Goal: Answer question/provide support: Share knowledge or assist other users

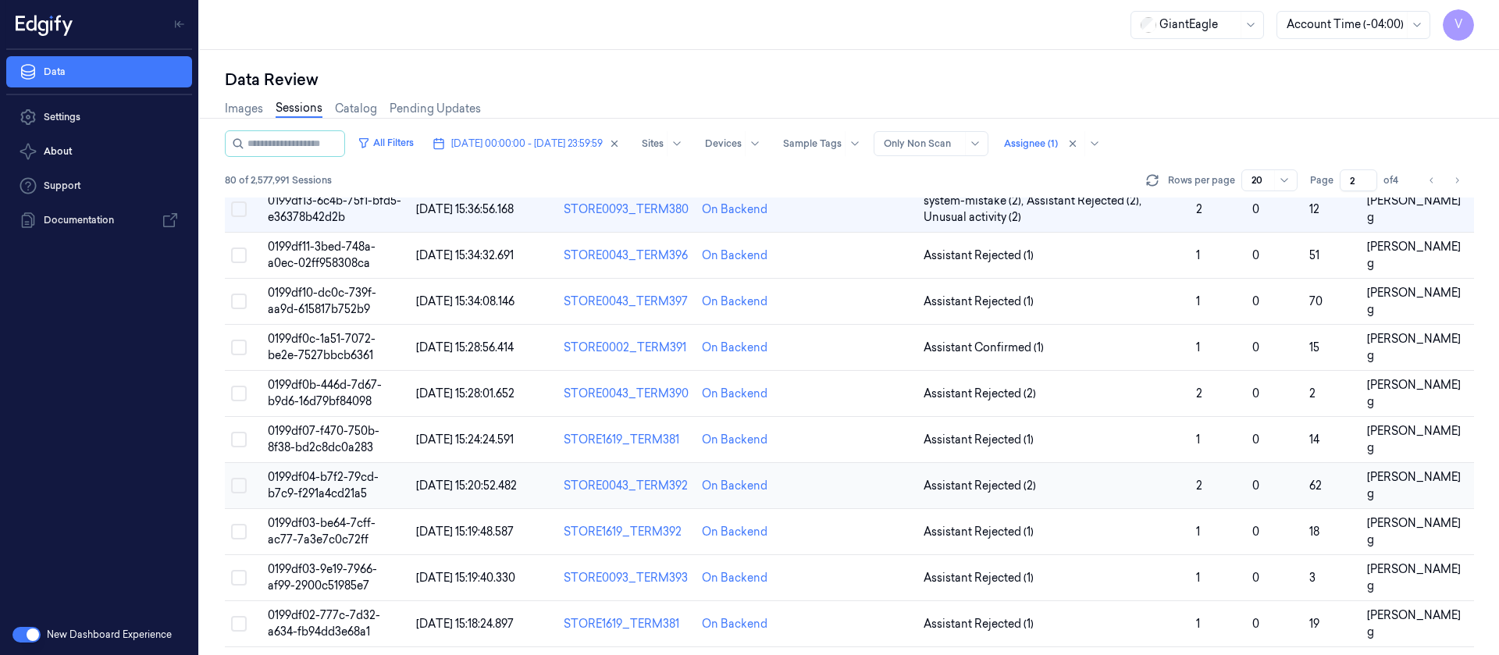
scroll to position [159, 0]
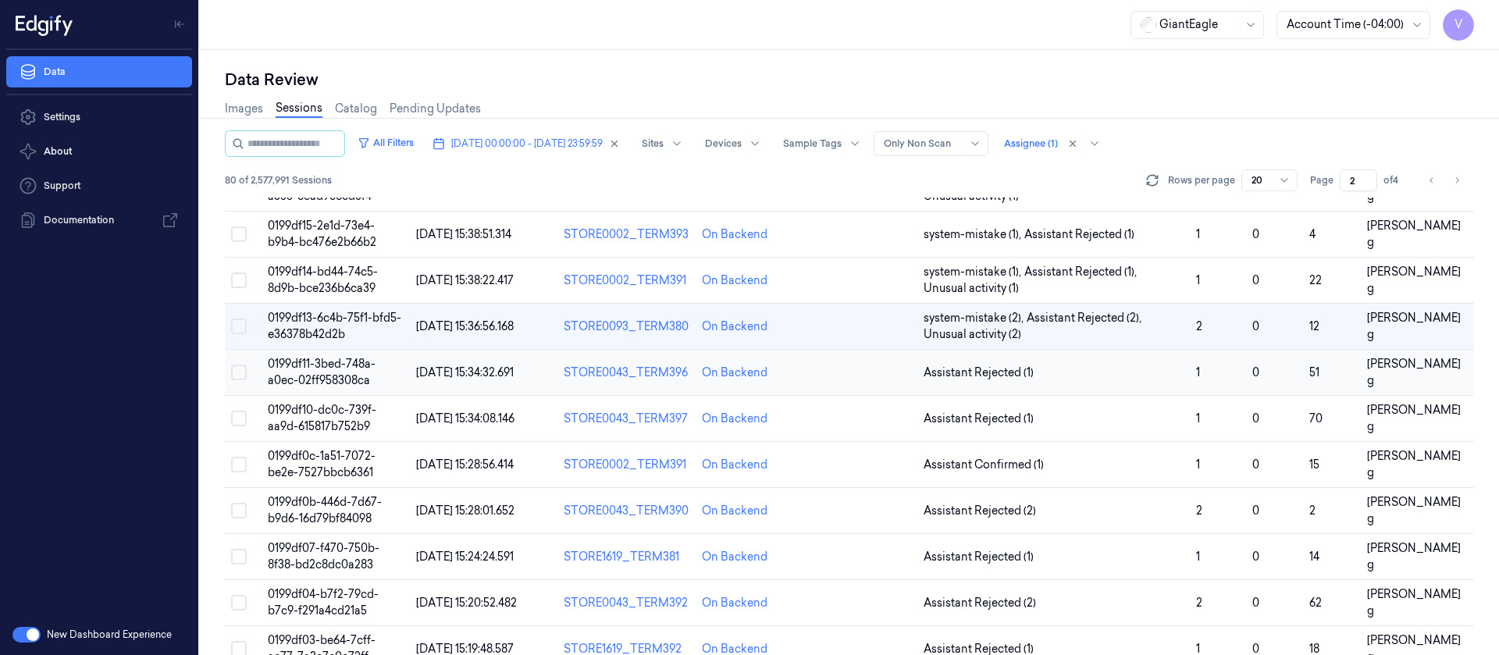
click at [859, 378] on td at bounding box center [862, 373] width 110 height 46
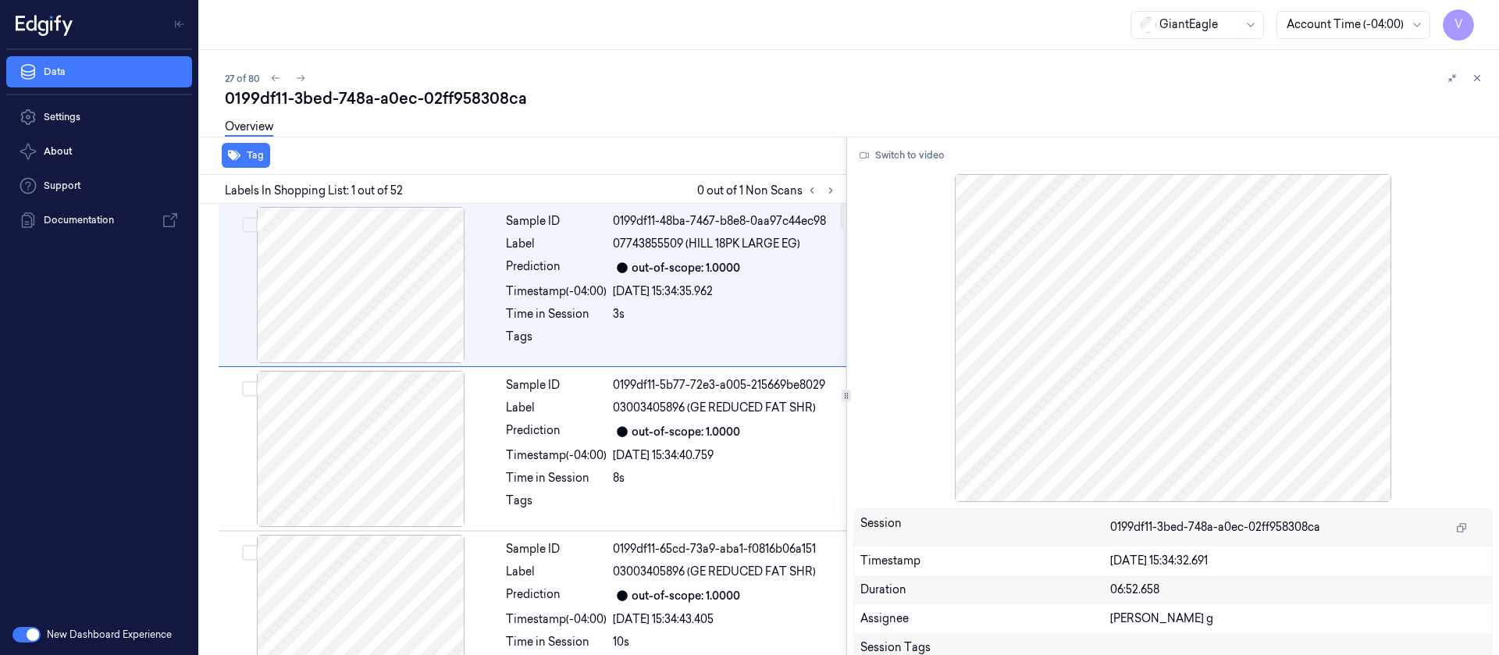
click at [683, 80] on div "27 of 80" at bounding box center [856, 78] width 1262 height 19
click at [551, 320] on div "Time in Session" at bounding box center [556, 314] width 101 height 16
click at [827, 193] on icon at bounding box center [830, 190] width 11 height 11
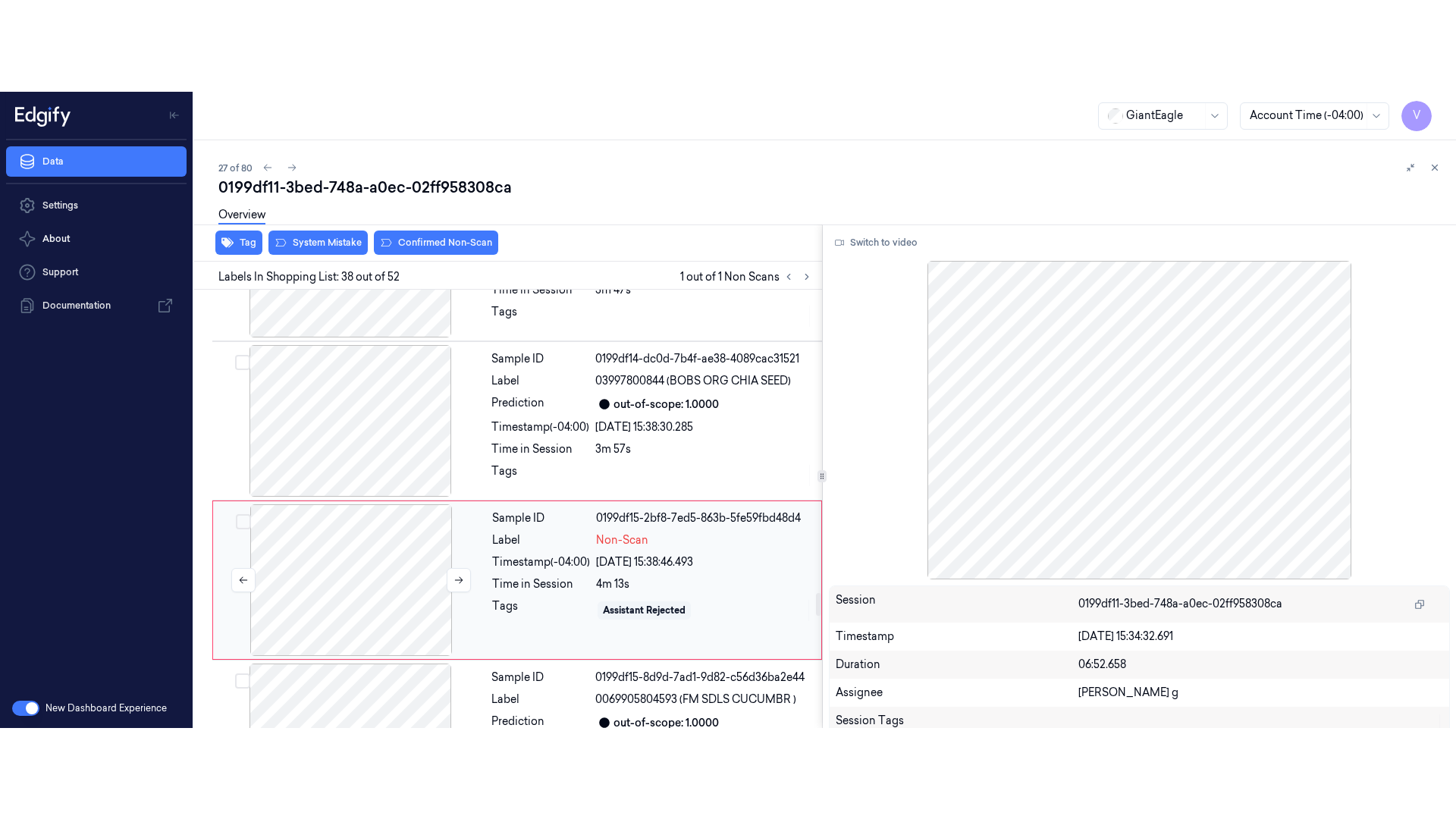
scroll to position [5754, 0]
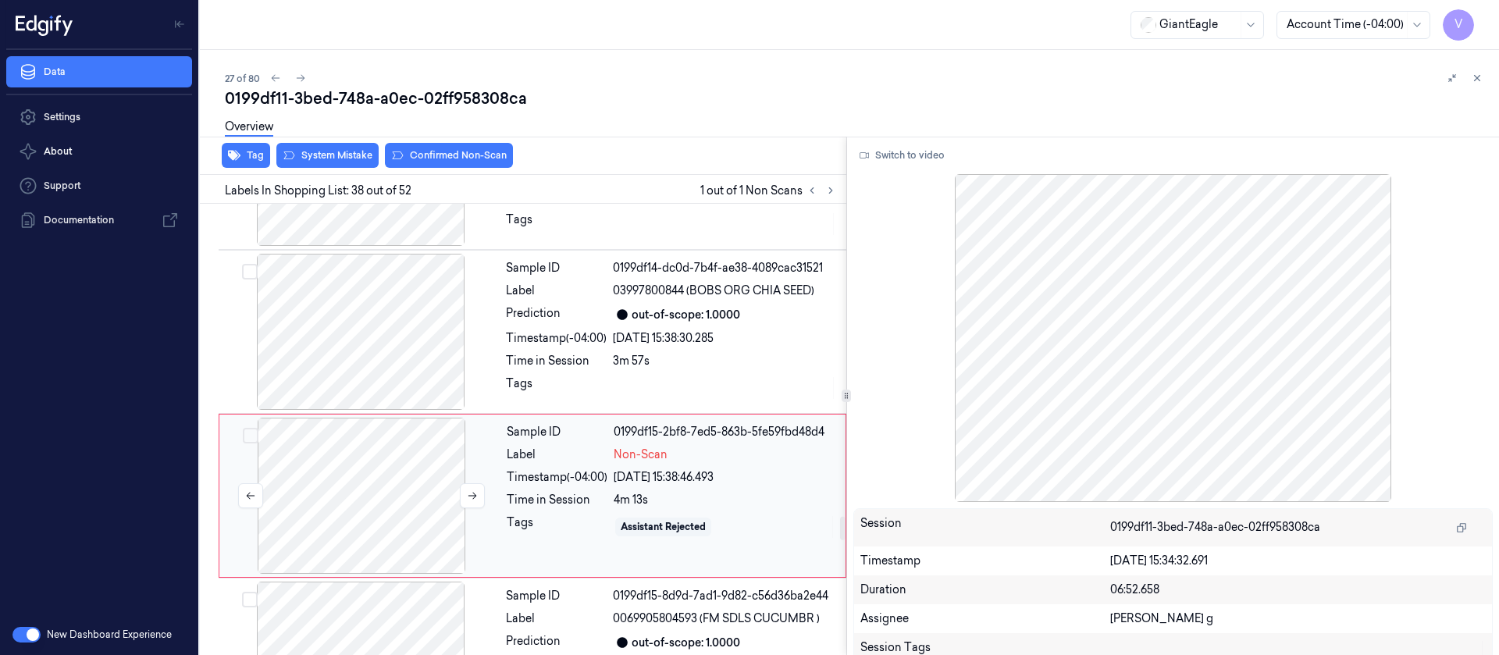
click at [370, 418] on div at bounding box center [362, 496] width 278 height 156
click at [898, 155] on button "Switch to video" at bounding box center [903, 155] width 98 height 25
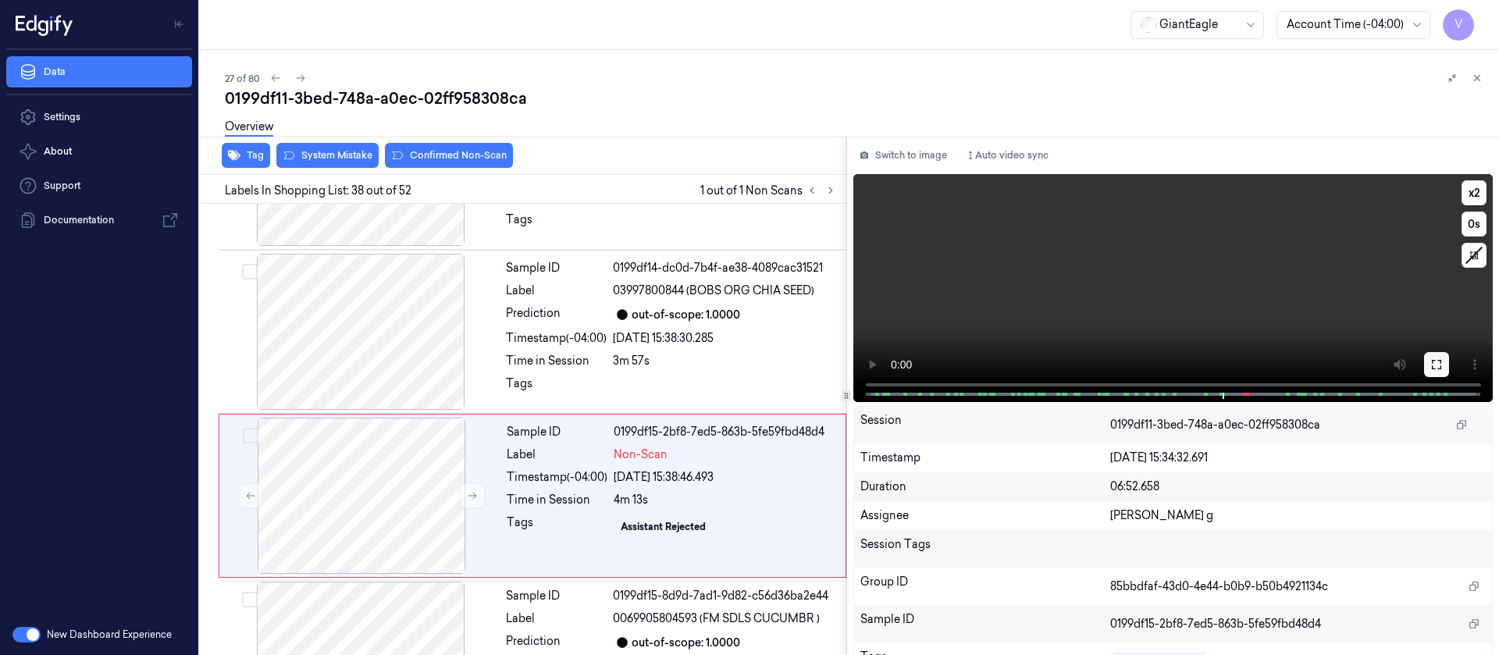
click at [1437, 369] on icon at bounding box center [1437, 364] width 12 height 12
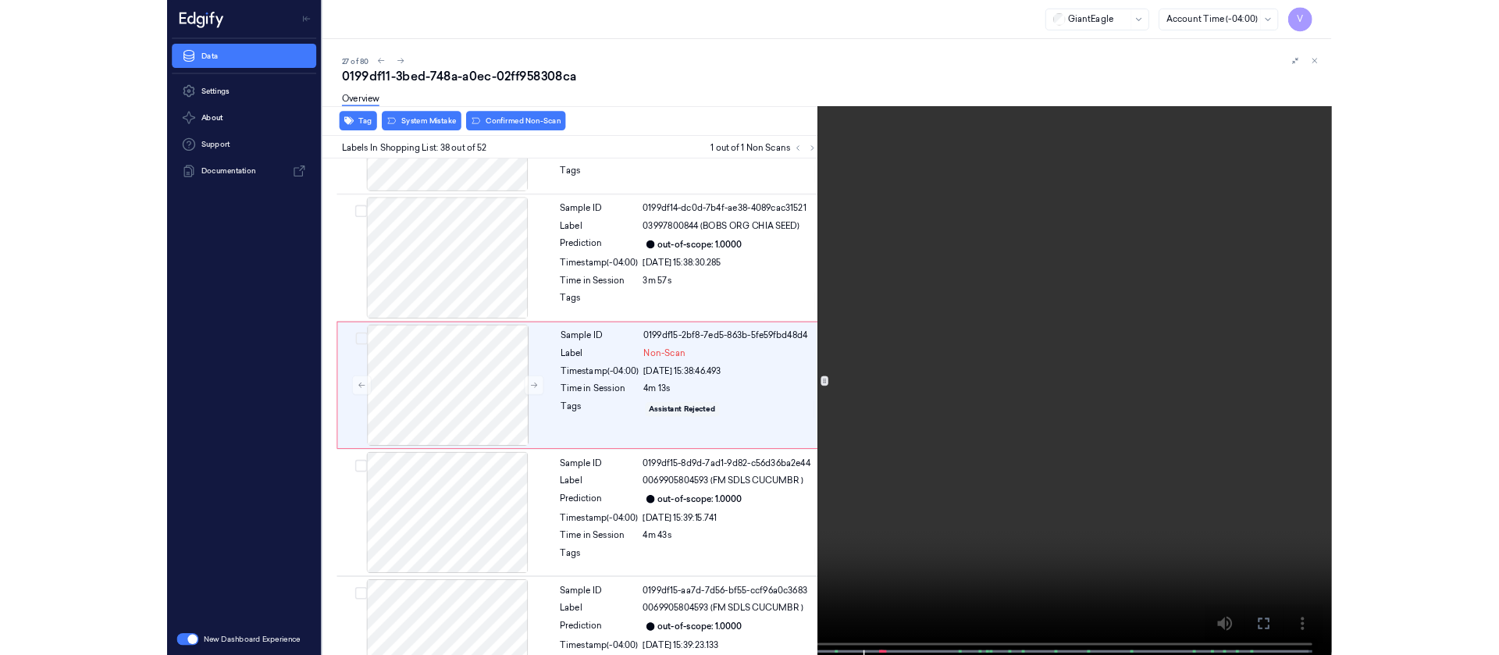
scroll to position [5830, 0]
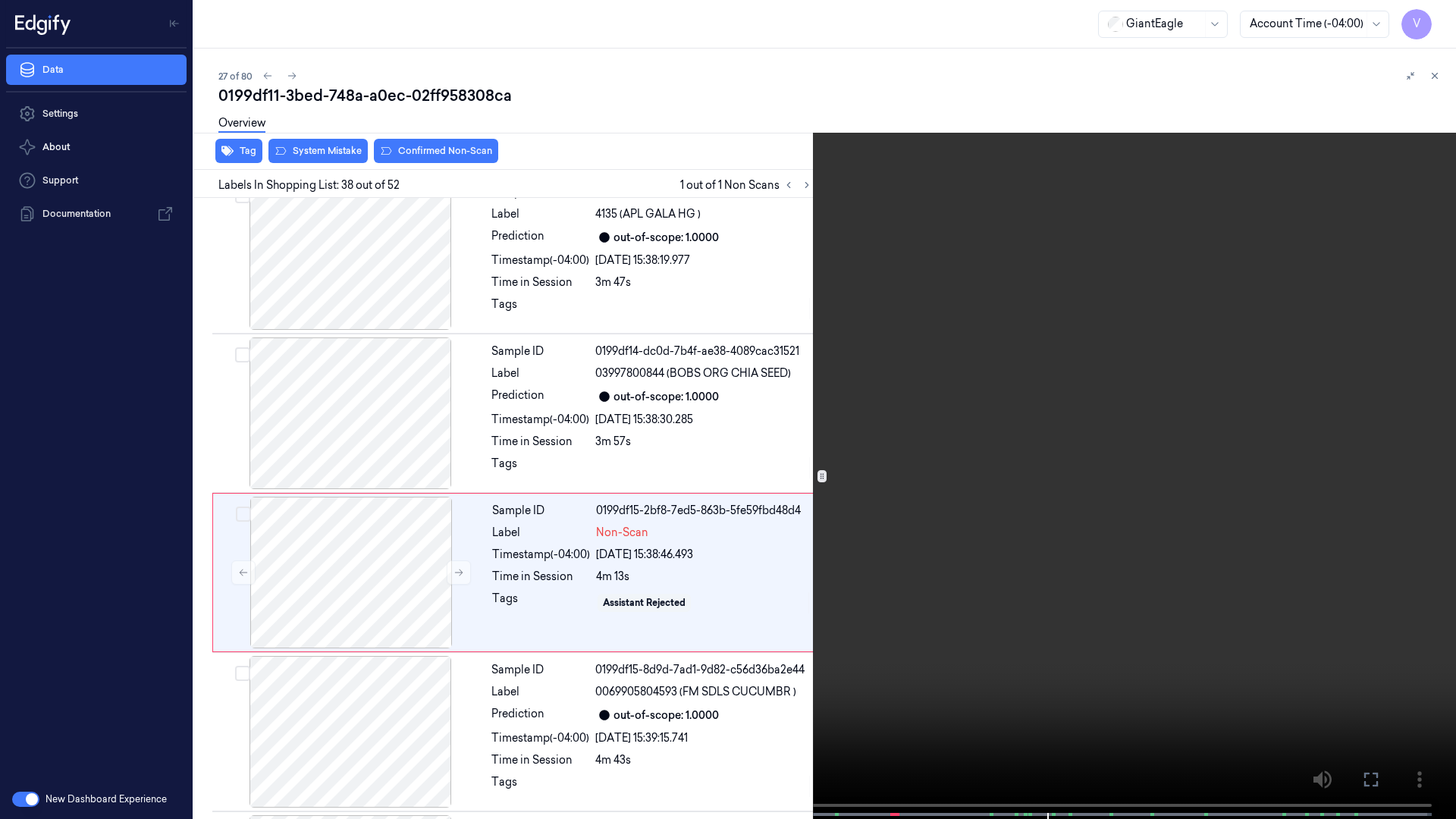
click at [0, 0] on icon at bounding box center [0, 0] width 0 height 0
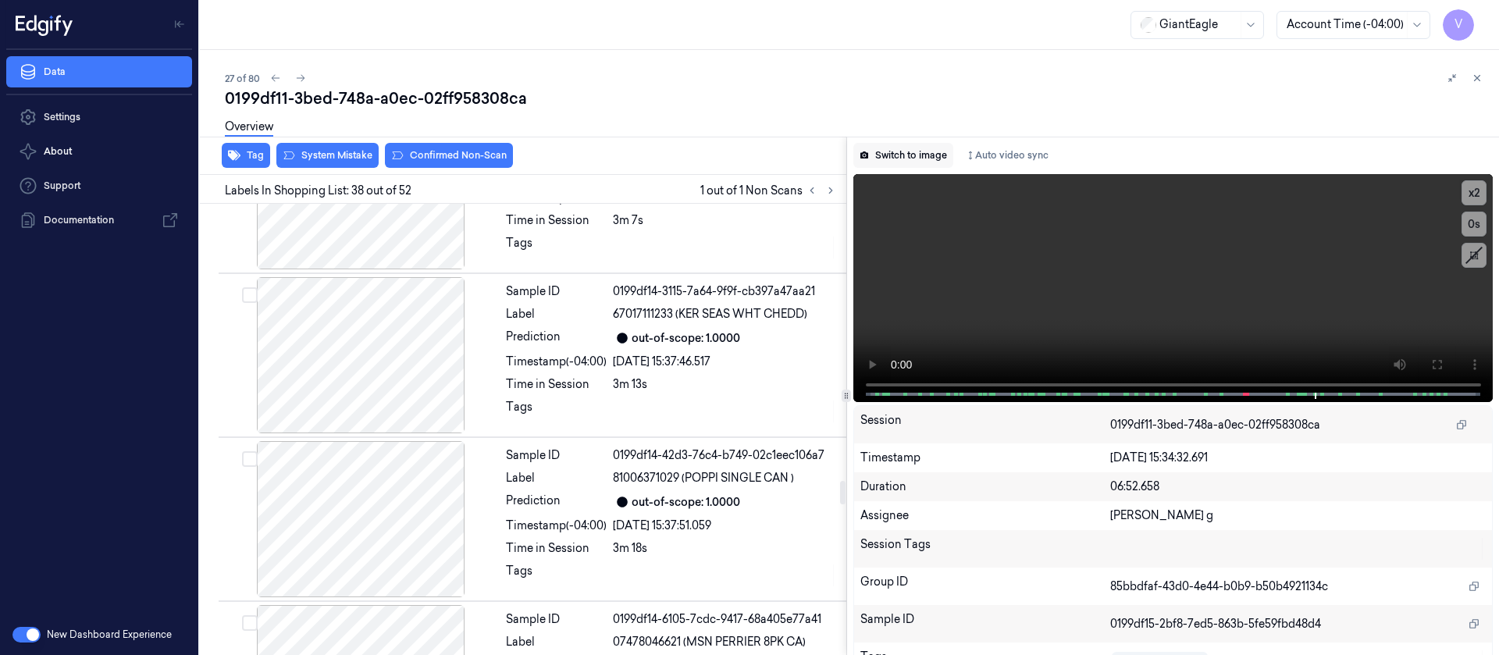
click at [903, 155] on button "Switch to image" at bounding box center [904, 155] width 100 height 25
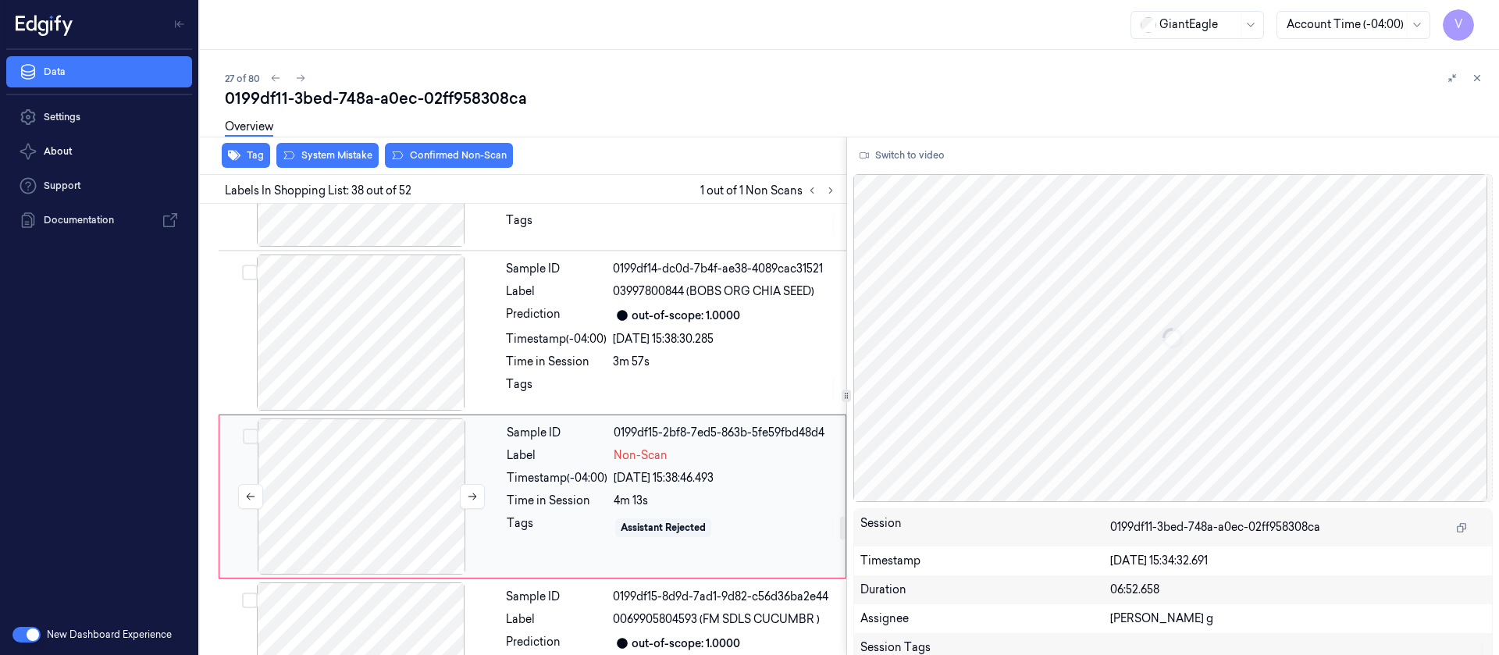
scroll to position [5923, 0]
click at [393, 418] on div at bounding box center [362, 496] width 278 height 156
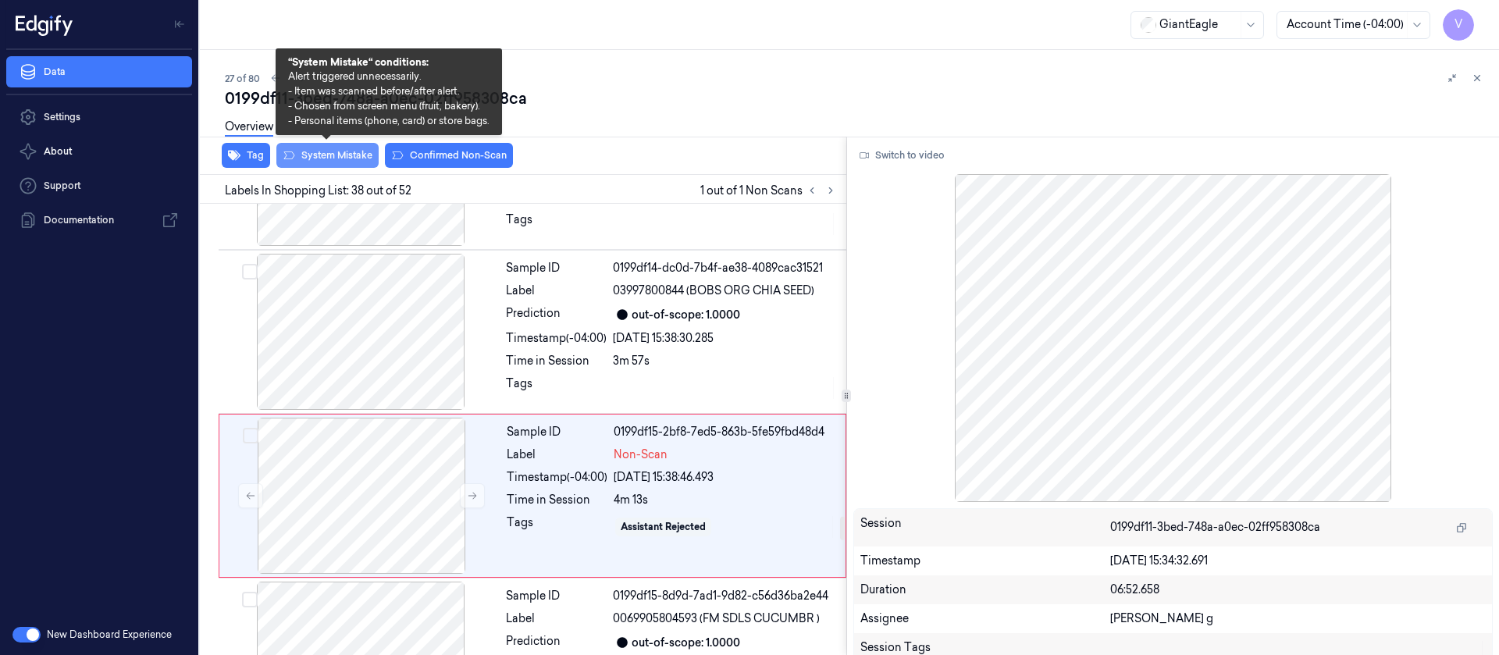
click at [340, 155] on button "System Mistake" at bounding box center [327, 155] width 102 height 25
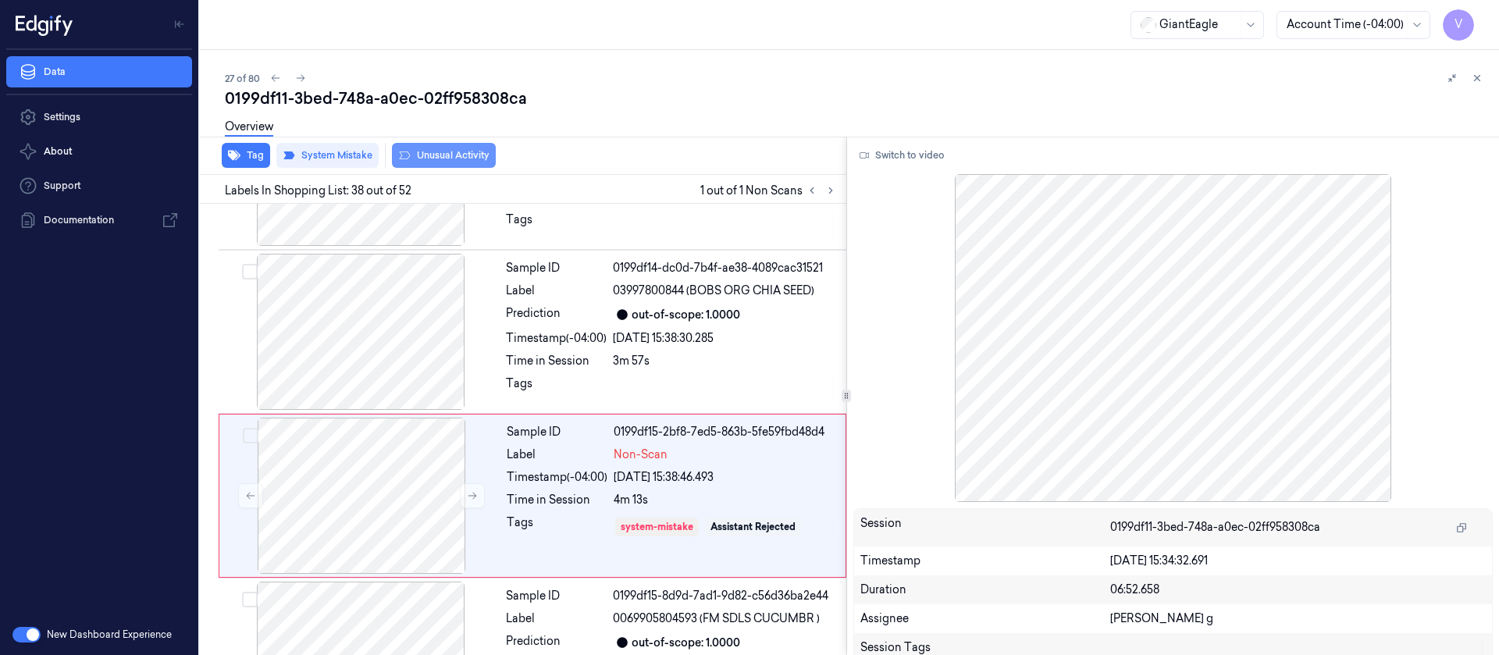
click at [445, 155] on button "Unusual Activity" at bounding box center [444, 155] width 104 height 25
click at [304, 73] on icon at bounding box center [300, 78] width 11 height 11
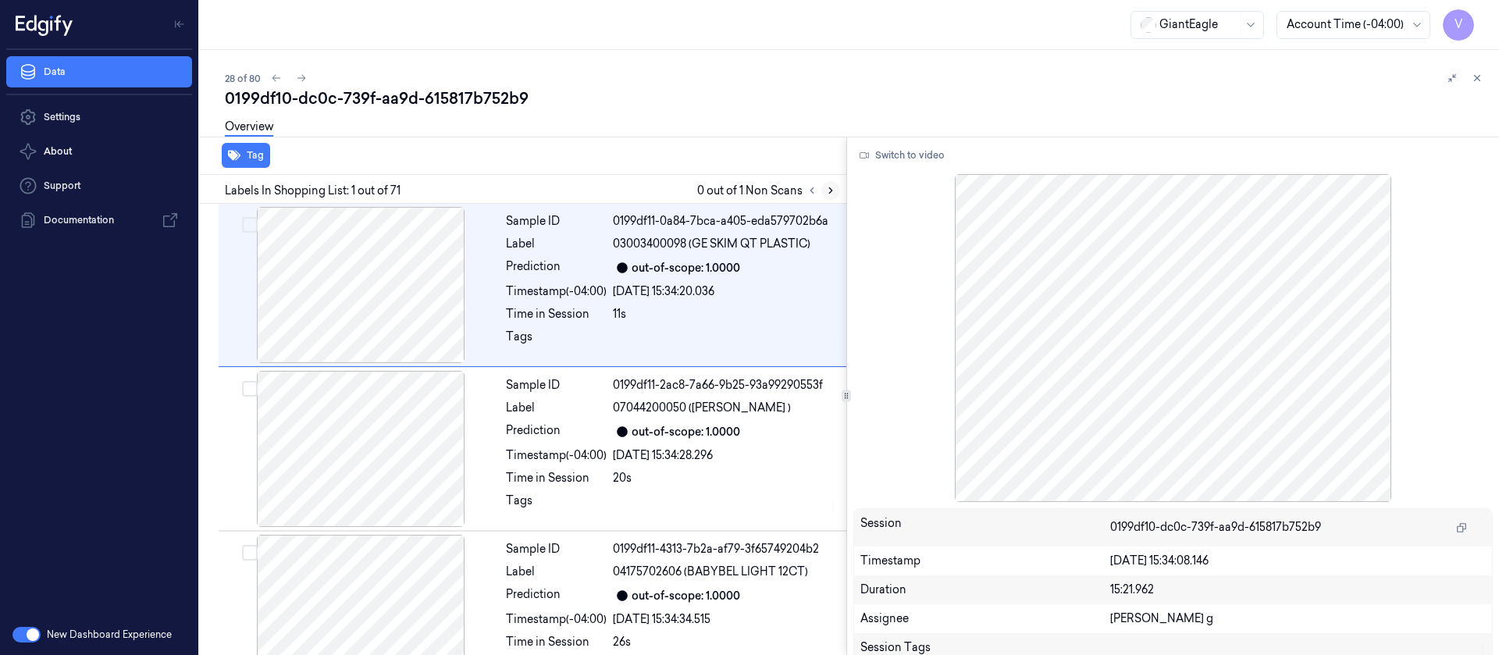
click at [823, 196] on button at bounding box center [831, 190] width 19 height 19
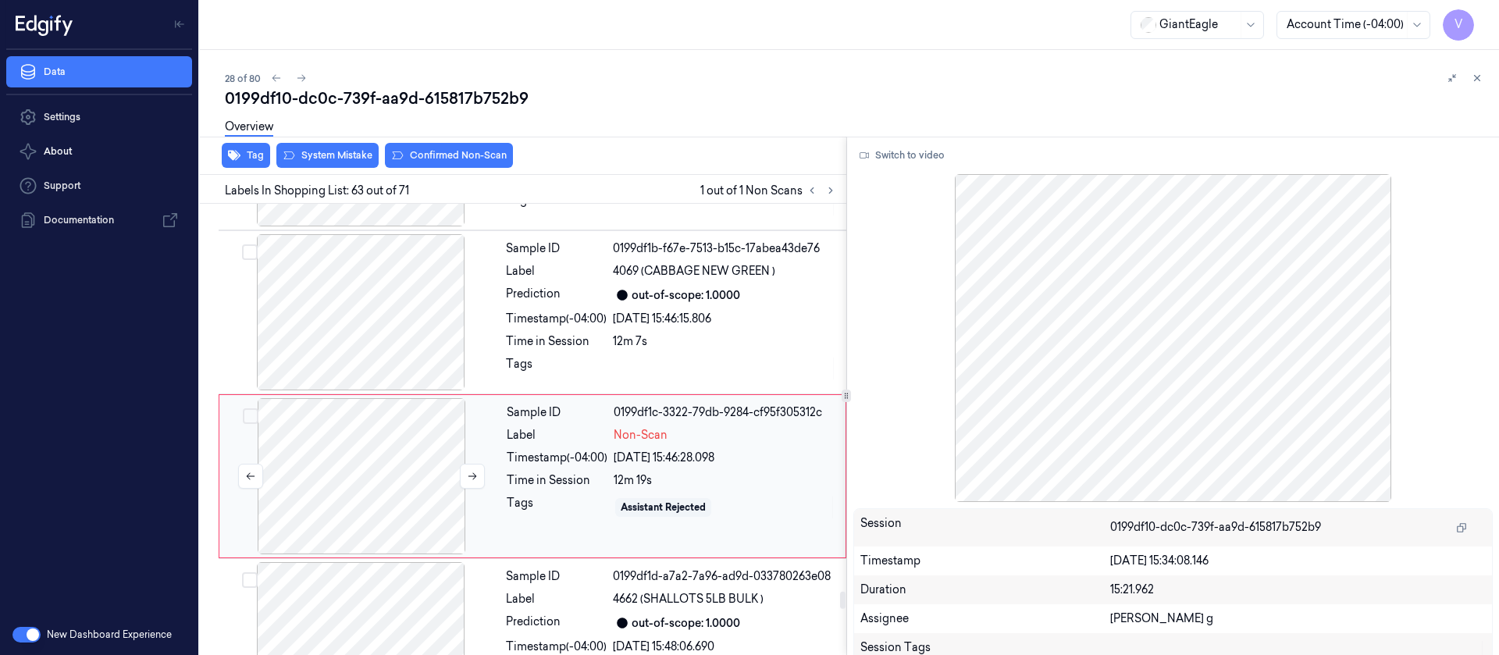
scroll to position [10023, 0]
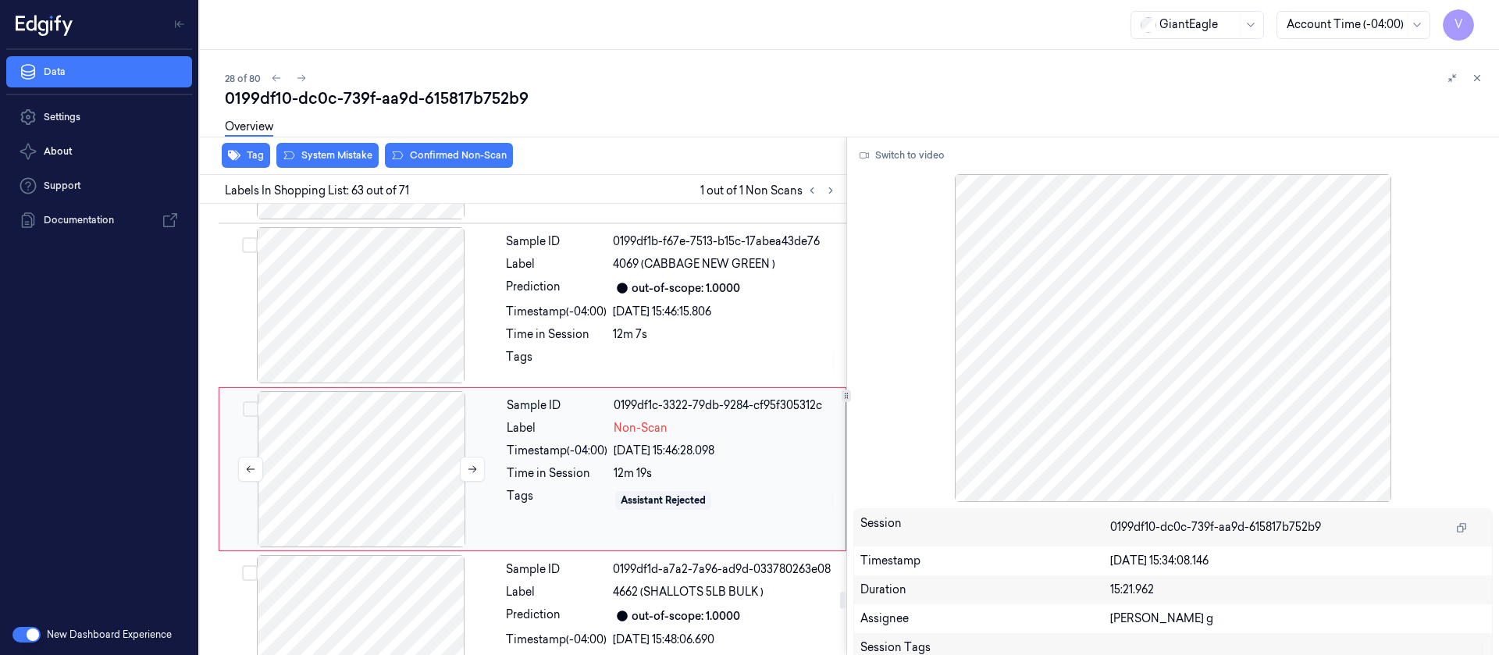
click at [362, 433] on div at bounding box center [362, 469] width 278 height 156
click at [884, 159] on button "Switch to video" at bounding box center [903, 155] width 98 height 25
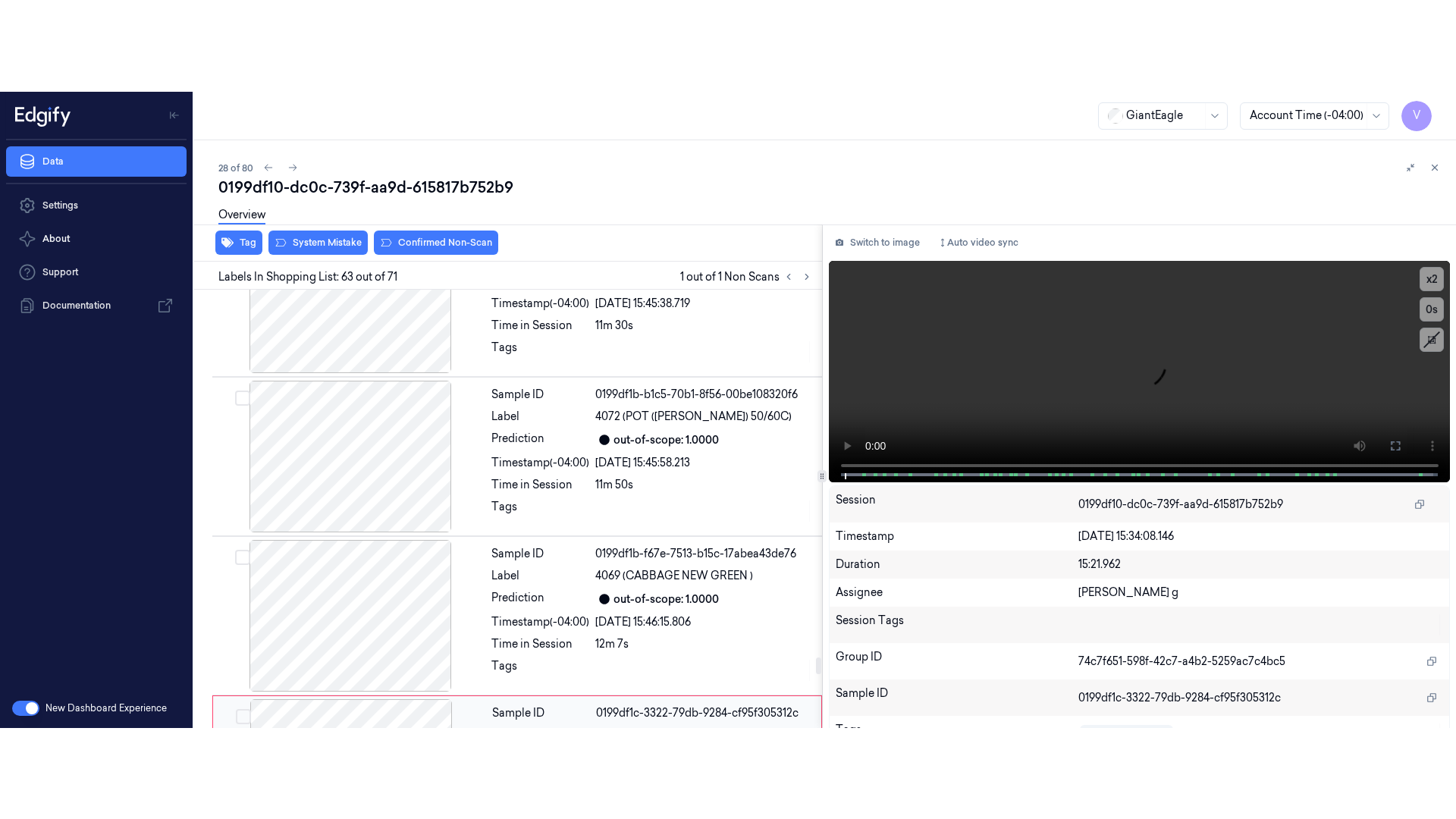
scroll to position [9397, 0]
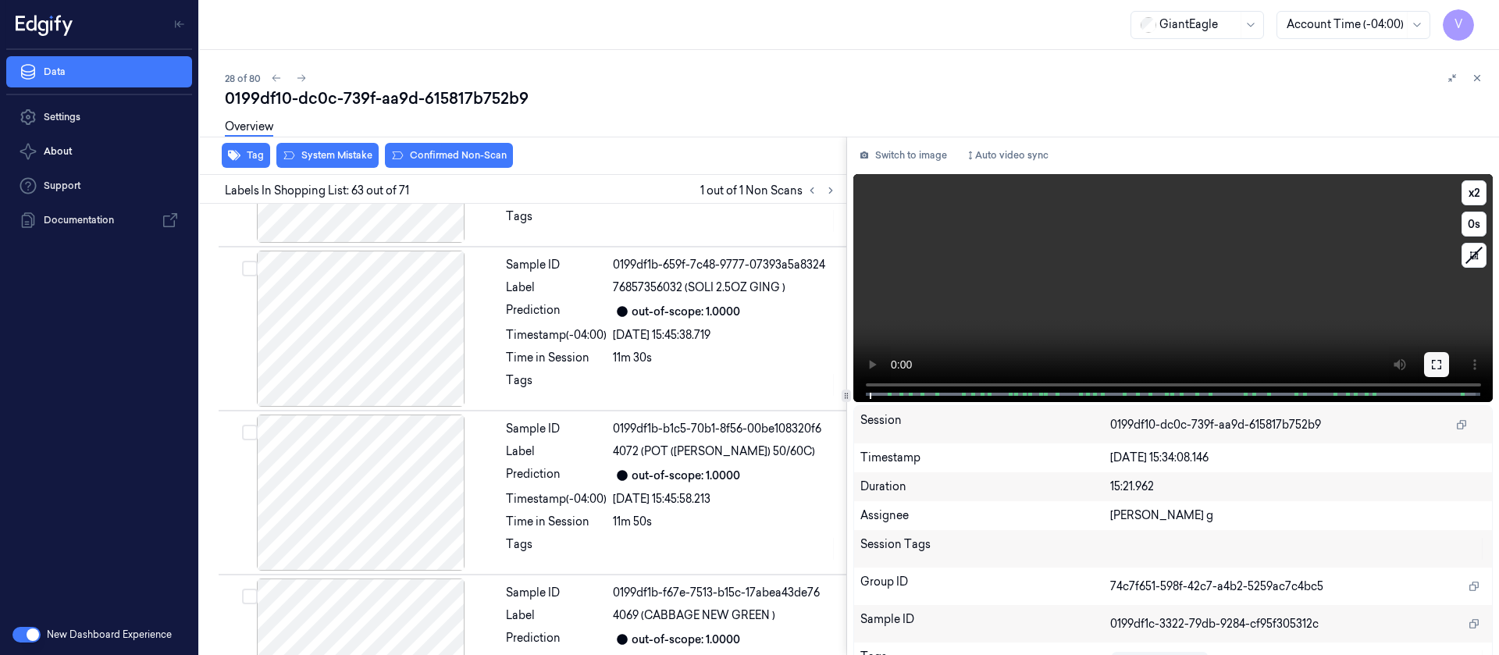
click at [1431, 365] on icon at bounding box center [1437, 364] width 12 height 12
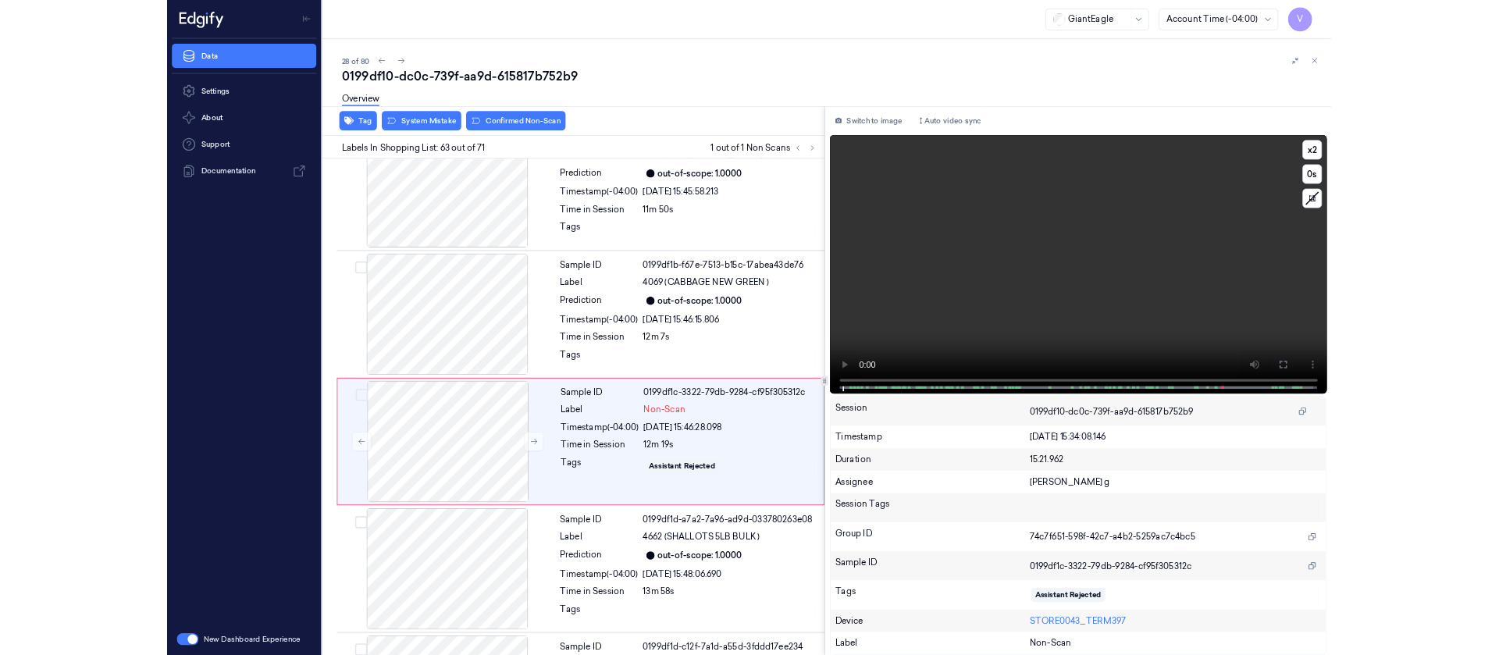
scroll to position [9929, 0]
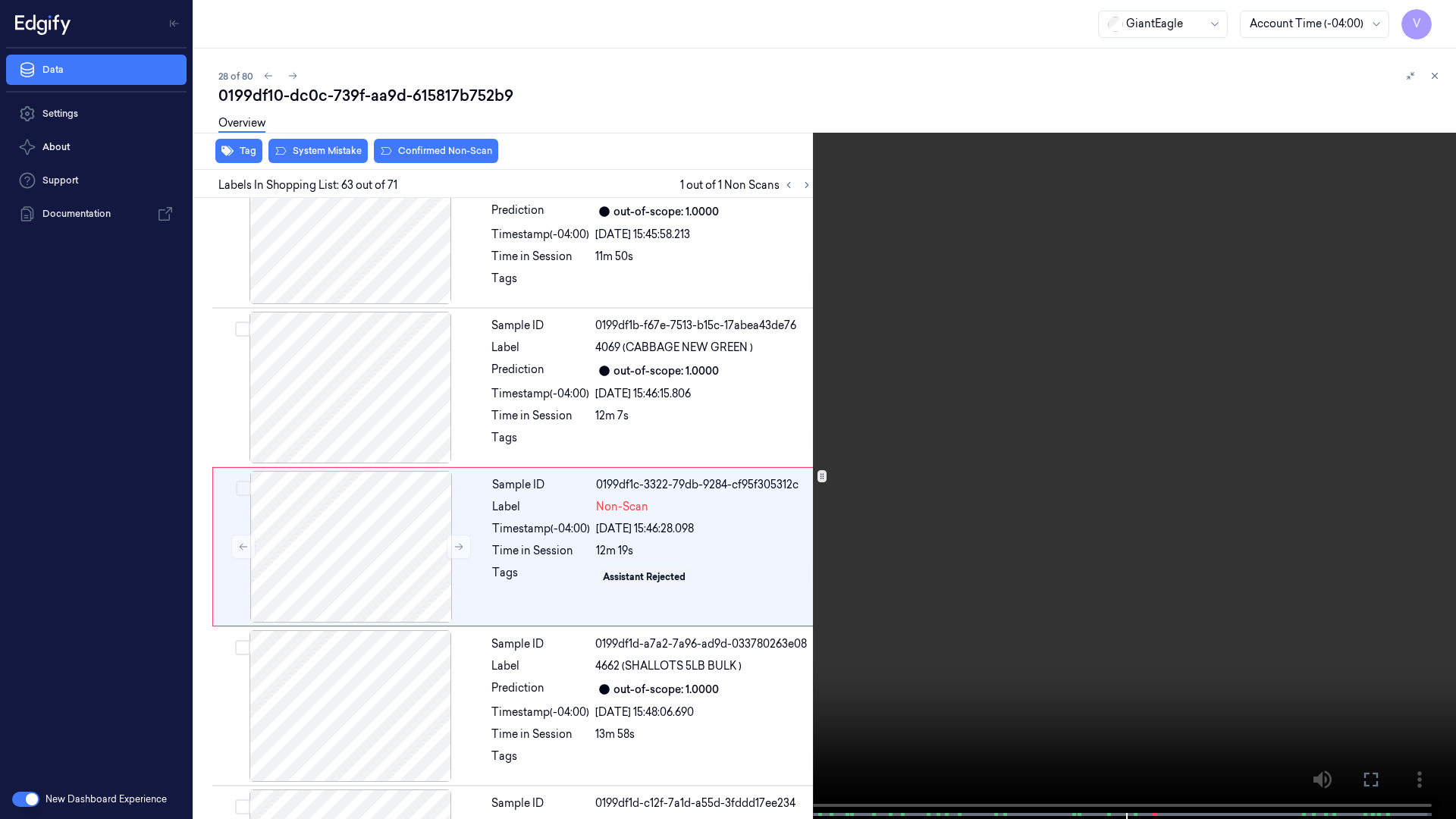
click at [0, 0] on icon at bounding box center [0, 0] width 0 height 0
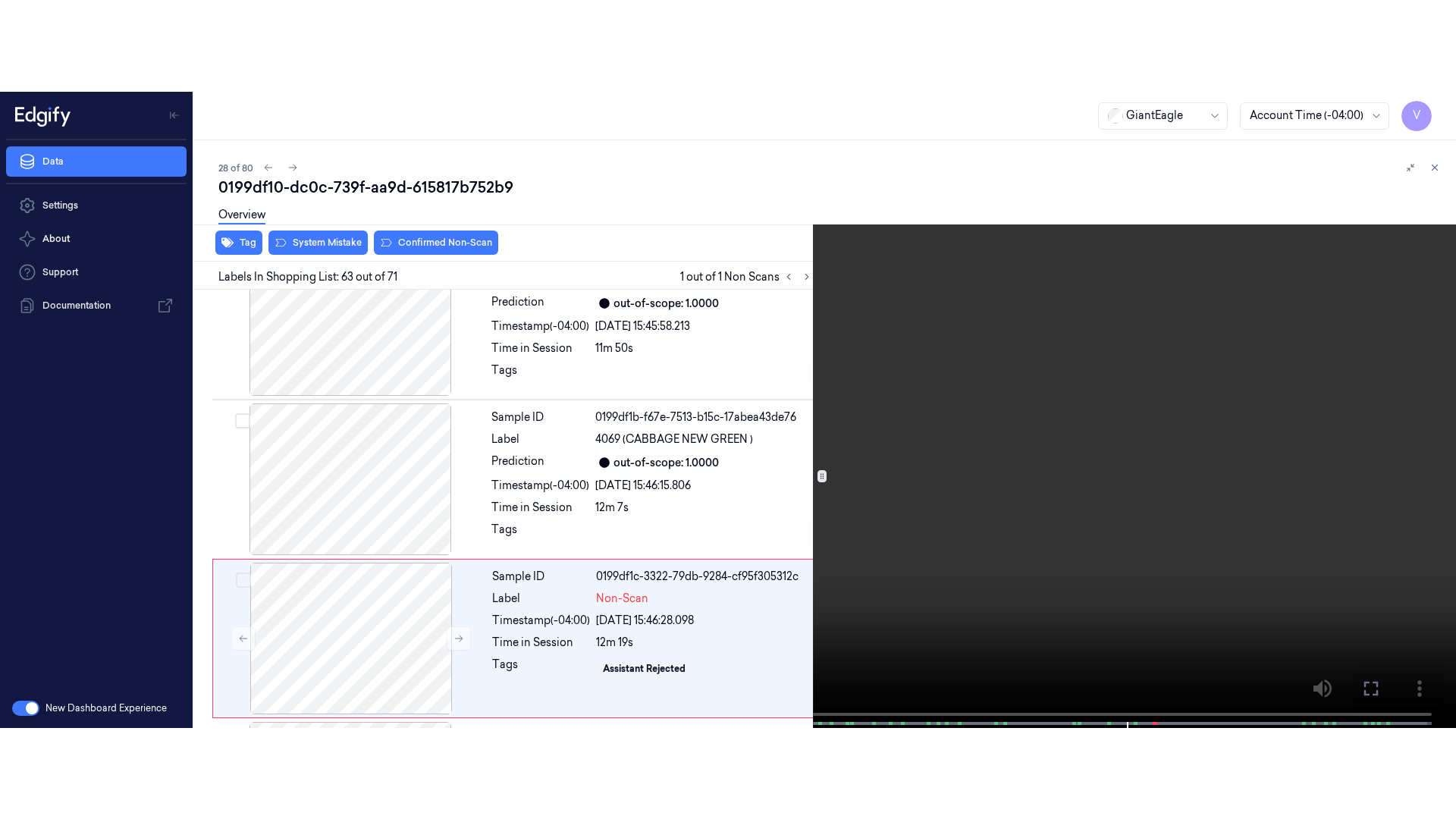
scroll to position [9738, 0]
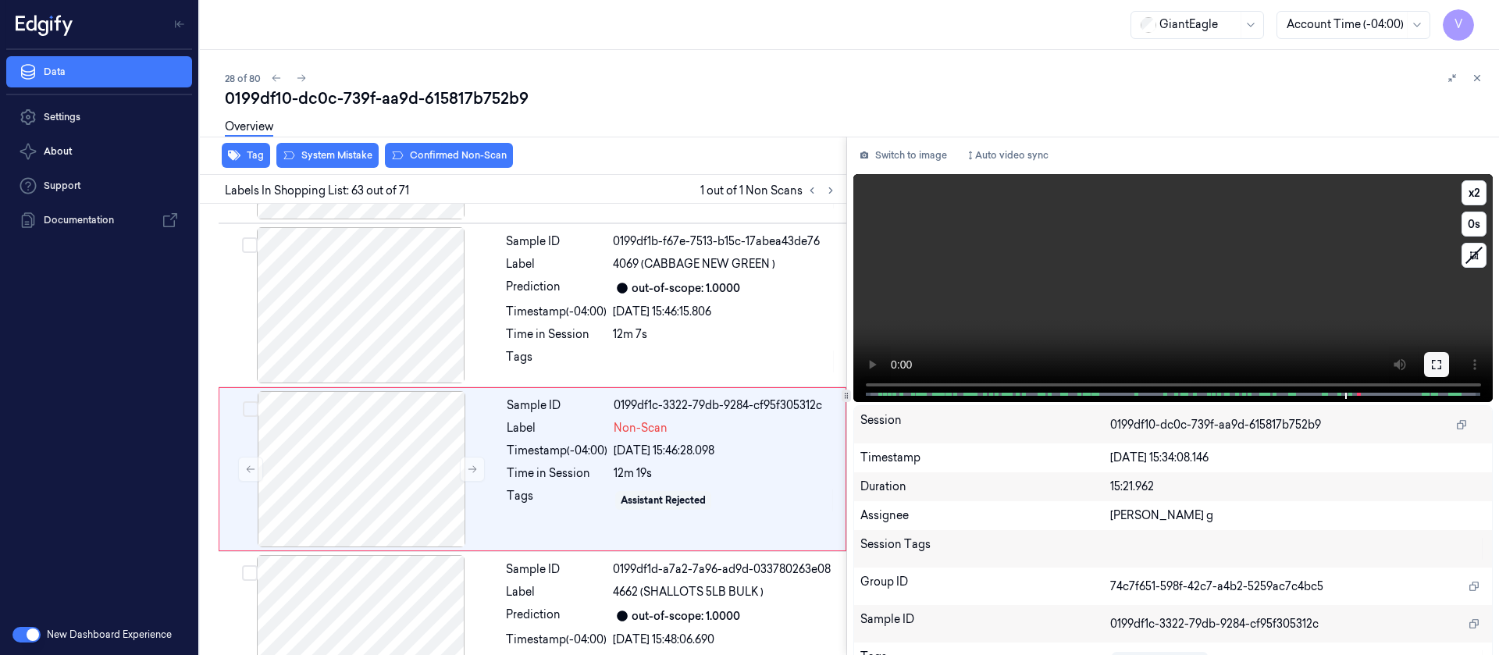
click at [1431, 366] on icon at bounding box center [1437, 364] width 12 height 12
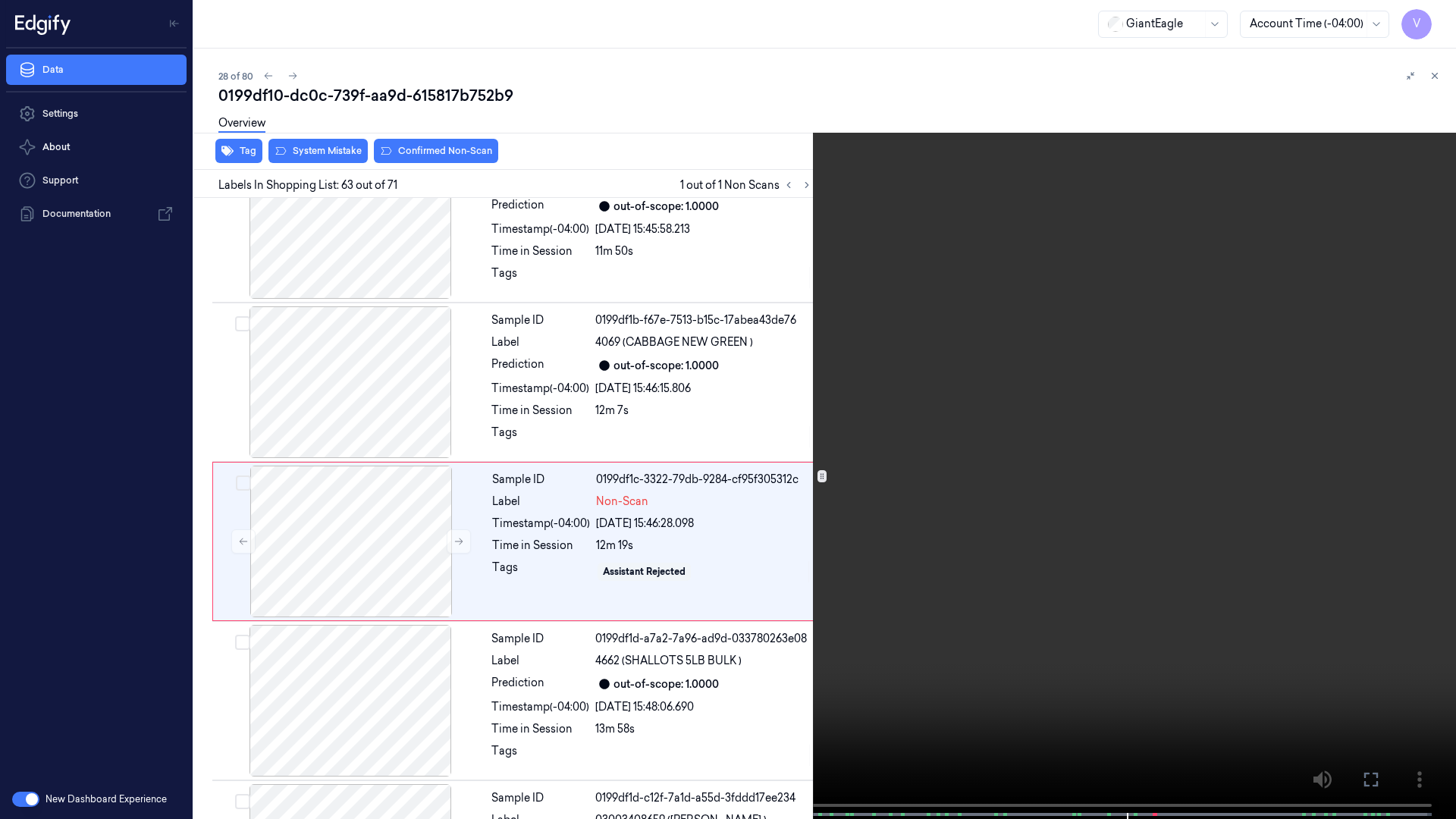
scroll to position [9646, 0]
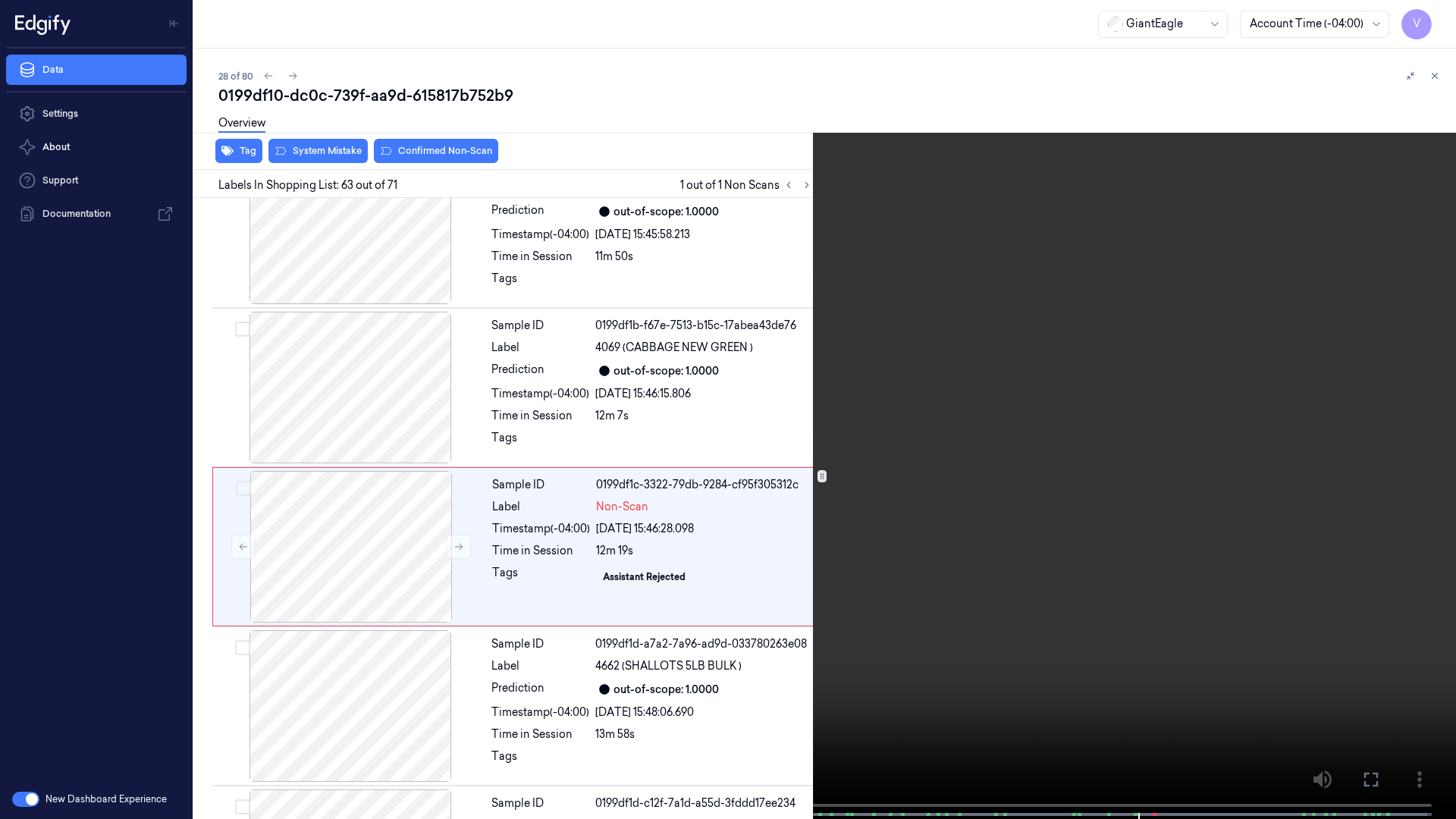
click at [1134, 635] on span at bounding box center [1134, 815] width 2 height 8
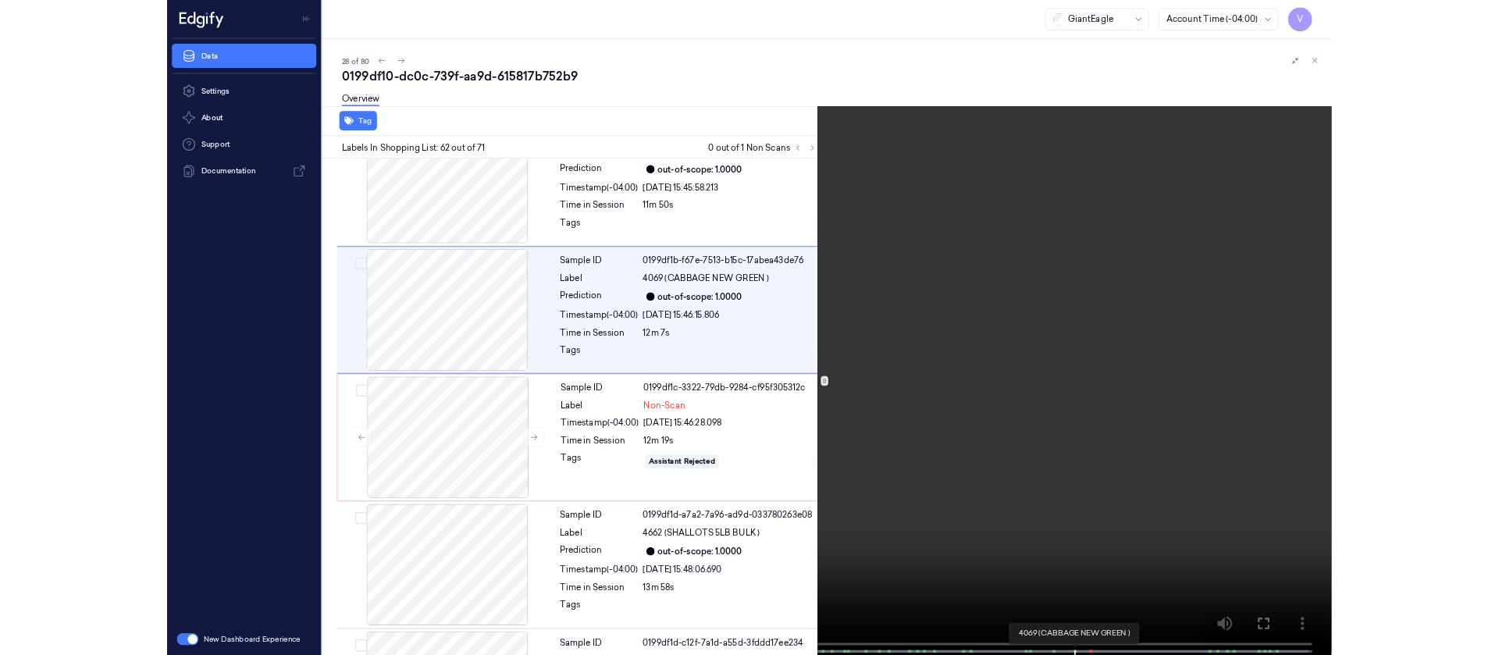
scroll to position [9765, 0]
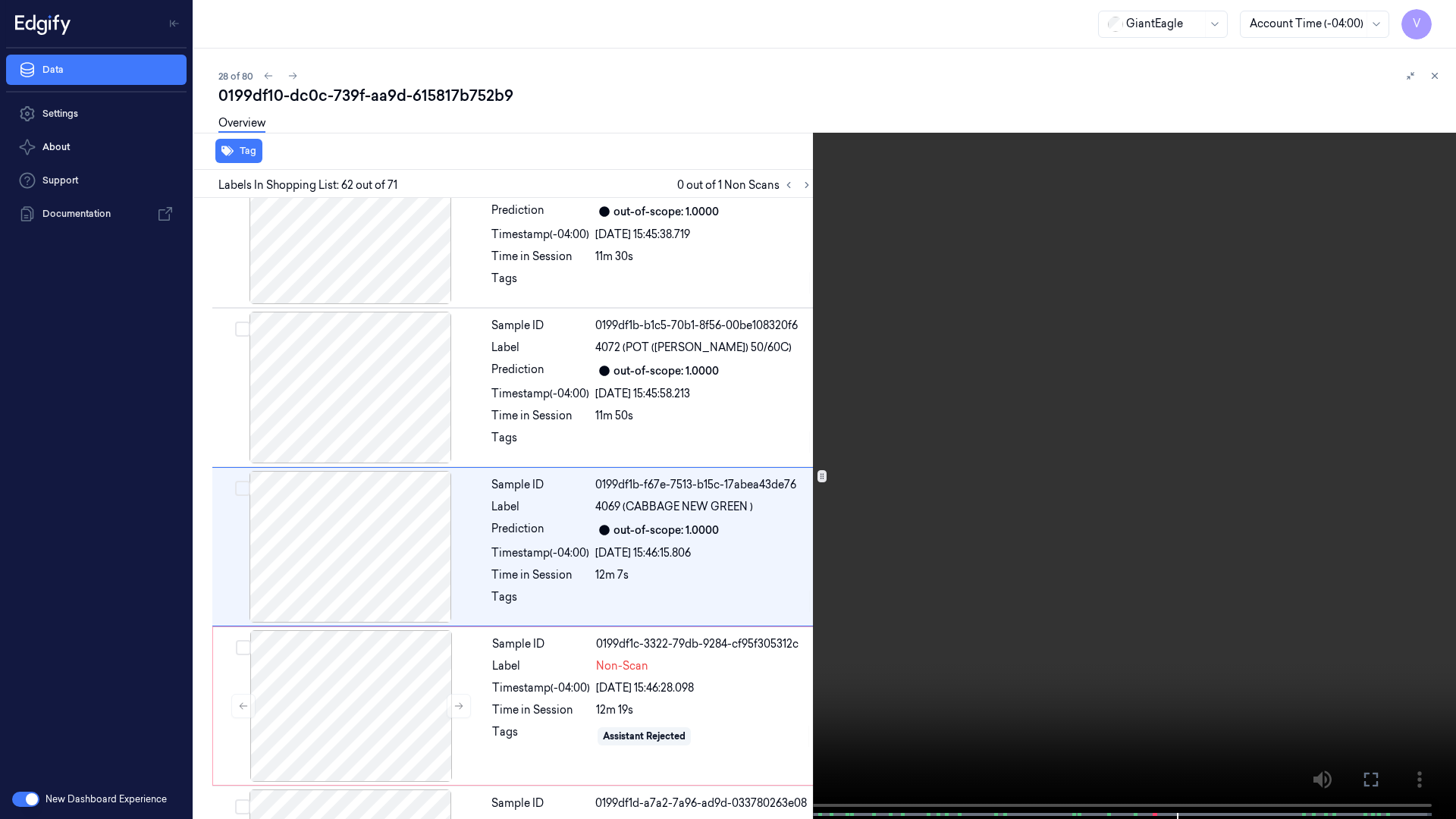
click at [0, 0] on button at bounding box center [0, 0] width 0 height 0
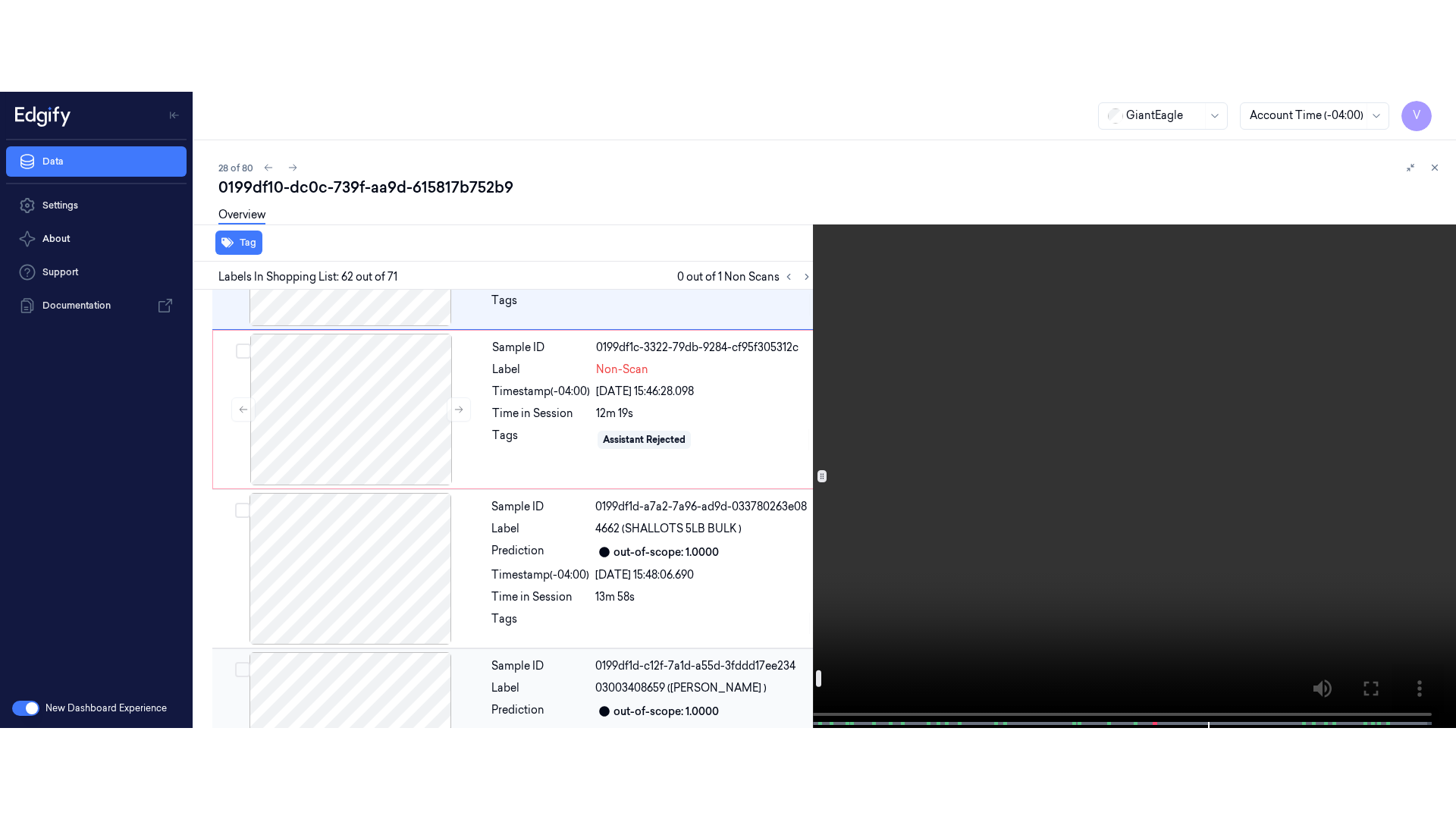
scroll to position [9943, 0]
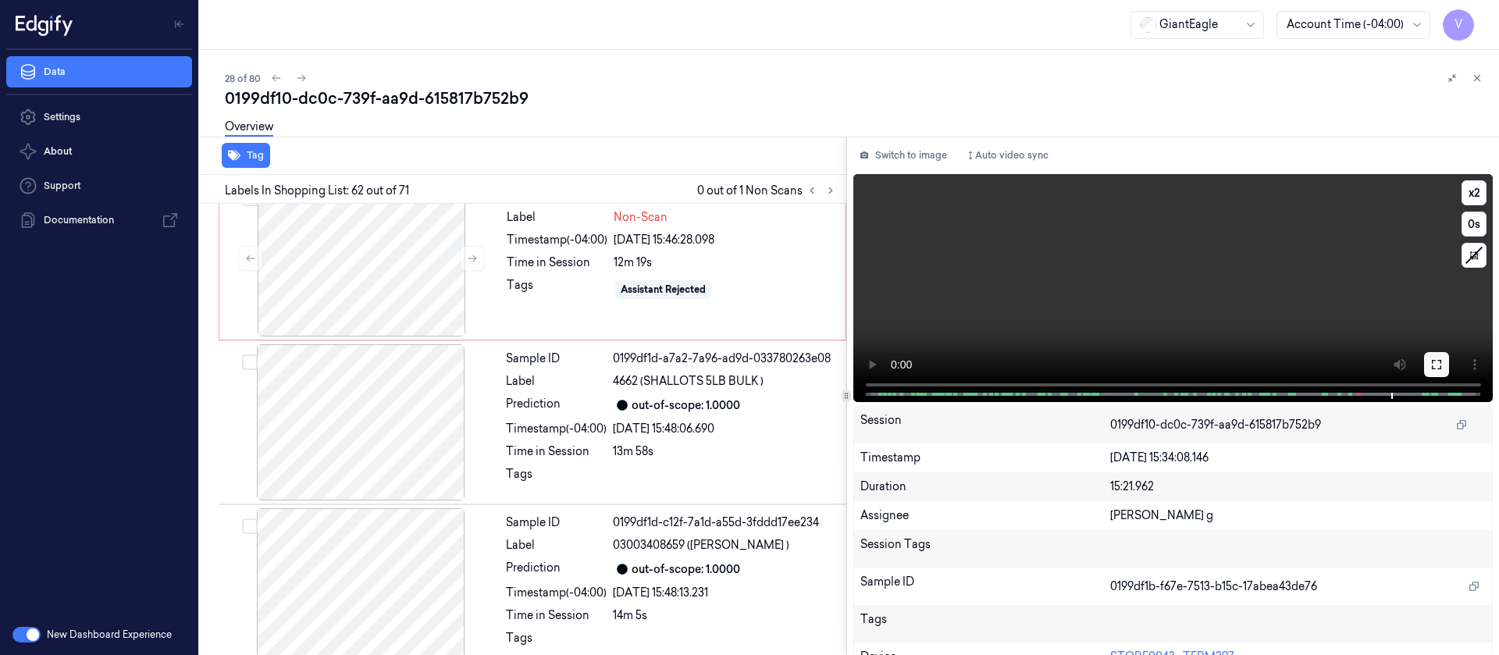
click at [1435, 364] on icon at bounding box center [1437, 364] width 12 height 12
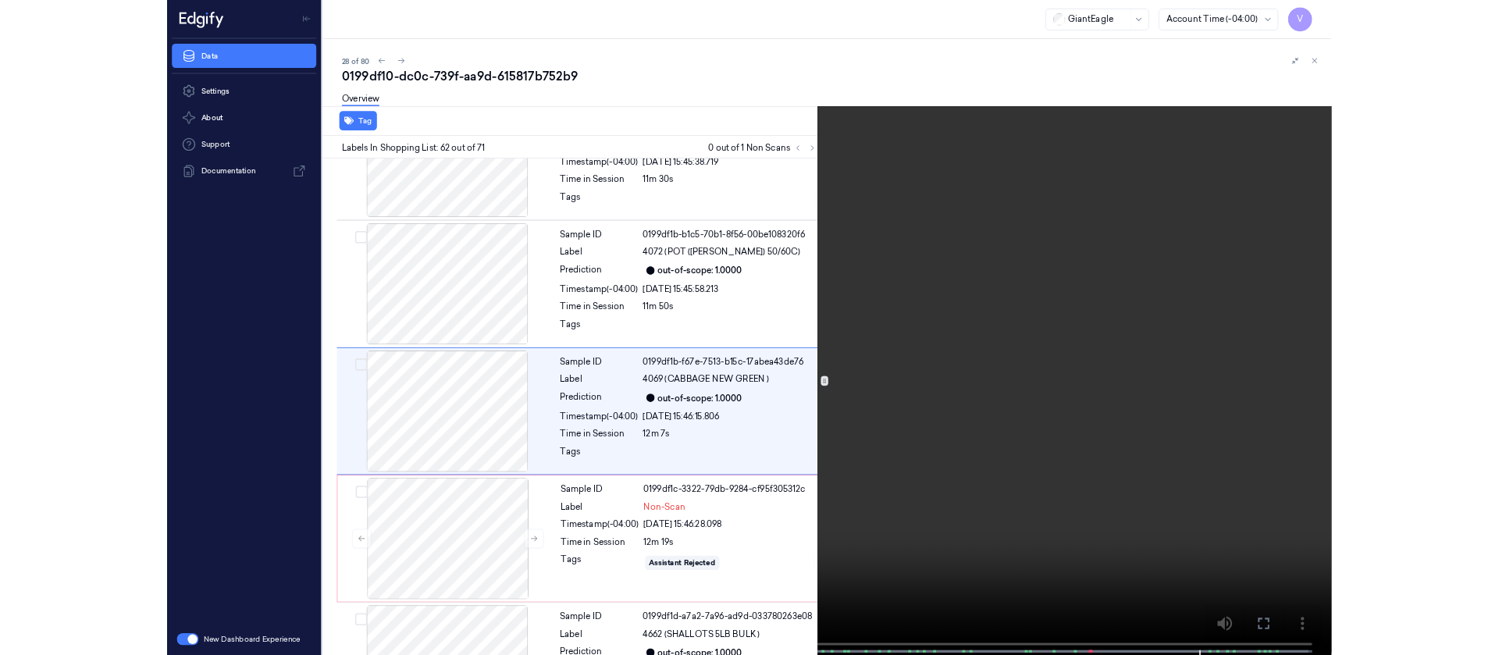
scroll to position [9765, 0]
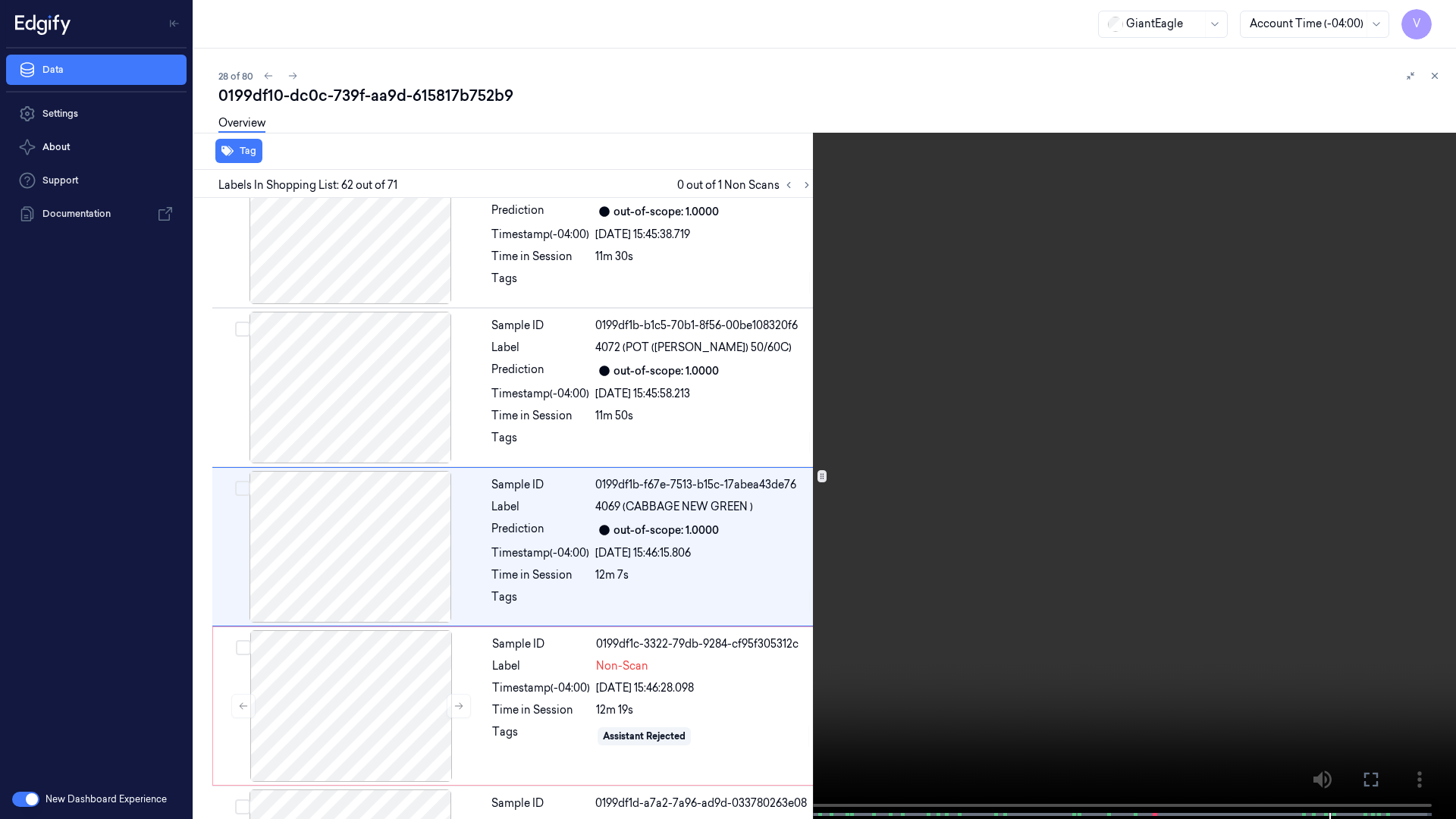
click at [0, 0] on icon at bounding box center [0, 0] width 0 height 0
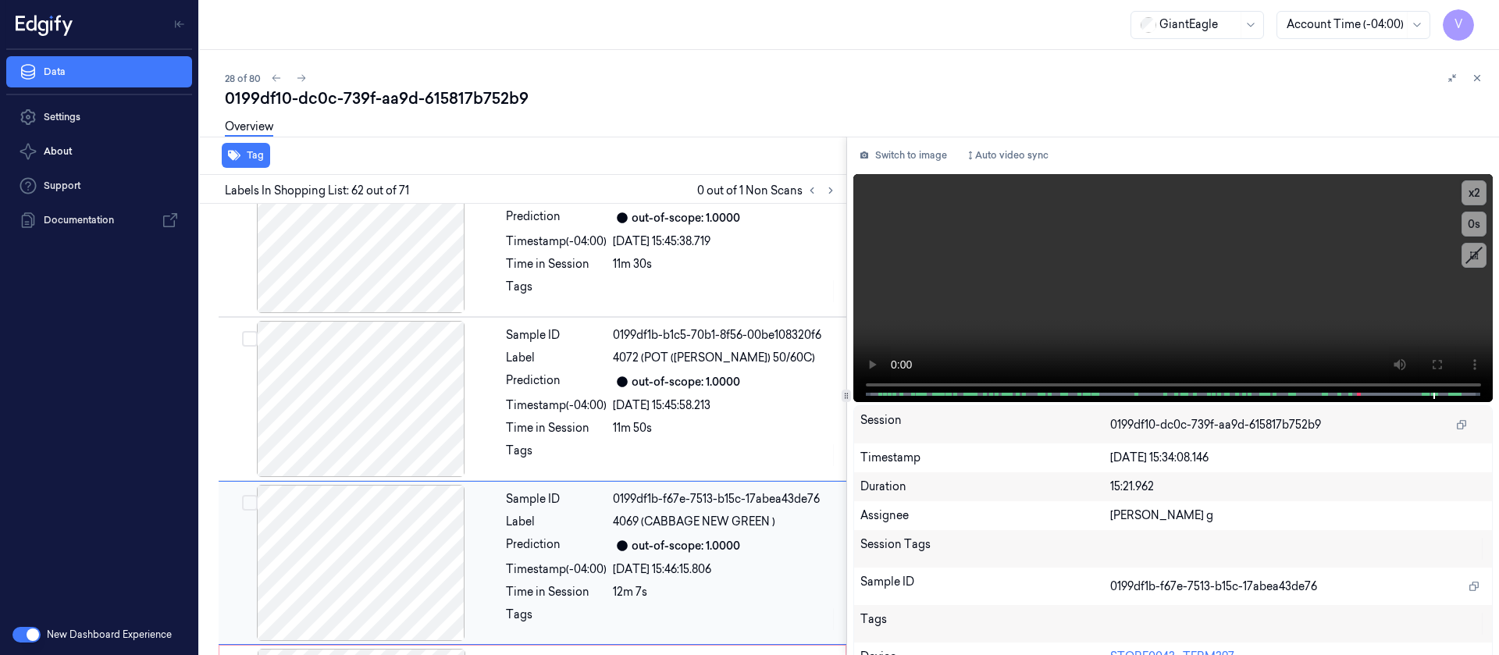
drag, startPoint x: 925, startPoint y: 152, endPoint x: 479, endPoint y: 535, distance: 587.0
click at [925, 152] on button "Switch to image" at bounding box center [904, 155] width 100 height 25
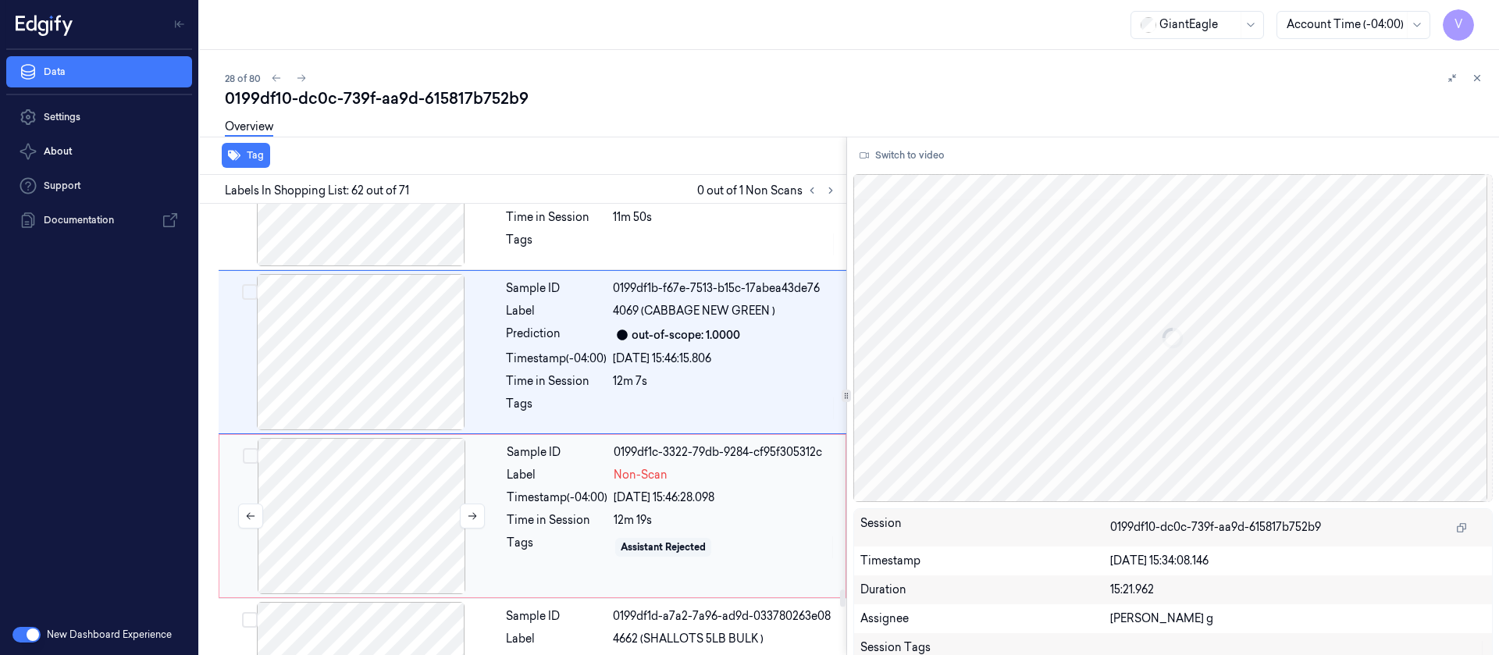
click at [369, 484] on div at bounding box center [362, 516] width 278 height 156
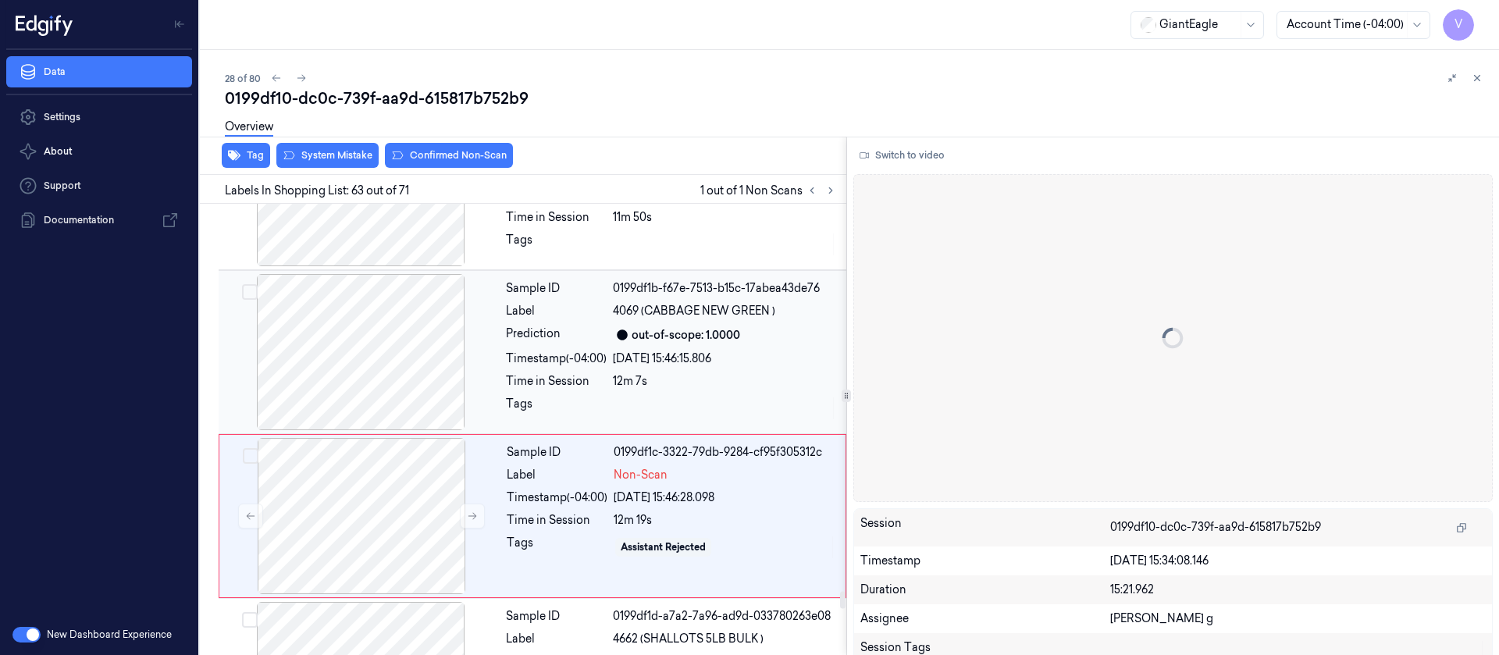
scroll to position [10023, 0]
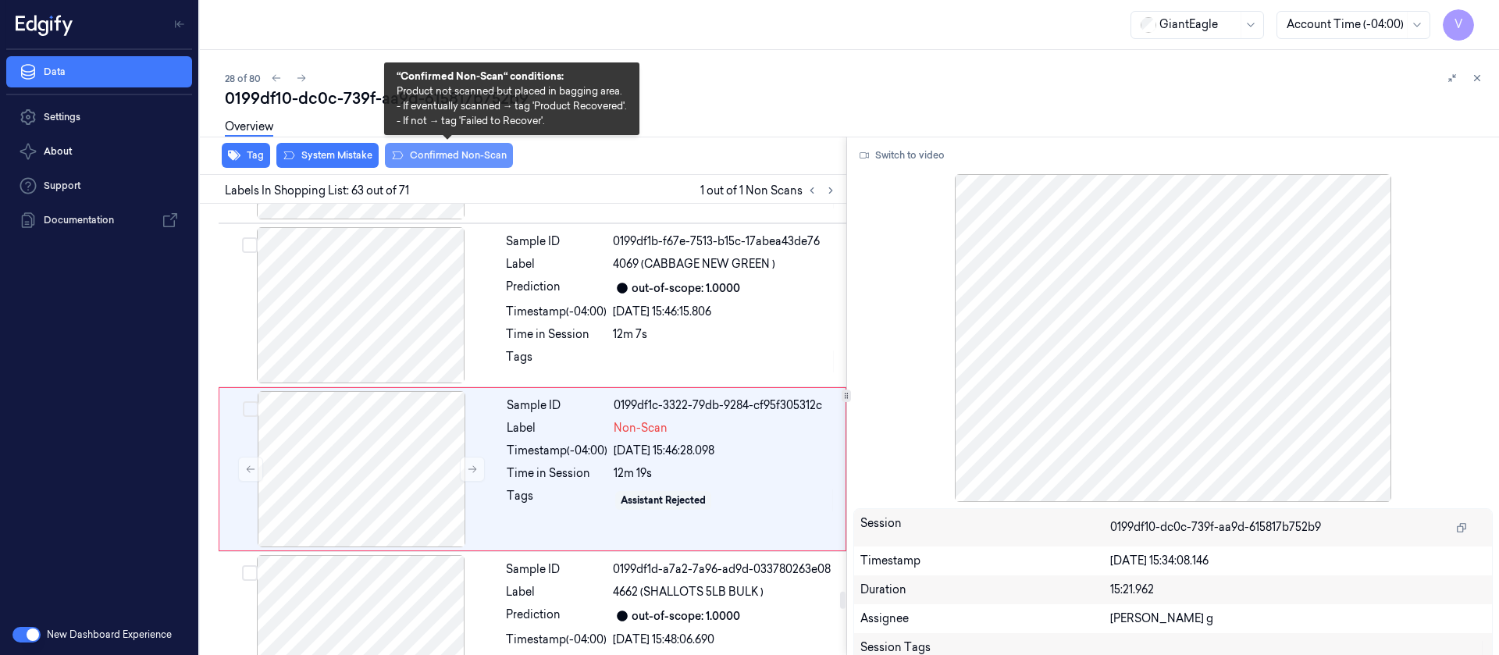
click at [440, 155] on button "Confirmed Non-Scan" at bounding box center [449, 155] width 128 height 25
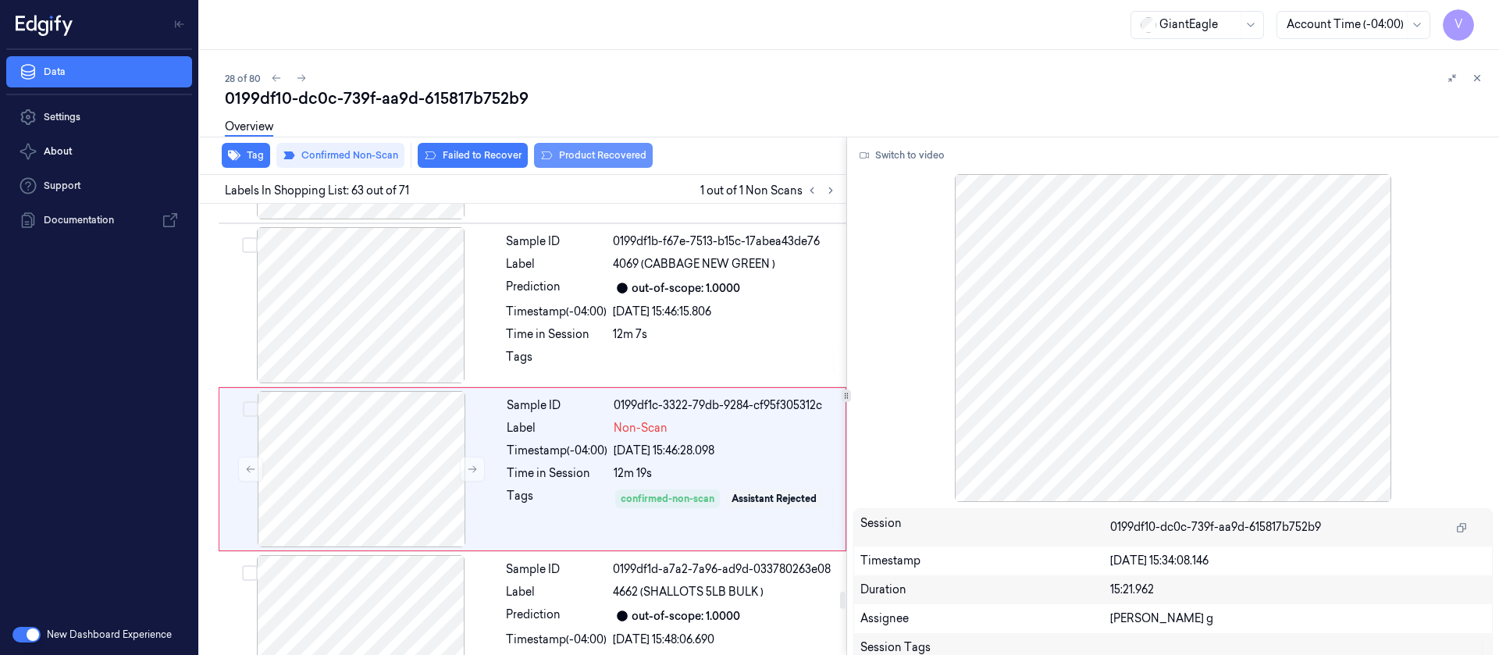
click at [590, 151] on button "Product Recovered" at bounding box center [593, 155] width 119 height 25
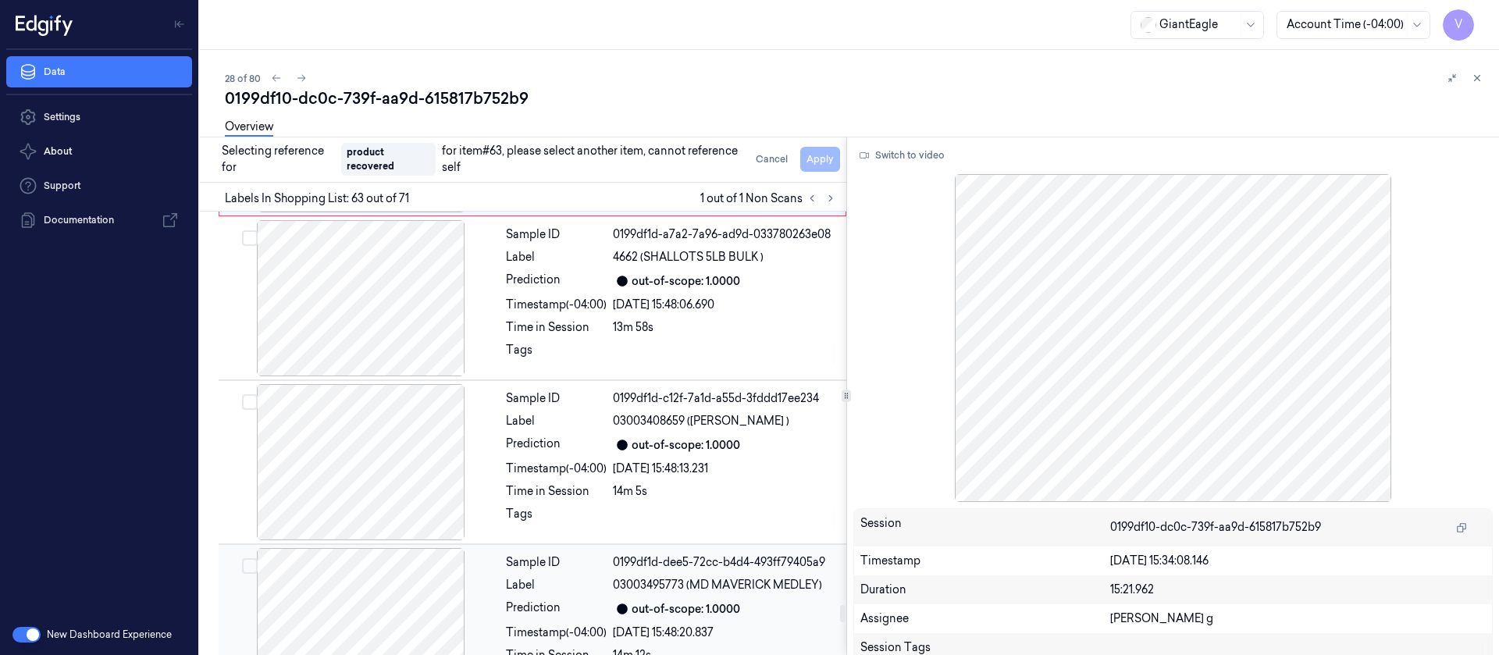
scroll to position [10375, 0]
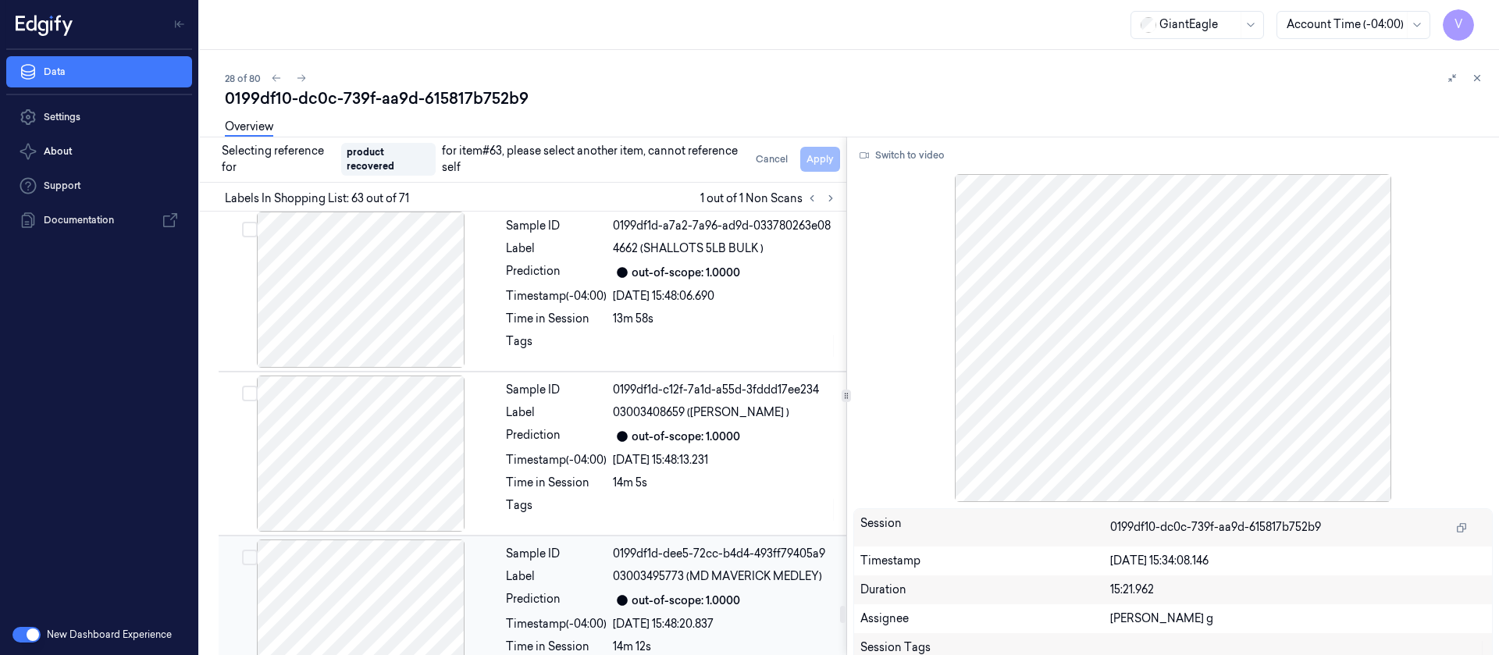
click at [377, 554] on div at bounding box center [361, 618] width 278 height 156
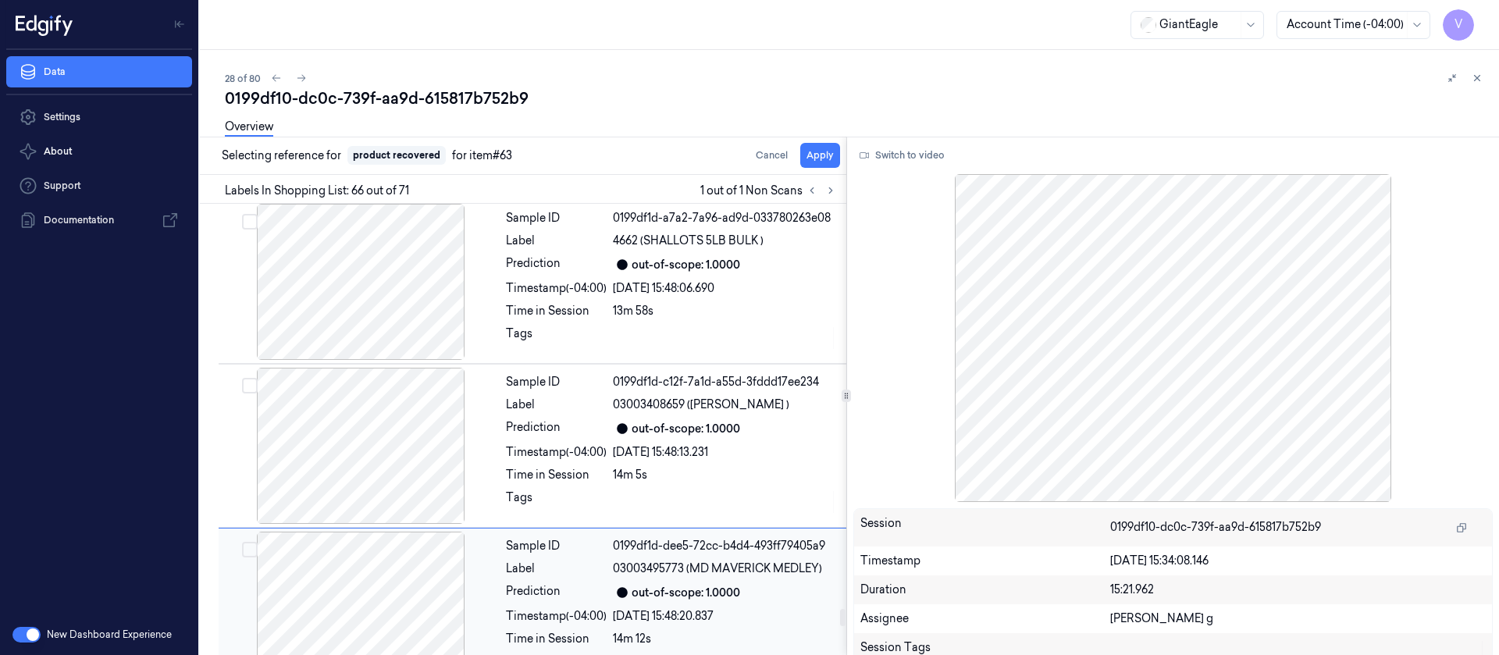
scroll to position [10515, 0]
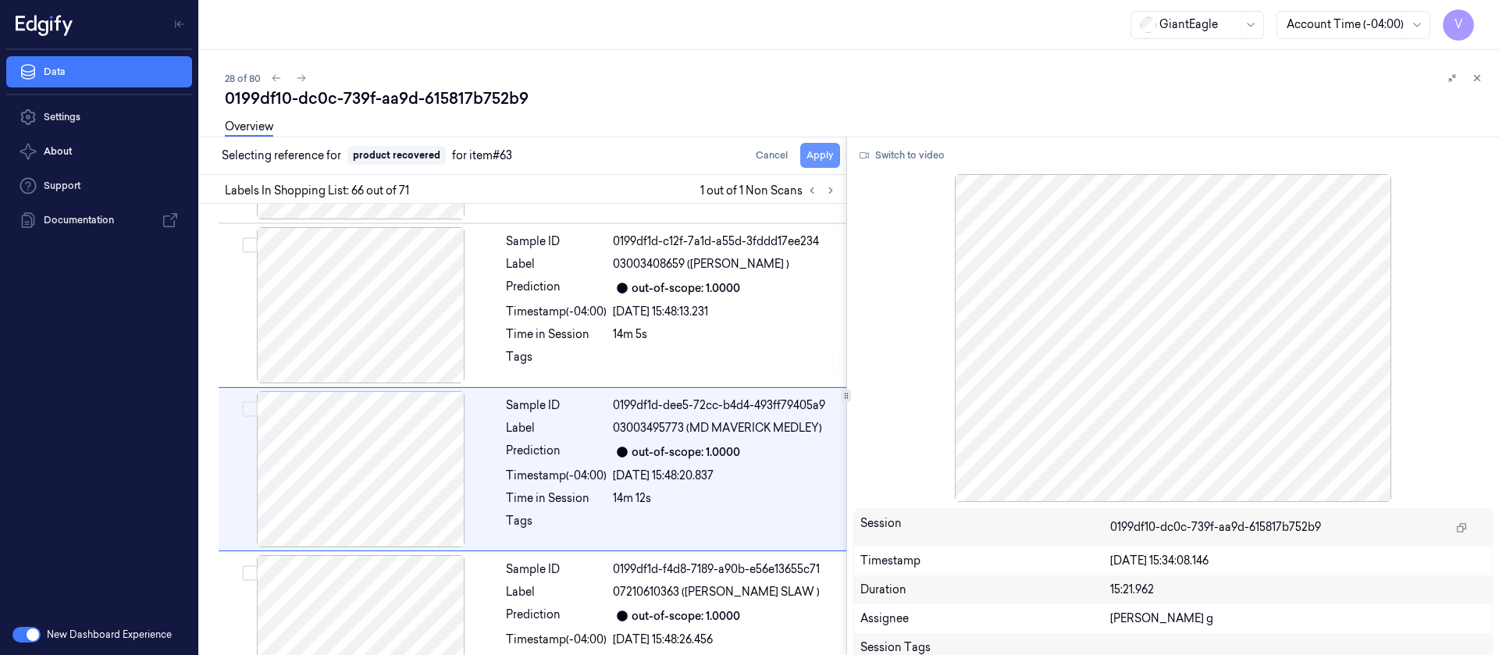
click at [820, 151] on button "Apply" at bounding box center [820, 155] width 40 height 25
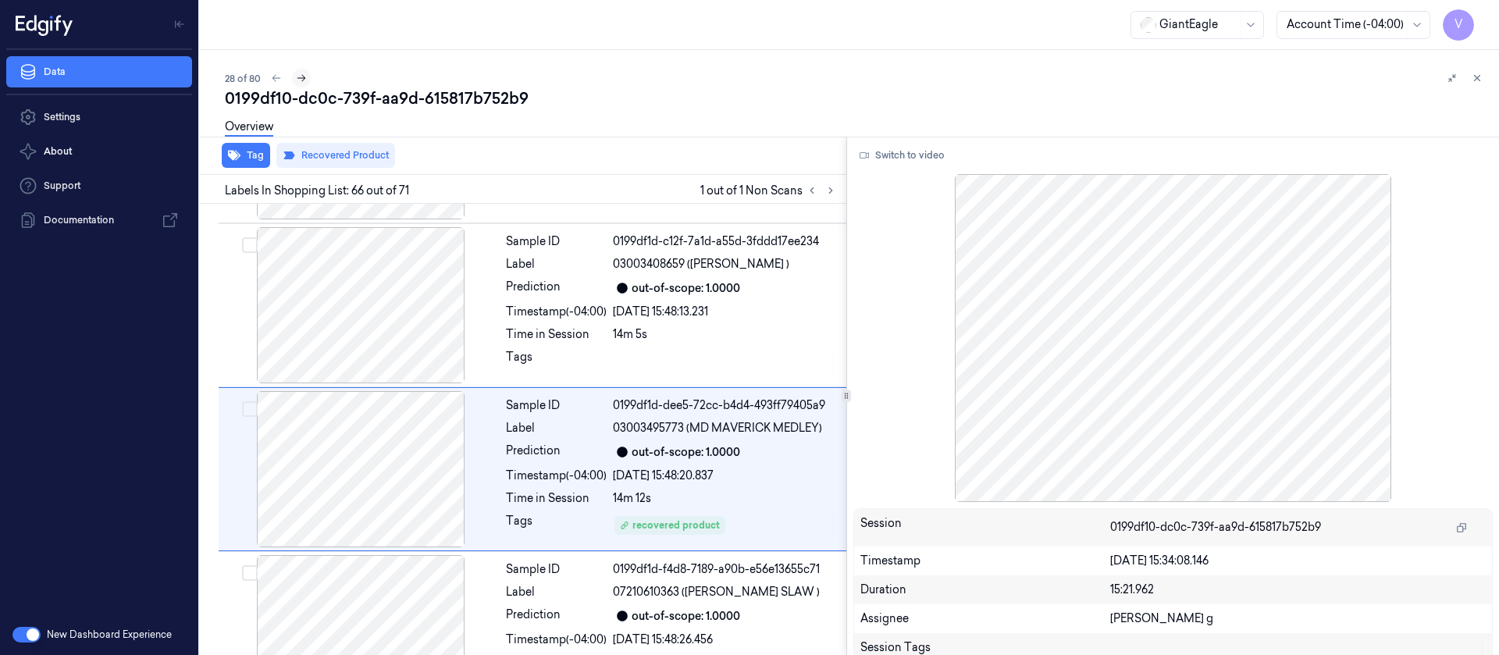
click at [301, 79] on icon at bounding box center [301, 78] width 11 height 11
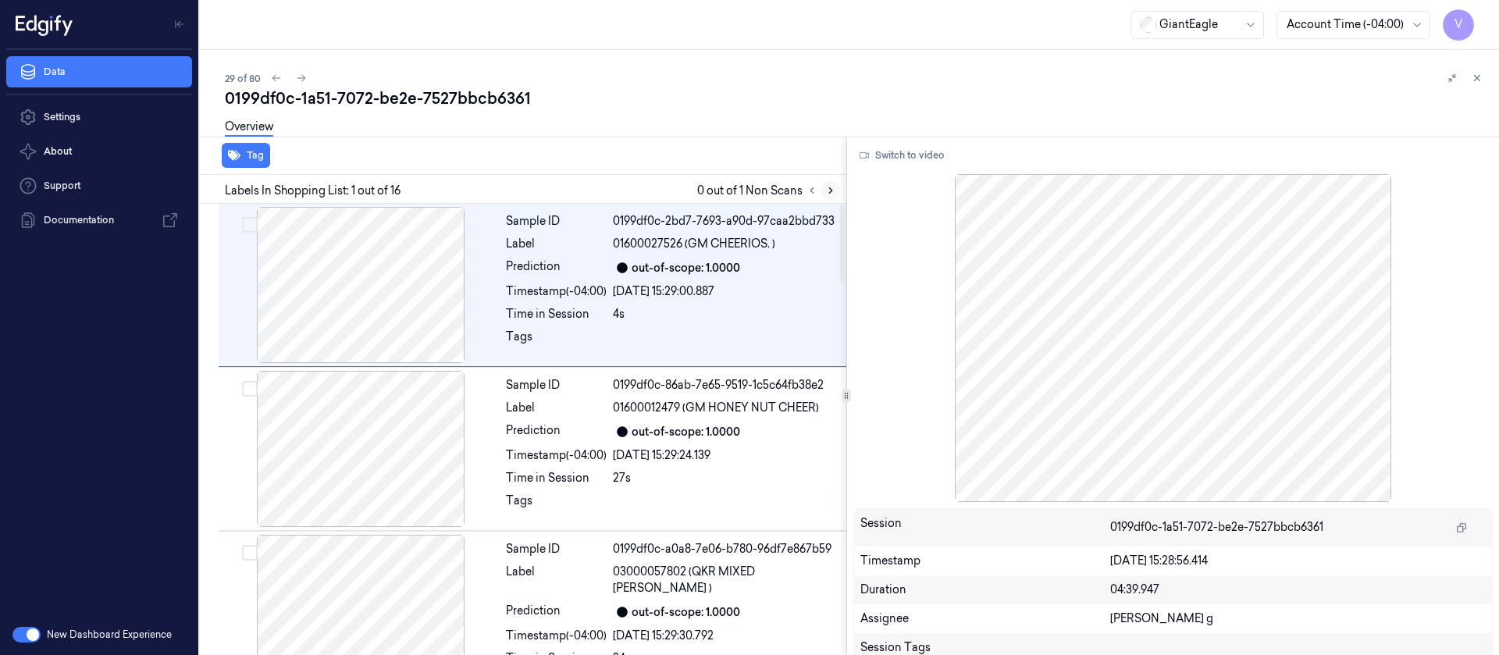
click at [830, 195] on button at bounding box center [831, 190] width 19 height 19
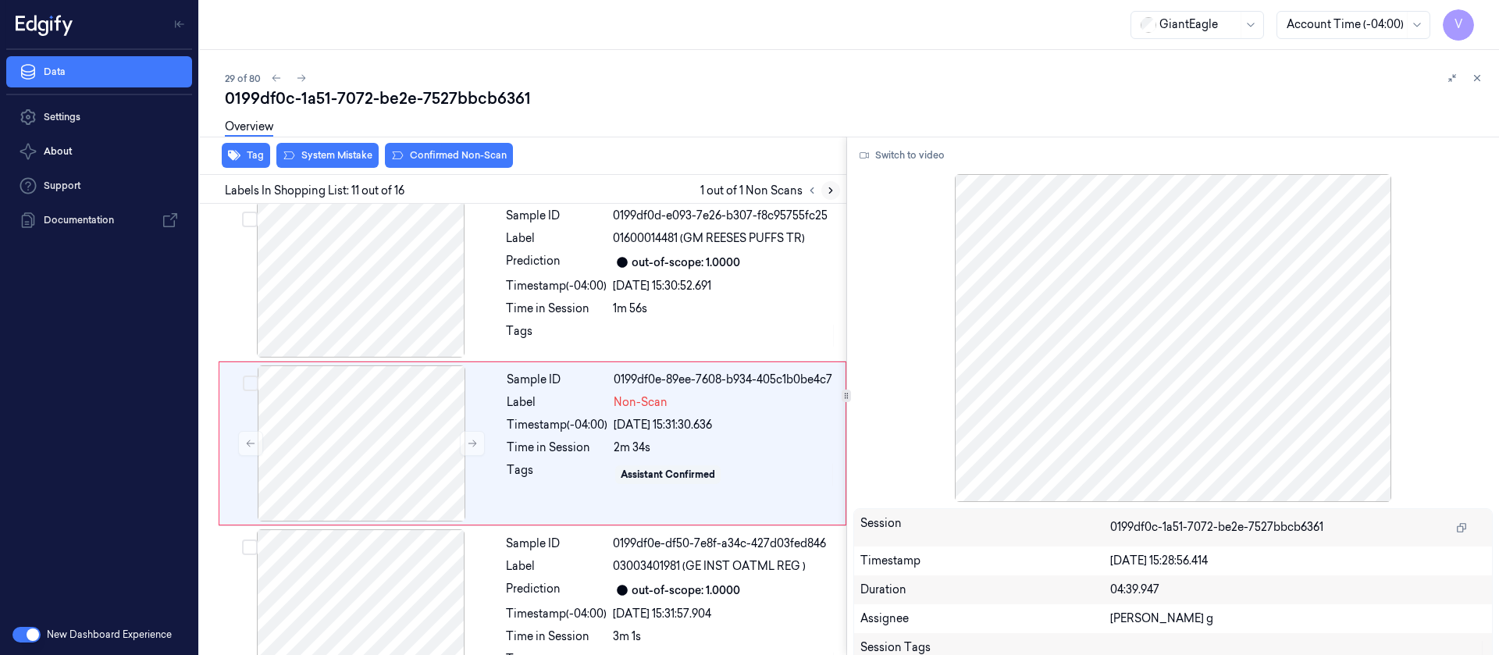
scroll to position [1495, 0]
click at [376, 415] on div at bounding box center [362, 443] width 278 height 156
click at [373, 248] on div at bounding box center [361, 279] width 278 height 156
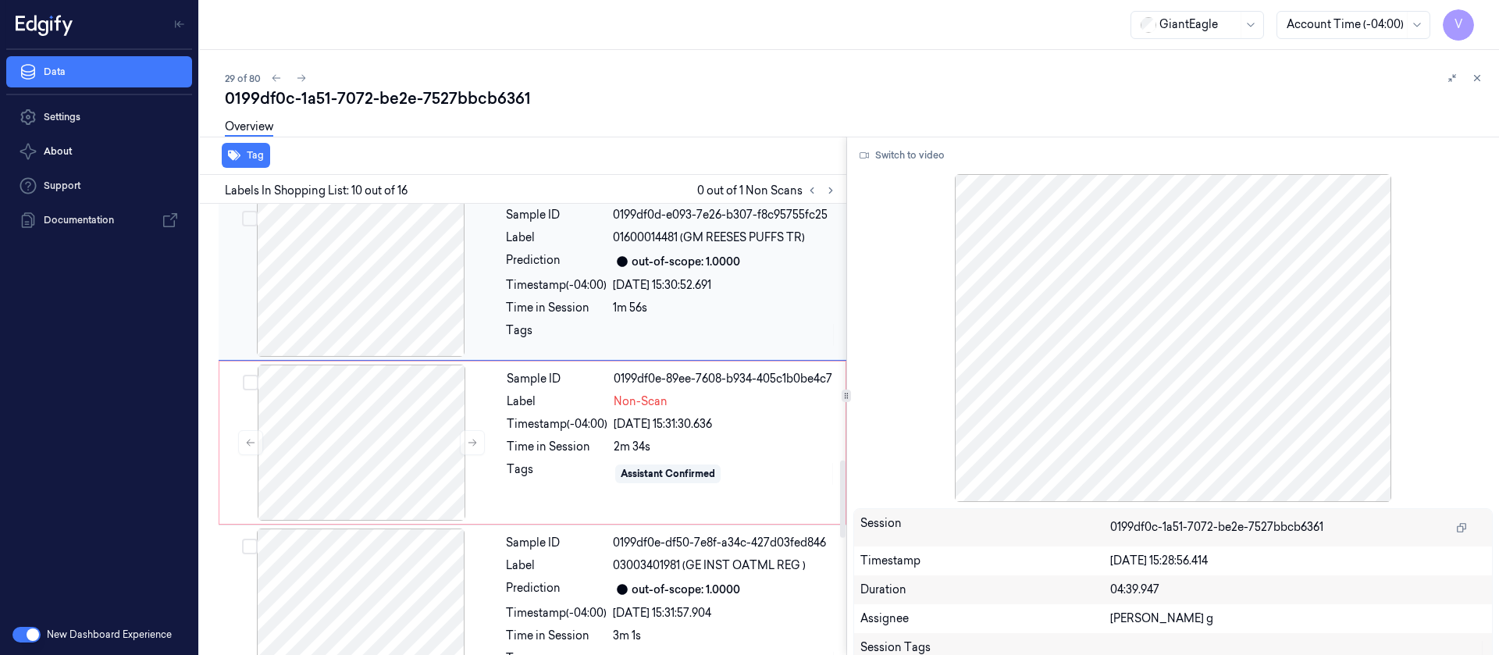
scroll to position [1331, 0]
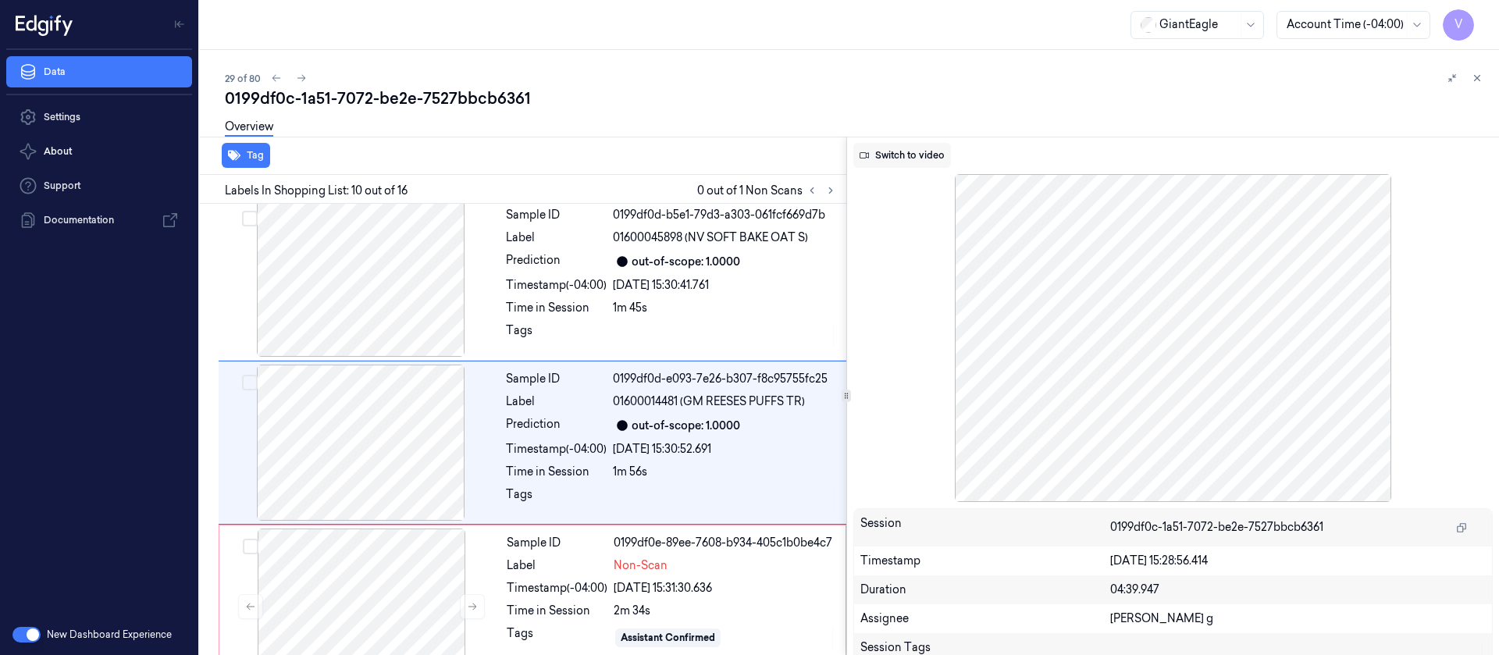
click at [931, 166] on button "Switch to video" at bounding box center [903, 155] width 98 height 25
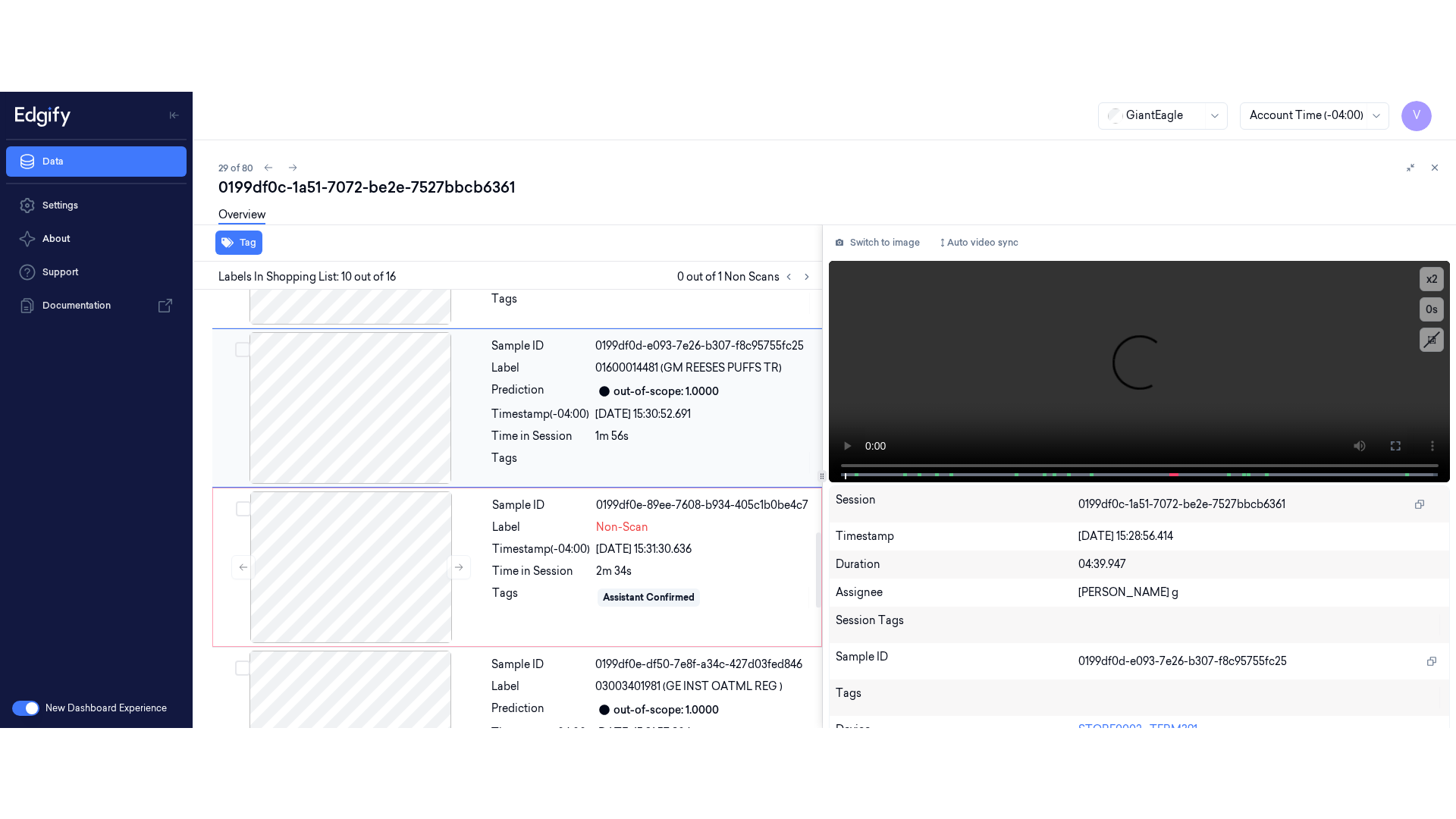
scroll to position [1521, 0]
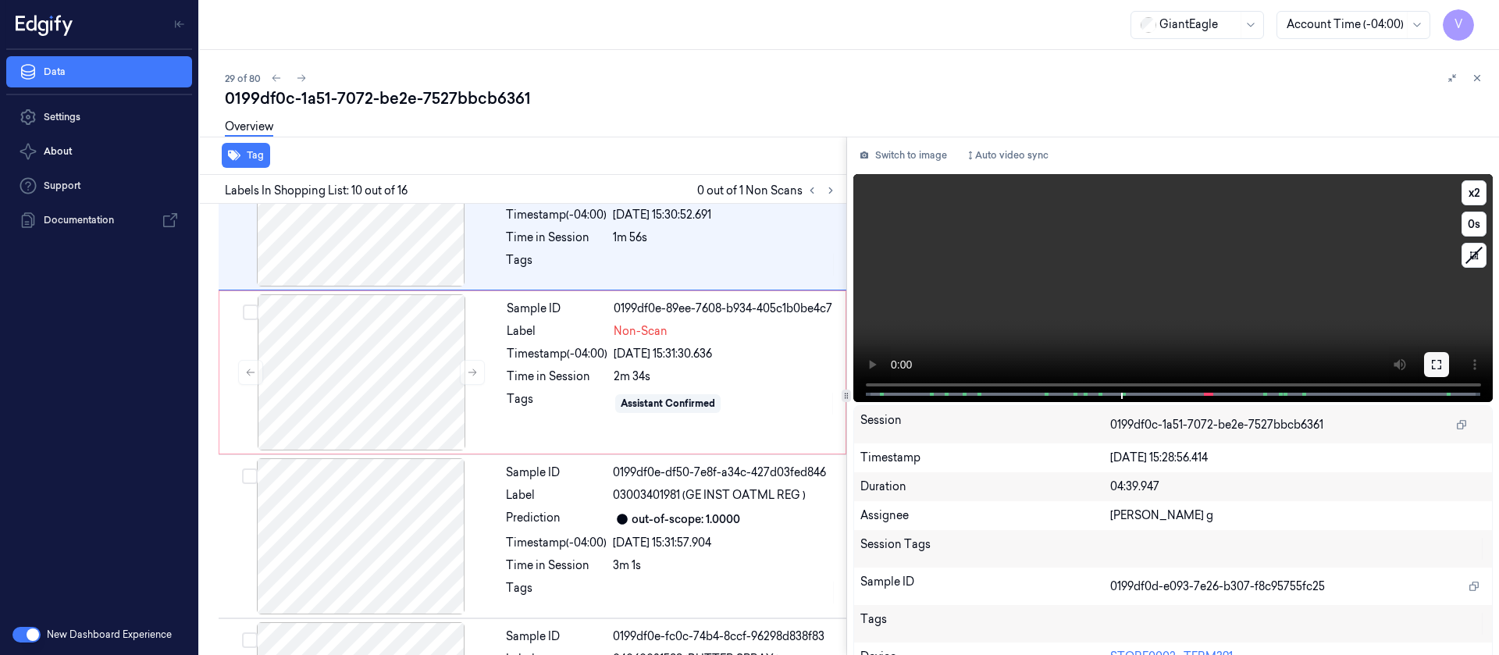
click at [1431, 359] on icon at bounding box center [1437, 364] width 12 height 12
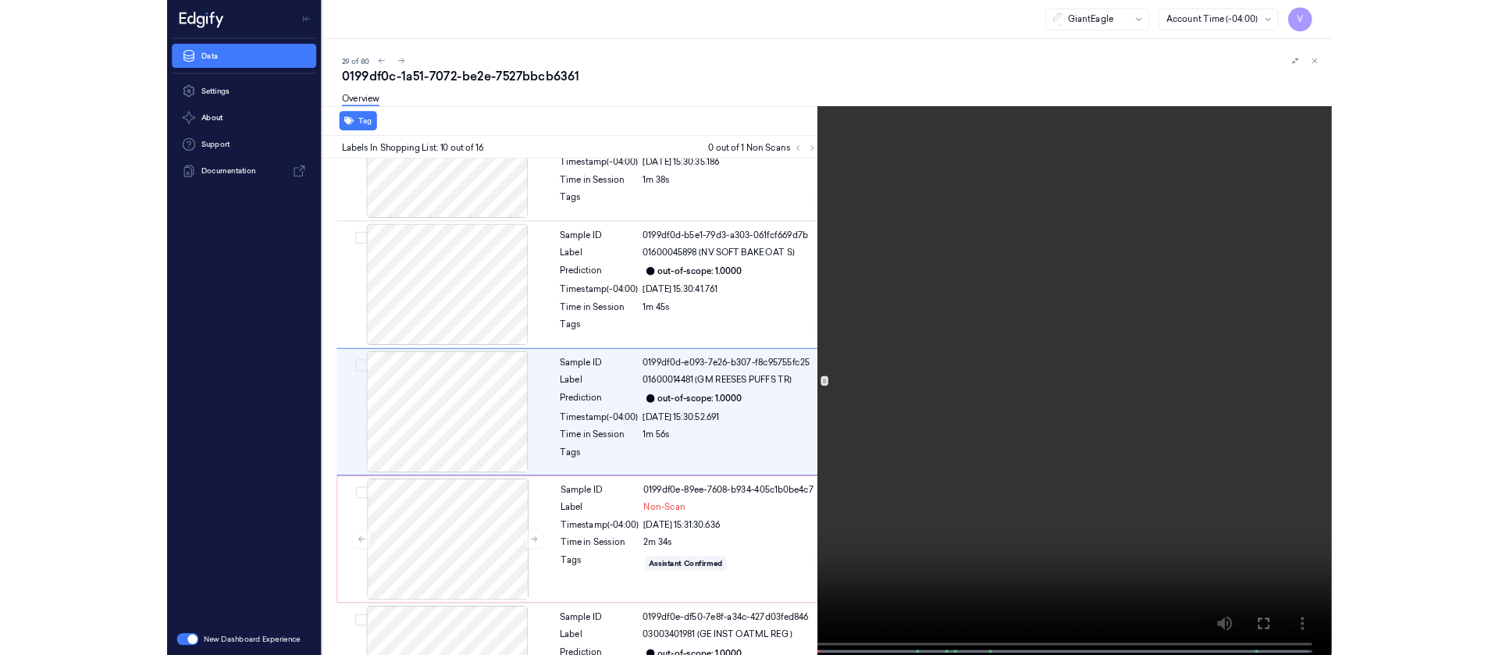
scroll to position [1238, 0]
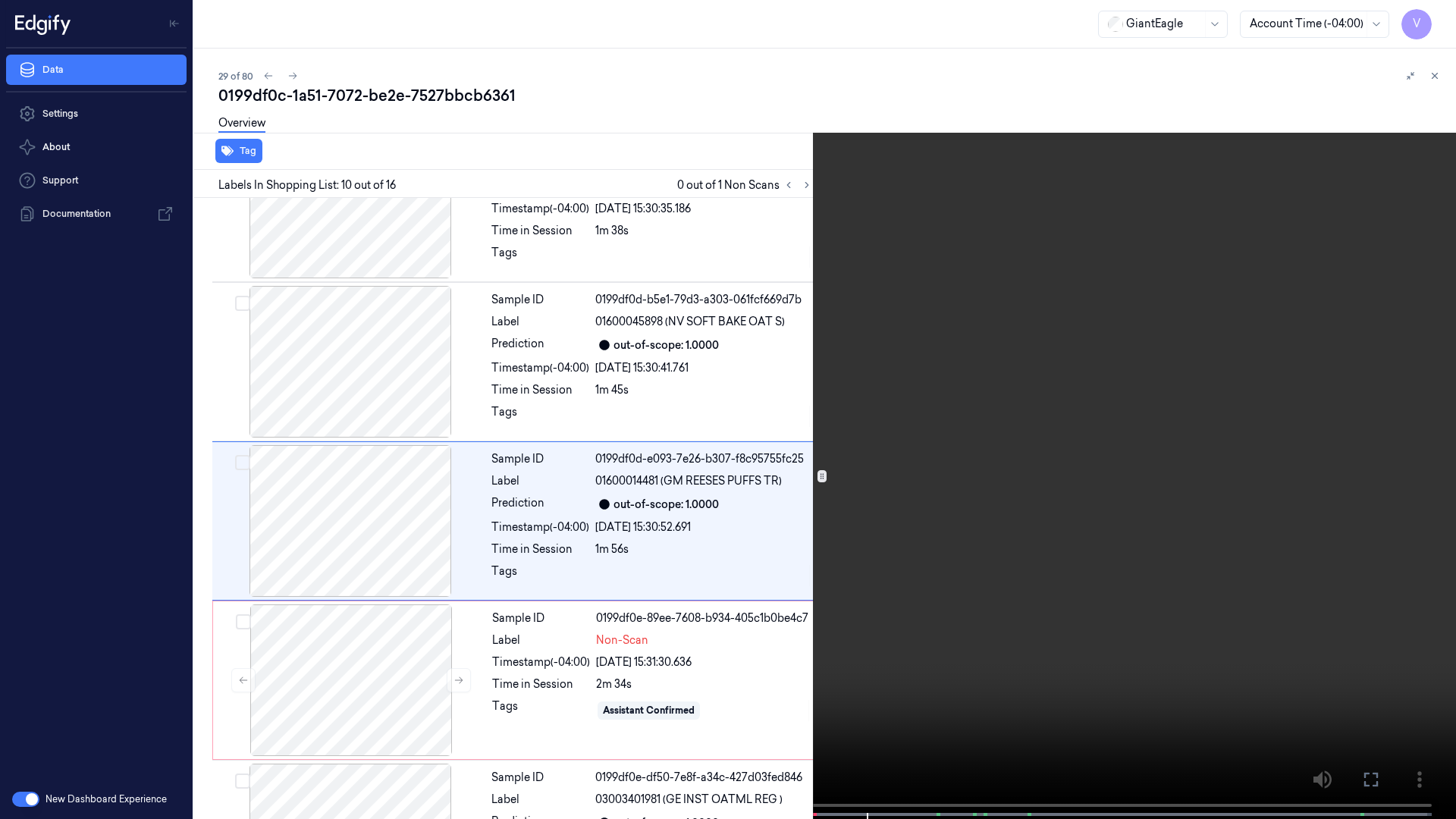
click at [0, 0] on icon at bounding box center [0, 0] width 0 height 0
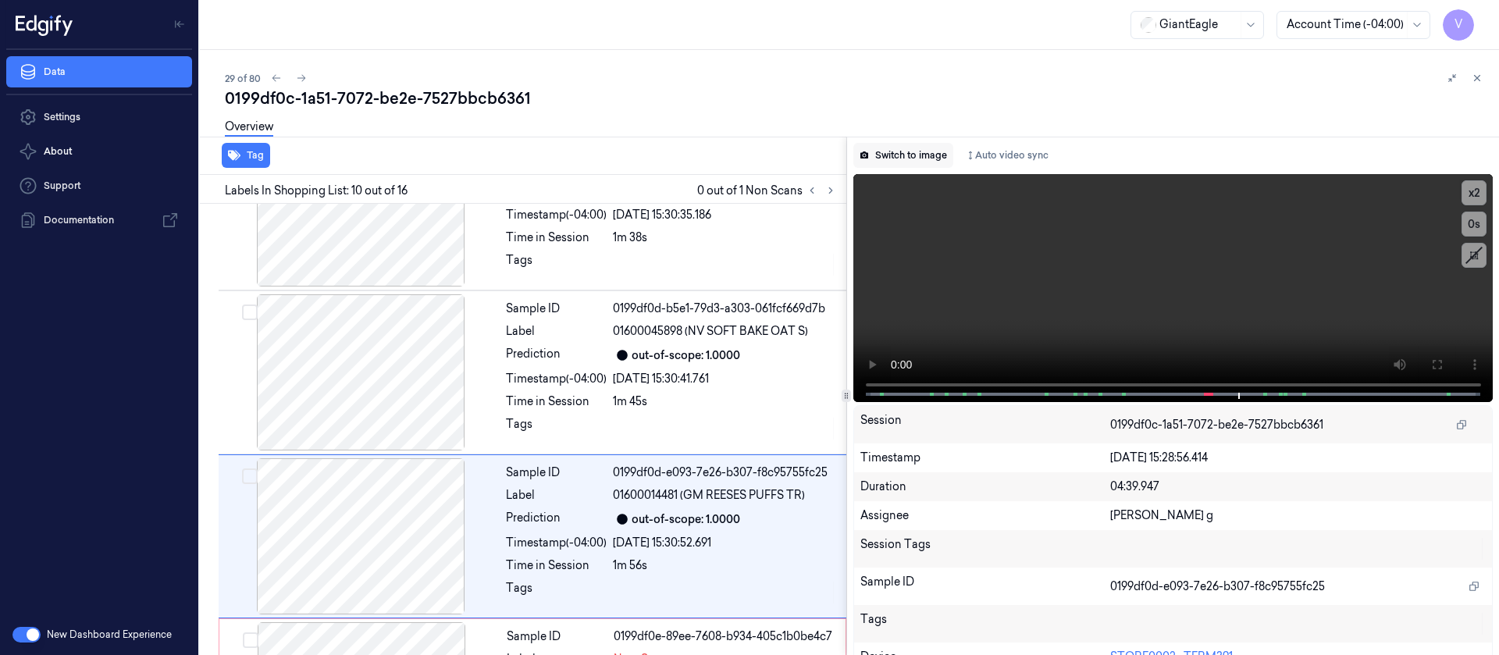
click at [900, 155] on button "Switch to image" at bounding box center [904, 155] width 100 height 25
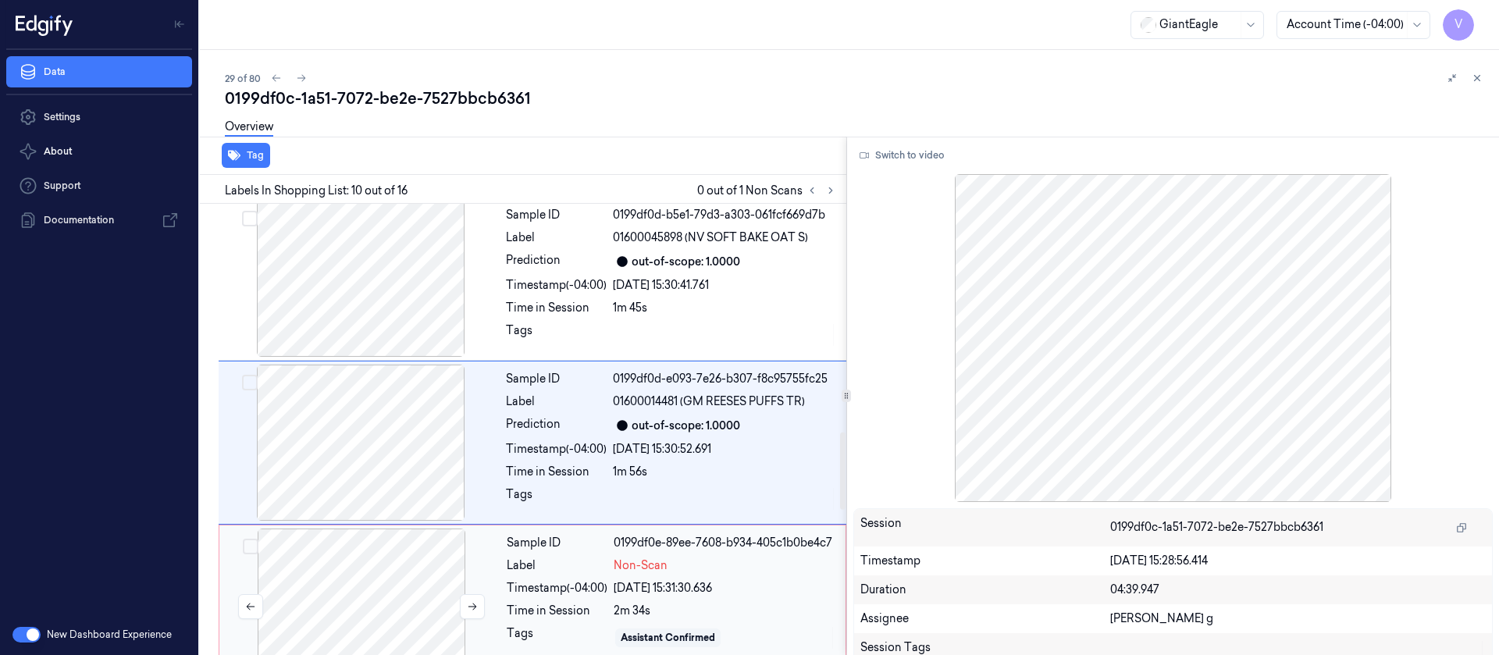
click at [361, 548] on div at bounding box center [362, 607] width 278 height 156
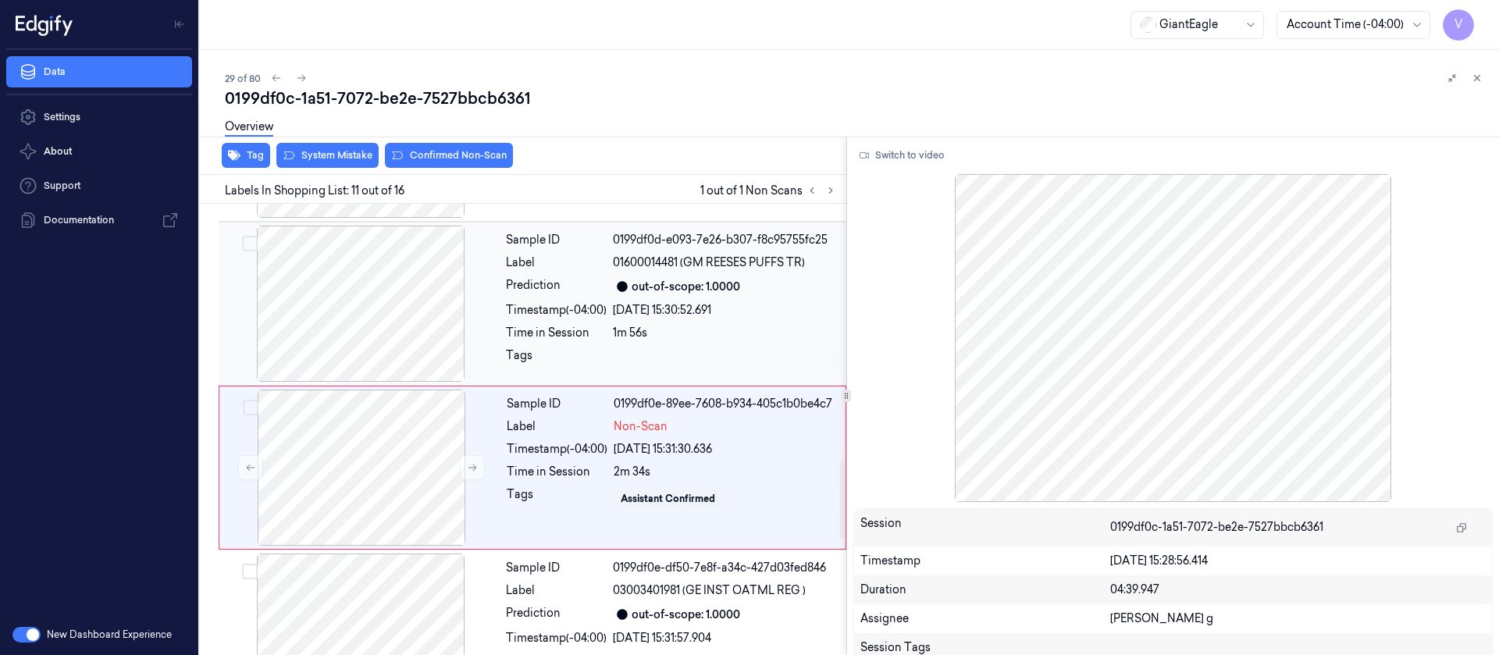
scroll to position [1495, 0]
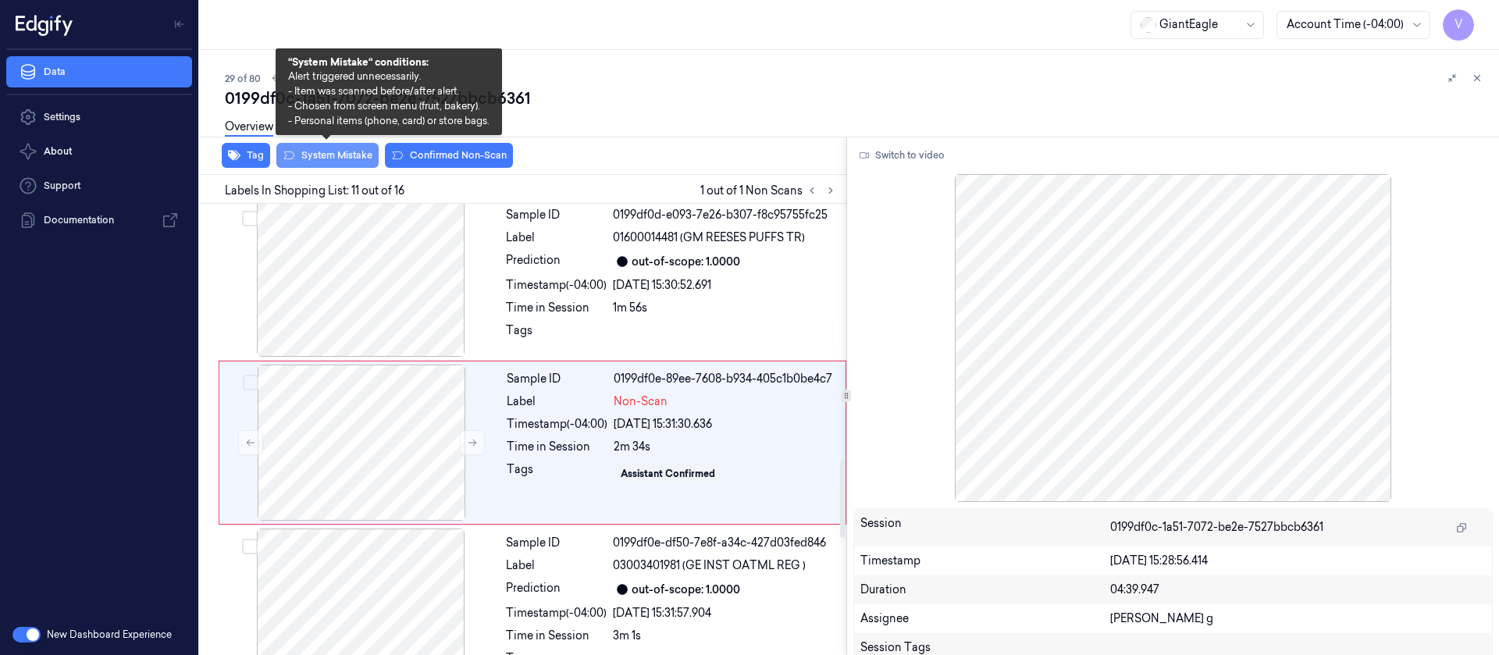
click at [349, 152] on button "System Mistake" at bounding box center [327, 155] width 102 height 25
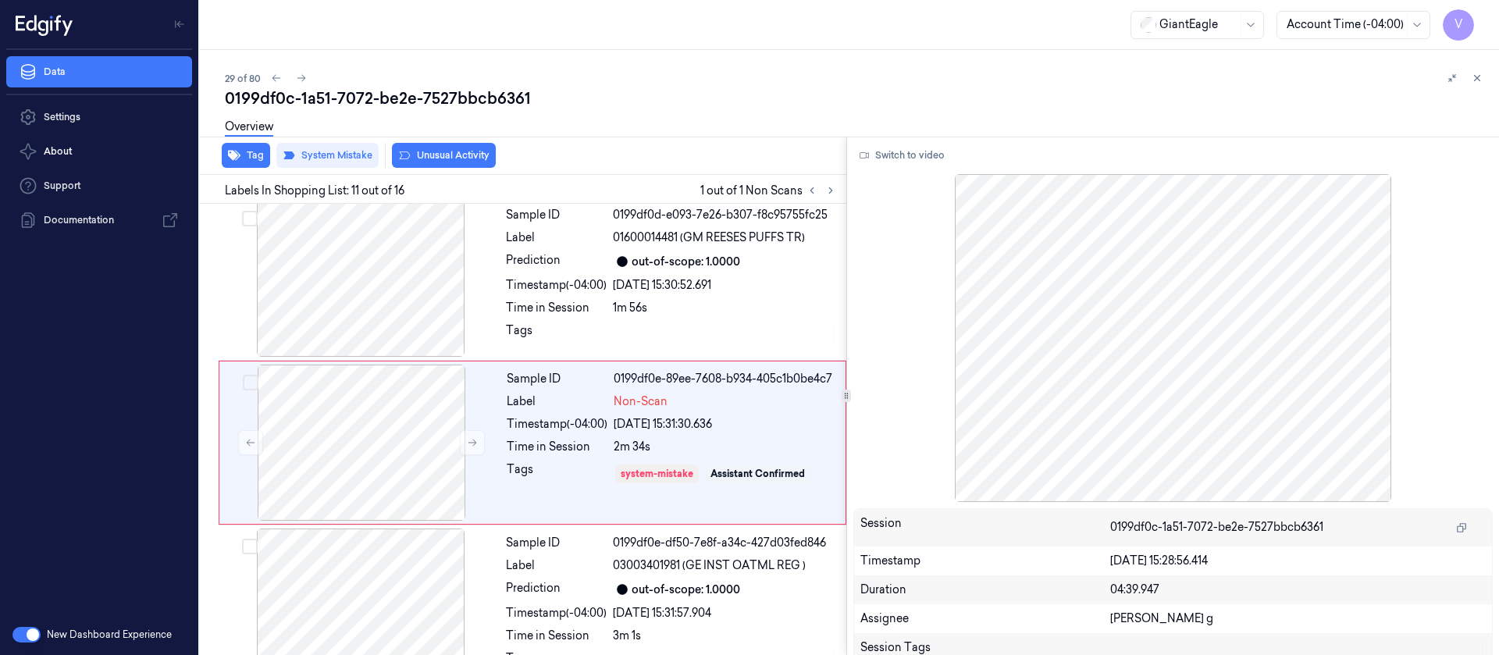
click at [445, 156] on button "Unusual Activity" at bounding box center [444, 155] width 104 height 25
click at [305, 75] on icon at bounding box center [301, 78] width 11 height 11
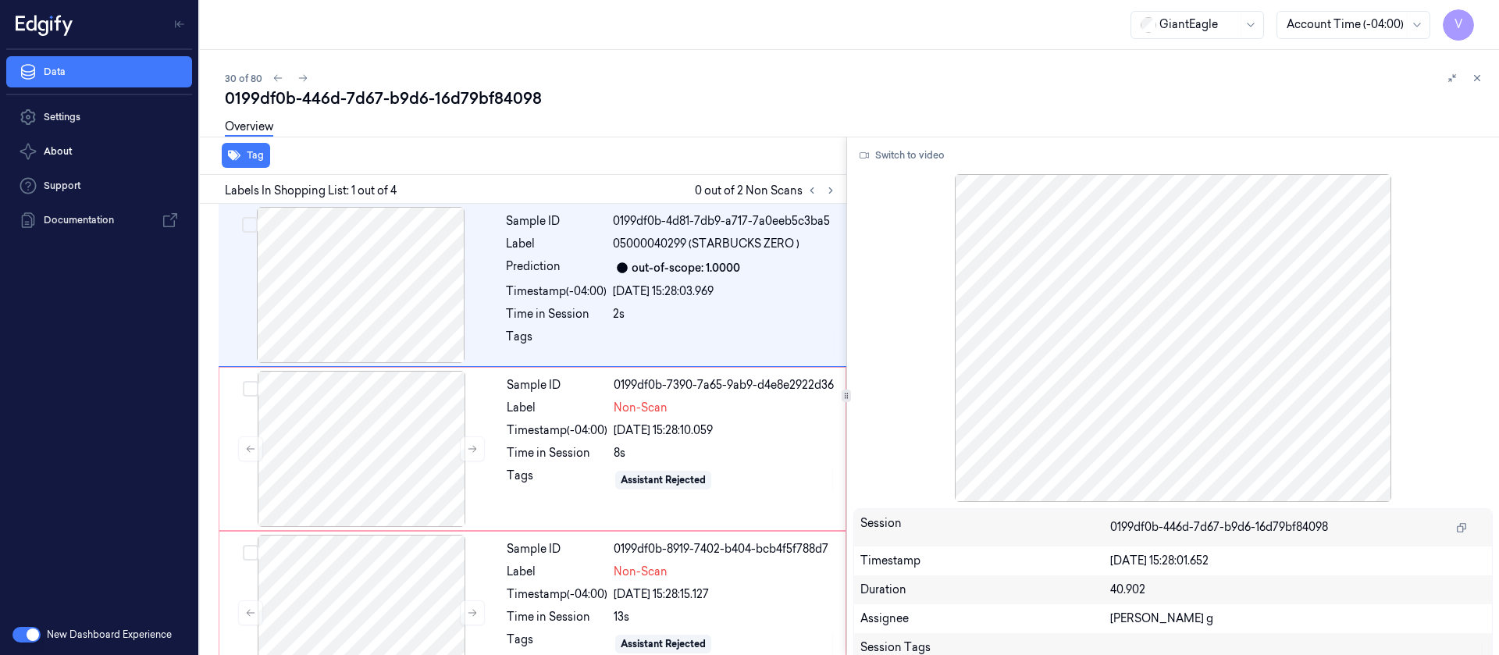
click at [579, 170] on div "Tag" at bounding box center [520, 156] width 653 height 38
click at [377, 415] on div at bounding box center [362, 449] width 278 height 156
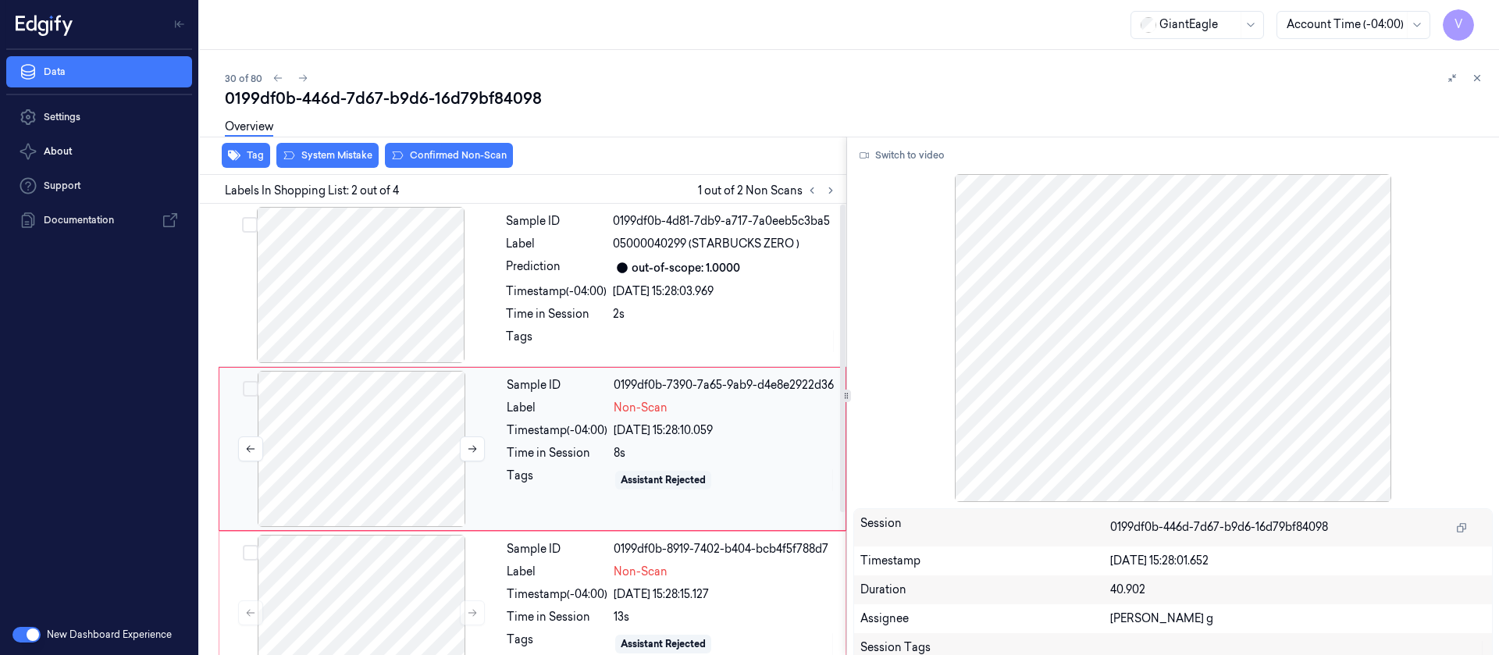
click at [367, 440] on div at bounding box center [362, 449] width 278 height 156
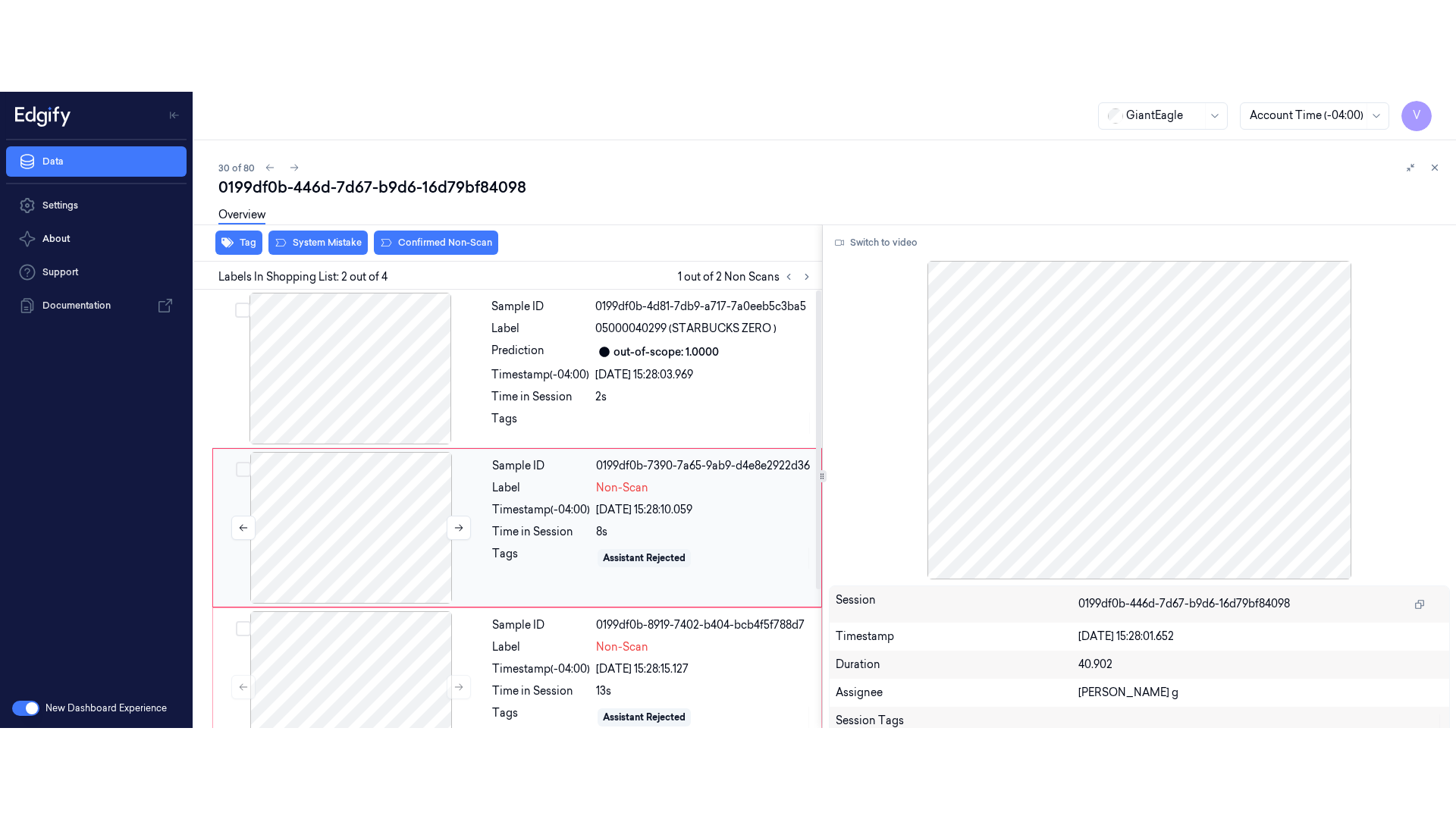
scroll to position [19, 0]
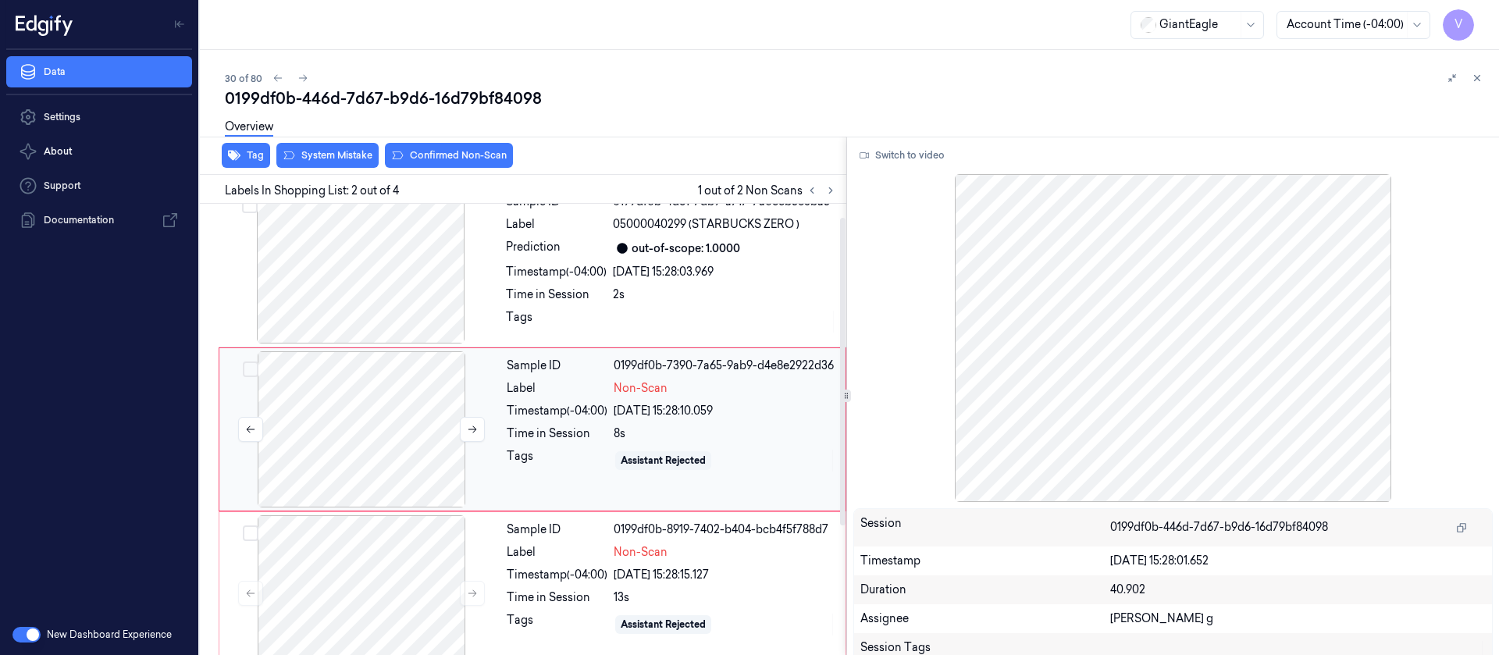
click at [375, 404] on div at bounding box center [362, 429] width 278 height 156
click at [921, 155] on button "Switch to video" at bounding box center [903, 155] width 98 height 25
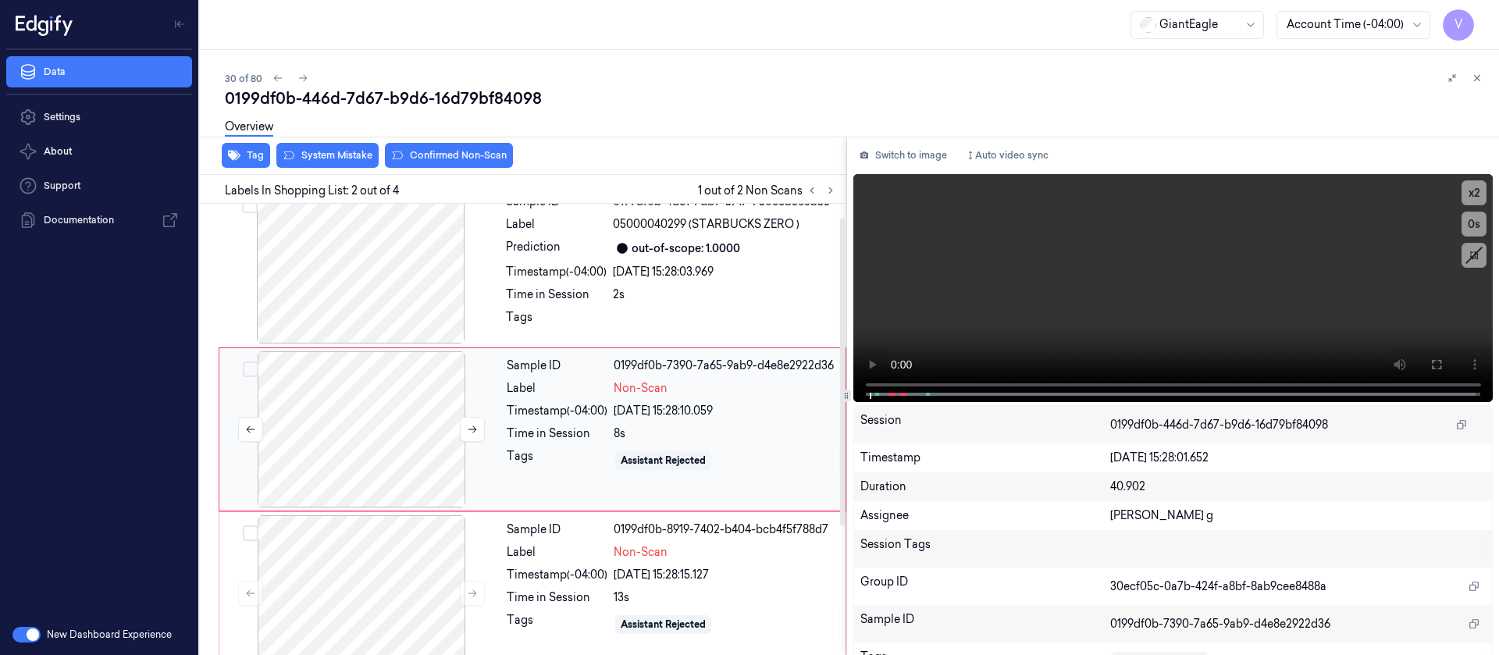
click at [422, 449] on div at bounding box center [362, 429] width 278 height 156
click at [487, 419] on div at bounding box center [362, 429] width 278 height 156
click at [472, 426] on icon at bounding box center [472, 429] width 11 height 11
click at [1424, 362] on button at bounding box center [1436, 364] width 25 height 25
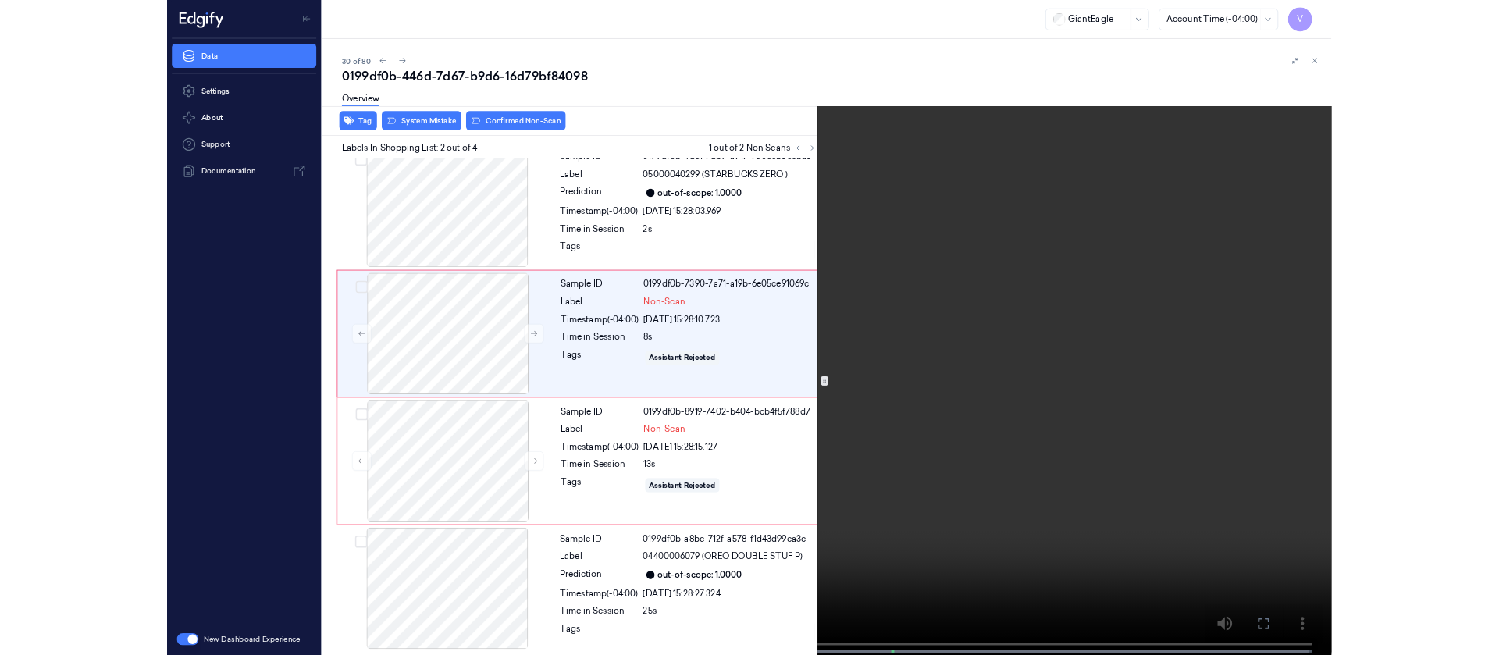
scroll to position [0, 0]
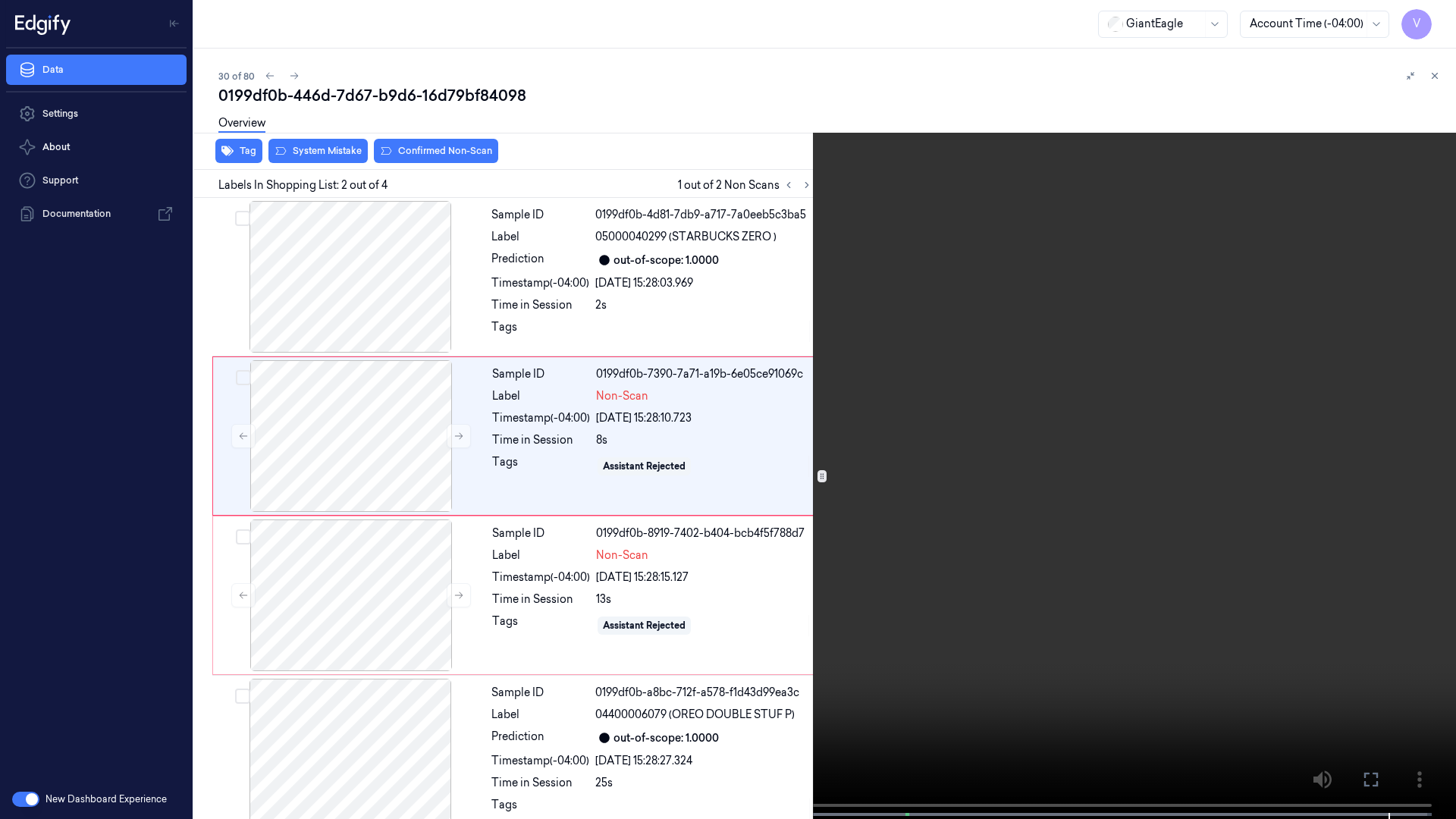
click at [0, 0] on icon at bounding box center [0, 0] width 0 height 0
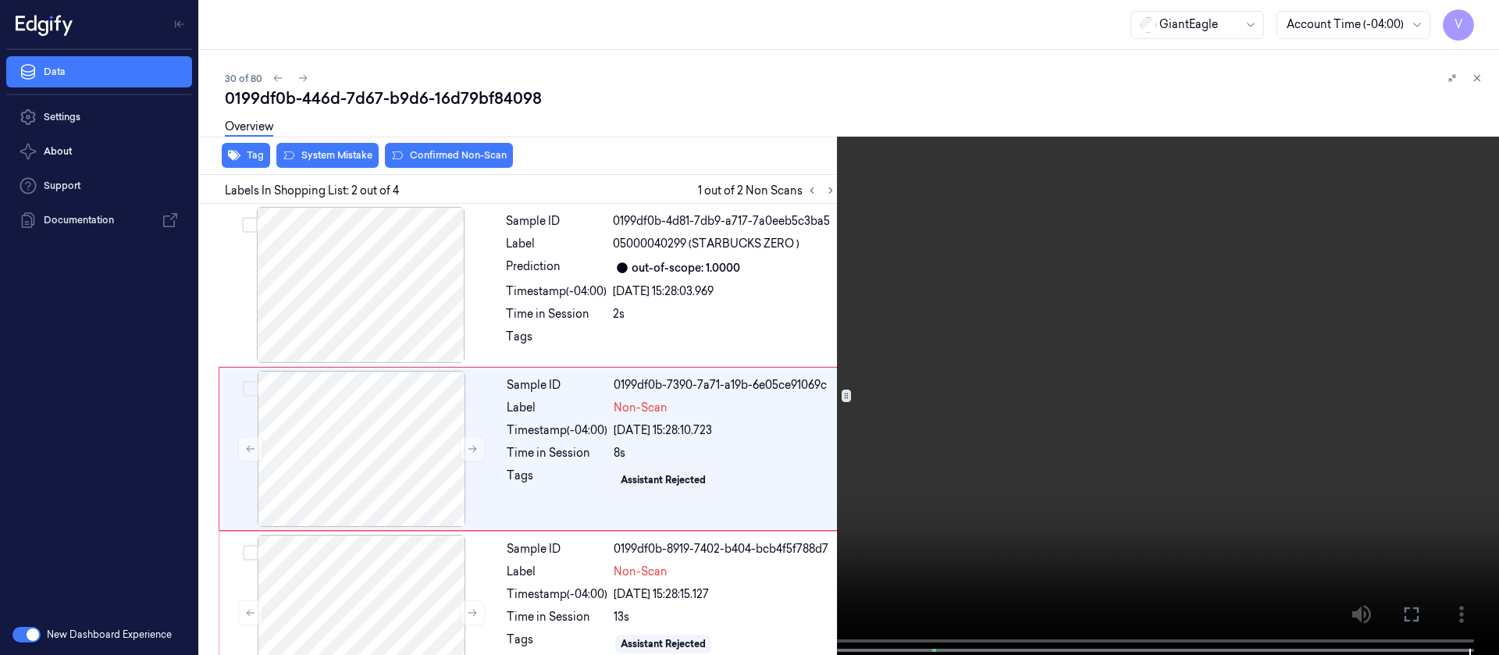
scroll to position [20, 0]
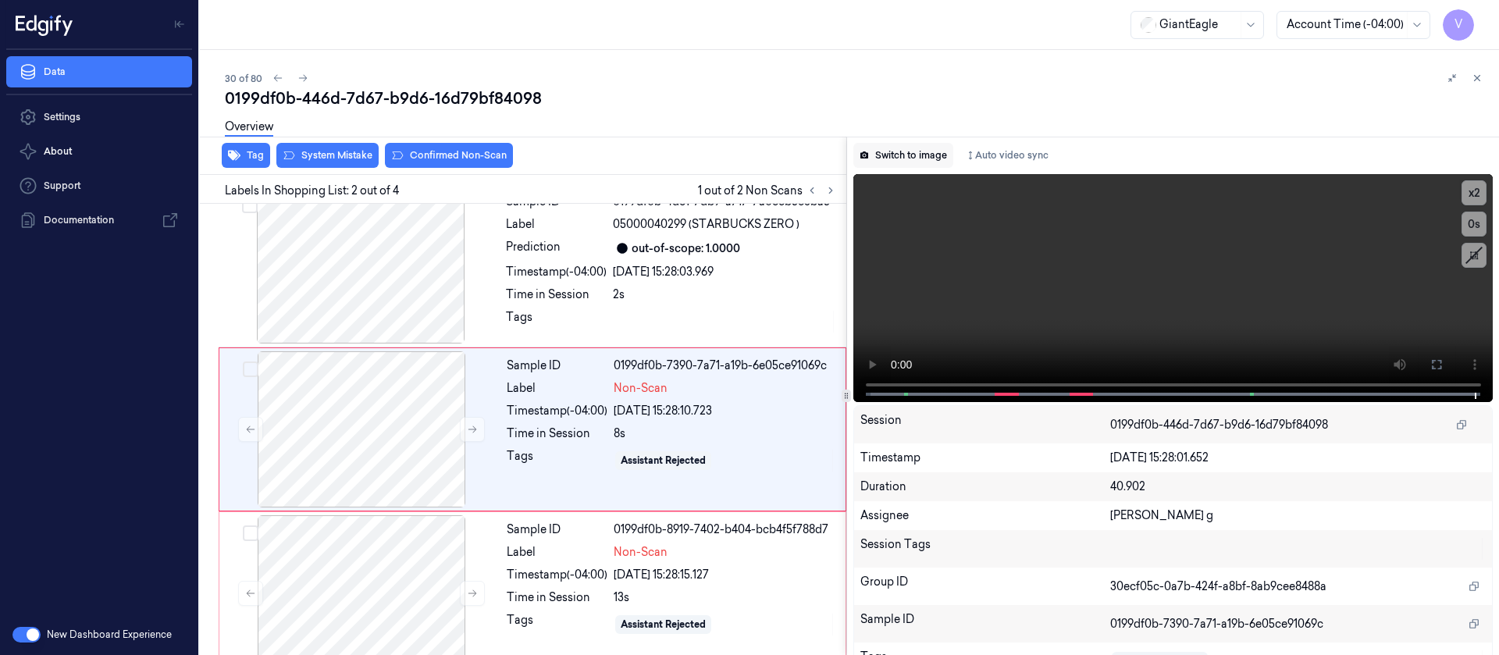
click at [905, 159] on button "Switch to image" at bounding box center [904, 155] width 100 height 25
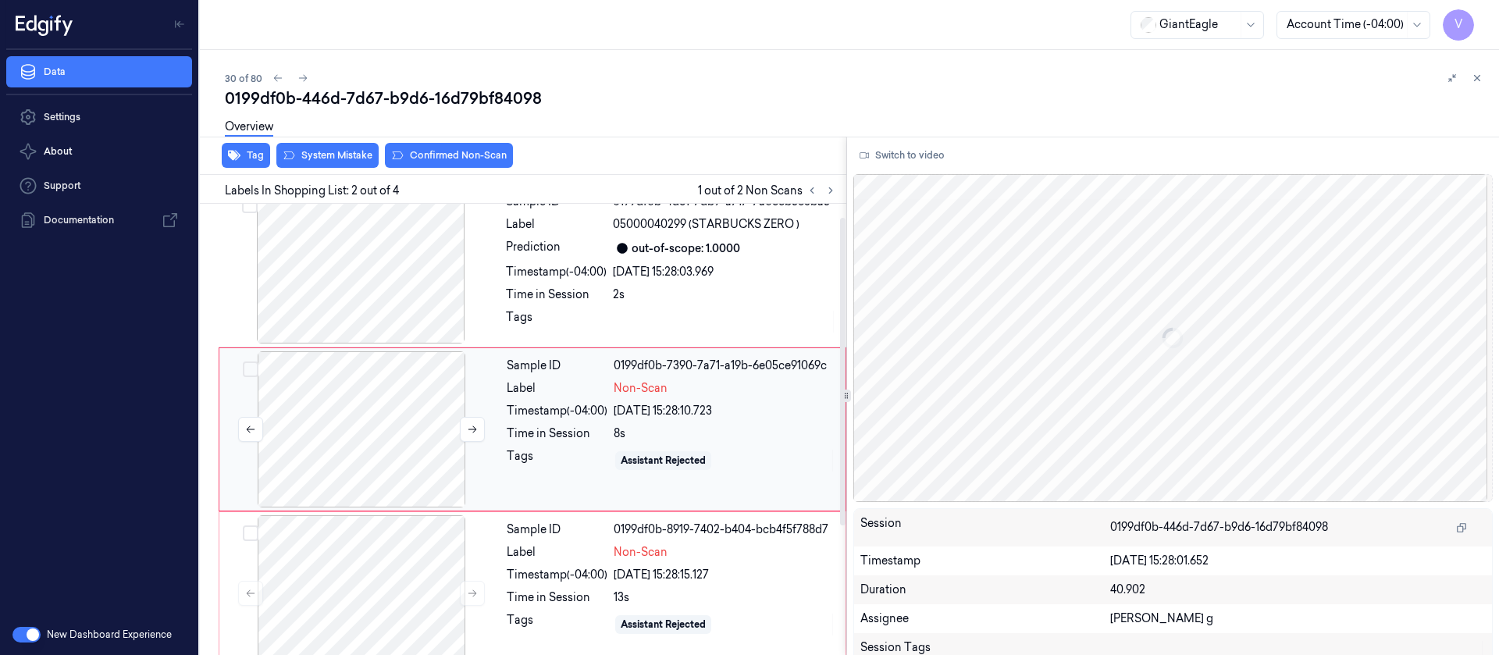
click at [304, 408] on div at bounding box center [362, 429] width 278 height 156
click at [465, 431] on button at bounding box center [472, 429] width 25 height 25
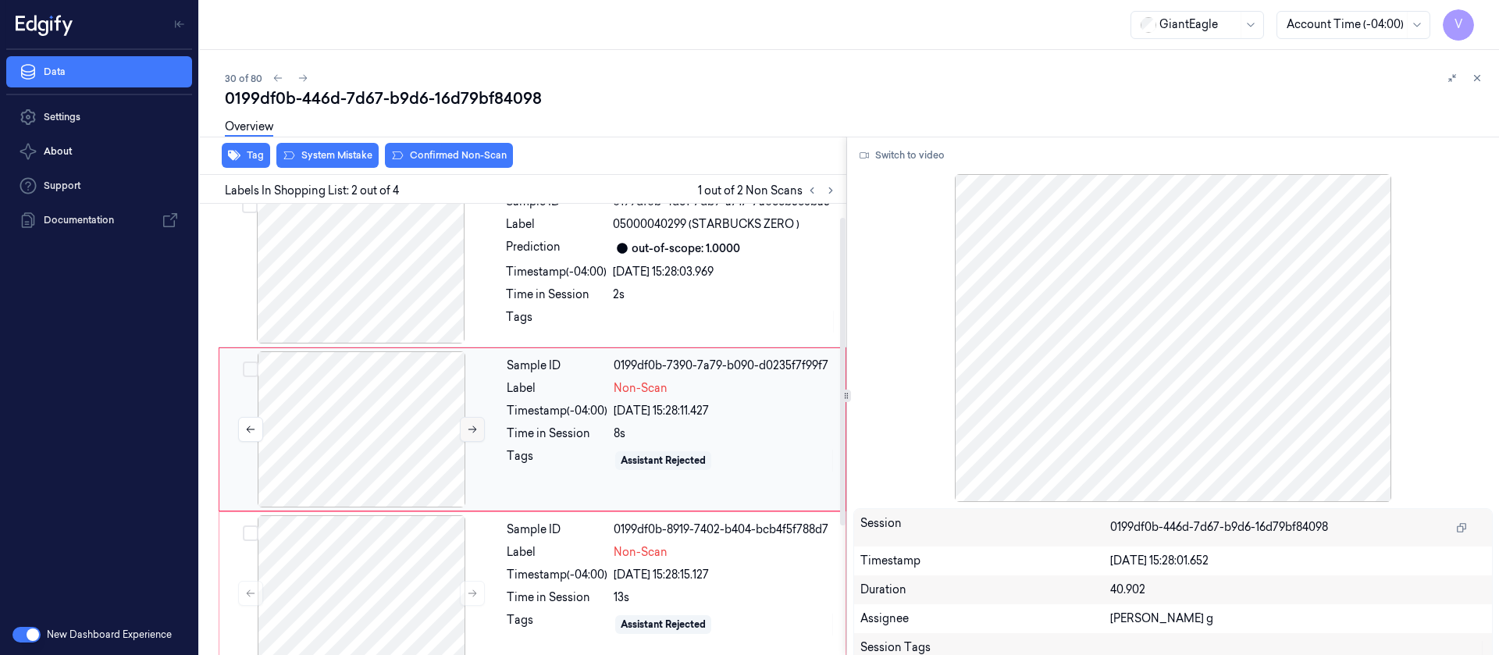
click at [465, 431] on button at bounding box center [472, 429] width 25 height 25
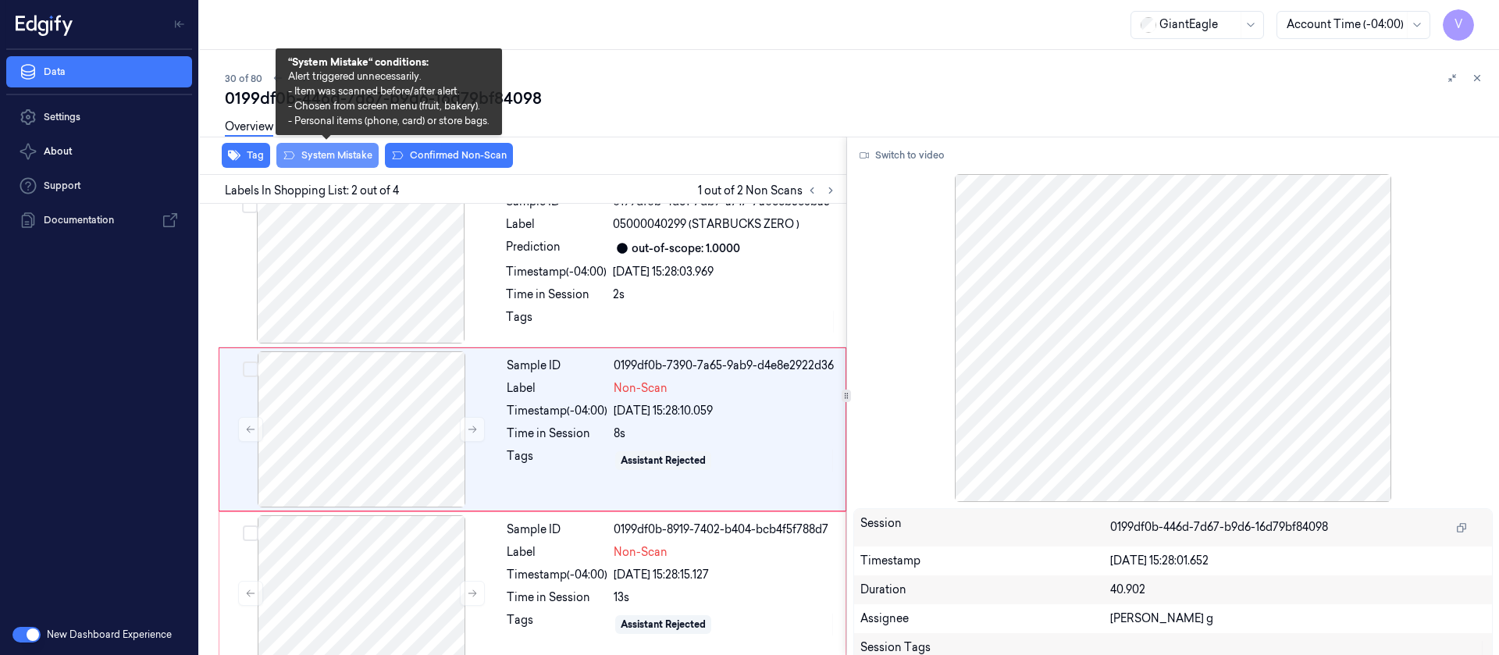
click at [338, 163] on button "System Mistake" at bounding box center [327, 155] width 102 height 25
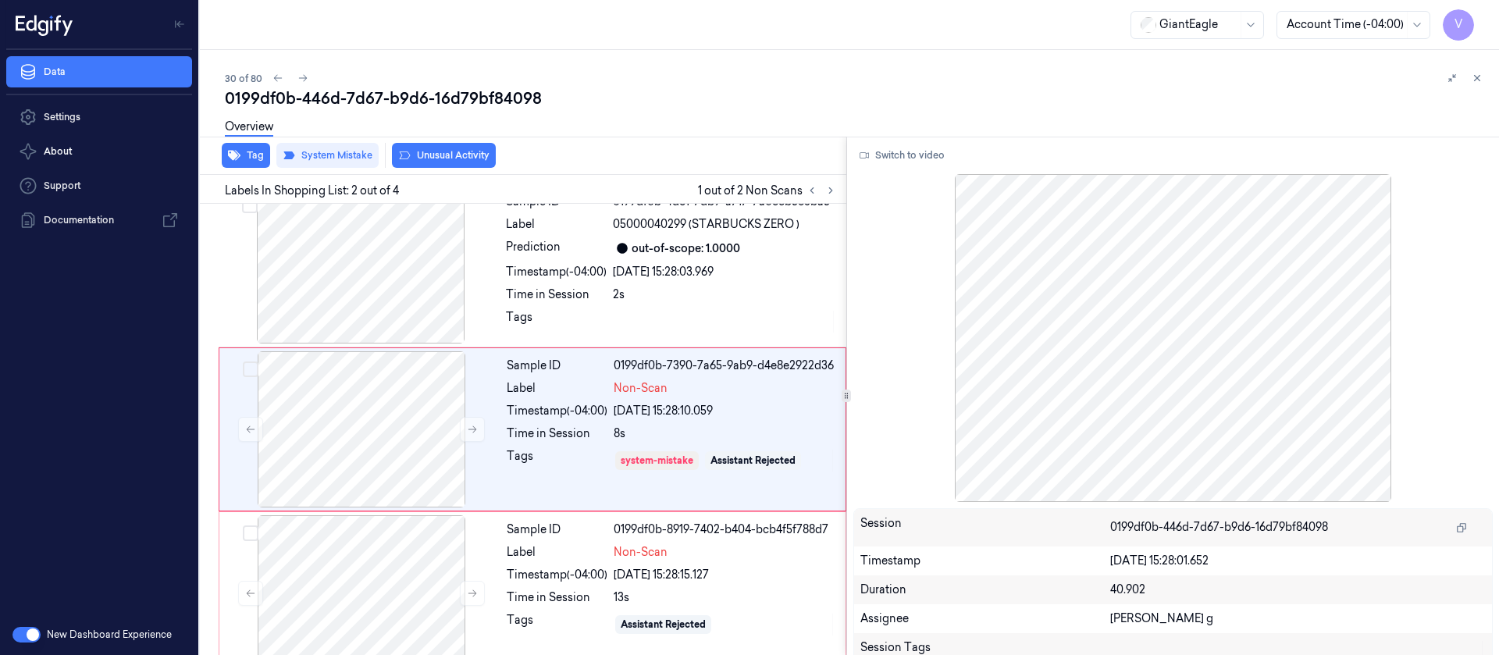
click at [462, 157] on button "Unusual Activity" at bounding box center [444, 155] width 104 height 25
click at [411, 591] on div at bounding box center [362, 593] width 278 height 156
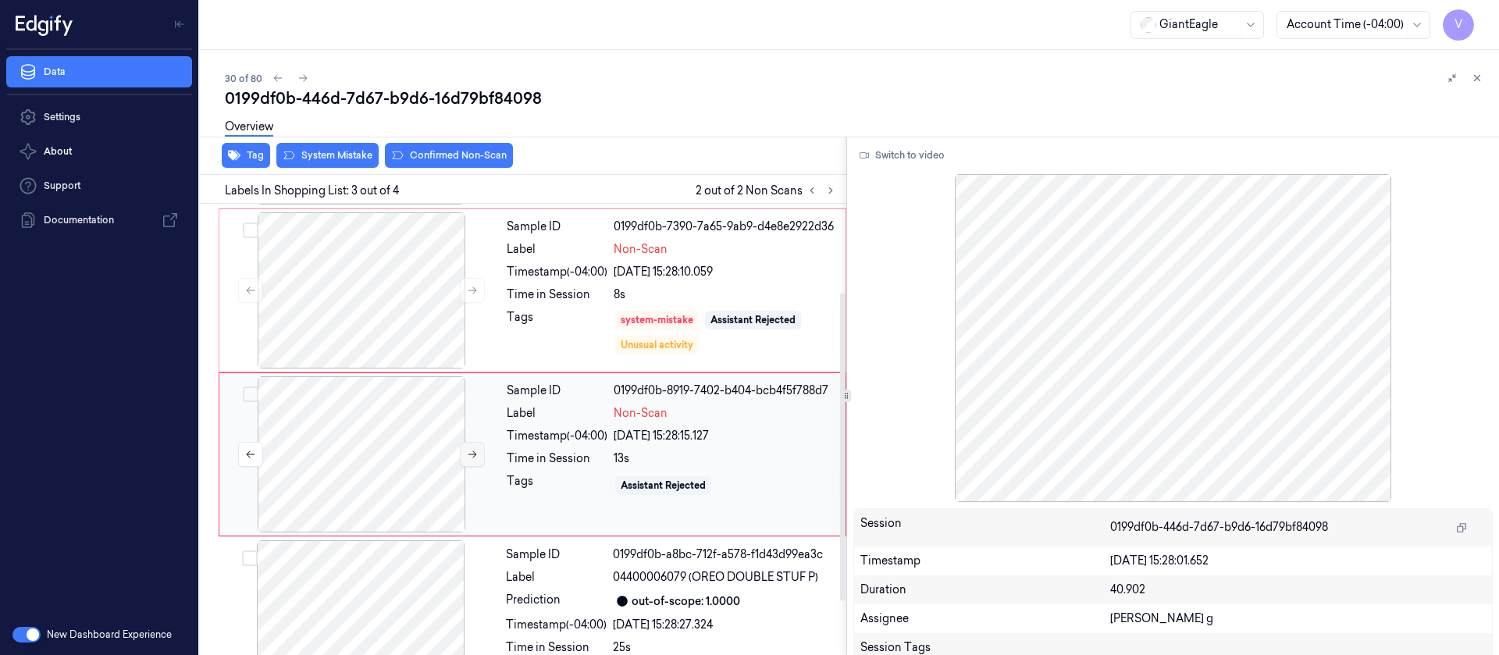
scroll to position [184, 0]
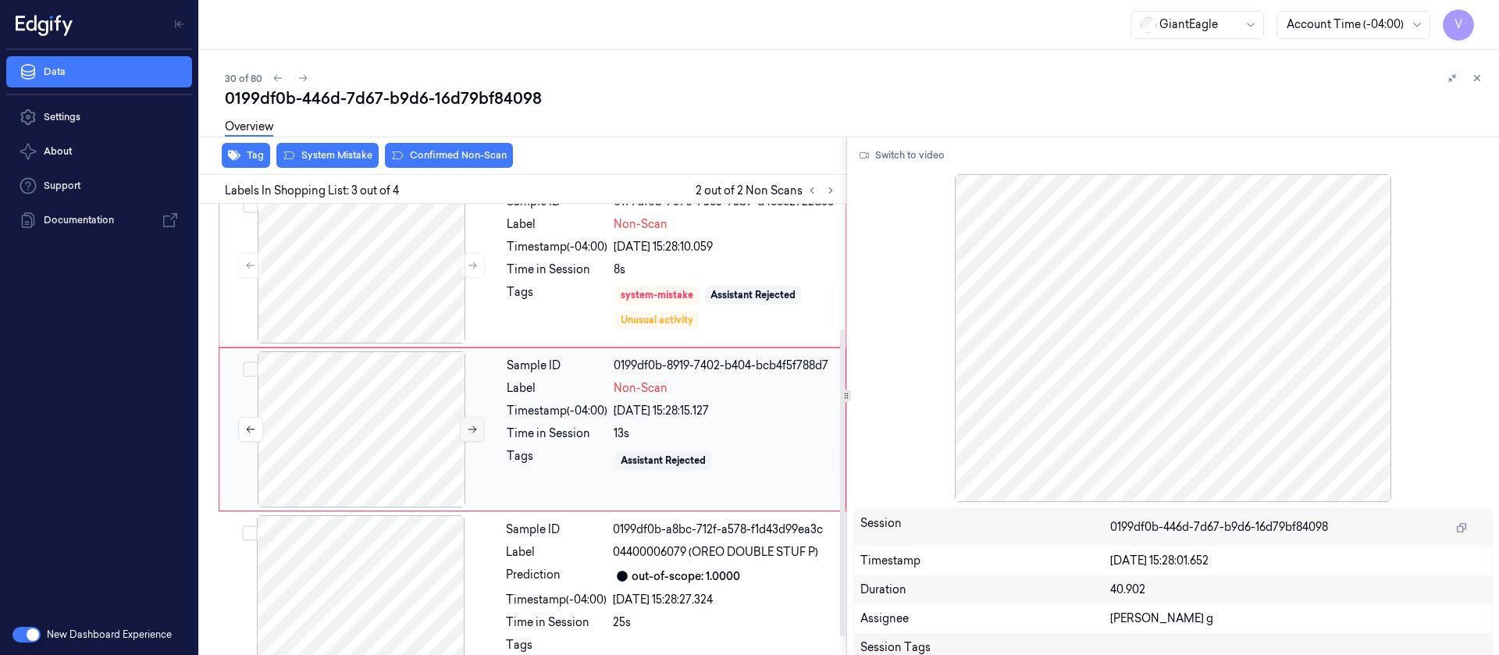
click at [471, 437] on button at bounding box center [472, 429] width 25 height 25
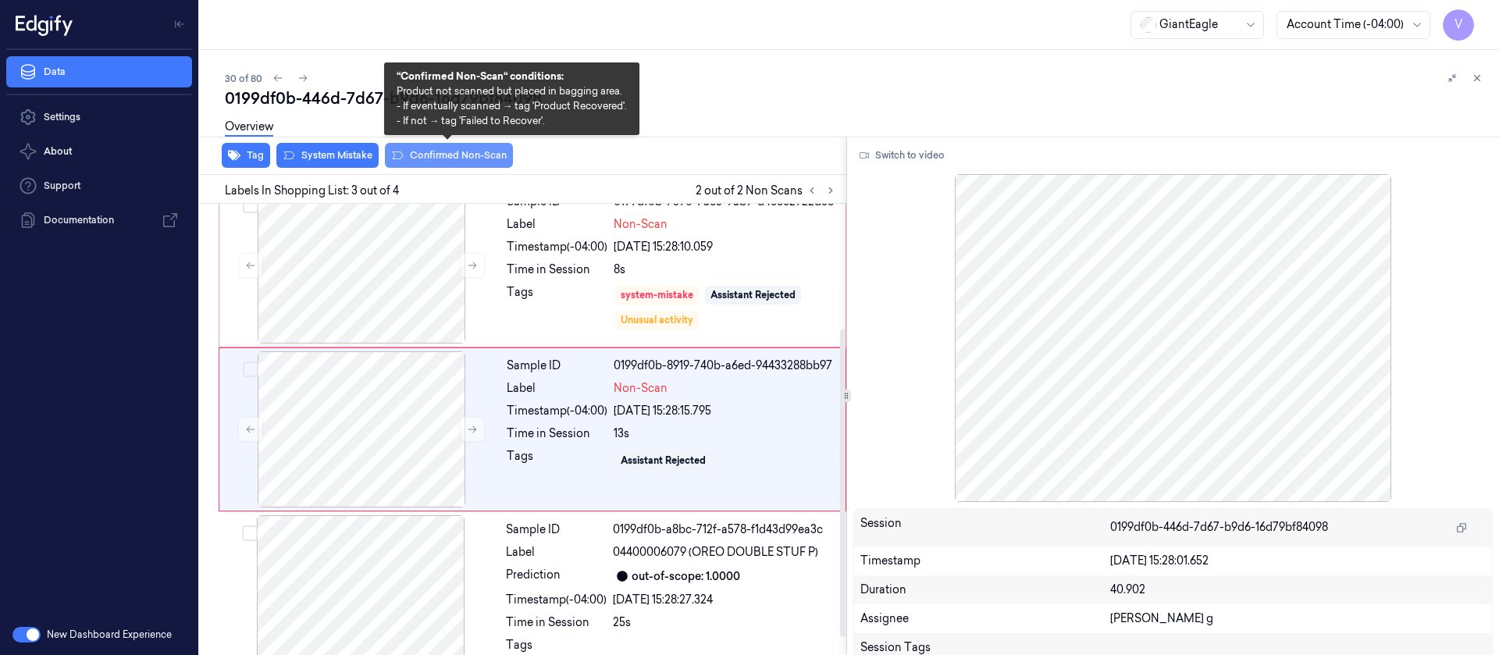
click at [464, 162] on button "Confirmed Non-Scan" at bounding box center [449, 155] width 128 height 25
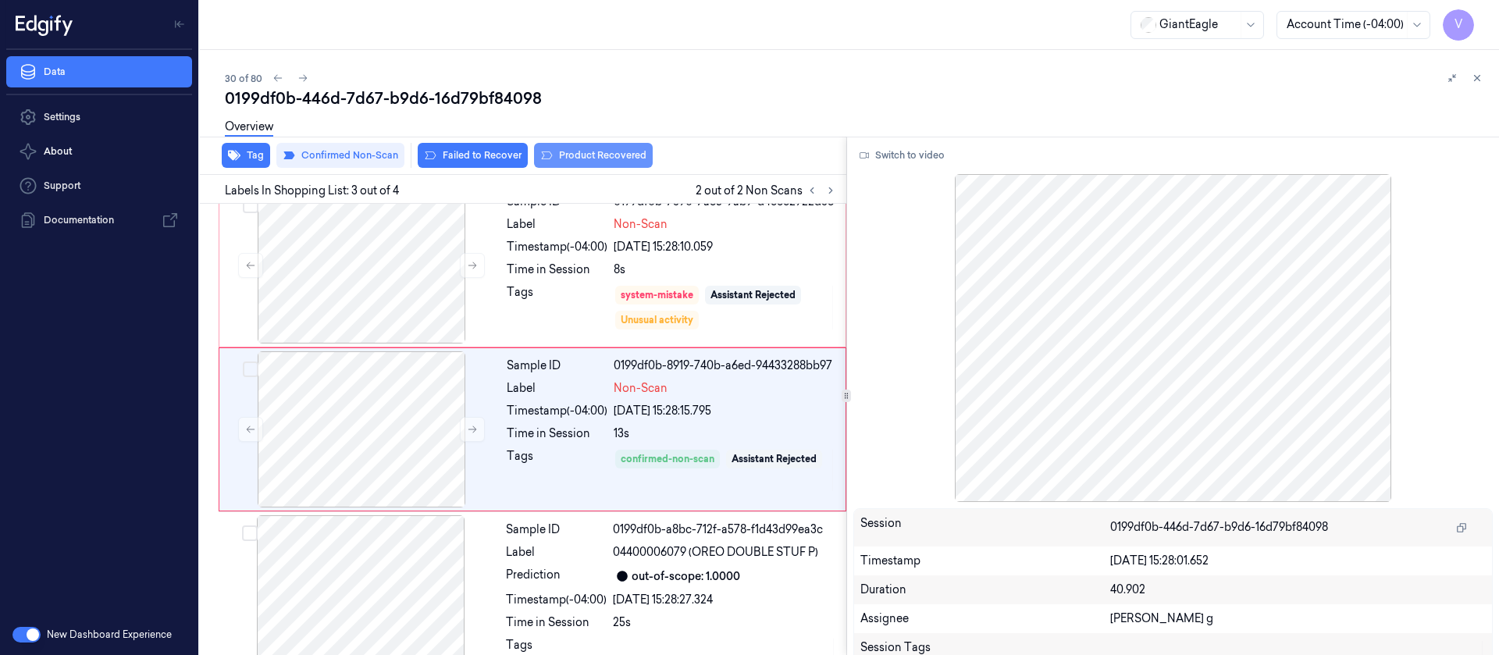
click at [608, 157] on button "Product Recovered" at bounding box center [593, 155] width 119 height 25
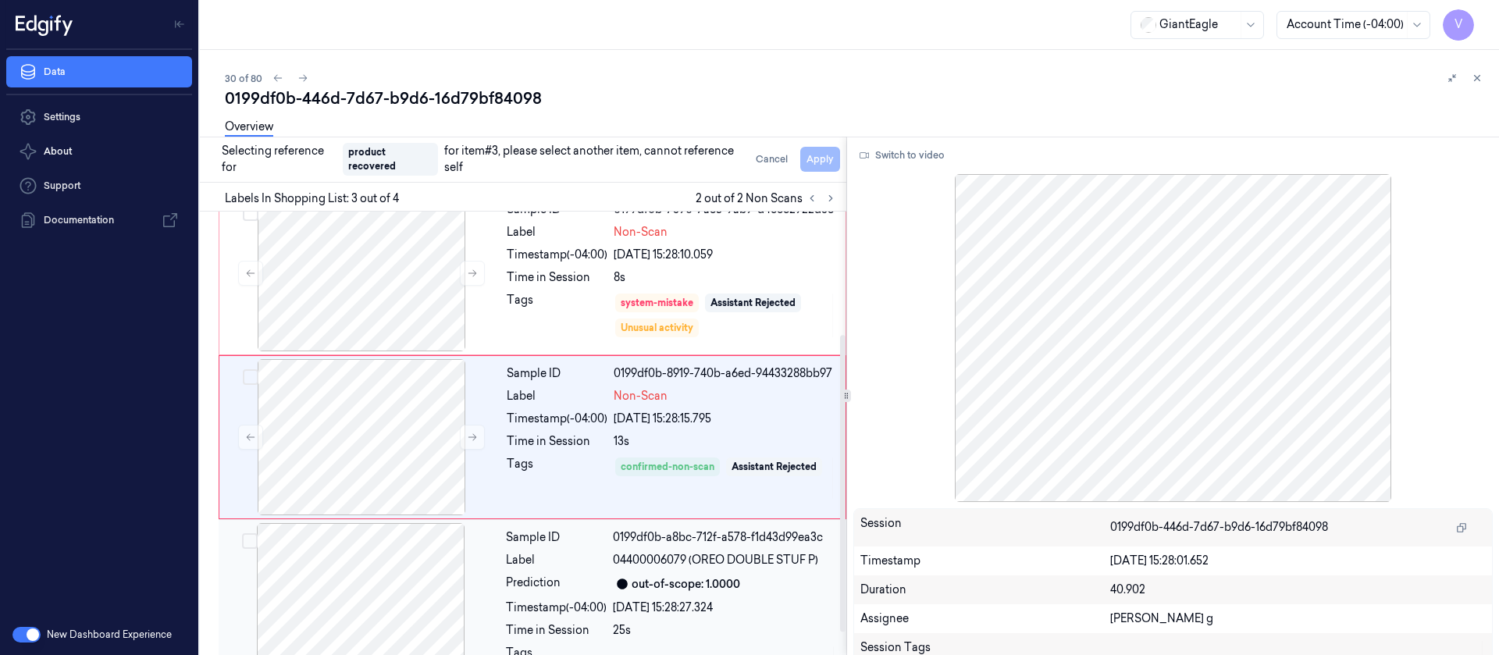
click at [326, 563] on div at bounding box center [361, 601] width 278 height 156
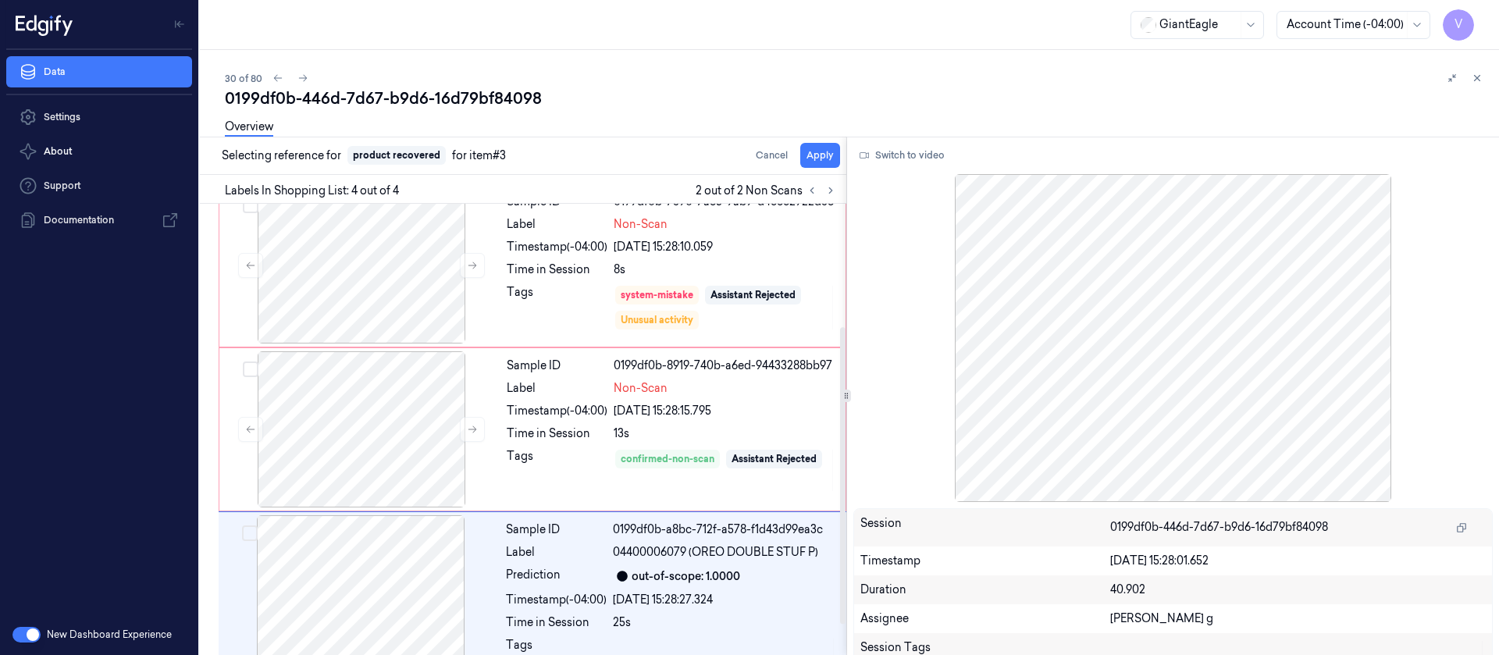
scroll to position [209, 0]
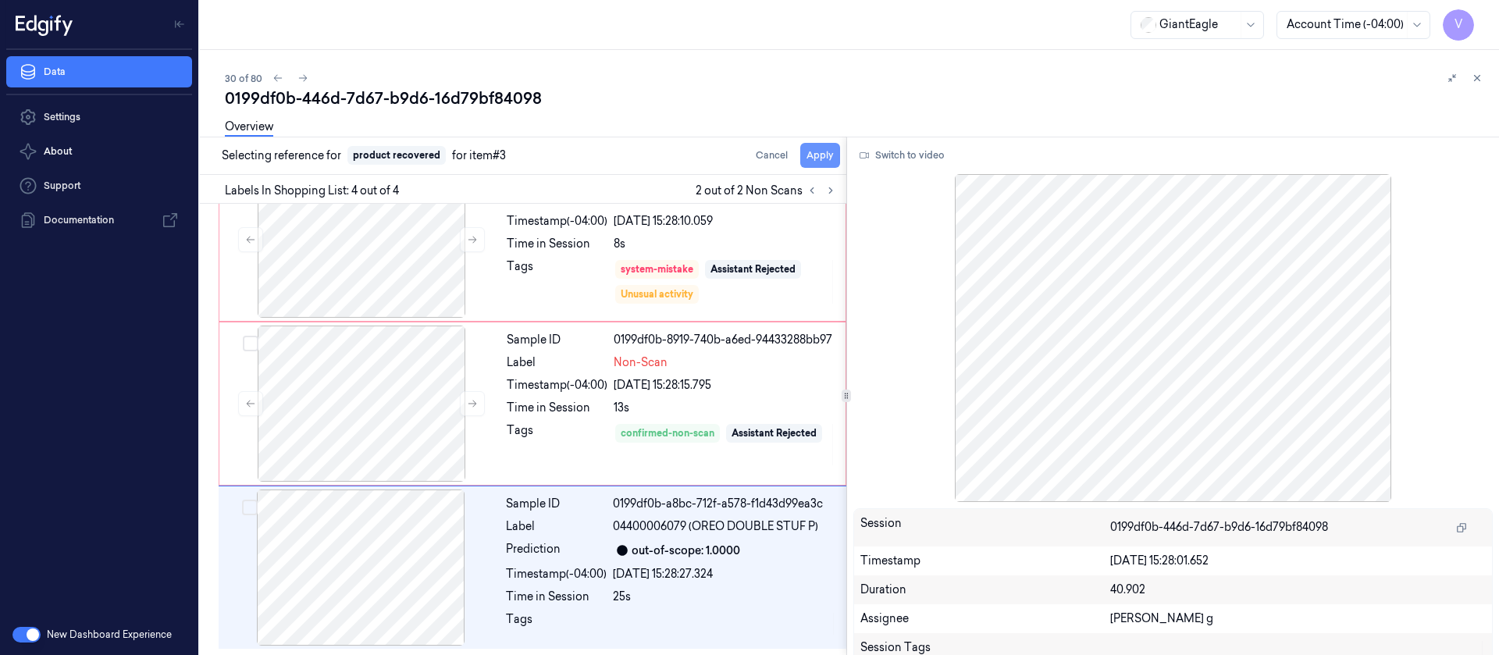
click at [832, 162] on button "Apply" at bounding box center [820, 155] width 40 height 25
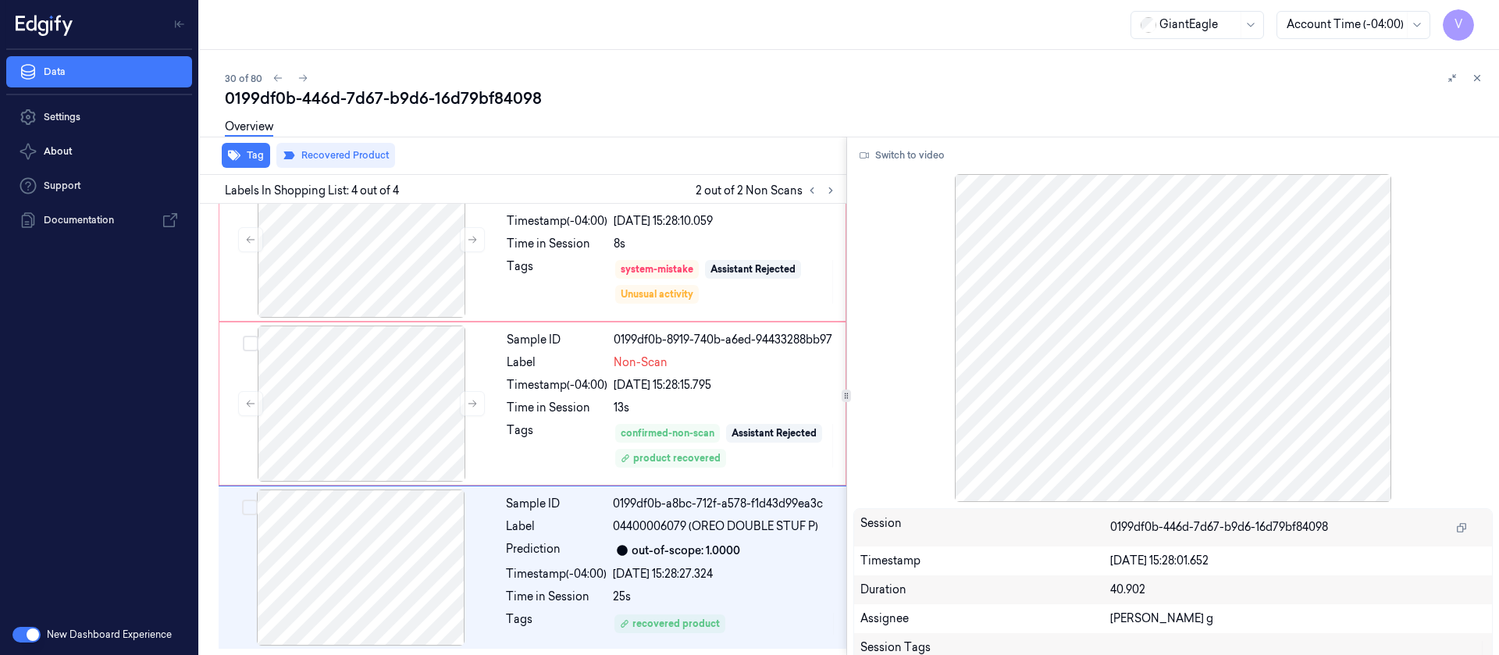
click at [314, 66] on div "30 of 80 0199df0b-446d-7d67-b9d6-16d79bf84098 Overview Tag Recovered Product La…" at bounding box center [849, 352] width 1299 height 605
click at [299, 73] on icon at bounding box center [303, 78] width 11 height 11
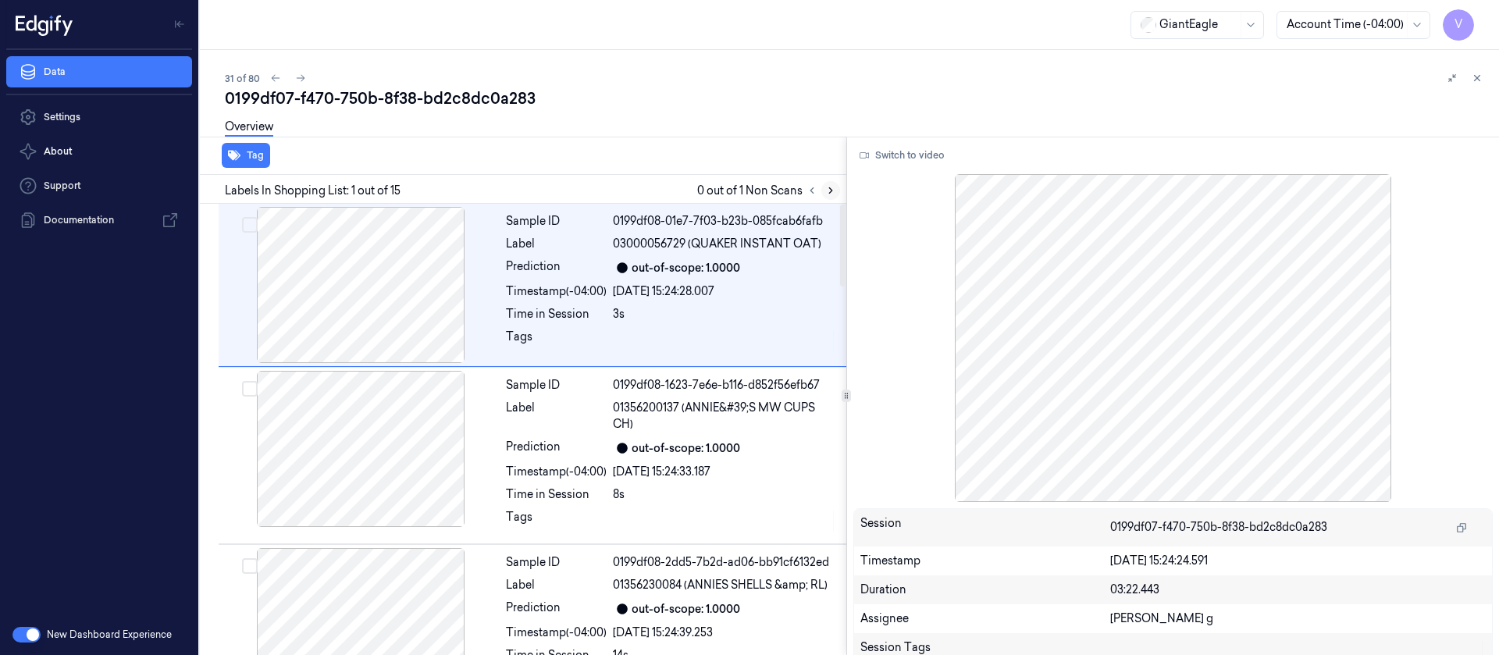
click at [832, 187] on icon at bounding box center [830, 190] width 11 height 11
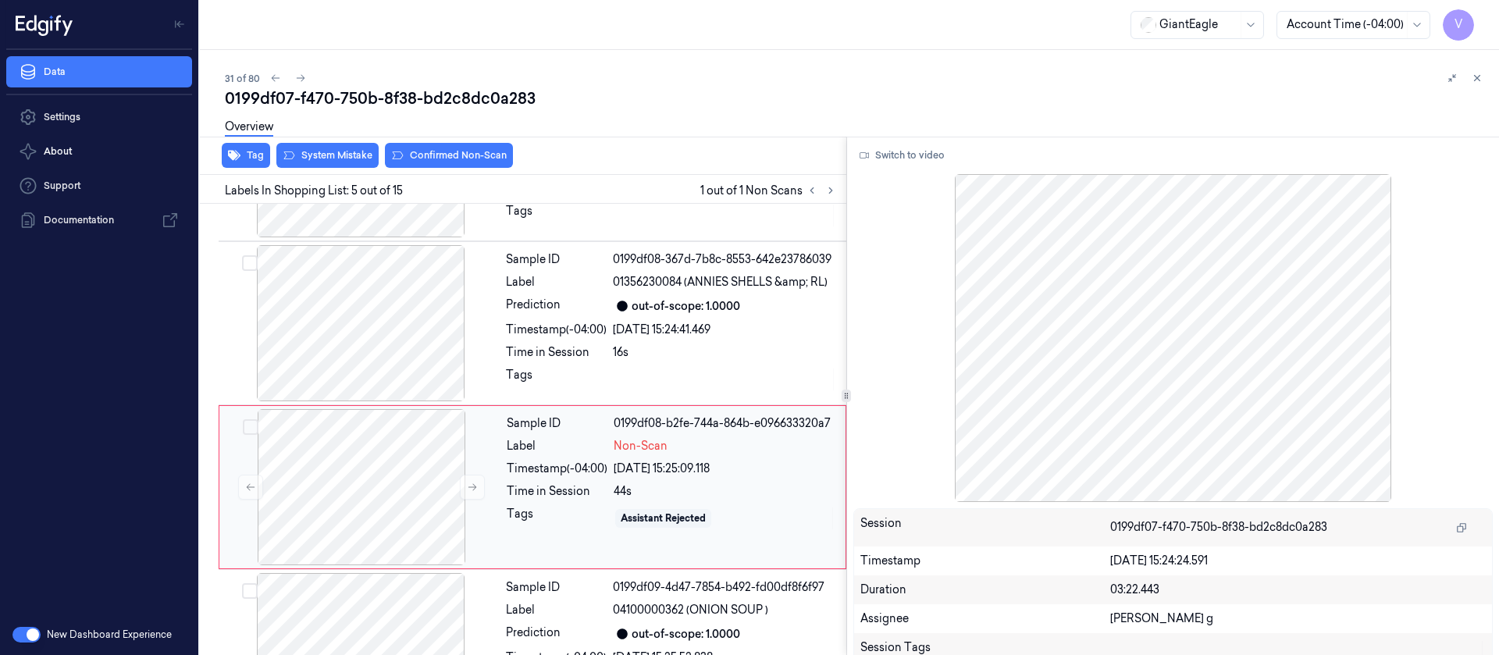
scroll to position [525, 0]
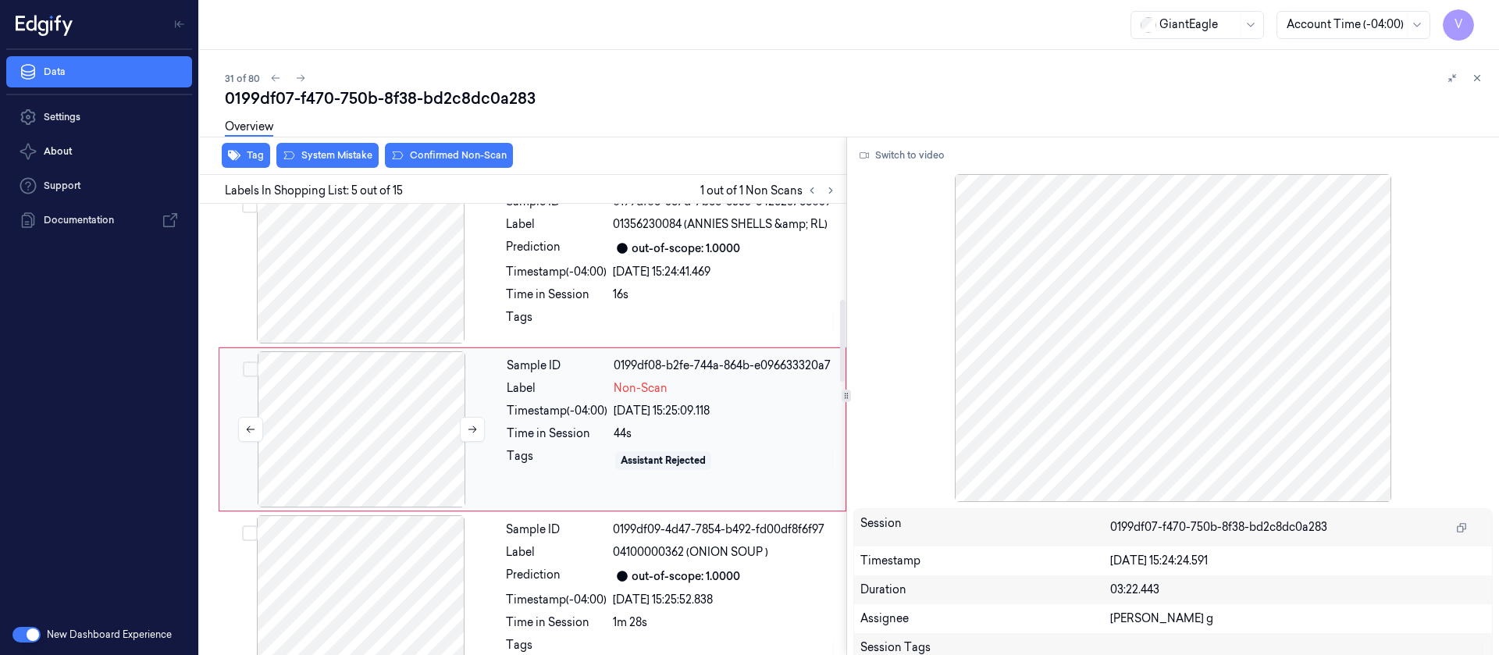
click at [375, 447] on div at bounding box center [362, 429] width 278 height 156
click at [383, 293] on div at bounding box center [361, 265] width 278 height 156
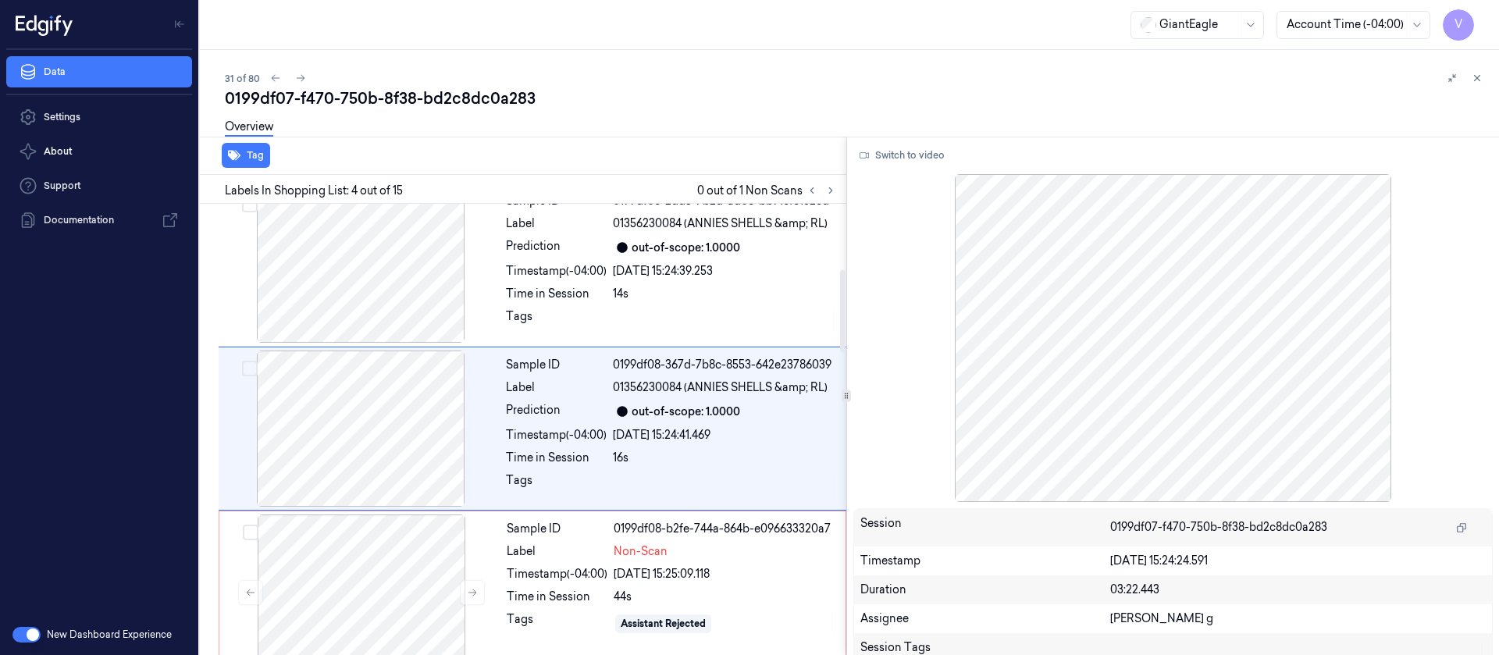
scroll to position [361, 0]
click at [887, 159] on button "Switch to video" at bounding box center [903, 155] width 98 height 25
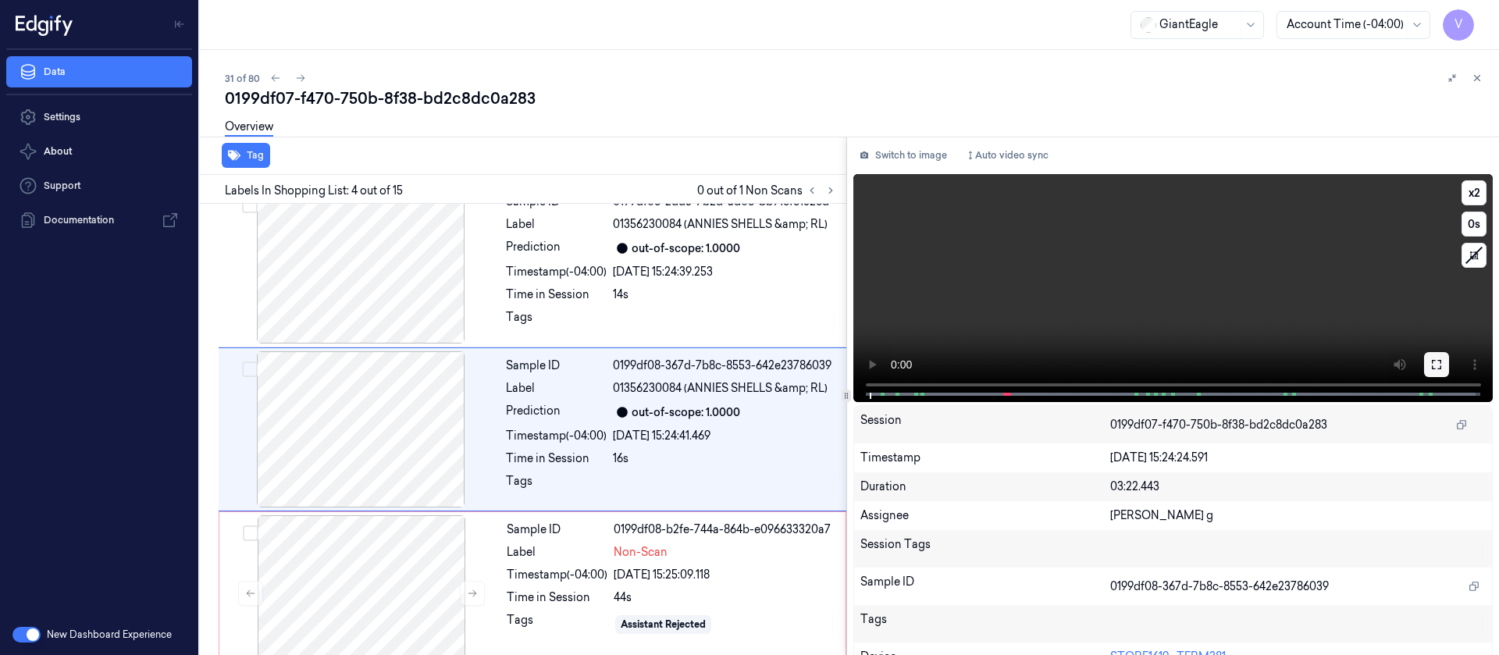
click at [1432, 365] on icon at bounding box center [1436, 364] width 9 height 9
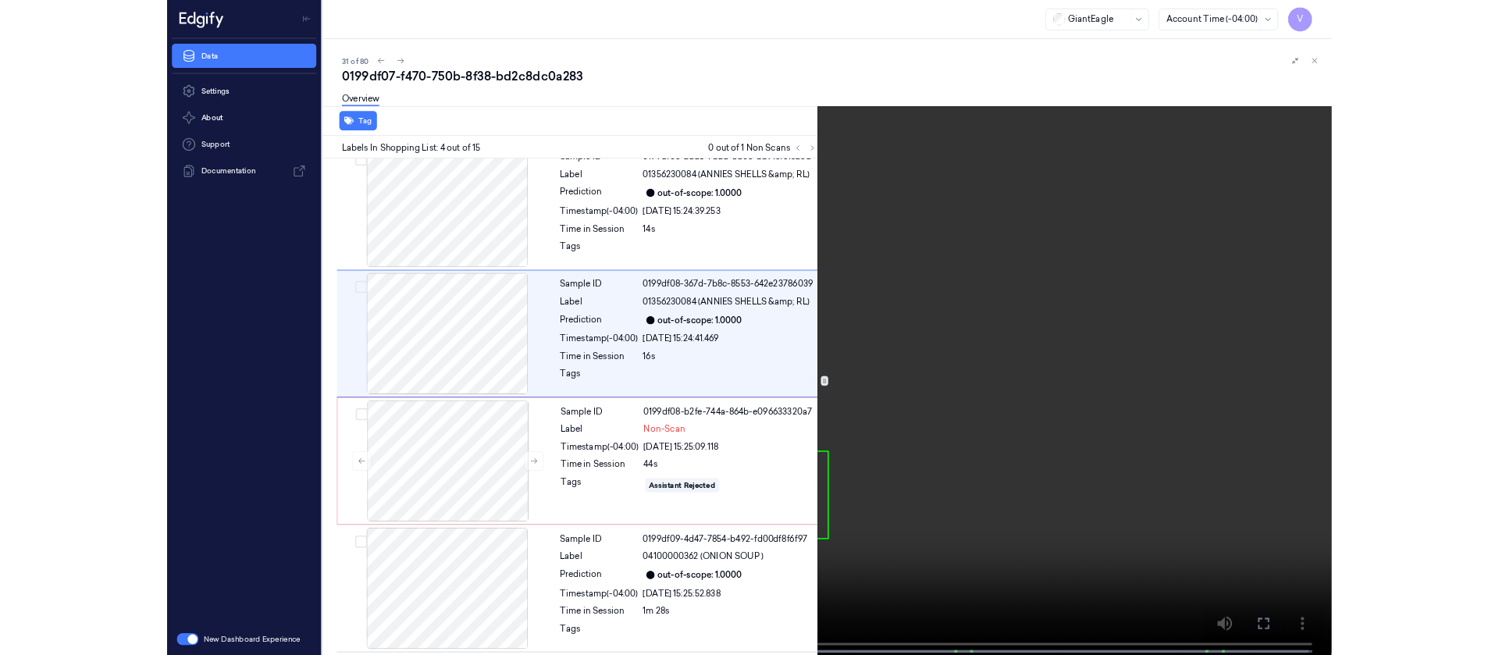
scroll to position [267, 0]
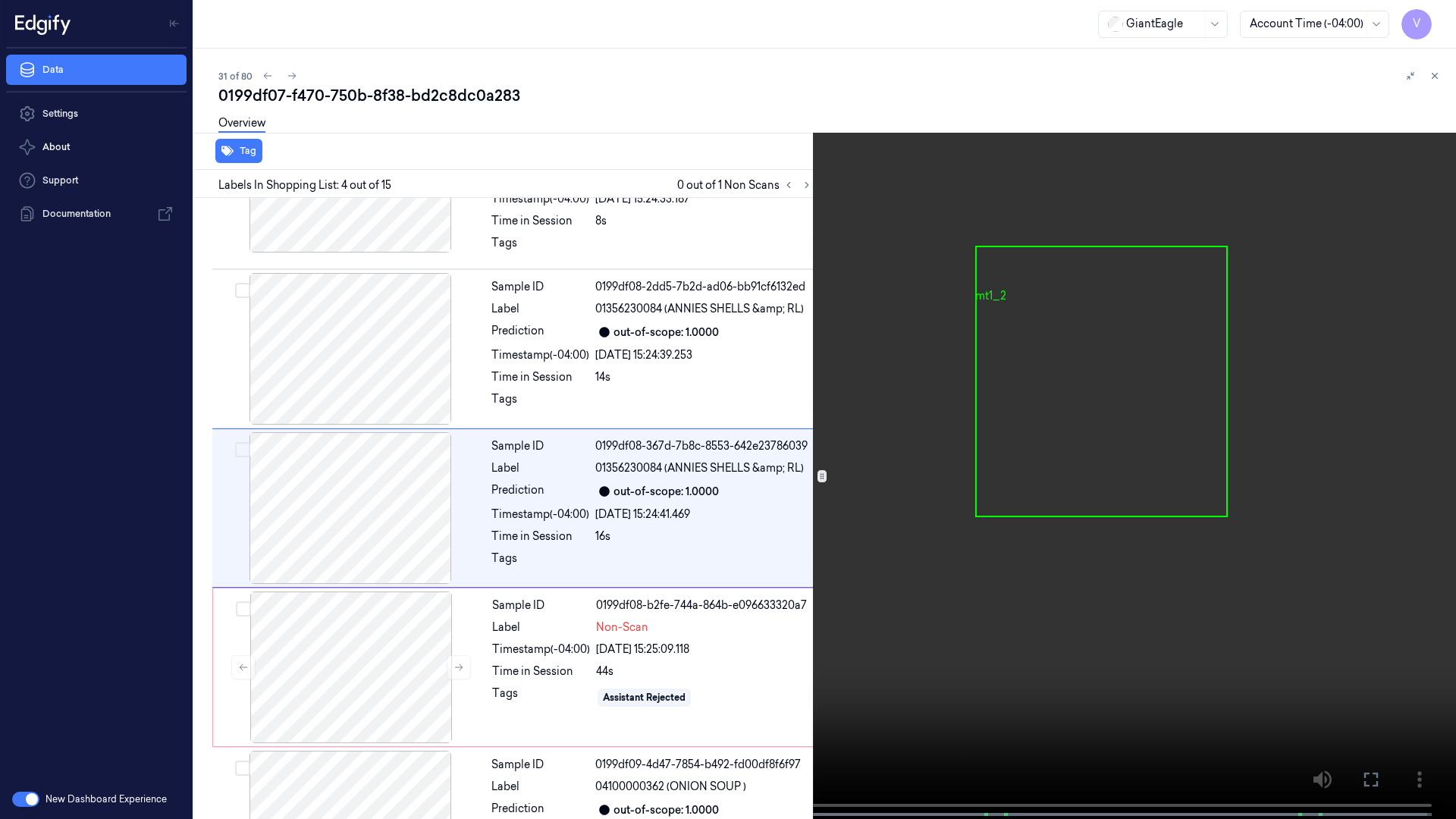
click at [0, 0] on icon at bounding box center [0, 0] width 0 height 0
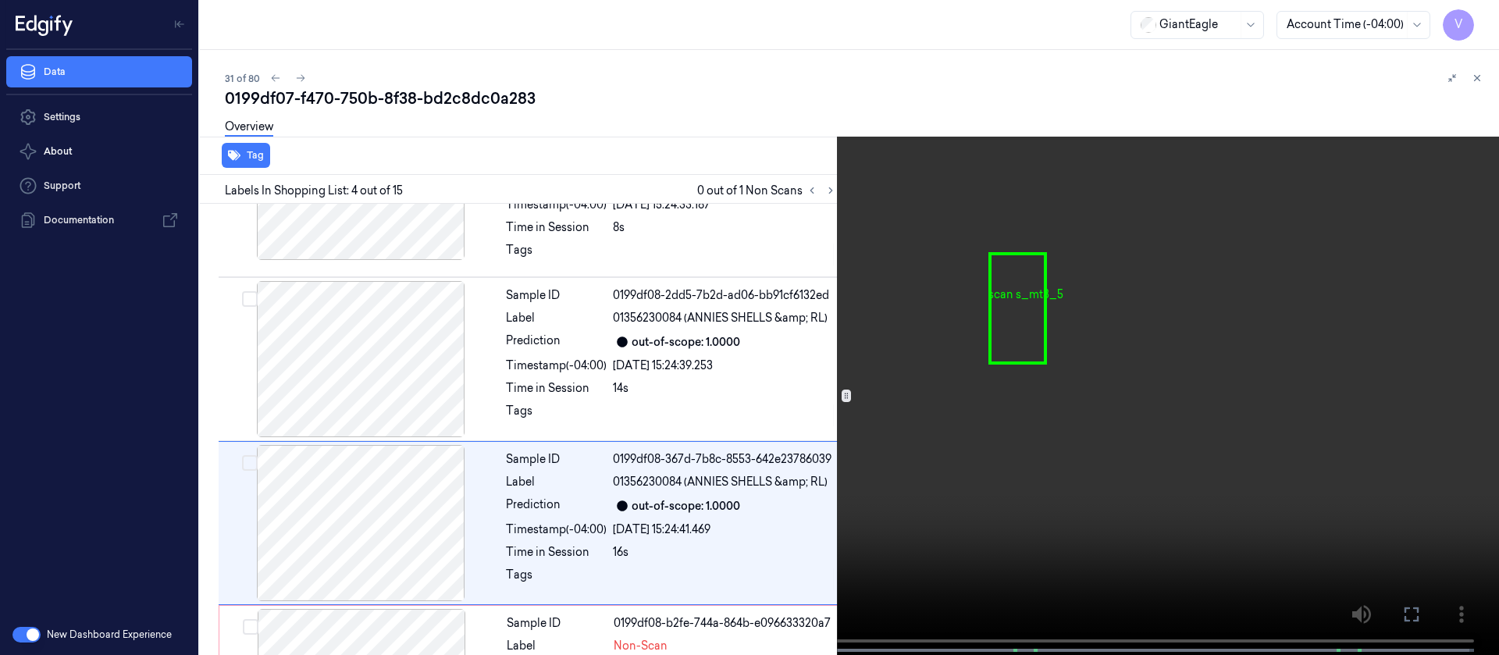
scroll to position [361, 0]
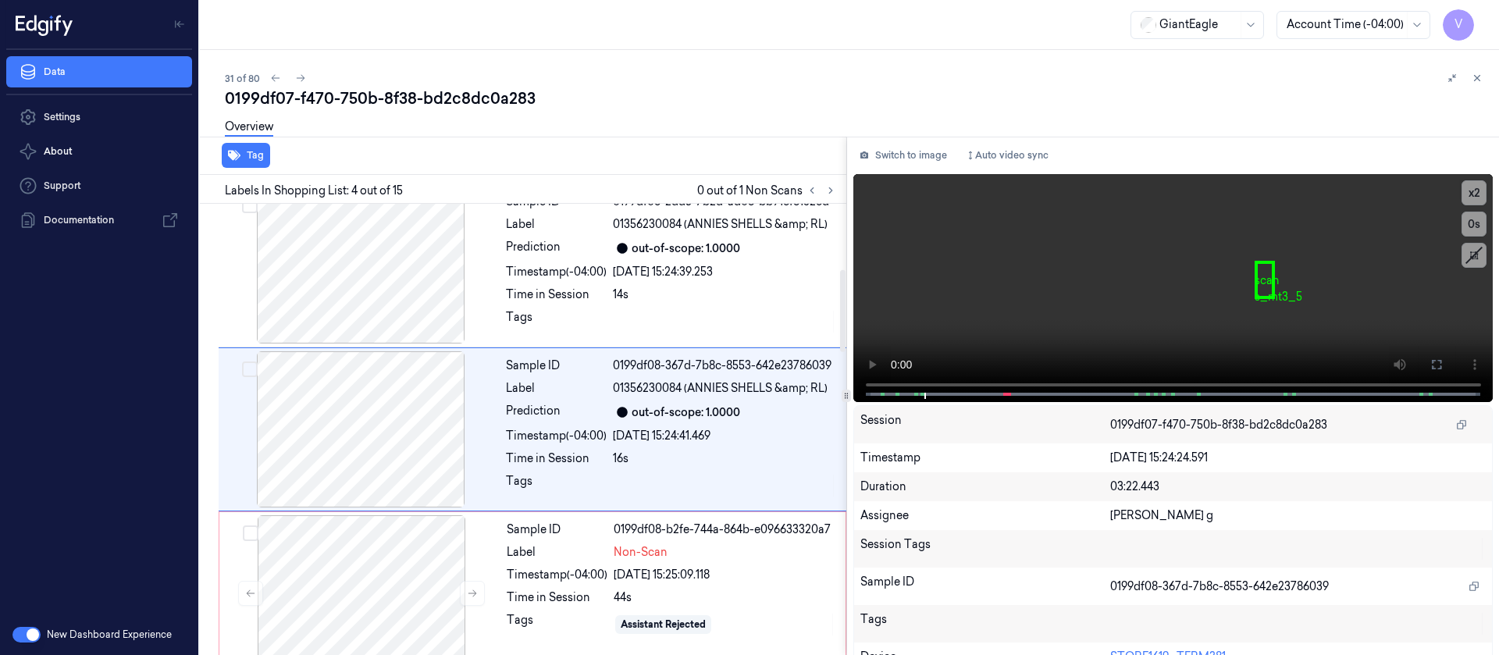
click at [529, 127] on div "Overview" at bounding box center [856, 129] width 1262 height 40
click at [825, 189] on icon at bounding box center [830, 190] width 11 height 11
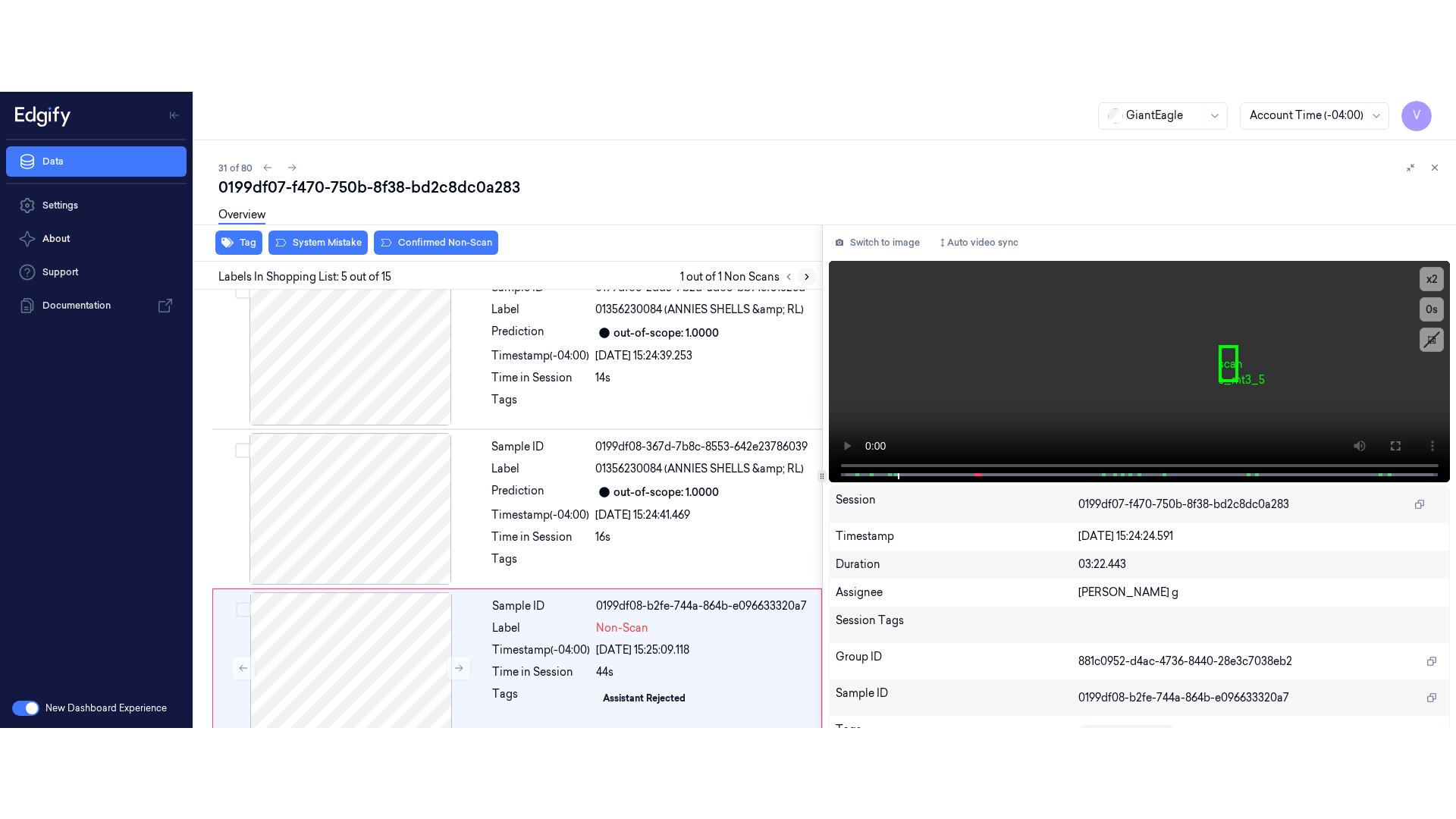
scroll to position [510, 0]
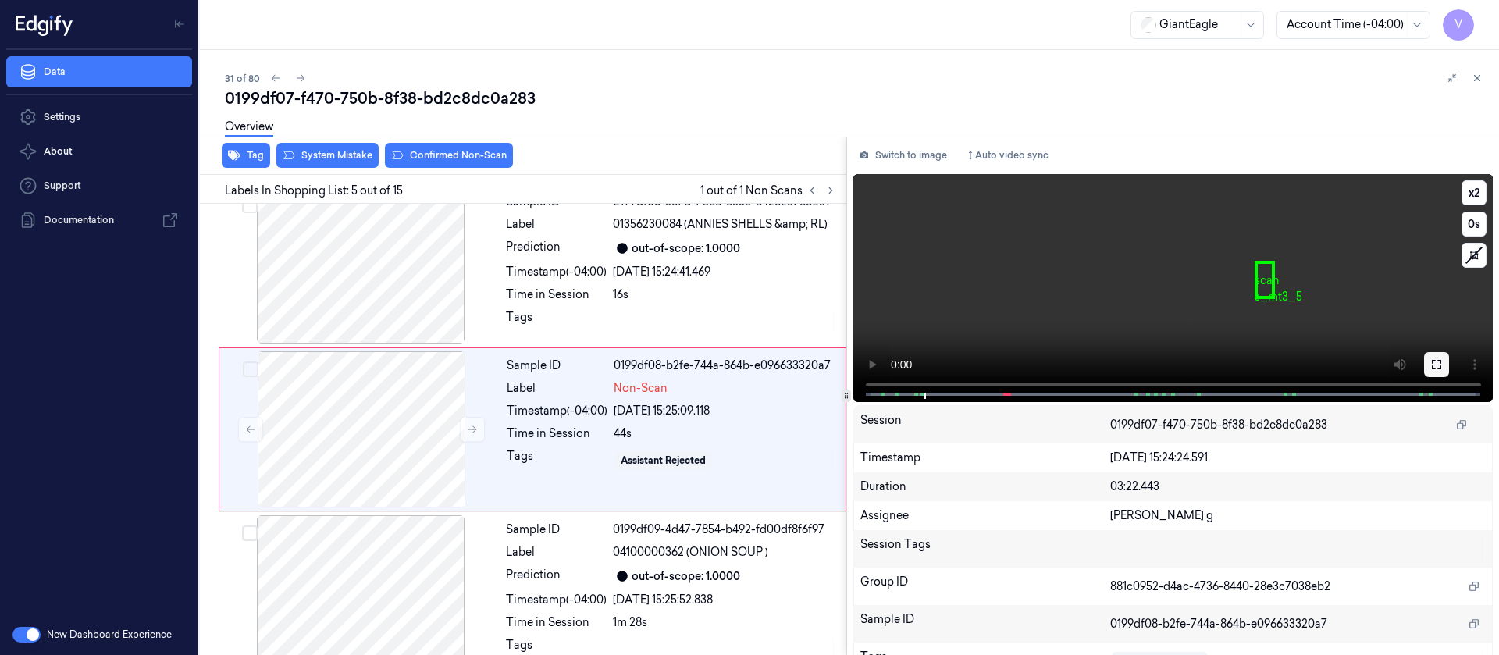
click at [1431, 358] on icon at bounding box center [1437, 364] width 12 height 12
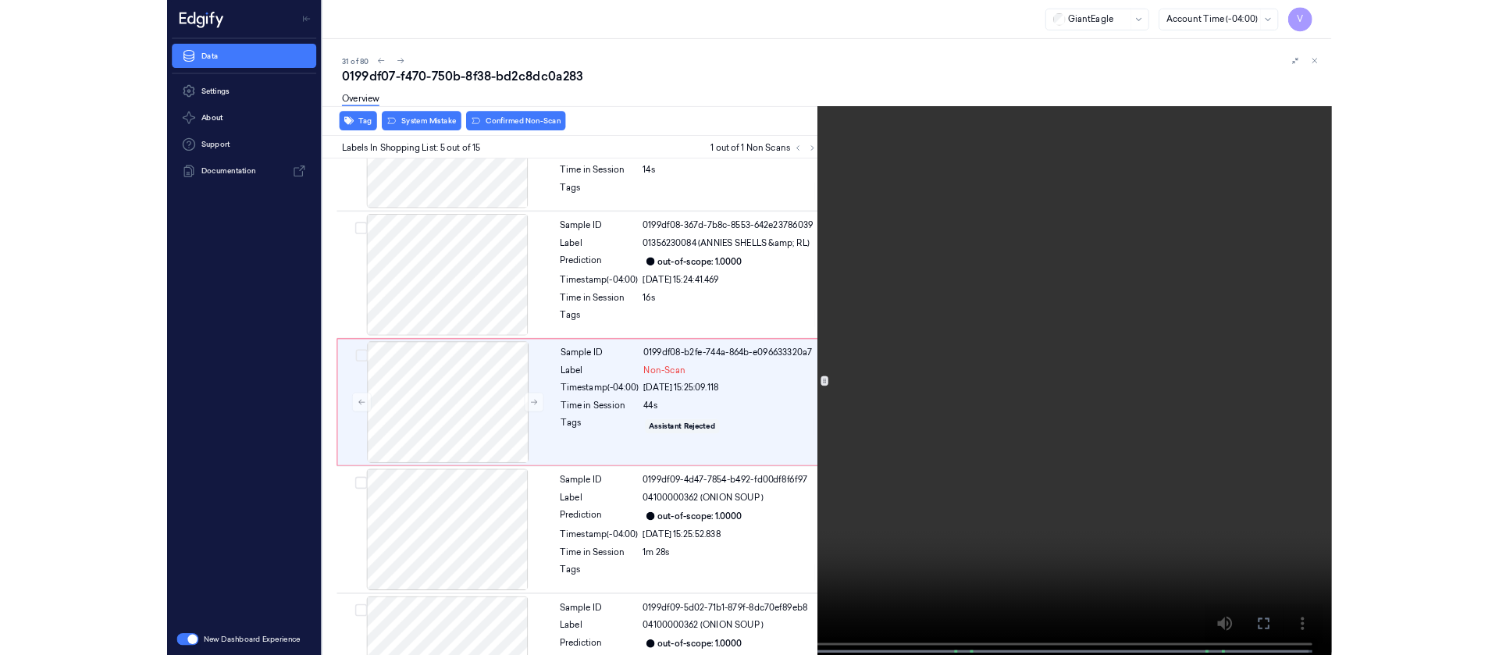
scroll to position [431, 0]
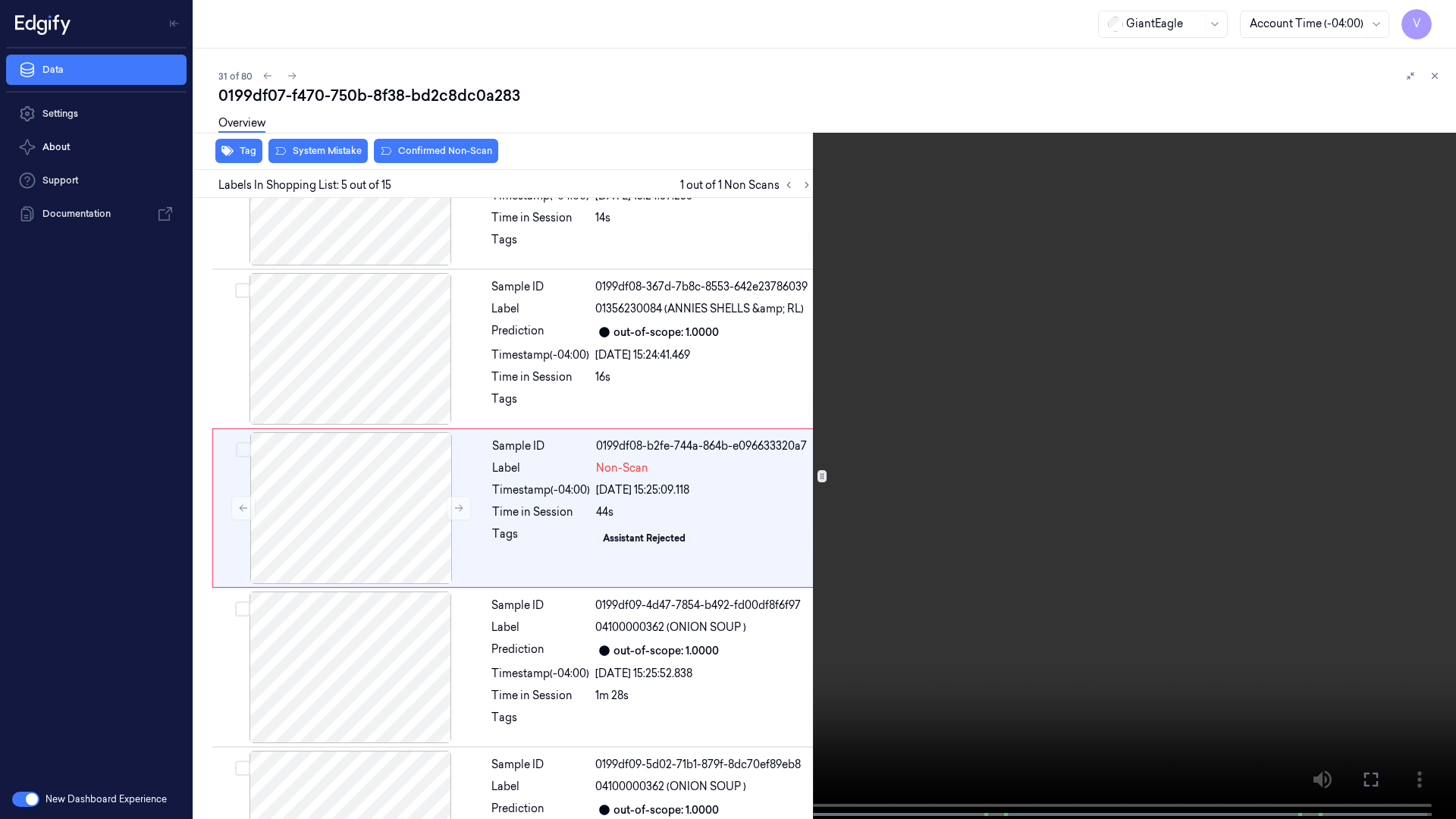
click at [0, 0] on icon at bounding box center [0, 0] width 0 height 0
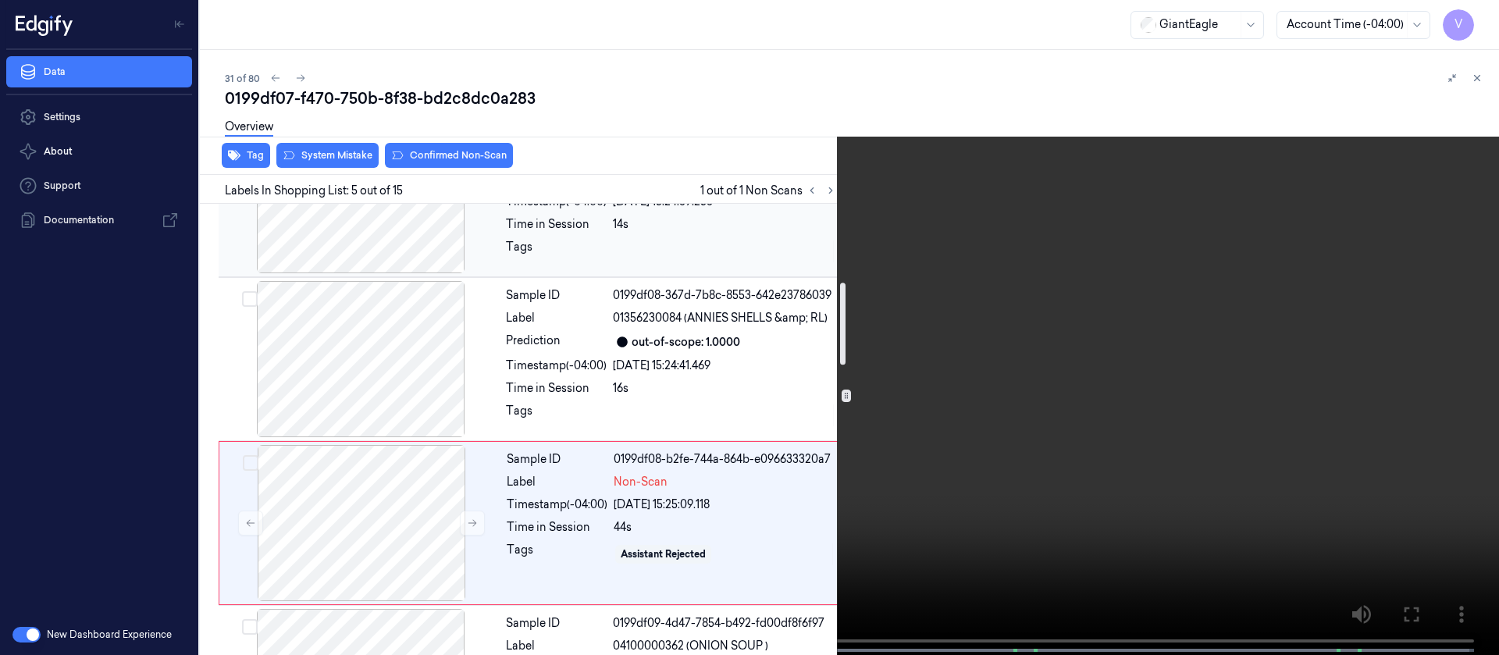
scroll to position [0, 0]
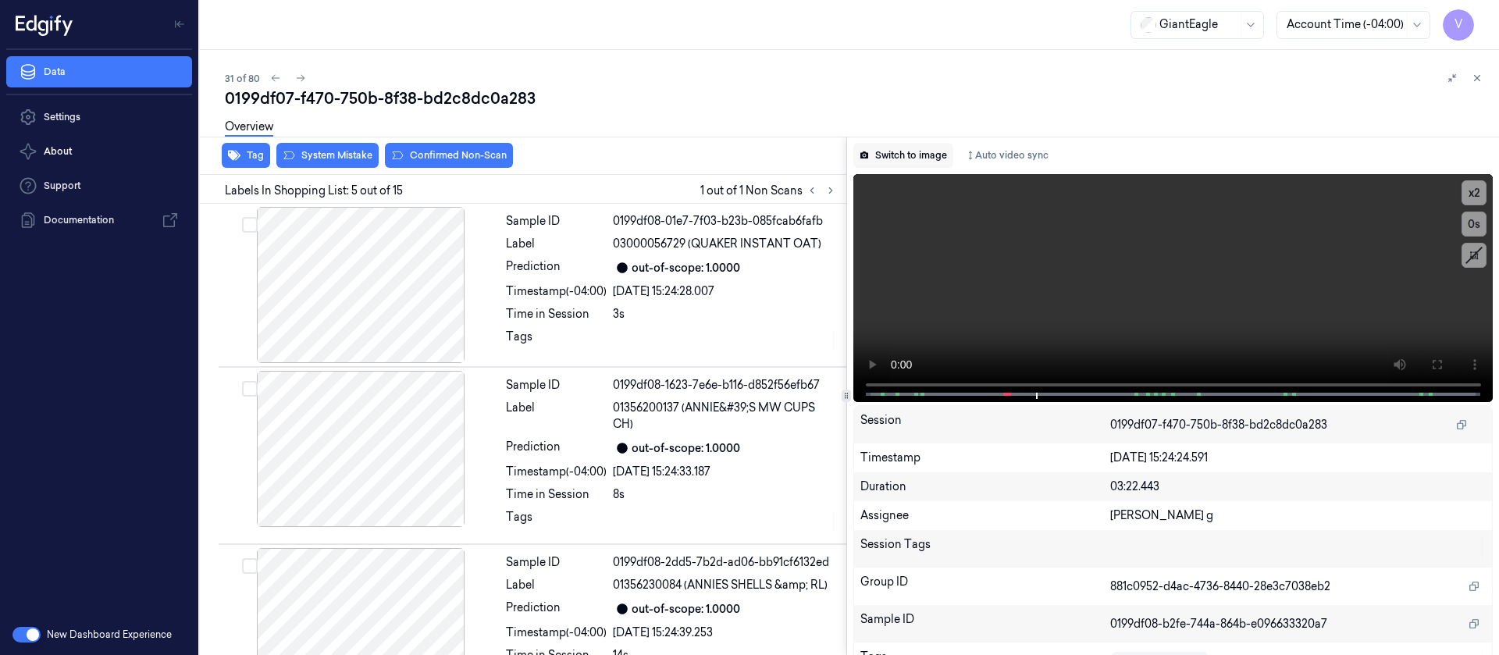
click at [922, 157] on button "Switch to image" at bounding box center [904, 155] width 100 height 25
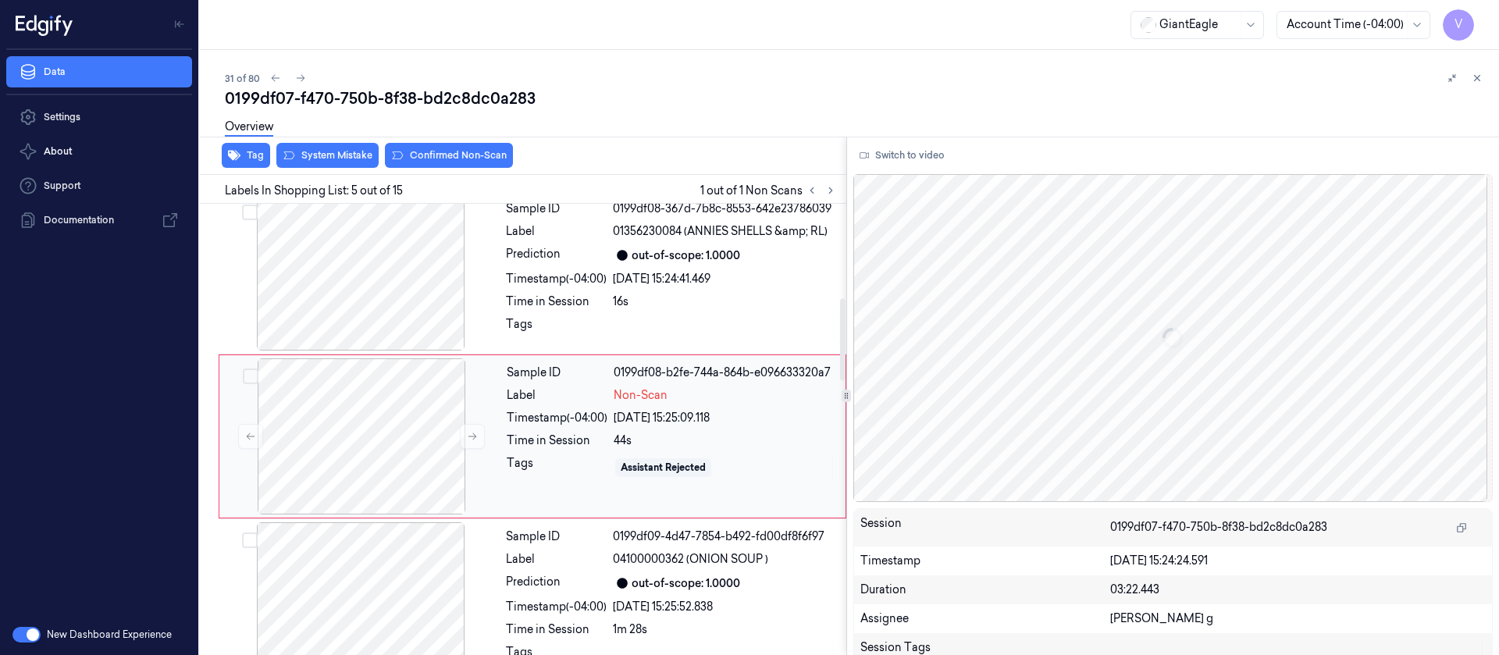
scroll to position [525, 0]
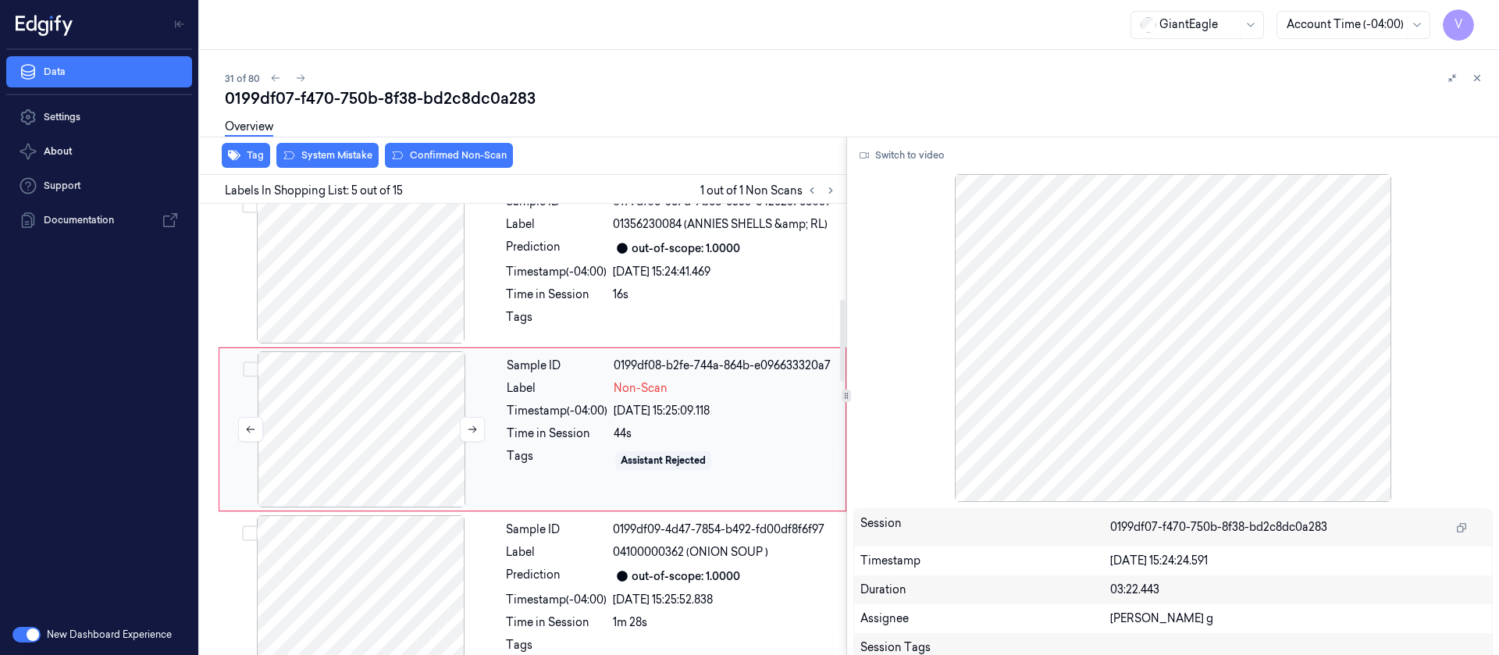
click at [393, 445] on div at bounding box center [362, 429] width 278 height 156
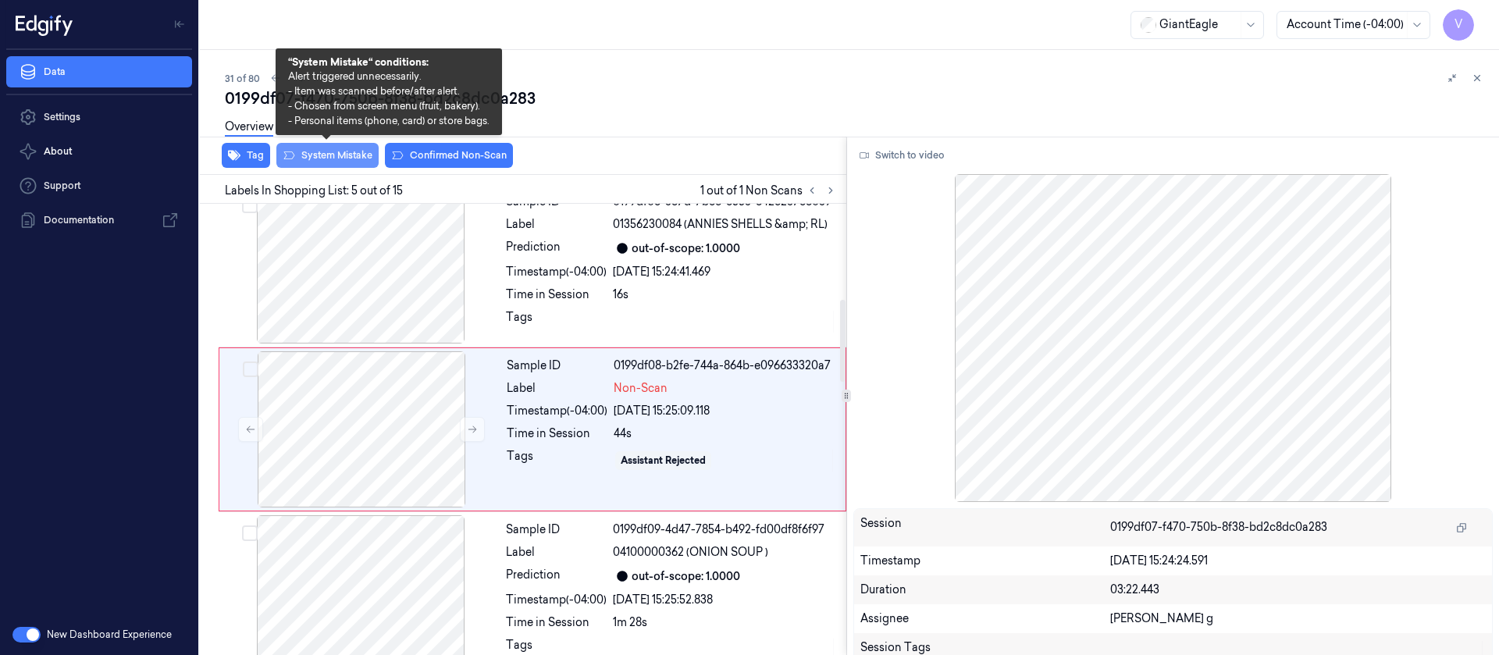
click at [323, 156] on button "System Mistake" at bounding box center [327, 155] width 102 height 25
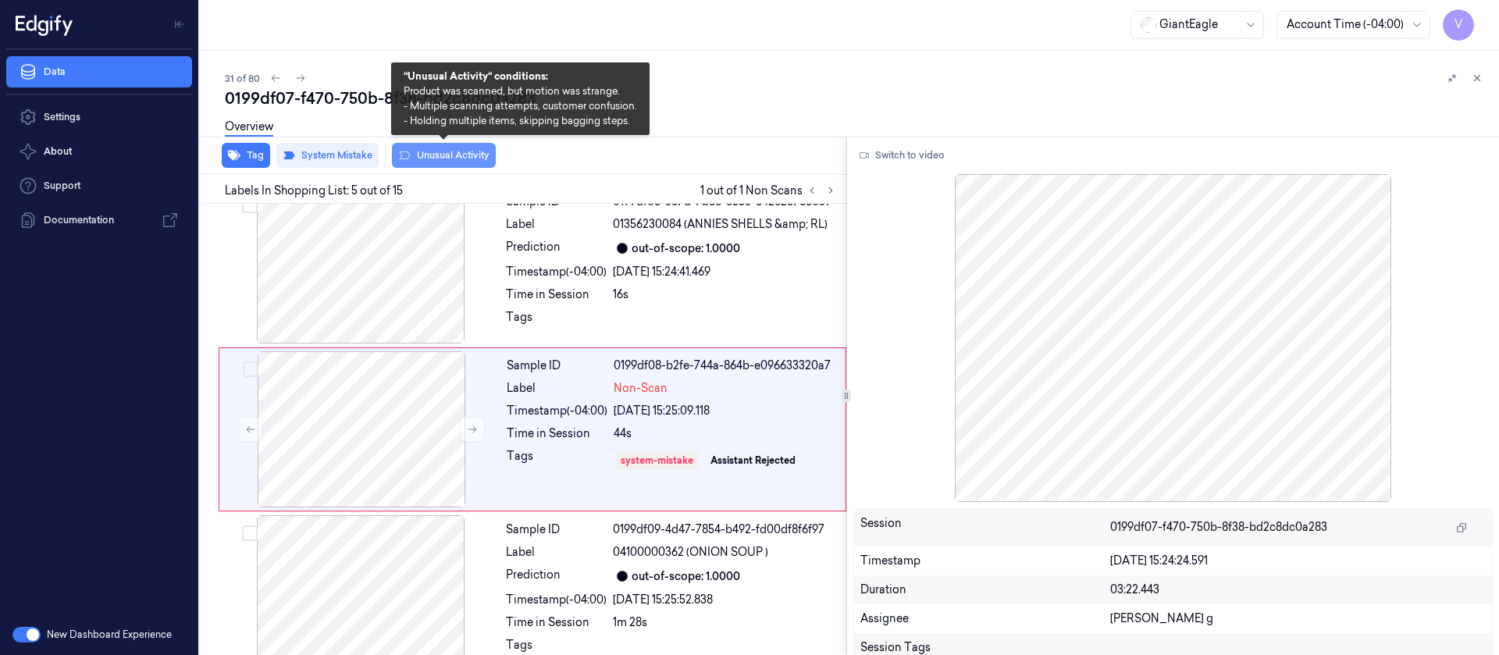
click at [437, 151] on button "Unusual Activity" at bounding box center [444, 155] width 104 height 25
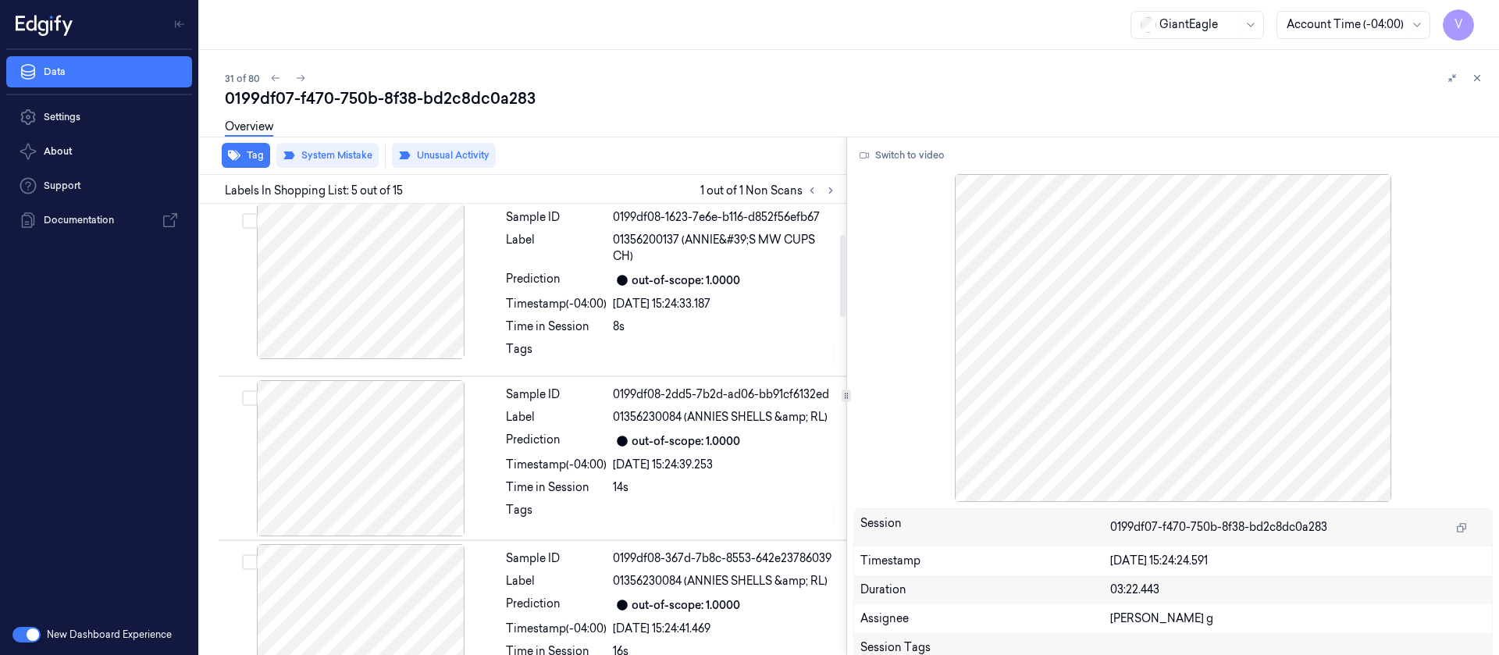
scroll to position [0, 0]
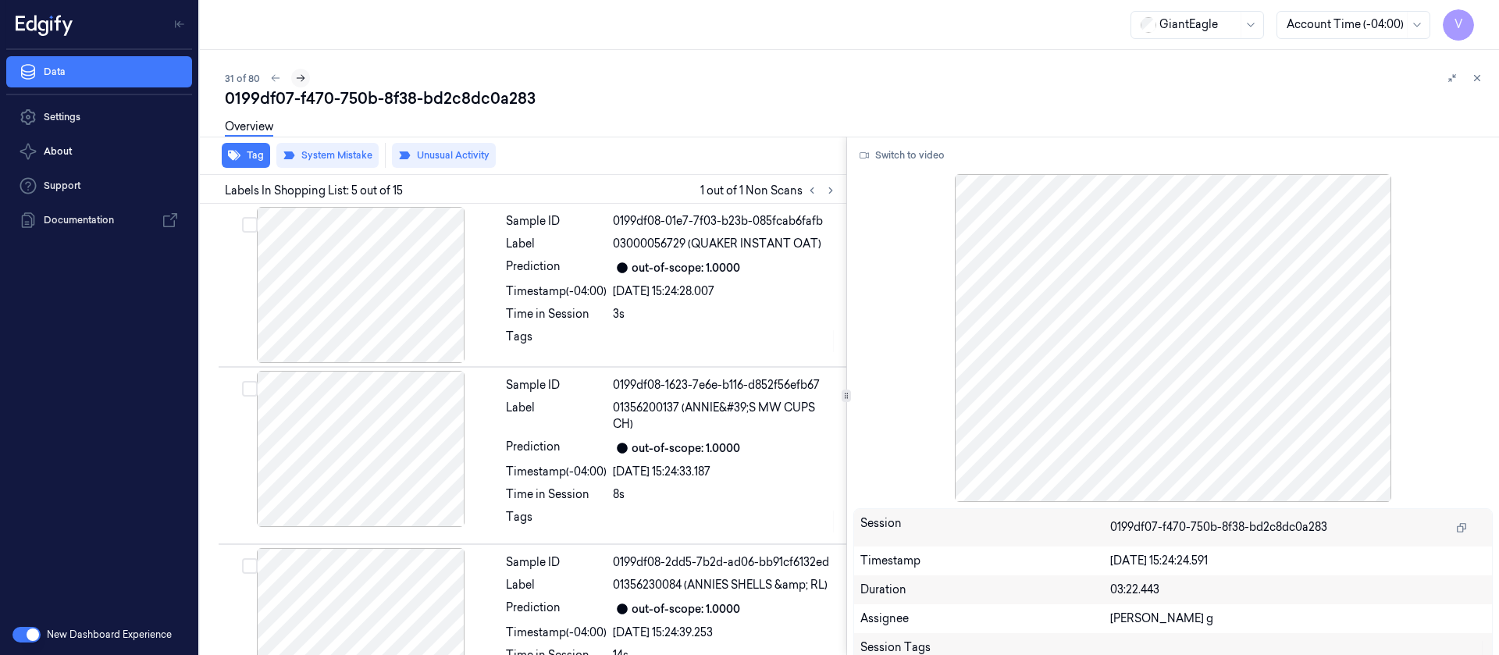
click at [295, 77] on icon at bounding box center [300, 78] width 11 height 11
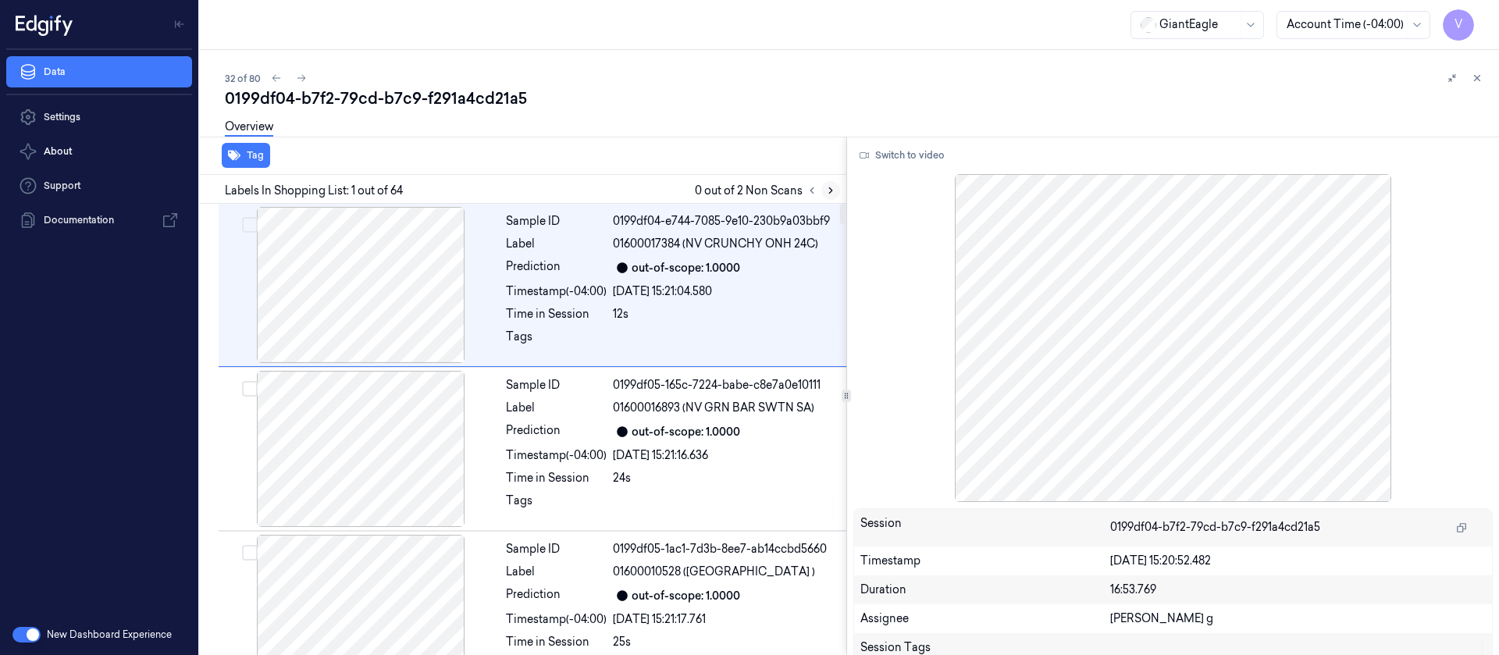
click at [828, 184] on button at bounding box center [831, 190] width 19 height 19
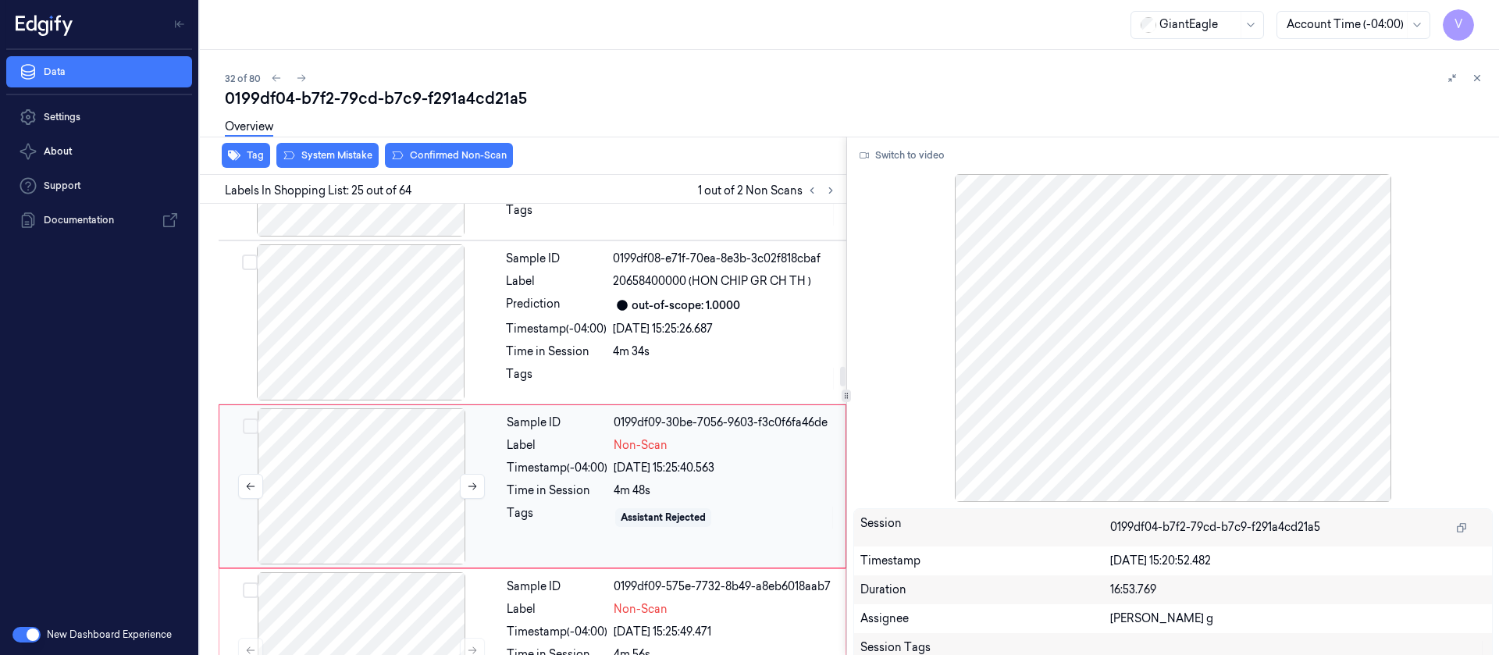
scroll to position [3791, 0]
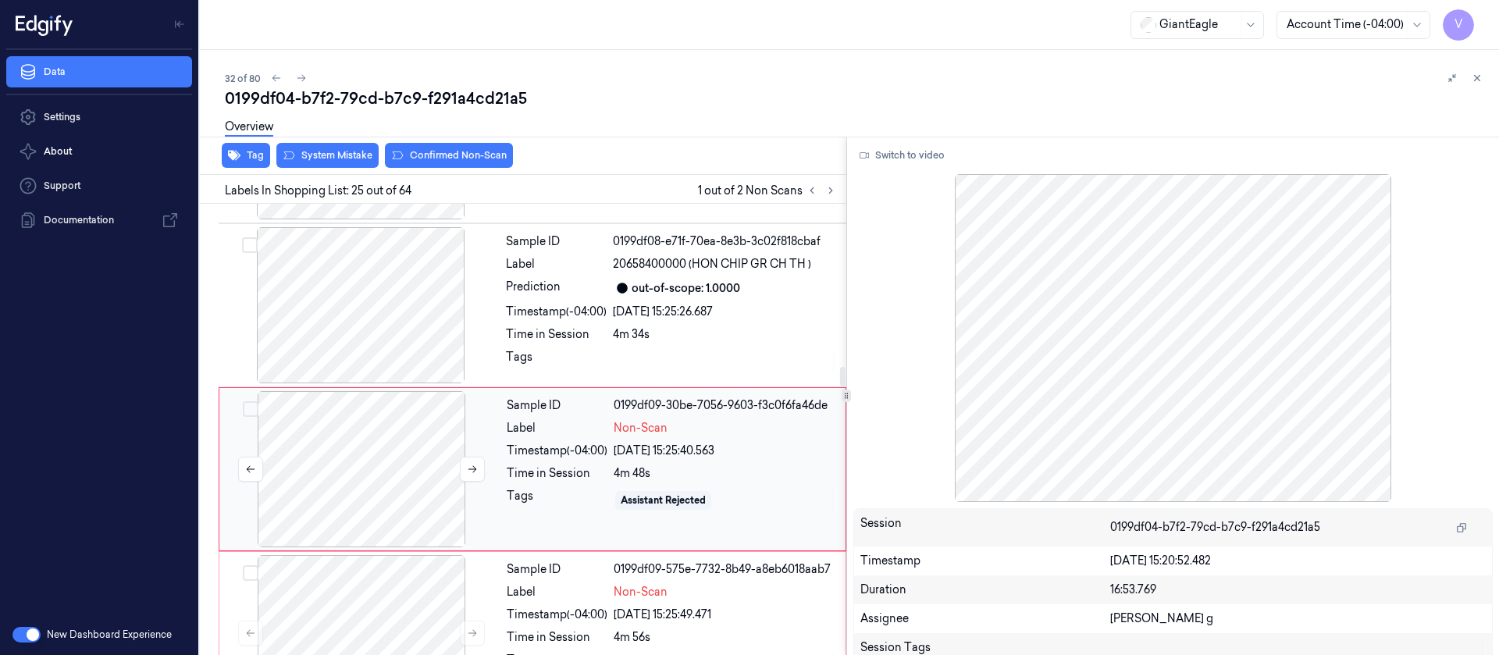
click at [313, 423] on div at bounding box center [362, 469] width 278 height 156
click at [394, 303] on div at bounding box center [361, 305] width 278 height 156
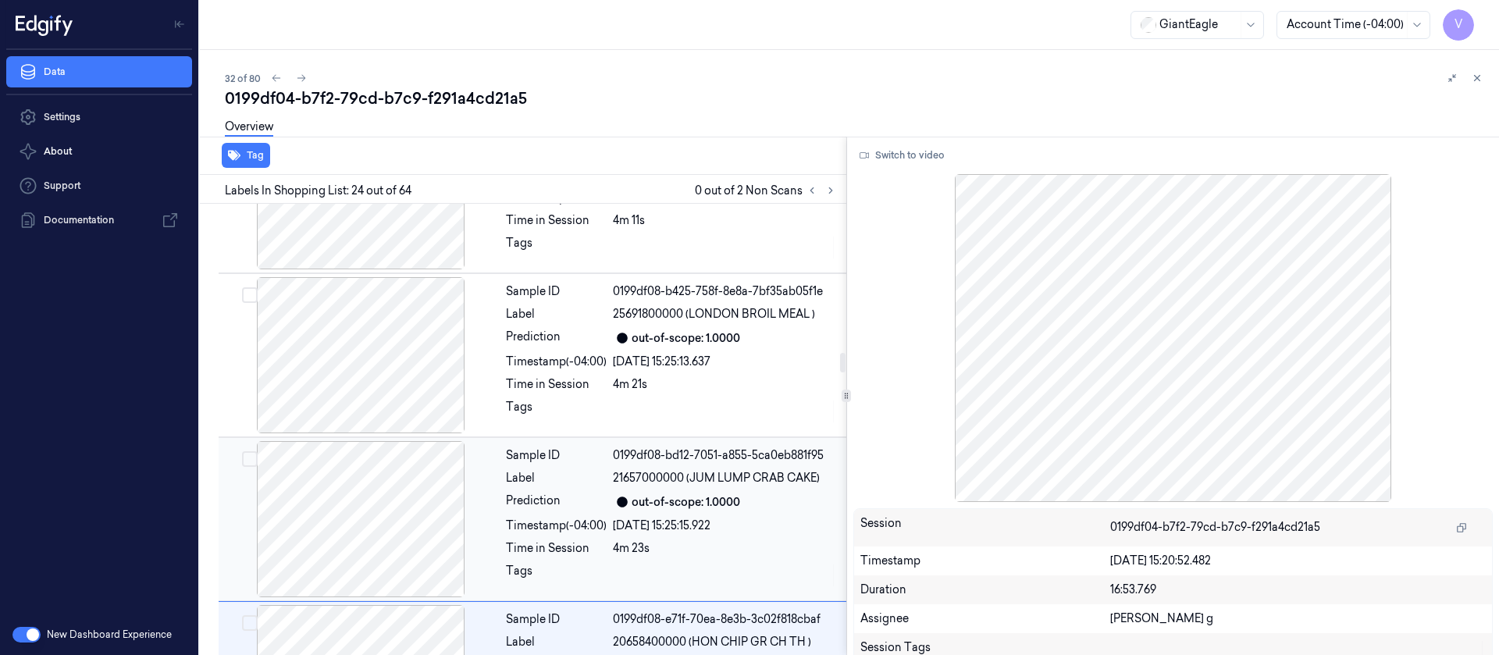
scroll to position [3393, 0]
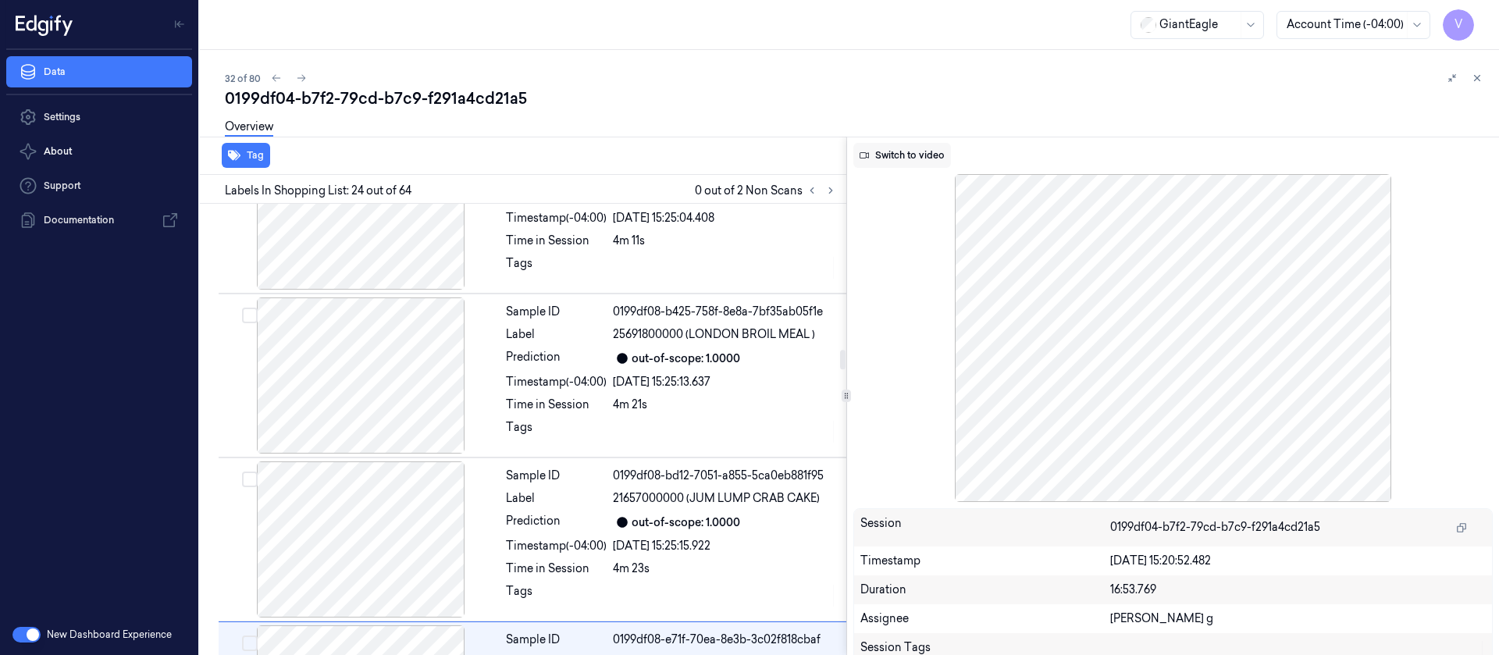
click at [911, 156] on button "Switch to video" at bounding box center [903, 155] width 98 height 25
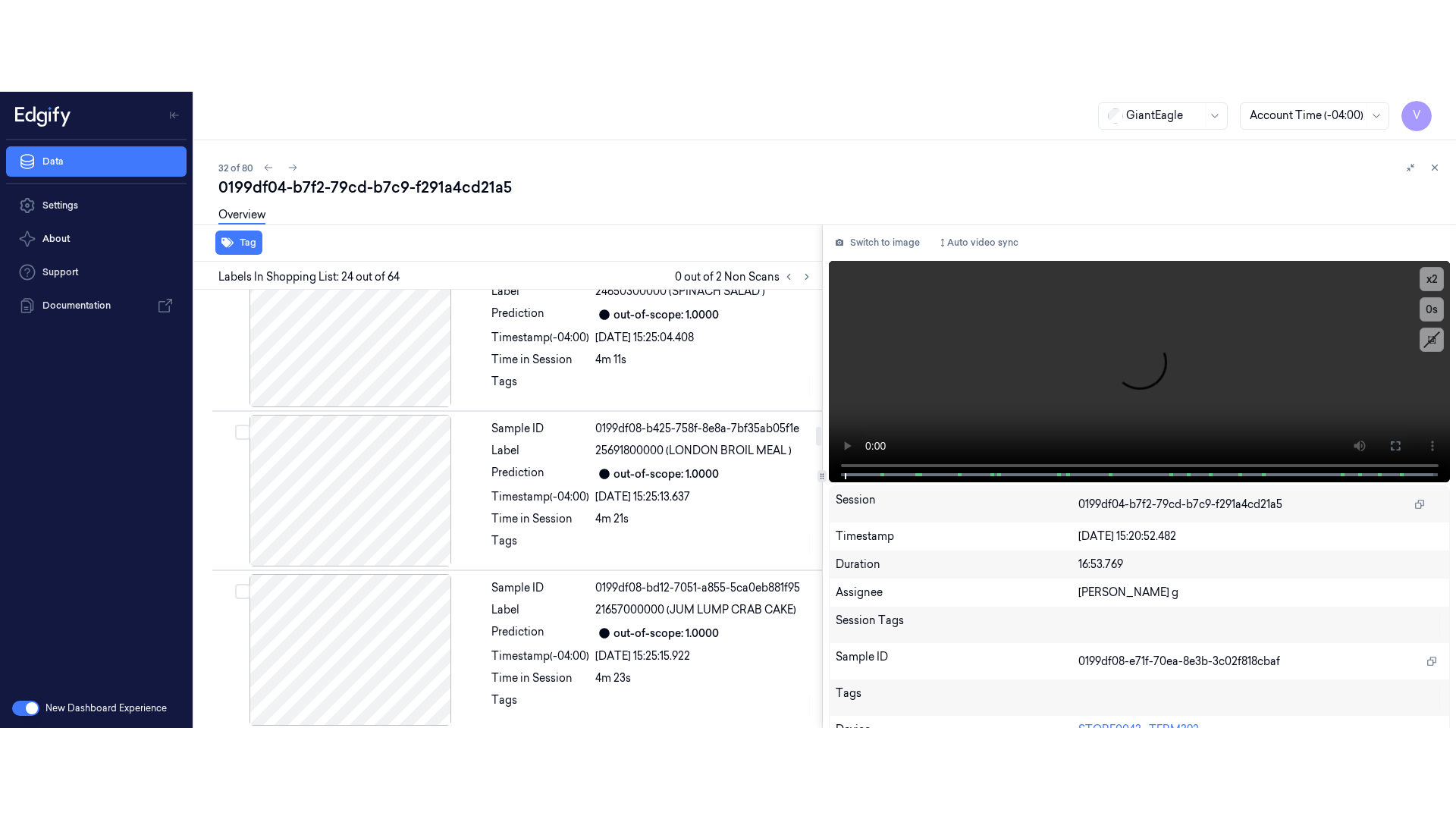
scroll to position [3410, 0]
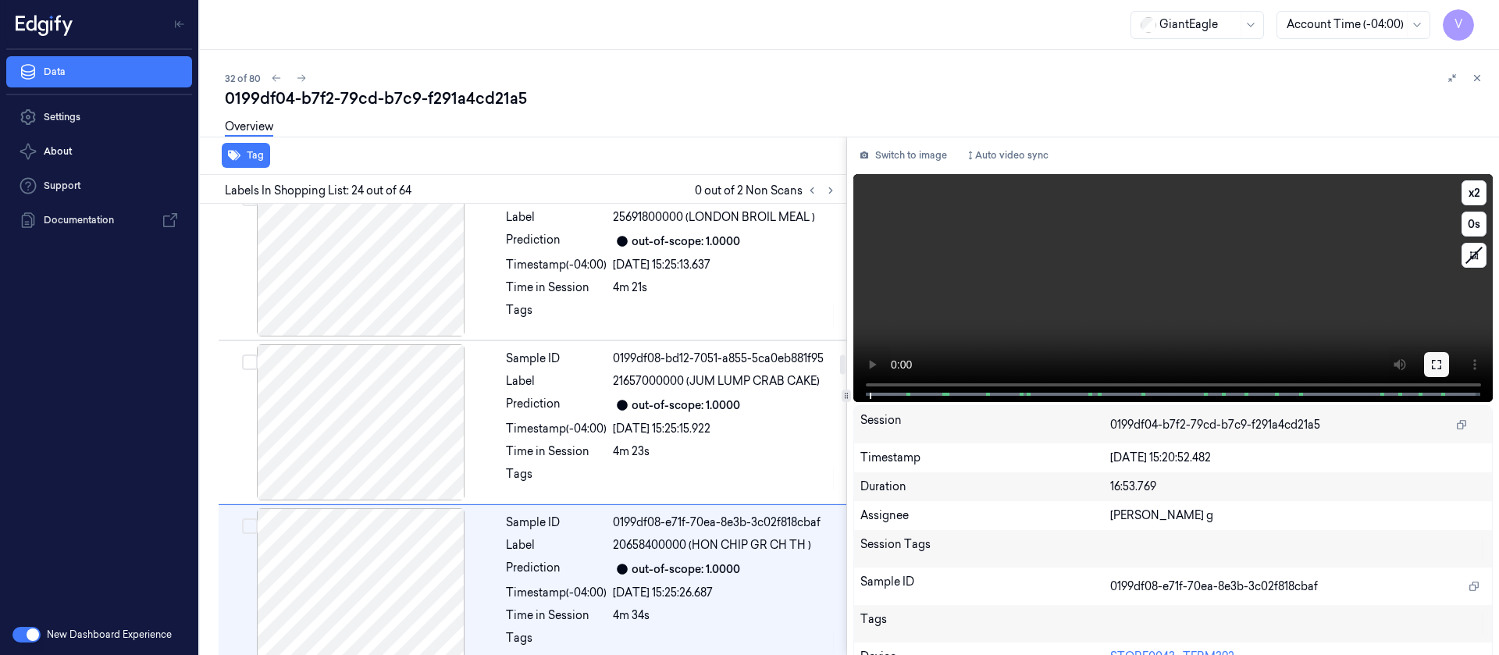
click at [1439, 358] on button at bounding box center [1436, 364] width 25 height 25
click at [1435, 508] on div "[PERSON_NAME] g" at bounding box center [1298, 516] width 376 height 16
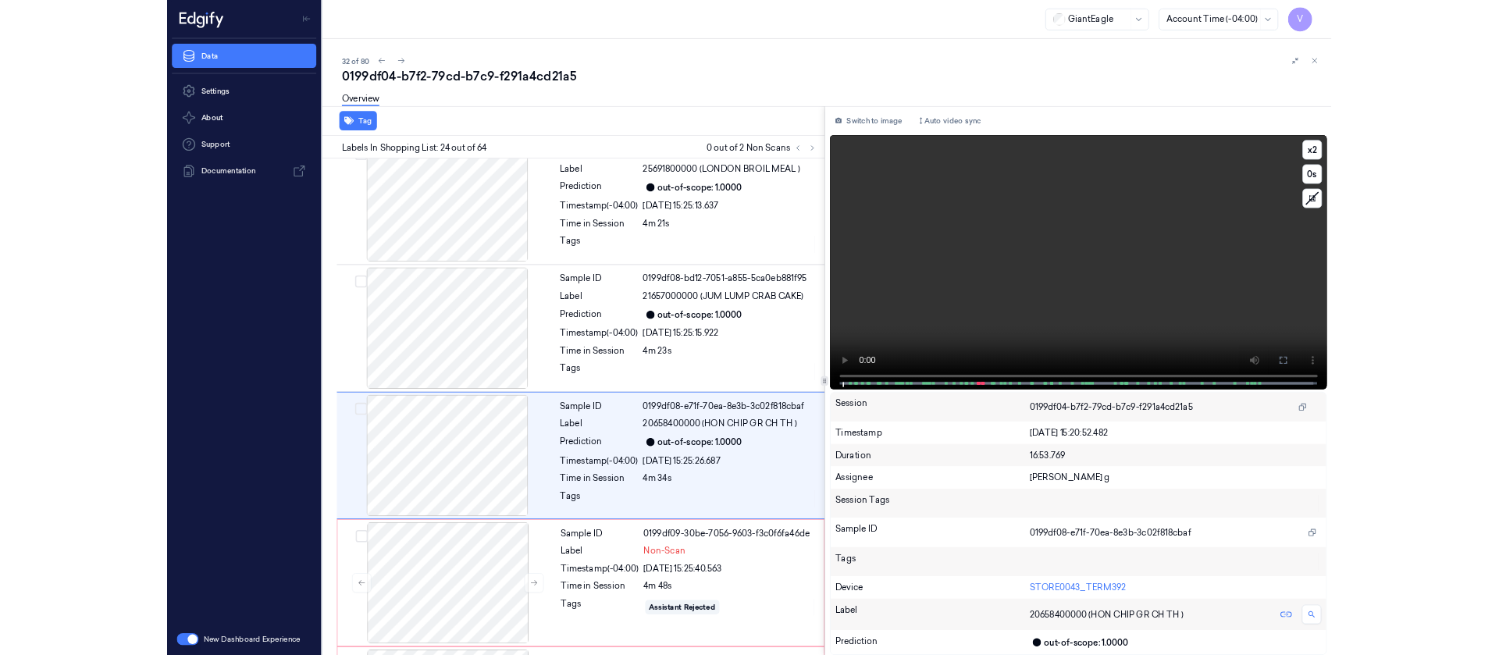
scroll to position [3534, 0]
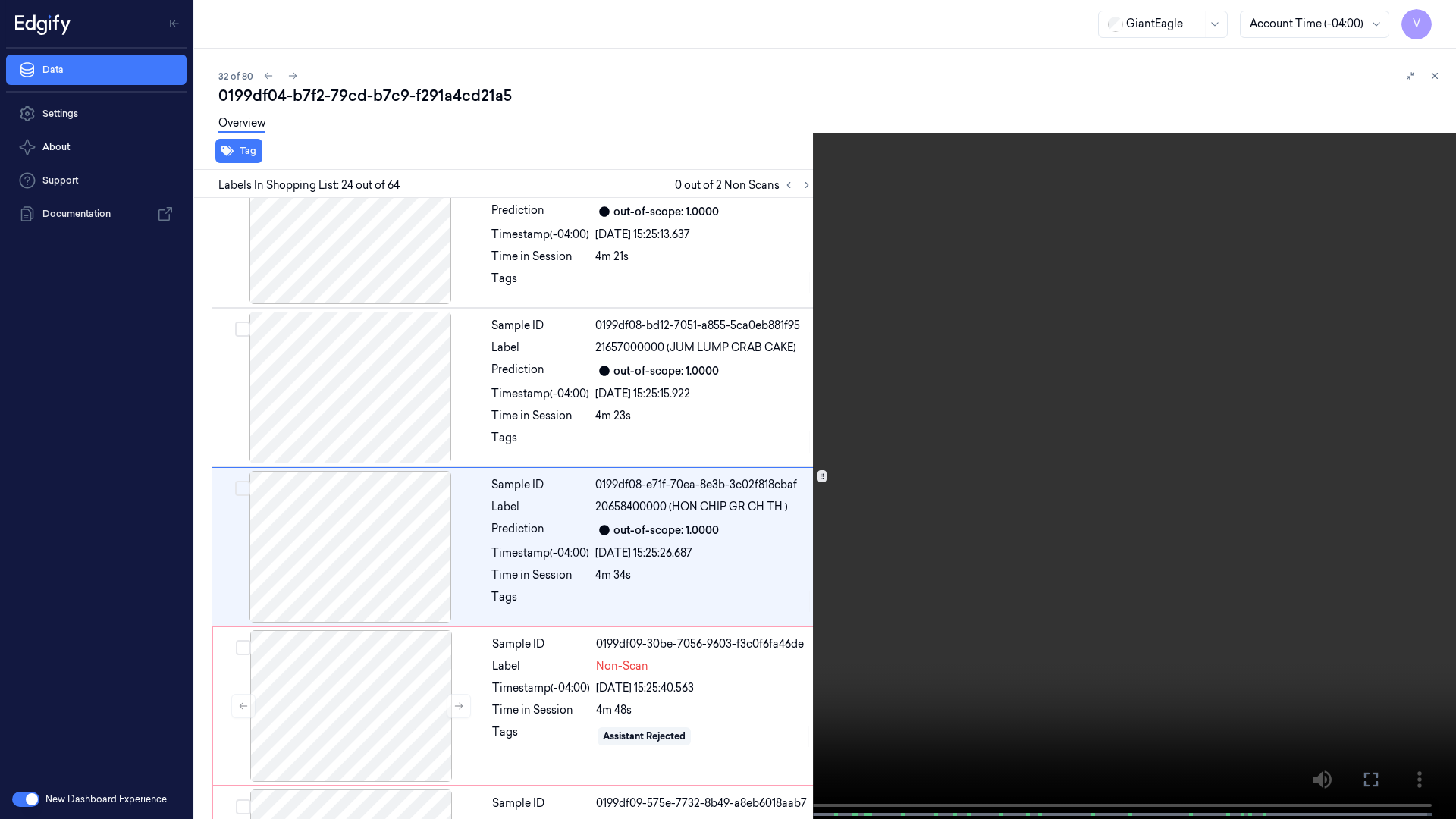
click at [1357, 635] on div "x 2 0 s" at bounding box center [728, 409] width 1456 height 819
click at [0, 0] on button at bounding box center [0, 0] width 0 height 0
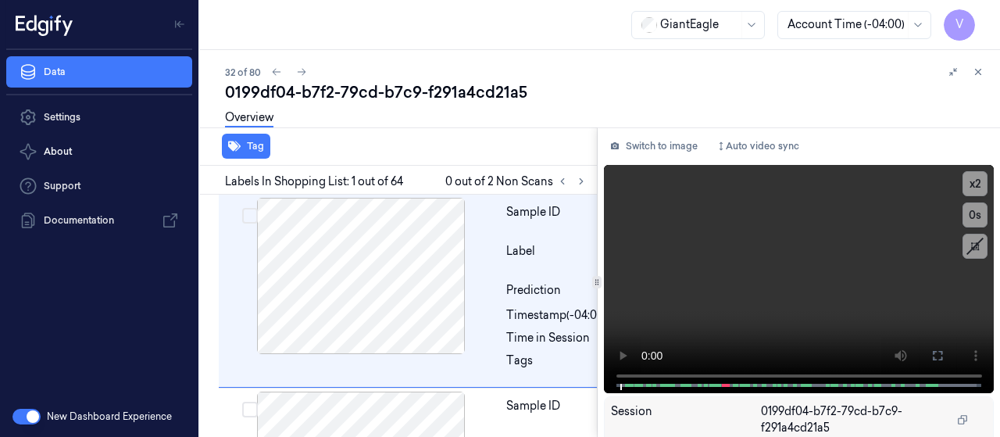
scroll to position [42, 25]
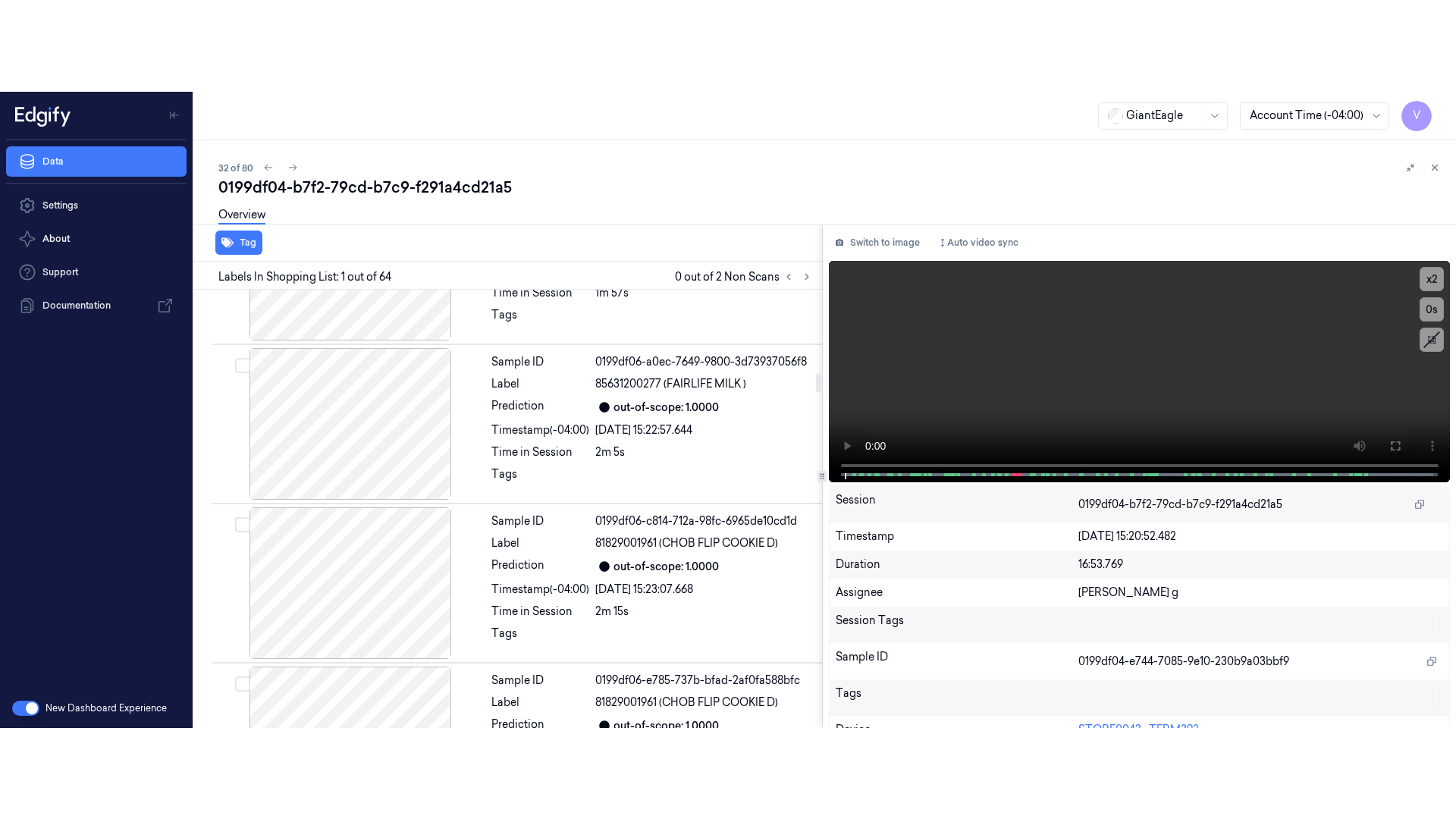
scroll to position [1934, 0]
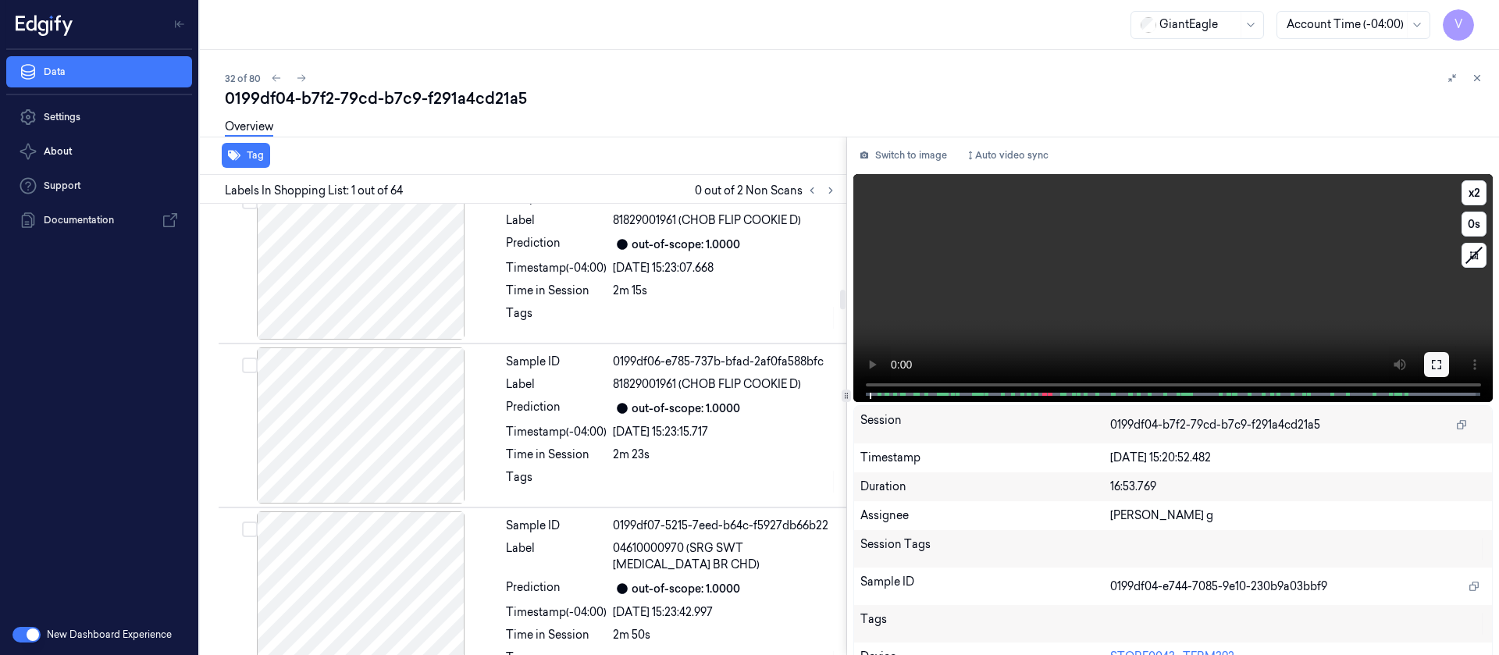
click at [999, 366] on button at bounding box center [1436, 364] width 25 height 25
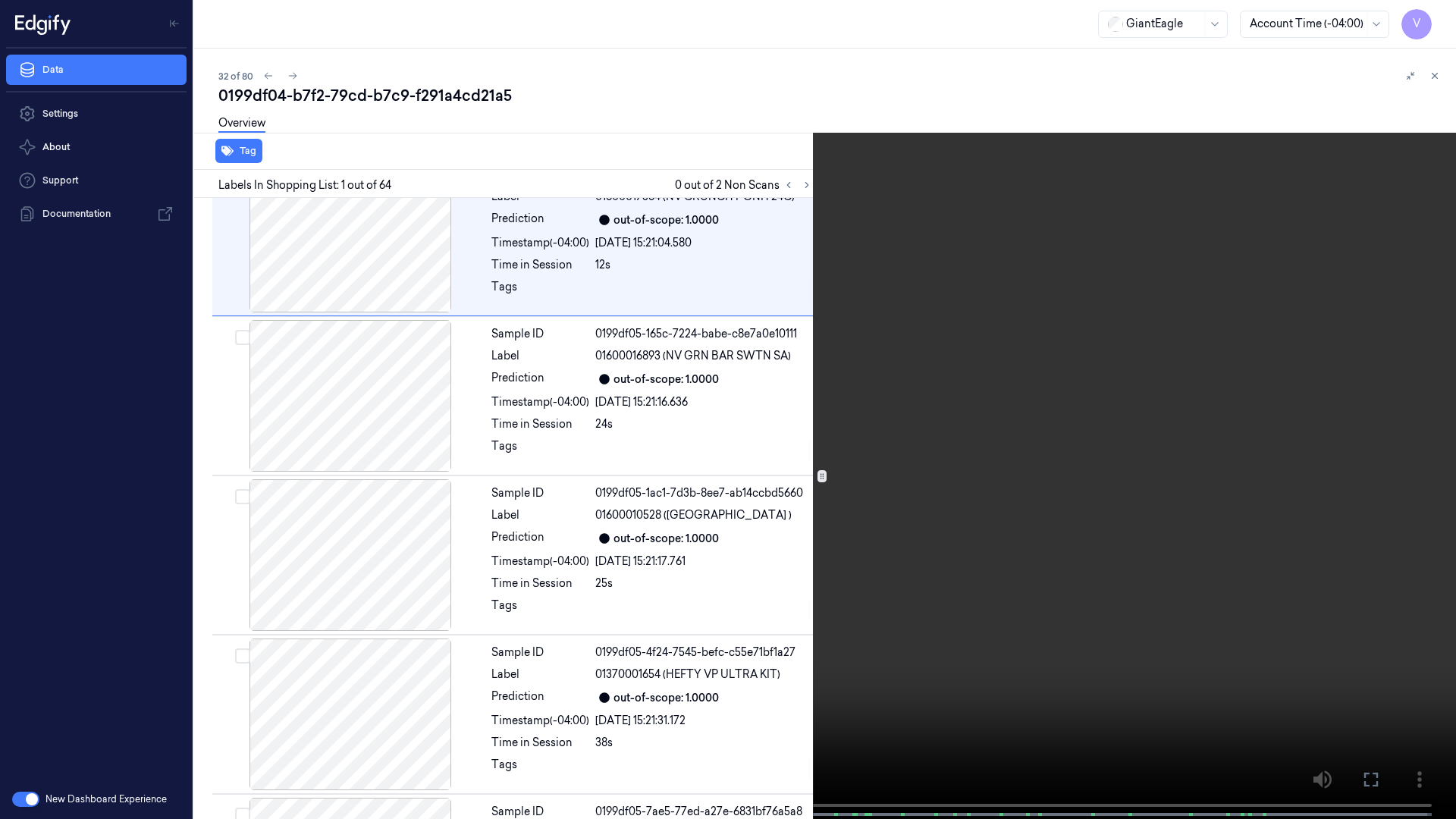
scroll to position [0, 0]
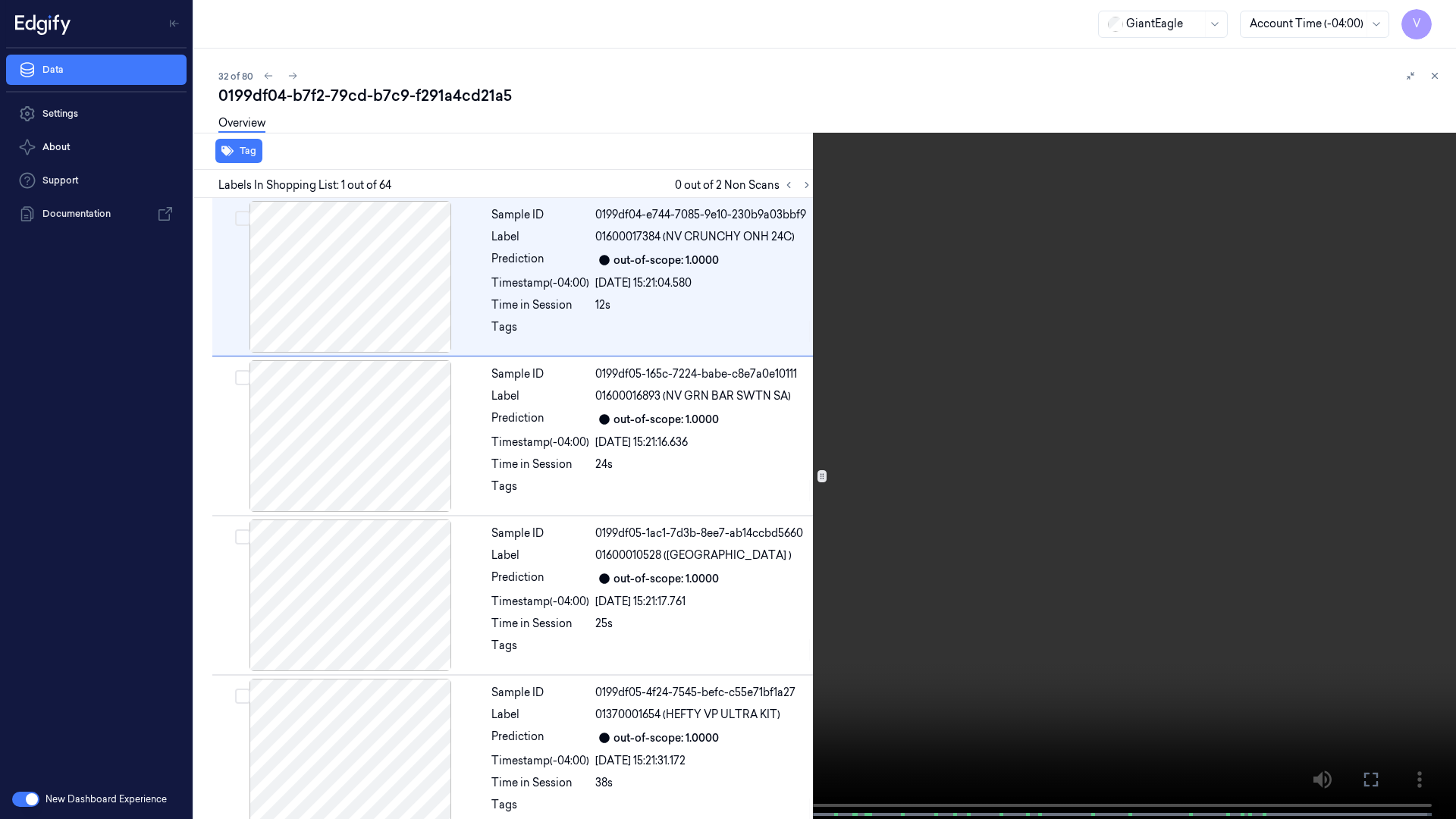
click at [333, 424] on span at bounding box center [334, 815] width 2 height 8
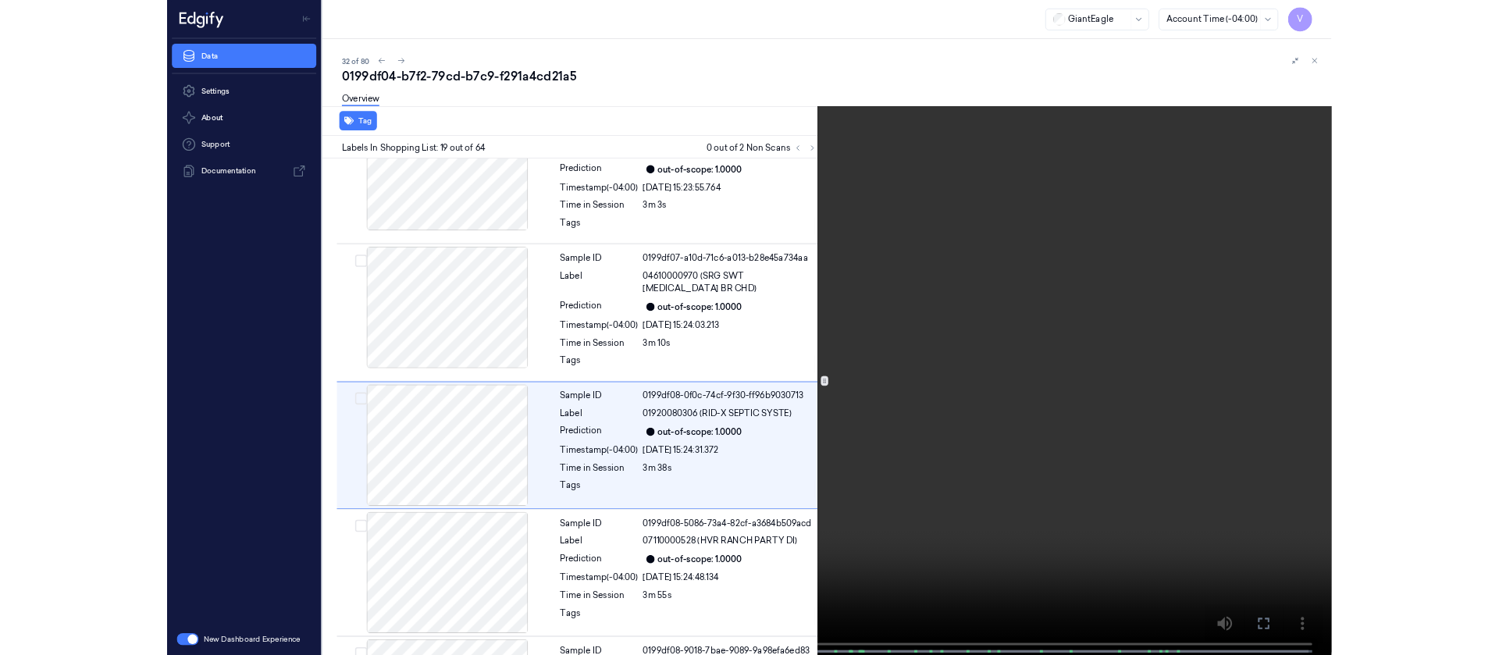
scroll to position [2714, 0]
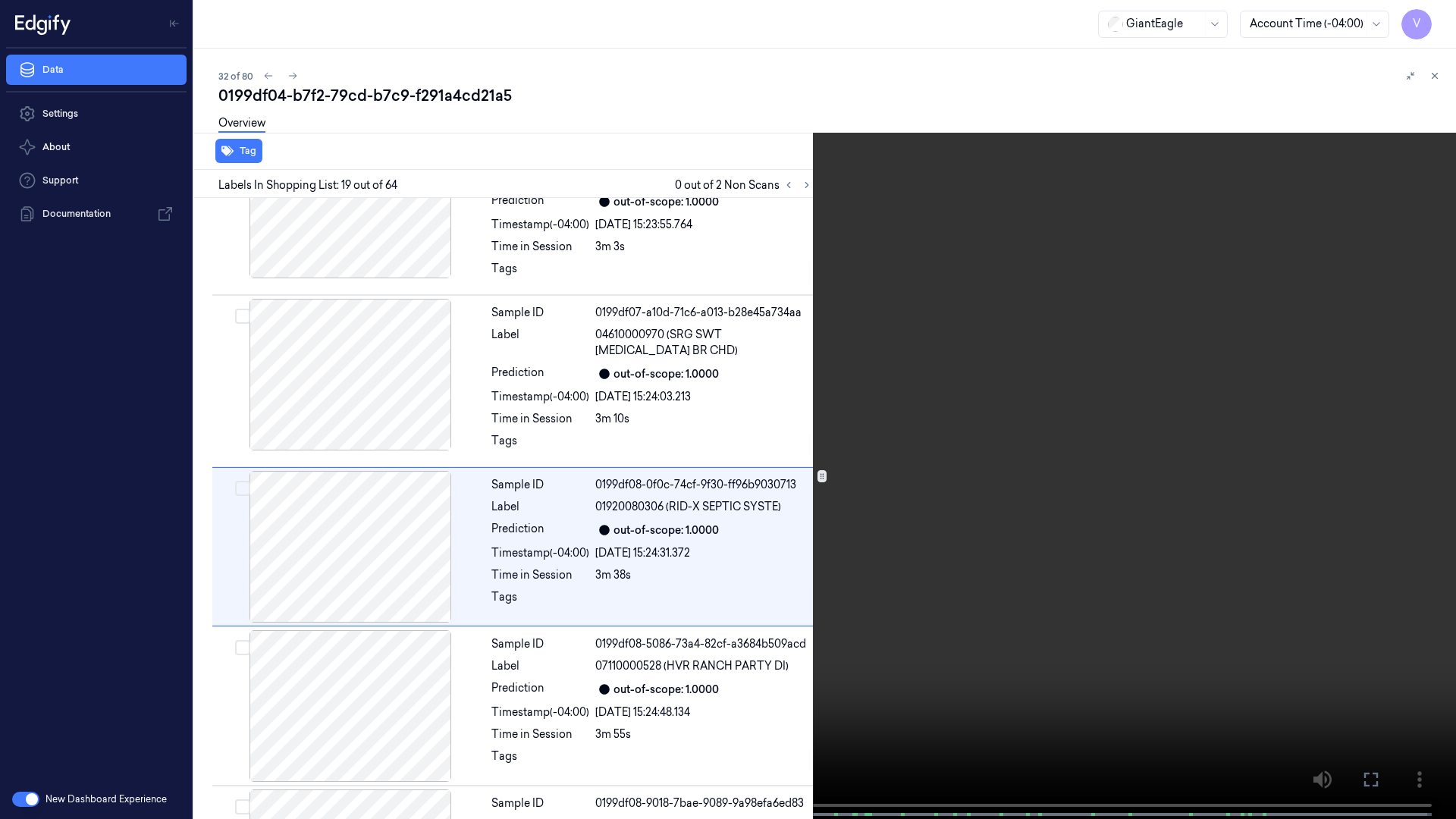
click at [0, 0] on icon at bounding box center [0, 0] width 0 height 0
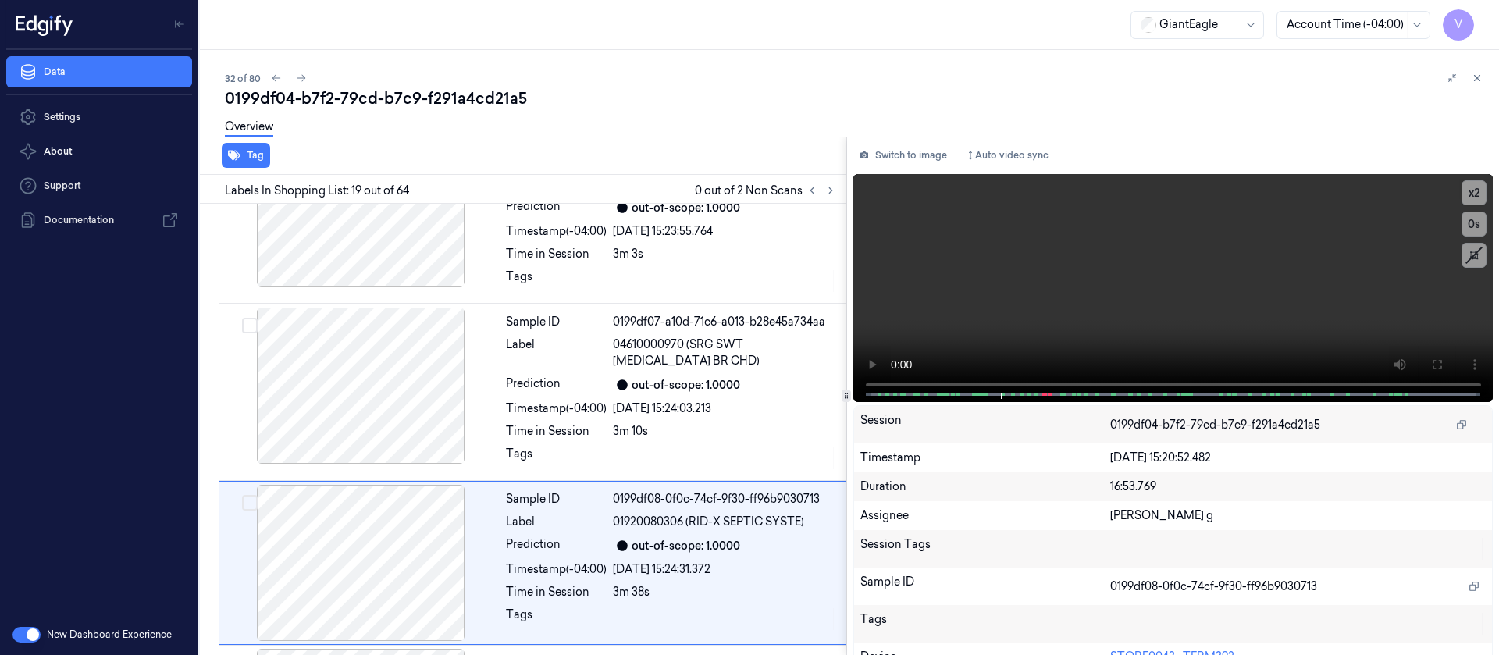
click at [955, 105] on div "0199df04-b7f2-79cd-b7c9-f291a4cd21a5" at bounding box center [856, 98] width 1262 height 22
click at [999, 363] on icon at bounding box center [1437, 364] width 12 height 12
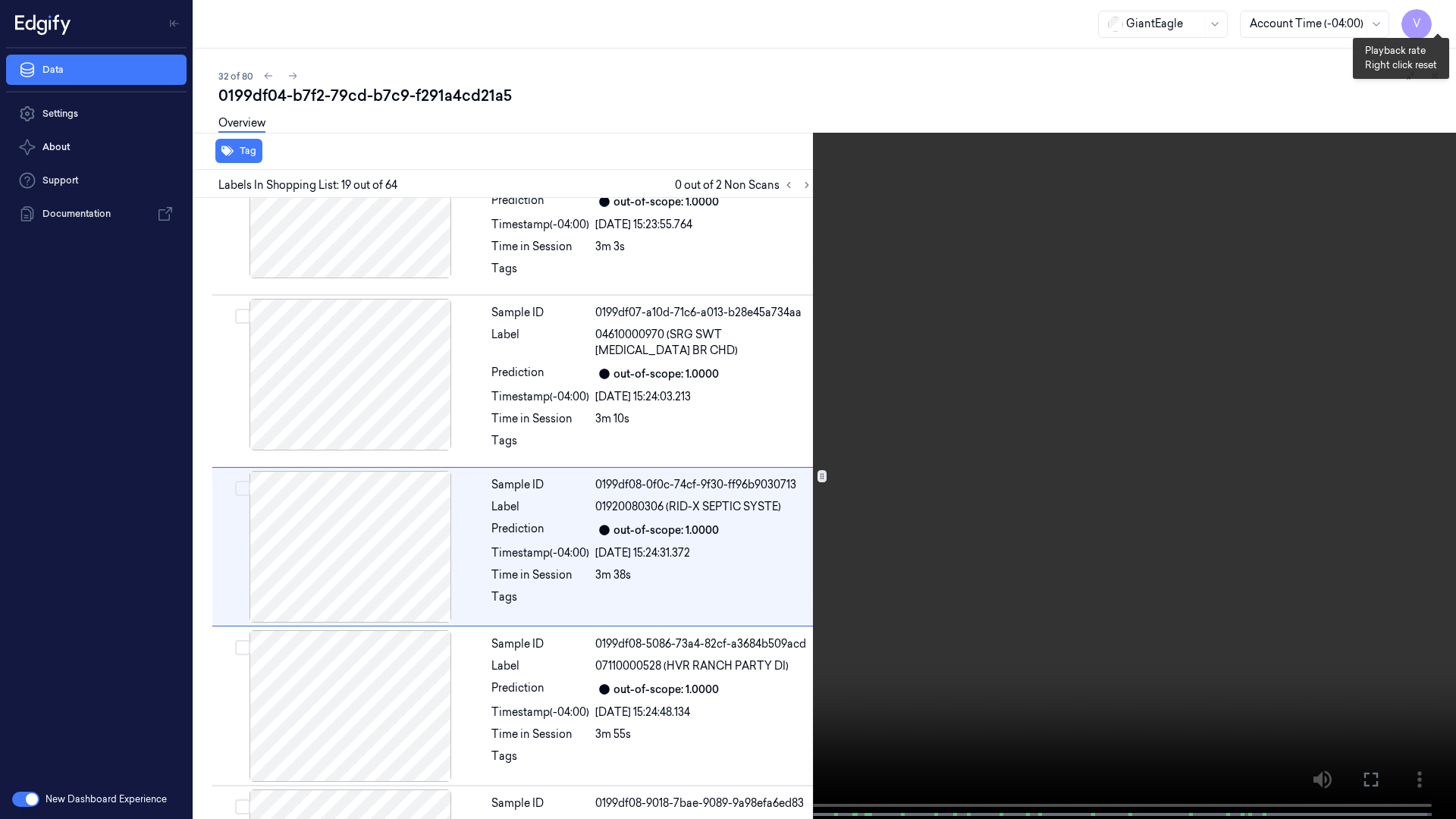
click at [970, 18] on button "x 2" at bounding box center [1438, 17] width 24 height 24
click at [970, 18] on button "x 4" at bounding box center [1438, 17] width 24 height 24
click at [970, 18] on button "x 1" at bounding box center [1438, 17] width 24 height 24
click at [0, 0] on icon at bounding box center [0, 0] width 0 height 0
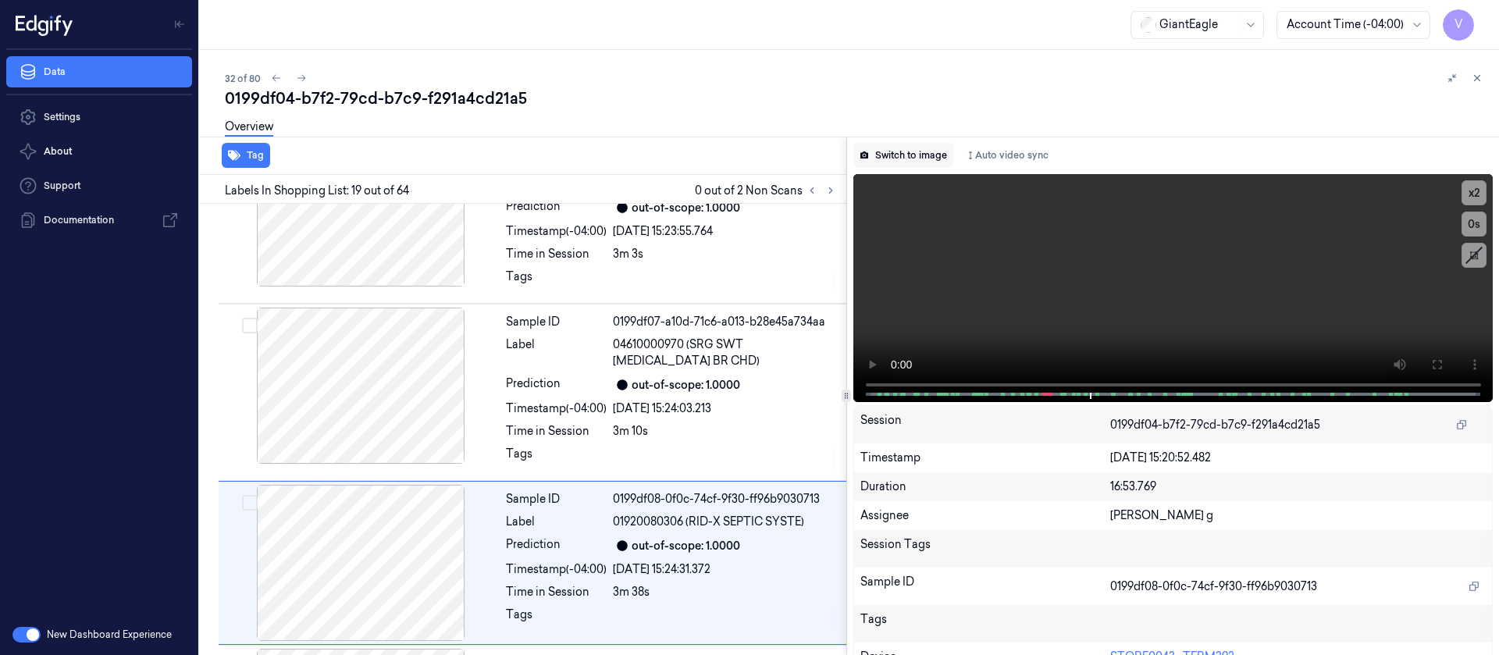
click at [893, 151] on button "Switch to image" at bounding box center [904, 155] width 100 height 25
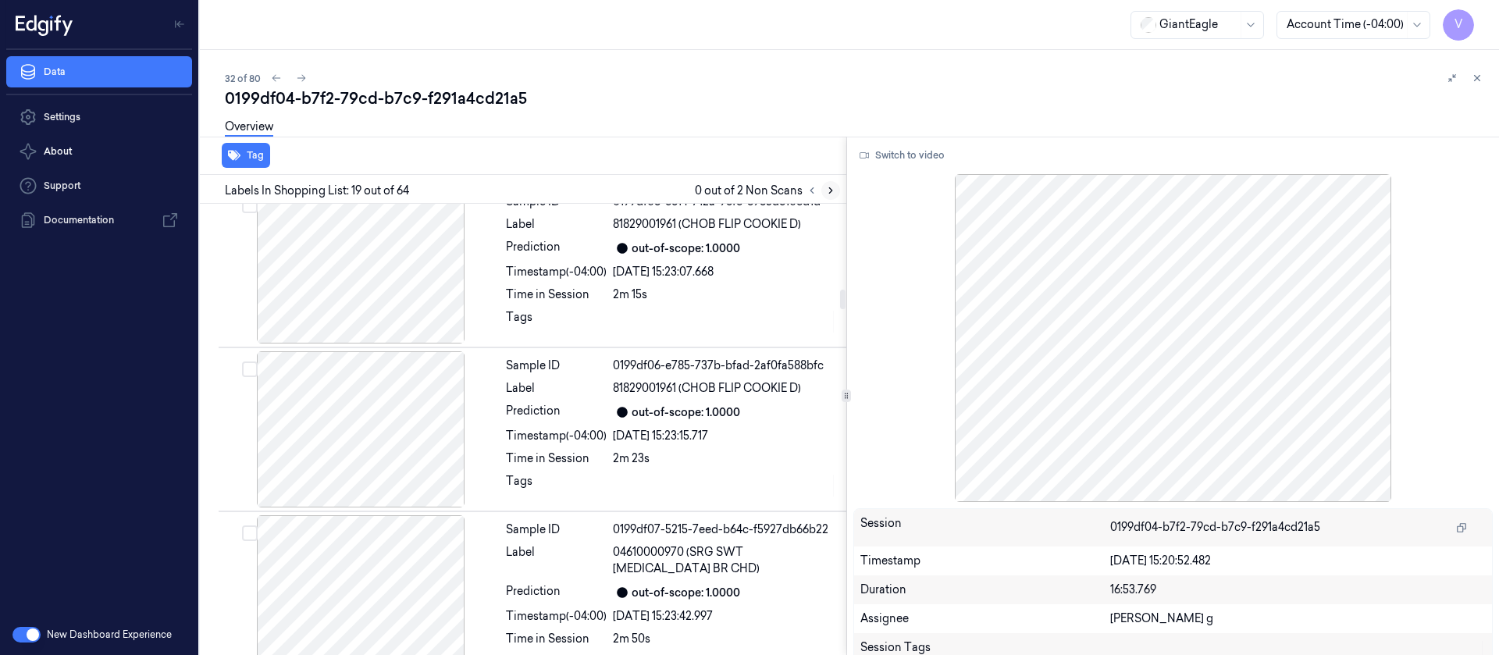
click at [836, 197] on button at bounding box center [831, 190] width 19 height 19
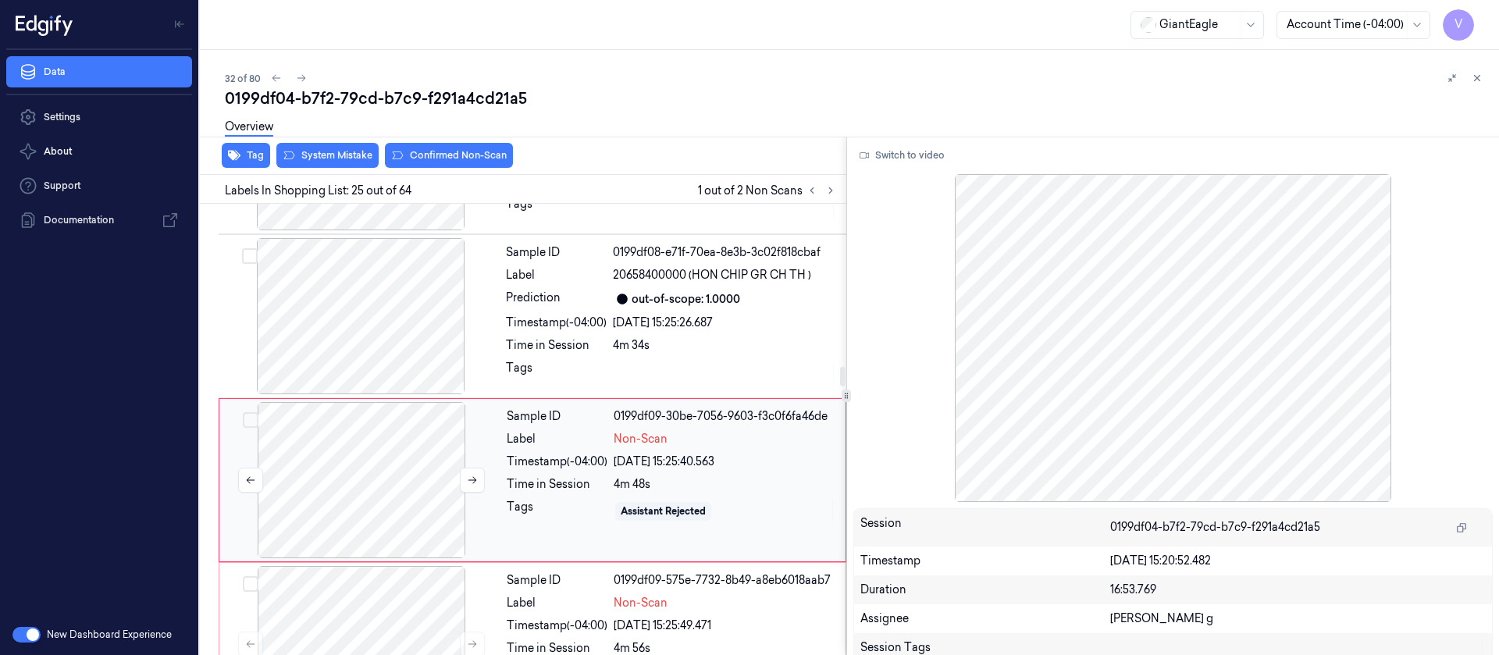
scroll to position [3791, 0]
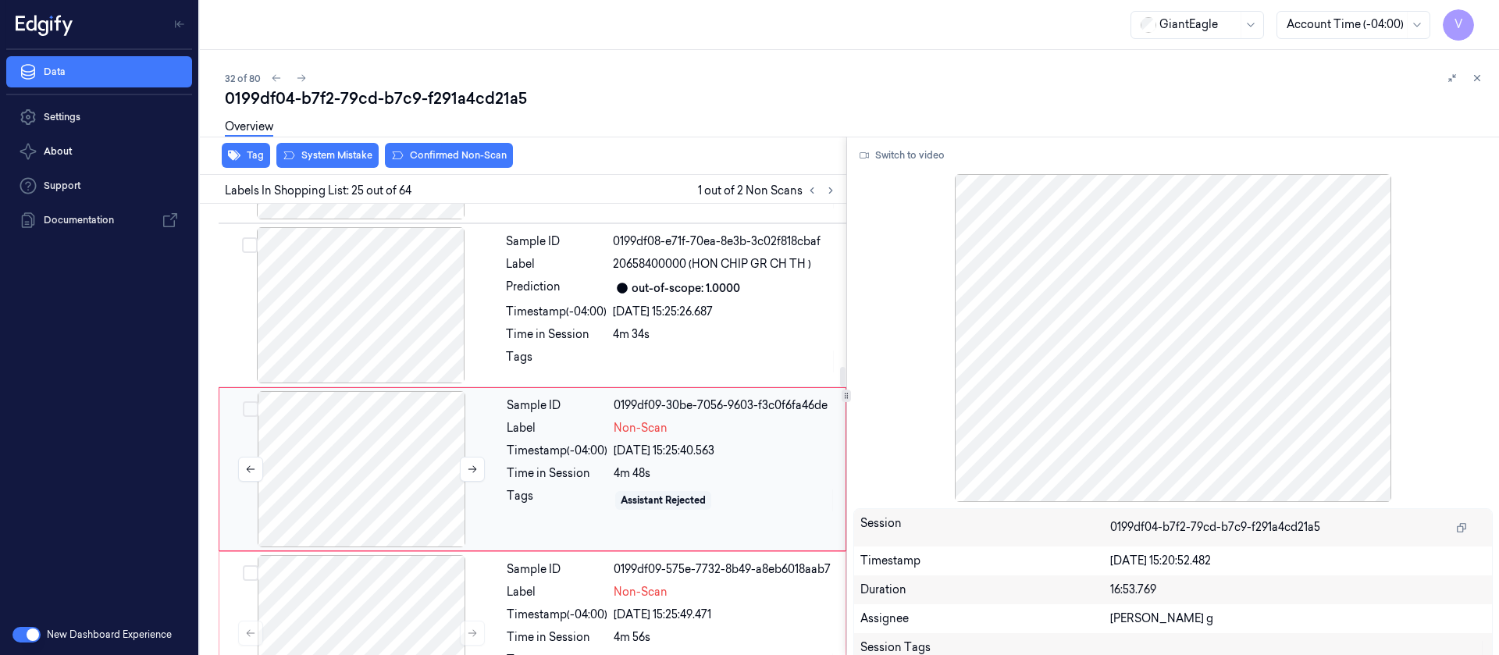
click at [322, 427] on div at bounding box center [362, 469] width 278 height 156
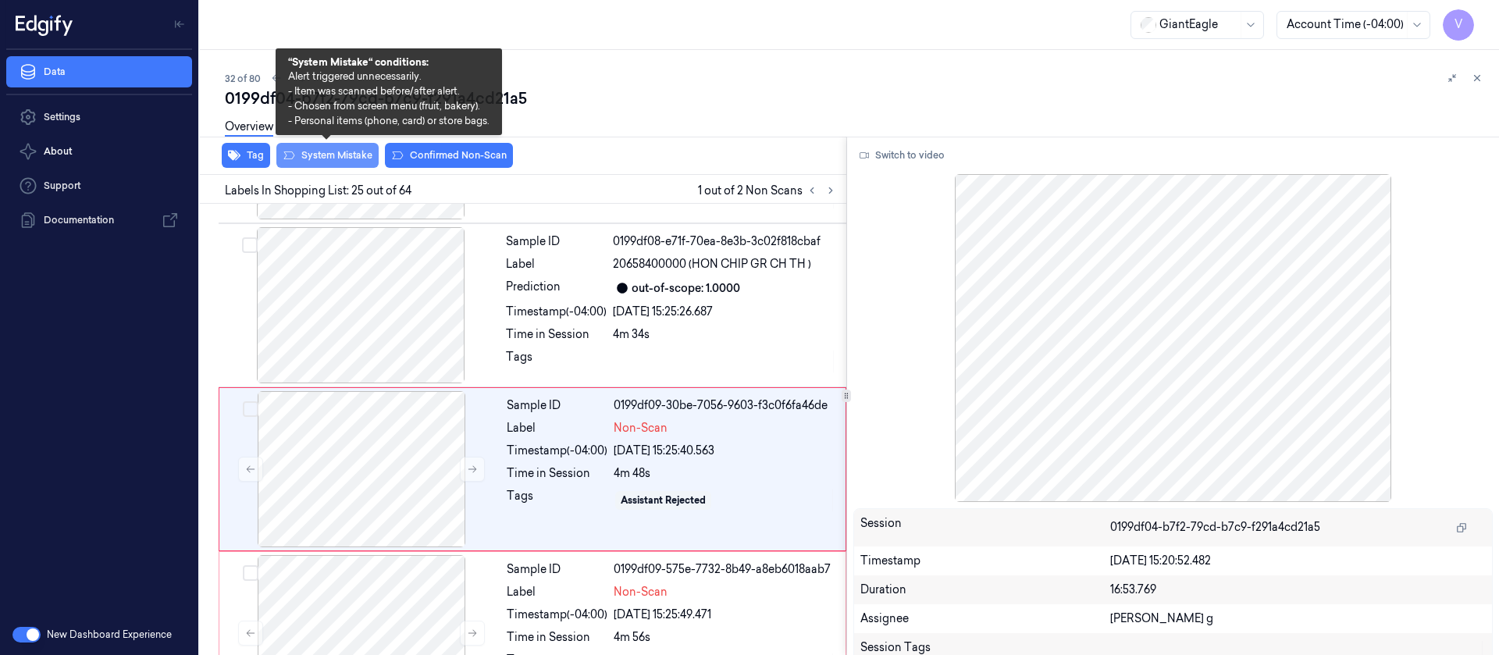
click at [329, 159] on button "System Mistake" at bounding box center [327, 155] width 102 height 25
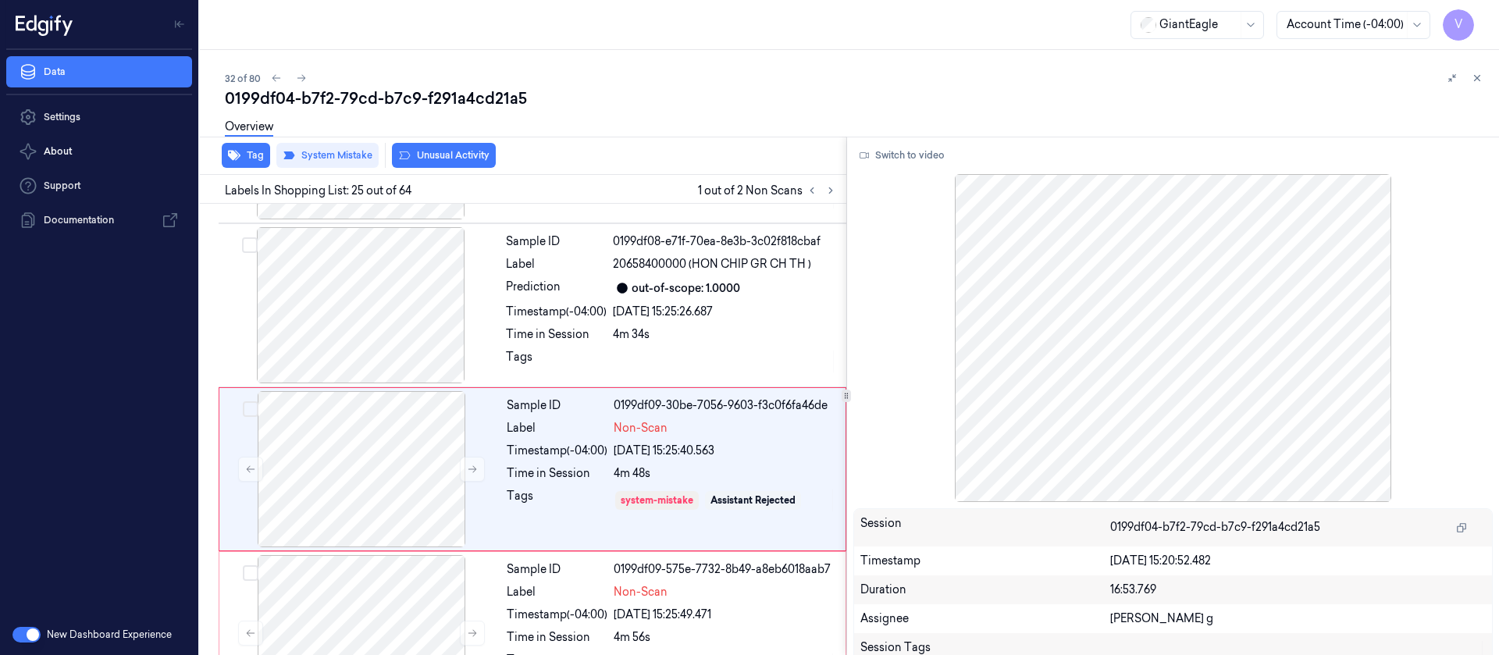
click at [462, 152] on button "Unusual Activity" at bounding box center [444, 155] width 104 height 25
click at [384, 436] on div at bounding box center [362, 633] width 278 height 156
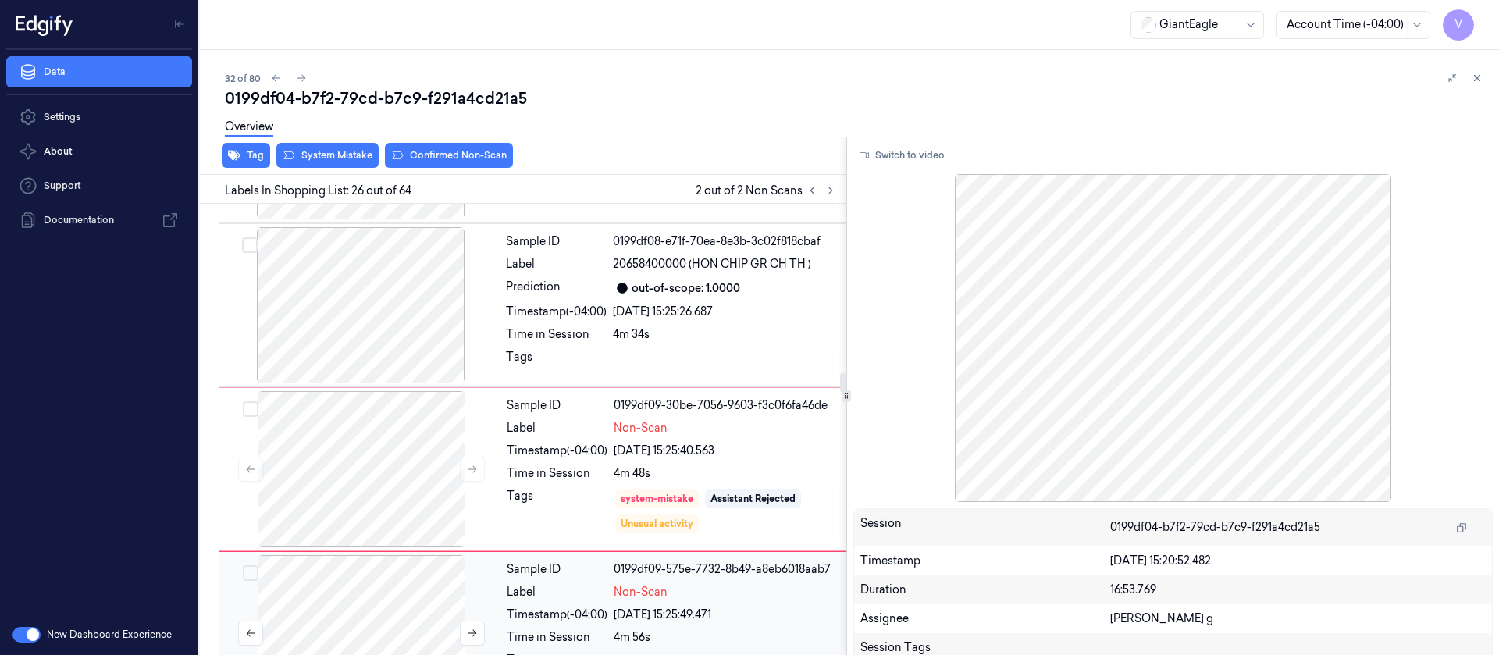
scroll to position [3955, 0]
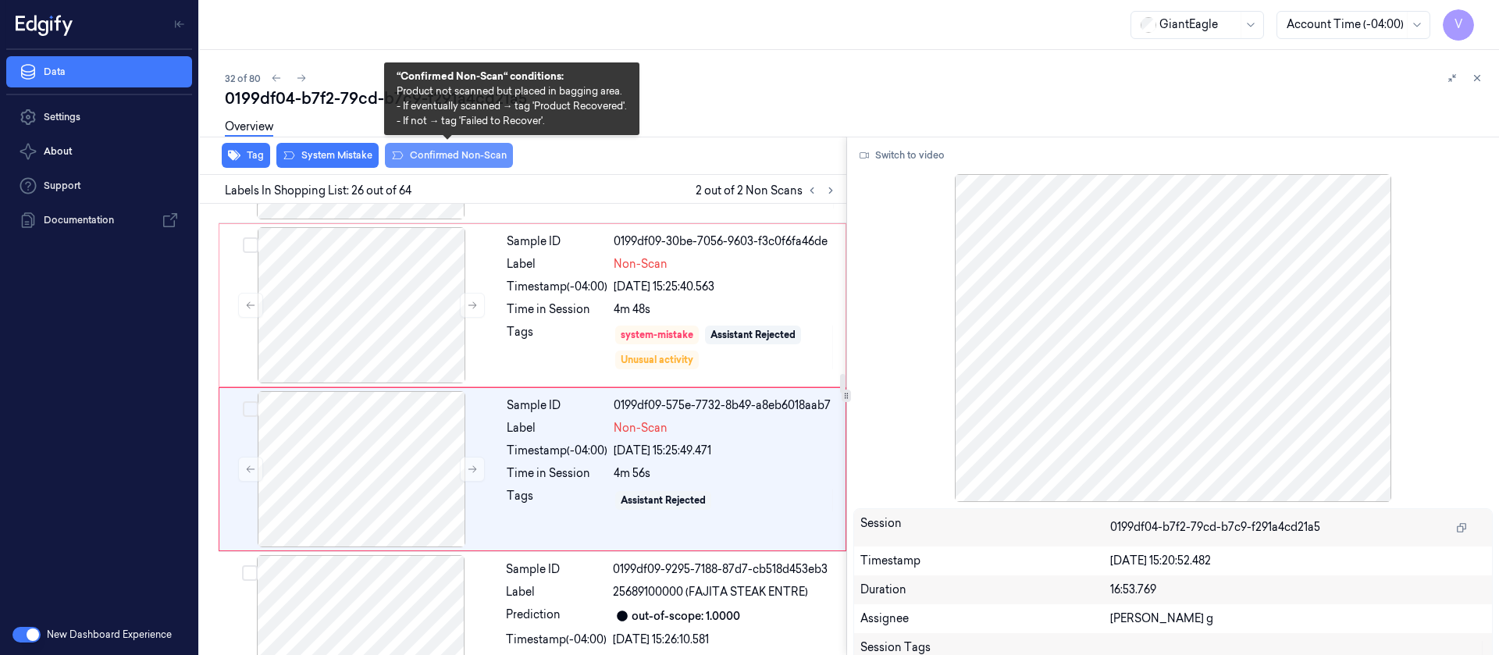
click at [437, 155] on button "Confirmed Non-Scan" at bounding box center [449, 155] width 128 height 25
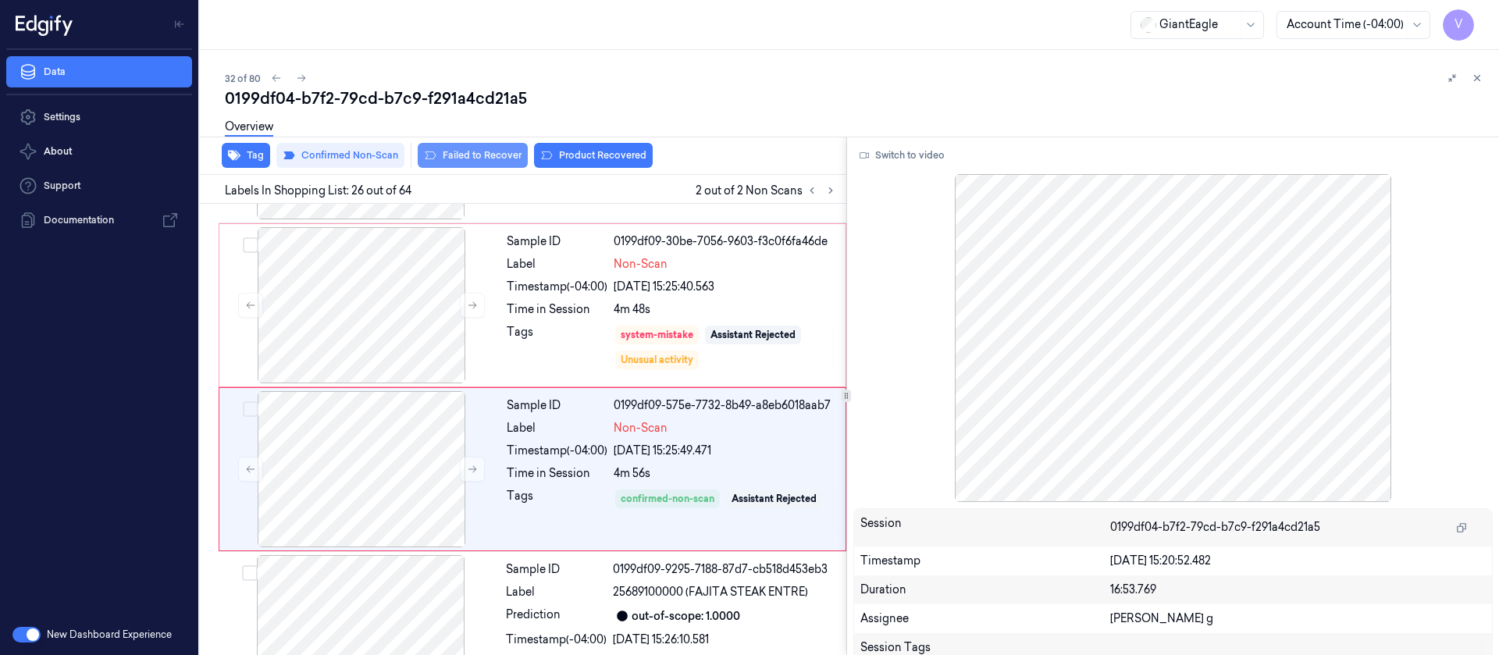
click at [444, 151] on button "Failed to Recover" at bounding box center [473, 155] width 110 height 25
click at [632, 99] on div "0199df04-b7f2-79cd-b7c9-f291a4cd21a5" at bounding box center [856, 98] width 1262 height 22
click at [300, 80] on icon at bounding box center [301, 78] width 11 height 11
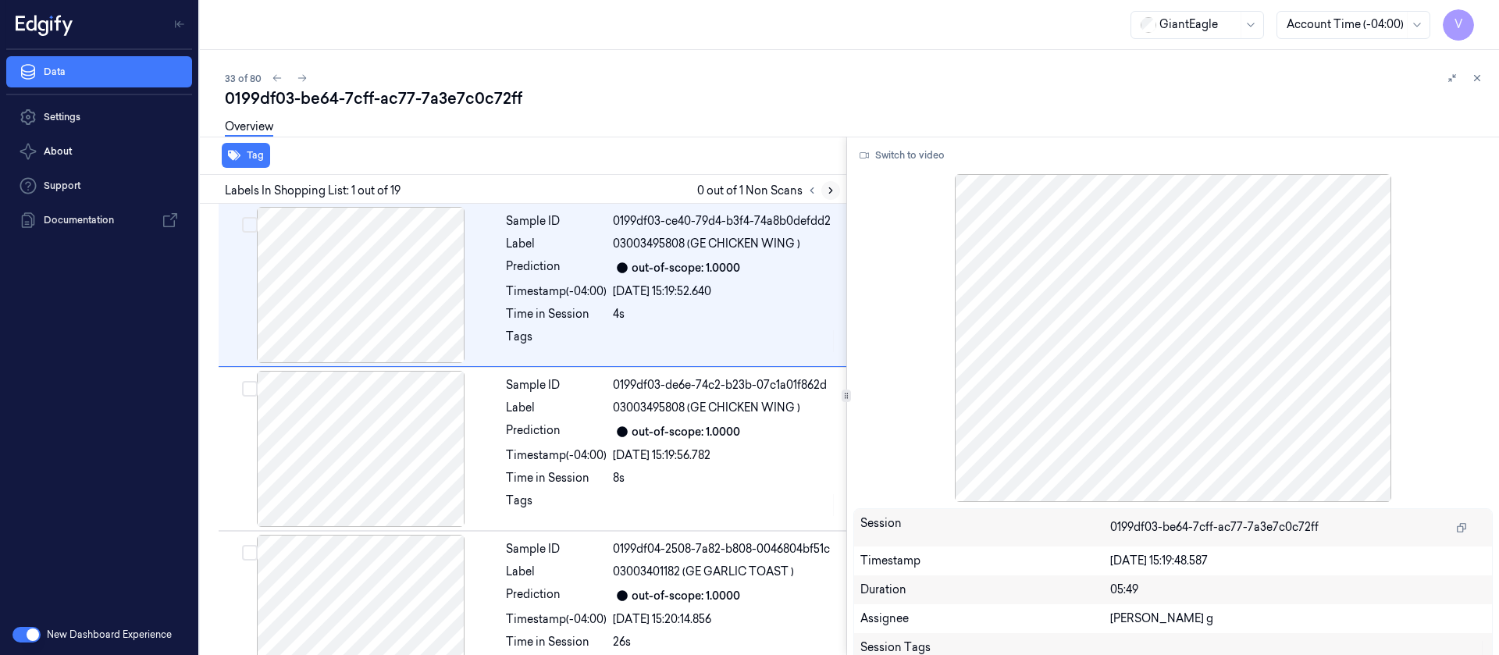
click at [836, 193] on button at bounding box center [831, 190] width 19 height 19
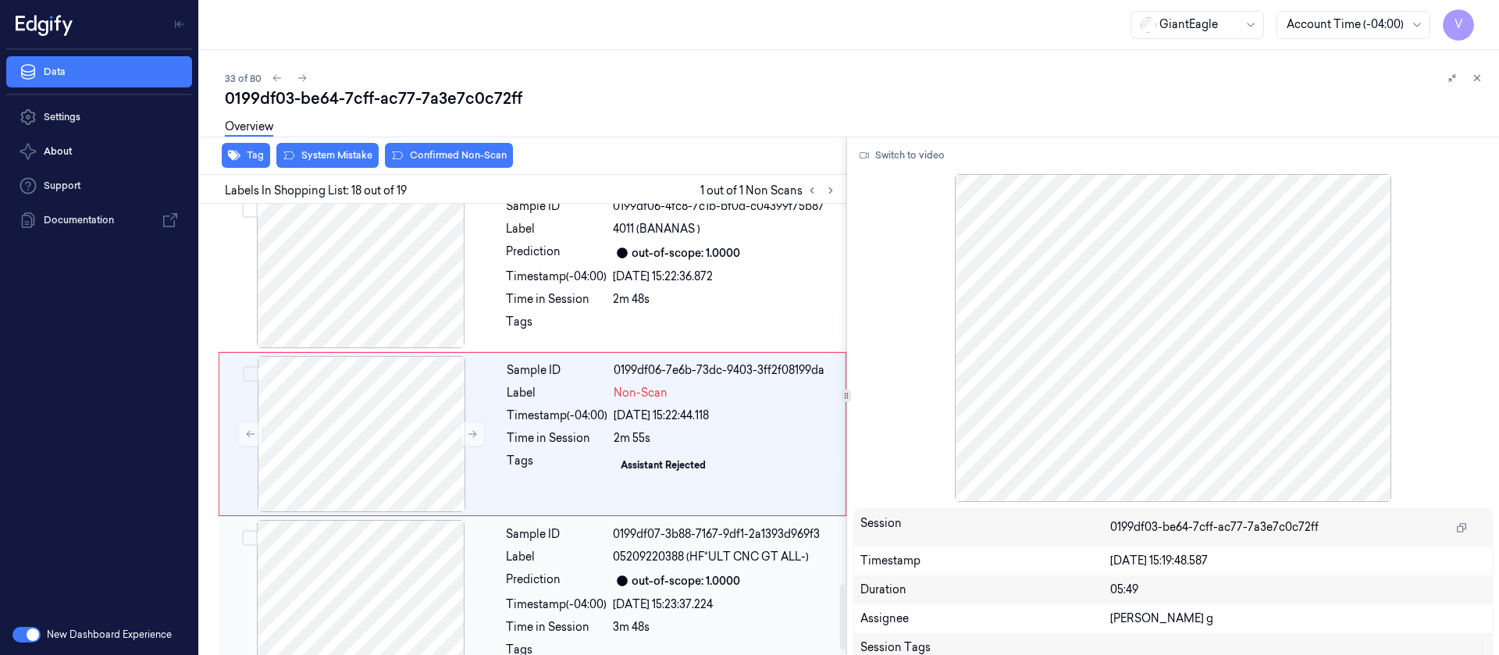
scroll to position [2643, 0]
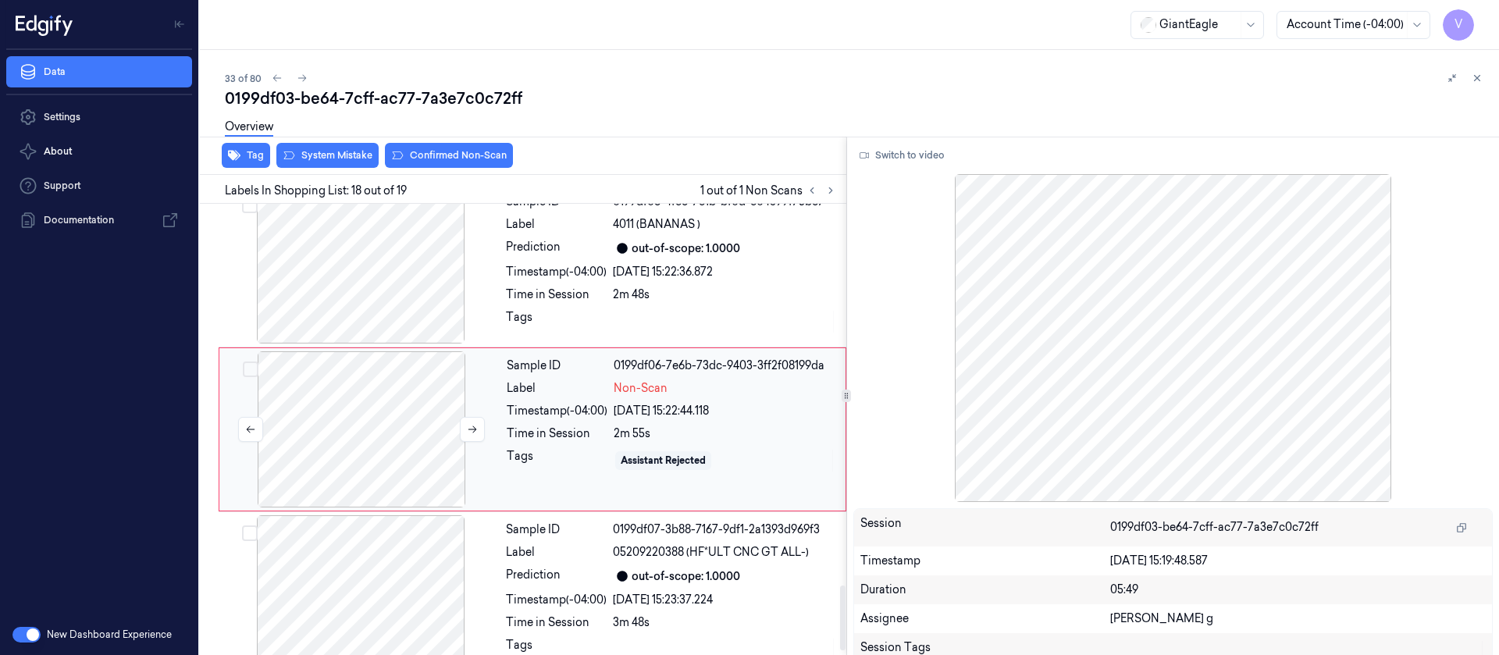
click at [296, 436] on div at bounding box center [362, 429] width 278 height 156
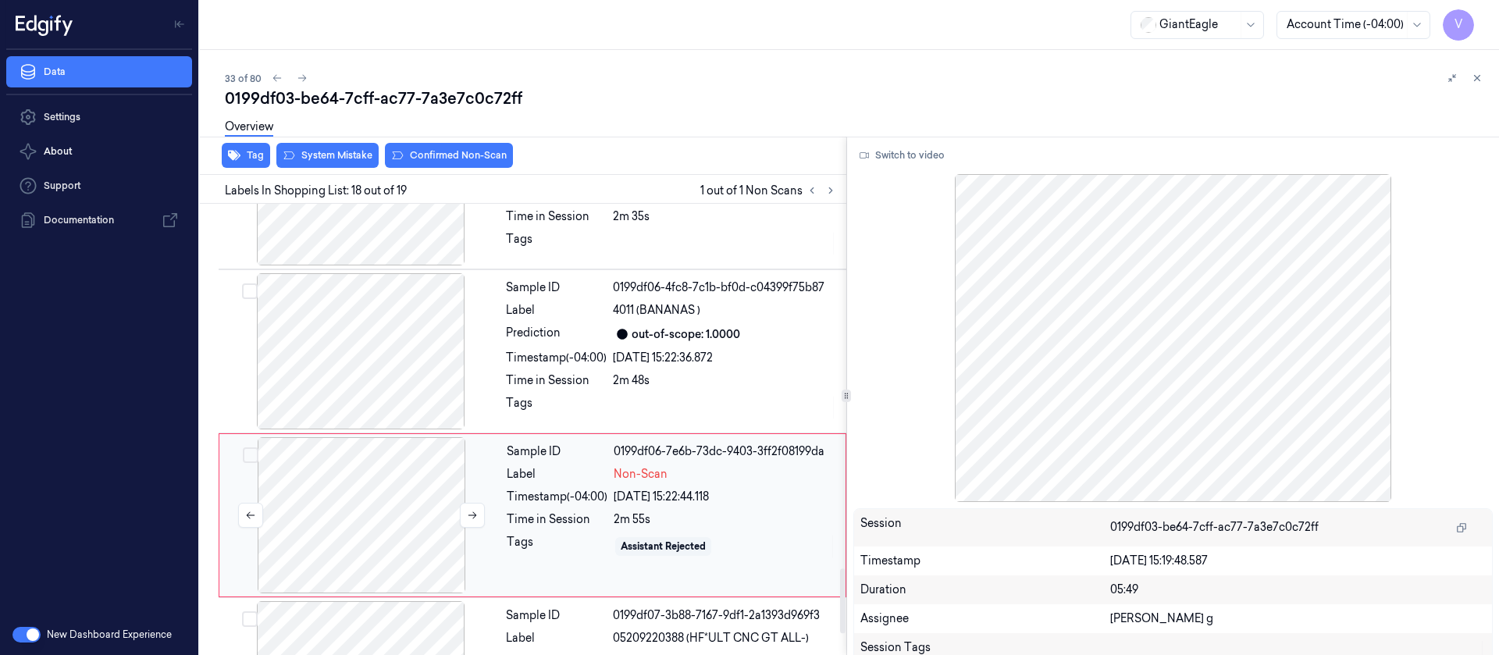
scroll to position [2526, 0]
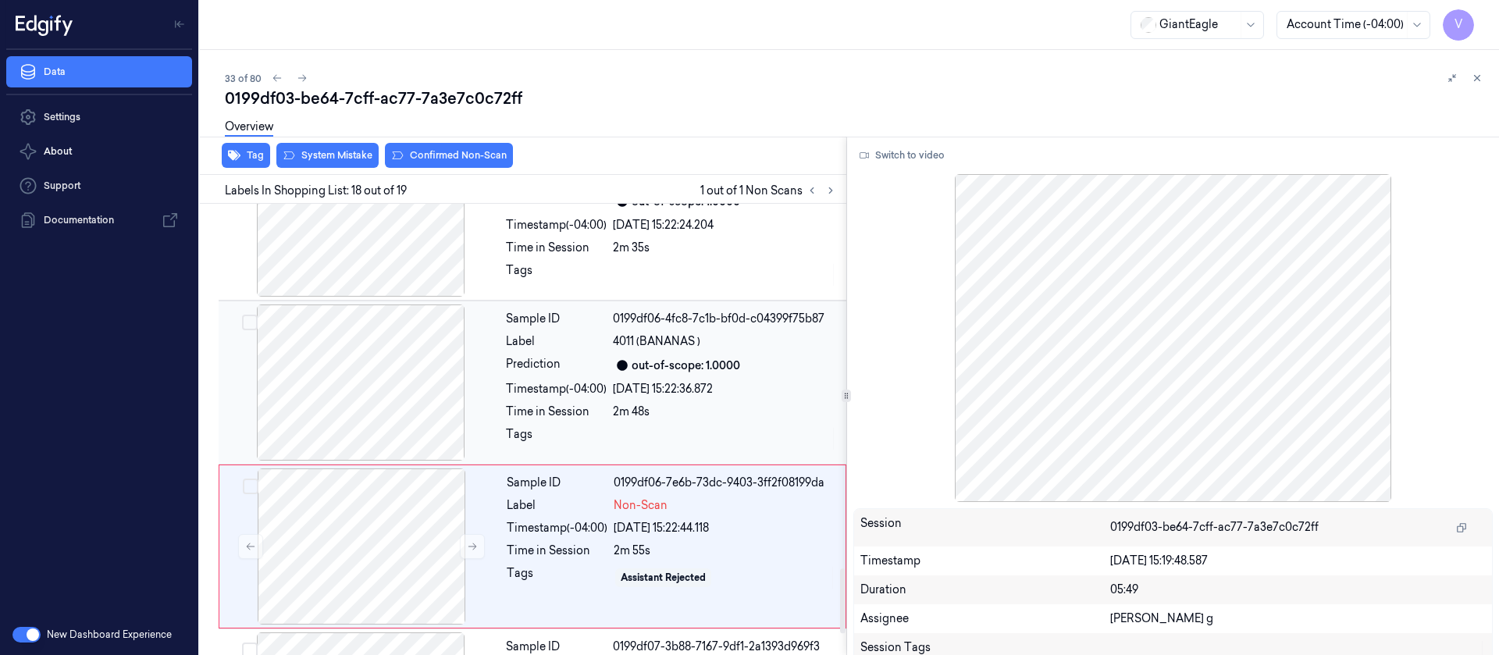
click at [408, 395] on div at bounding box center [361, 383] width 278 height 156
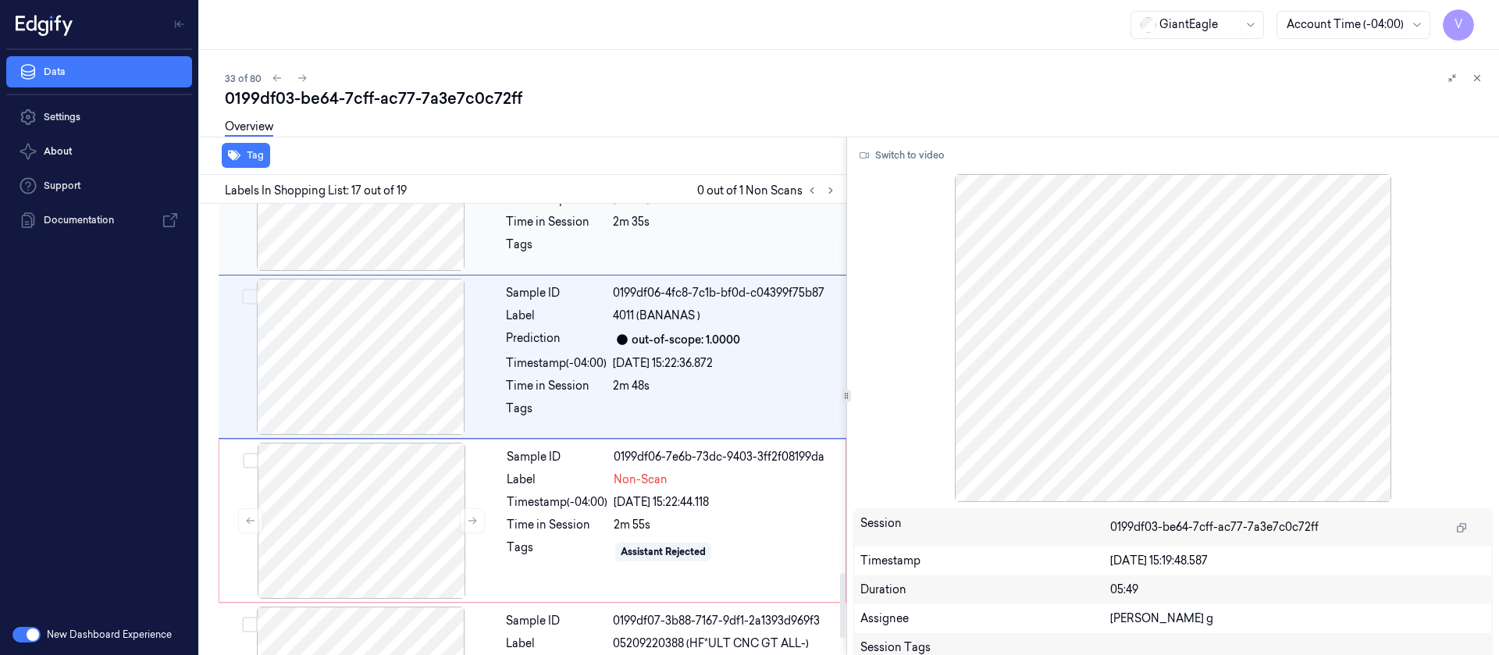
scroll to position [2669, 0]
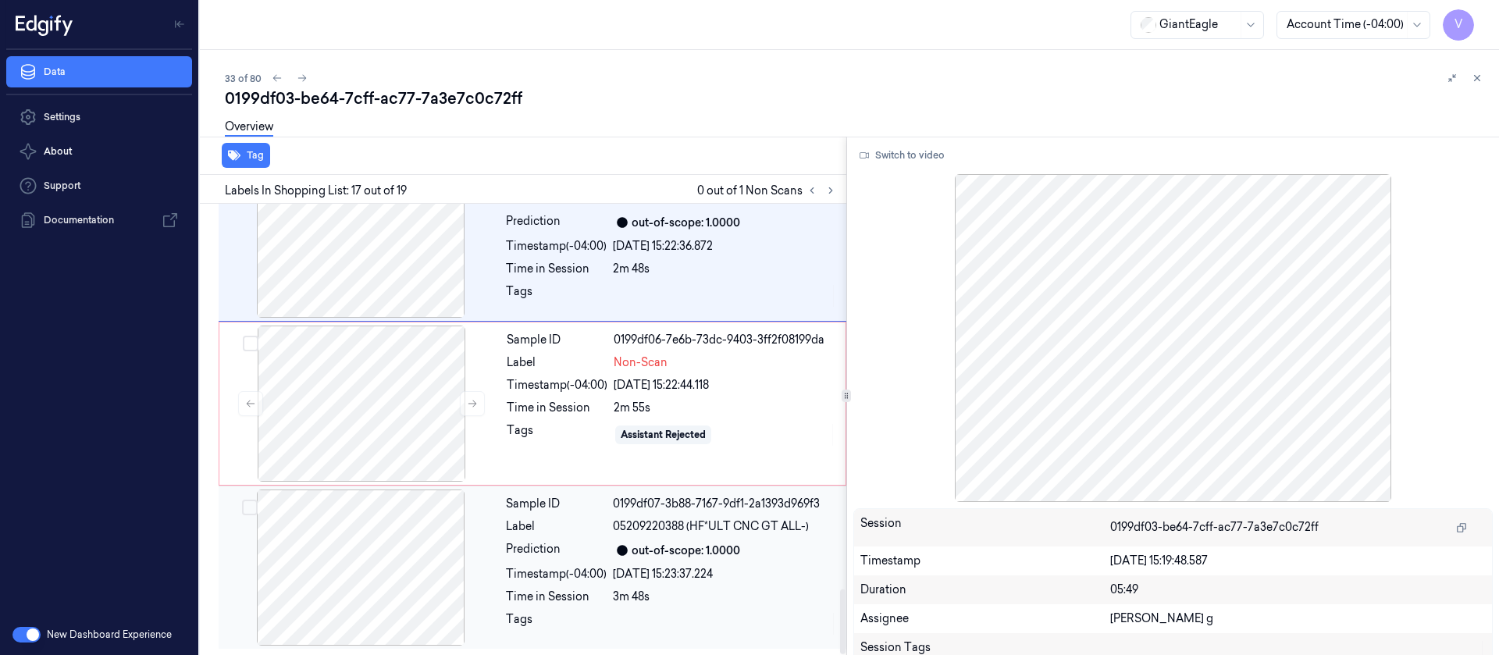
click at [395, 436] on div at bounding box center [361, 568] width 278 height 156
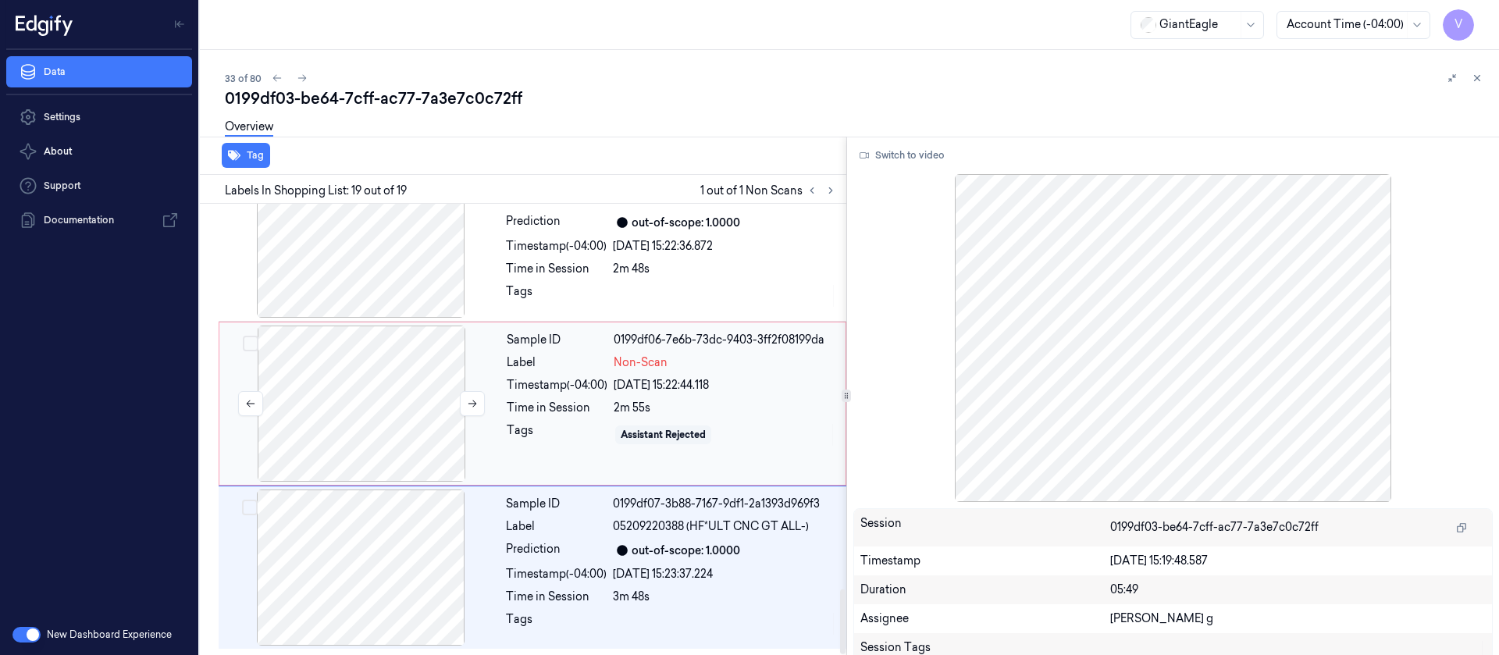
click at [399, 415] on div at bounding box center [362, 404] width 278 height 156
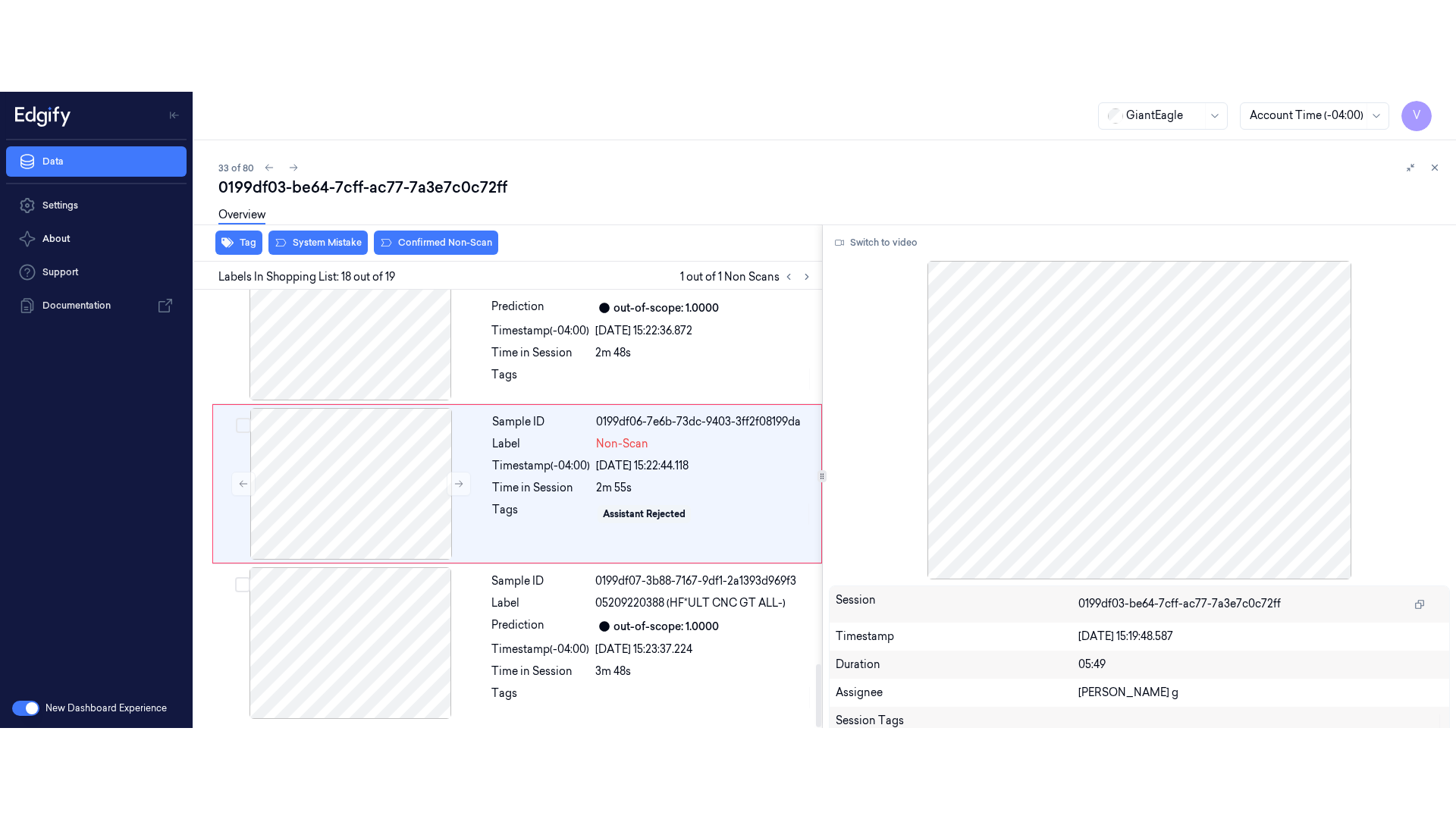
scroll to position [2568, 0]
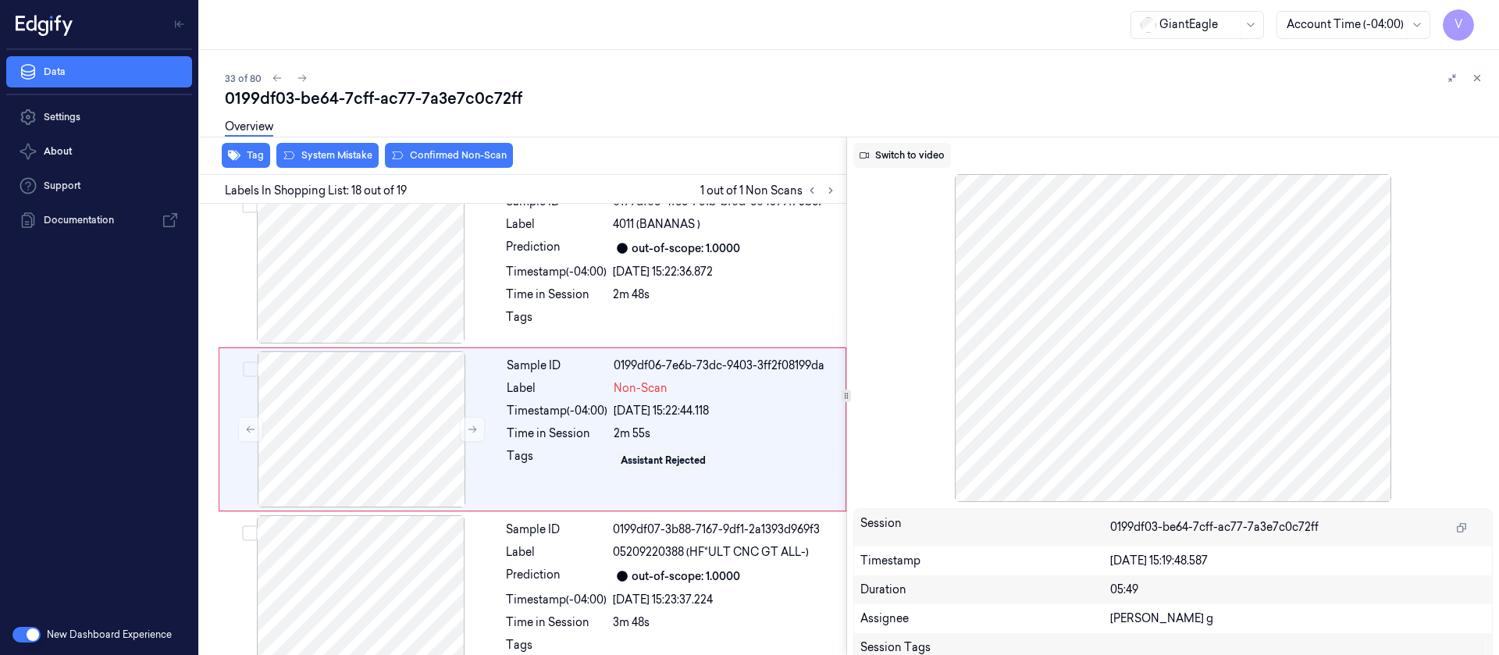
click at [914, 157] on button "Switch to video" at bounding box center [903, 155] width 98 height 25
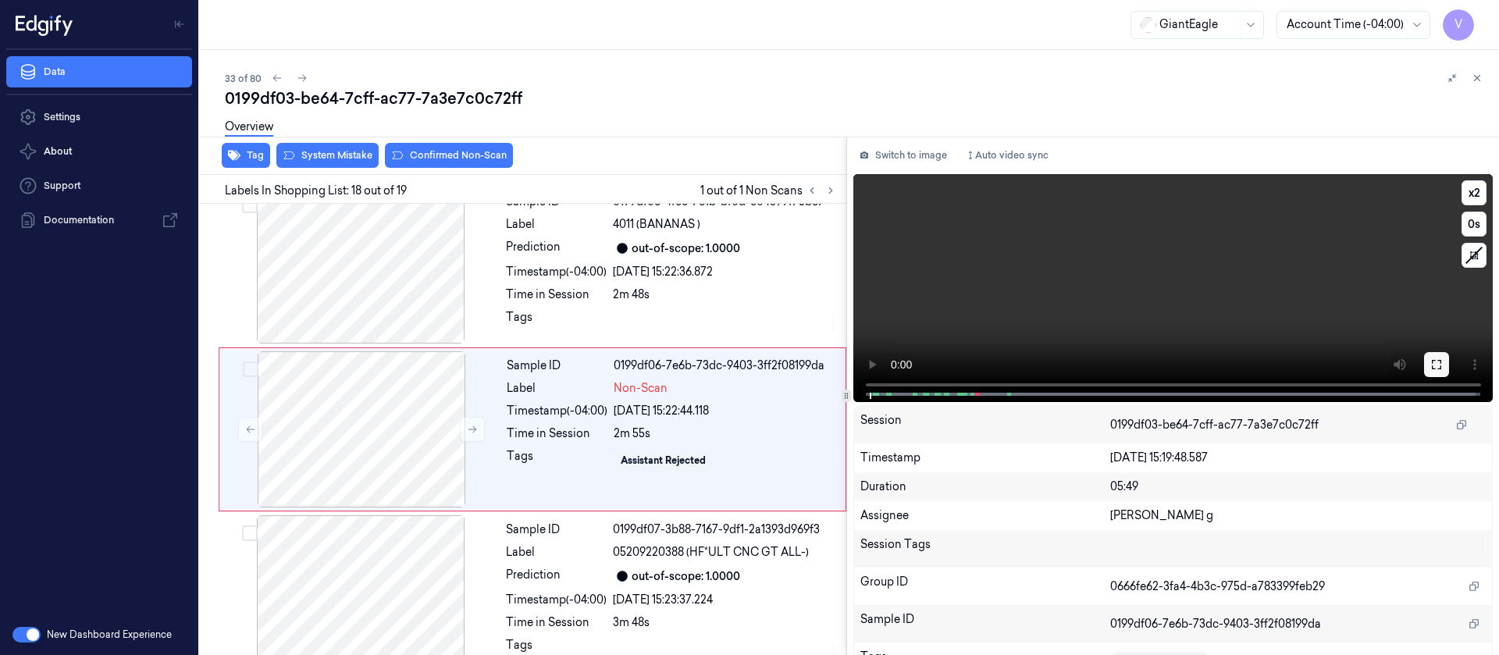
click at [999, 373] on button at bounding box center [1436, 364] width 25 height 25
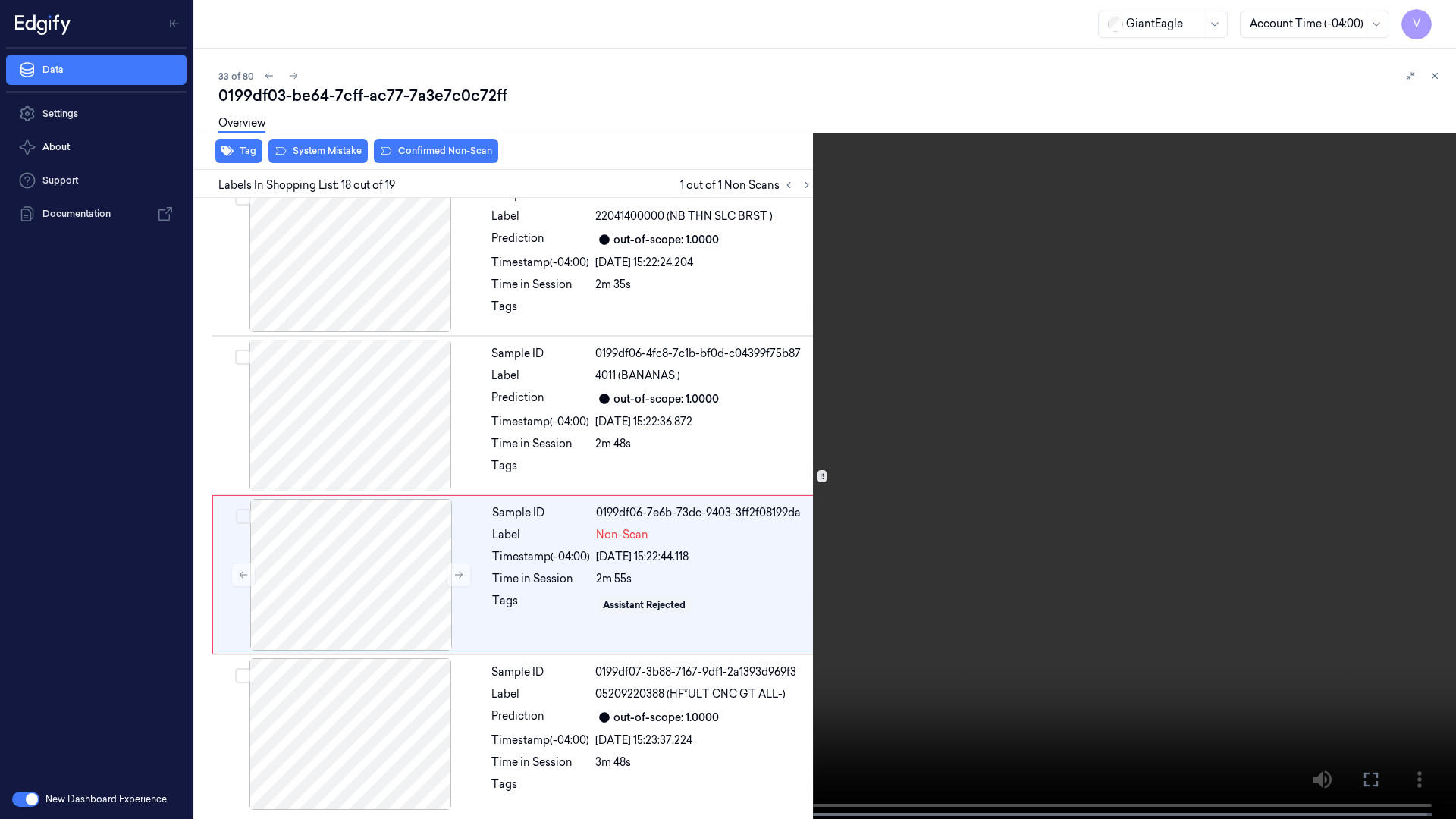
click at [0, 0] on button at bounding box center [0, 0] width 0 height 0
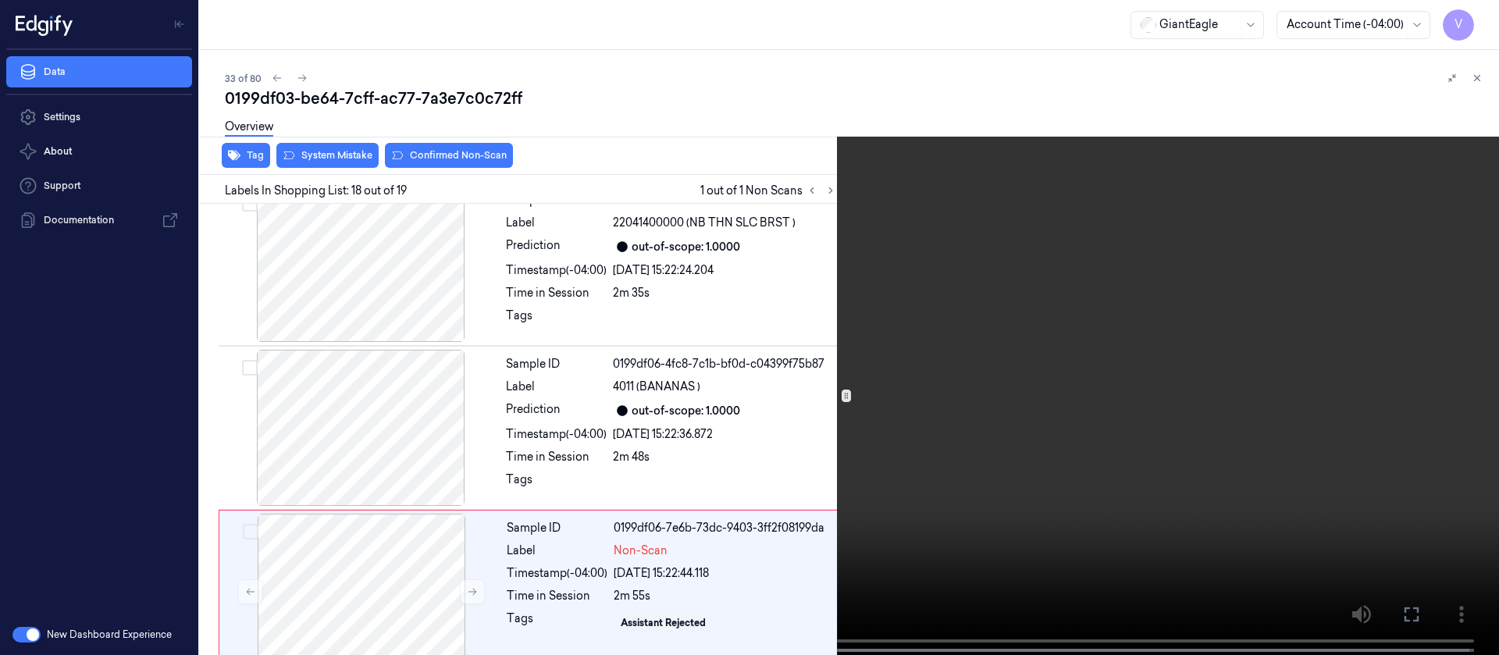
scroll to position [2643, 0]
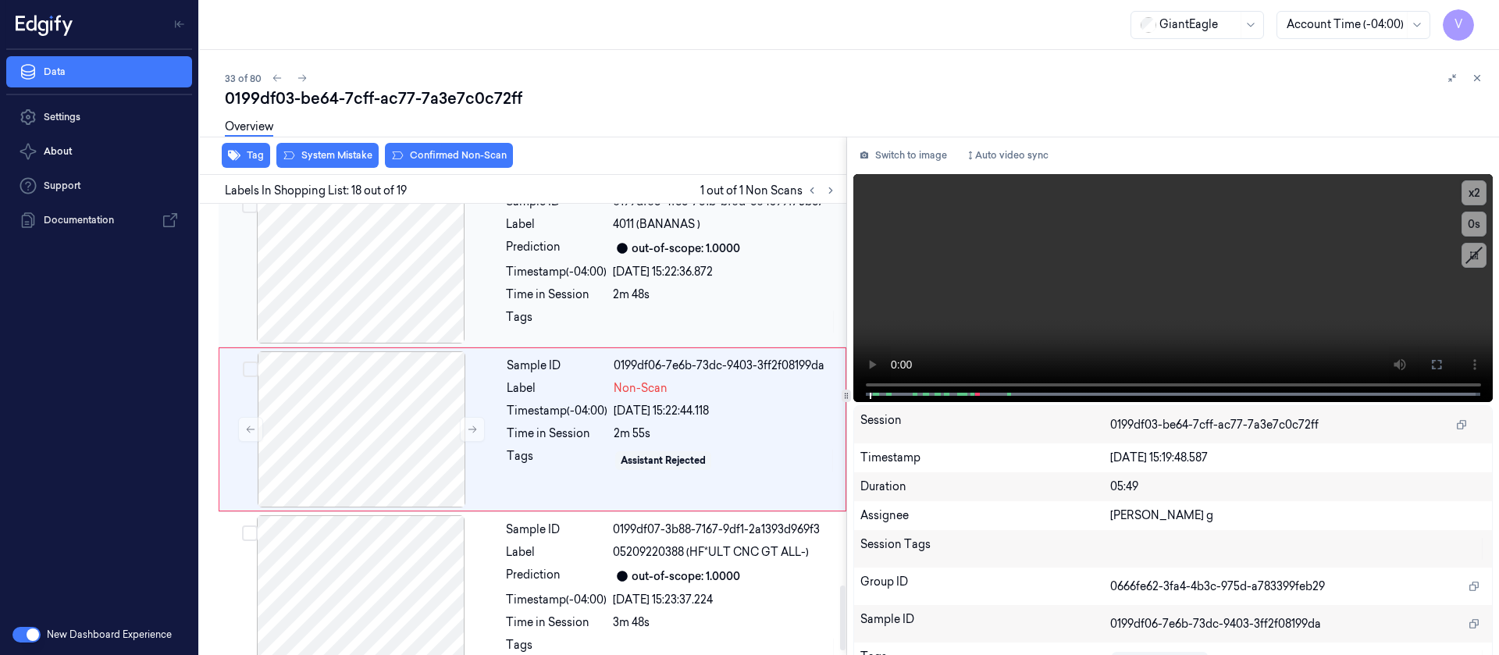
click at [461, 280] on div at bounding box center [361, 265] width 278 height 156
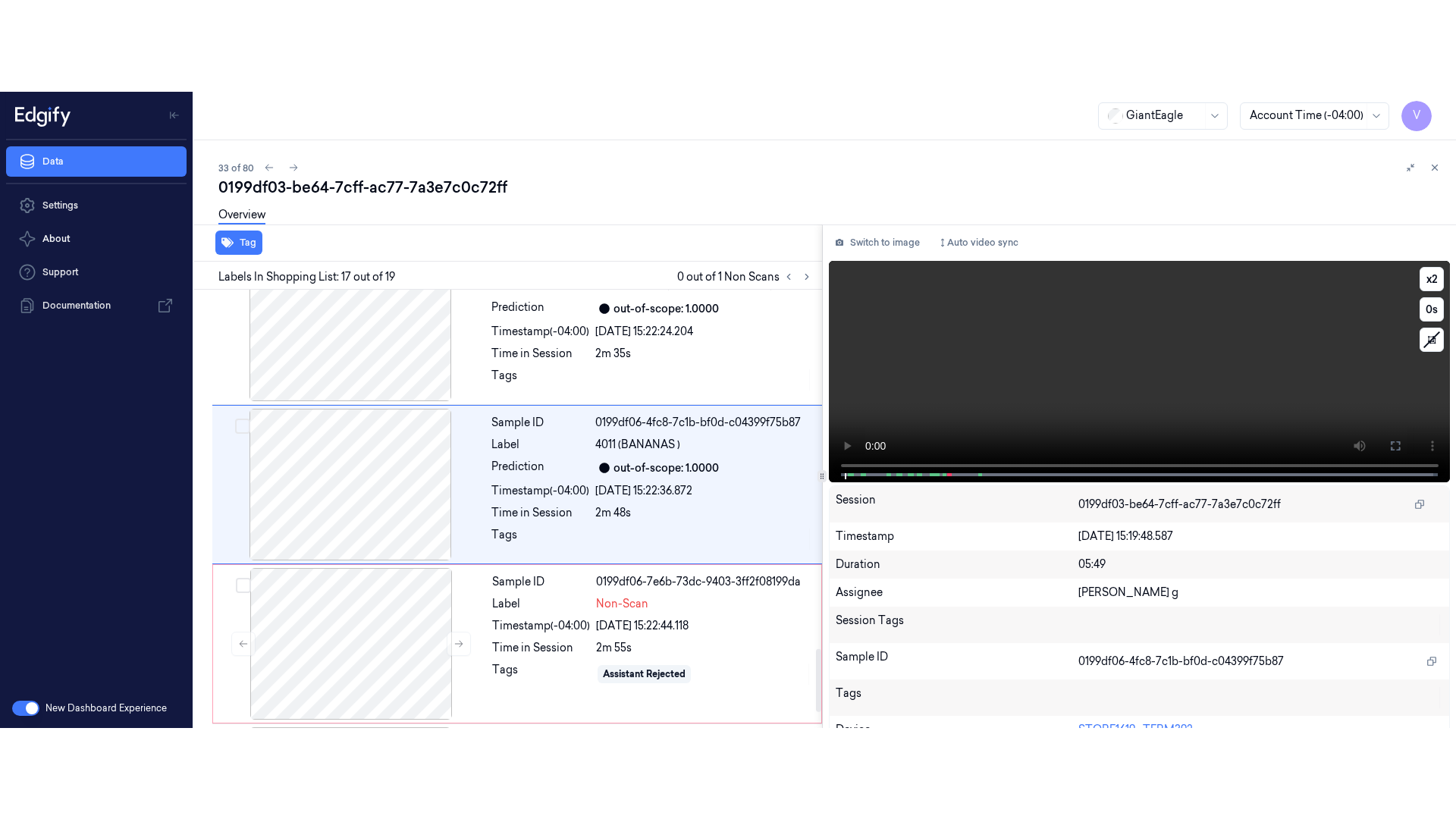
scroll to position [2408, 0]
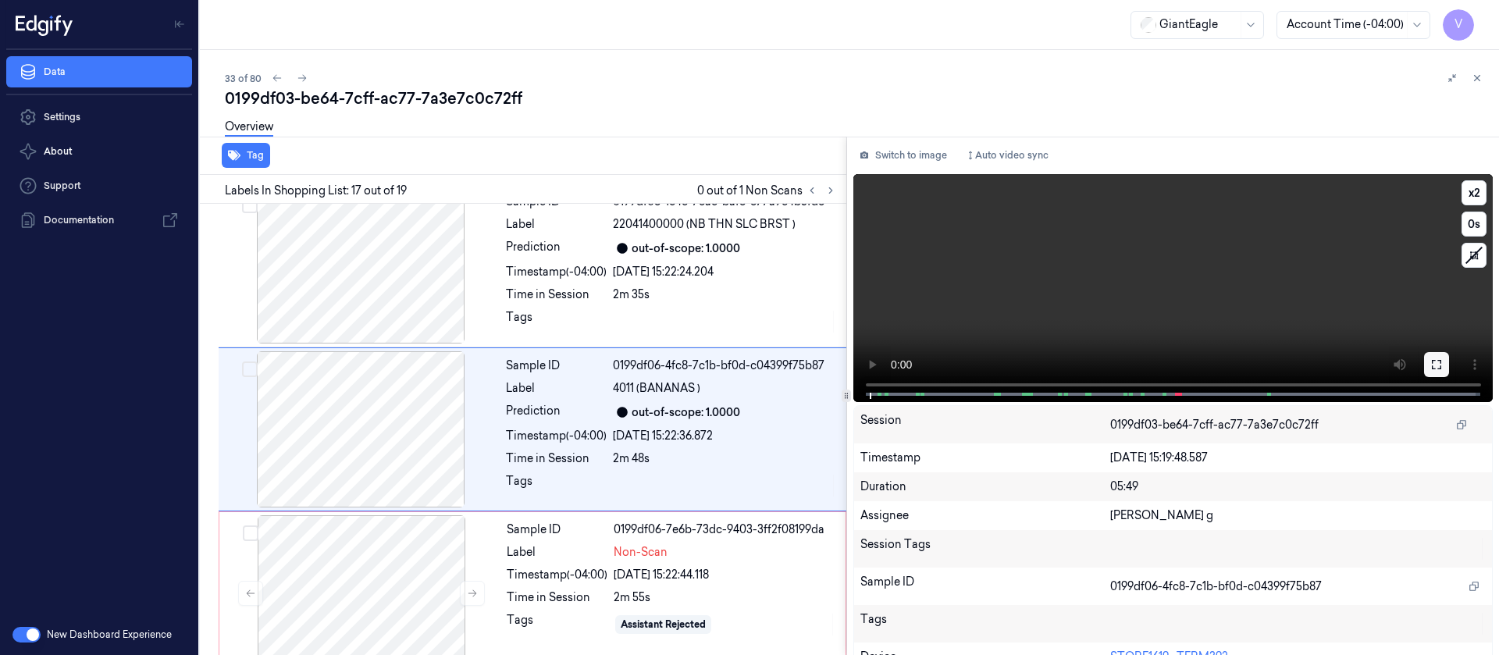
click at [999, 365] on icon at bounding box center [1437, 364] width 12 height 12
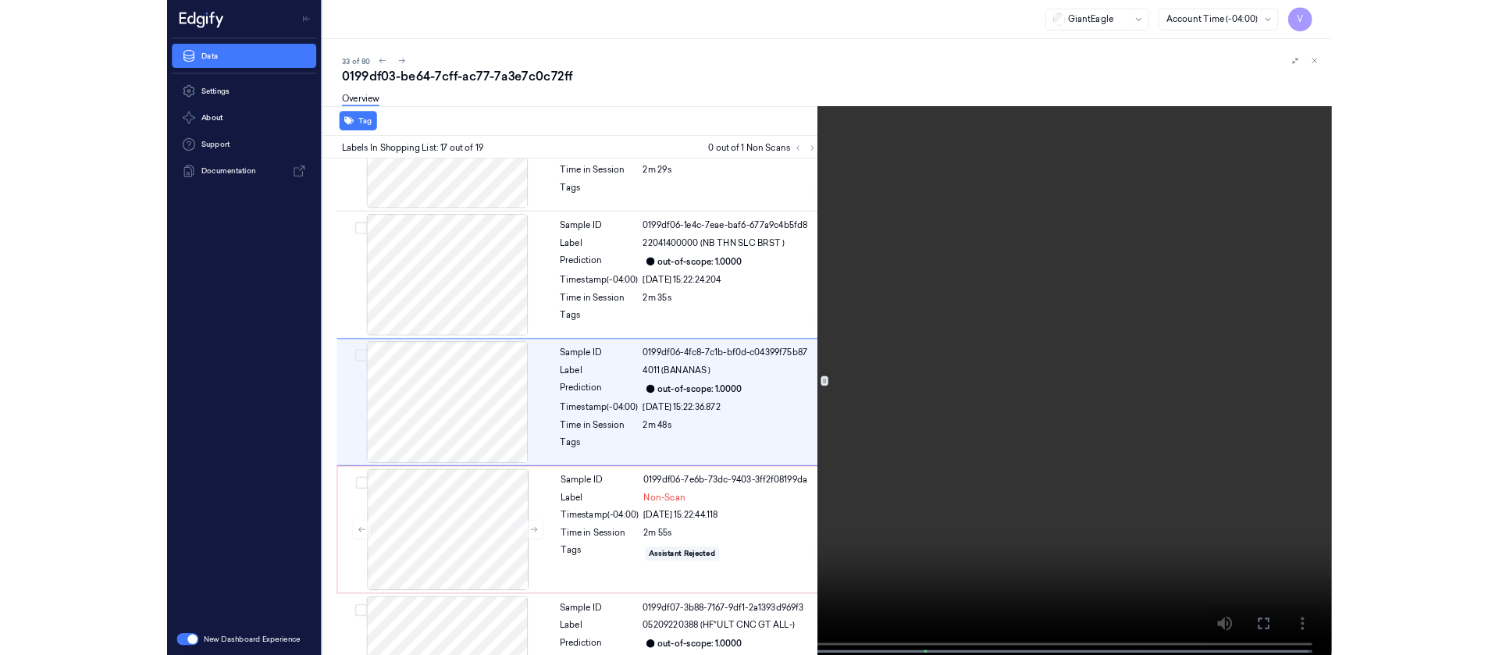
scroll to position [2386, 0]
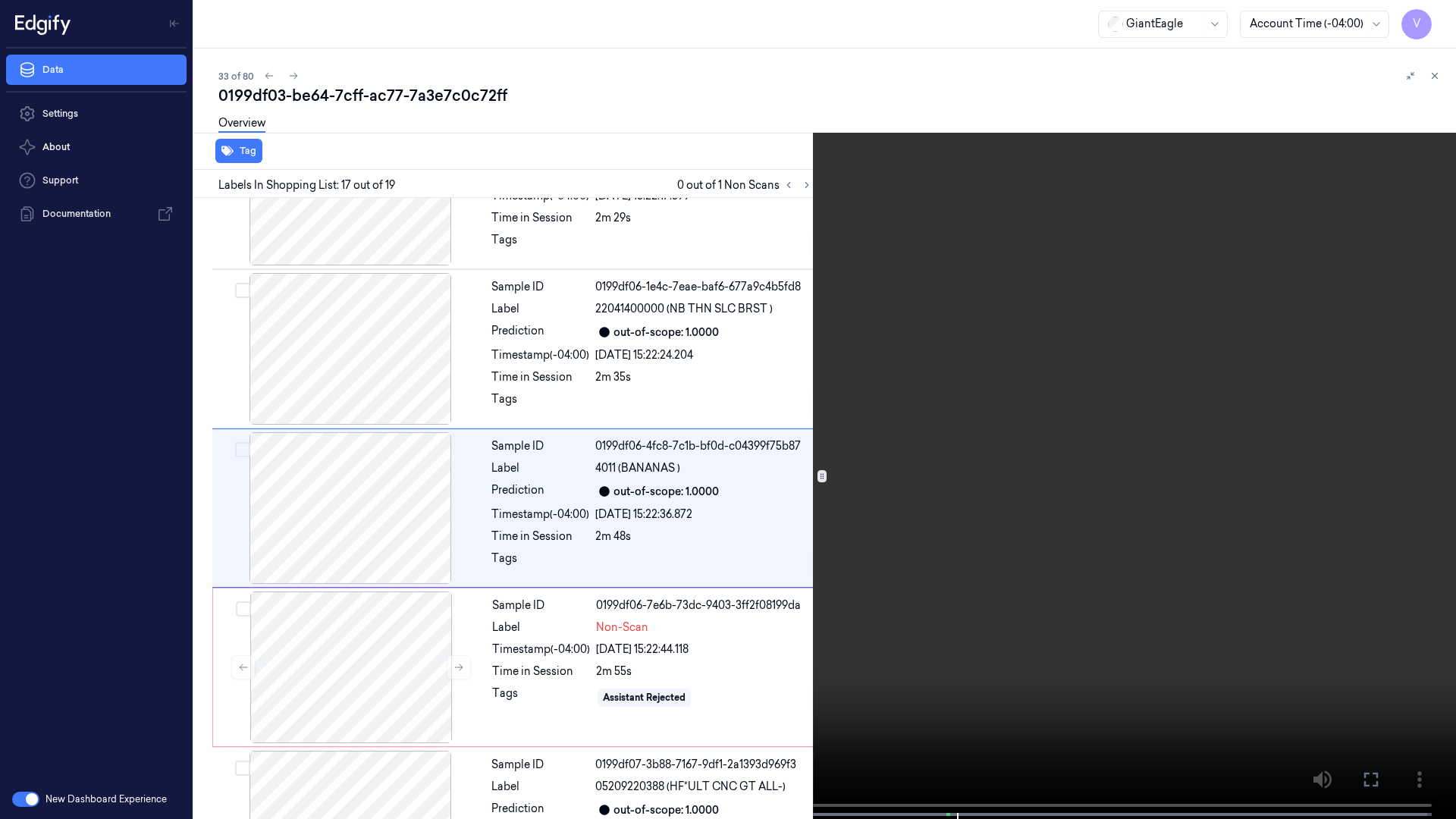
click at [0, 0] on button at bounding box center [0, 0] width 0 height 0
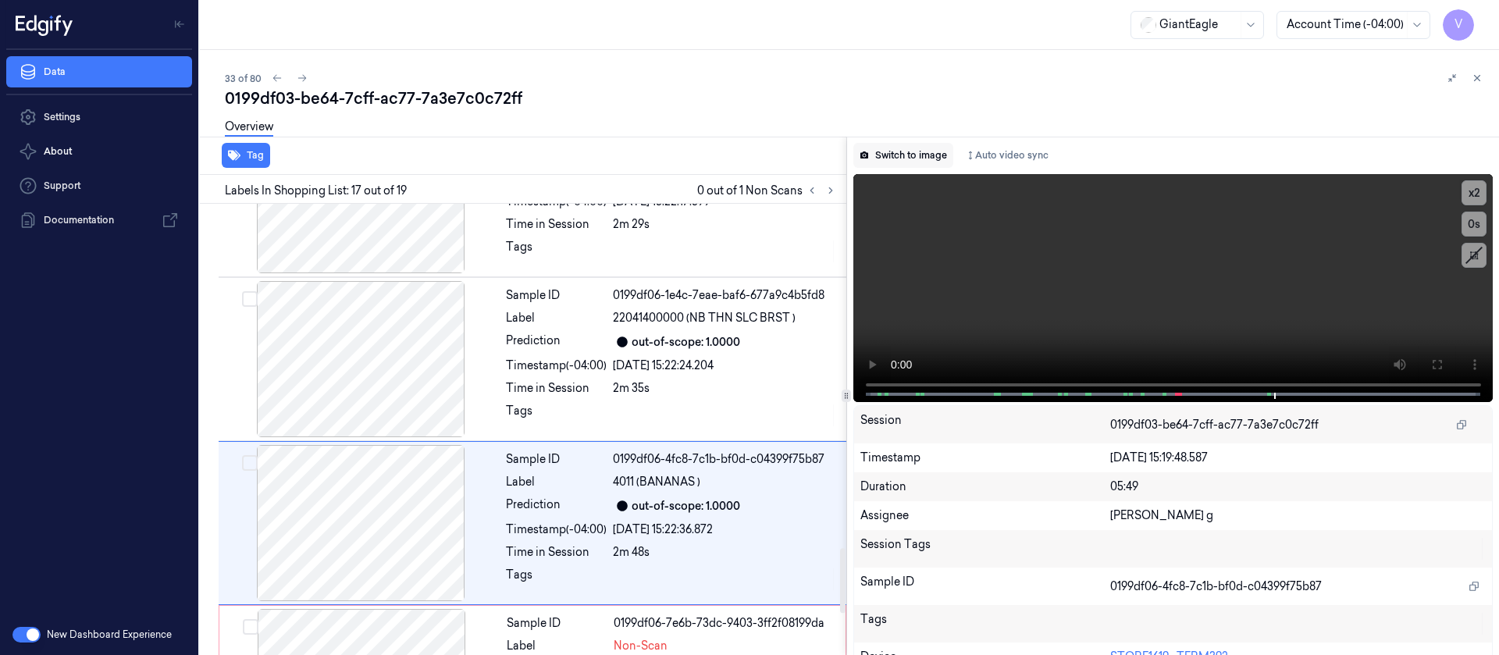
click at [888, 155] on button "Switch to image" at bounding box center [904, 155] width 100 height 25
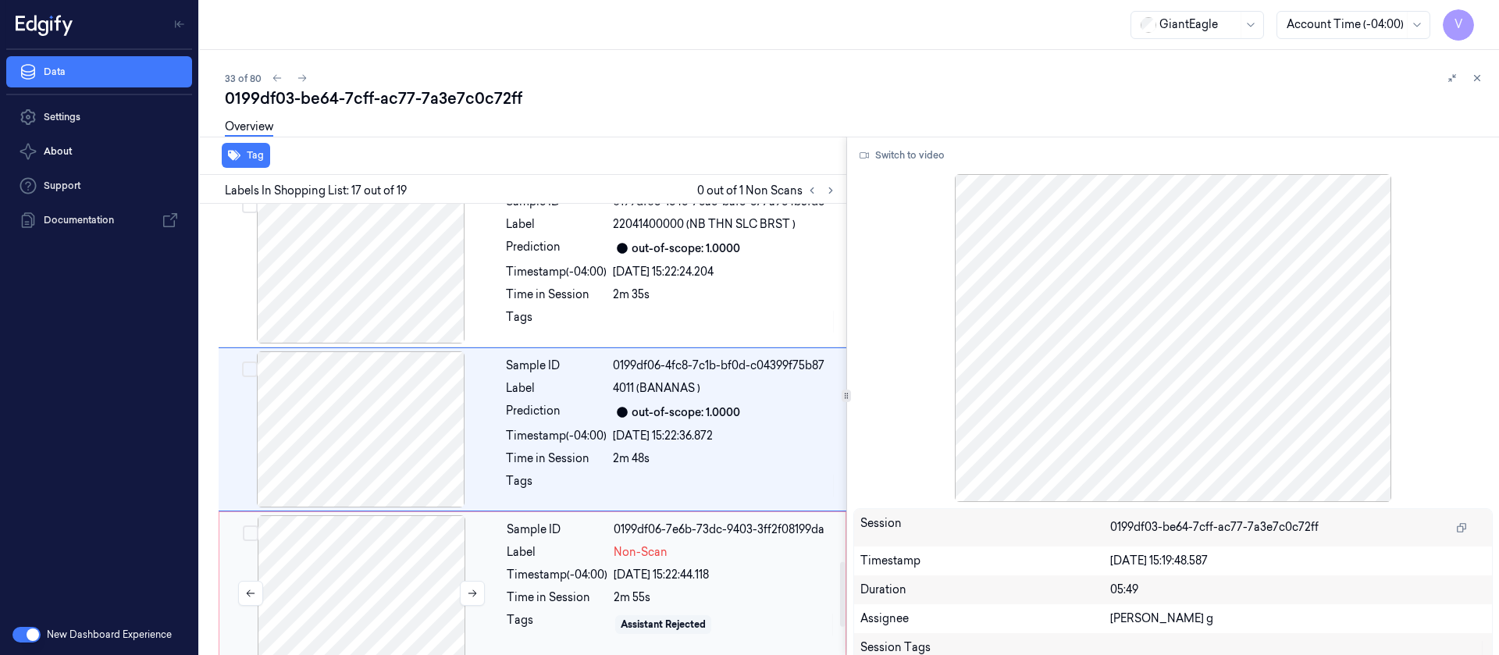
click at [320, 436] on div at bounding box center [362, 593] width 278 height 156
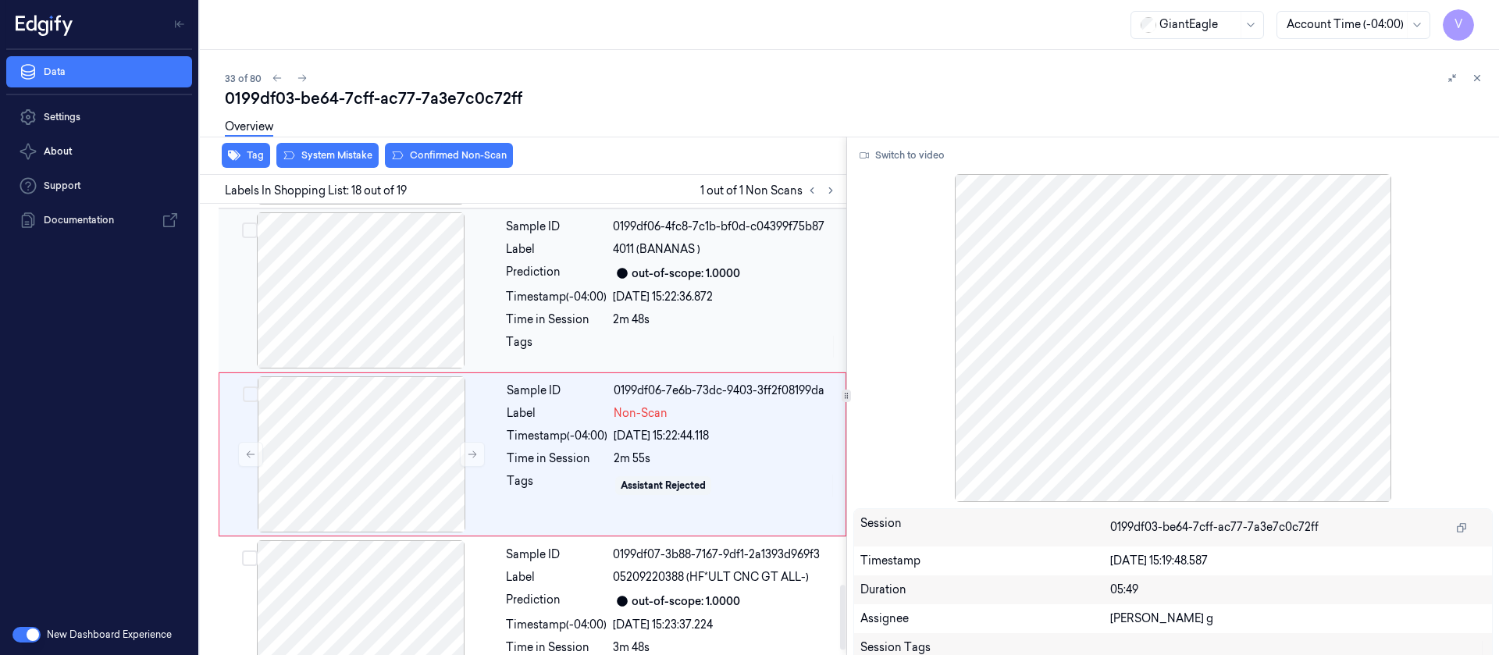
scroll to position [2643, 0]
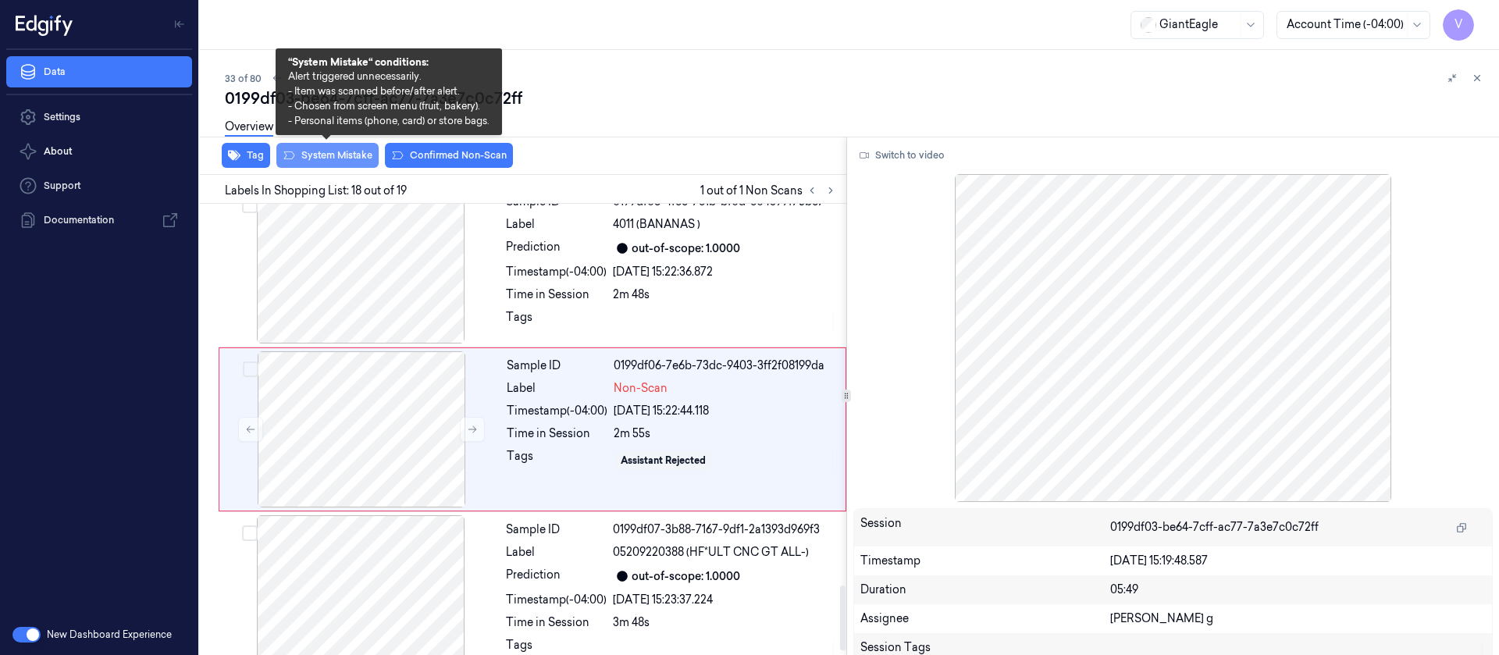
click at [337, 154] on button "System Mistake" at bounding box center [327, 155] width 102 height 25
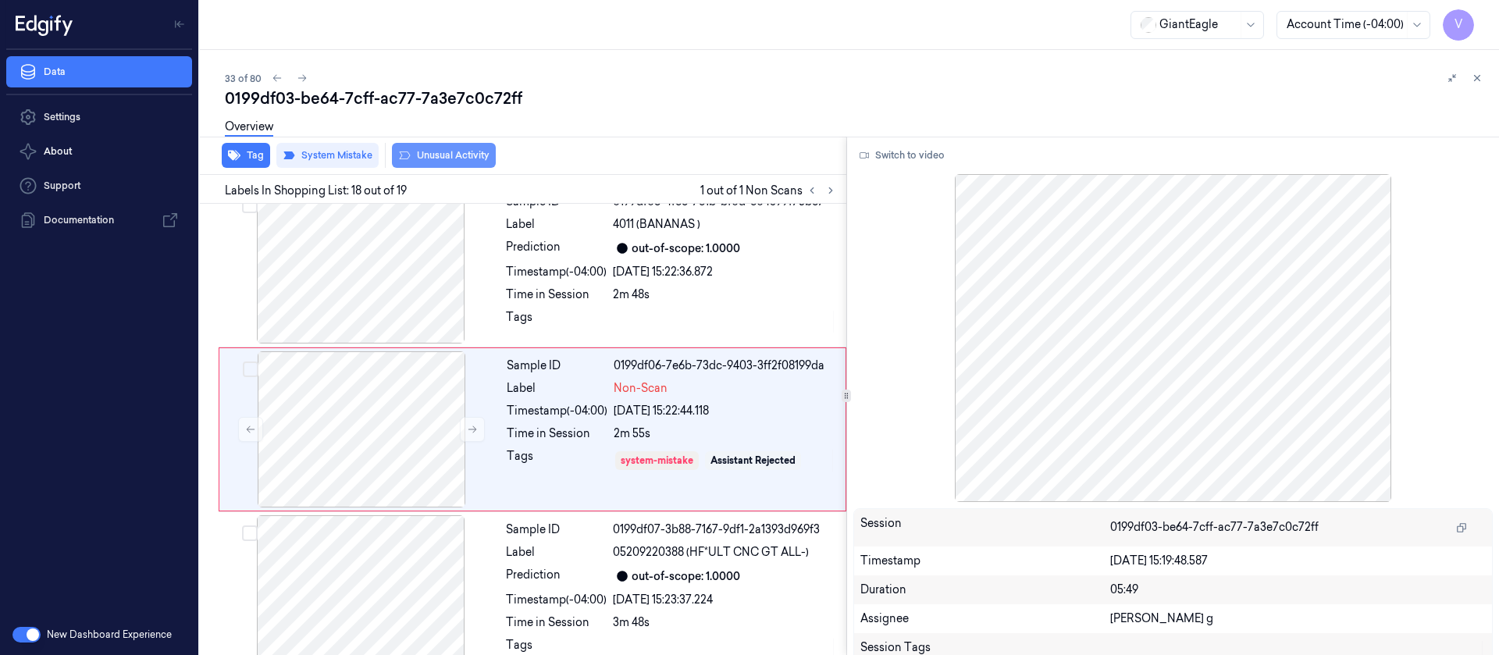
click at [444, 156] on button "Unusual Activity" at bounding box center [444, 155] width 104 height 25
click at [297, 75] on icon at bounding box center [302, 78] width 11 height 11
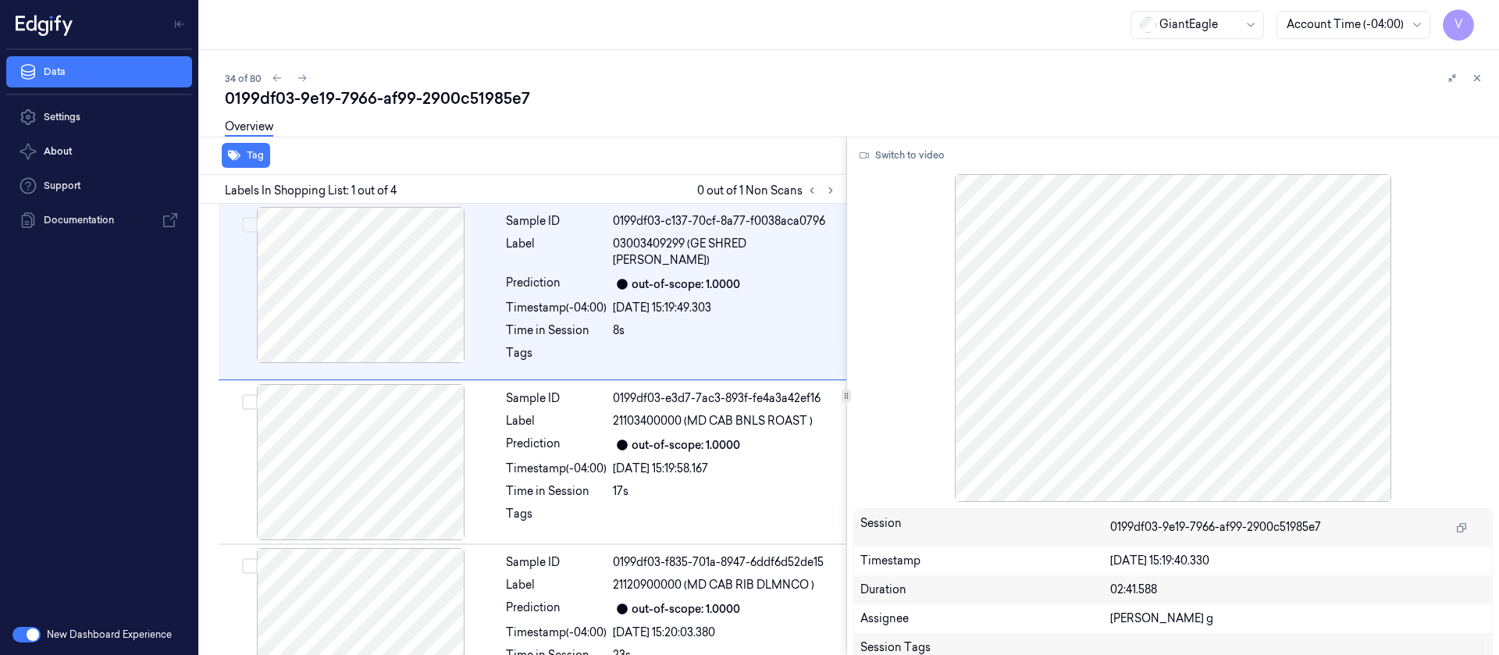
click at [714, 143] on div "Overview" at bounding box center [856, 129] width 1262 height 40
click at [829, 196] on button at bounding box center [831, 190] width 19 height 19
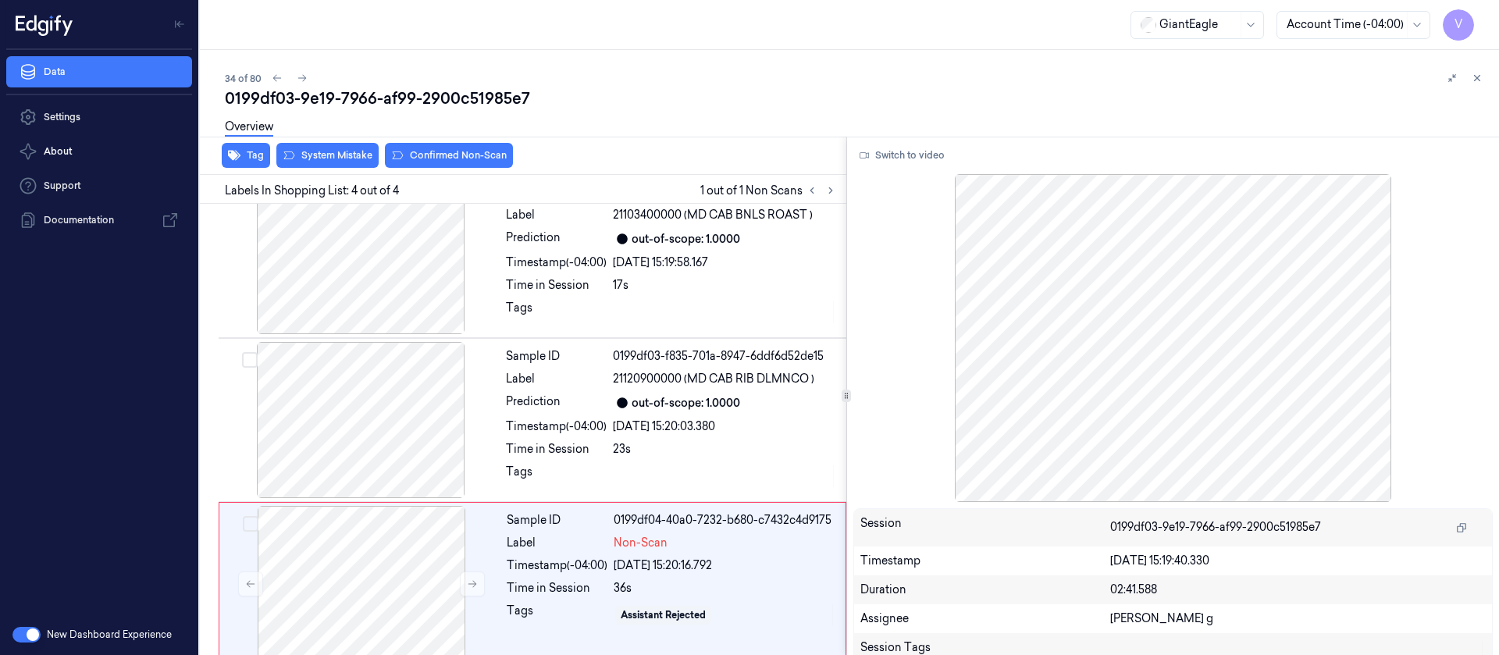
scroll to position [209, 0]
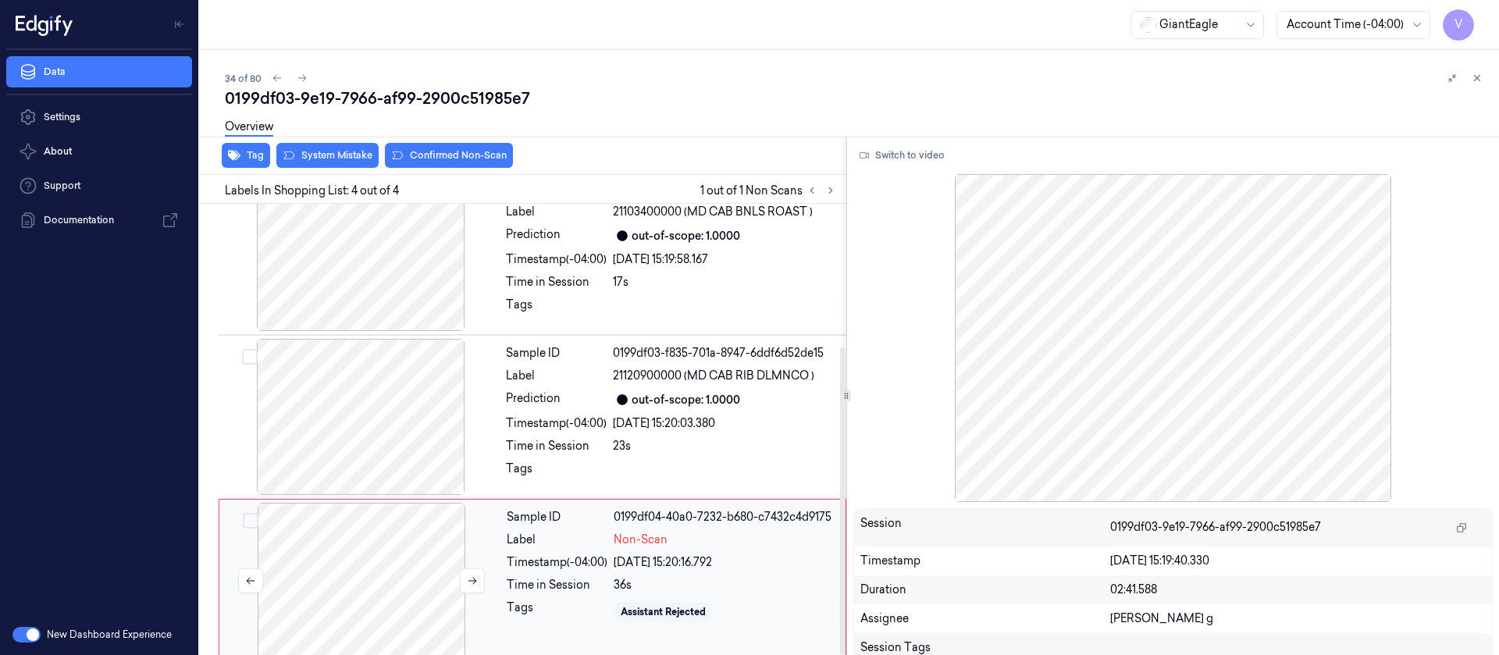
click at [353, 436] on div at bounding box center [362, 581] width 278 height 156
click at [348, 419] on div at bounding box center [361, 417] width 278 height 156
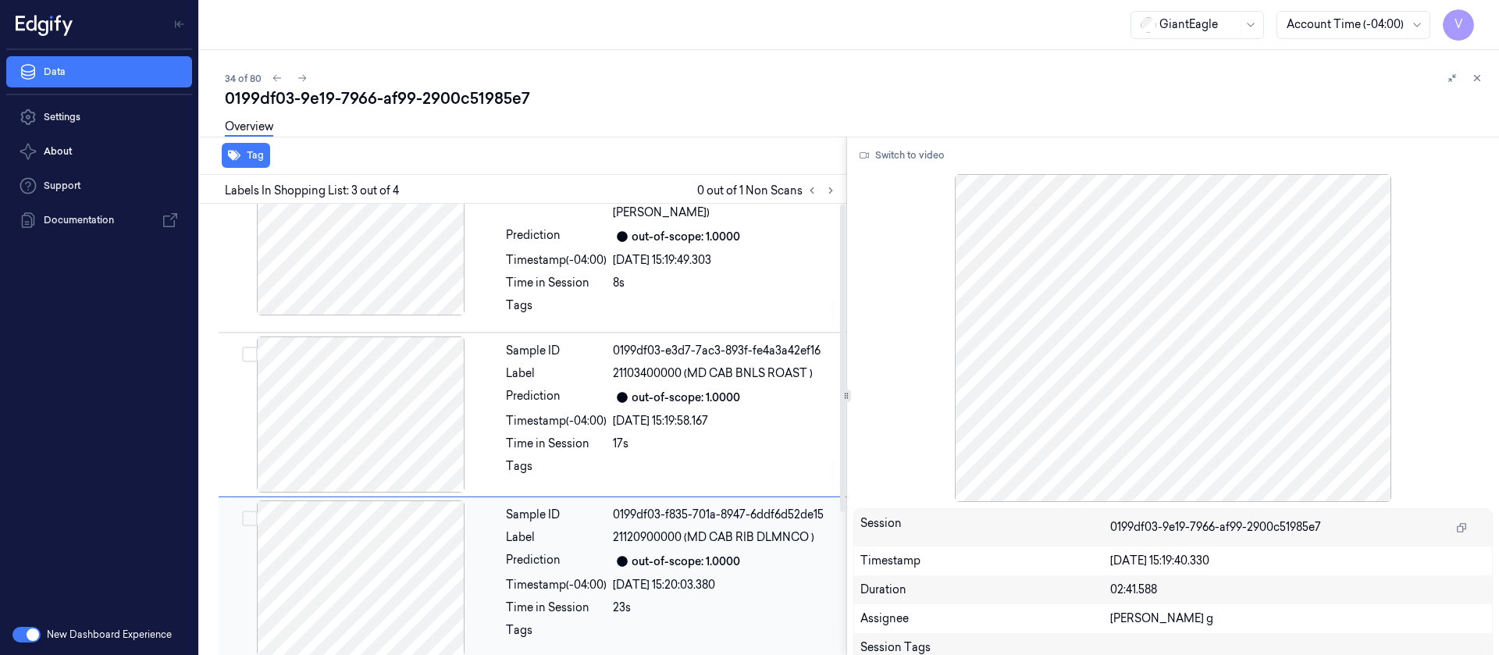
scroll to position [0, 0]
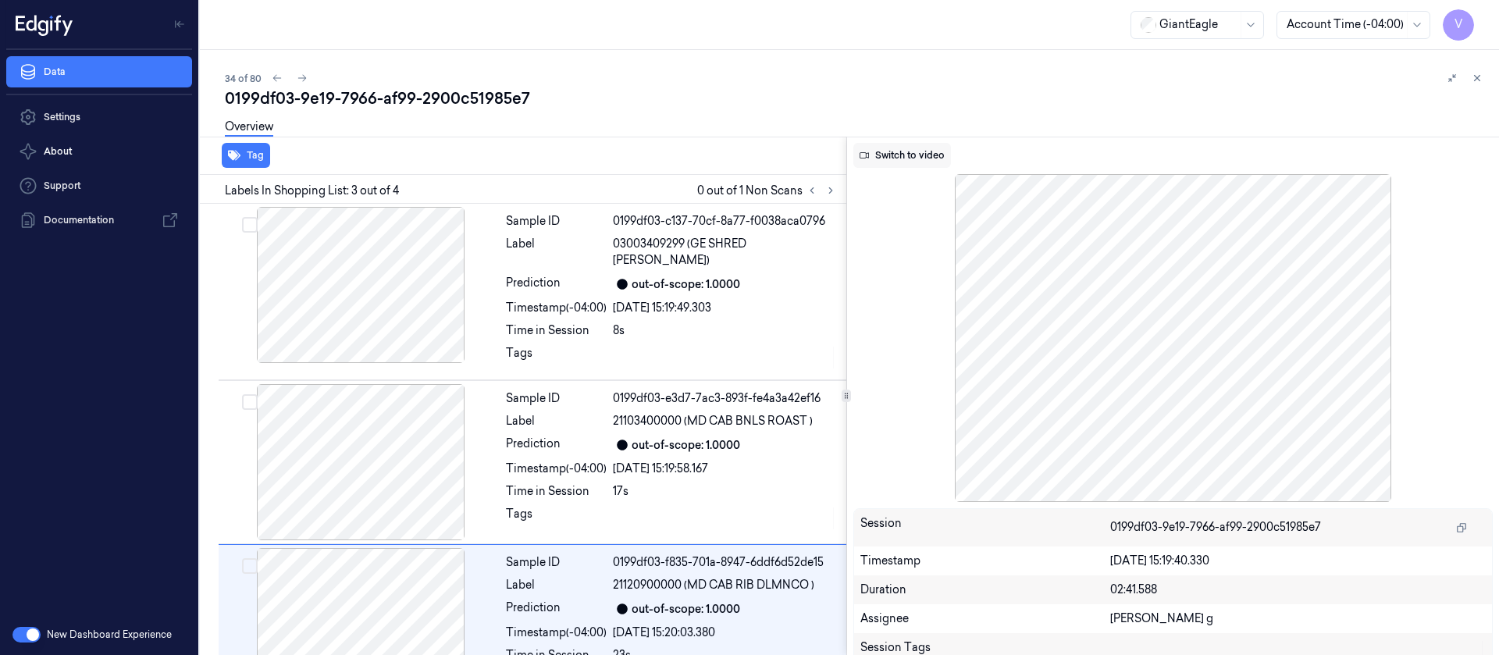
click at [878, 146] on button "Switch to video" at bounding box center [903, 155] width 98 height 25
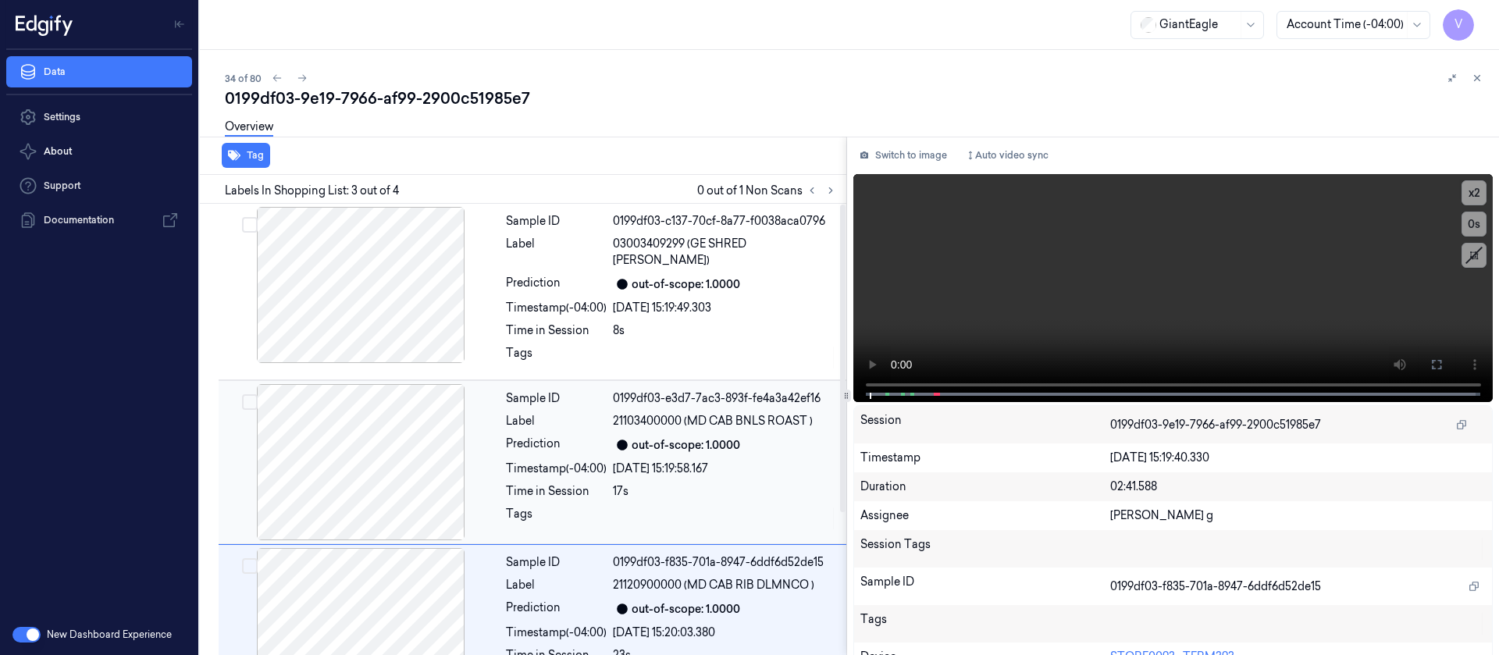
click at [535, 436] on div "Timestamp (-04:00)" at bounding box center [556, 469] width 101 height 16
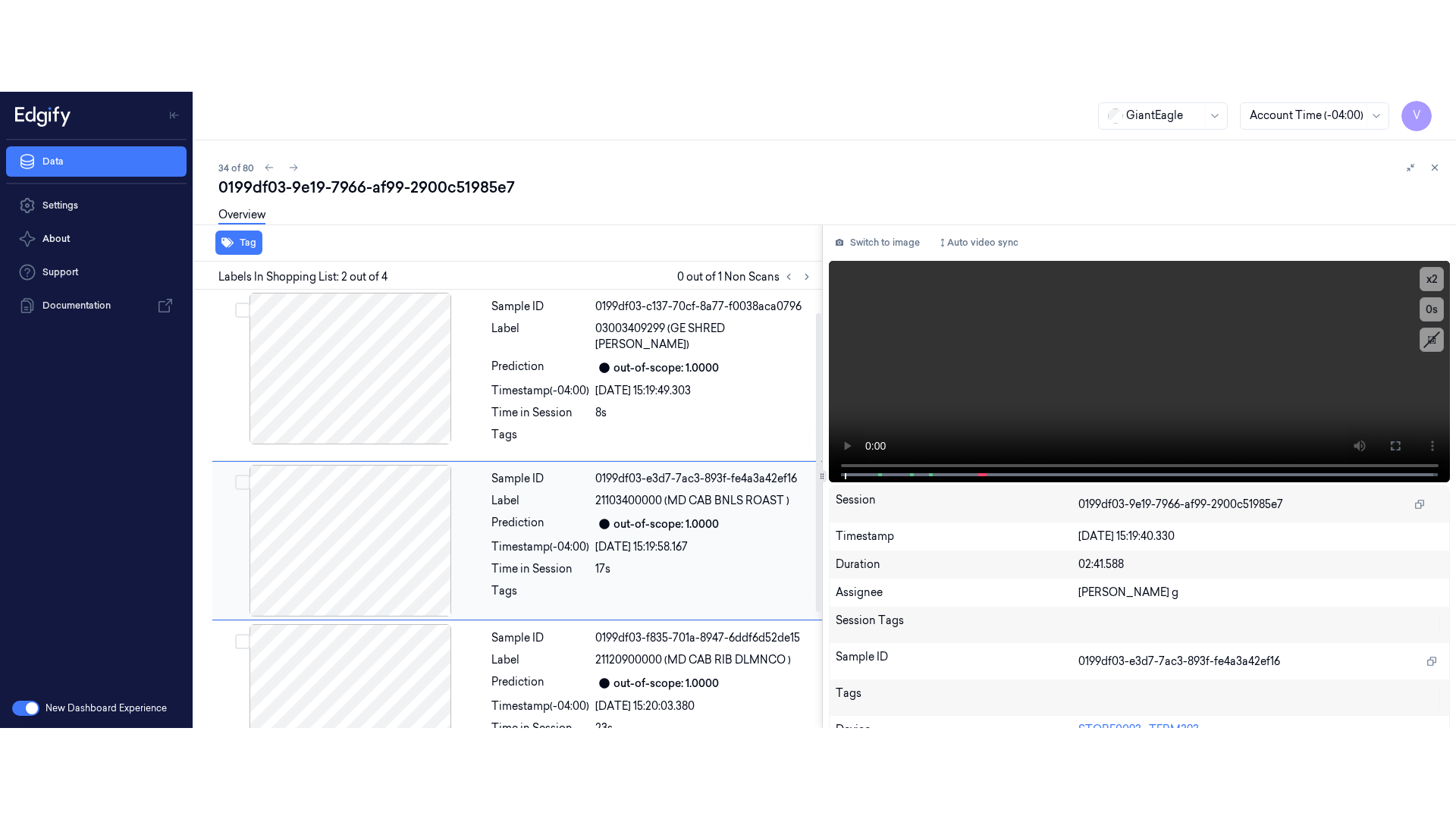
scroll to position [203, 0]
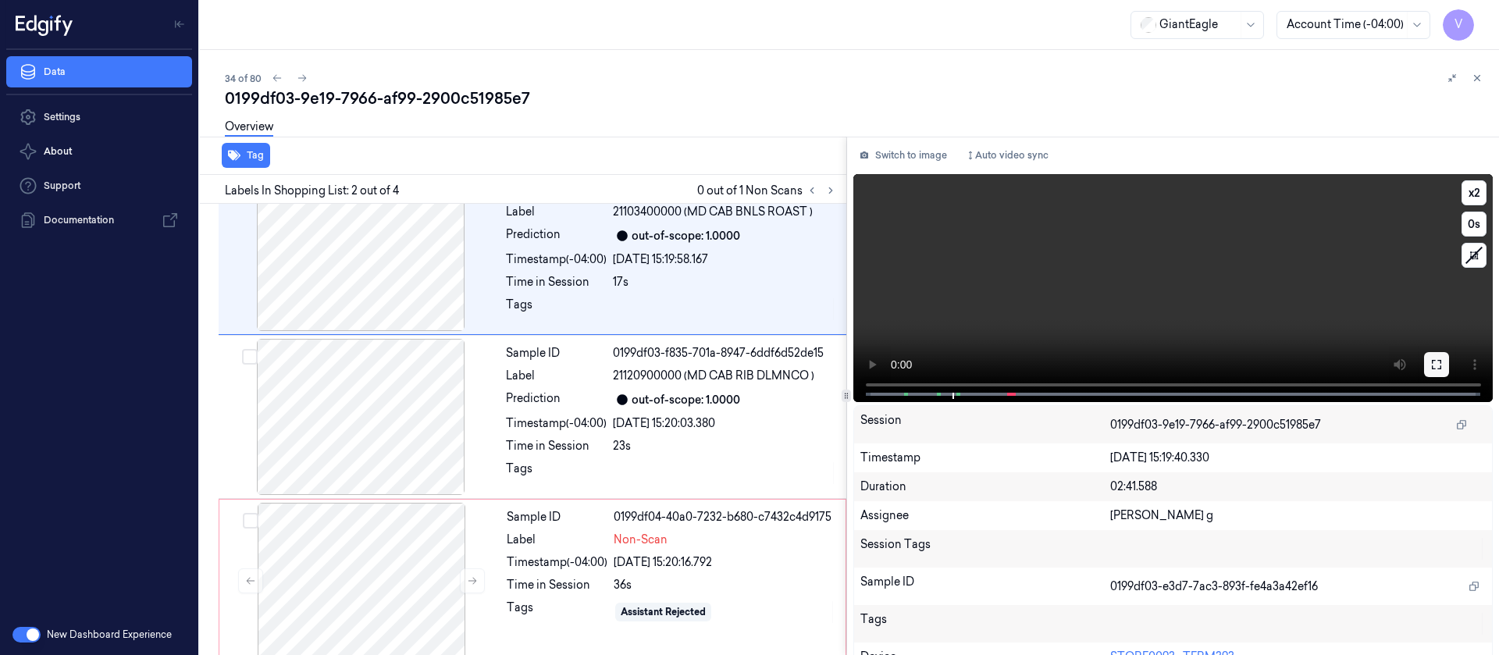
click at [999, 359] on icon at bounding box center [1437, 364] width 12 height 12
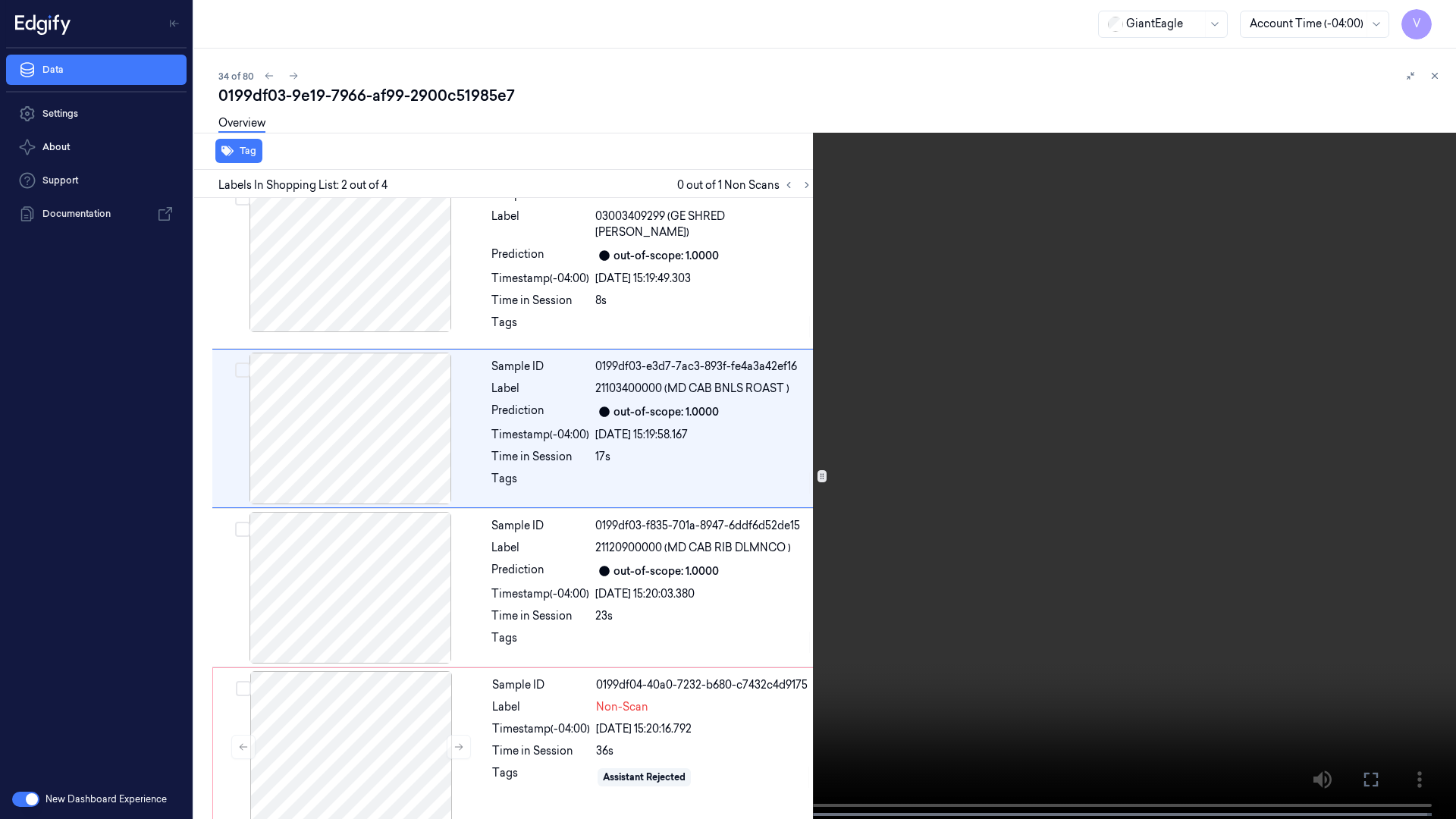
click at [0, 0] on icon at bounding box center [0, 0] width 0 height 0
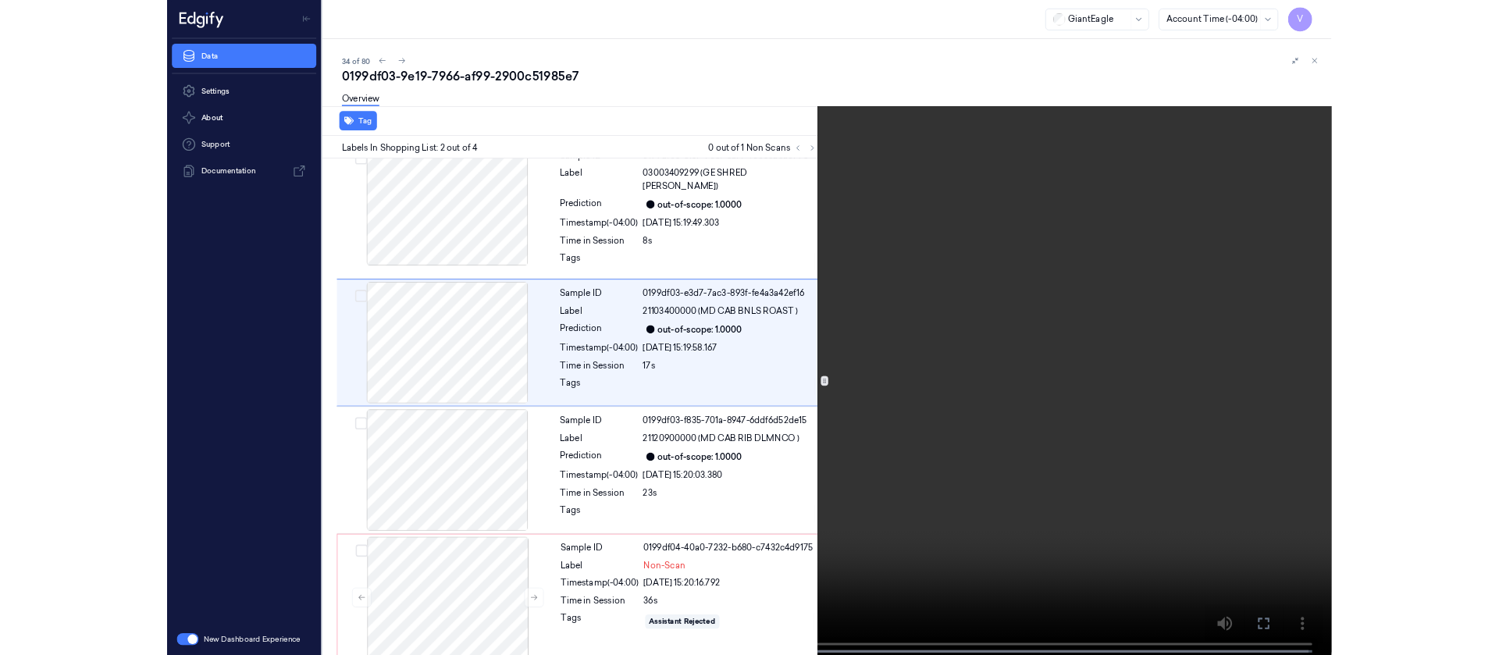
scroll to position [209, 0]
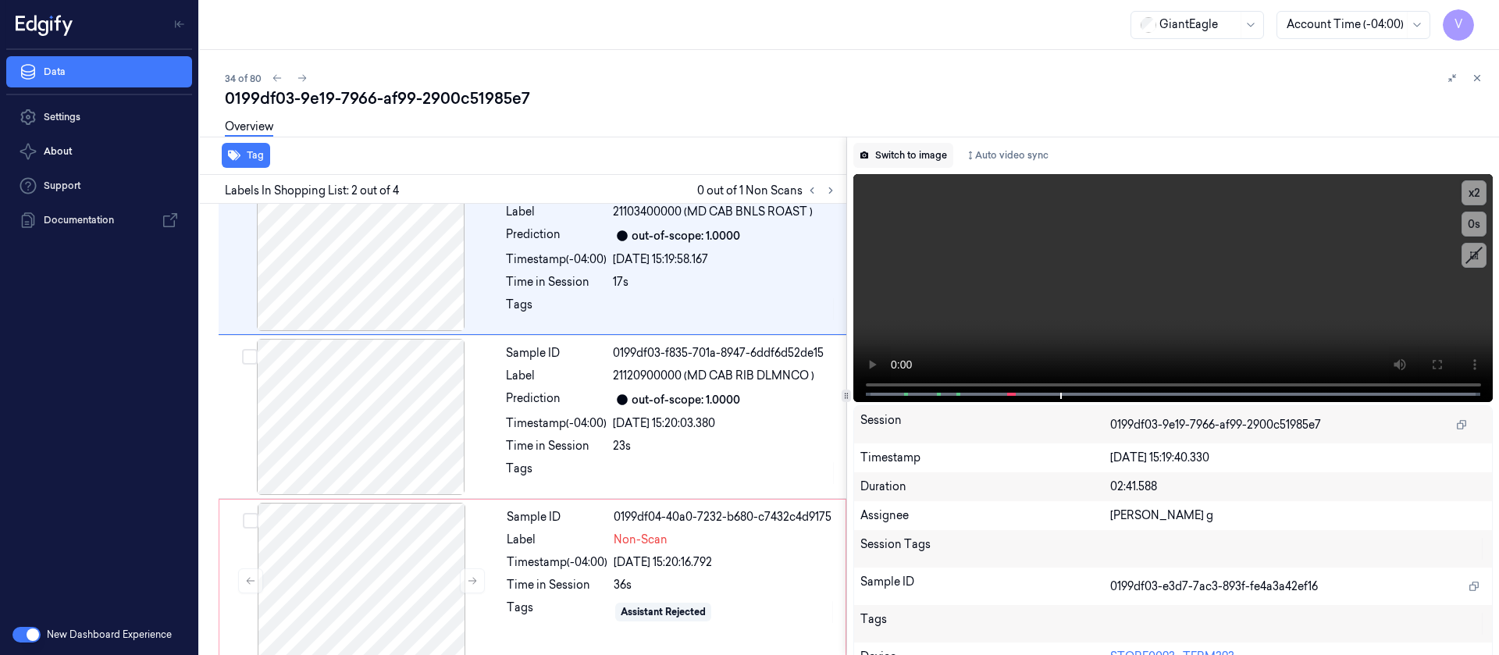
click at [902, 152] on button "Switch to image" at bounding box center [904, 155] width 100 height 25
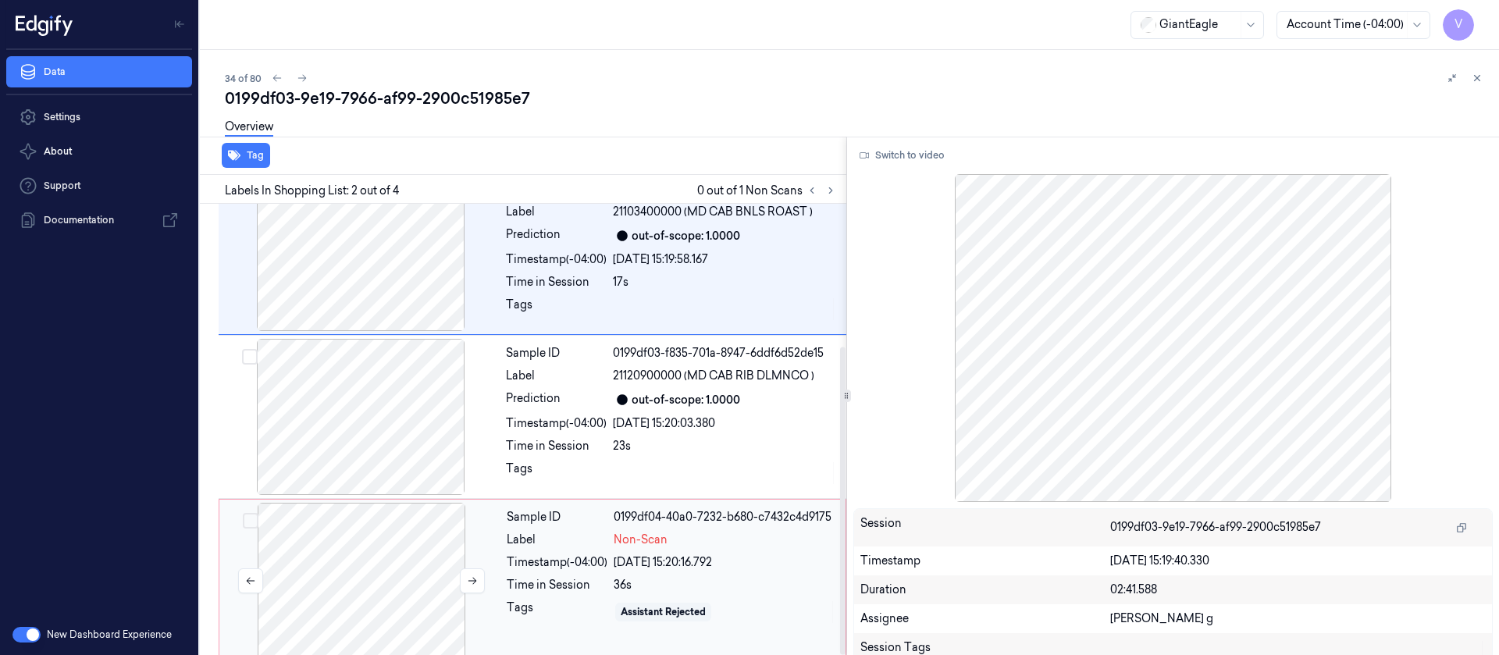
click at [322, 436] on div at bounding box center [362, 581] width 278 height 156
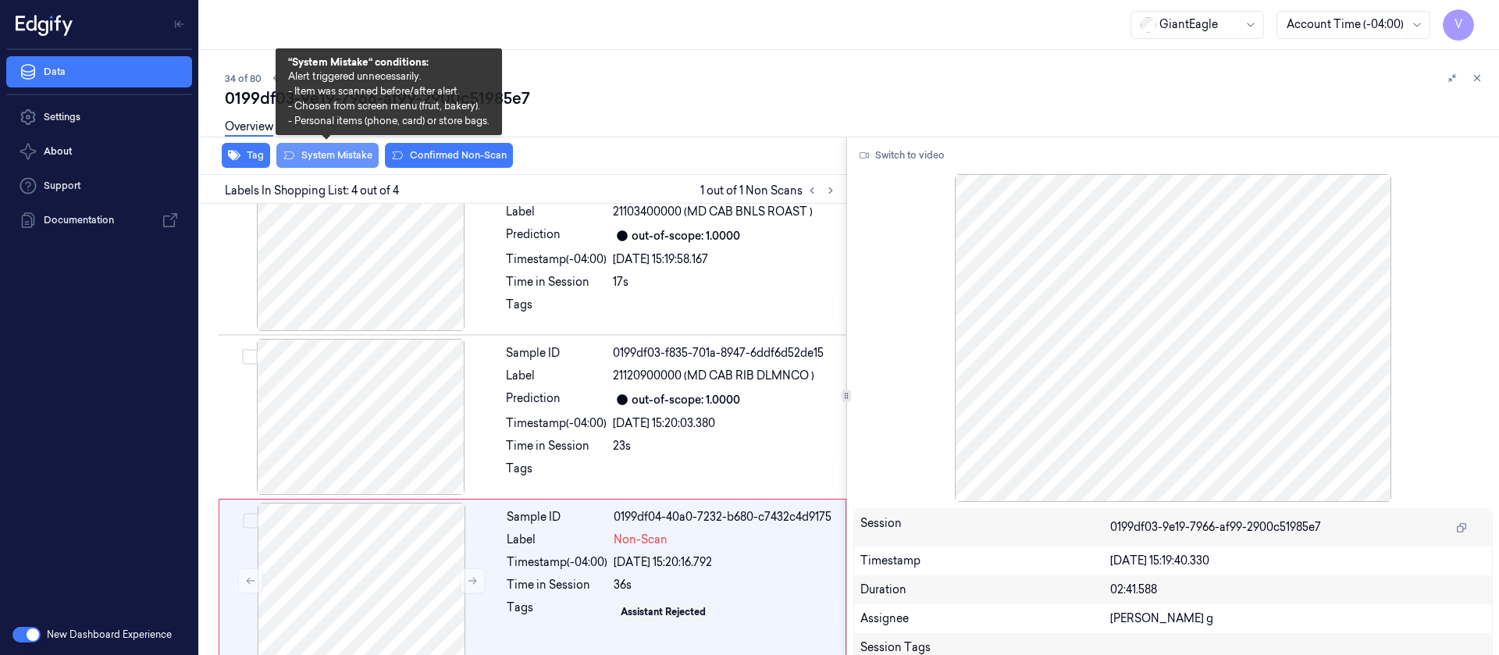
click at [316, 149] on button "System Mistake" at bounding box center [327, 155] width 102 height 25
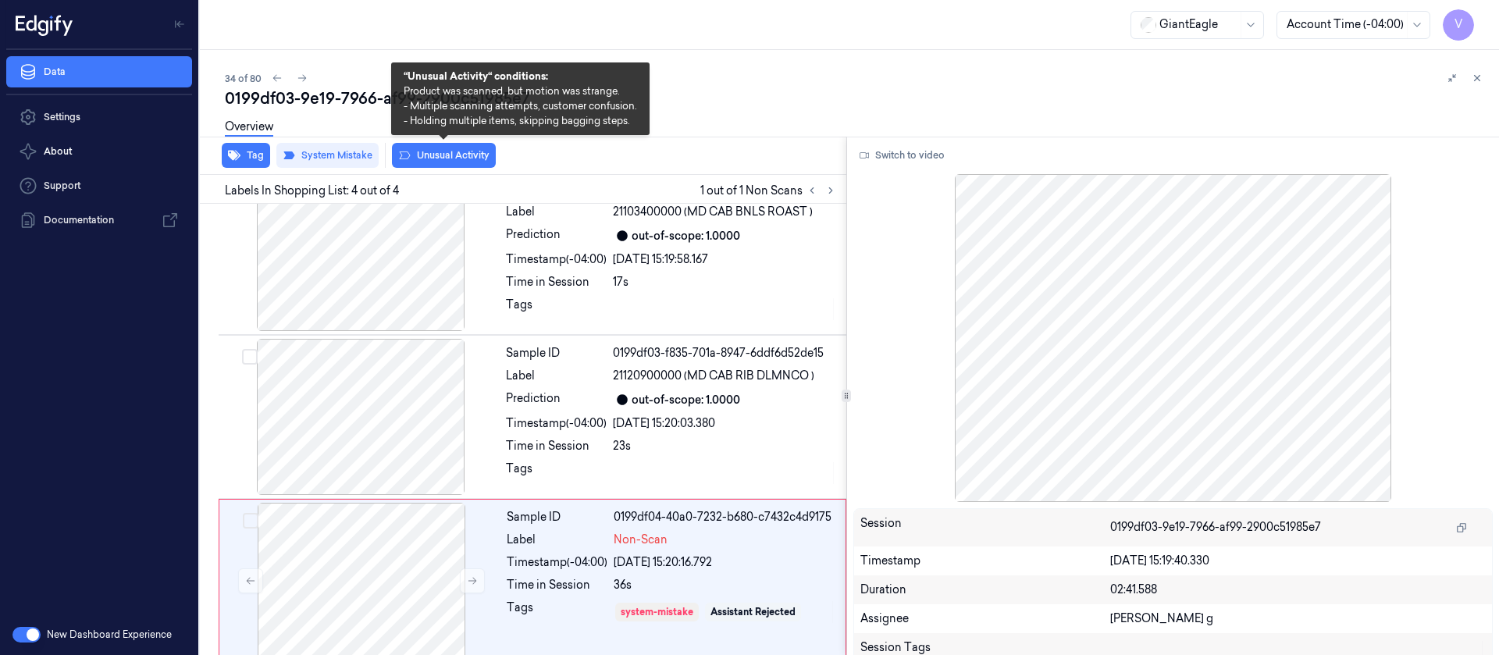
click at [462, 151] on button "Unusual Activity" at bounding box center [444, 155] width 104 height 25
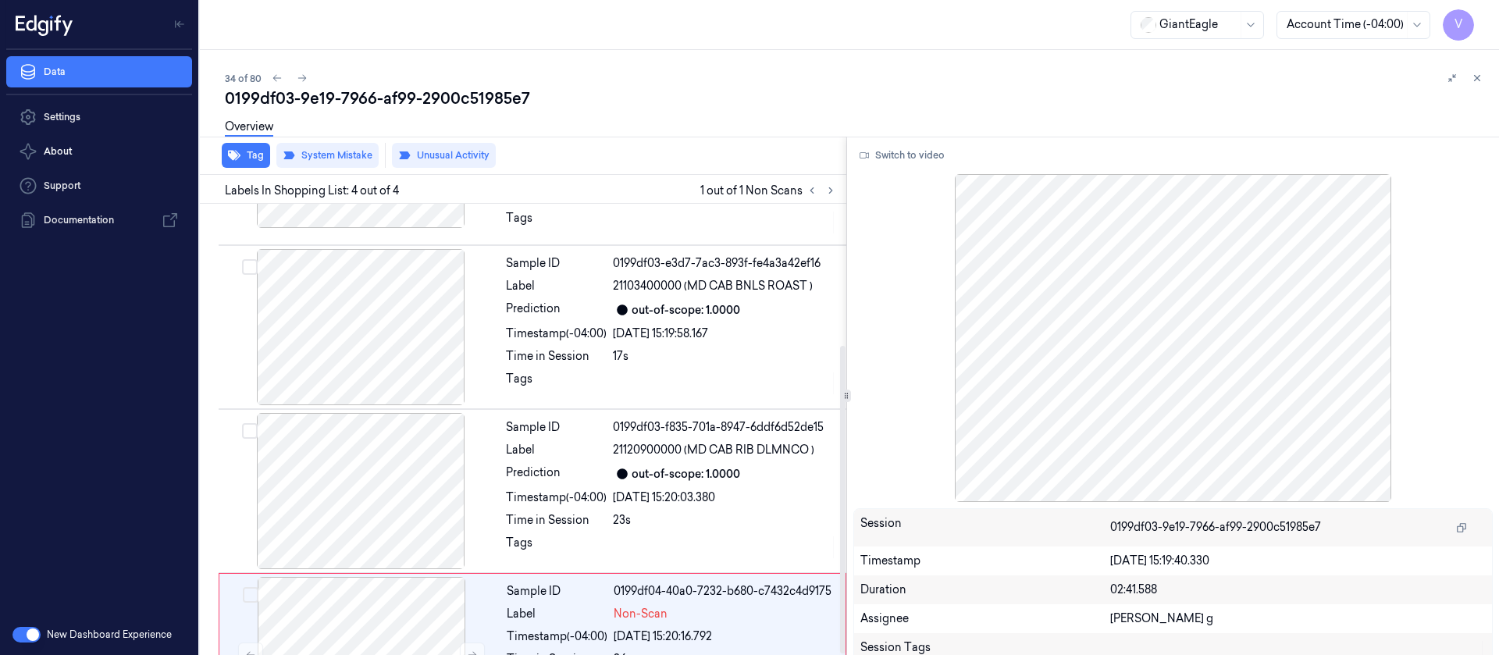
scroll to position [92, 0]
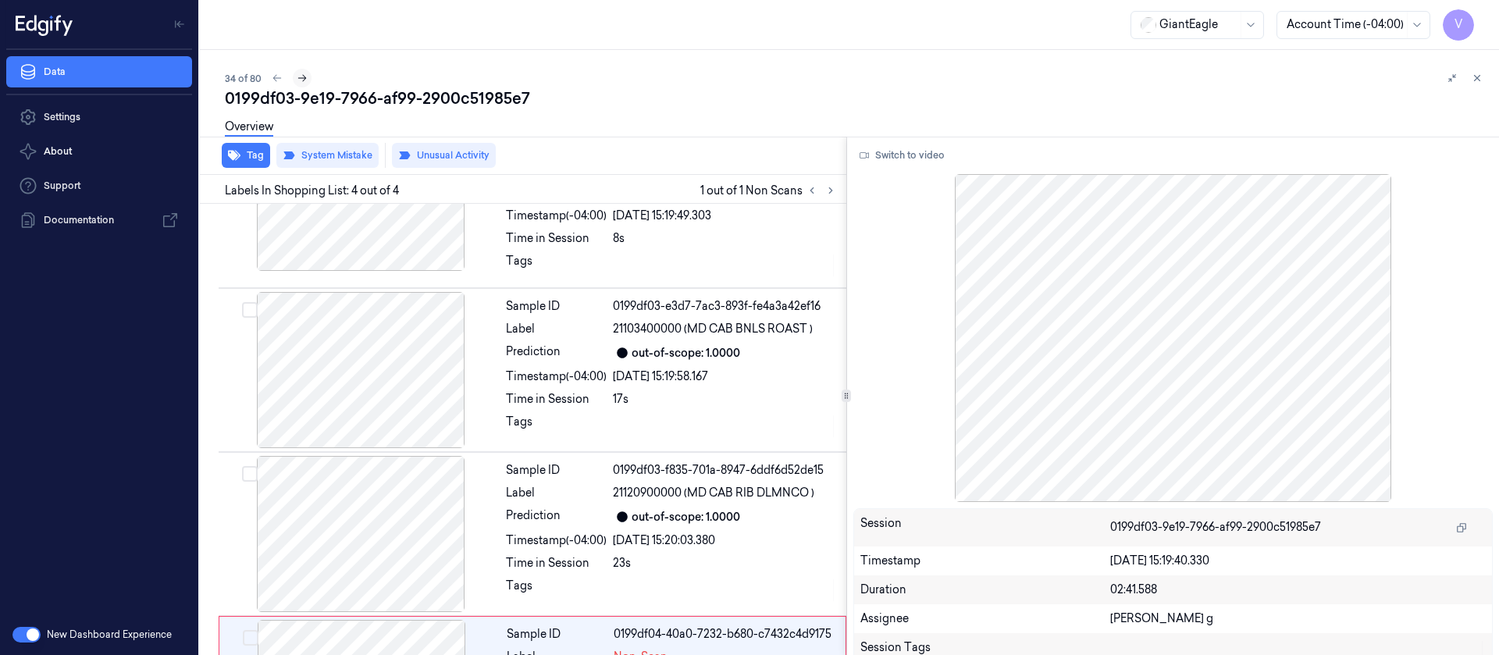
click at [300, 74] on icon at bounding box center [302, 78] width 11 height 11
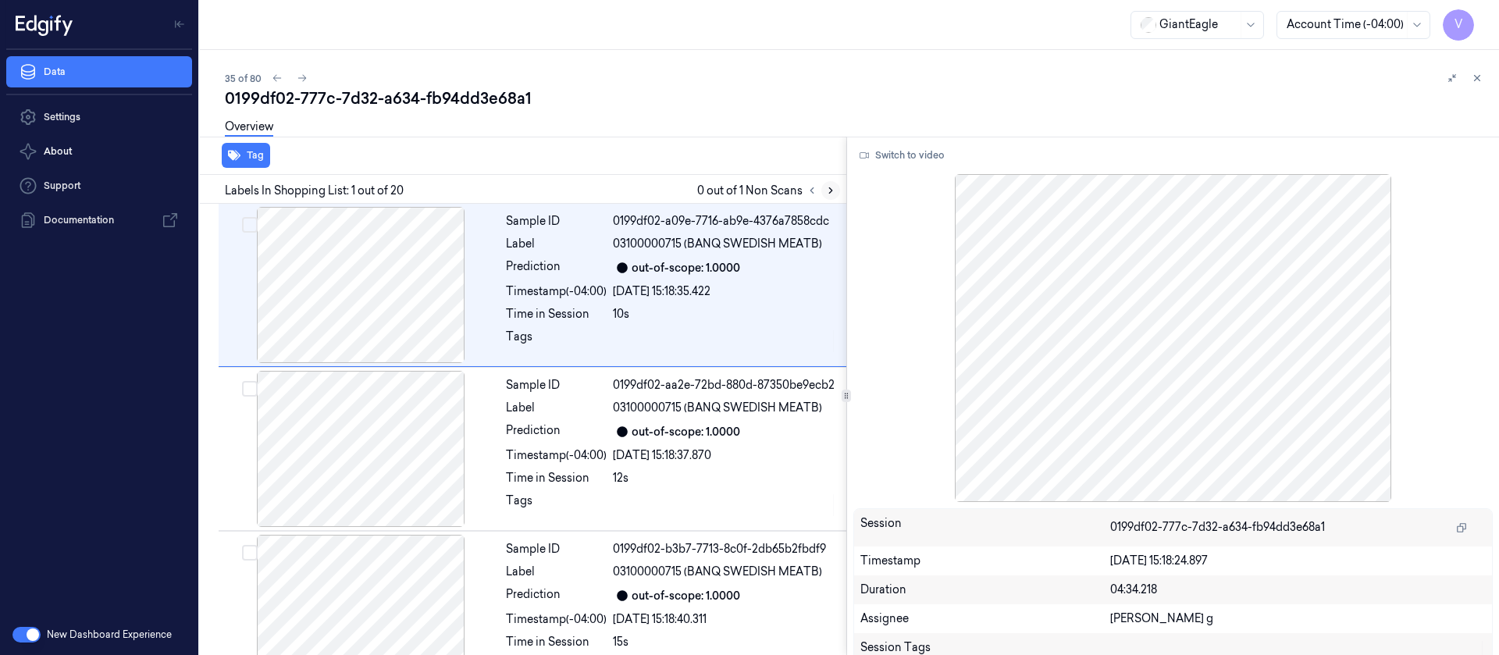
click at [836, 187] on button at bounding box center [831, 190] width 19 height 19
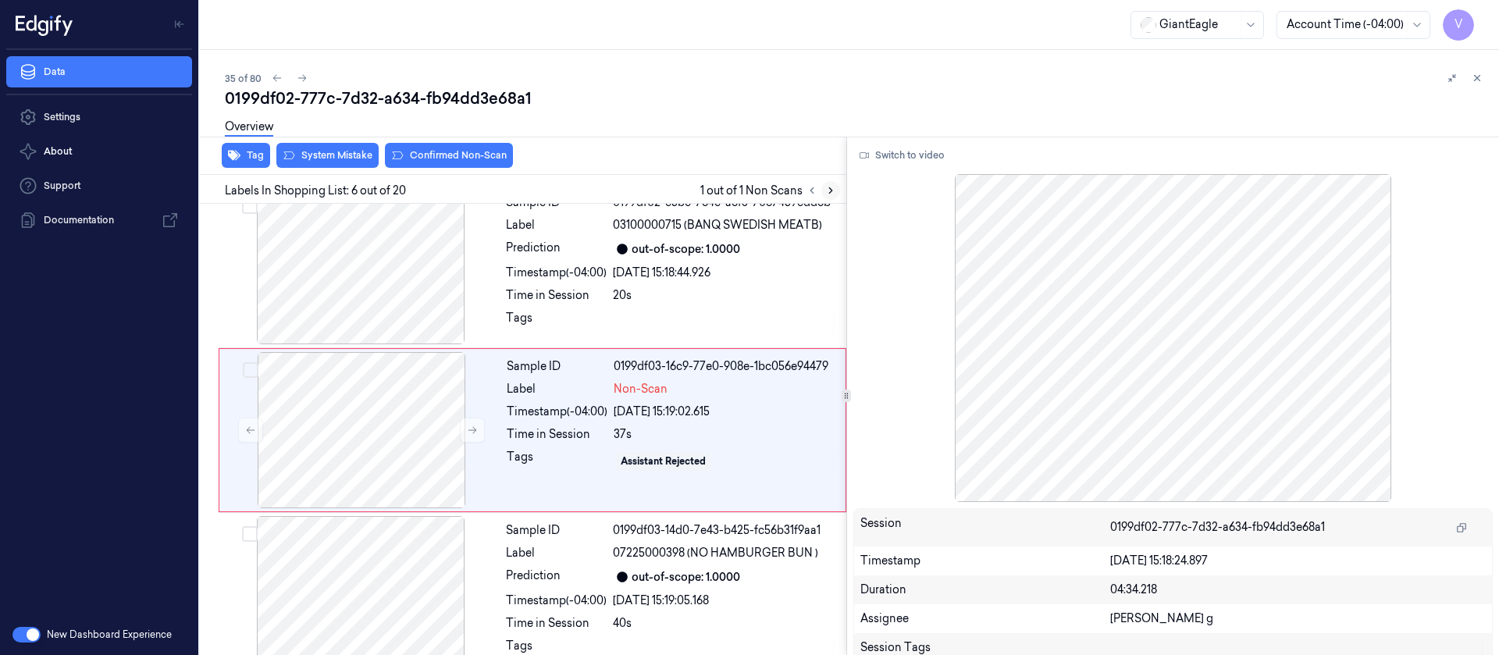
scroll to position [676, 0]
click at [564, 436] on div "Tags" at bounding box center [557, 460] width 101 height 25
click at [660, 262] on div "Sample ID 0199df02-c5be-784e-a8f3-7067459cdd8b Label 03100000715 (BANQ SWEDISH …" at bounding box center [672, 265] width 344 height 156
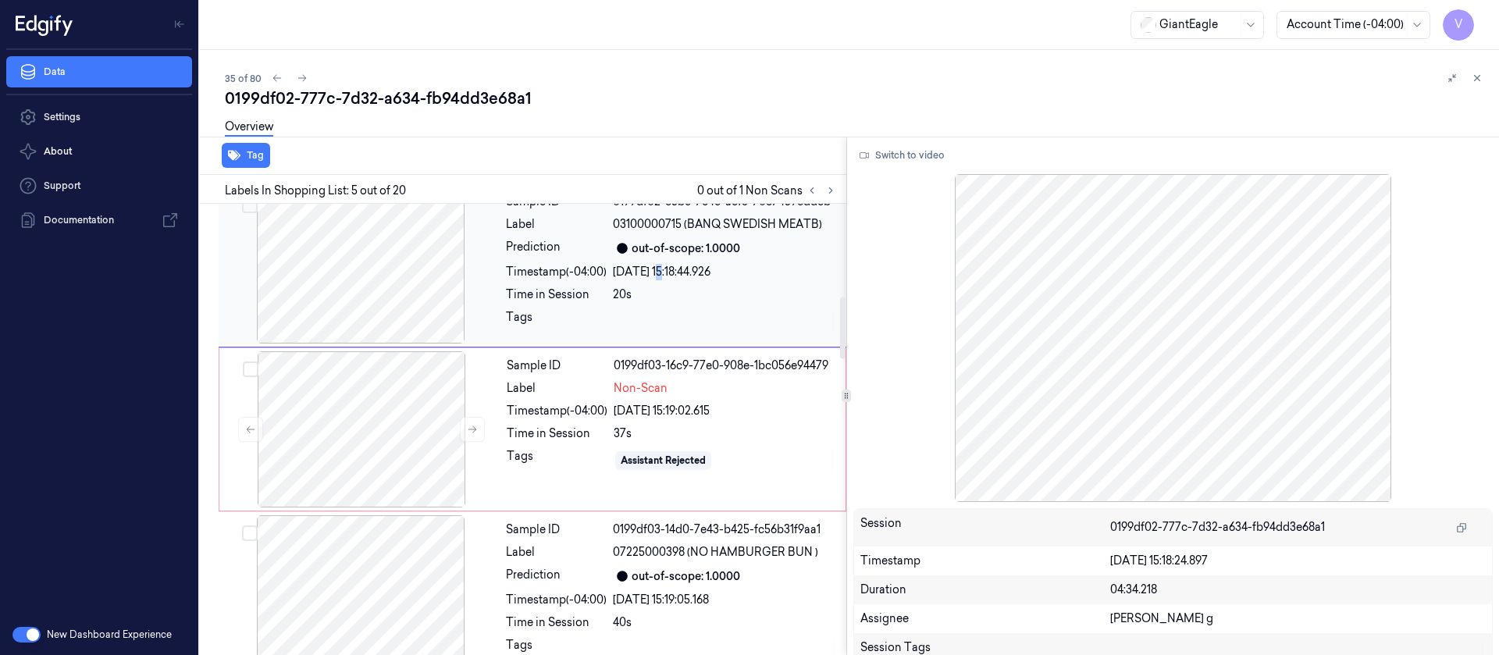
scroll to position [512, 0]
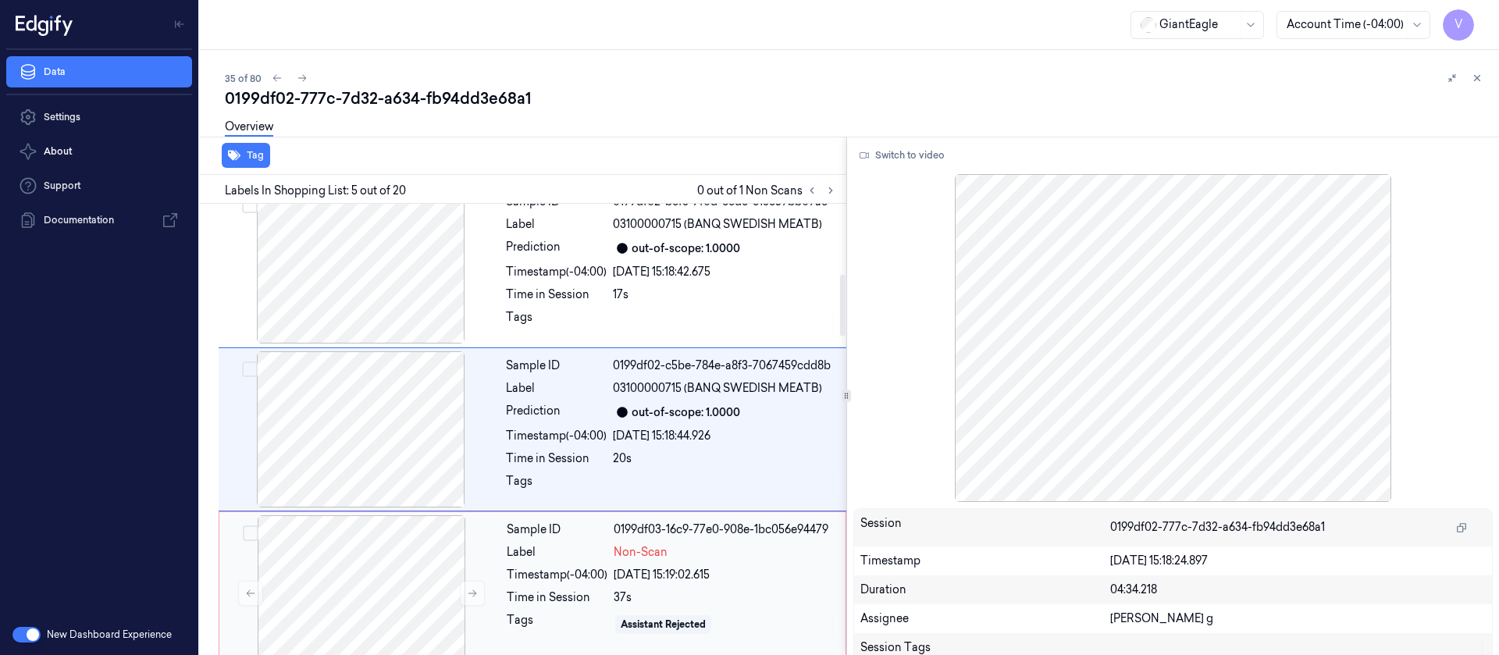
click at [516, 436] on div "Label" at bounding box center [557, 552] width 101 height 16
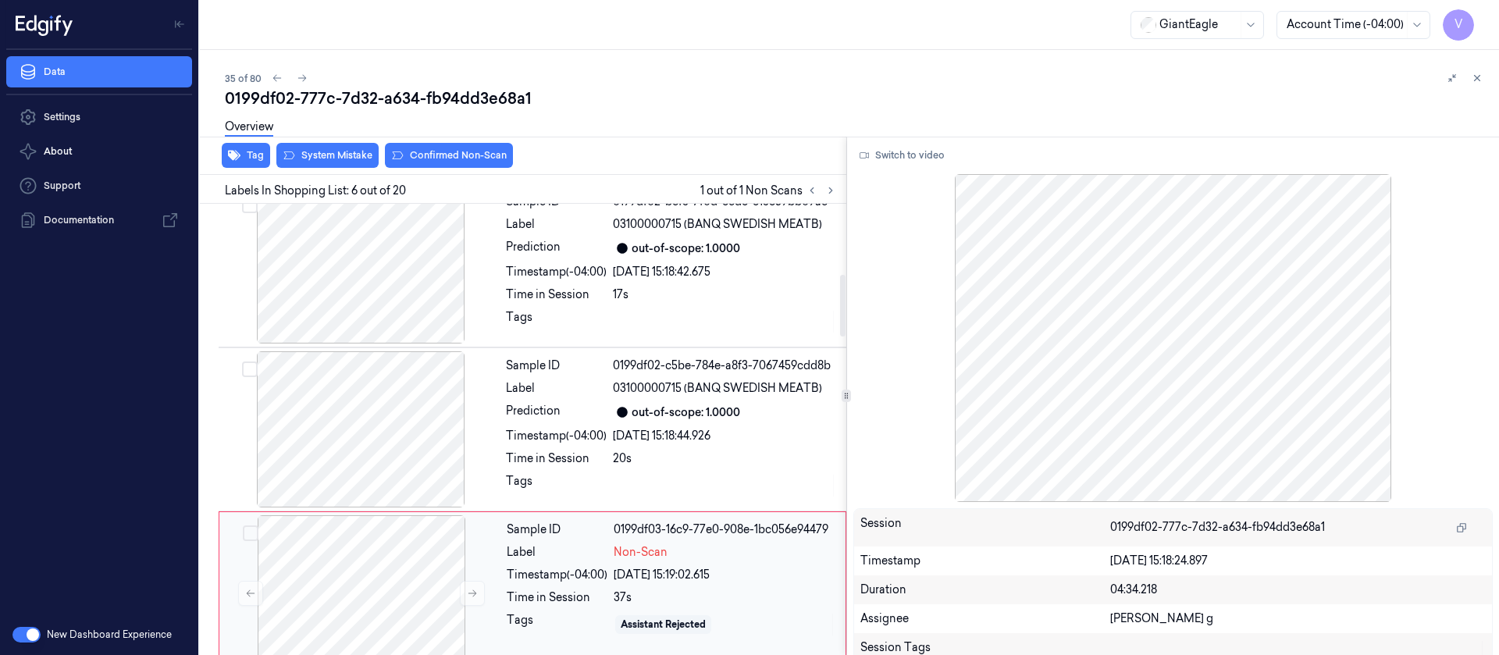
scroll to position [676, 0]
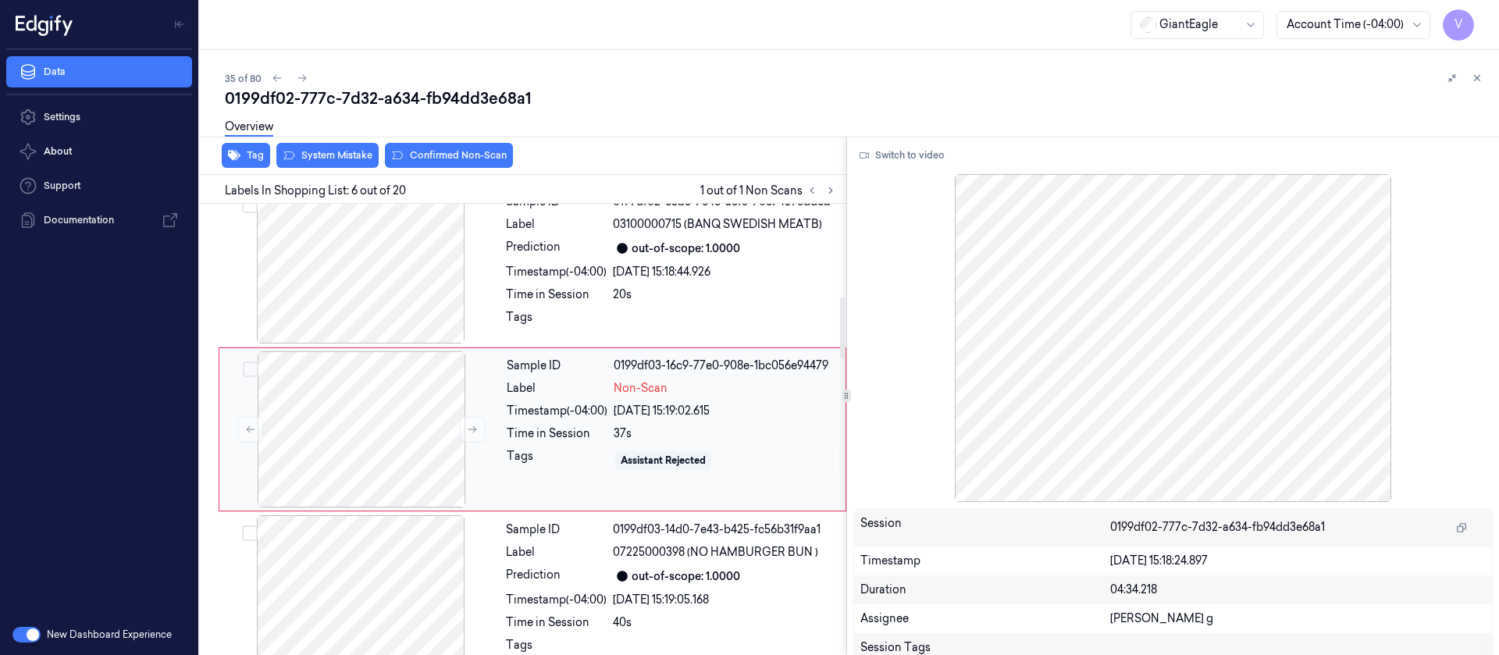
click at [527, 435] on div "Time in Session" at bounding box center [557, 434] width 101 height 16
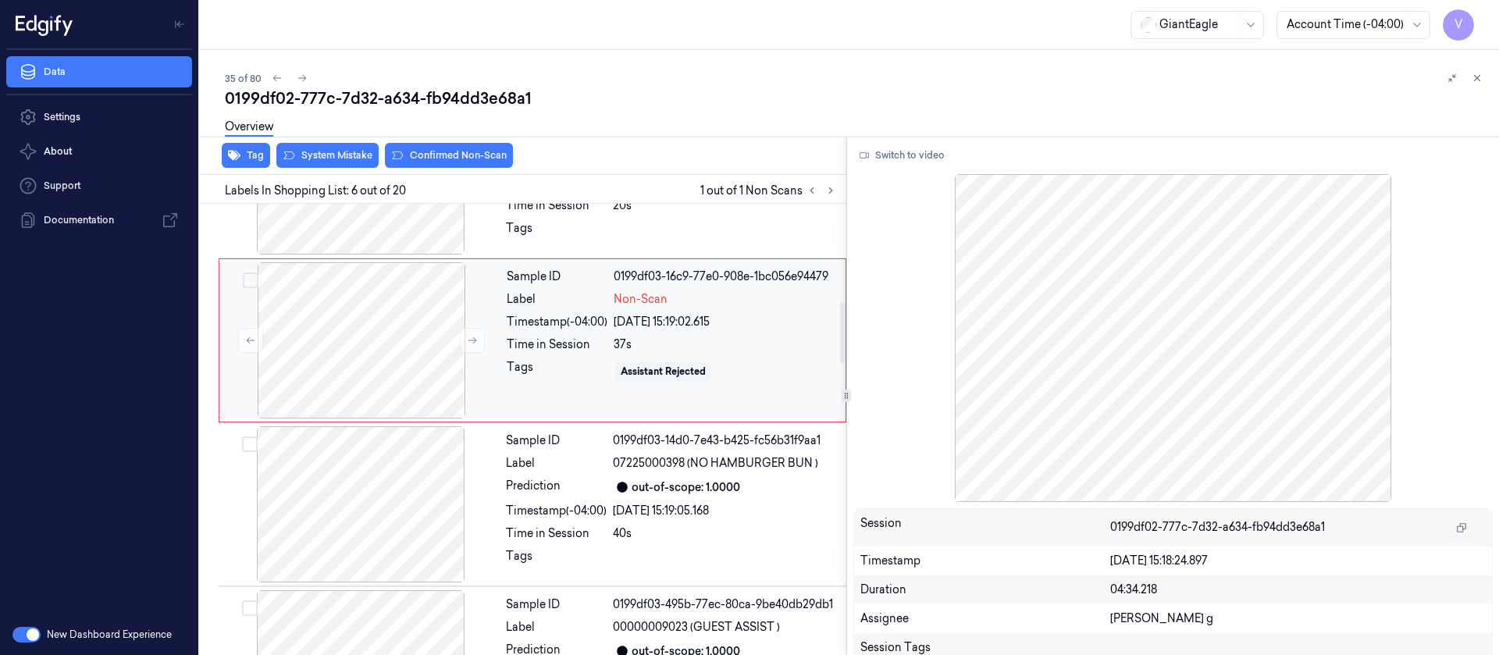
scroll to position [793, 0]
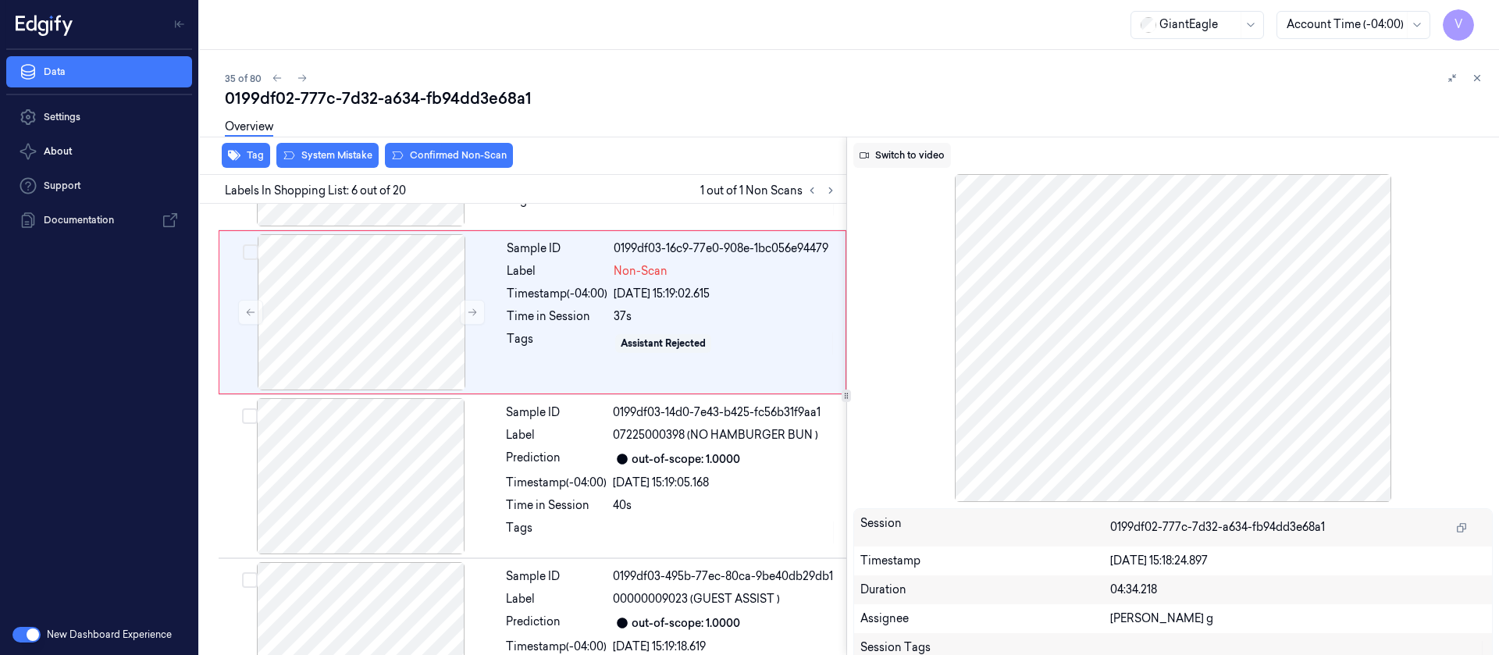
click at [915, 150] on button "Switch to video" at bounding box center [903, 155] width 98 height 25
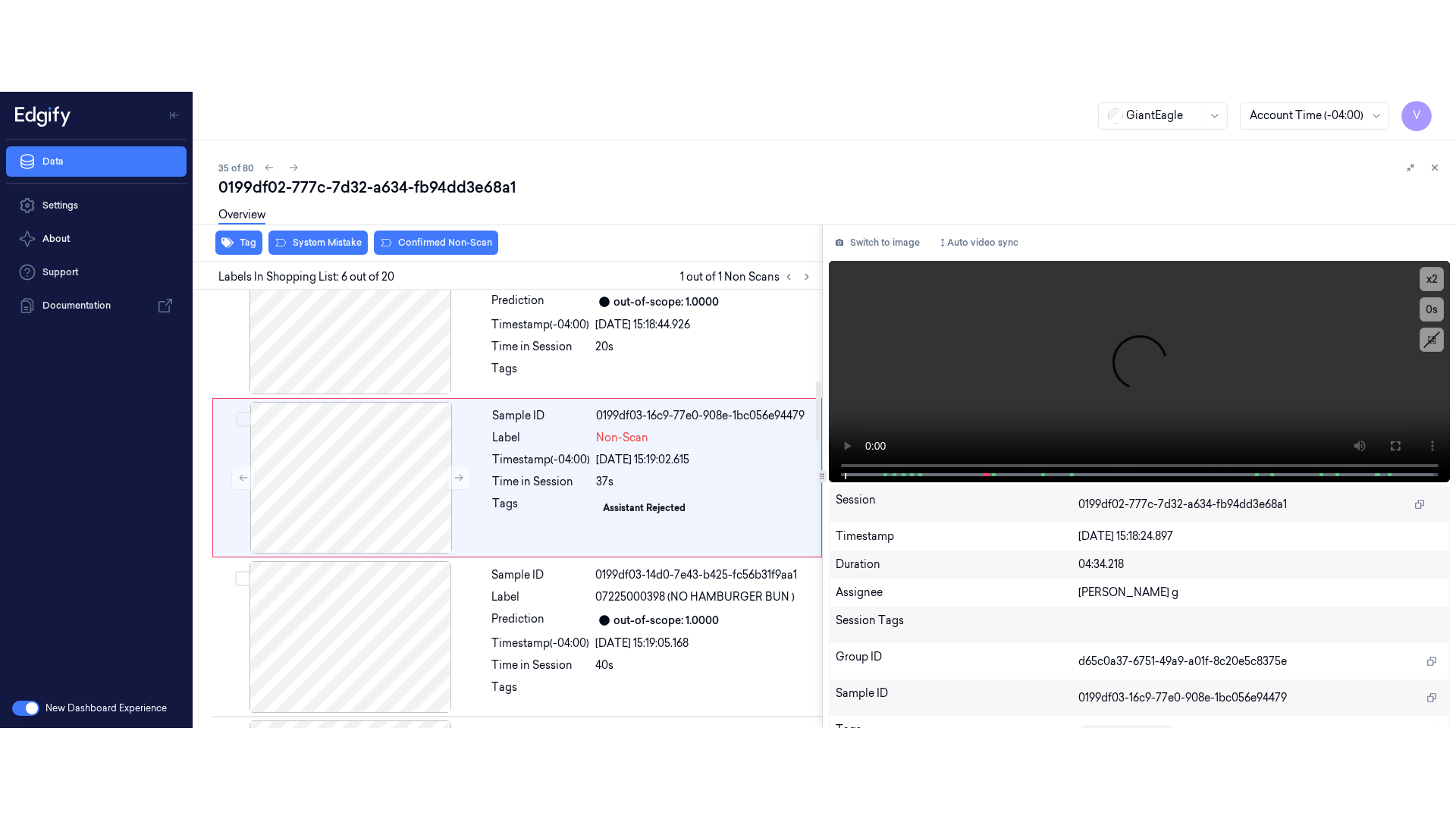
scroll to position [657, 0]
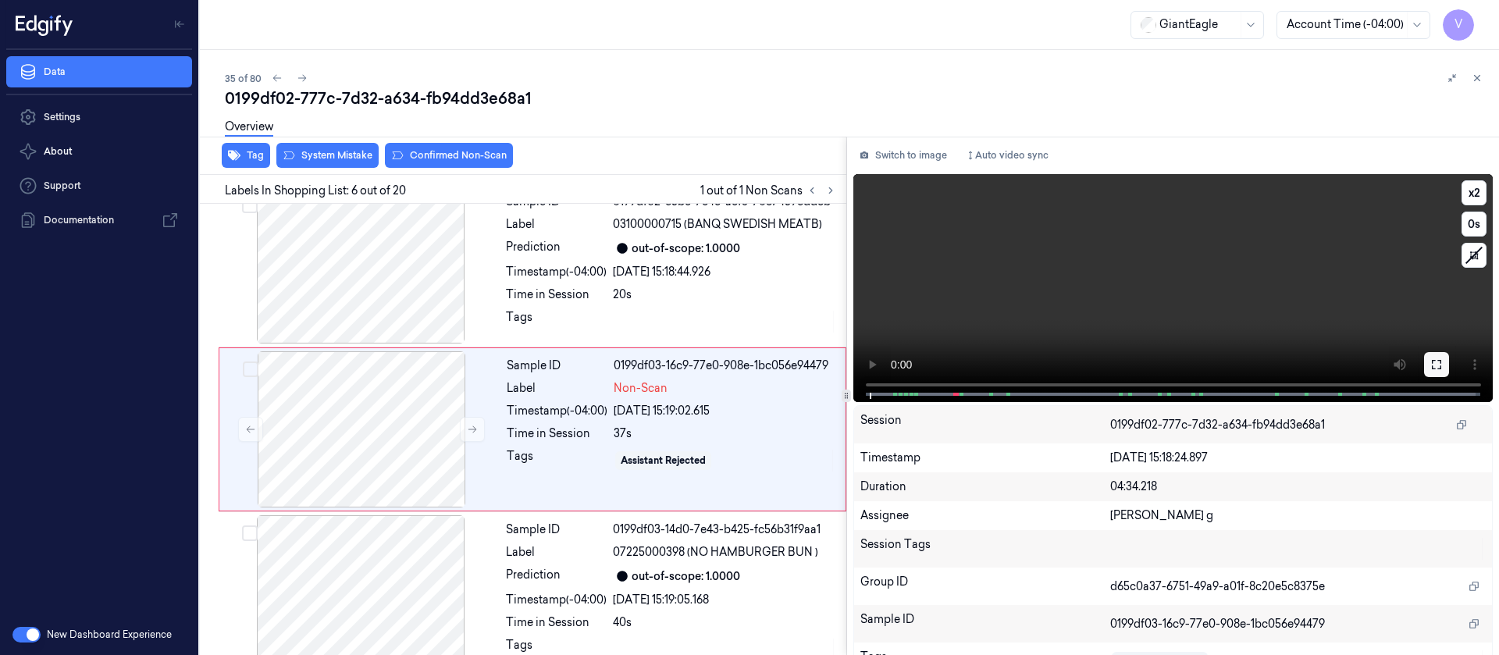
click at [999, 365] on button at bounding box center [1436, 364] width 25 height 25
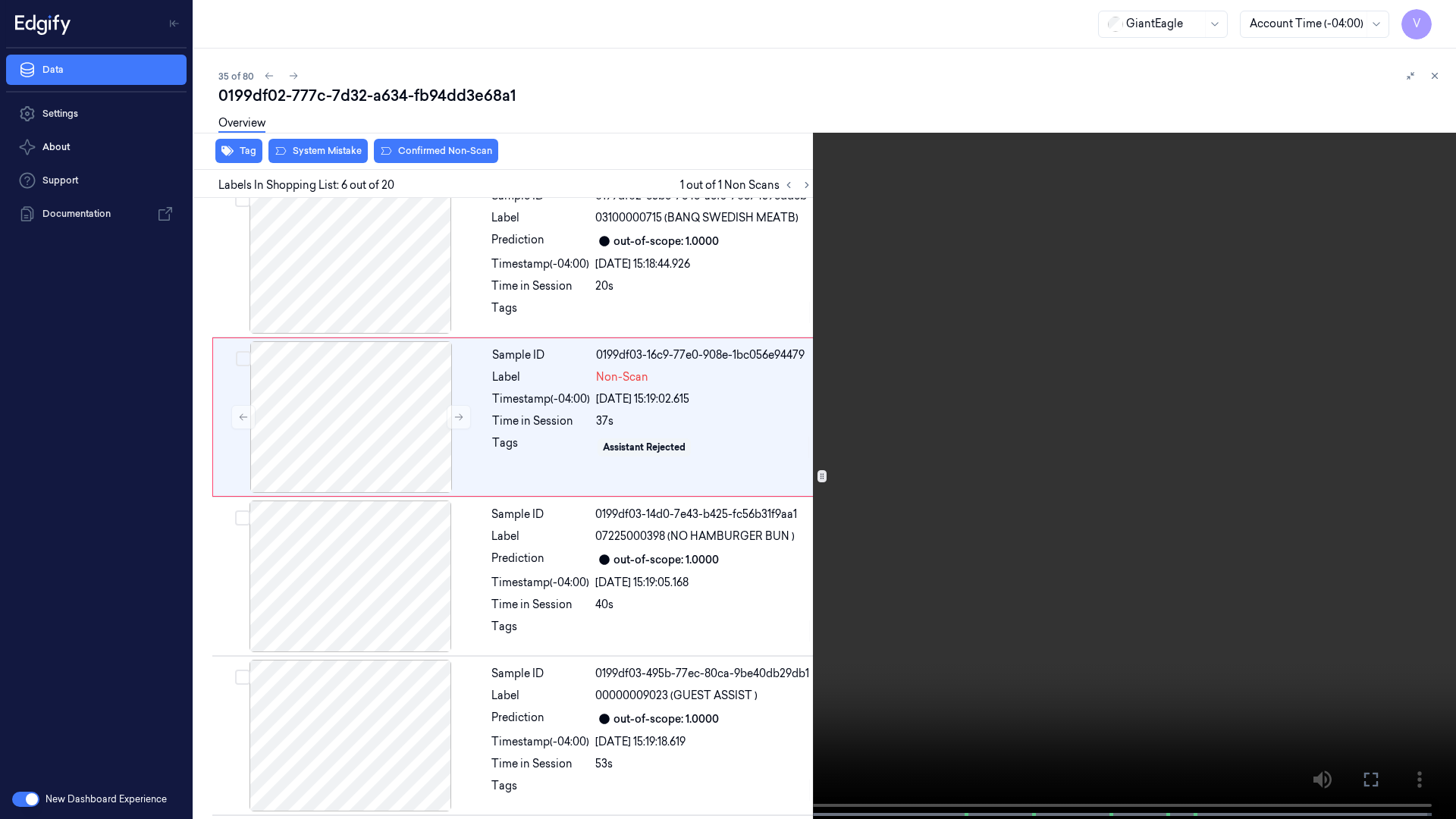
scroll to position [565, 0]
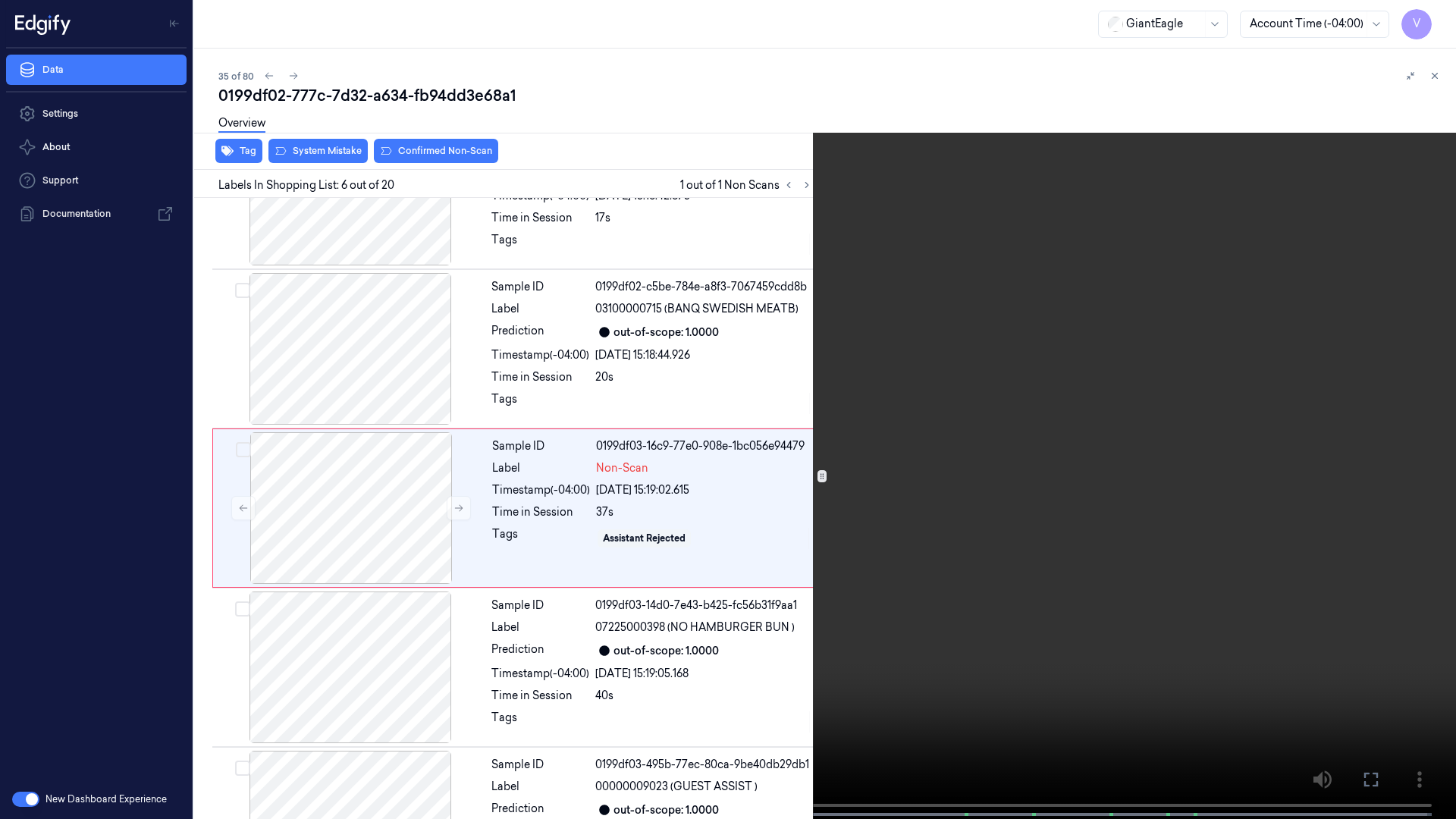
click at [303, 424] on span at bounding box center [304, 815] width 2 height 8
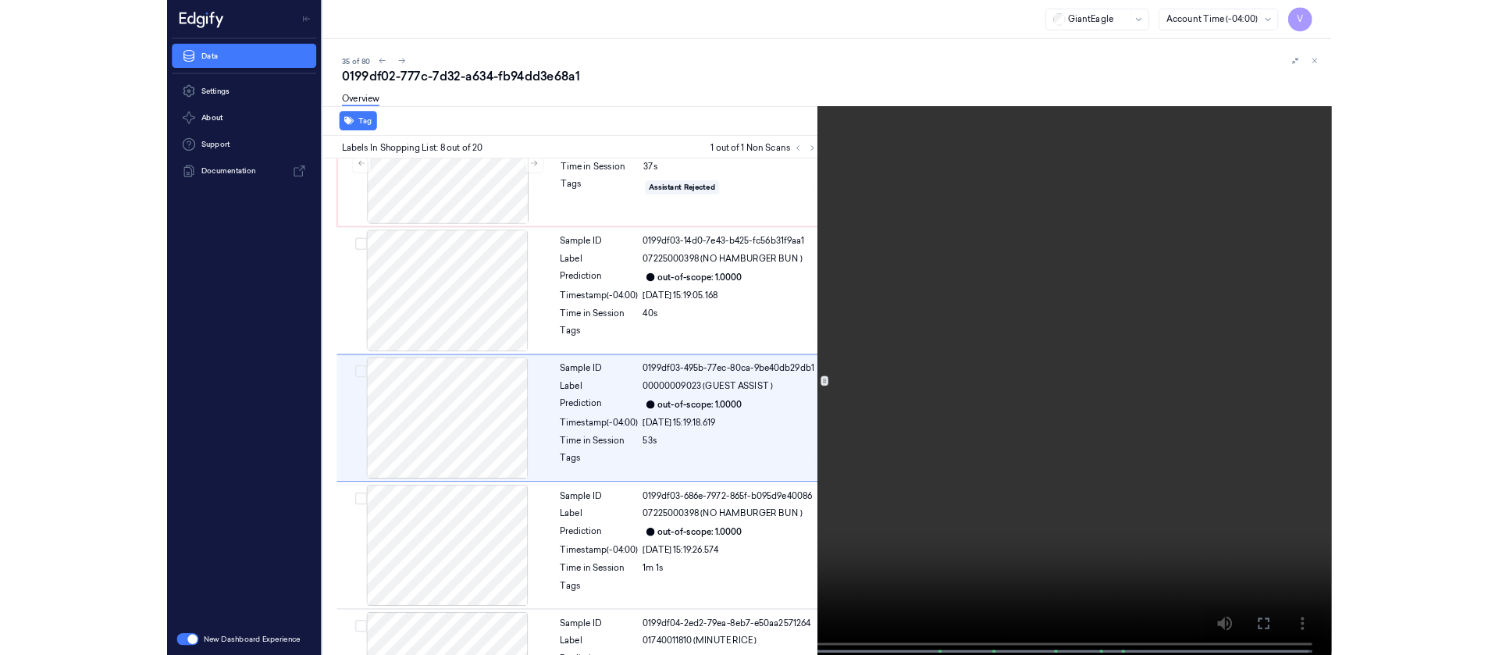
scroll to position [910, 0]
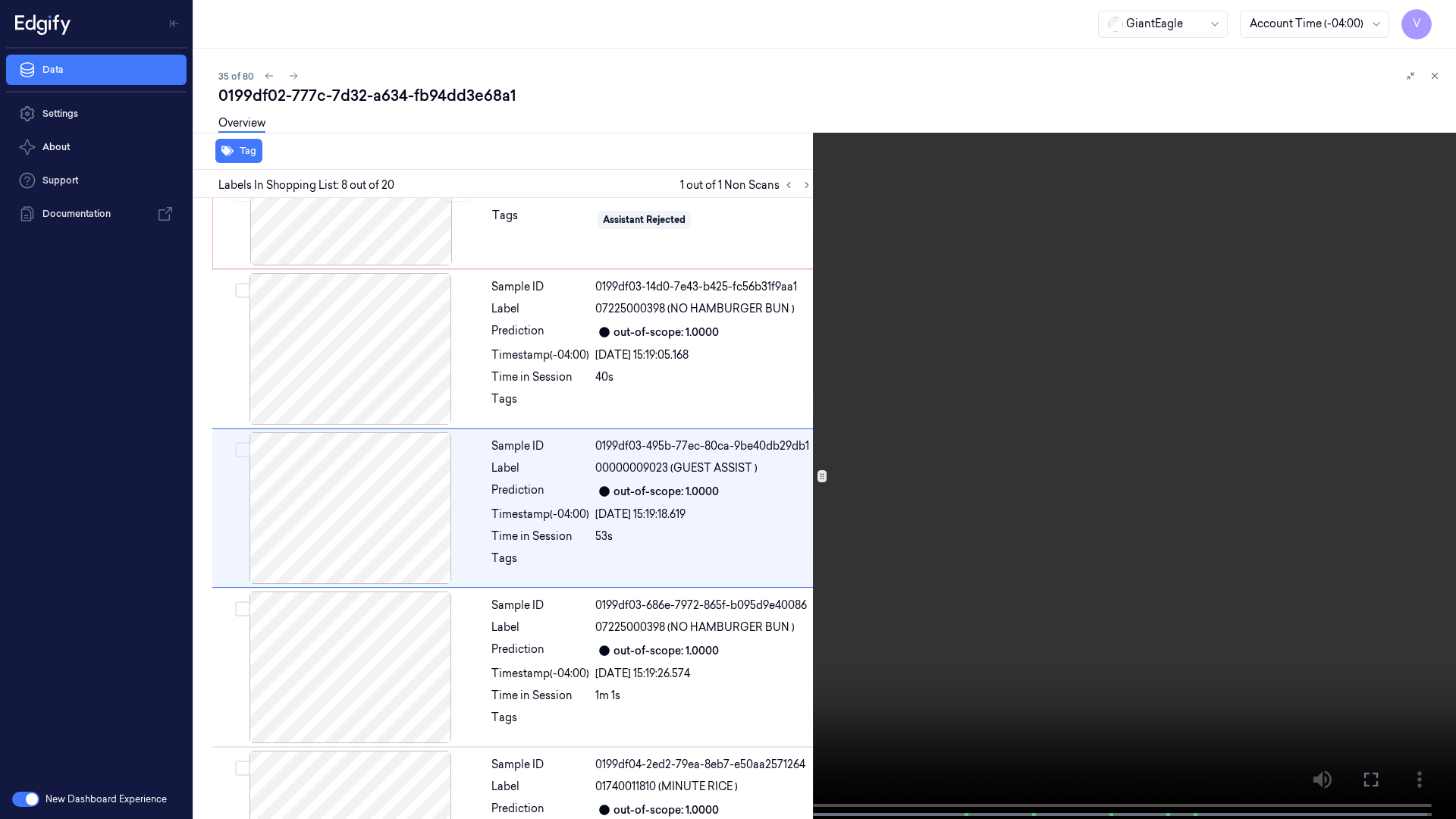
click at [0, 0] on icon at bounding box center [0, 0] width 0 height 0
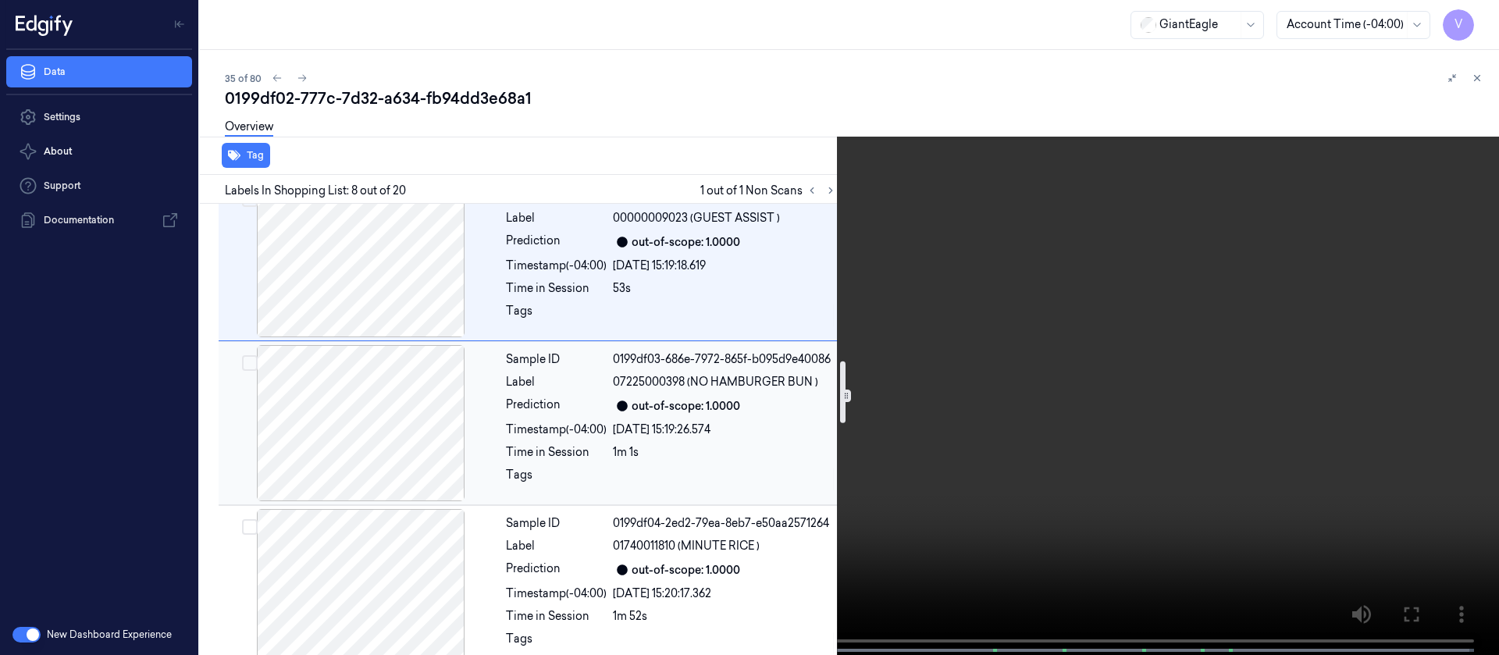
scroll to position [1144, 0]
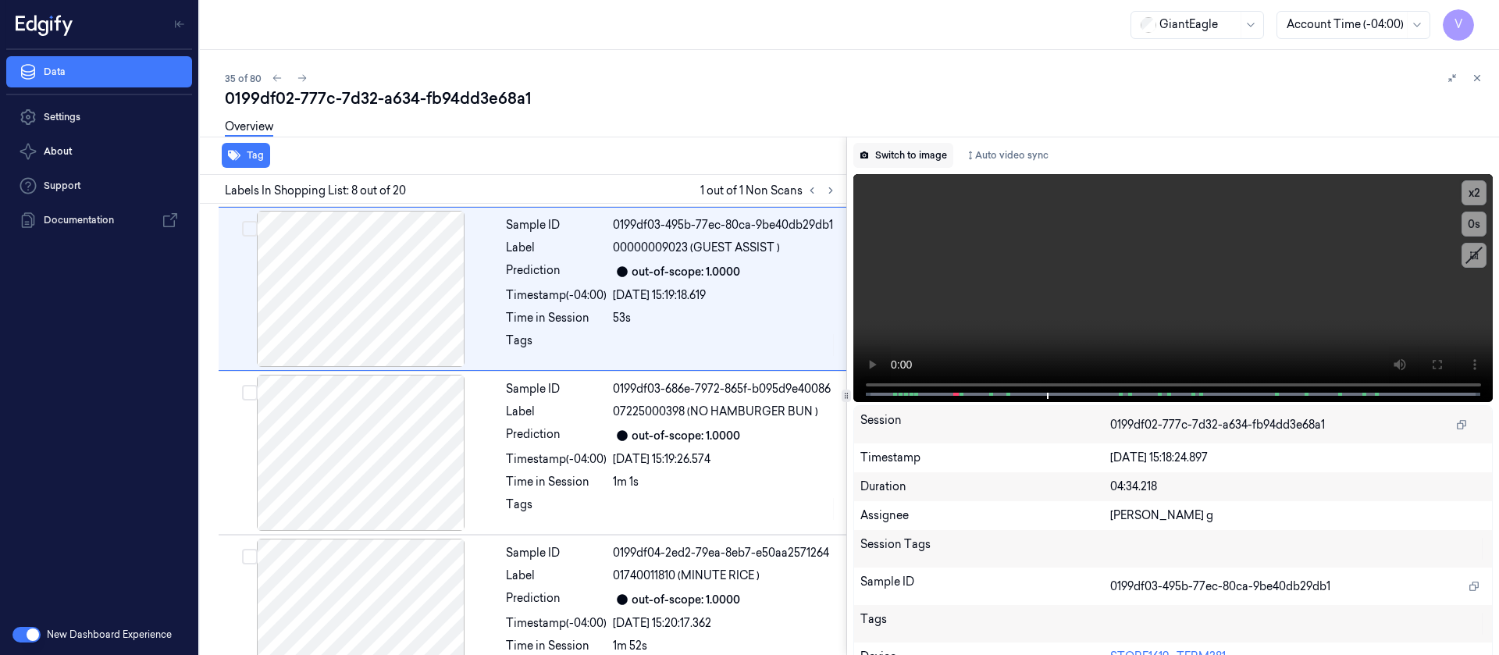
click at [912, 150] on button "Switch to image" at bounding box center [904, 155] width 100 height 25
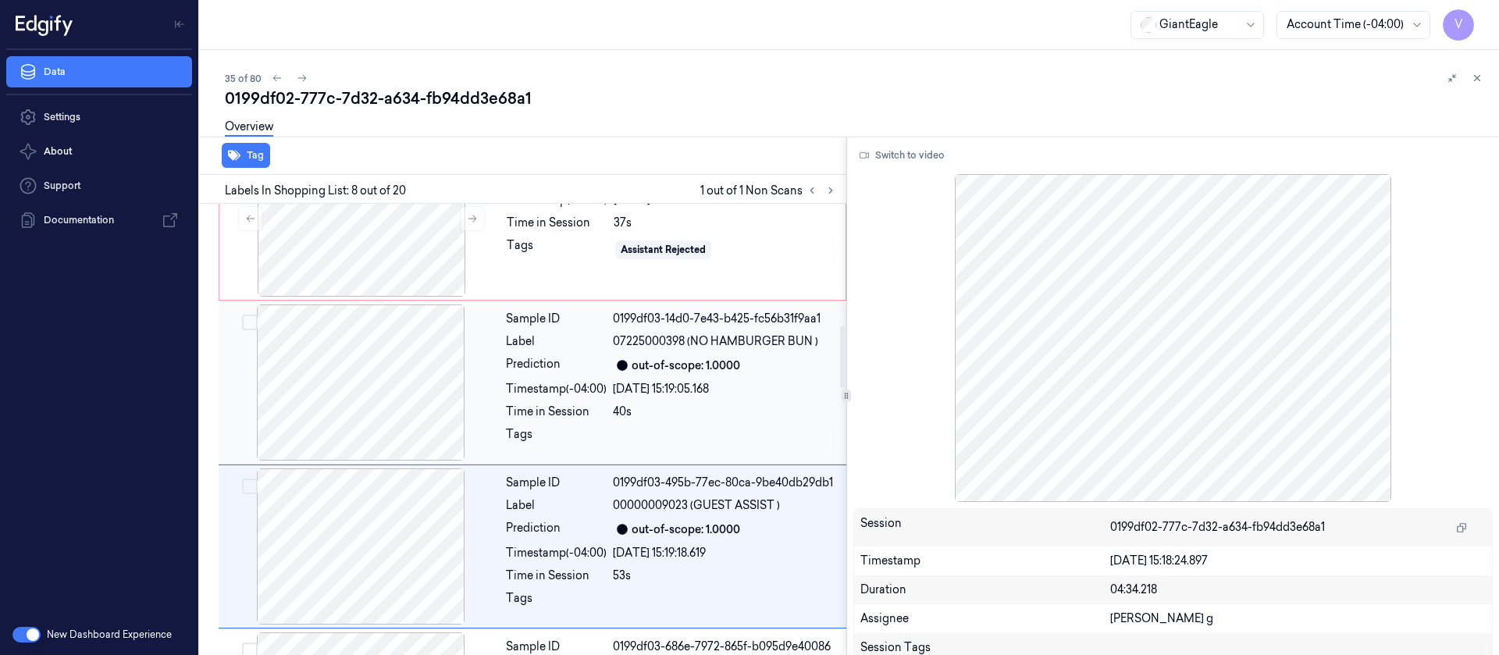
click at [392, 421] on div at bounding box center [361, 383] width 278 height 156
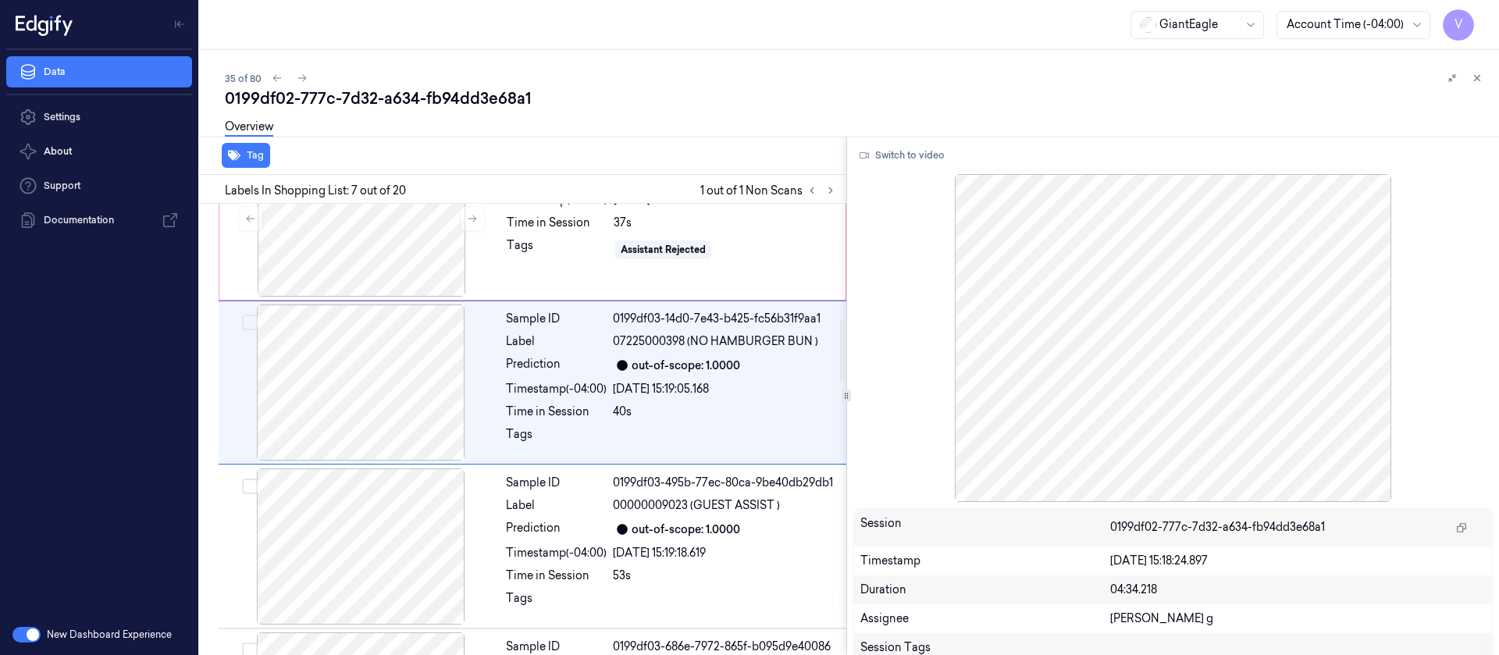
scroll to position [839, 0]
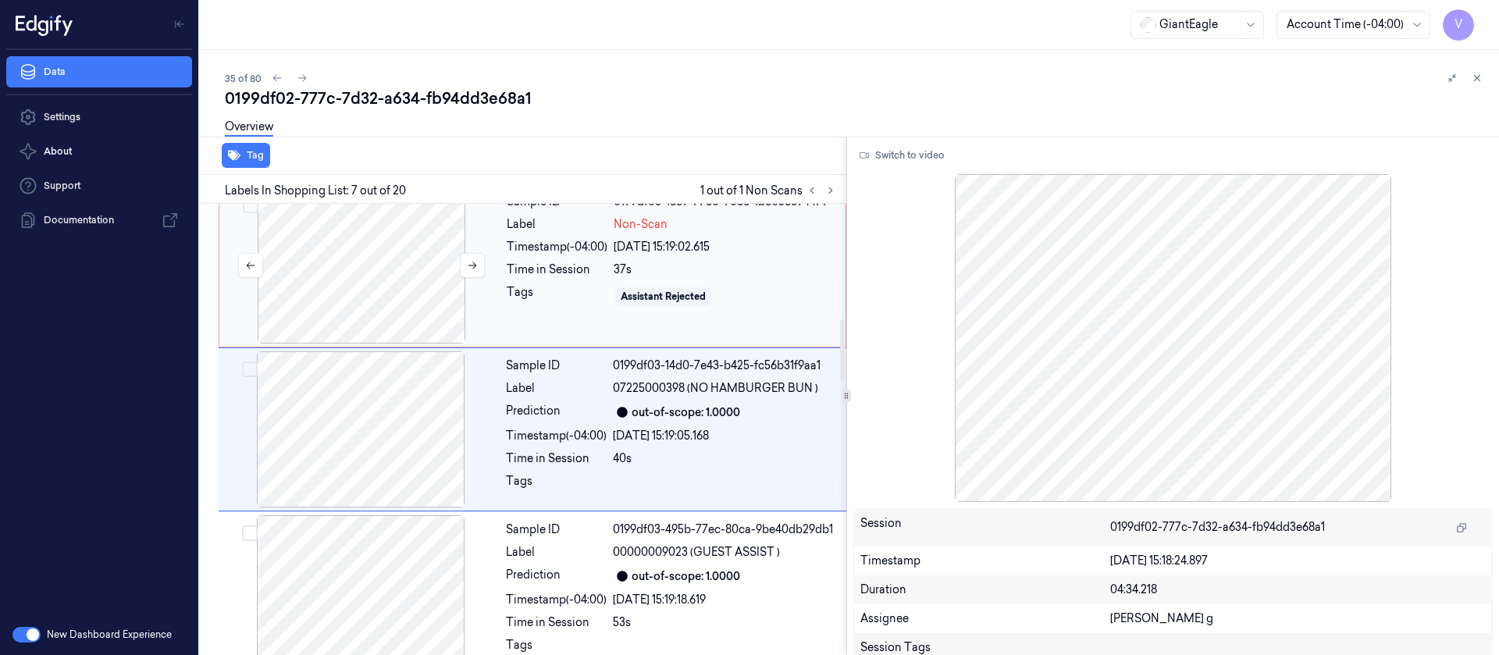
click at [327, 282] on div at bounding box center [362, 265] width 278 height 156
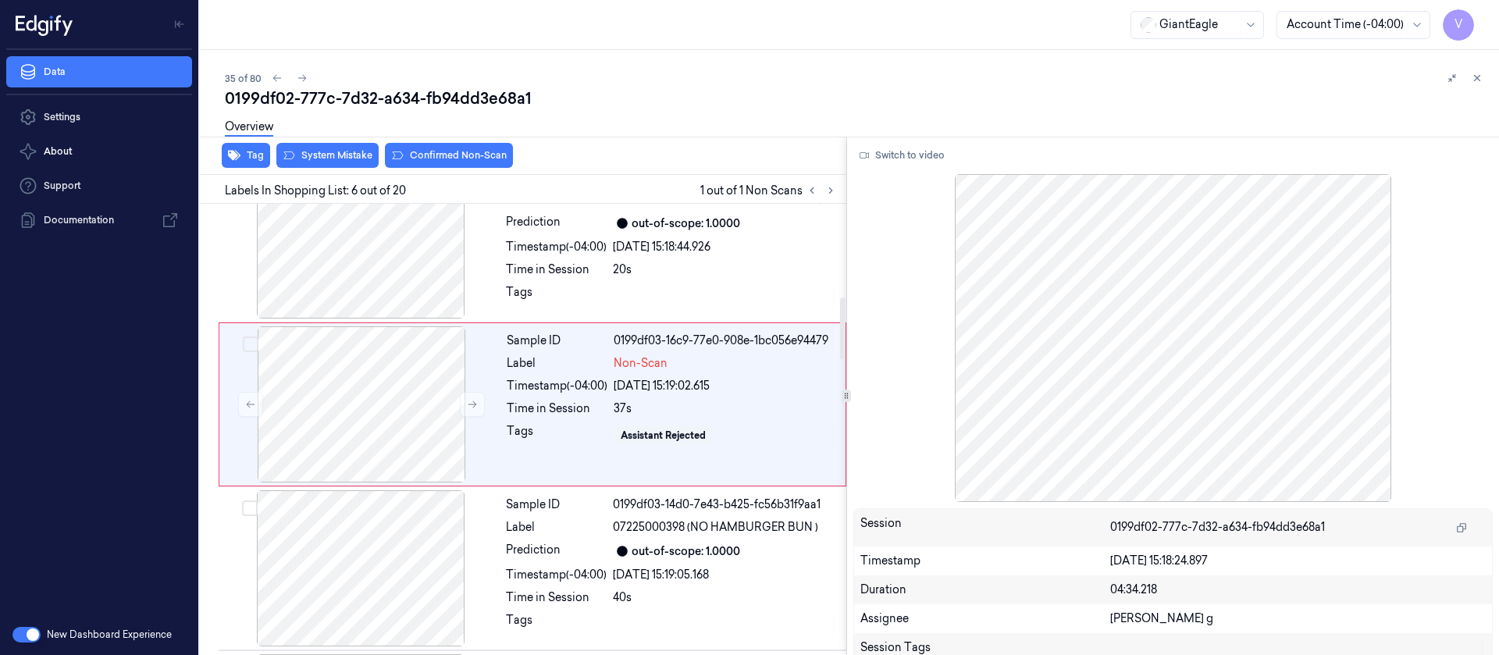
scroll to position [676, 0]
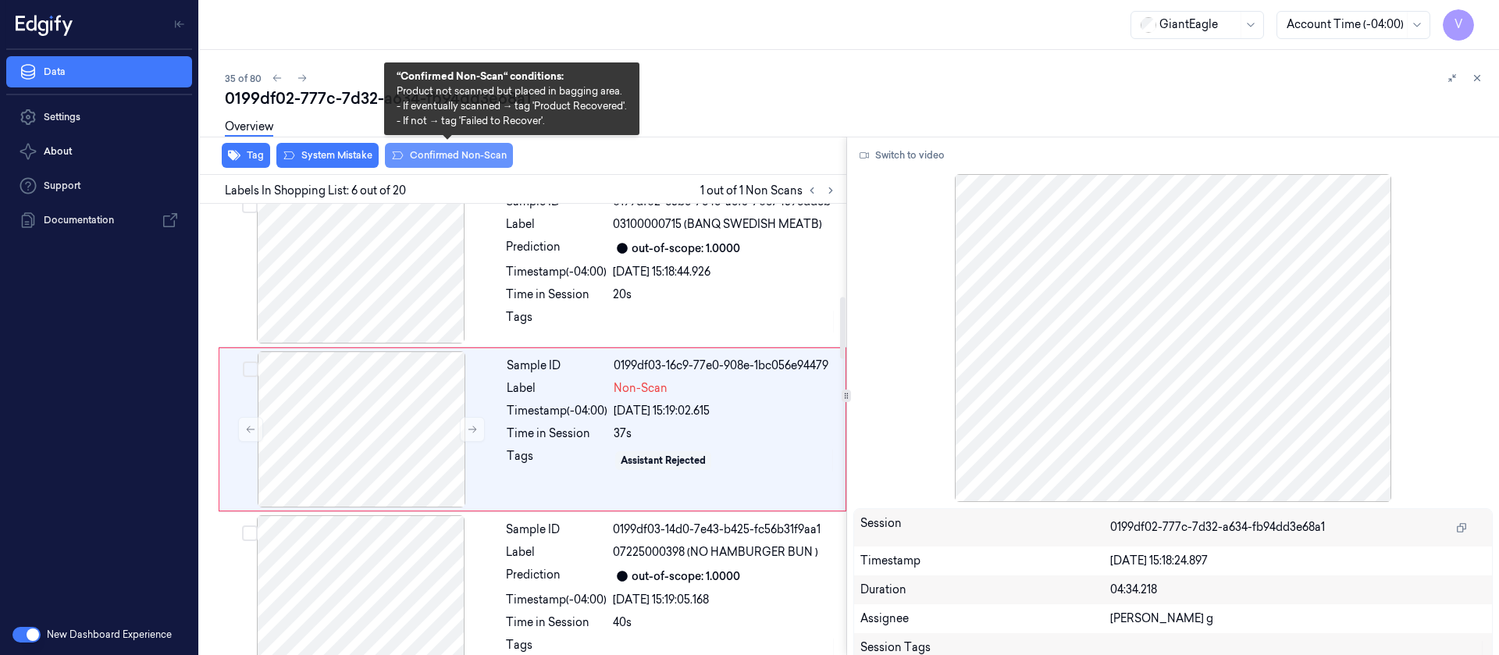
click at [445, 160] on button "Confirmed Non-Scan" at bounding box center [449, 155] width 128 height 25
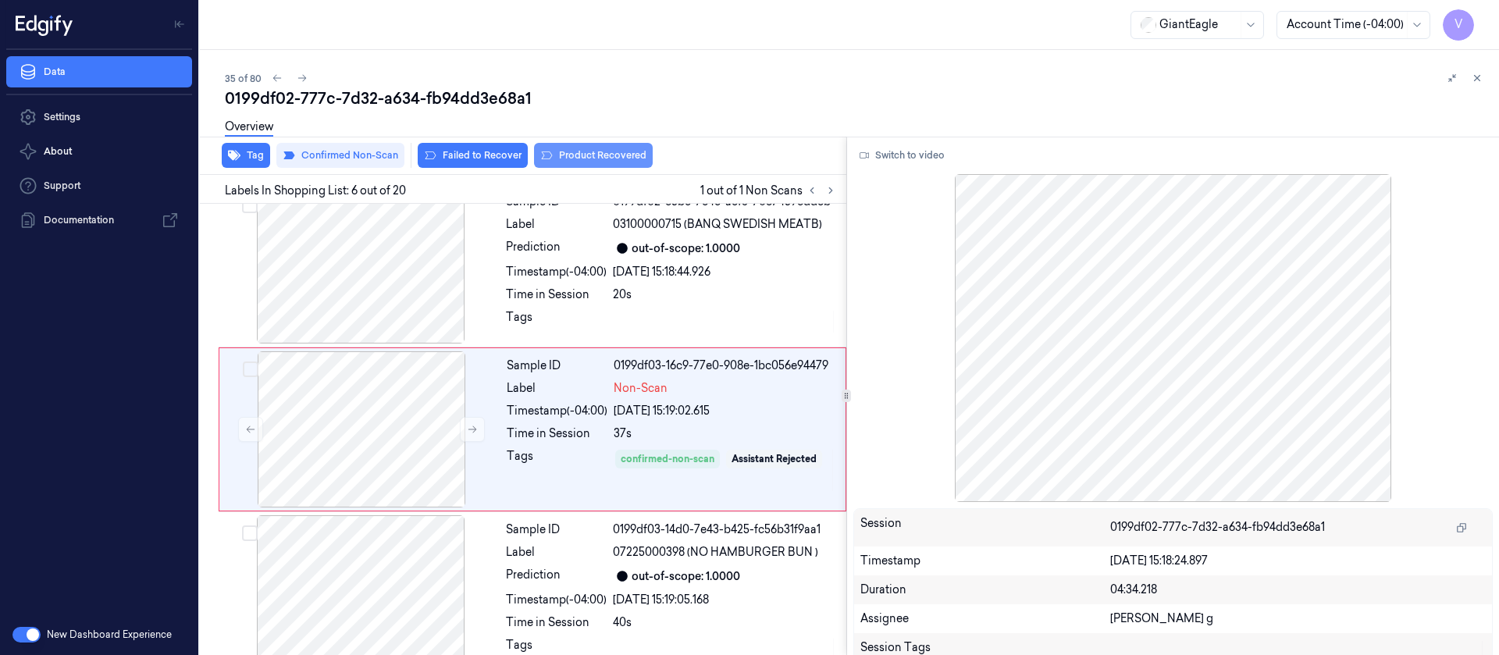
click at [588, 153] on button "Product Recovered" at bounding box center [593, 155] width 119 height 25
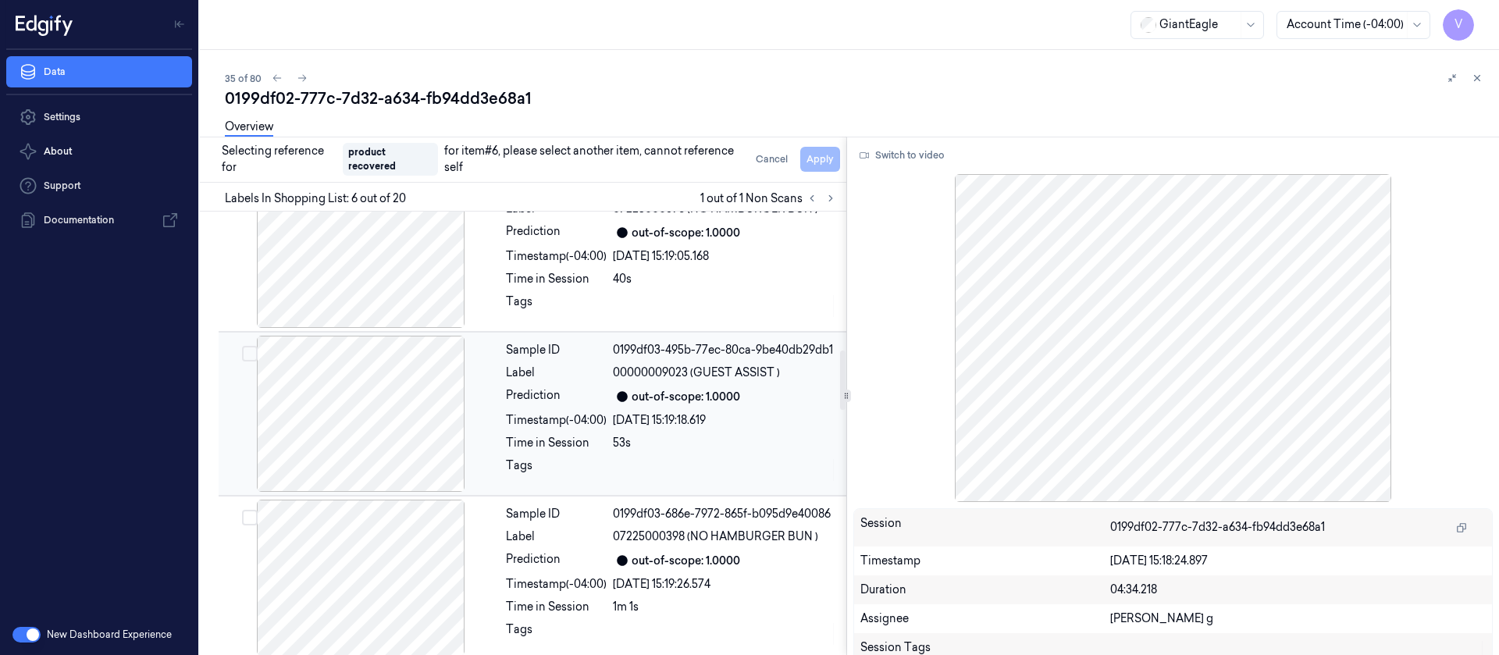
click at [371, 408] on div at bounding box center [361, 414] width 278 height 156
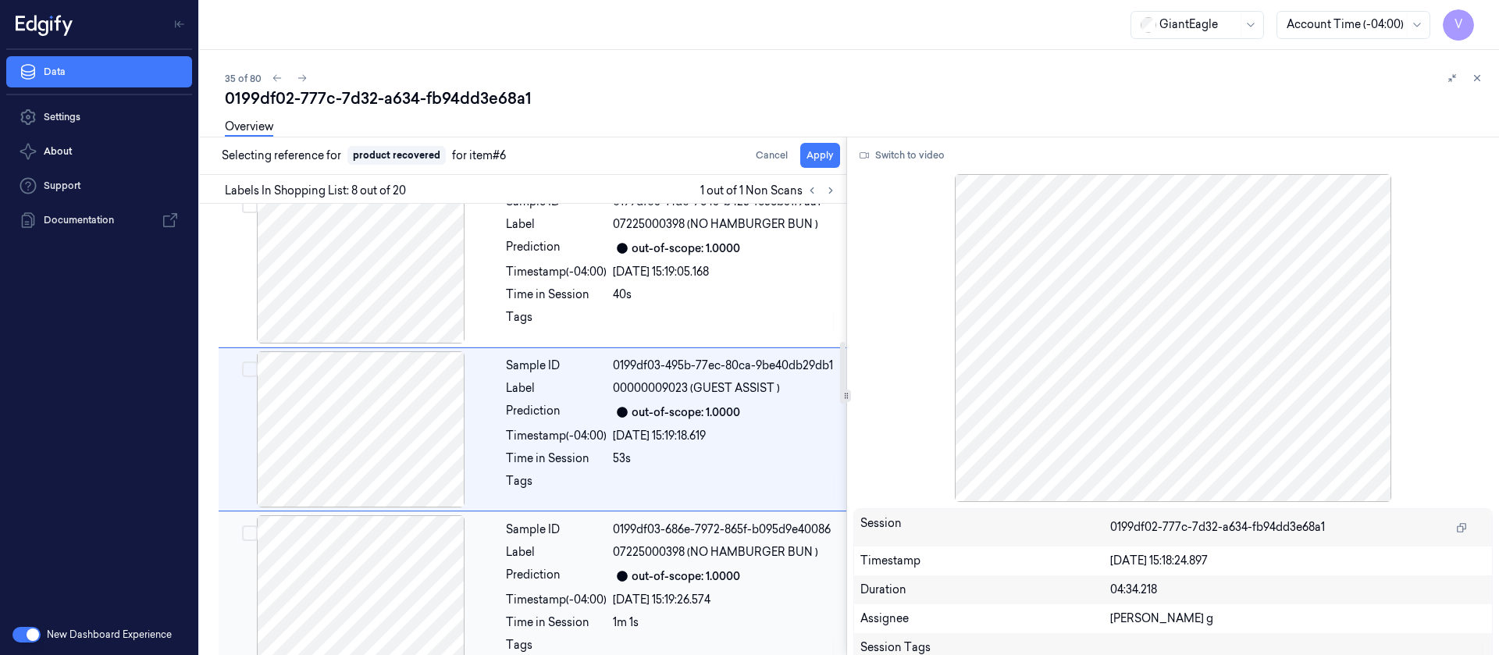
click at [367, 436] on div at bounding box center [361, 593] width 278 height 156
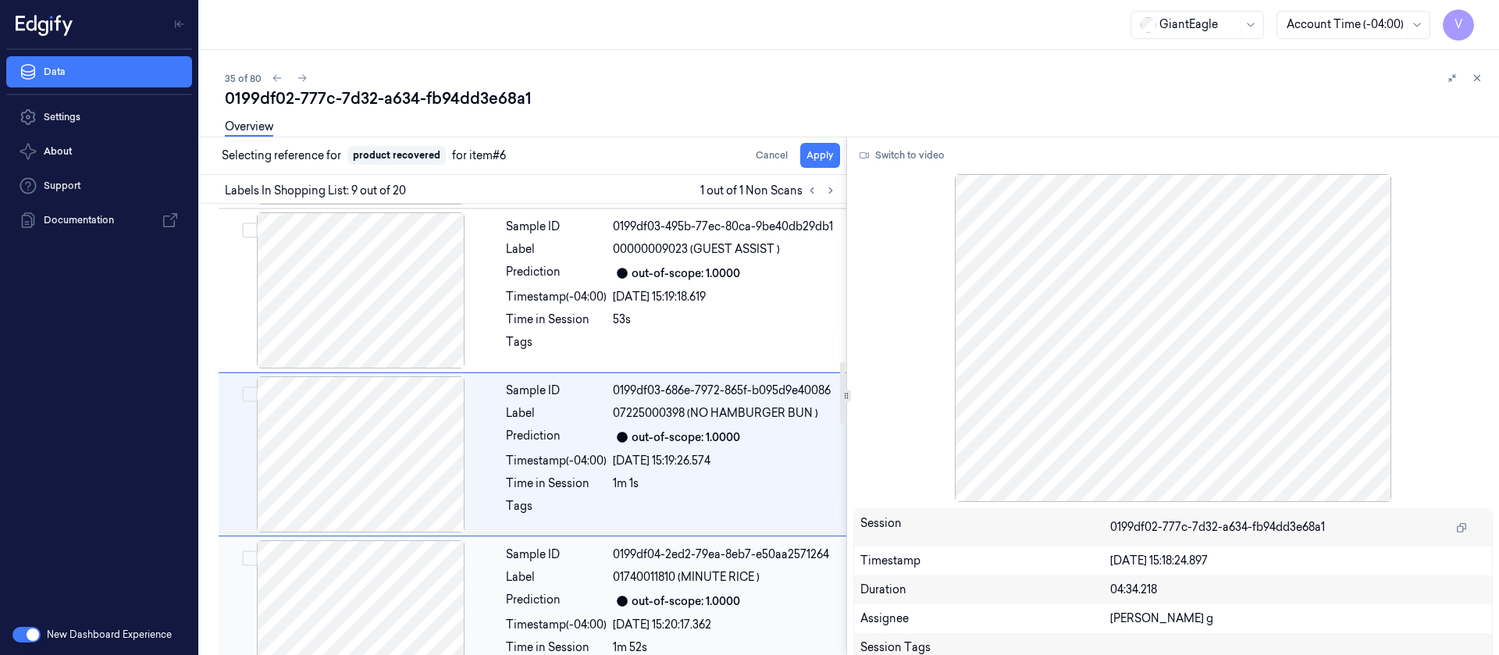
scroll to position [1167, 0]
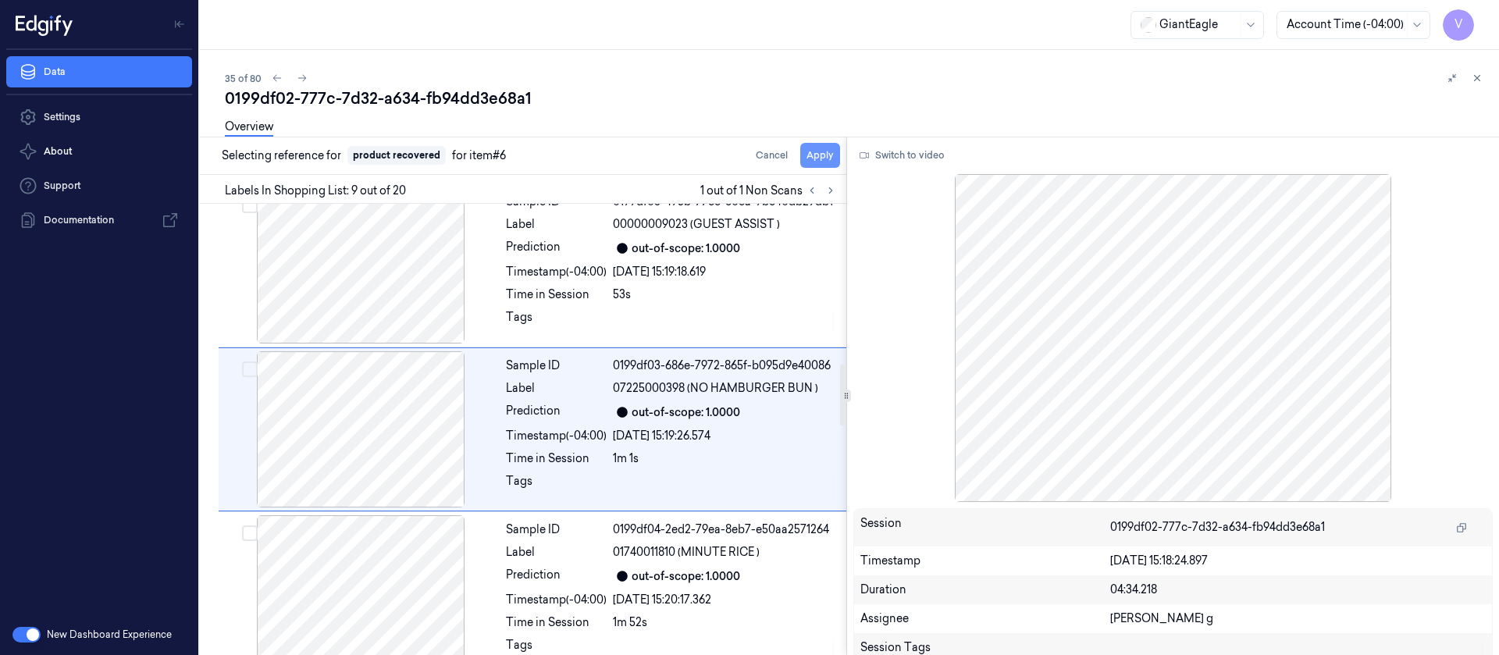
click at [833, 155] on button "Apply" at bounding box center [820, 155] width 40 height 25
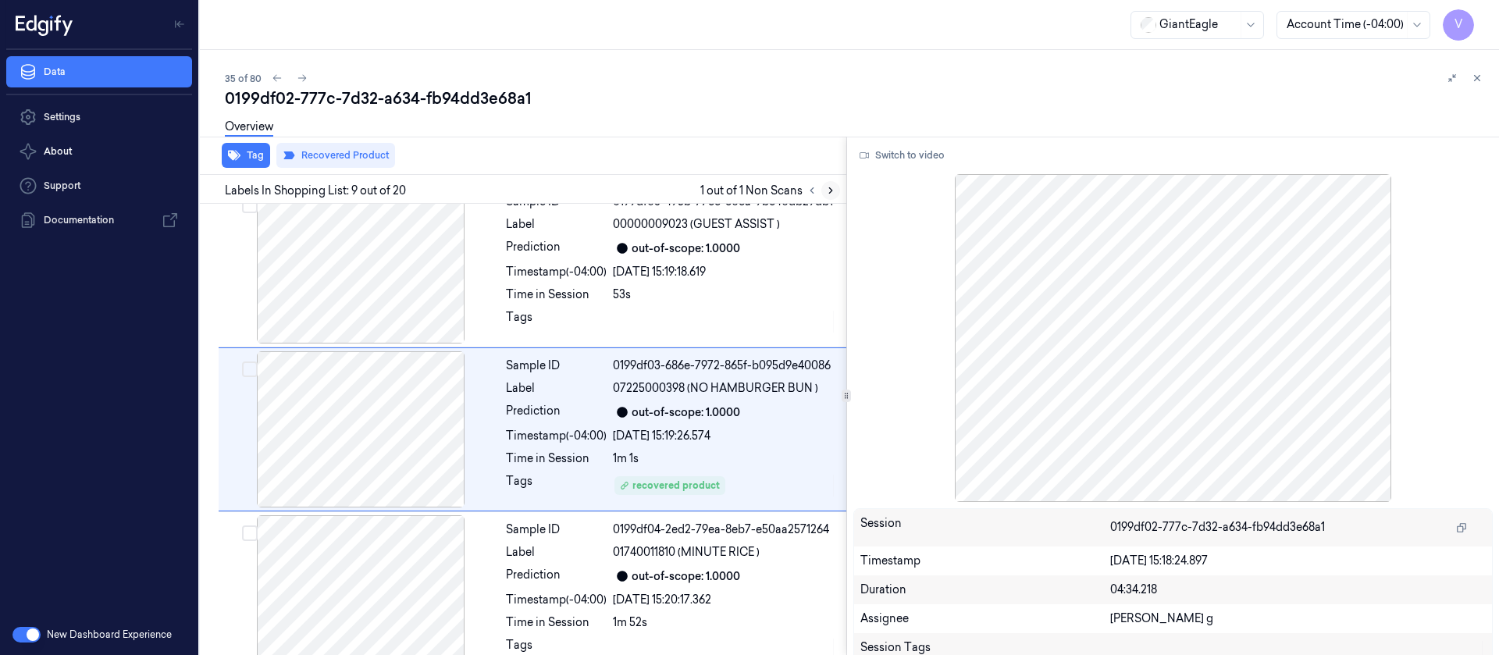
click at [835, 188] on icon at bounding box center [830, 190] width 11 height 11
click at [310, 75] on button at bounding box center [302, 78] width 19 height 19
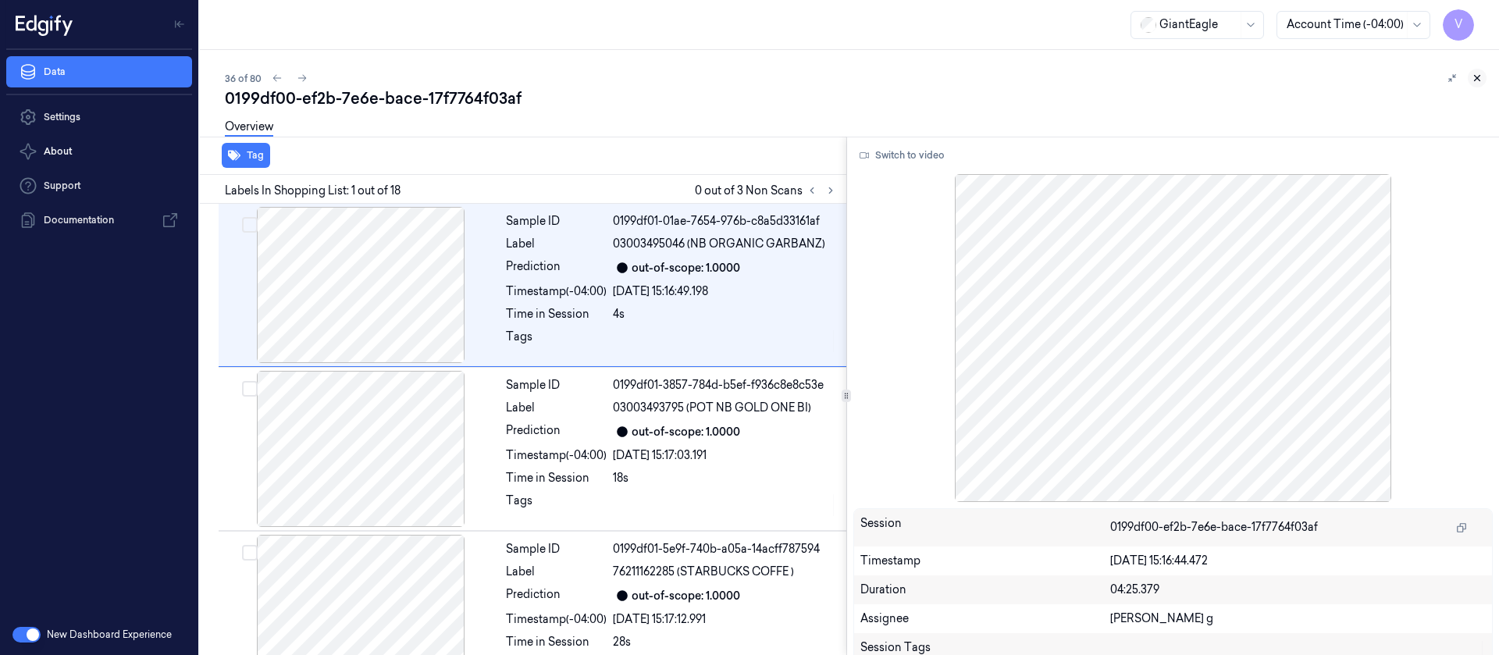
click at [999, 74] on icon at bounding box center [1477, 78] width 11 height 11
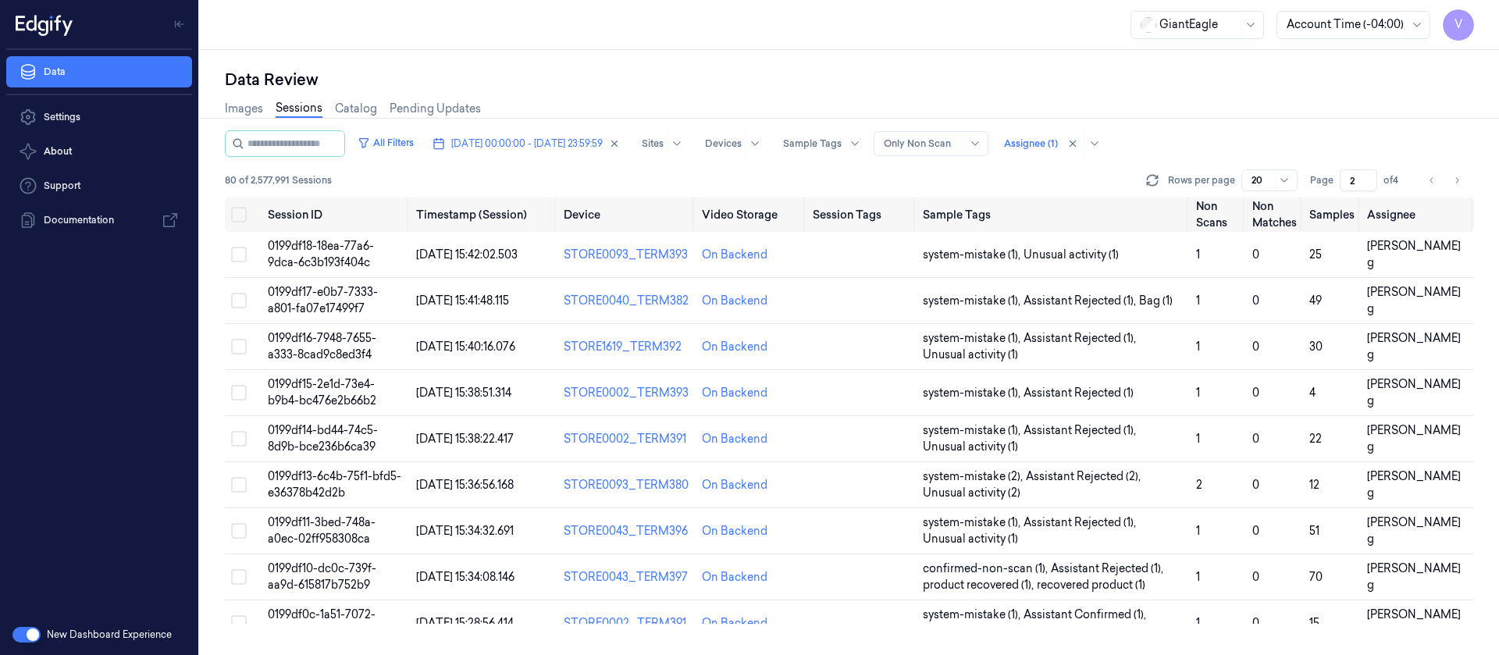
scroll to position [543, 0]
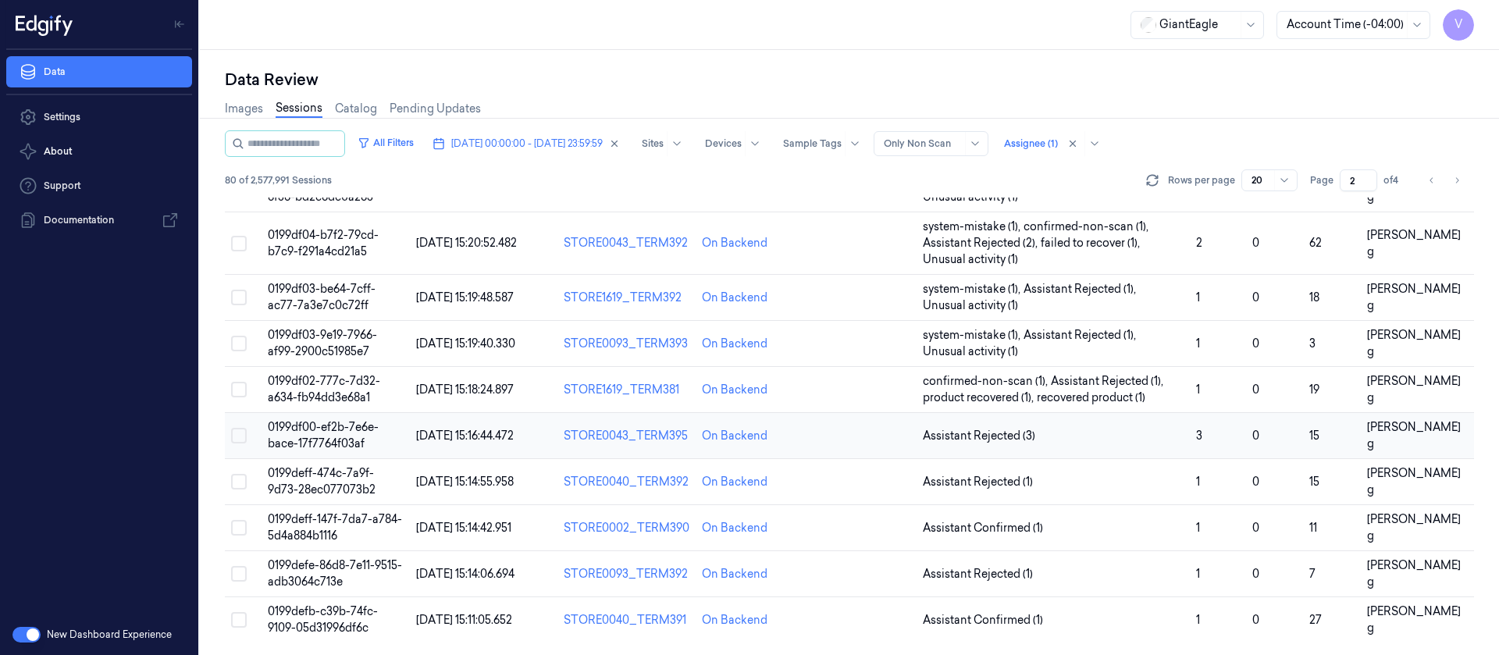
click at [829, 436] on td at bounding box center [862, 436] width 110 height 46
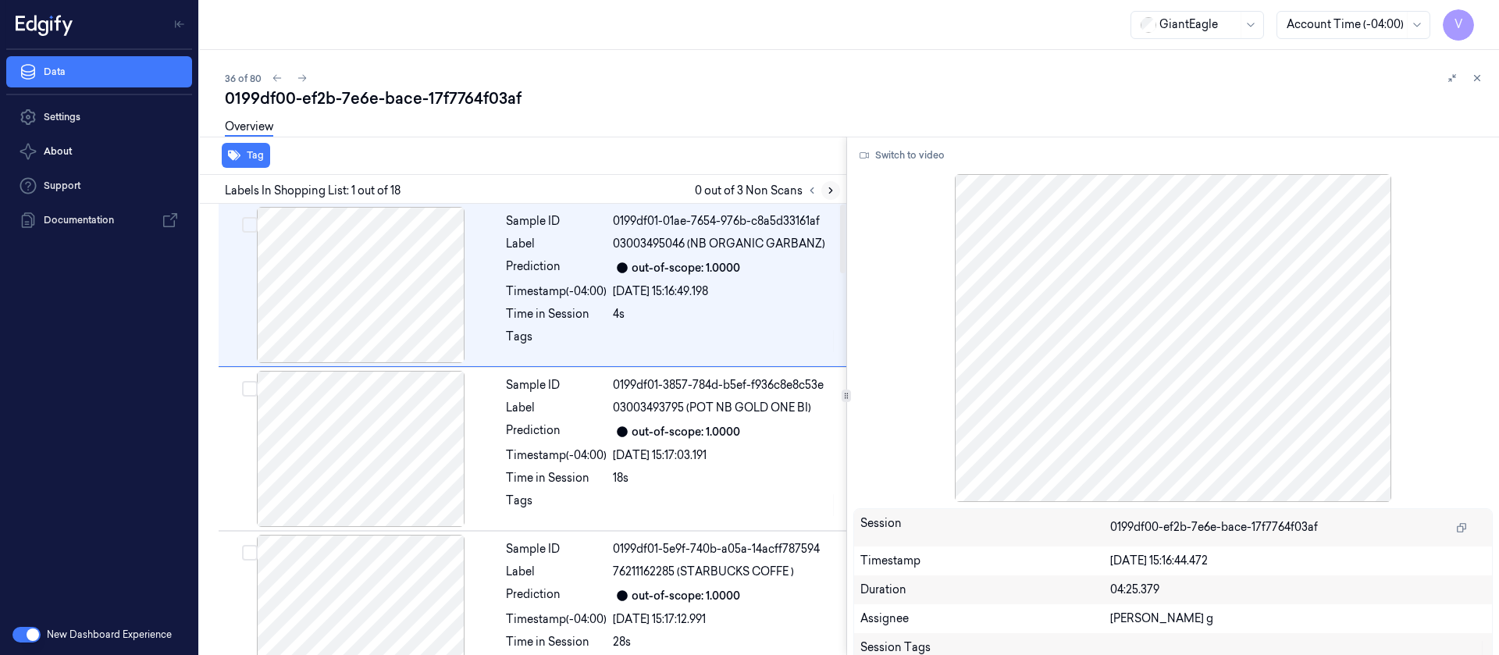
click at [832, 191] on icon at bounding box center [830, 190] width 11 height 11
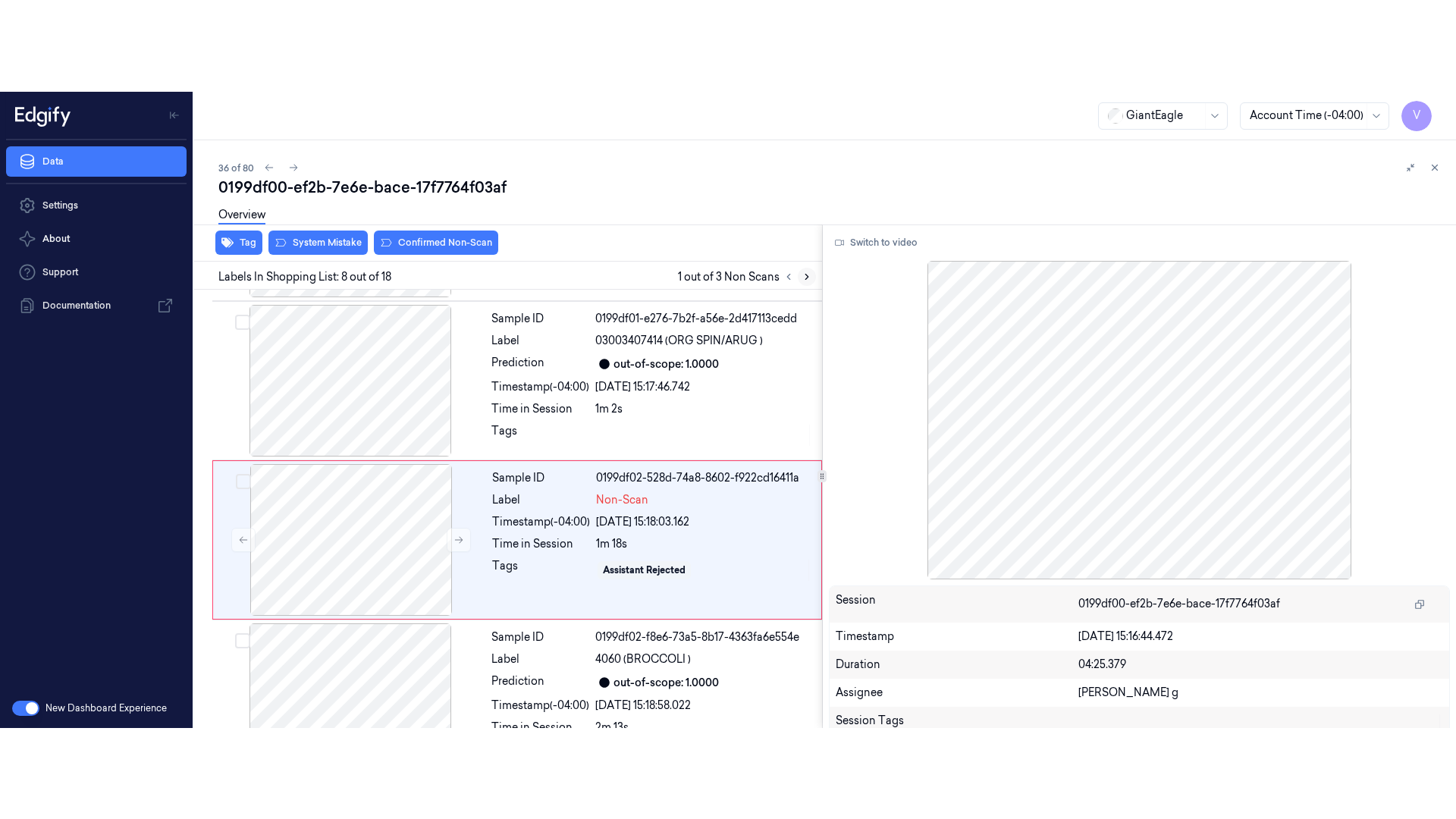
scroll to position [974, 0]
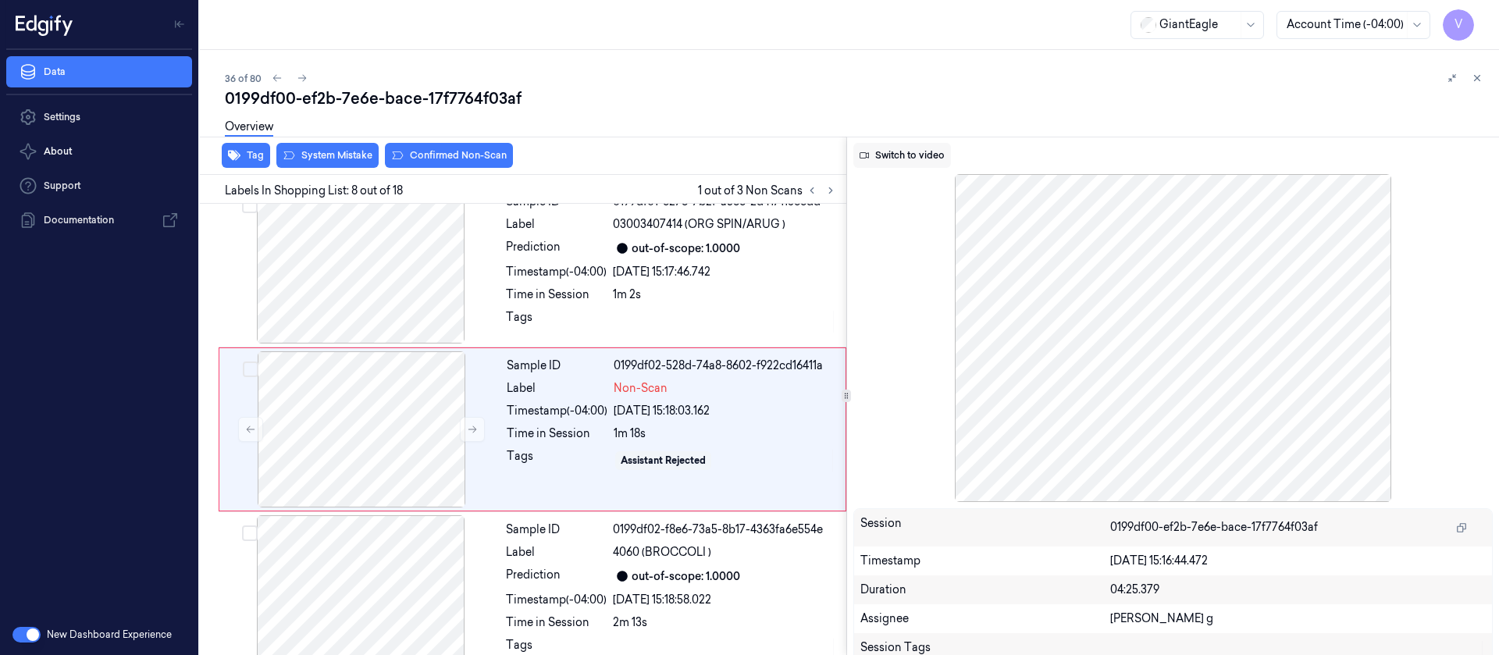
click at [894, 152] on button "Switch to video" at bounding box center [903, 155] width 98 height 25
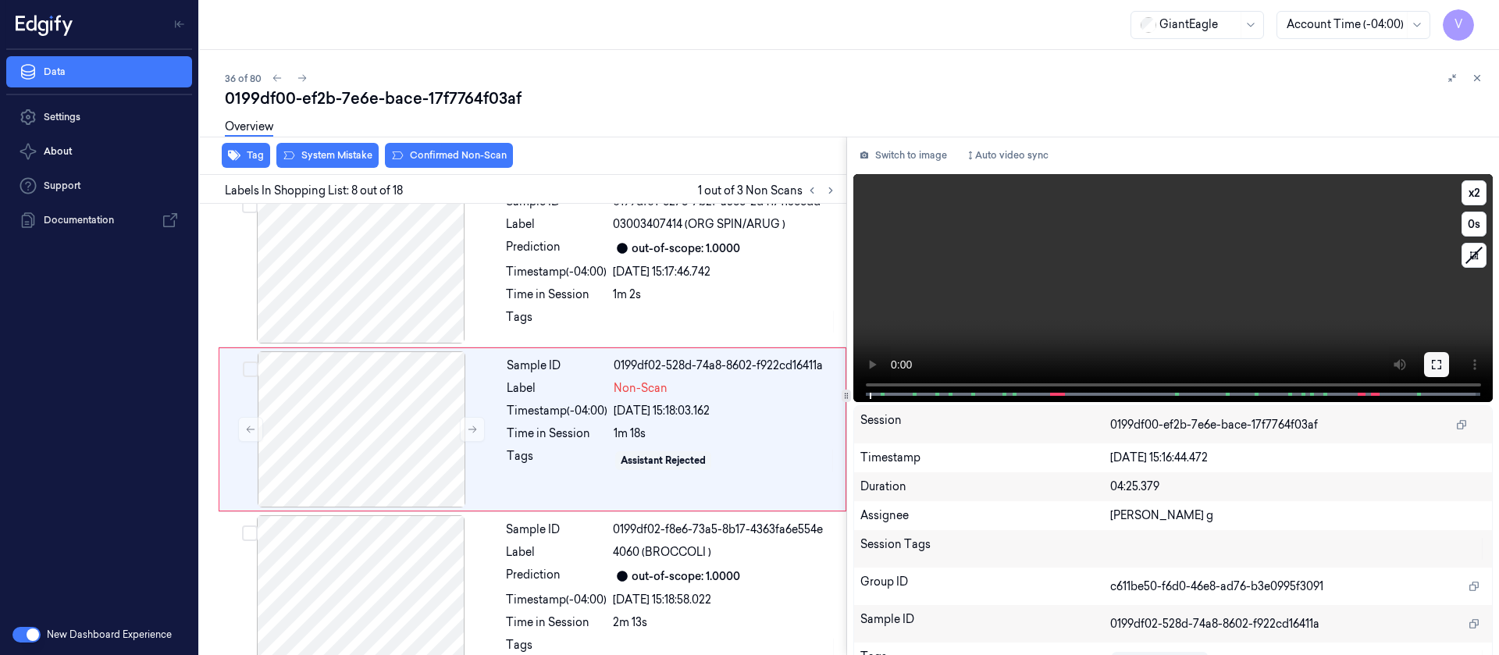
click at [999, 355] on button at bounding box center [1436, 364] width 25 height 25
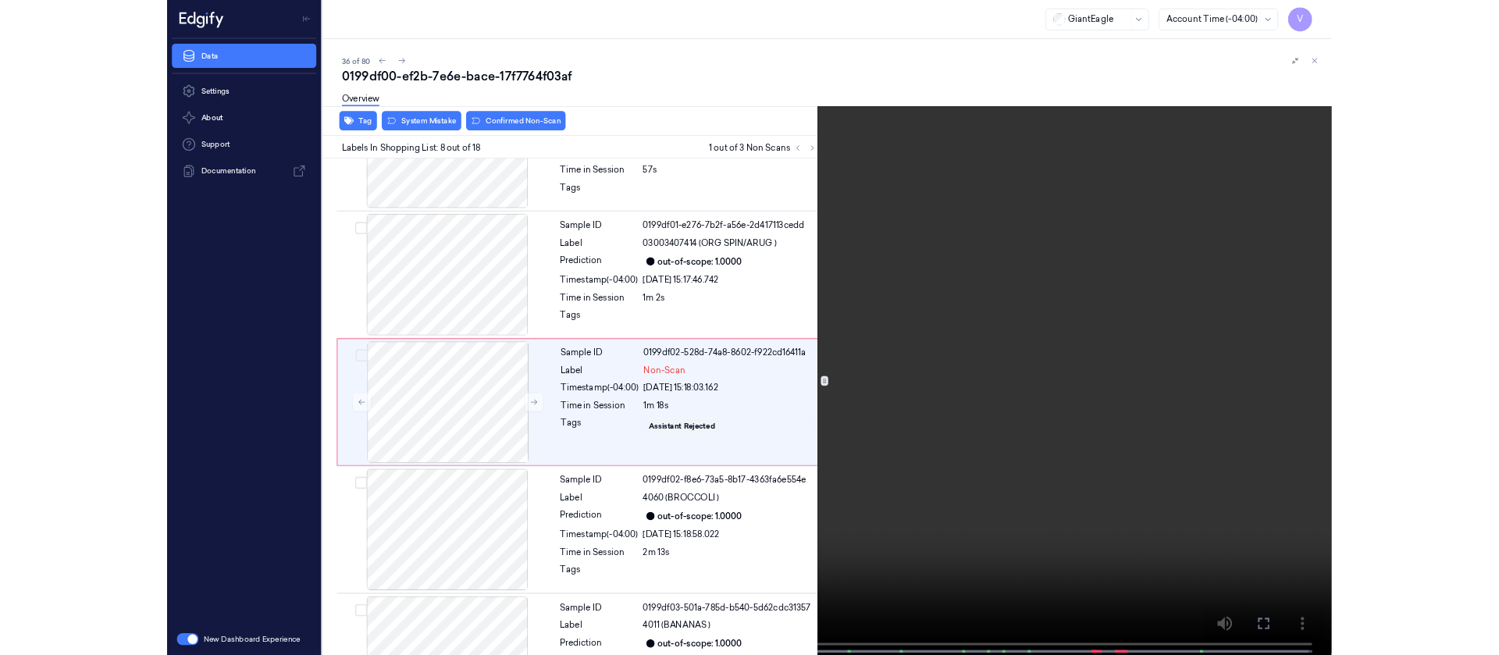
scroll to position [910, 0]
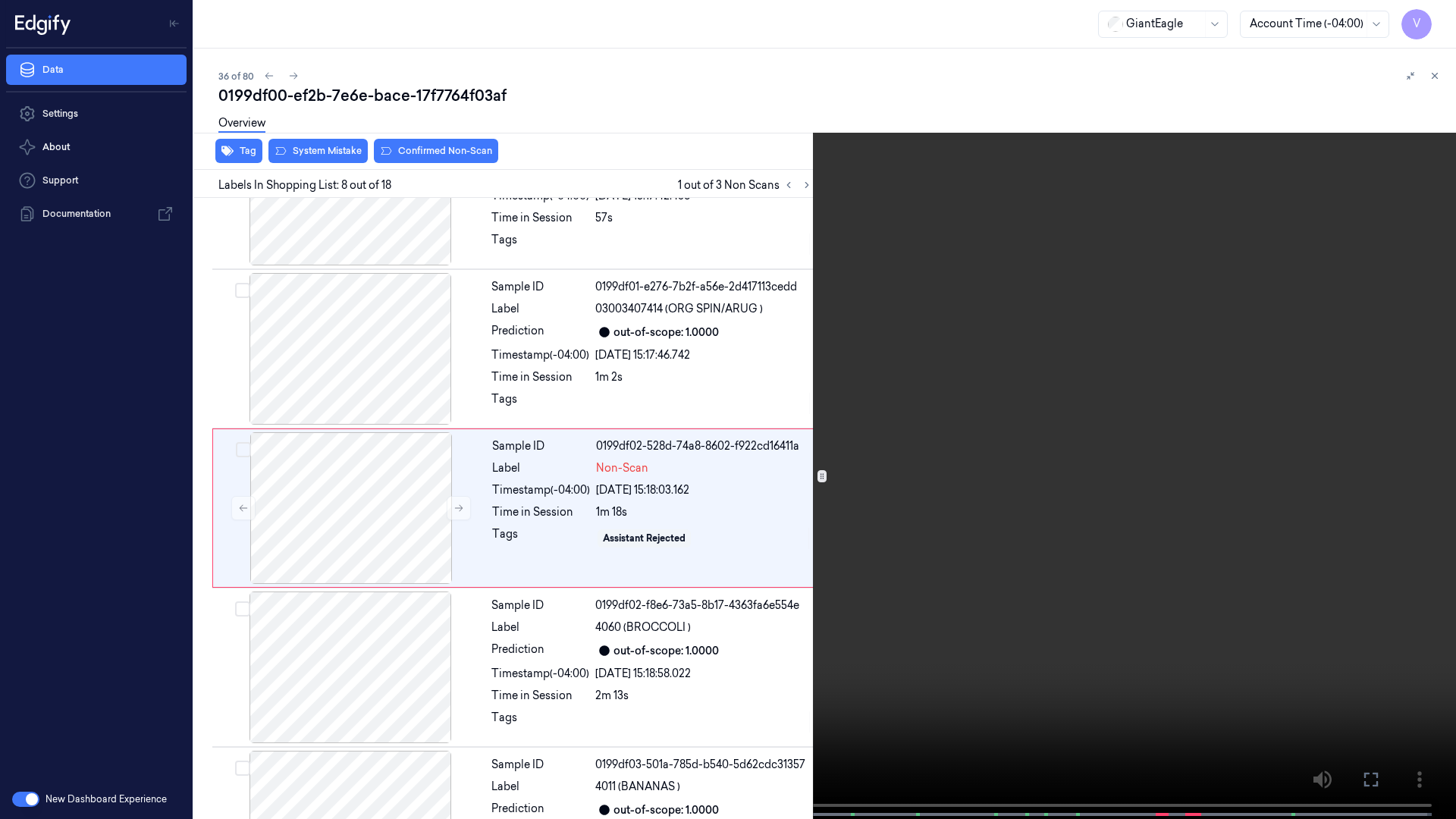
click at [0, 0] on icon at bounding box center [0, 0] width 0 height 0
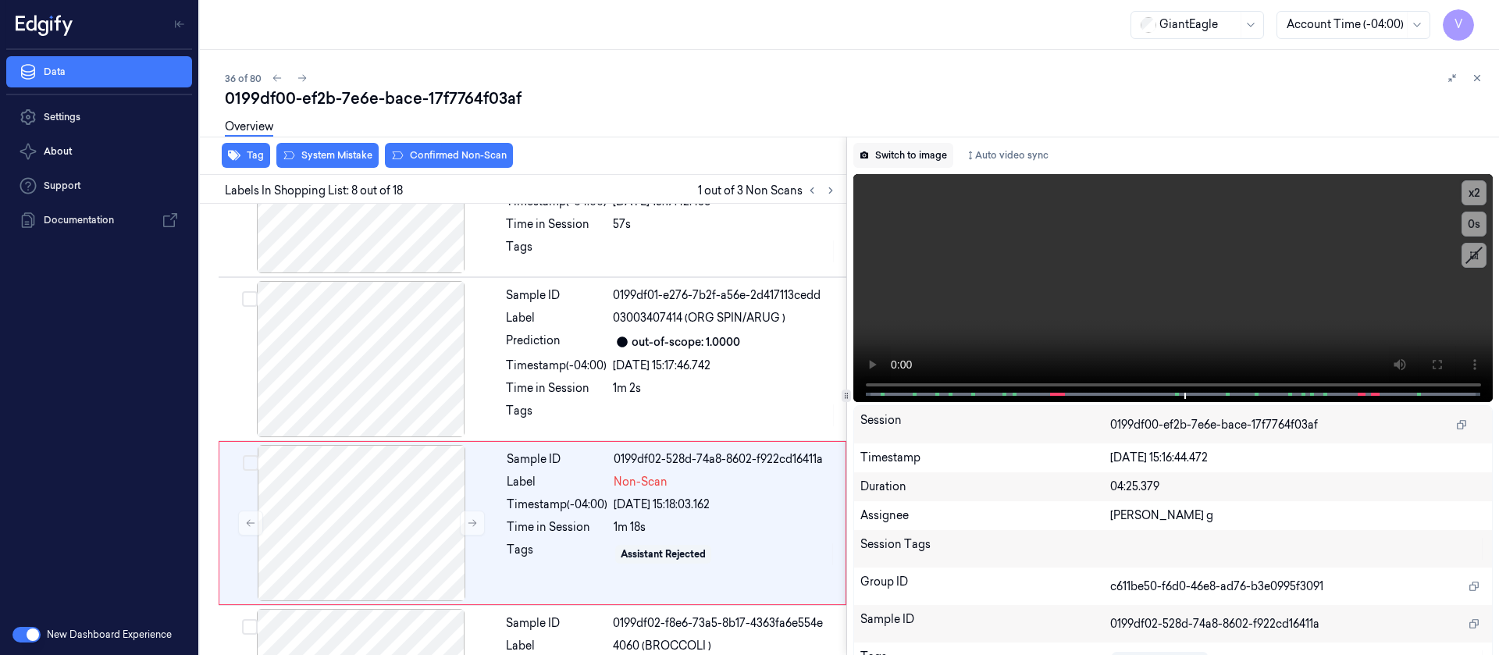
click at [926, 152] on button "Switch to image" at bounding box center [904, 155] width 100 height 25
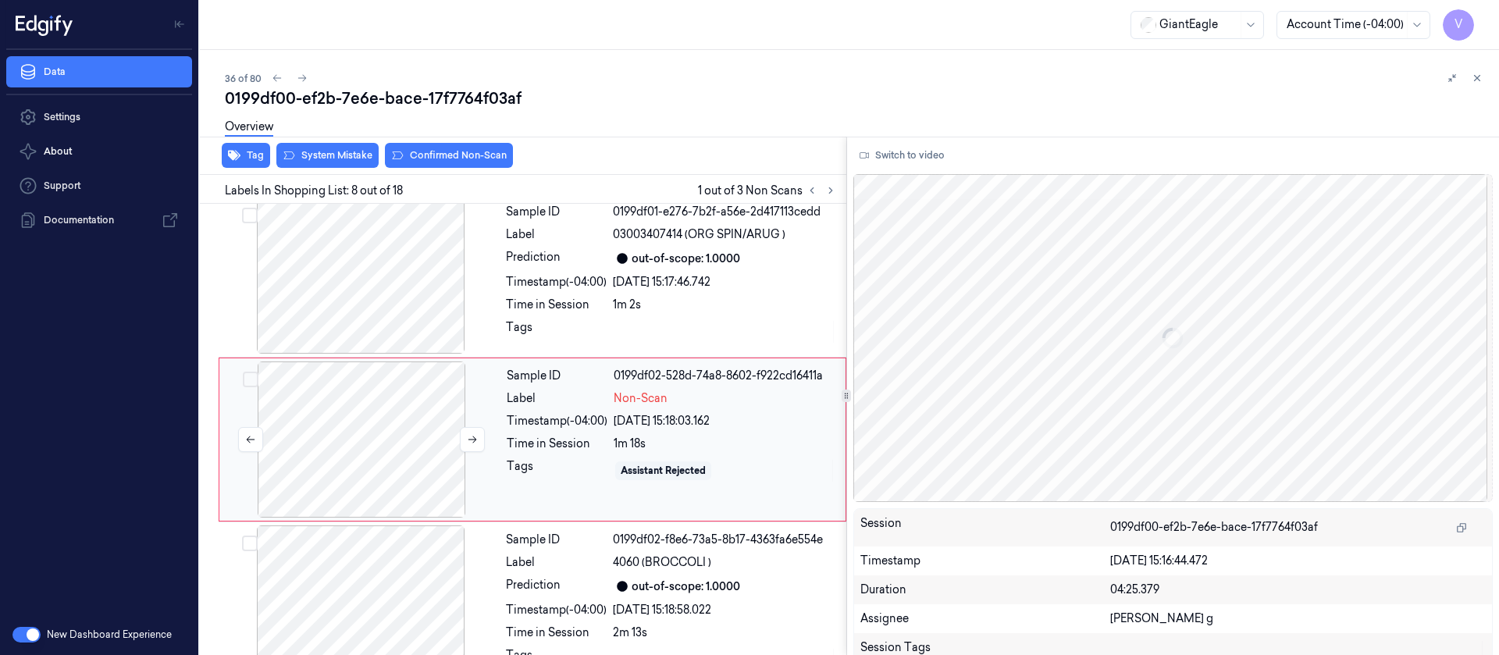
scroll to position [1003, 0]
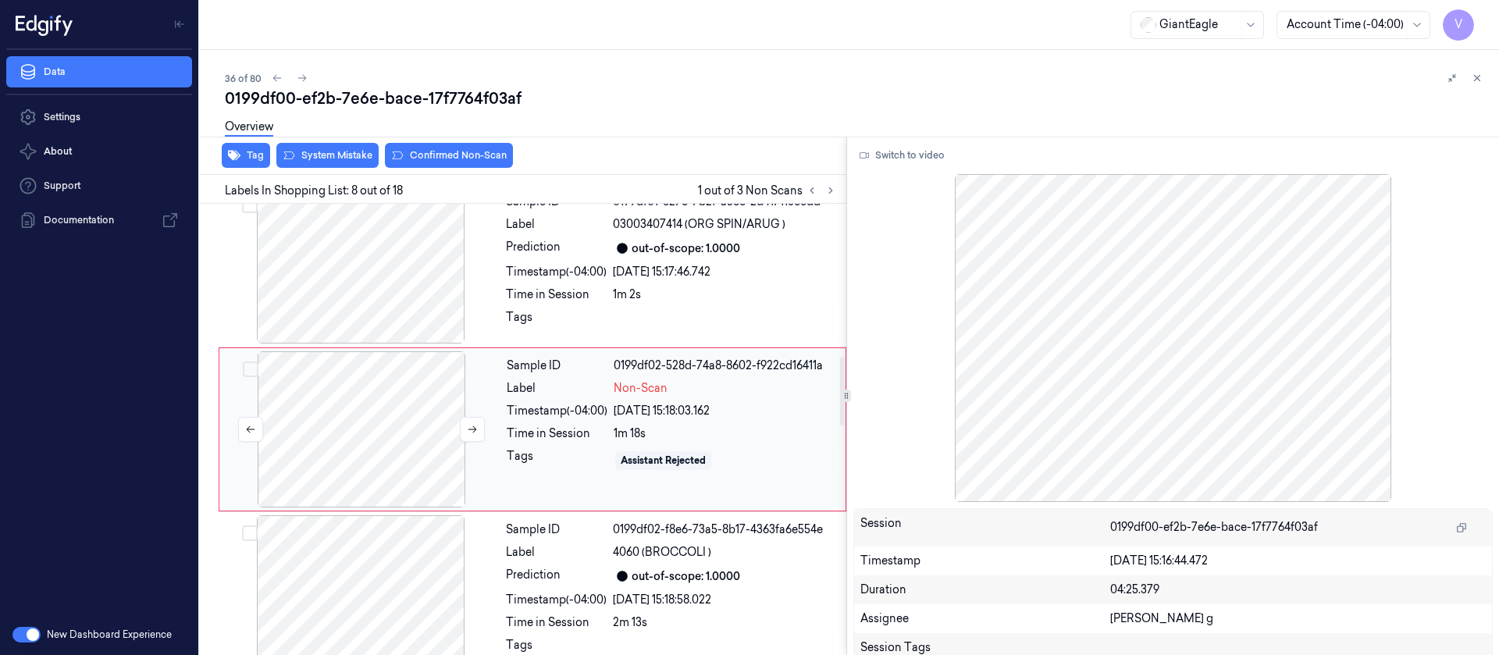
click at [353, 427] on div at bounding box center [362, 429] width 278 height 156
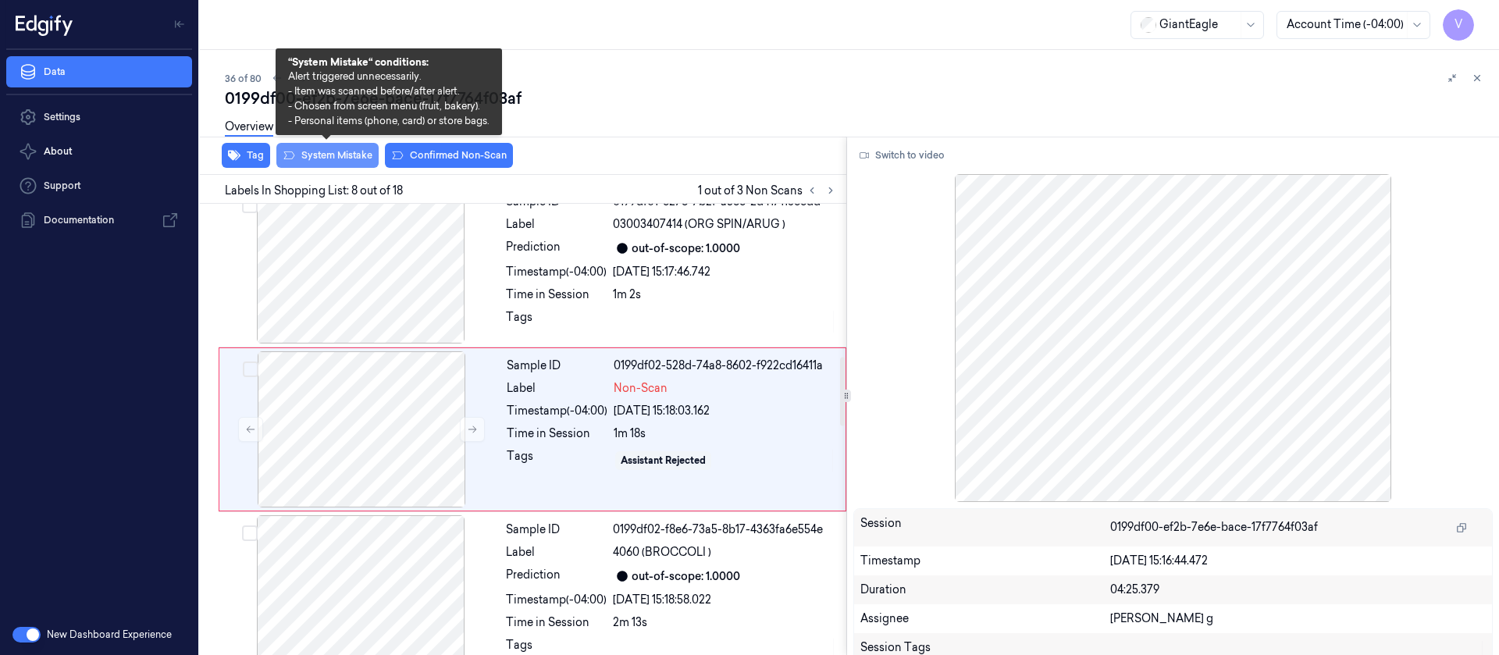
click at [340, 157] on button "System Mistake" at bounding box center [327, 155] width 102 height 25
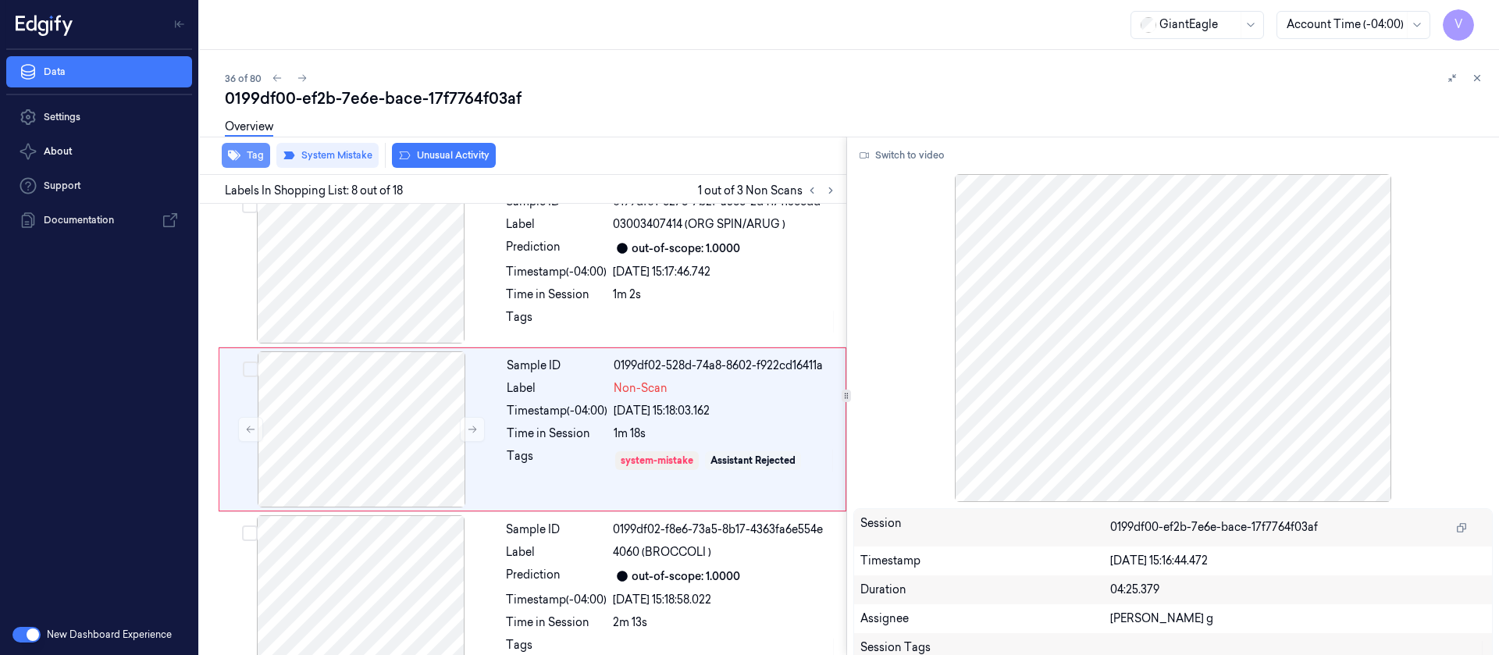
click at [241, 151] on button "Tag" at bounding box center [246, 155] width 48 height 25
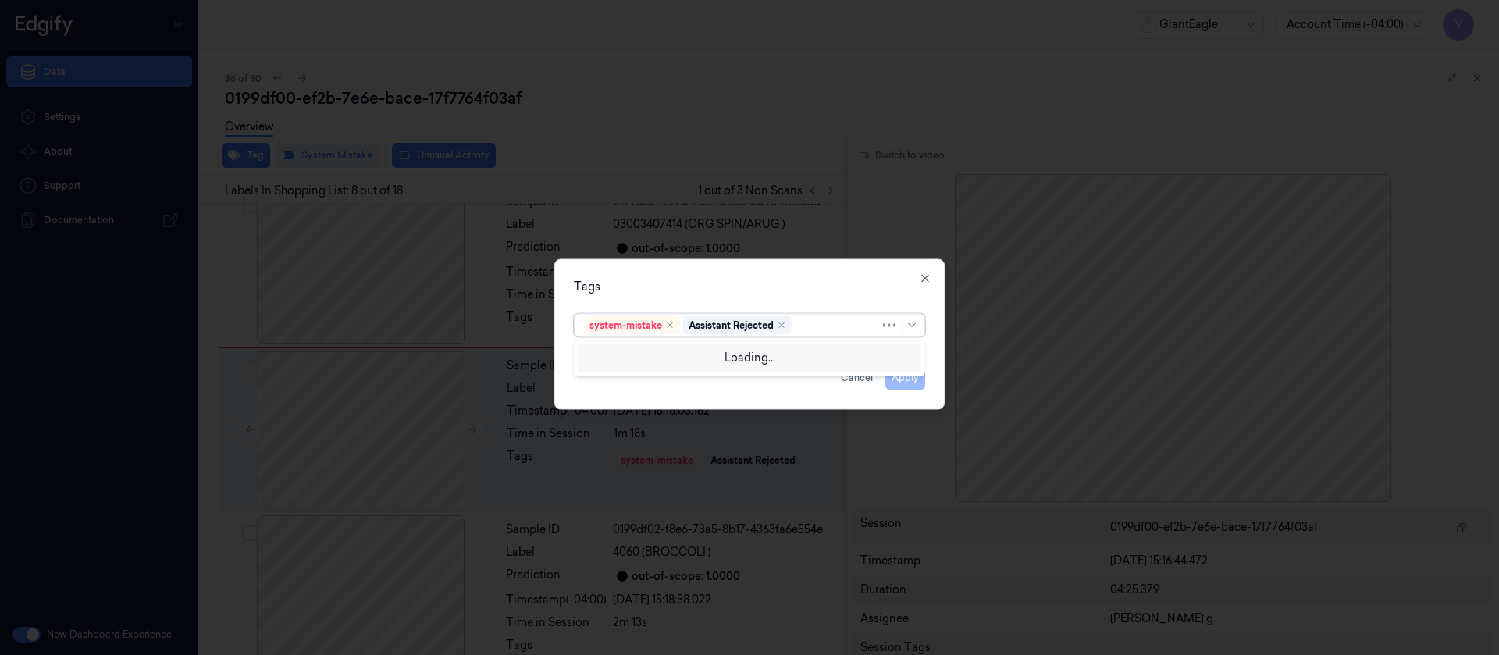
click at [801, 323] on div at bounding box center [837, 325] width 85 height 16
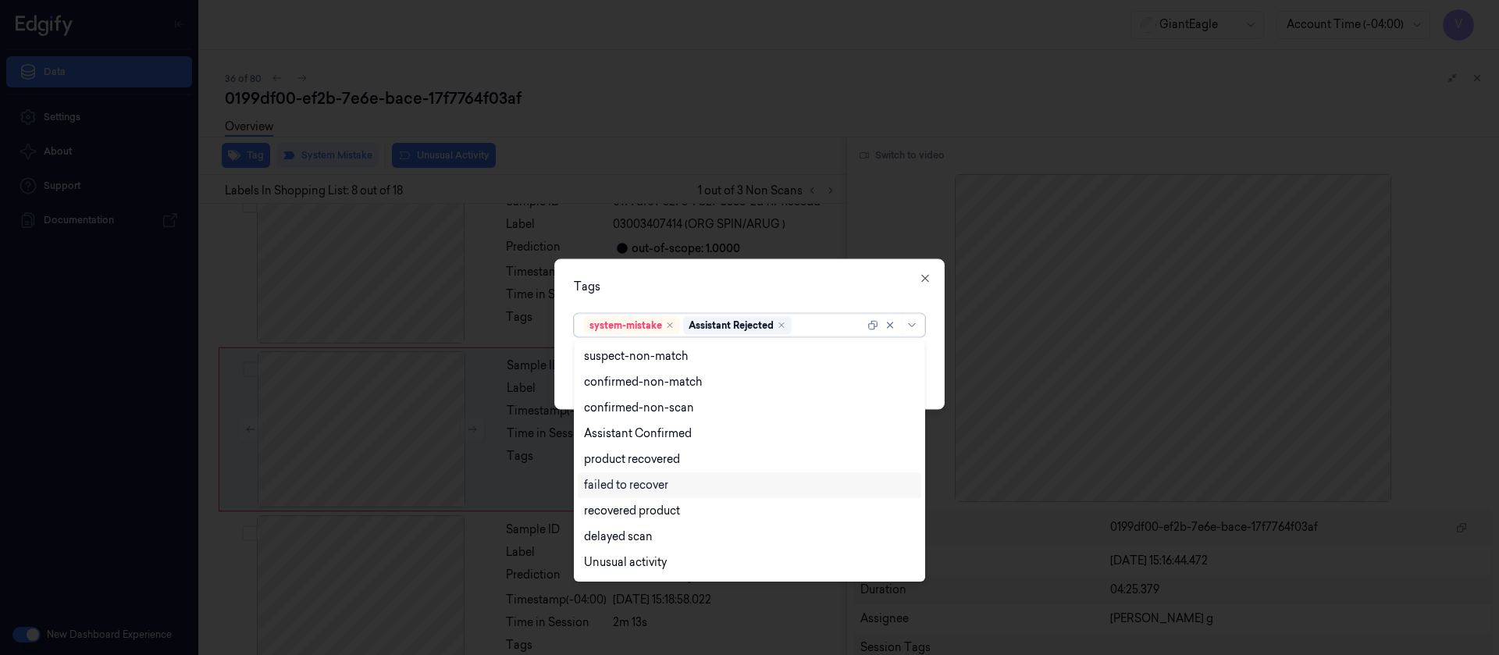
scroll to position [127, 0]
click at [601, 436] on div "Bag" at bounding box center [594, 539] width 21 height 16
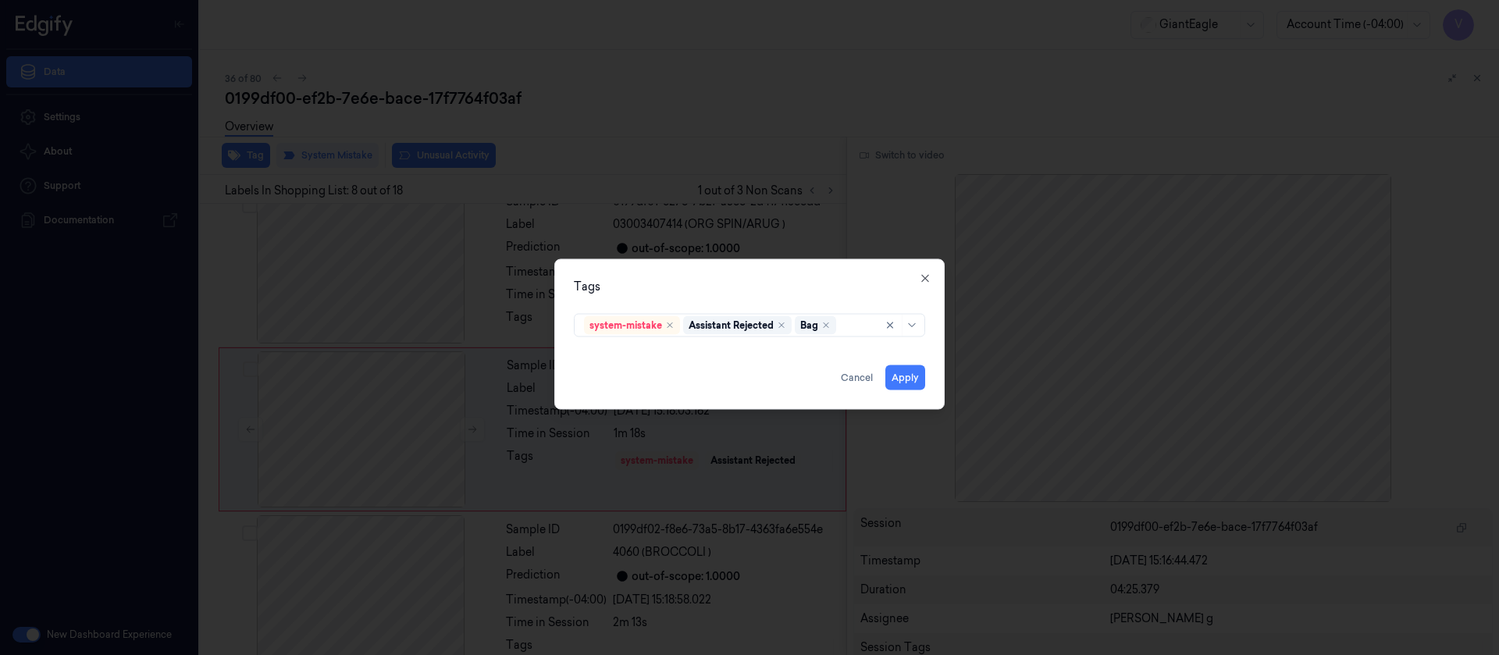
click at [826, 270] on div "Tags system-mistake Assistant Rejected Bag Apply Cancel Close" at bounding box center [749, 333] width 390 height 151
click at [908, 377] on button "Apply" at bounding box center [906, 377] width 40 height 25
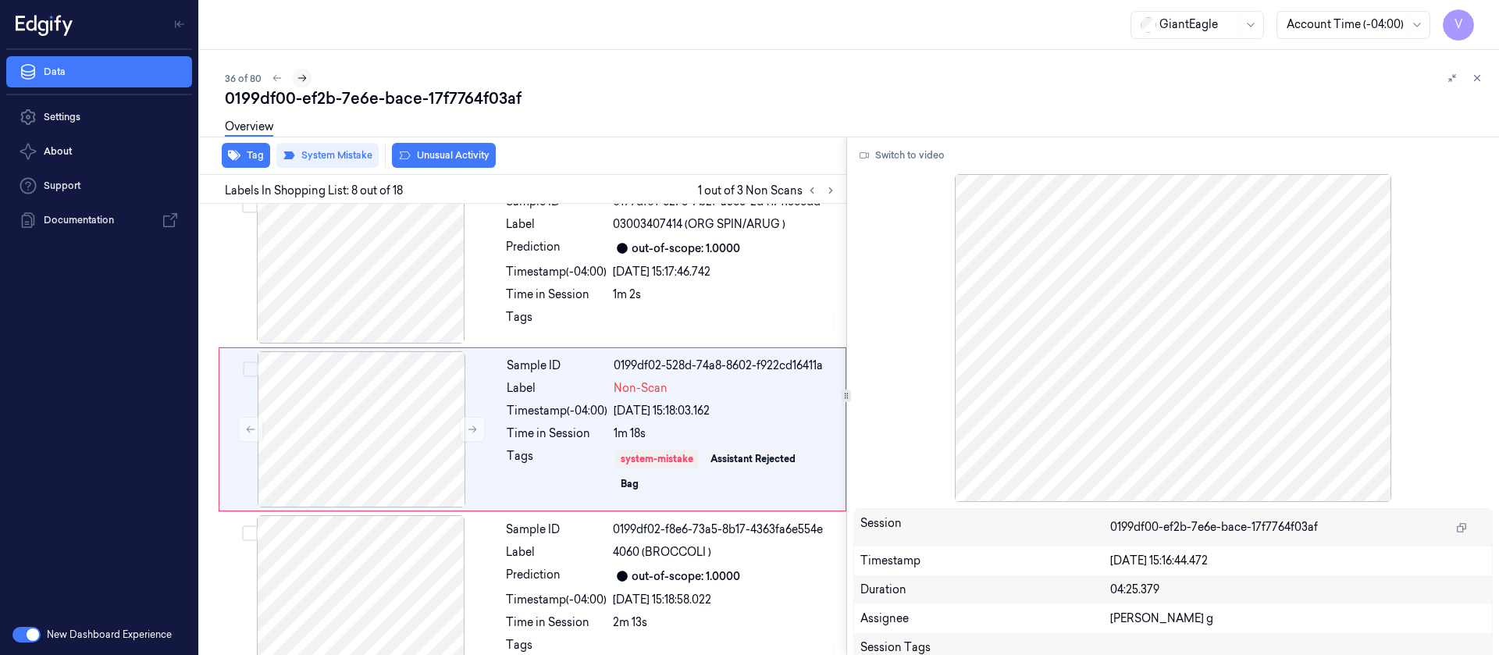
click at [300, 83] on icon at bounding box center [302, 78] width 11 height 11
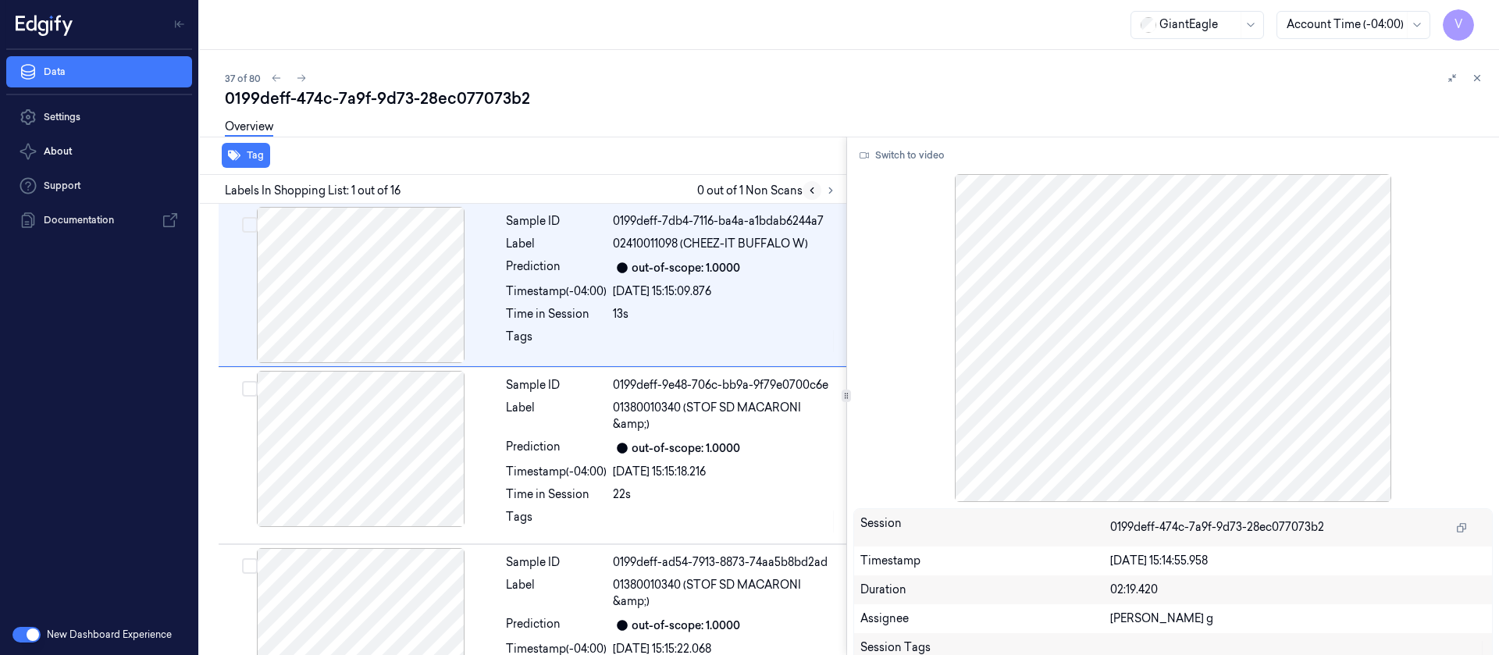
click at [808, 193] on icon at bounding box center [812, 190] width 11 height 11
click at [815, 191] on icon at bounding box center [812, 190] width 11 height 11
click at [273, 80] on icon at bounding box center [276, 78] width 11 height 11
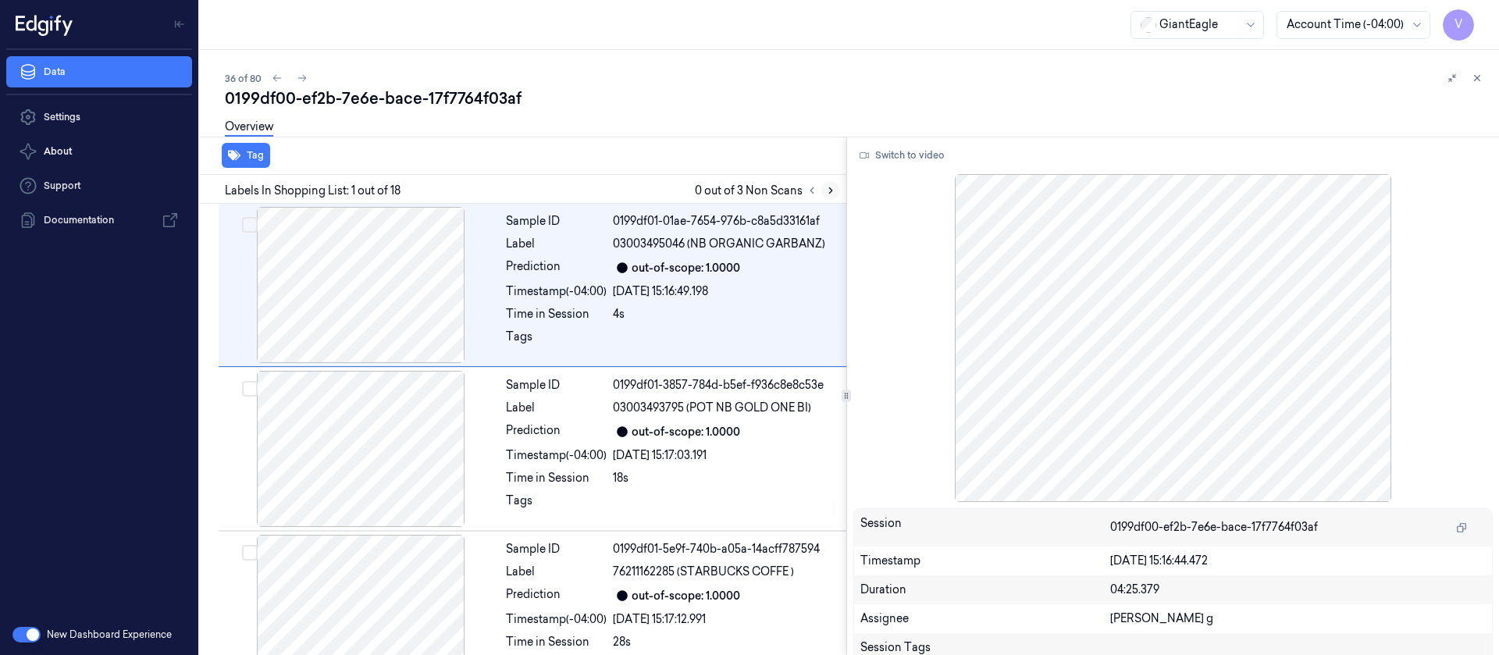
click at [832, 194] on icon at bounding box center [830, 190] width 11 height 11
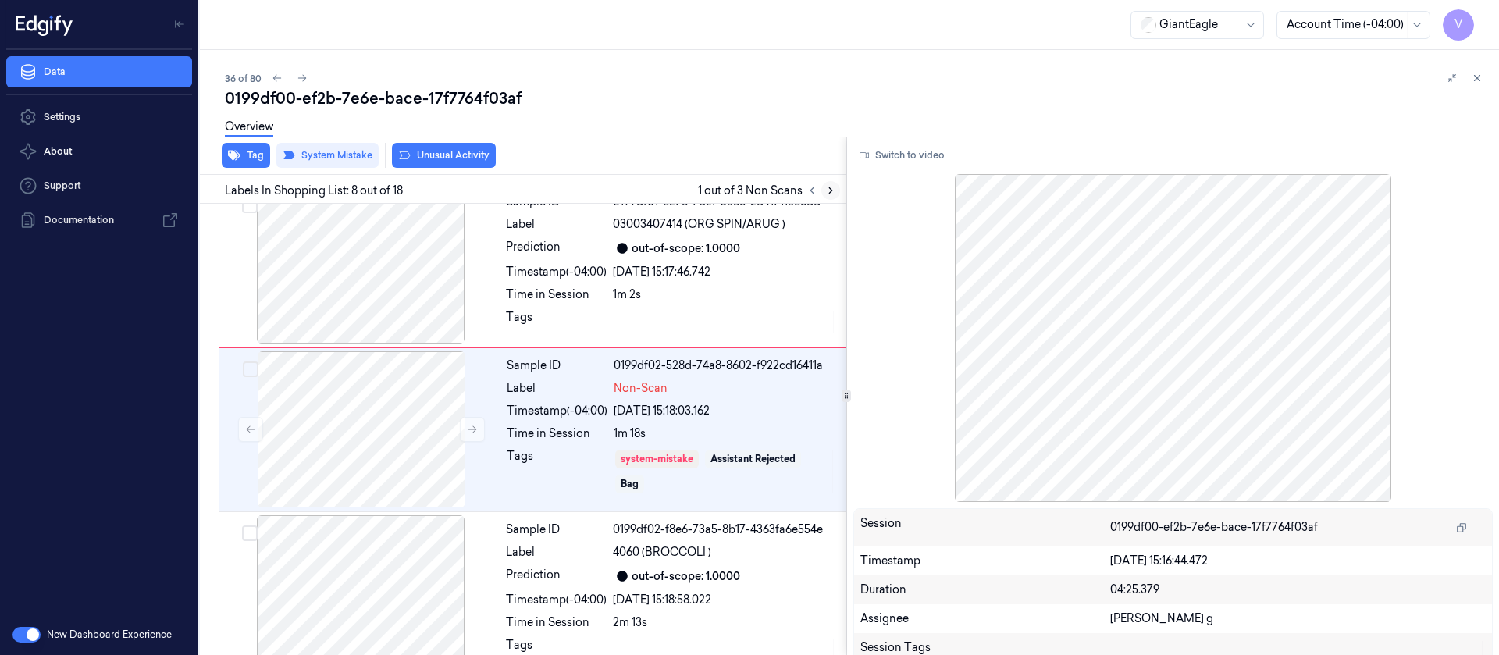
click at [832, 194] on icon at bounding box center [830, 190] width 11 height 11
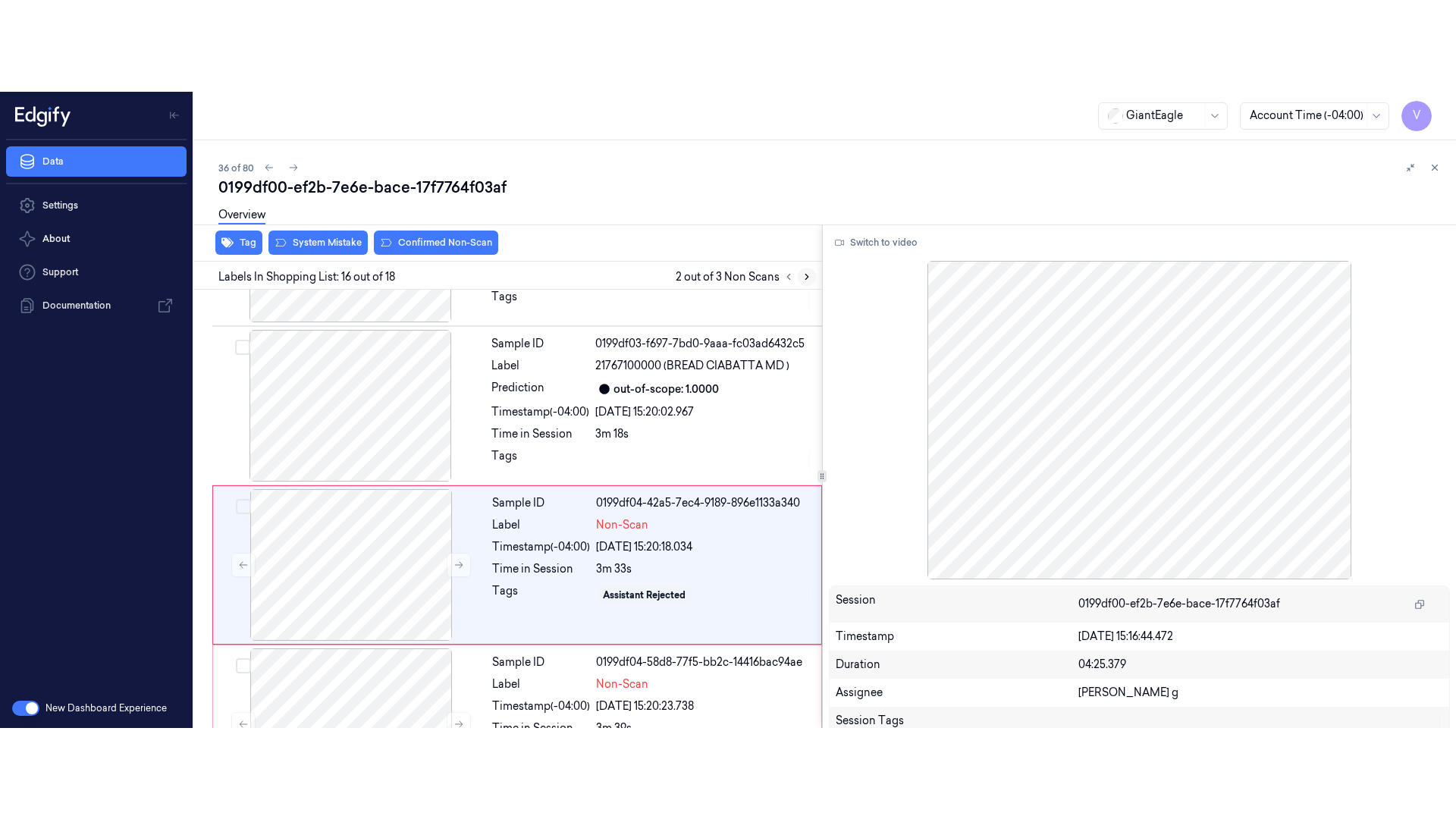
scroll to position [2249, 0]
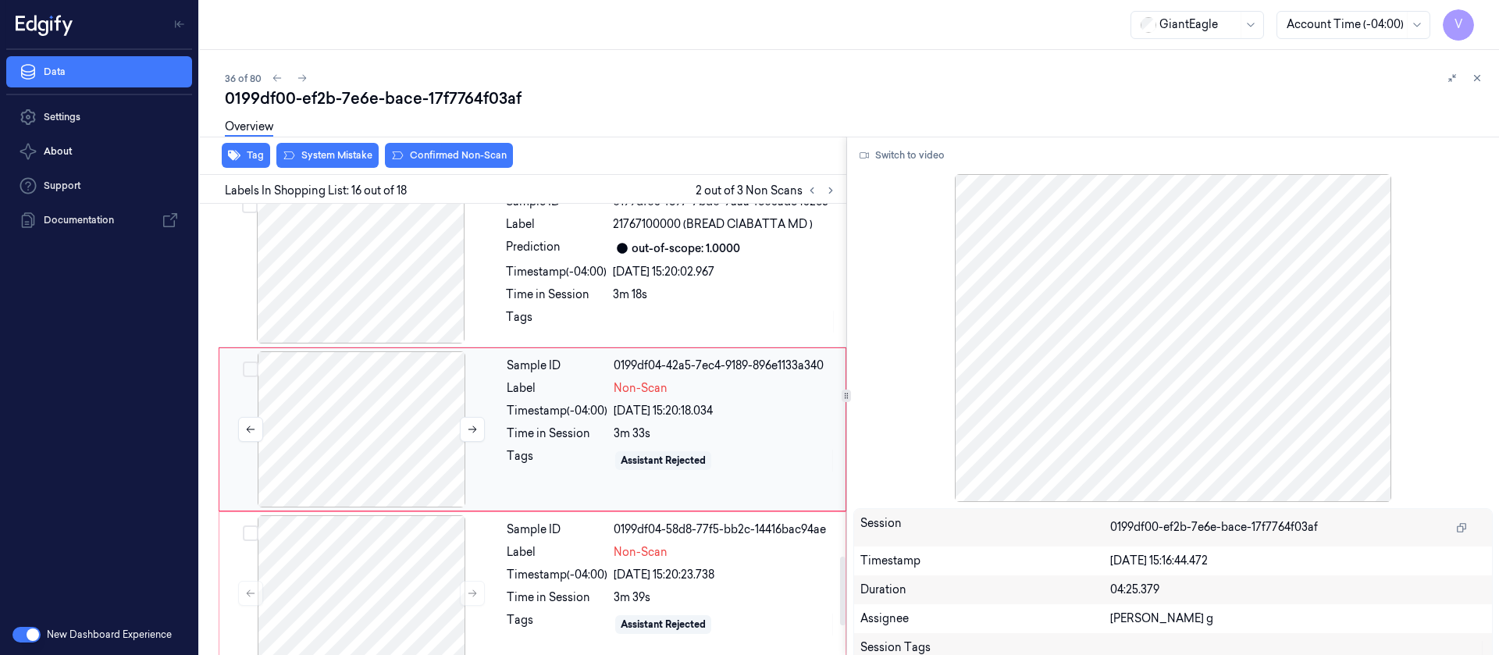
click at [383, 427] on div at bounding box center [362, 429] width 278 height 156
click at [886, 151] on button "Switch to video" at bounding box center [903, 155] width 98 height 25
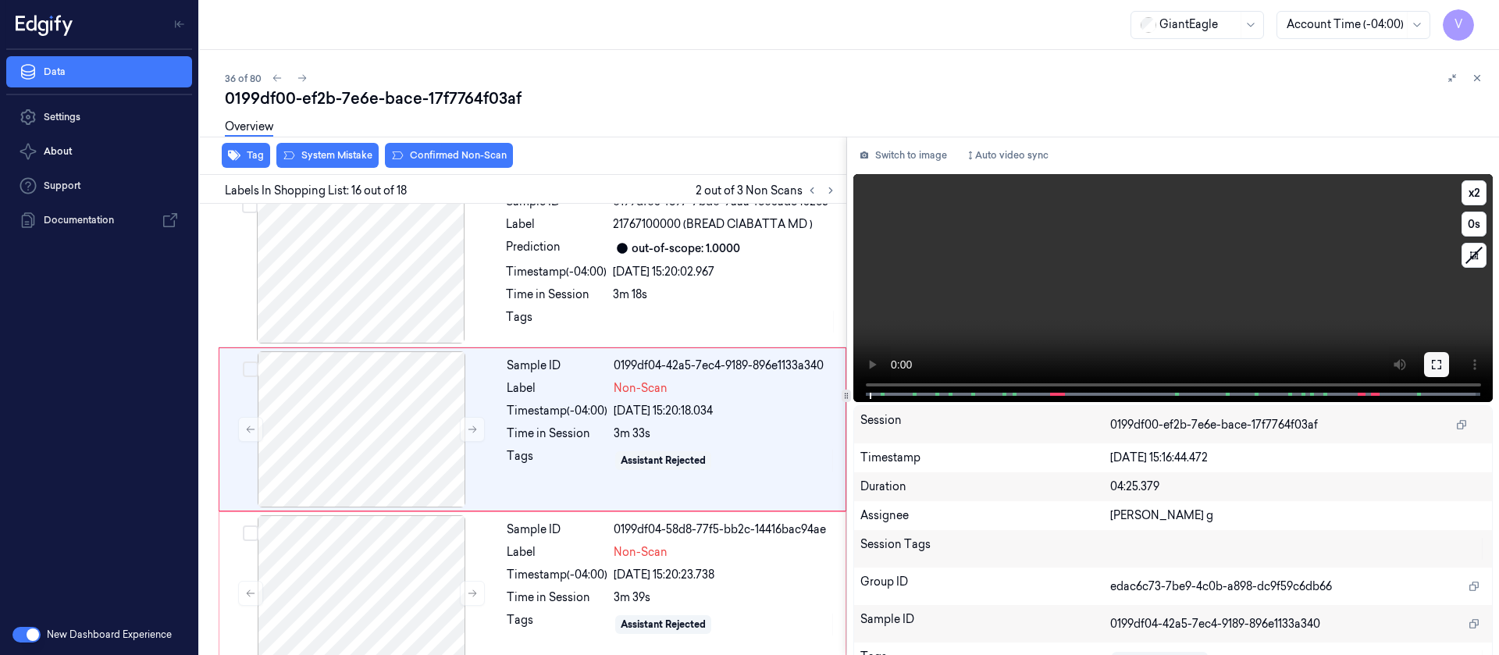
click at [999, 363] on button at bounding box center [1436, 364] width 25 height 25
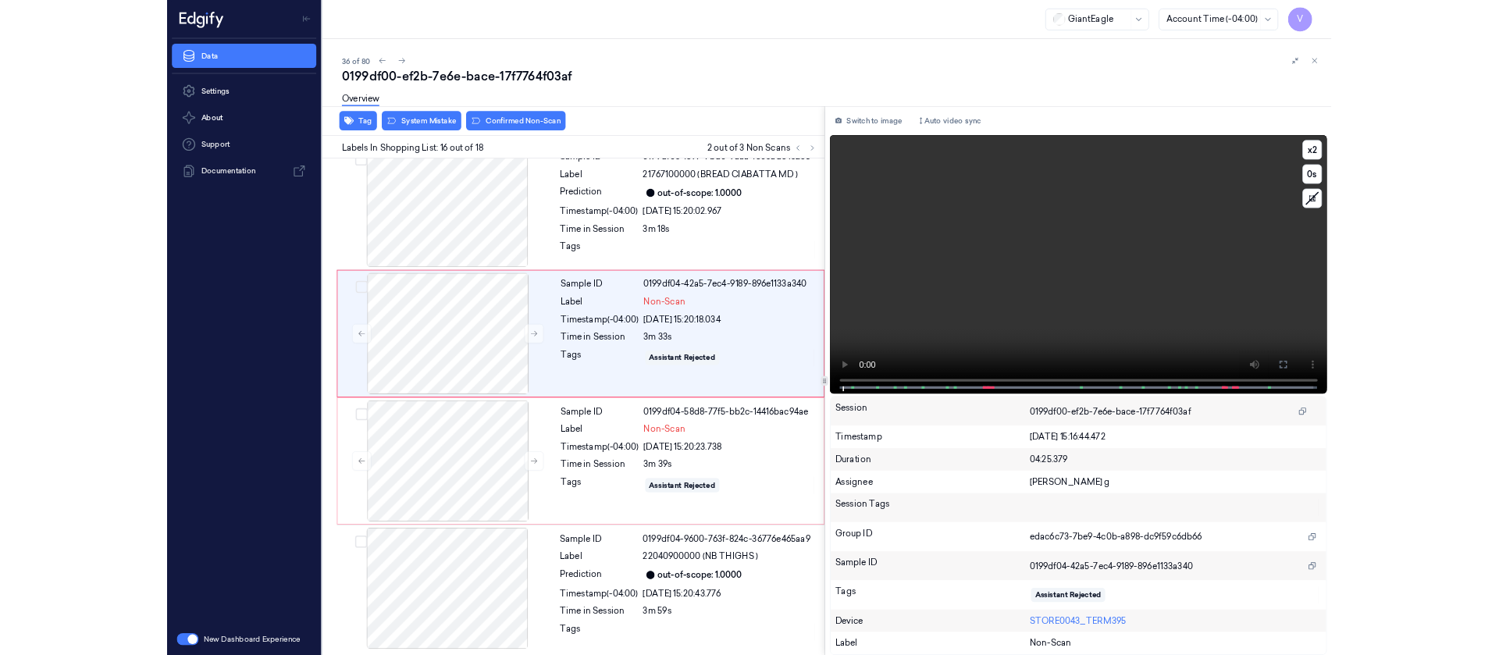
scroll to position [2222, 0]
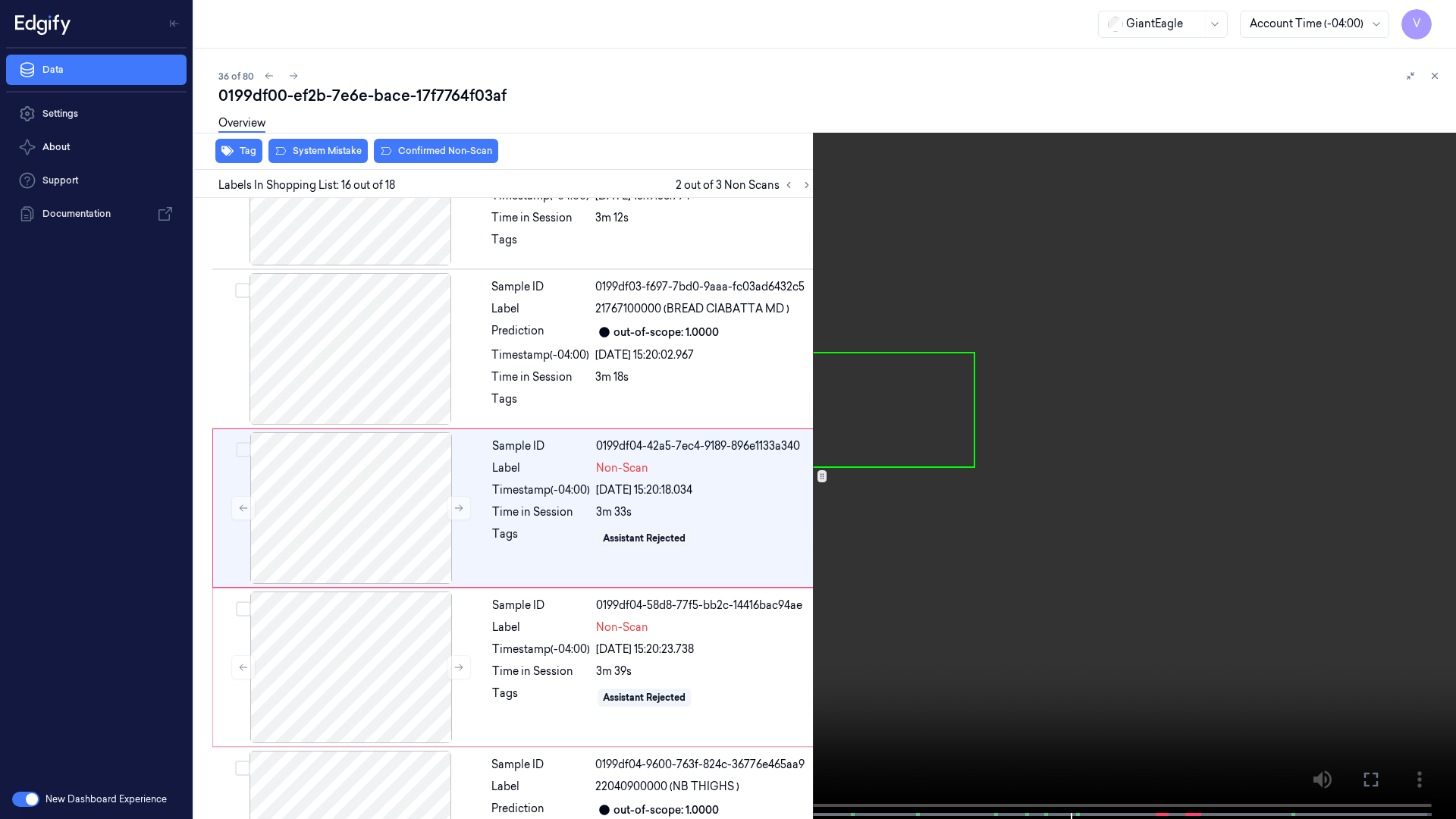
click at [0, 0] on button at bounding box center [0, 0] width 0 height 0
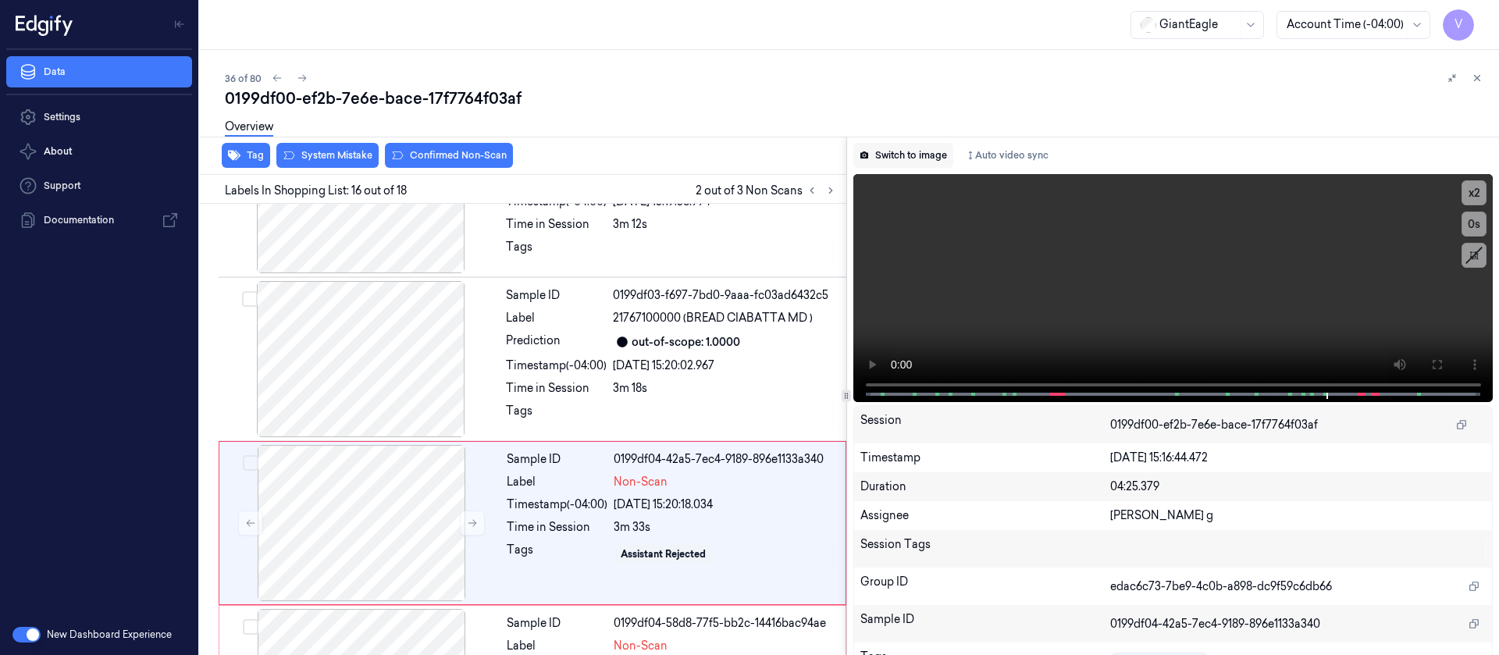
click at [909, 161] on button "Switch to image" at bounding box center [904, 155] width 100 height 25
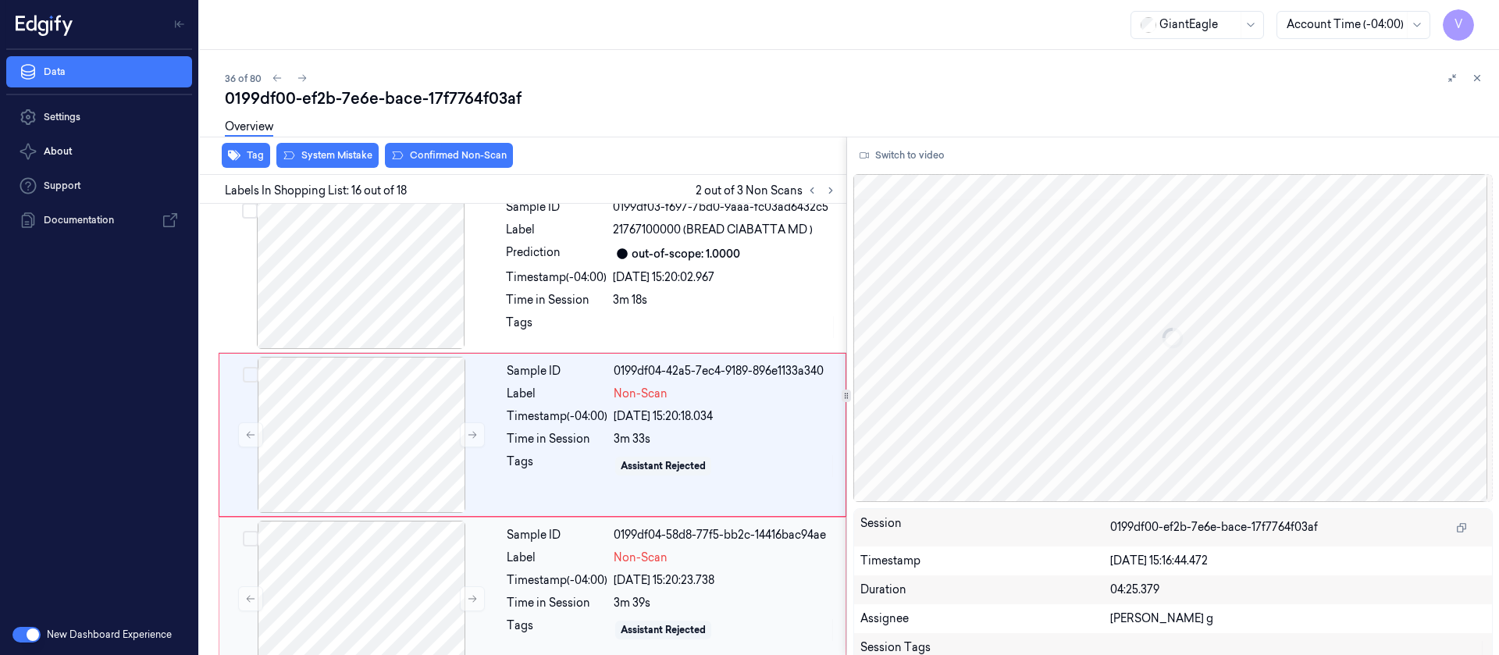
scroll to position [2315, 0]
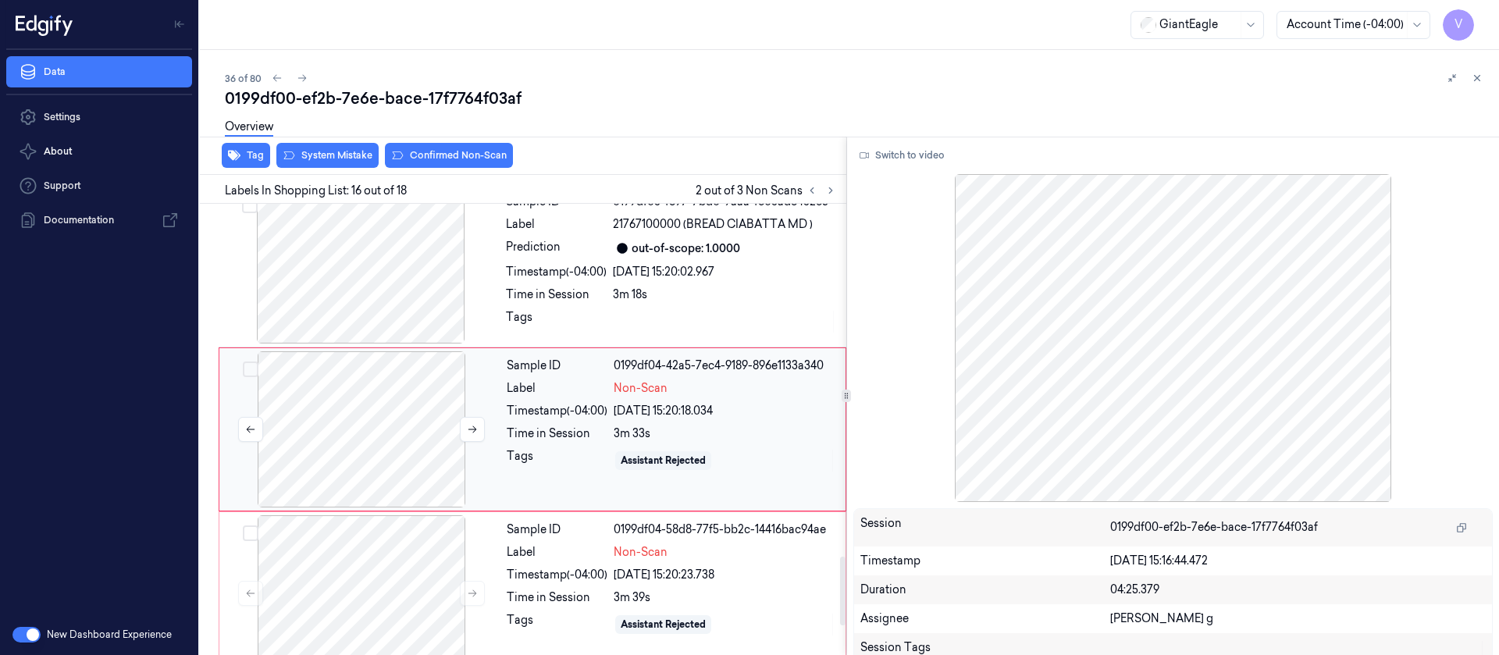
click at [421, 419] on div at bounding box center [362, 429] width 278 height 156
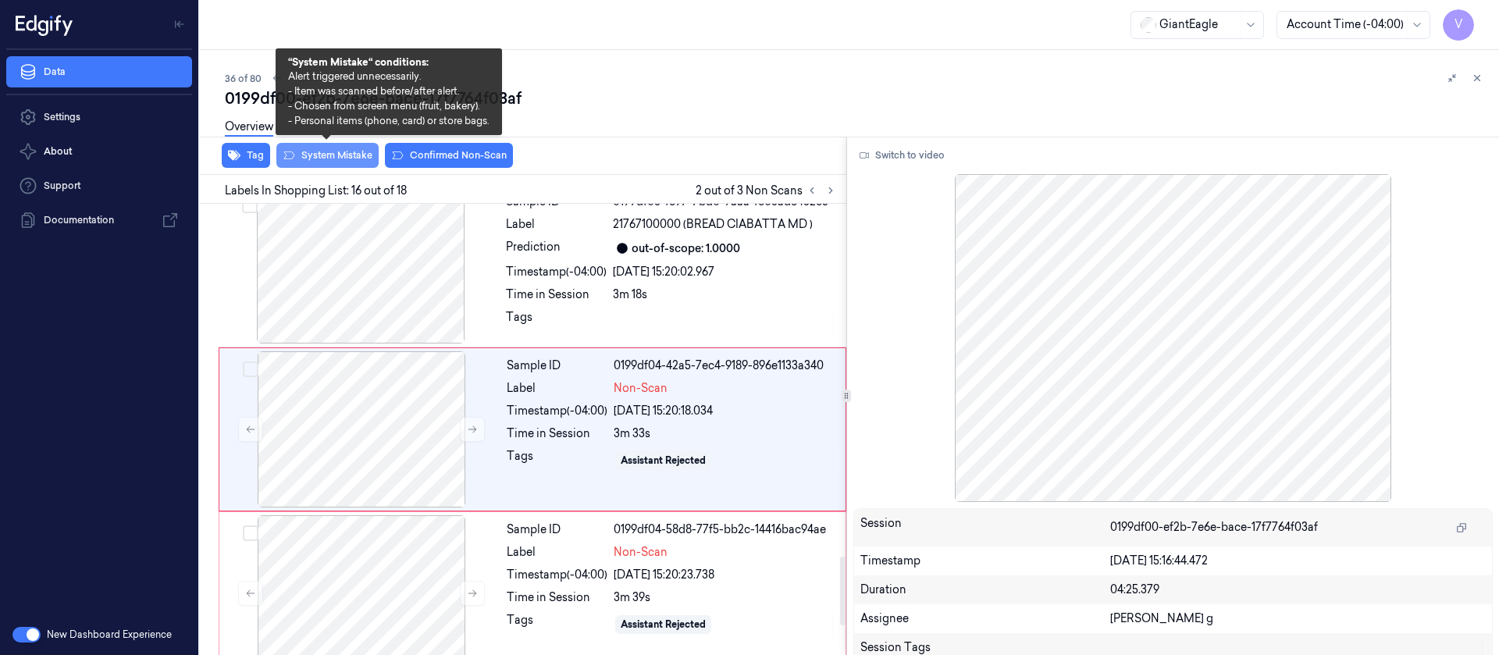
click at [345, 155] on button "System Mistake" at bounding box center [327, 155] width 102 height 25
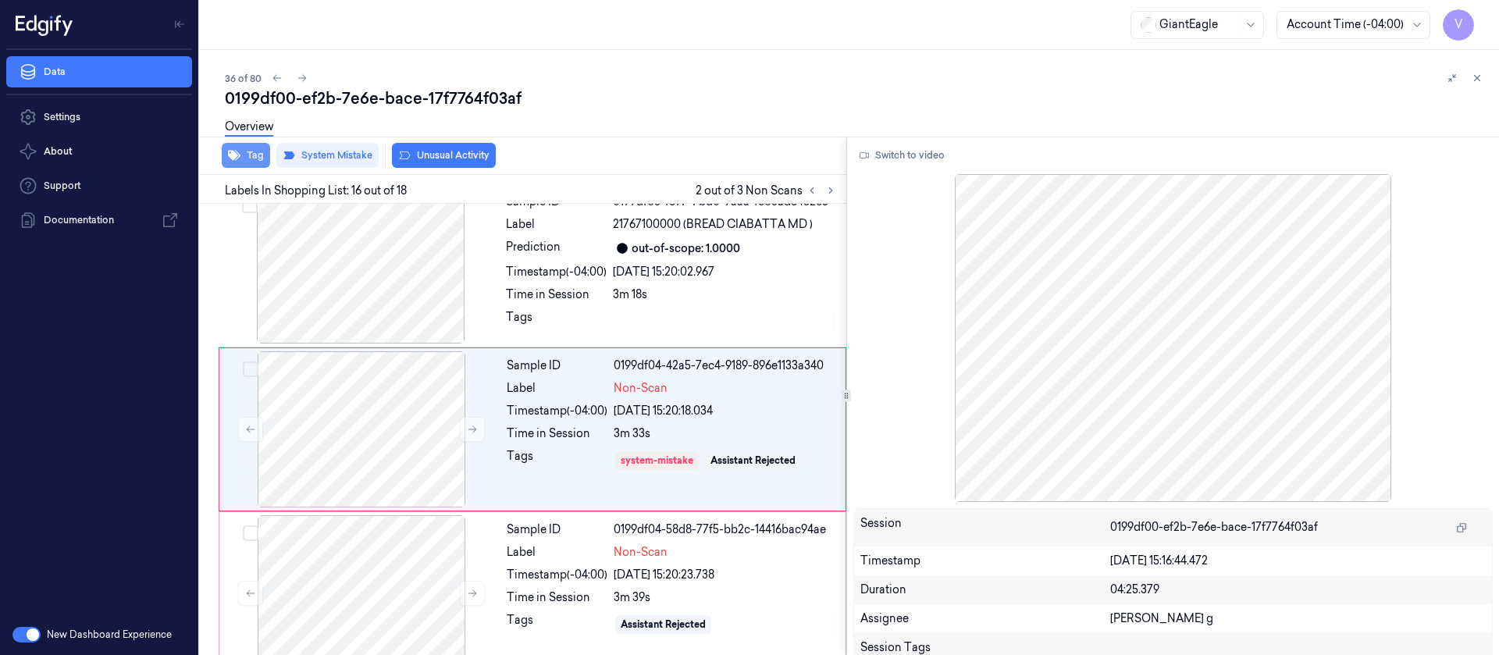
click at [244, 155] on button "Tag" at bounding box center [246, 155] width 48 height 25
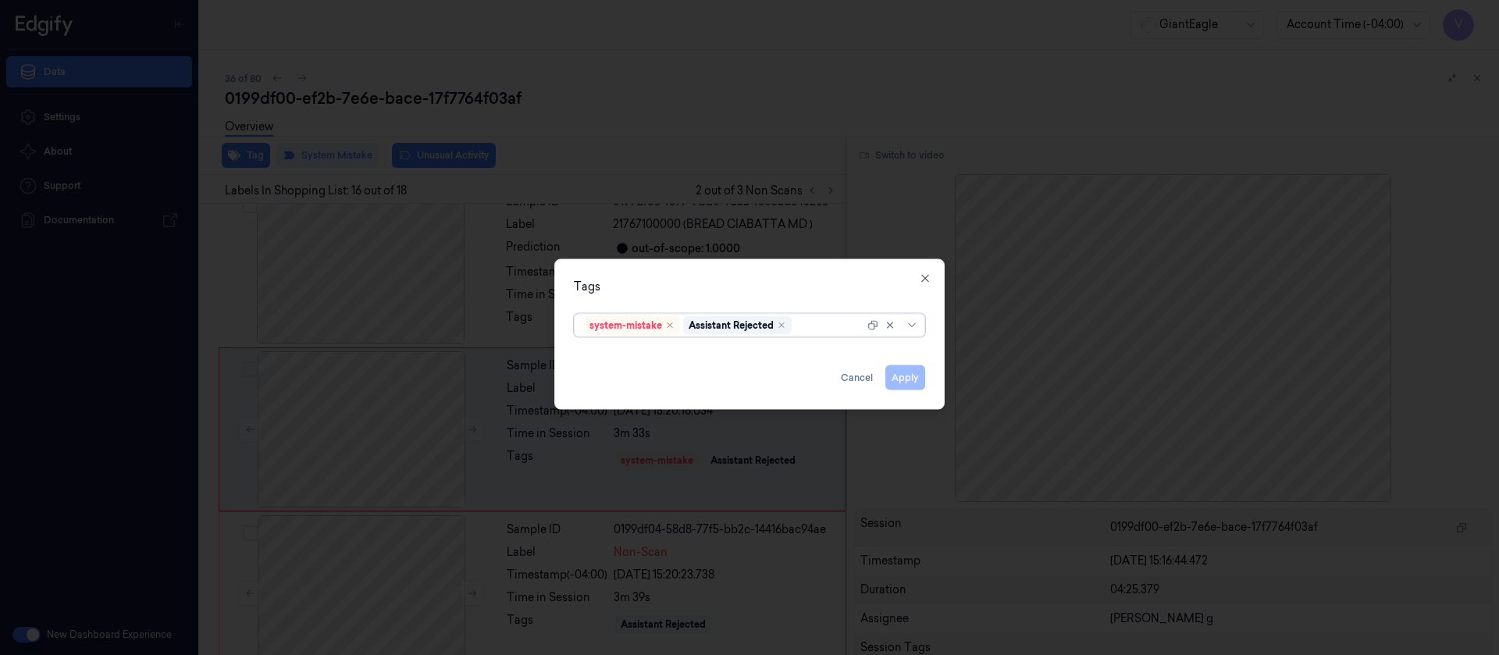
click at [828, 323] on div at bounding box center [830, 325] width 70 height 16
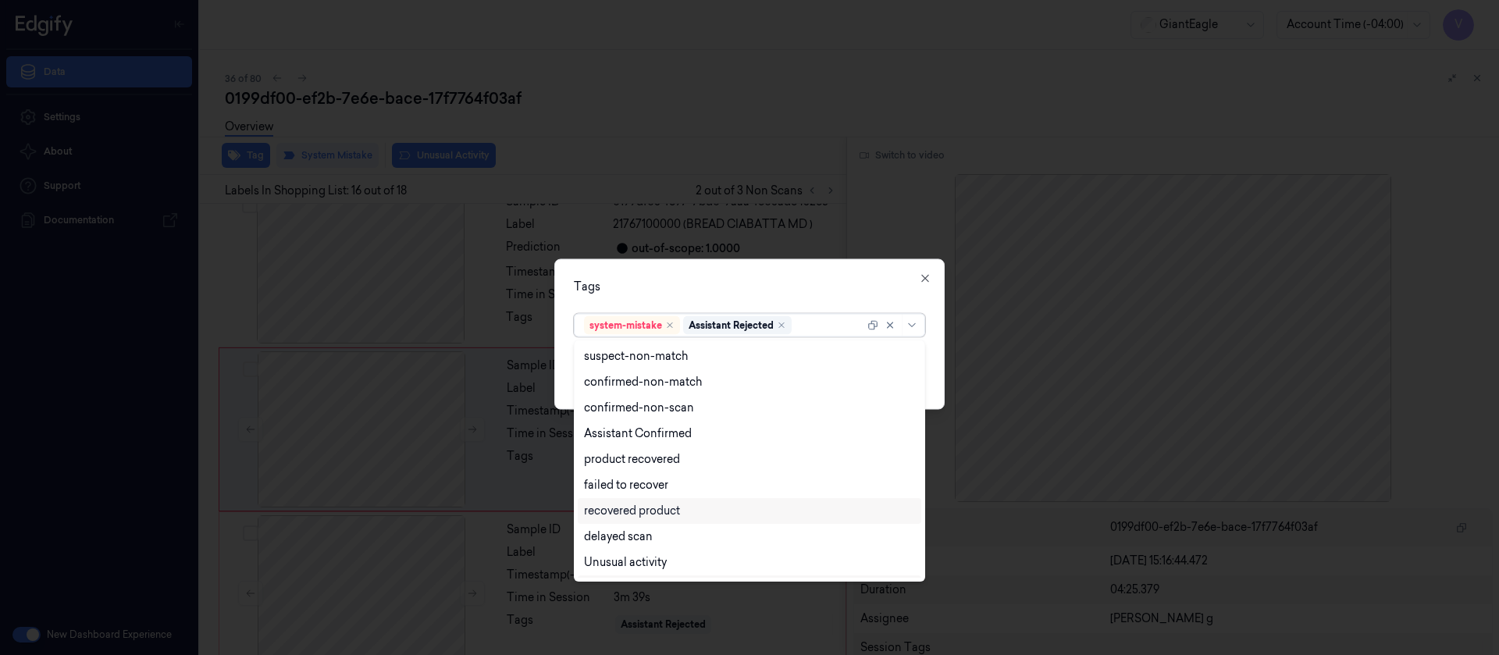
scroll to position [127, 0]
click at [602, 436] on div "Bag" at bounding box center [594, 539] width 21 height 16
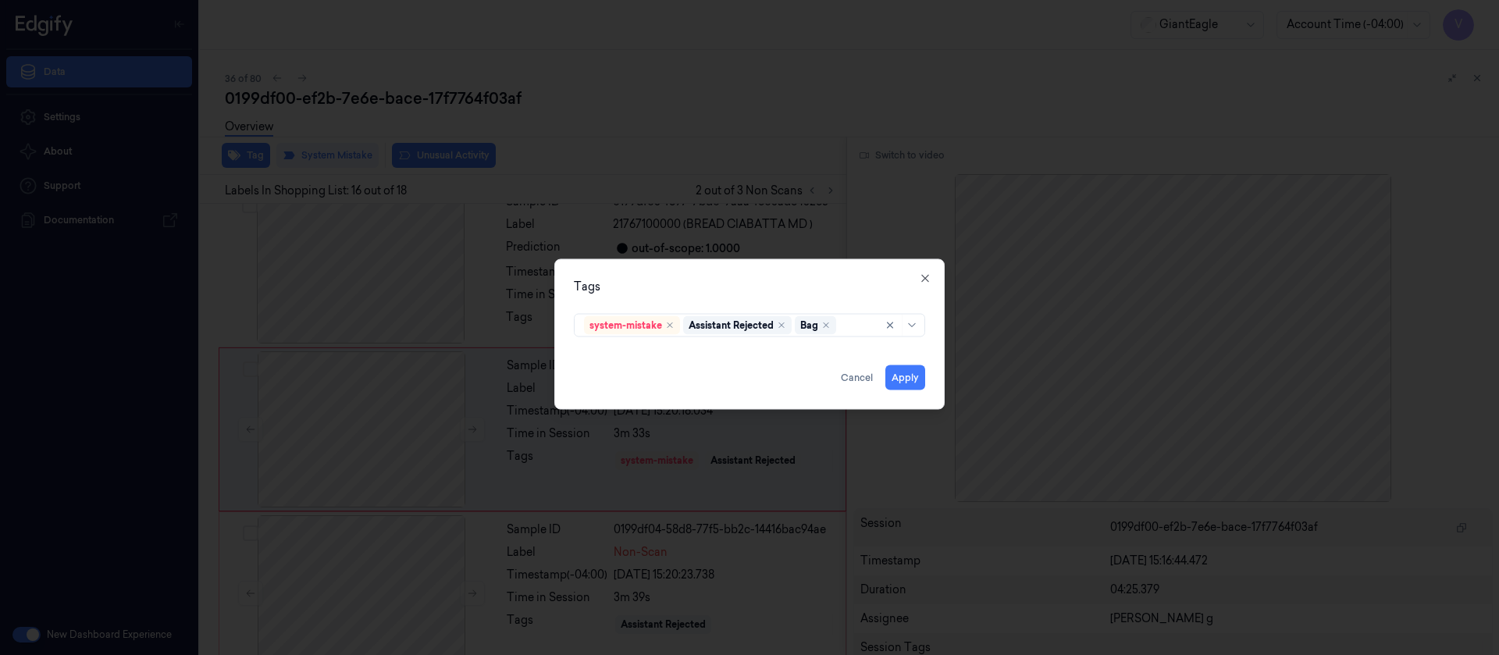
click at [747, 299] on div "Tags system-mistake Assistant Rejected Bag Apply Cancel Close" at bounding box center [749, 333] width 390 height 151
click at [912, 382] on button "Apply" at bounding box center [906, 377] width 40 height 25
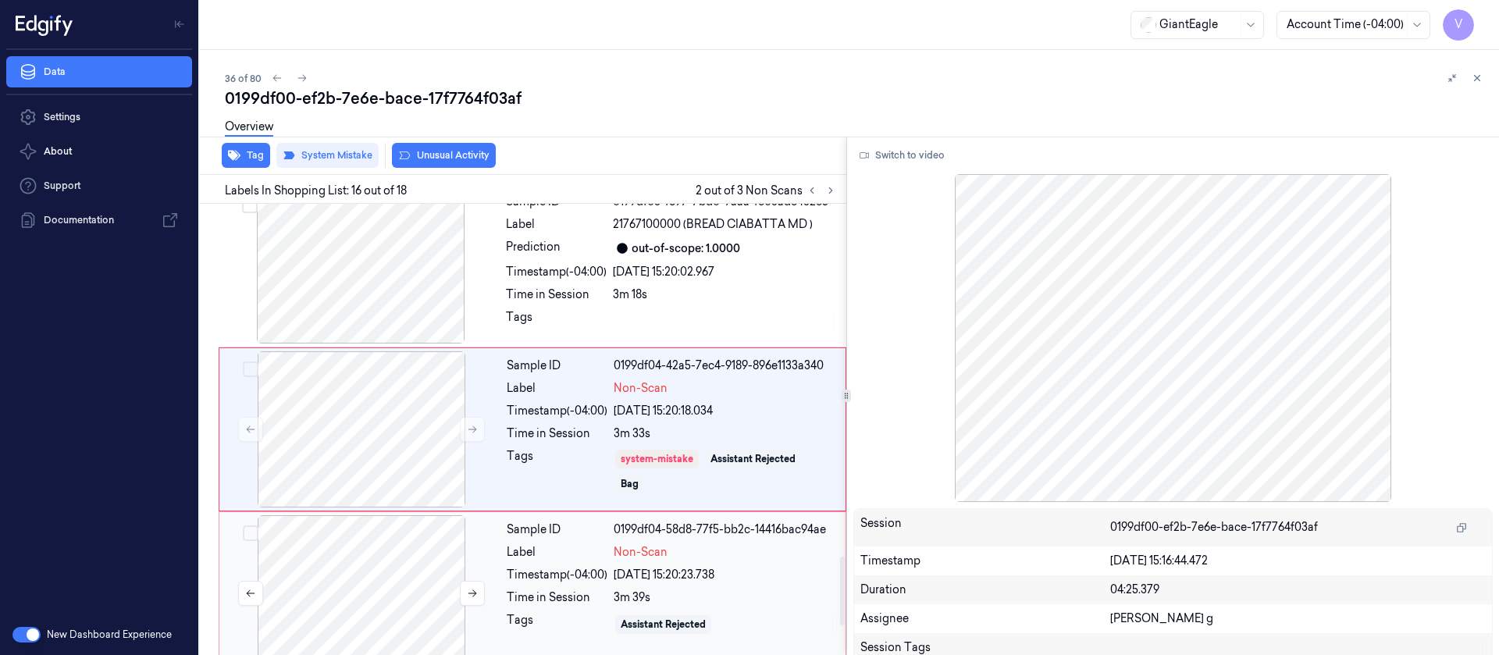
click at [398, 436] on div at bounding box center [362, 593] width 278 height 156
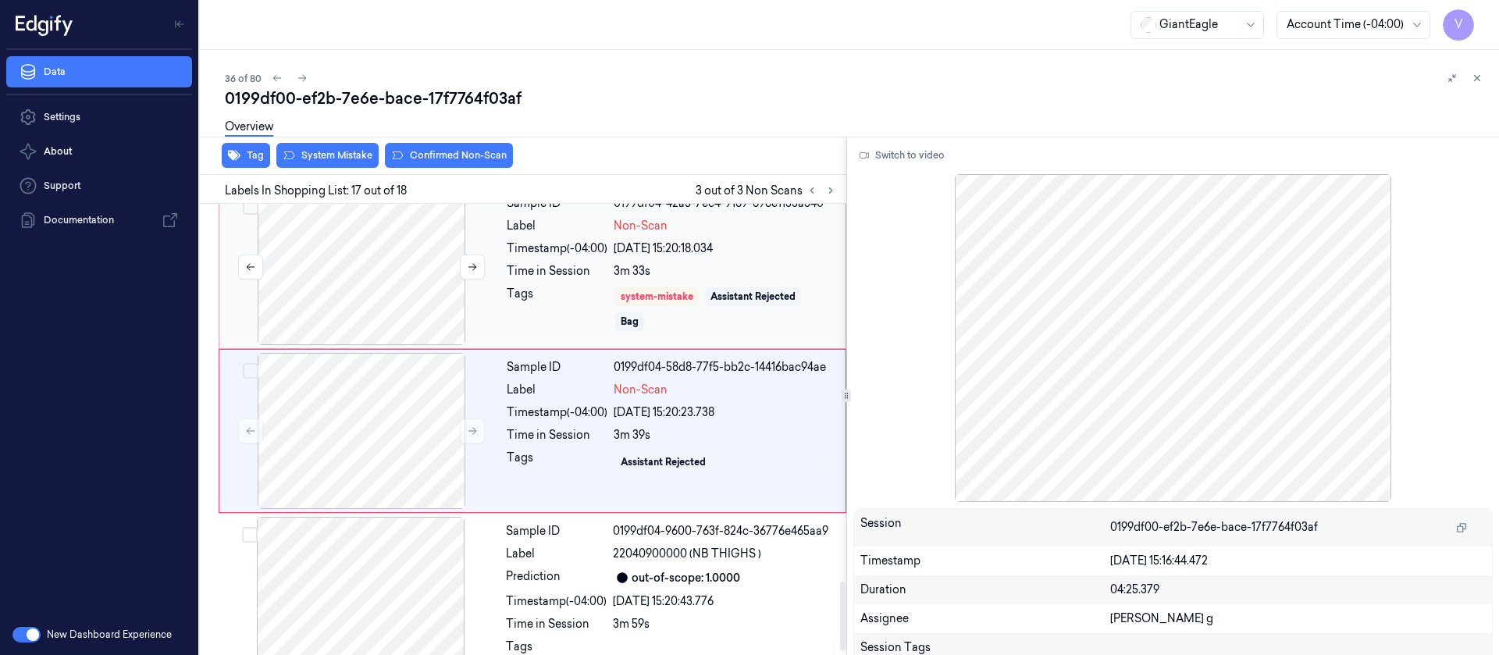
scroll to position [2479, 0]
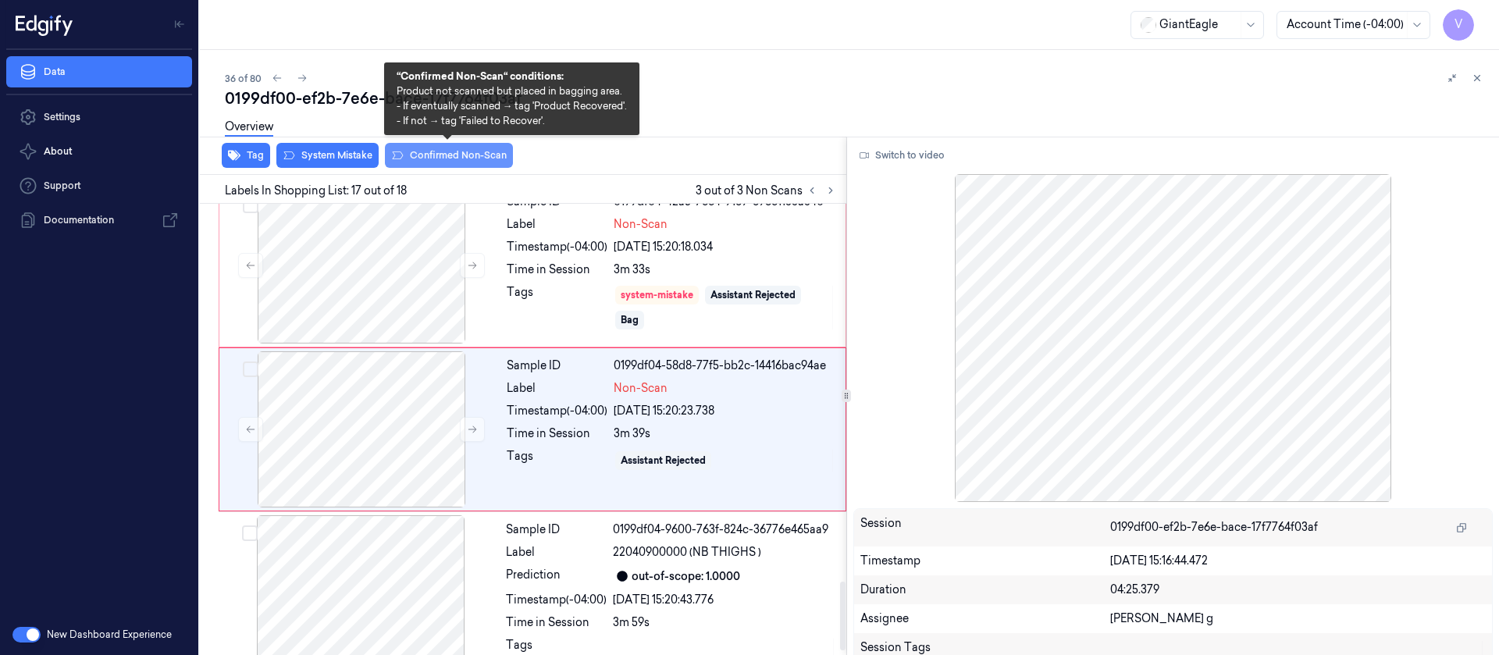
click at [431, 160] on button "Confirmed Non-Scan" at bounding box center [449, 155] width 128 height 25
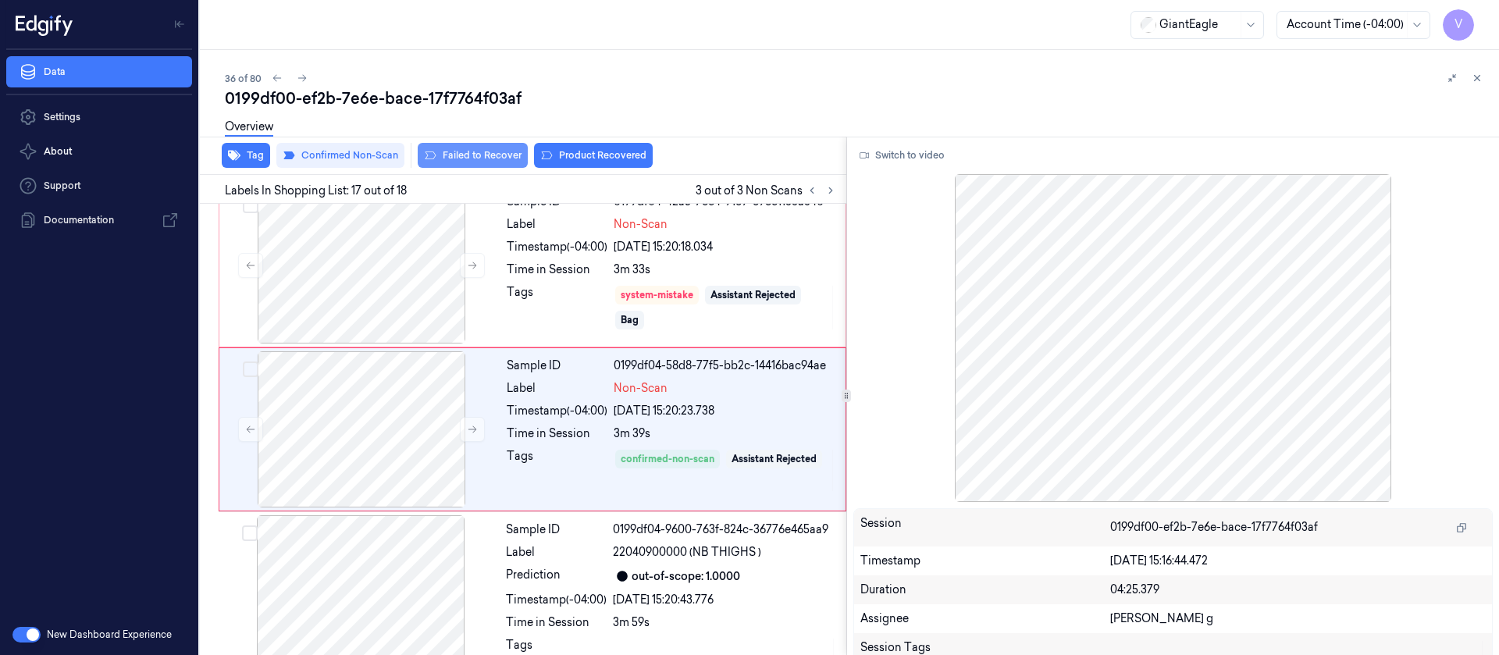
click at [461, 161] on button "Failed to Recover" at bounding box center [473, 155] width 110 height 25
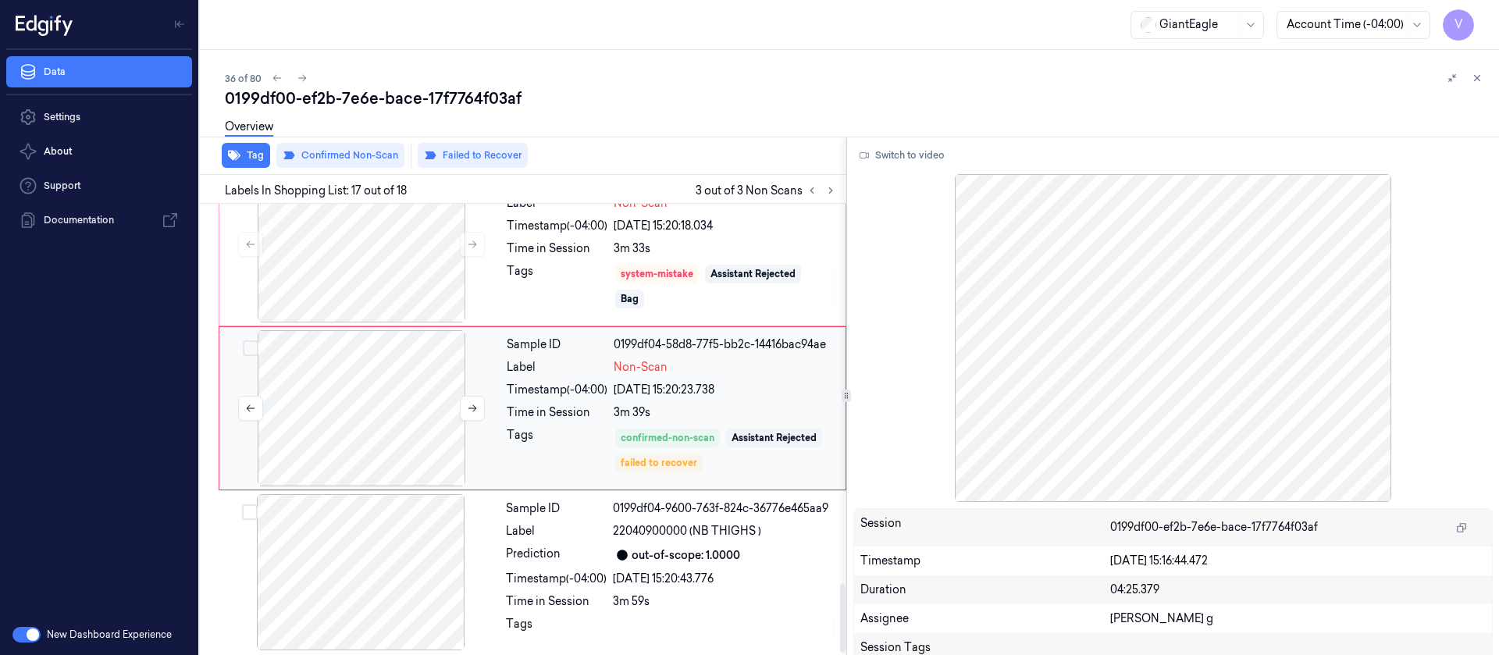
scroll to position [2505, 0]
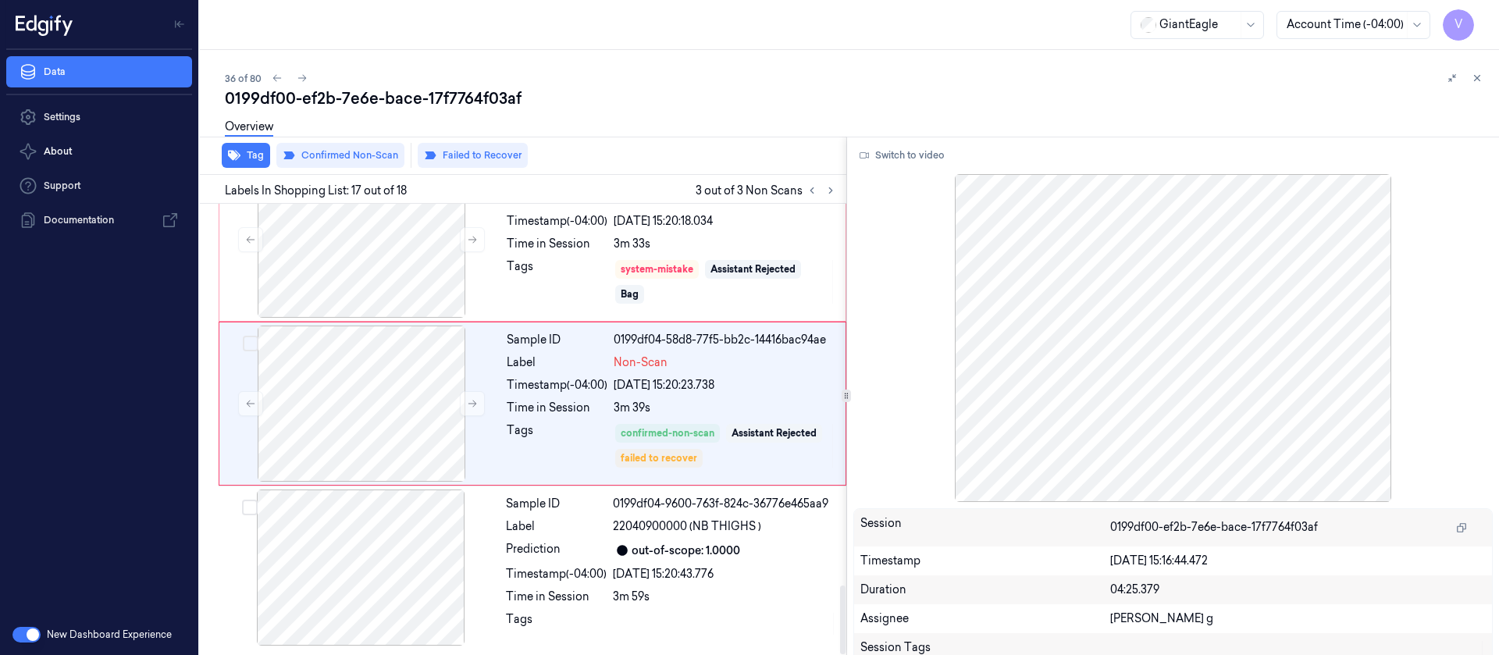
click at [828, 94] on div "0199df00-ef2b-7e6e-bace-17f7764f03af" at bounding box center [856, 98] width 1262 height 22
click at [303, 75] on icon at bounding box center [302, 78] width 9 height 7
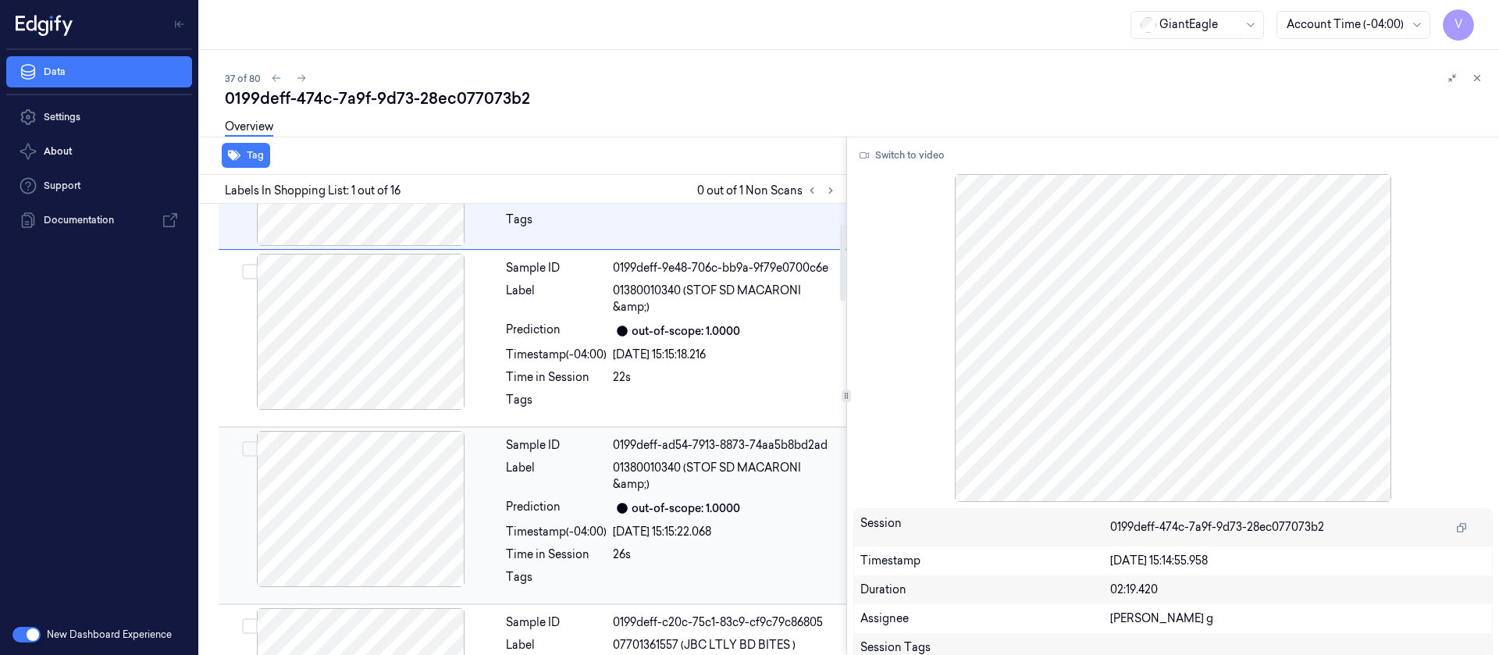
click at [368, 436] on div at bounding box center [361, 509] width 278 height 156
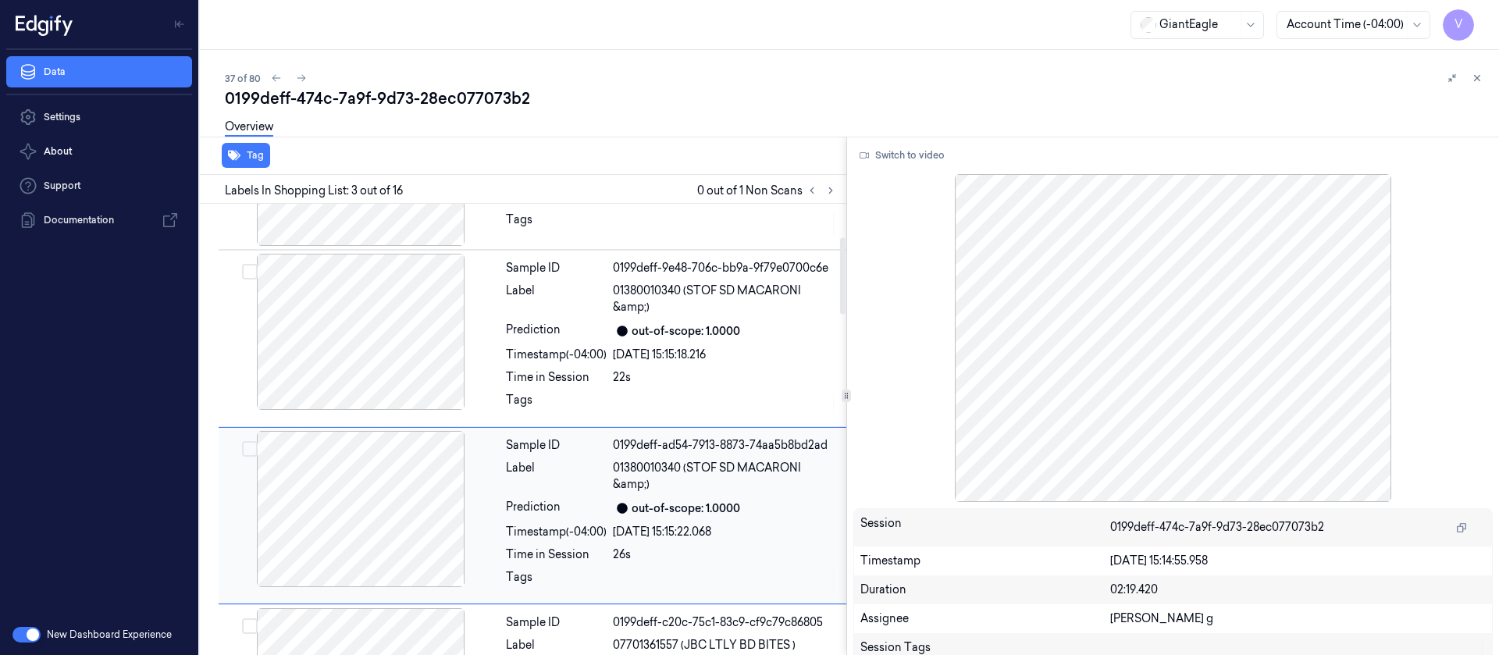
scroll to position [204, 0]
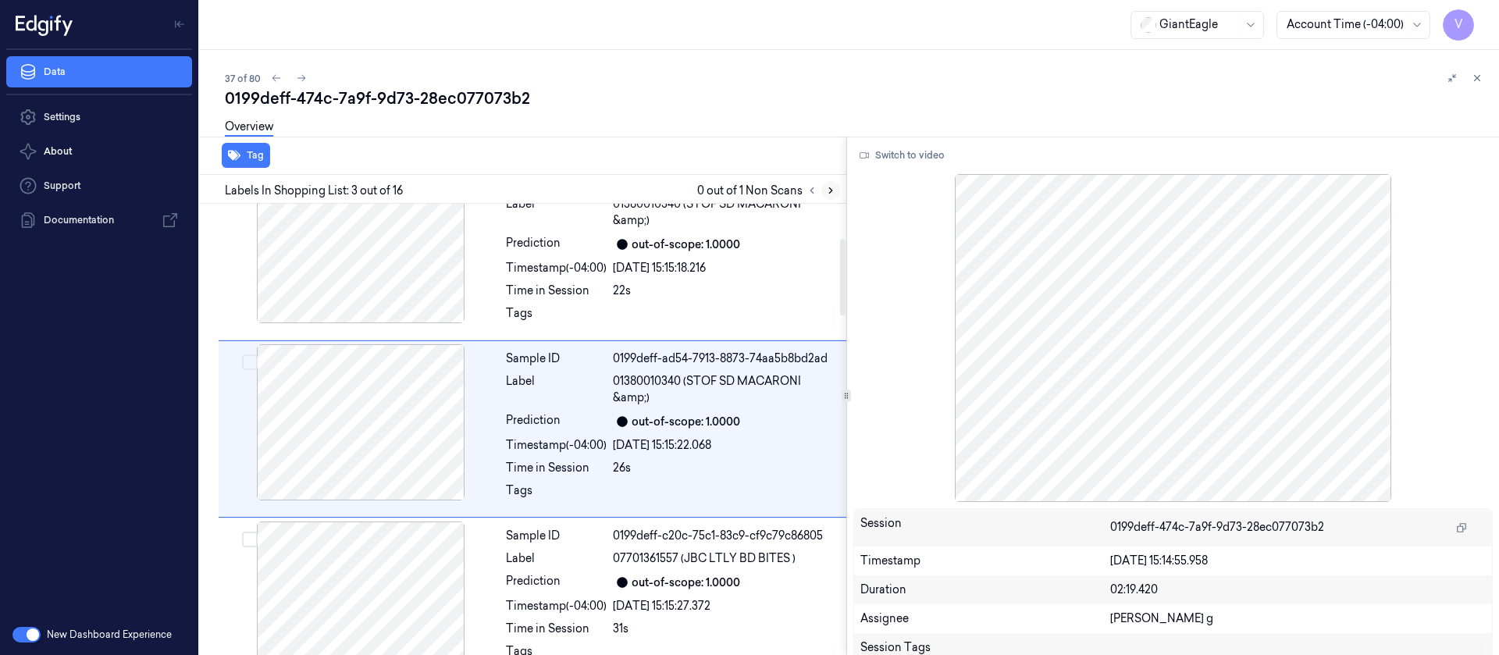
click at [837, 192] on button at bounding box center [831, 190] width 19 height 19
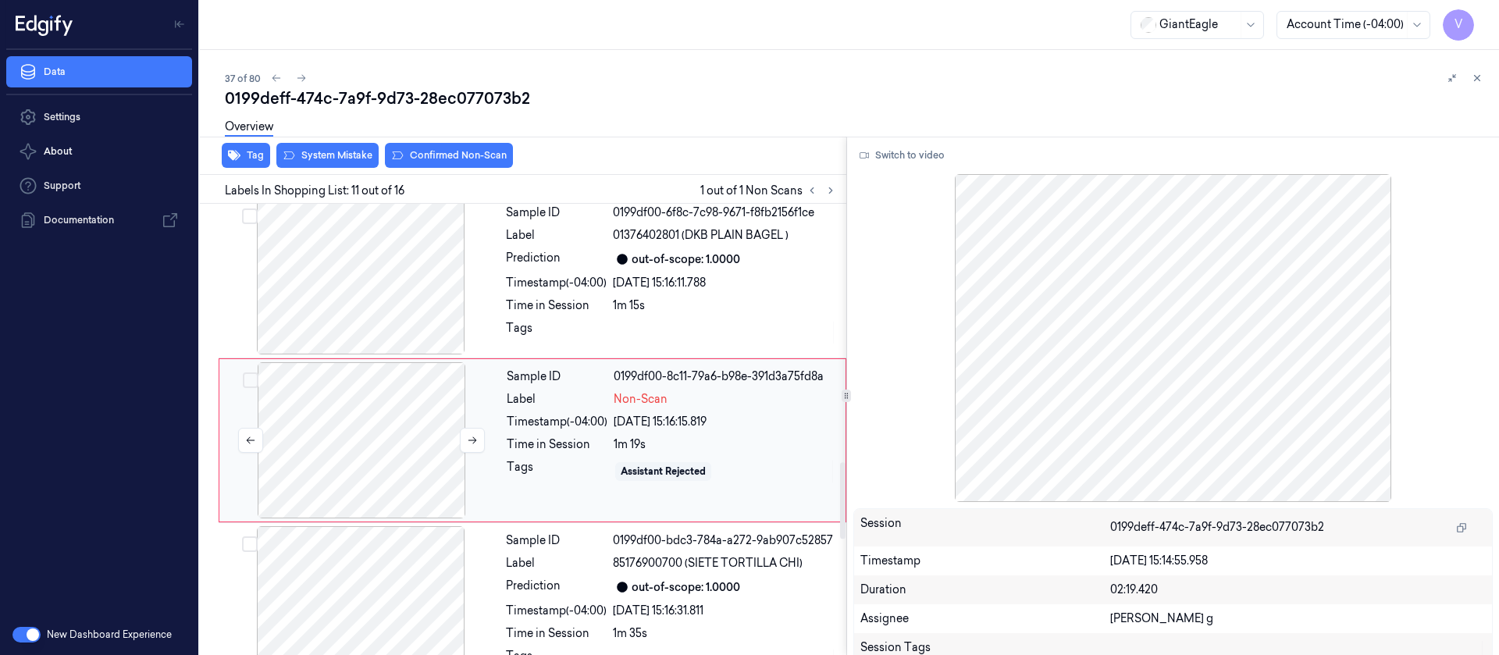
scroll to position [1522, 0]
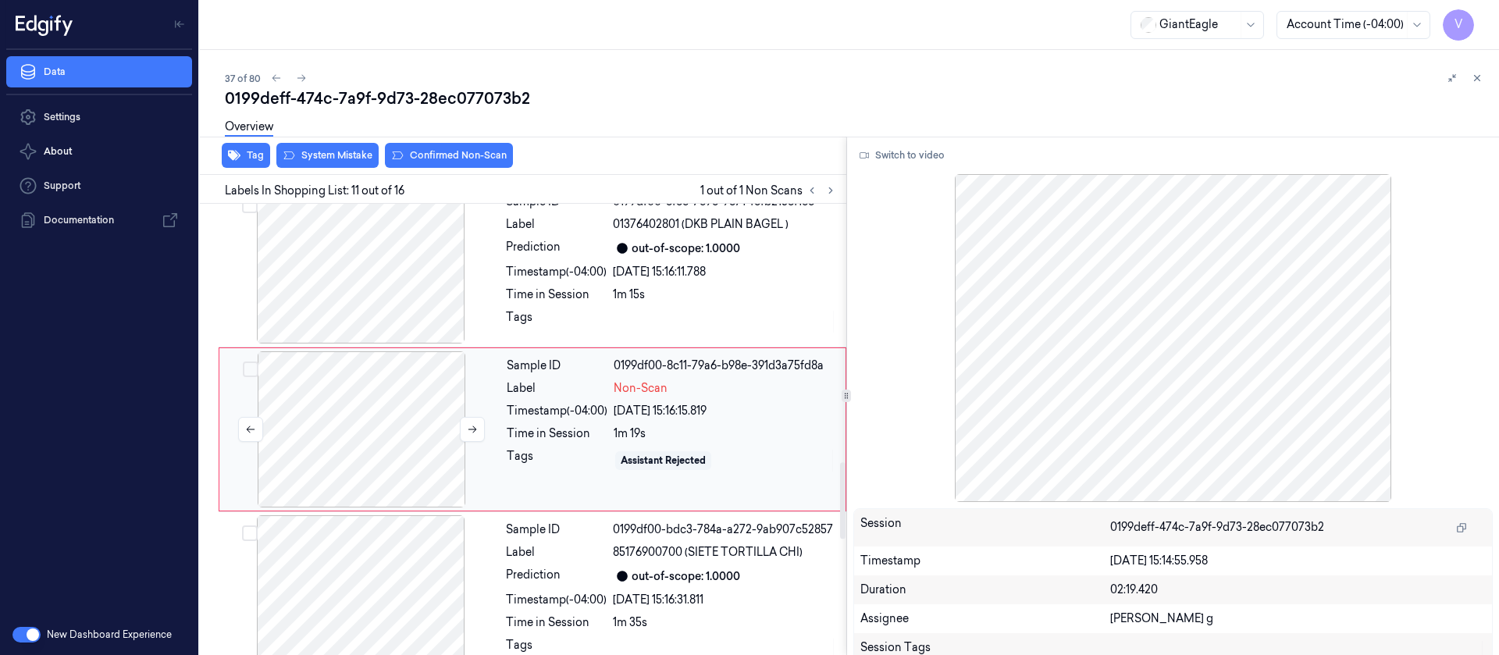
click at [402, 405] on div at bounding box center [362, 429] width 278 height 156
click at [914, 155] on button "Switch to video" at bounding box center [903, 155] width 98 height 25
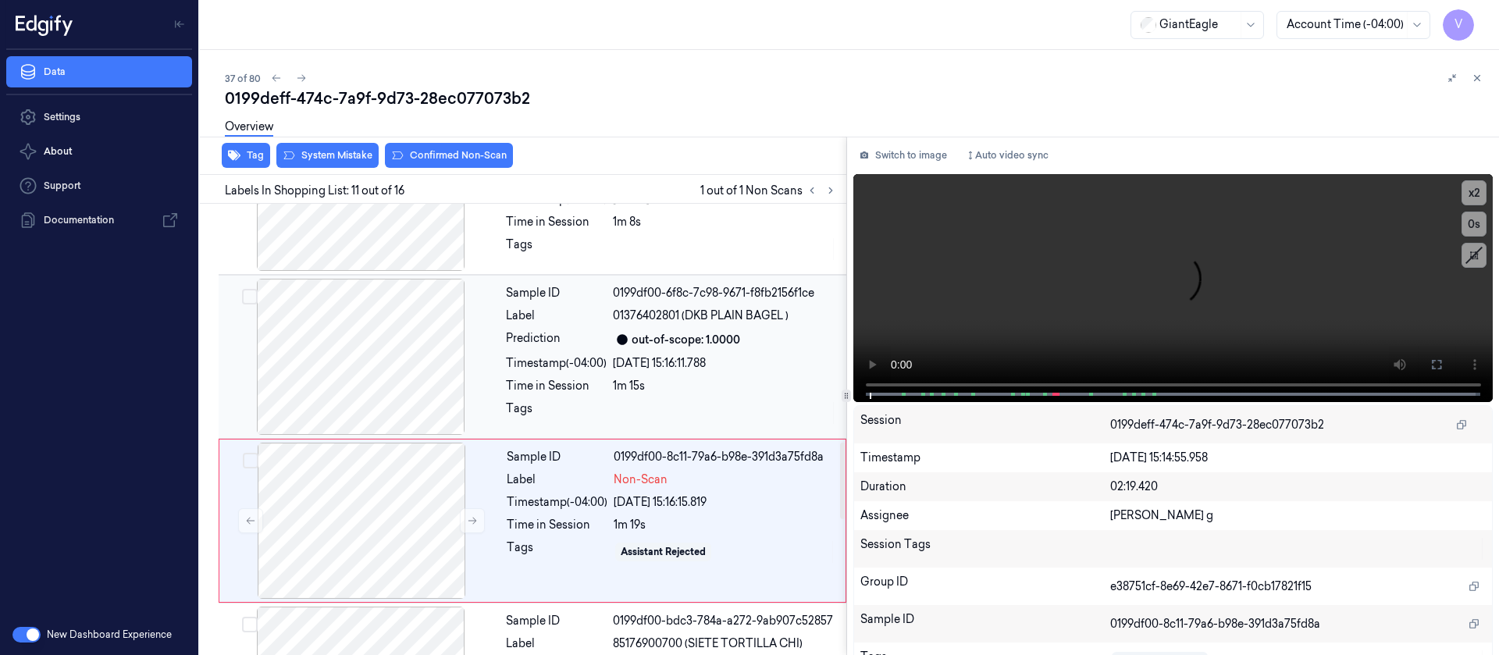
scroll to position [1405, 0]
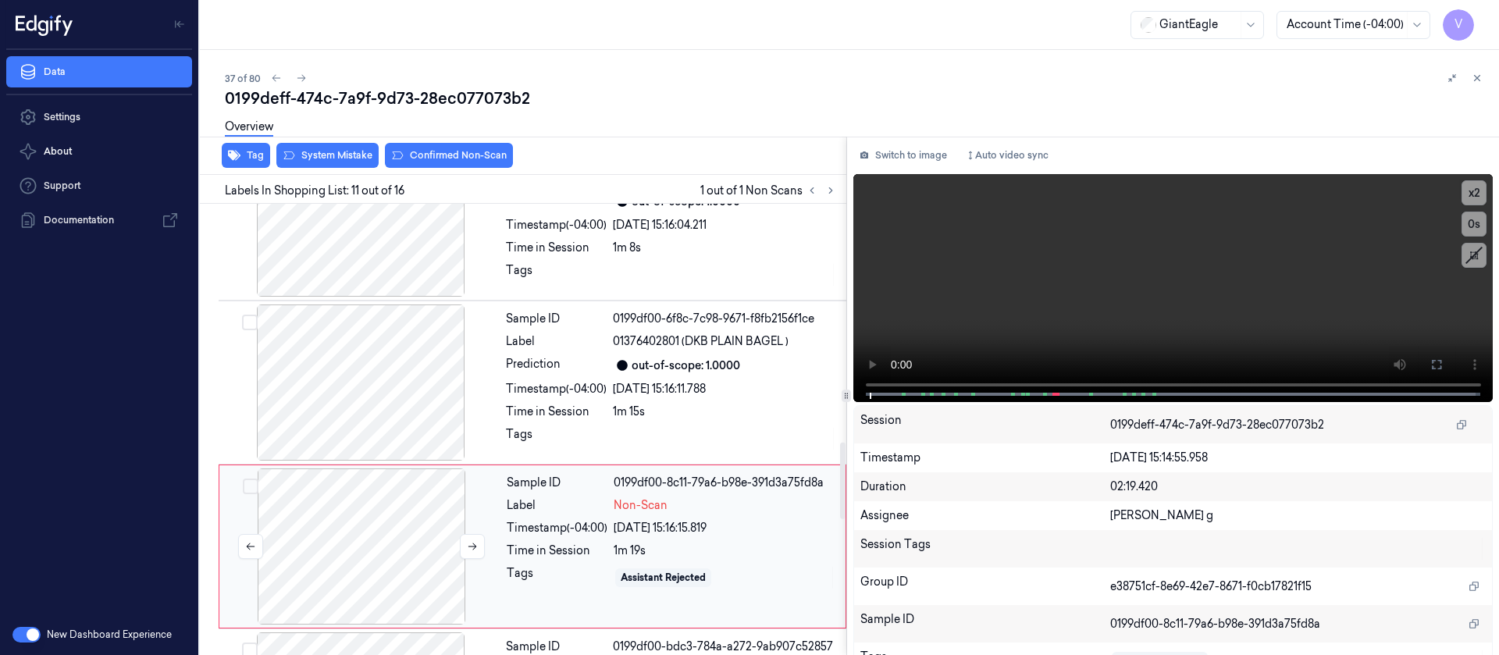
click at [376, 436] on div at bounding box center [362, 547] width 278 height 156
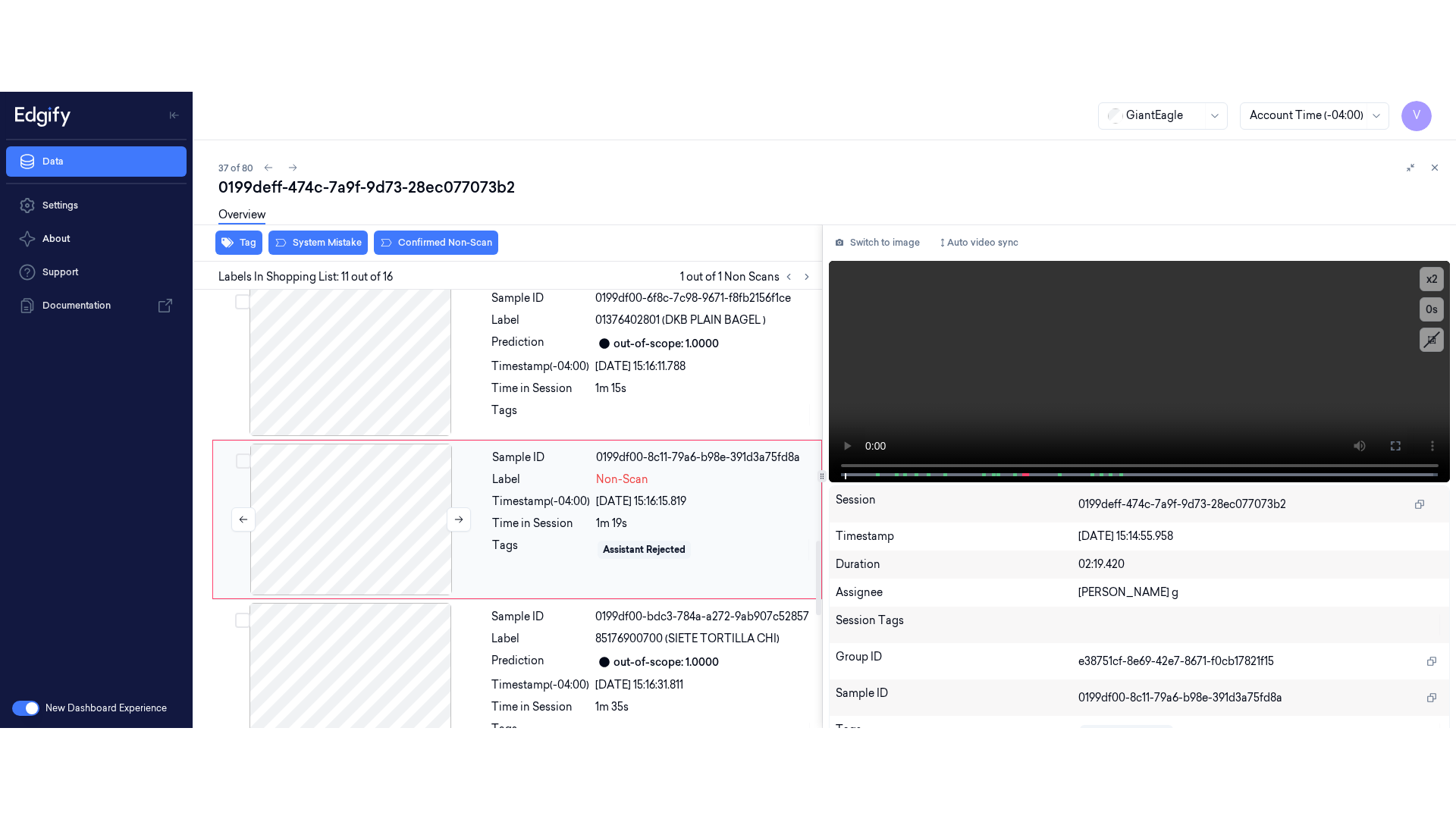
scroll to position [1479, 0]
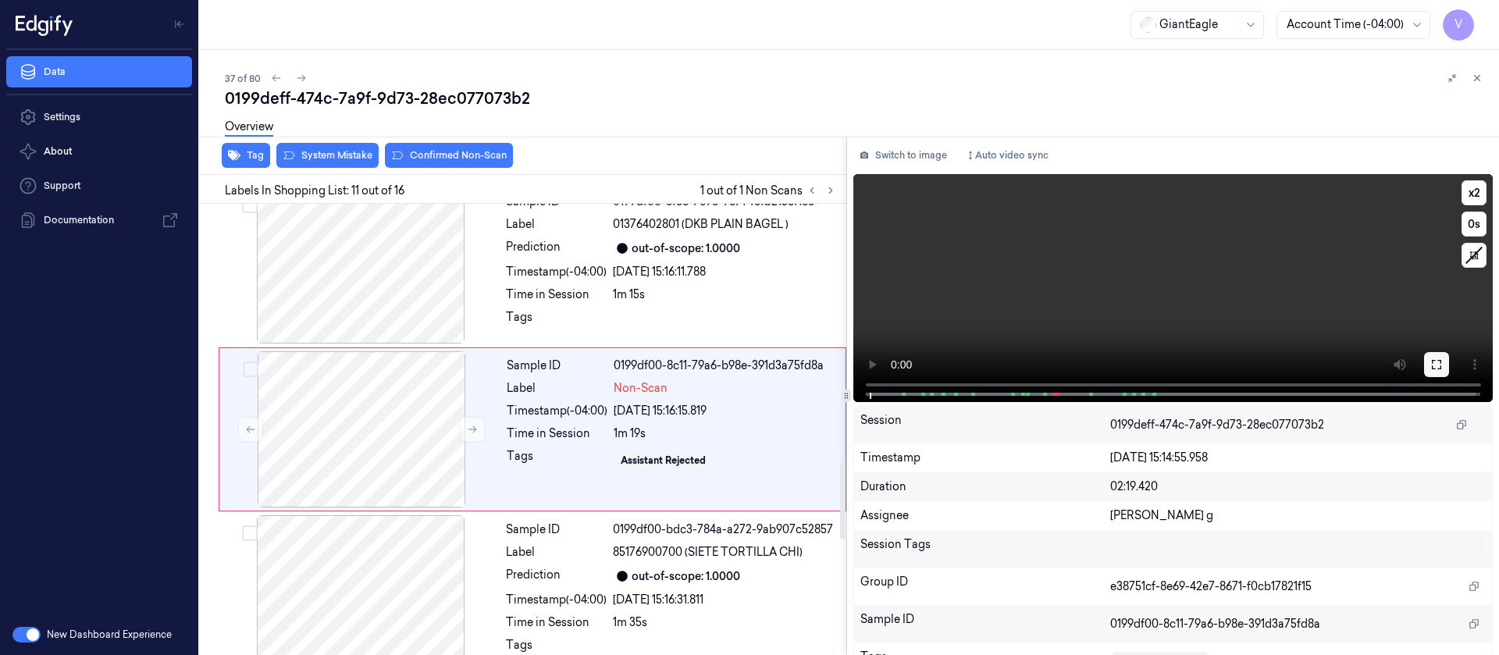
click at [999, 364] on icon at bounding box center [1437, 364] width 12 height 12
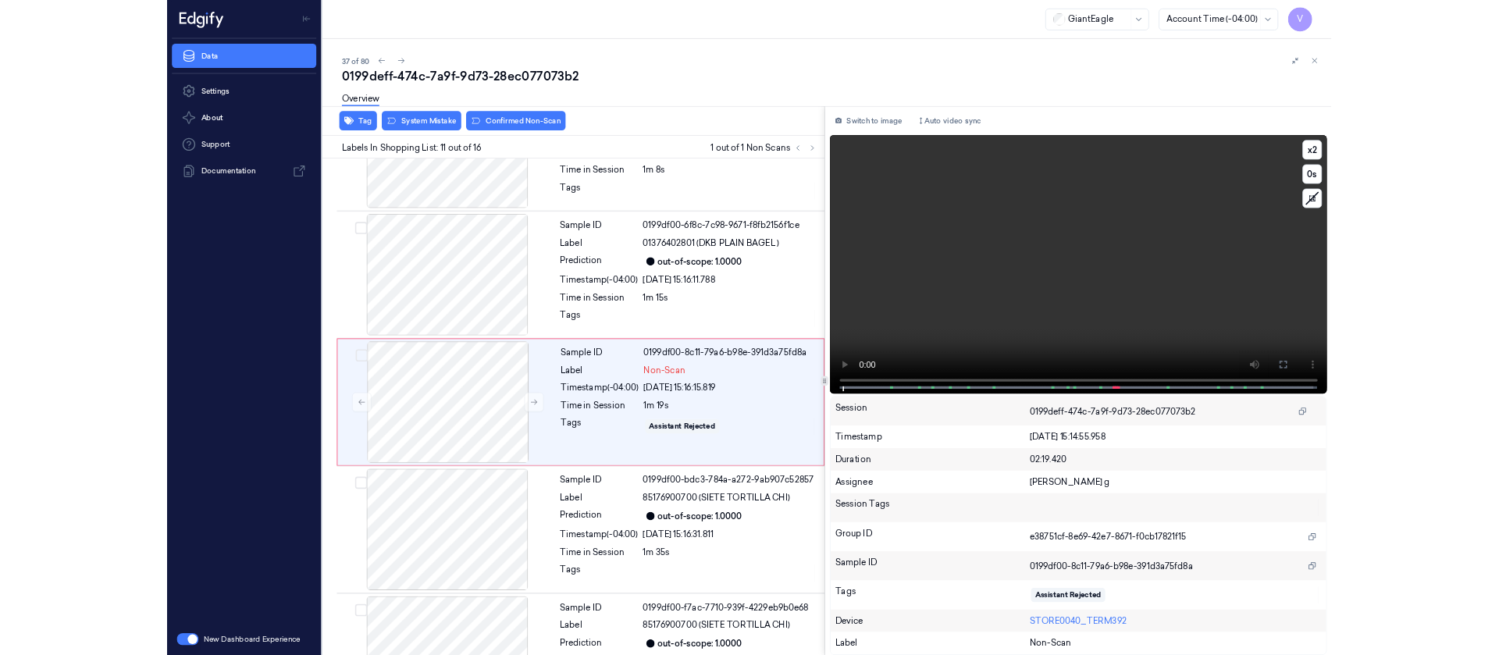
scroll to position [1428, 0]
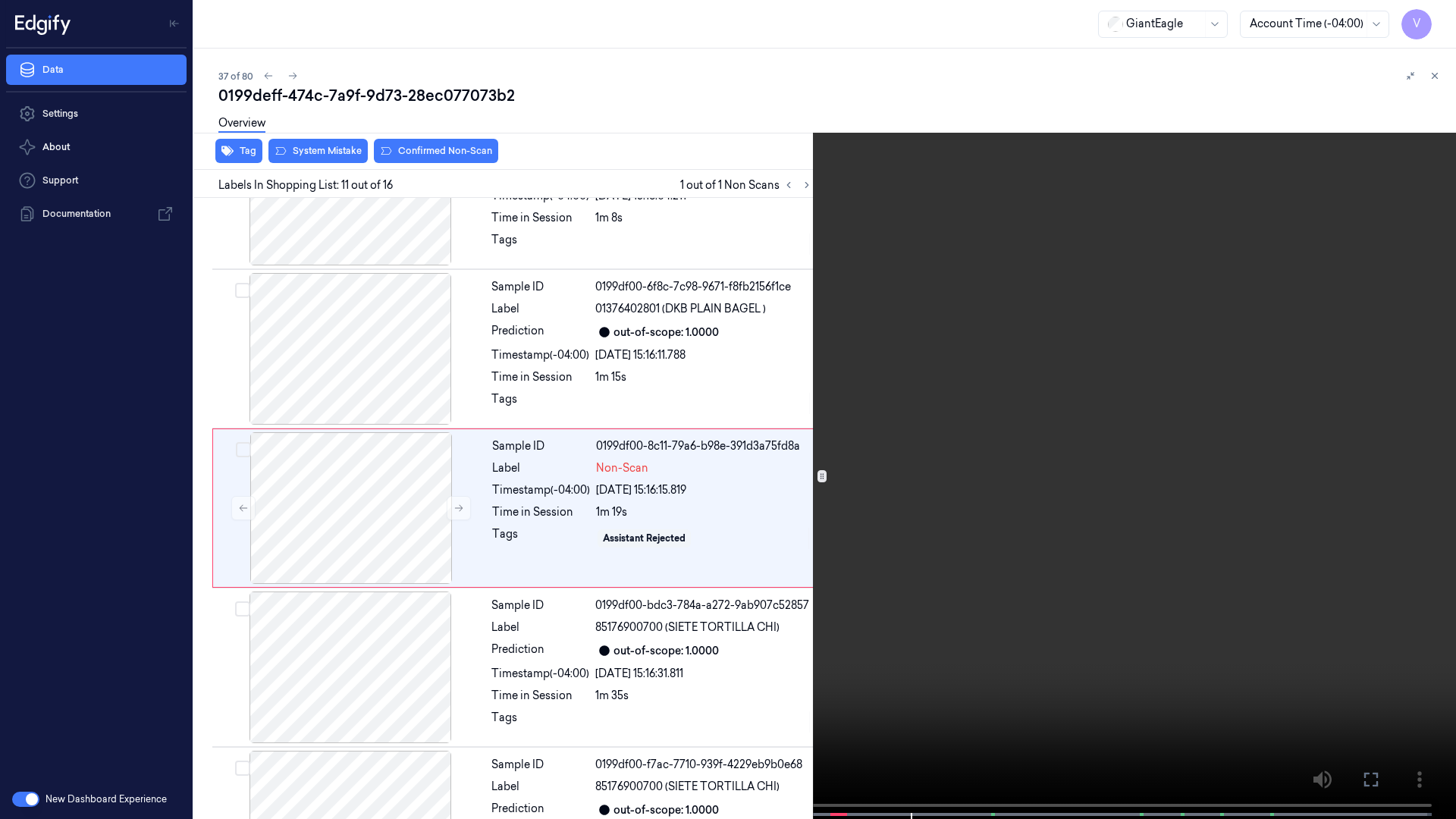
click at [843, 424] on span at bounding box center [844, 815] width 2 height 8
click at [0, 0] on button at bounding box center [0, 0] width 0 height 0
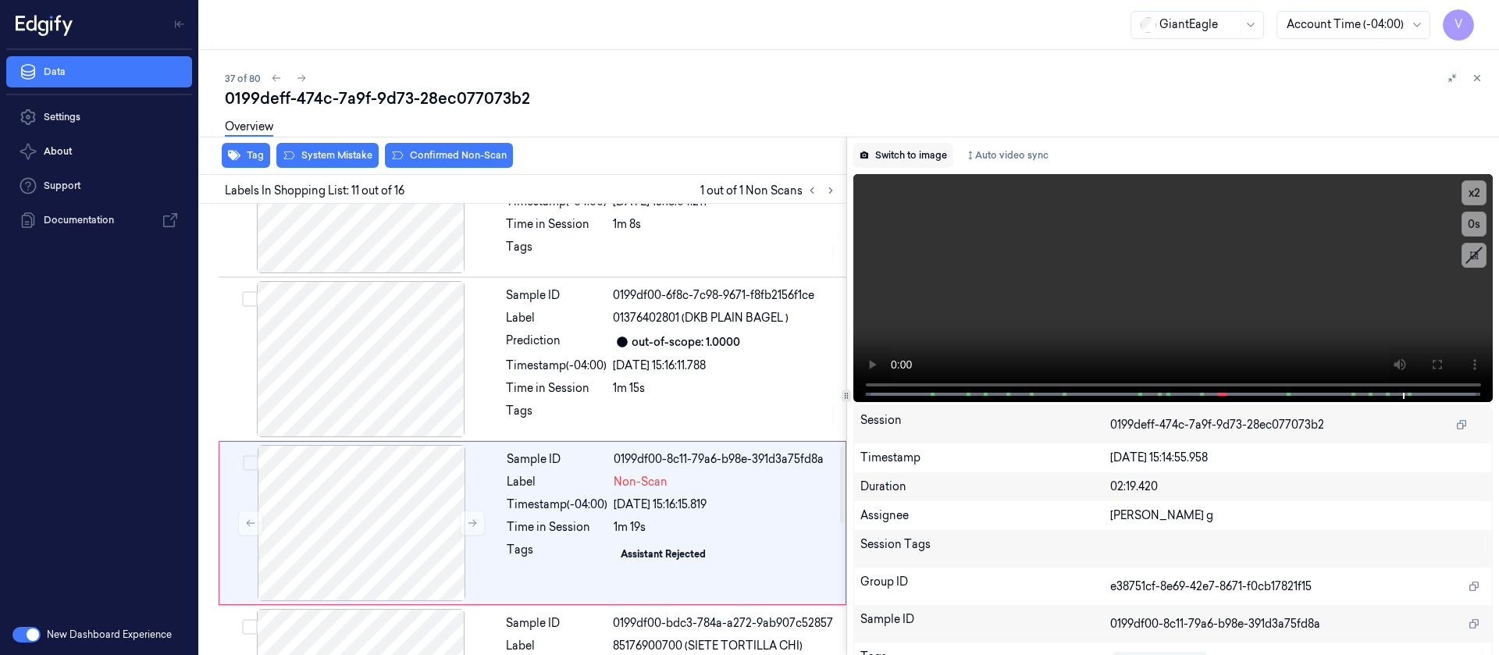
click at [900, 146] on button "Switch to image" at bounding box center [904, 155] width 100 height 25
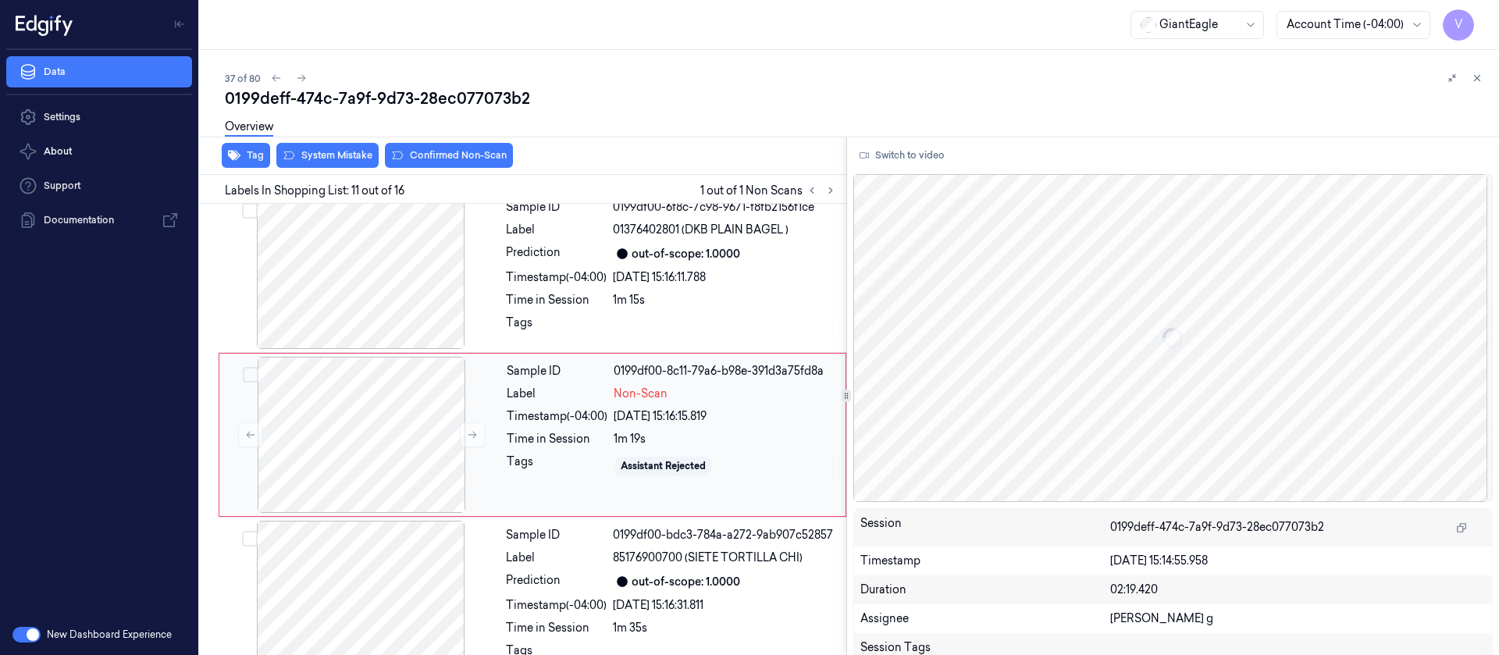
scroll to position [1522, 0]
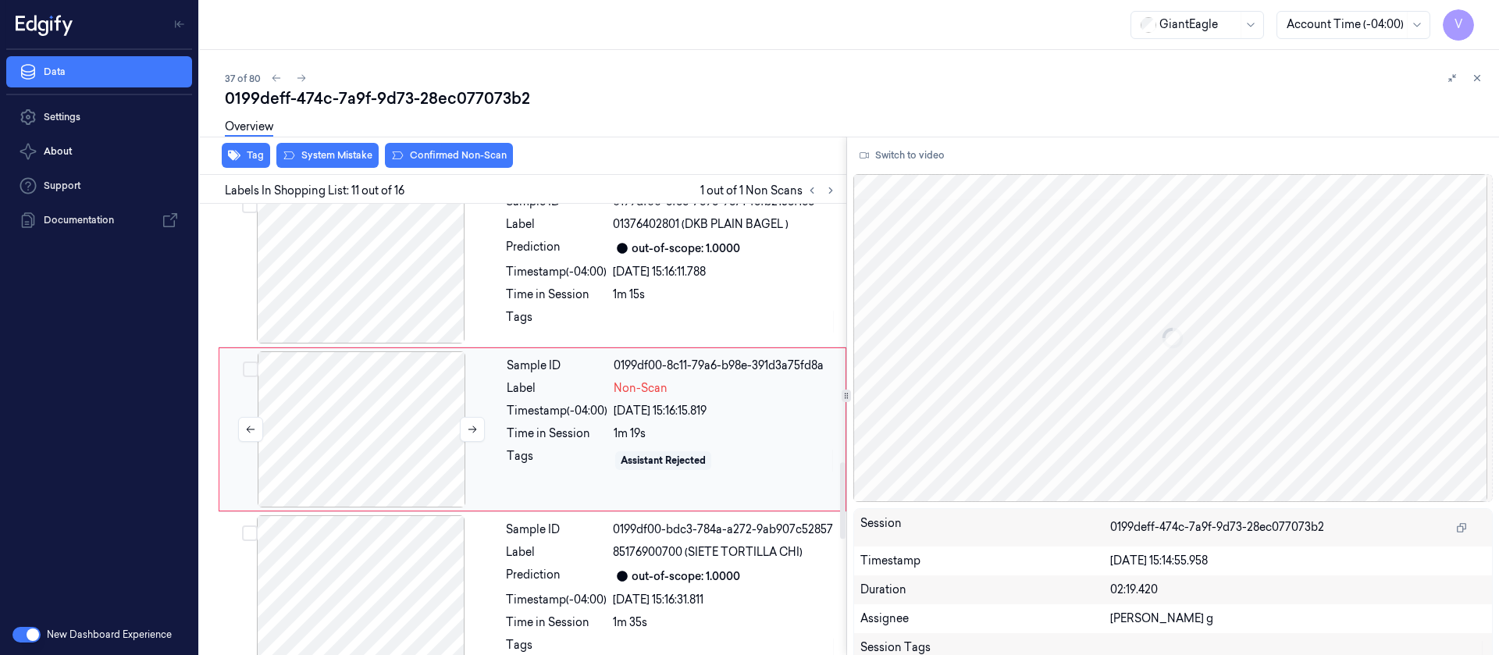
click at [378, 425] on div at bounding box center [362, 429] width 278 height 156
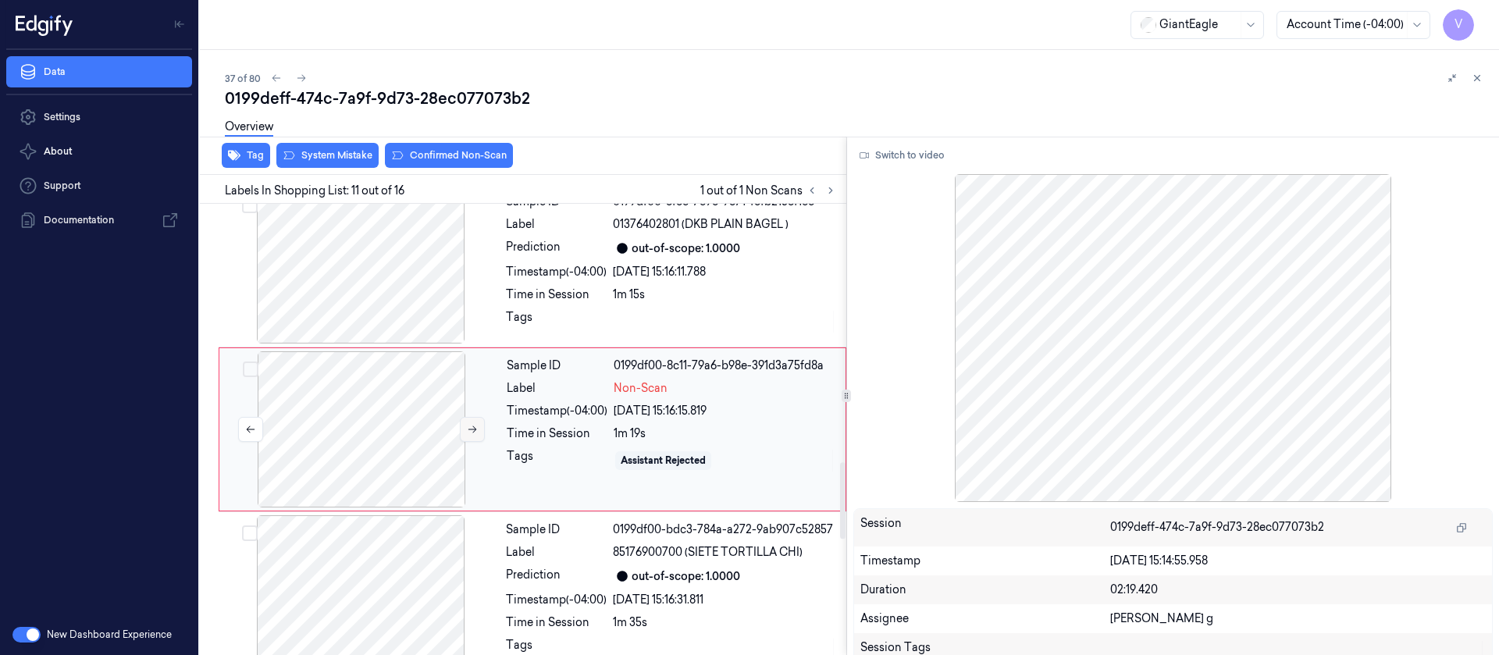
click at [471, 424] on icon at bounding box center [472, 429] width 11 height 11
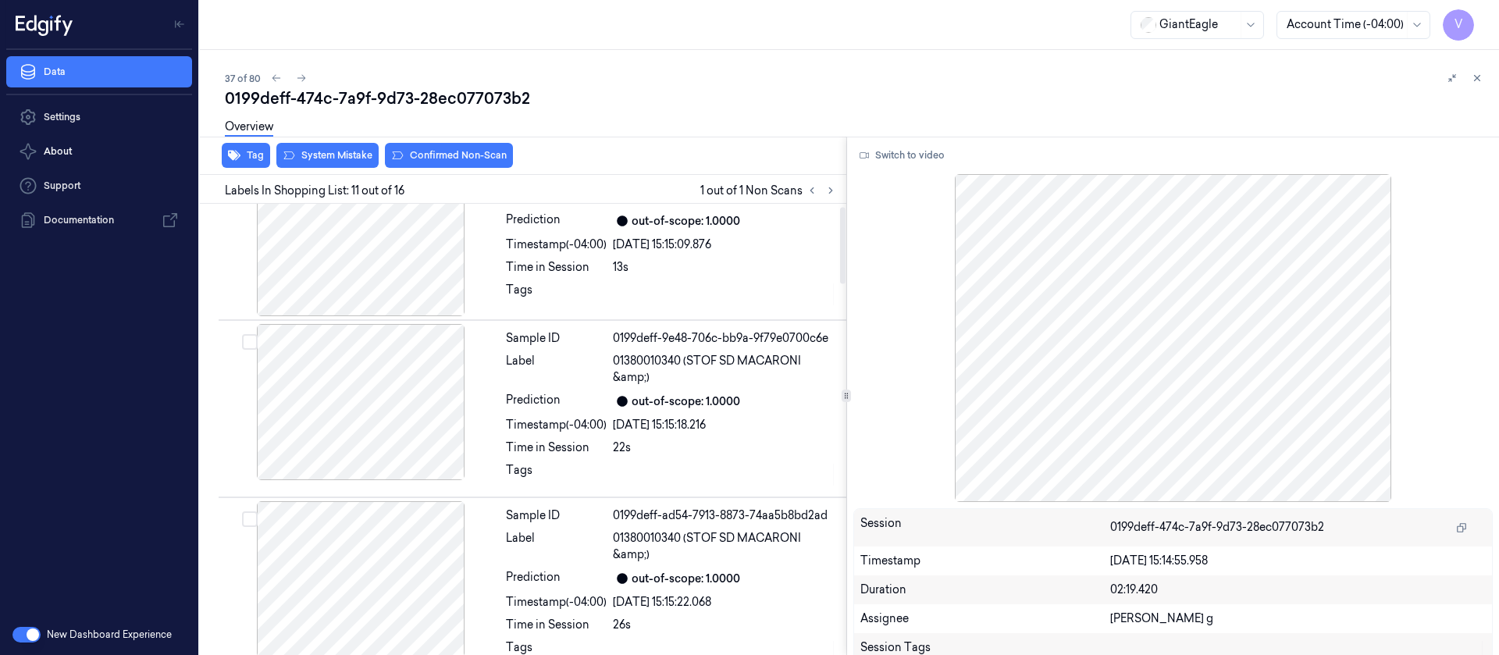
scroll to position [0, 0]
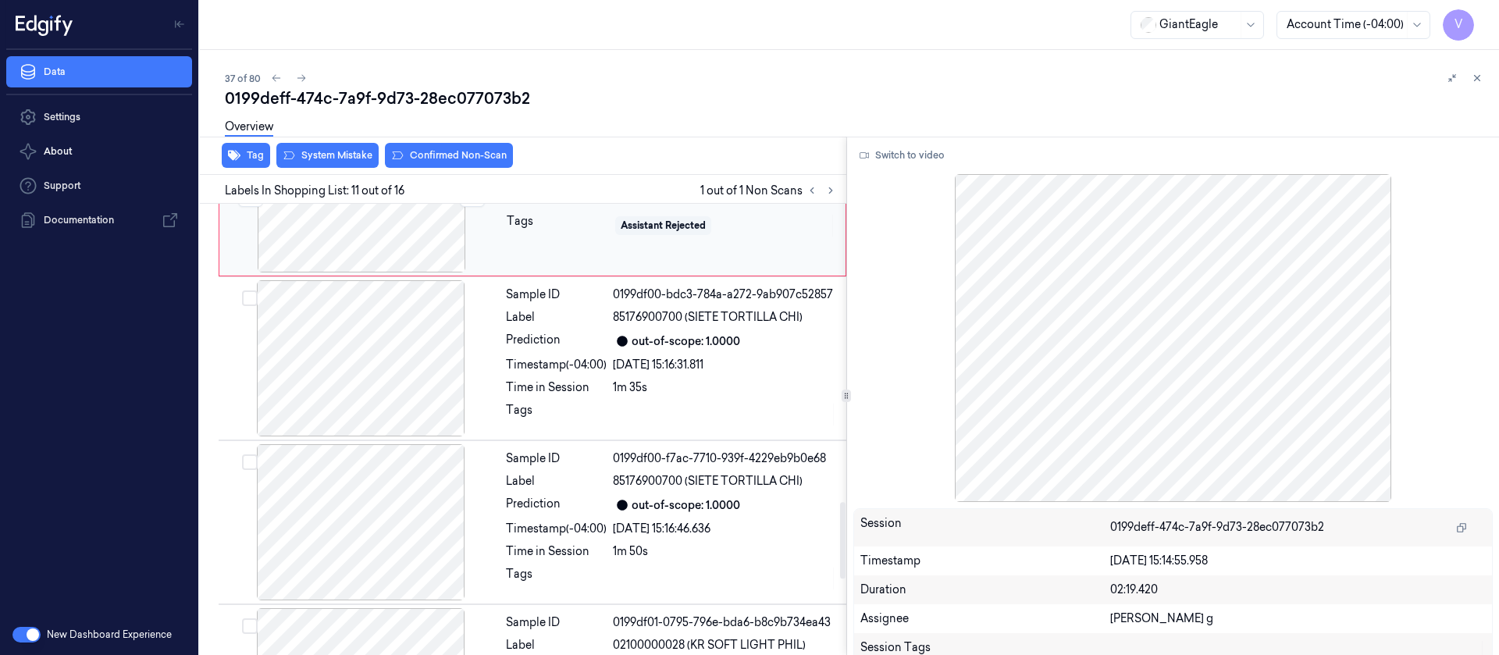
click at [374, 262] on div at bounding box center [362, 194] width 278 height 156
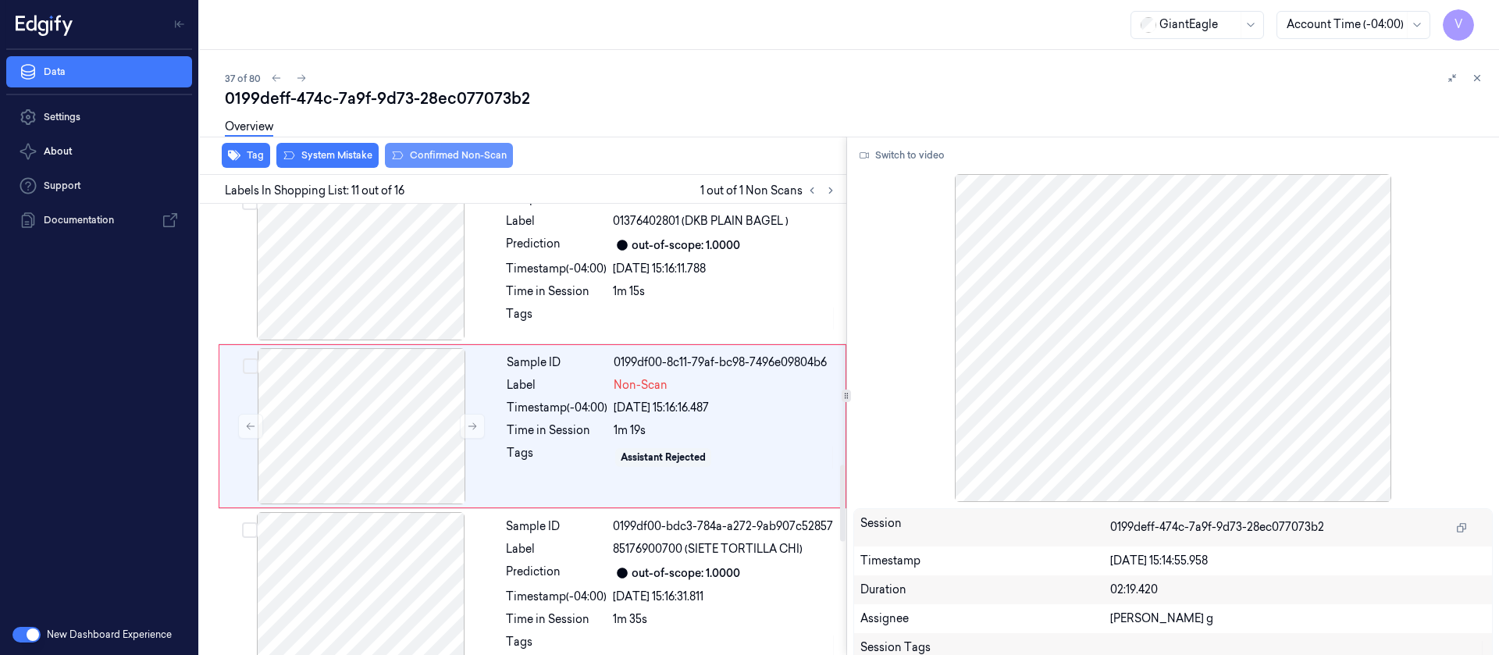
scroll to position [1522, 0]
click at [440, 144] on div "Overview" at bounding box center [856, 129] width 1262 height 40
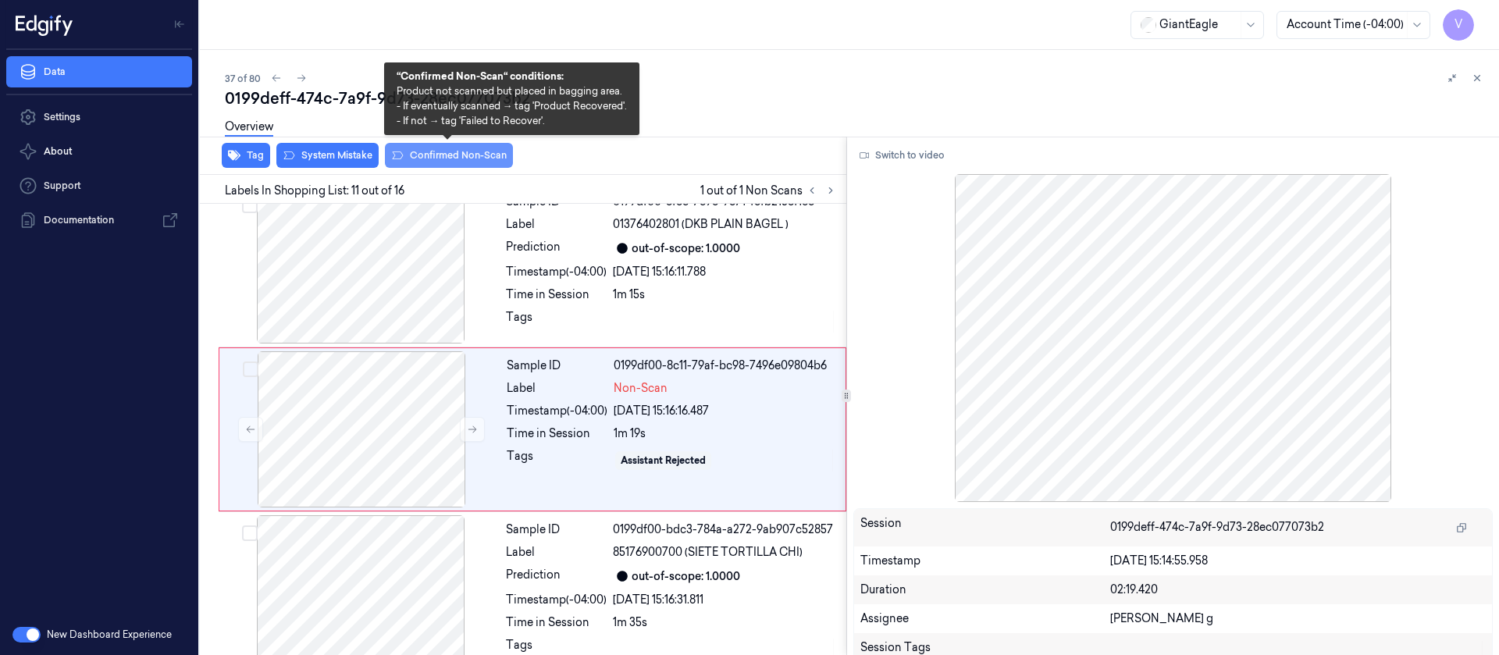
click at [451, 159] on button "Confirmed Non-Scan" at bounding box center [449, 155] width 128 height 25
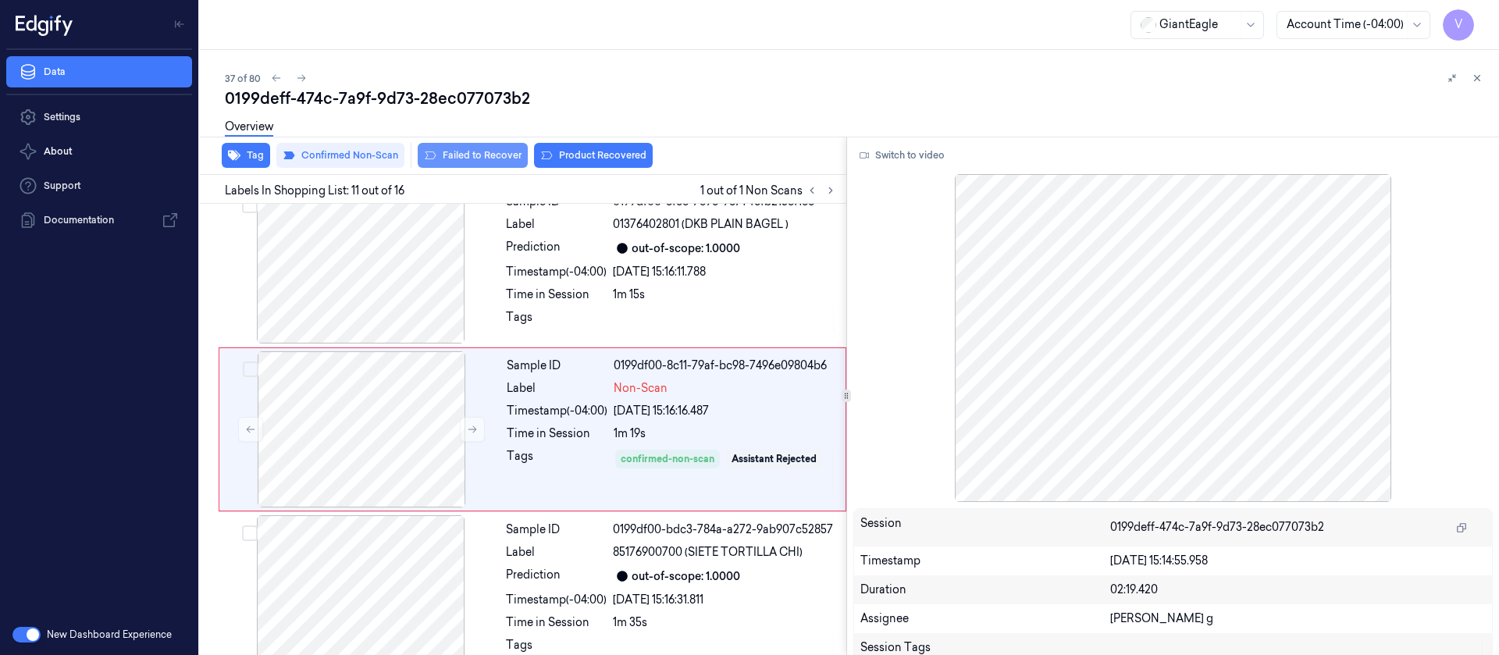
click at [488, 159] on button "Failed to Recover" at bounding box center [473, 155] width 110 height 25
click at [579, 40] on div "GiantEagle Account Time (-04:00) V" at bounding box center [849, 25] width 1299 height 50
click at [296, 77] on icon at bounding box center [301, 78] width 11 height 11
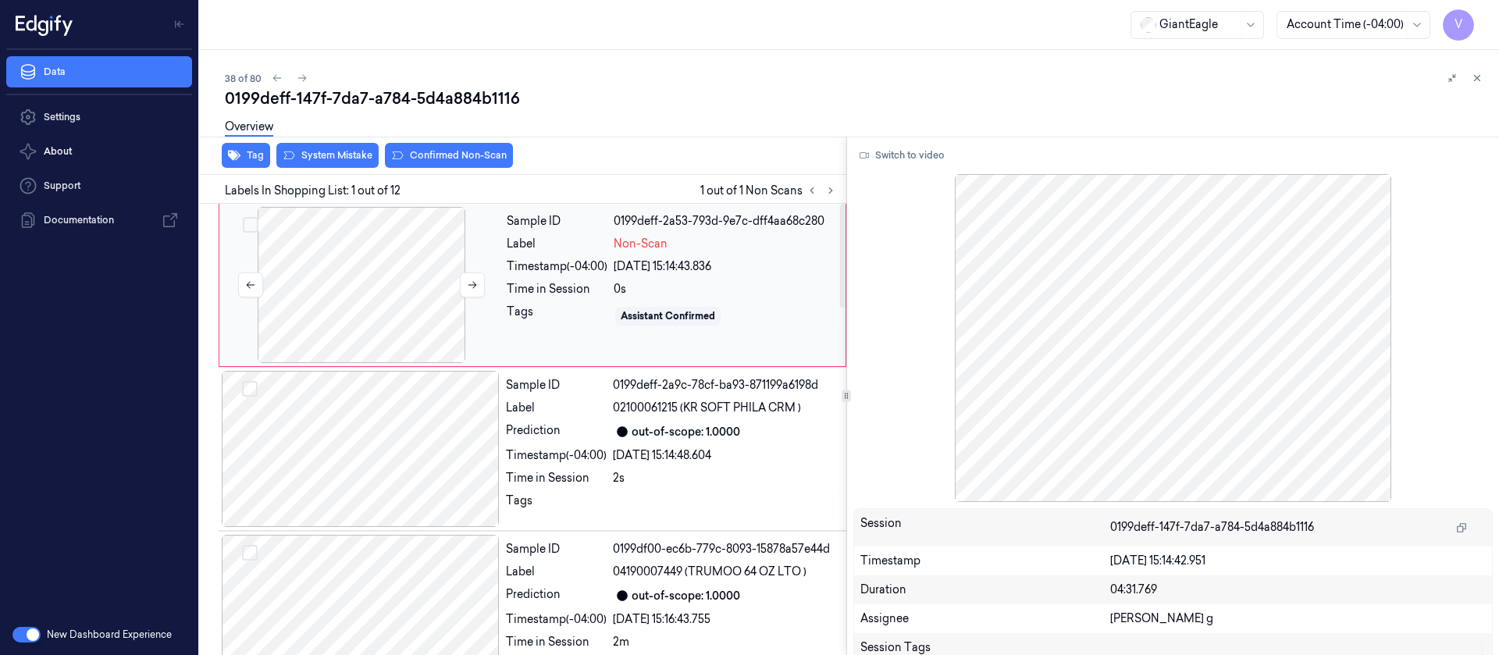
click at [394, 298] on div at bounding box center [362, 285] width 278 height 156
click at [929, 143] on button "Switch to video" at bounding box center [903, 155] width 98 height 25
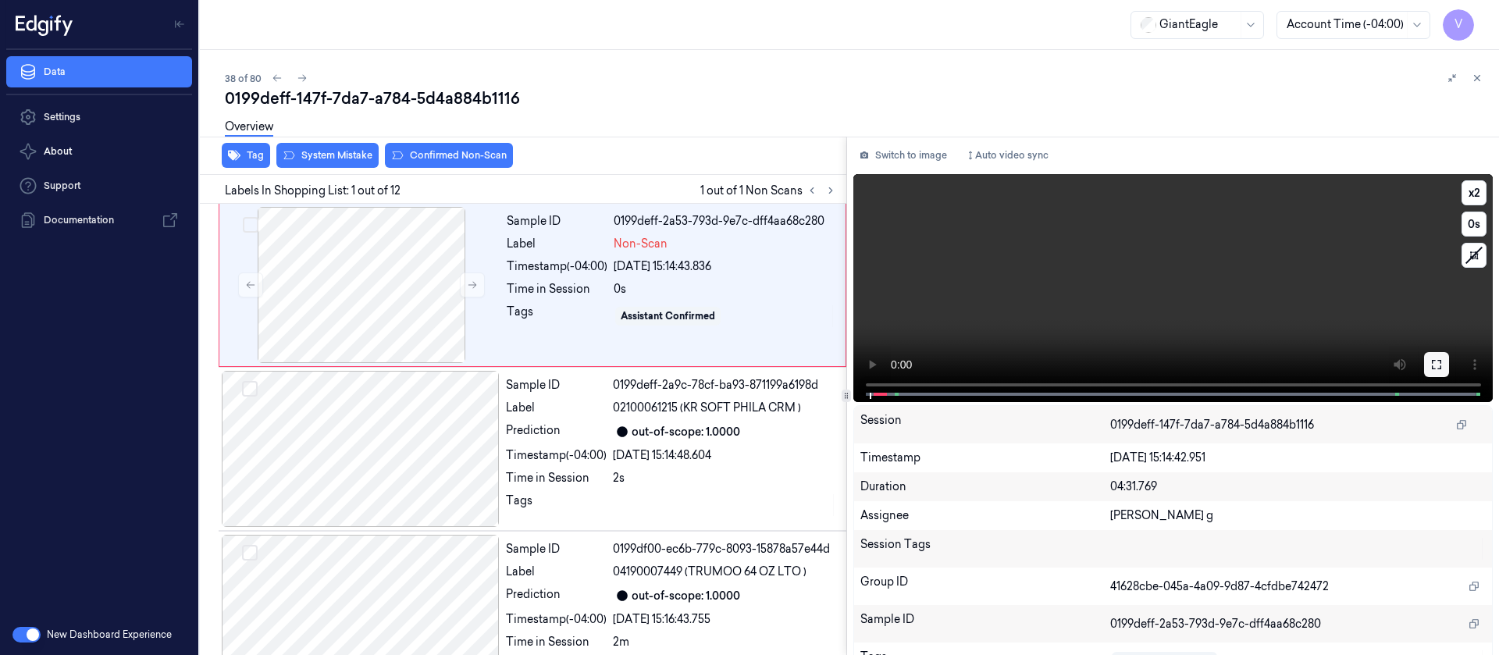
click at [999, 369] on icon at bounding box center [1436, 364] width 9 height 9
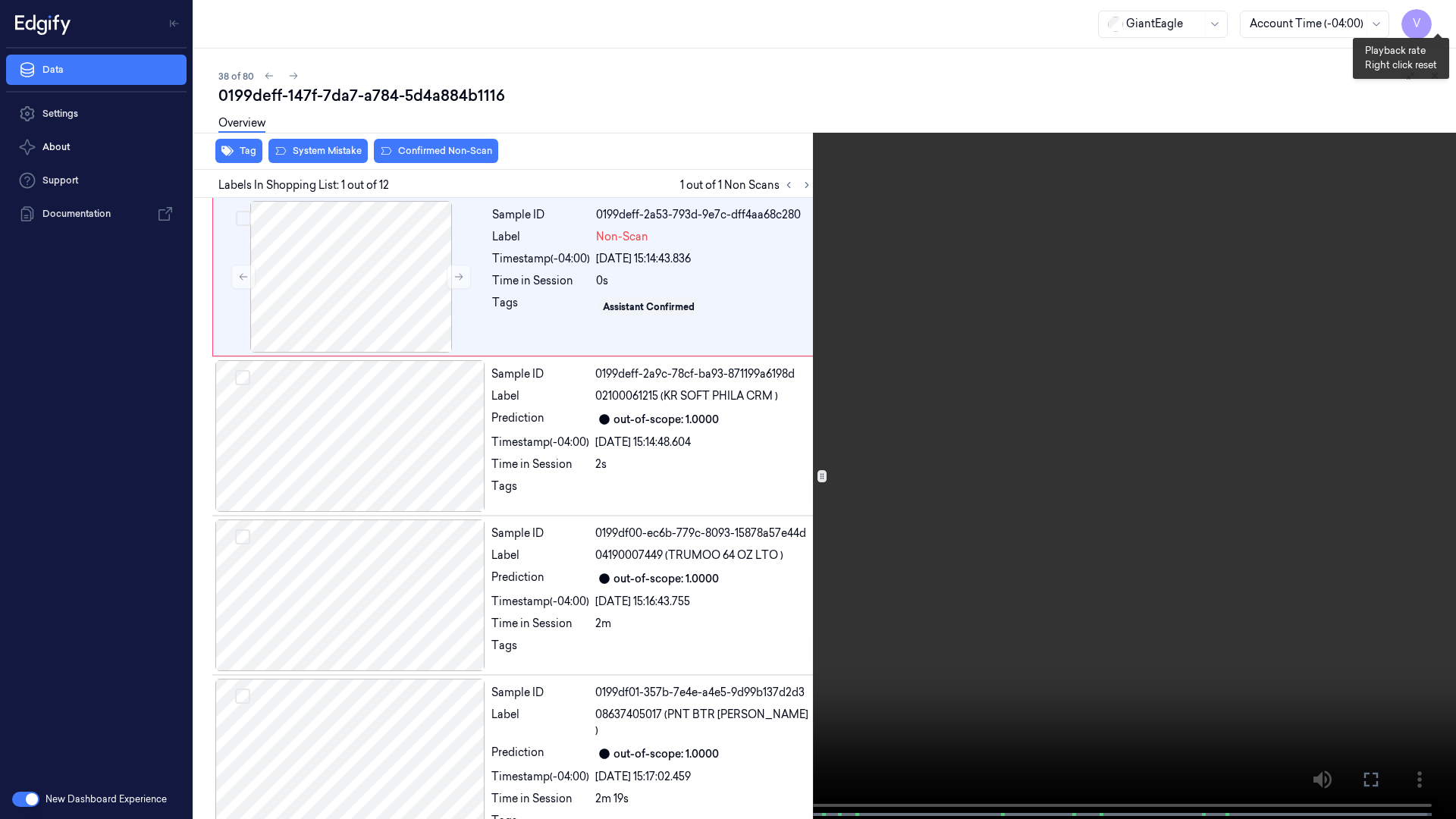
click at [970, 19] on button "x 2" at bounding box center [1438, 17] width 24 height 24
click at [970, 19] on button "x 4" at bounding box center [1438, 17] width 24 height 24
click at [0, 0] on icon at bounding box center [0, 0] width 0 height 0
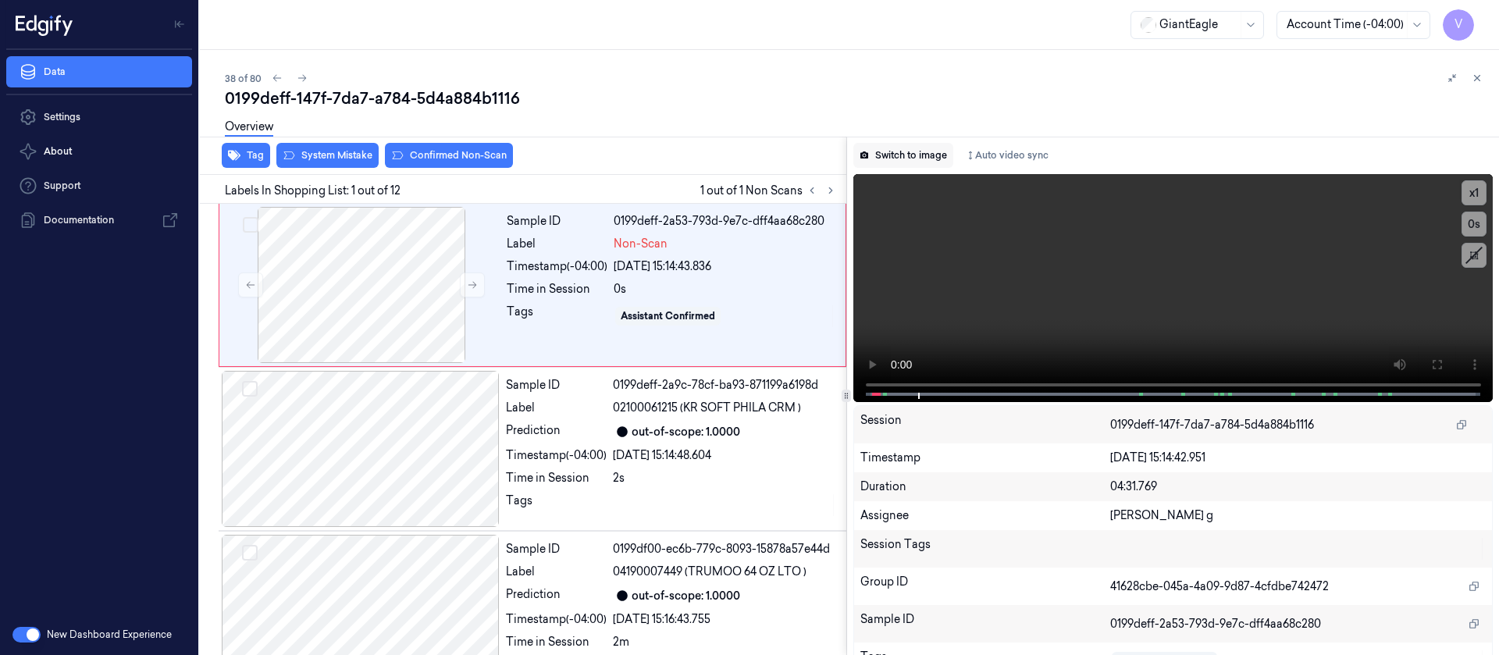
click at [902, 162] on button "Switch to image" at bounding box center [904, 155] width 100 height 25
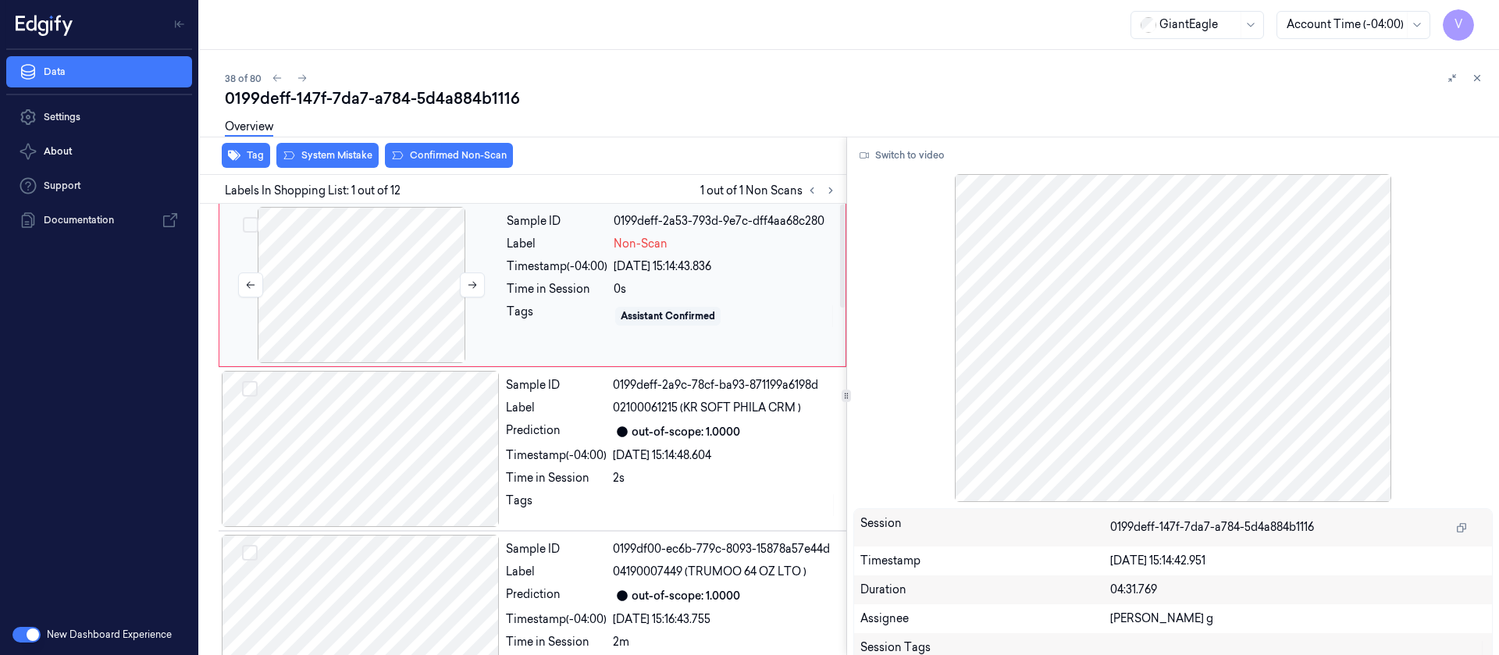
click at [361, 299] on div at bounding box center [362, 285] width 278 height 156
click at [474, 287] on icon at bounding box center [473, 285] width 9 height 7
click at [419, 288] on div at bounding box center [362, 285] width 278 height 156
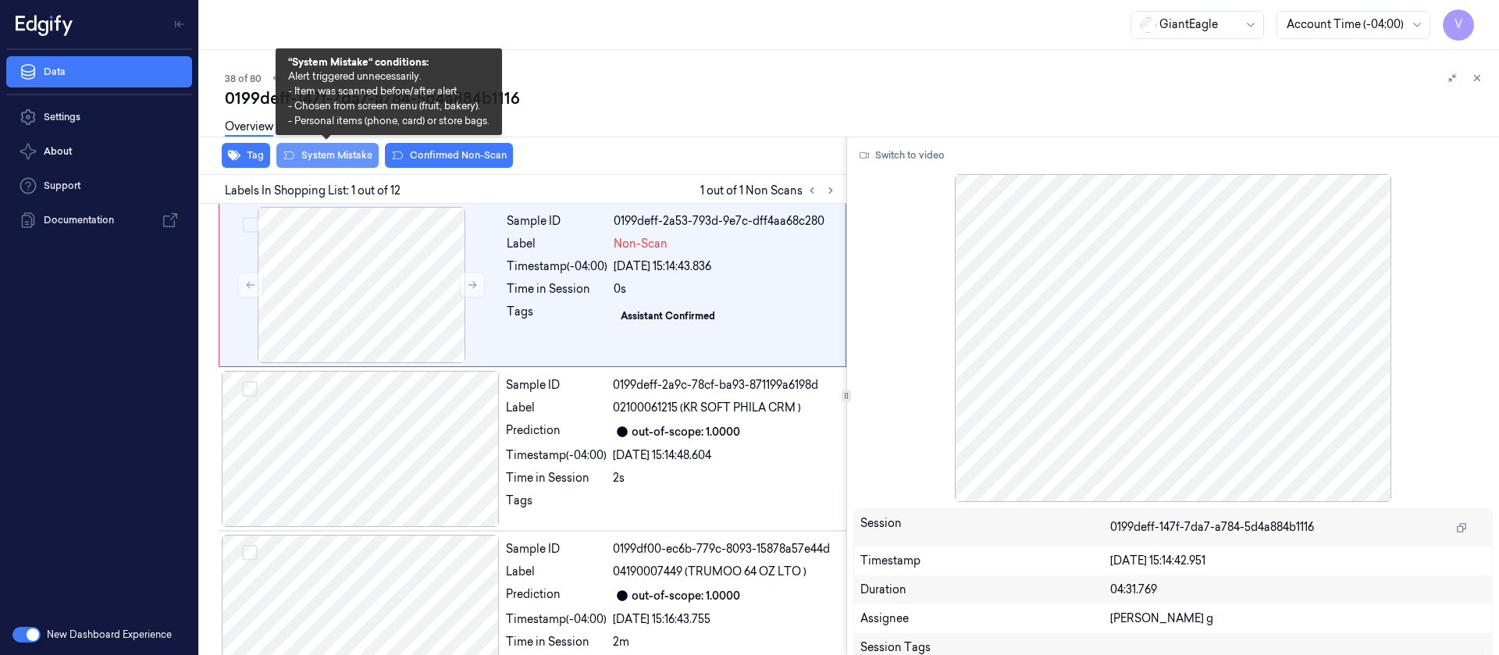
click at [334, 155] on button "System Mistake" at bounding box center [327, 155] width 102 height 25
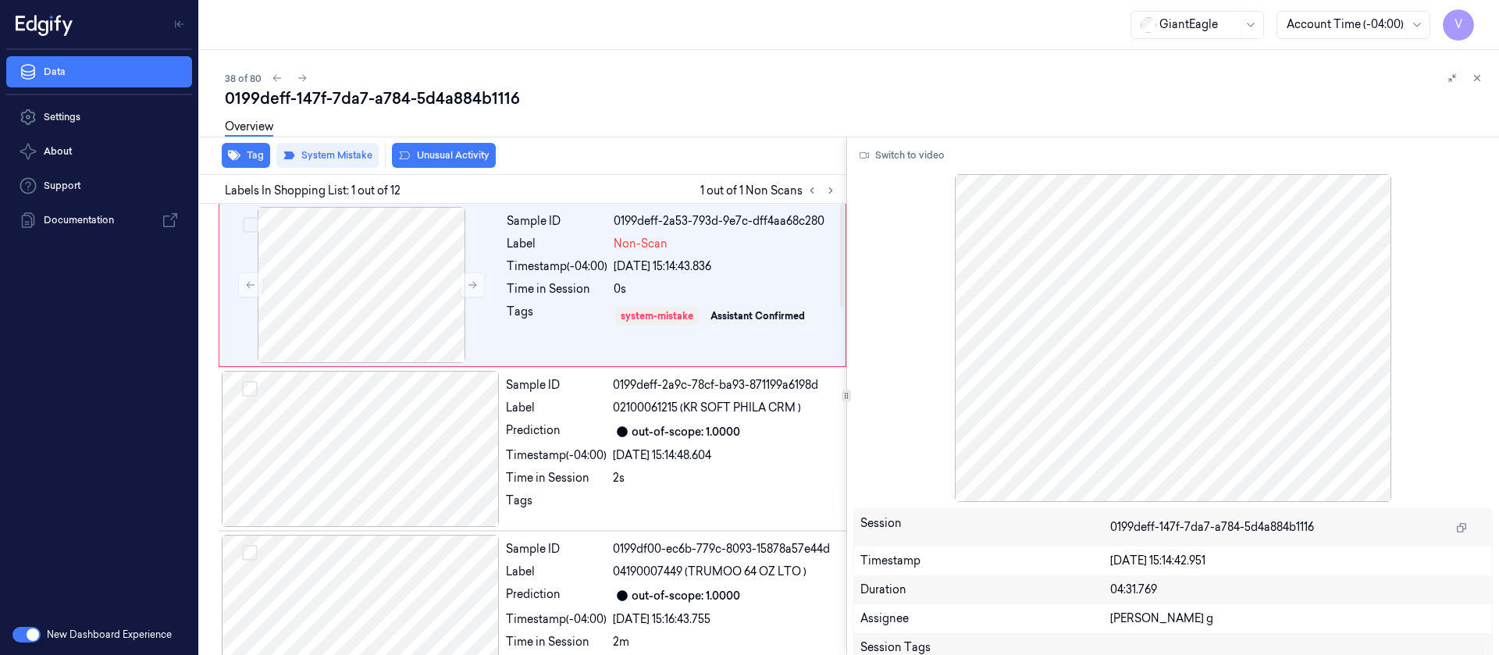
click at [682, 80] on div "38 of 80" at bounding box center [856, 78] width 1262 height 19
click at [301, 82] on icon at bounding box center [302, 78] width 11 height 11
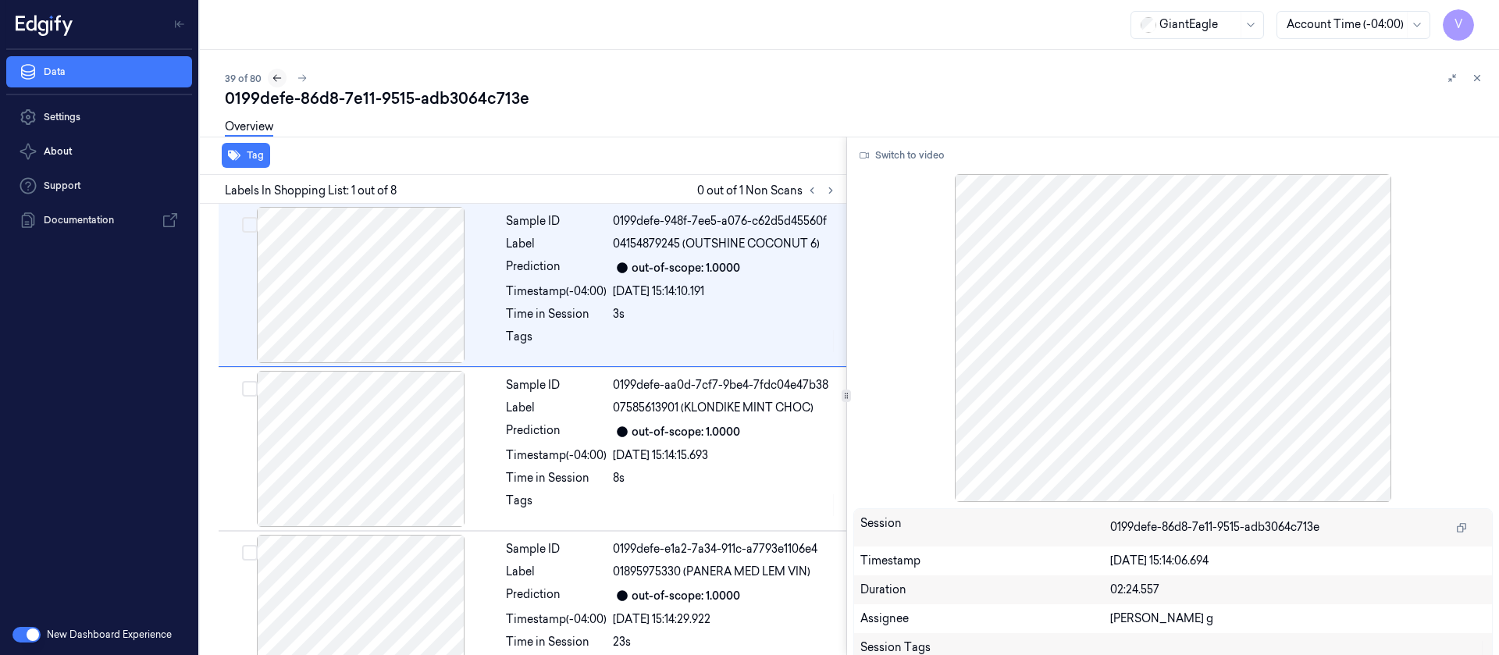
click at [283, 75] on button at bounding box center [277, 78] width 19 height 19
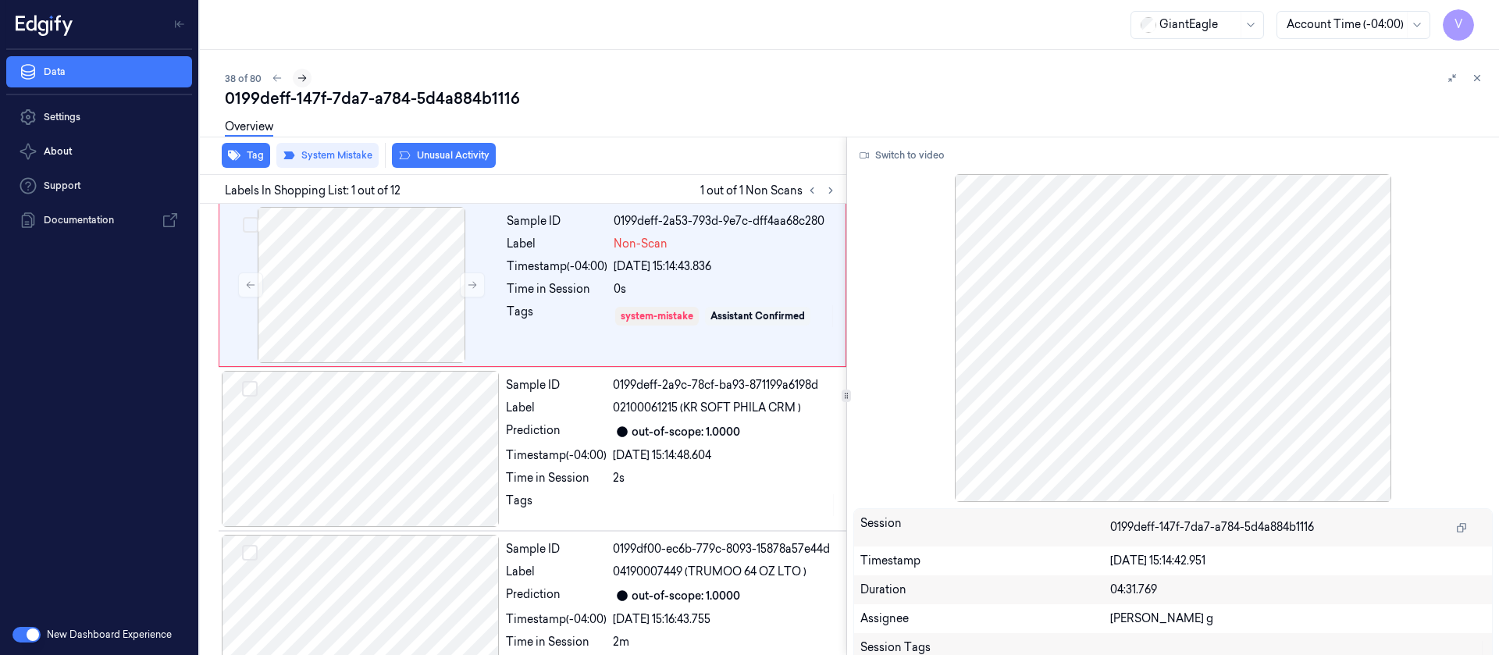
click at [301, 82] on icon at bounding box center [302, 78] width 11 height 11
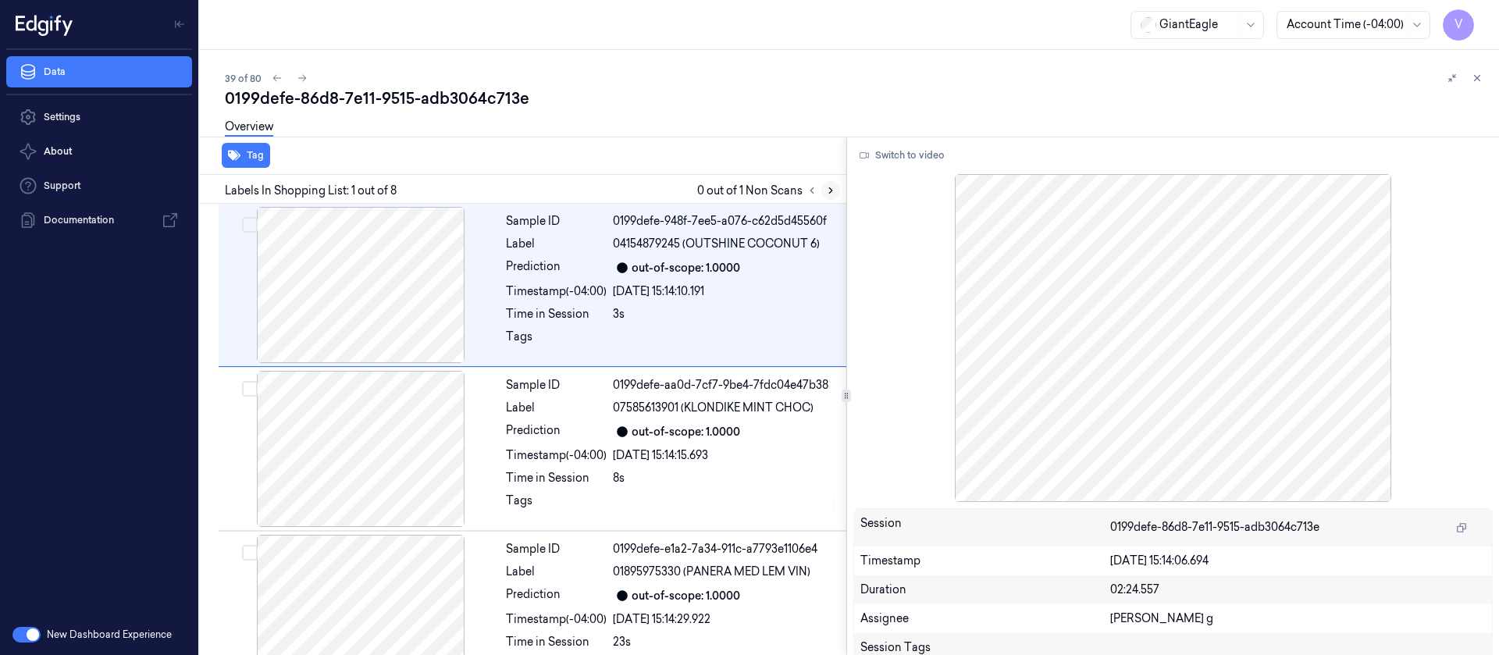
click at [827, 188] on icon at bounding box center [830, 190] width 11 height 11
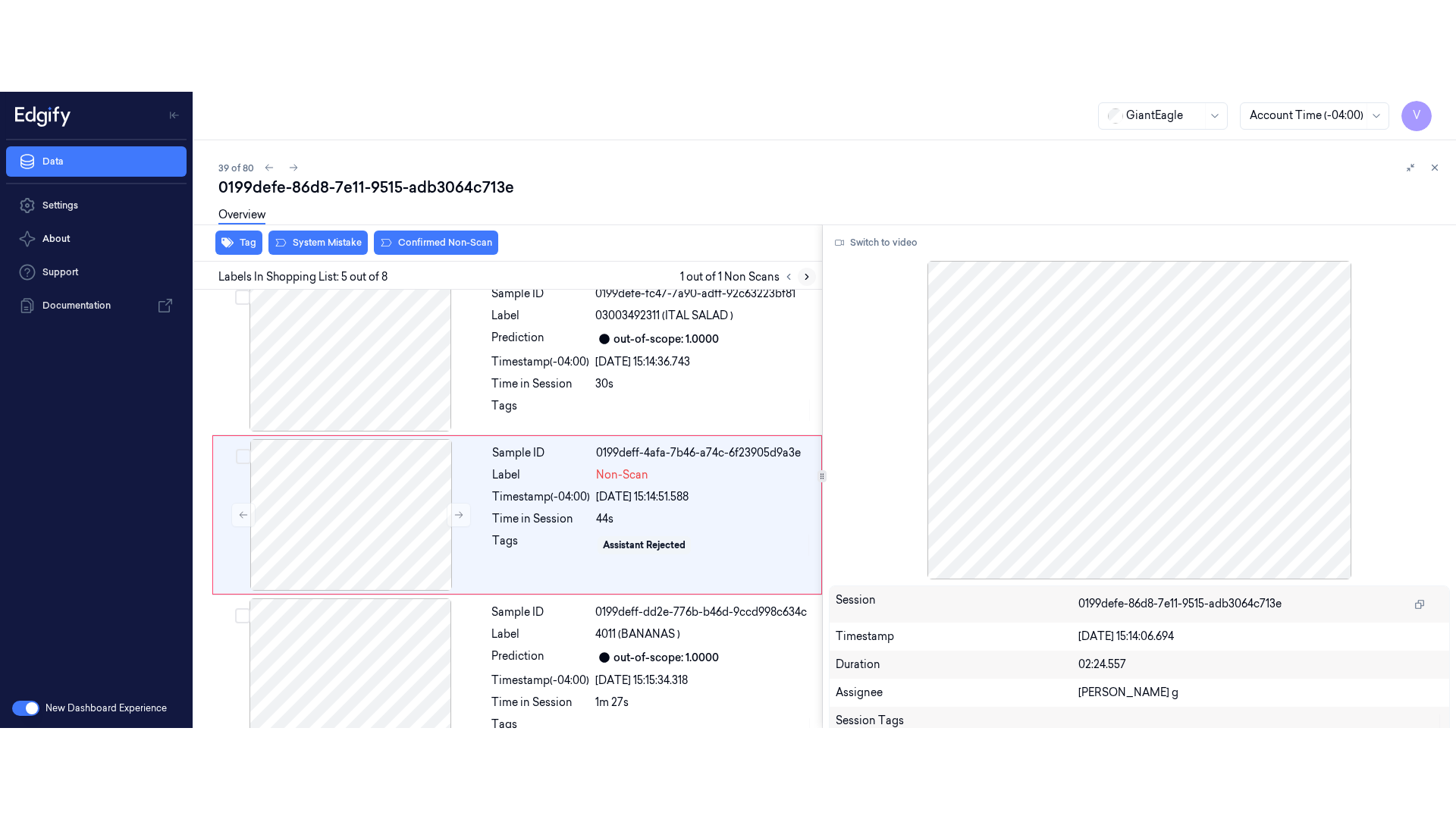
scroll to position [497, 0]
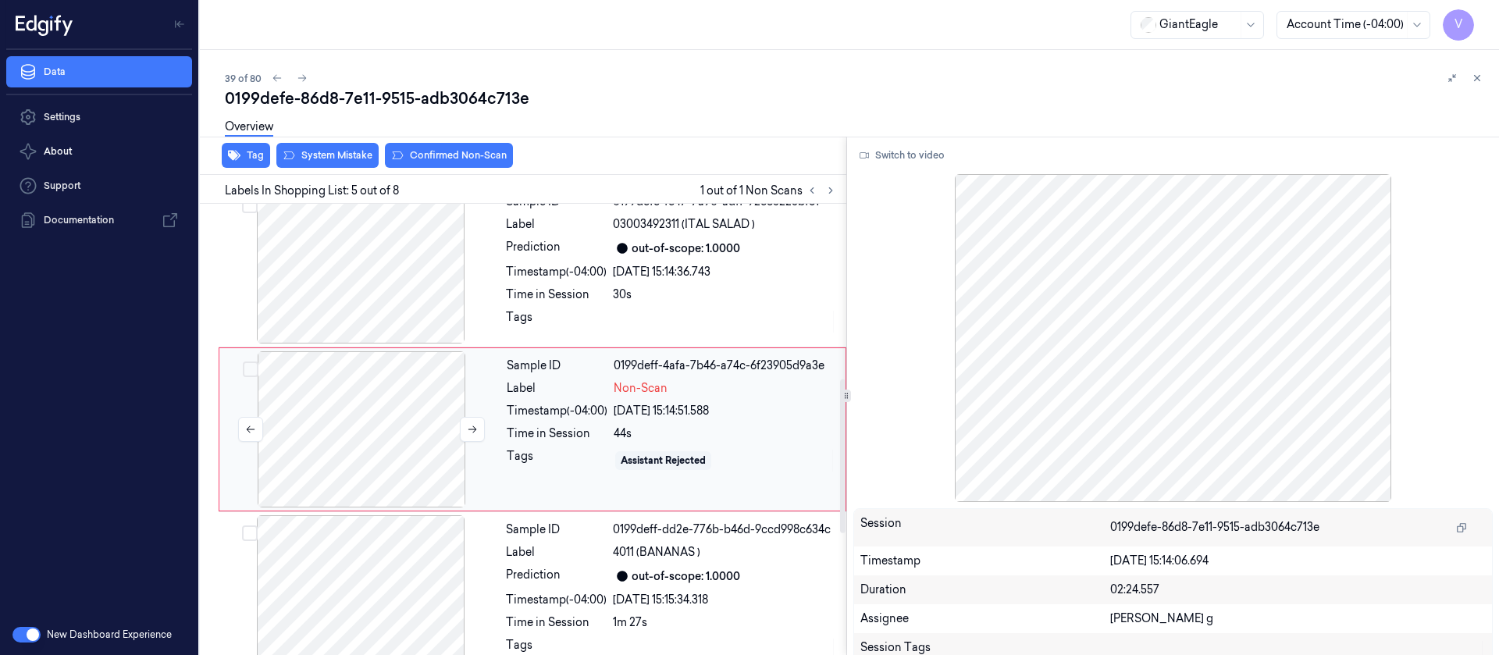
click at [362, 436] on div at bounding box center [362, 429] width 278 height 156
click at [999, 107] on div "0199defe-86d8-7e11-9515-adb3064c713e" at bounding box center [856, 98] width 1262 height 22
click at [897, 158] on button "Switch to video" at bounding box center [903, 155] width 98 height 25
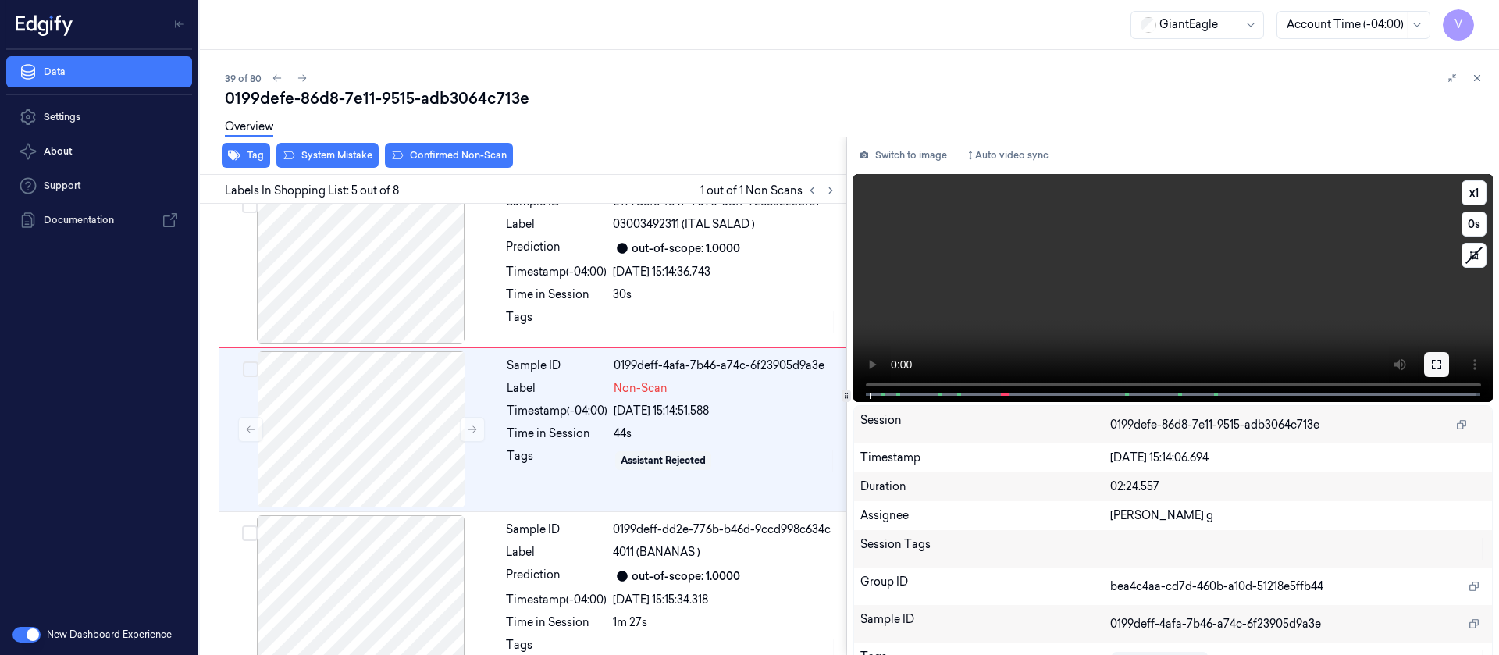
click at [999, 373] on button at bounding box center [1436, 364] width 25 height 25
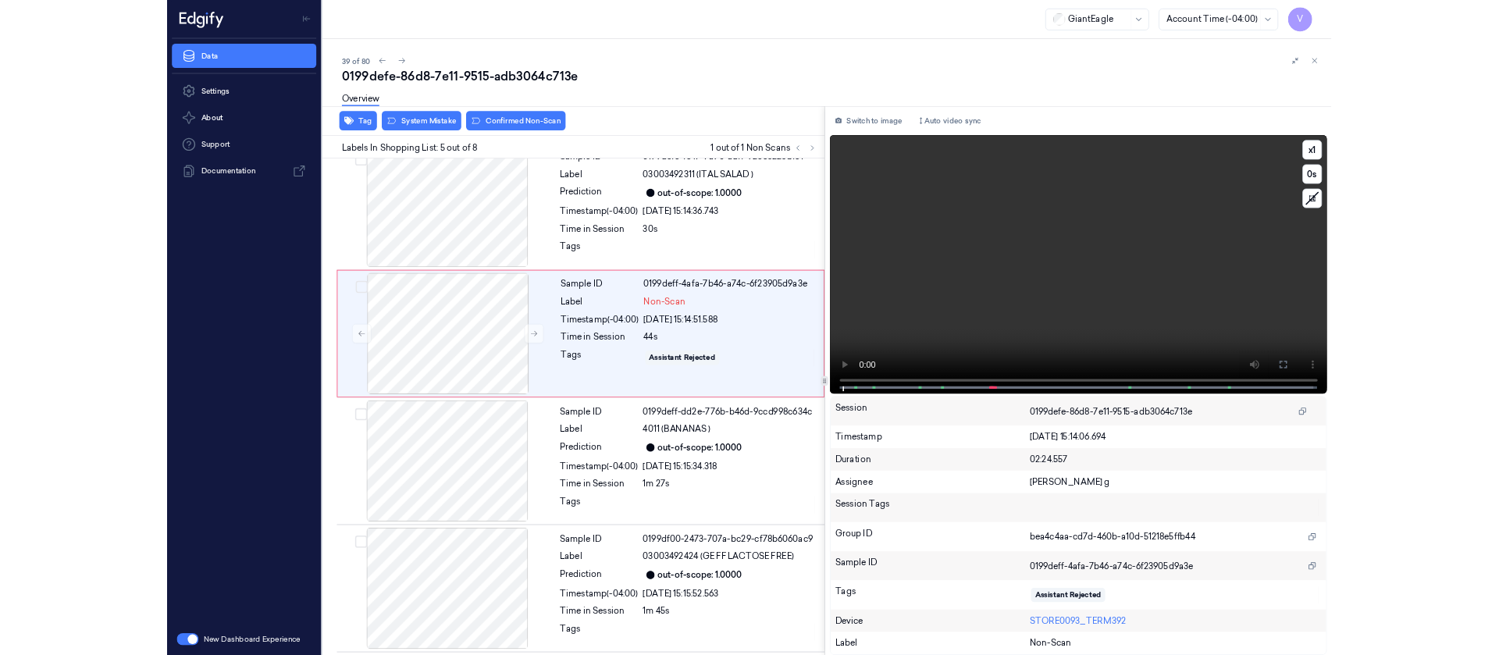
scroll to position [418, 0]
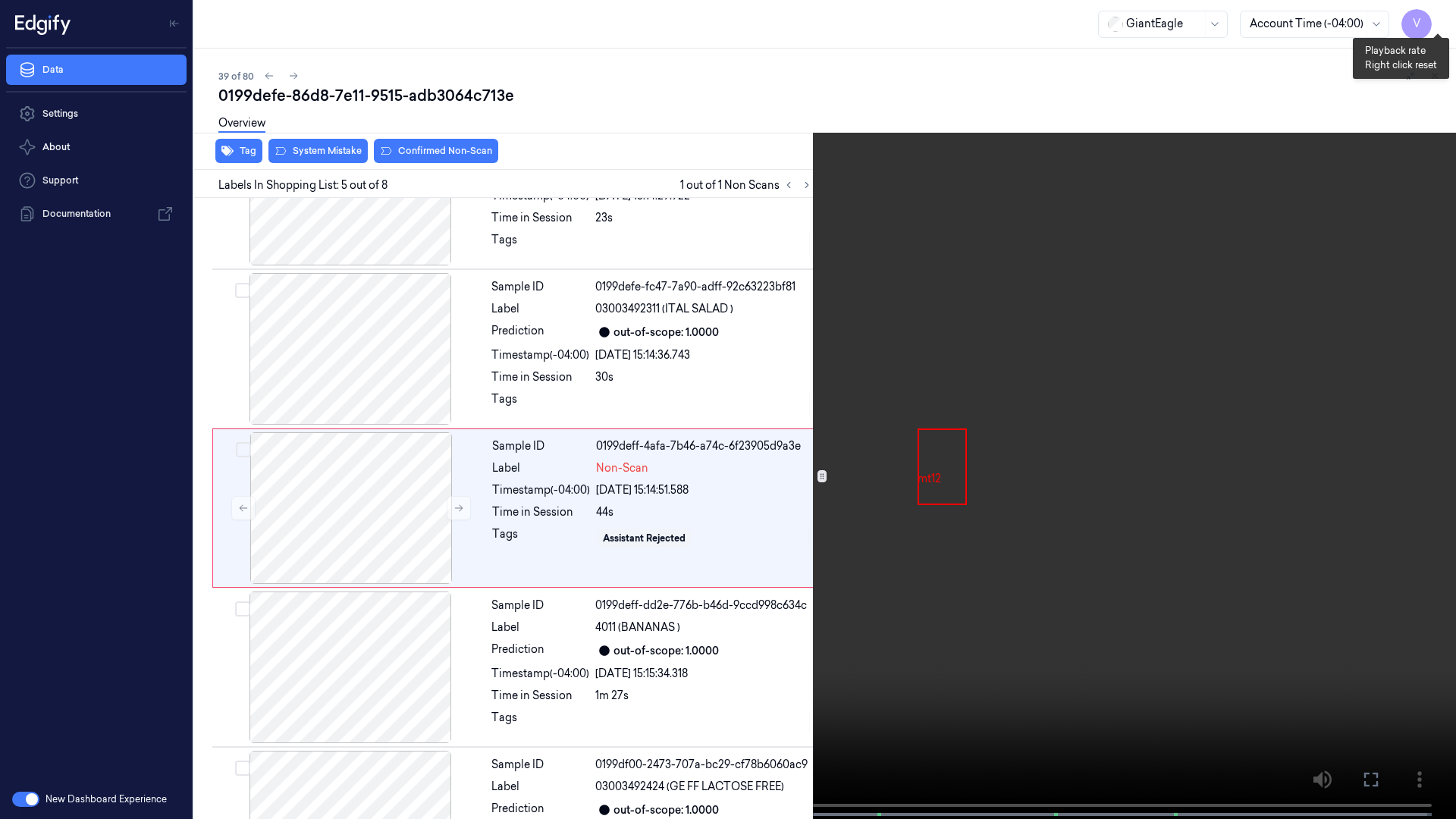
click at [970, 25] on button "x 1" at bounding box center [1438, 17] width 24 height 24
click at [0, 0] on icon at bounding box center [0, 0] width 0 height 0
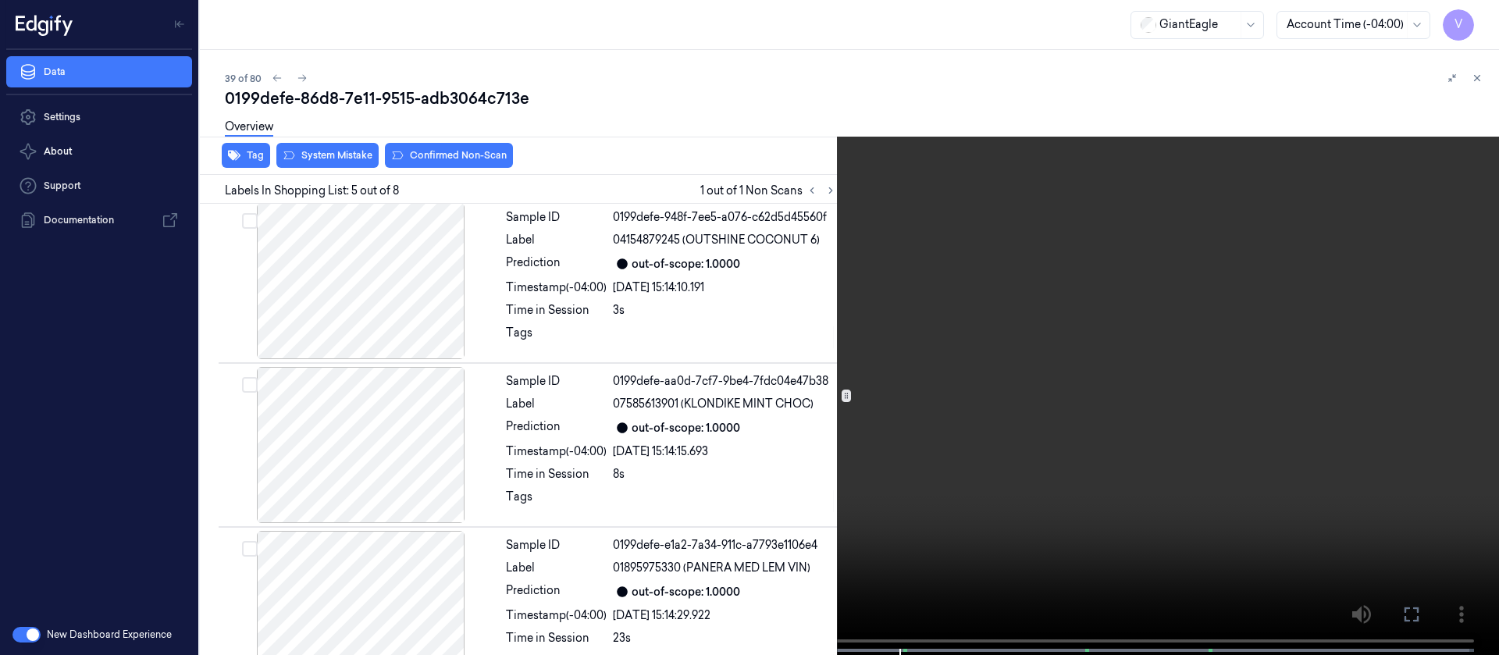
scroll to position [0, 0]
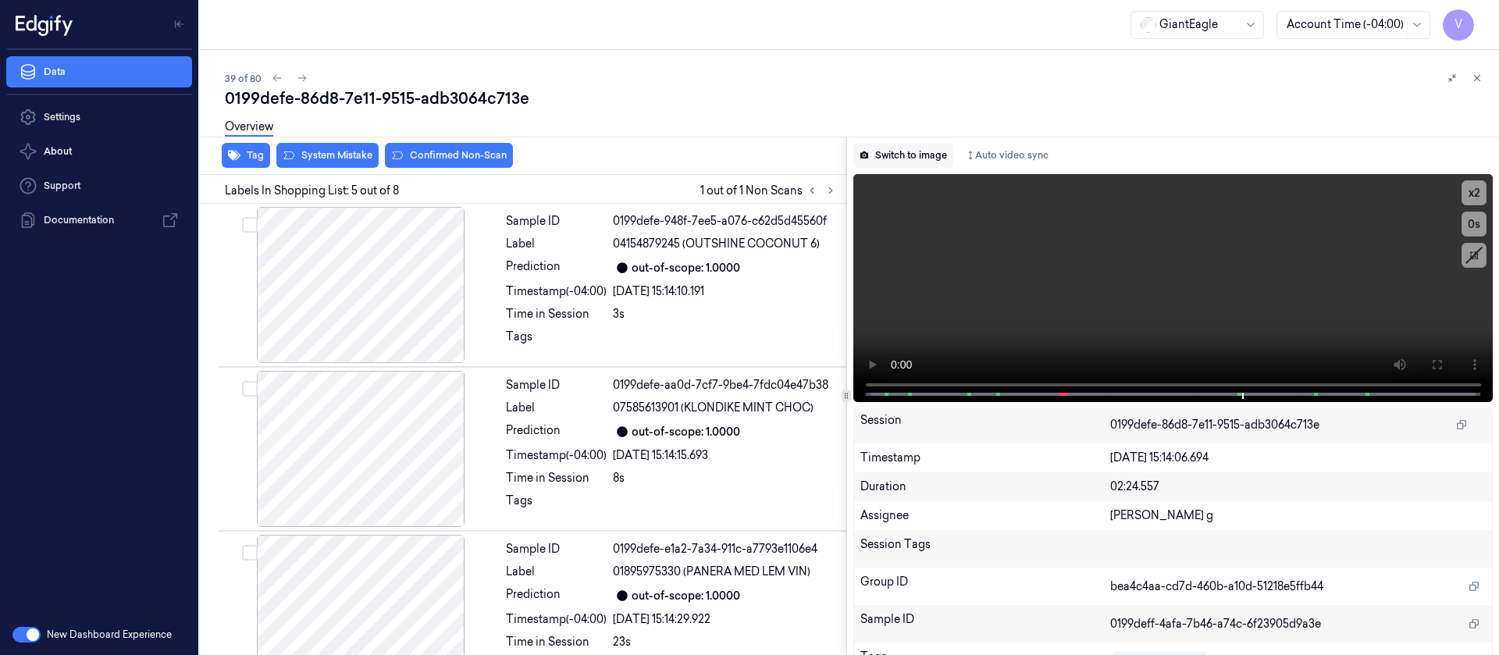
click at [903, 156] on button "Switch to image" at bounding box center [904, 155] width 100 height 25
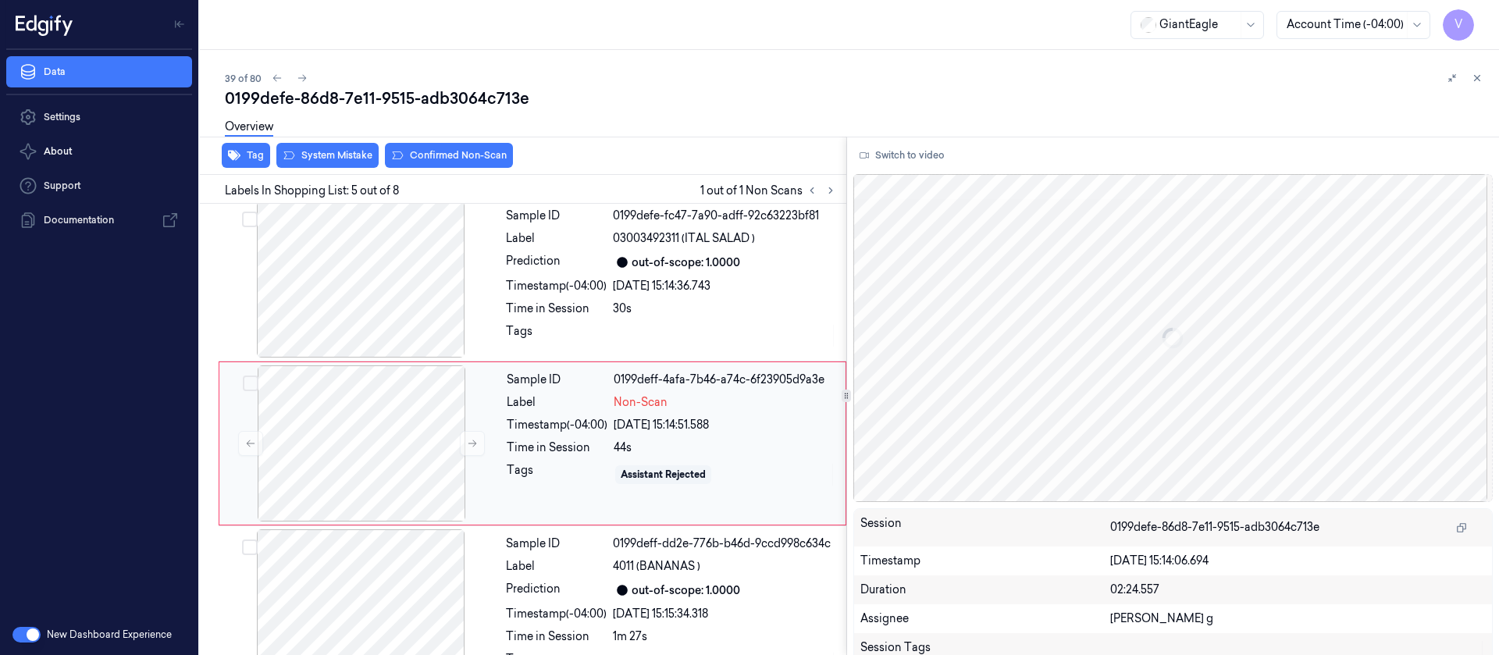
scroll to position [512, 0]
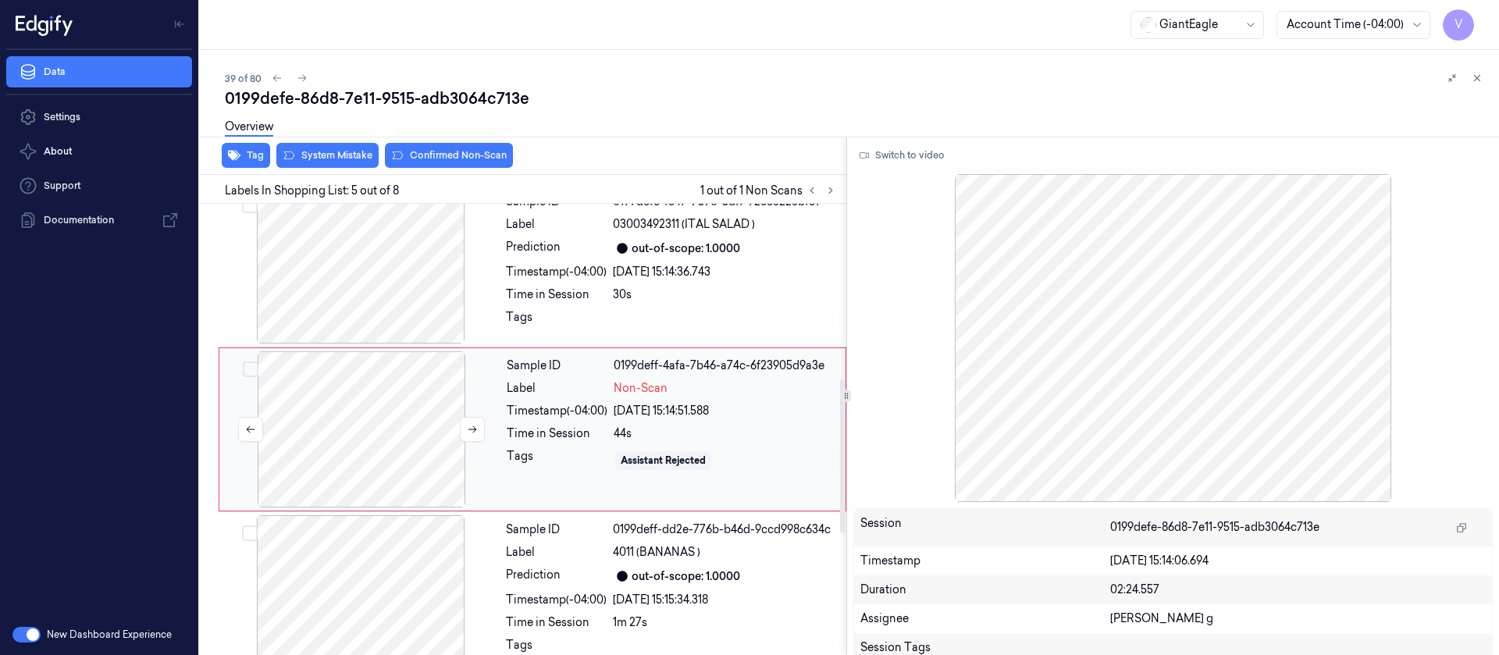
click at [407, 436] on div at bounding box center [362, 429] width 278 height 156
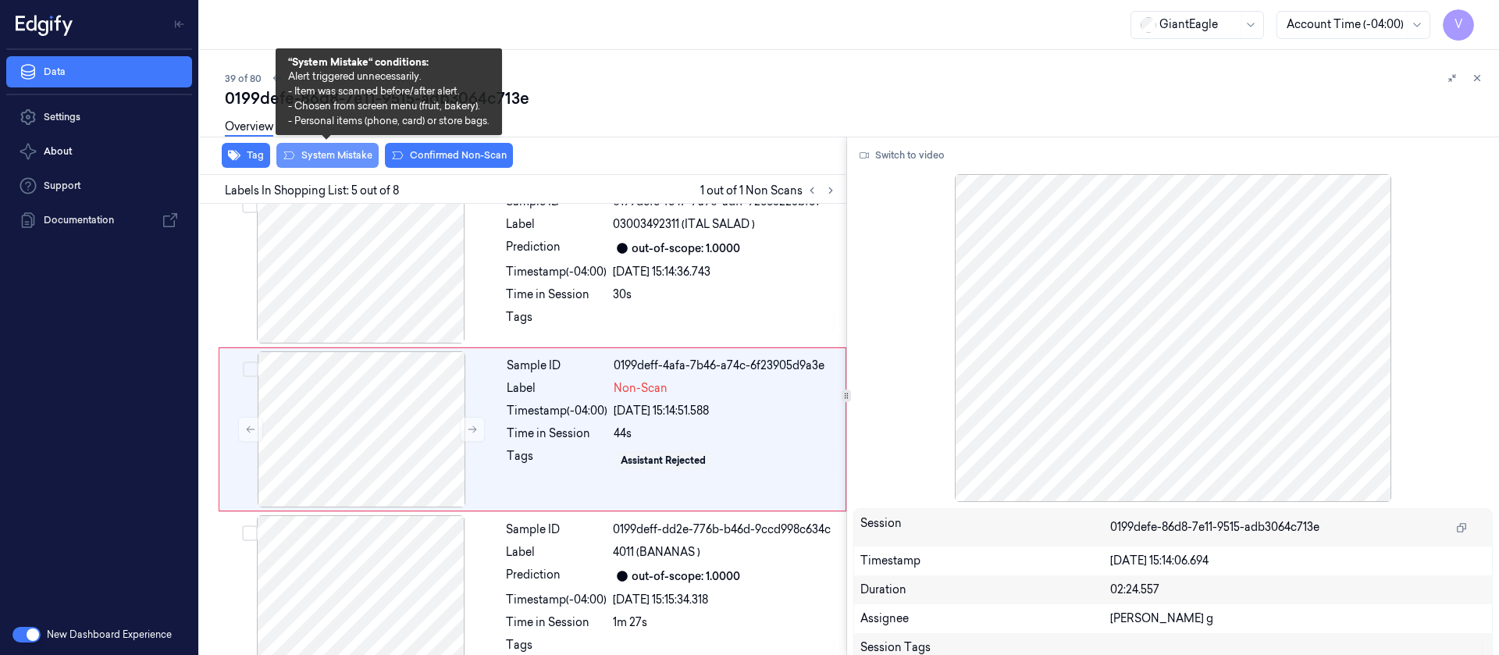
click at [333, 155] on button "System Mistake" at bounding box center [327, 155] width 102 height 25
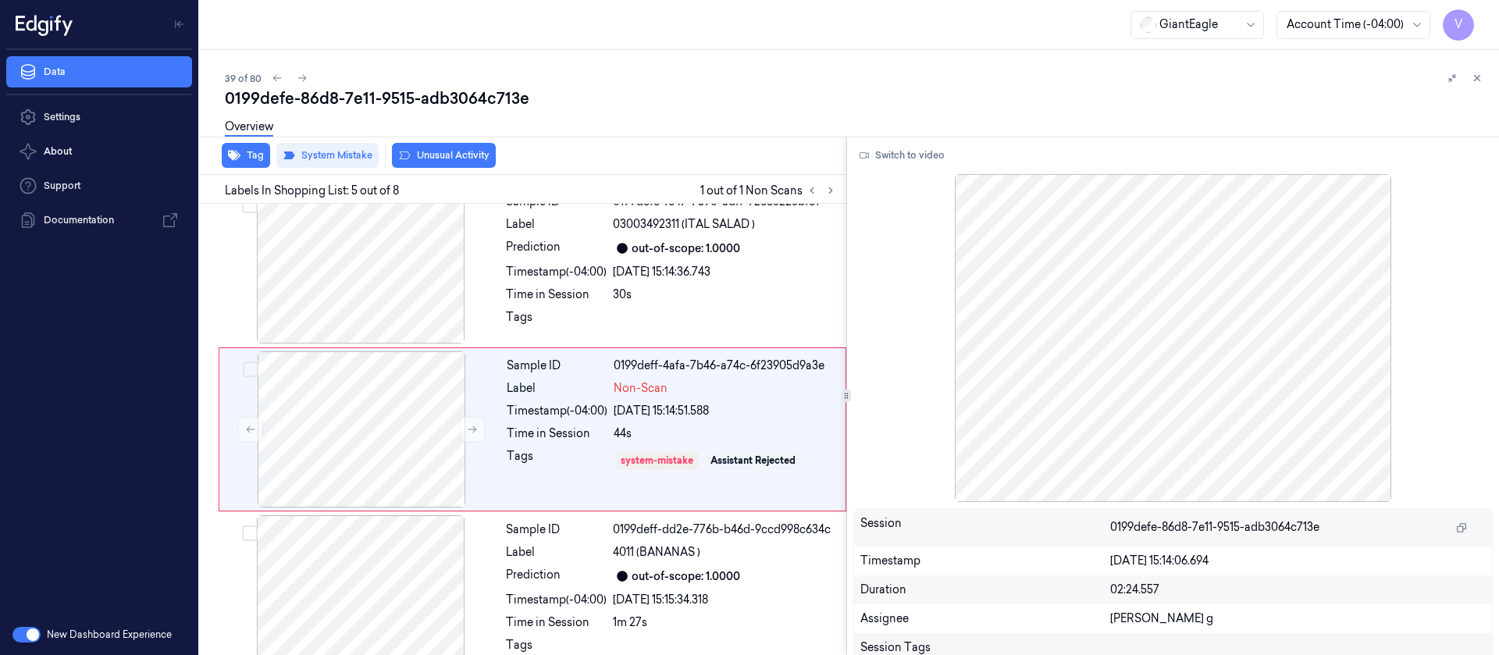
click at [440, 155] on button "Unusual Activity" at bounding box center [444, 155] width 104 height 25
click at [249, 161] on button "Tag" at bounding box center [246, 155] width 48 height 25
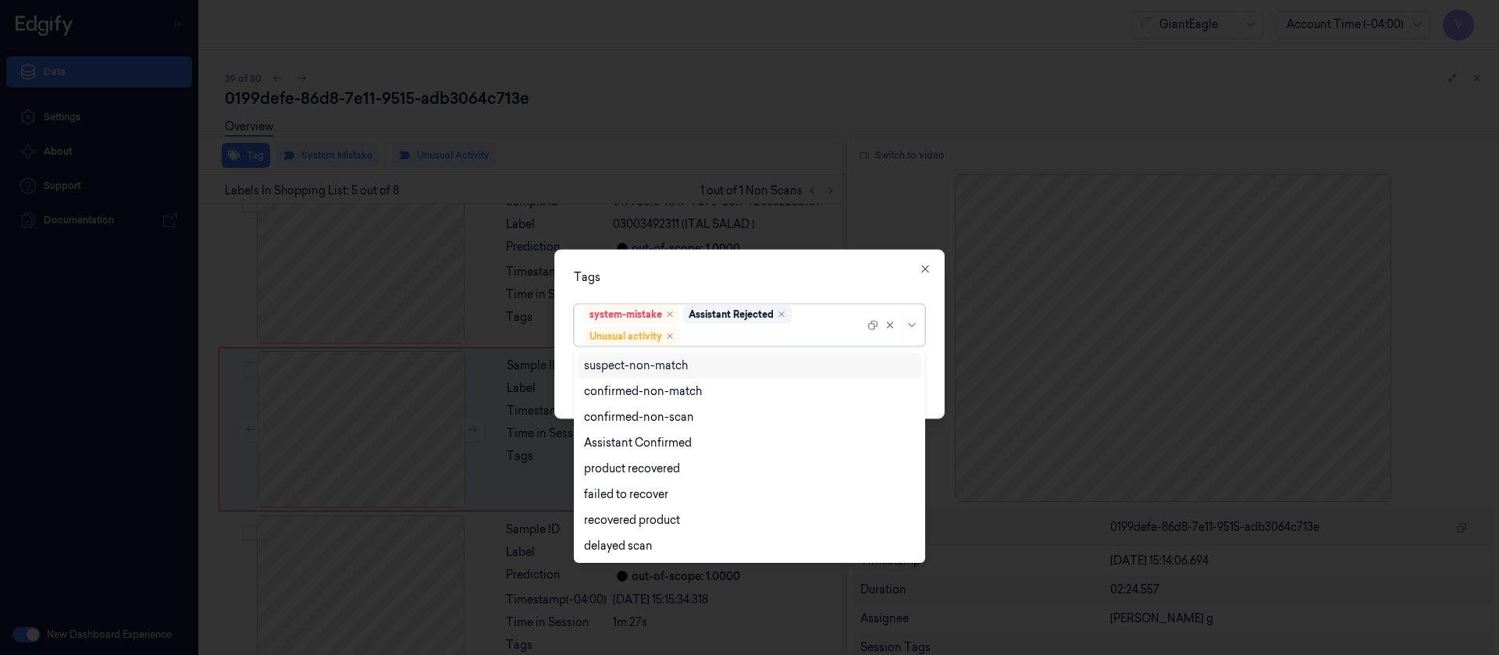
click at [749, 339] on div at bounding box center [773, 336] width 181 height 16
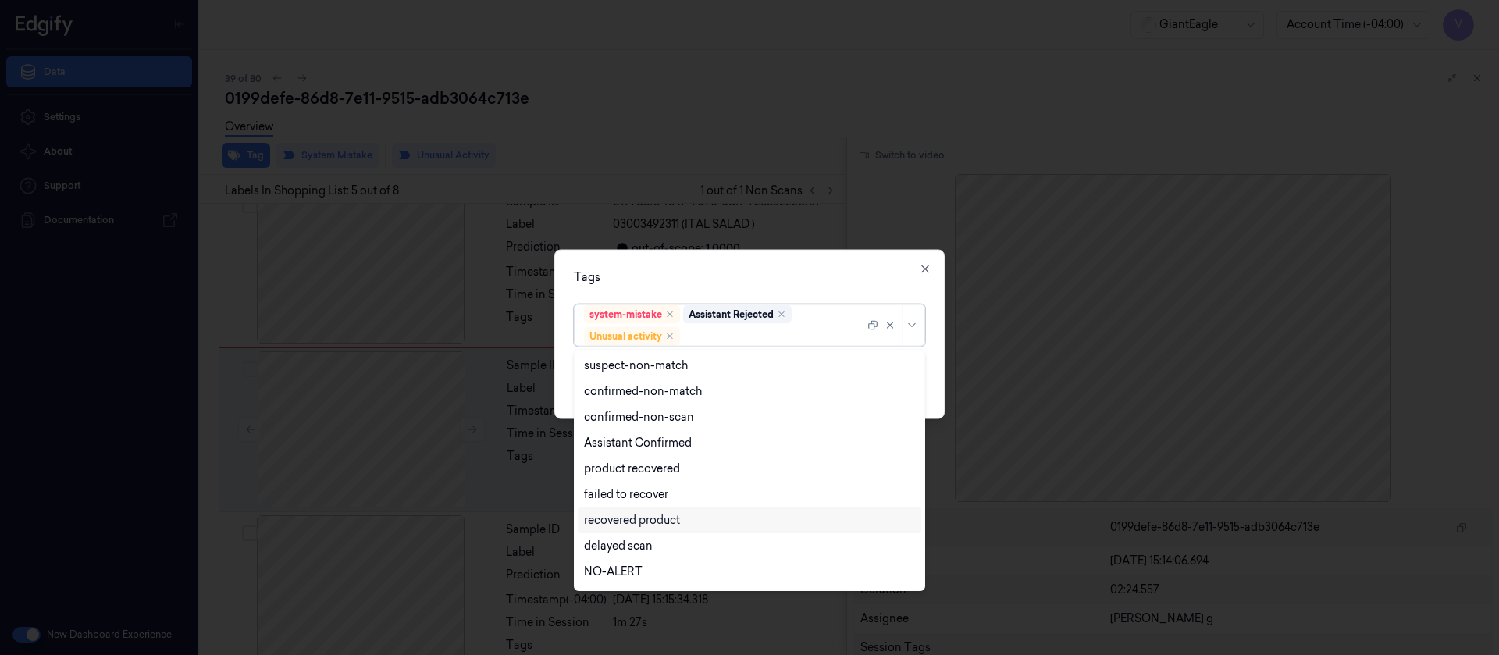
scroll to position [101, 0]
click at [800, 258] on div "Tags 13 results available. Use Up and Down to choose options, press Enter to se…" at bounding box center [749, 333] width 390 height 169
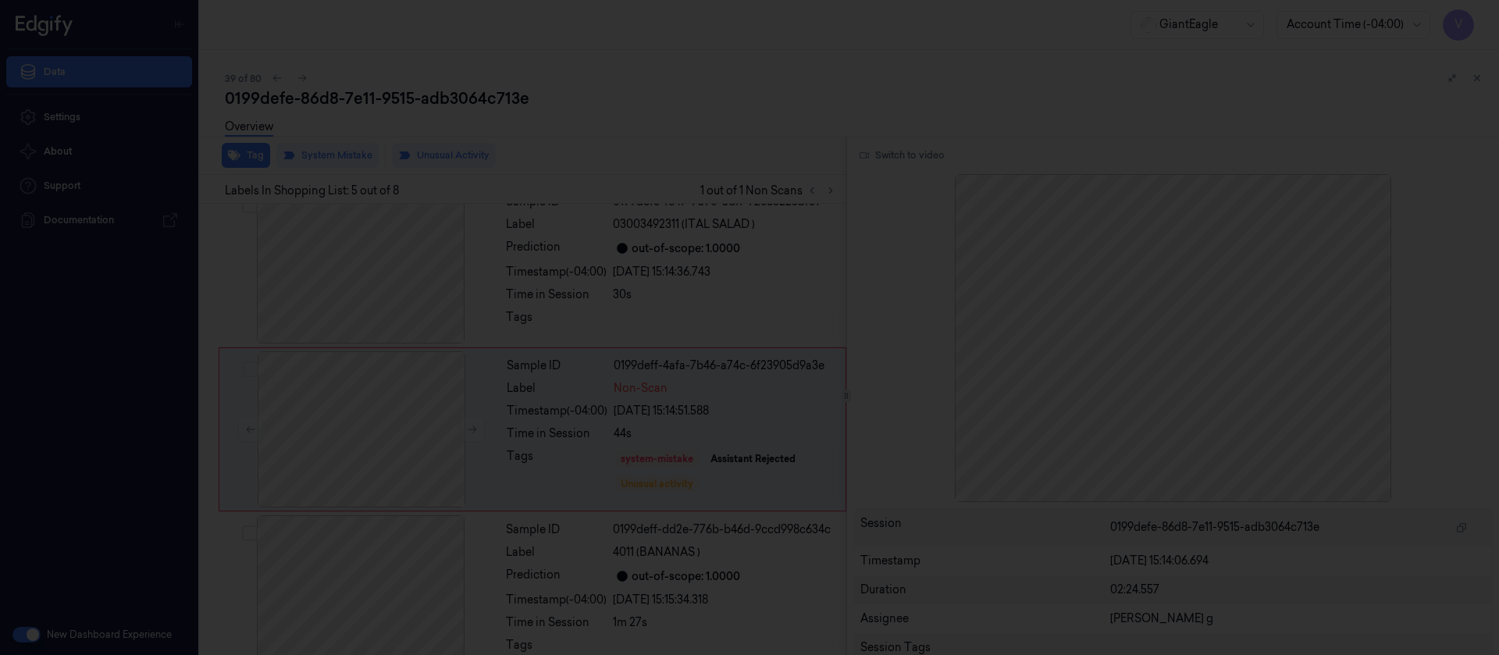
click at [859, 192] on div at bounding box center [749, 327] width 1499 height 655
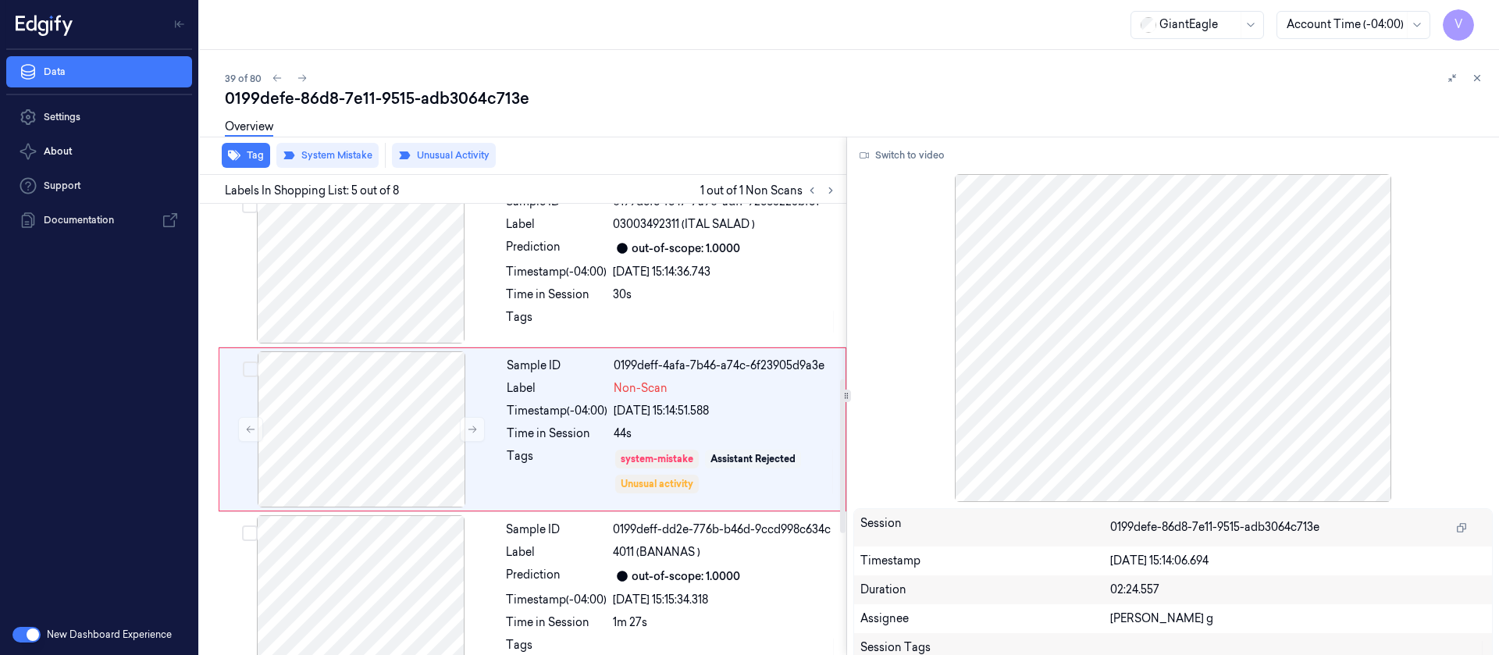
click at [640, 118] on div "Overview" at bounding box center [856, 129] width 1262 height 40
click at [302, 69] on button at bounding box center [302, 78] width 19 height 19
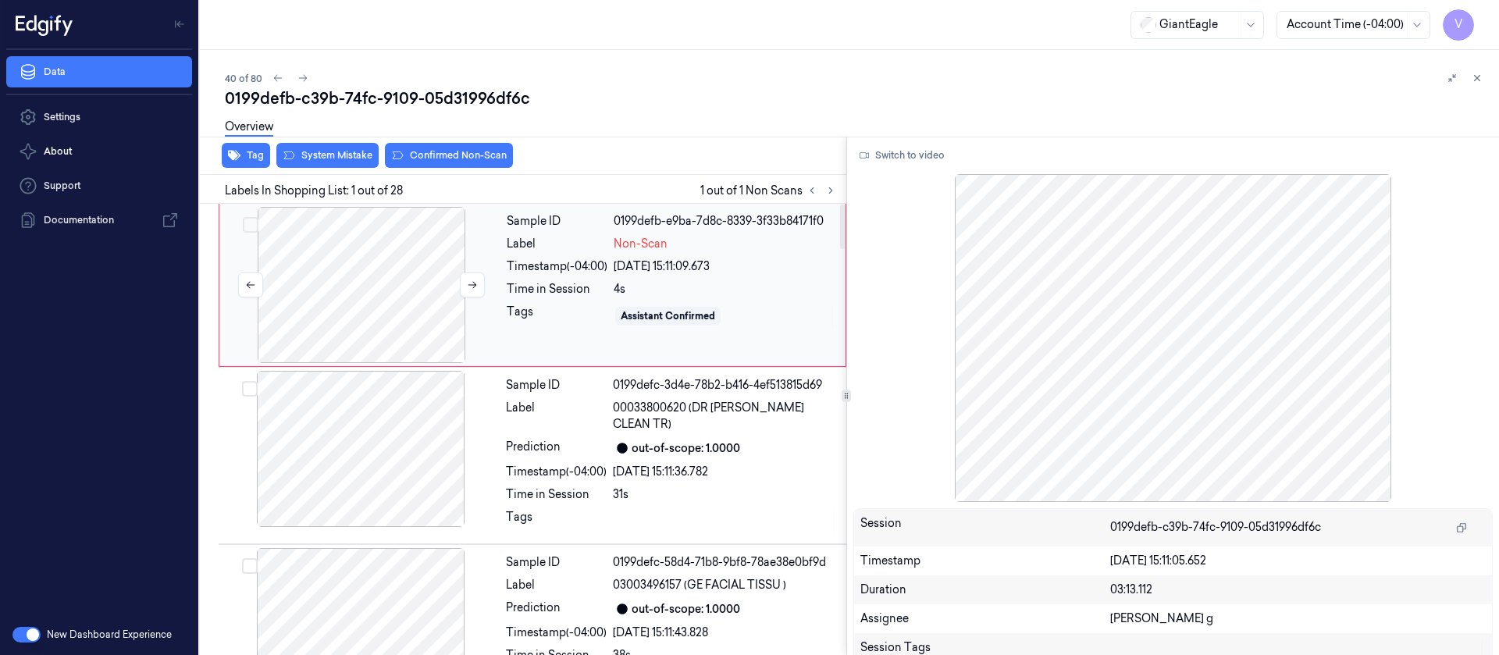
click at [364, 312] on div at bounding box center [362, 285] width 278 height 156
click at [897, 159] on button "Switch to video" at bounding box center [903, 155] width 98 height 25
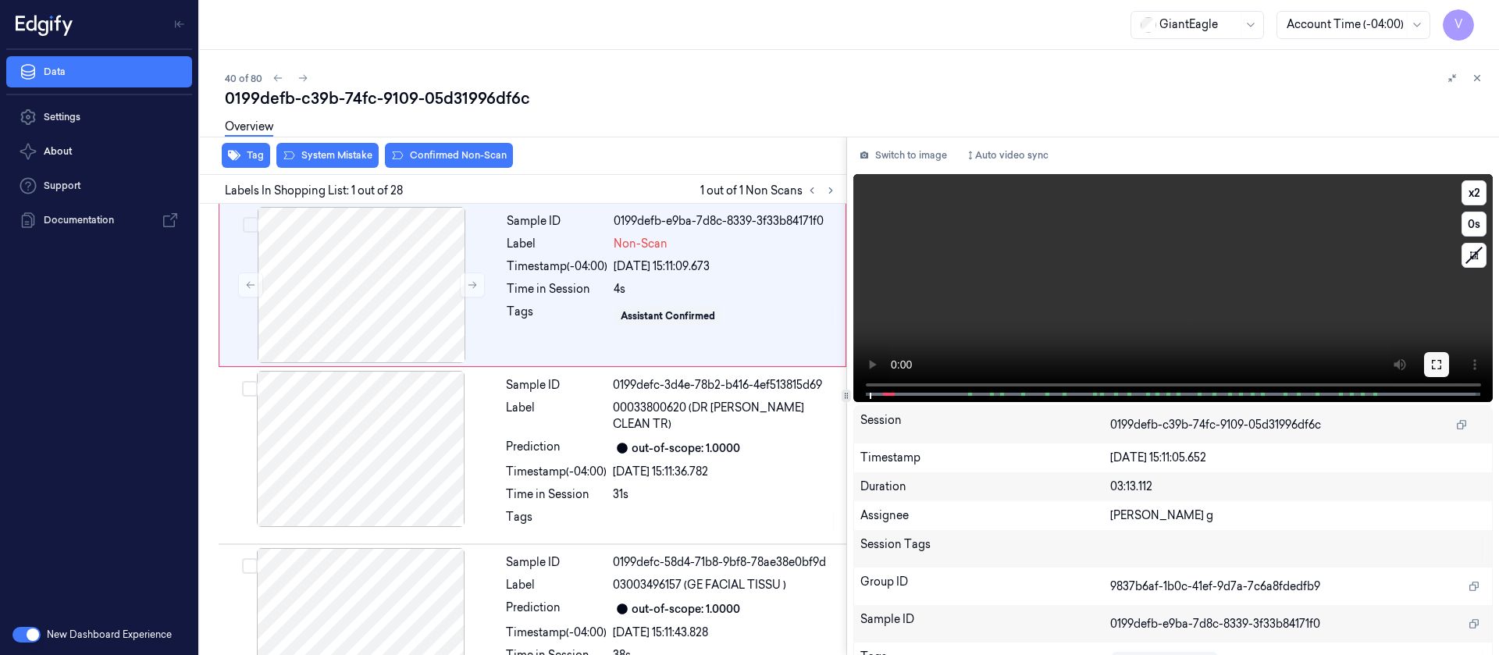
click at [999, 360] on button at bounding box center [1436, 364] width 25 height 25
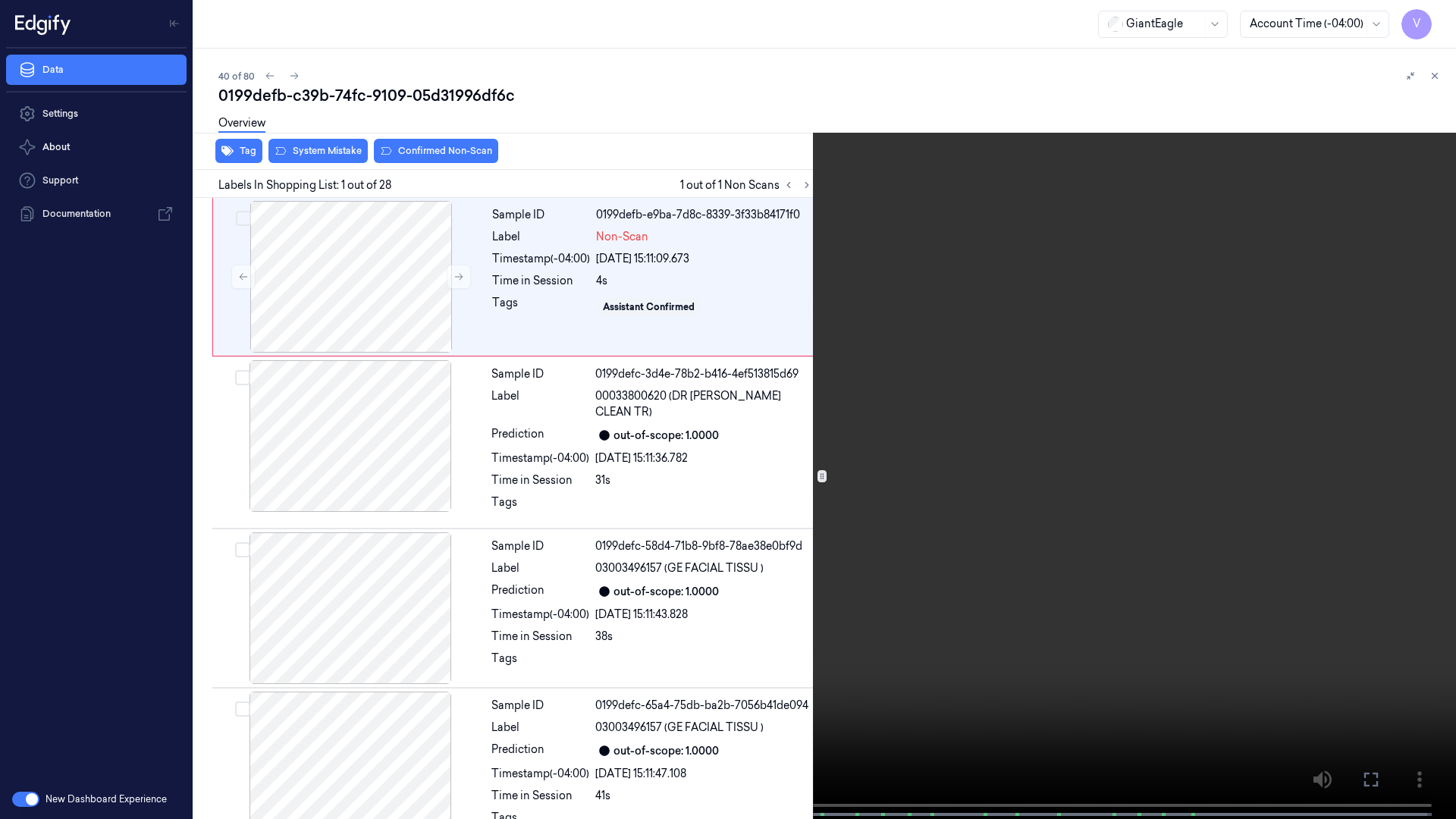
click at [0, 0] on icon at bounding box center [0, 0] width 0 height 0
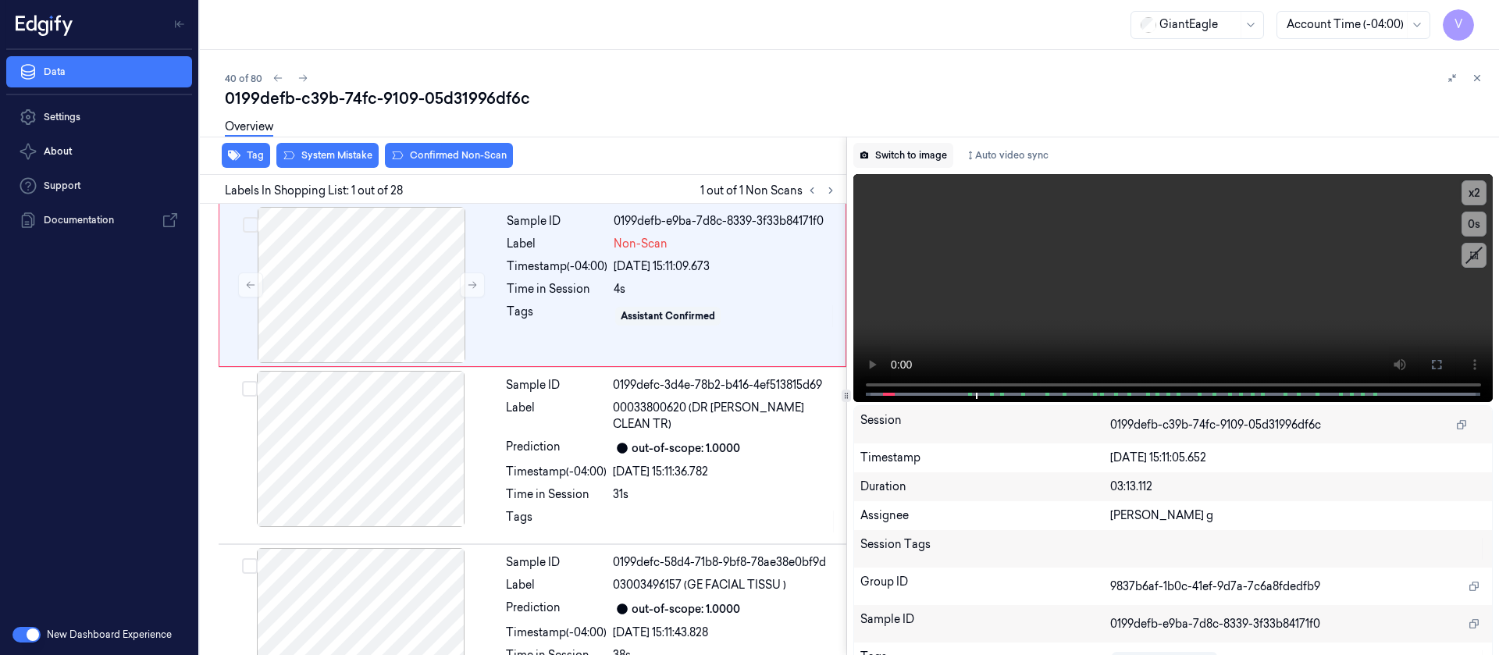
click at [925, 162] on button "Switch to image" at bounding box center [904, 155] width 100 height 25
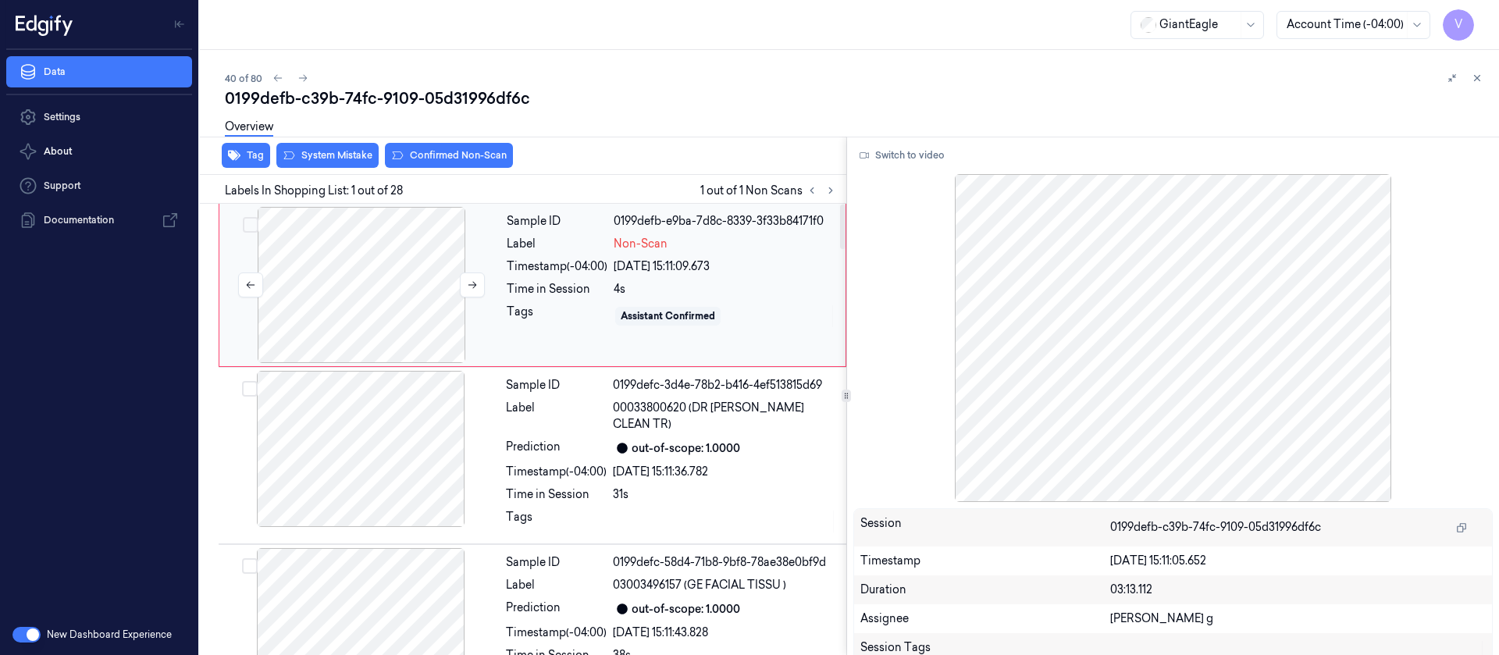
click at [390, 298] on div at bounding box center [362, 285] width 278 height 156
click at [355, 290] on div at bounding box center [362, 285] width 278 height 156
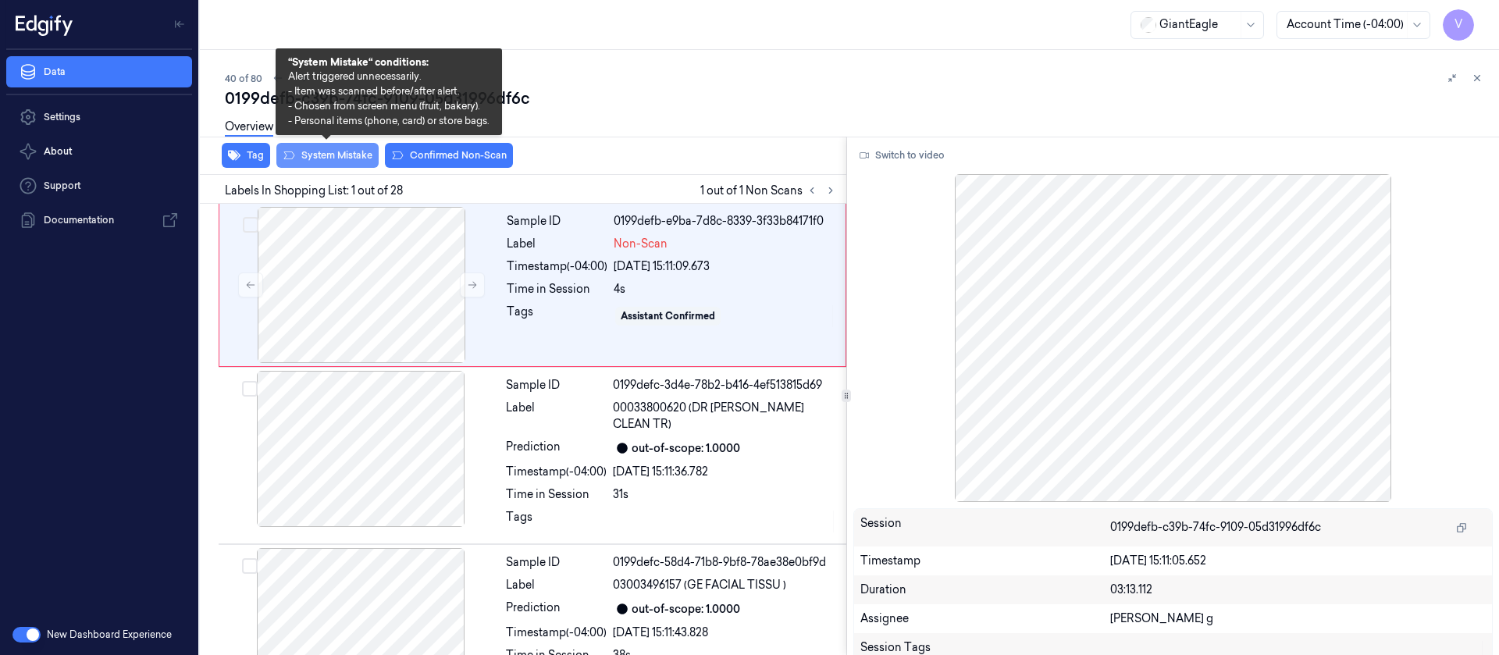
click at [337, 159] on button "System Mistake" at bounding box center [327, 155] width 102 height 25
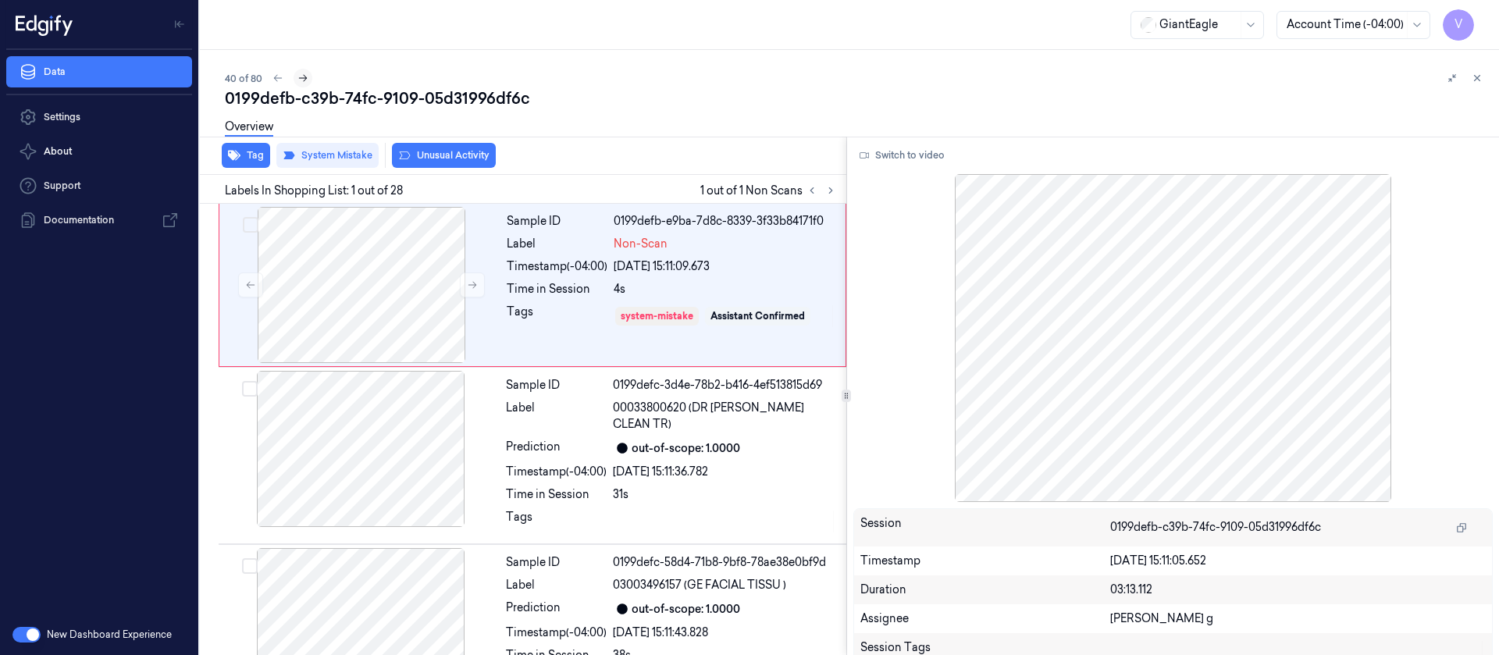
click at [305, 81] on icon at bounding box center [303, 78] width 11 height 11
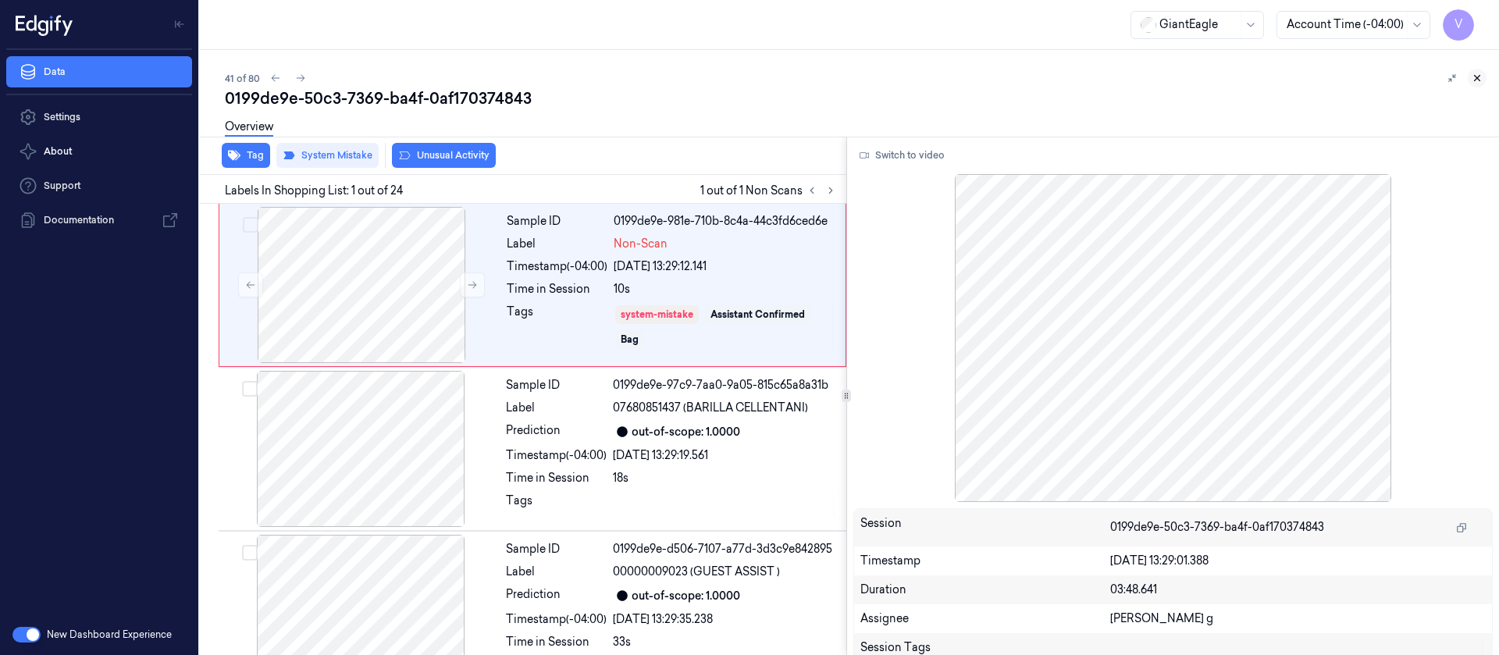
click at [999, 82] on button at bounding box center [1477, 78] width 19 height 19
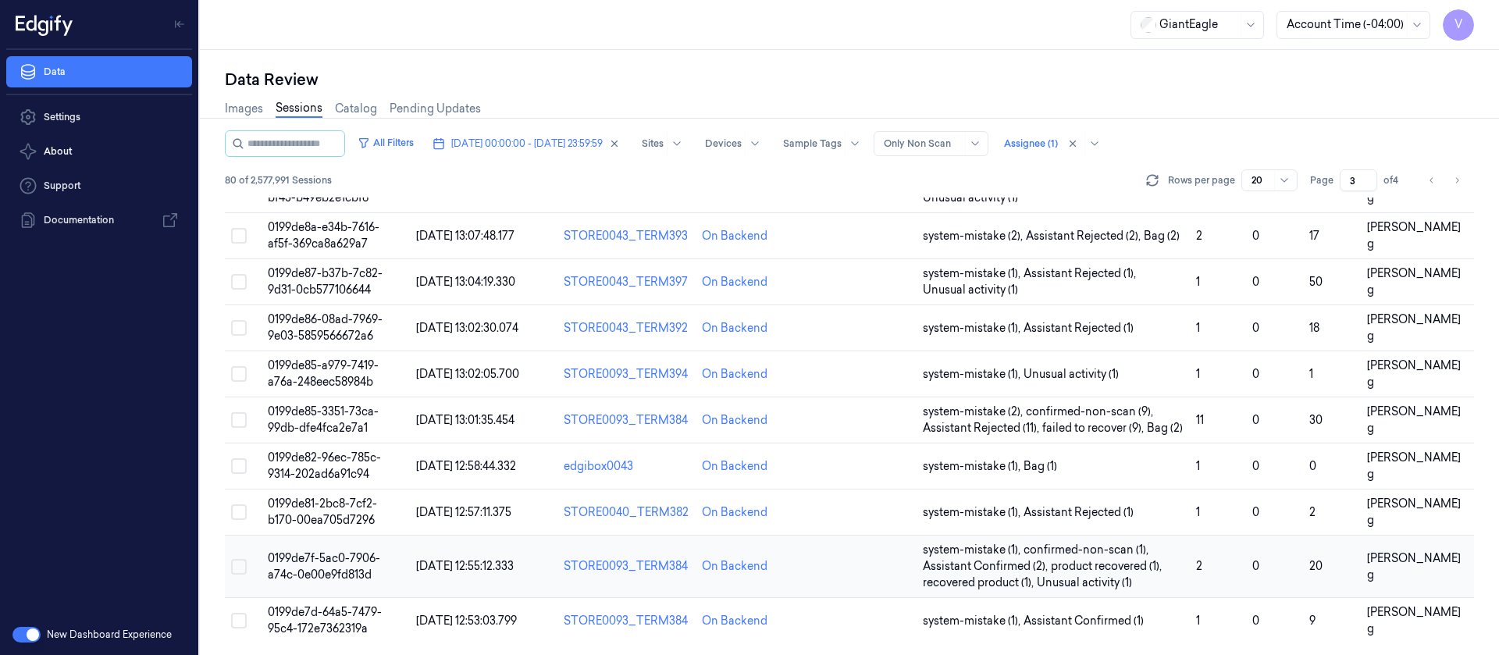
scroll to position [543, 0]
click at [999, 177] on div "Rows per page 20 Page 3 of 4" at bounding box center [1308, 180] width 331 height 22
click at [999, 176] on button "Go to previous page" at bounding box center [1432, 180] width 22 height 22
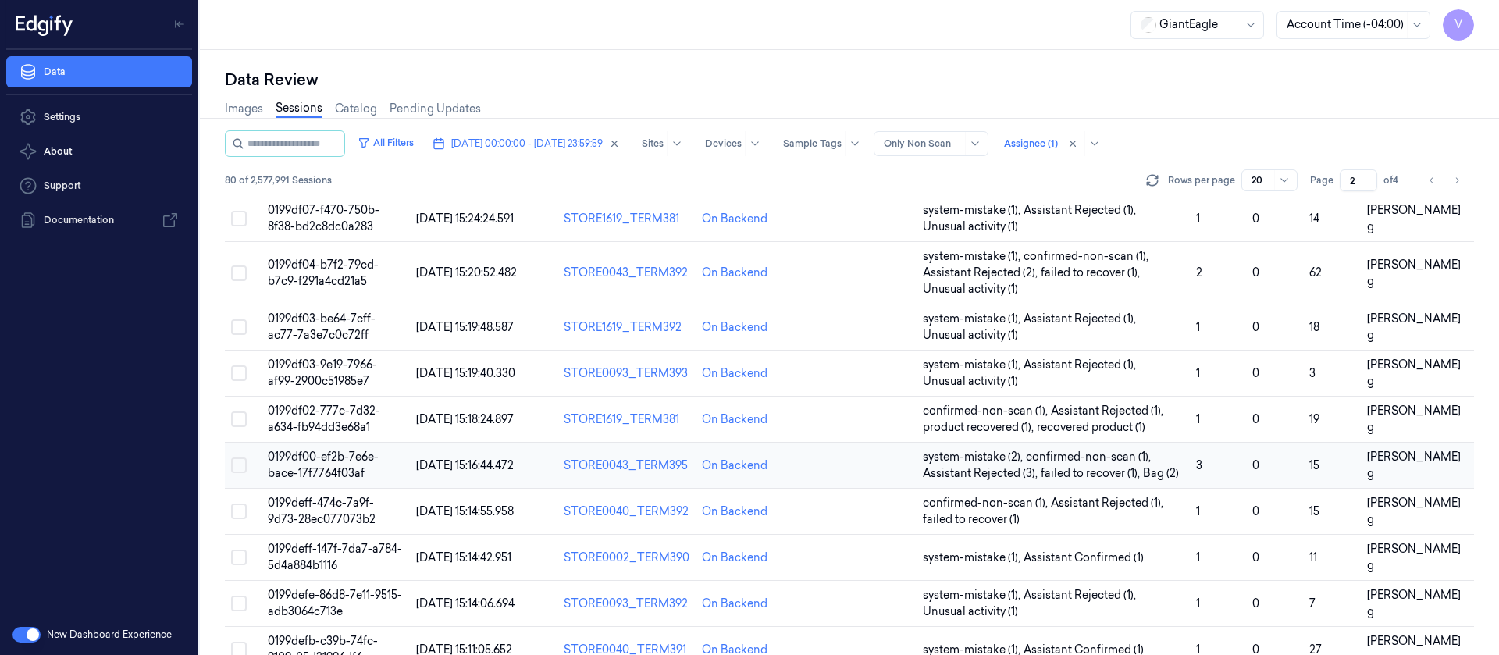
scroll to position [543, 0]
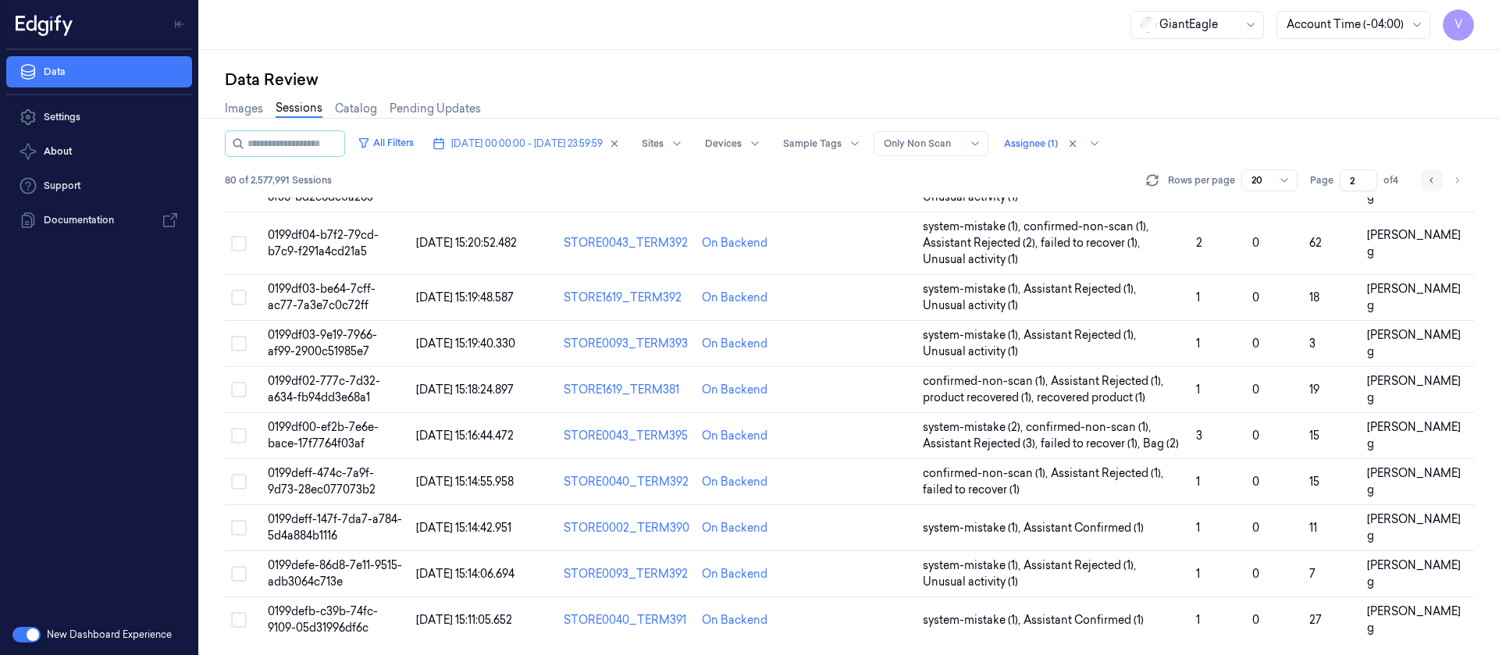
click at [999, 183] on icon "Go to previous page" at bounding box center [1432, 180] width 9 height 12
type input "1"
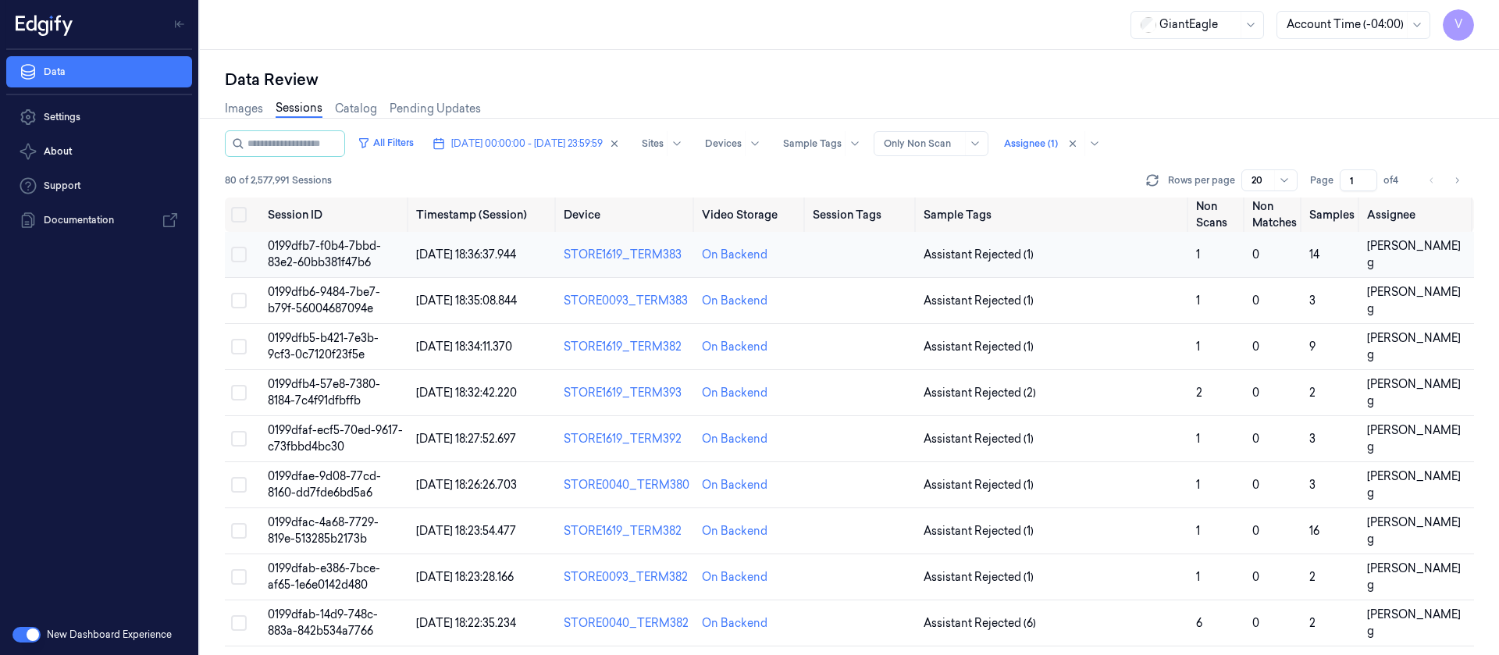
click at [856, 251] on td at bounding box center [862, 255] width 110 height 46
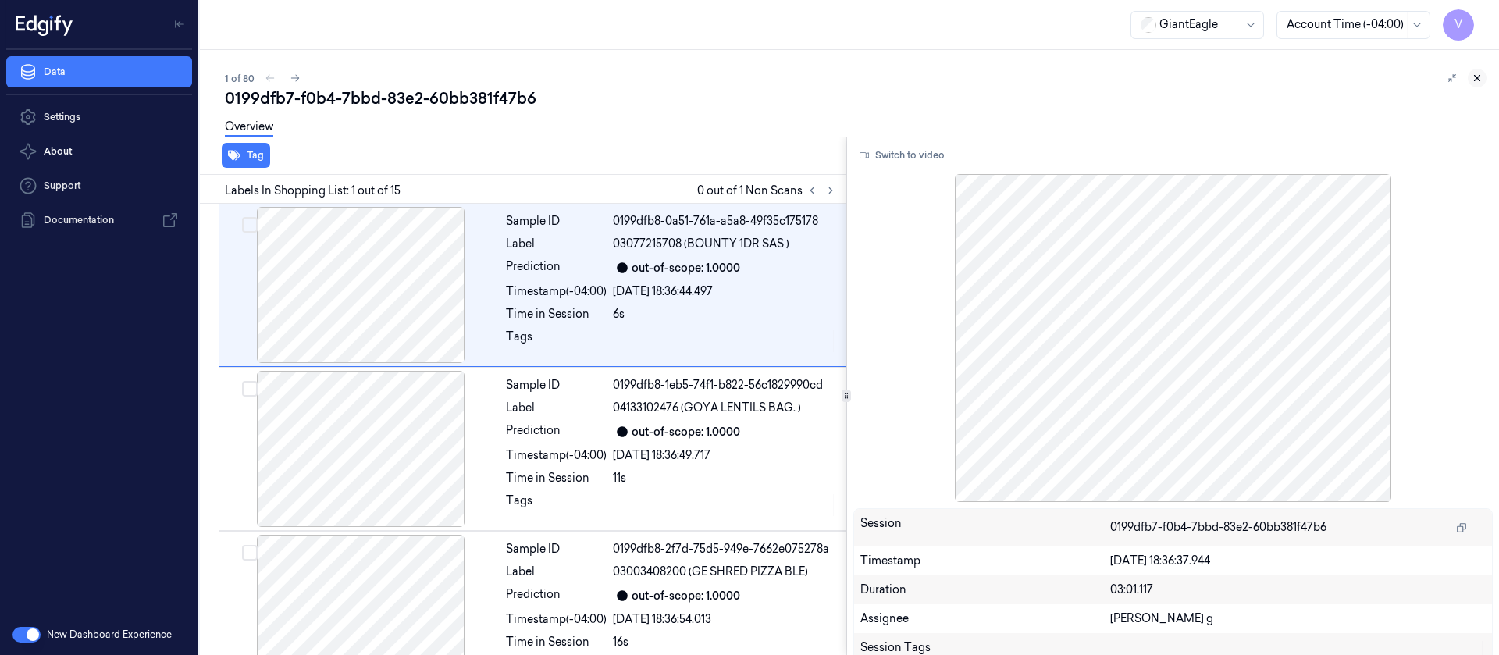
click at [999, 77] on button at bounding box center [1477, 78] width 19 height 19
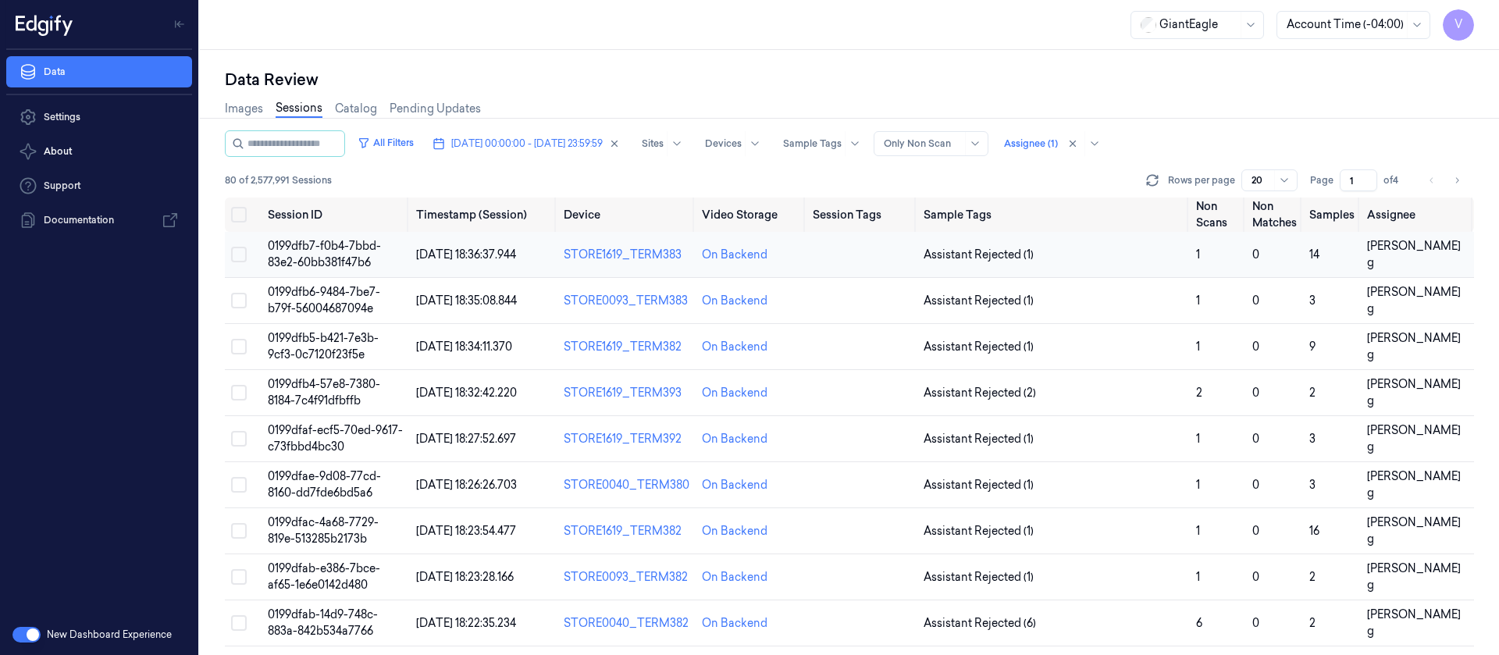
click at [828, 258] on td at bounding box center [862, 255] width 110 height 46
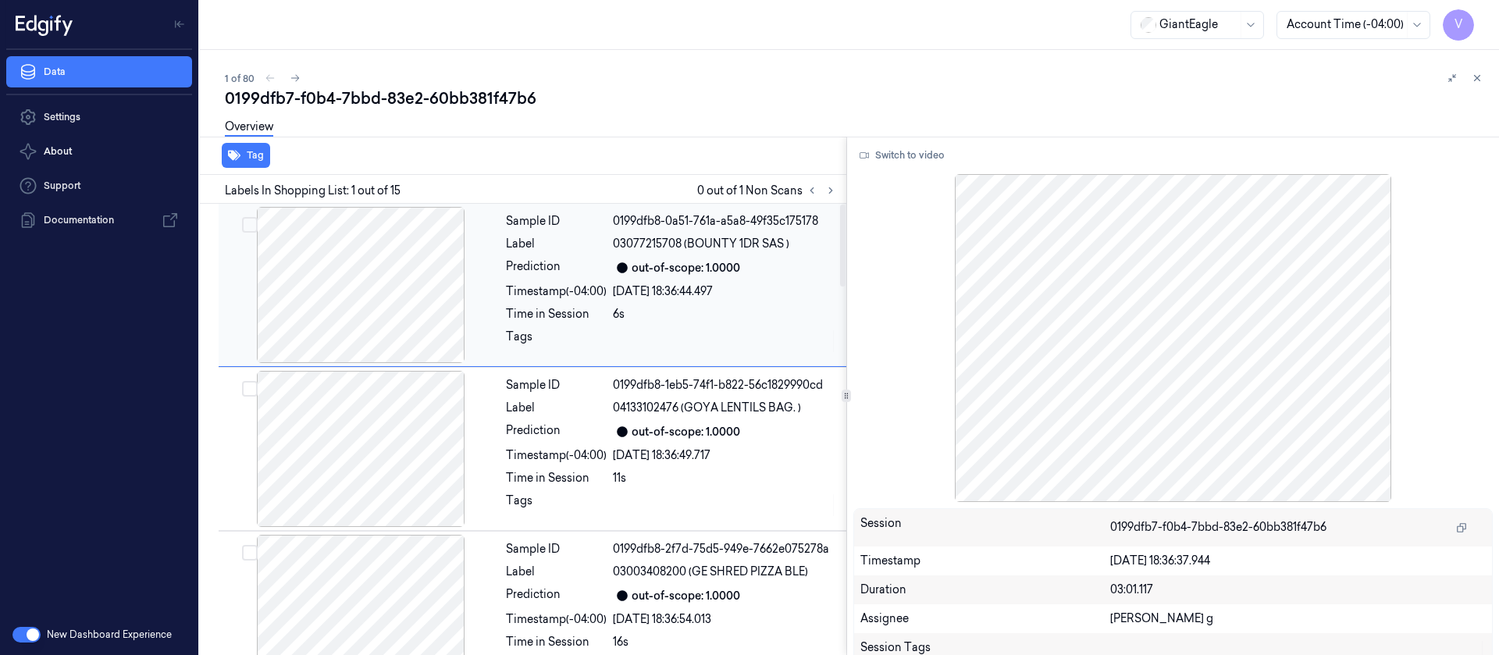
click at [380, 268] on div at bounding box center [361, 285] width 278 height 156
click at [833, 187] on icon at bounding box center [830, 190] width 11 height 11
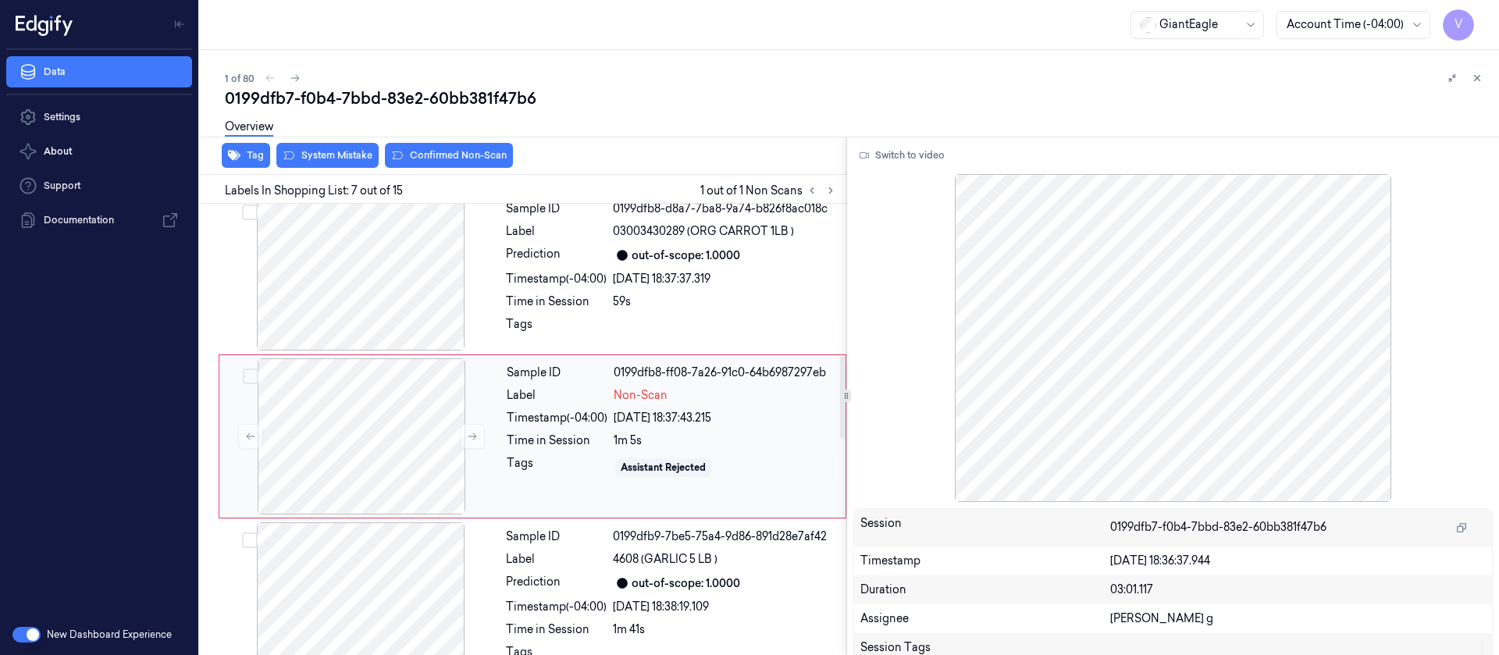
scroll to position [839, 0]
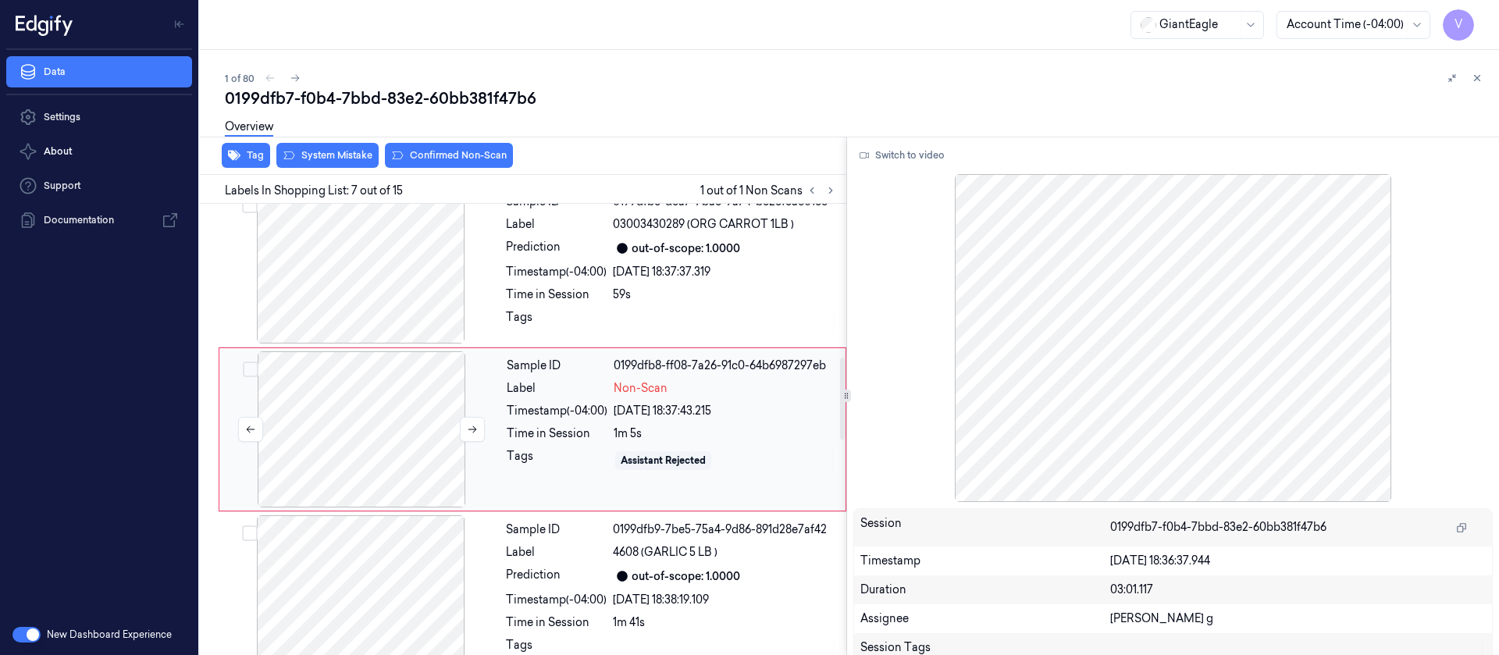
click at [337, 407] on div at bounding box center [362, 429] width 278 height 156
click at [923, 157] on button "Switch to video" at bounding box center [903, 155] width 98 height 25
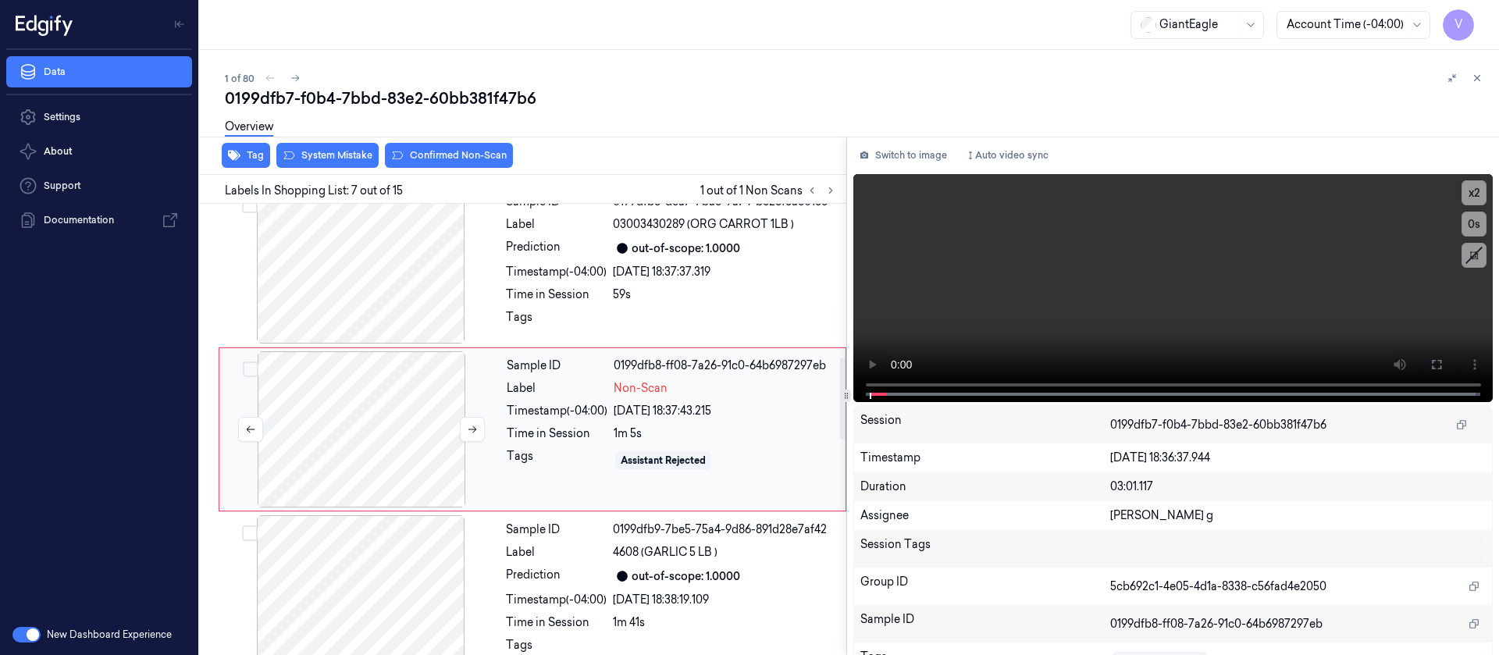
click at [353, 436] on div at bounding box center [362, 429] width 278 height 156
click at [999, 365] on button at bounding box center [1436, 364] width 25 height 25
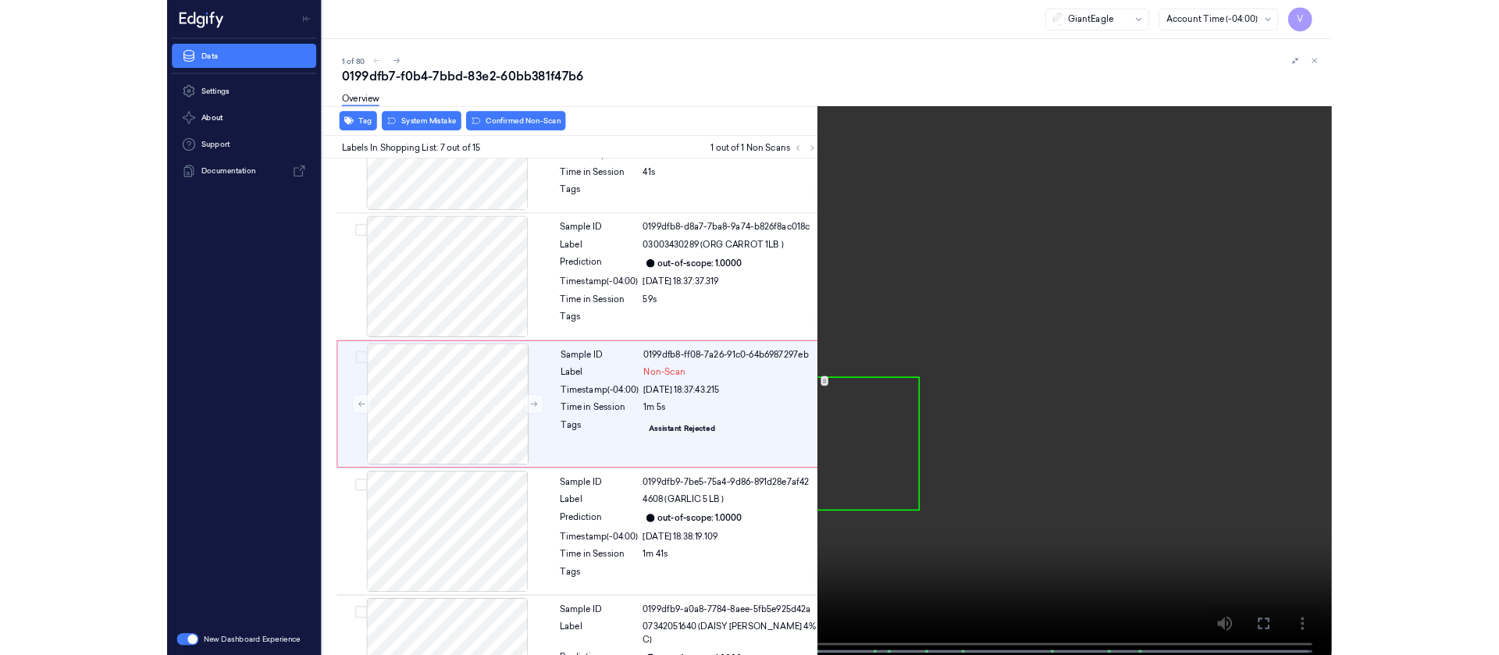
scroll to position [746, 0]
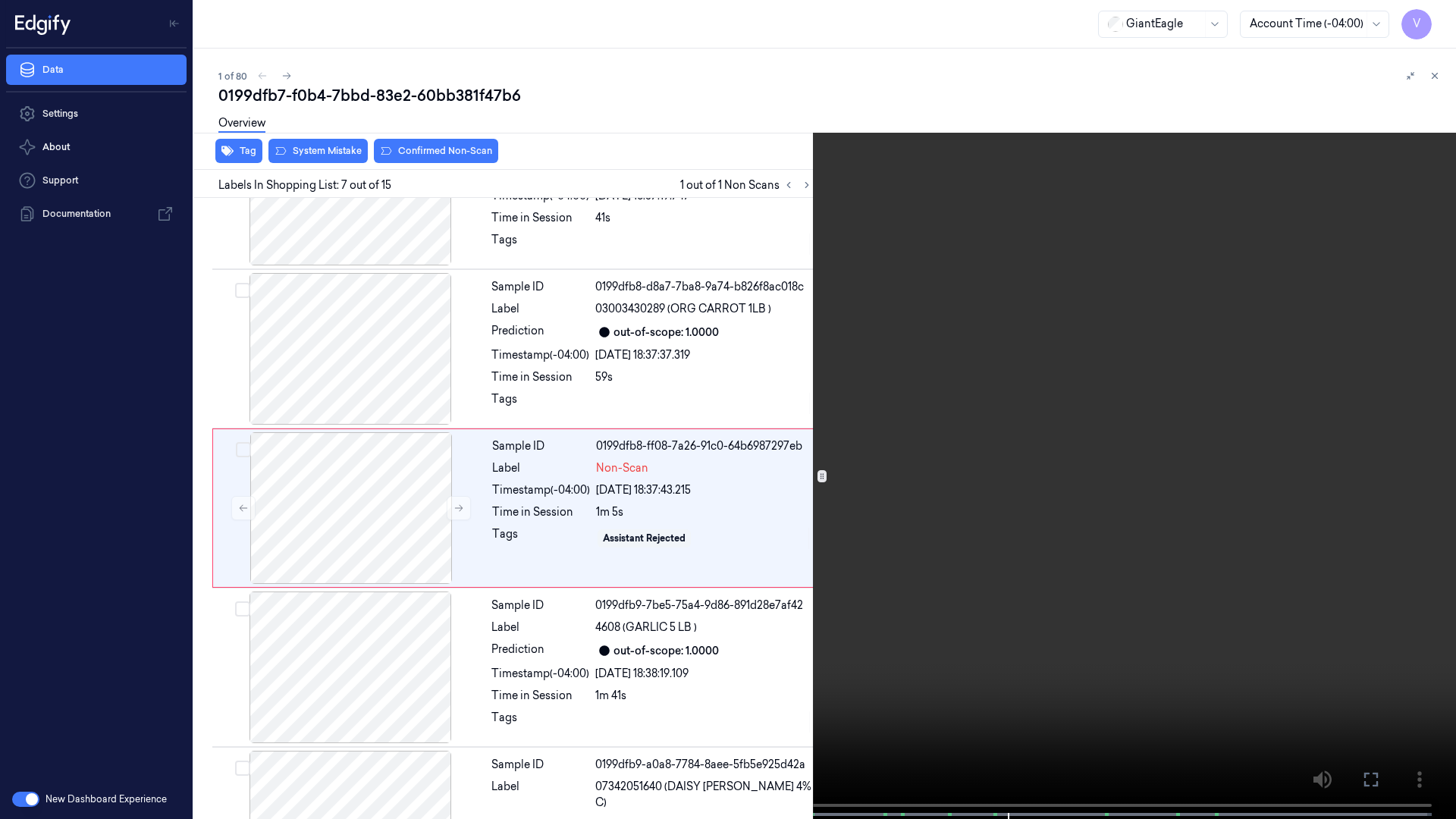
click at [0, 0] on icon at bounding box center [0, 0] width 0 height 0
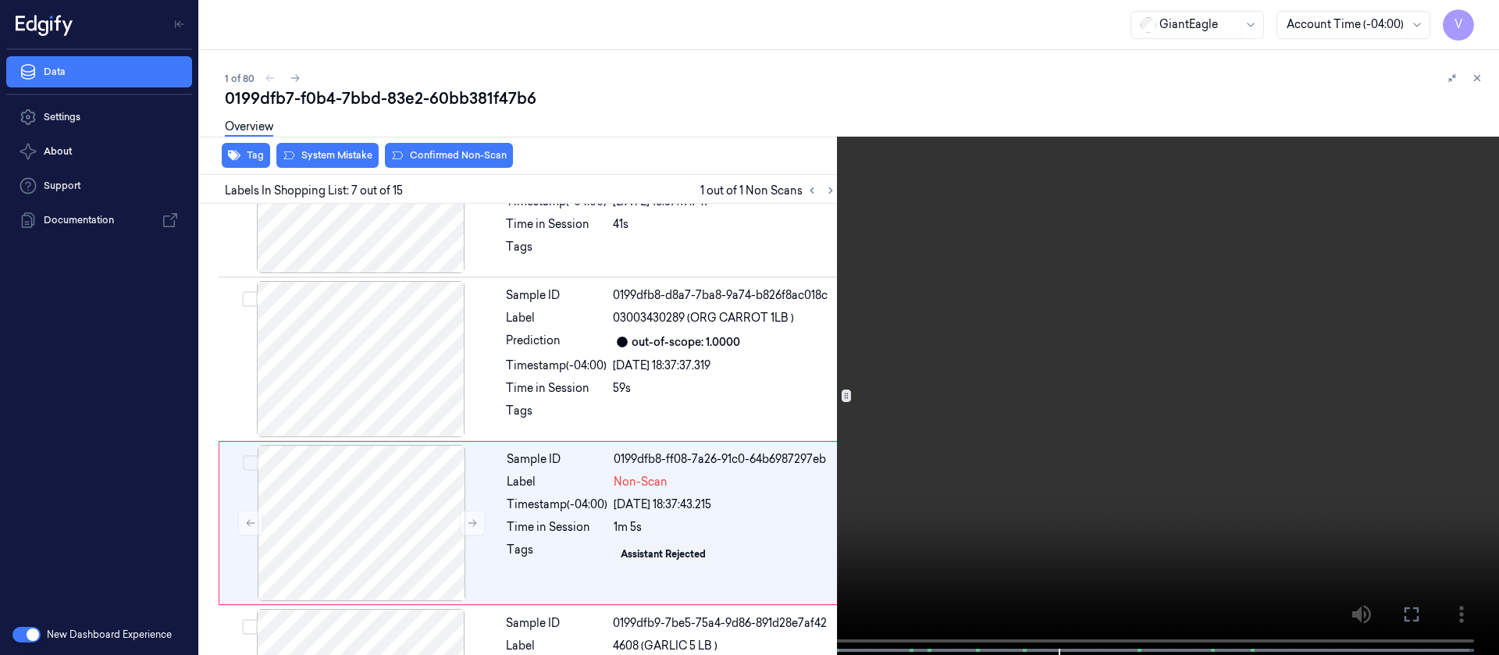
scroll to position [0, 0]
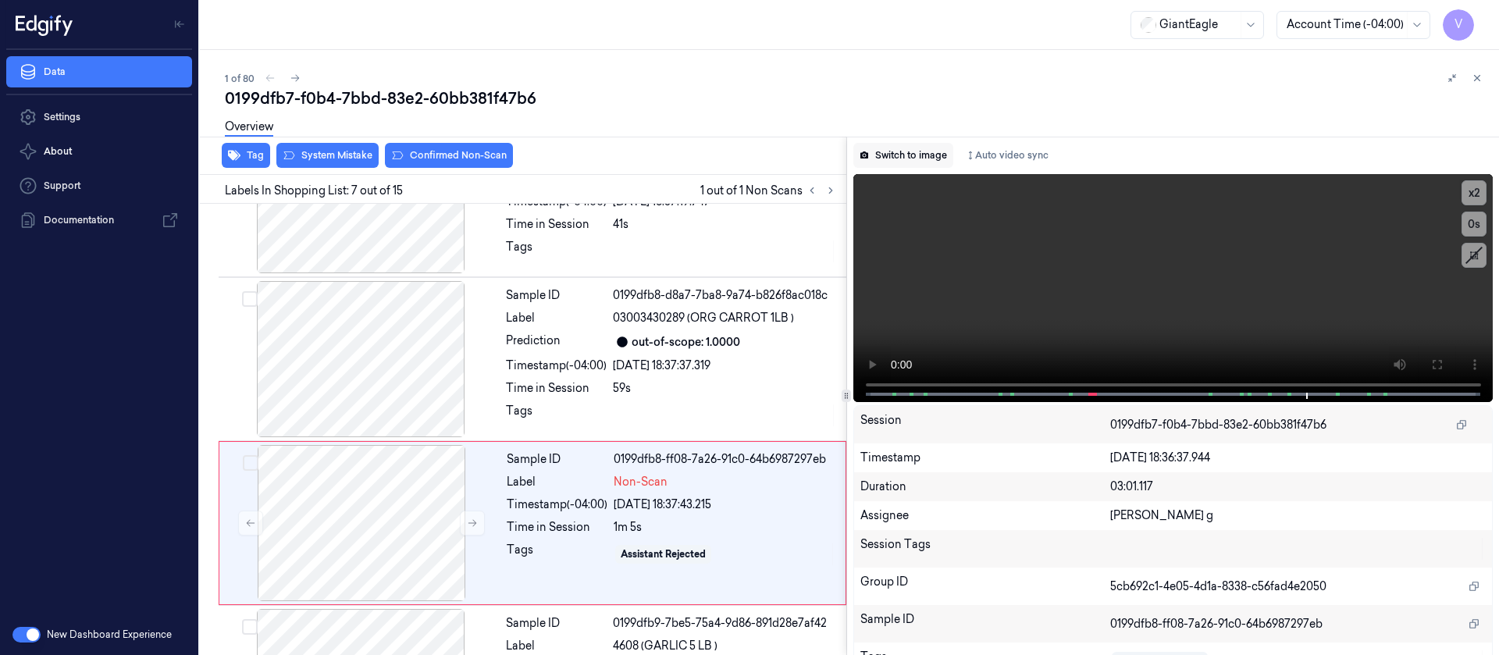
click at [900, 150] on button "Switch to image" at bounding box center [904, 155] width 100 height 25
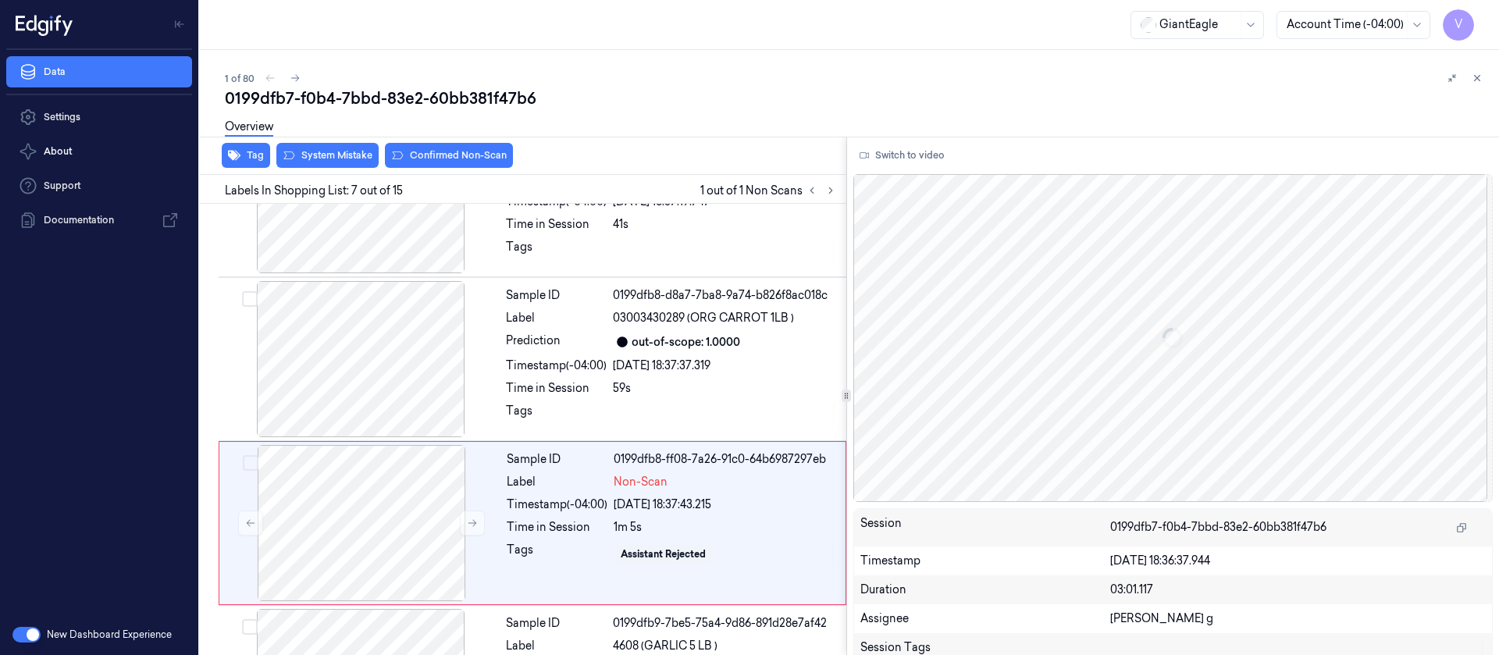
scroll to position [839, 0]
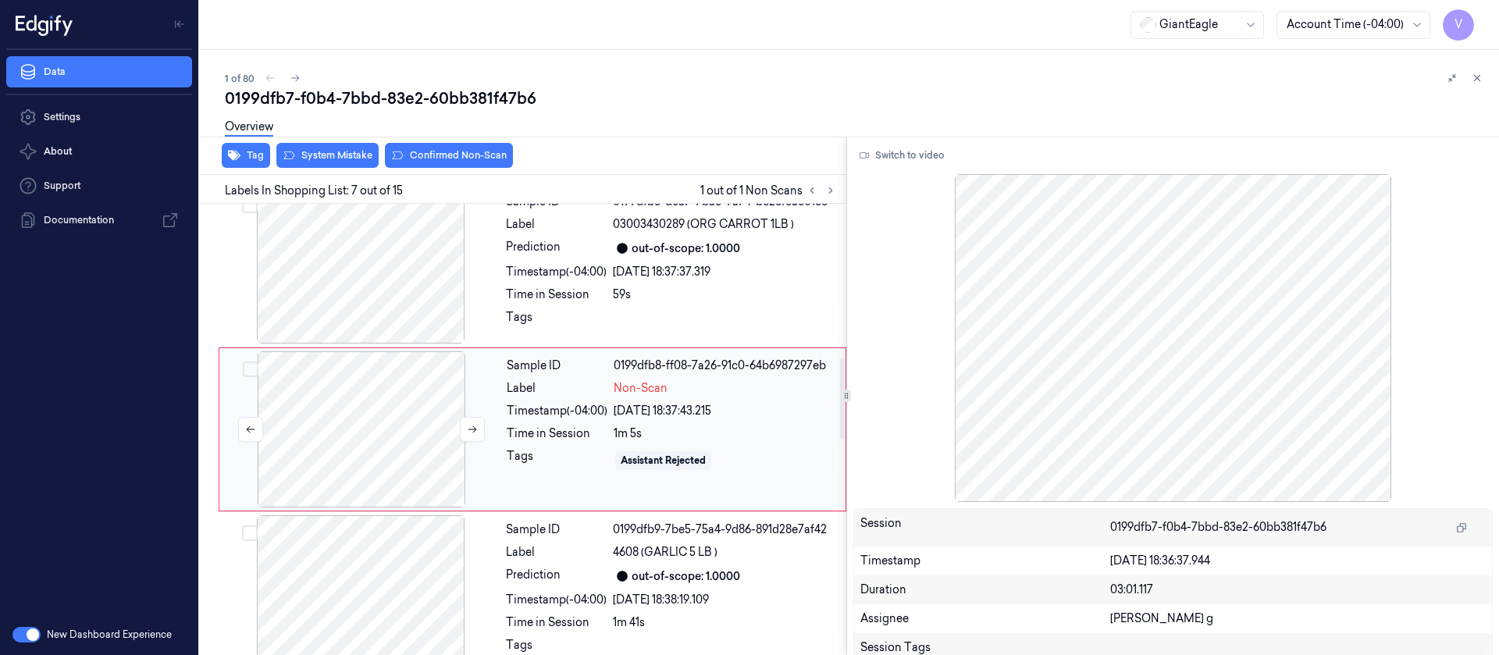
click at [467, 394] on div at bounding box center [362, 429] width 278 height 156
click at [410, 415] on div at bounding box center [362, 429] width 278 height 156
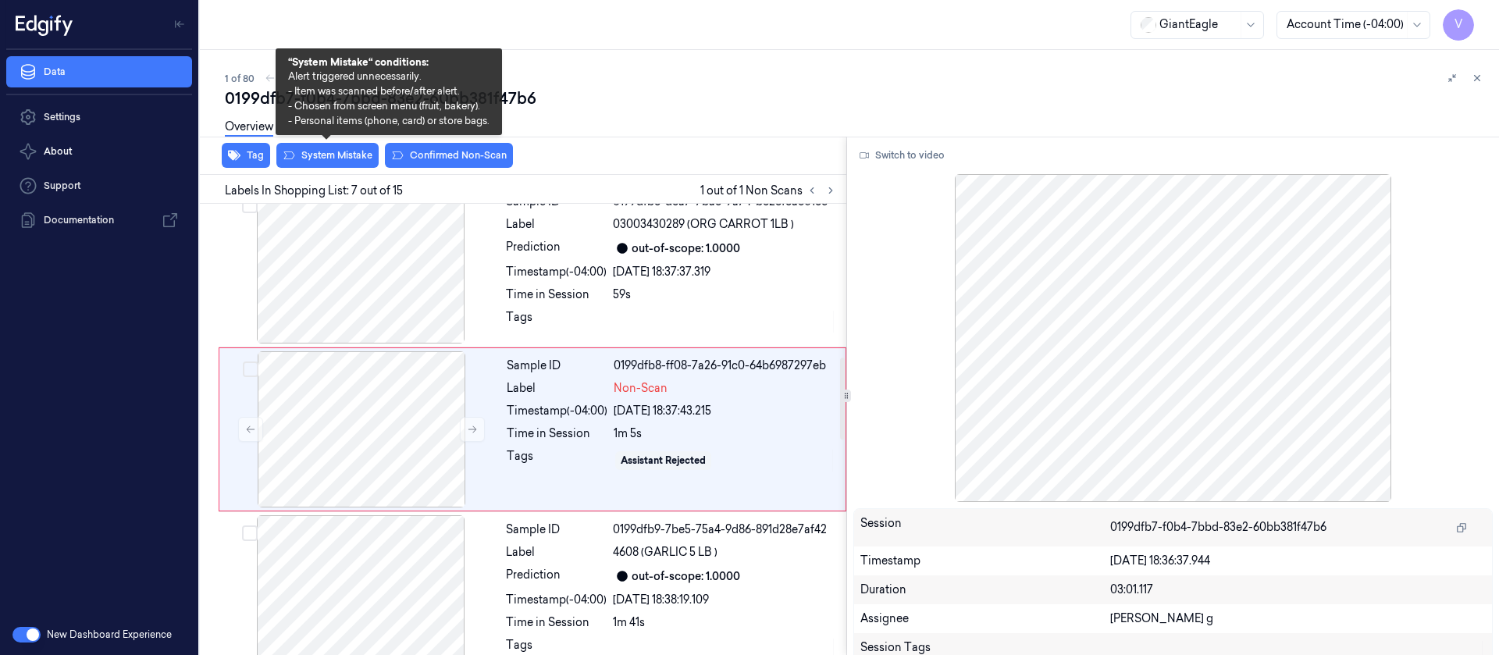
click at [325, 148] on div "Overview" at bounding box center [856, 129] width 1262 height 40
click at [313, 156] on button "System Mistake" at bounding box center [327, 155] width 102 height 25
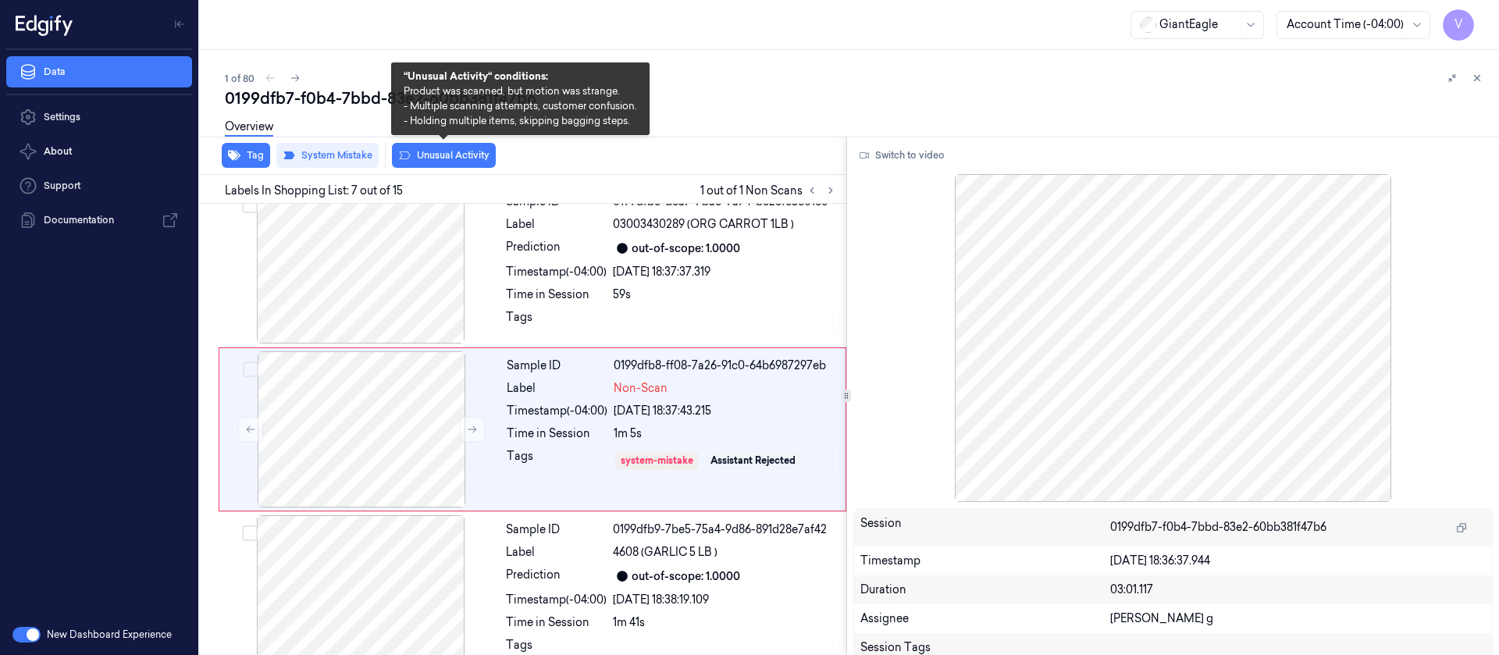
click at [427, 151] on button "Unusual Activity" at bounding box center [444, 155] width 104 height 25
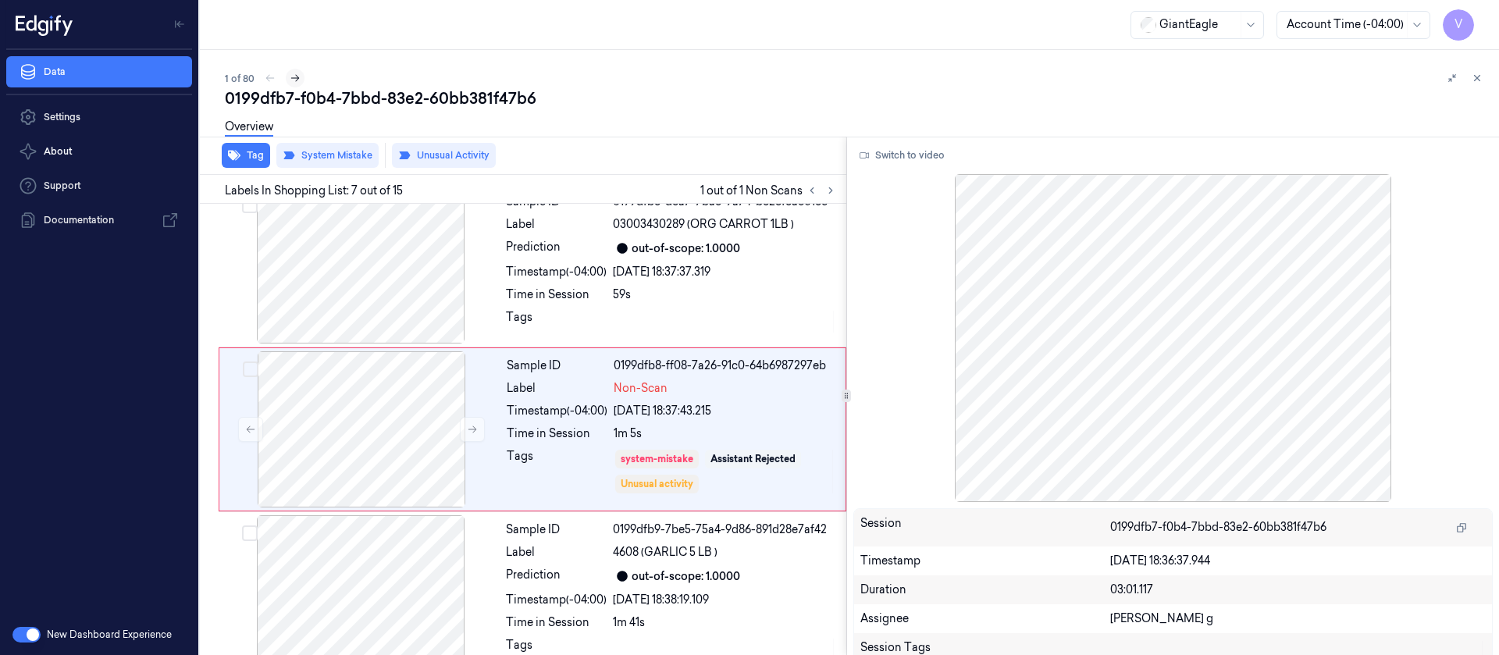
click at [292, 70] on button at bounding box center [295, 78] width 19 height 19
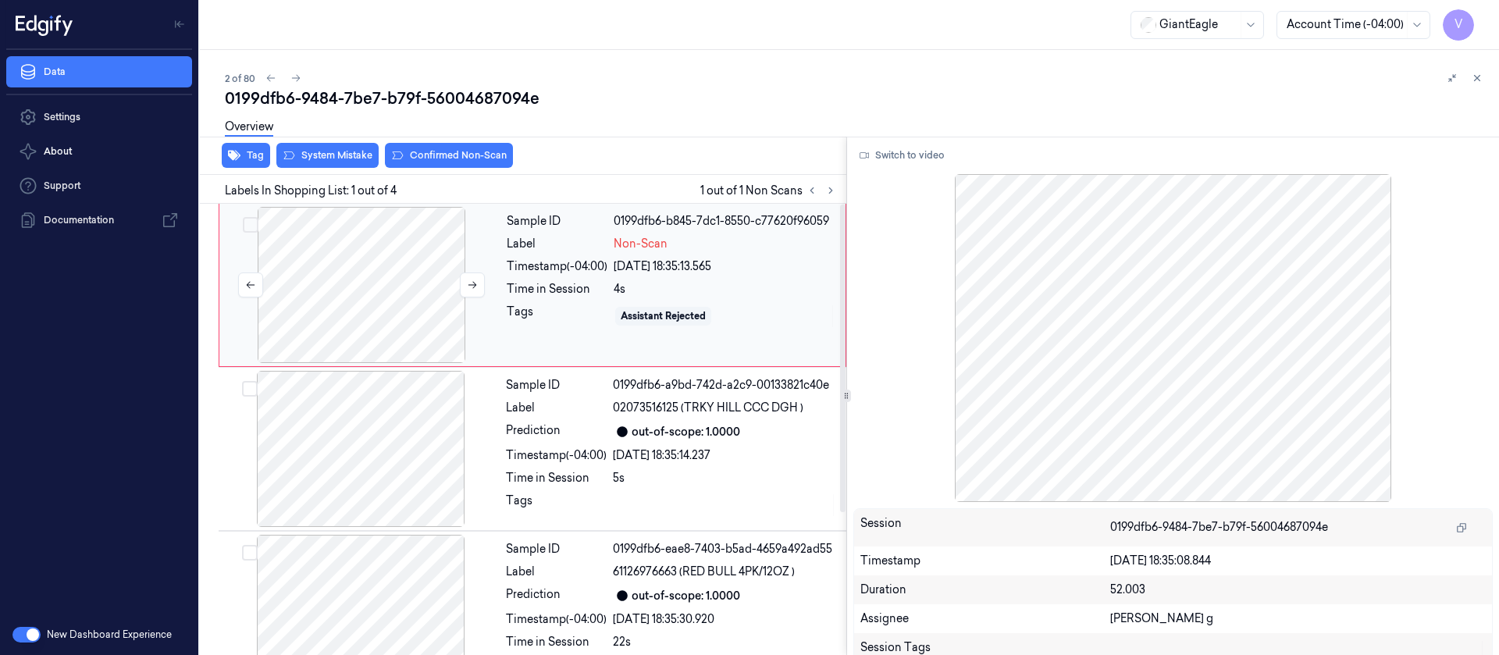
click at [408, 293] on div at bounding box center [362, 285] width 278 height 156
click at [922, 163] on button "Switch to video" at bounding box center [903, 155] width 98 height 25
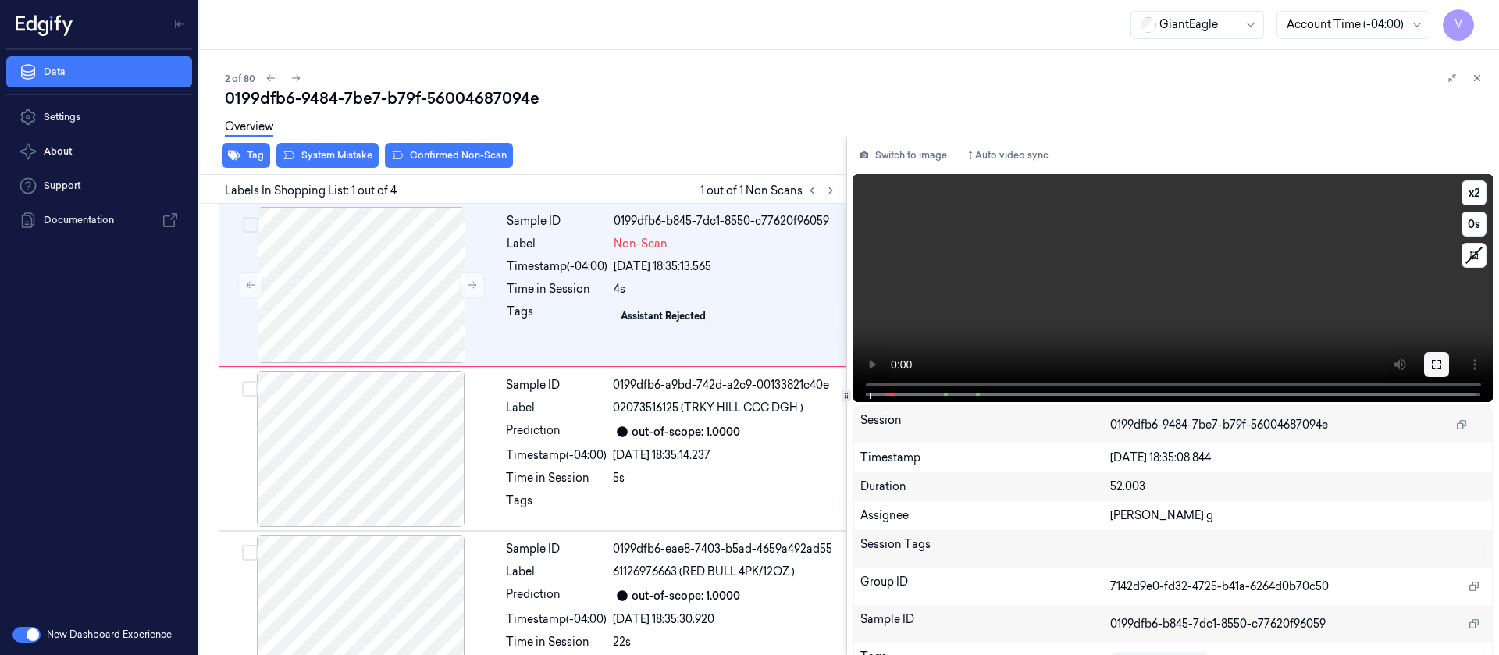
click at [999, 370] on icon at bounding box center [1437, 364] width 12 height 12
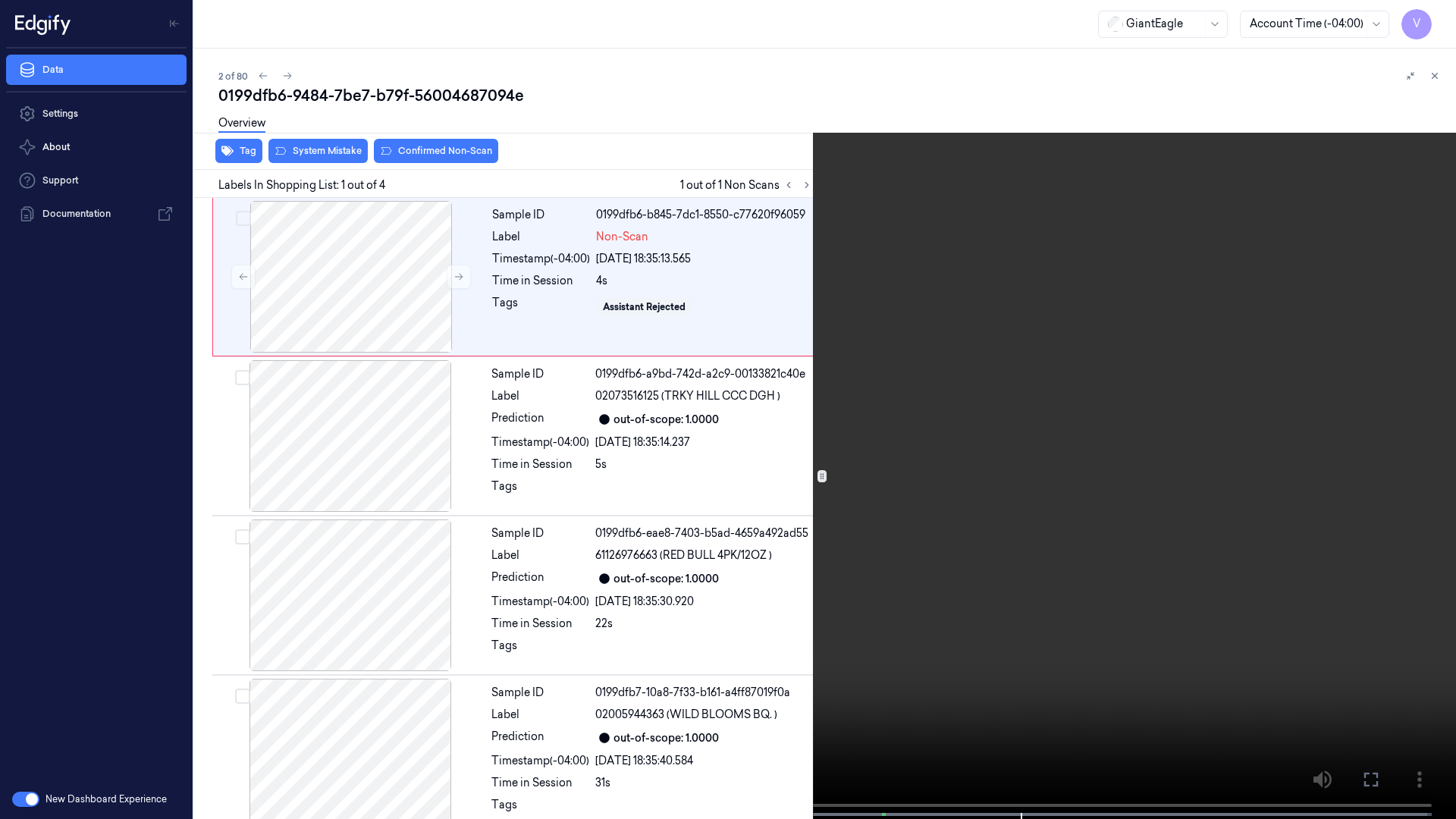
click at [0, 0] on button at bounding box center [0, 0] width 0 height 0
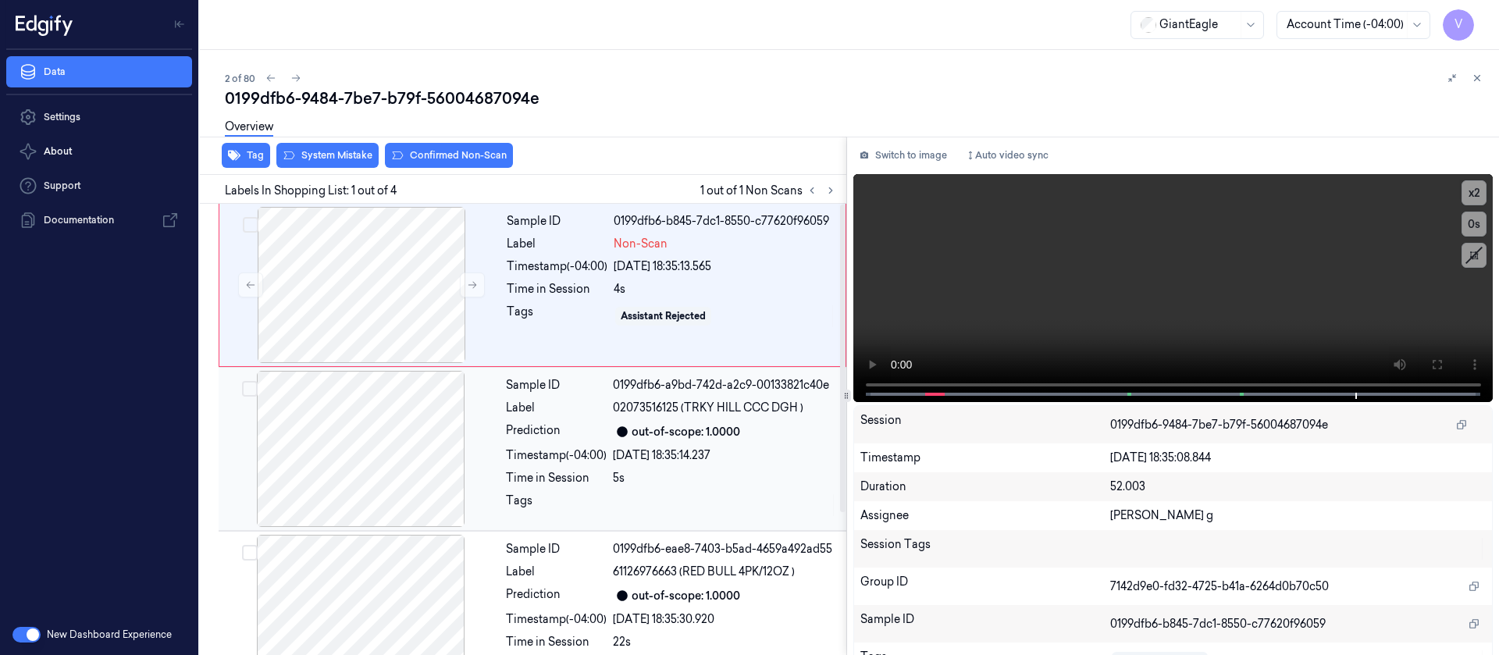
click at [390, 436] on div at bounding box center [361, 449] width 278 height 156
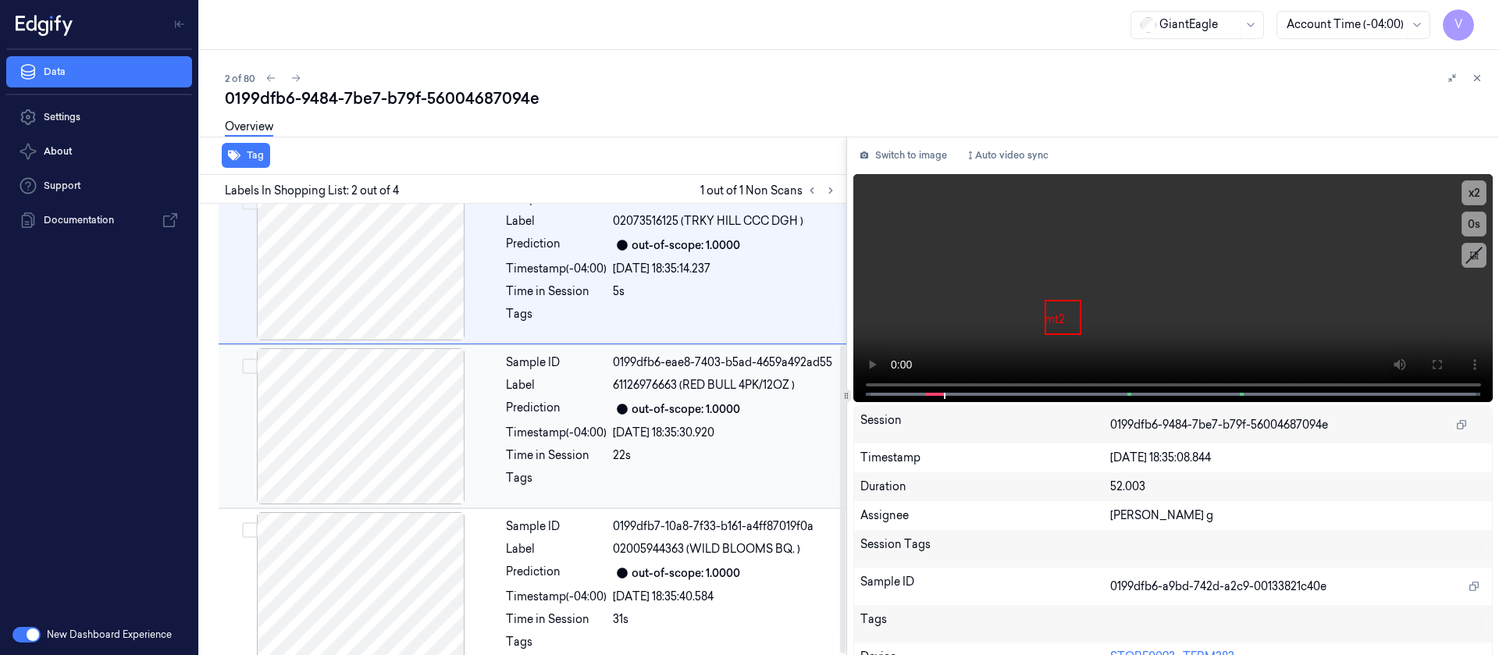
scroll to position [209, 0]
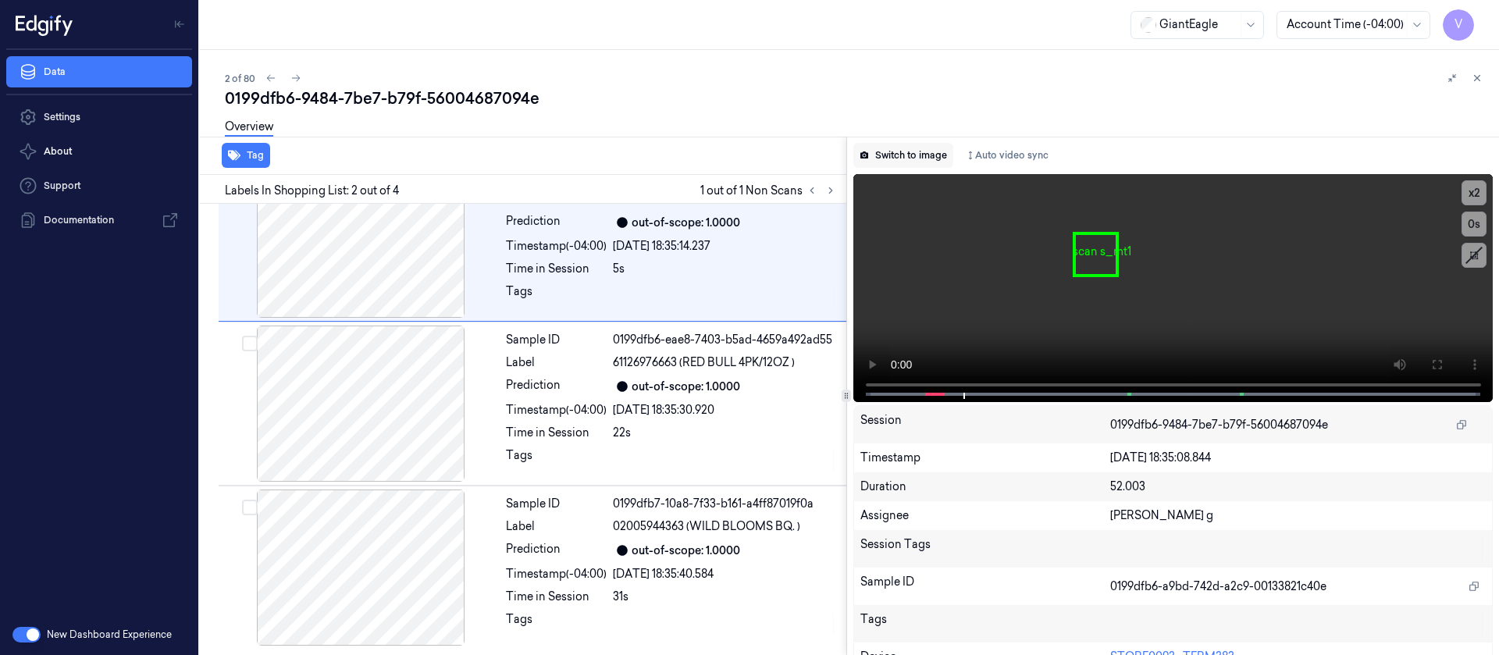
click at [901, 143] on button "Switch to image" at bounding box center [904, 155] width 100 height 25
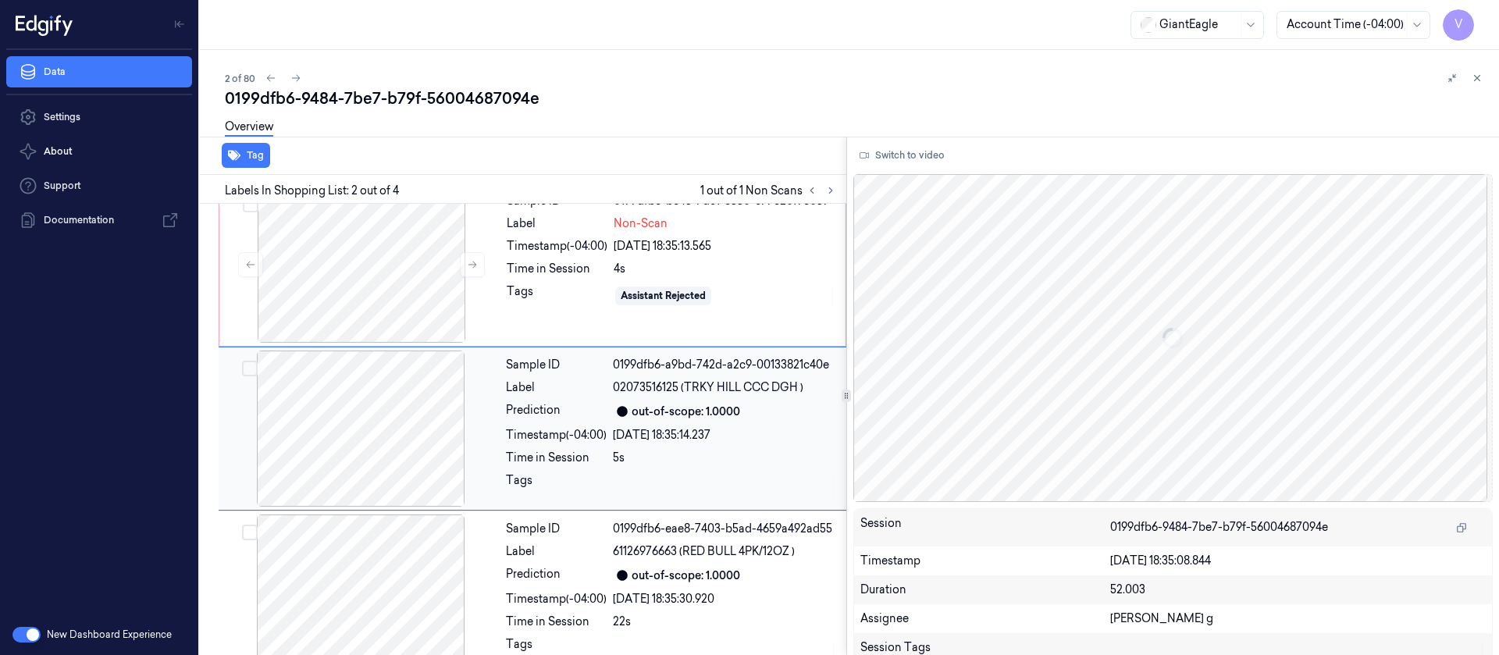
scroll to position [20, 0]
click at [371, 270] on div at bounding box center [362, 265] width 278 height 156
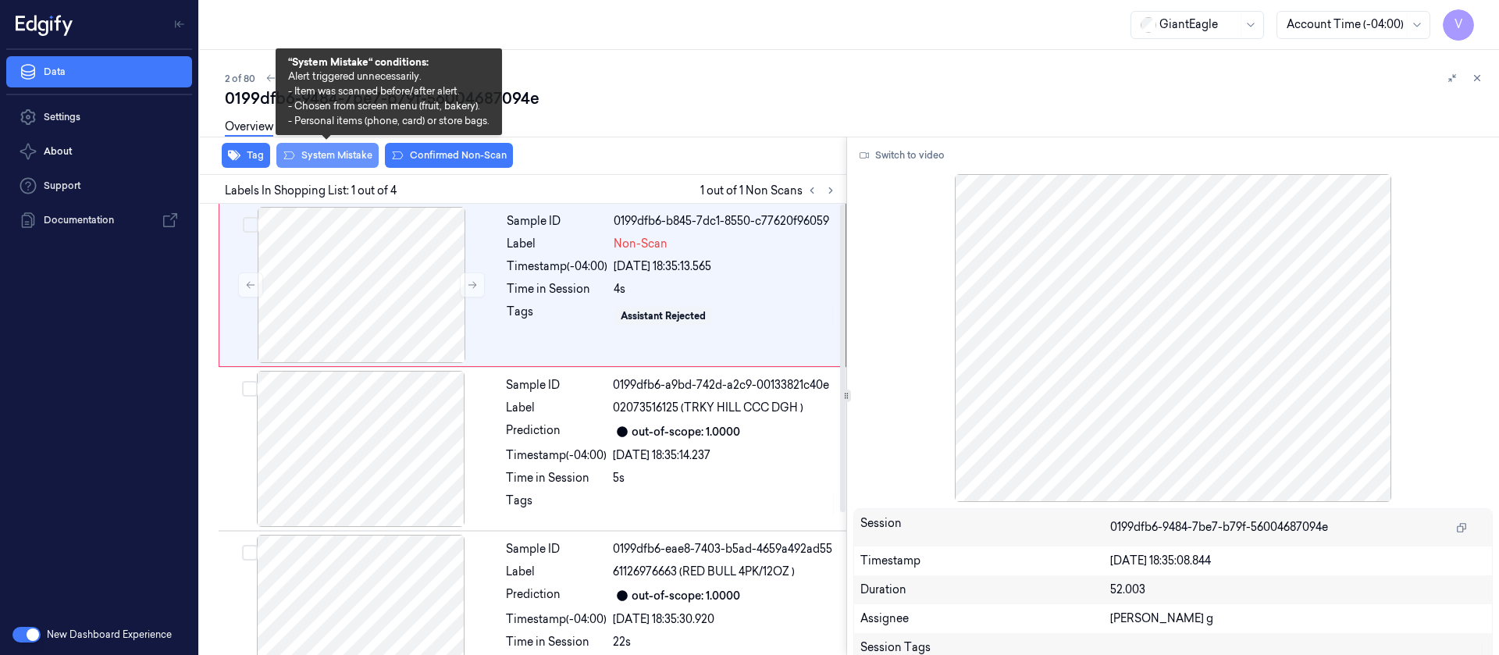
click at [325, 163] on button "System Mistake" at bounding box center [327, 155] width 102 height 25
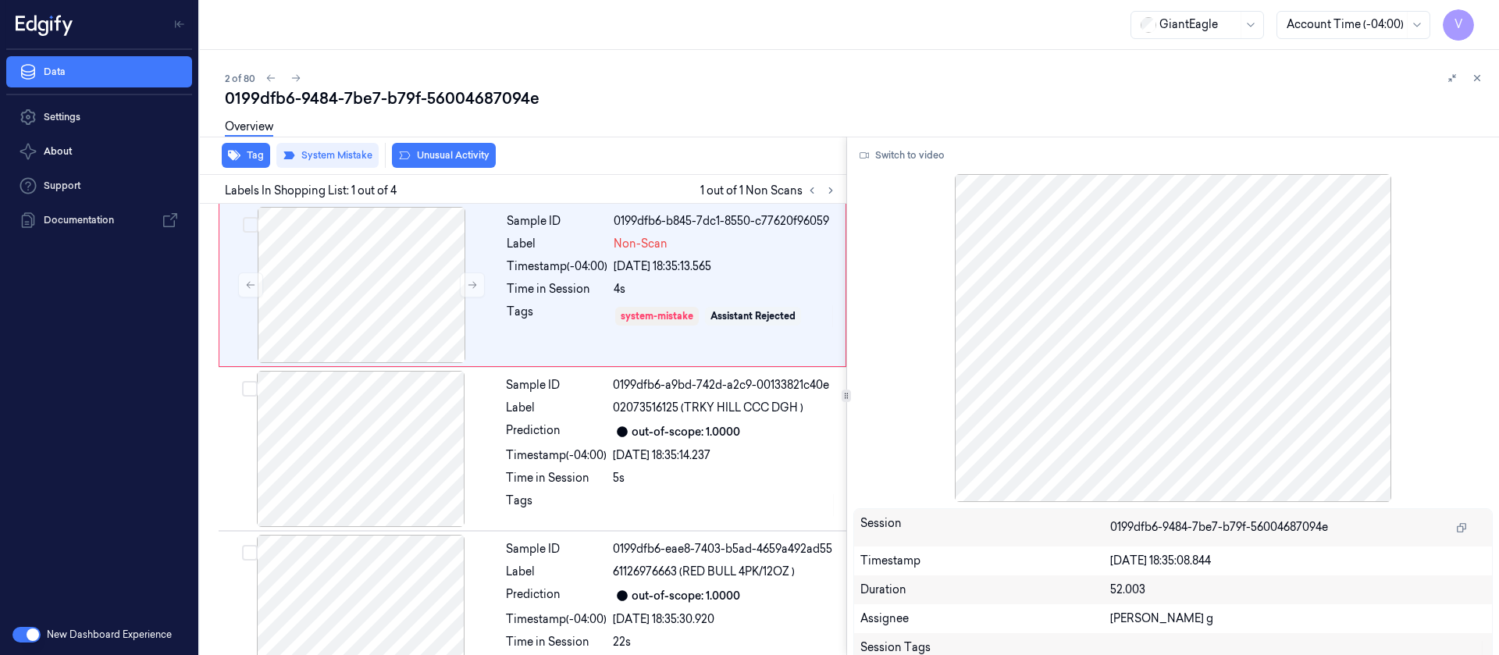
click at [463, 162] on button "Unusual Activity" at bounding box center [444, 155] width 104 height 25
click at [297, 85] on div "2 of 80 0199dfb6-9484-7be7-b79f-56004687094e Overview Tag System Mistake Unusua…" at bounding box center [849, 352] width 1299 height 605
click at [298, 76] on icon at bounding box center [296, 78] width 11 height 11
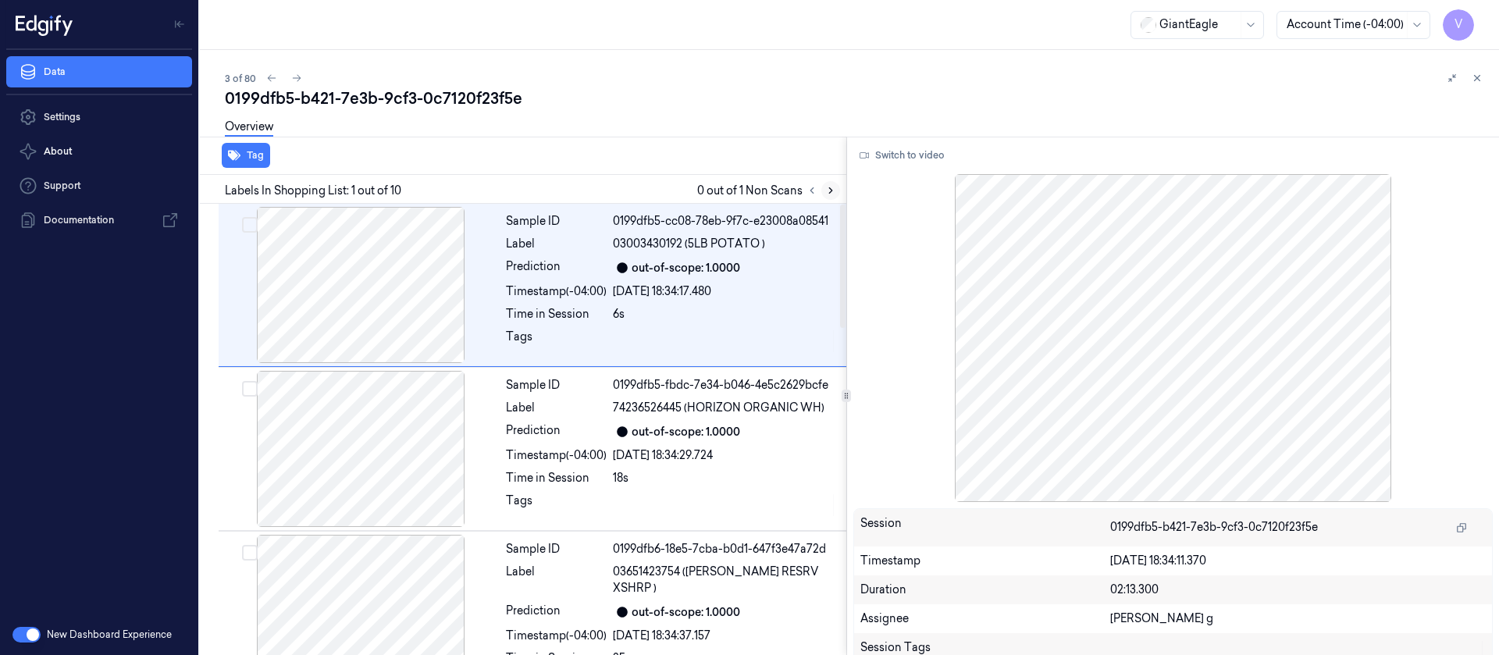
click at [831, 185] on icon at bounding box center [830, 190] width 11 height 11
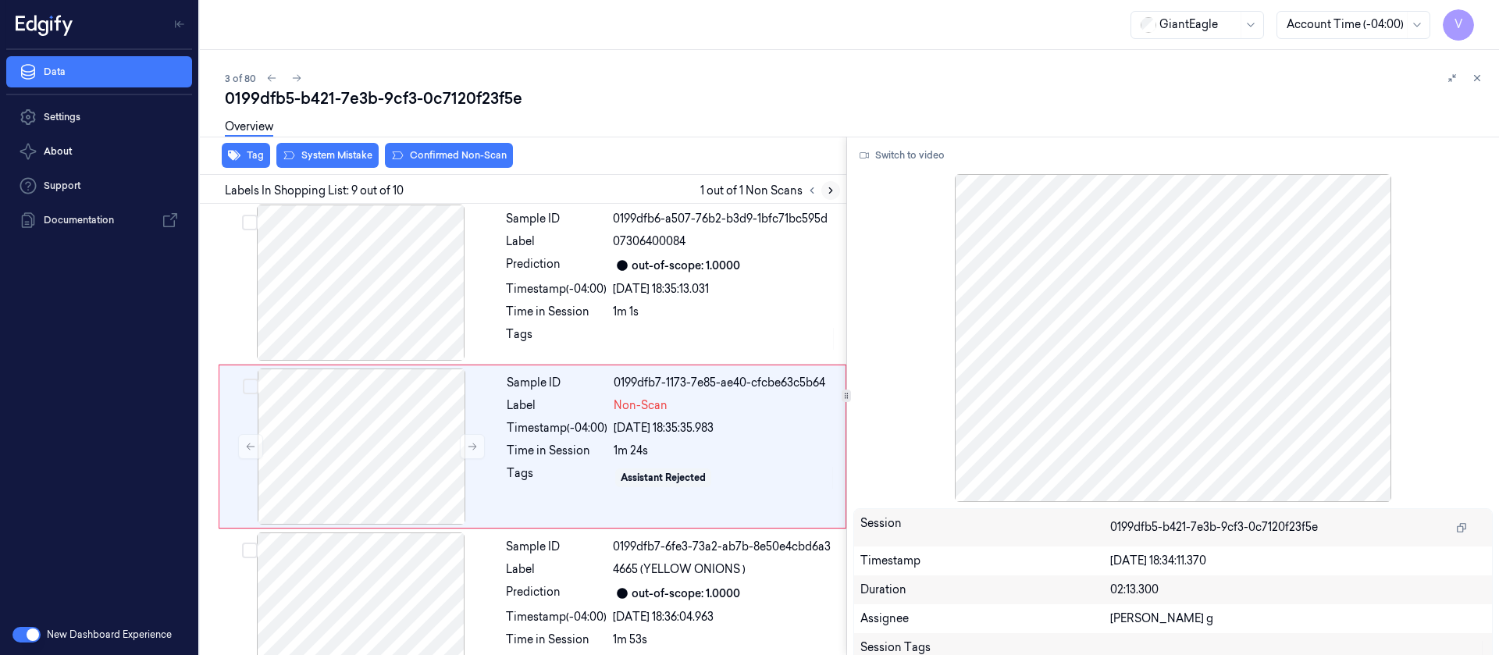
scroll to position [1167, 0]
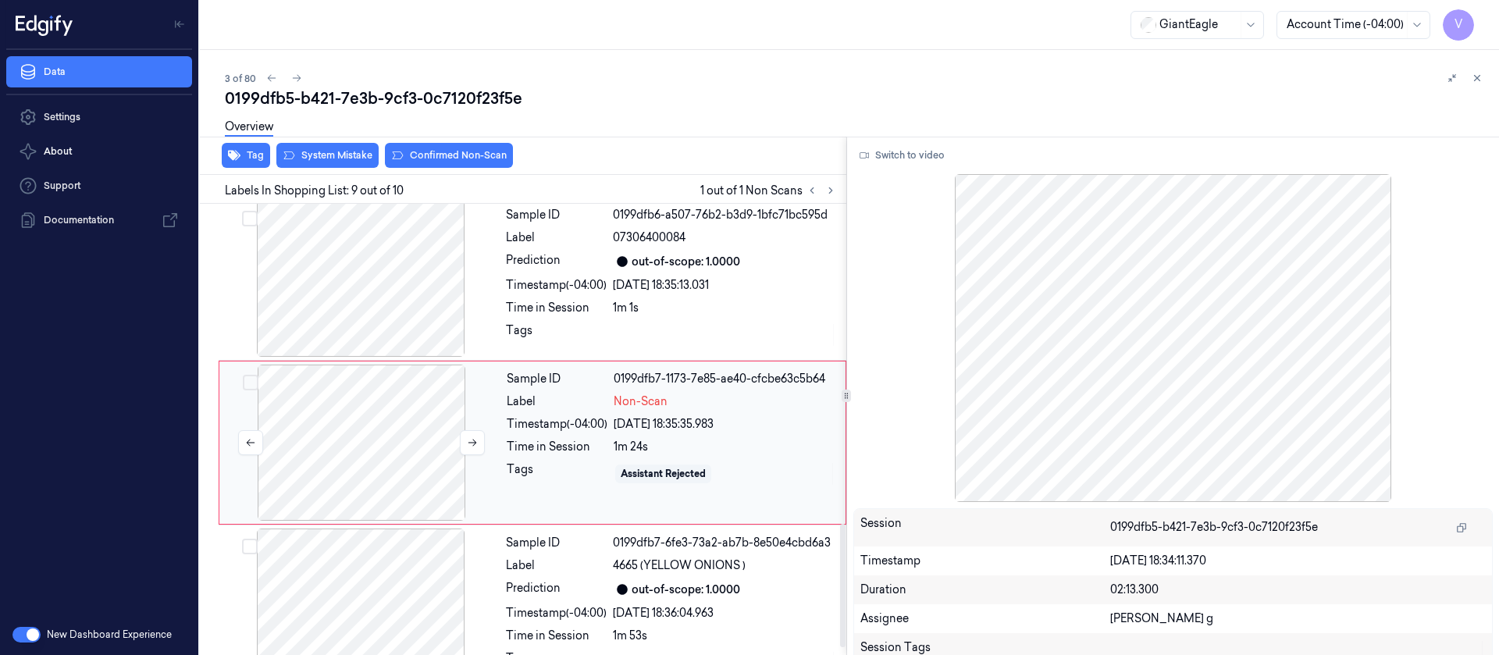
click at [342, 416] on div at bounding box center [362, 443] width 278 height 156
click at [421, 299] on div at bounding box center [361, 279] width 278 height 156
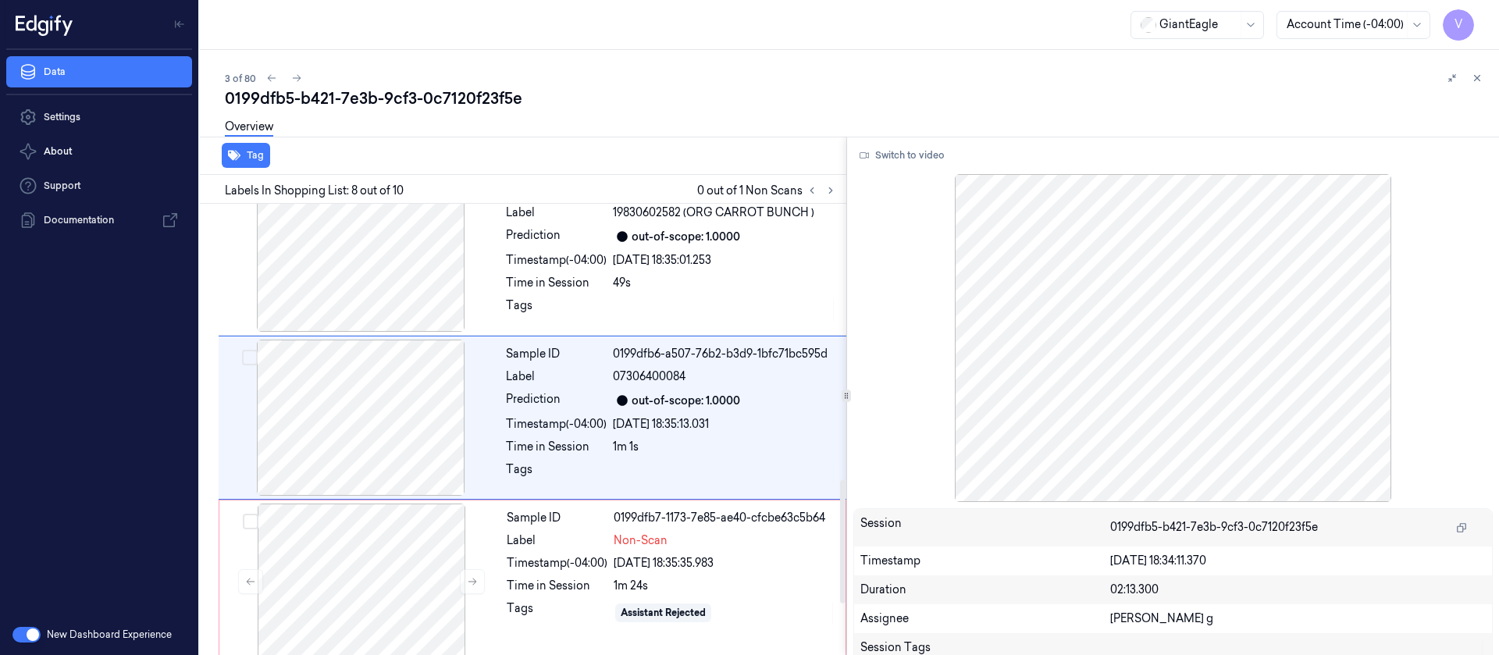
scroll to position [1003, 0]
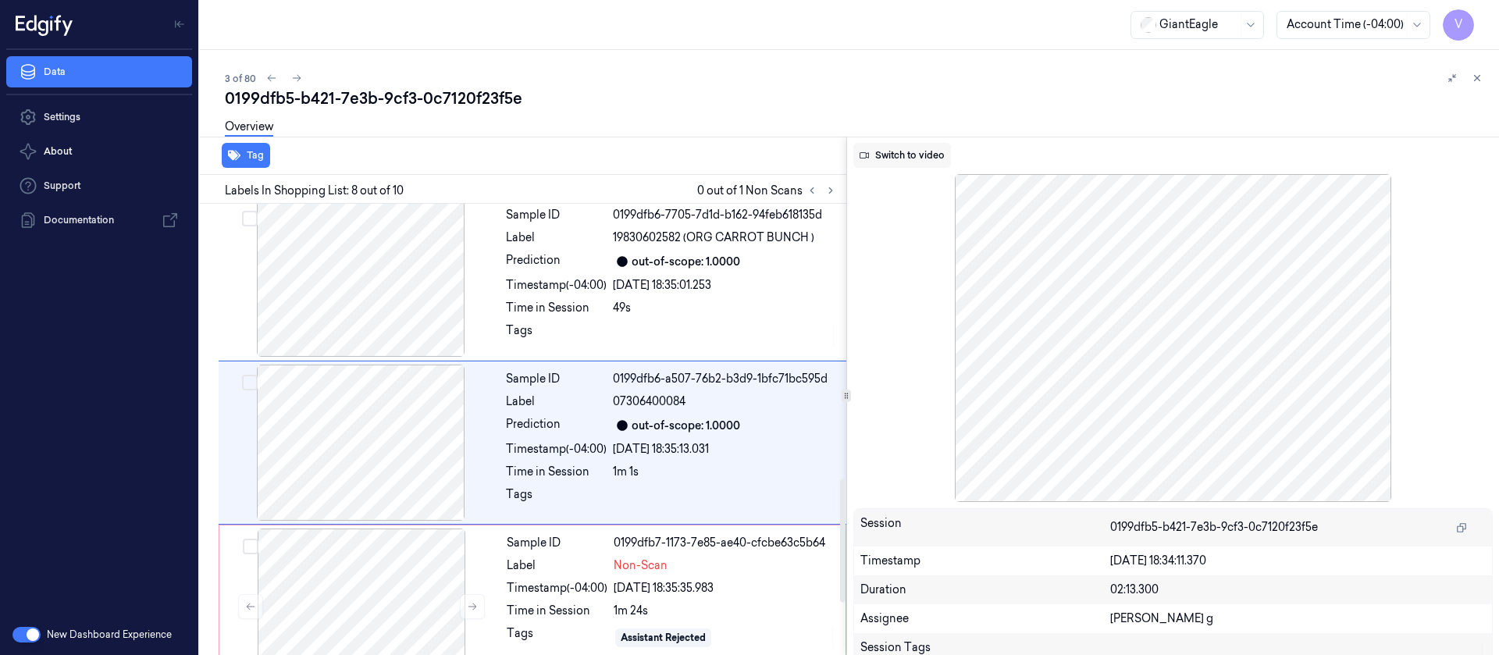
click at [936, 145] on button "Switch to video" at bounding box center [903, 155] width 98 height 25
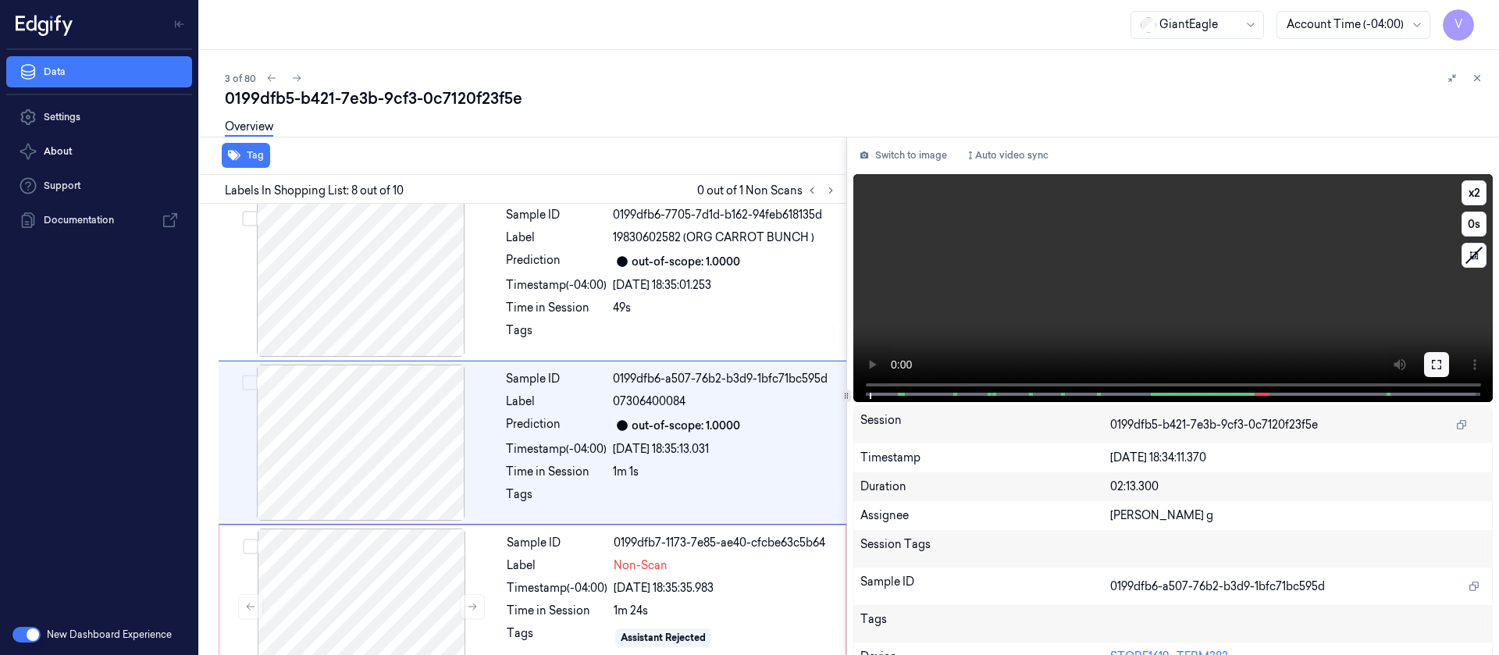
click at [999, 366] on icon at bounding box center [1437, 364] width 12 height 12
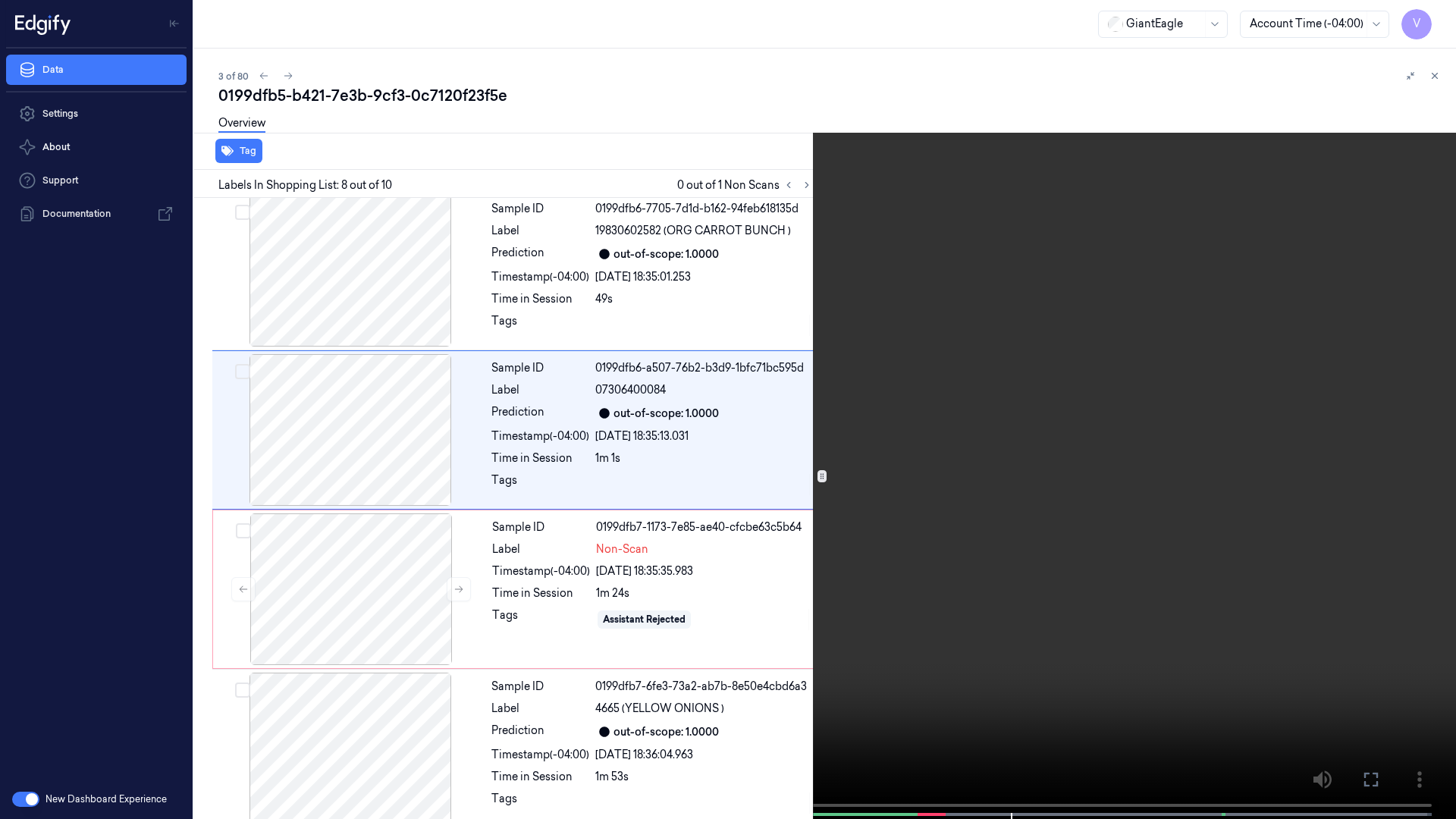
click at [0, 0] on icon at bounding box center [0, 0] width 0 height 0
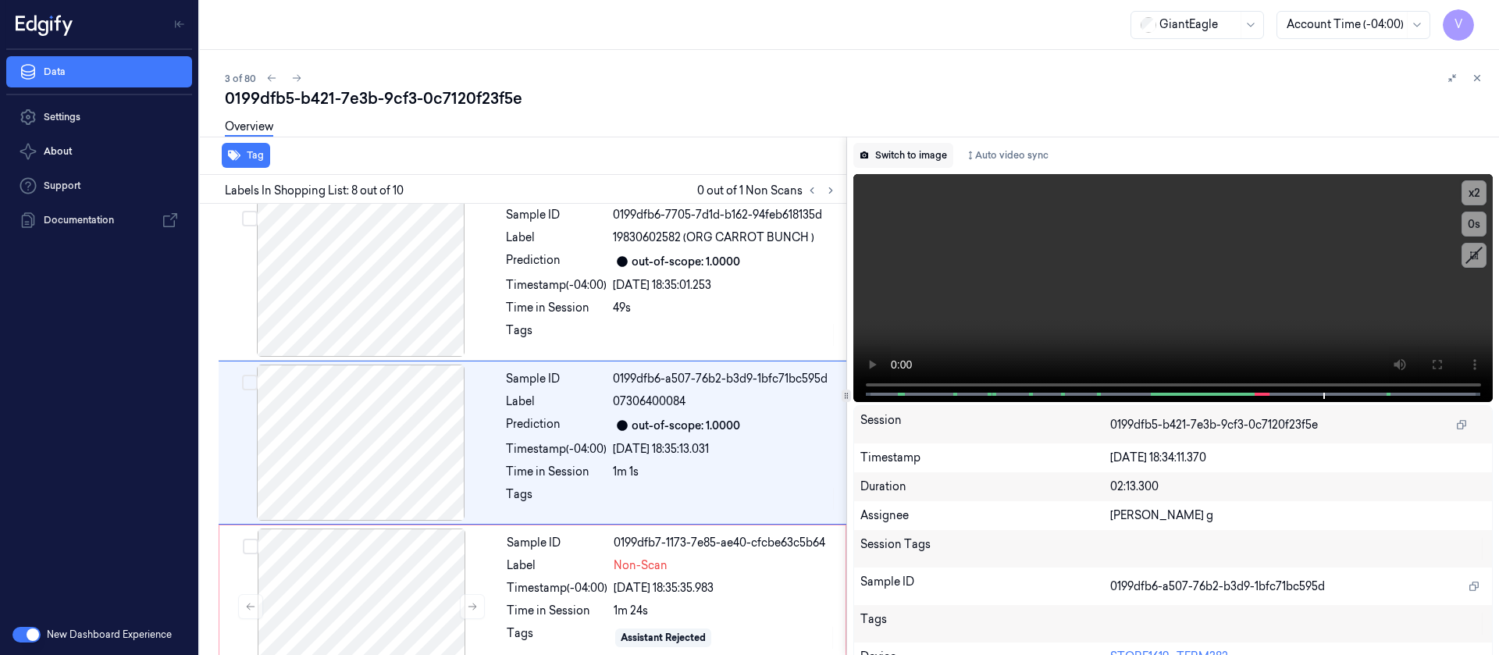
click at [893, 166] on button "Switch to image" at bounding box center [904, 155] width 100 height 25
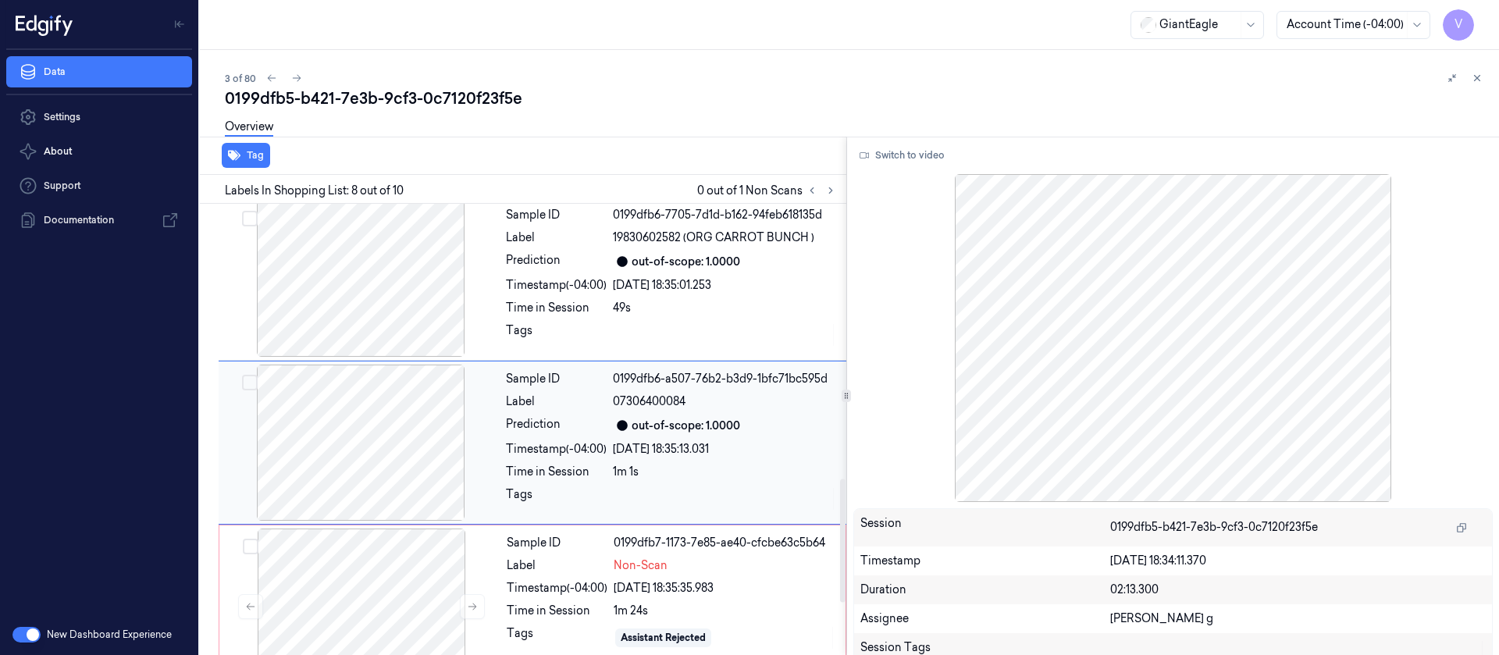
click at [354, 436] on div at bounding box center [361, 443] width 278 height 156
click at [333, 436] on div at bounding box center [362, 607] width 278 height 156
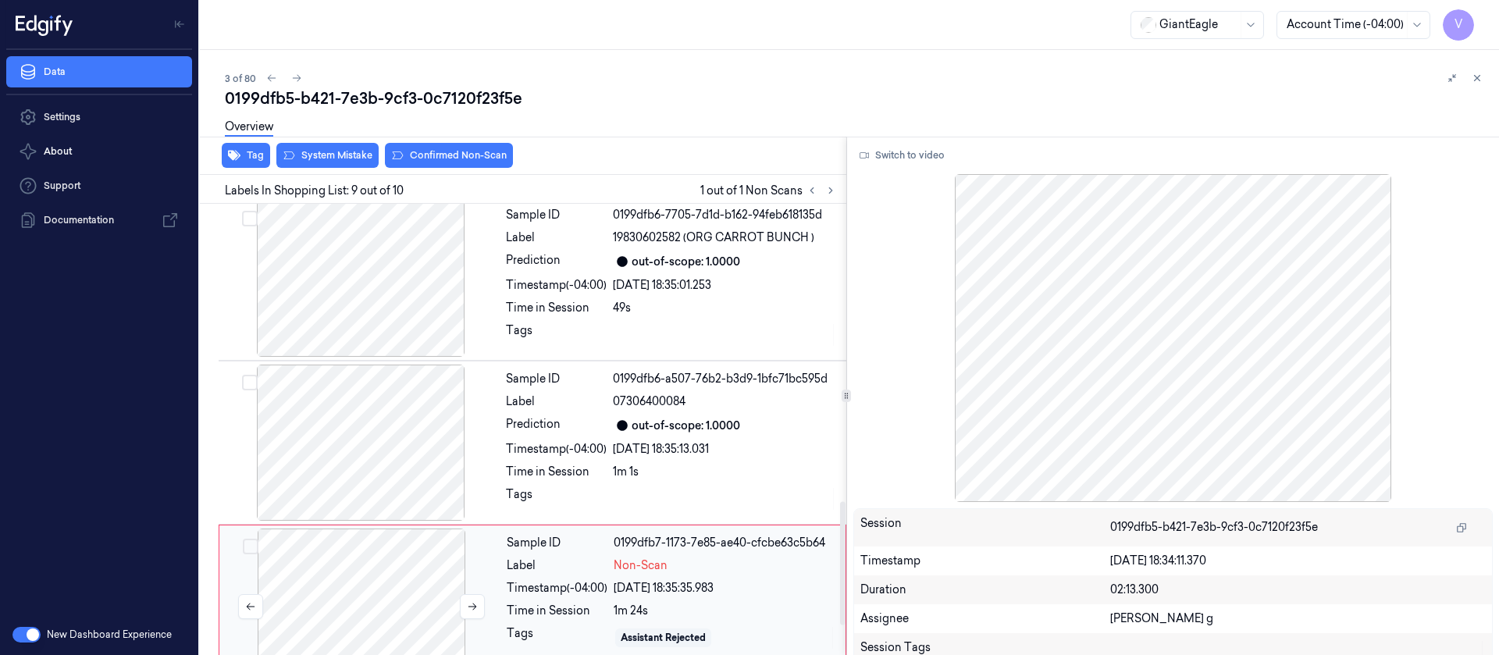
scroll to position [1167, 0]
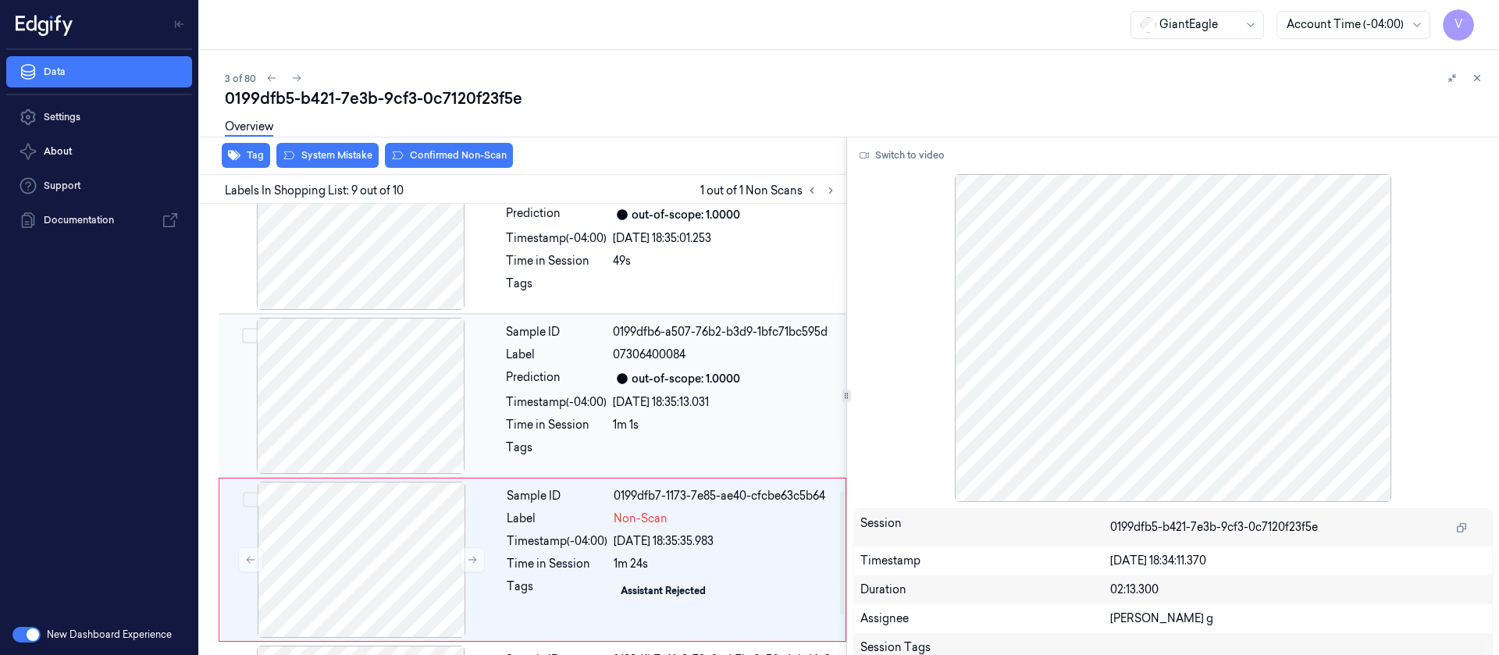
click at [636, 397] on div "13/10/2025 18:35:13.031" at bounding box center [725, 402] width 224 height 16
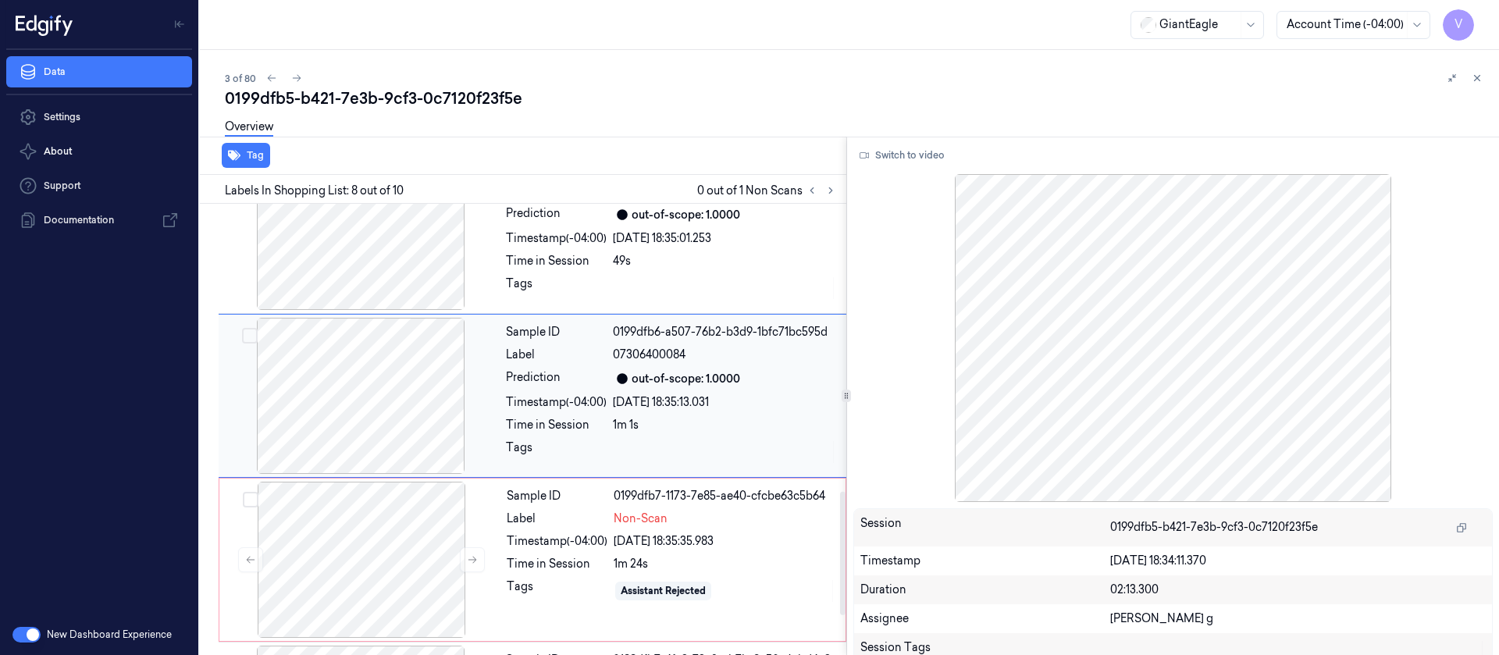
scroll to position [1003, 0]
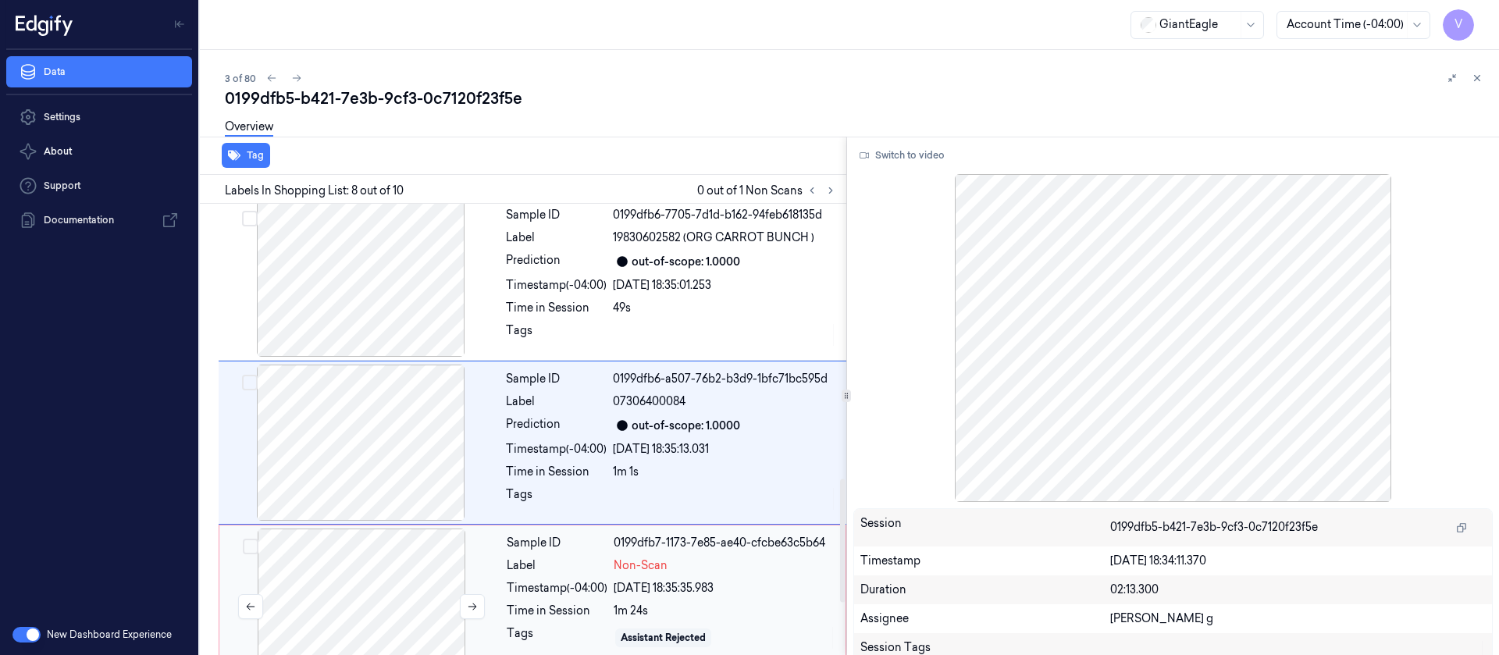
click at [325, 436] on div at bounding box center [362, 607] width 278 height 156
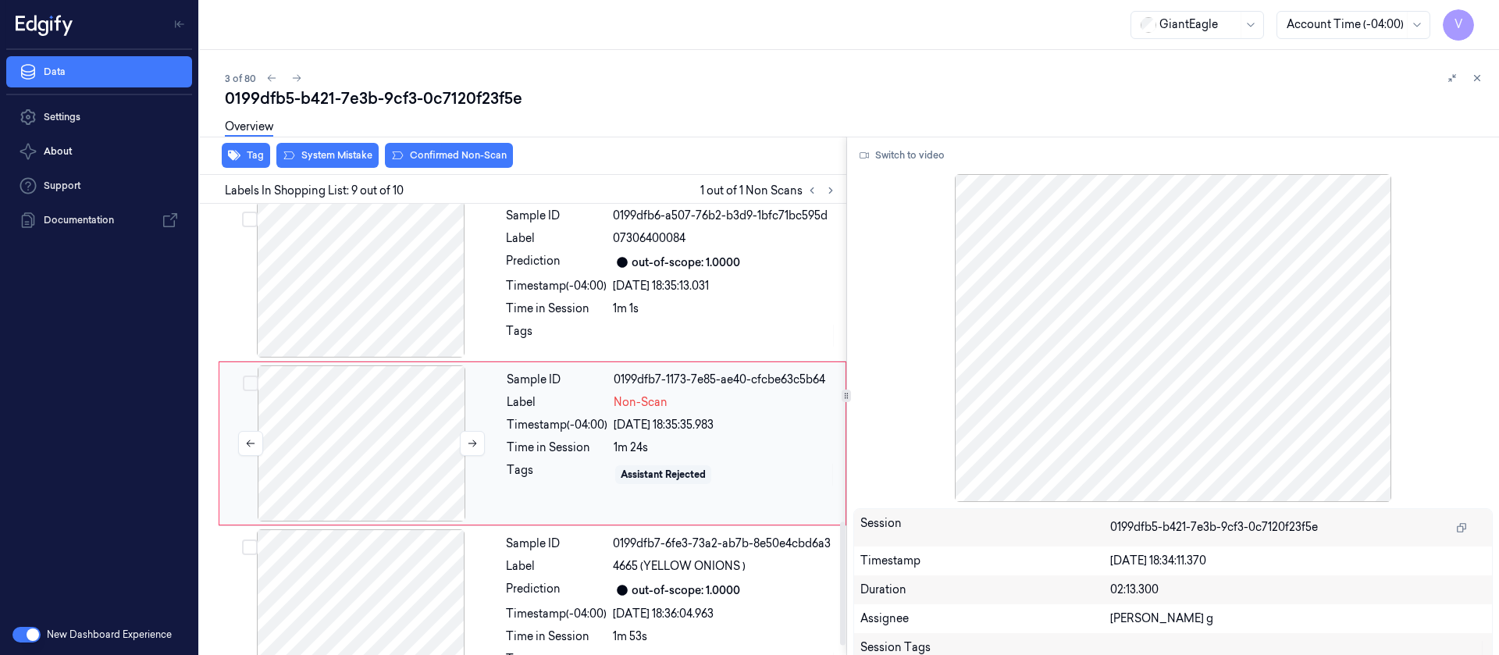
scroll to position [1167, 0]
click at [363, 405] on div at bounding box center [362, 443] width 278 height 156
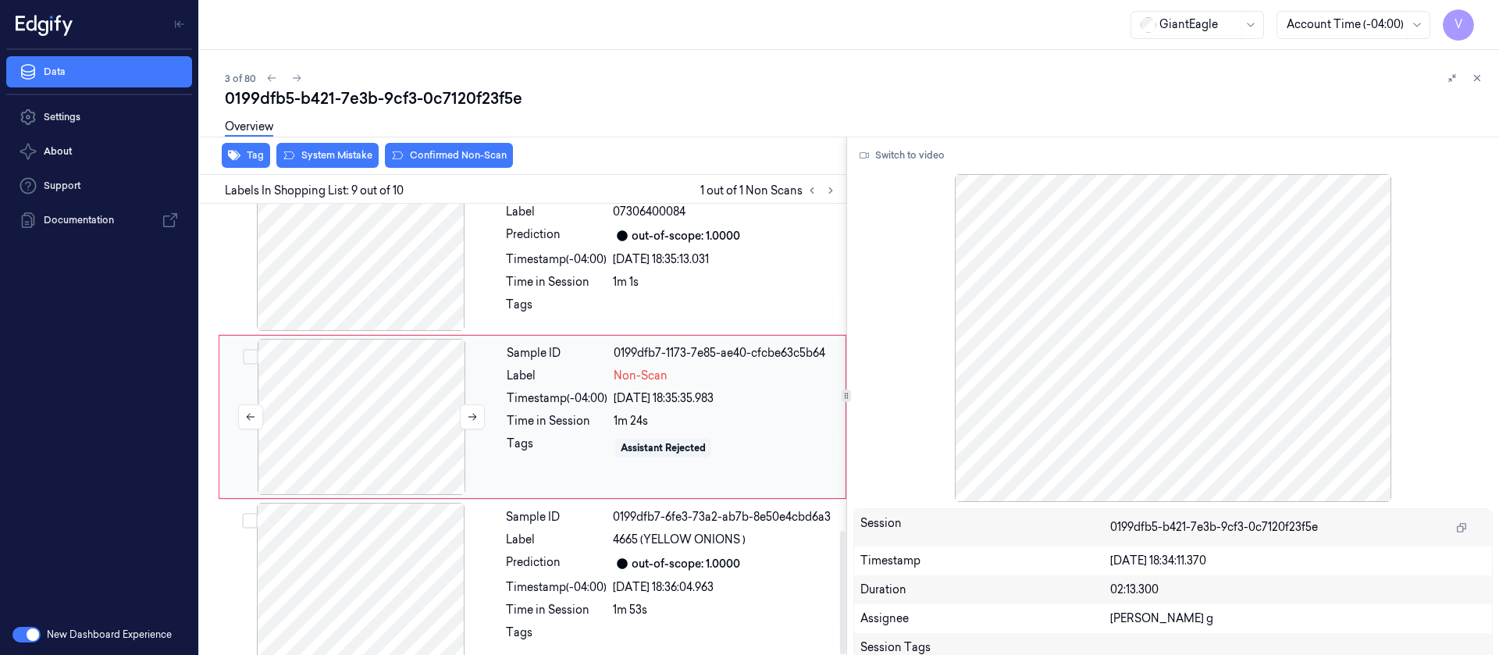
click at [381, 380] on div at bounding box center [362, 417] width 278 height 156
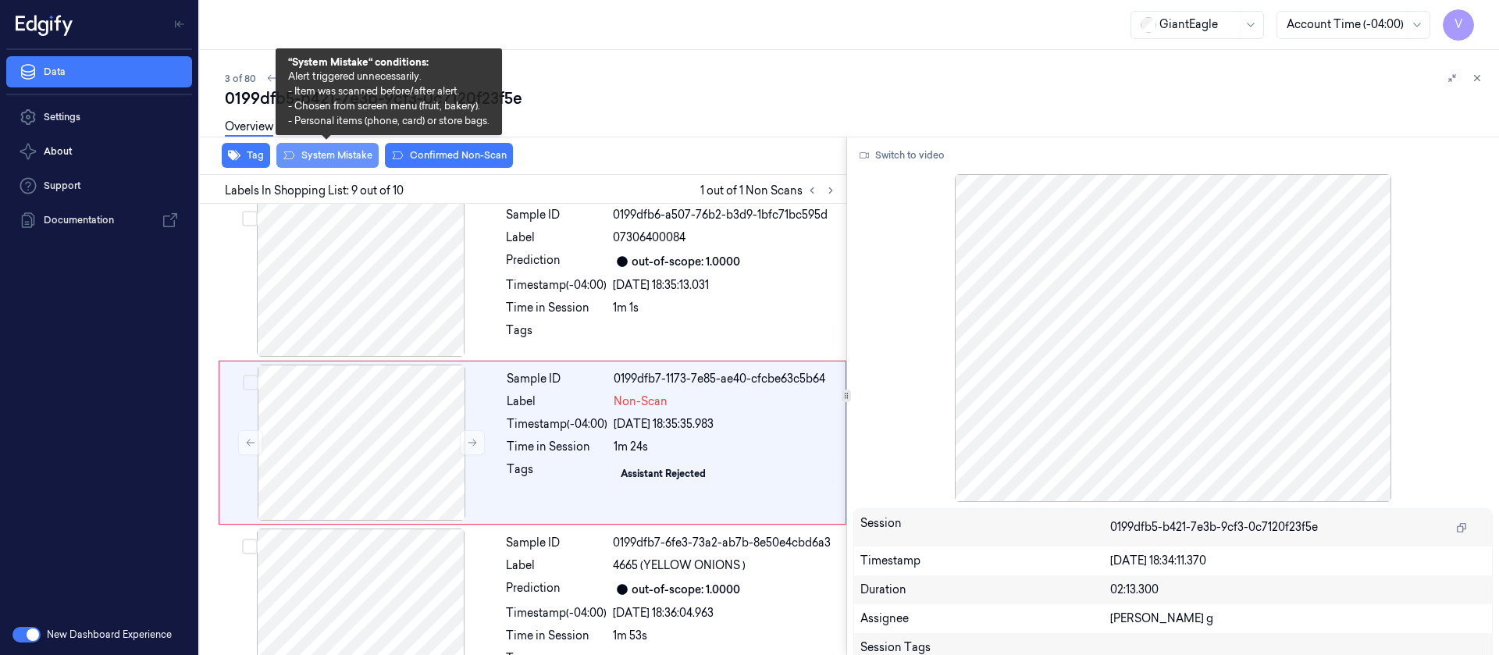
click at [348, 165] on button "System Mistake" at bounding box center [327, 155] width 102 height 25
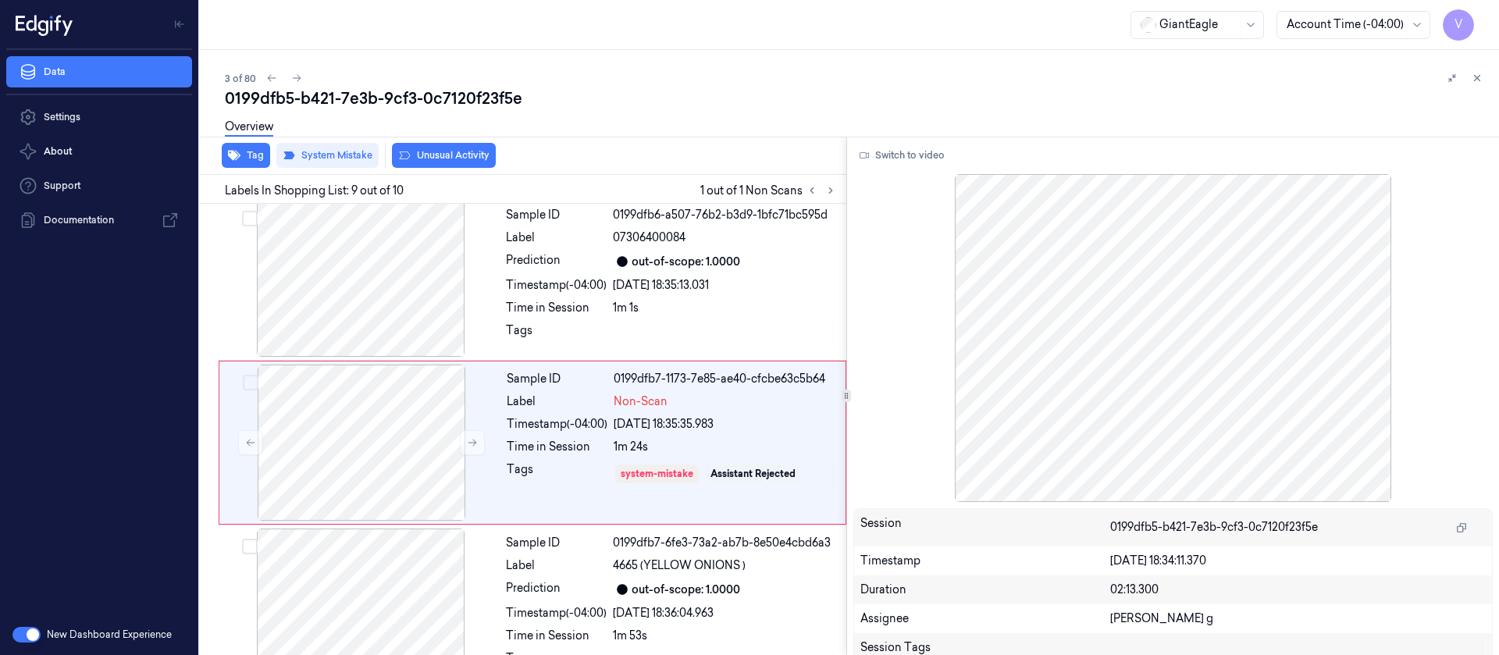
click at [467, 154] on button "Unusual Activity" at bounding box center [444, 155] width 104 height 25
click at [298, 80] on icon at bounding box center [296, 78] width 11 height 11
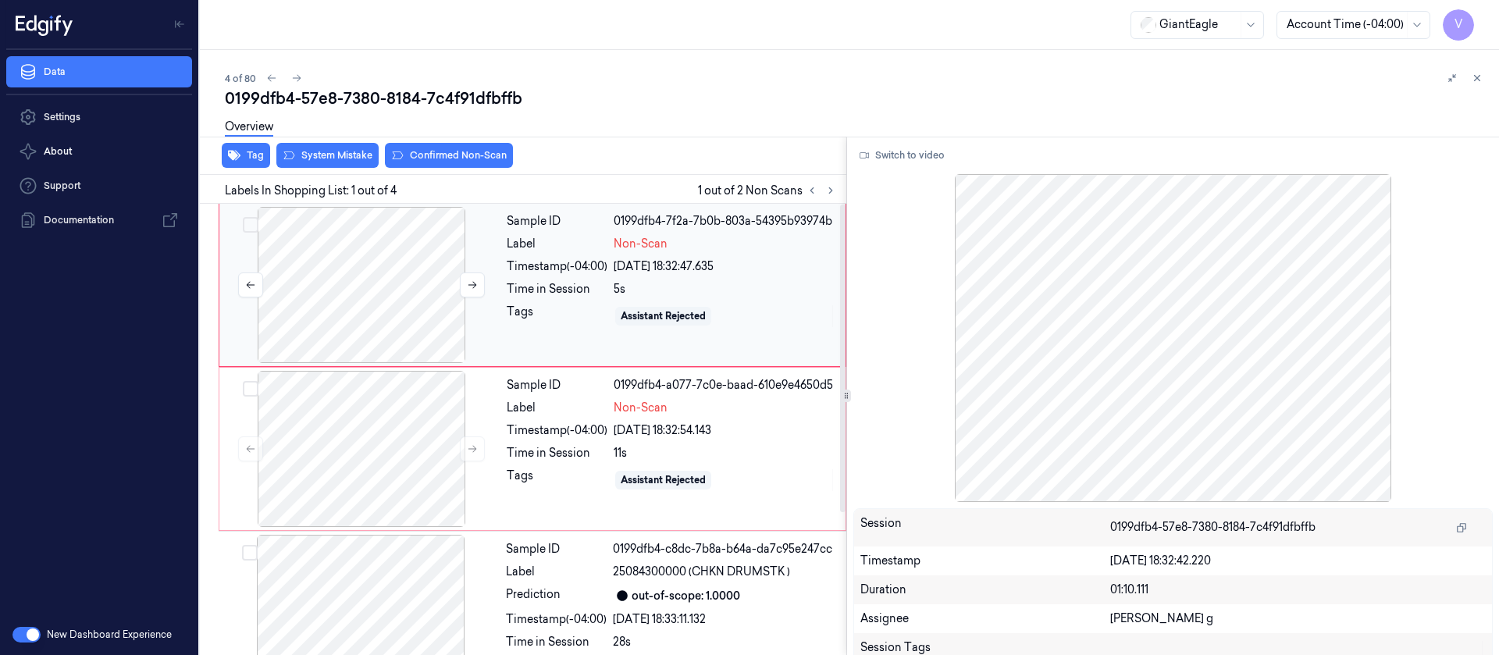
click at [386, 275] on div at bounding box center [362, 285] width 278 height 156
click at [911, 154] on button "Switch to video" at bounding box center [903, 155] width 98 height 25
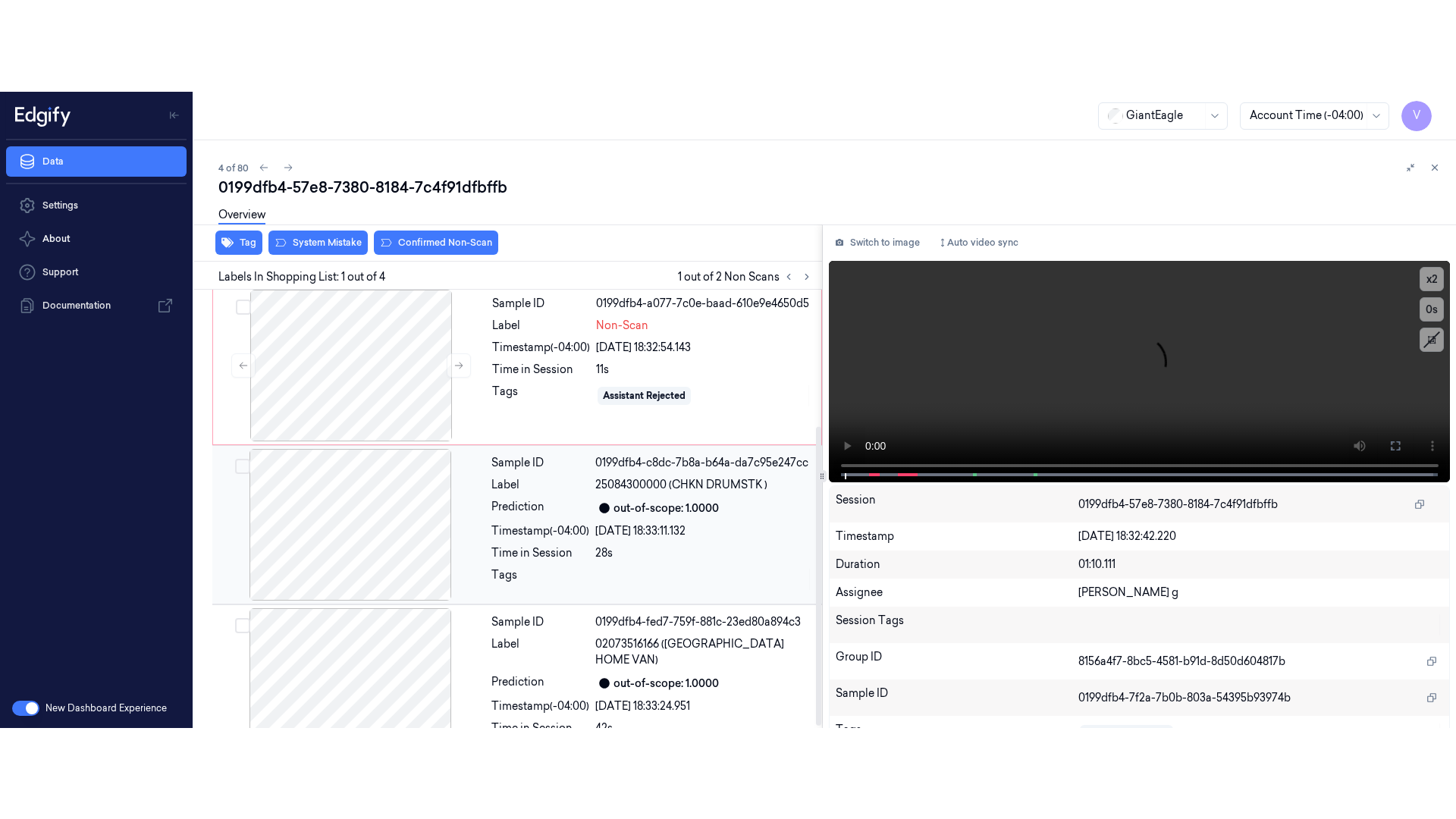
scroll to position [203, 0]
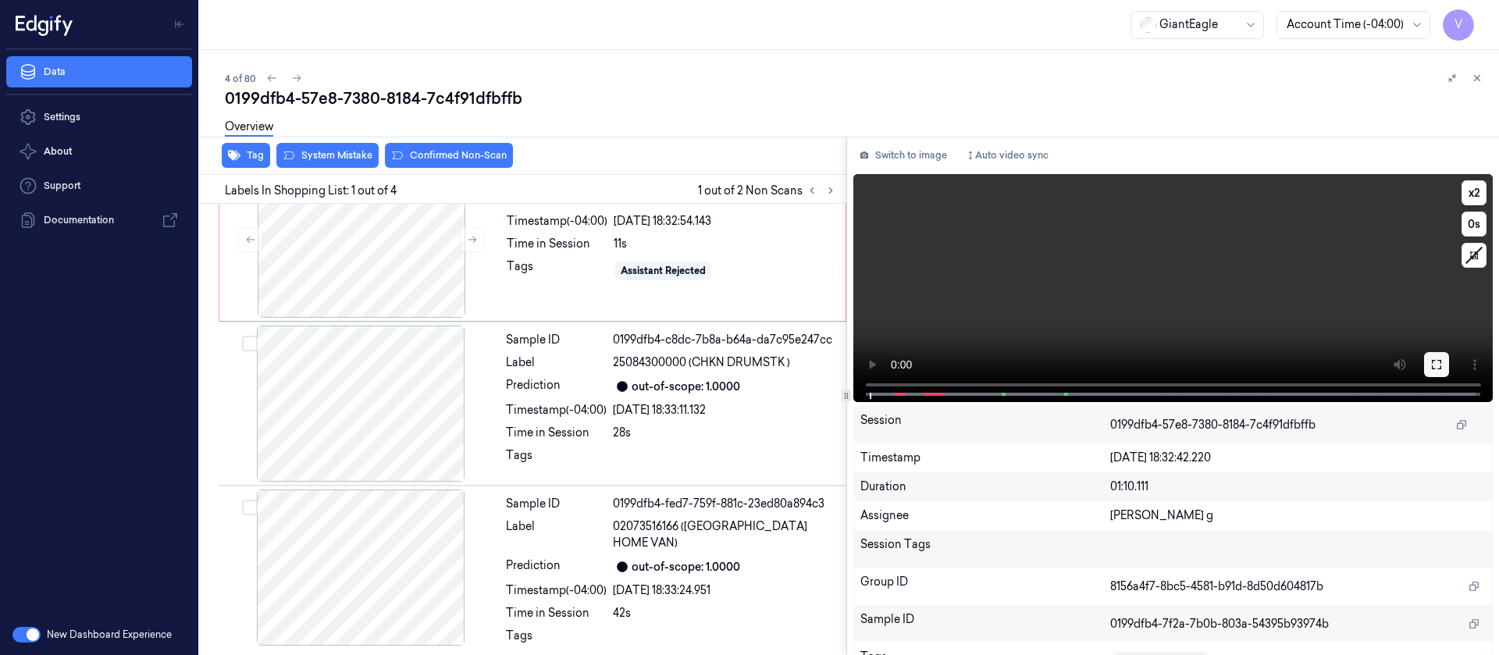
click at [999, 356] on button at bounding box center [1436, 364] width 25 height 25
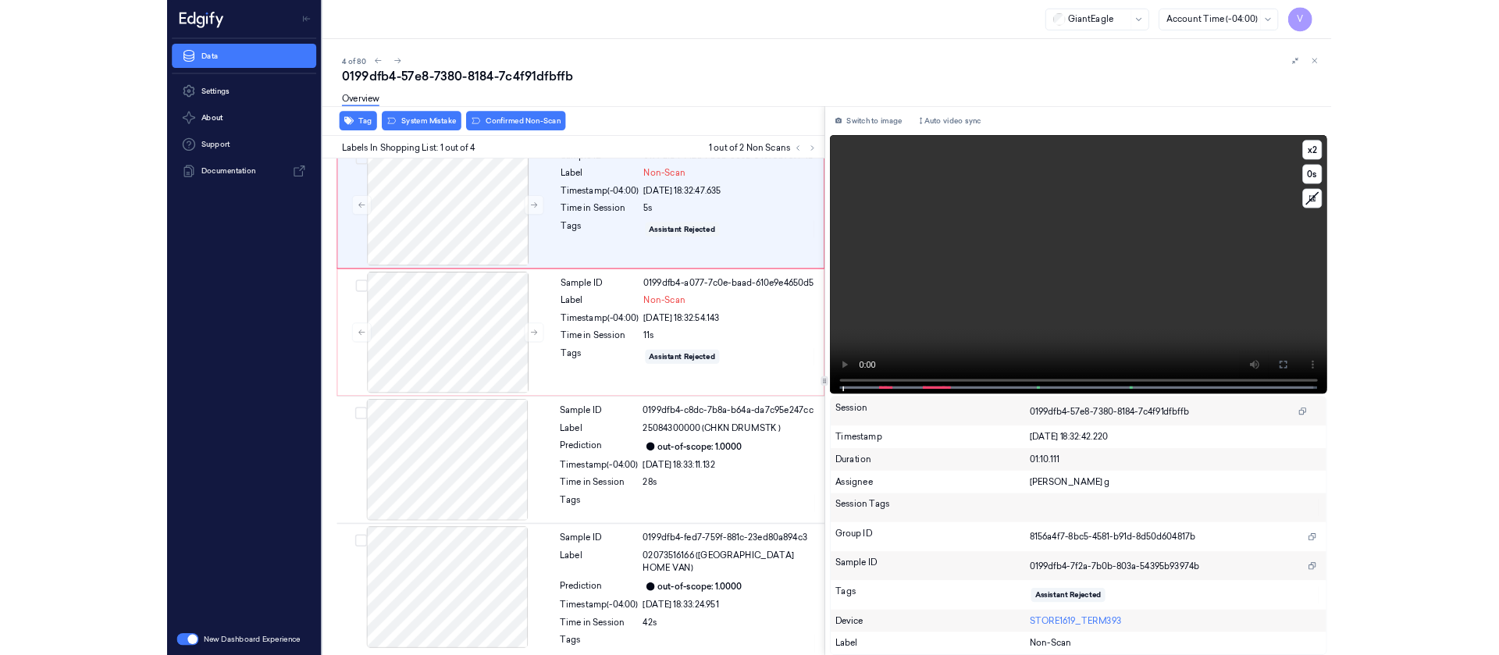
scroll to position [0, 0]
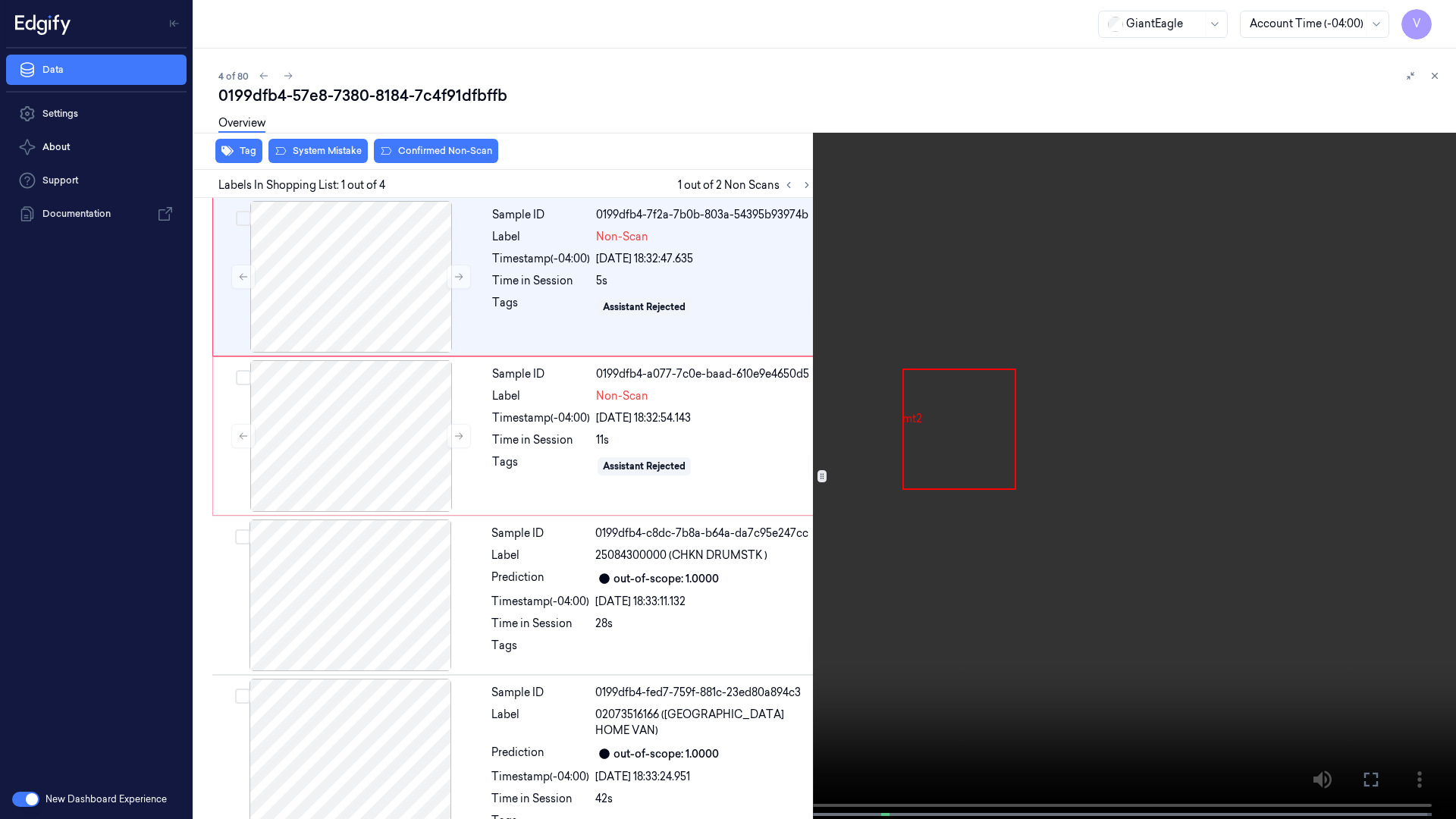
click at [0, 0] on icon at bounding box center [0, 0] width 0 height 0
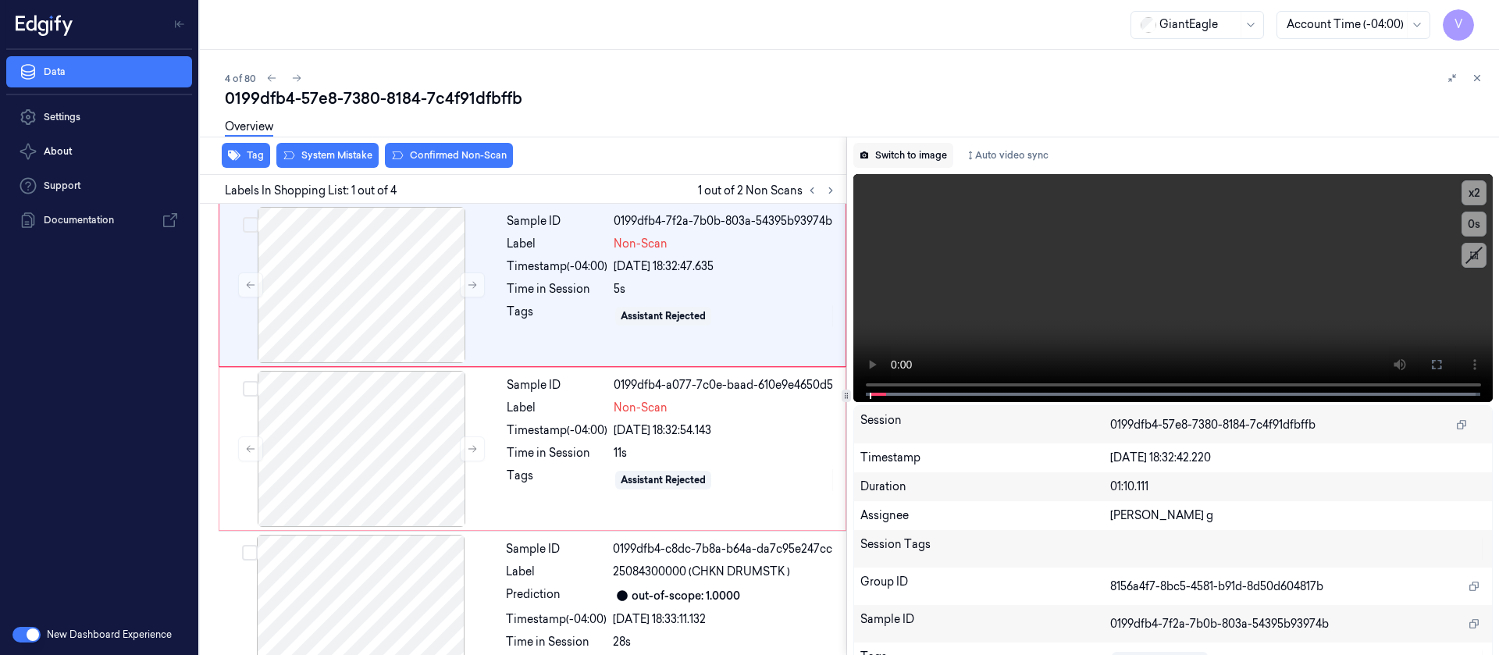
click at [915, 163] on button "Switch to image" at bounding box center [904, 155] width 100 height 25
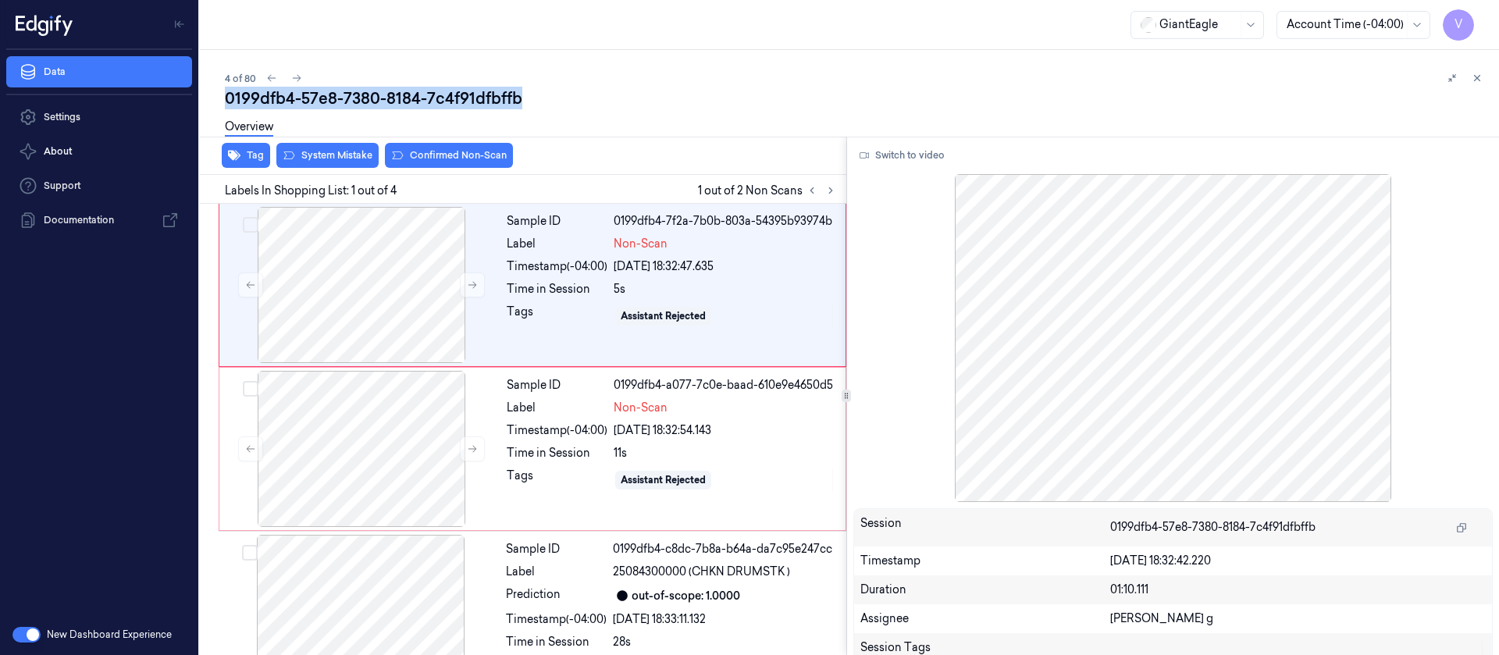
drag, startPoint x: 0, startPoint y: 0, endPoint x: 729, endPoint y: 87, distance: 734.6
click at [729, 87] on div "4 of 80 0199dfb4-57e8-7380-8184-7c4f91dfbffb Overview Tag System Mistake Confir…" at bounding box center [849, 352] width 1299 height 605
click at [895, 153] on button "Switch to video" at bounding box center [903, 155] width 98 height 25
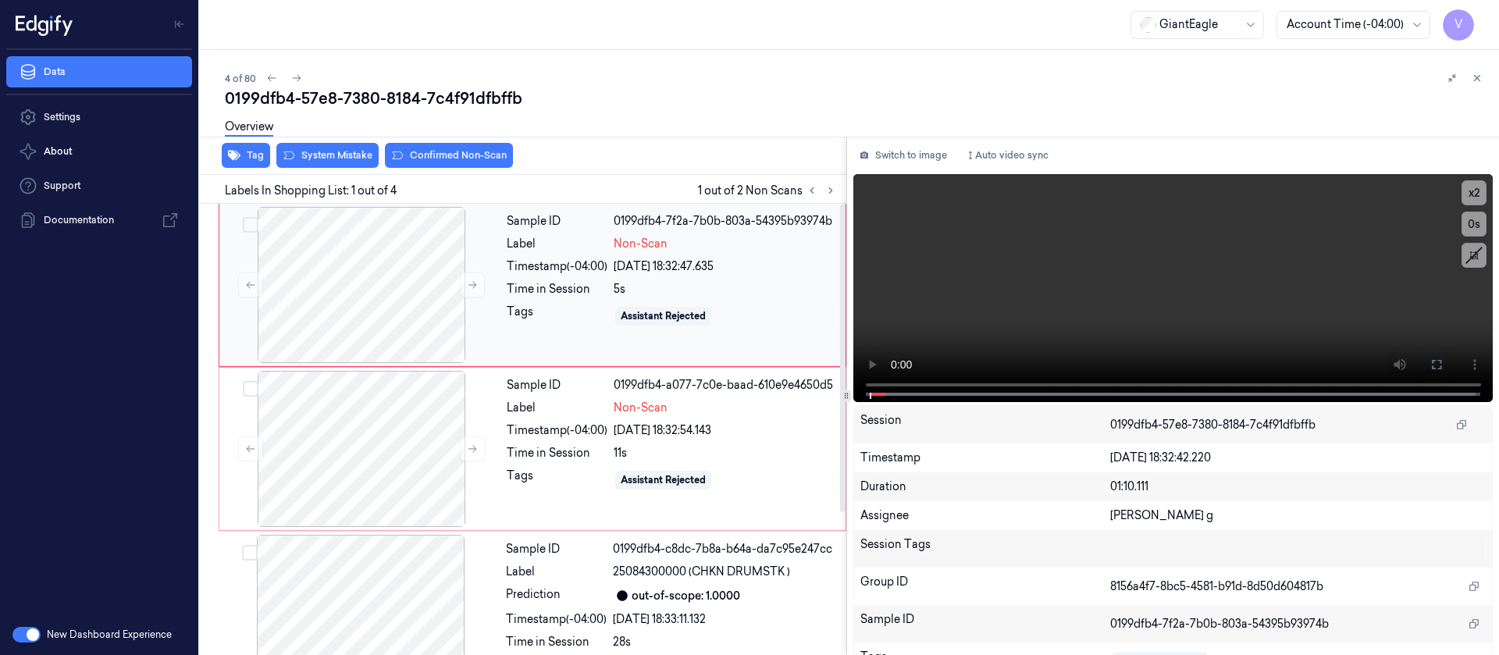
click at [736, 308] on div "Assistant Rejected" at bounding box center [725, 316] width 223 height 25
click at [1424, 357] on button at bounding box center [1436, 364] width 25 height 25
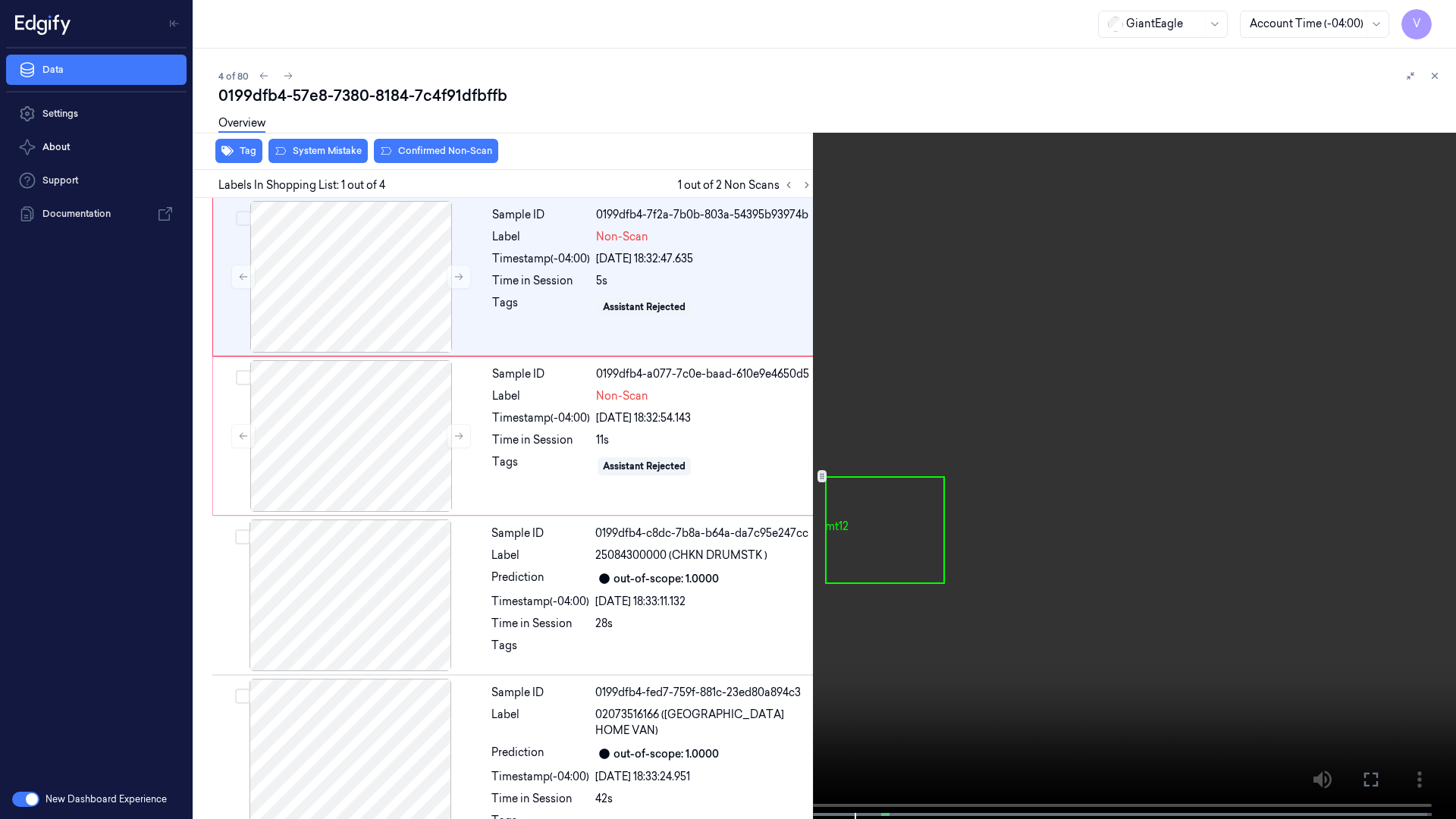
click at [0, 0] on icon at bounding box center [0, 0] width 0 height 0
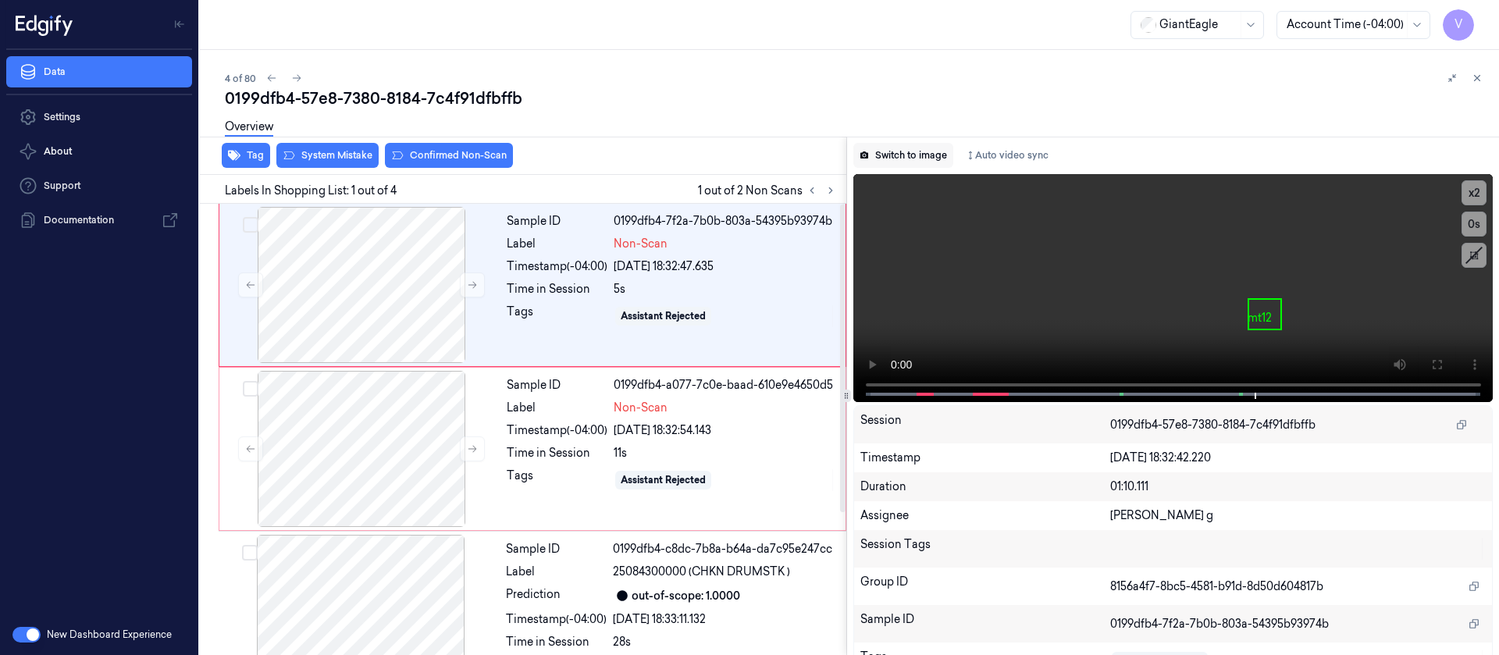
click at [888, 163] on button "Switch to image" at bounding box center [904, 155] width 100 height 25
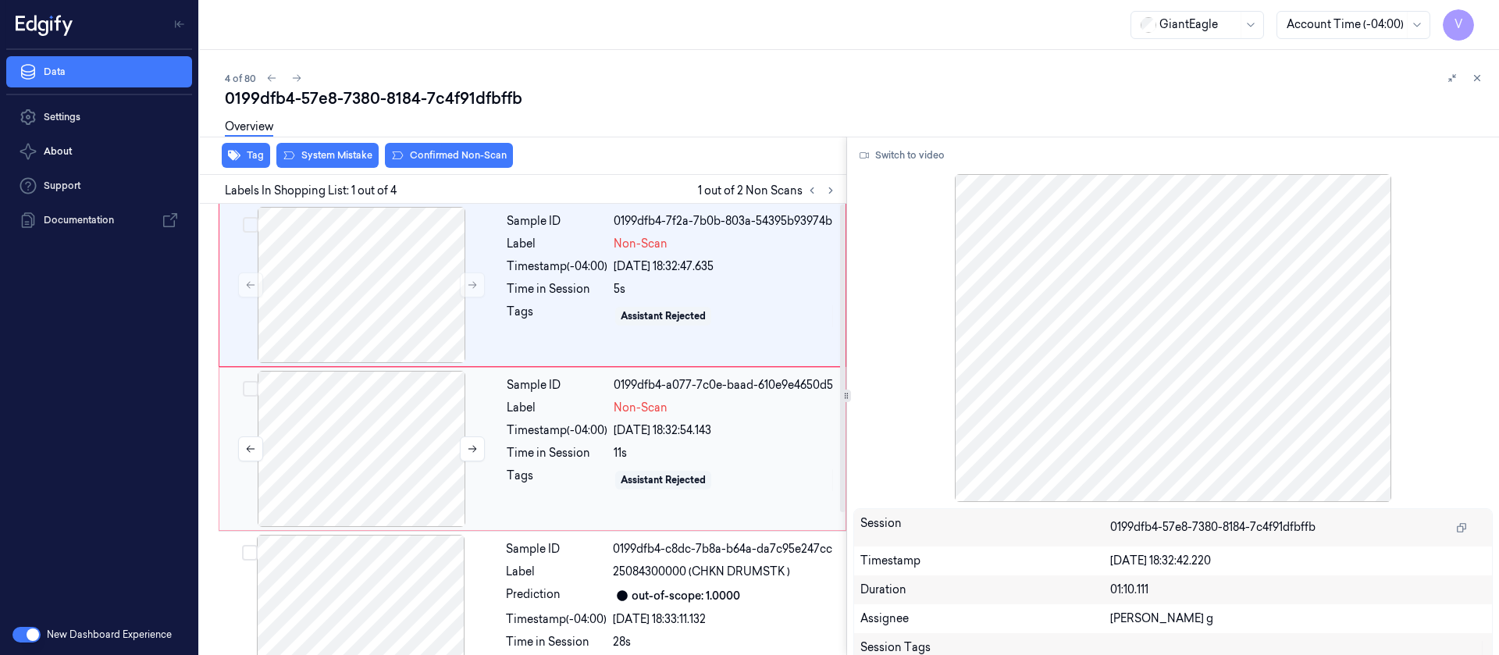
click at [341, 435] on div at bounding box center [362, 449] width 278 height 156
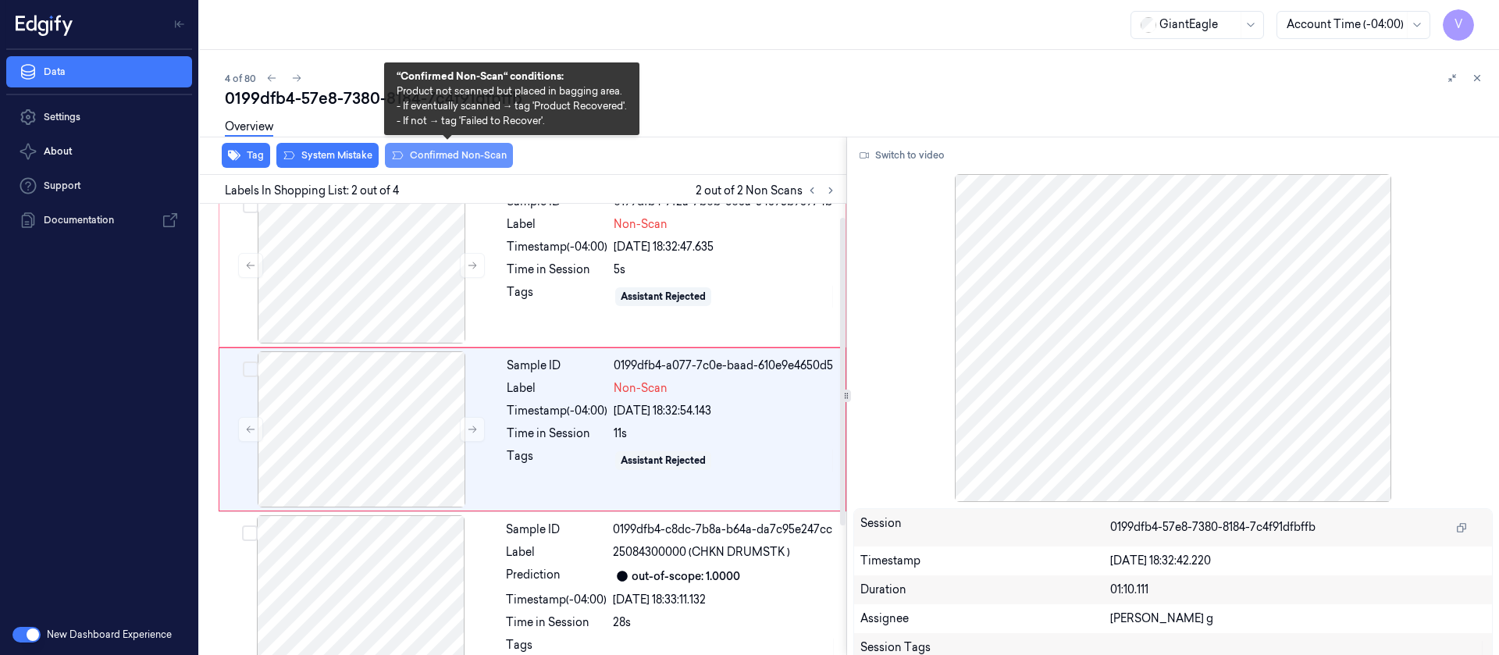
click at [437, 151] on button "Confirmed Non-Scan" at bounding box center [449, 155] width 128 height 25
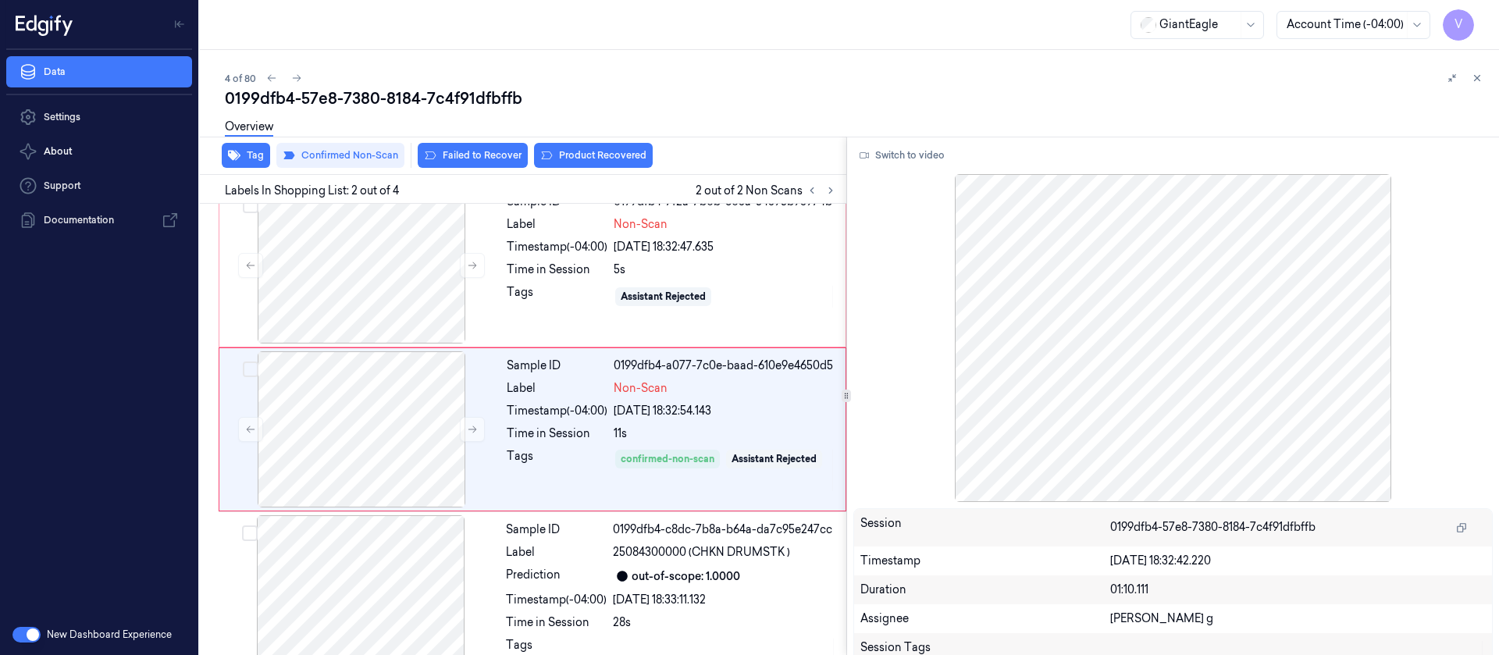
click at [563, 145] on div "Overview" at bounding box center [856, 129] width 1262 height 40
click at [566, 155] on button "Product Recovered" at bounding box center [593, 155] width 119 height 25
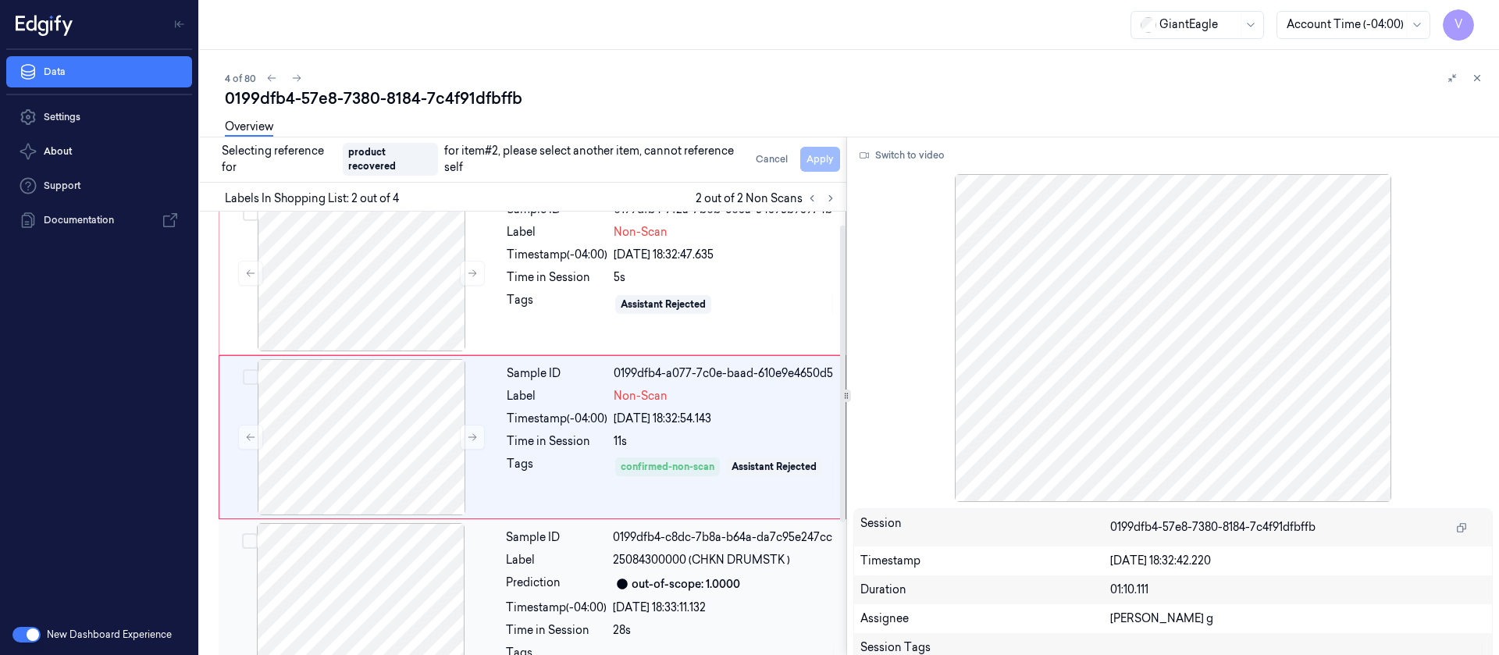
click at [365, 575] on div at bounding box center [361, 601] width 278 height 156
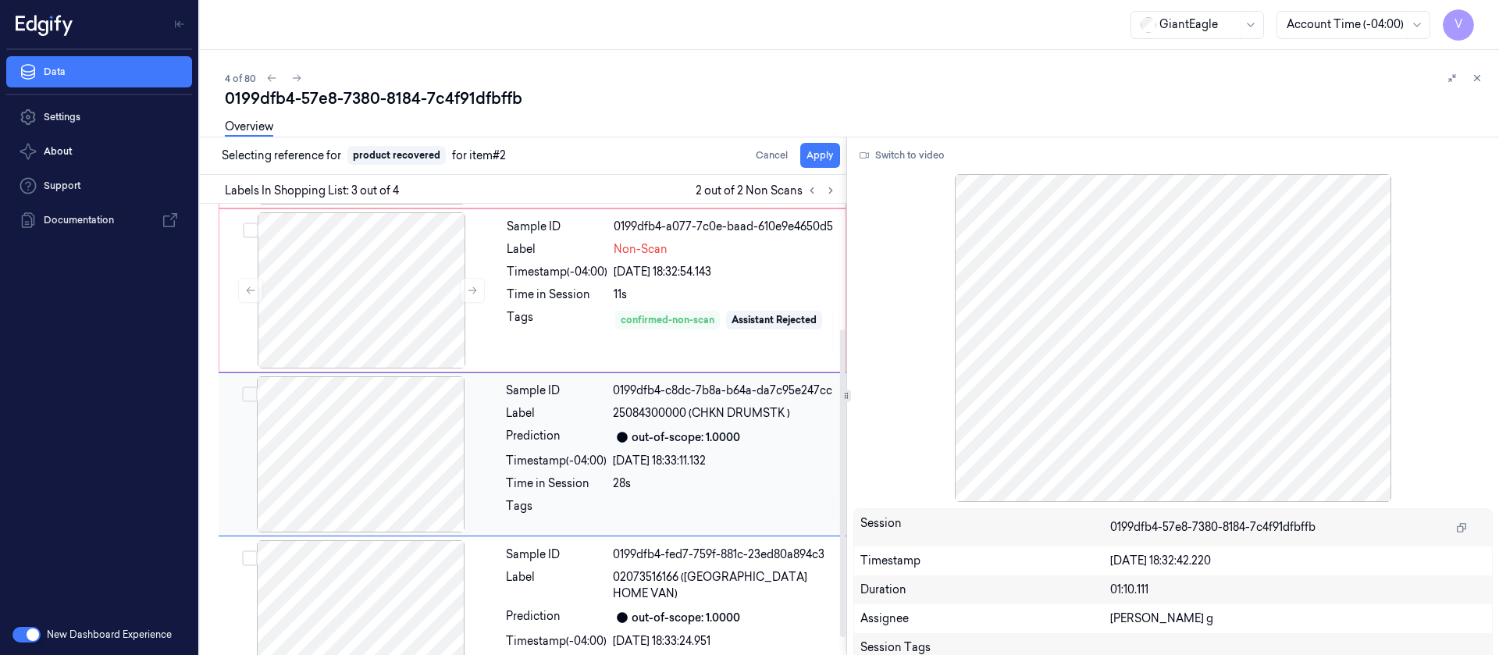
scroll to position [184, 0]
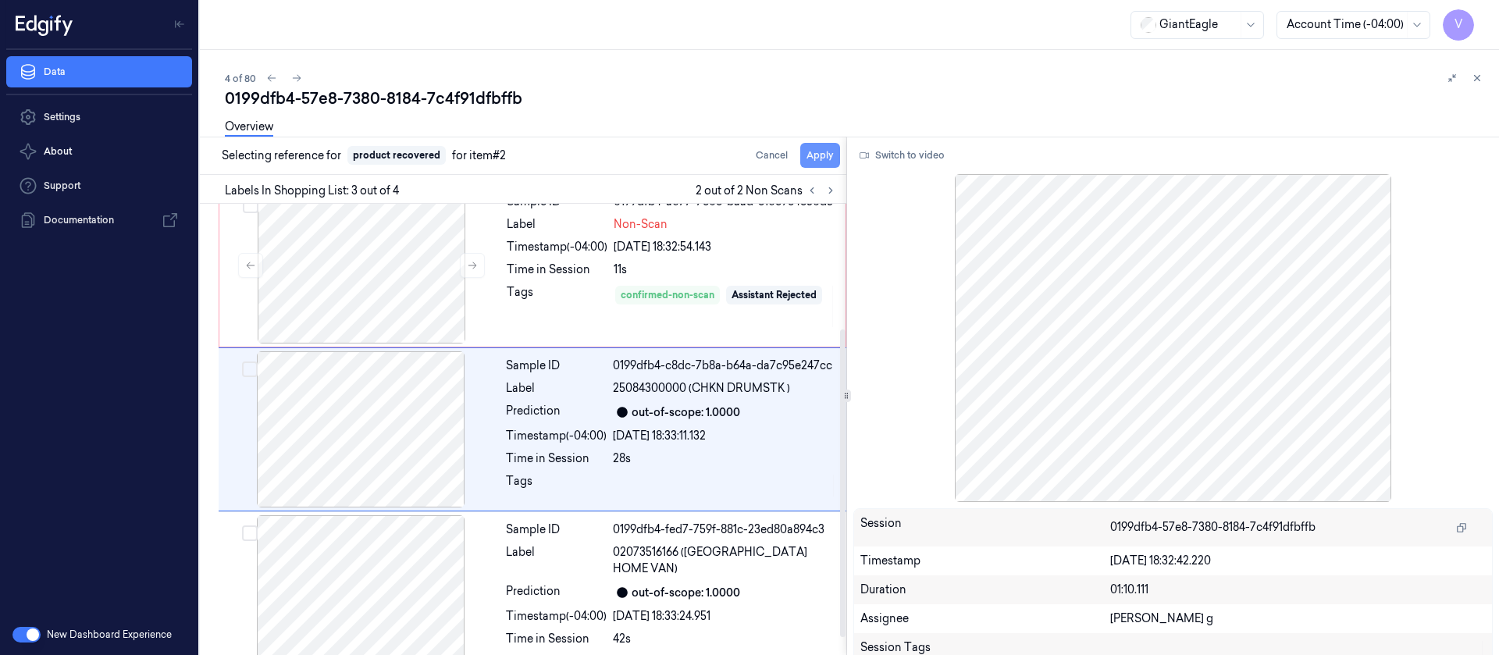
click at [829, 155] on button "Apply" at bounding box center [820, 155] width 40 height 25
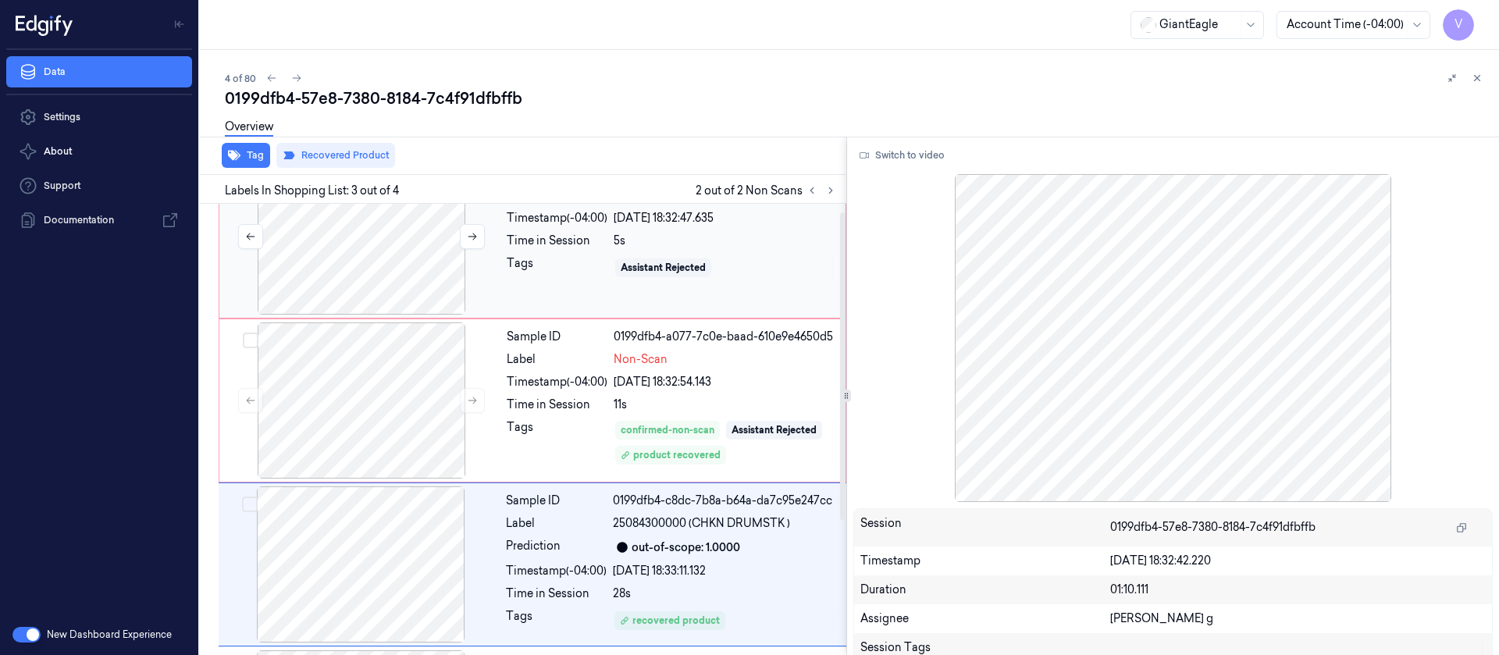
scroll to position [0, 0]
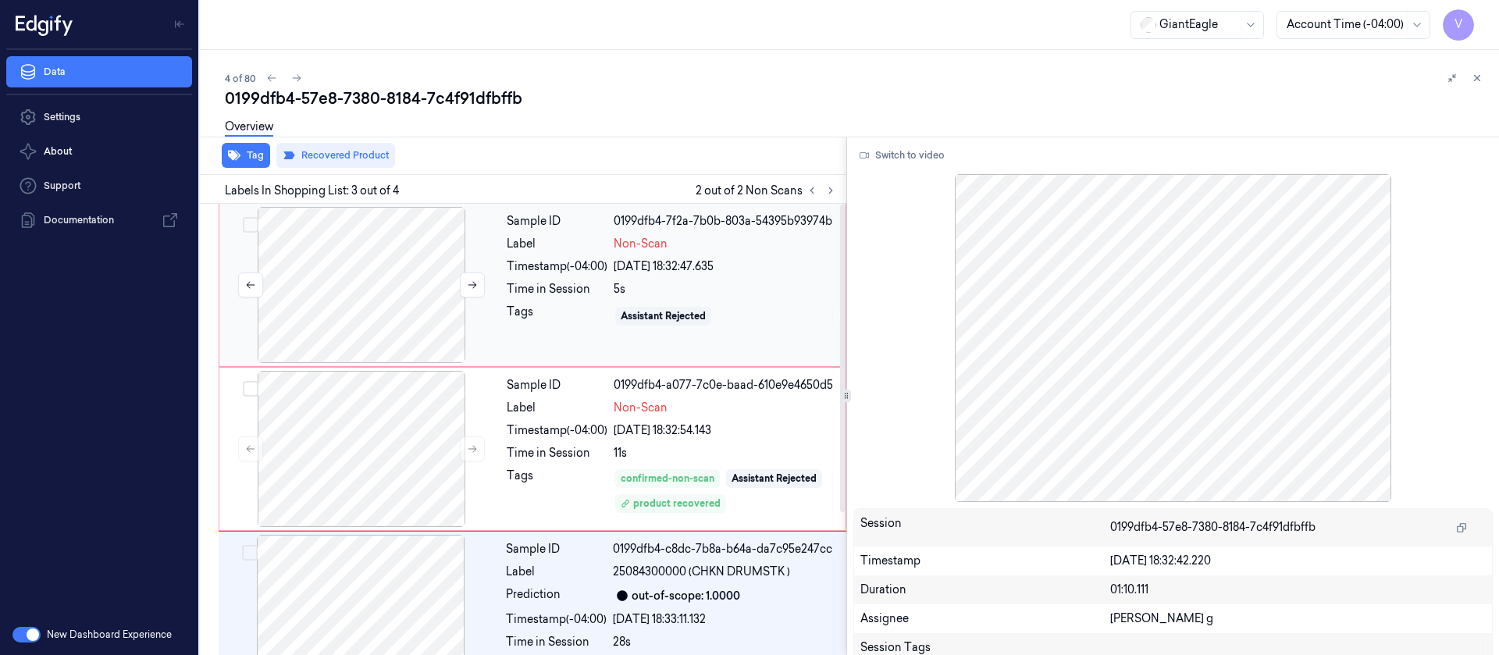
click at [383, 280] on div at bounding box center [362, 285] width 278 height 156
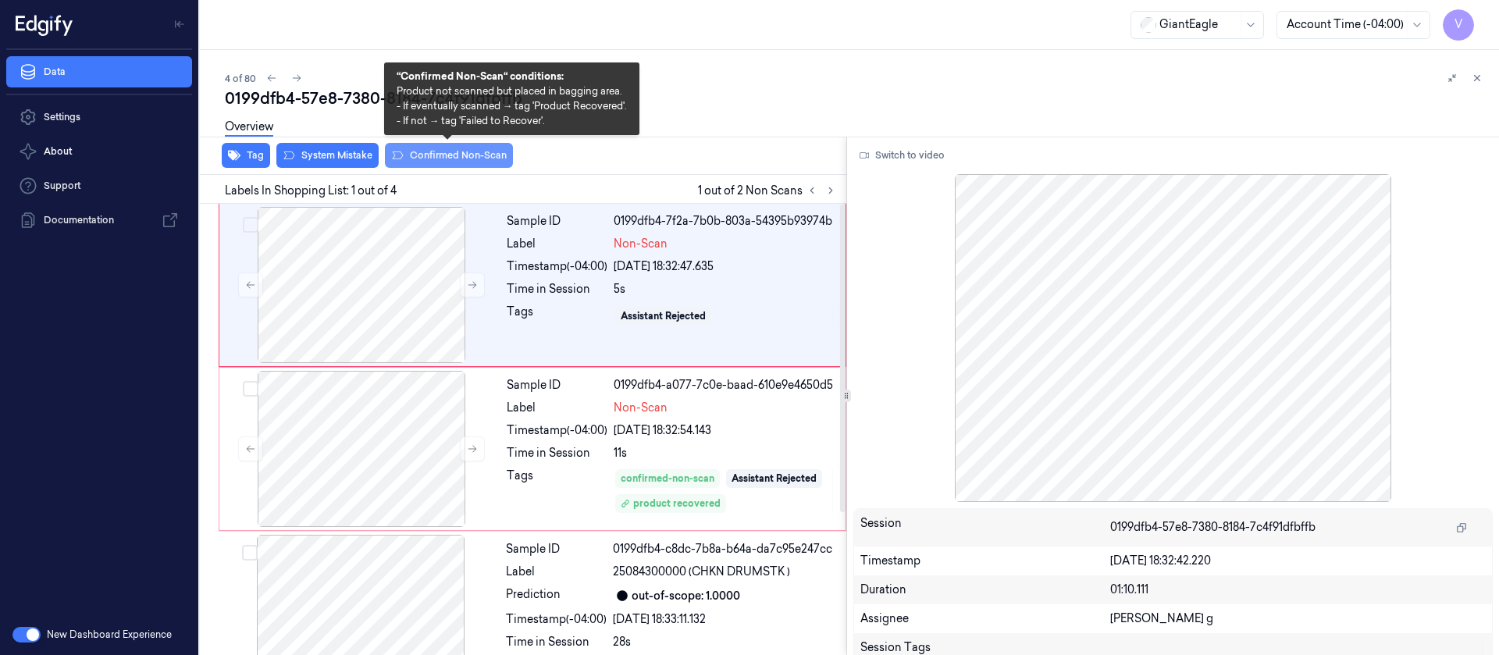
click at [450, 159] on button "Confirmed Non-Scan" at bounding box center [449, 155] width 128 height 25
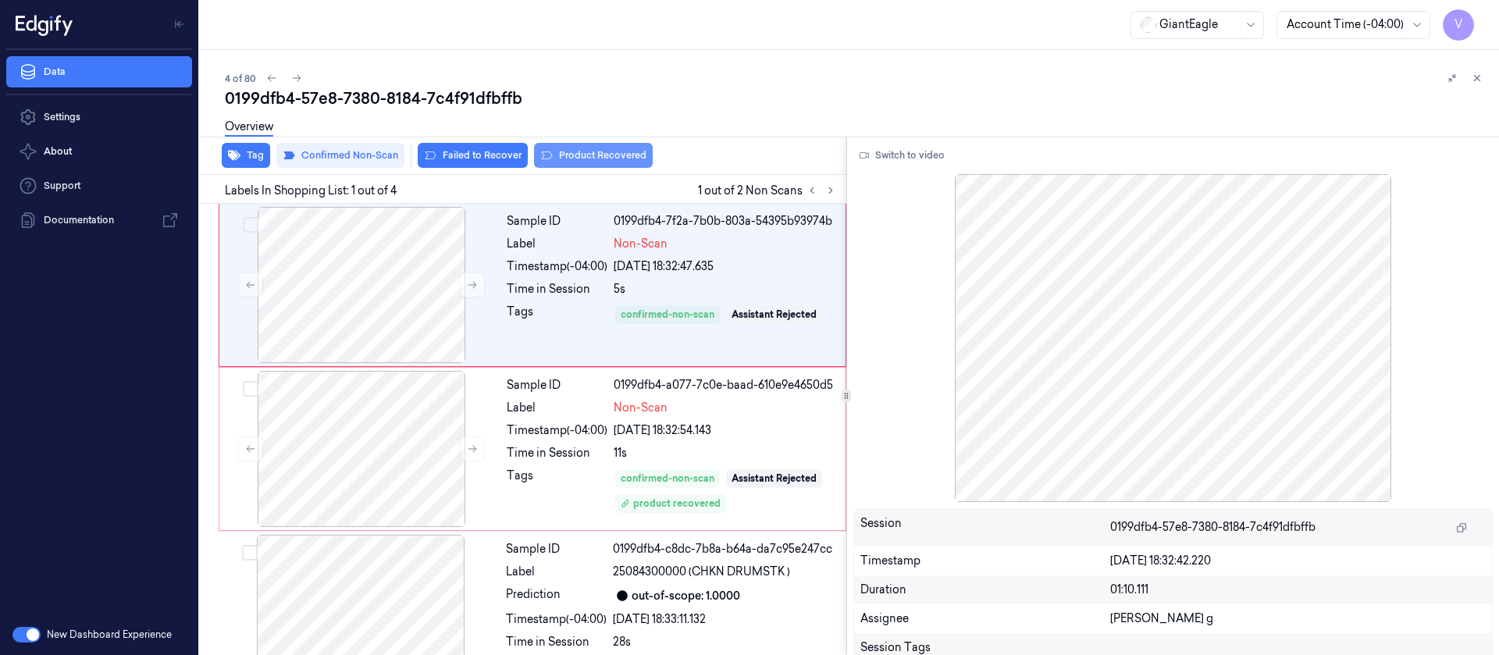
click at [579, 155] on button "Product Recovered" at bounding box center [593, 155] width 119 height 25
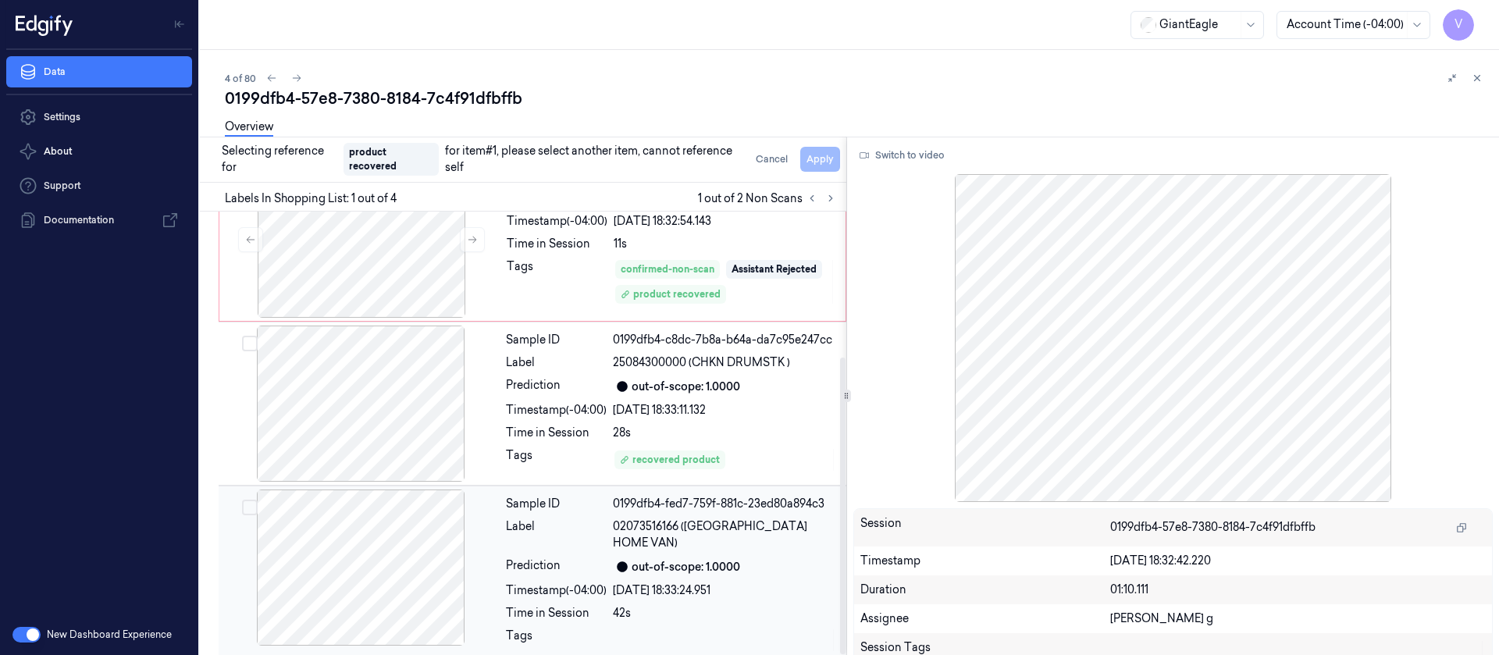
click at [357, 536] on div at bounding box center [361, 568] width 278 height 156
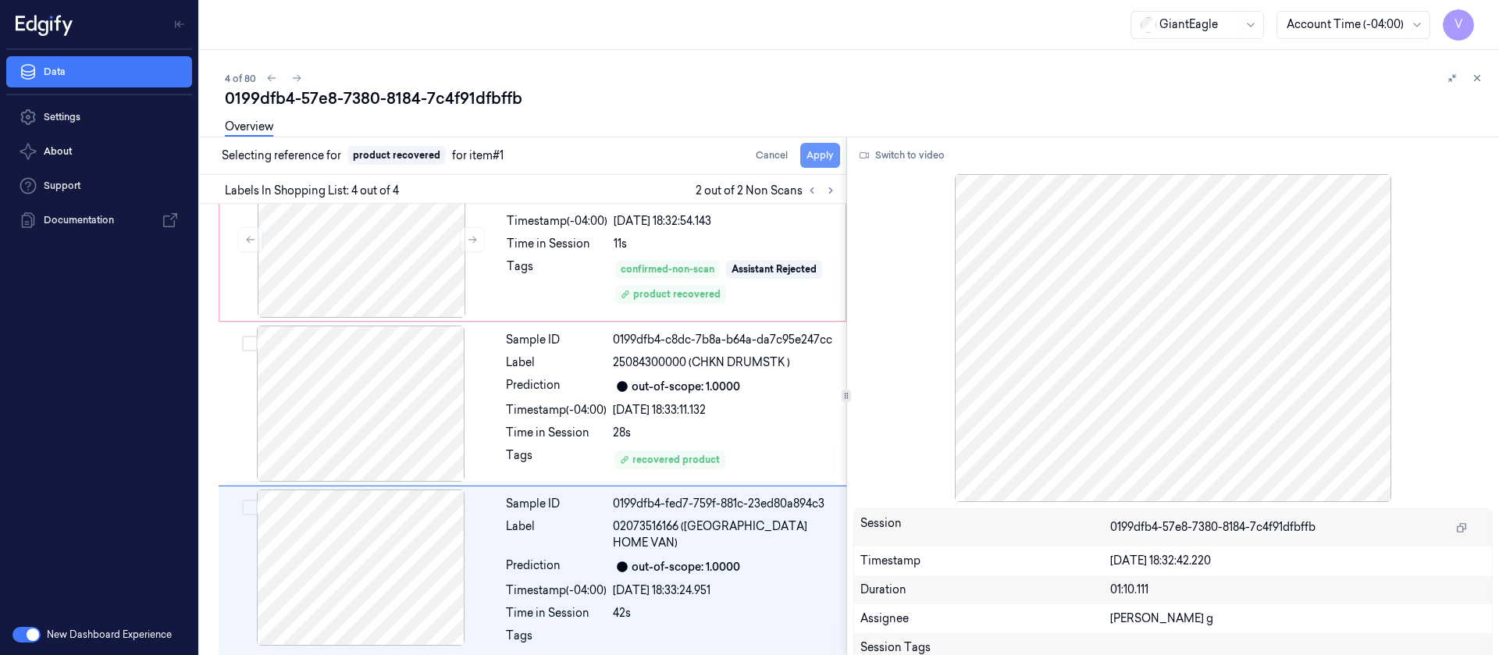
click at [814, 159] on button "Apply" at bounding box center [820, 155] width 40 height 25
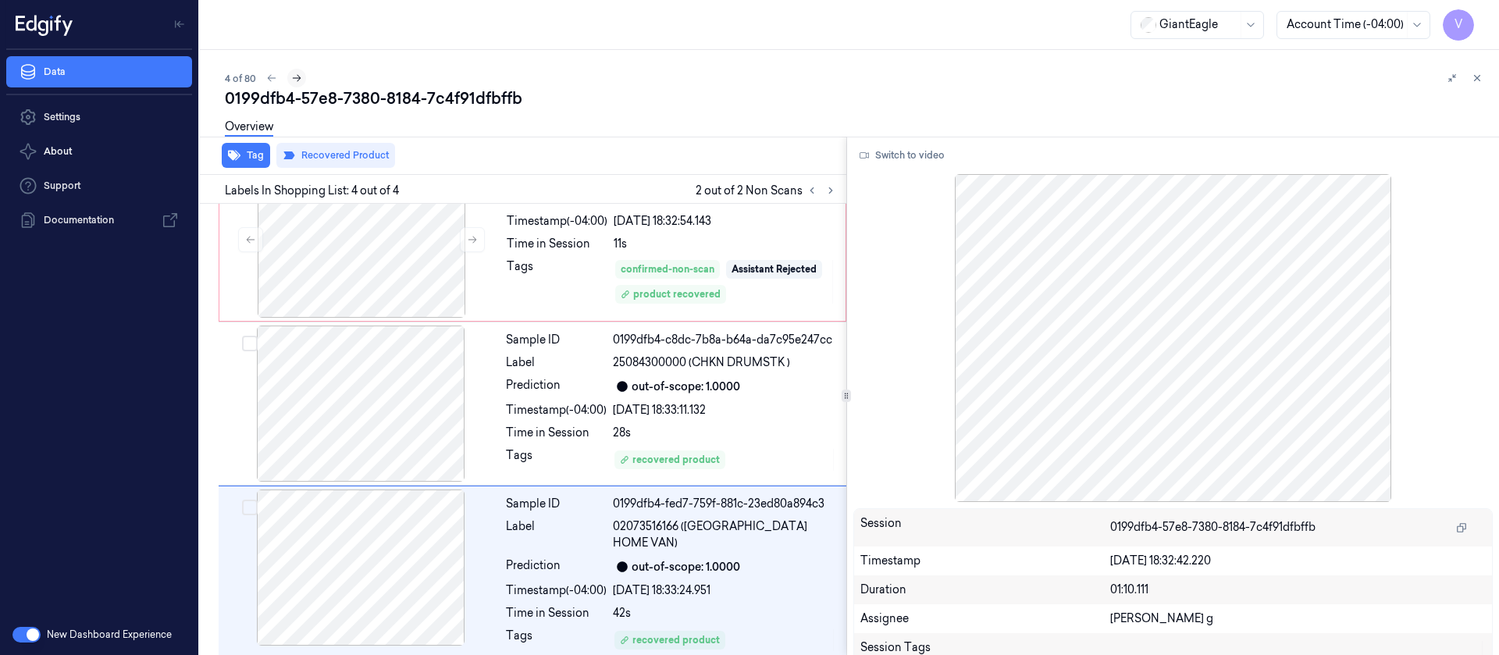
click at [291, 77] on icon at bounding box center [296, 78] width 11 height 11
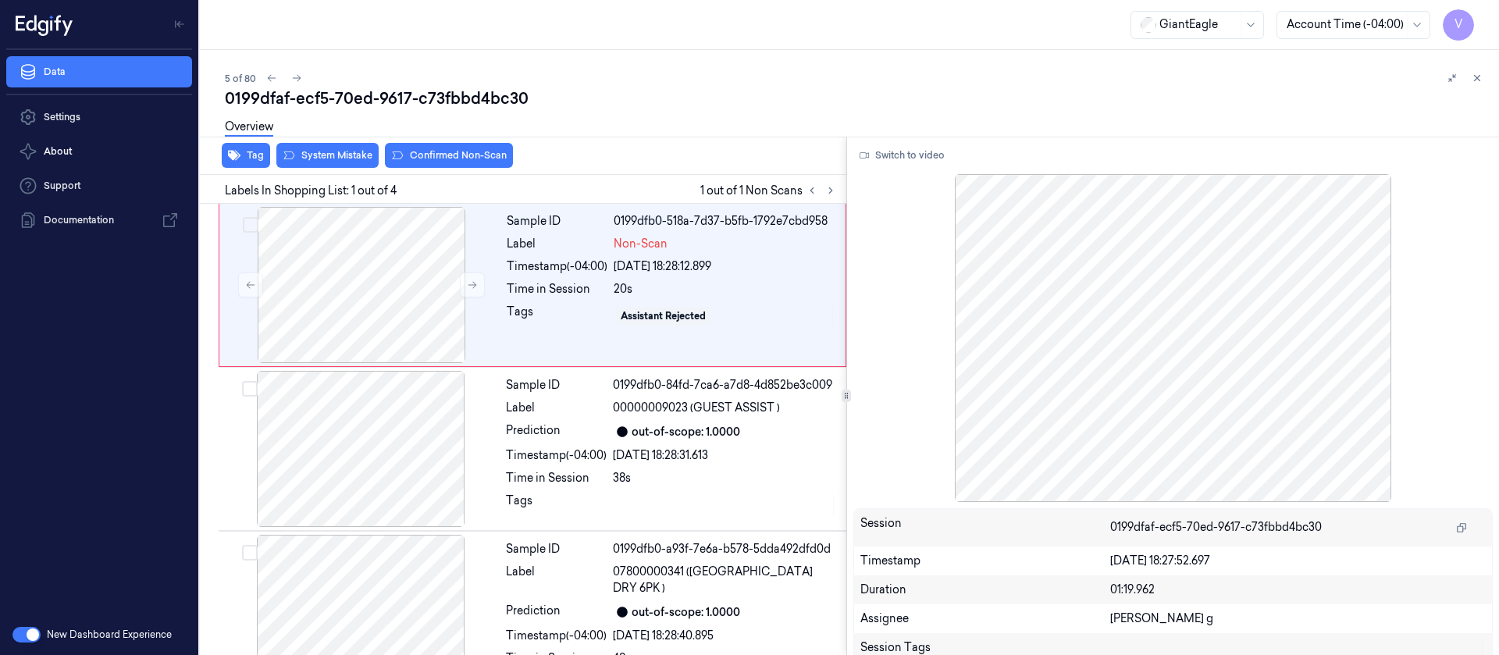
click at [597, 137] on div at bounding box center [847, 137] width 1306 height 1
click at [388, 269] on div at bounding box center [362, 285] width 278 height 156
click at [896, 166] on button "Switch to video" at bounding box center [903, 155] width 98 height 25
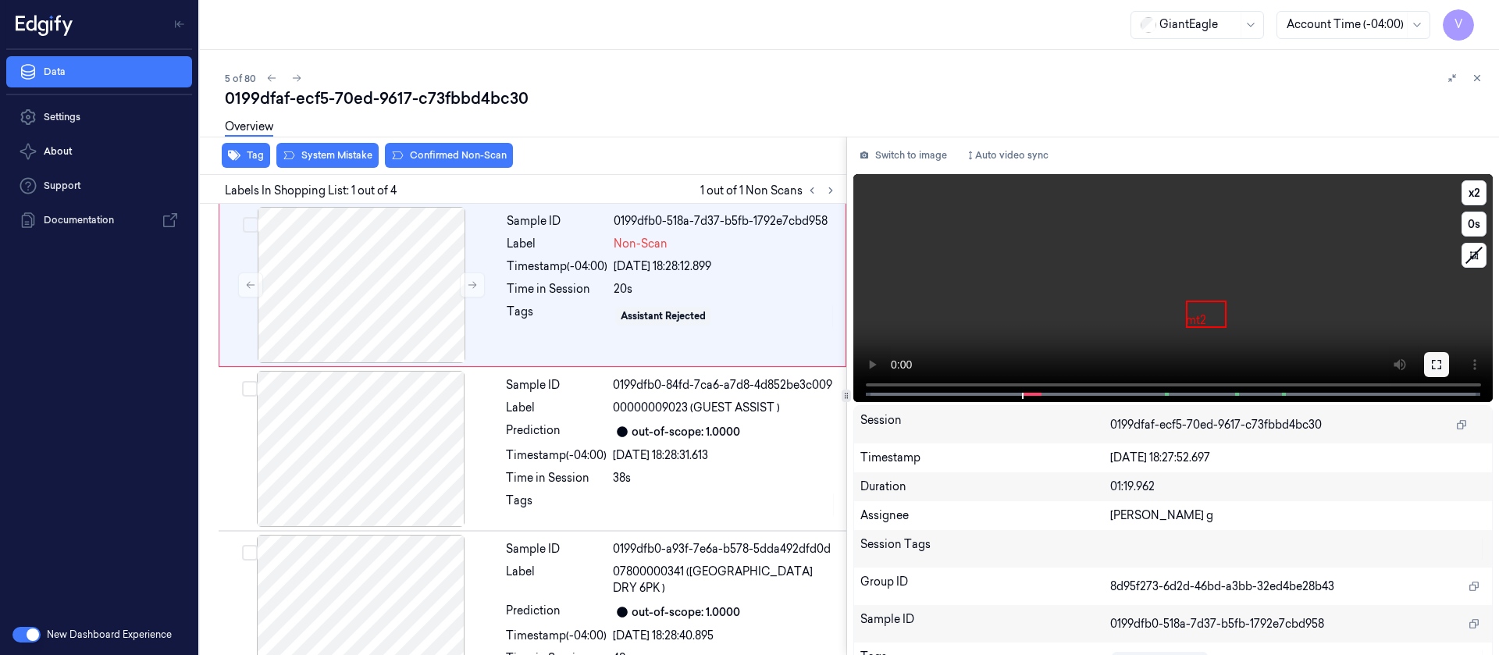
click at [1438, 370] on button at bounding box center [1436, 364] width 25 height 25
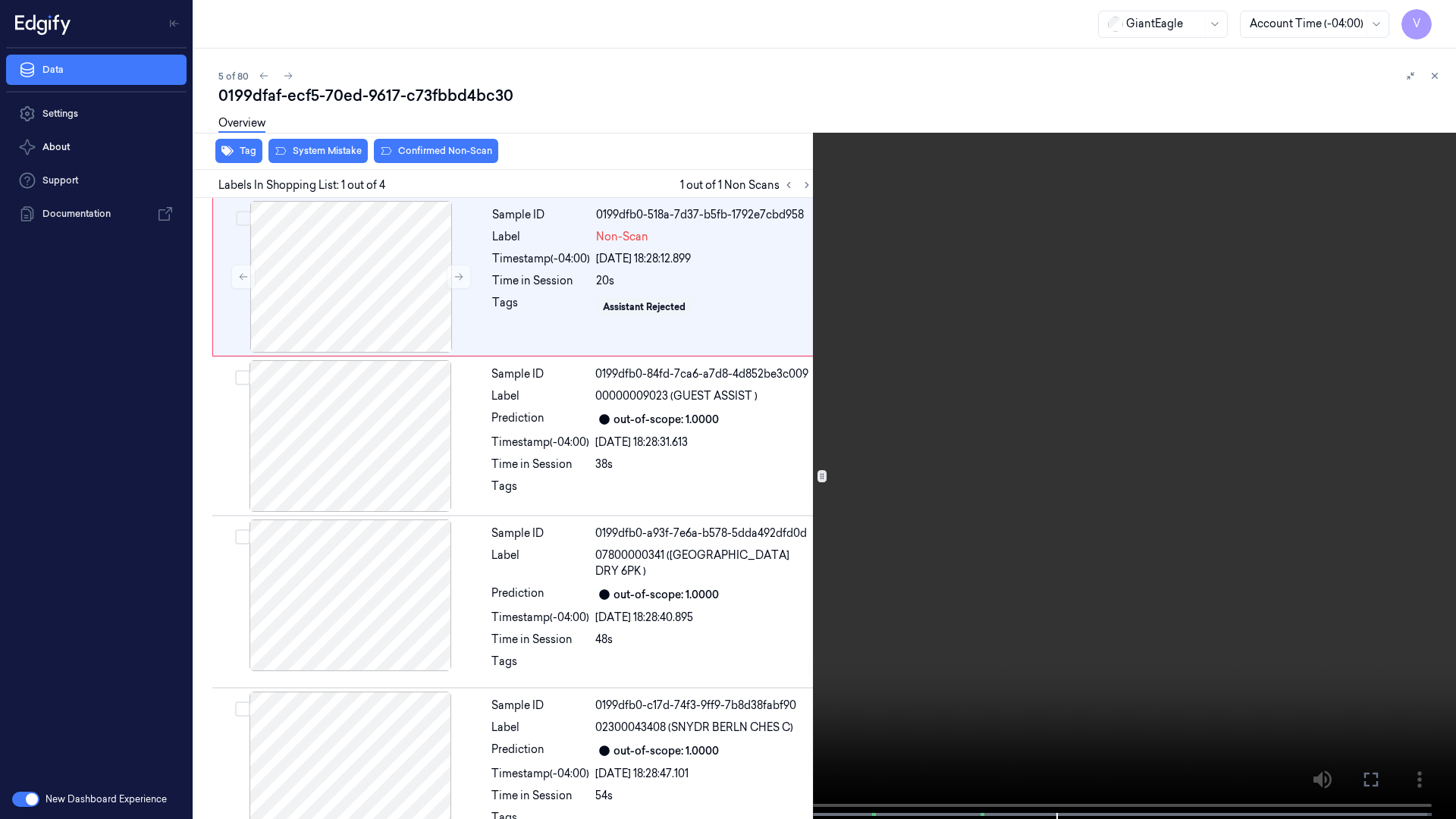
click at [0, 0] on button at bounding box center [0, 0] width 0 height 0
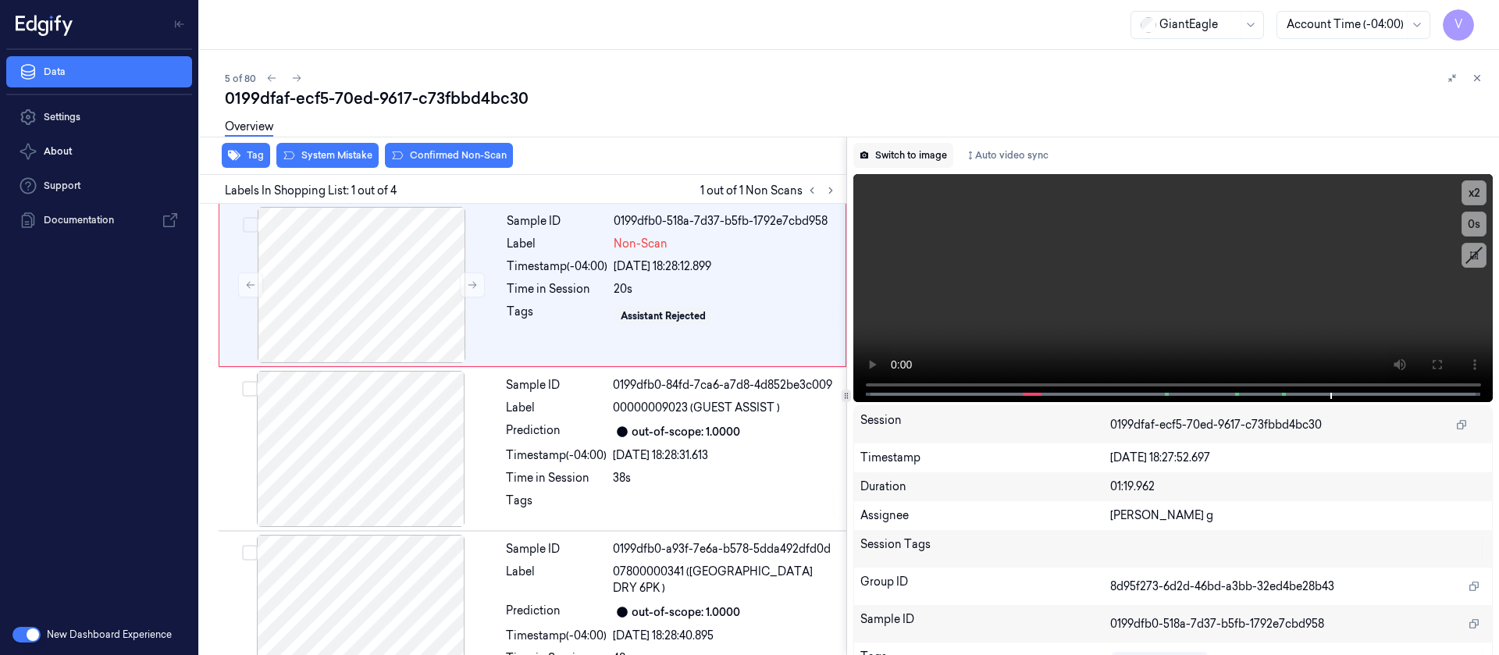
click at [908, 148] on button "Switch to image" at bounding box center [904, 155] width 100 height 25
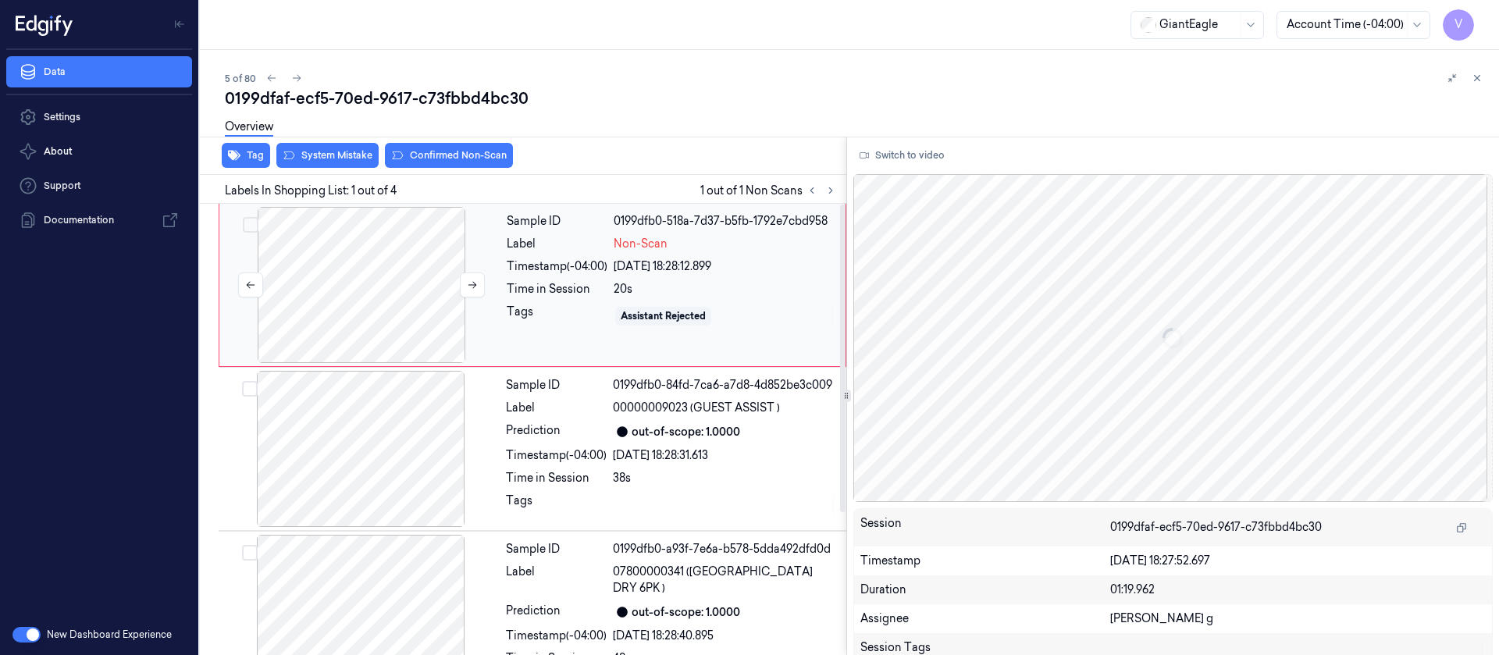
click at [428, 244] on div at bounding box center [362, 285] width 278 height 156
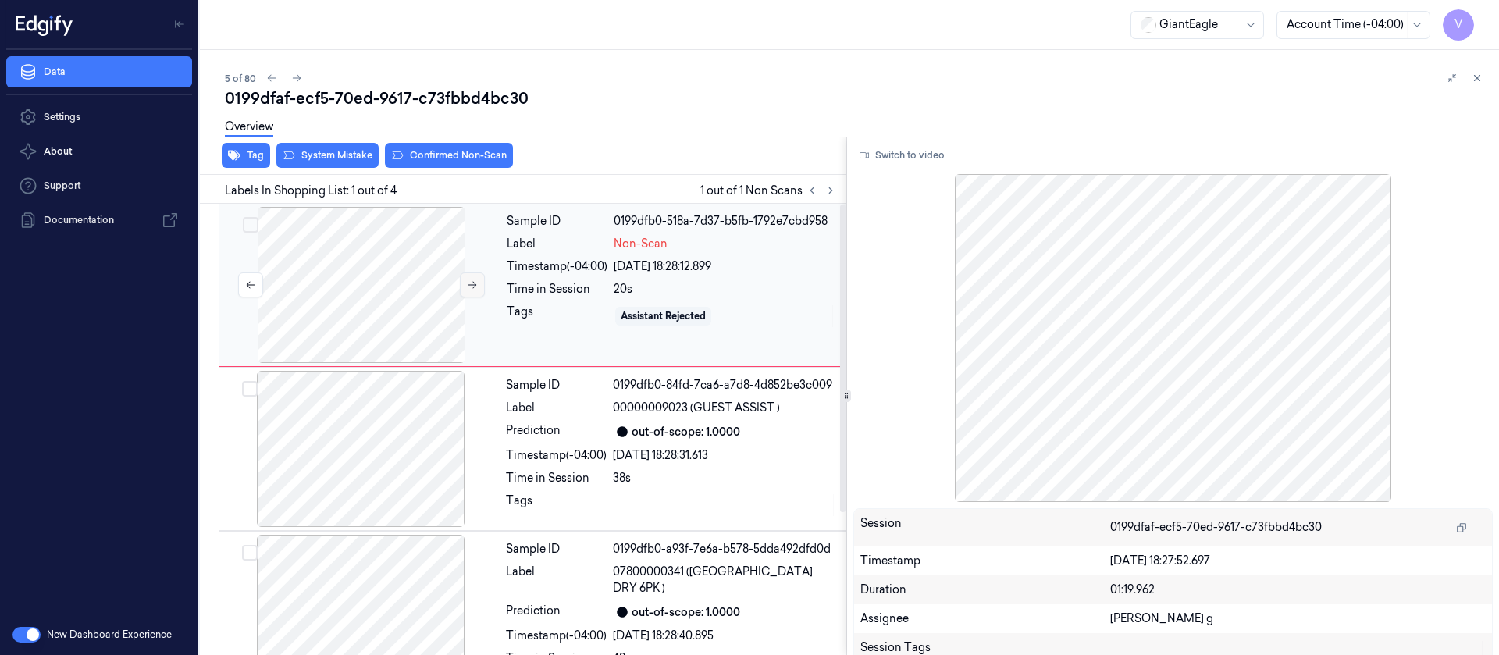
click at [472, 285] on icon at bounding box center [472, 285] width 11 height 11
click at [437, 148] on div "Overview" at bounding box center [856, 129] width 1262 height 40
click at [440, 162] on button "Confirmed Non-Scan" at bounding box center [449, 155] width 128 height 25
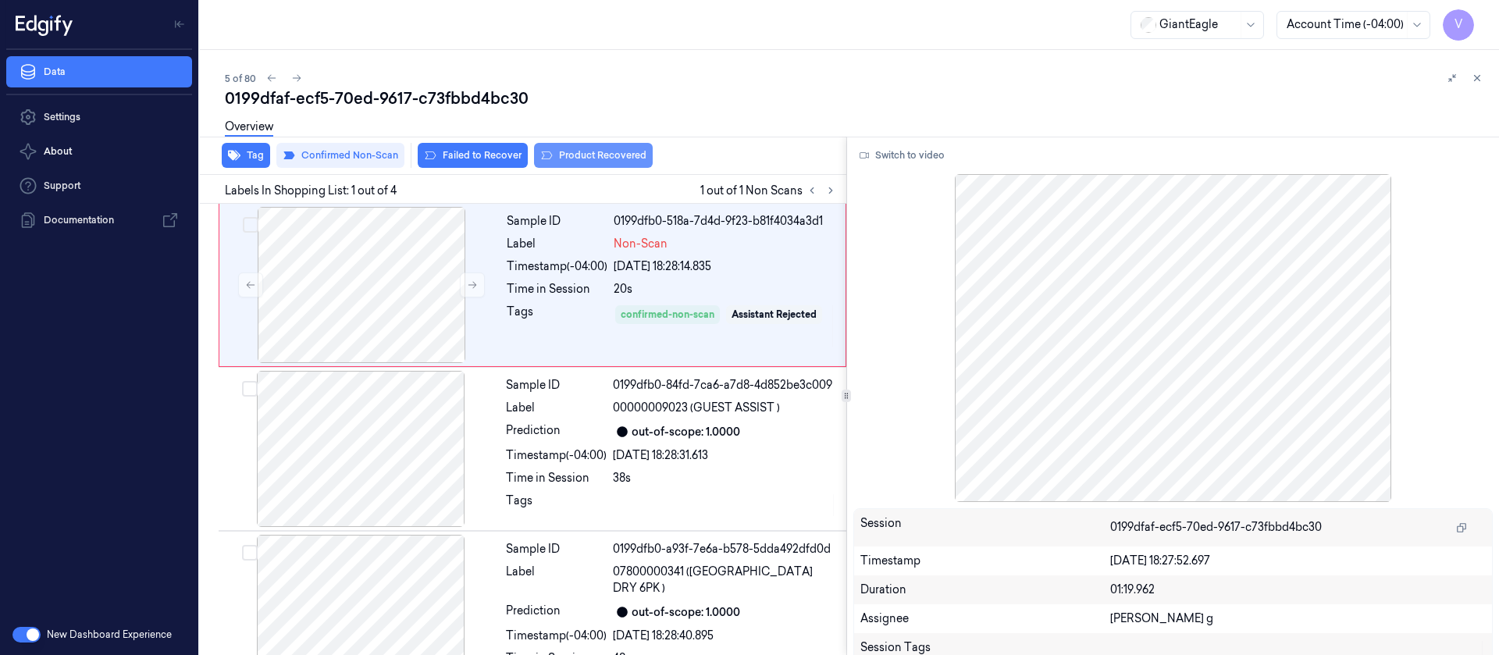
click at [570, 155] on button "Product Recovered" at bounding box center [593, 155] width 119 height 25
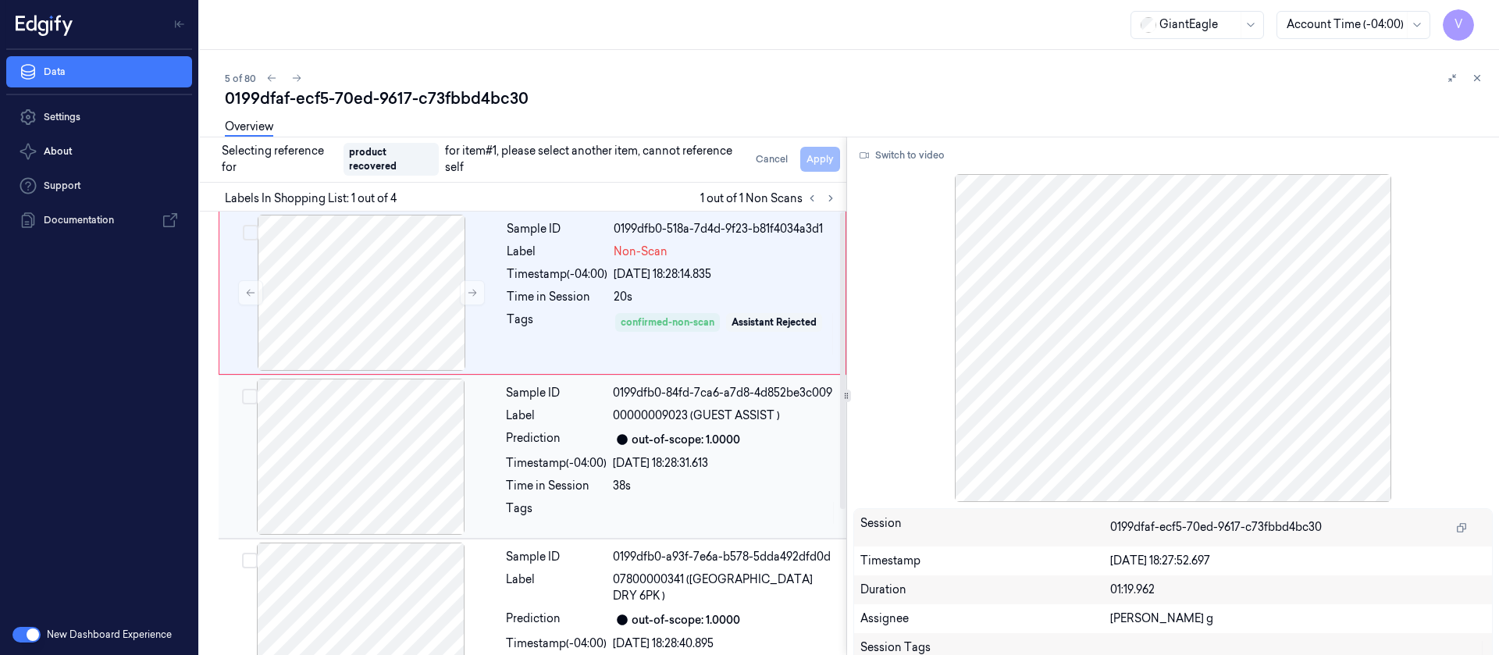
click at [377, 453] on div at bounding box center [361, 457] width 278 height 156
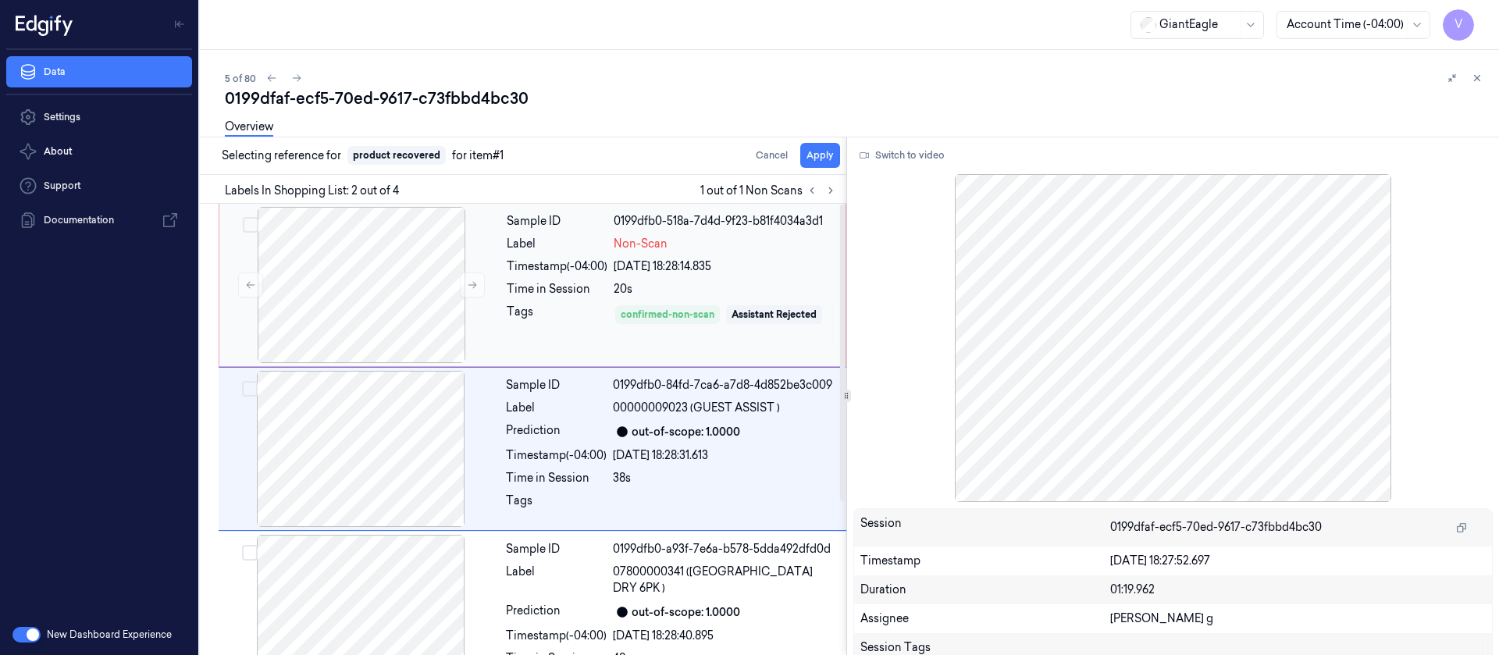
scroll to position [20, 0]
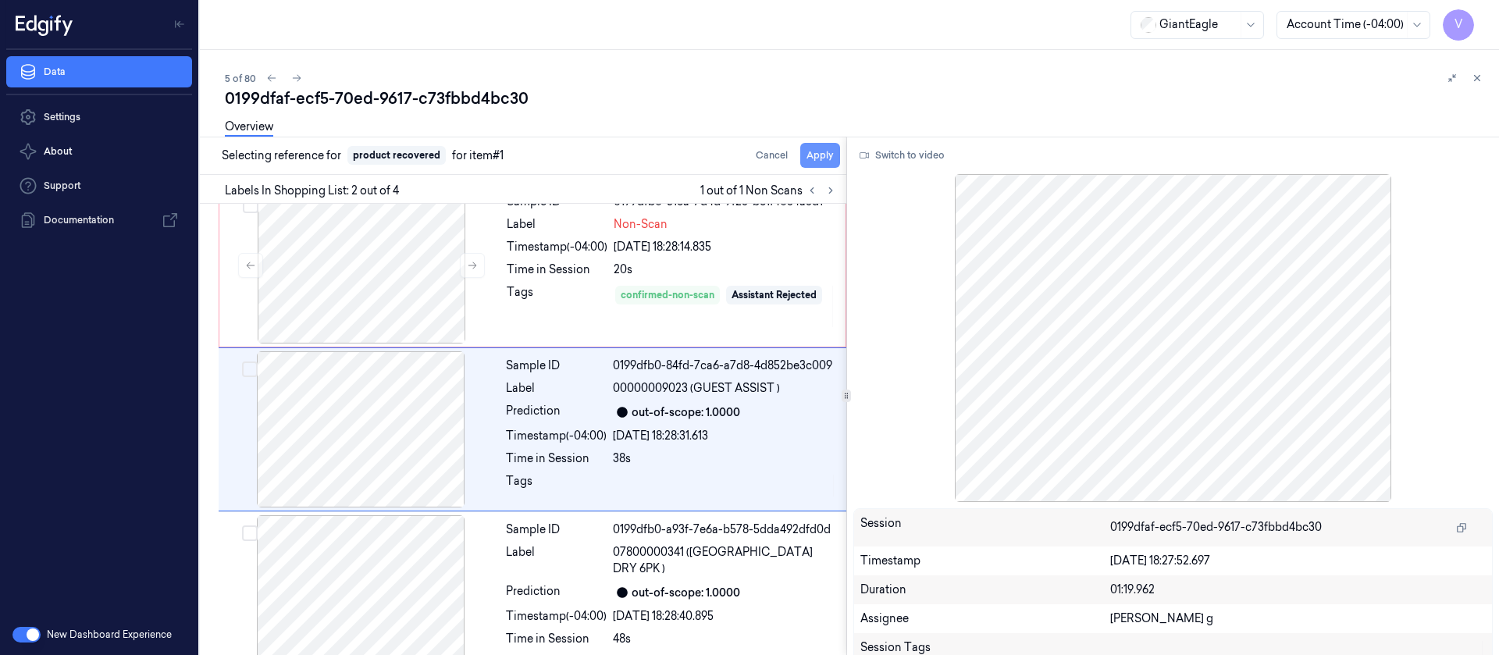
click at [822, 151] on button "Apply" at bounding box center [820, 155] width 40 height 25
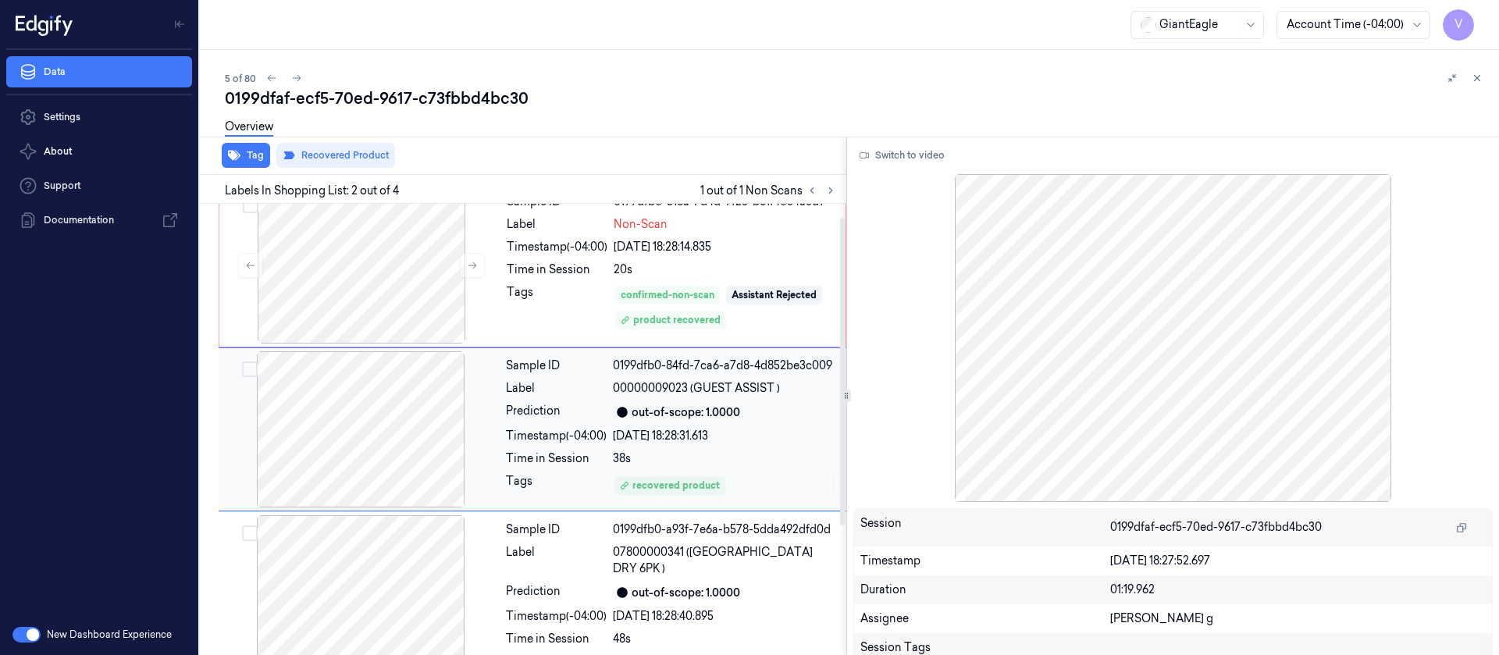
click at [371, 434] on div at bounding box center [361, 429] width 278 height 156
click at [358, 162] on button "Recovered Product" at bounding box center [335, 155] width 119 height 25
click at [416, 244] on div at bounding box center [362, 265] width 278 height 156
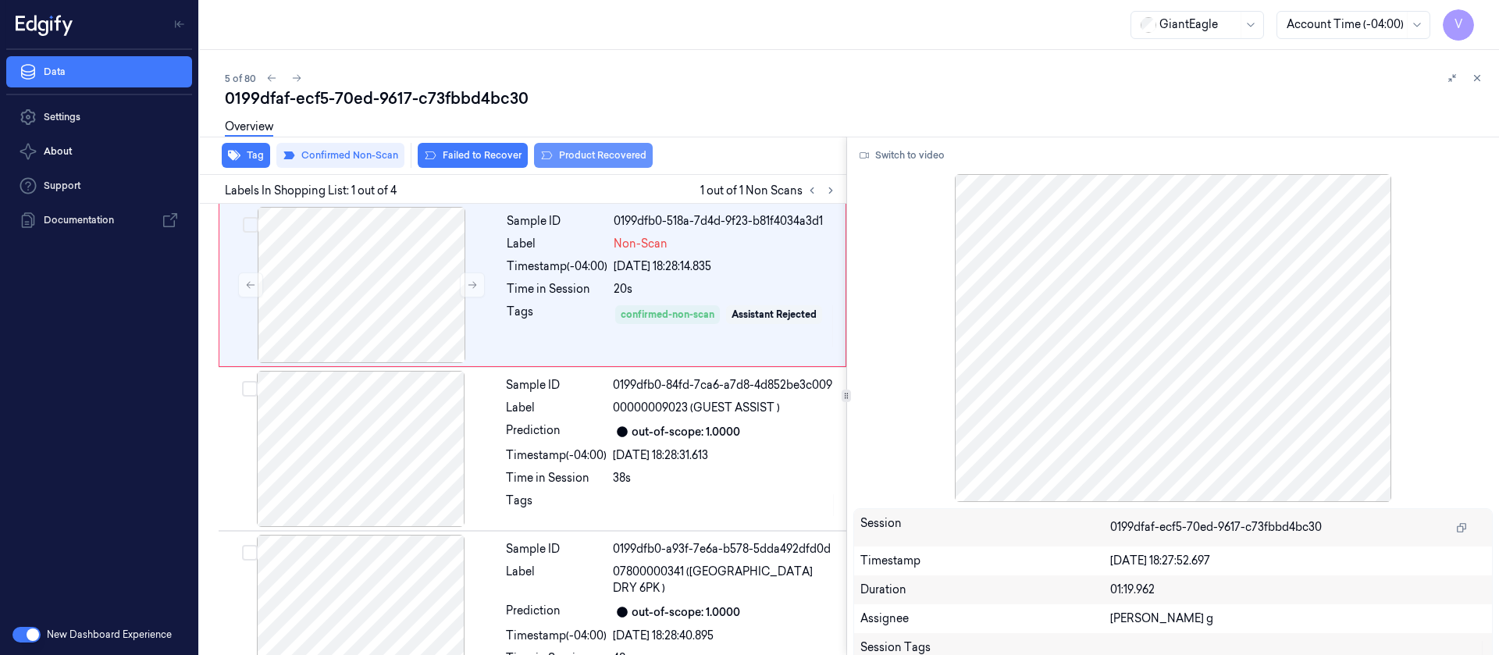
click at [582, 158] on button "Product Recovered" at bounding box center [593, 155] width 119 height 25
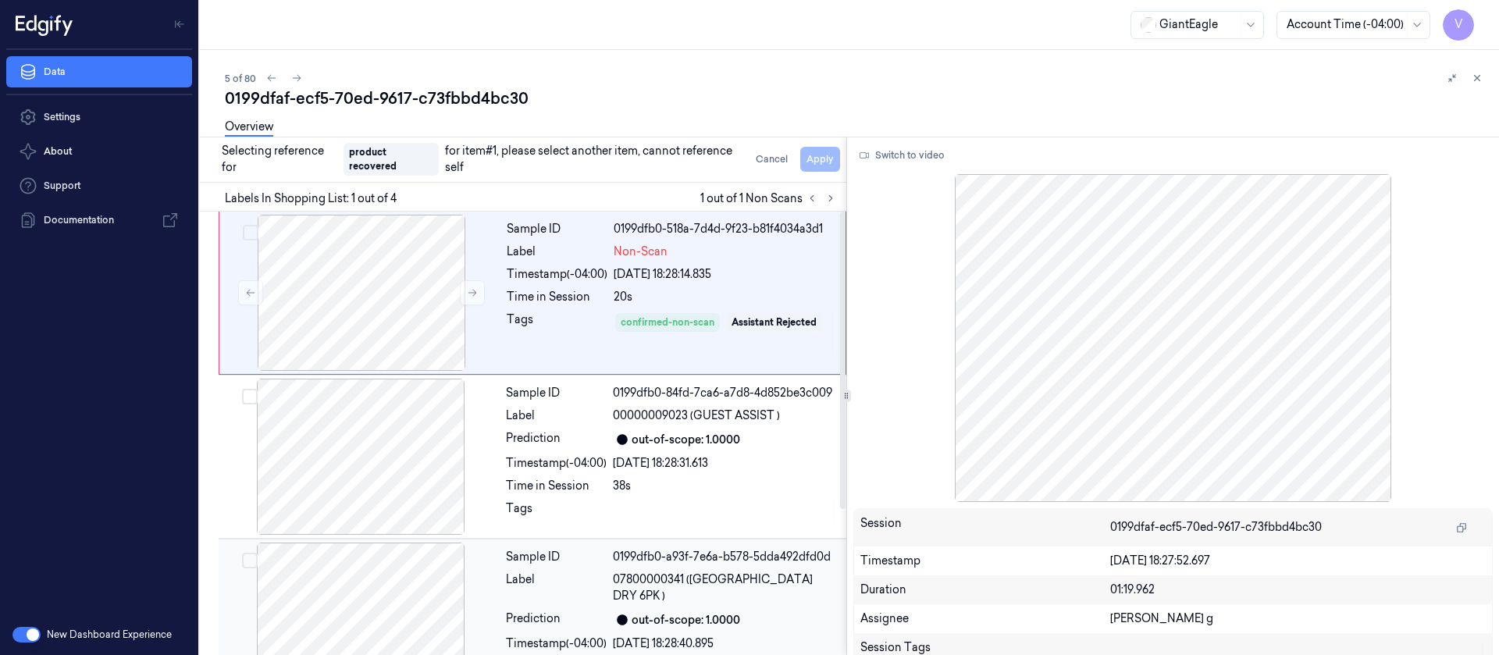
click at [371, 581] on div at bounding box center [361, 621] width 278 height 156
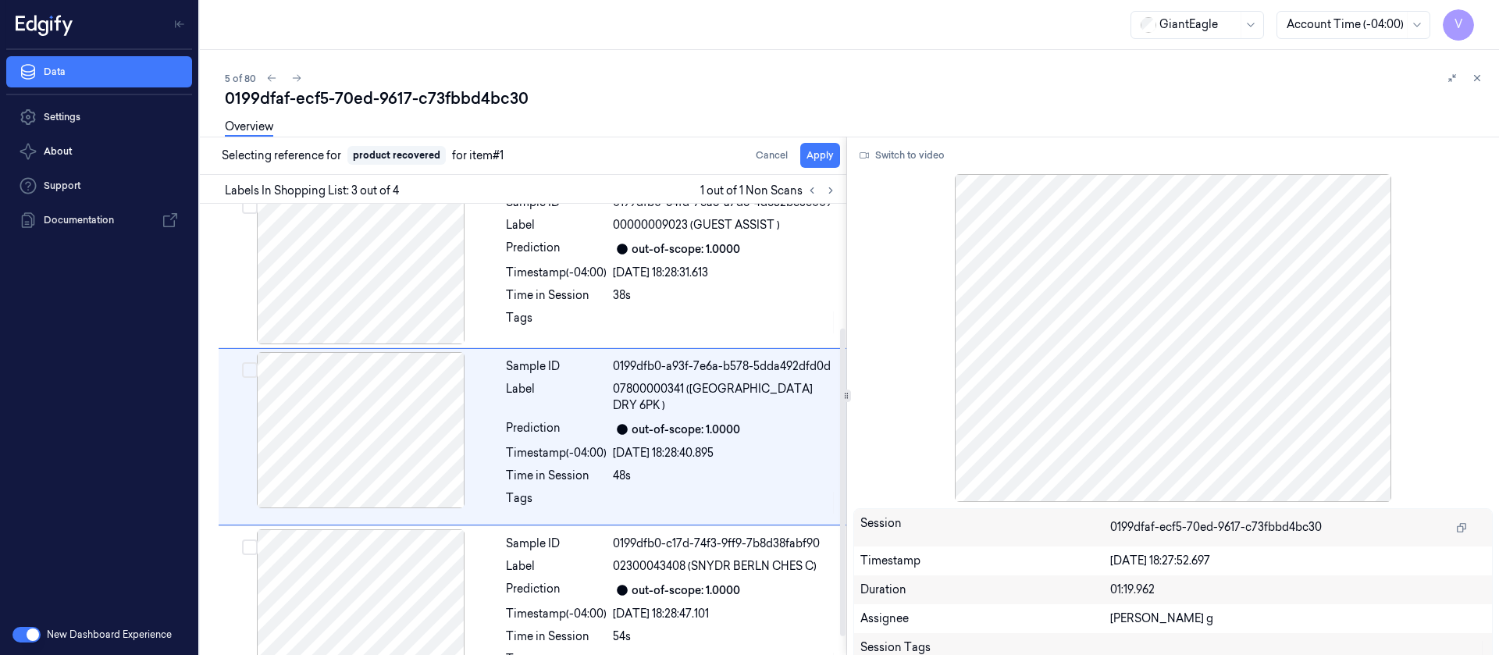
scroll to position [184, 0]
click at [815, 156] on button "Apply" at bounding box center [820, 155] width 40 height 25
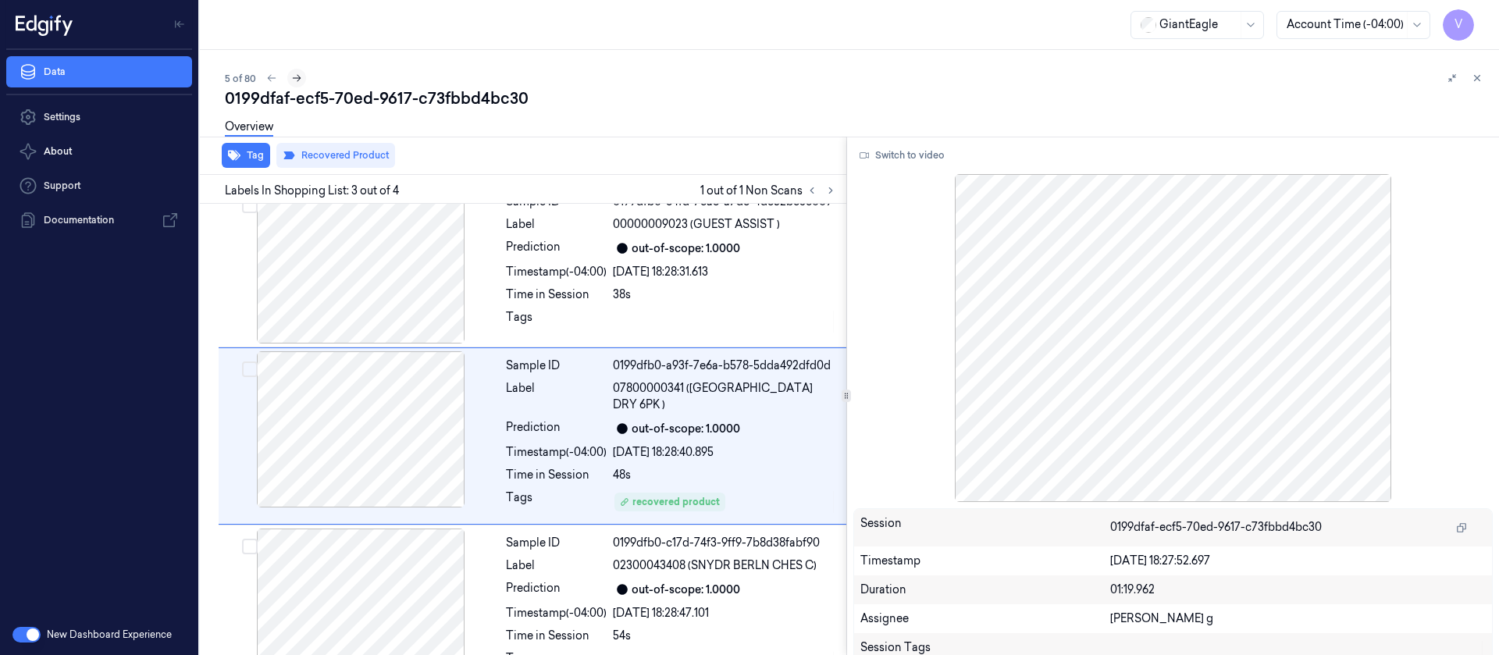
click at [300, 81] on icon at bounding box center [296, 78] width 11 height 11
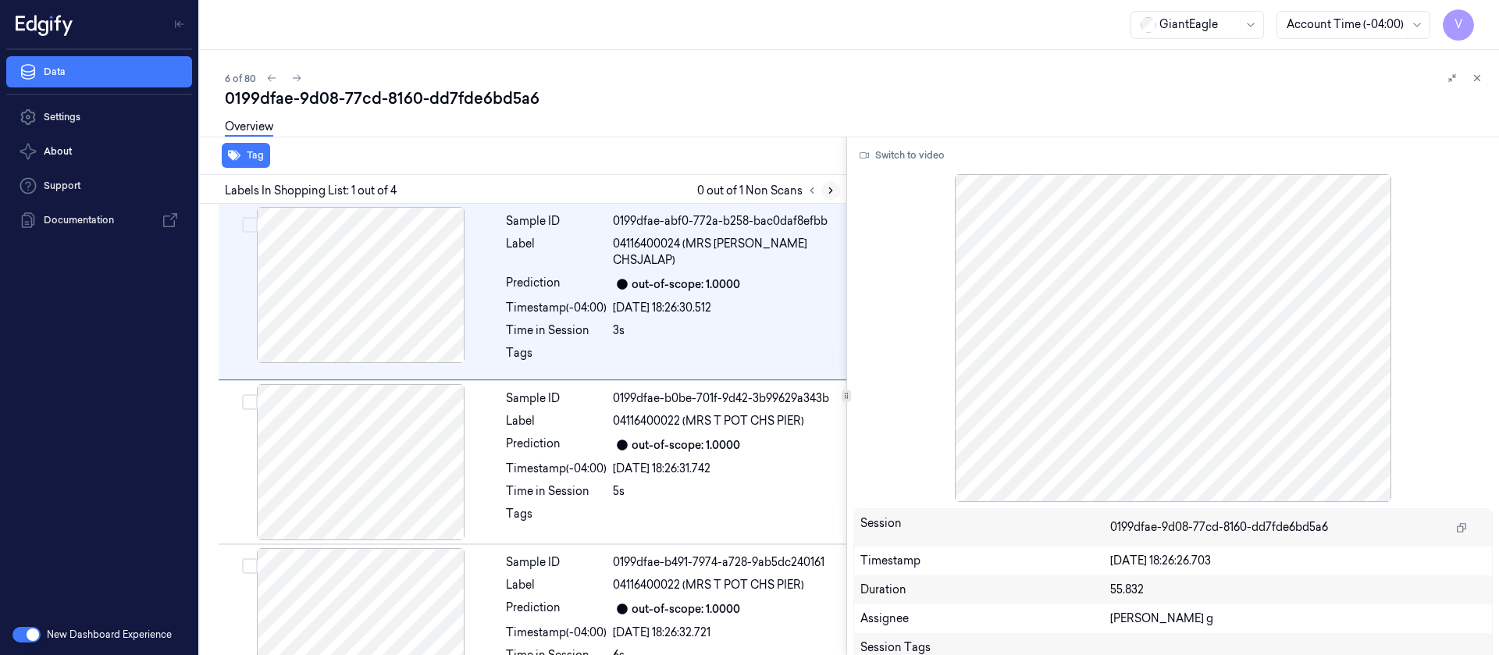
click at [836, 193] on button at bounding box center [831, 190] width 19 height 19
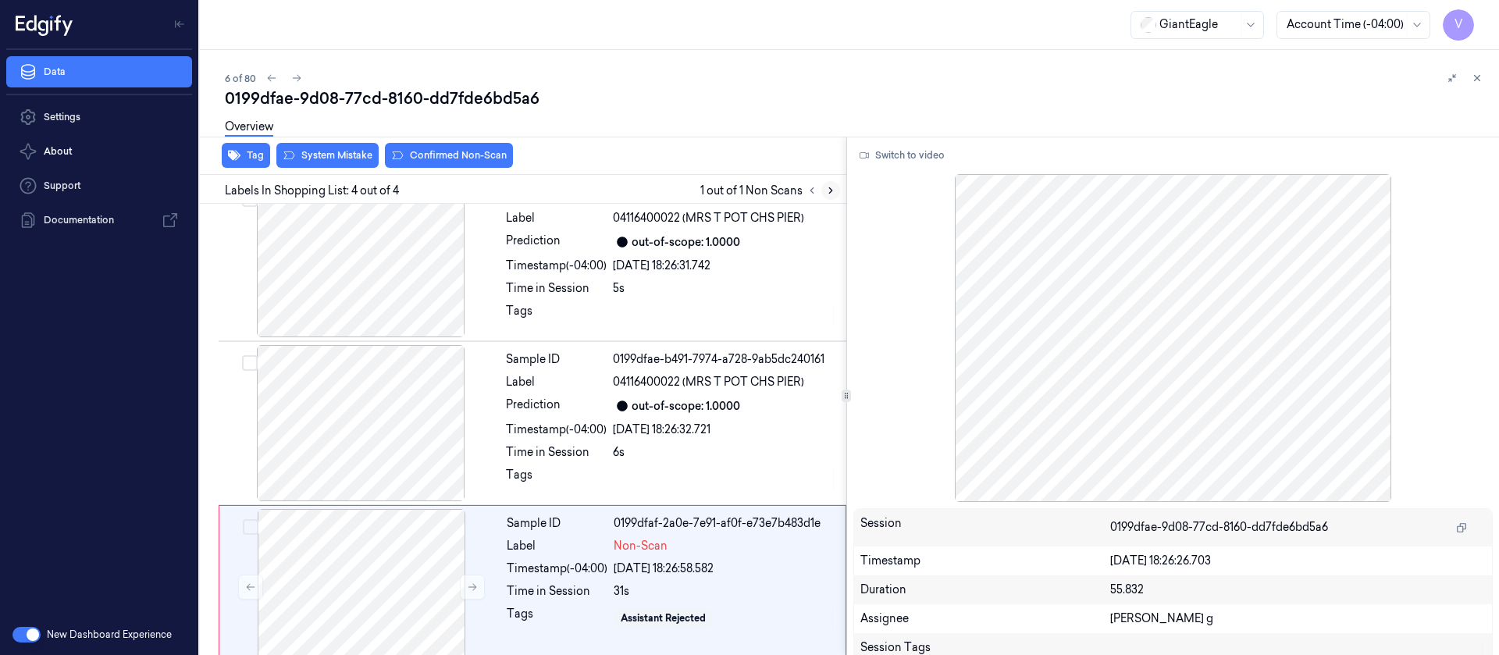
scroll to position [209, 0]
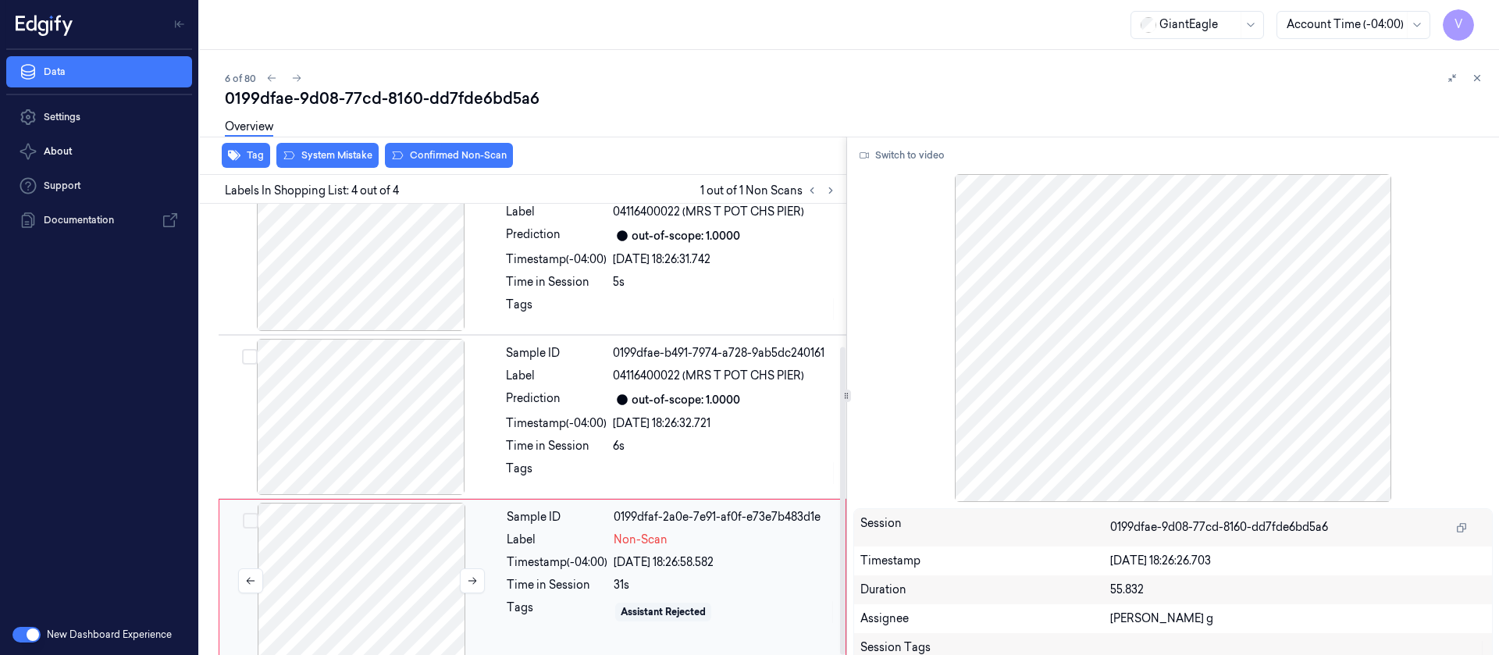
click at [355, 573] on div at bounding box center [362, 581] width 278 height 156
click at [892, 151] on button "Switch to video" at bounding box center [903, 155] width 98 height 25
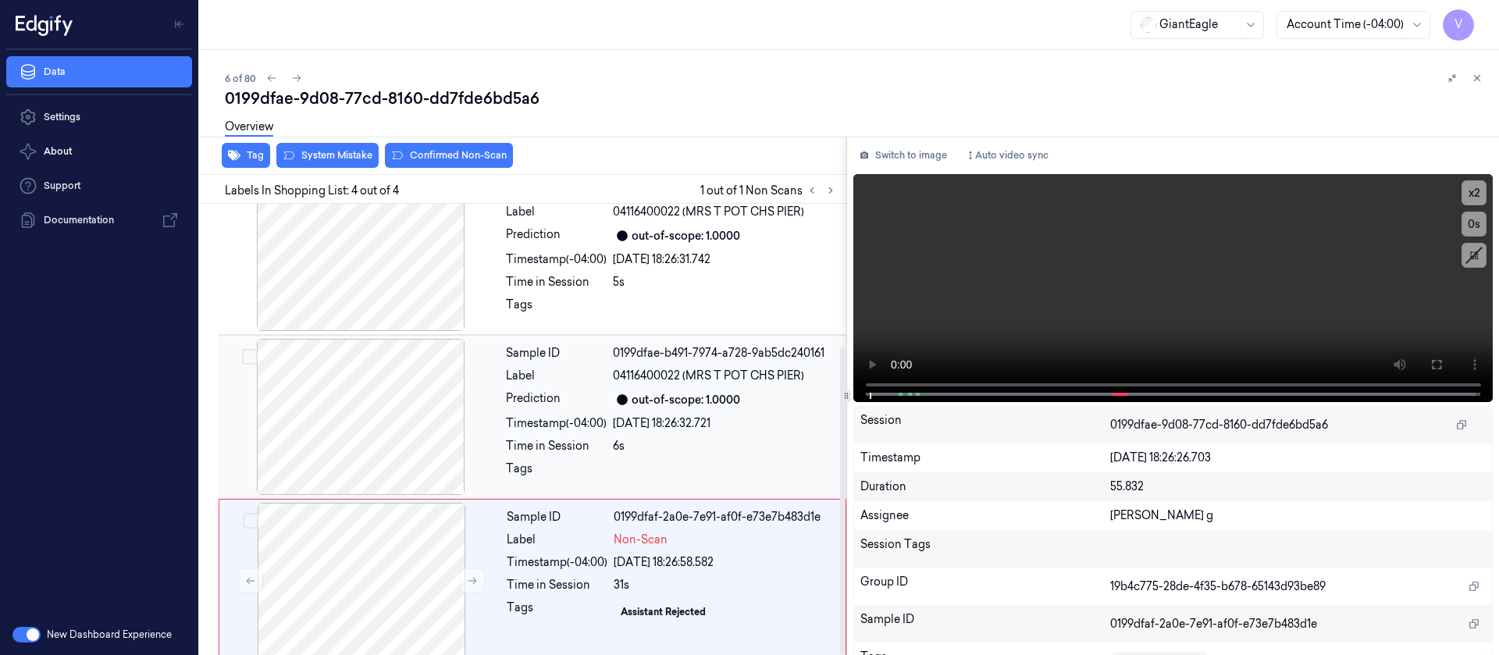
click at [591, 439] on div "Time in Session" at bounding box center [556, 446] width 101 height 16
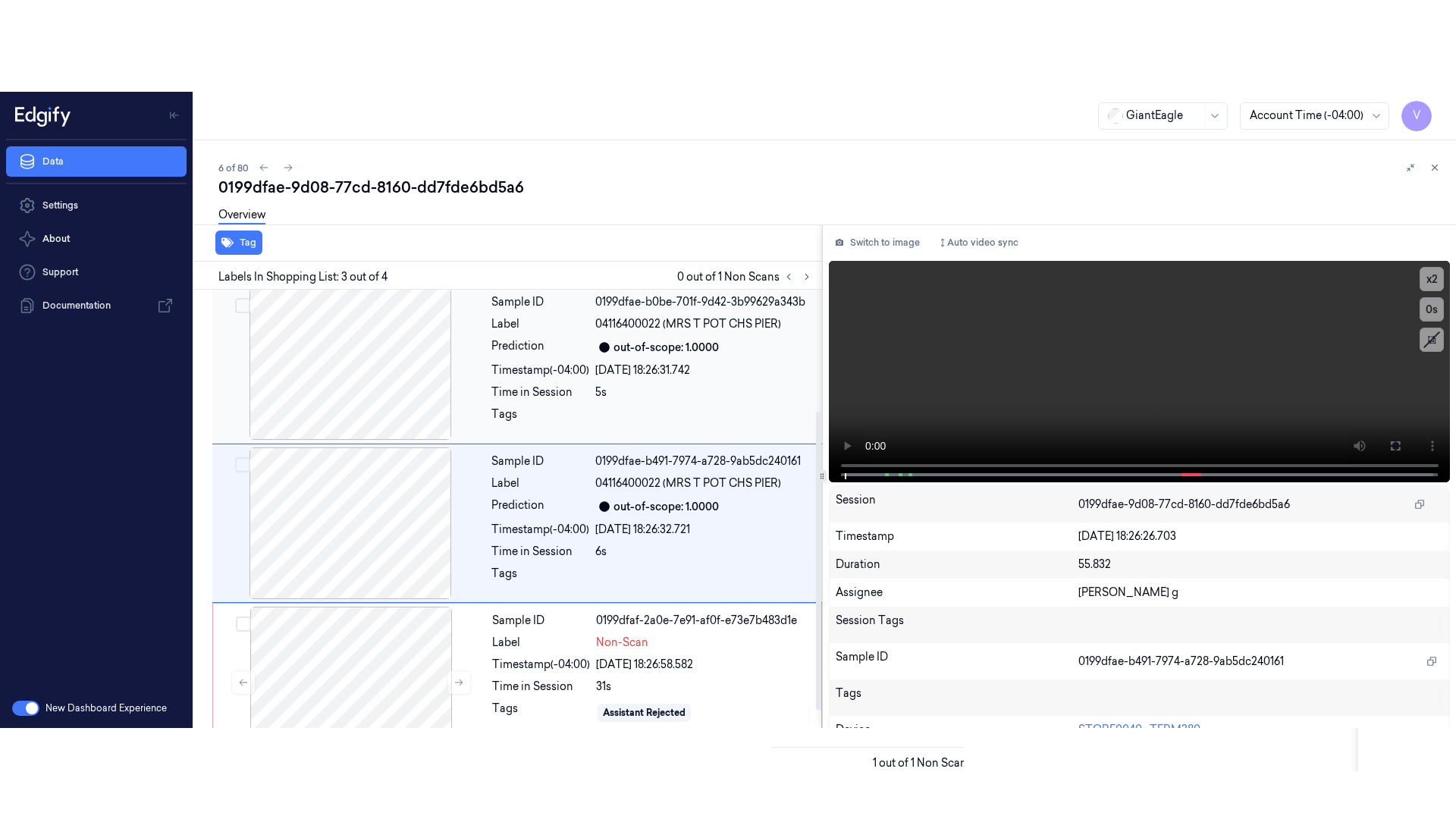
scroll to position [179, 0]
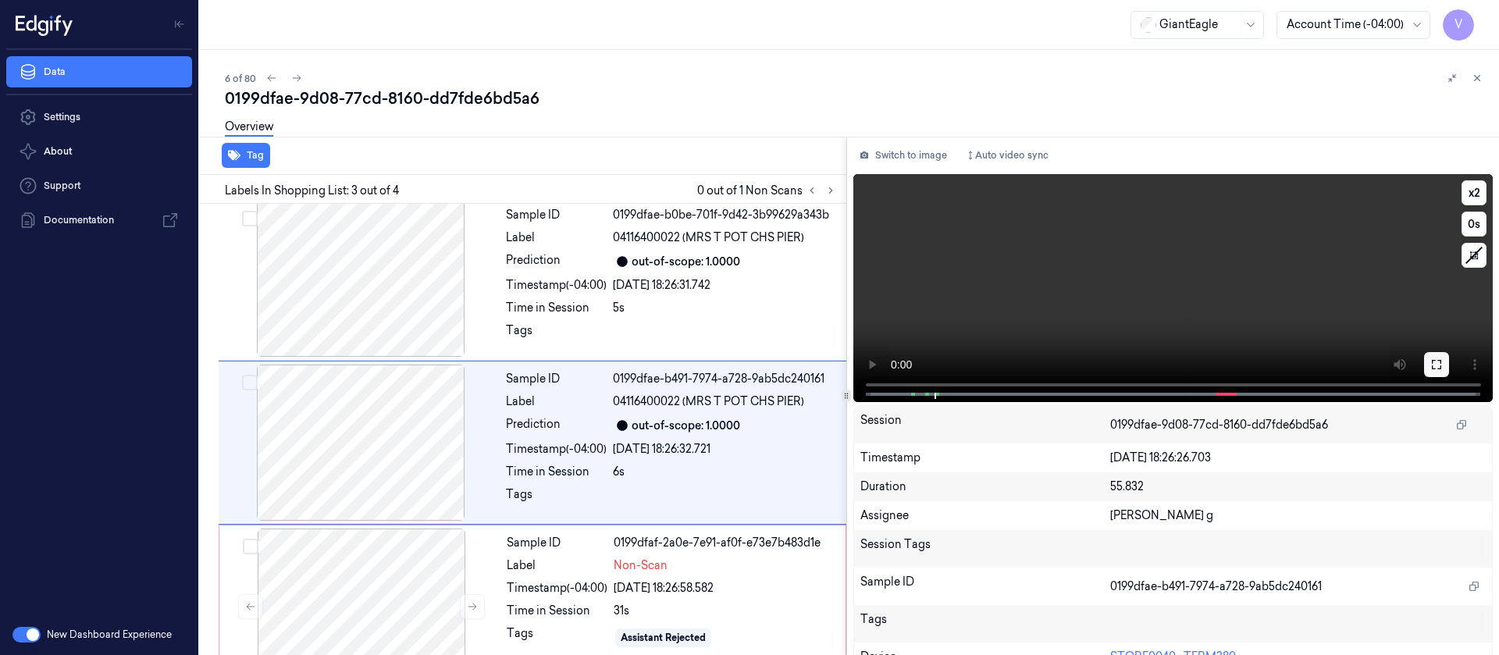
click at [1431, 359] on icon at bounding box center [1437, 364] width 12 height 12
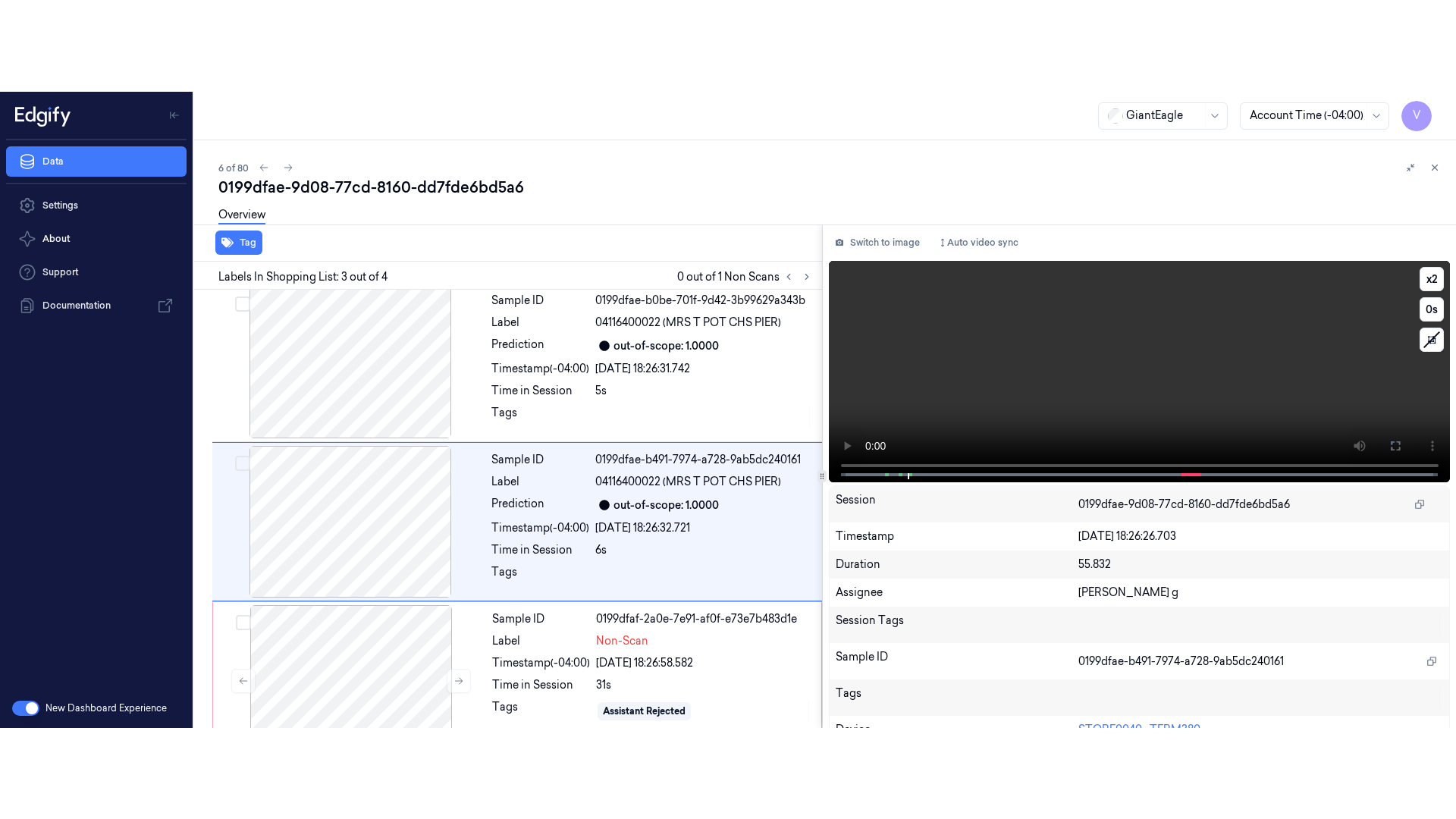
scroll to position [20, 0]
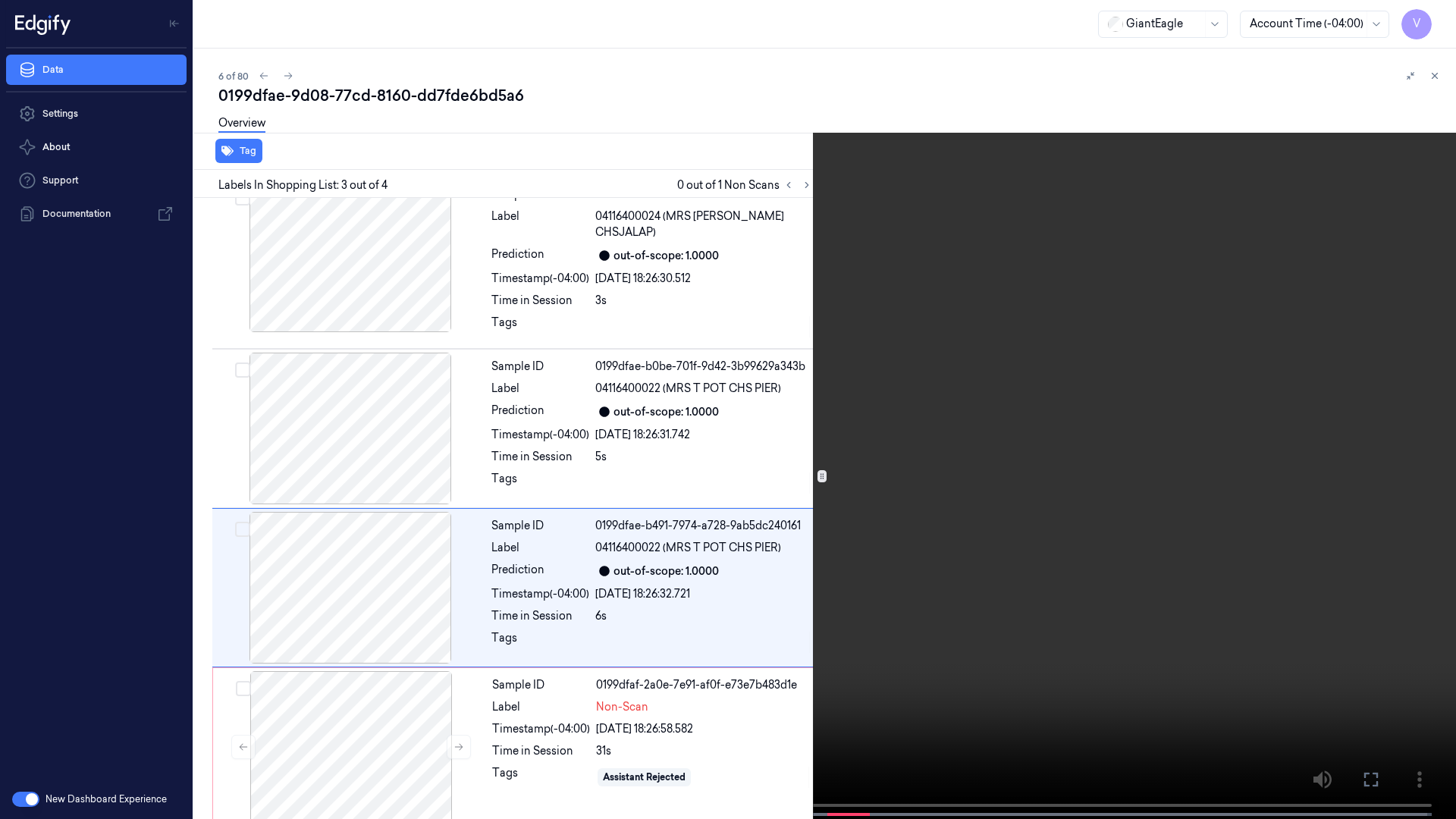
click at [126, 635] on span at bounding box center [127, 815] width 2 height 8
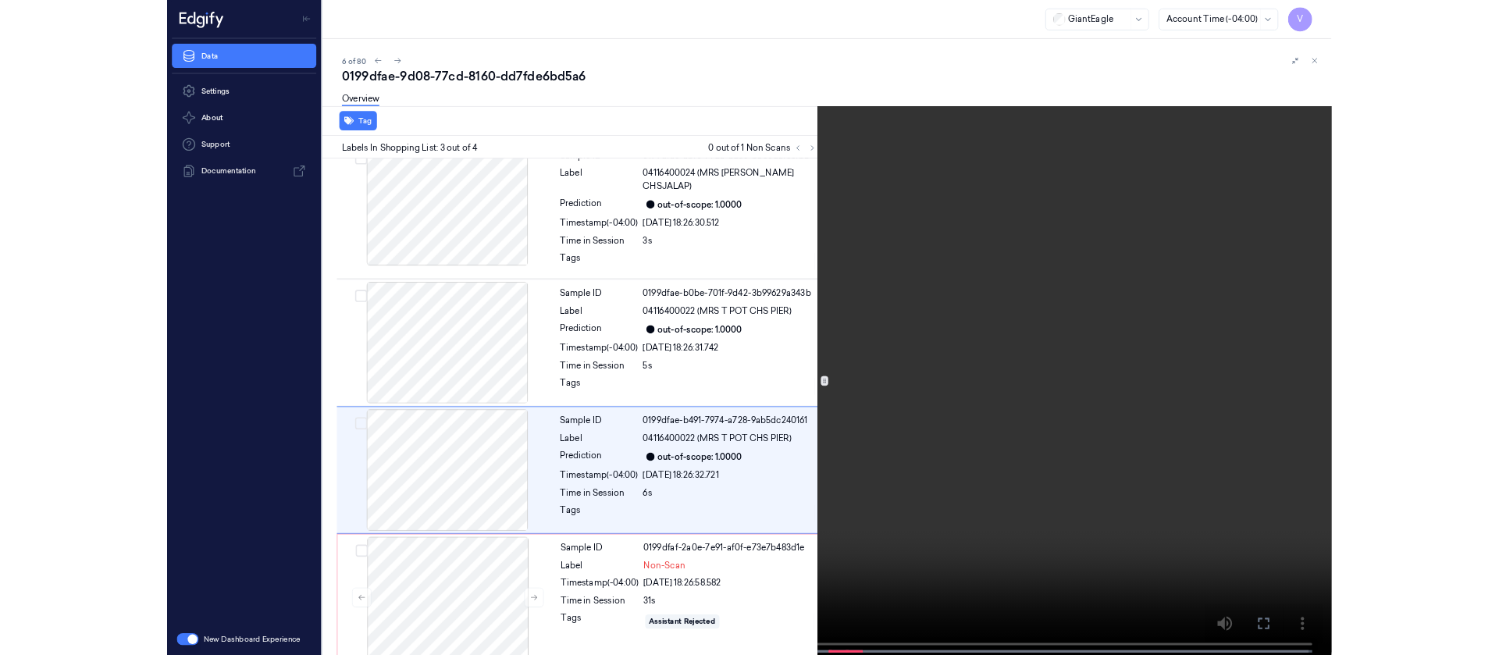
scroll to position [0, 0]
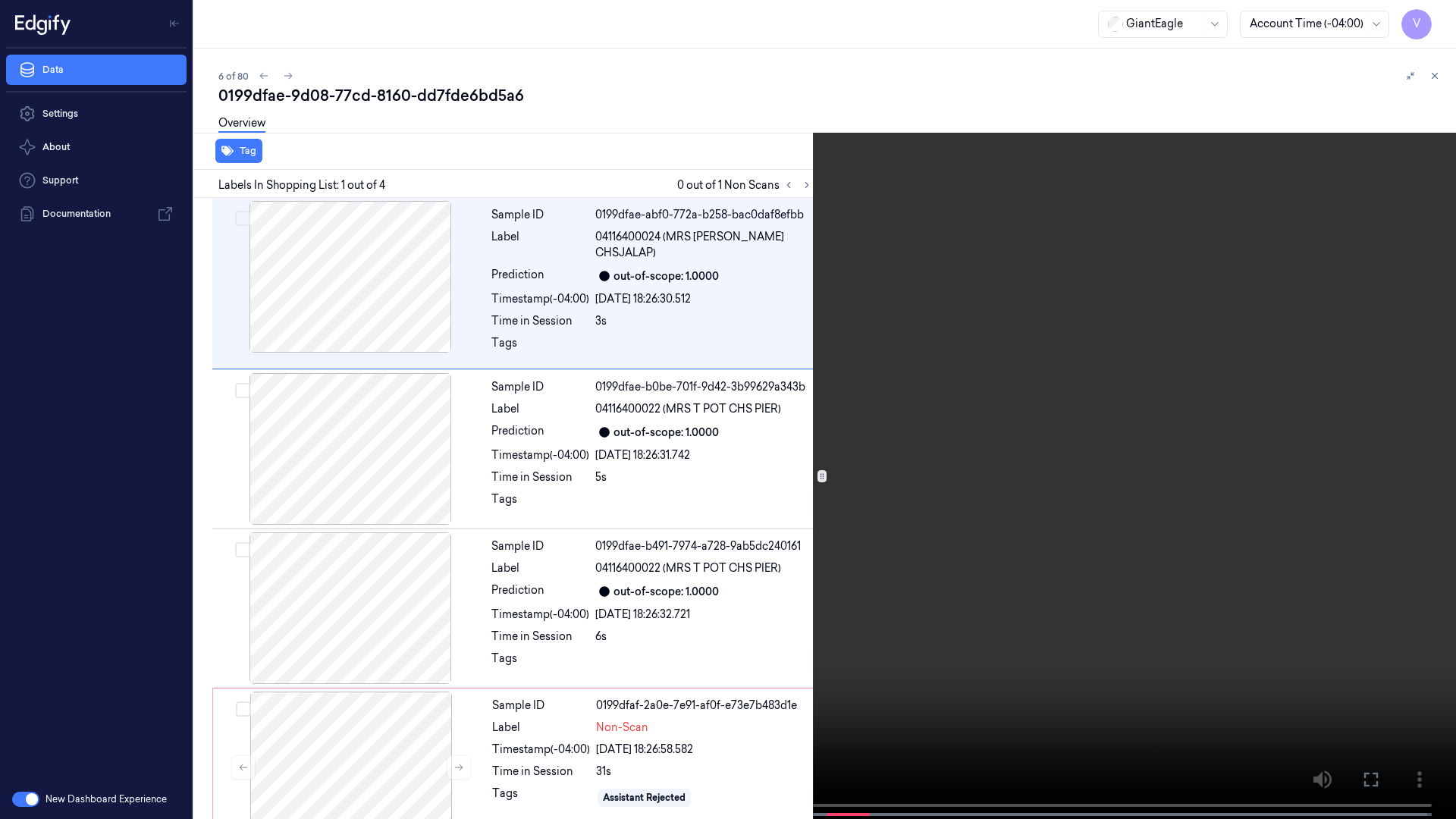
click at [125, 635] on span at bounding box center [125, 815] width 2 height 8
click at [0, 0] on icon at bounding box center [0, 0] width 0 height 0
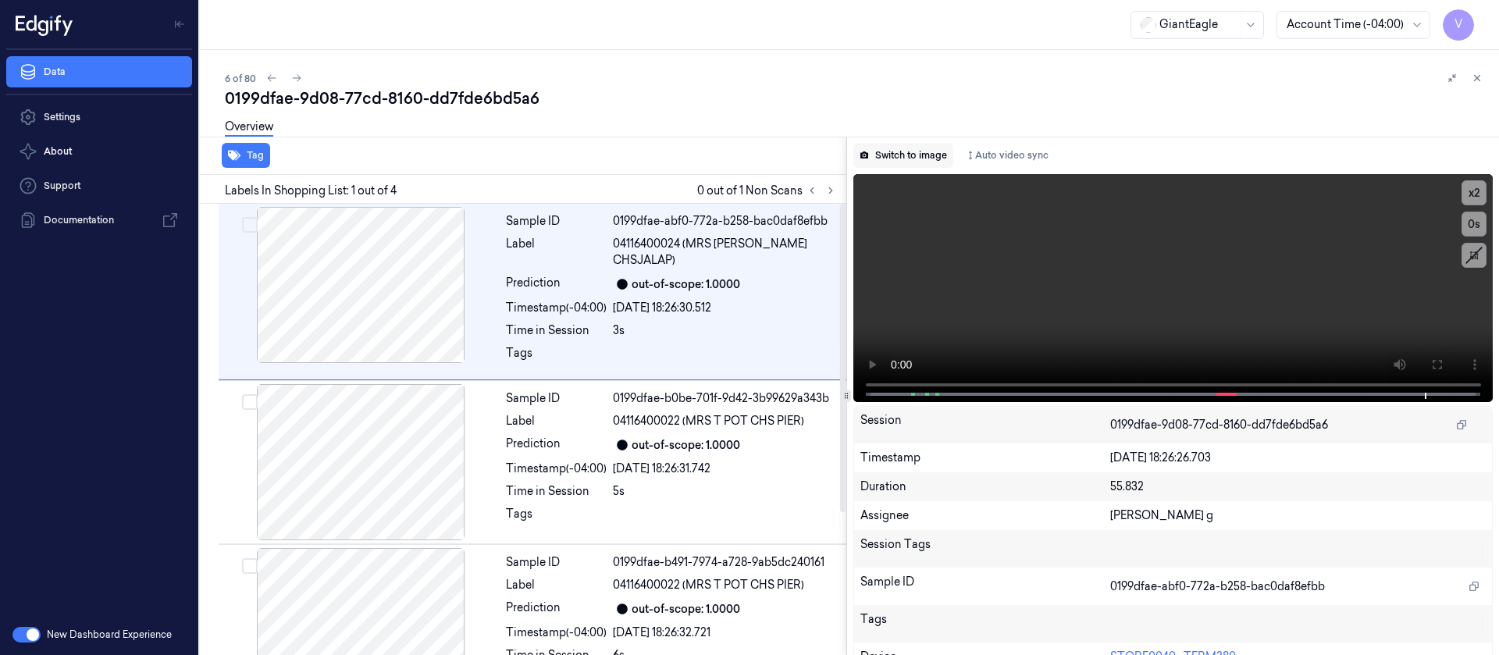
click at [896, 166] on button "Switch to image" at bounding box center [904, 155] width 100 height 25
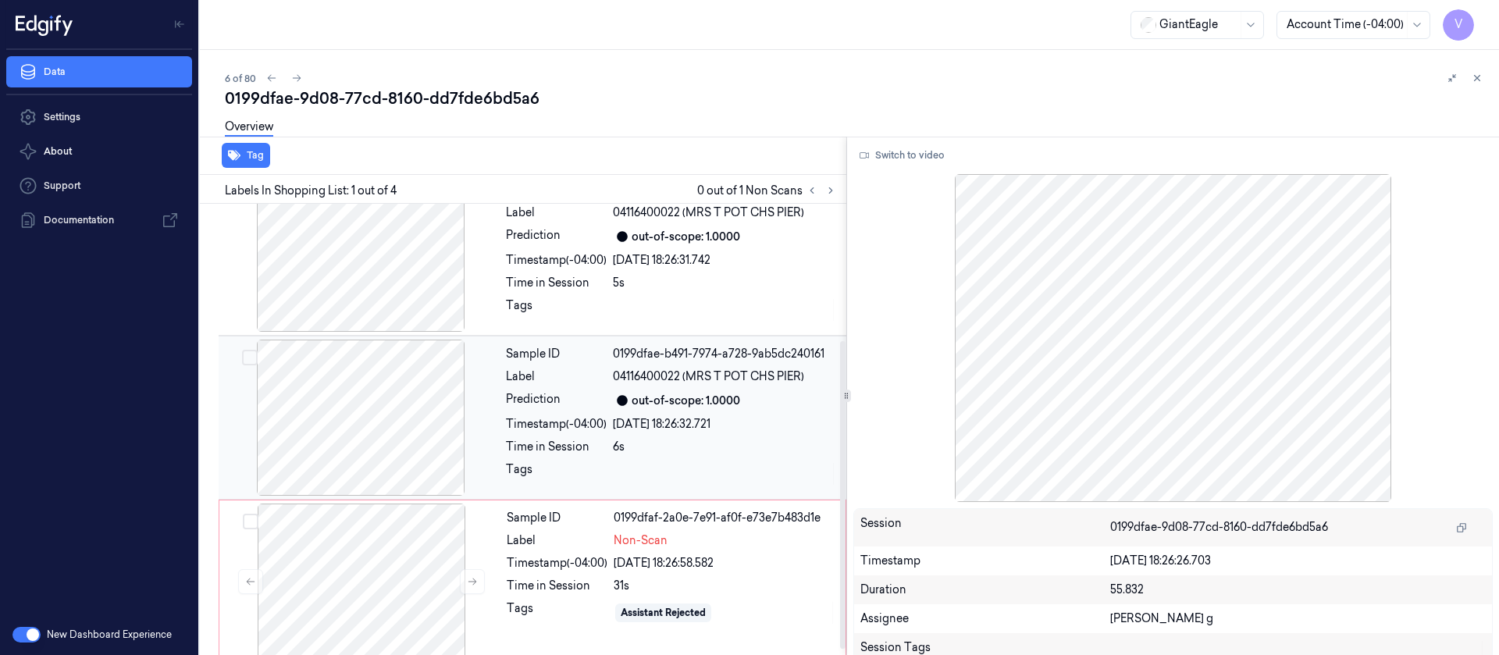
scroll to position [209, 0]
click at [397, 527] on div at bounding box center [362, 581] width 278 height 156
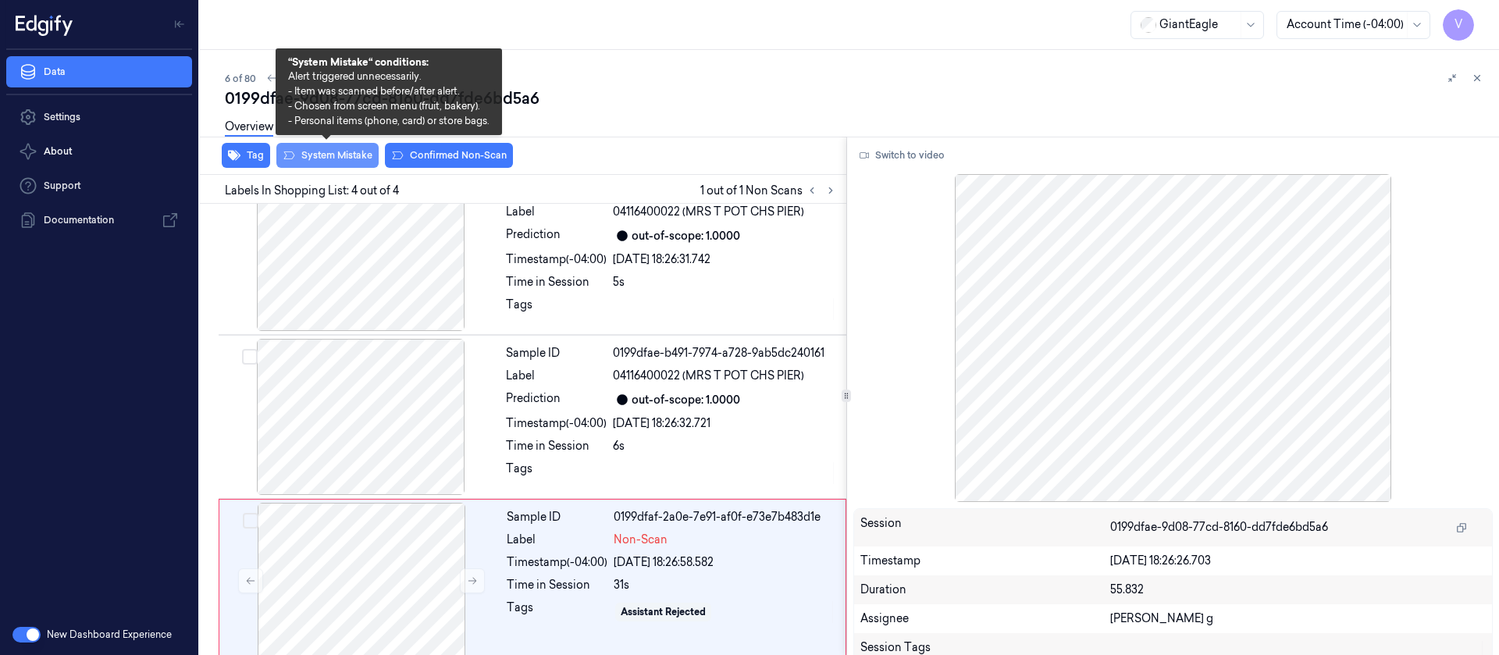
click at [344, 162] on button "System Mistake" at bounding box center [327, 155] width 102 height 25
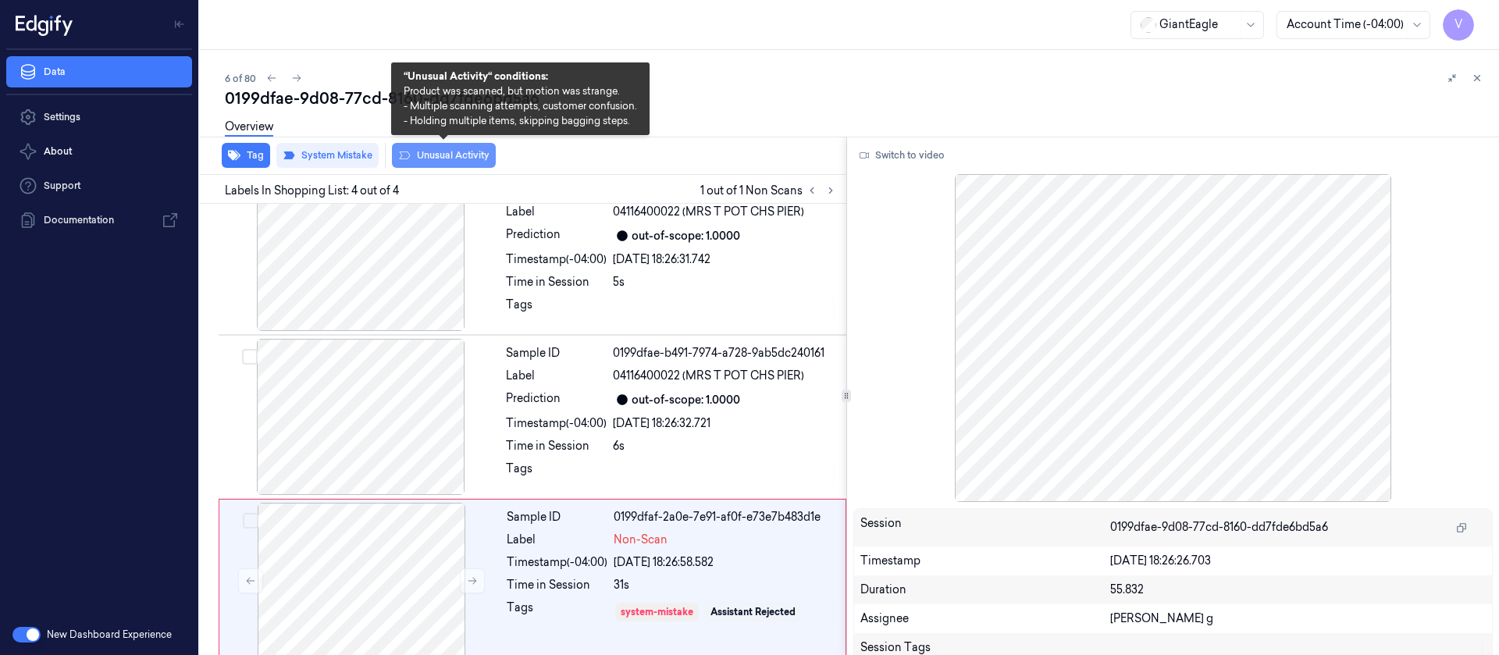
click at [420, 159] on button "Unusual Activity" at bounding box center [444, 155] width 104 height 25
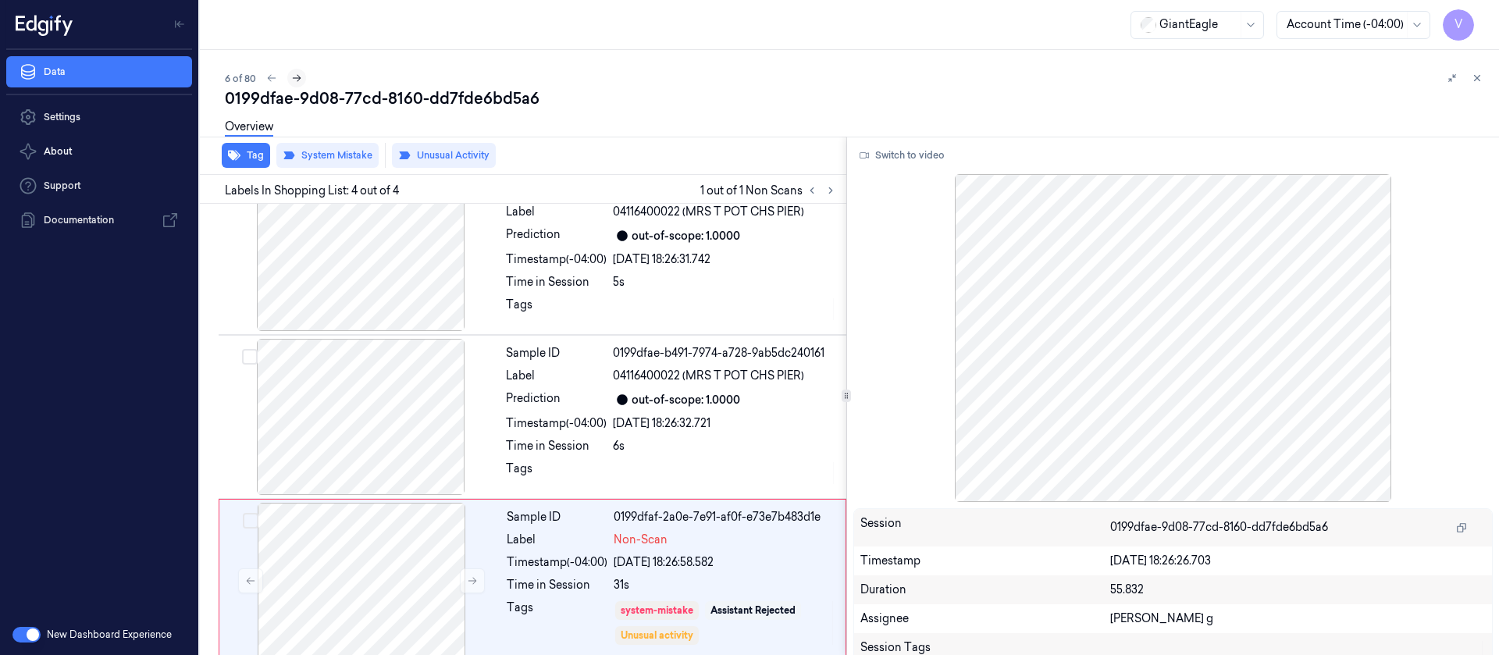
click at [297, 75] on icon at bounding box center [296, 78] width 11 height 11
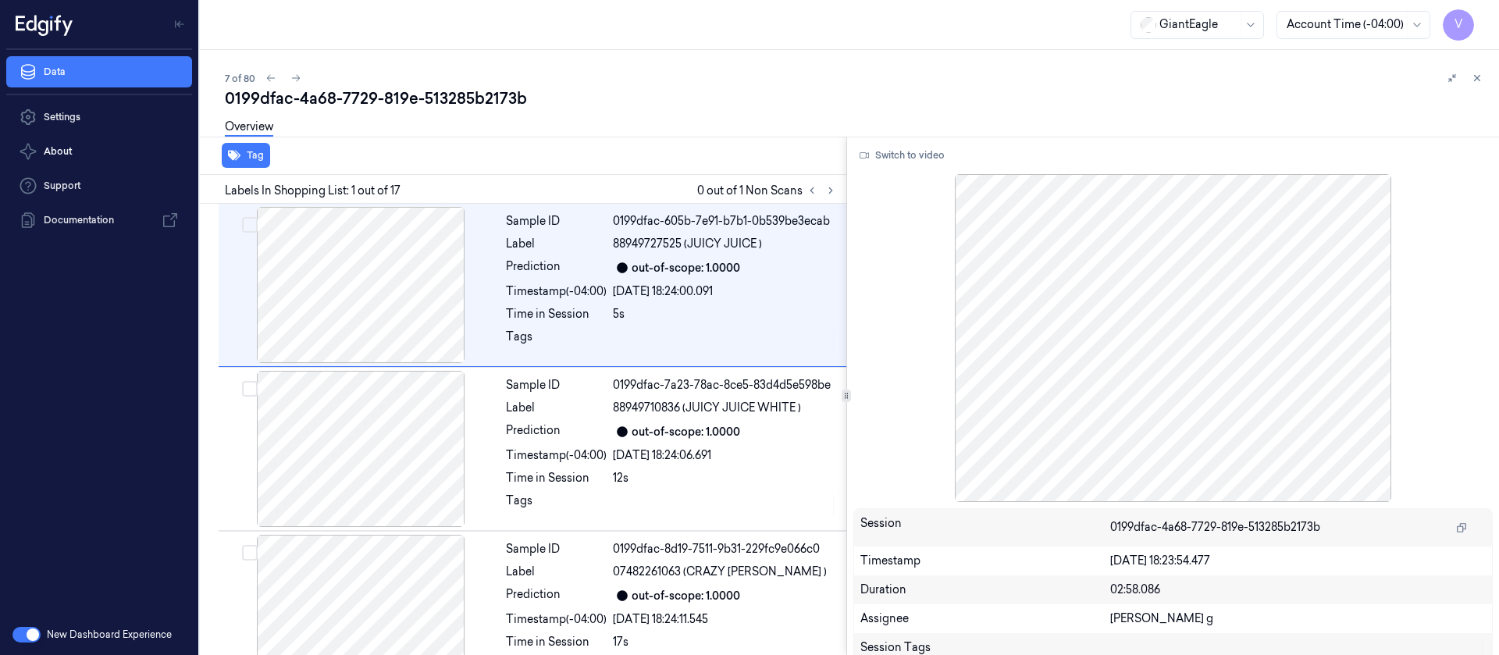
click at [697, 109] on div "Overview" at bounding box center [856, 129] width 1262 height 40
click at [827, 188] on icon at bounding box center [830, 190] width 11 height 11
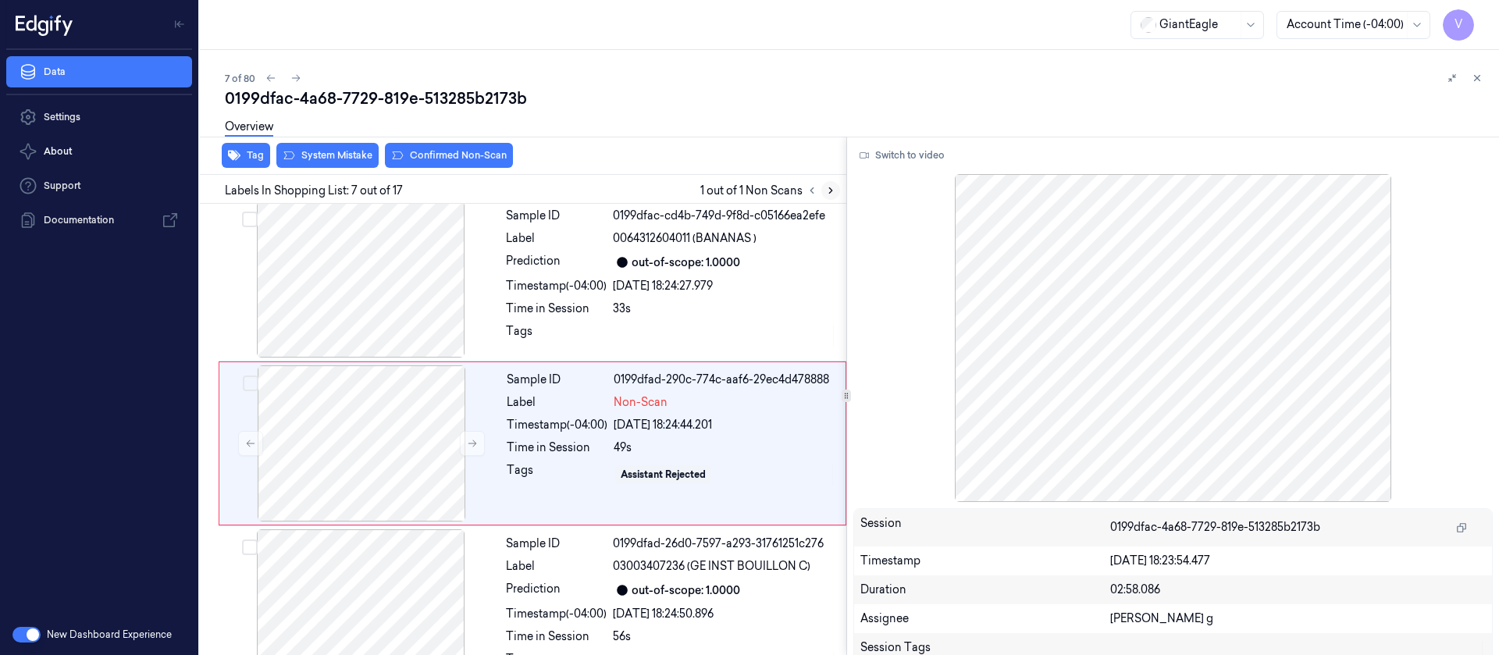
scroll to position [839, 0]
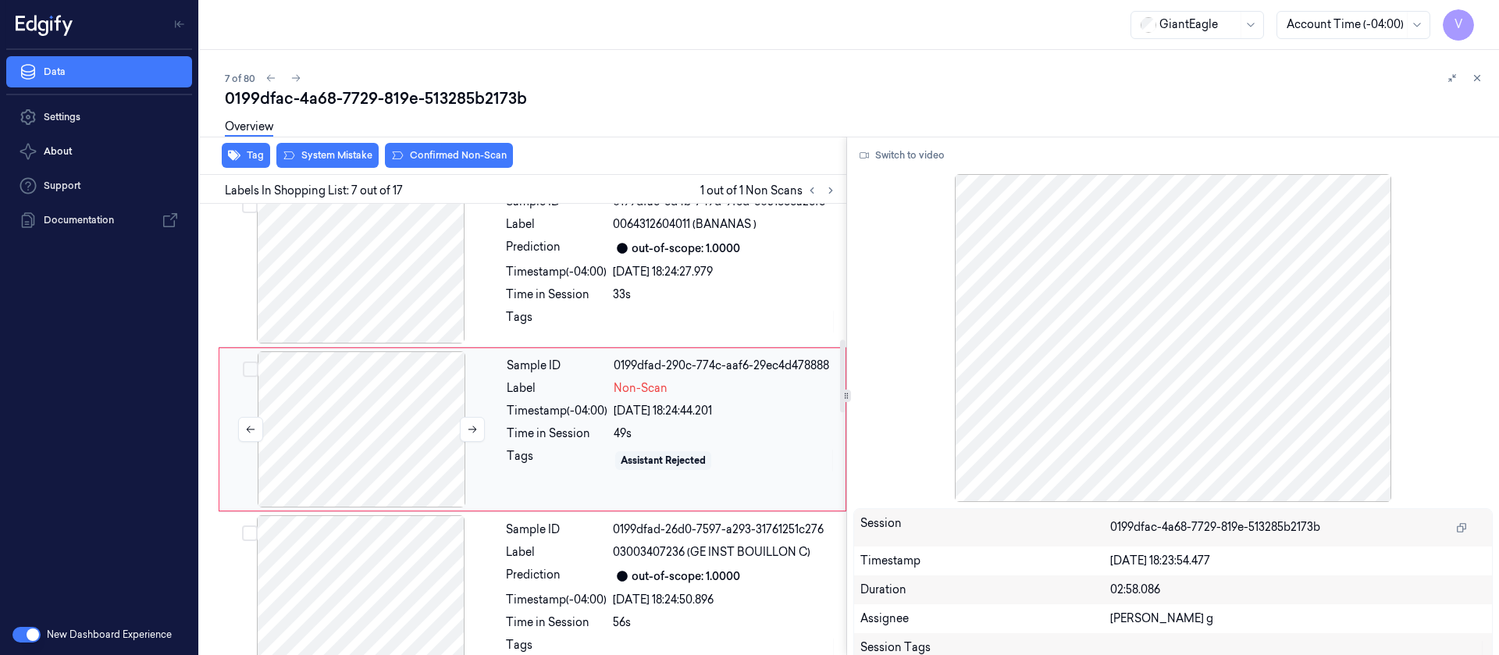
click at [348, 418] on div at bounding box center [362, 429] width 278 height 156
click at [405, 265] on div at bounding box center [361, 265] width 278 height 156
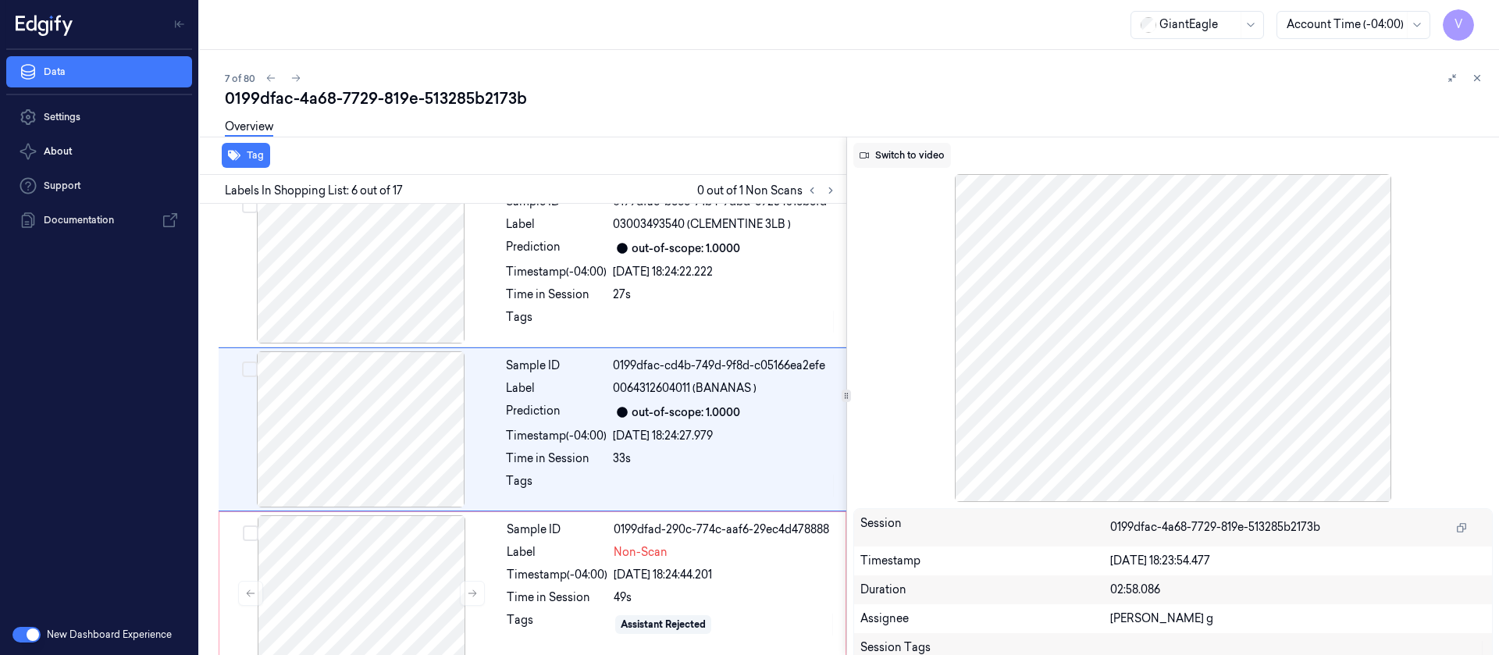
click at [915, 159] on button "Switch to video" at bounding box center [903, 155] width 98 height 25
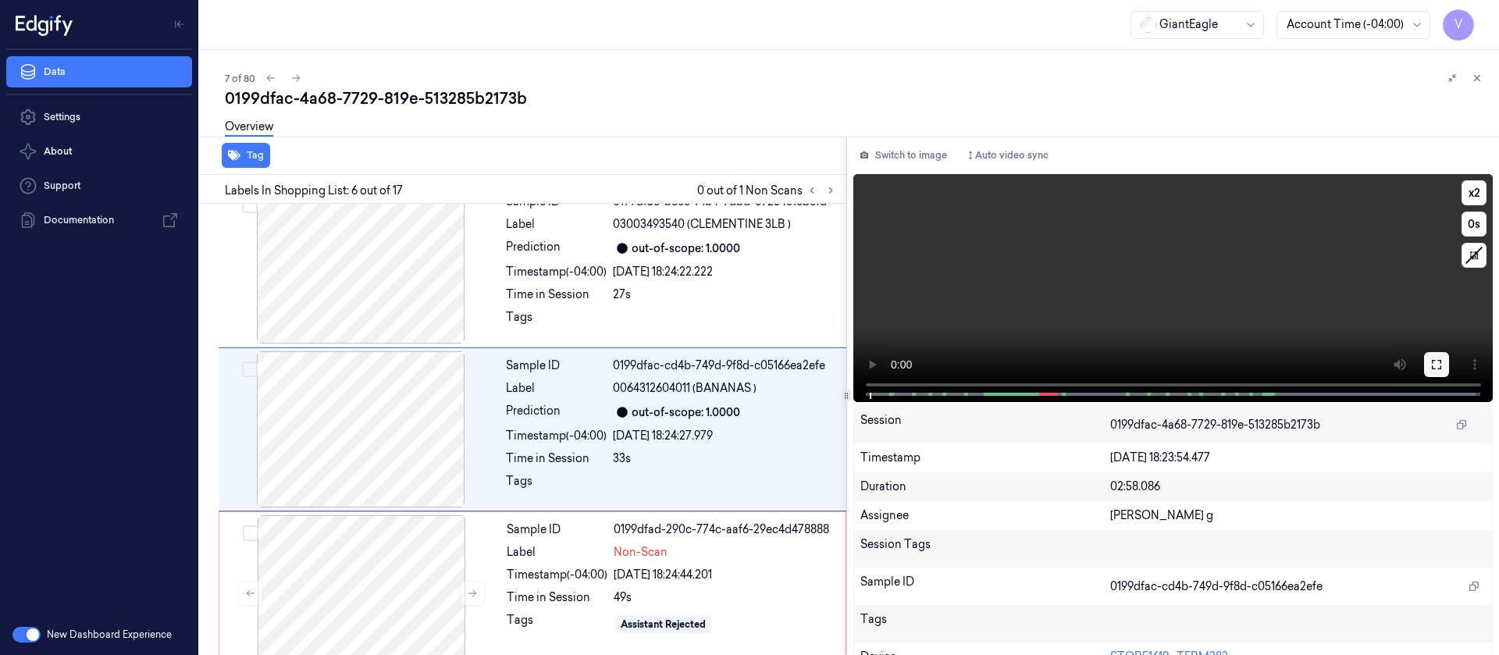
click at [1433, 362] on icon at bounding box center [1437, 364] width 12 height 12
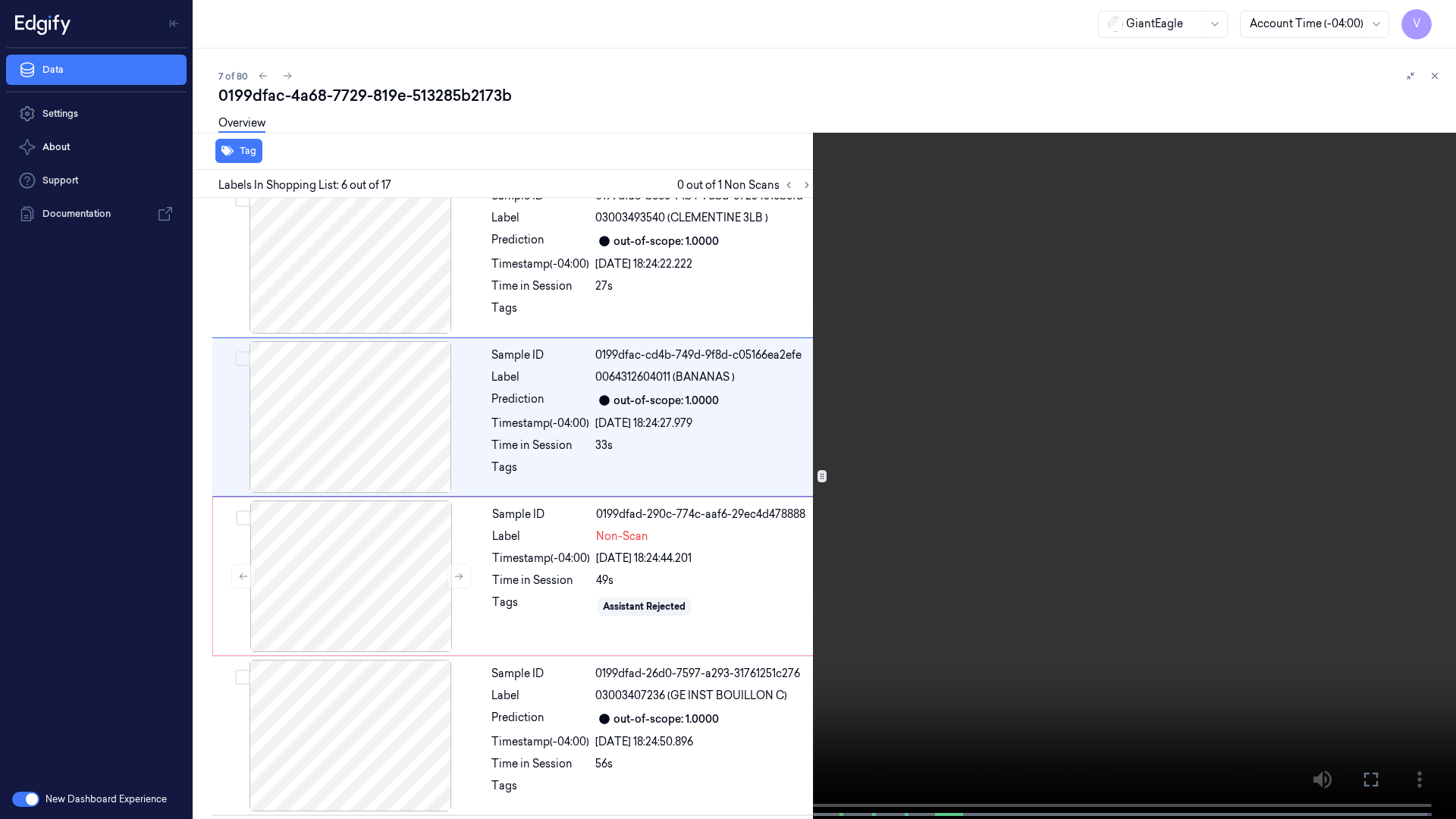
click at [0, 0] on icon at bounding box center [0, 0] width 0 height 0
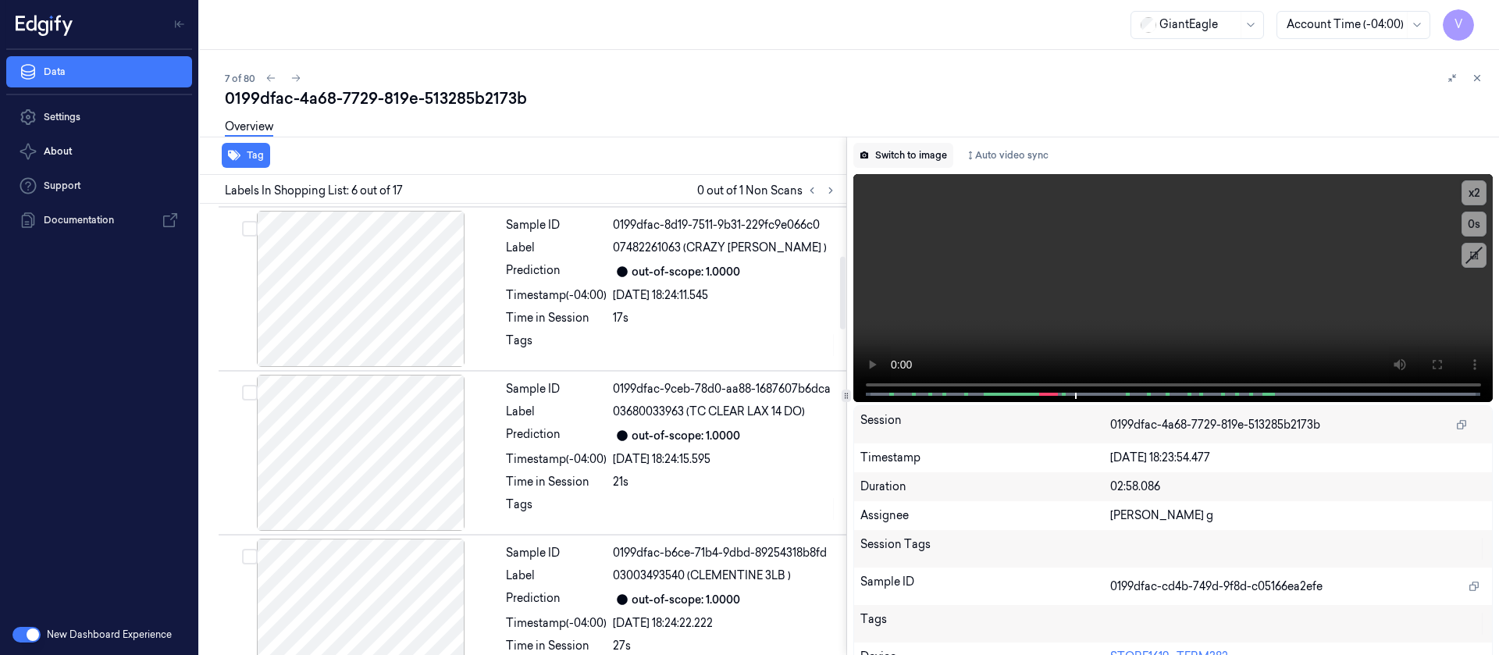
click at [861, 143] on button "Switch to image" at bounding box center [904, 155] width 100 height 25
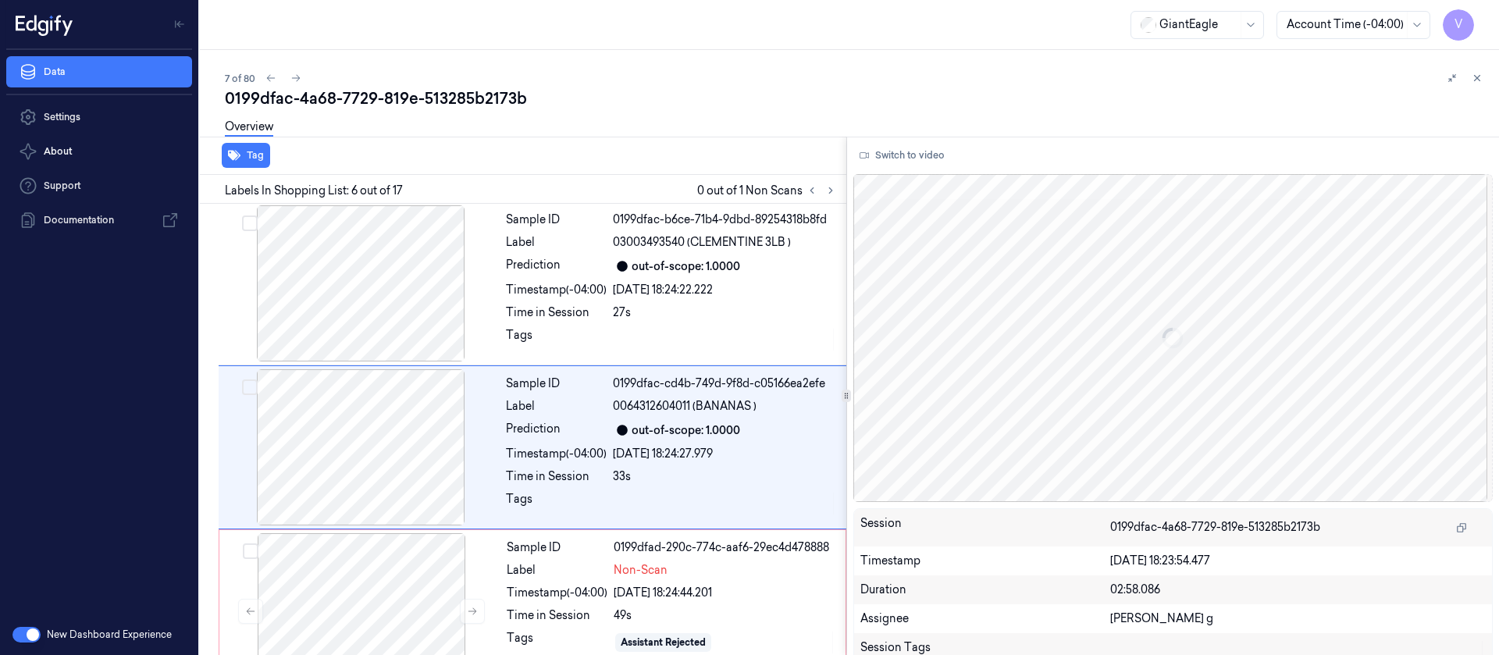
click at [933, 151] on button "Switch to video" at bounding box center [903, 155] width 98 height 25
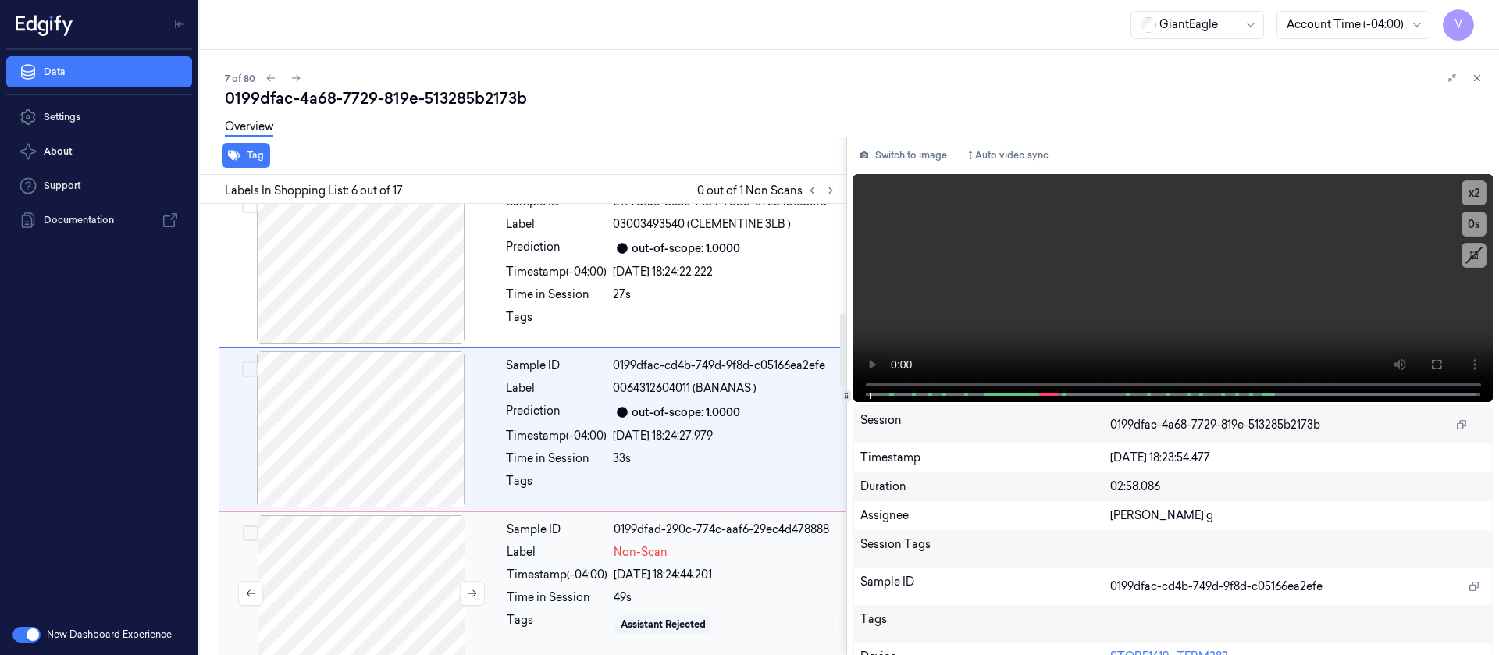
click at [350, 576] on div at bounding box center [362, 593] width 278 height 156
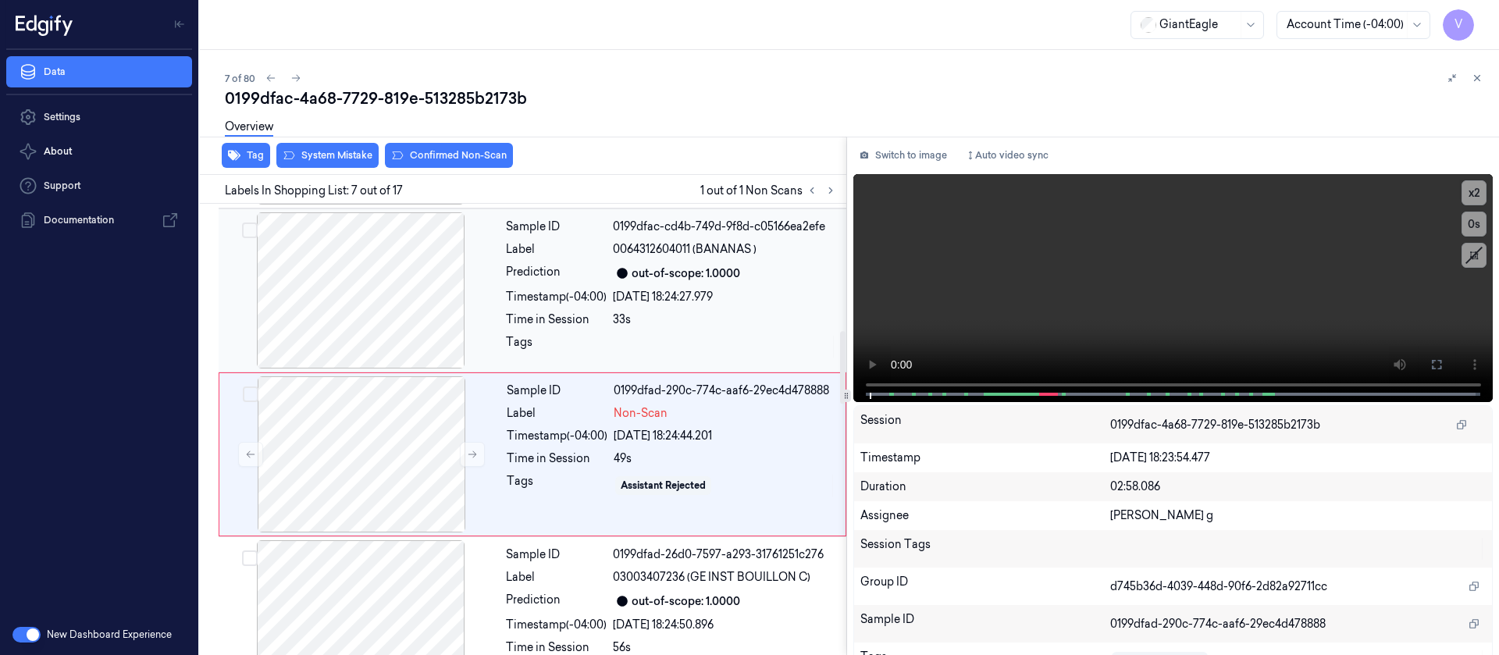
scroll to position [839, 0]
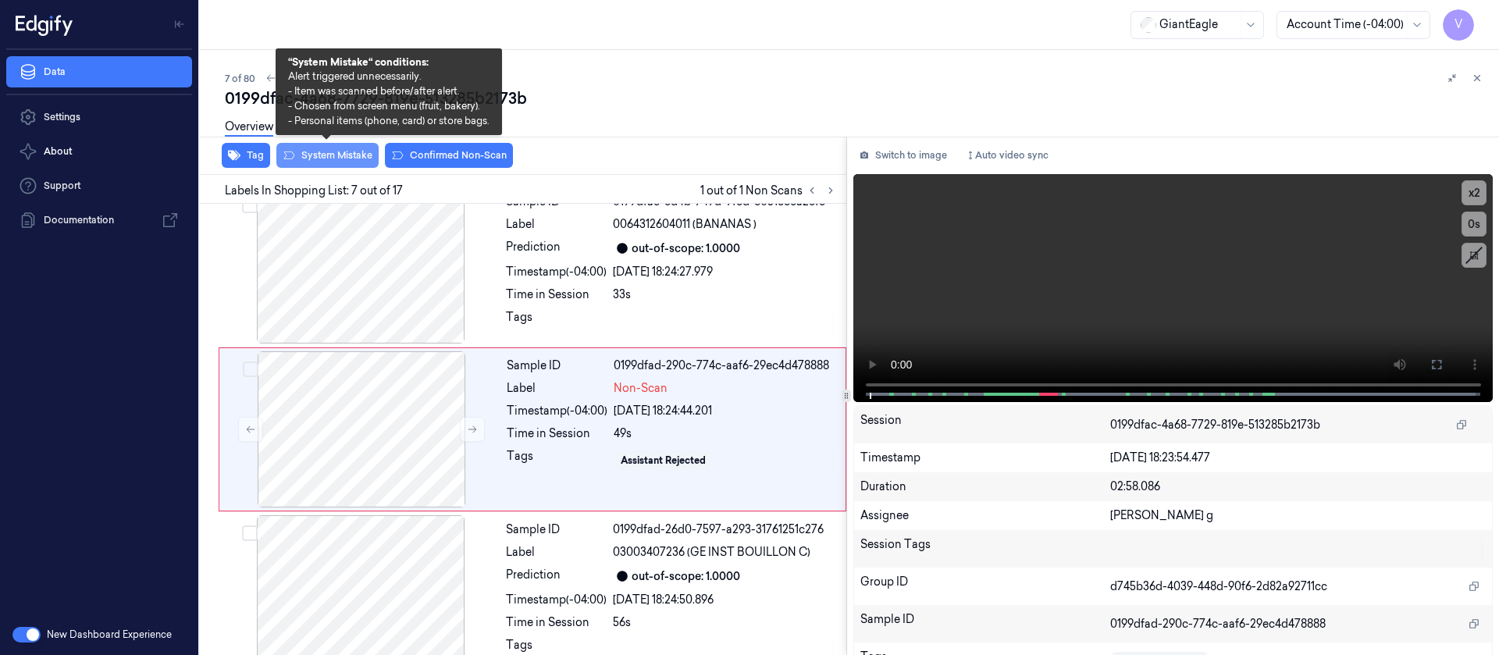
click at [328, 154] on button "System Mistake" at bounding box center [327, 155] width 102 height 25
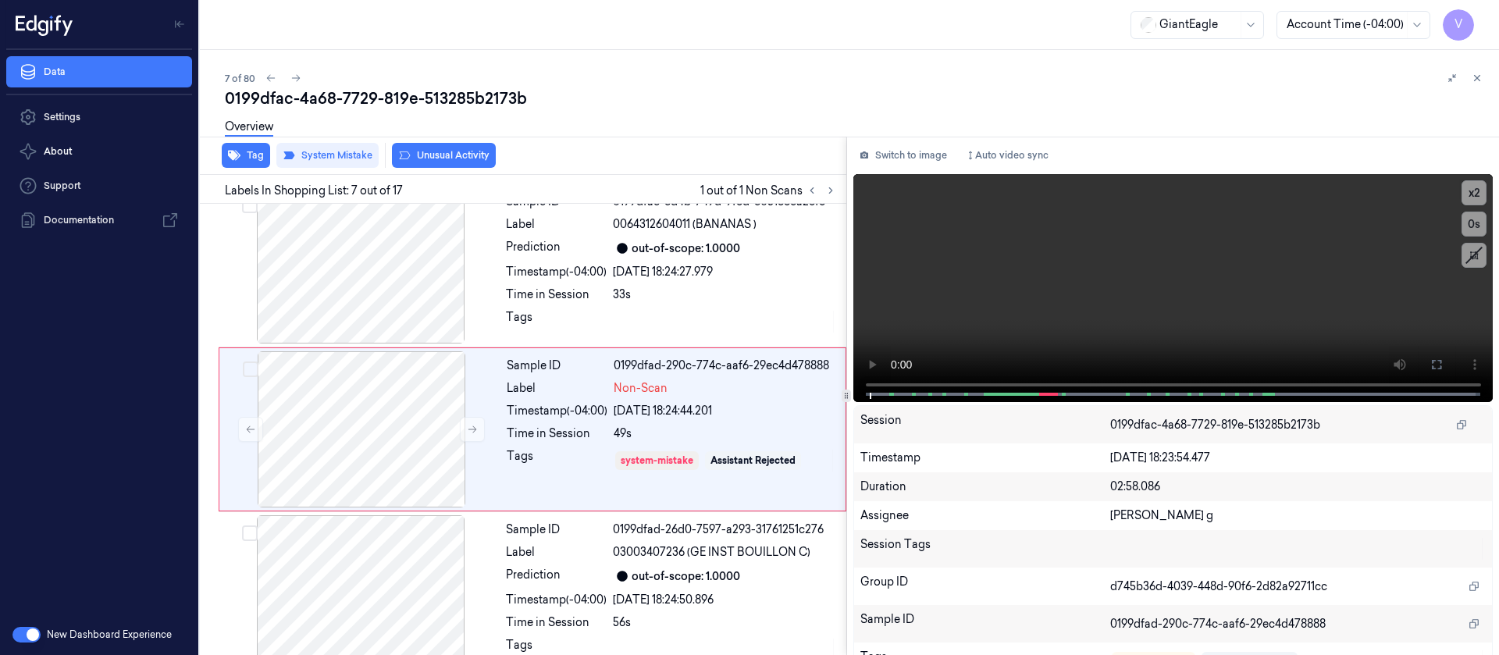
click at [451, 159] on button "Unusual Activity" at bounding box center [444, 155] width 104 height 25
click at [296, 80] on icon at bounding box center [296, 78] width 11 height 11
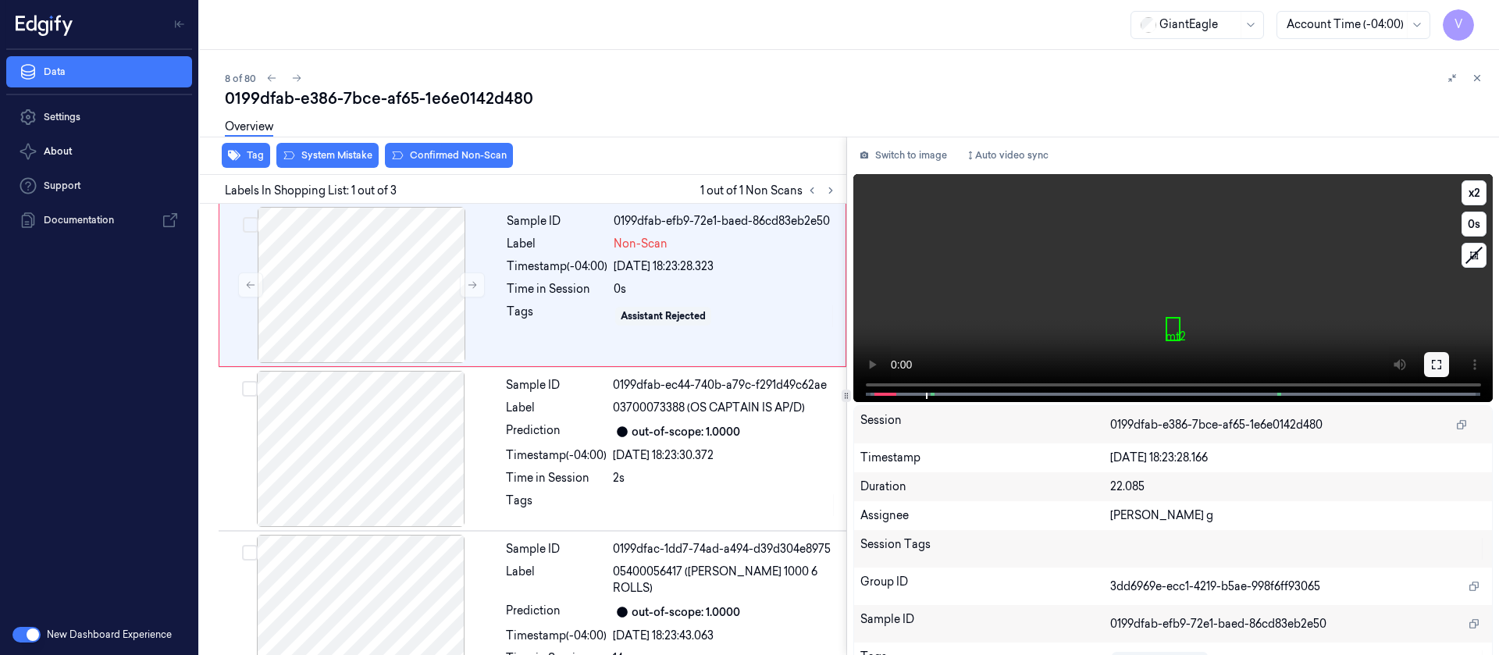
click at [1431, 369] on icon at bounding box center [1437, 364] width 12 height 12
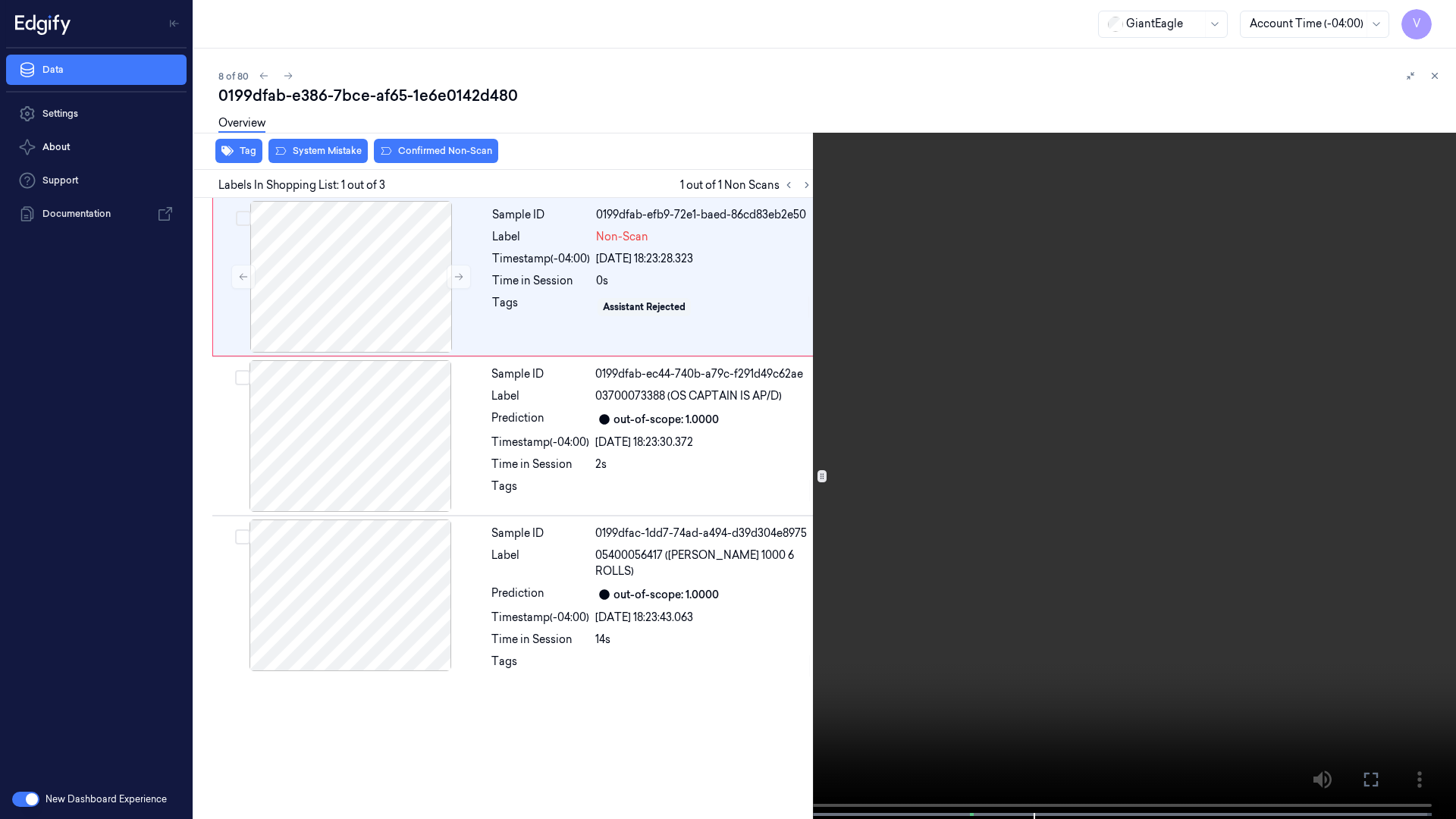
click at [0, 0] on icon at bounding box center [0, 0] width 0 height 0
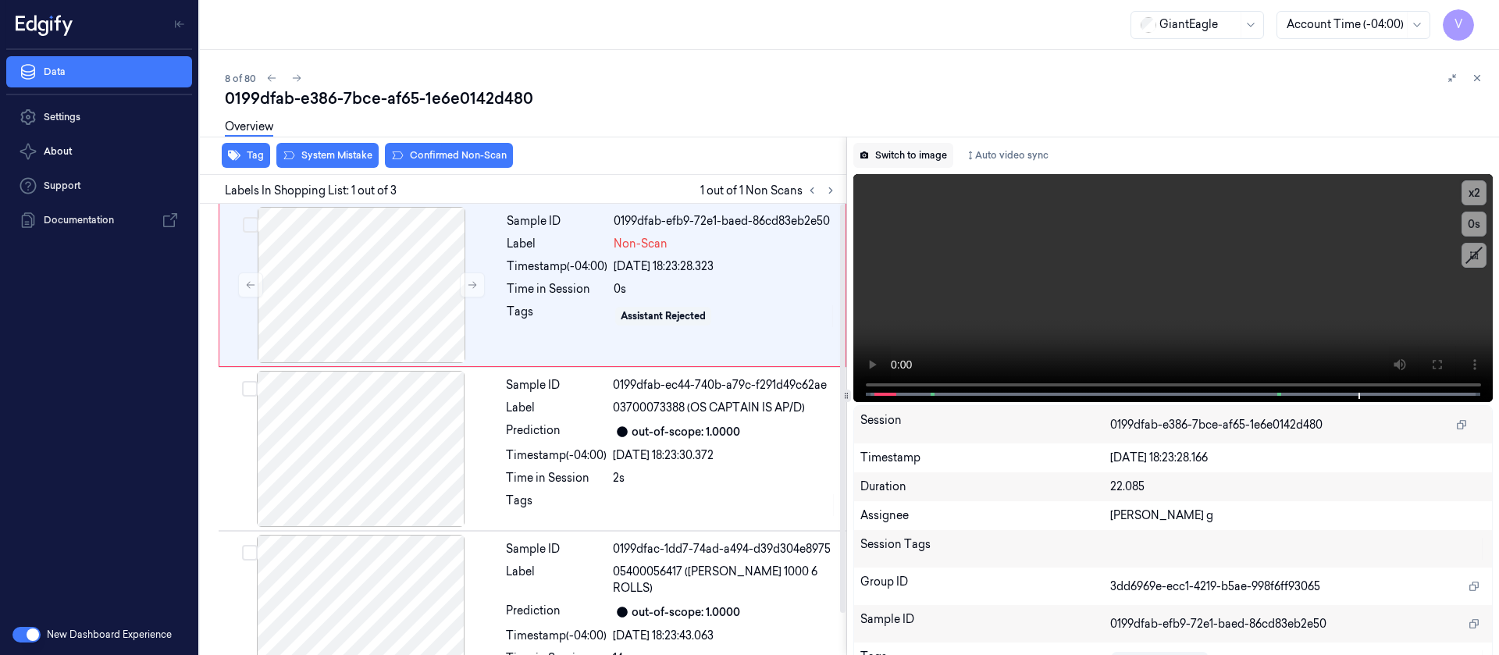
click at [920, 154] on button "Switch to image" at bounding box center [904, 155] width 100 height 25
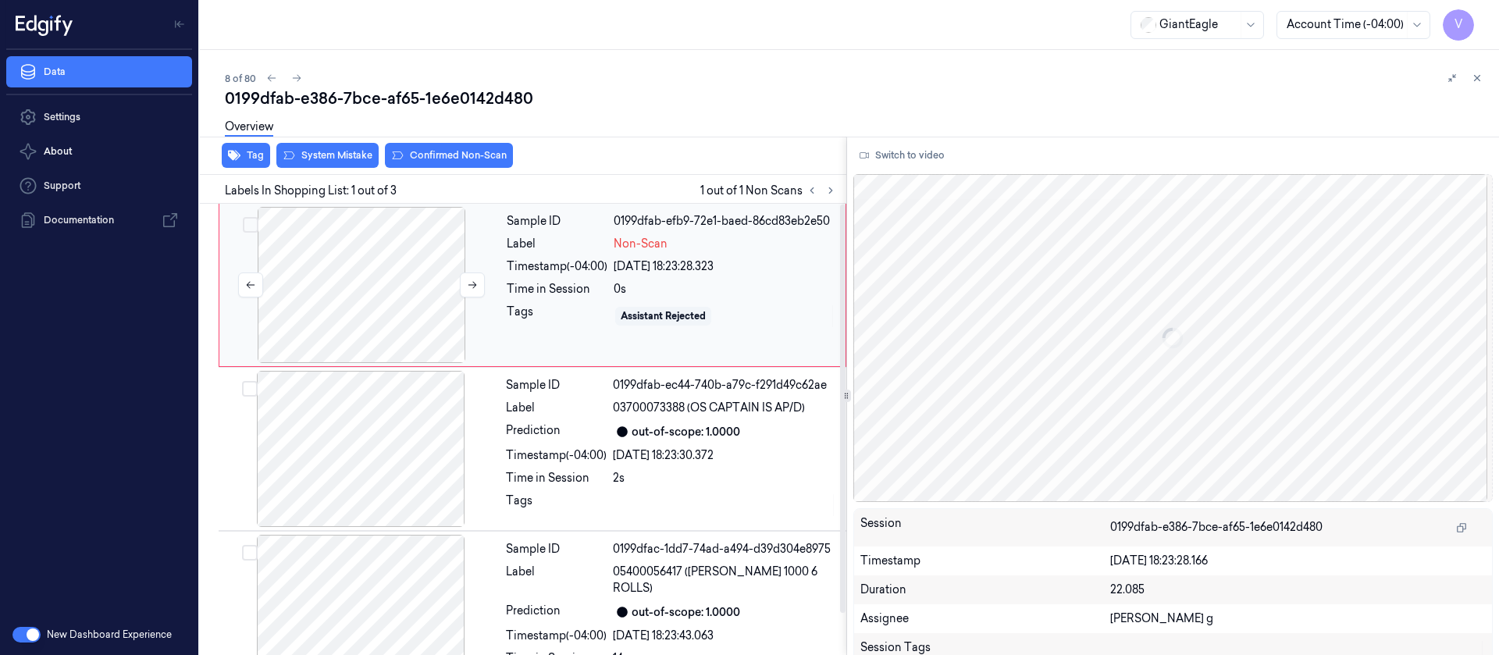
click at [305, 266] on div at bounding box center [362, 285] width 278 height 156
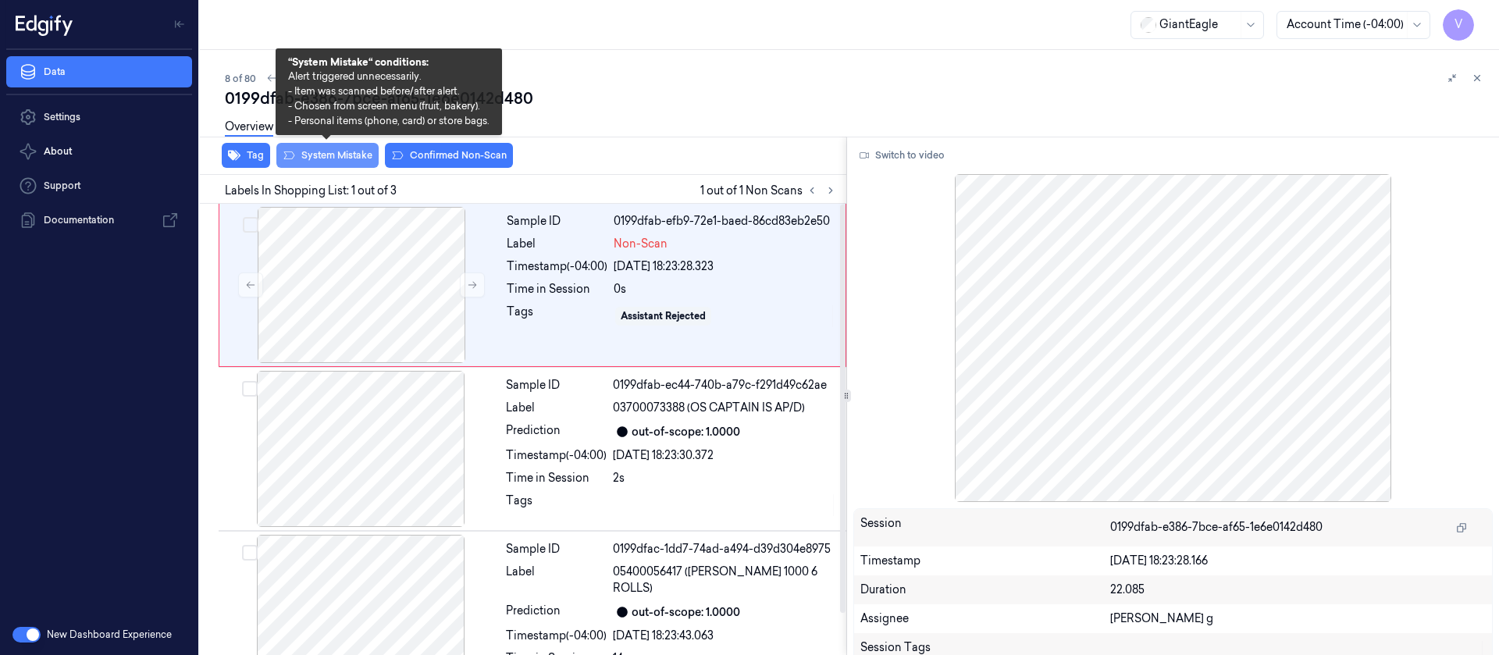
click at [319, 158] on button "System Mistake" at bounding box center [327, 155] width 102 height 25
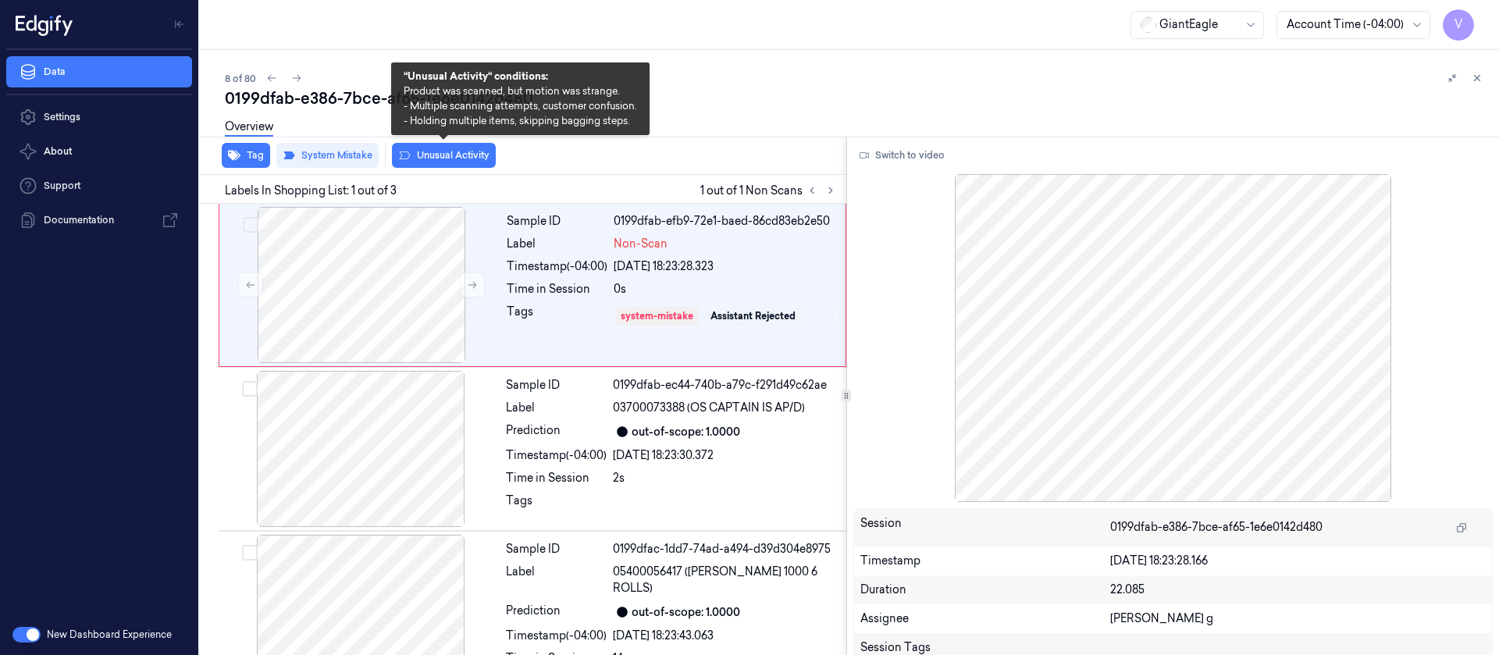
click at [444, 152] on button "Unusual Activity" at bounding box center [444, 155] width 104 height 25
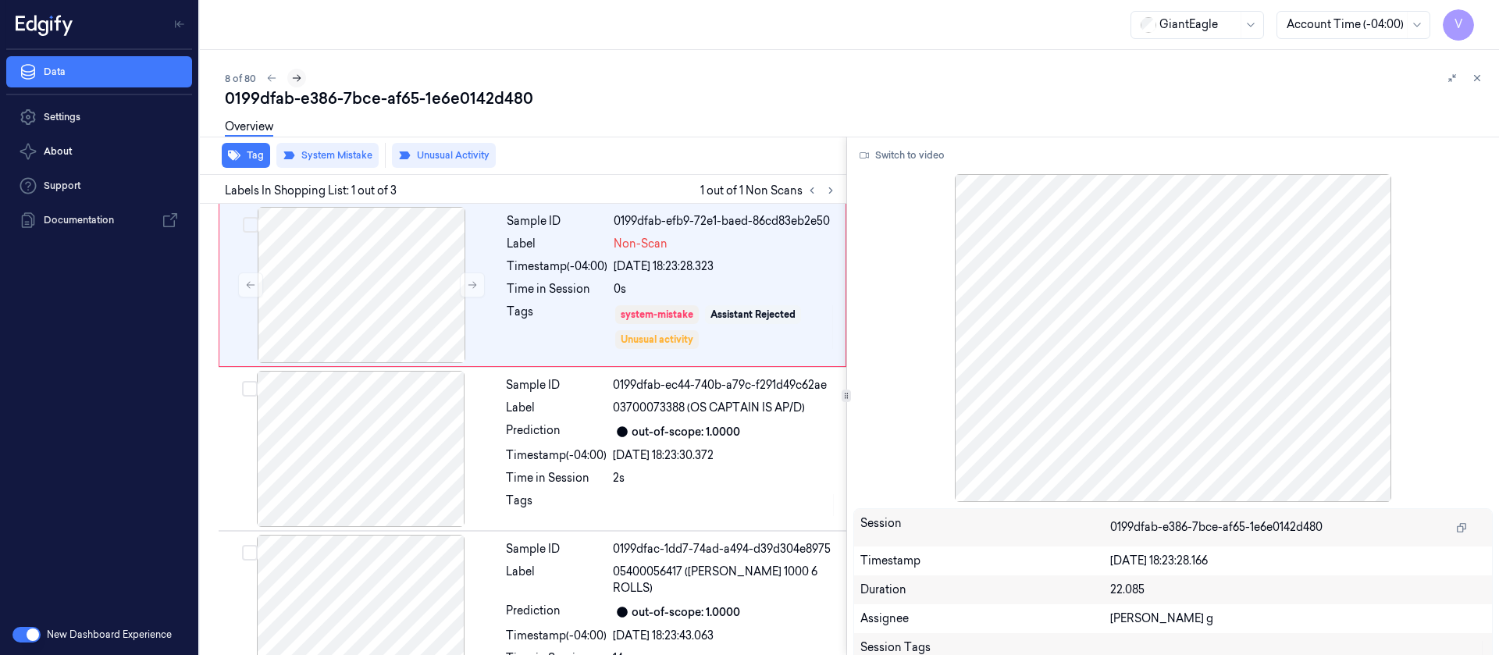
click at [302, 81] on button at bounding box center [296, 78] width 19 height 19
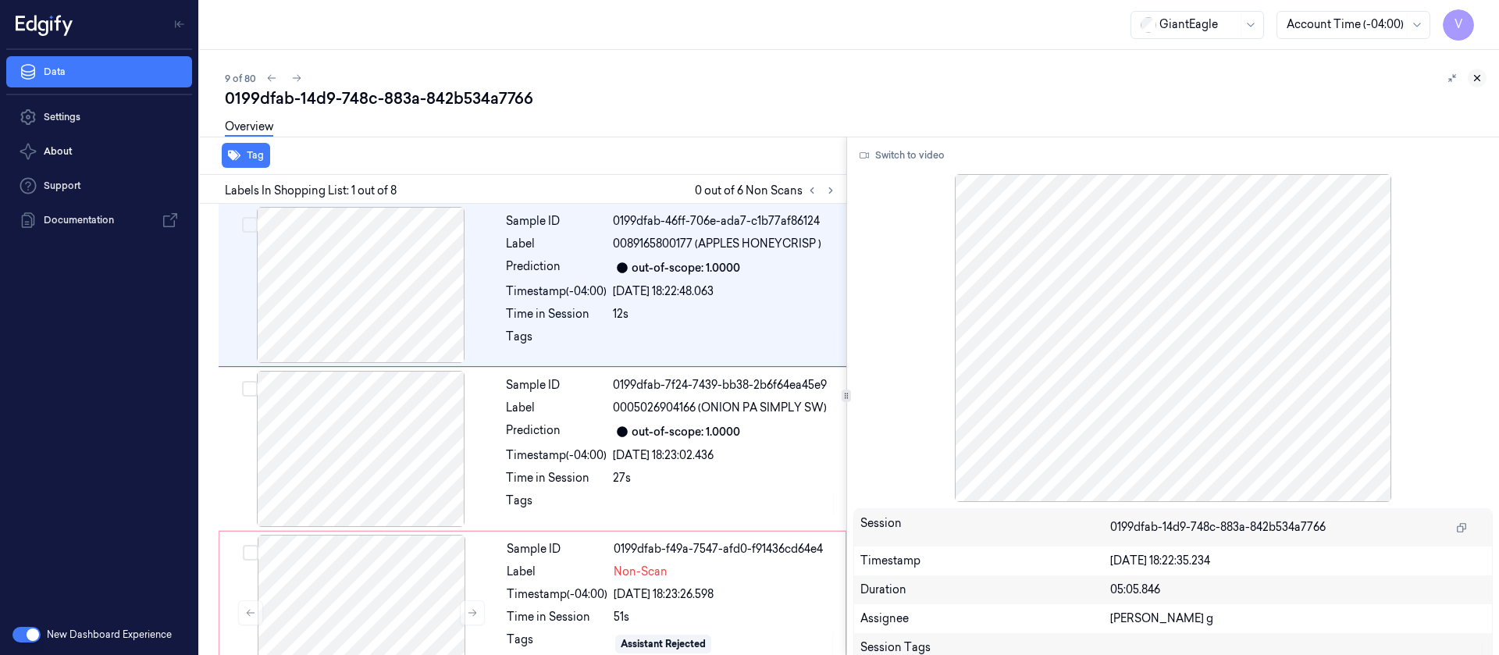
click at [1485, 76] on button at bounding box center [1477, 78] width 19 height 19
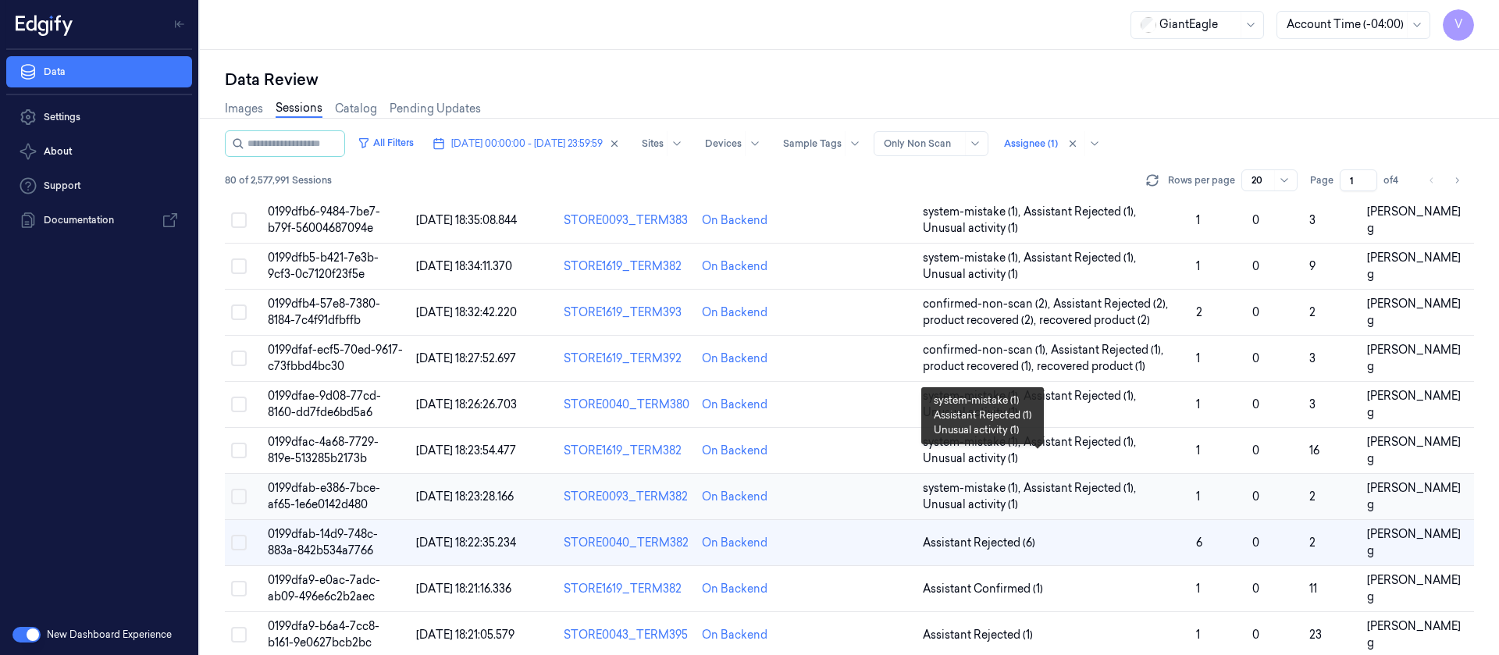
scroll to position [117, 0]
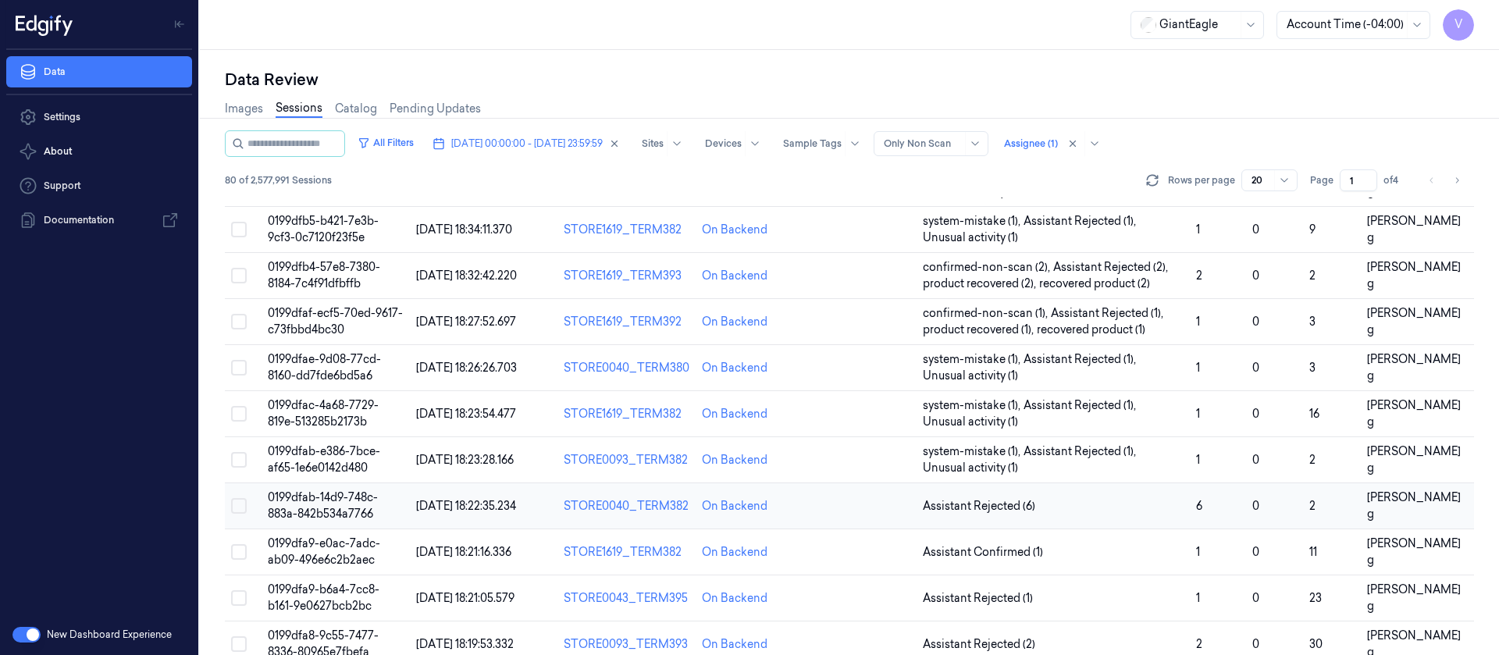
click at [839, 504] on td at bounding box center [862, 506] width 110 height 46
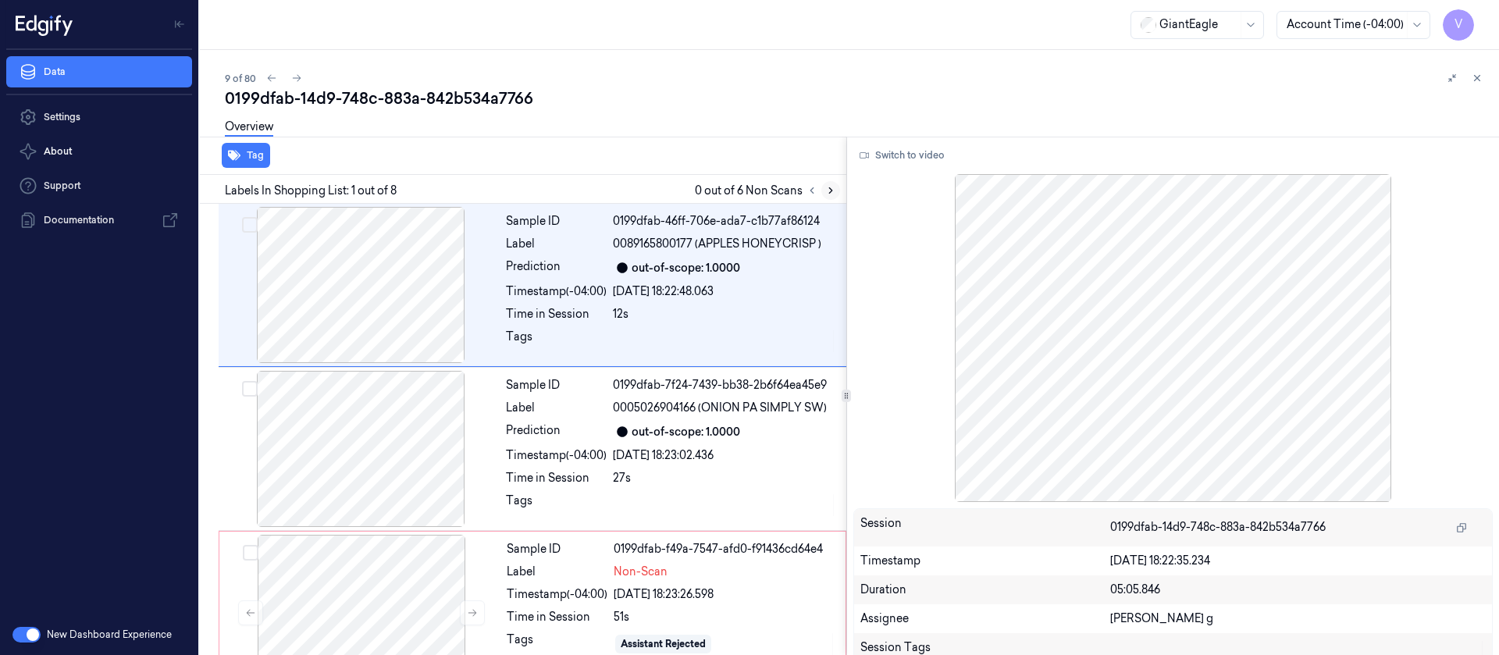
click at [830, 191] on icon at bounding box center [830, 190] width 11 height 11
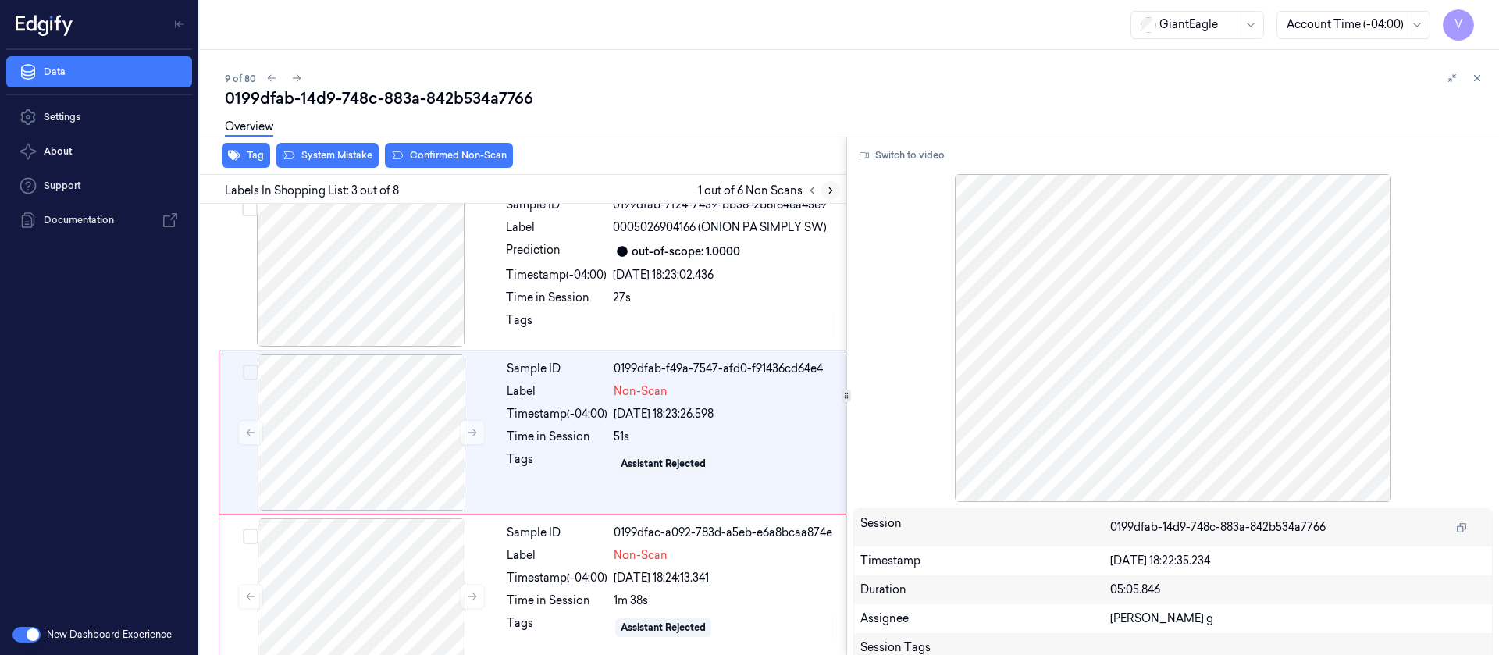
scroll to position [184, 0]
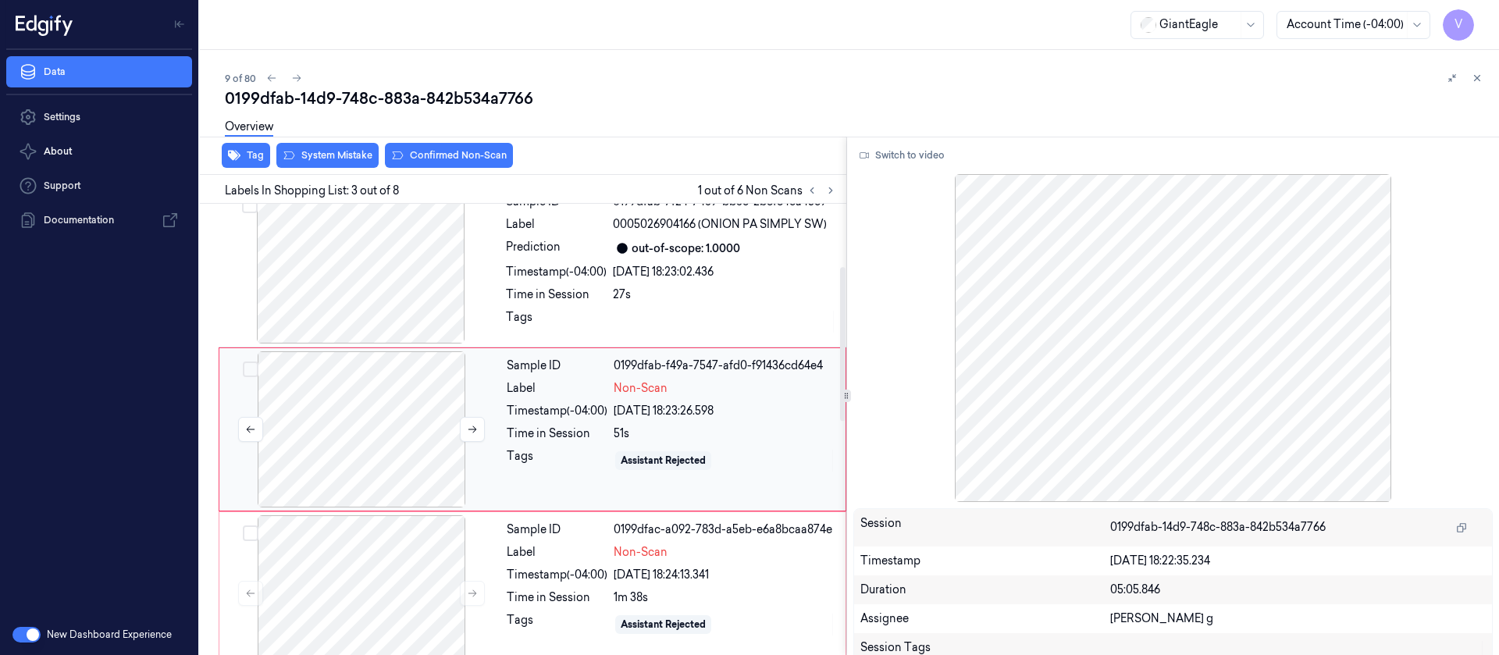
click at [454, 393] on div at bounding box center [362, 429] width 278 height 156
click at [373, 406] on div at bounding box center [362, 429] width 278 height 156
click at [483, 433] on button at bounding box center [472, 429] width 25 height 25
click at [369, 288] on div at bounding box center [361, 265] width 278 height 156
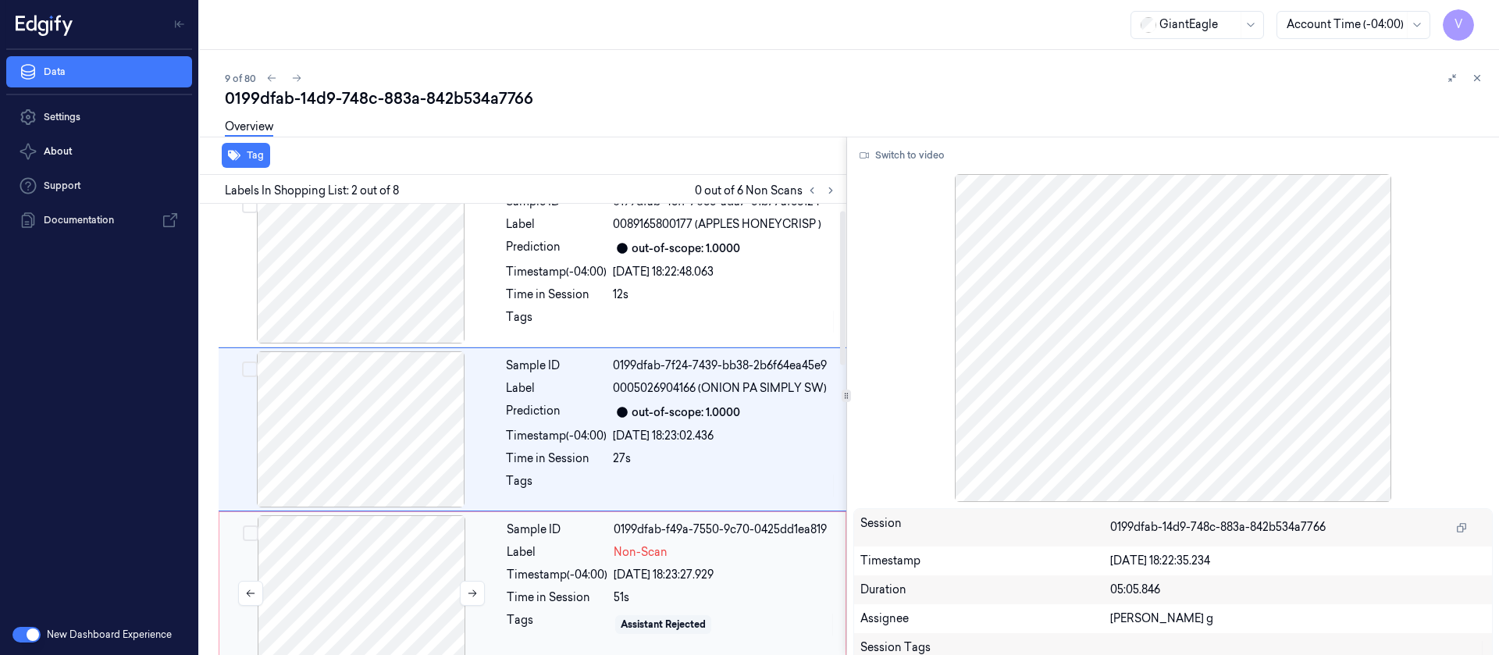
click at [393, 556] on div at bounding box center [362, 593] width 278 height 156
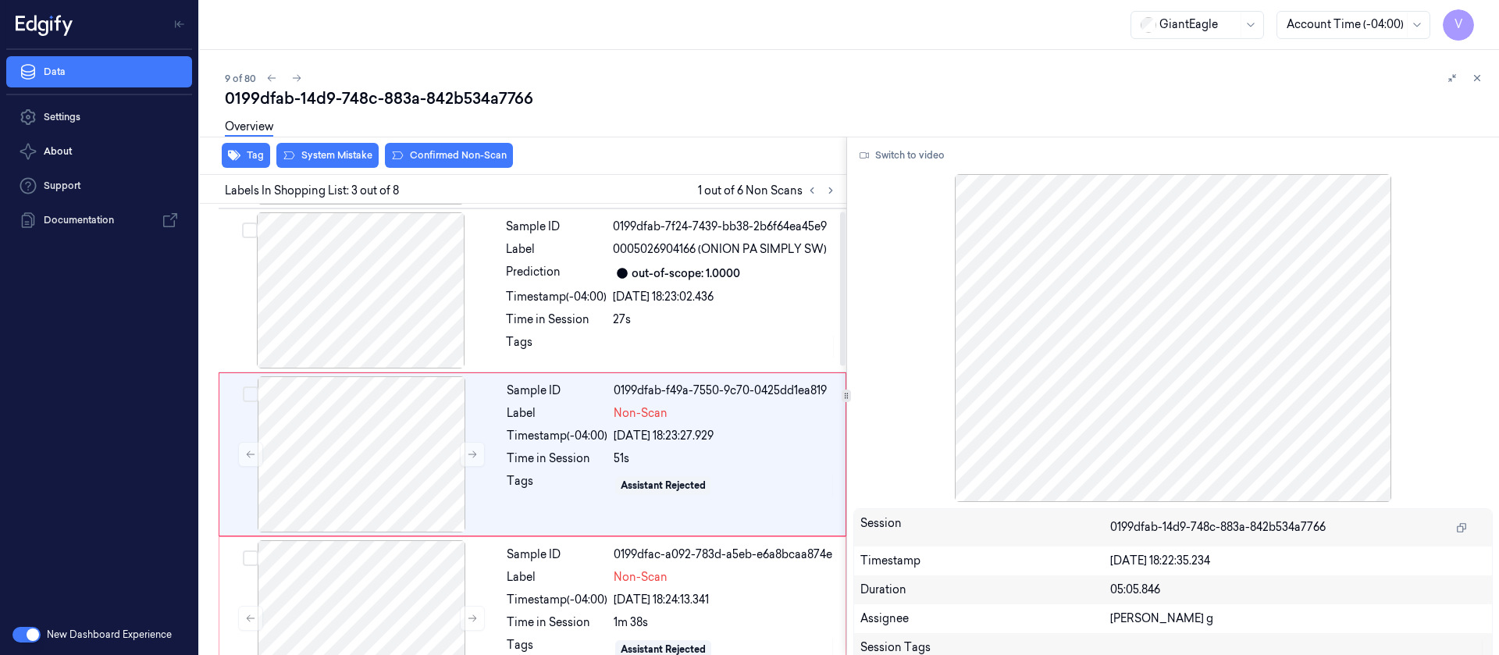
scroll to position [184, 0]
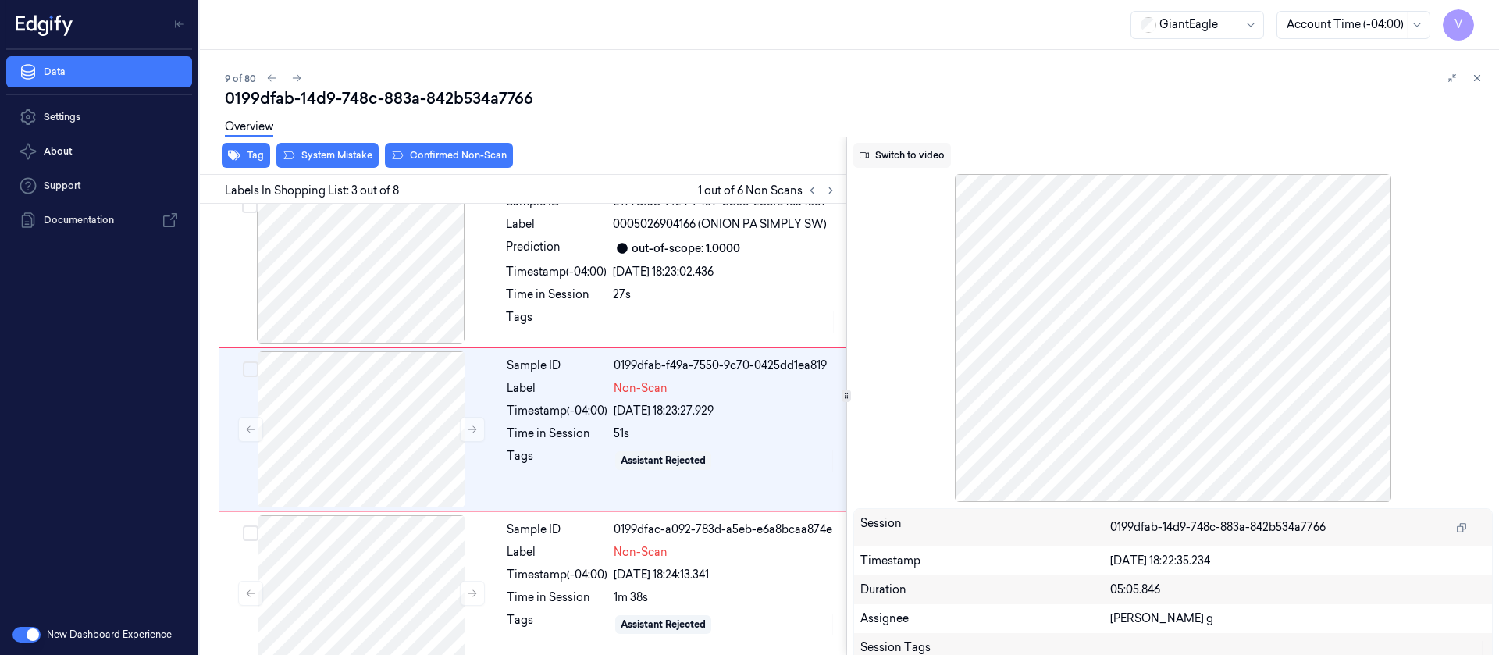
click at [896, 155] on button "Switch to video" at bounding box center [903, 155] width 98 height 25
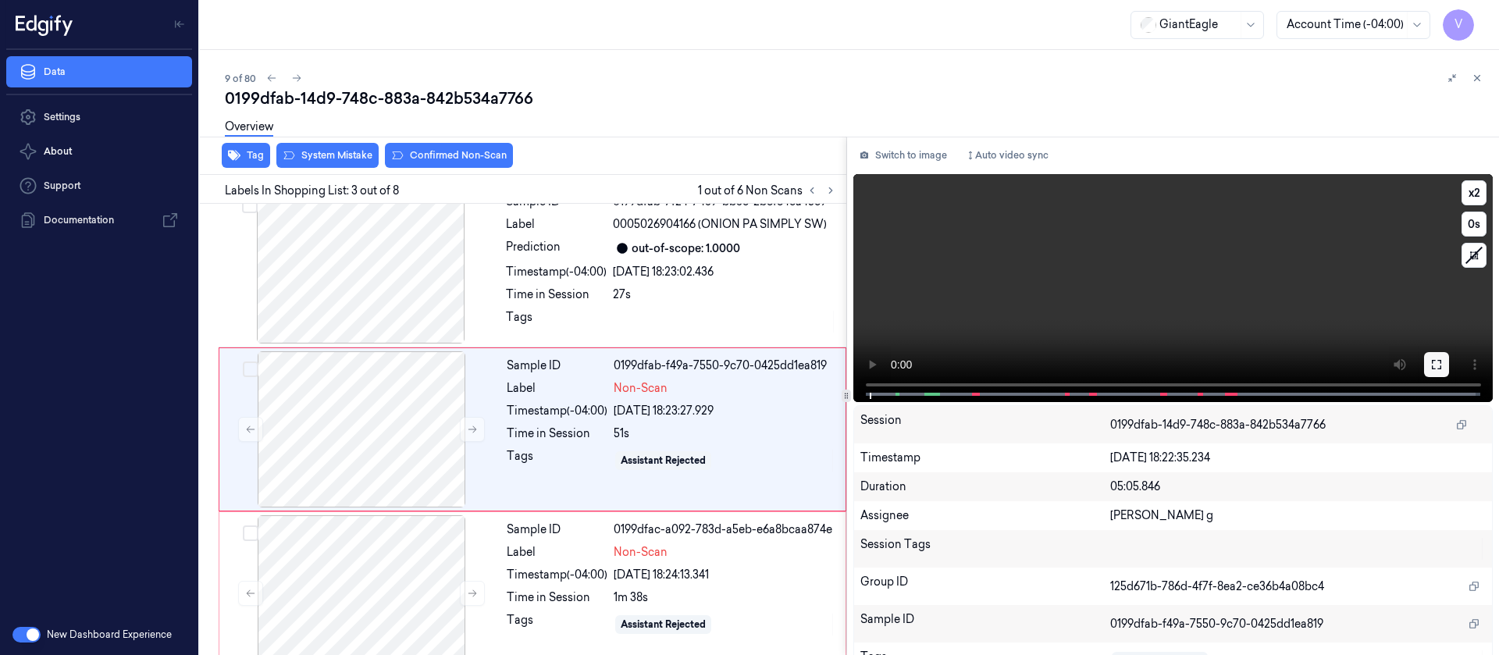
click at [1435, 364] on icon at bounding box center [1437, 364] width 12 height 12
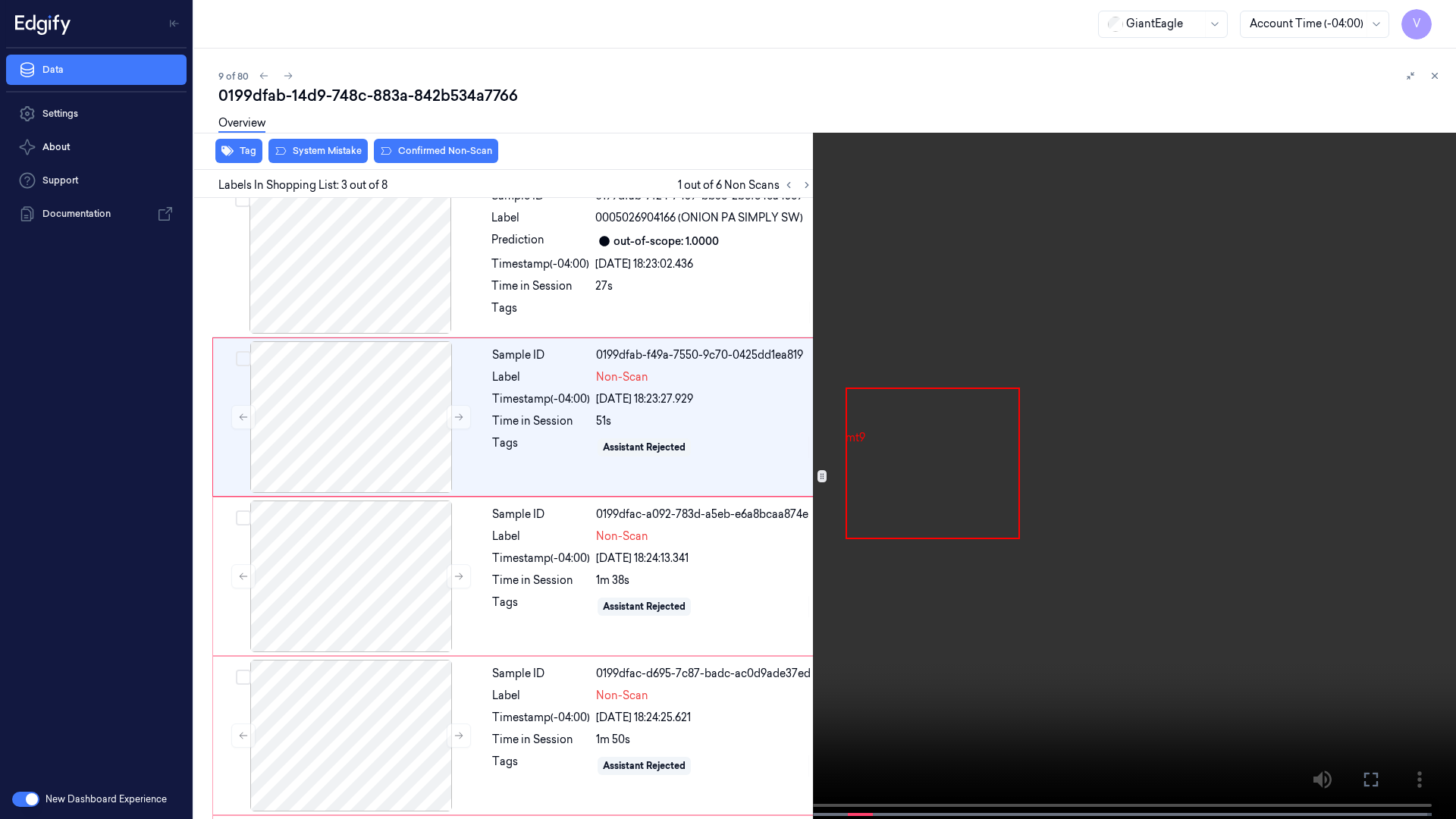
scroll to position [87, 0]
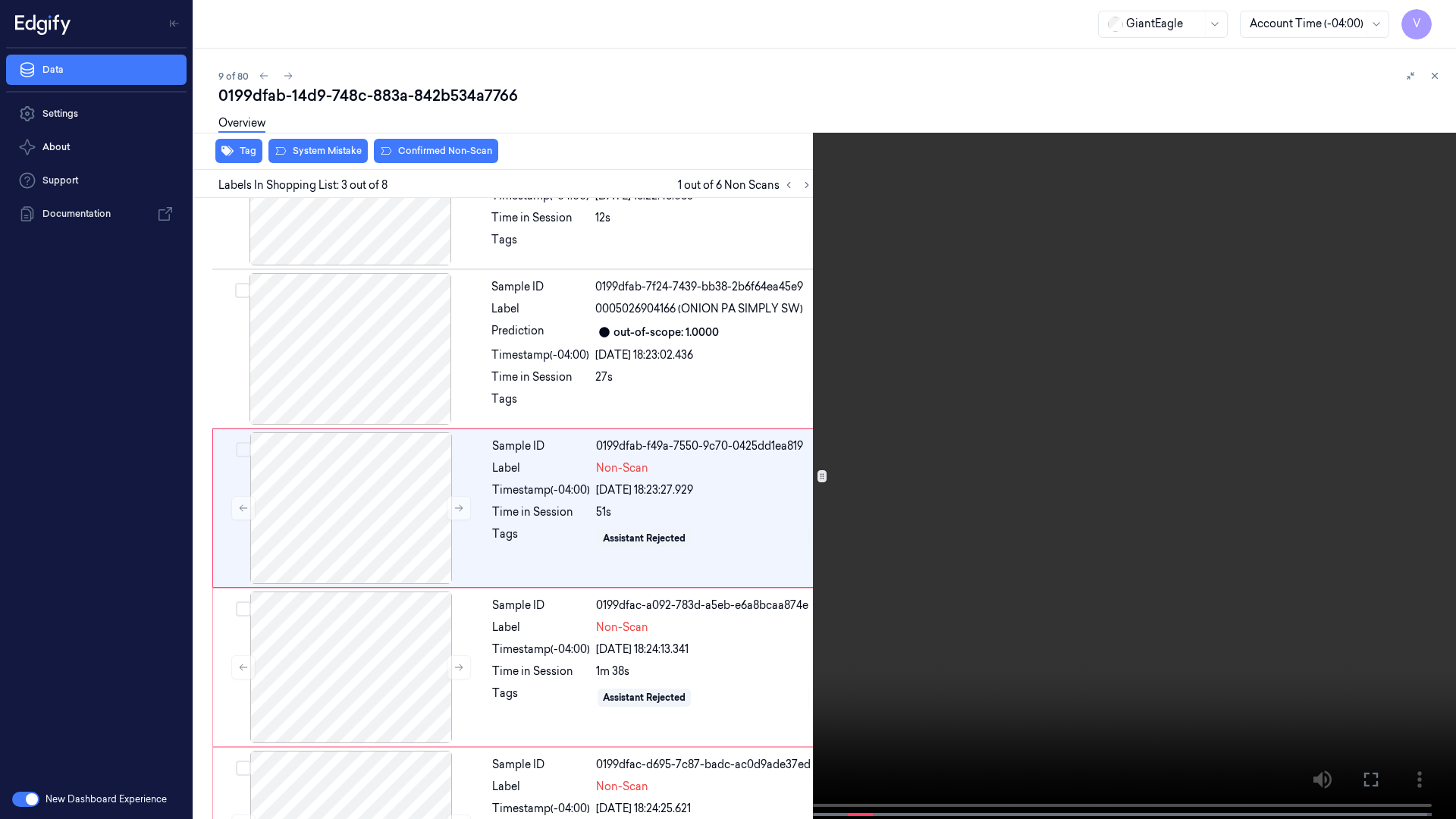
click at [89, 635] on span at bounding box center [90, 815] width 2 height 8
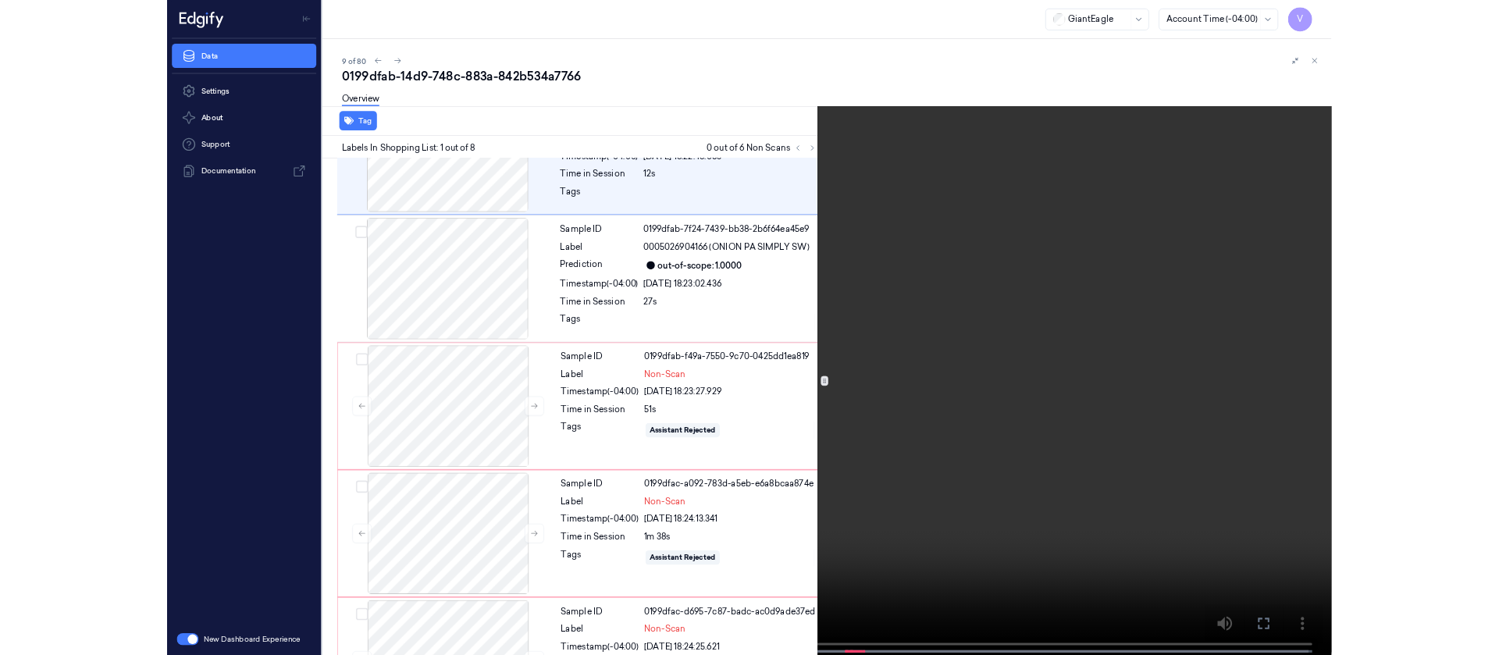
scroll to position [0, 0]
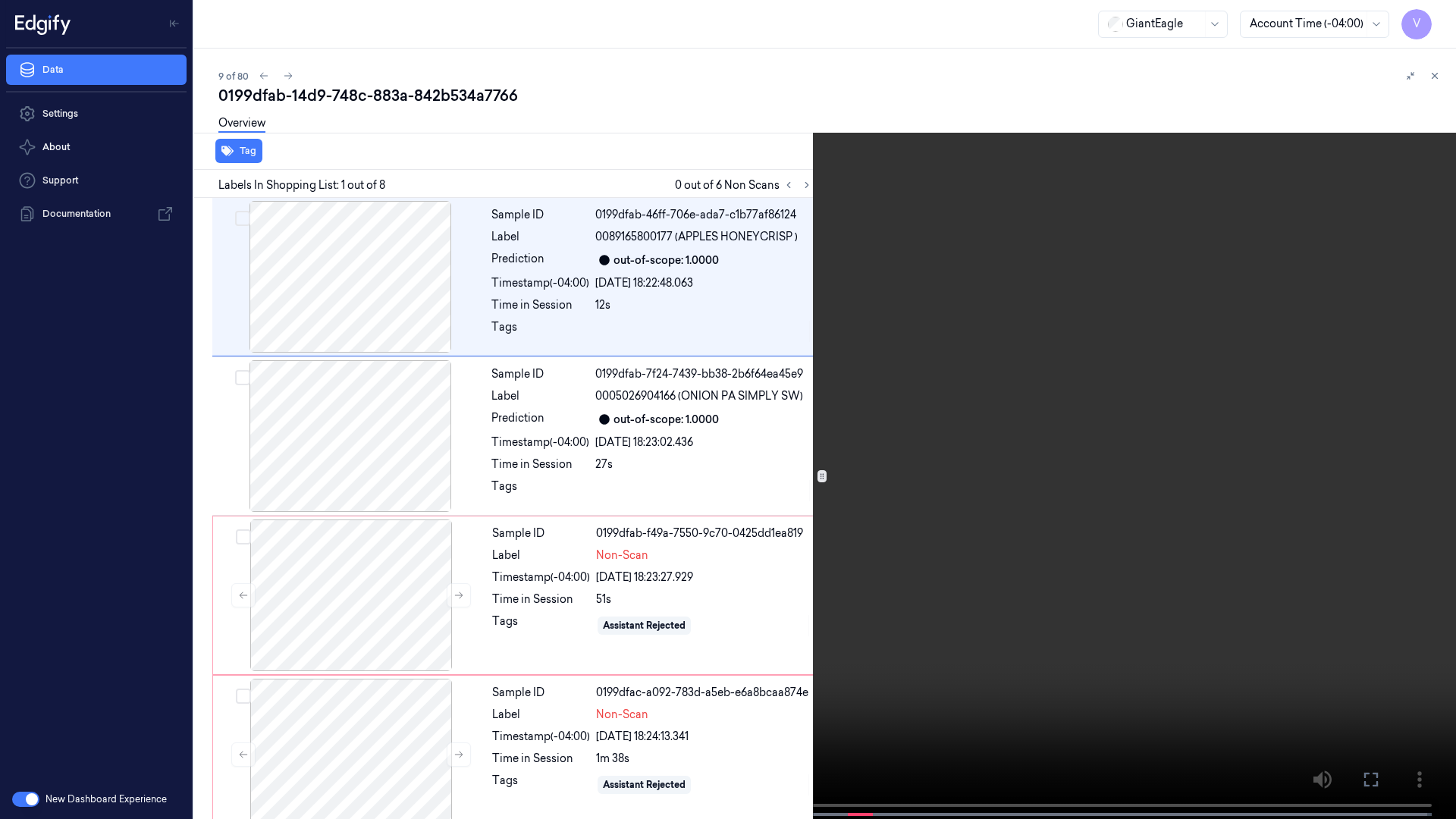
click at [0, 0] on icon at bounding box center [0, 0] width 0 height 0
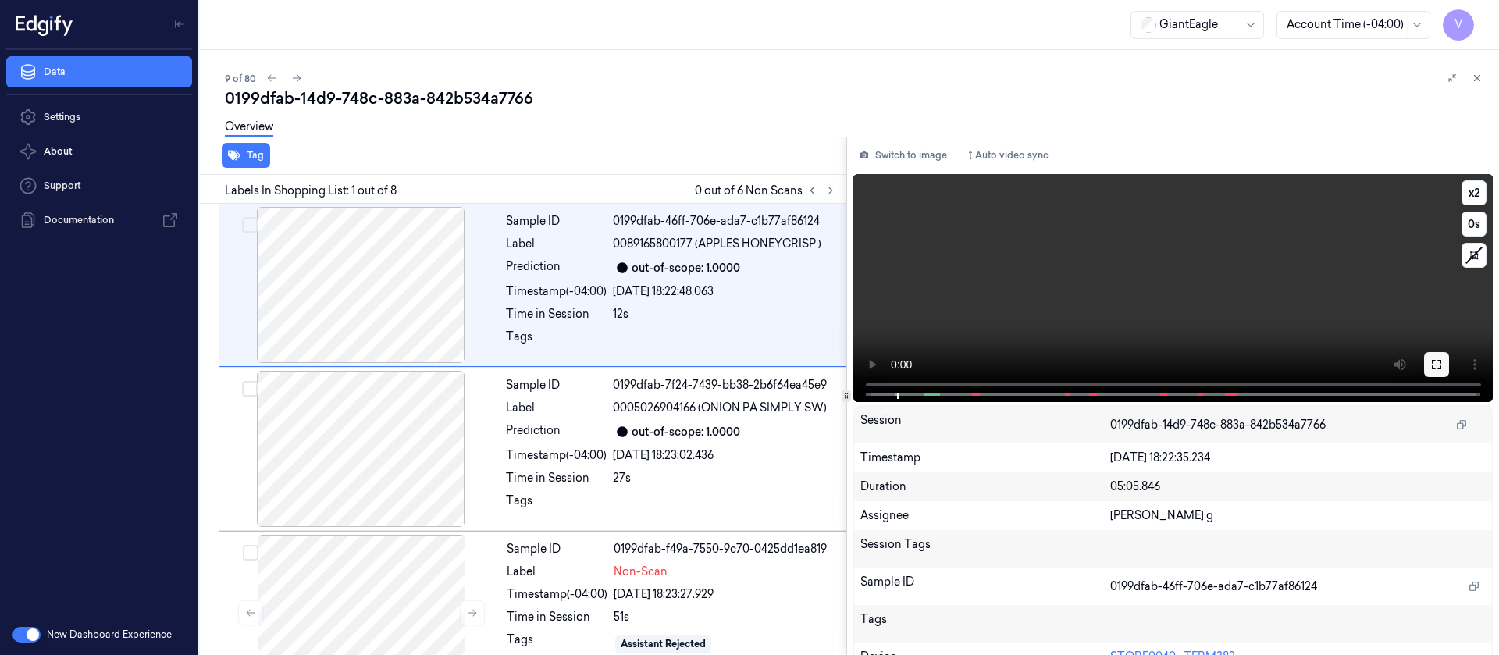
click at [1431, 366] on icon at bounding box center [1437, 364] width 12 height 12
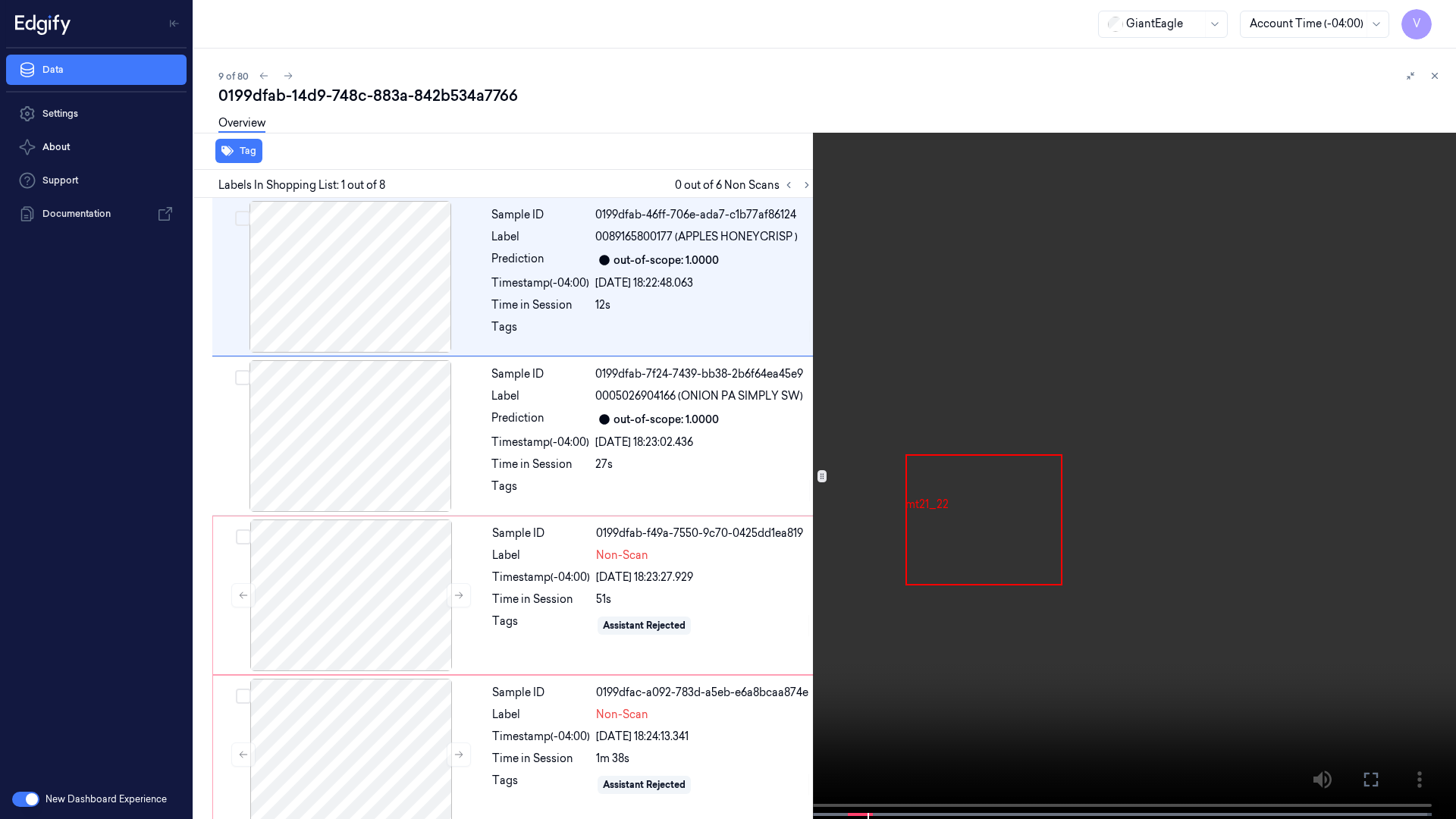
click at [0, 0] on icon at bounding box center [0, 0] width 0 height 0
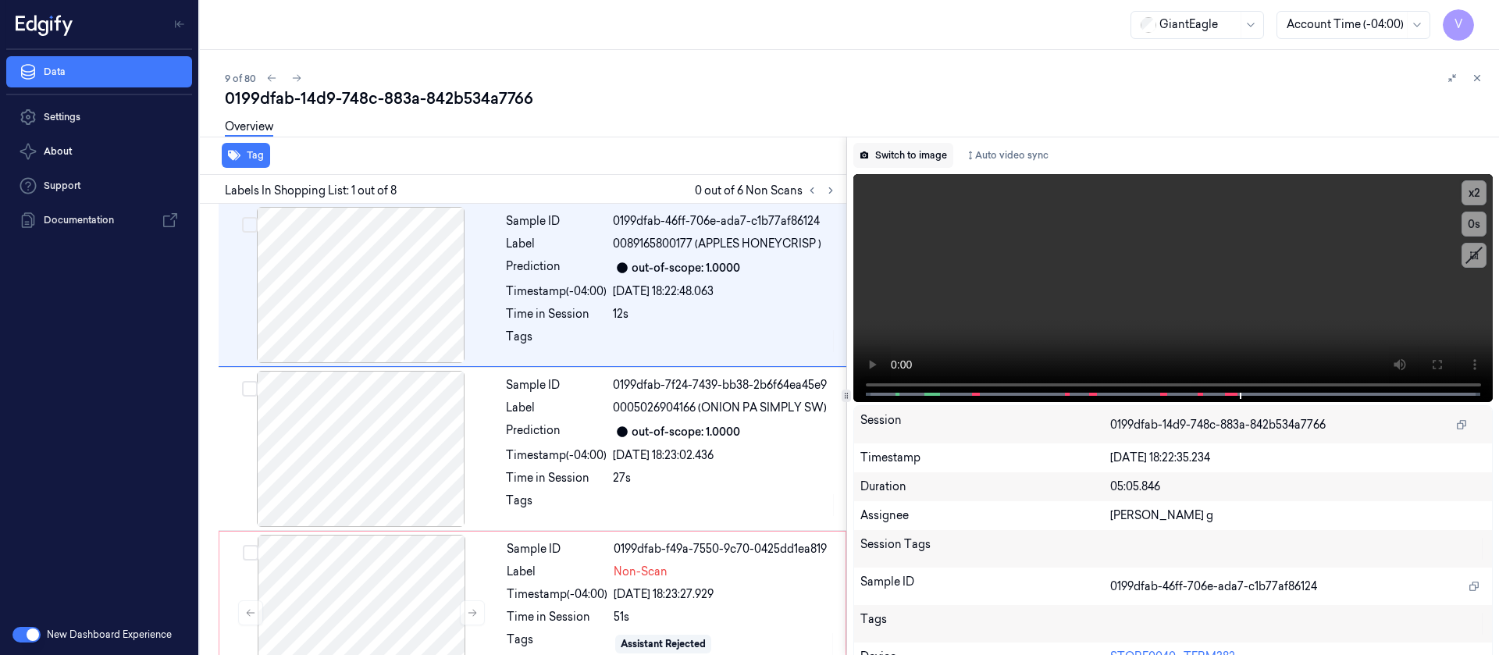
click at [914, 160] on button "Switch to image" at bounding box center [904, 155] width 100 height 25
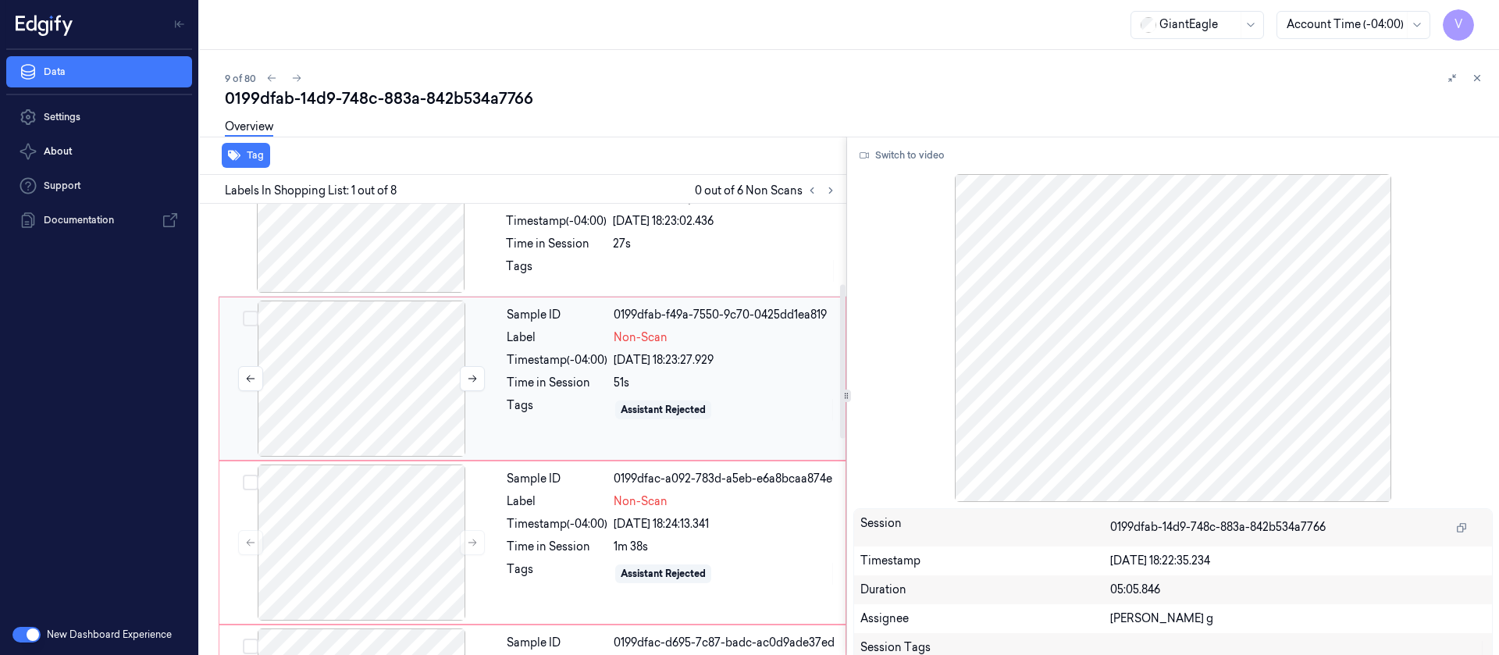
click at [375, 378] on div at bounding box center [362, 379] width 278 height 156
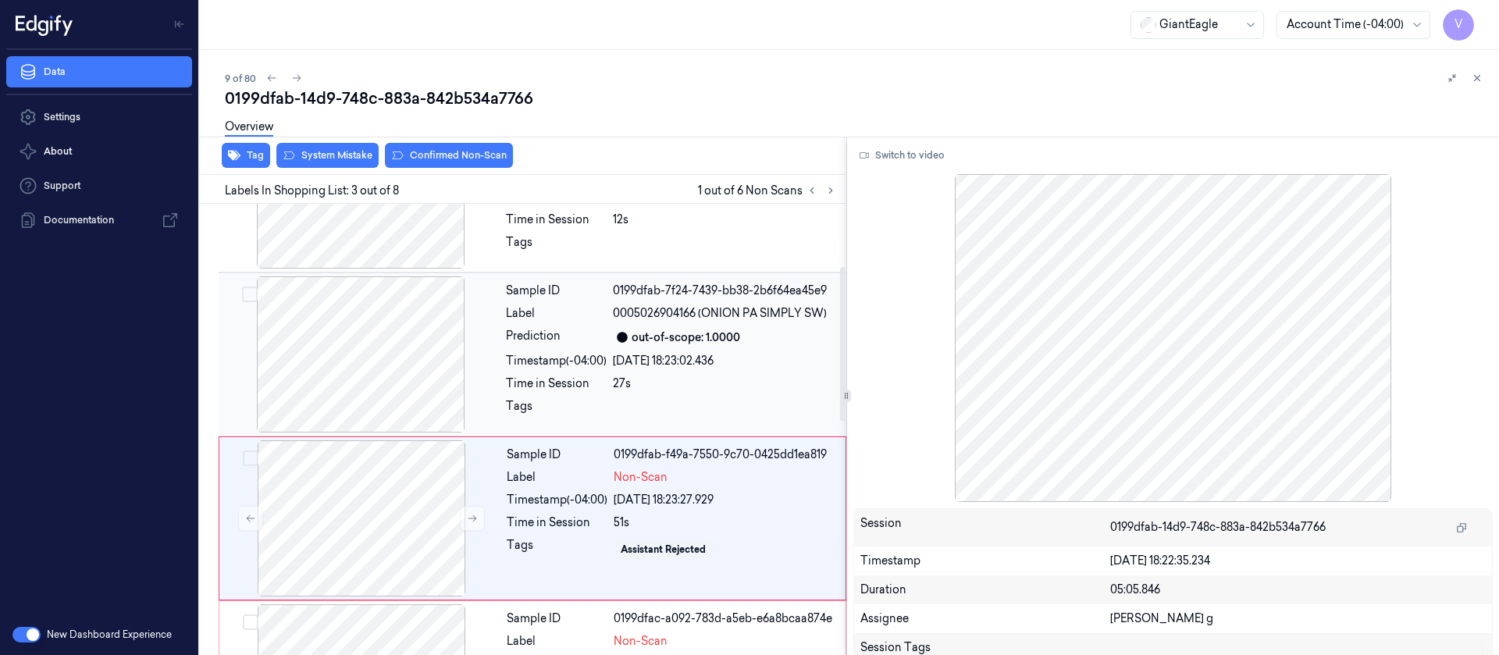
scroll to position [66, 0]
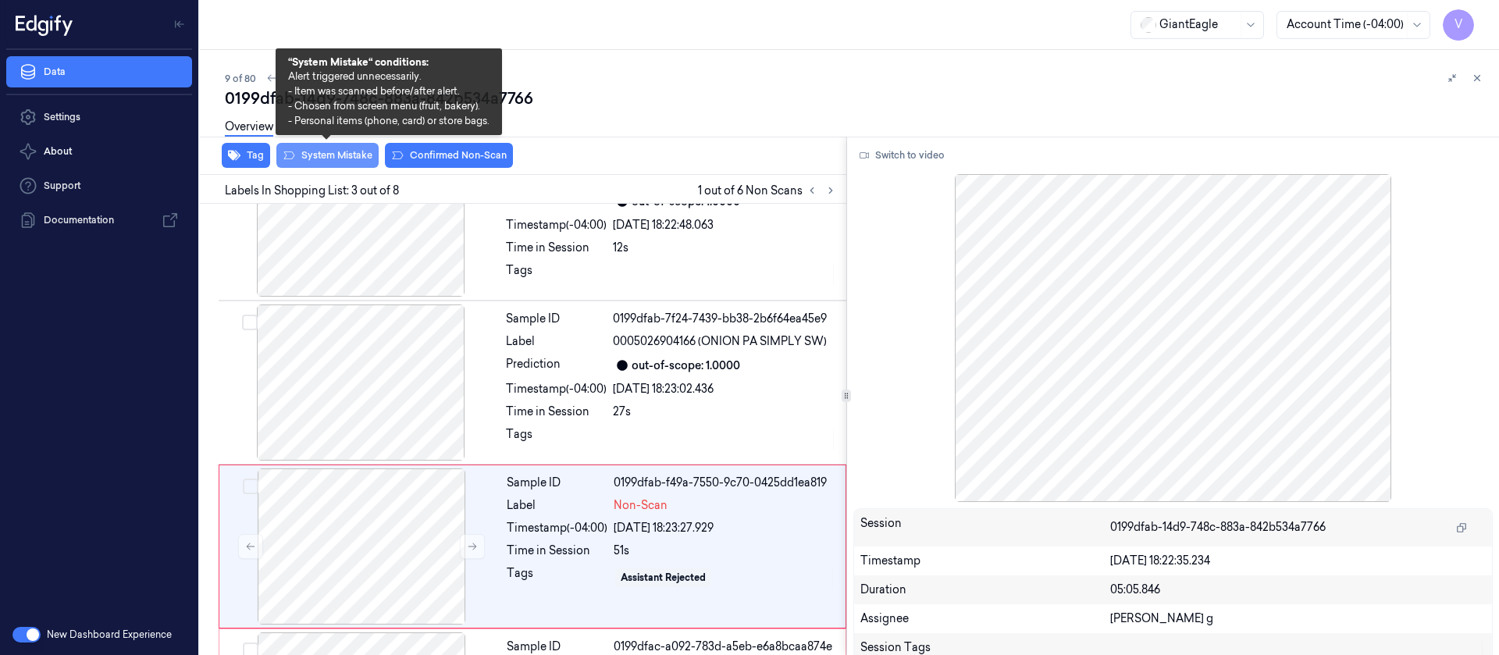
click at [315, 154] on button "System Mistake" at bounding box center [327, 155] width 102 height 25
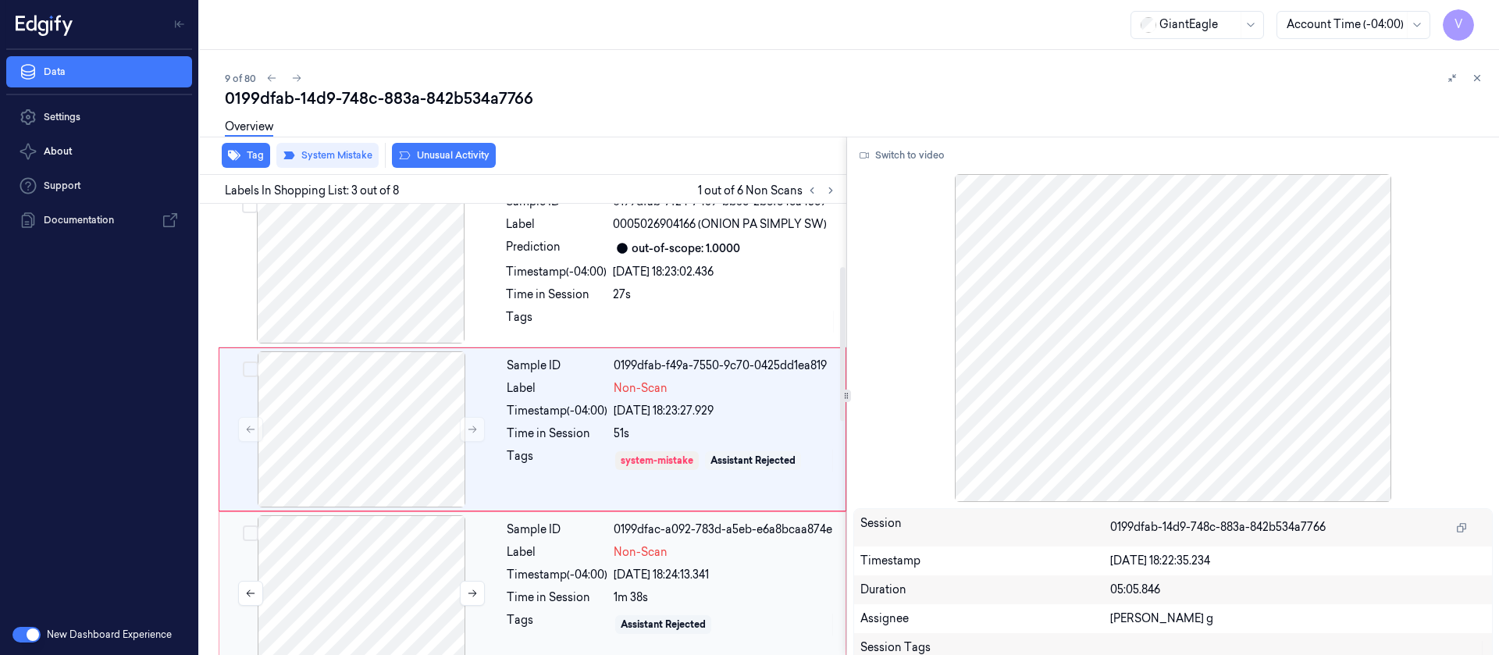
click at [351, 574] on div at bounding box center [362, 593] width 278 height 156
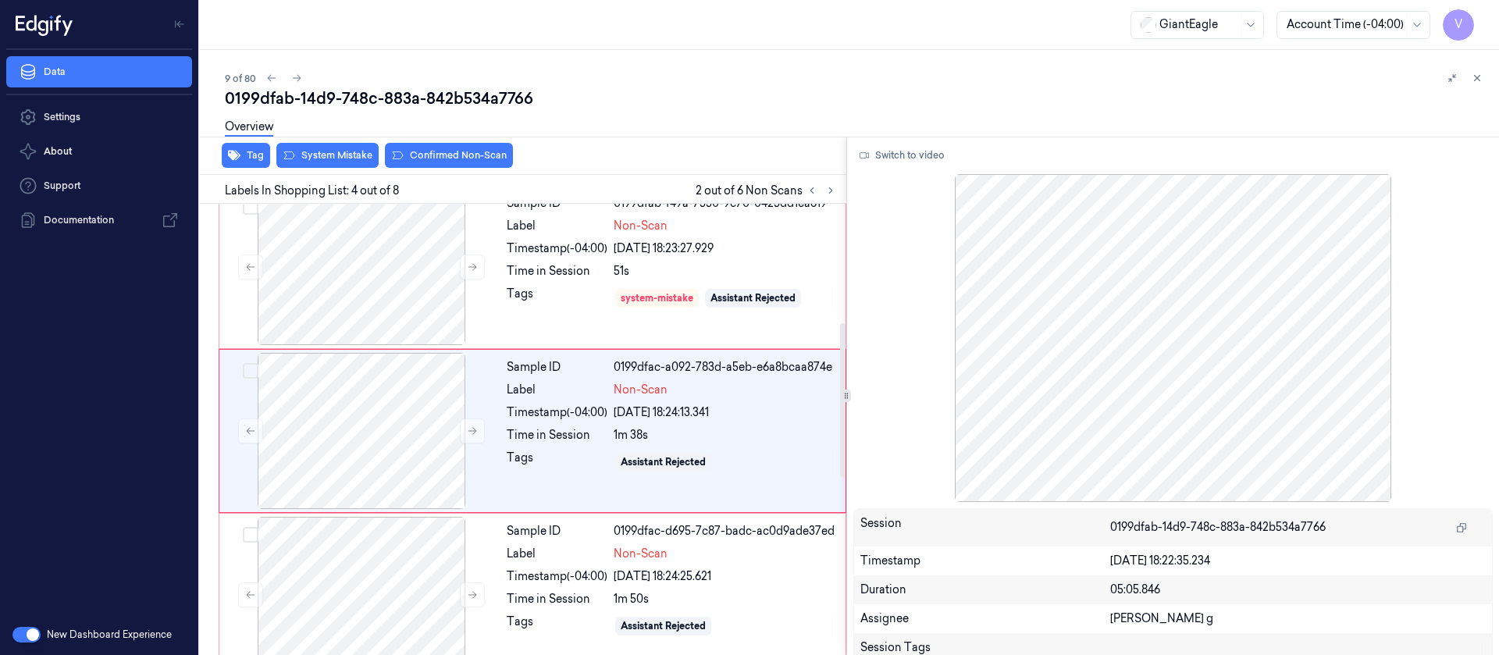
scroll to position [348, 0]
click at [302, 144] on div "Overview" at bounding box center [856, 129] width 1262 height 40
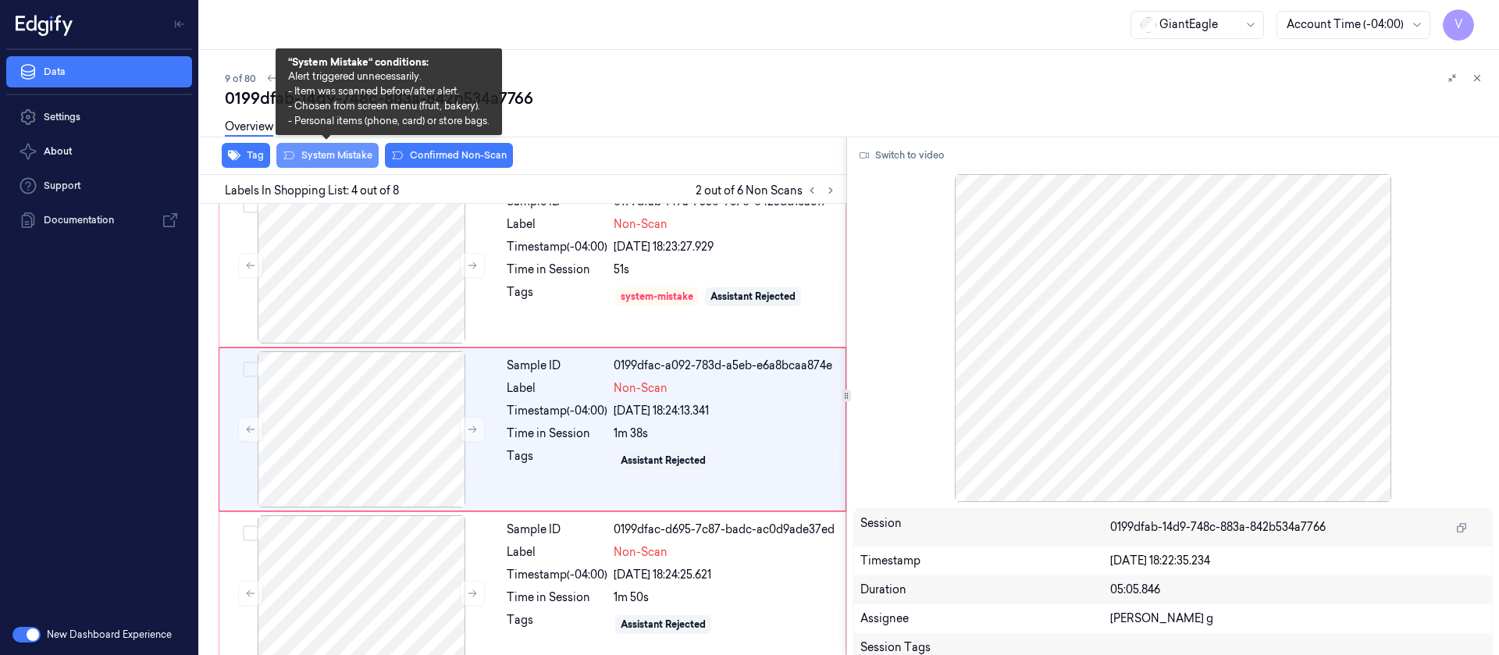
click at [312, 155] on button "System Mistake" at bounding box center [327, 155] width 102 height 25
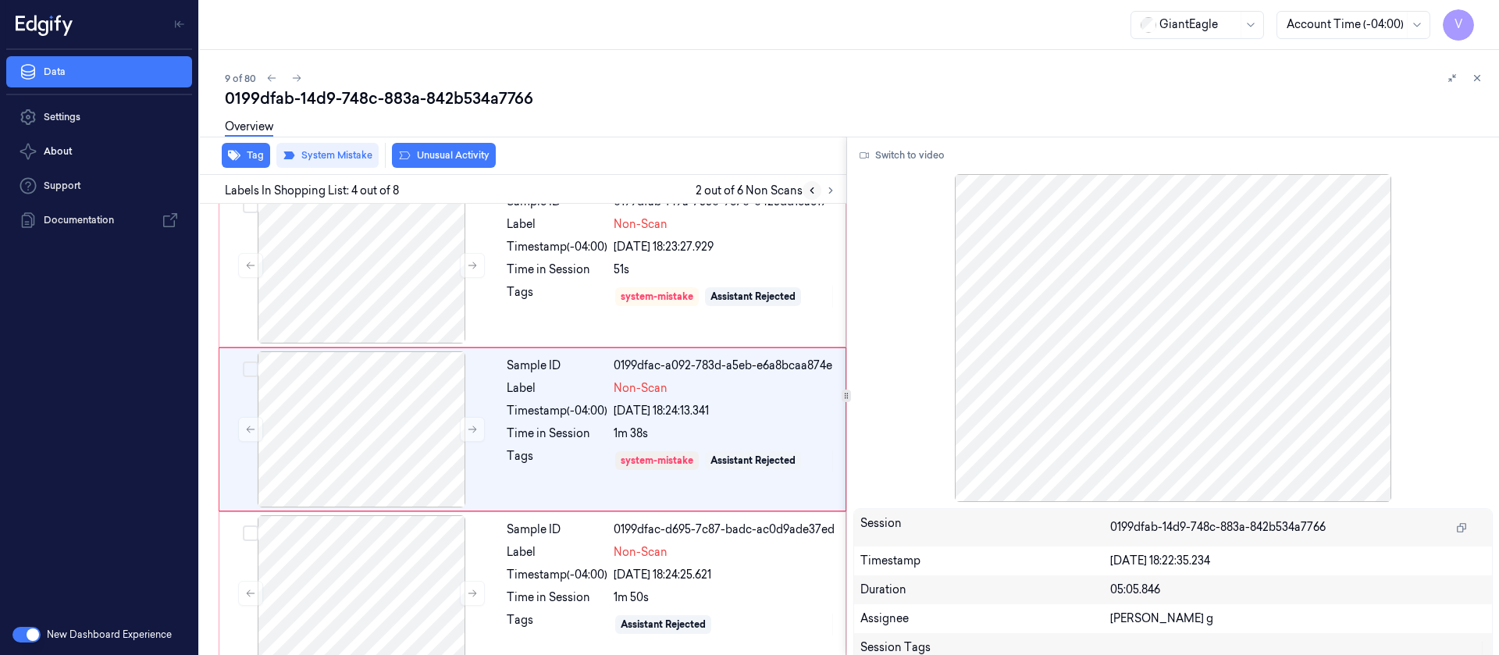
click at [809, 185] on icon at bounding box center [812, 190] width 11 height 11
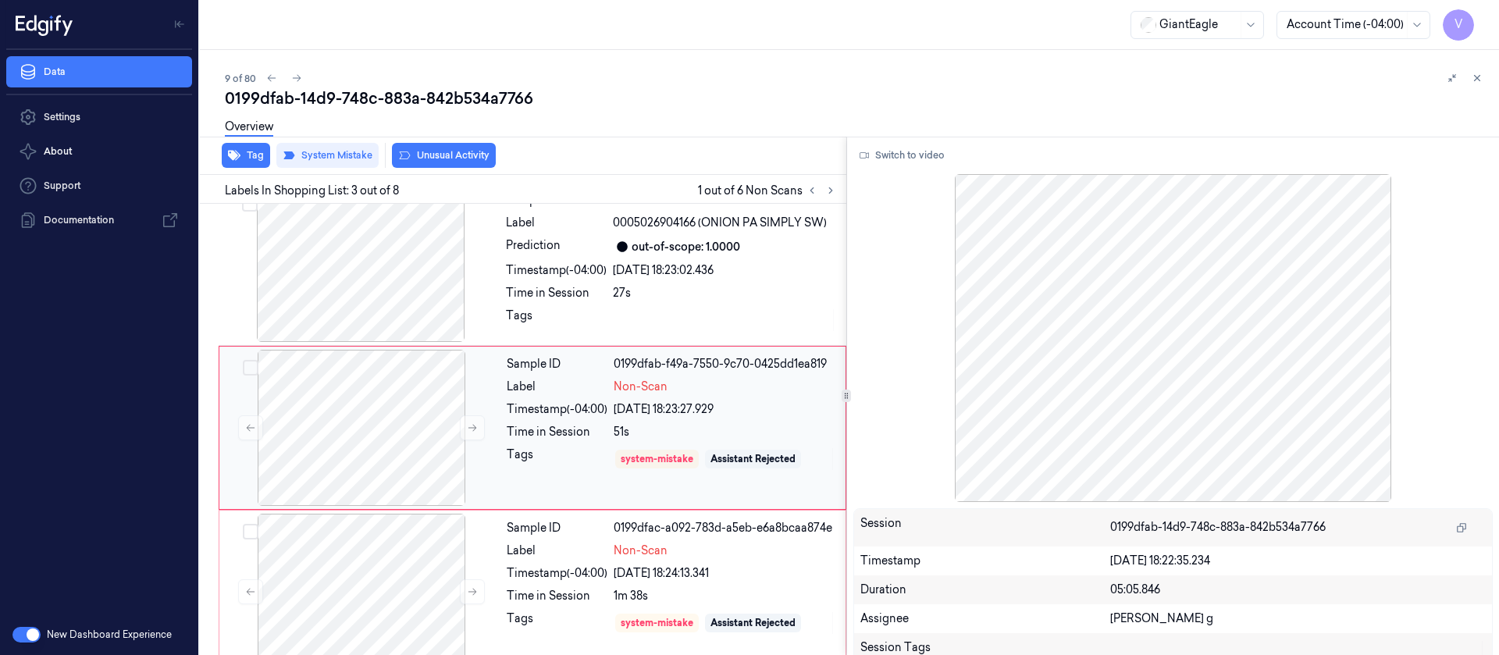
scroll to position [184, 0]
click at [834, 187] on icon at bounding box center [830, 190] width 11 height 11
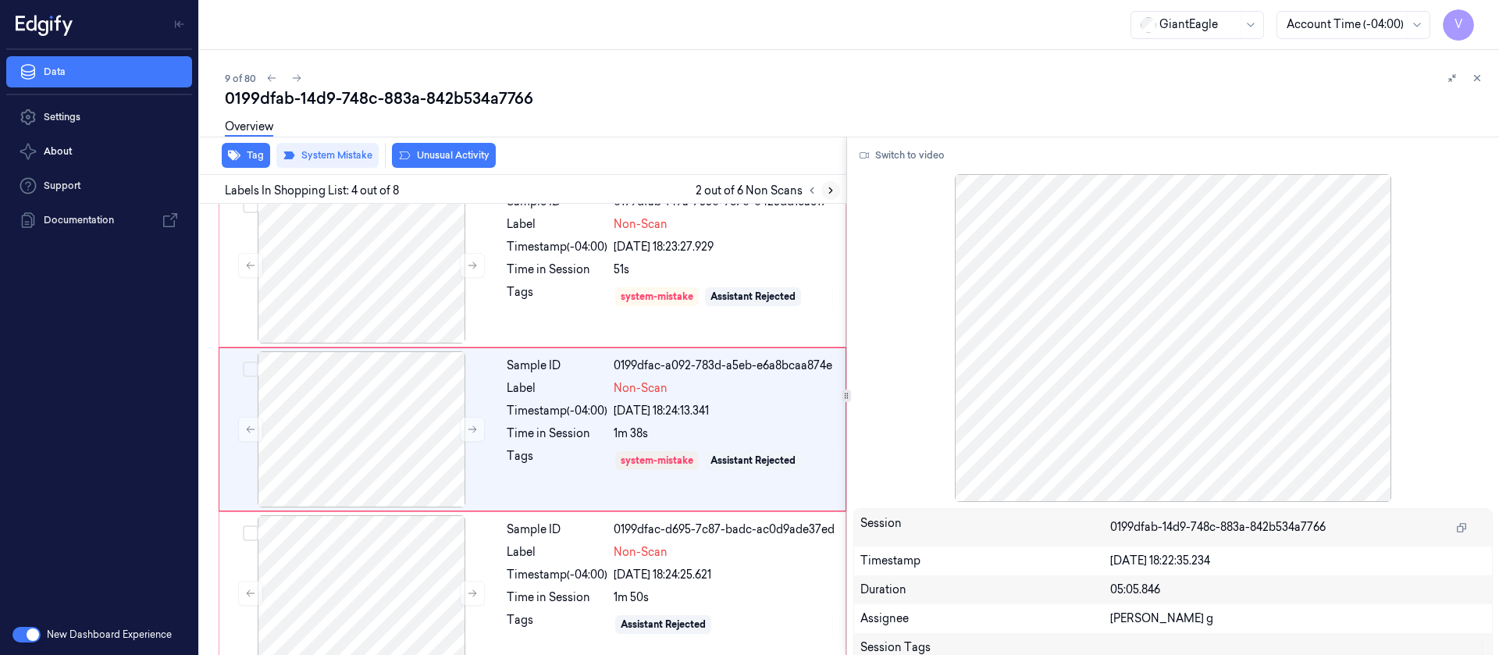
click at [834, 185] on icon at bounding box center [830, 190] width 11 height 11
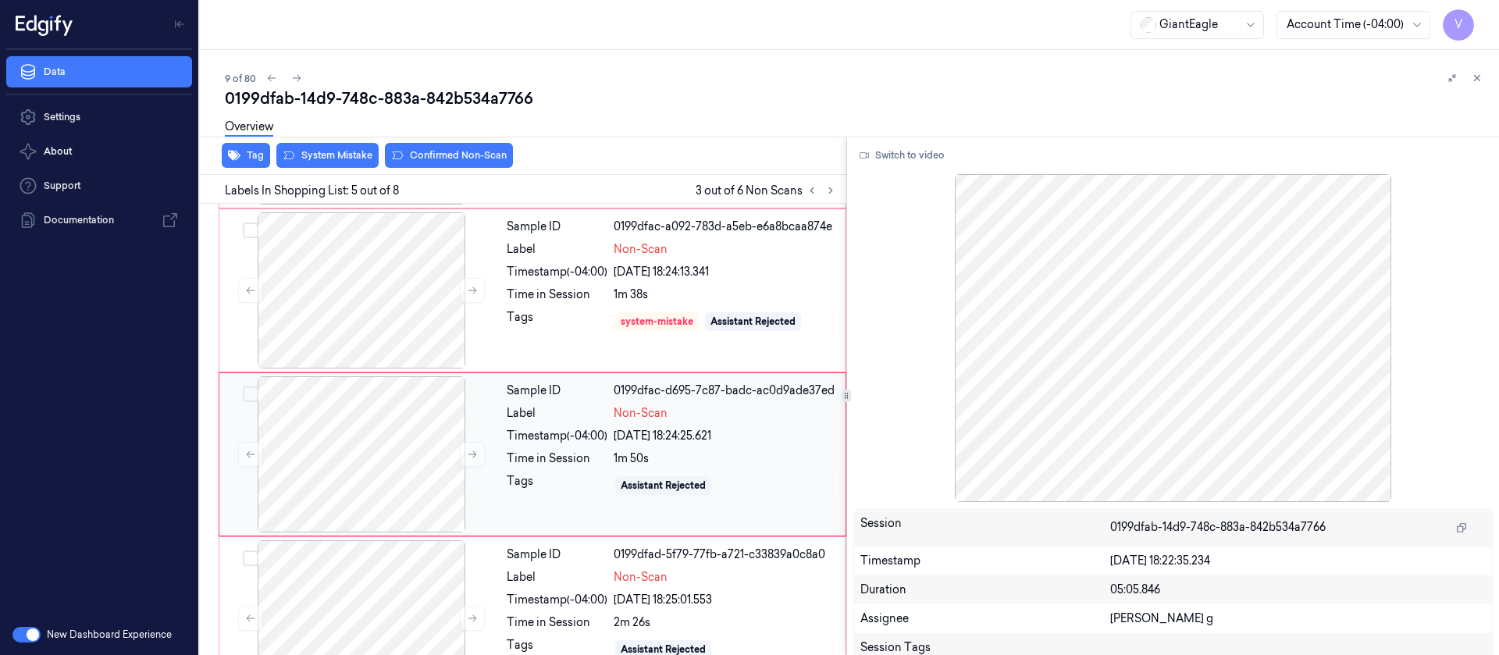
scroll to position [512, 0]
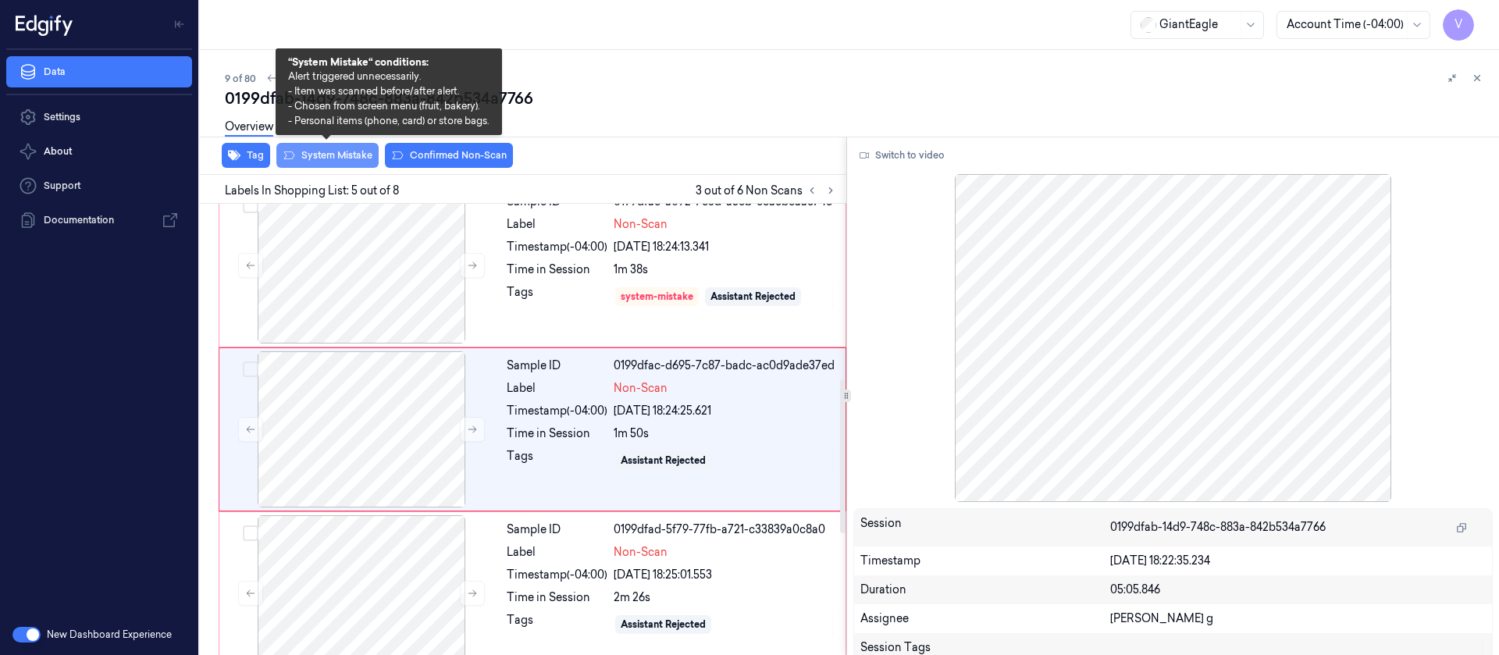
click at [326, 159] on button "System Mistake" at bounding box center [327, 155] width 102 height 25
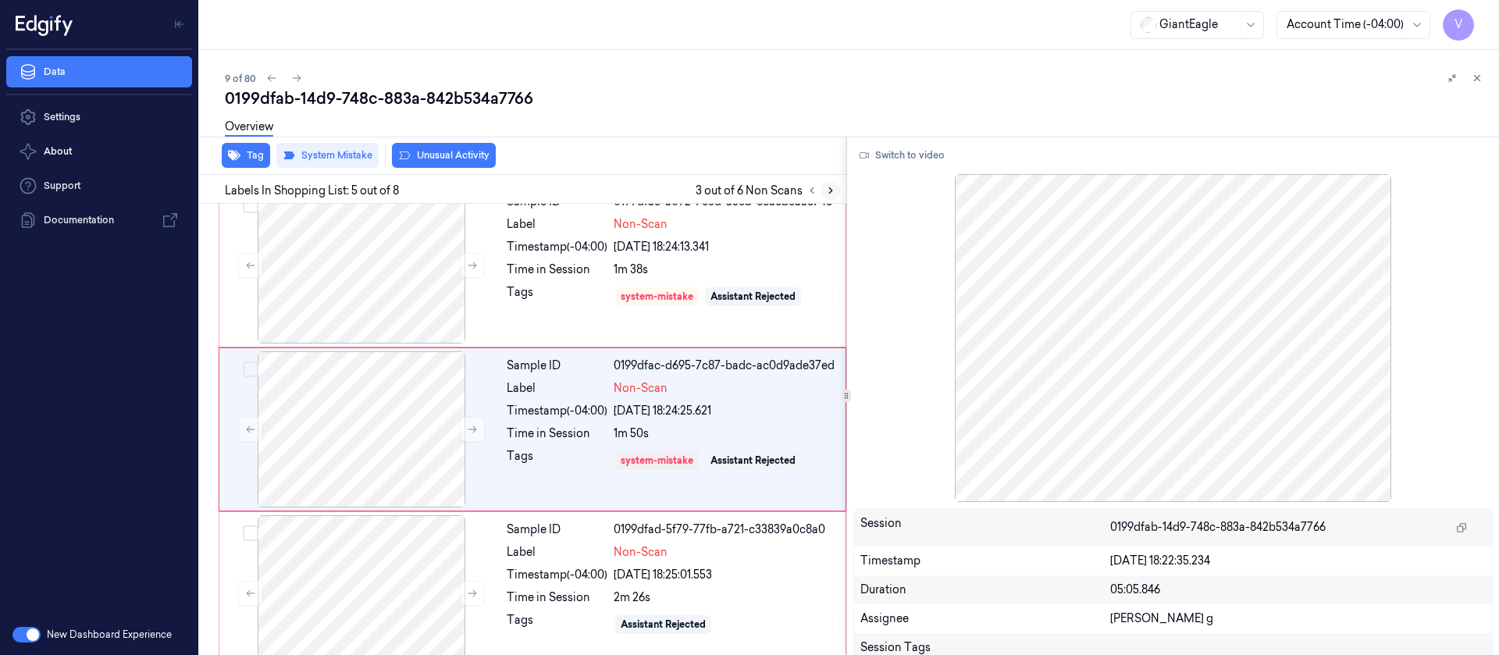
click at [831, 196] on button at bounding box center [831, 190] width 19 height 19
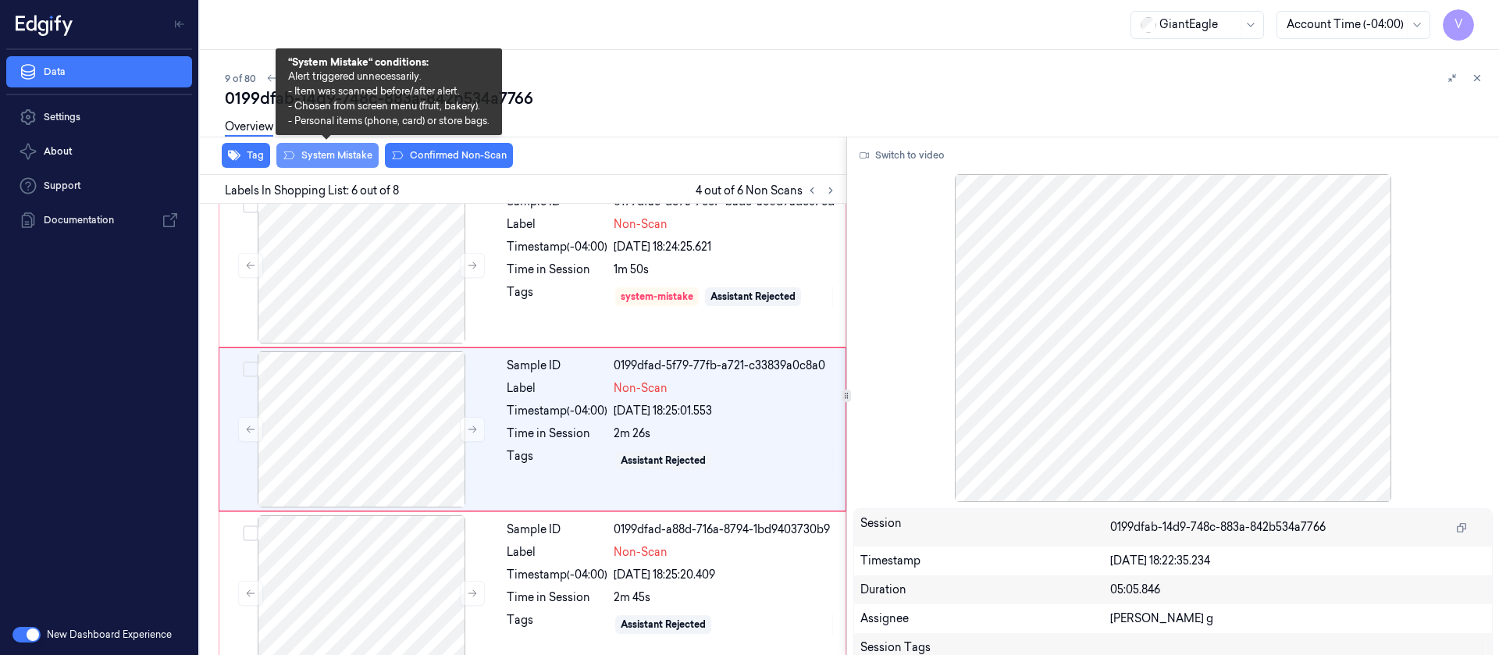
click at [324, 158] on button "System Mistake" at bounding box center [327, 155] width 102 height 25
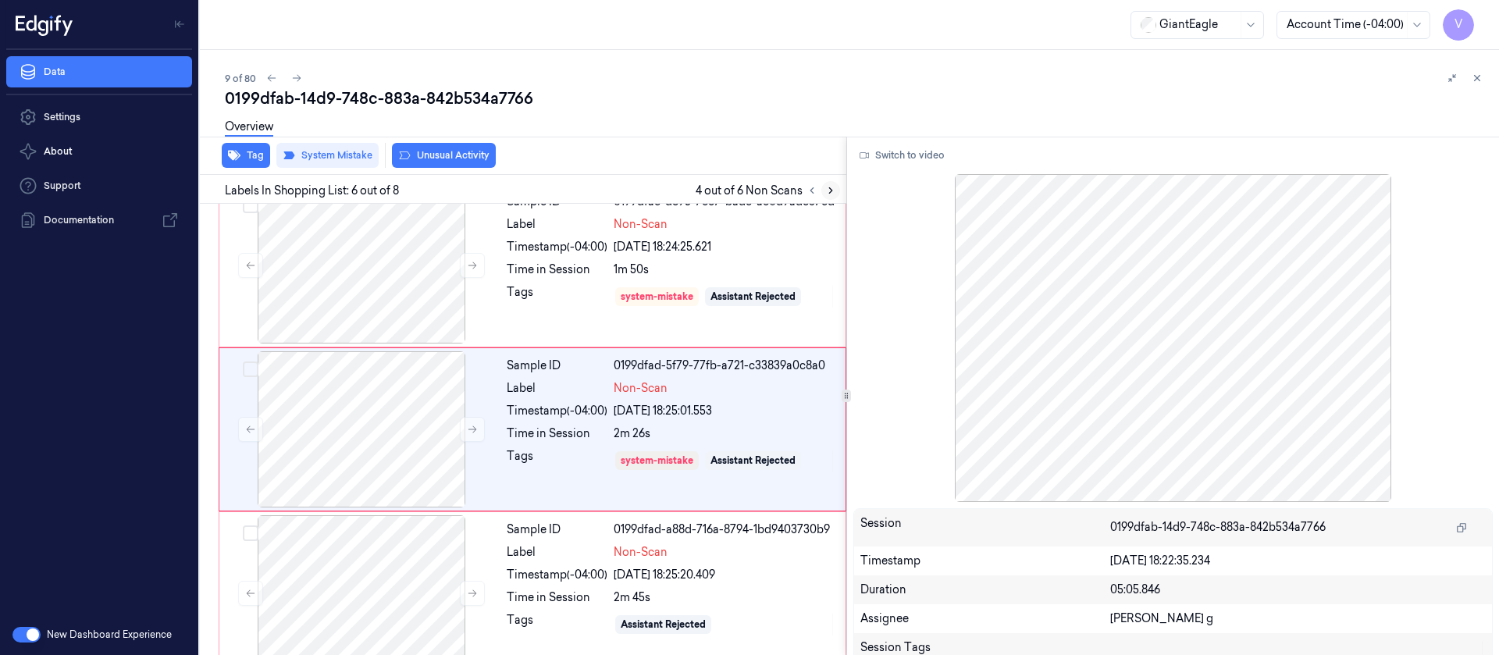
click at [826, 191] on icon at bounding box center [830, 190] width 11 height 11
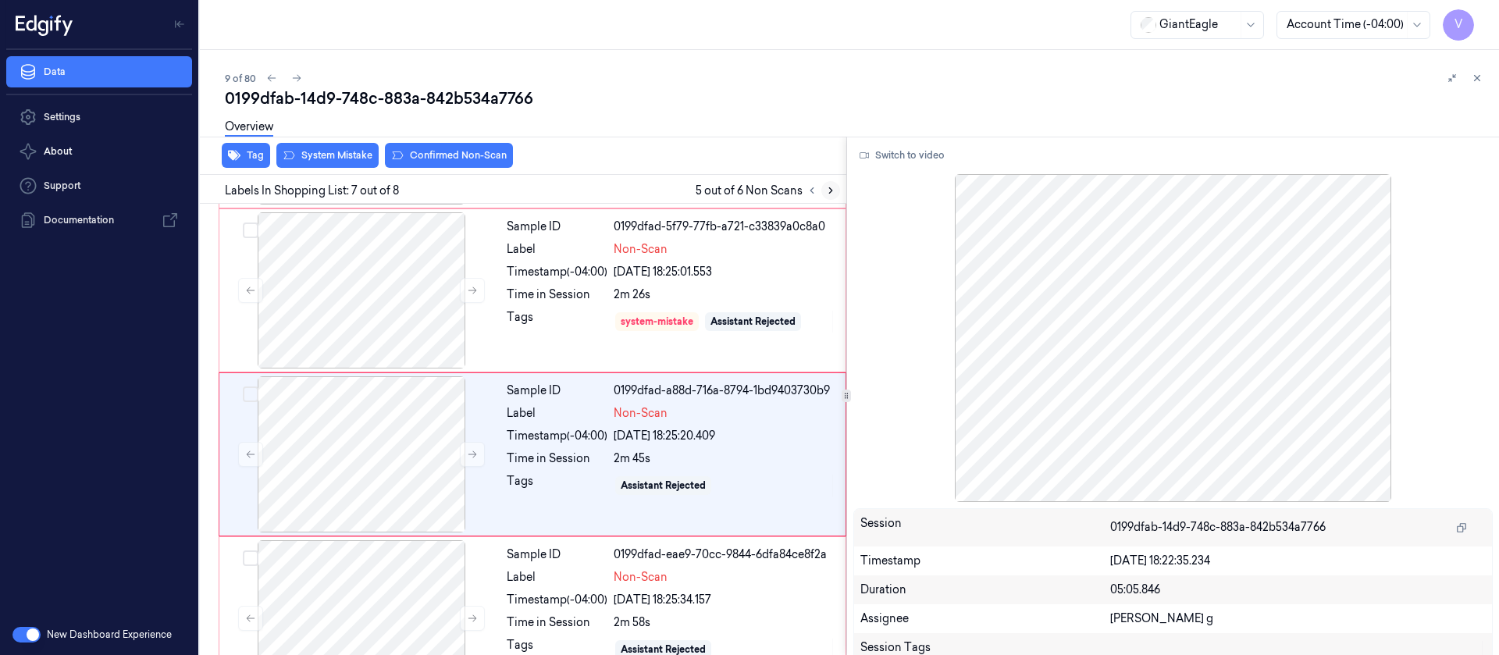
scroll to position [839, 0]
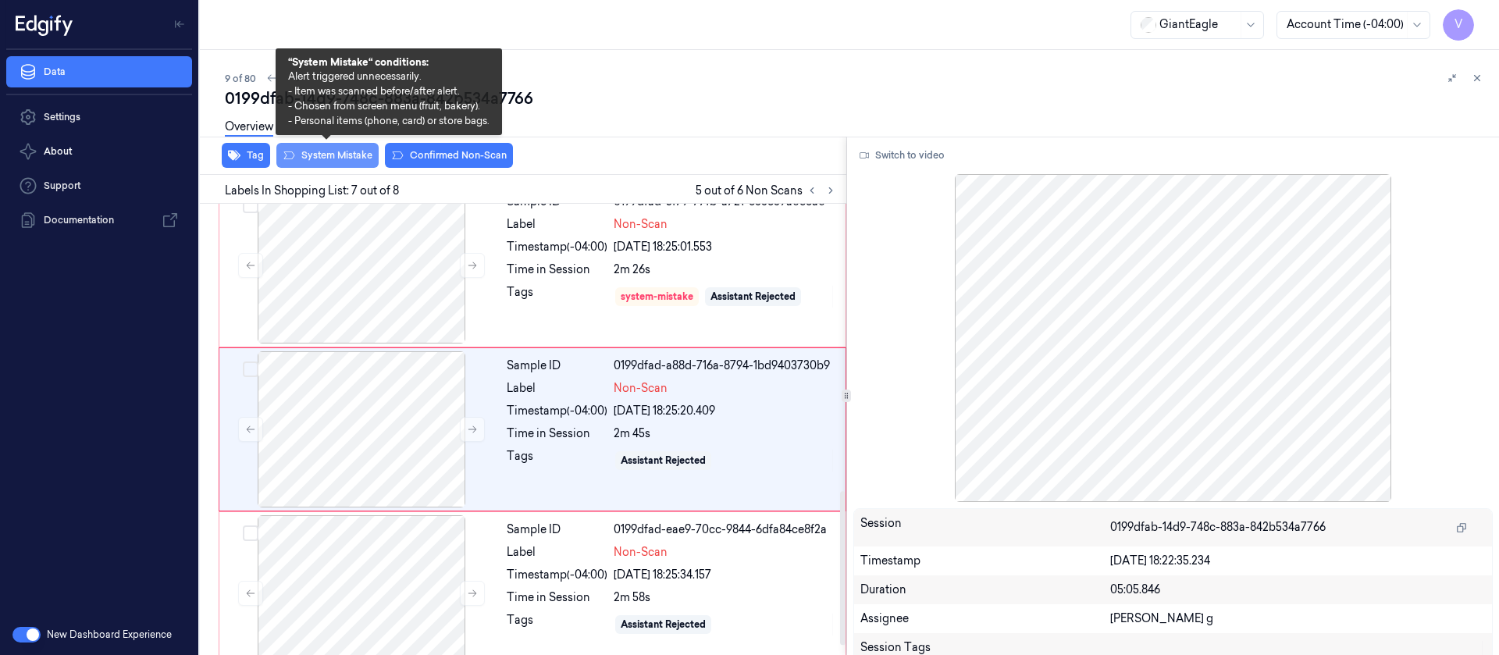
click at [323, 161] on button "System Mistake" at bounding box center [327, 155] width 102 height 25
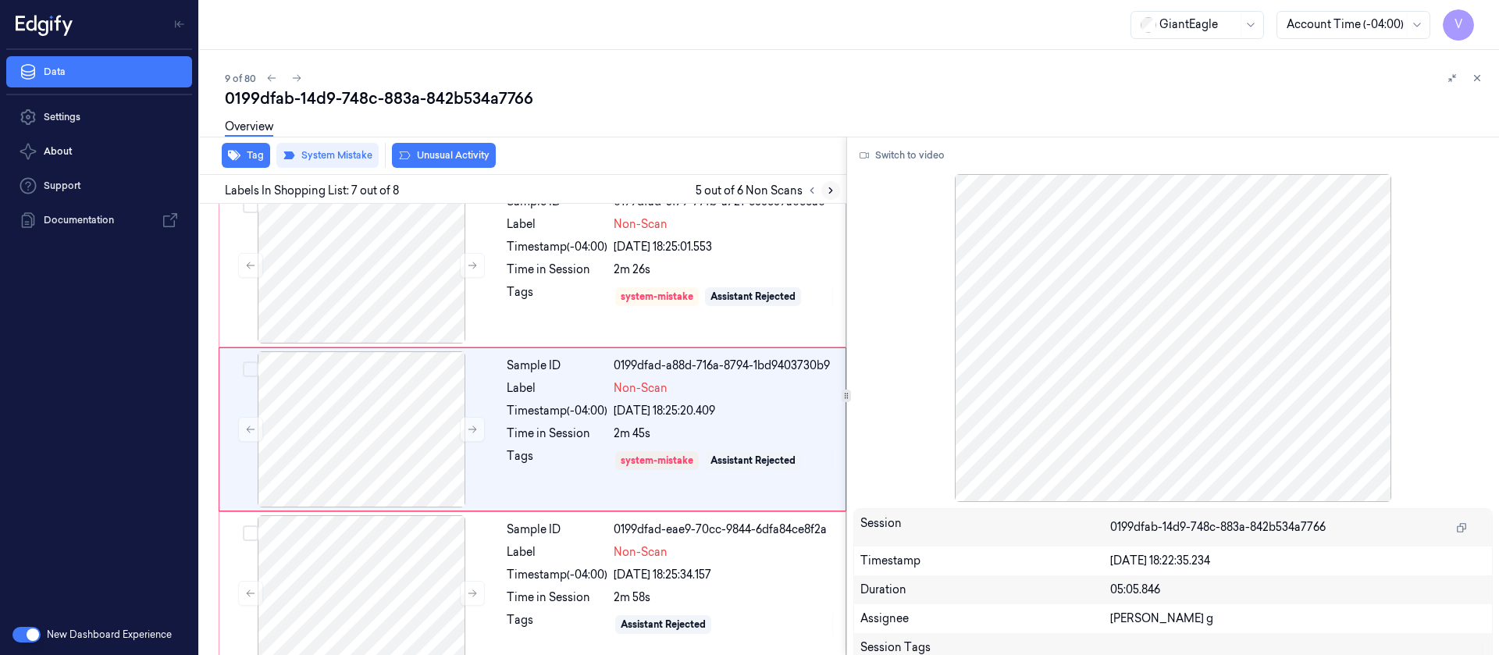
click at [827, 191] on icon at bounding box center [830, 190] width 11 height 11
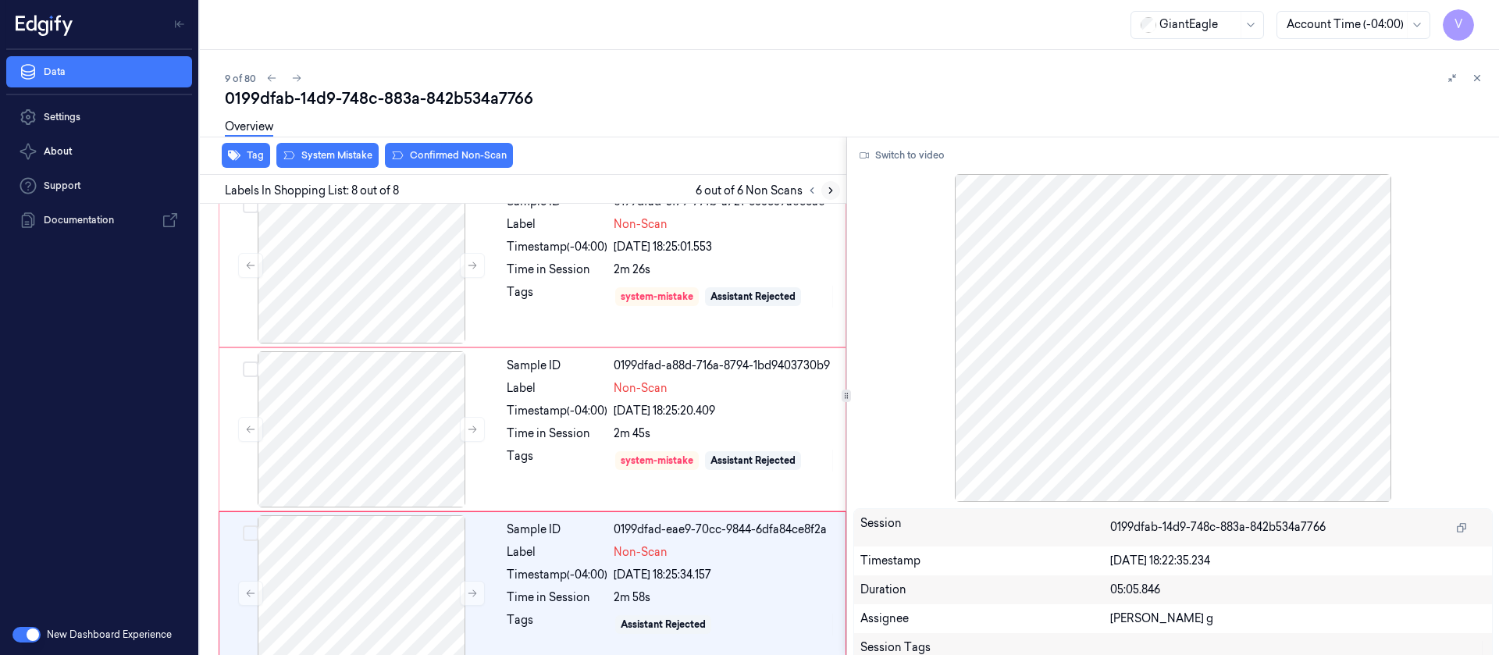
scroll to position [865, 0]
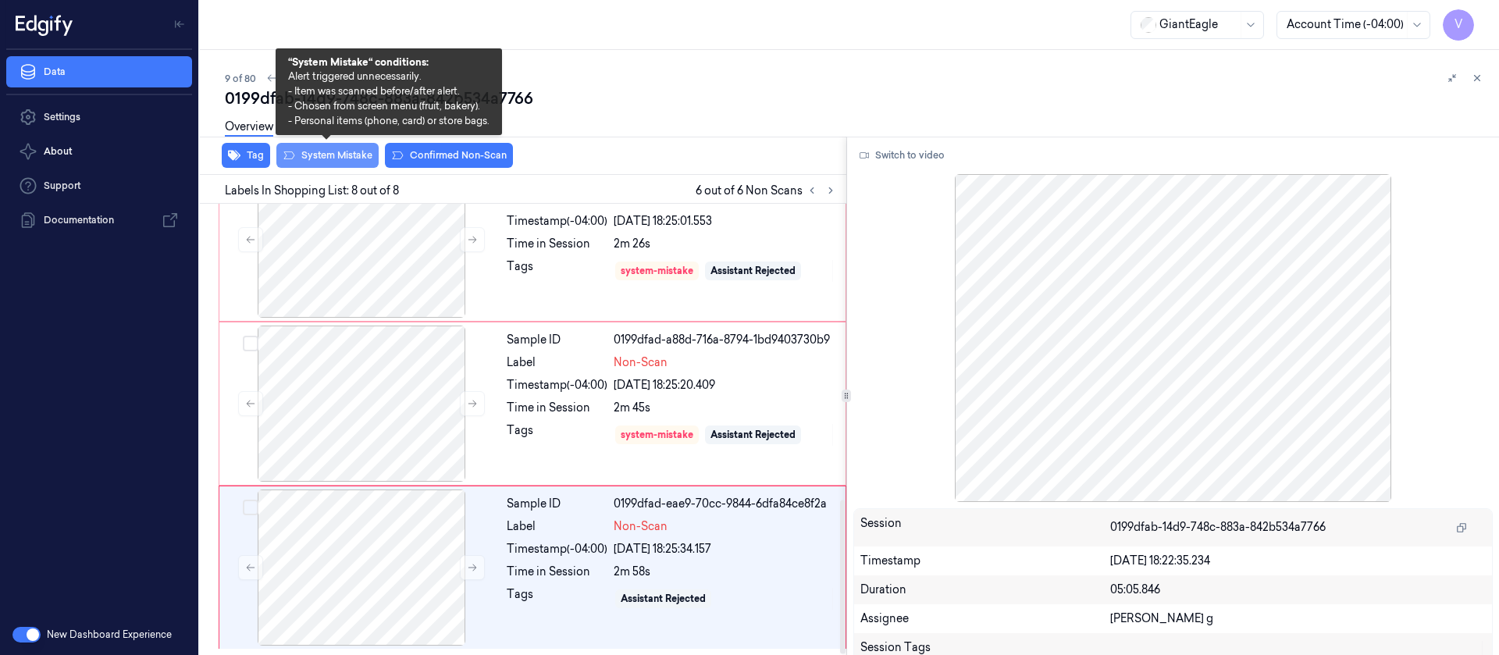
click at [347, 156] on button "System Mistake" at bounding box center [327, 155] width 102 height 25
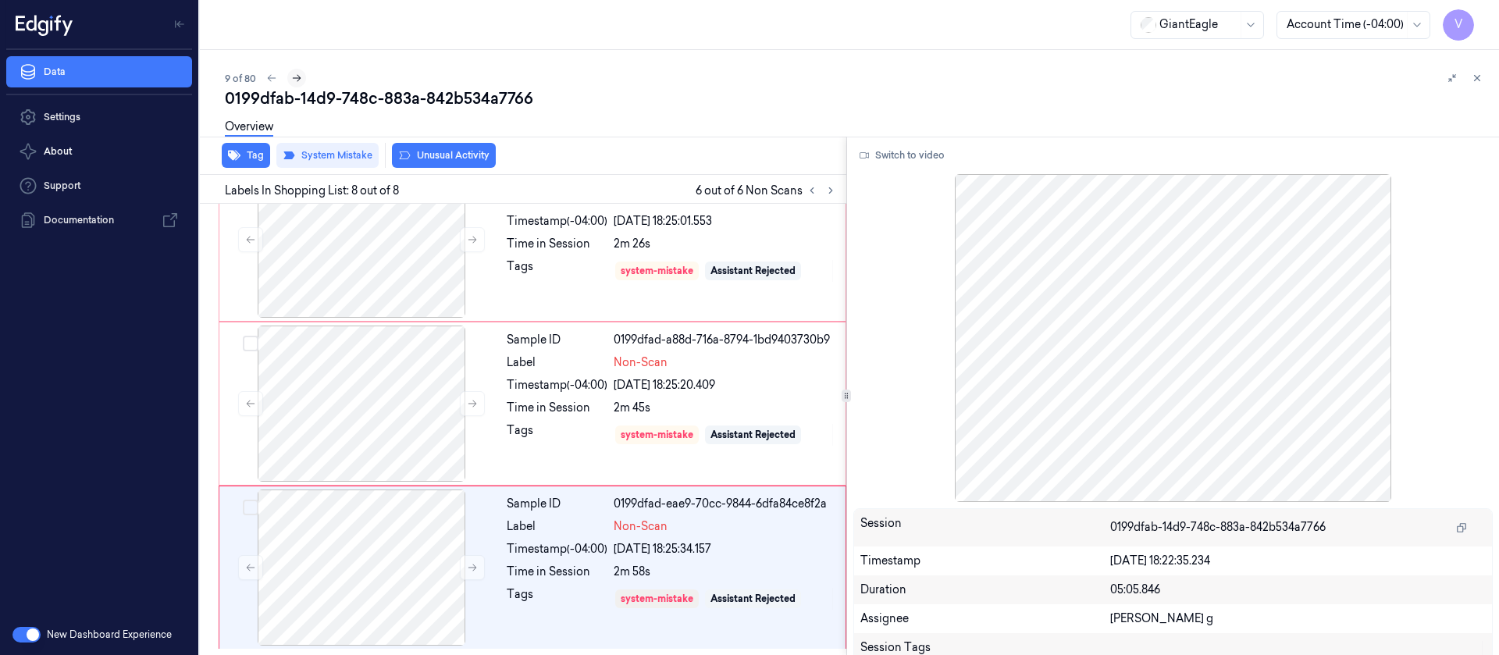
click at [294, 81] on icon at bounding box center [296, 78] width 11 height 11
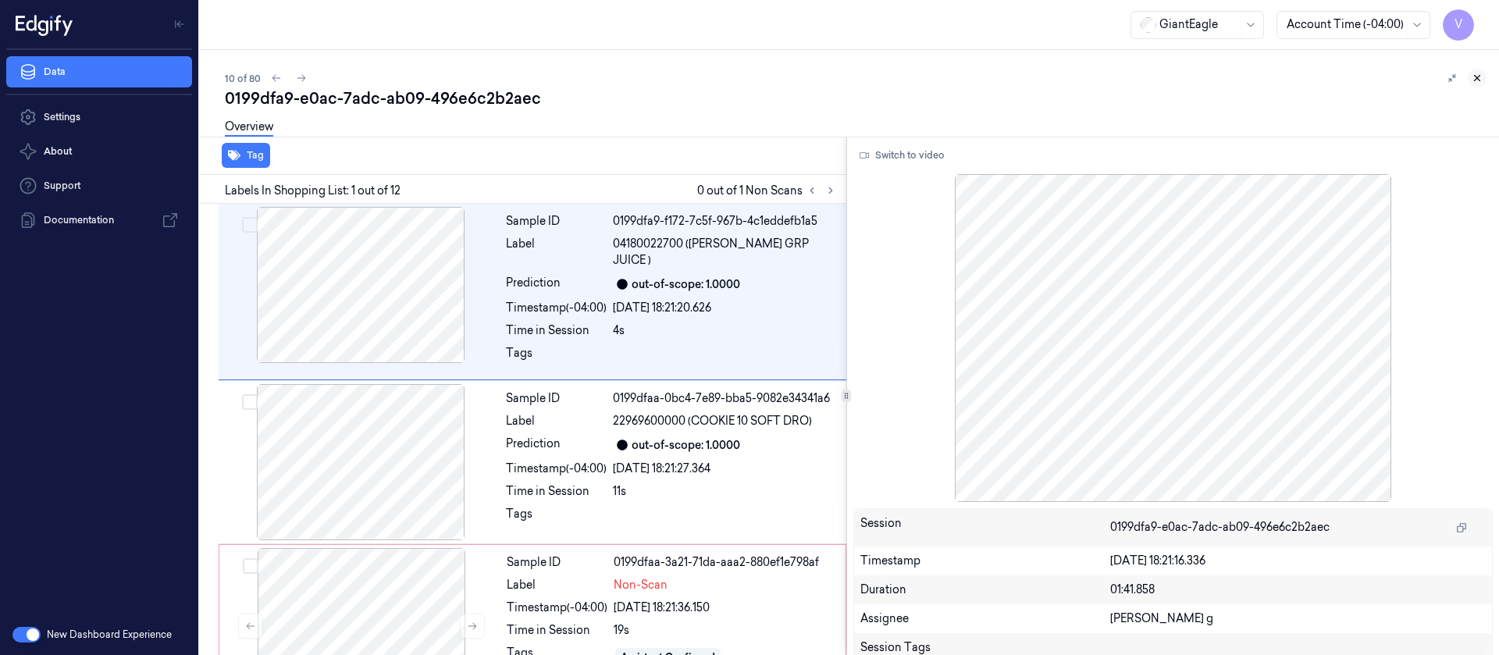
click at [1471, 73] on button at bounding box center [1477, 78] width 19 height 19
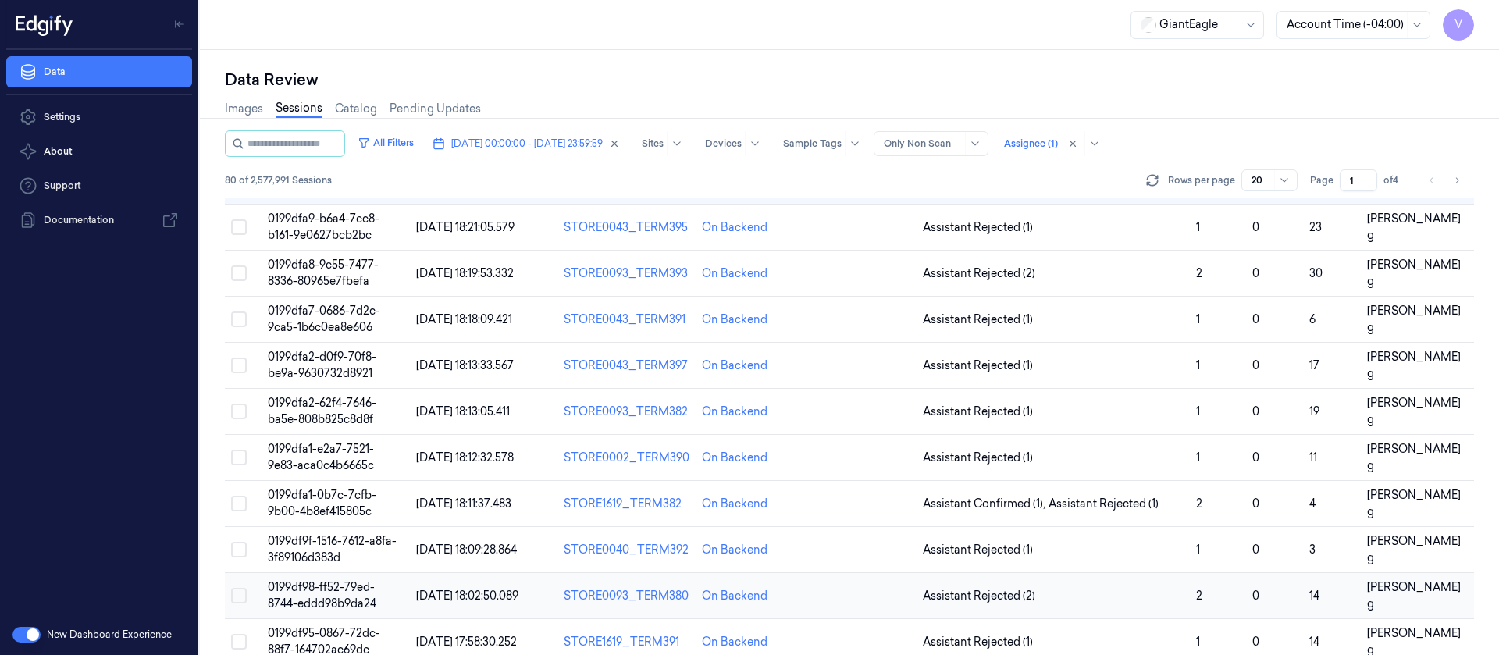
scroll to position [510, 0]
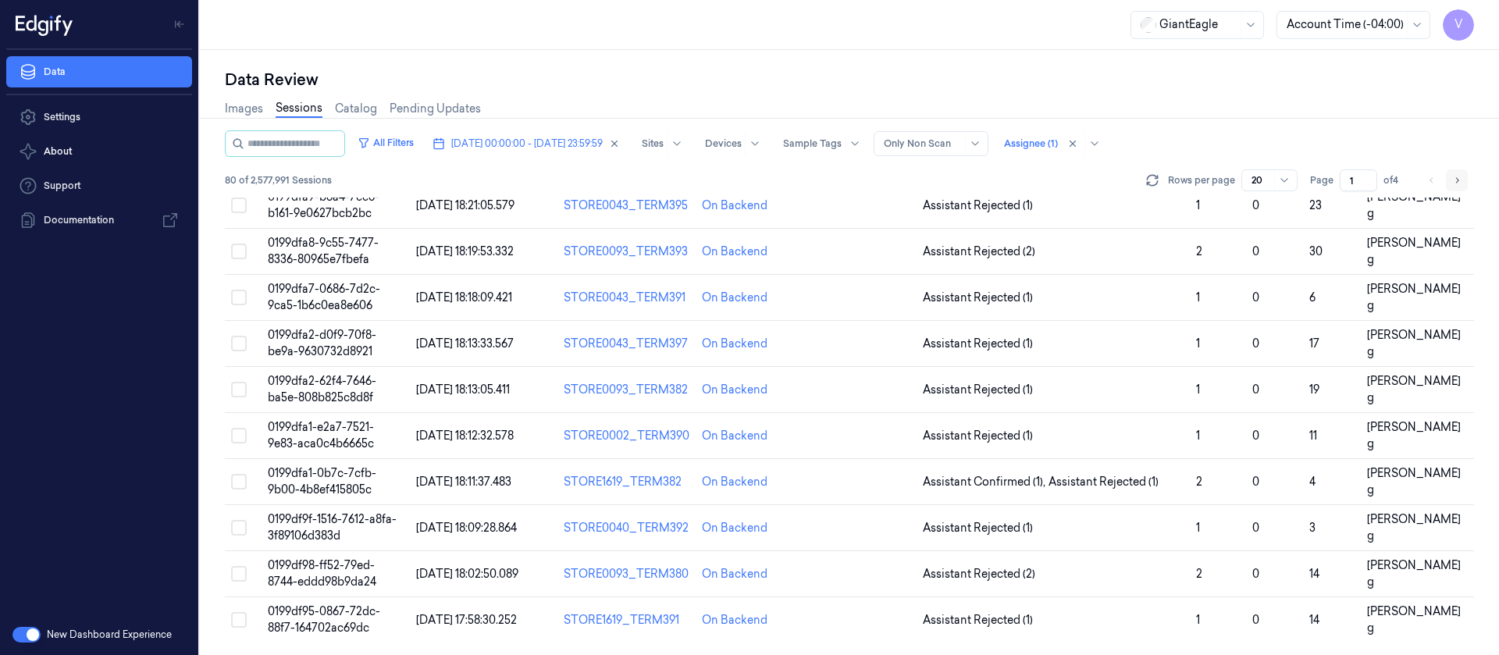
click at [1458, 185] on icon "Go to next page" at bounding box center [1457, 180] width 9 height 12
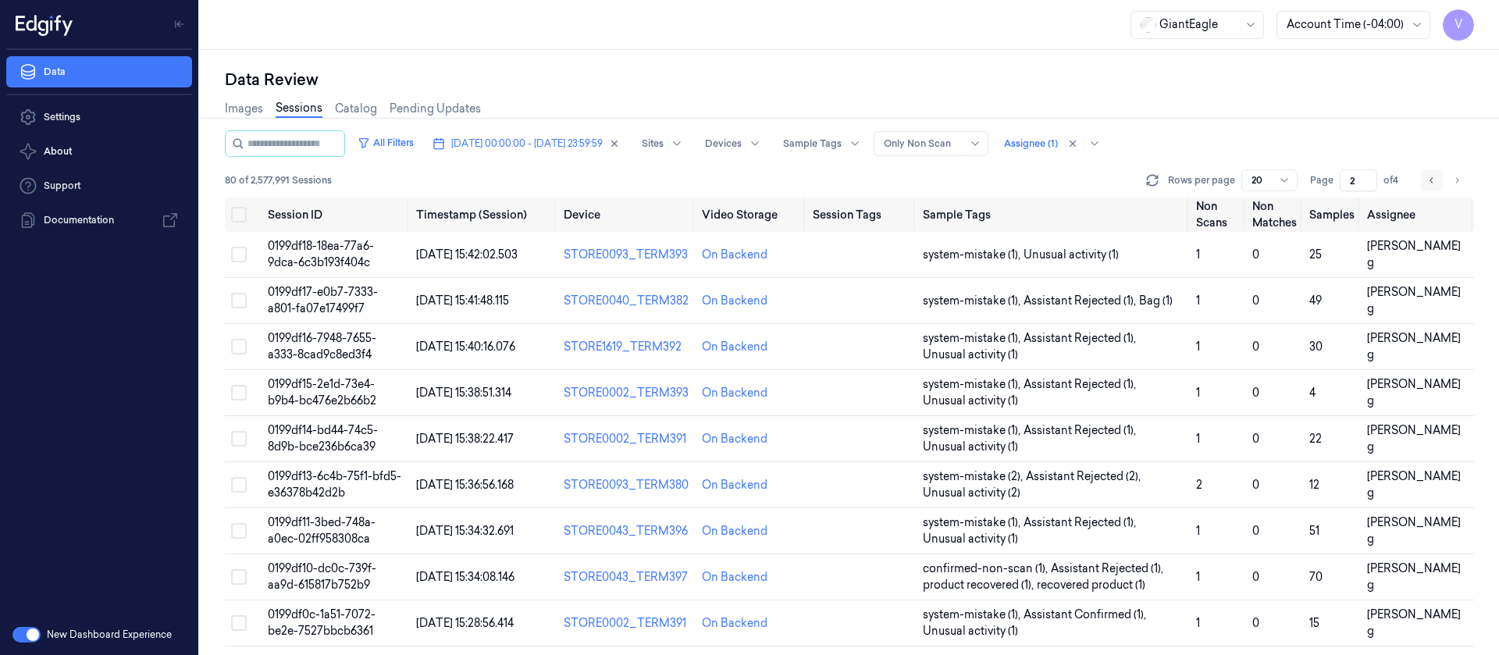
click at [1428, 185] on icon "Go to previous page" at bounding box center [1432, 180] width 9 height 12
type input "1"
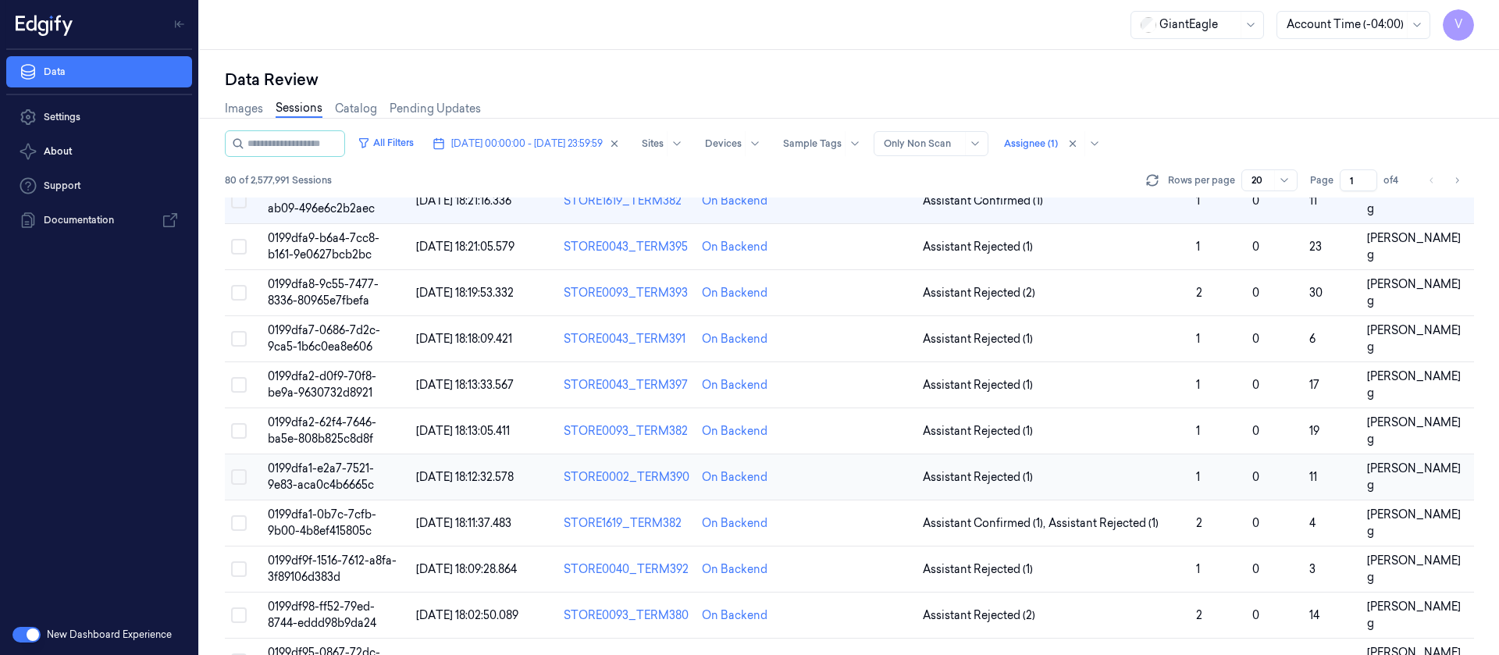
scroll to position [351, 0]
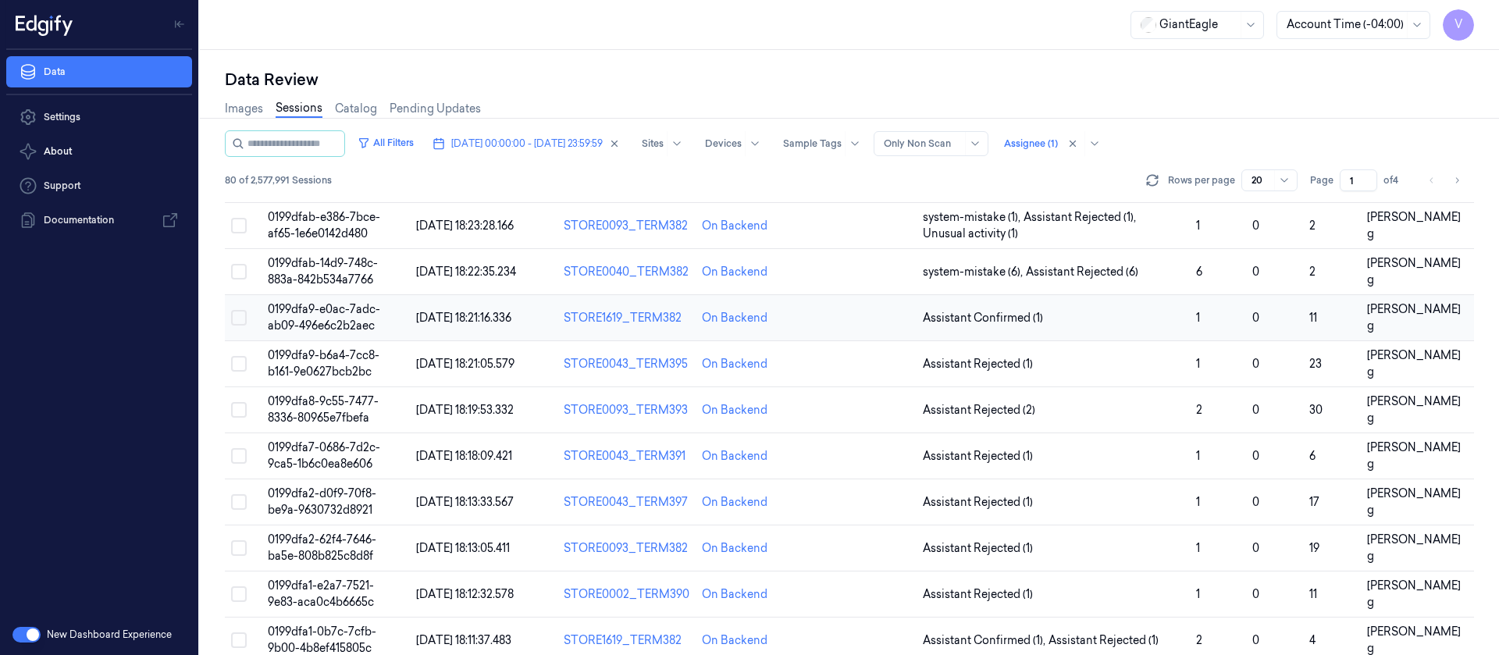
click at [862, 318] on td at bounding box center [862, 318] width 110 height 46
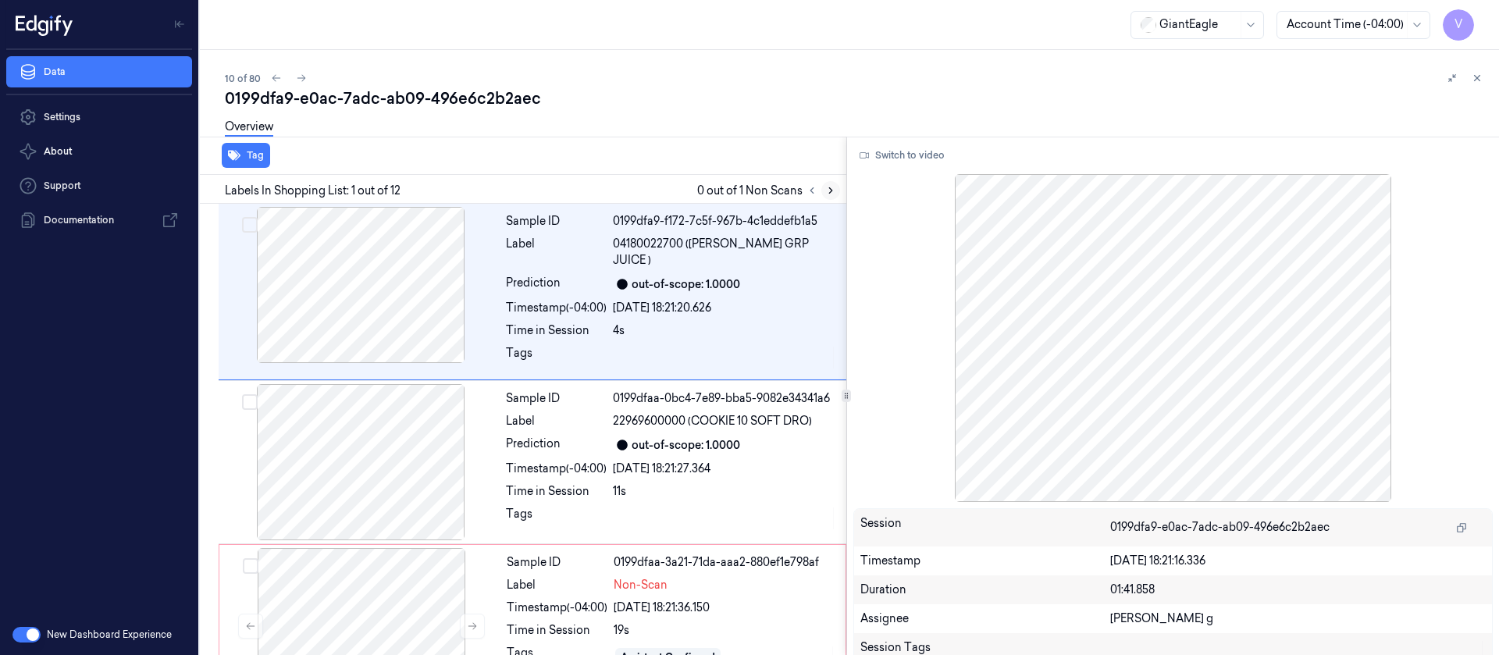
click at [828, 194] on icon at bounding box center [830, 190] width 11 height 11
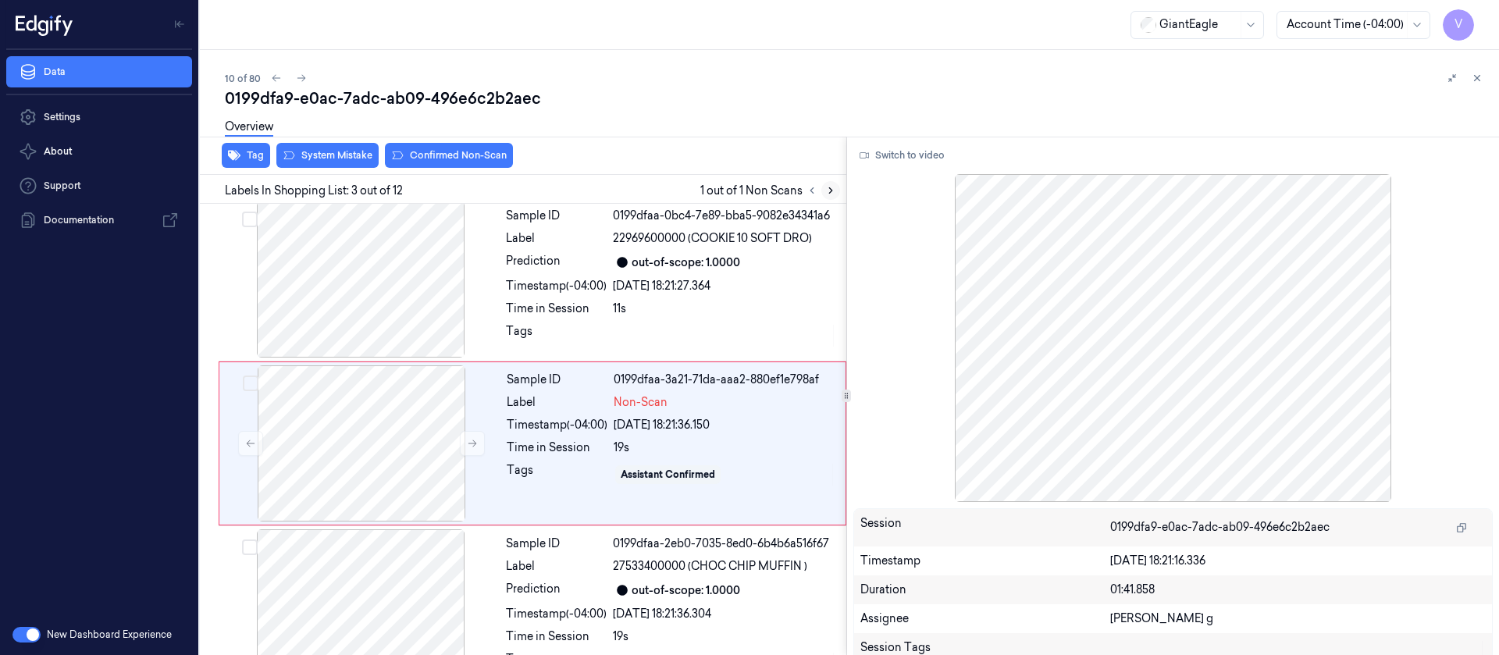
scroll to position [184, 0]
click at [349, 408] on div at bounding box center [362, 443] width 278 height 156
click at [889, 151] on button "Switch to video" at bounding box center [903, 155] width 98 height 25
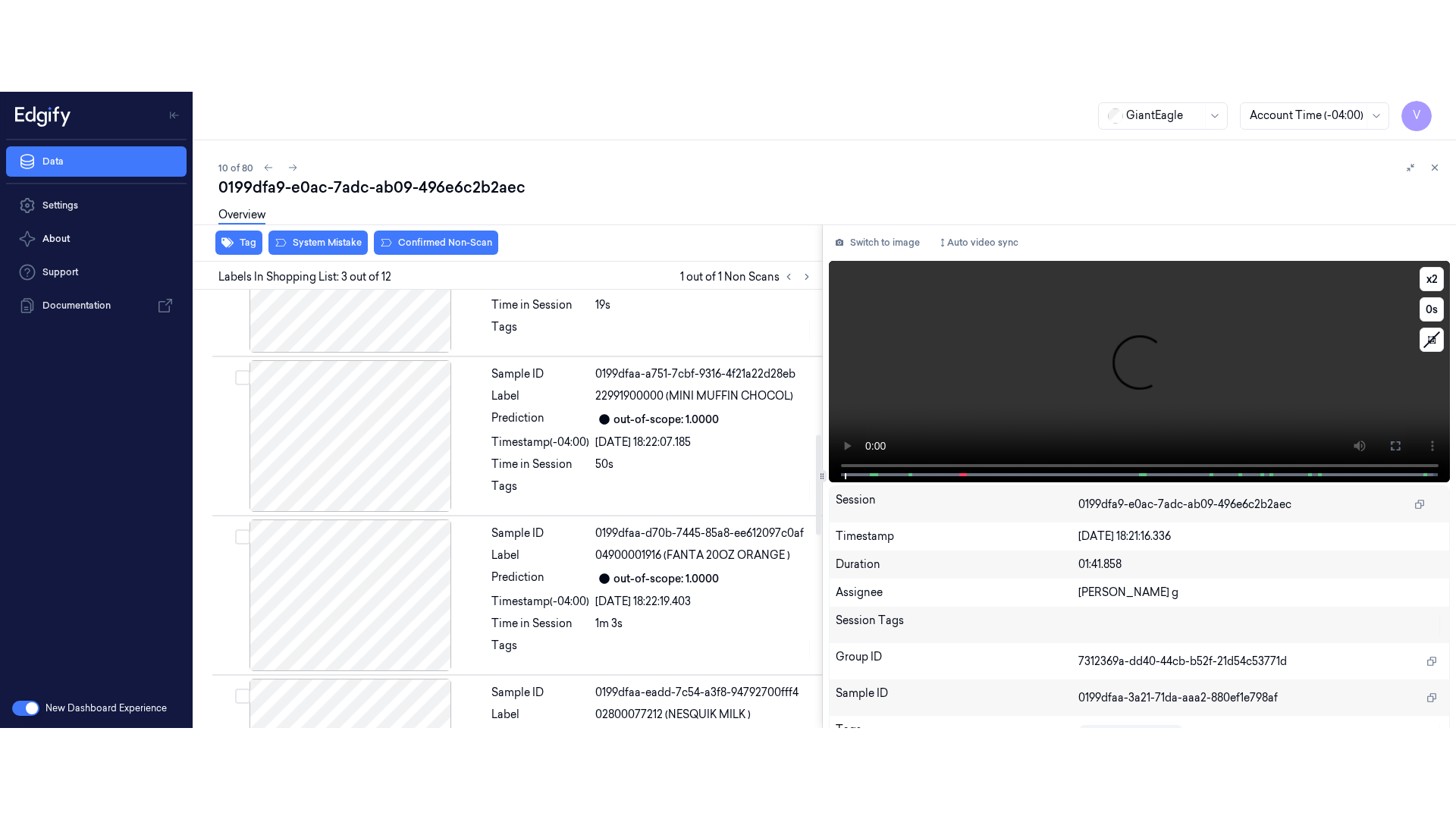
scroll to position [633, 0]
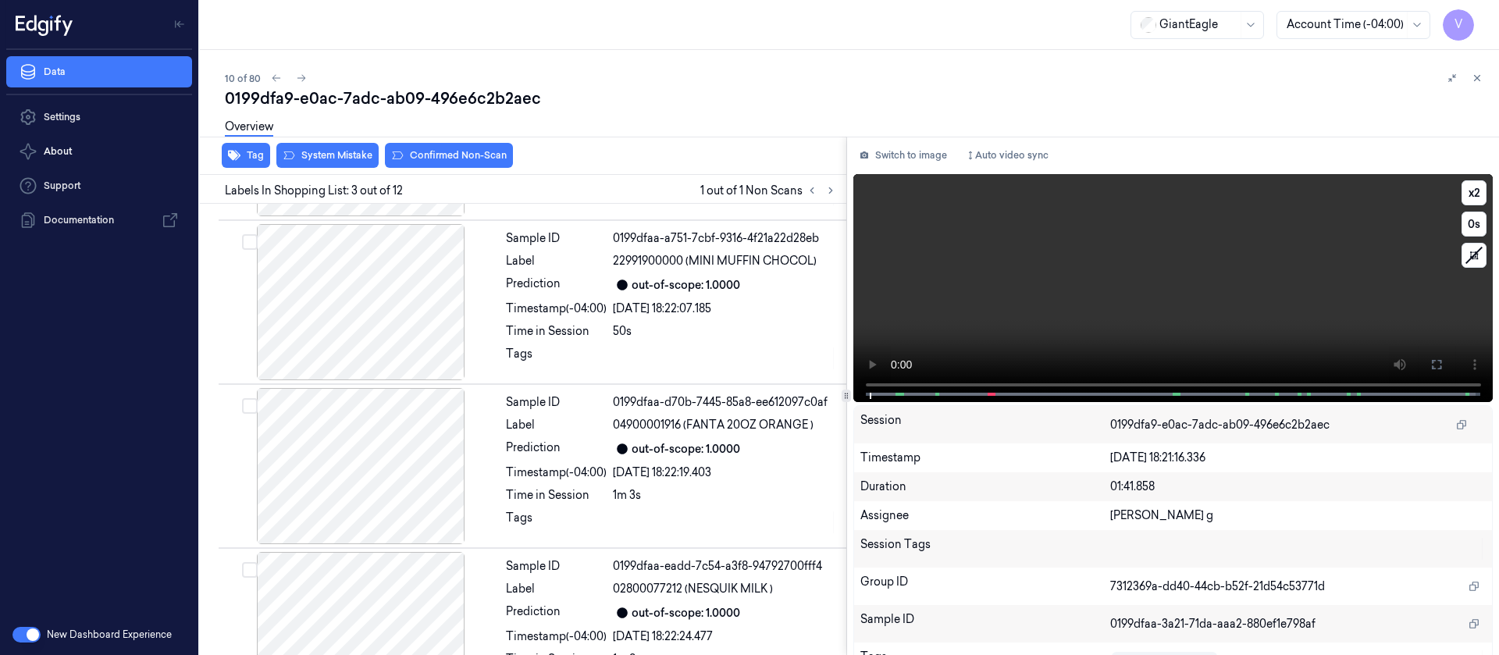
click at [1434, 366] on icon at bounding box center [1437, 364] width 12 height 12
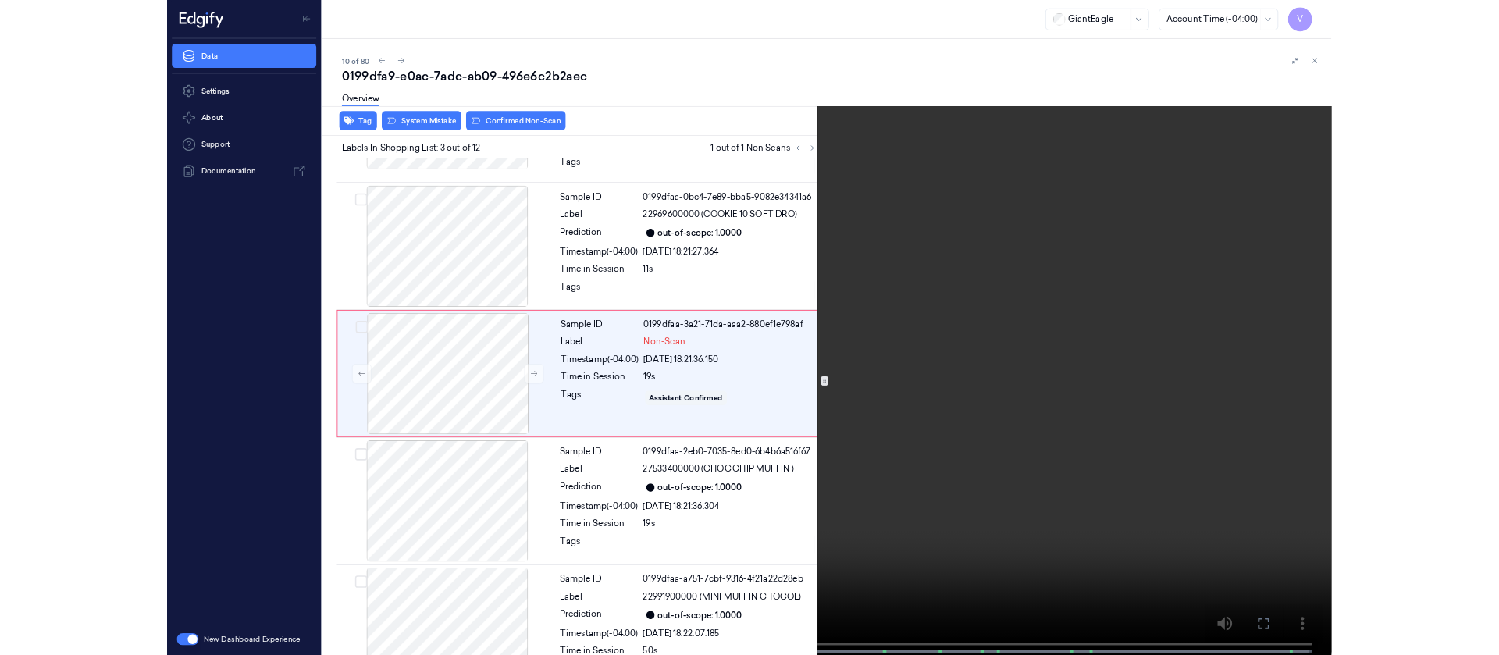
scroll to position [90, 0]
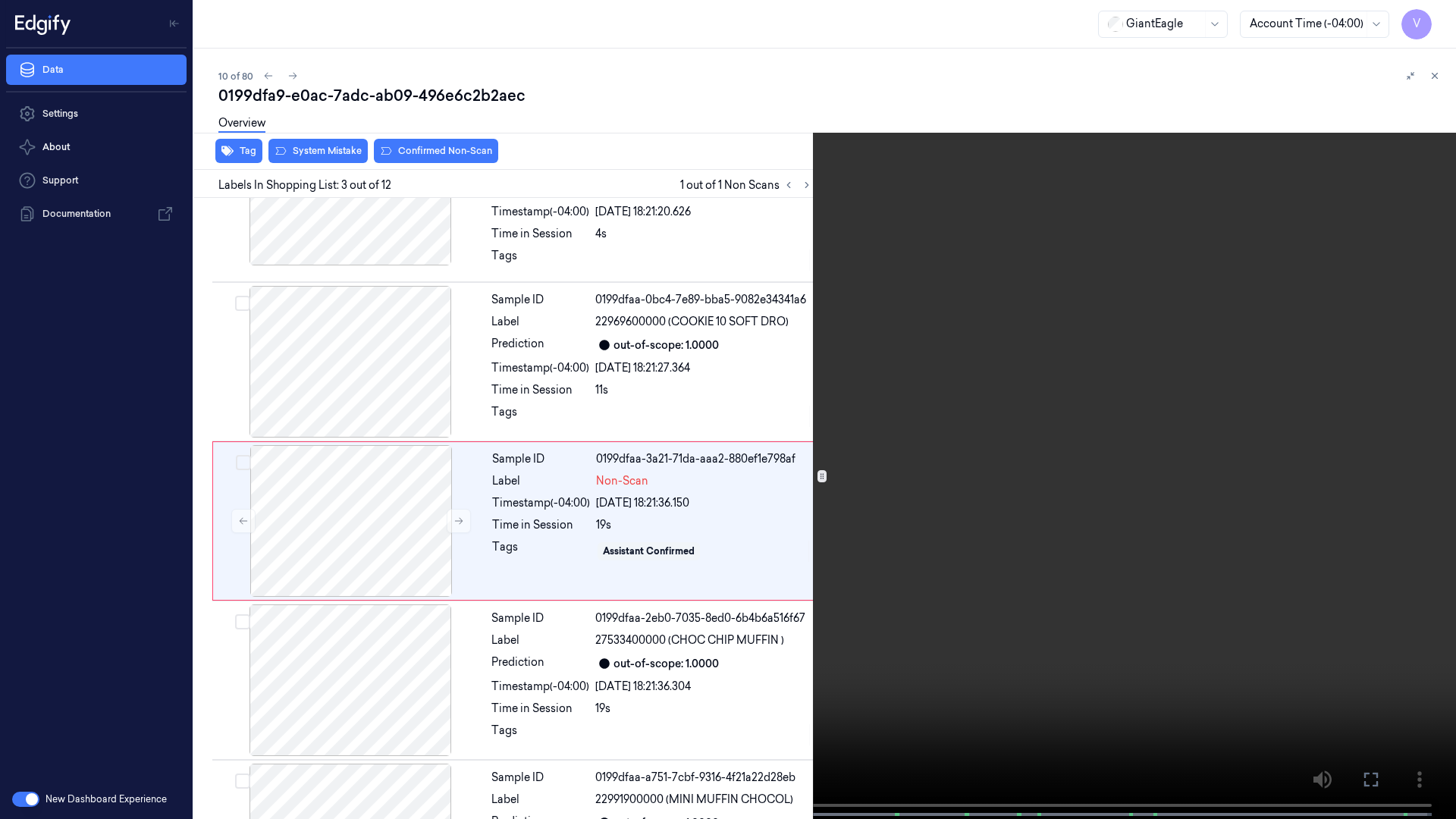
click at [0, 0] on icon at bounding box center [0, 0] width 0 height 0
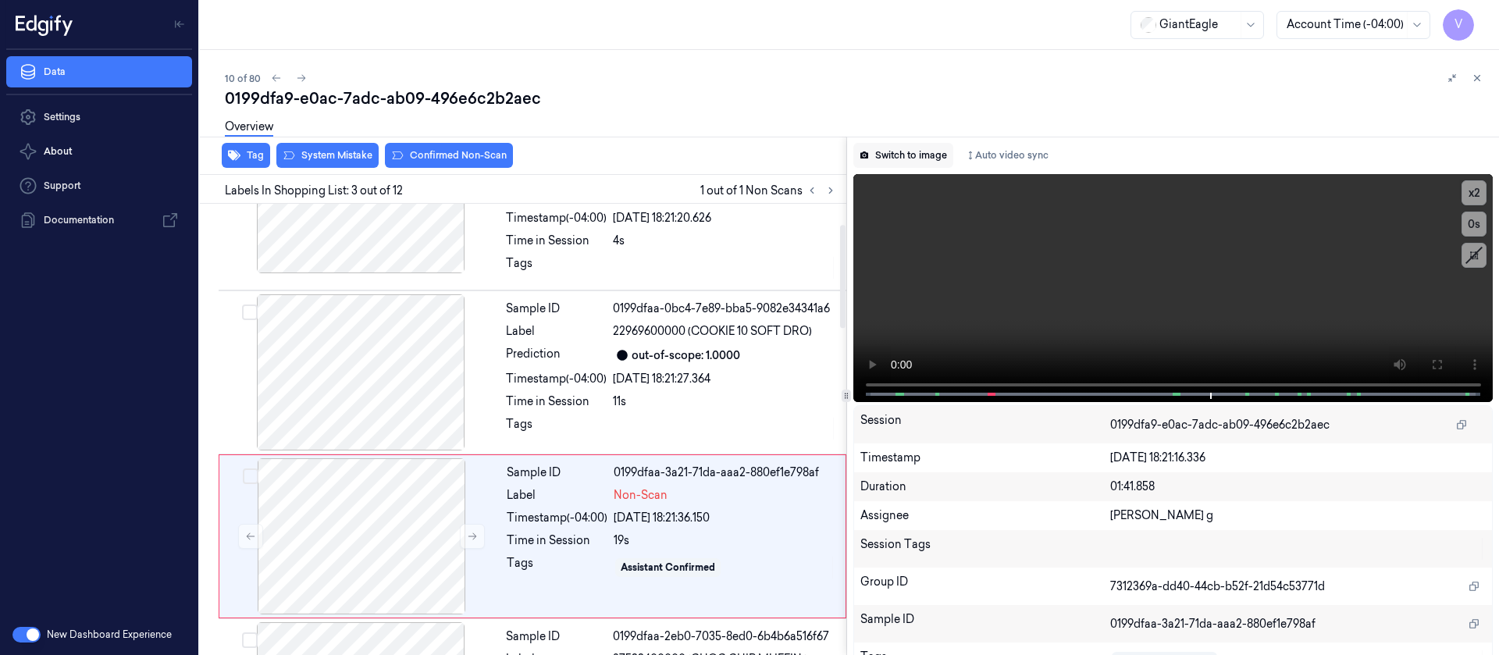
click at [901, 157] on button "Switch to image" at bounding box center [904, 155] width 100 height 25
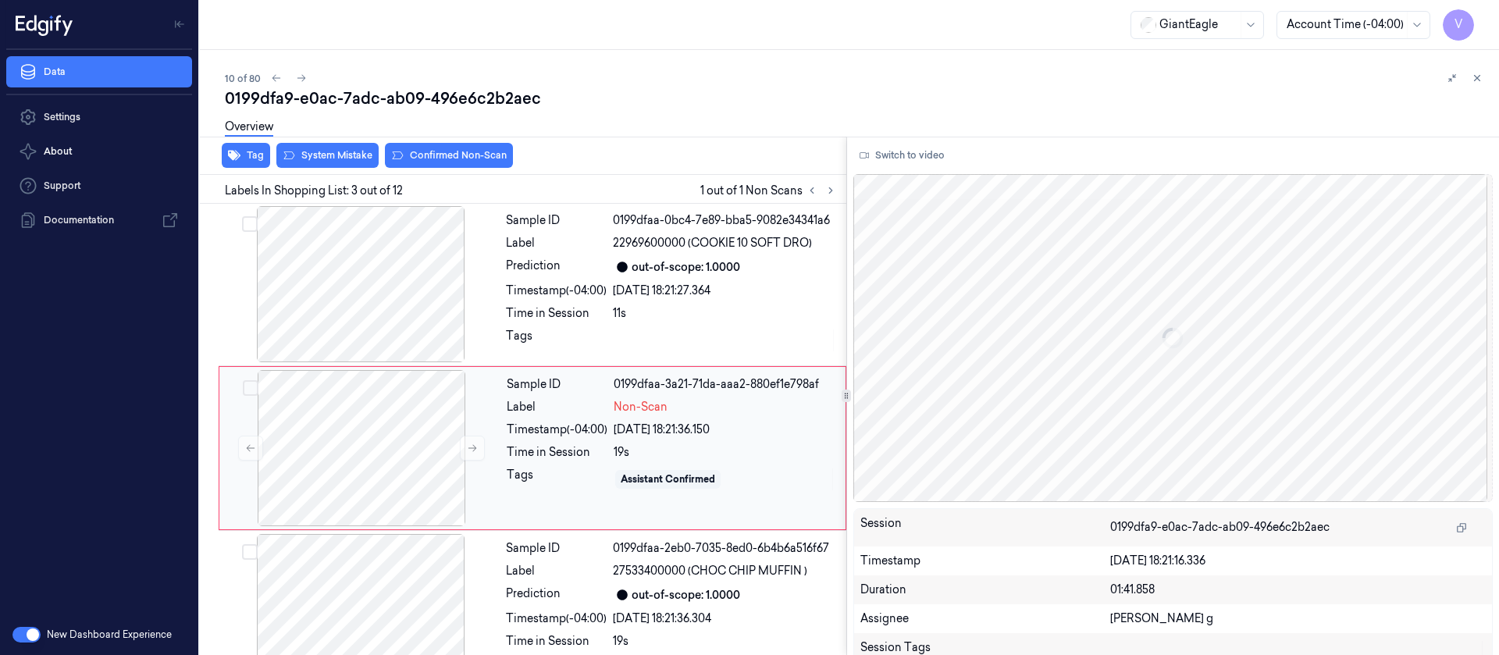
scroll to position [184, 0]
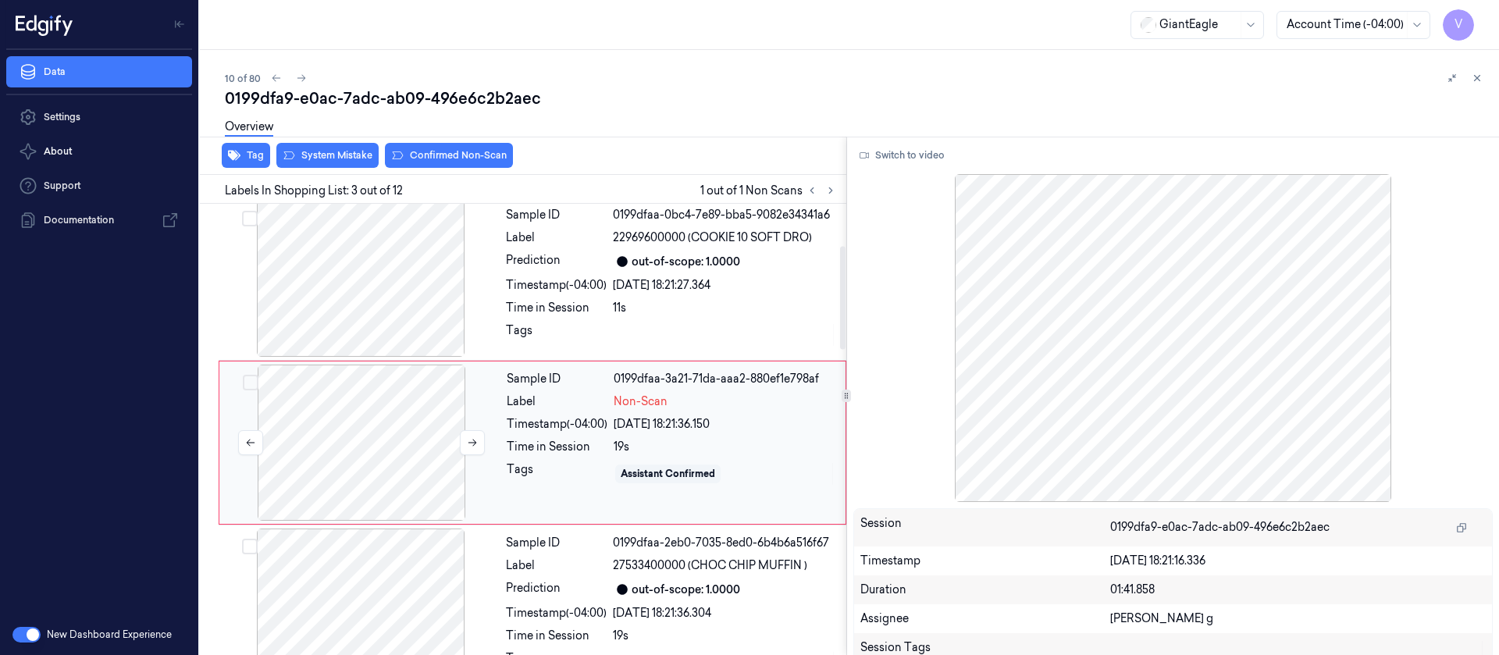
click at [365, 420] on div at bounding box center [362, 443] width 278 height 156
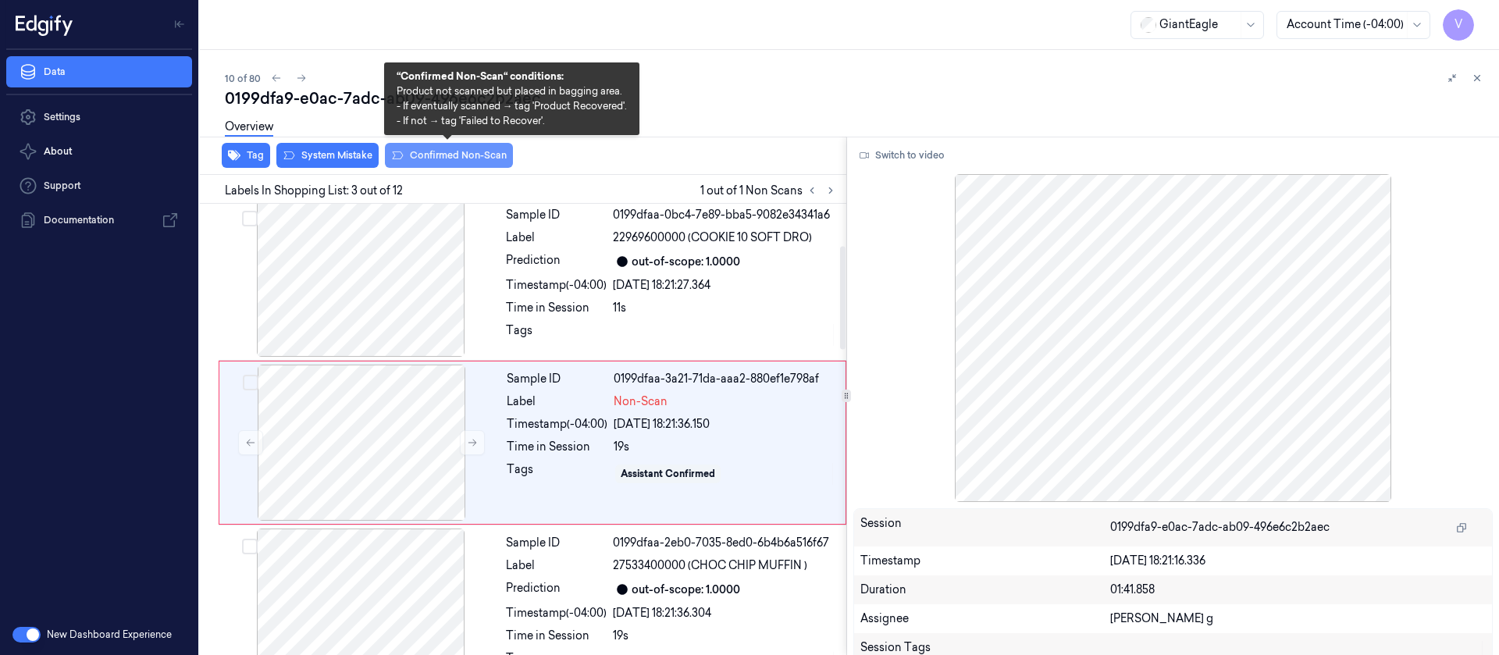
click at [409, 159] on button "Confirmed Non-Scan" at bounding box center [449, 155] width 128 height 25
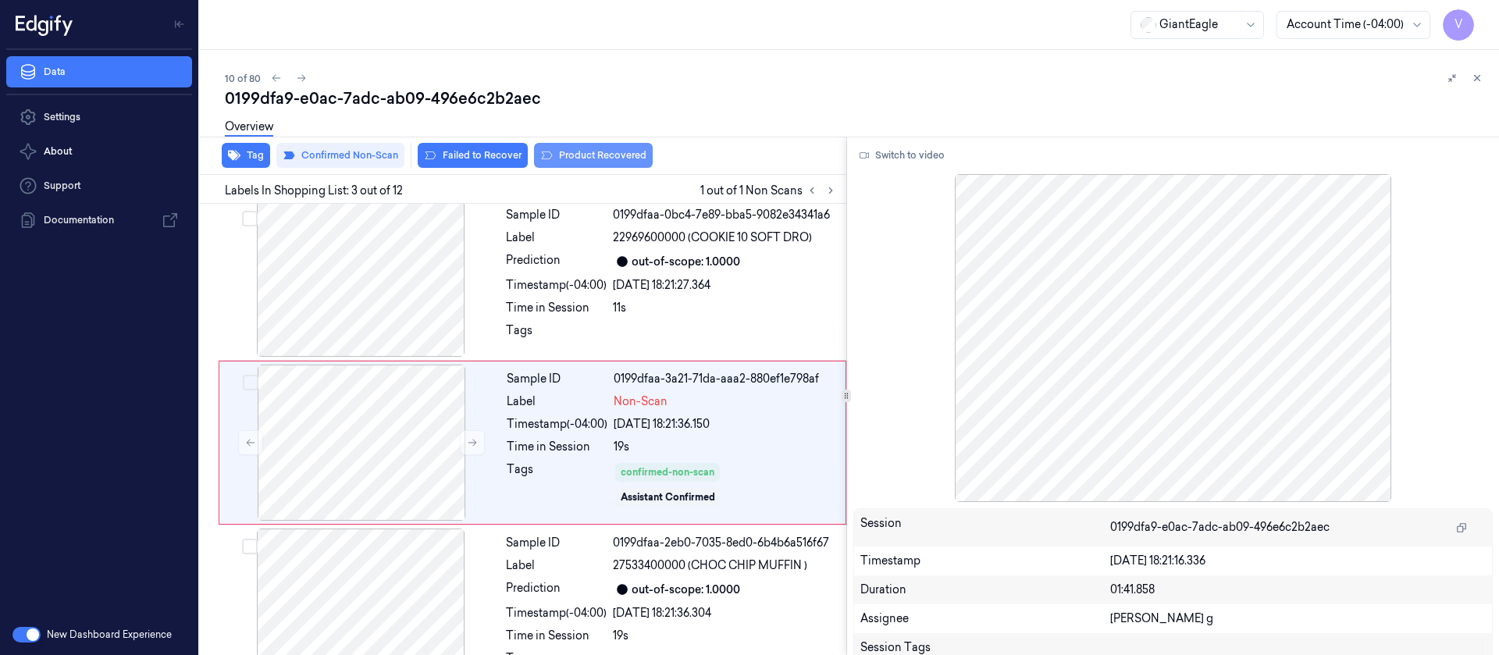
click at [585, 154] on button "Product Recovered" at bounding box center [593, 155] width 119 height 25
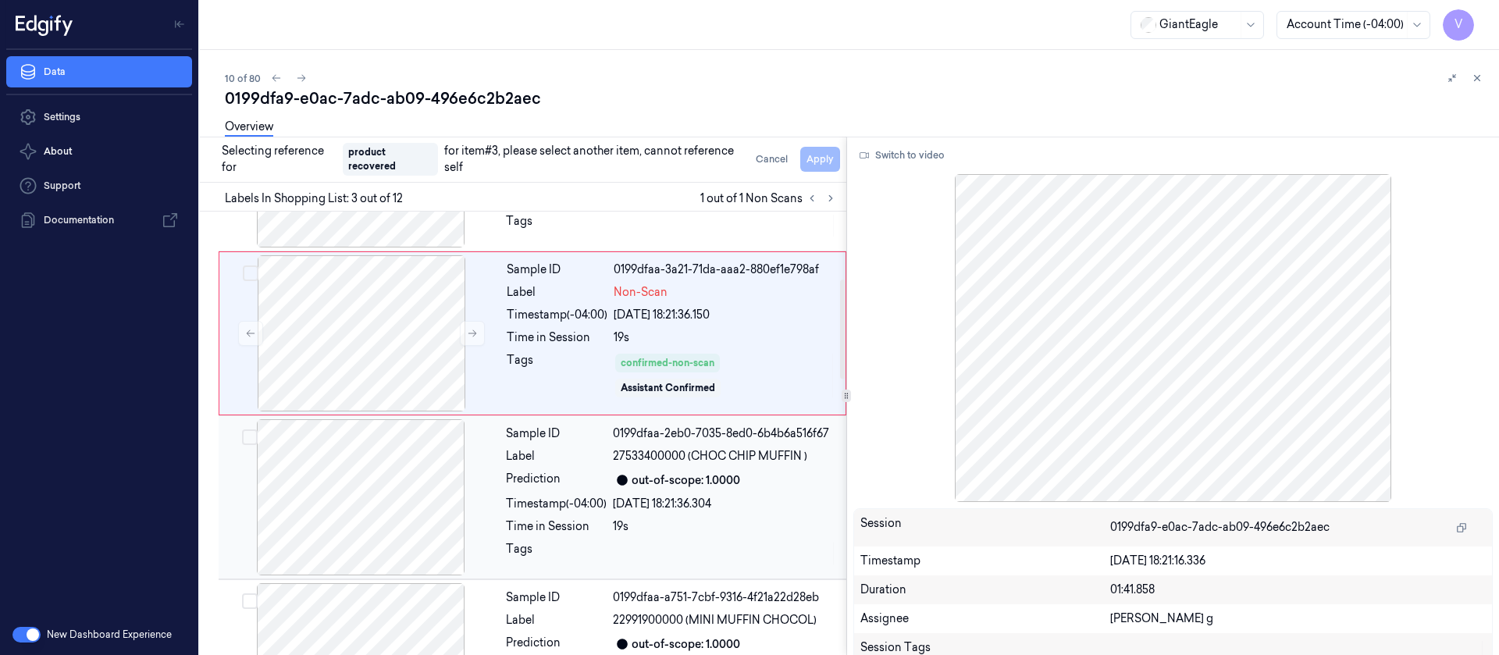
click at [397, 475] on div at bounding box center [361, 497] width 278 height 156
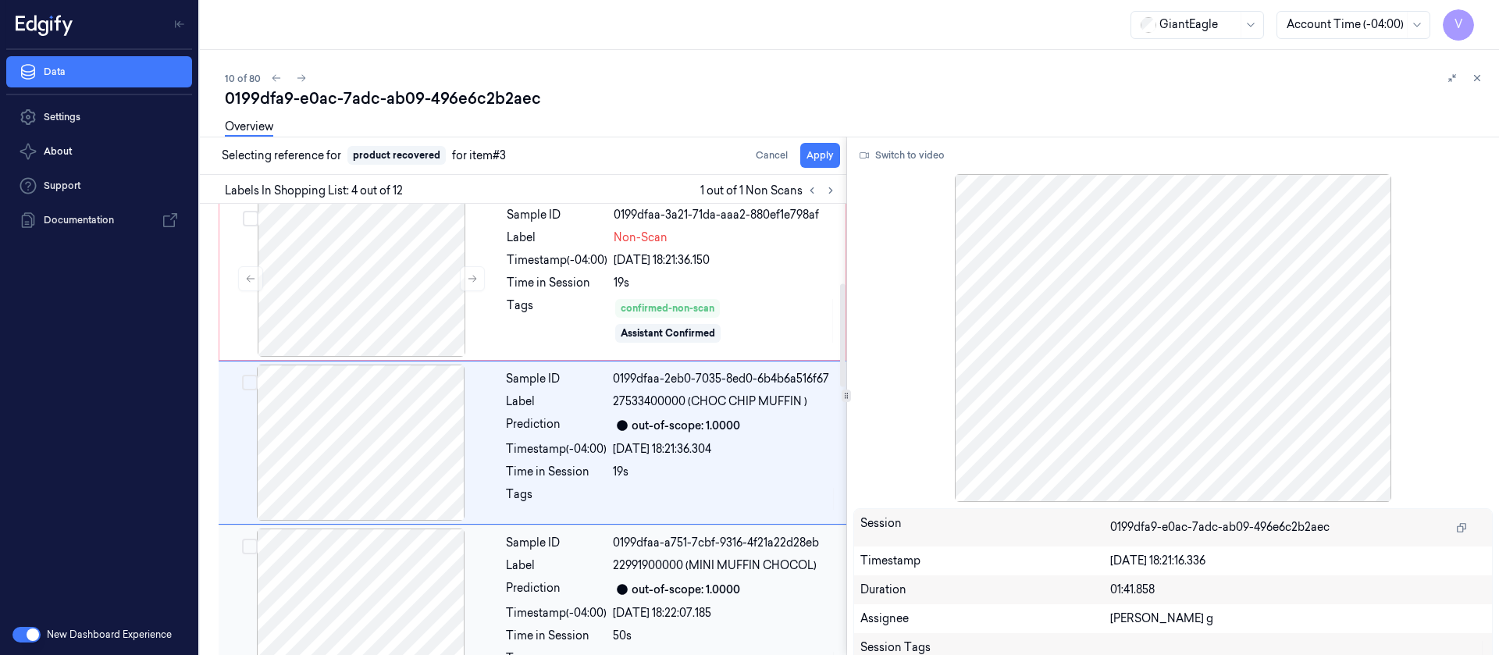
click at [378, 586] on div at bounding box center [361, 607] width 278 height 156
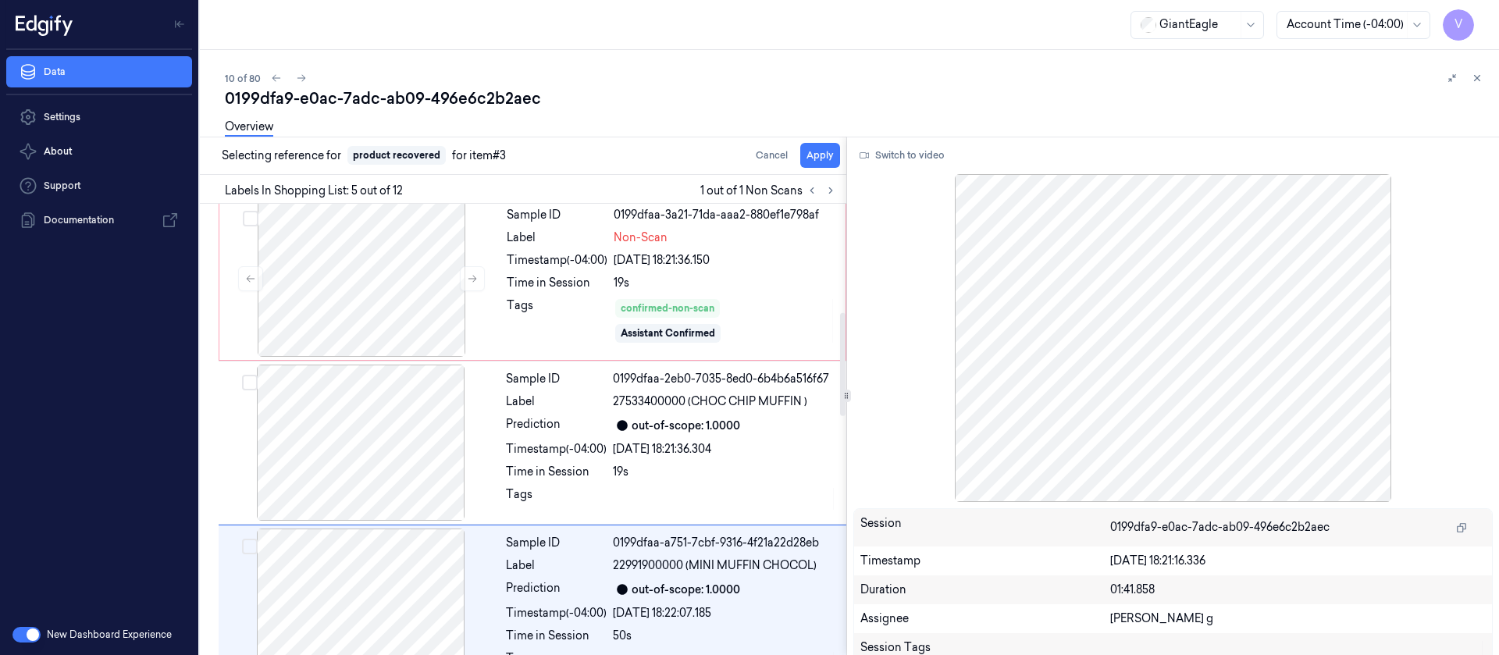
scroll to position [512, 0]
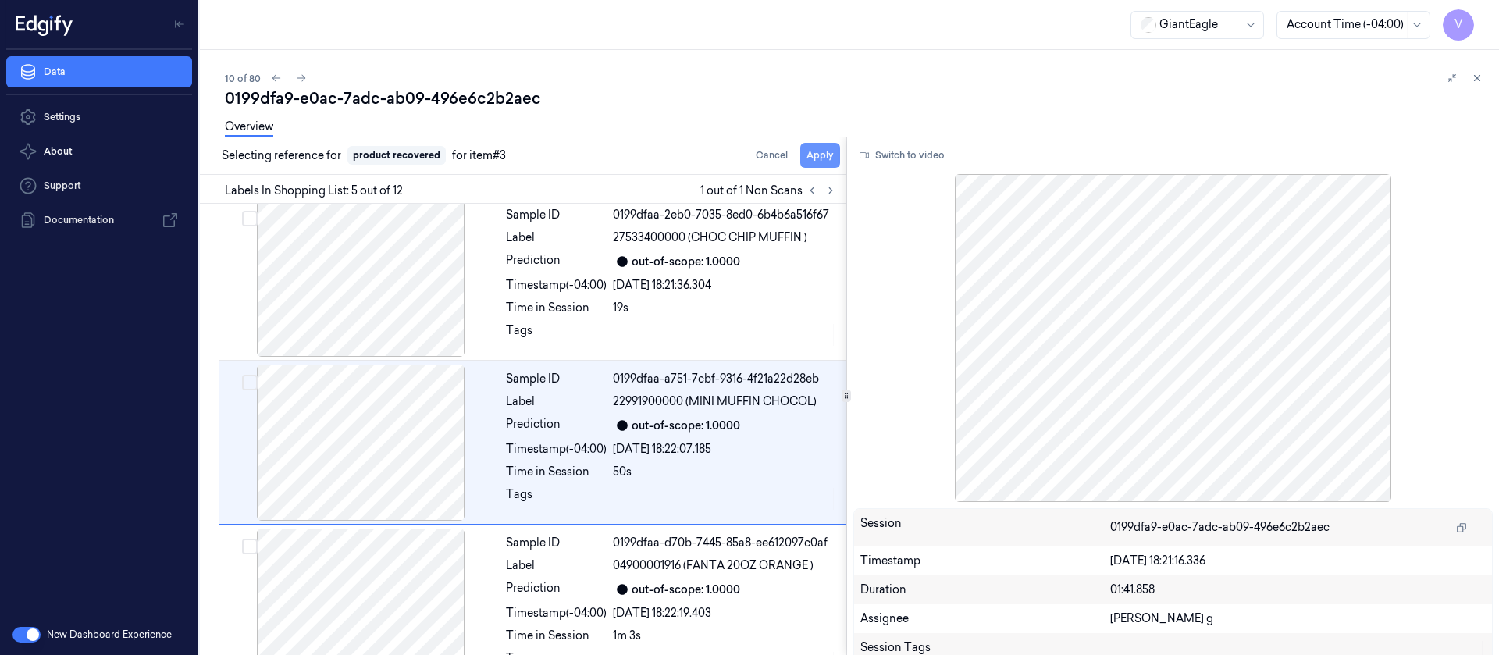
click at [833, 155] on button "Apply" at bounding box center [820, 155] width 40 height 25
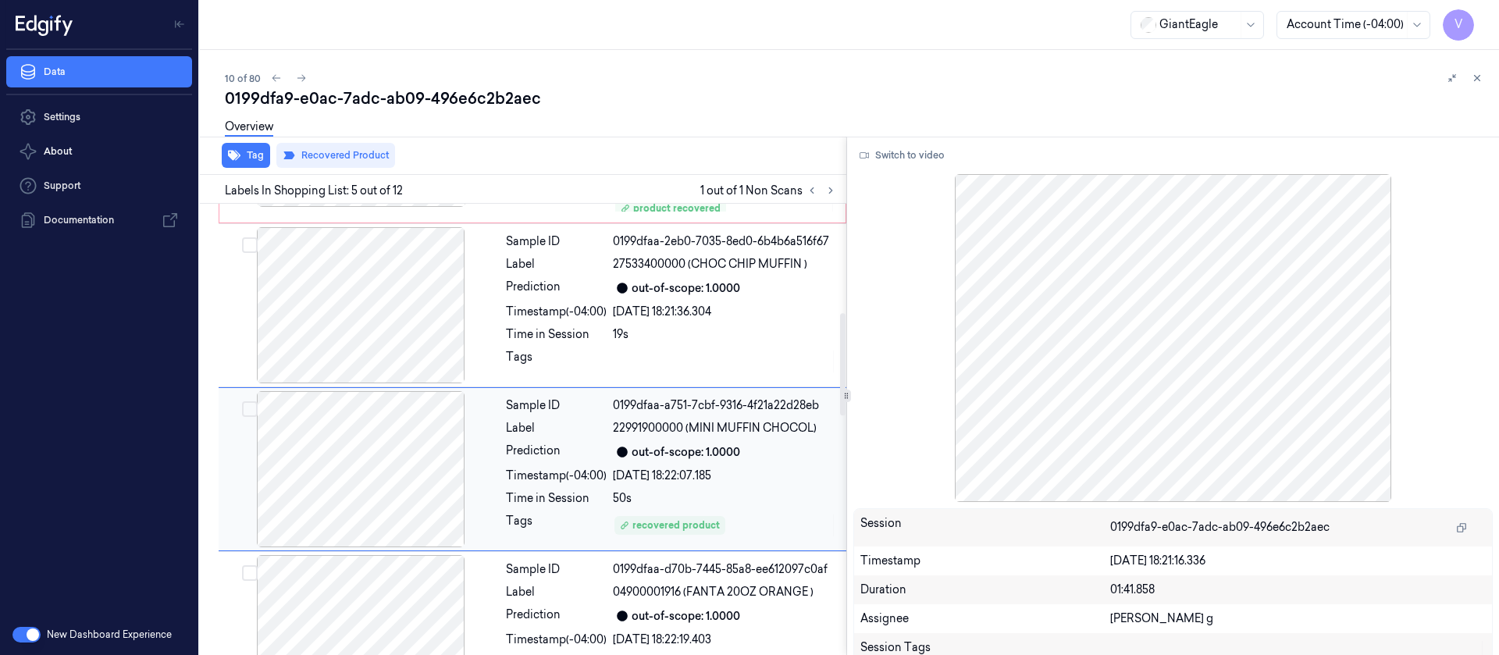
scroll to position [524, 0]
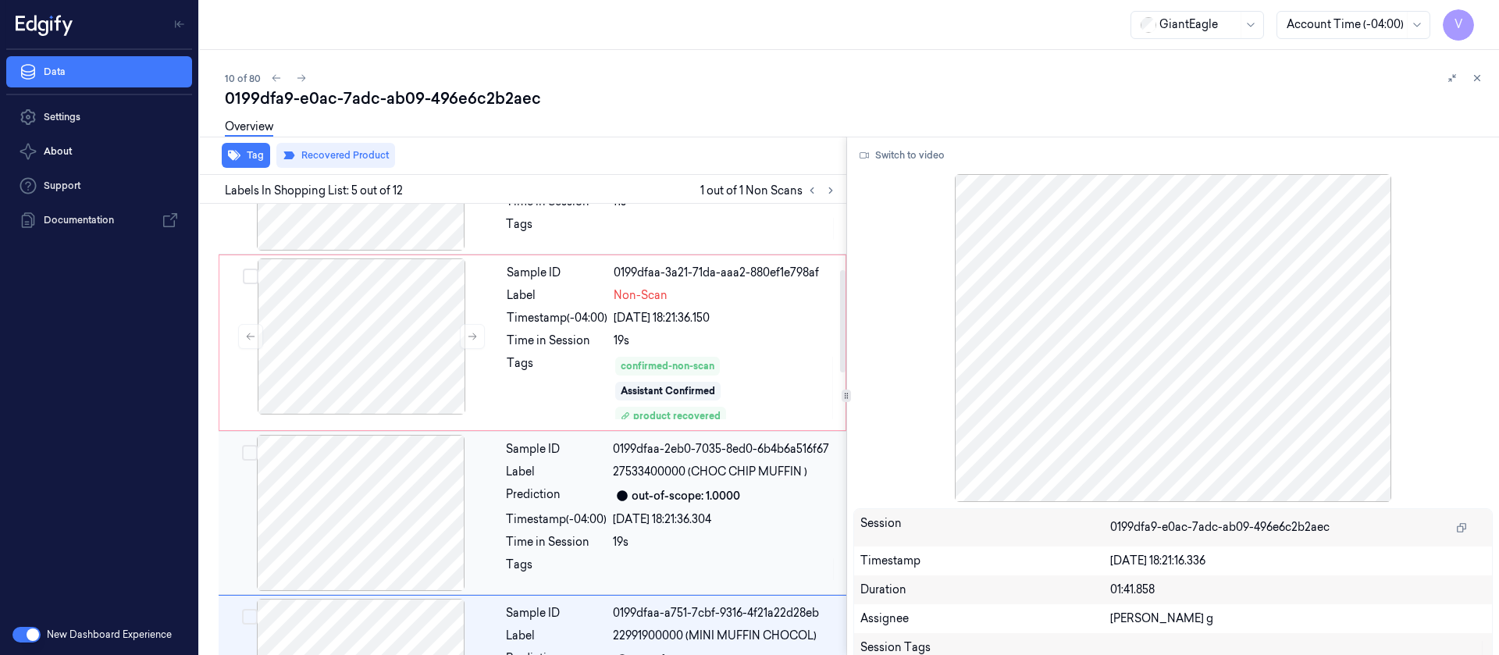
click at [368, 465] on div at bounding box center [361, 513] width 278 height 156
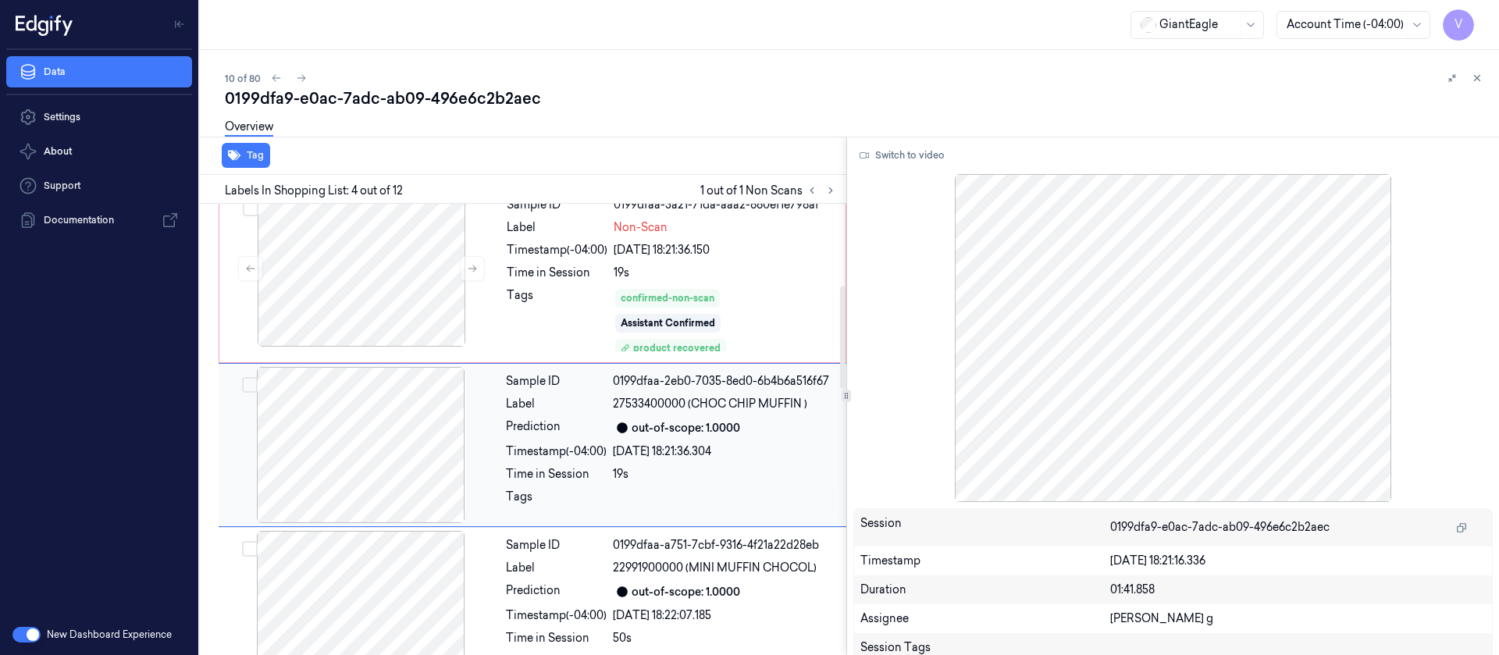
scroll to position [360, 0]
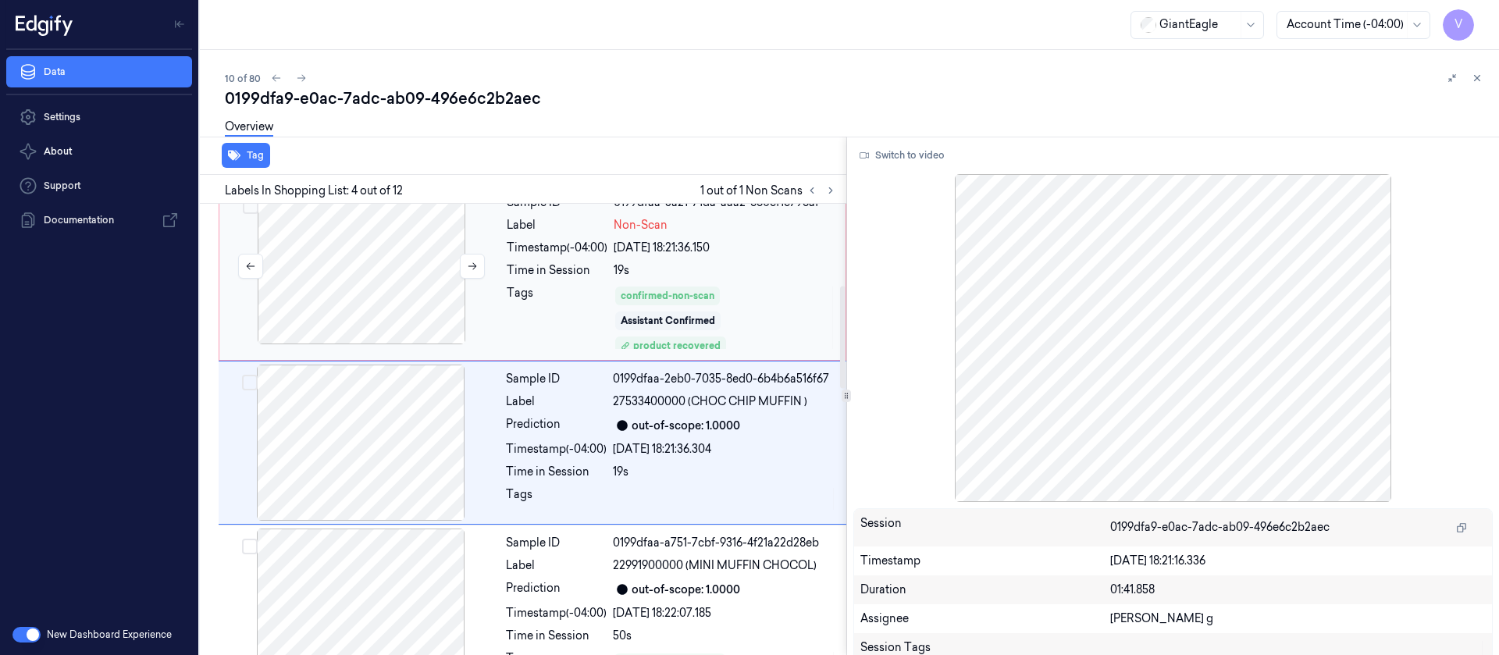
click at [385, 278] on div at bounding box center [362, 266] width 278 height 156
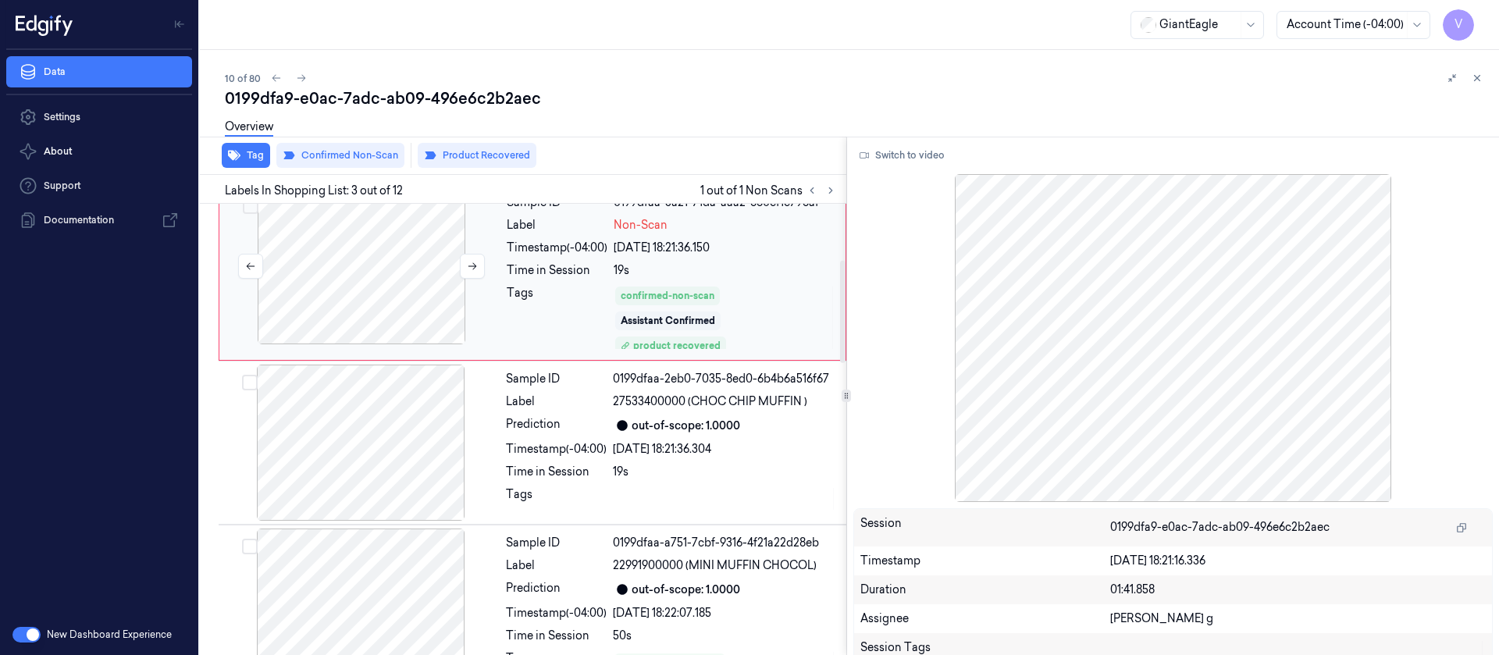
scroll to position [190, 0]
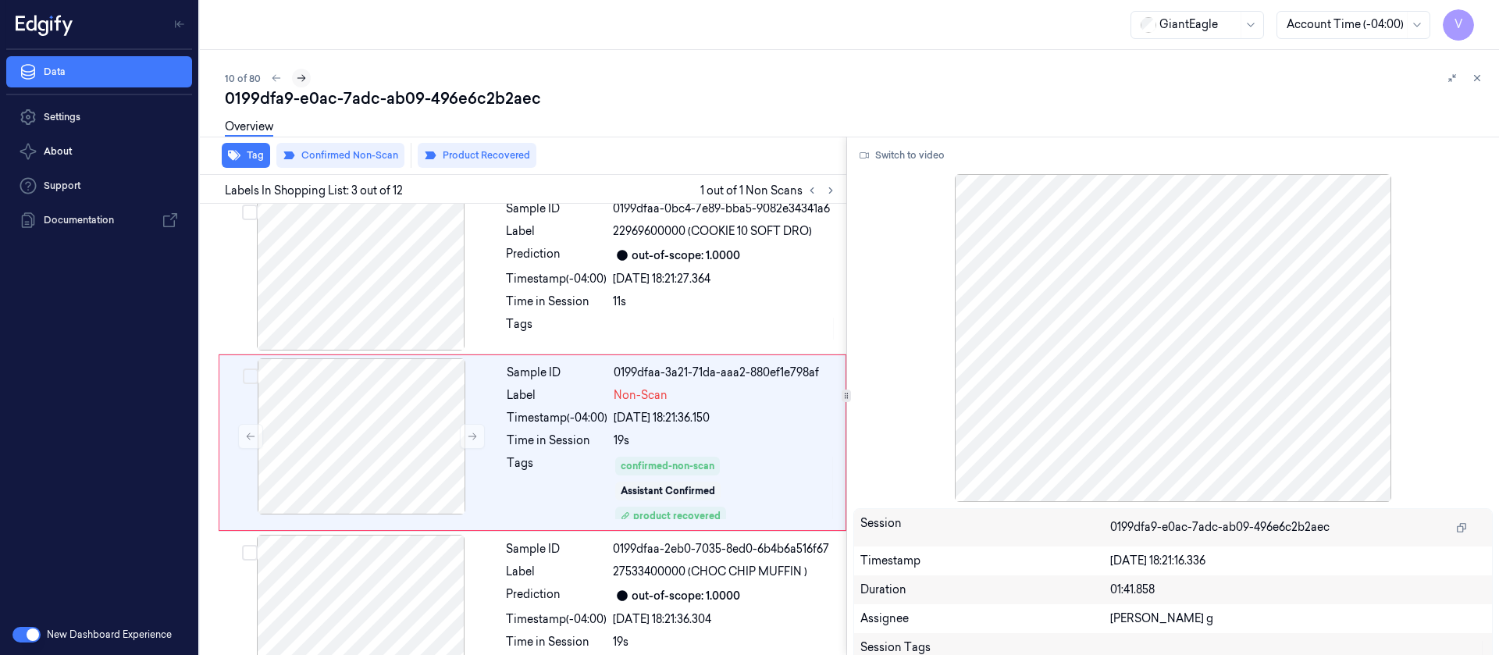
click at [294, 70] on button at bounding box center [301, 78] width 19 height 19
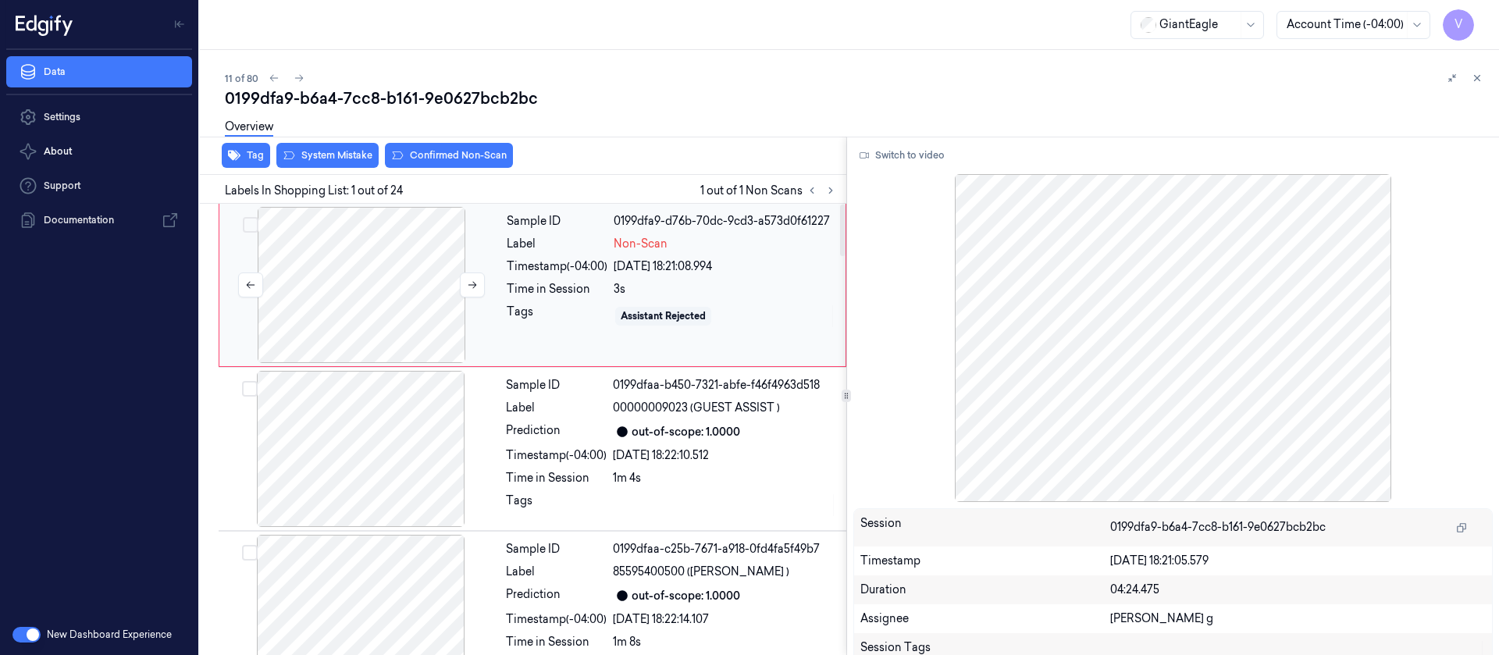
click at [338, 312] on div at bounding box center [362, 285] width 278 height 156
click at [486, 283] on div at bounding box center [362, 285] width 278 height 156
click at [472, 285] on icon at bounding box center [472, 285] width 11 height 11
click at [884, 166] on button "Switch to video" at bounding box center [903, 155] width 98 height 25
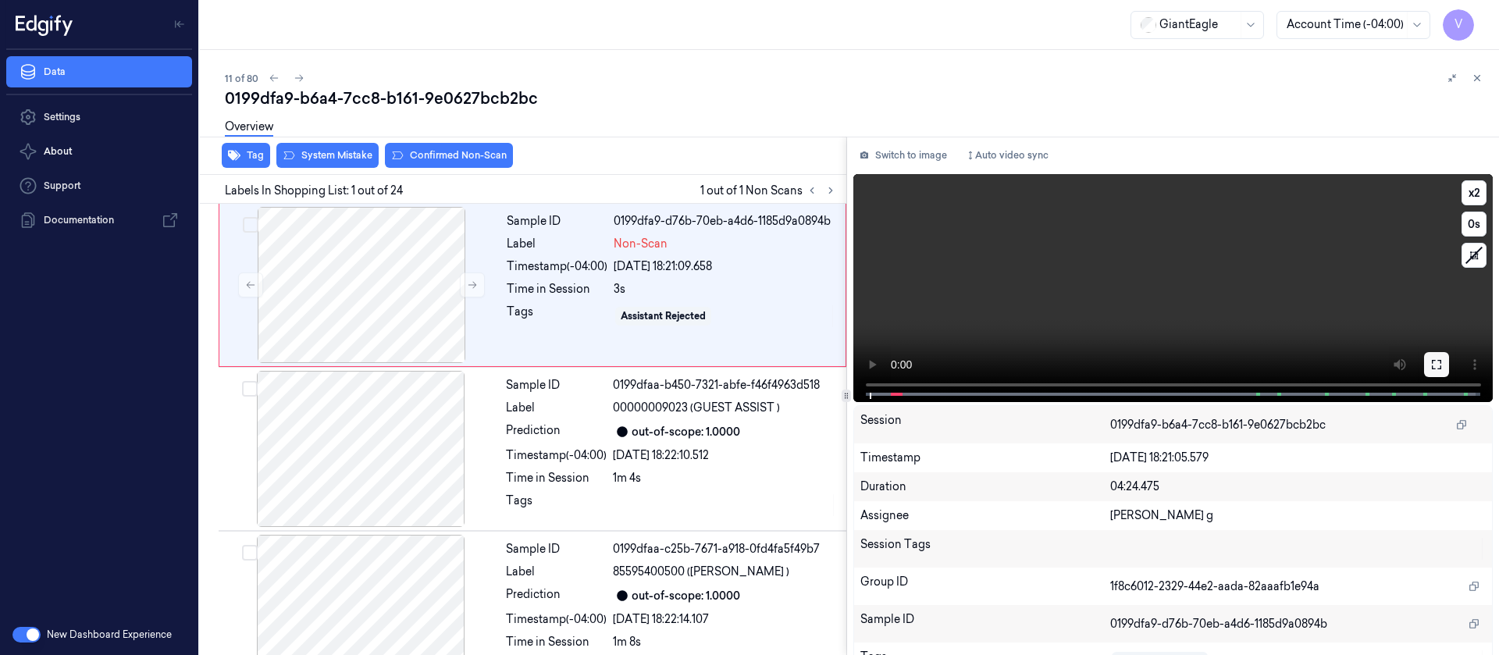
click at [1439, 359] on button at bounding box center [1436, 364] width 25 height 25
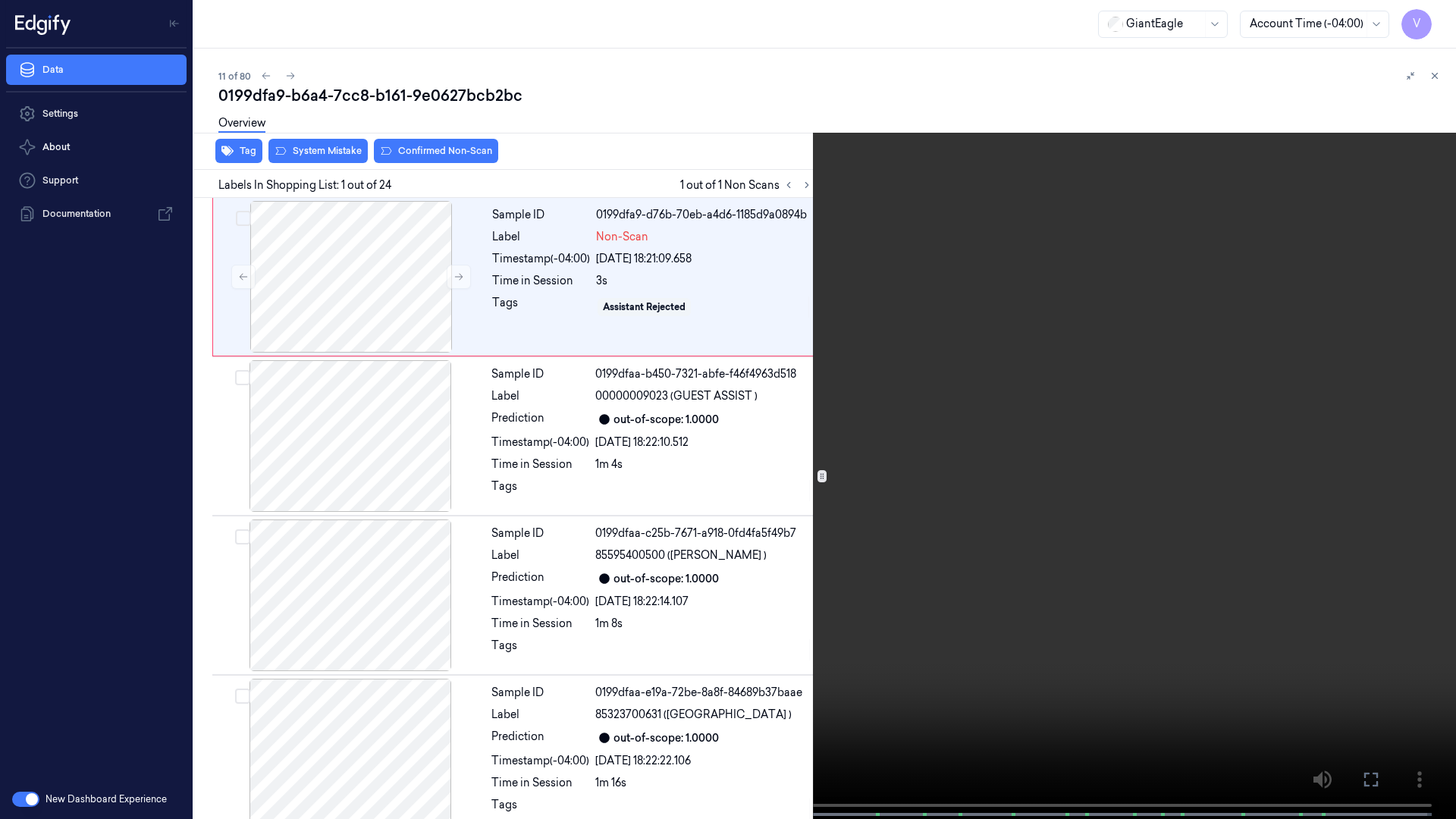
click at [0, 0] on button at bounding box center [0, 0] width 0 height 0
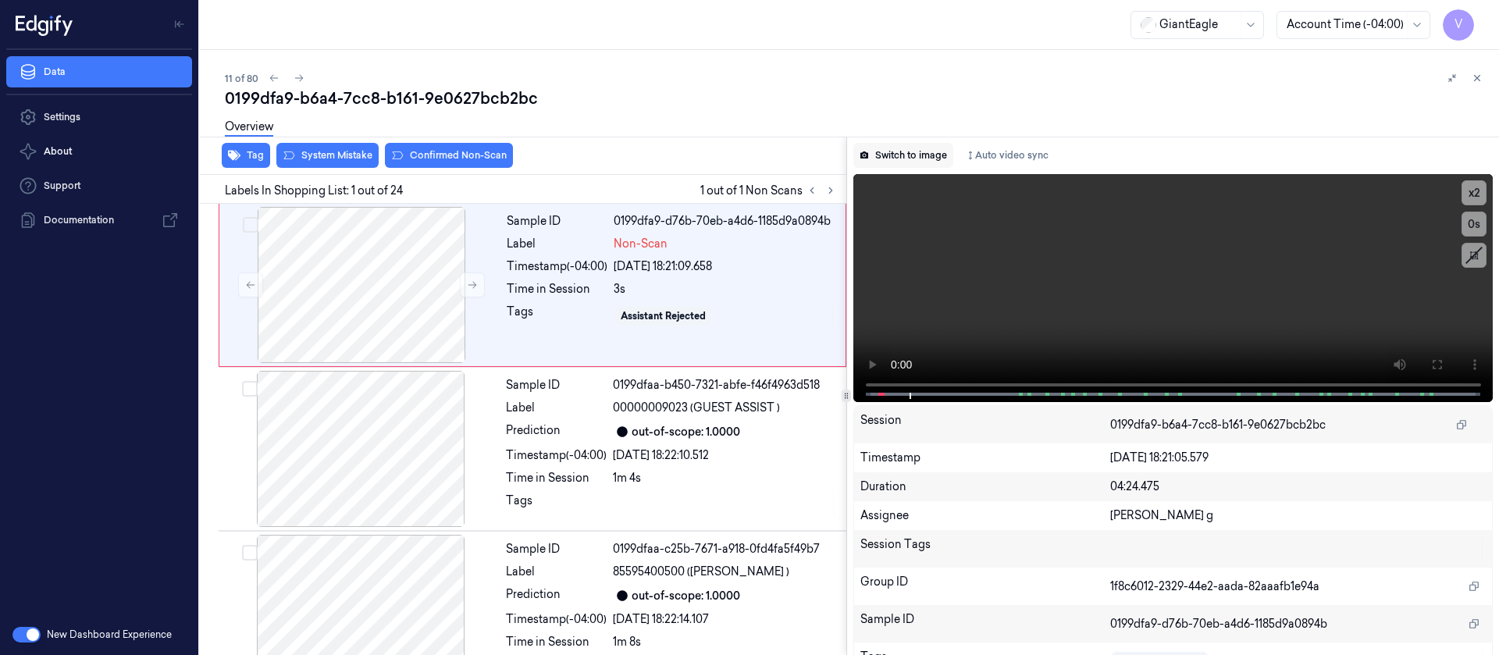
click at [871, 154] on button "Switch to image" at bounding box center [904, 155] width 100 height 25
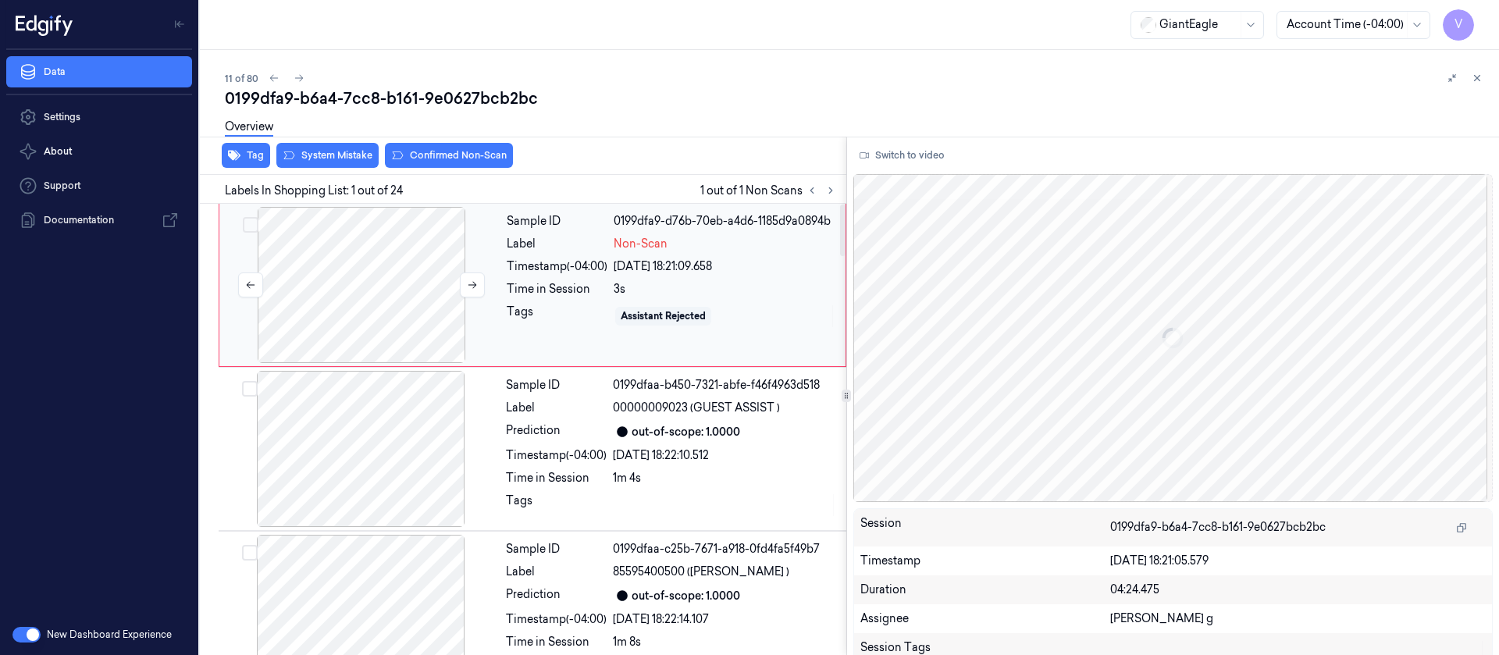
click at [397, 250] on div at bounding box center [362, 285] width 278 height 156
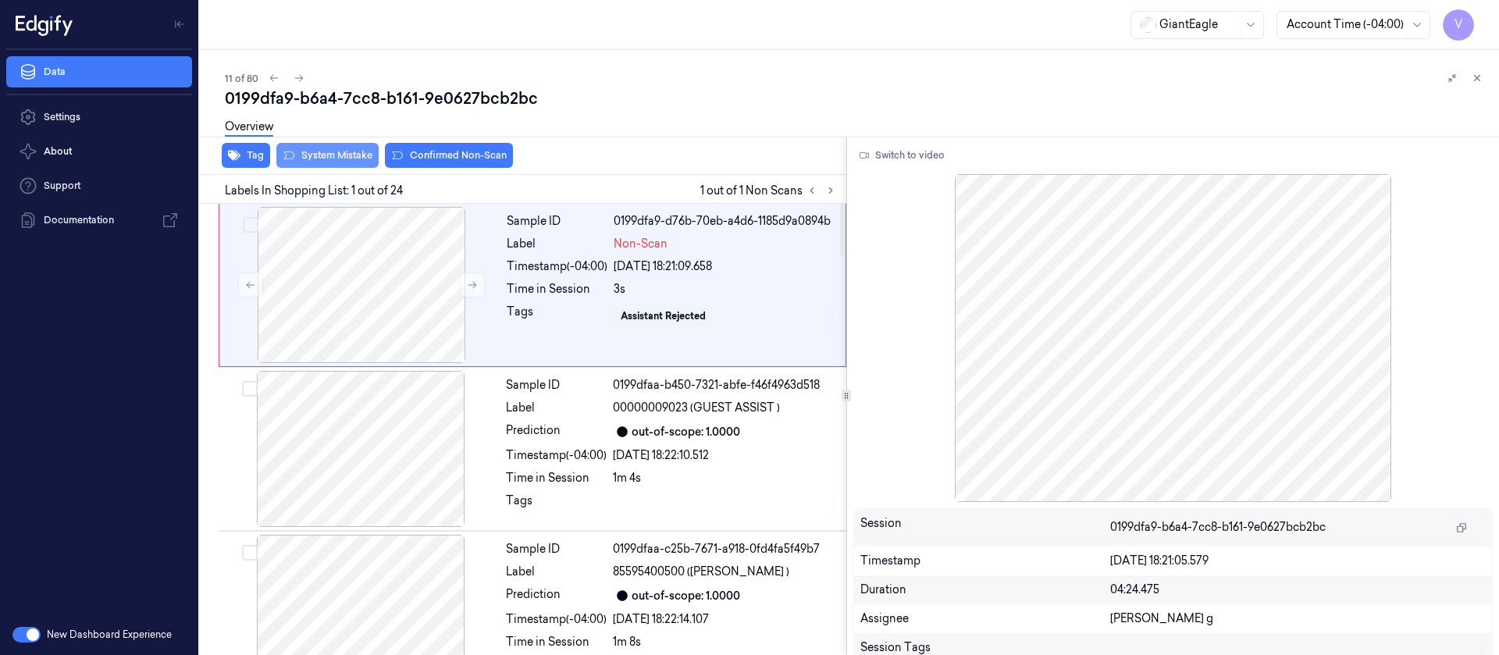
click at [338, 156] on button "System Mistake" at bounding box center [327, 155] width 102 height 25
click at [296, 74] on icon at bounding box center [299, 78] width 11 height 11
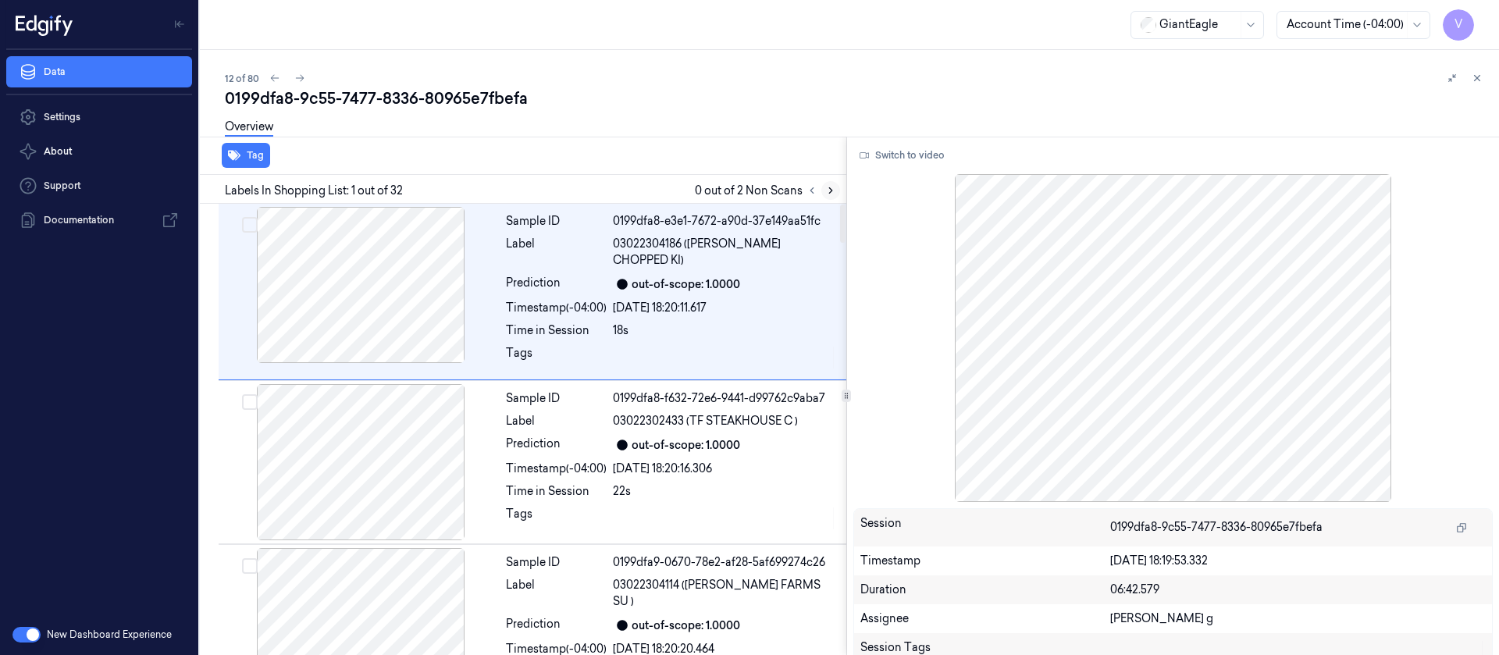
click at [836, 192] on button at bounding box center [831, 190] width 19 height 19
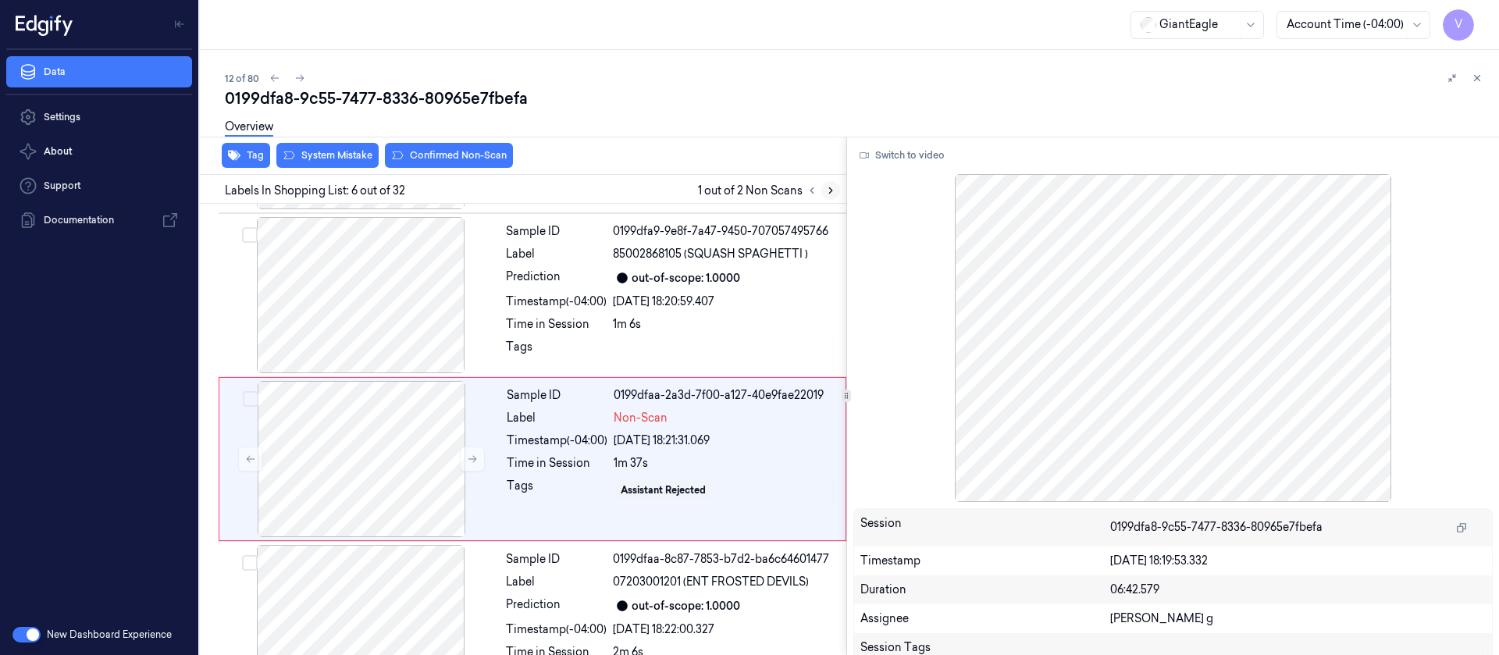
scroll to position [676, 0]
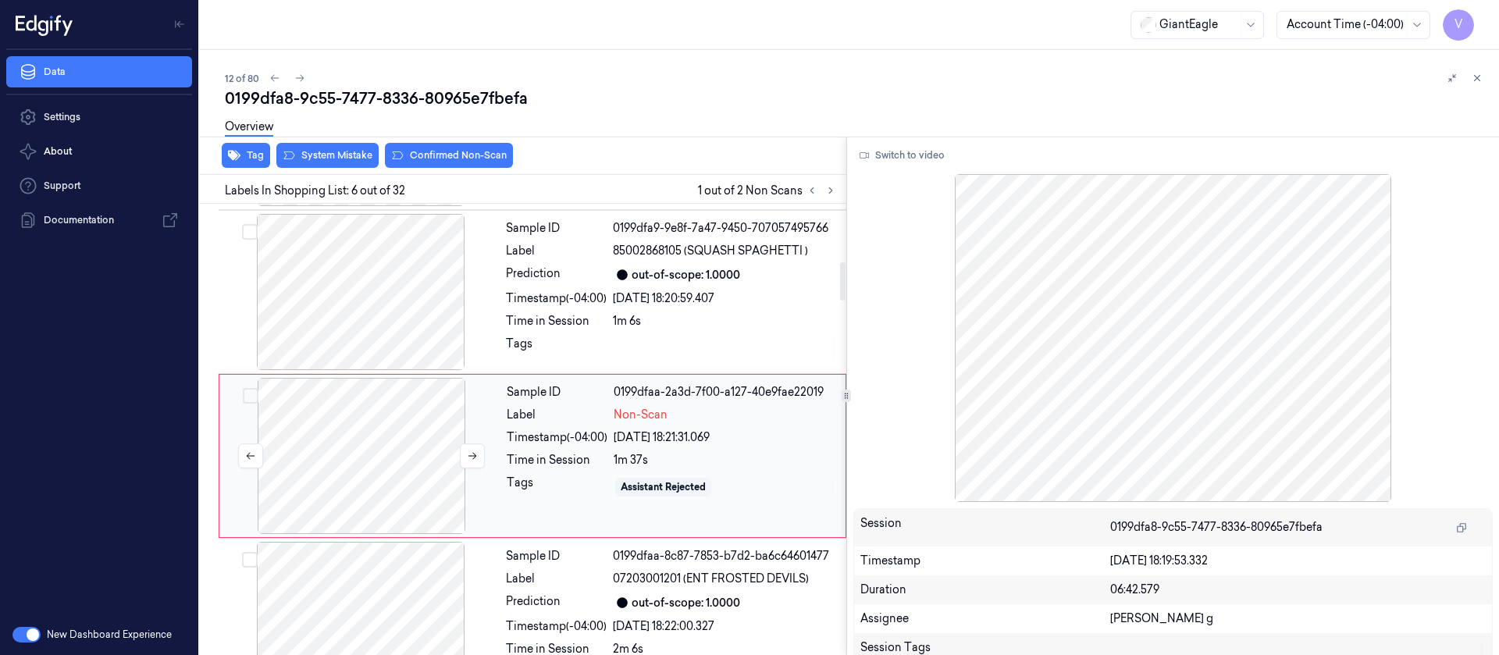
click at [280, 441] on div at bounding box center [362, 456] width 278 height 156
click at [475, 451] on icon at bounding box center [472, 456] width 11 height 11
click at [361, 262] on div at bounding box center [361, 292] width 278 height 156
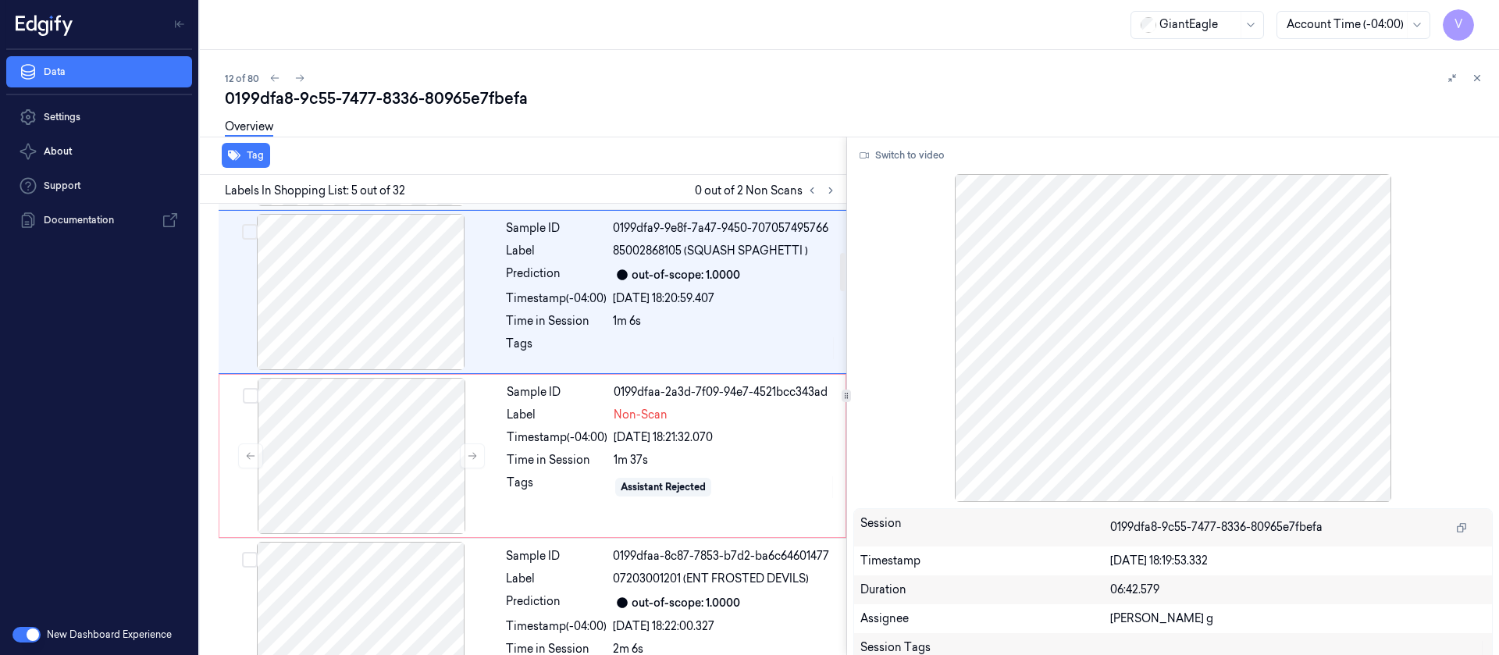
scroll to position [512, 0]
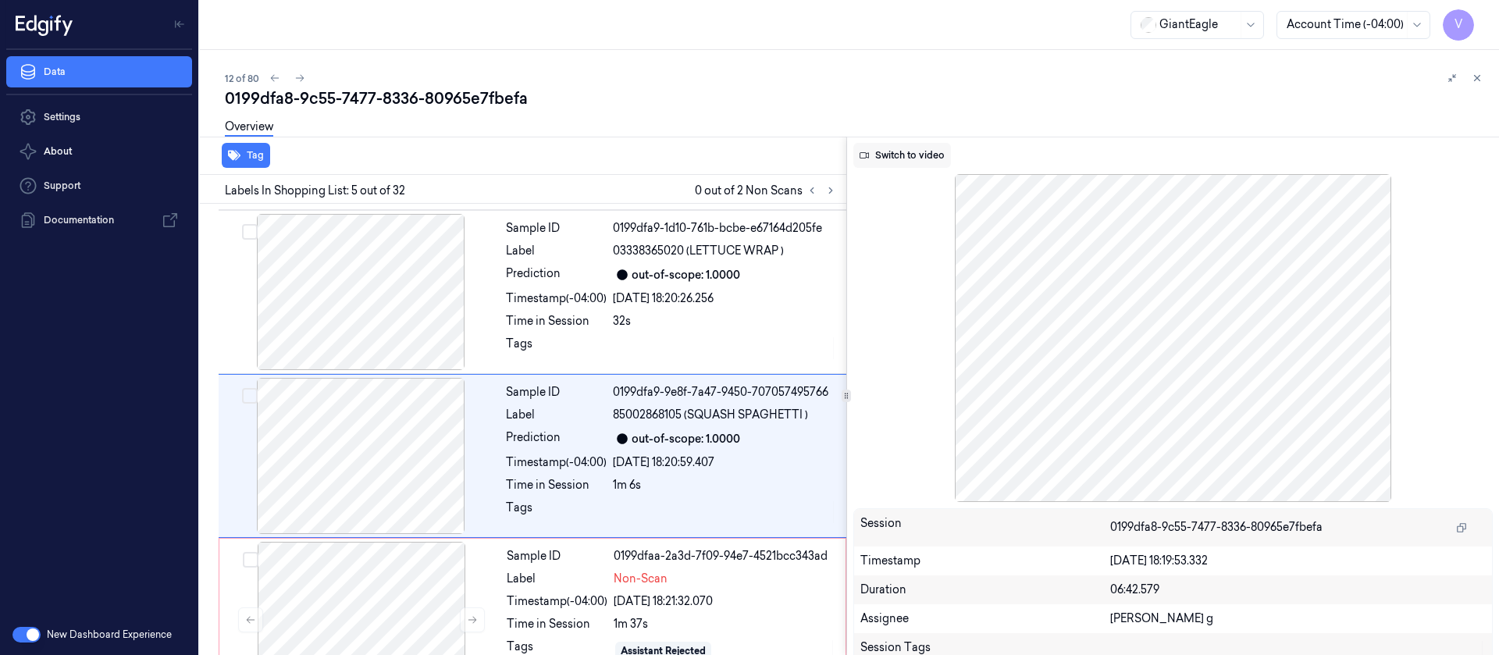
click at [911, 161] on button "Switch to video" at bounding box center [903, 155] width 98 height 25
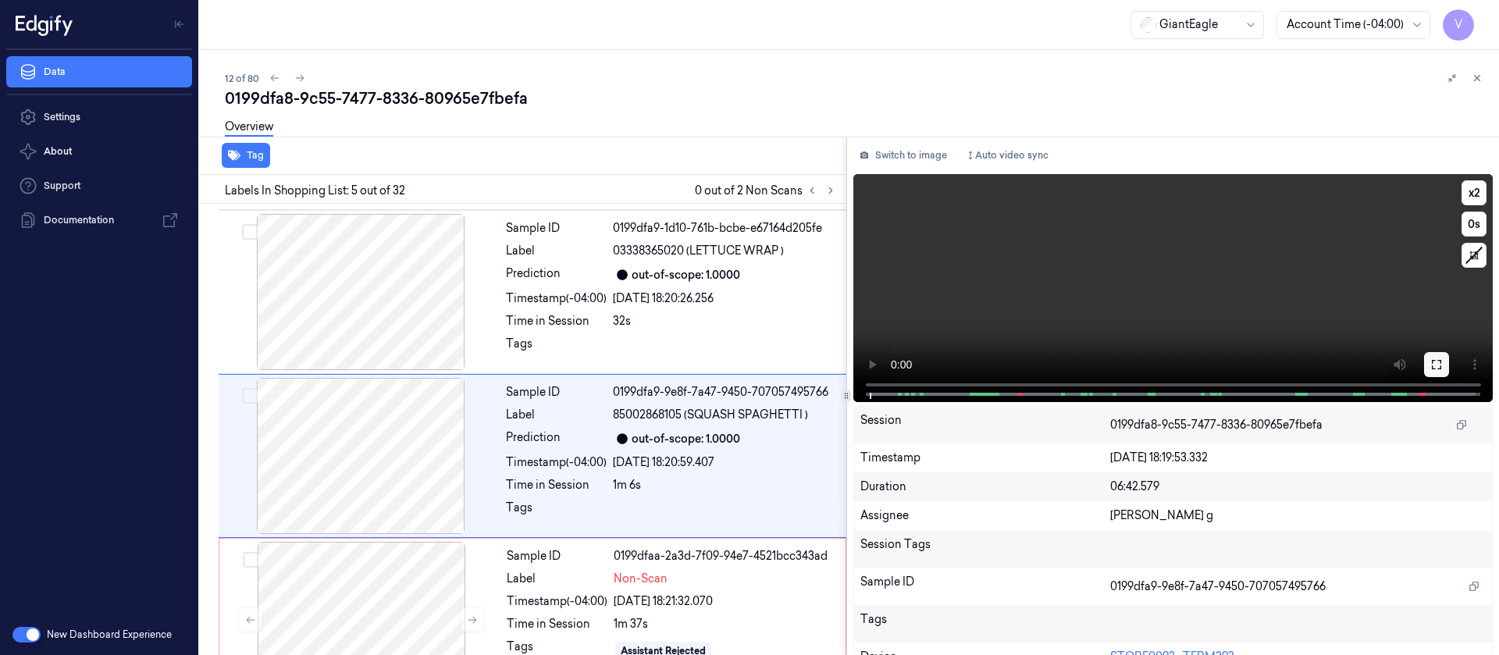
click at [1432, 360] on icon at bounding box center [1436, 364] width 9 height 9
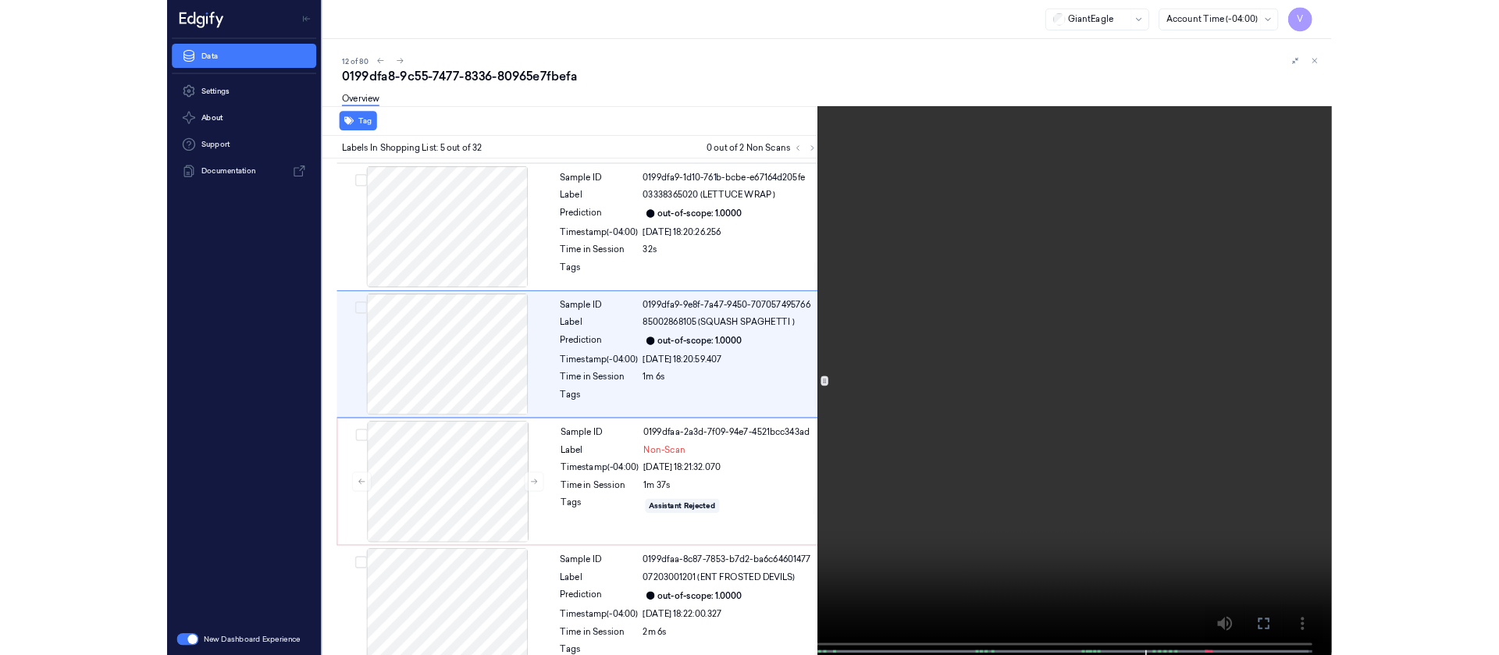
scroll to position [418, 0]
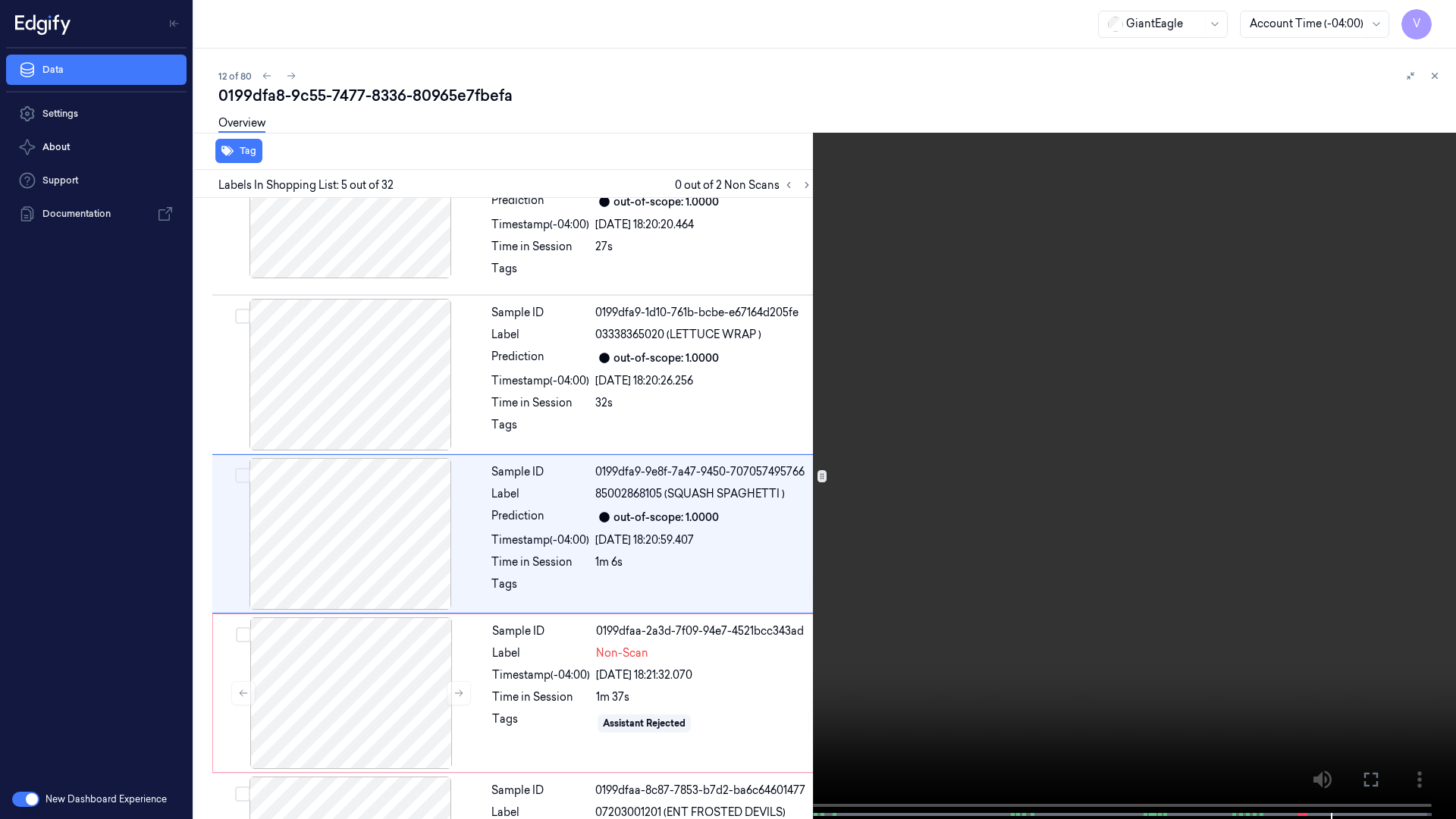
click at [0, 0] on icon at bounding box center [0, 0] width 0 height 0
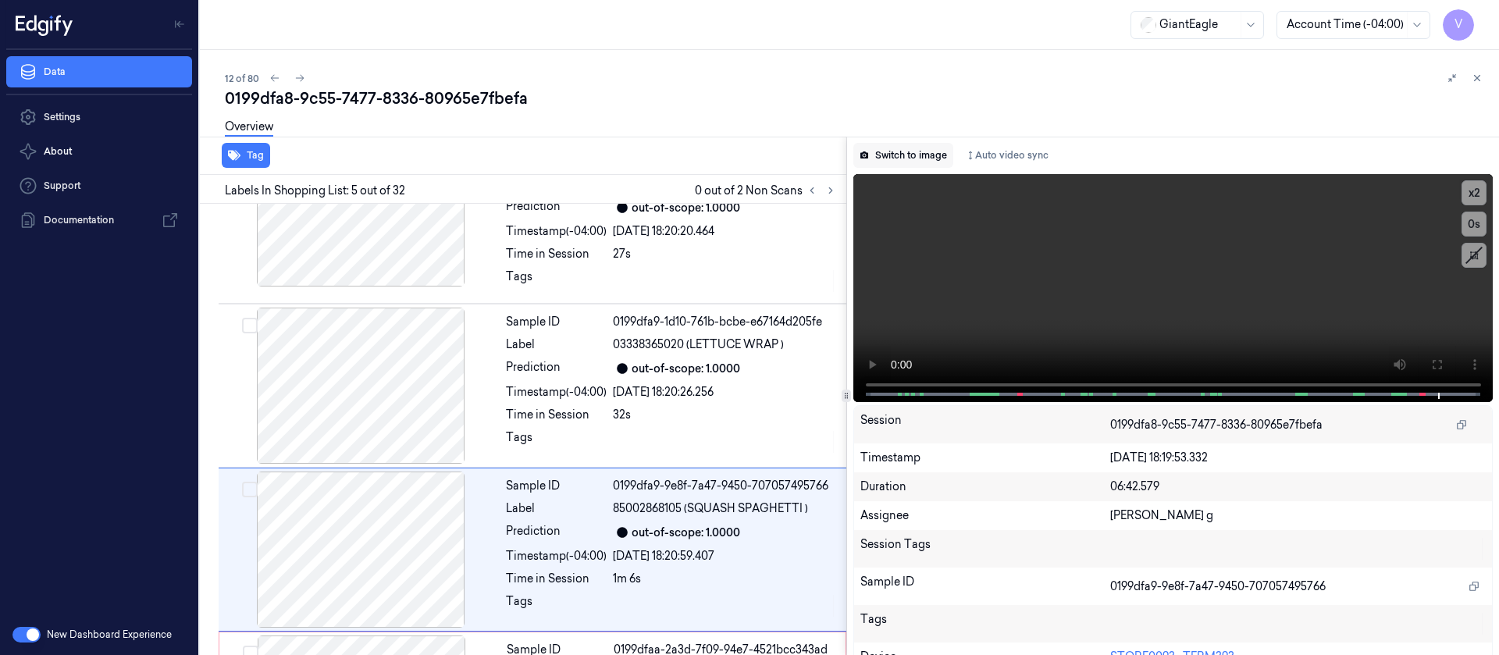
click at [906, 150] on button "Switch to image" at bounding box center [904, 155] width 100 height 25
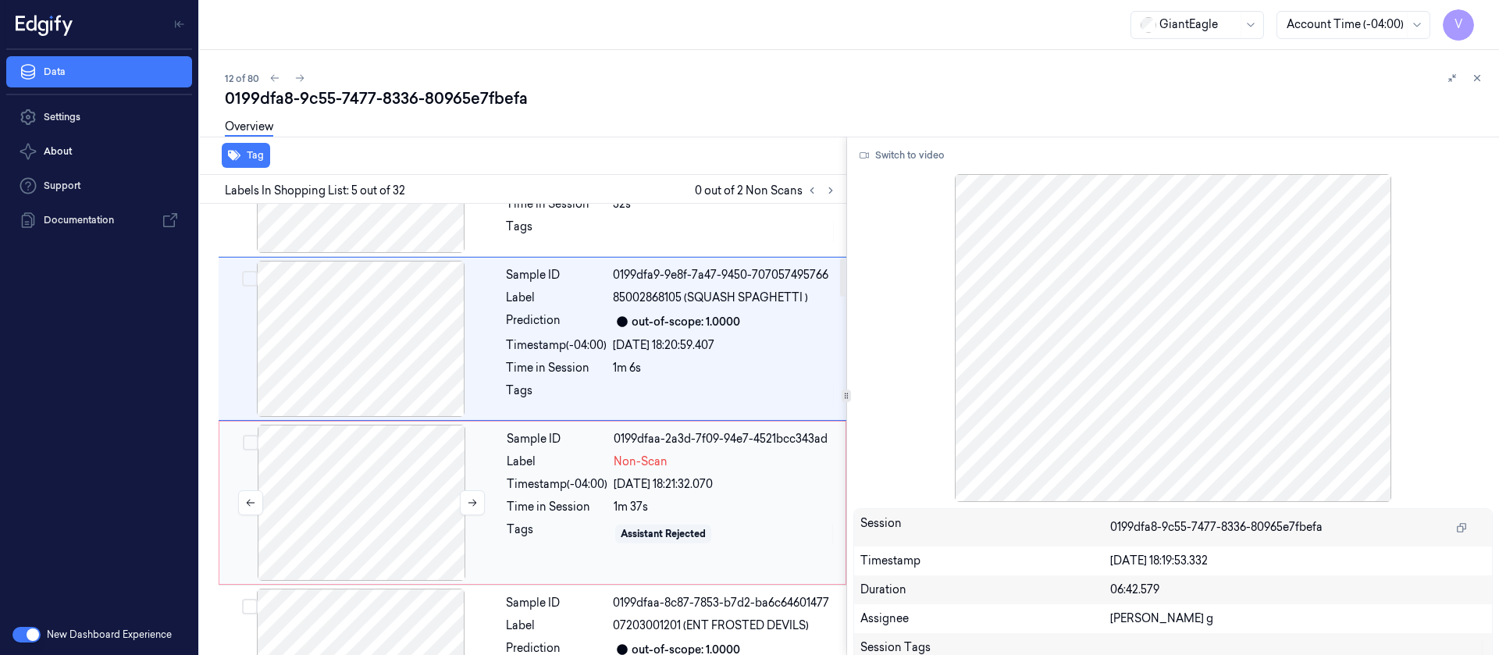
click at [408, 489] on div at bounding box center [362, 503] width 278 height 156
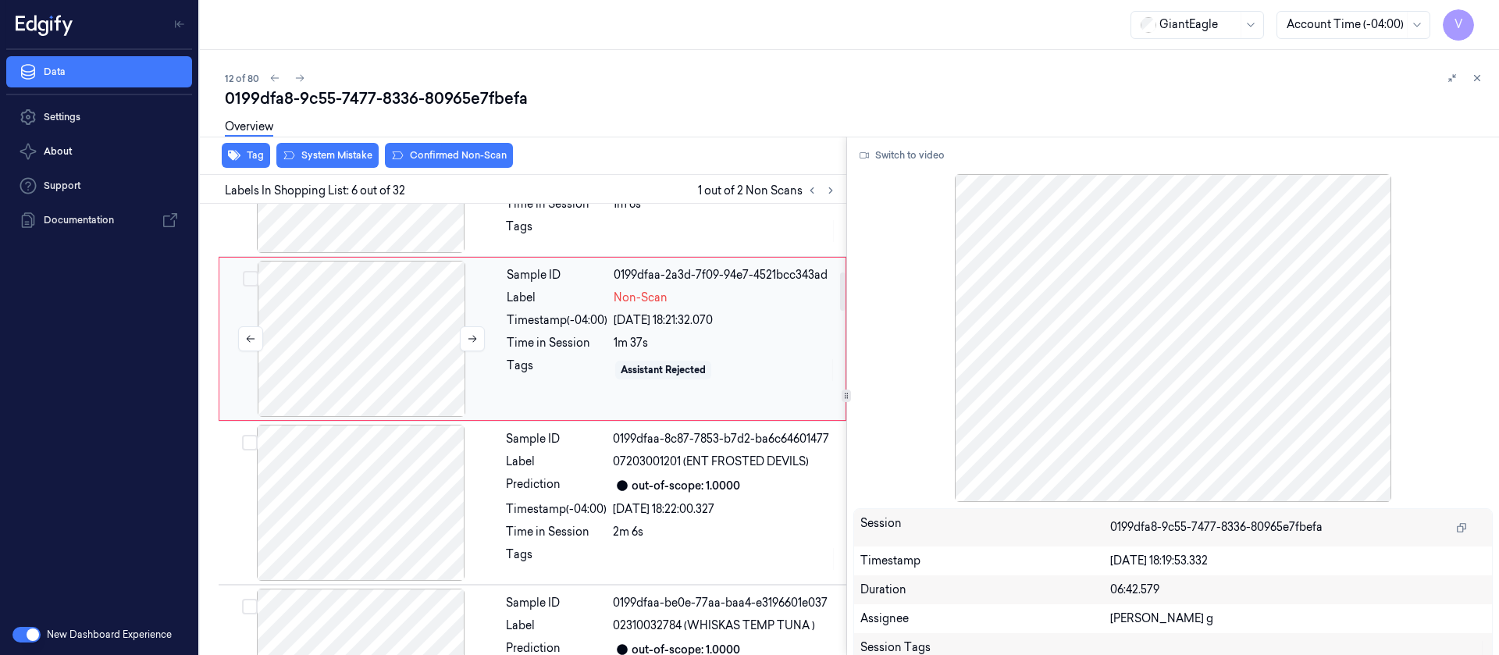
click at [376, 319] on div at bounding box center [362, 339] width 278 height 156
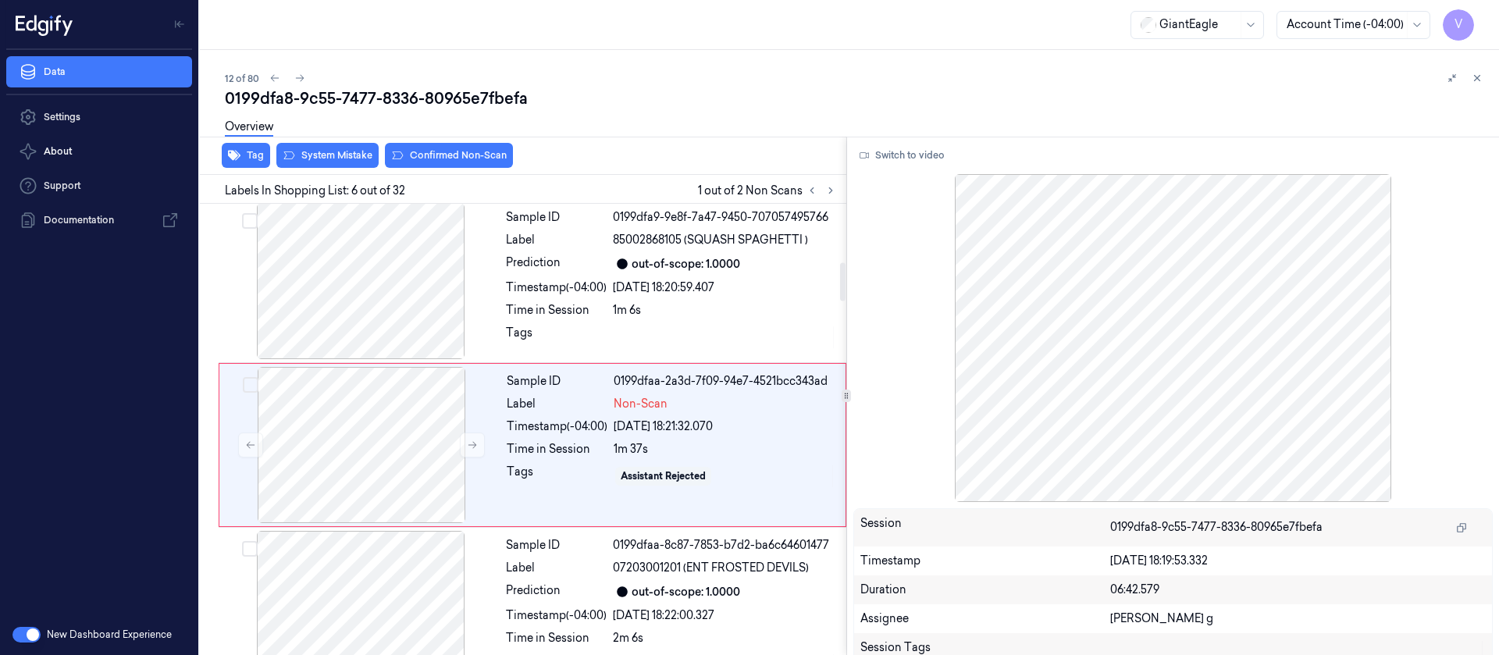
scroll to position [676, 0]
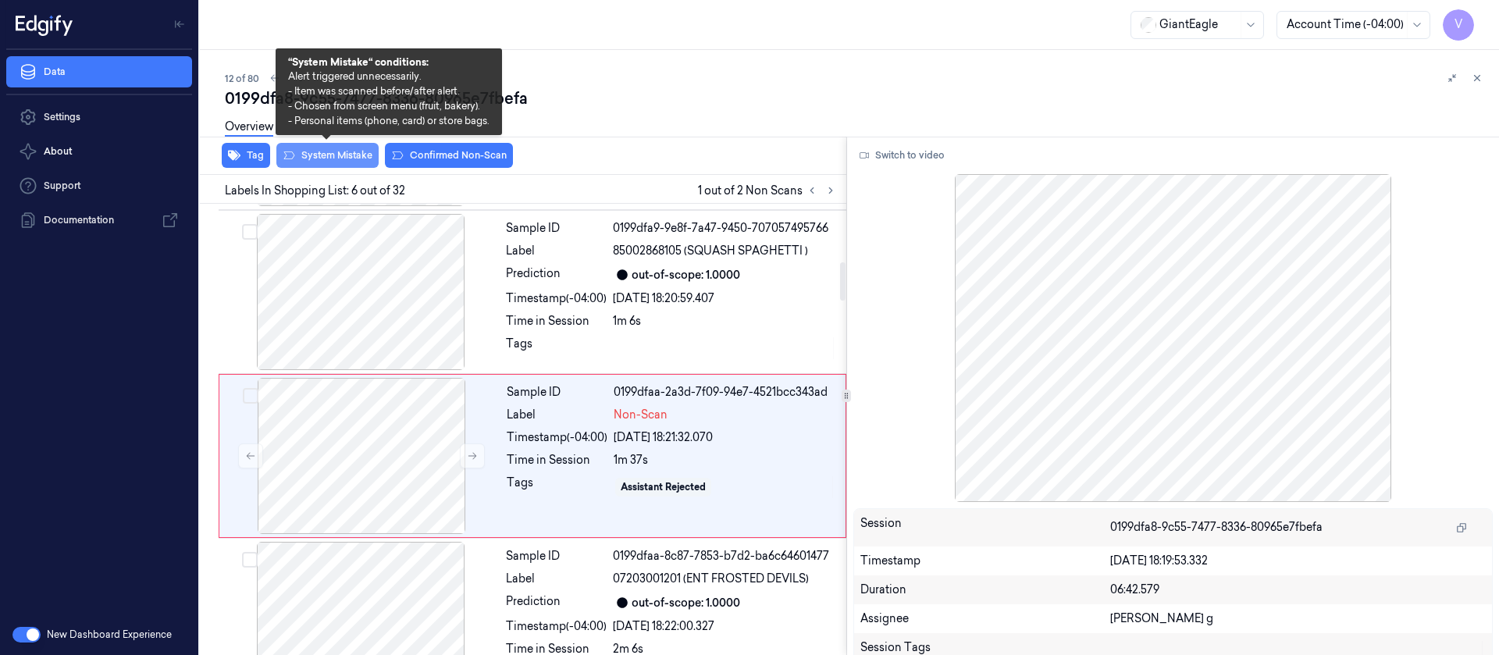
click at [315, 149] on button "System Mistake" at bounding box center [327, 155] width 102 height 25
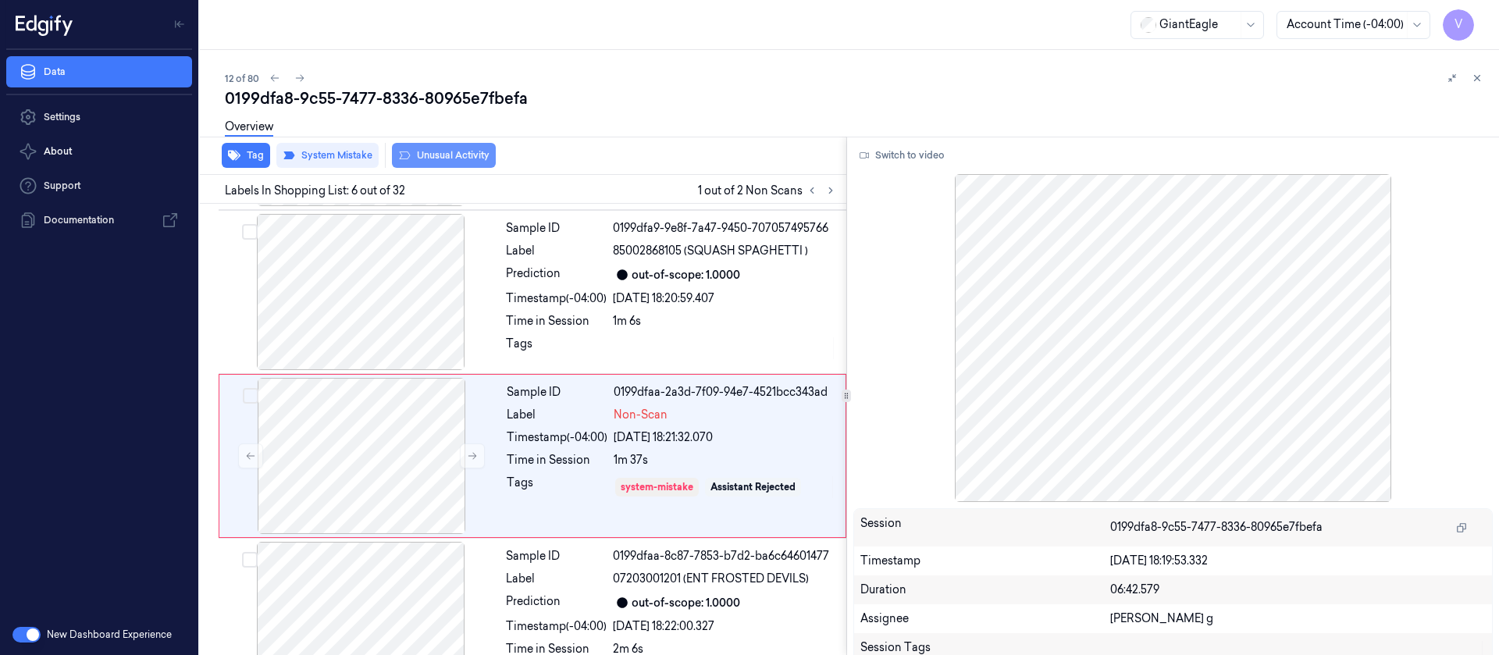
click at [444, 162] on button "Unusual Activity" at bounding box center [444, 155] width 104 height 25
click at [825, 192] on icon at bounding box center [830, 190] width 11 height 11
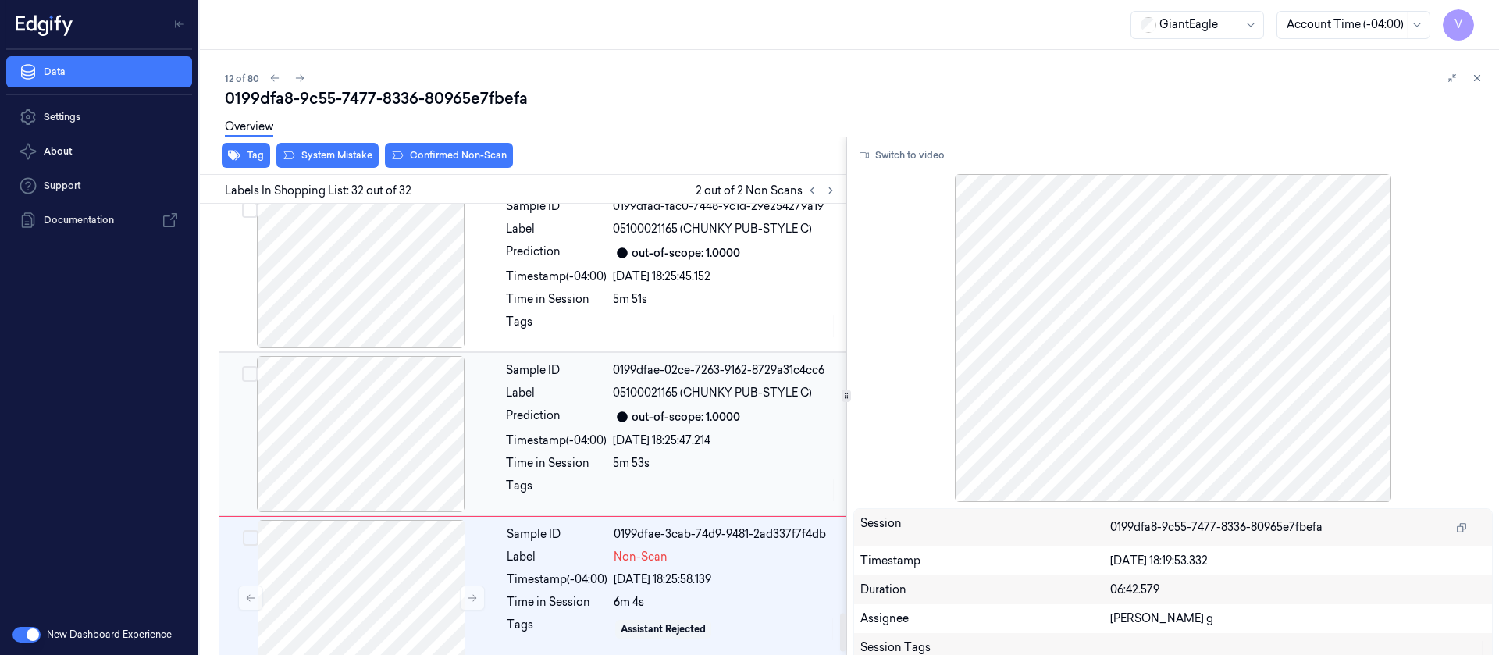
scroll to position [4801, 0]
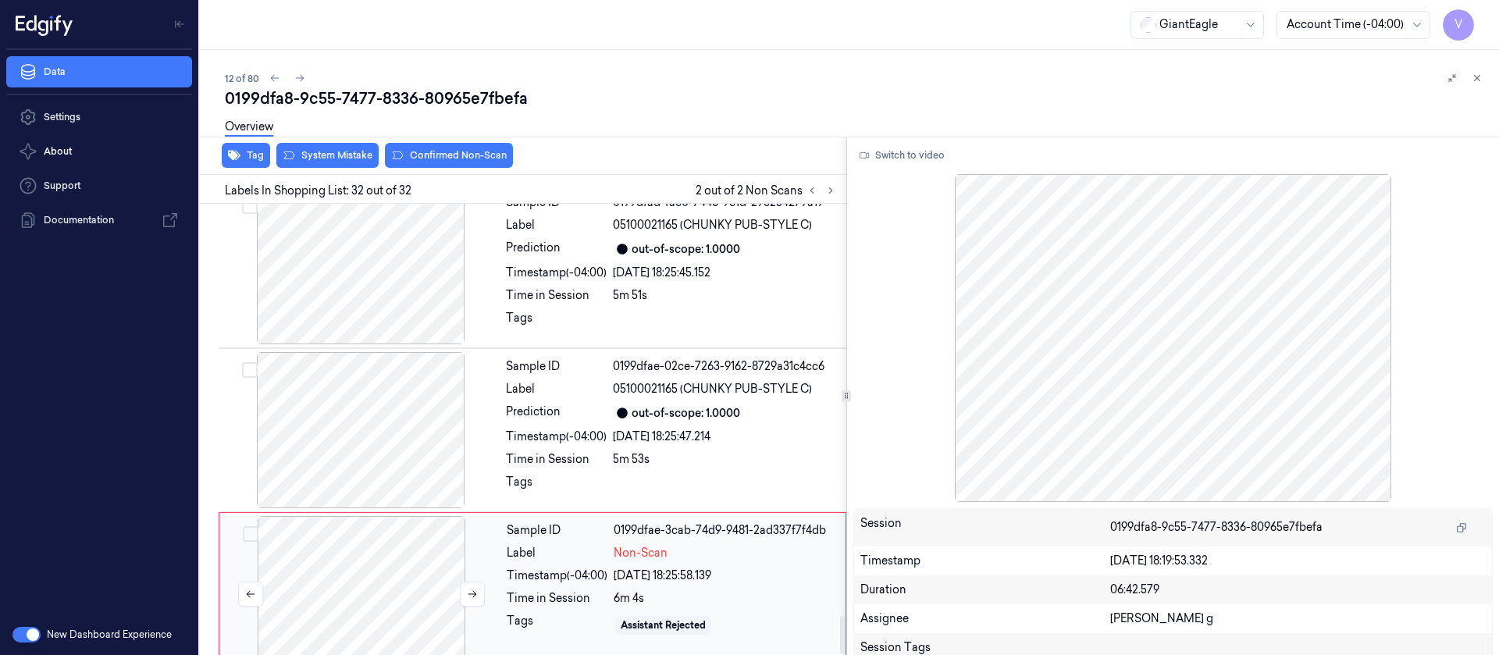
click at [373, 542] on div at bounding box center [362, 594] width 278 height 156
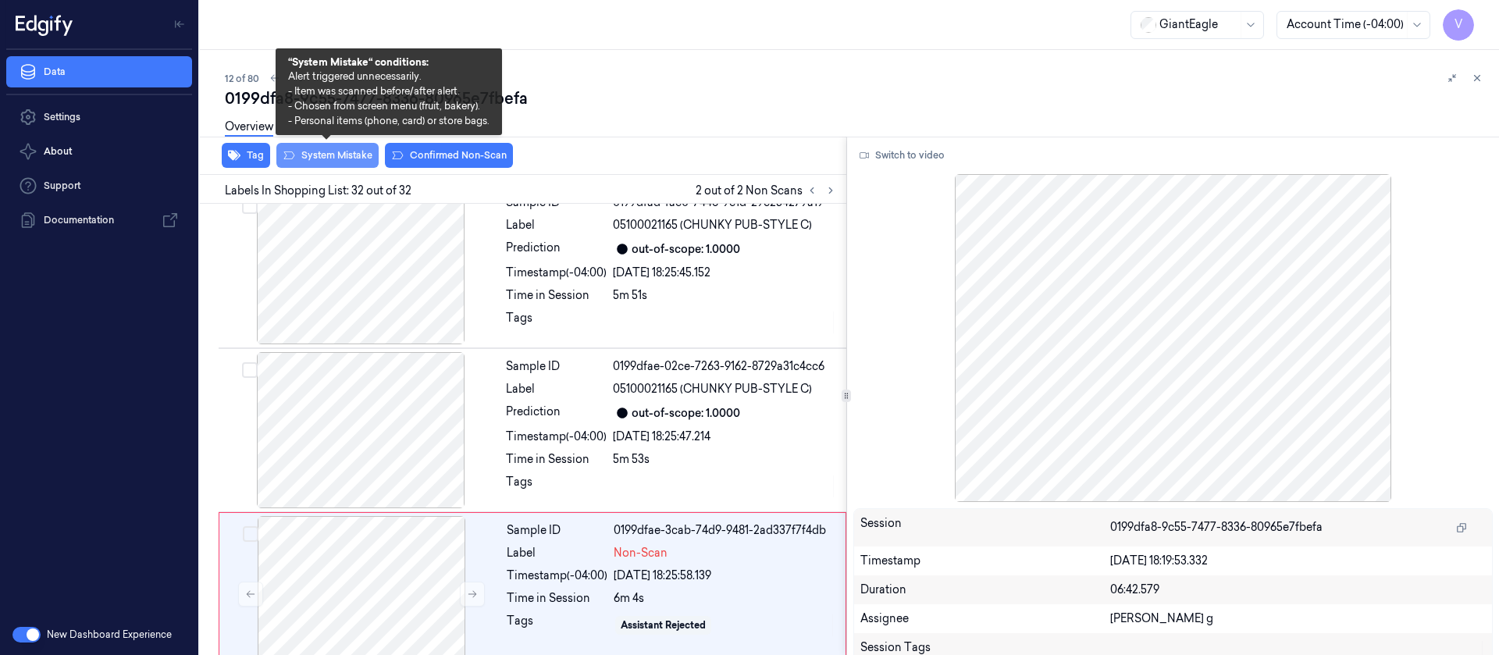
click at [300, 150] on button "System Mistake" at bounding box center [327, 155] width 102 height 25
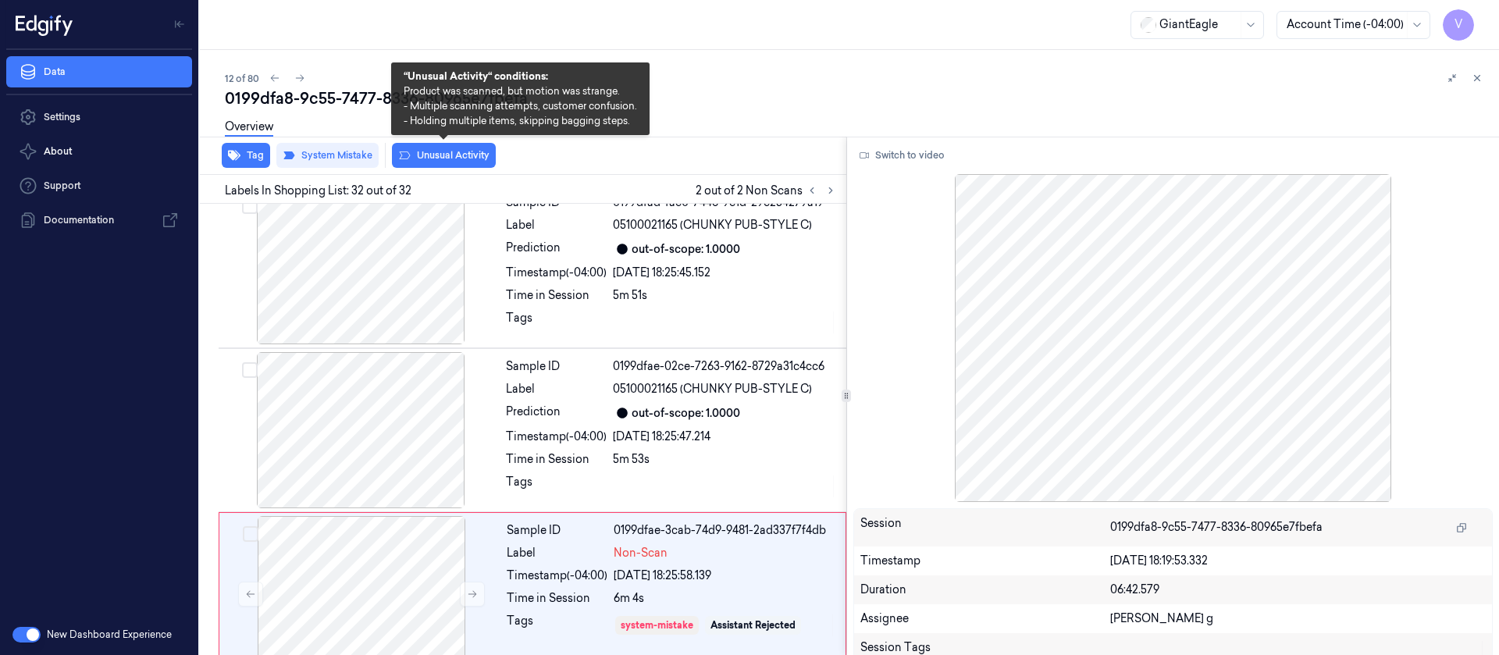
click at [452, 164] on button "Unusual Activity" at bounding box center [444, 155] width 104 height 25
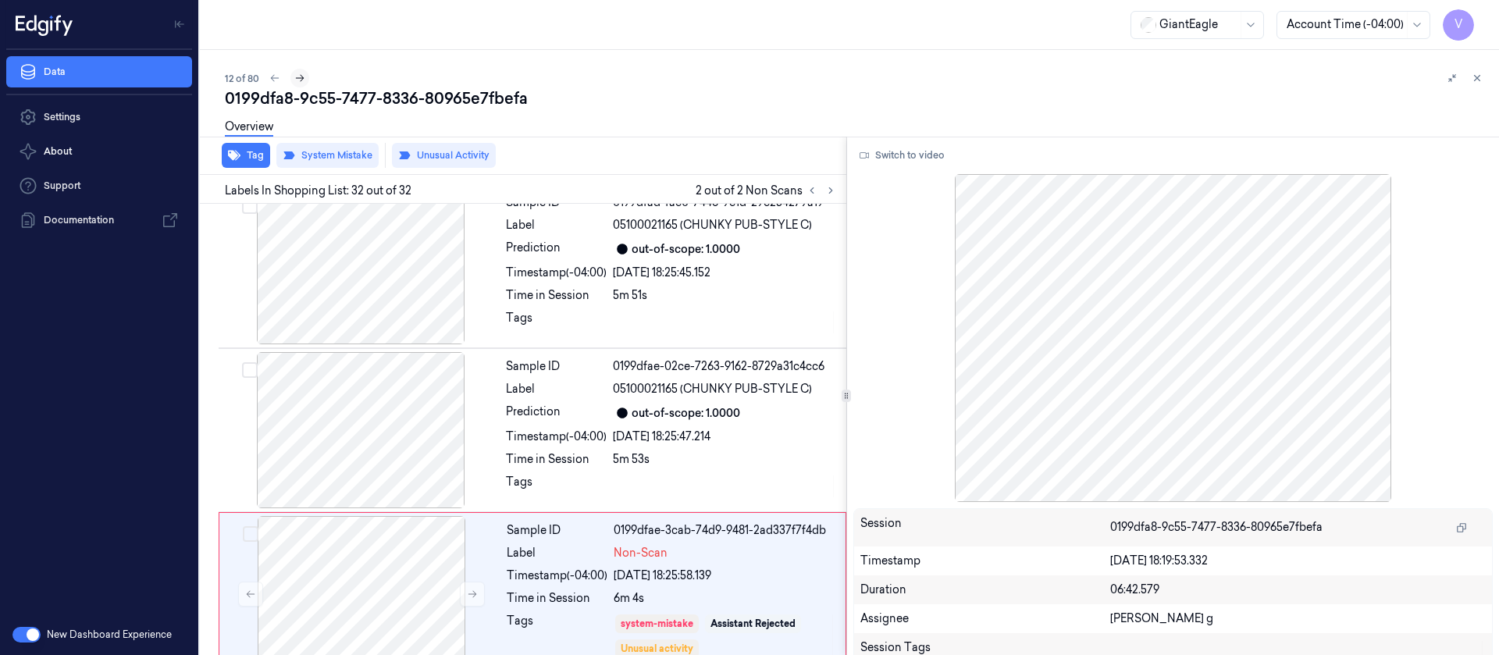
click at [298, 79] on icon at bounding box center [299, 78] width 11 height 11
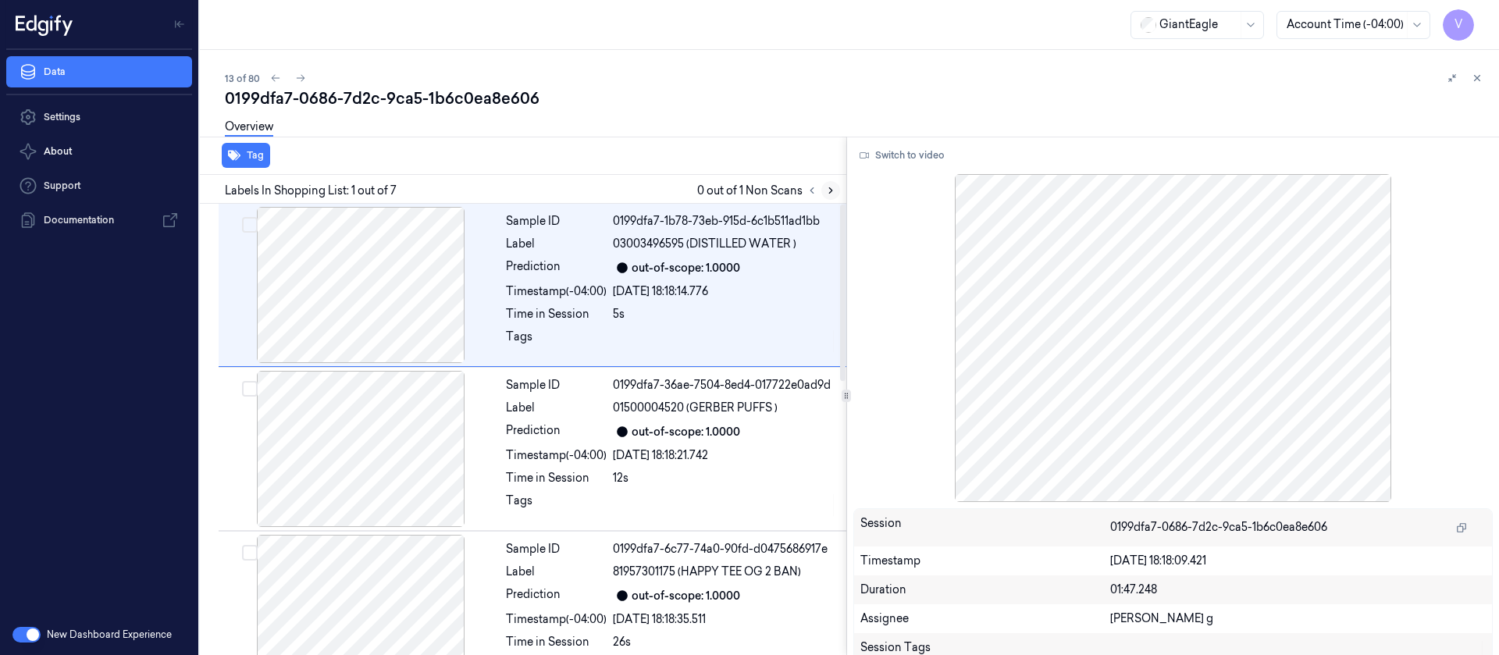
click at [832, 193] on icon at bounding box center [830, 190] width 11 height 11
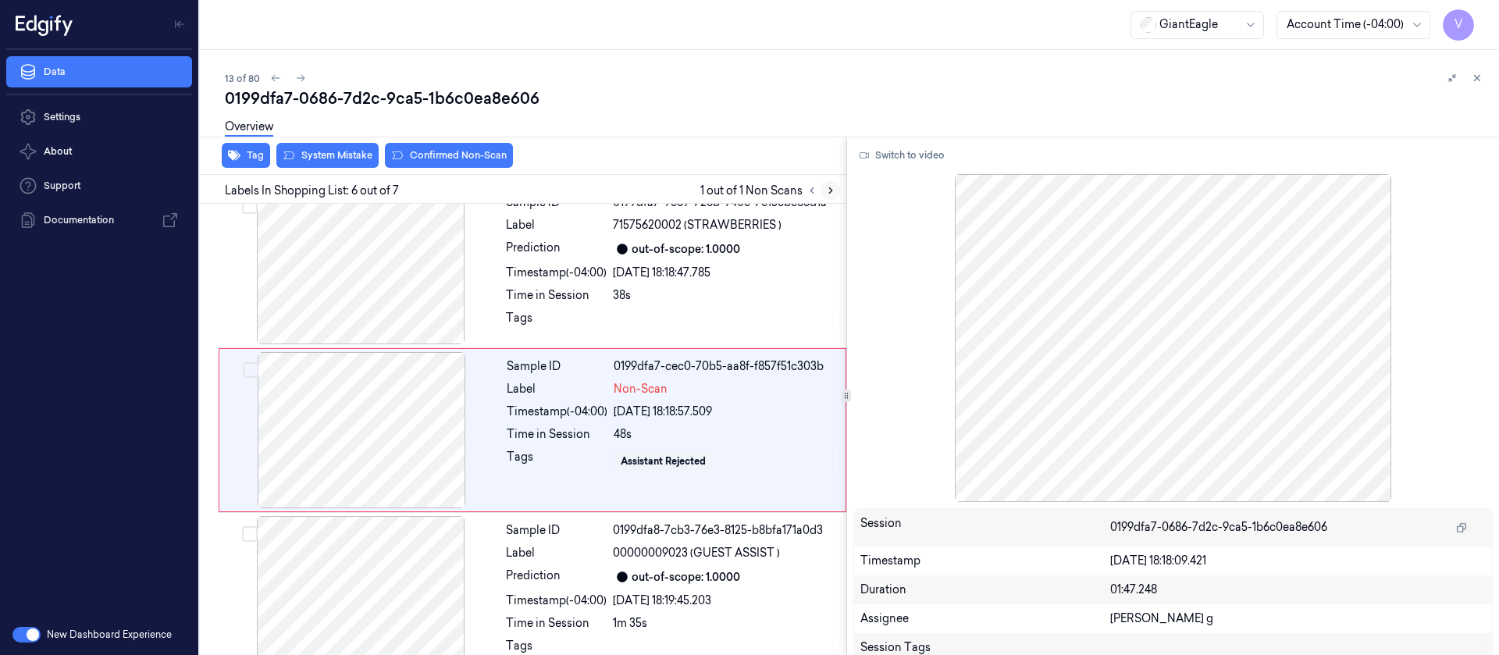
scroll to position [676, 0]
click at [901, 169] on div "Switch to video Session 0199dfa7-0686-7d2c-9ca5-1b6c0ea8e606 Timestamp 13/10/20…" at bounding box center [1173, 396] width 653 height 519
click at [369, 276] on div at bounding box center [361, 265] width 278 height 156
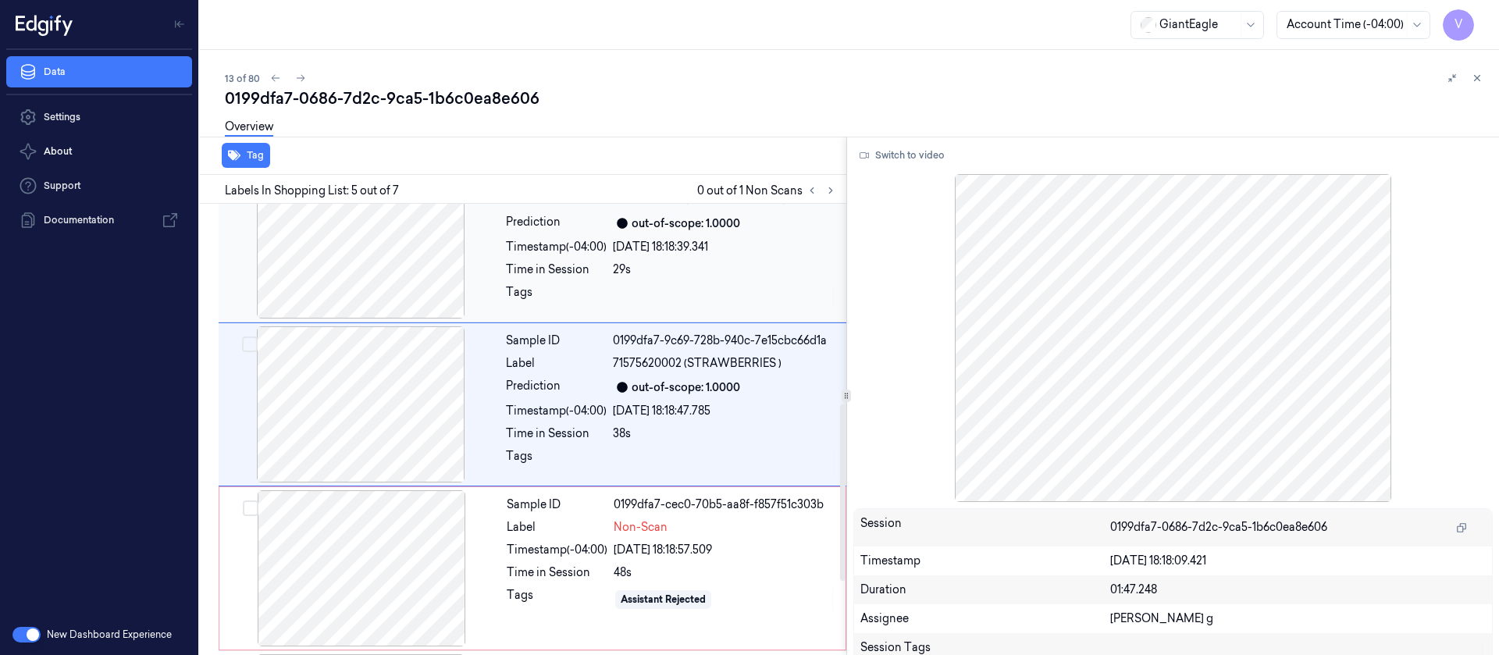
scroll to position [512, 0]
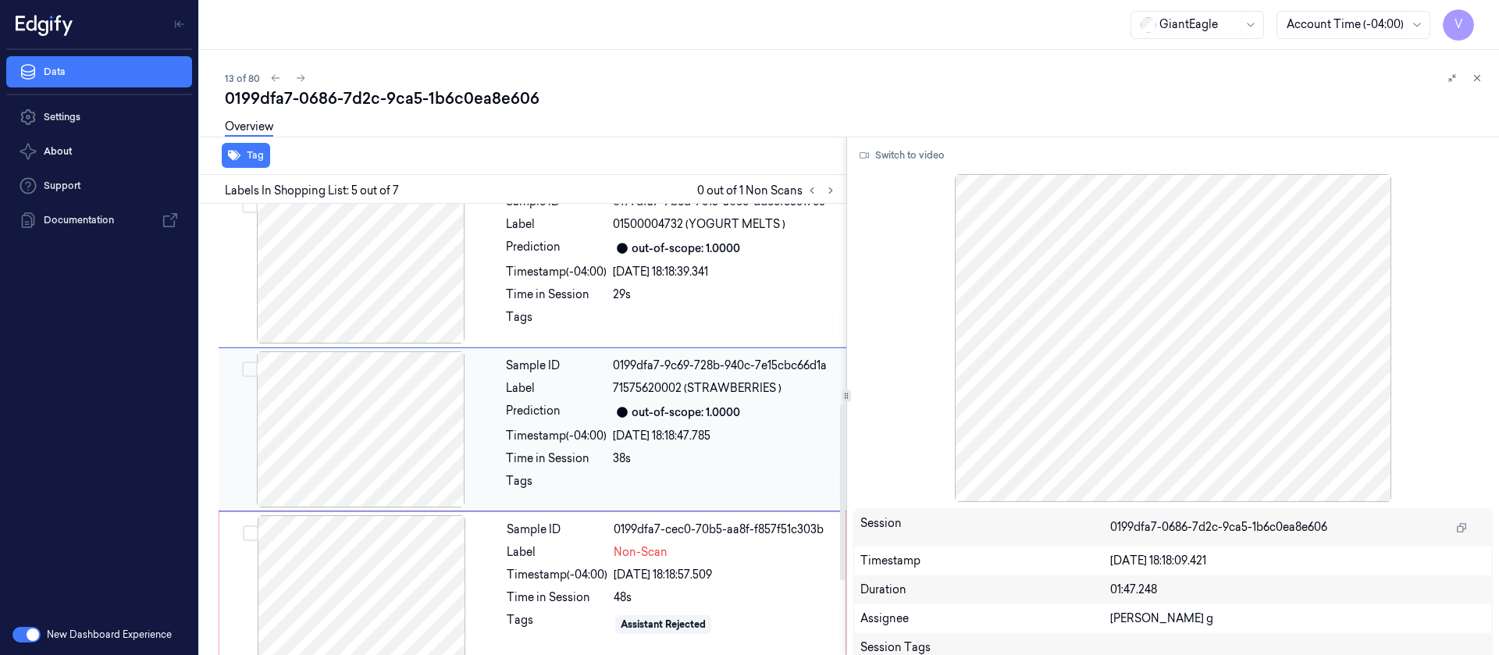
click at [404, 436] on div at bounding box center [361, 429] width 278 height 156
click at [911, 147] on button "Switch to video" at bounding box center [903, 155] width 98 height 25
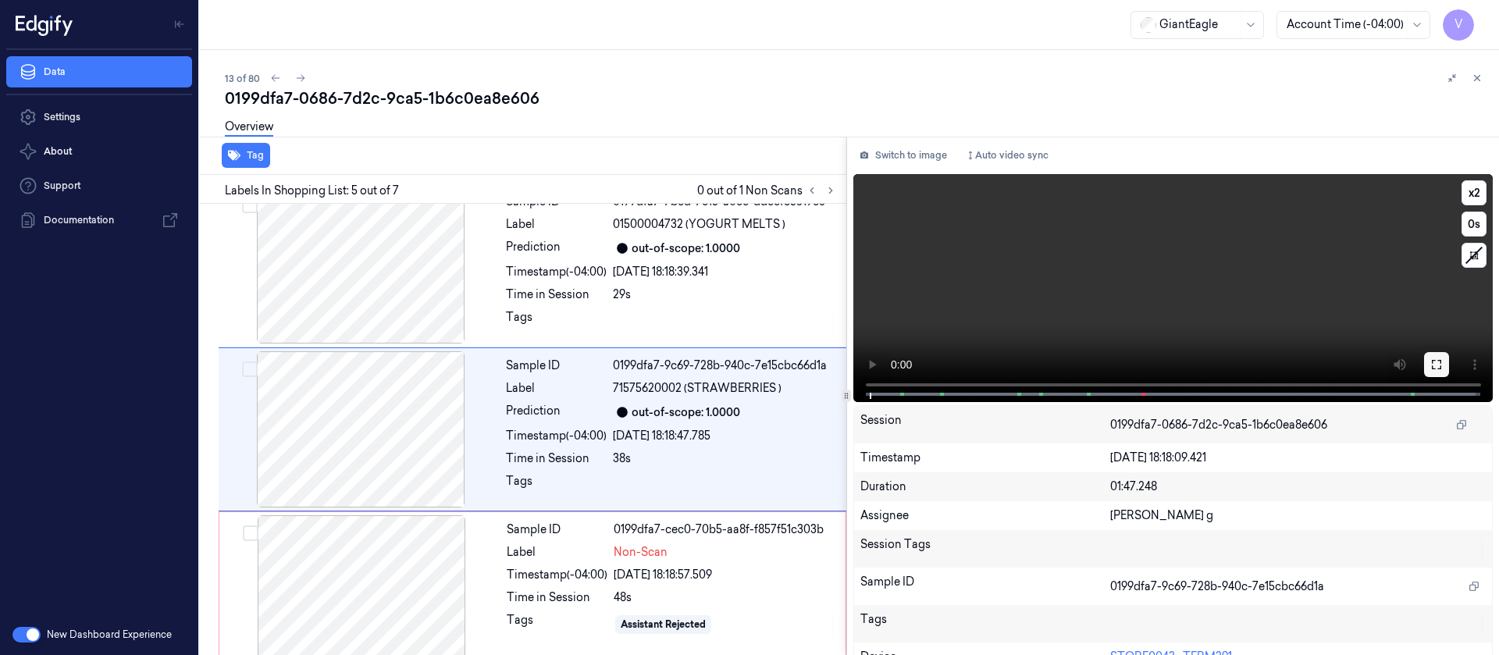
click at [1437, 358] on icon at bounding box center [1437, 364] width 12 height 12
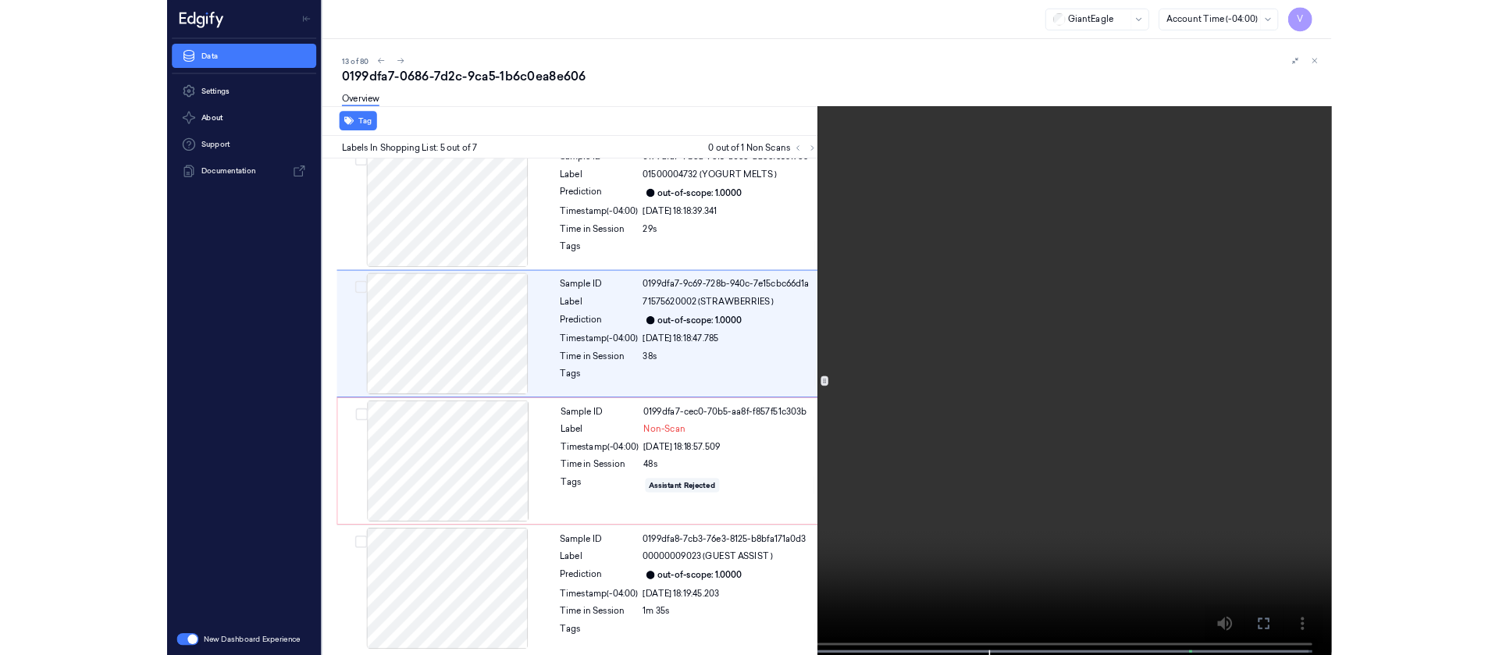
scroll to position [418, 0]
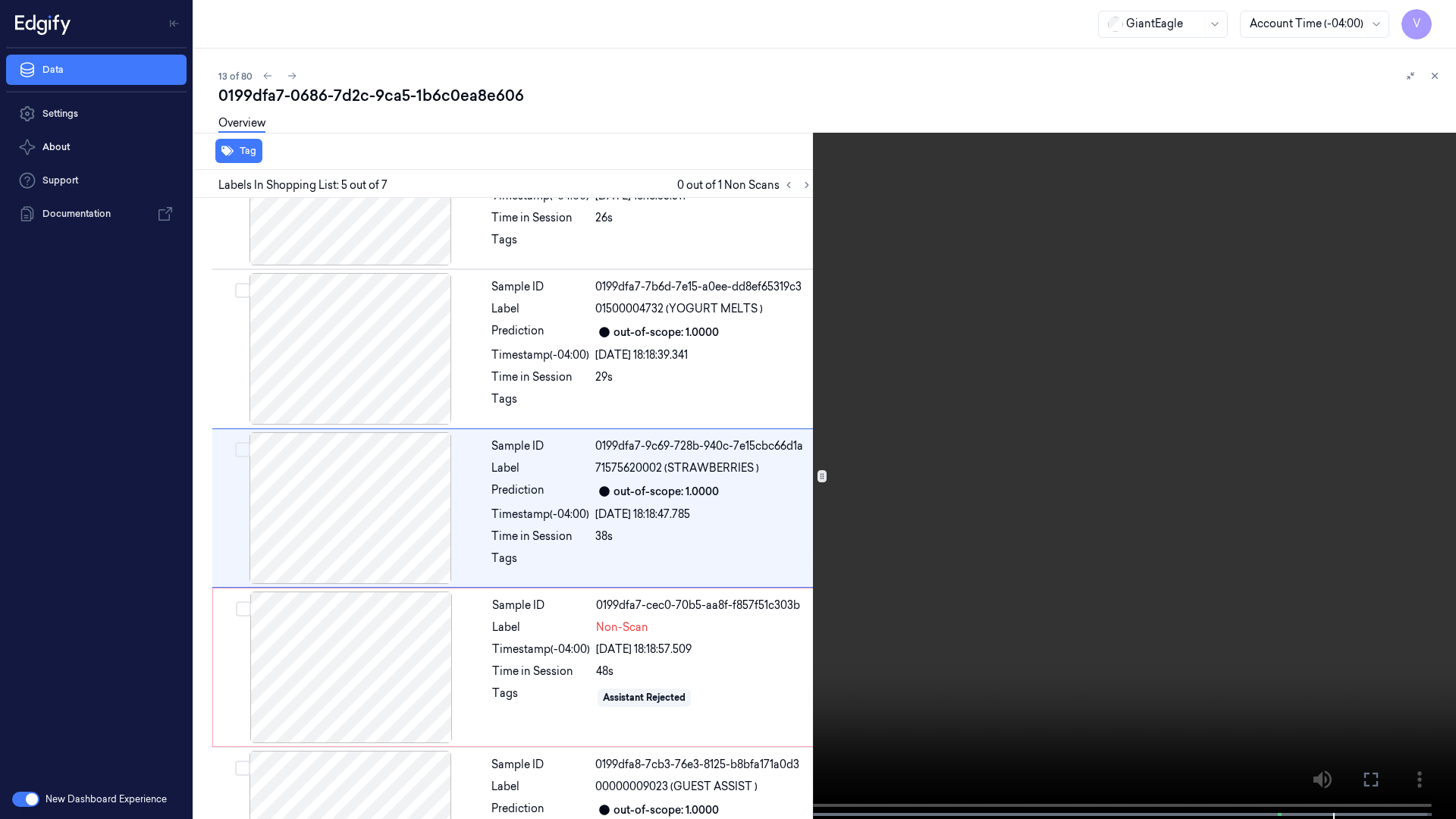
click at [0, 0] on icon at bounding box center [0, 0] width 0 height 0
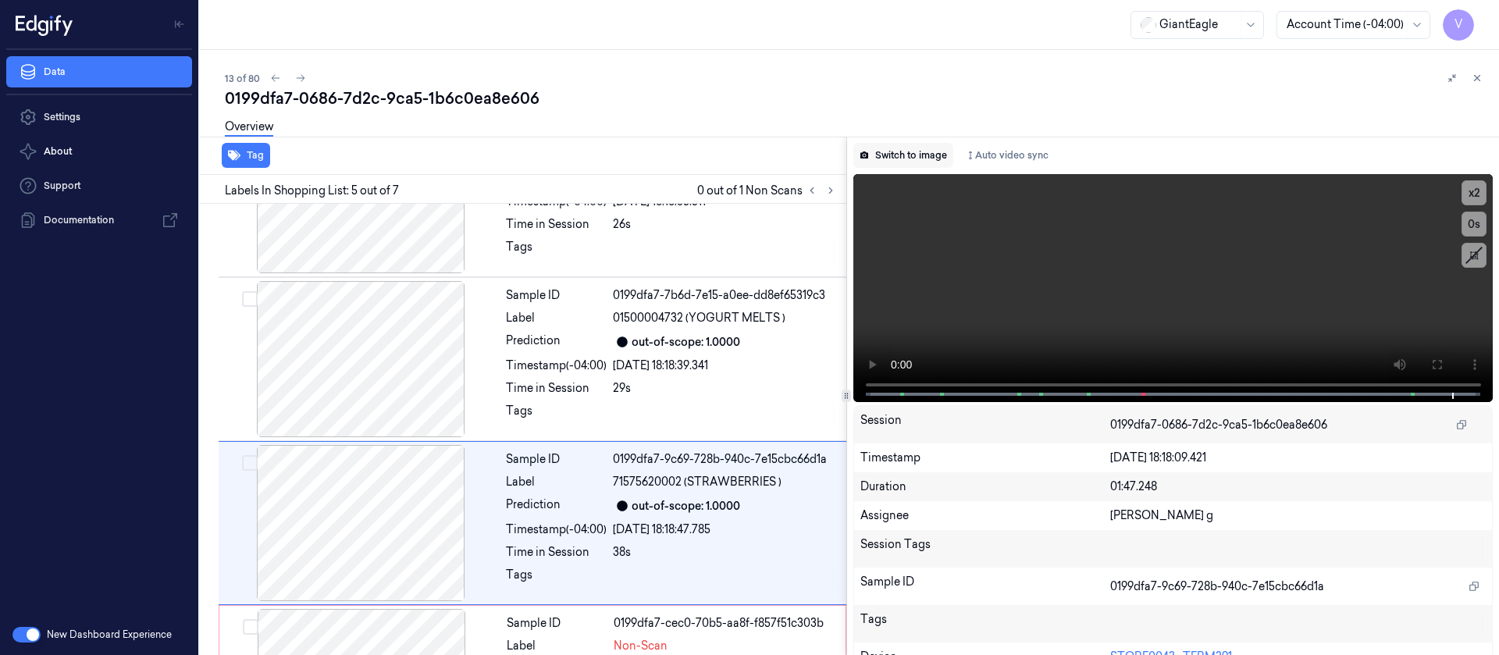
click at [918, 157] on button "Switch to image" at bounding box center [904, 155] width 100 height 25
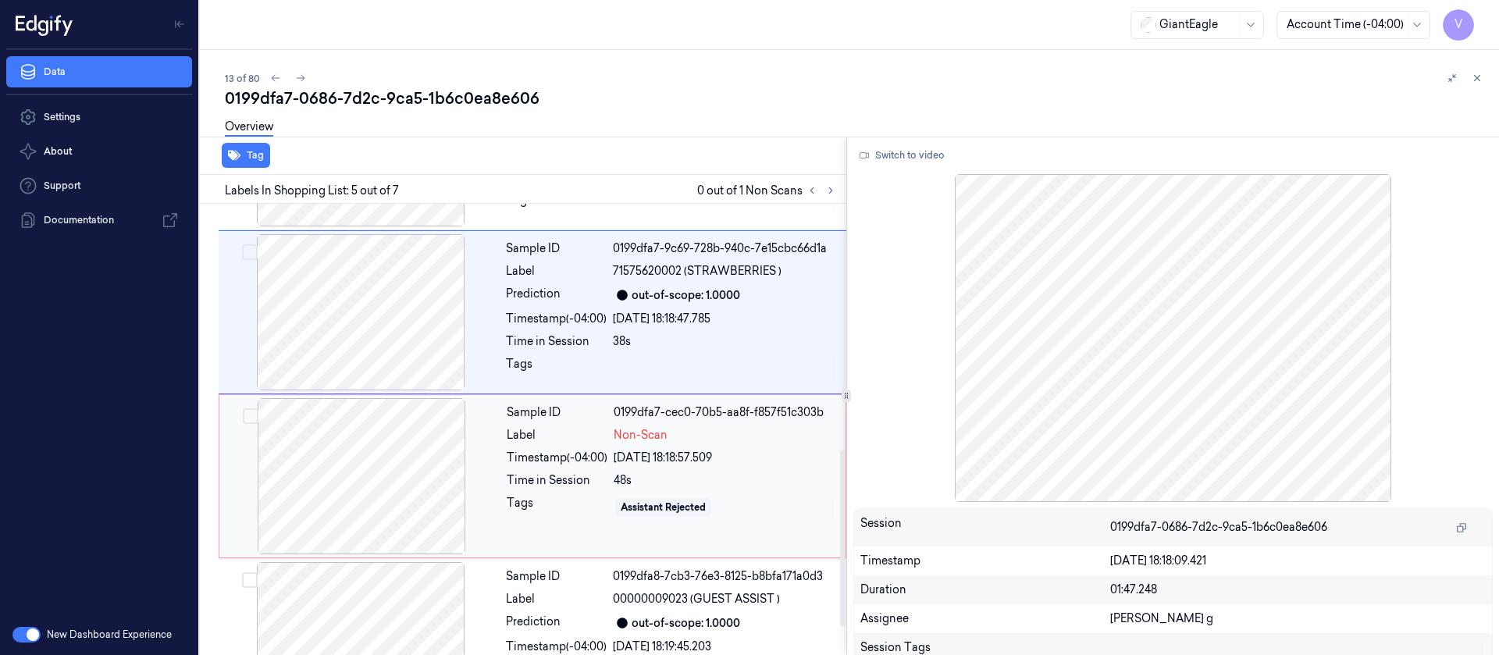
drag, startPoint x: 380, startPoint y: 509, endPoint x: 378, endPoint y: 446, distance: 63.3
click at [380, 509] on div at bounding box center [362, 476] width 278 height 156
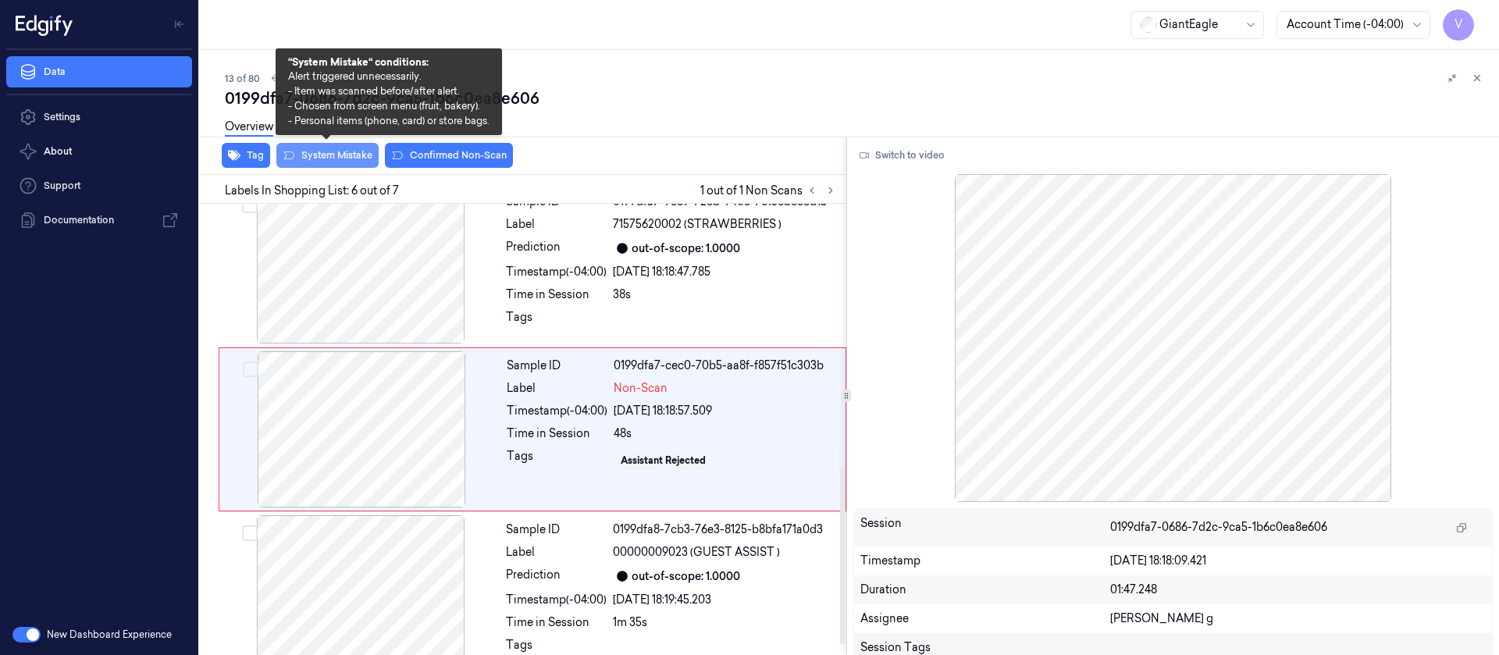
click at [311, 154] on button "System Mistake" at bounding box center [327, 155] width 102 height 25
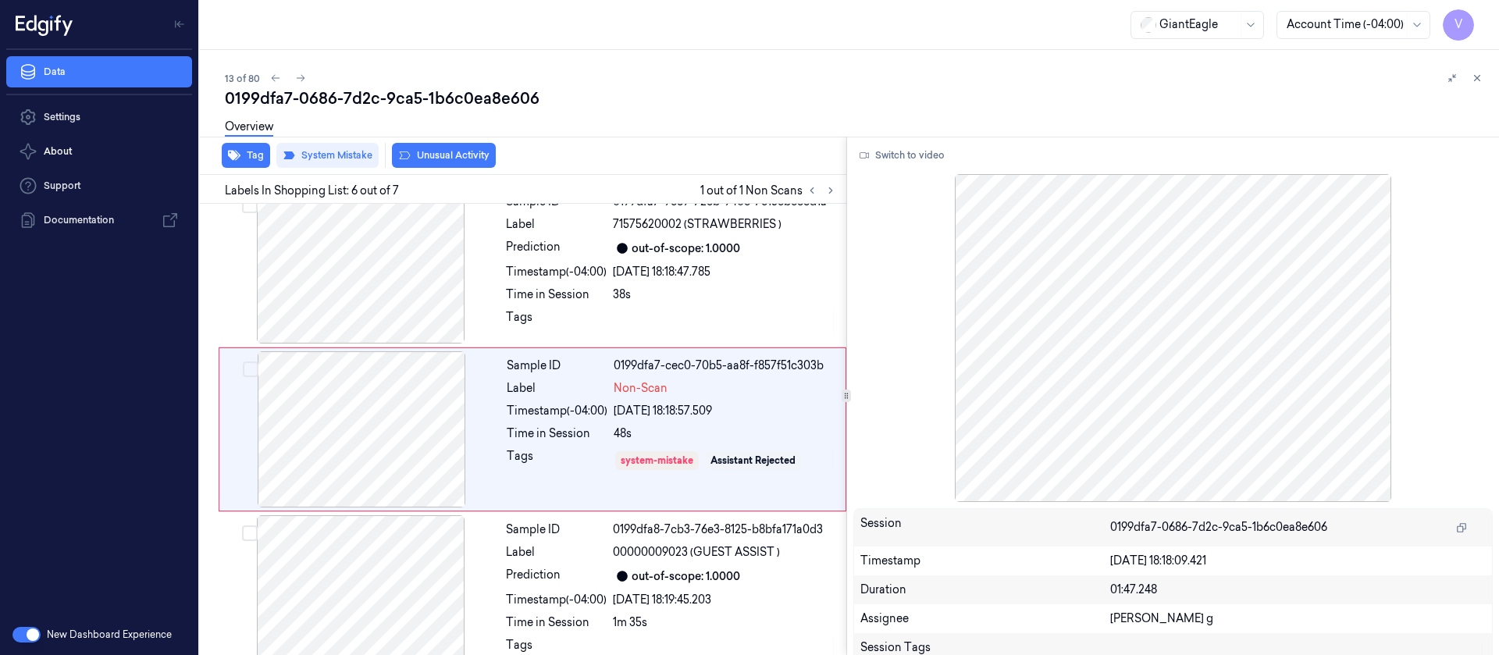
click at [446, 148] on div "Overview" at bounding box center [856, 129] width 1262 height 40
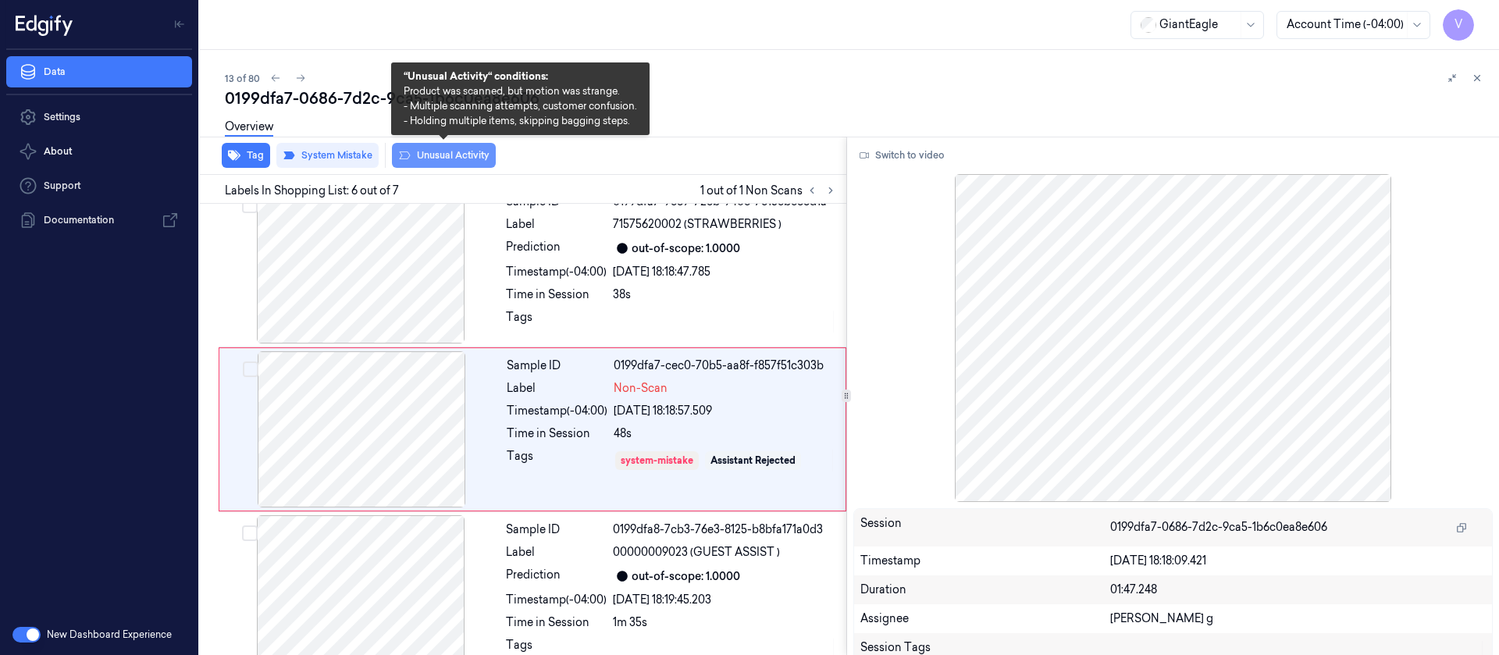
click at [437, 156] on button "Unusual Activity" at bounding box center [444, 155] width 104 height 25
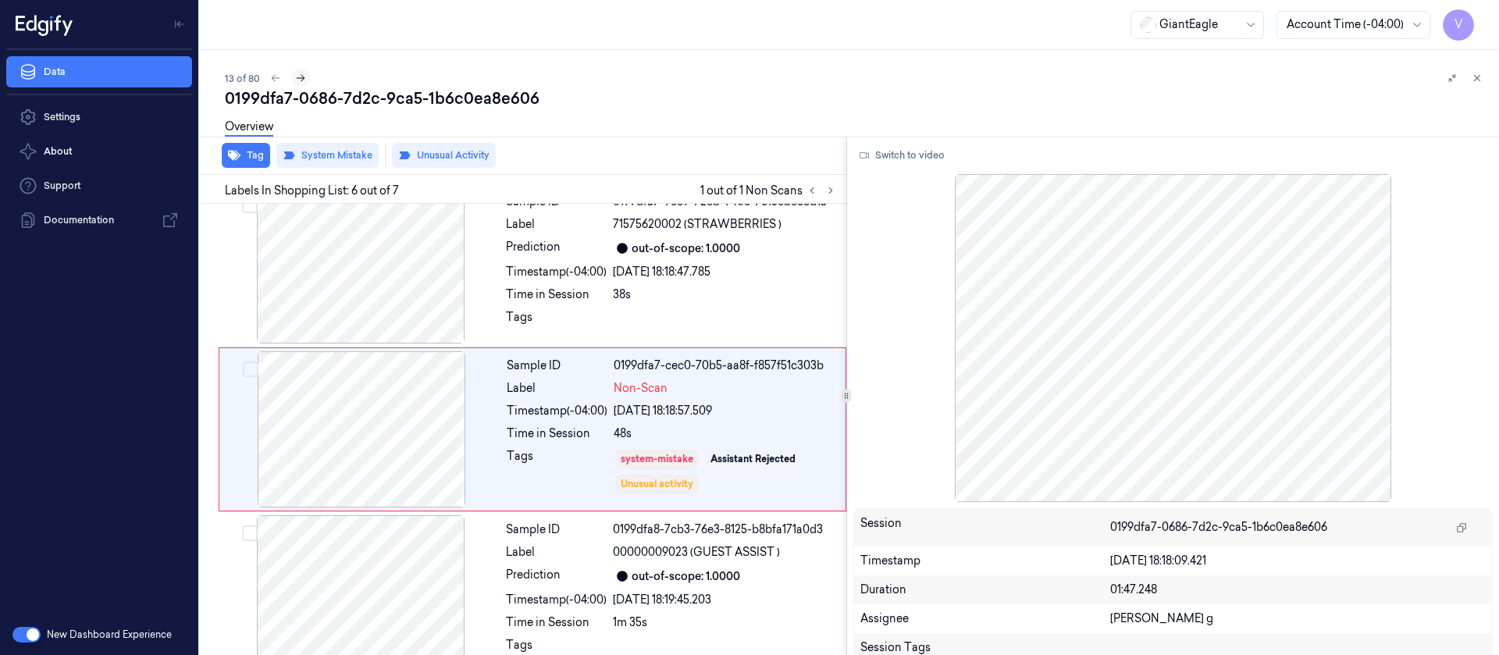
click at [302, 76] on icon at bounding box center [300, 78] width 11 height 11
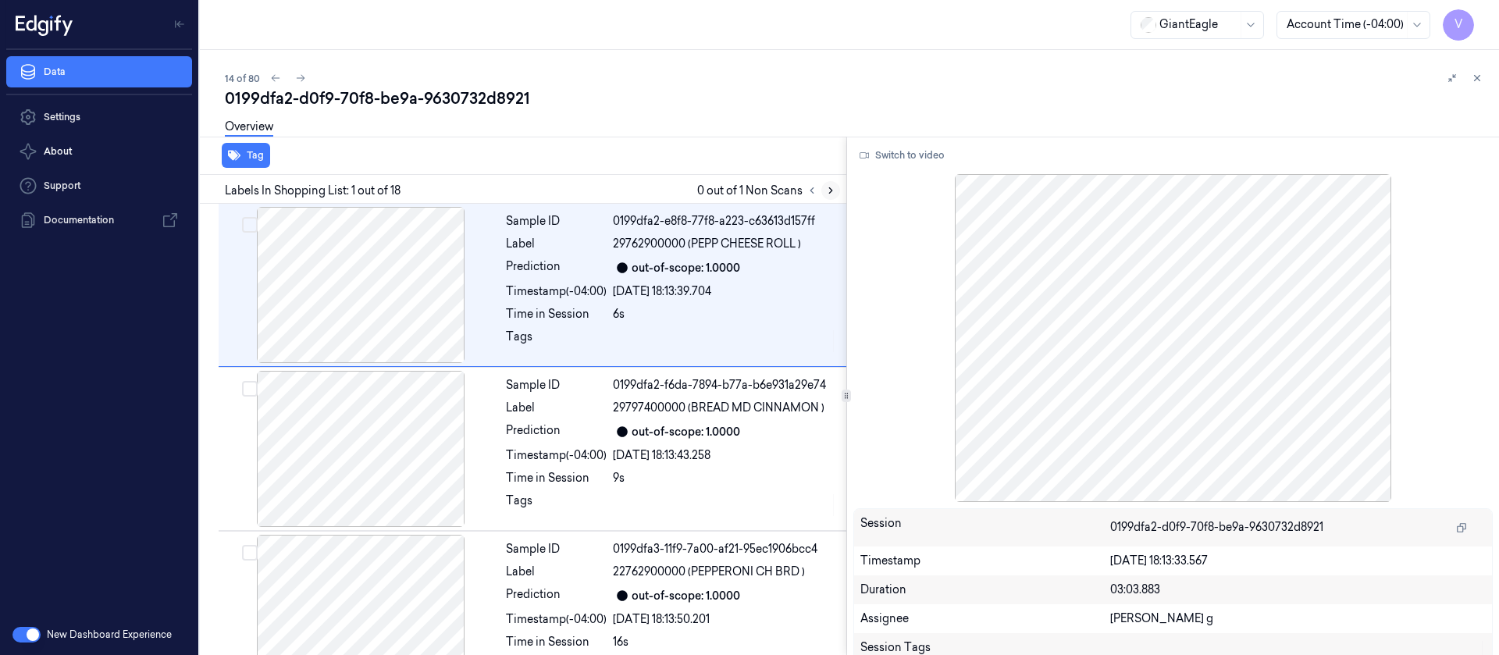
click at [831, 187] on icon at bounding box center [830, 190] width 11 height 11
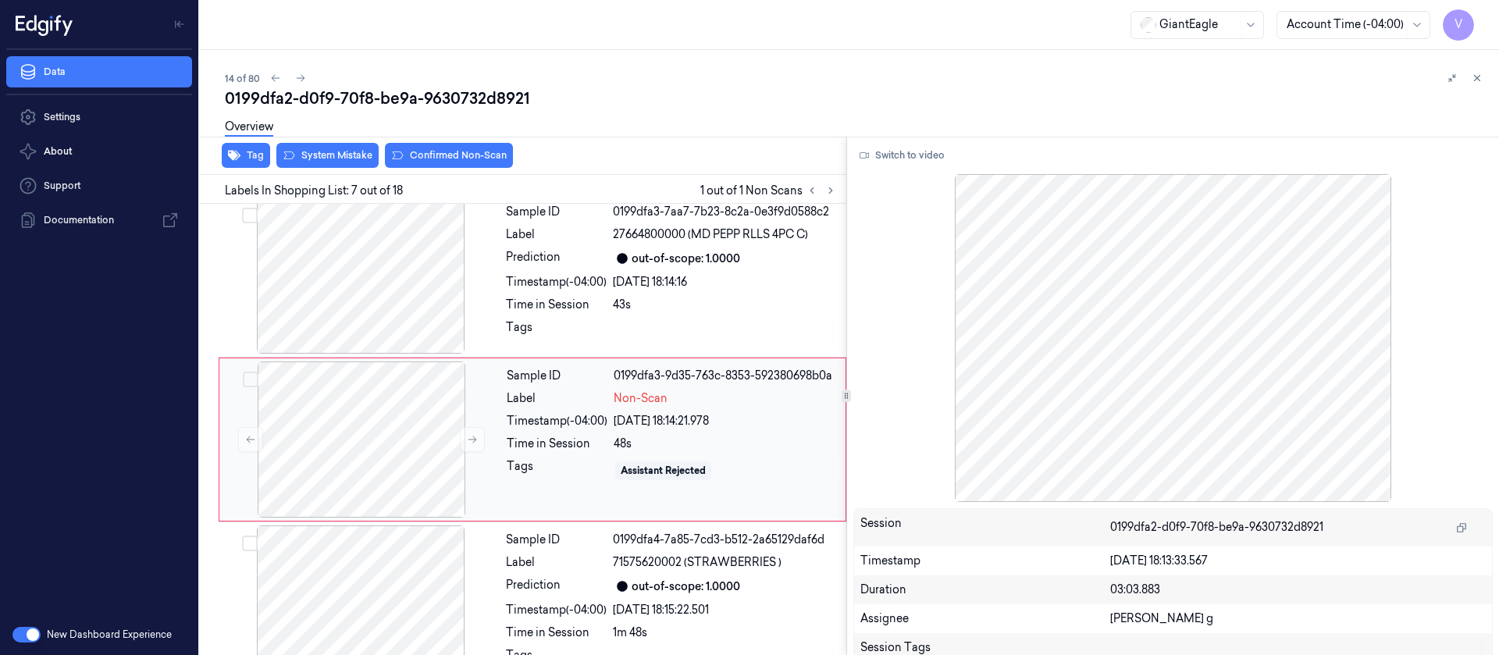
scroll to position [839, 0]
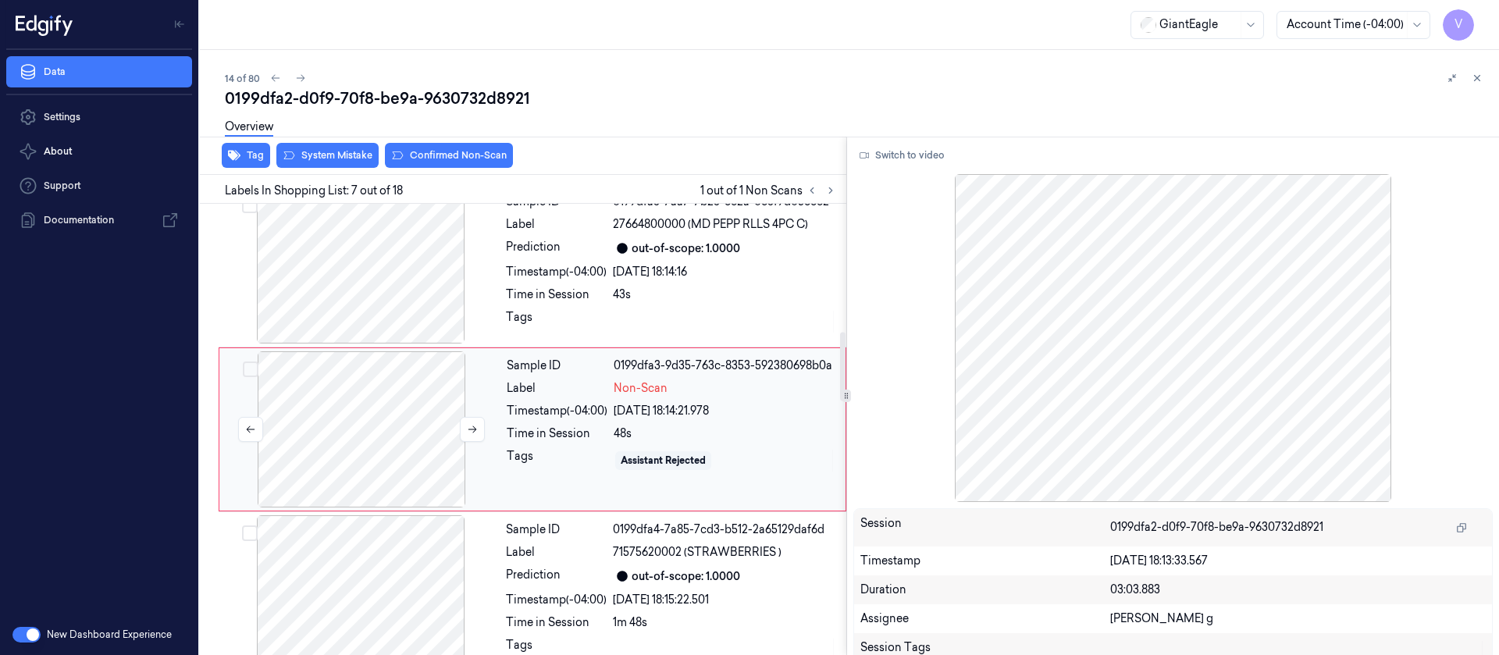
click at [312, 440] on div at bounding box center [362, 429] width 278 height 156
click at [347, 271] on div at bounding box center [361, 265] width 278 height 156
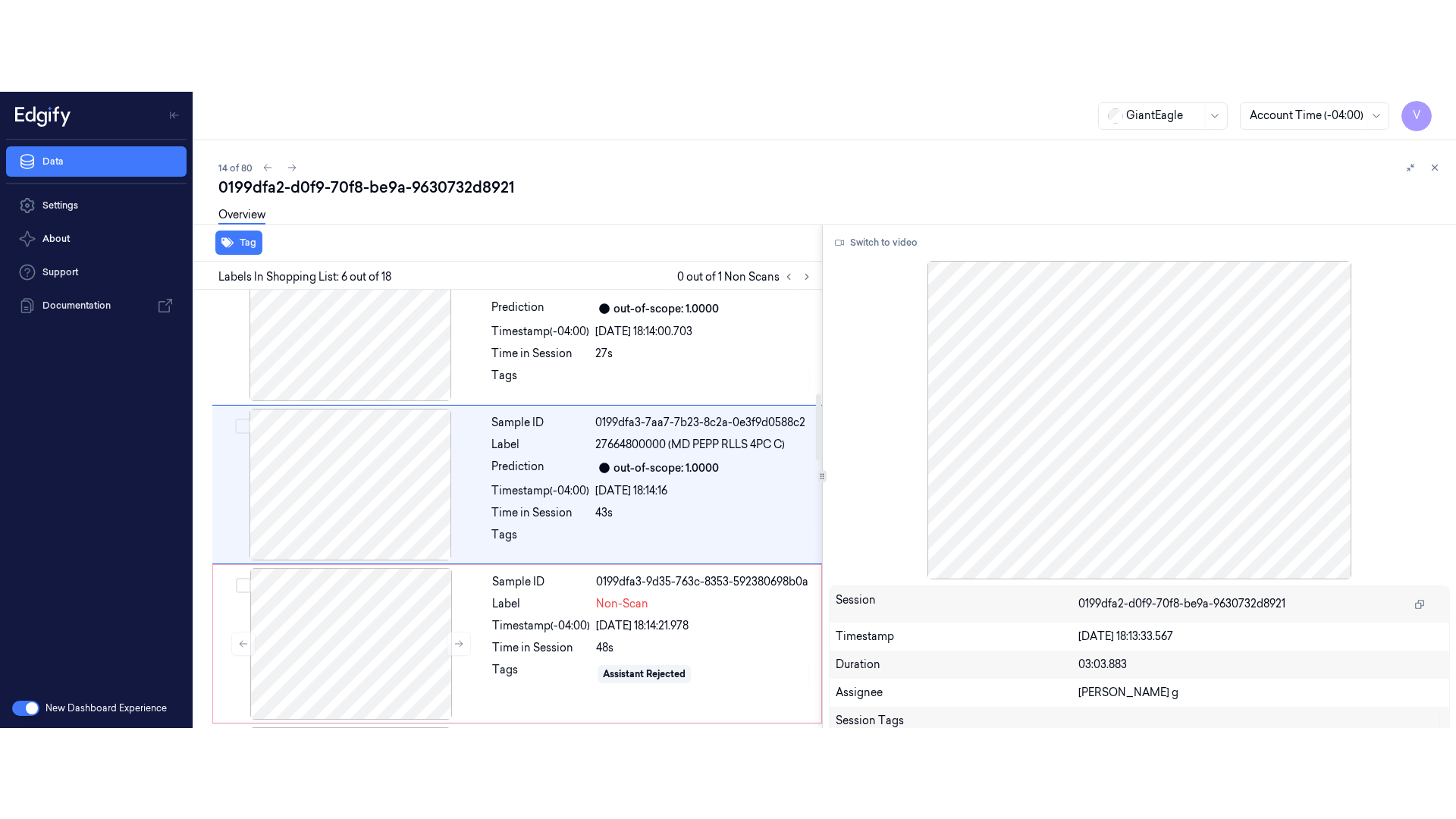
scroll to position [657, 0]
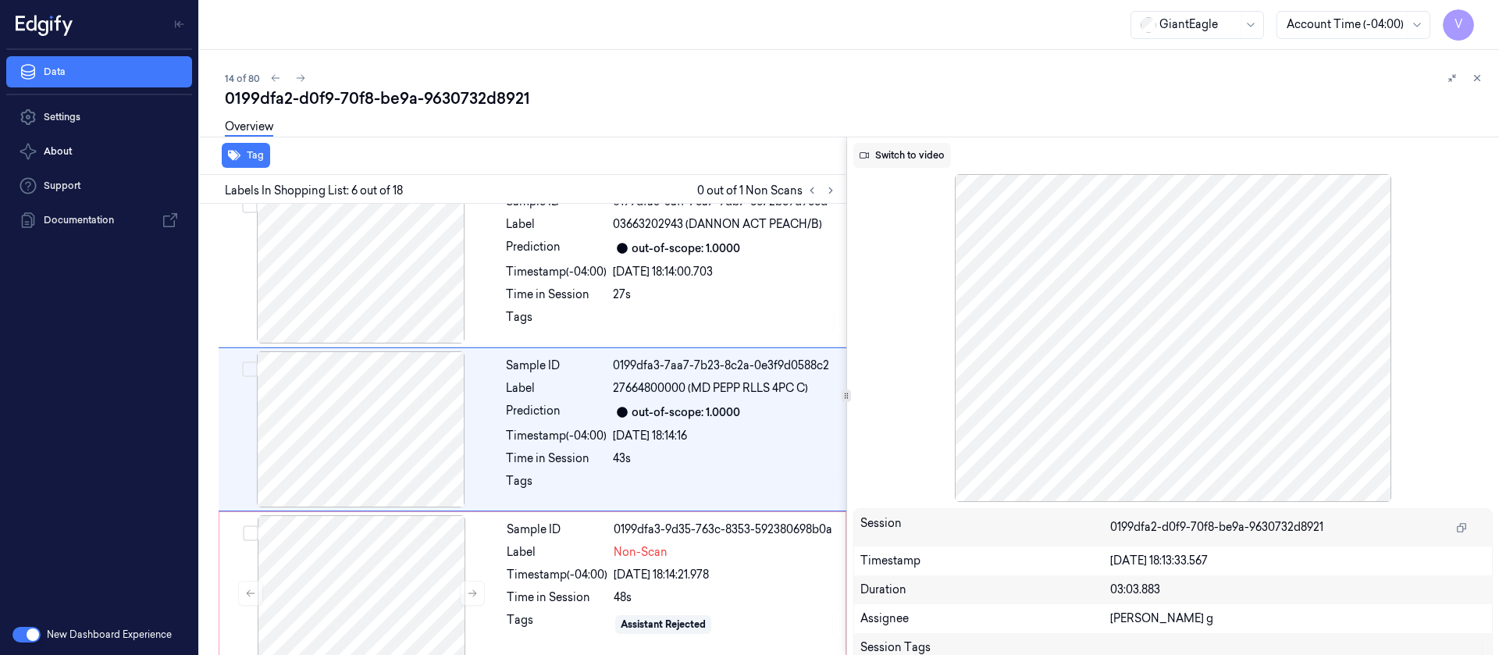
click at [918, 150] on button "Switch to video" at bounding box center [903, 155] width 98 height 25
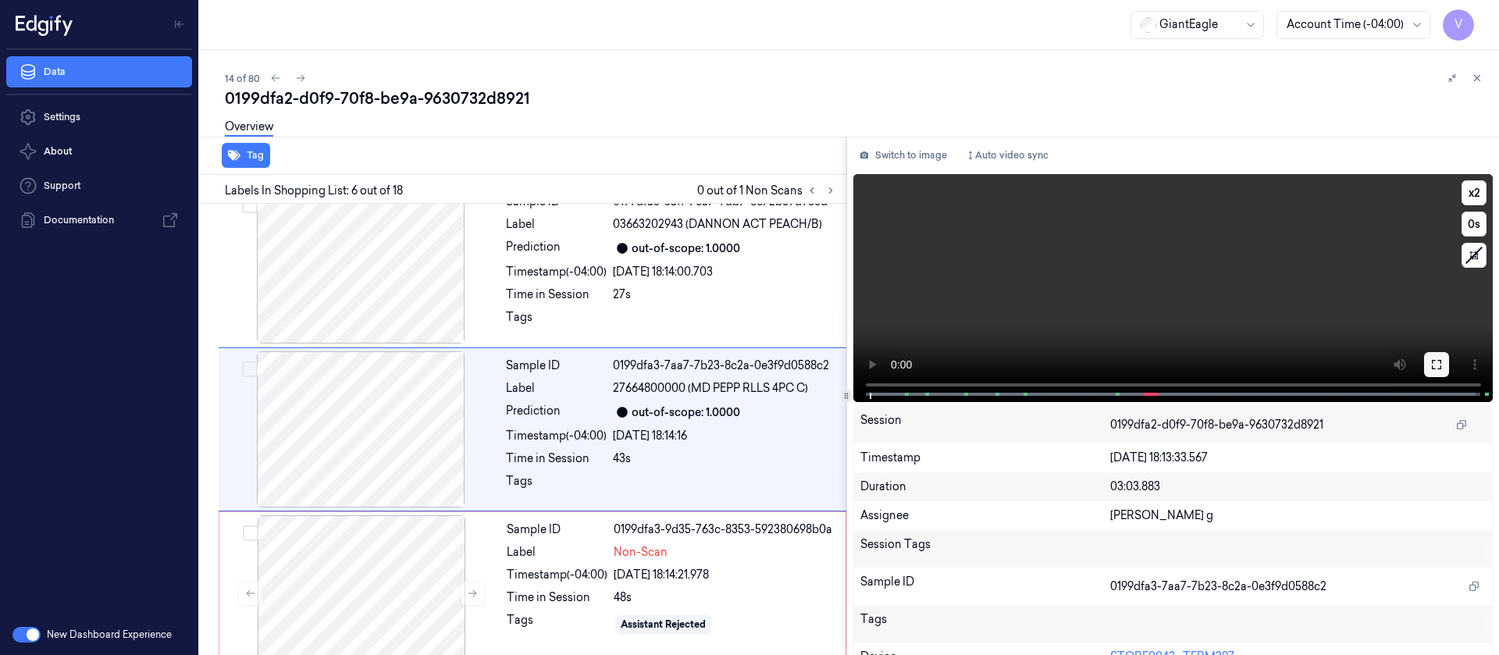
click at [1431, 358] on icon at bounding box center [1437, 364] width 12 height 12
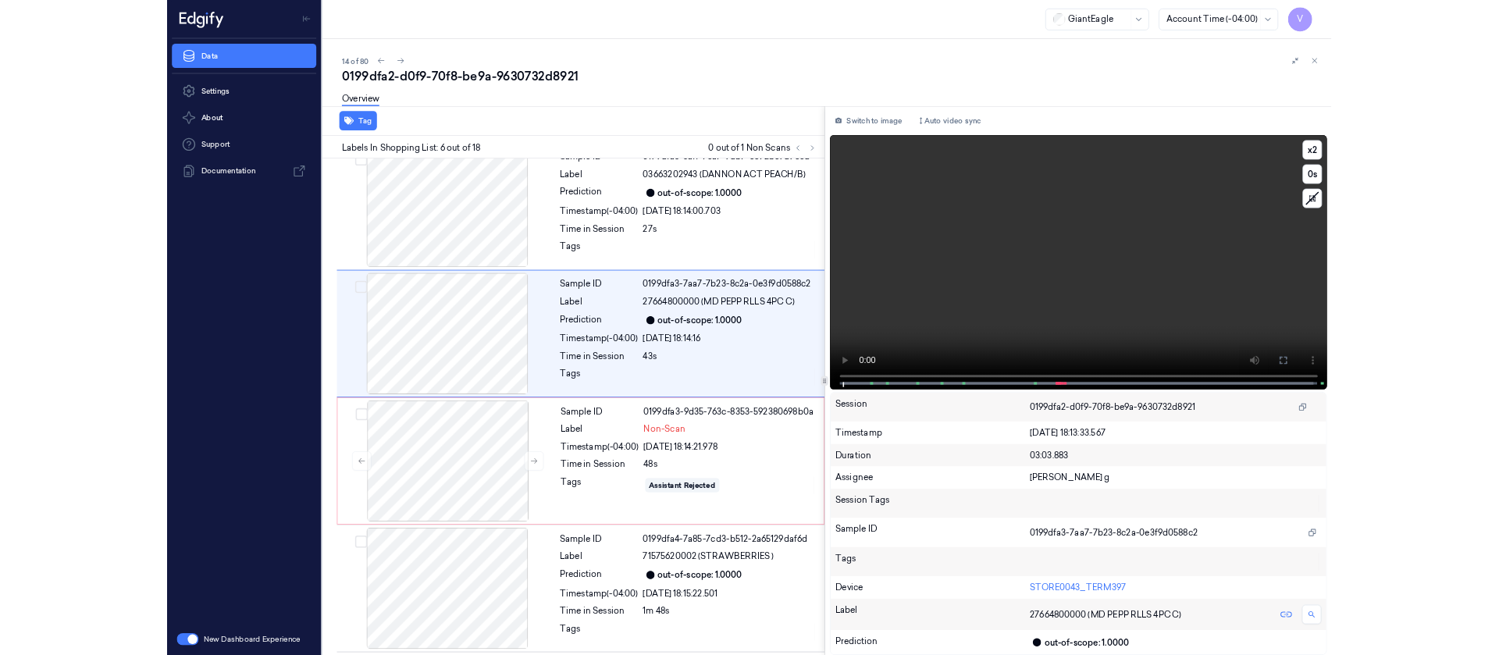
scroll to position [582, 0]
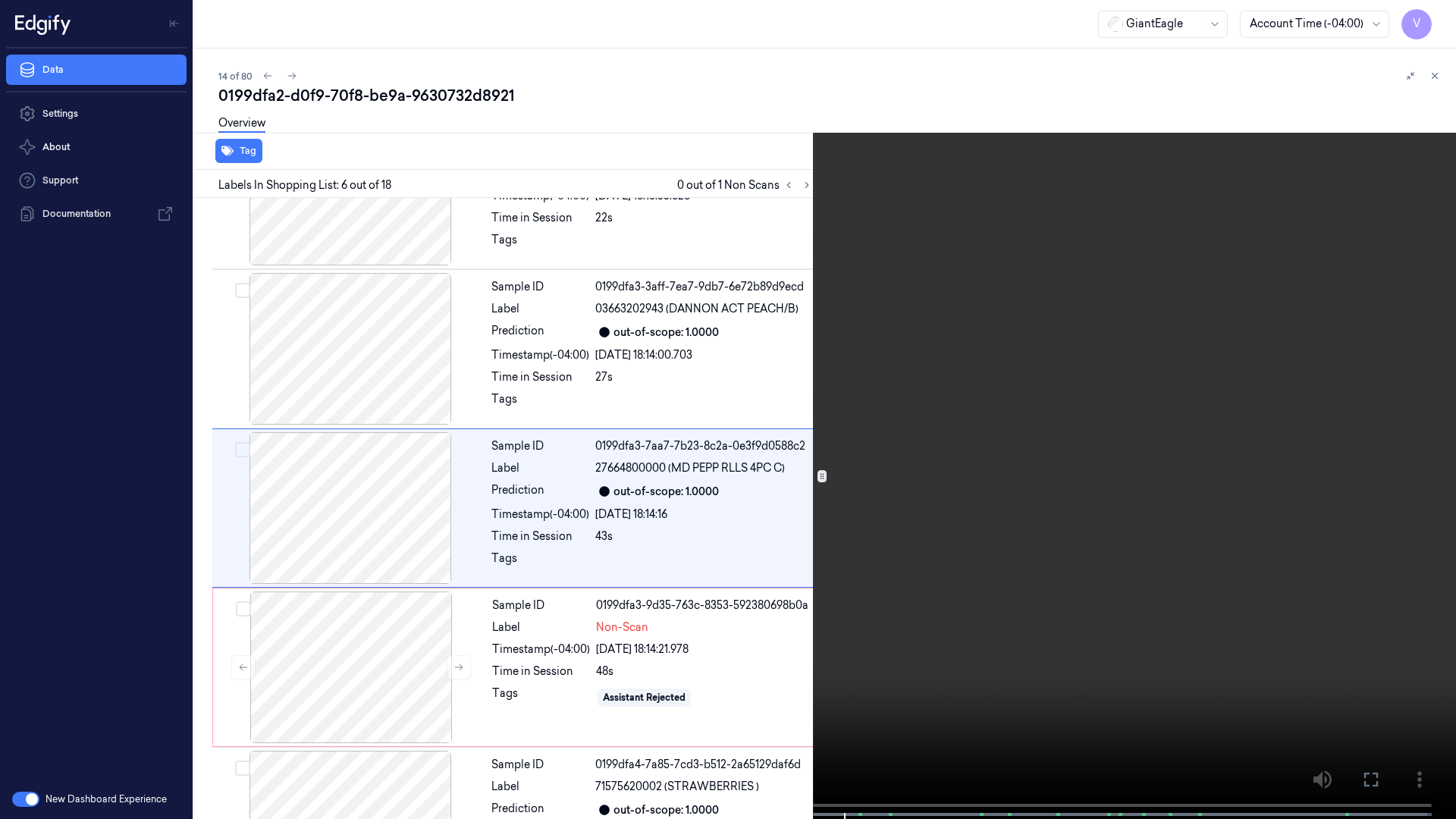
click at [0, 0] on icon at bounding box center [0, 0] width 0 height 0
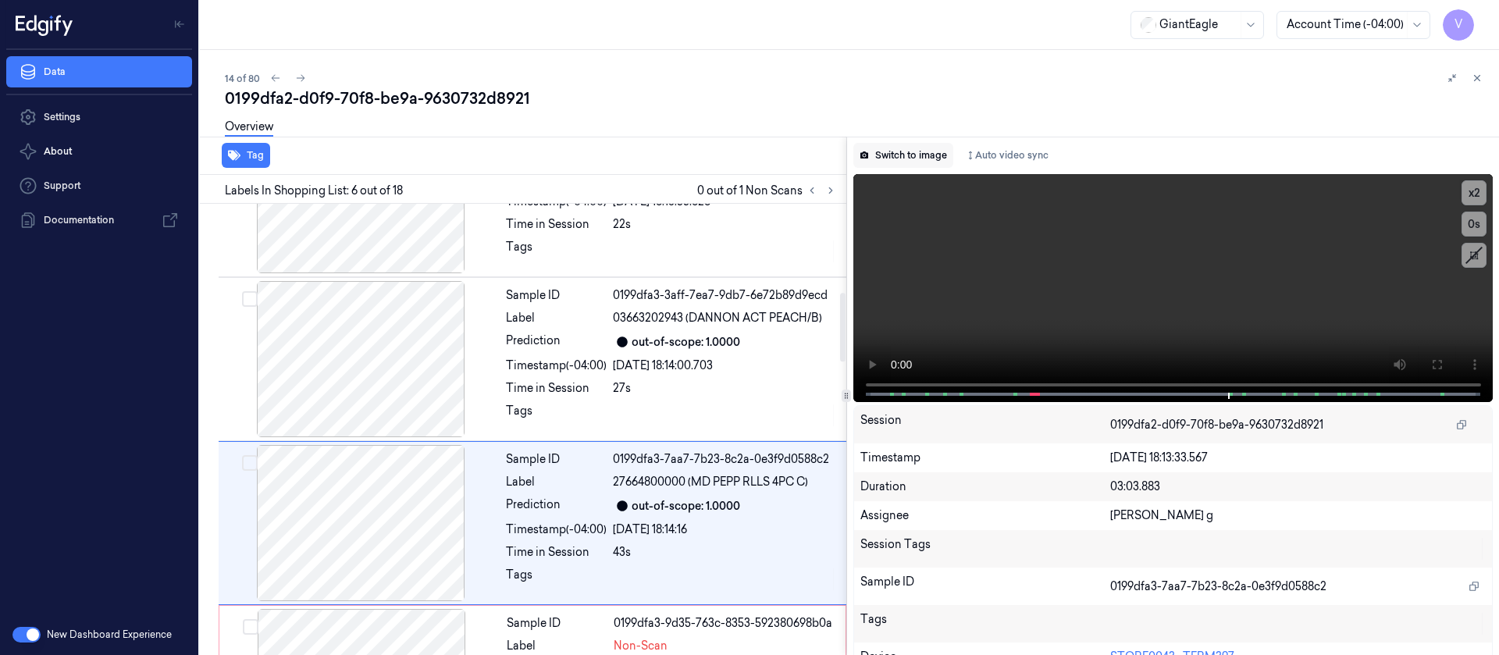
click at [909, 159] on button "Switch to image" at bounding box center [904, 155] width 100 height 25
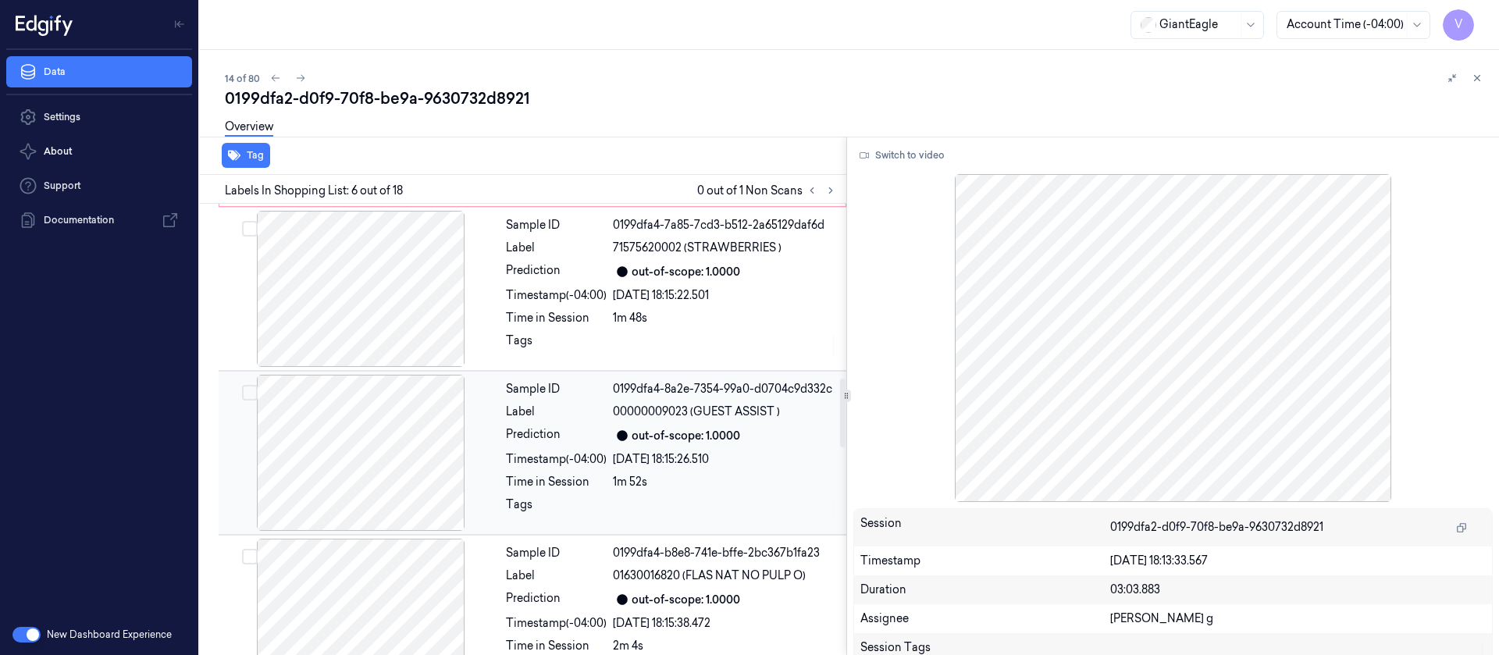
click at [711, 392] on div "0199dfa4-8a2e-7354-99a0-d0704c9d332c" at bounding box center [725, 389] width 224 height 16
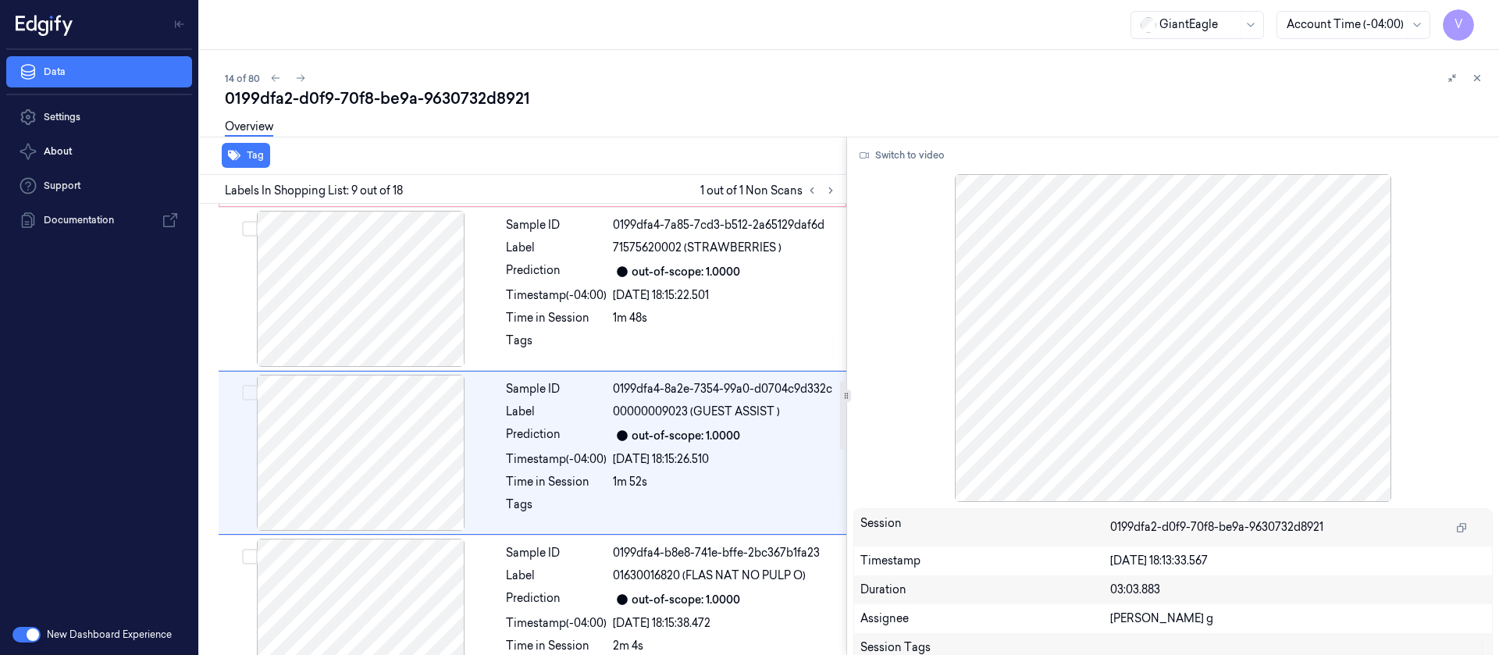
scroll to position [1167, 0]
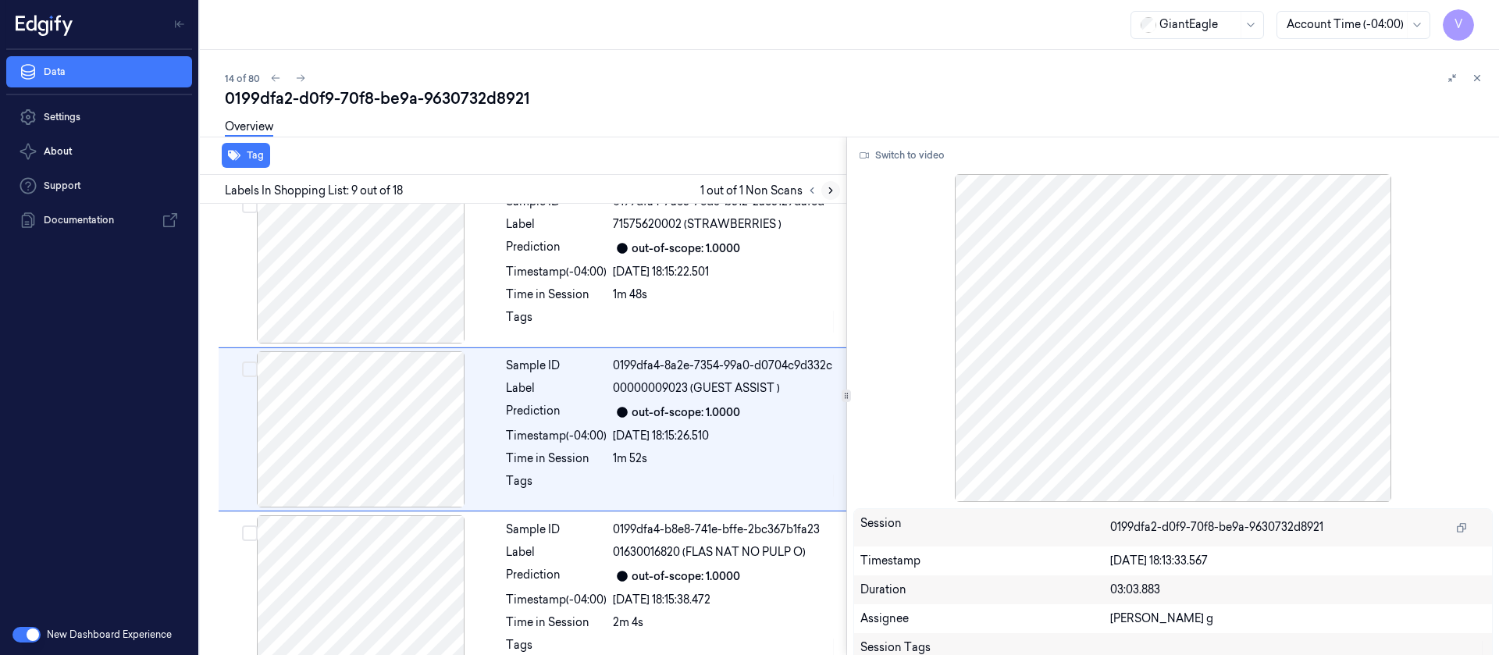
click at [832, 193] on icon at bounding box center [830, 190] width 11 height 11
click at [819, 194] on button at bounding box center [812, 190] width 19 height 19
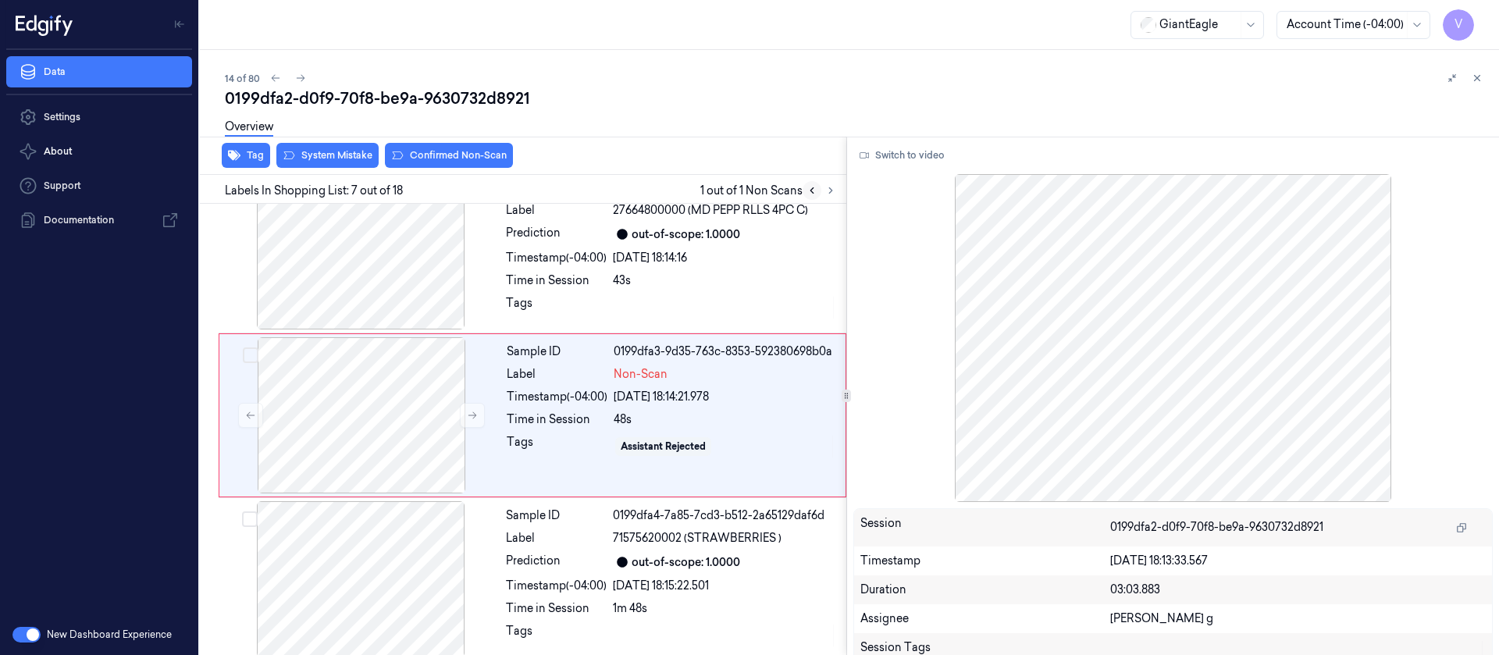
scroll to position [839, 0]
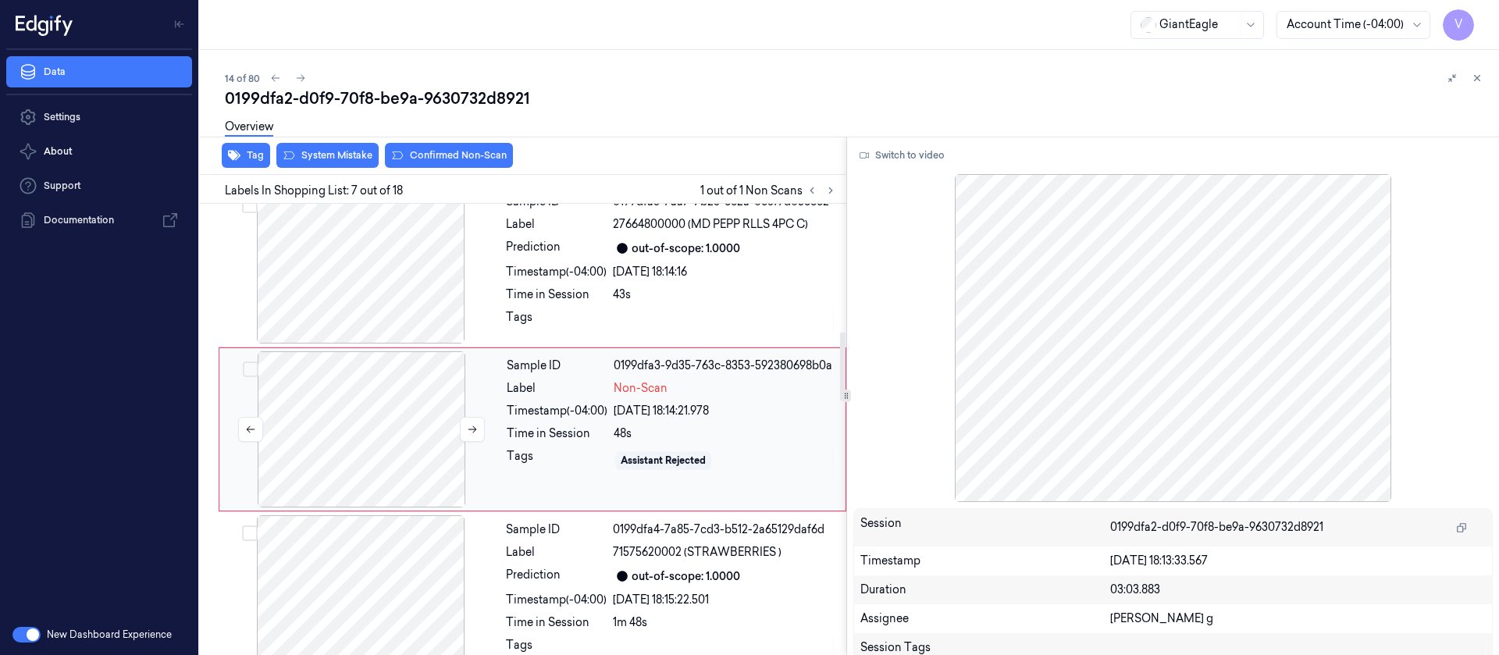
click at [316, 447] on div at bounding box center [362, 429] width 278 height 156
click at [326, 148] on div "Overview" at bounding box center [856, 129] width 1262 height 40
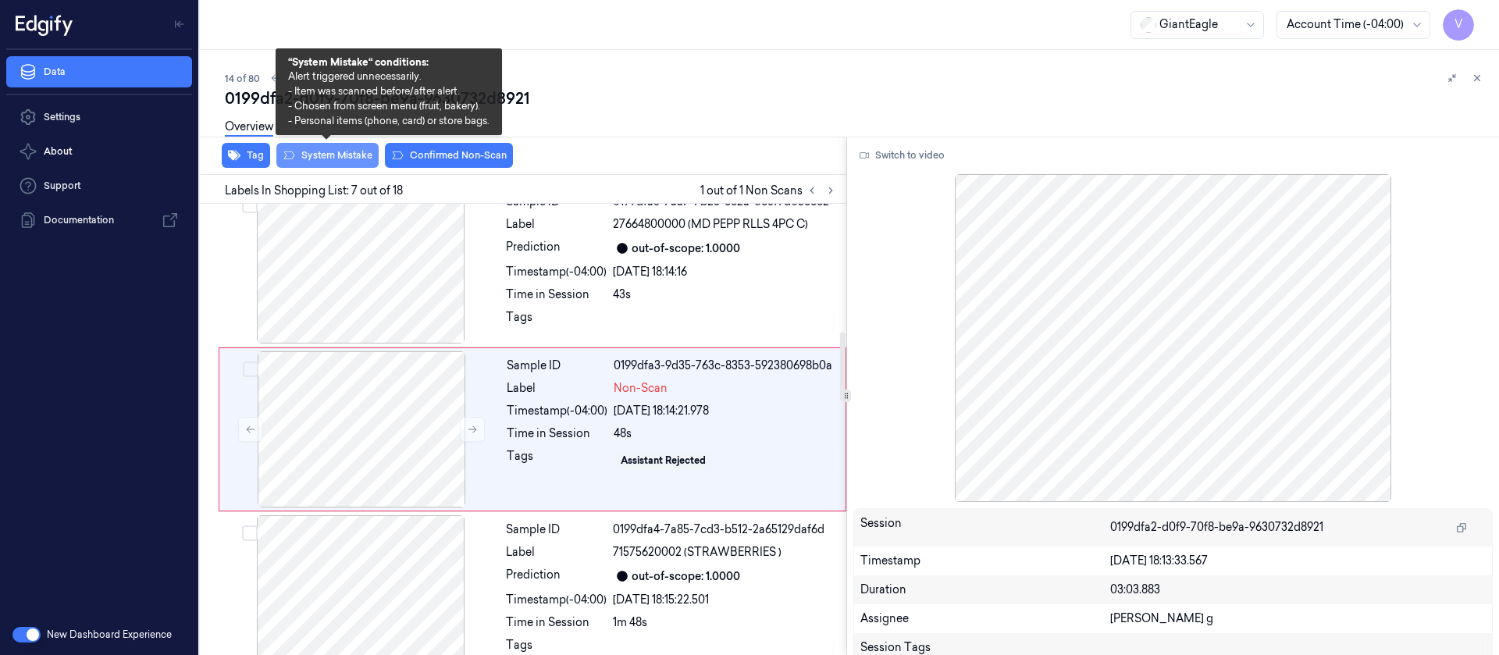
click at [331, 161] on button "System Mistake" at bounding box center [327, 155] width 102 height 25
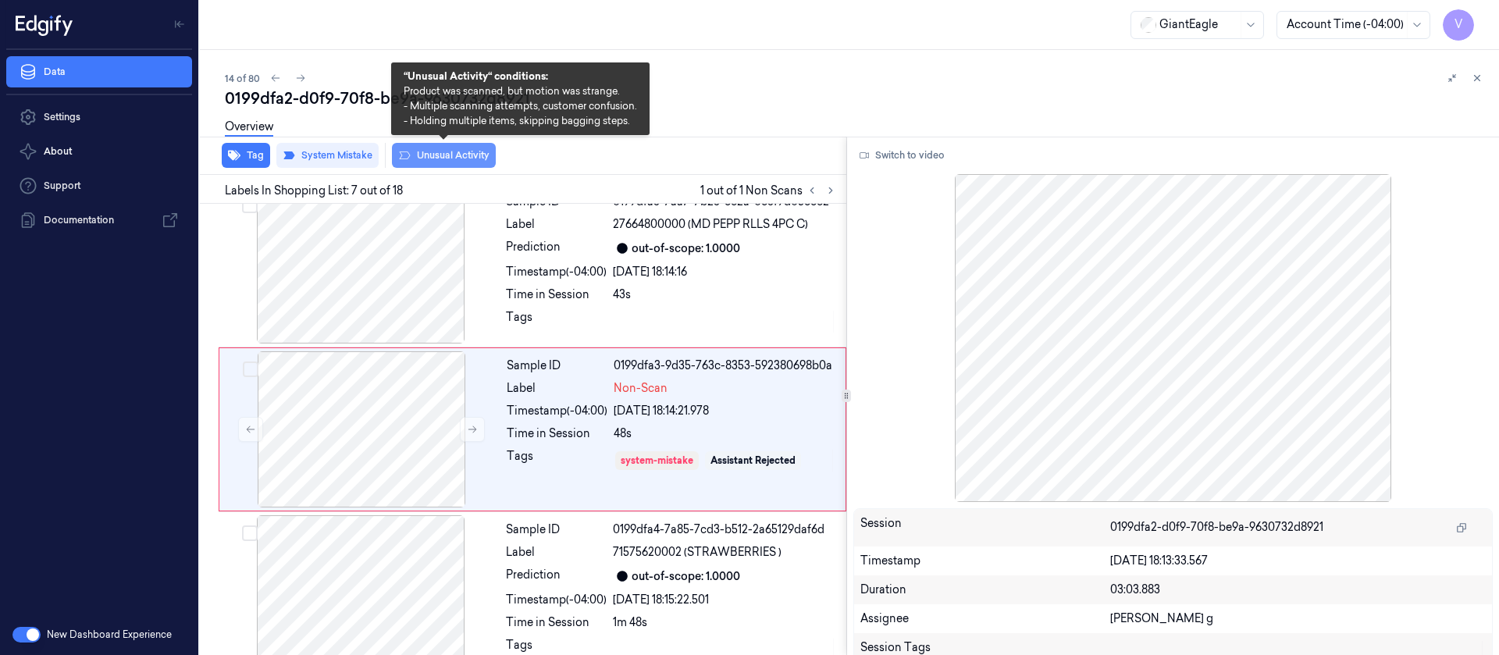
click at [429, 164] on button "Unusual Activity" at bounding box center [444, 155] width 104 height 25
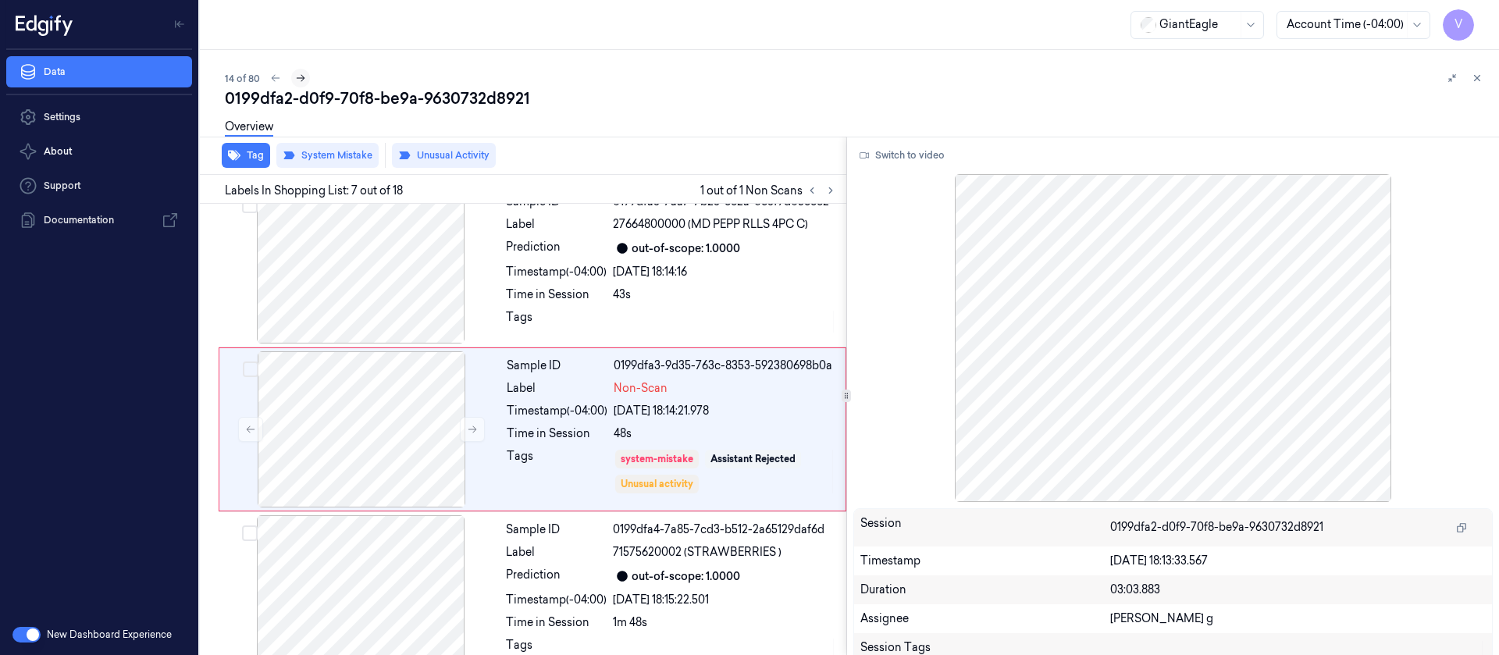
click at [298, 73] on icon at bounding box center [300, 78] width 11 height 11
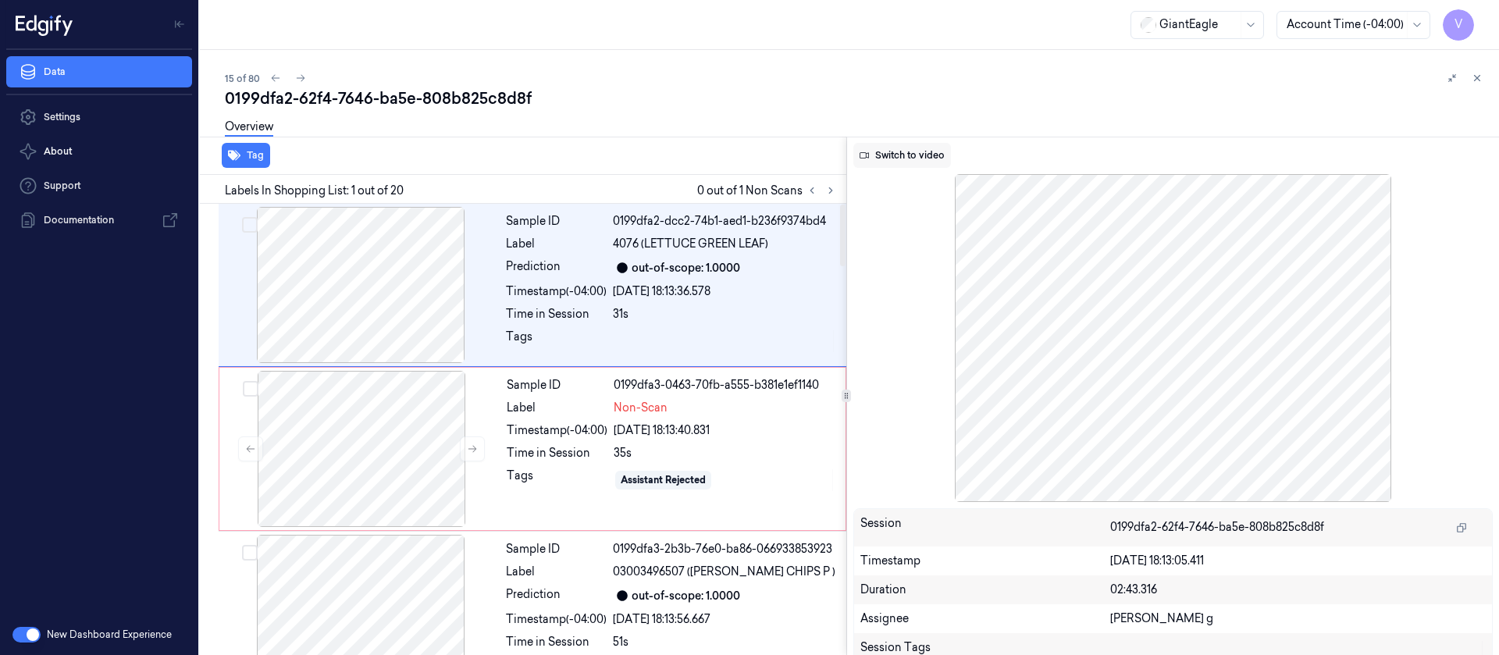
click at [907, 150] on button "Switch to video" at bounding box center [903, 155] width 98 height 25
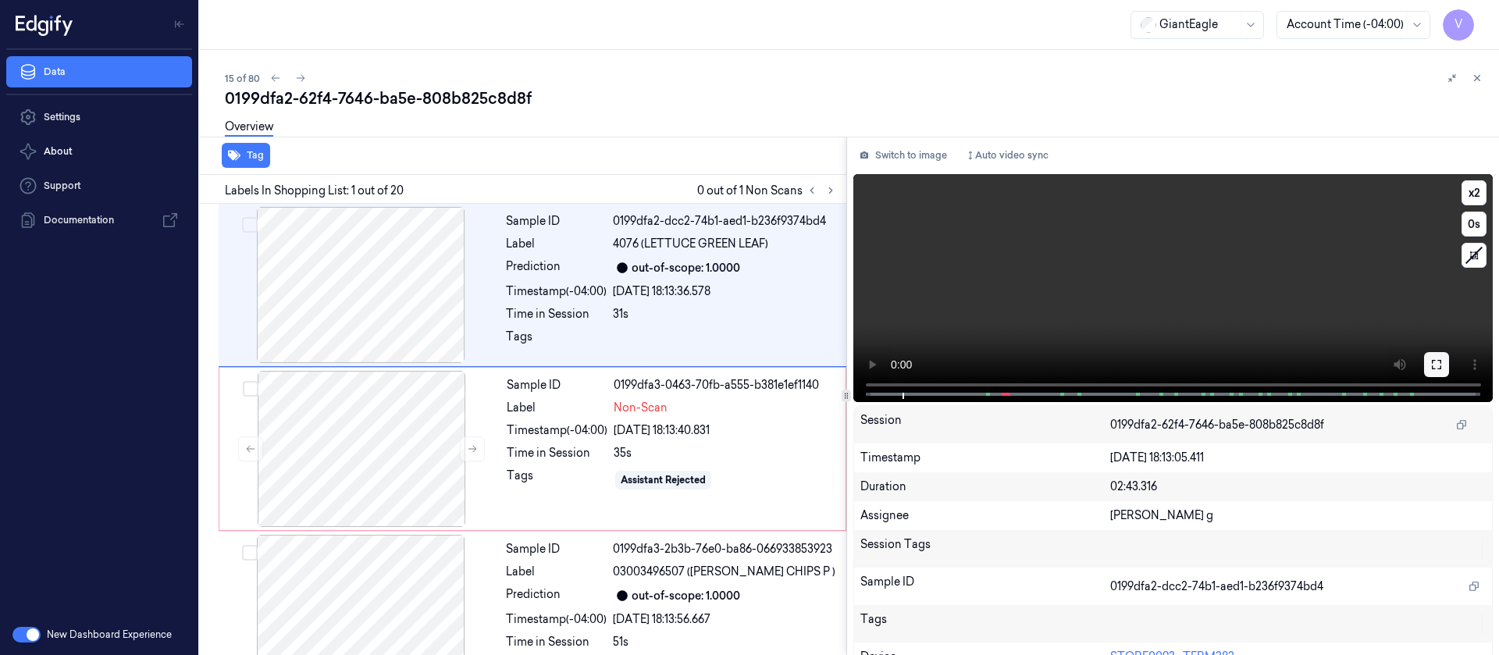
click at [1431, 356] on button at bounding box center [1436, 364] width 25 height 25
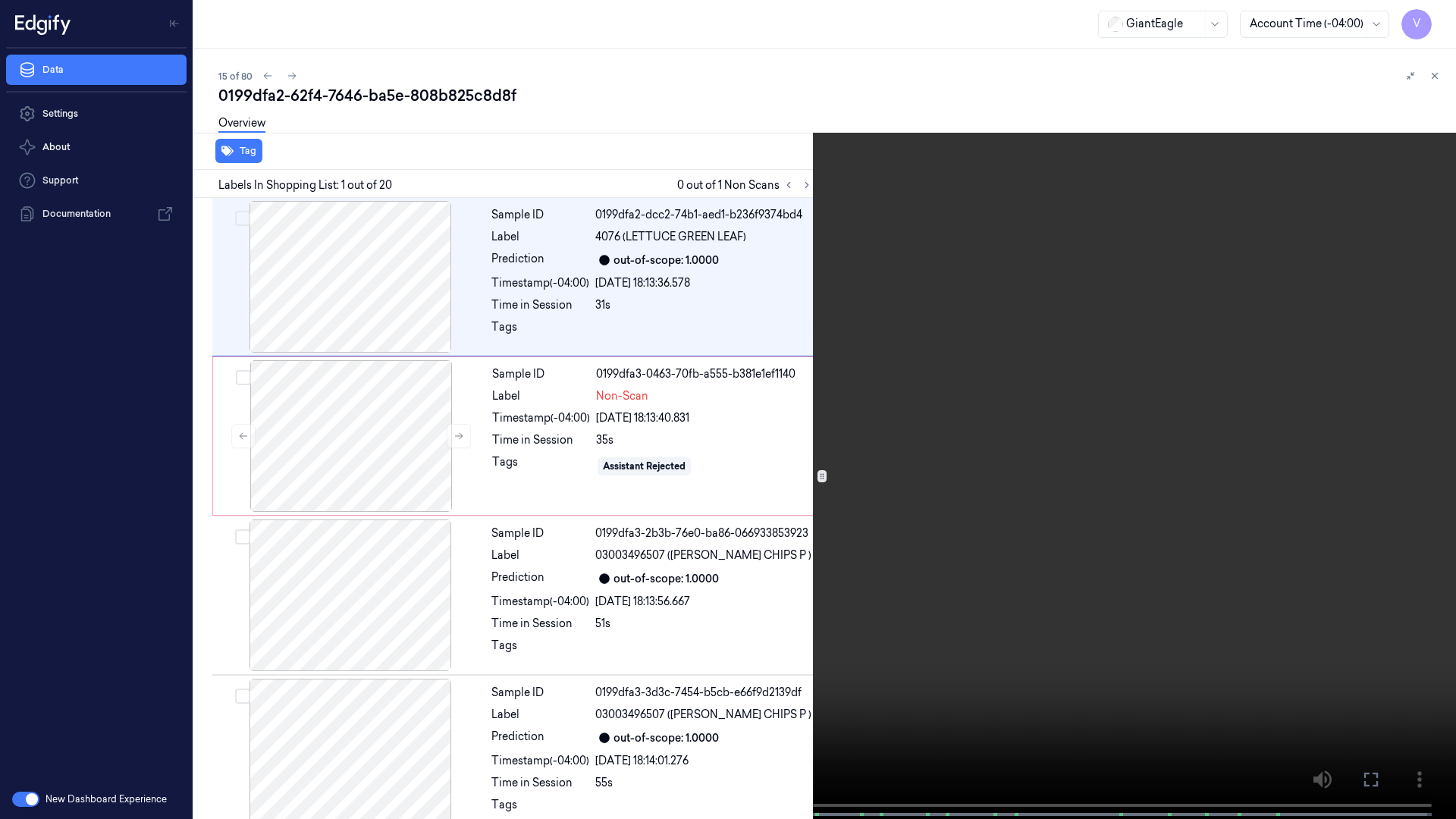
click at [0, 0] on icon at bounding box center [0, 0] width 0 height 0
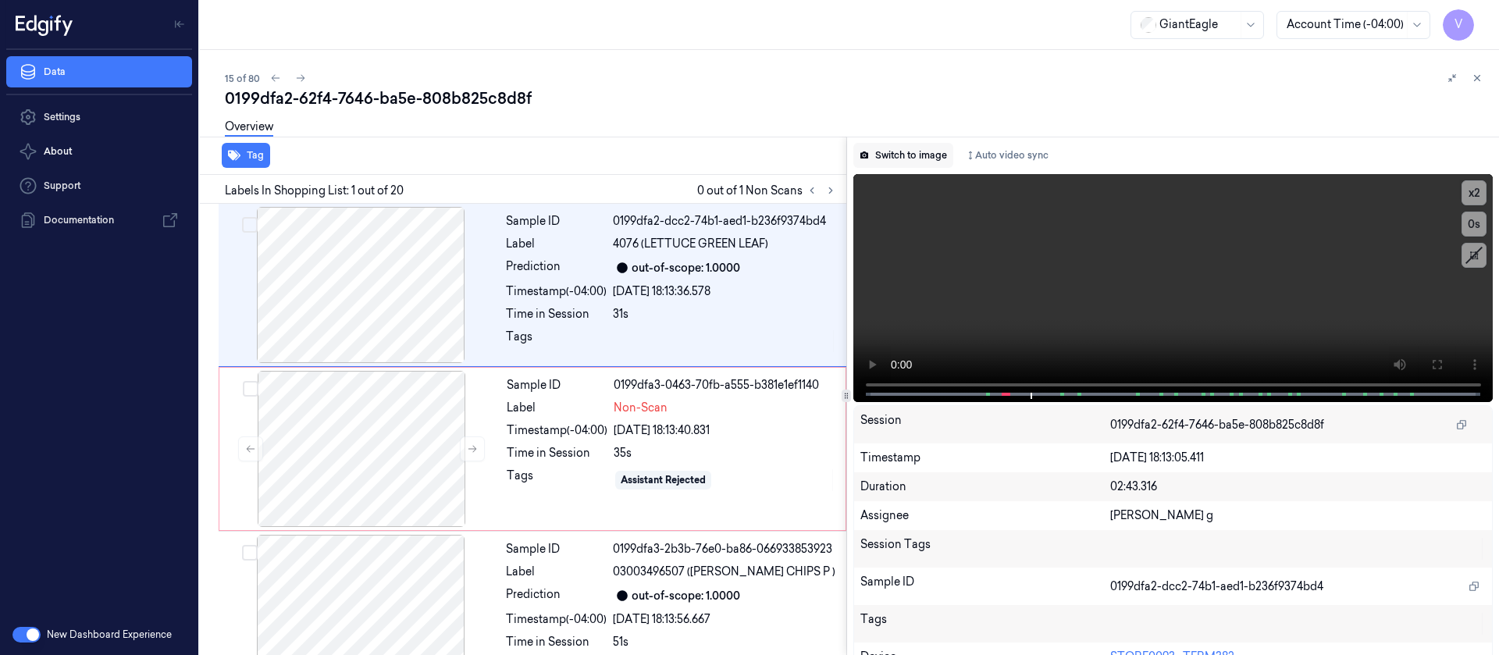
click at [905, 147] on button "Switch to image" at bounding box center [904, 155] width 100 height 25
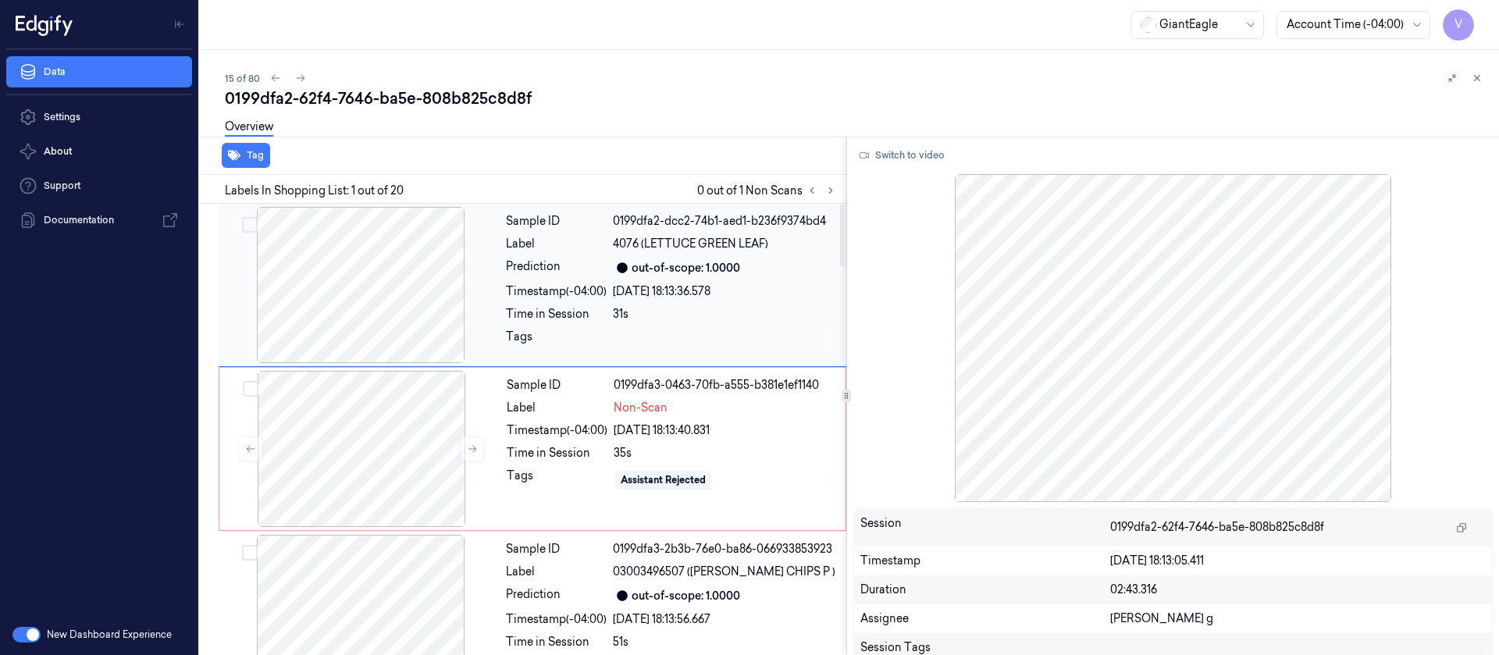
click at [383, 298] on div at bounding box center [361, 285] width 278 height 156
click at [397, 416] on div at bounding box center [362, 449] width 278 height 156
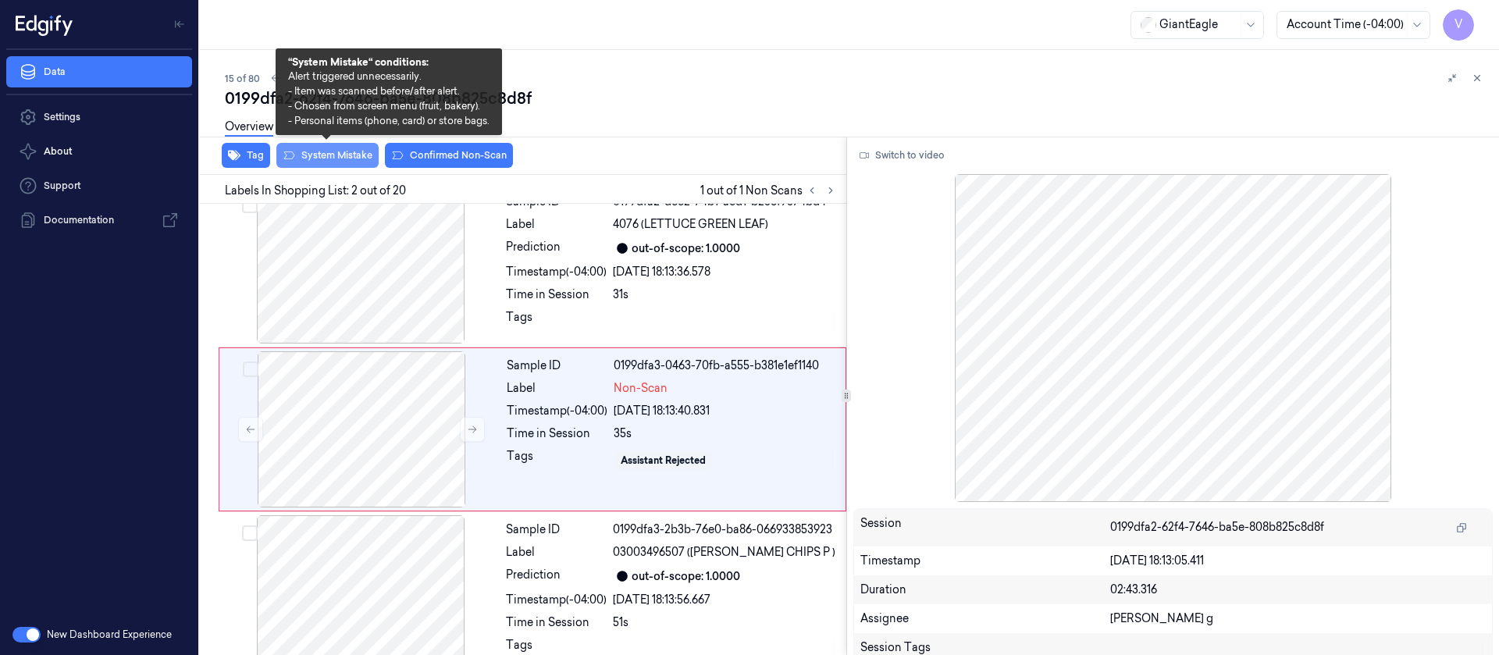
click at [340, 153] on button "System Mistake" at bounding box center [327, 155] width 102 height 25
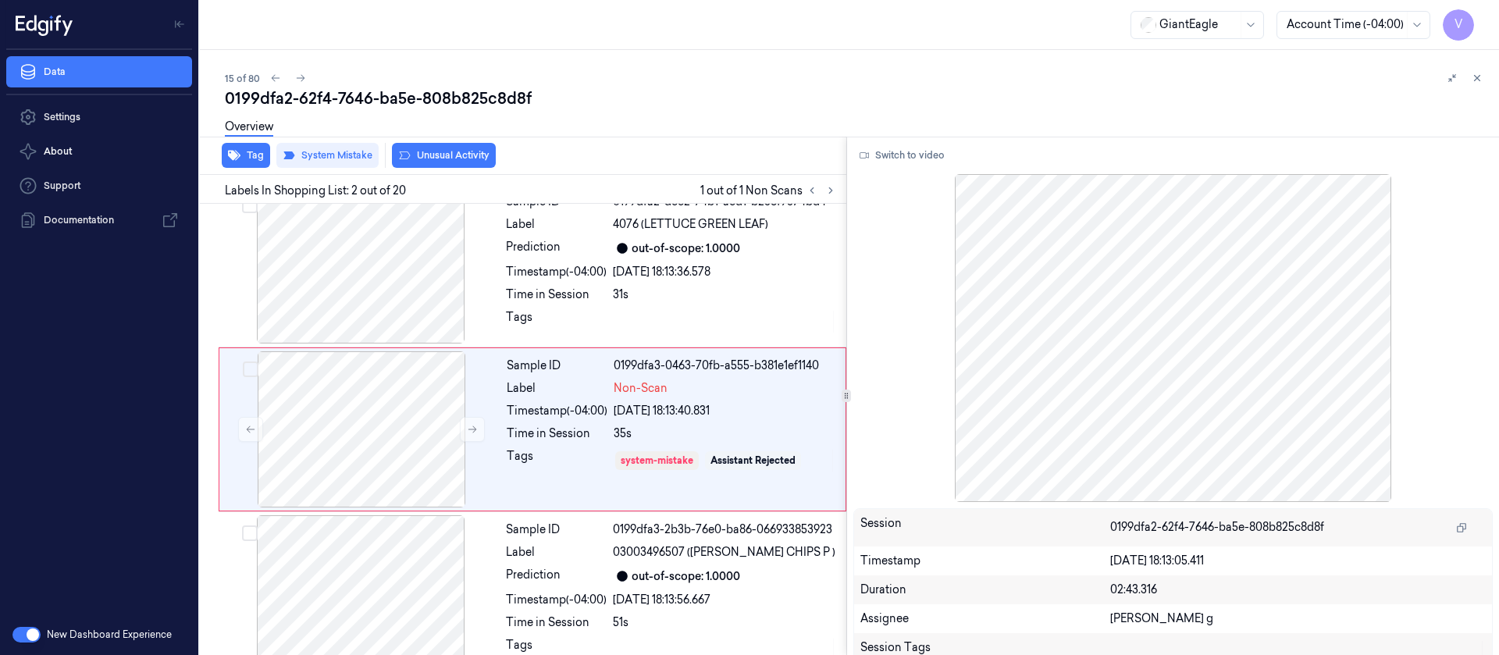
click at [438, 148] on div "Overview" at bounding box center [856, 129] width 1262 height 40
click at [437, 148] on div "Overview" at bounding box center [856, 129] width 1262 height 40
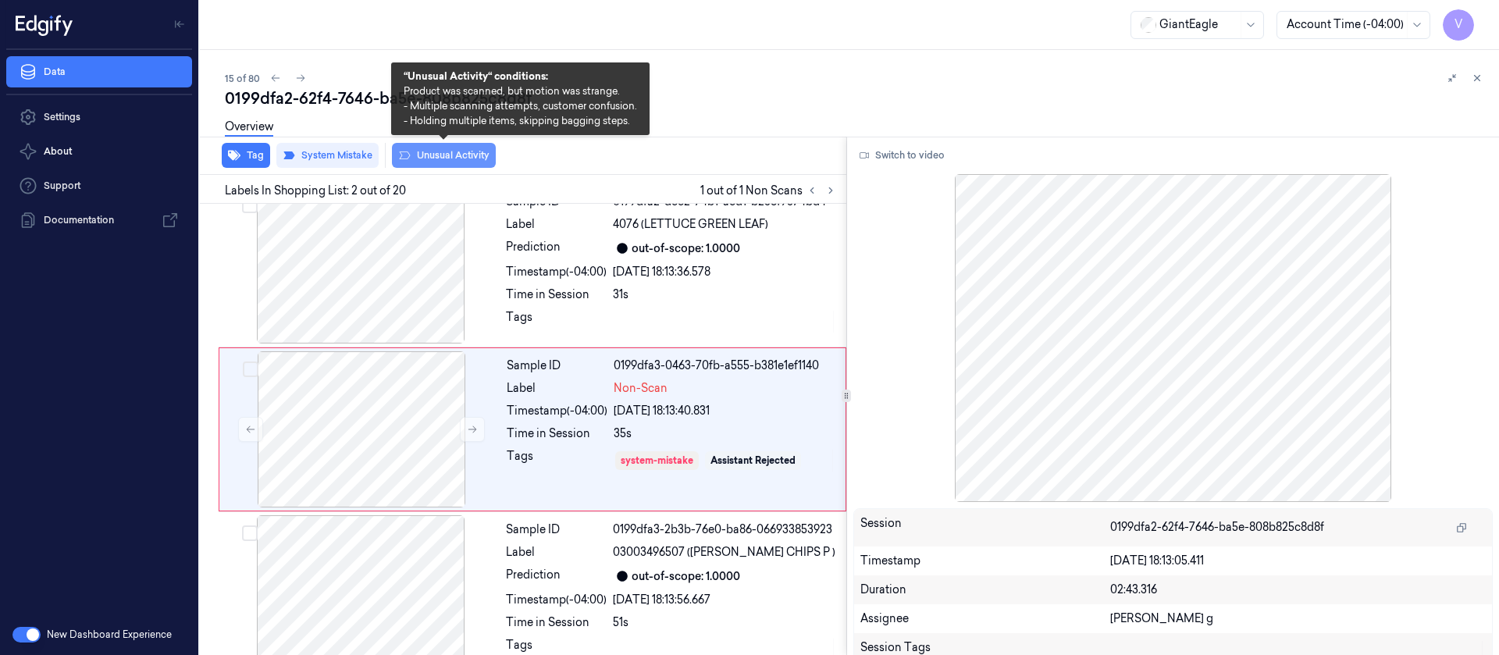
click at [433, 155] on button "Unusual Activity" at bounding box center [444, 155] width 104 height 25
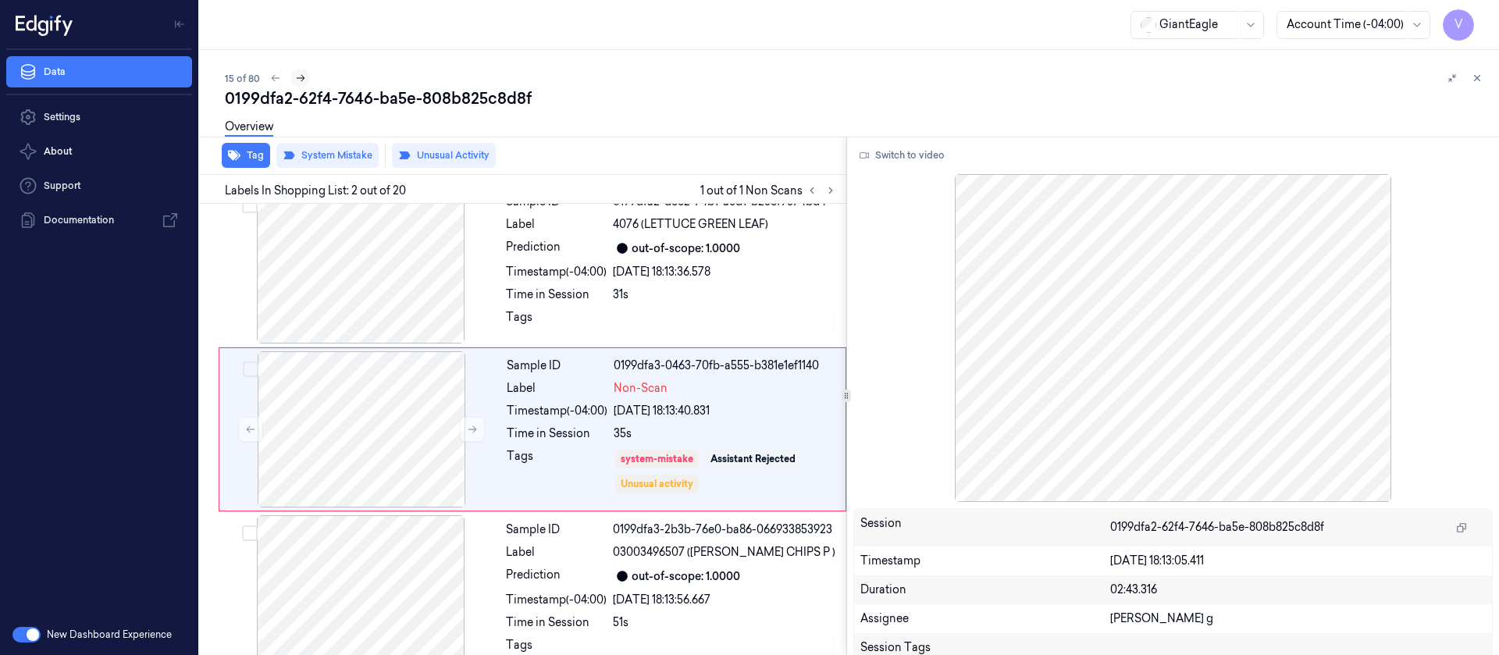
click at [297, 73] on icon at bounding box center [300, 78] width 11 height 11
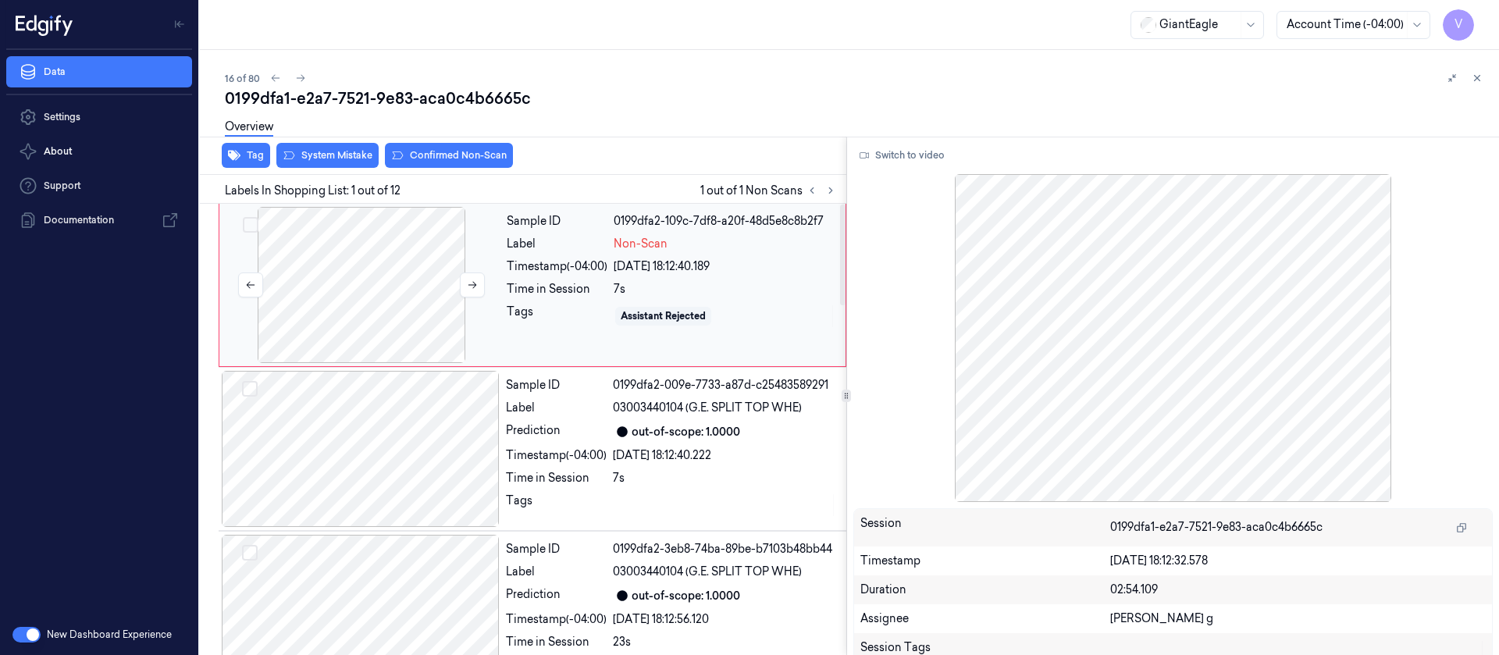
click at [267, 217] on div at bounding box center [362, 285] width 278 height 156
click at [433, 258] on div at bounding box center [362, 285] width 278 height 156
click at [899, 152] on button "Switch to video" at bounding box center [903, 155] width 98 height 25
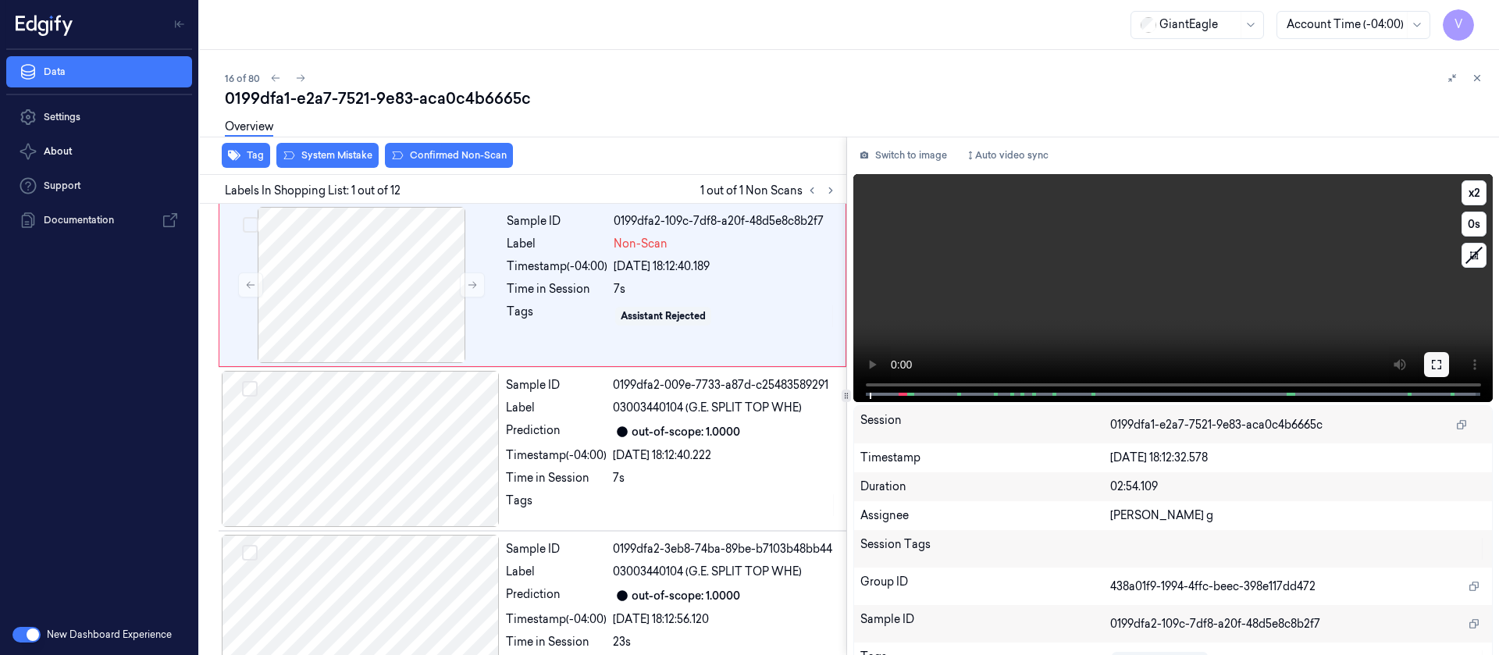
click at [1432, 365] on icon at bounding box center [1437, 364] width 12 height 12
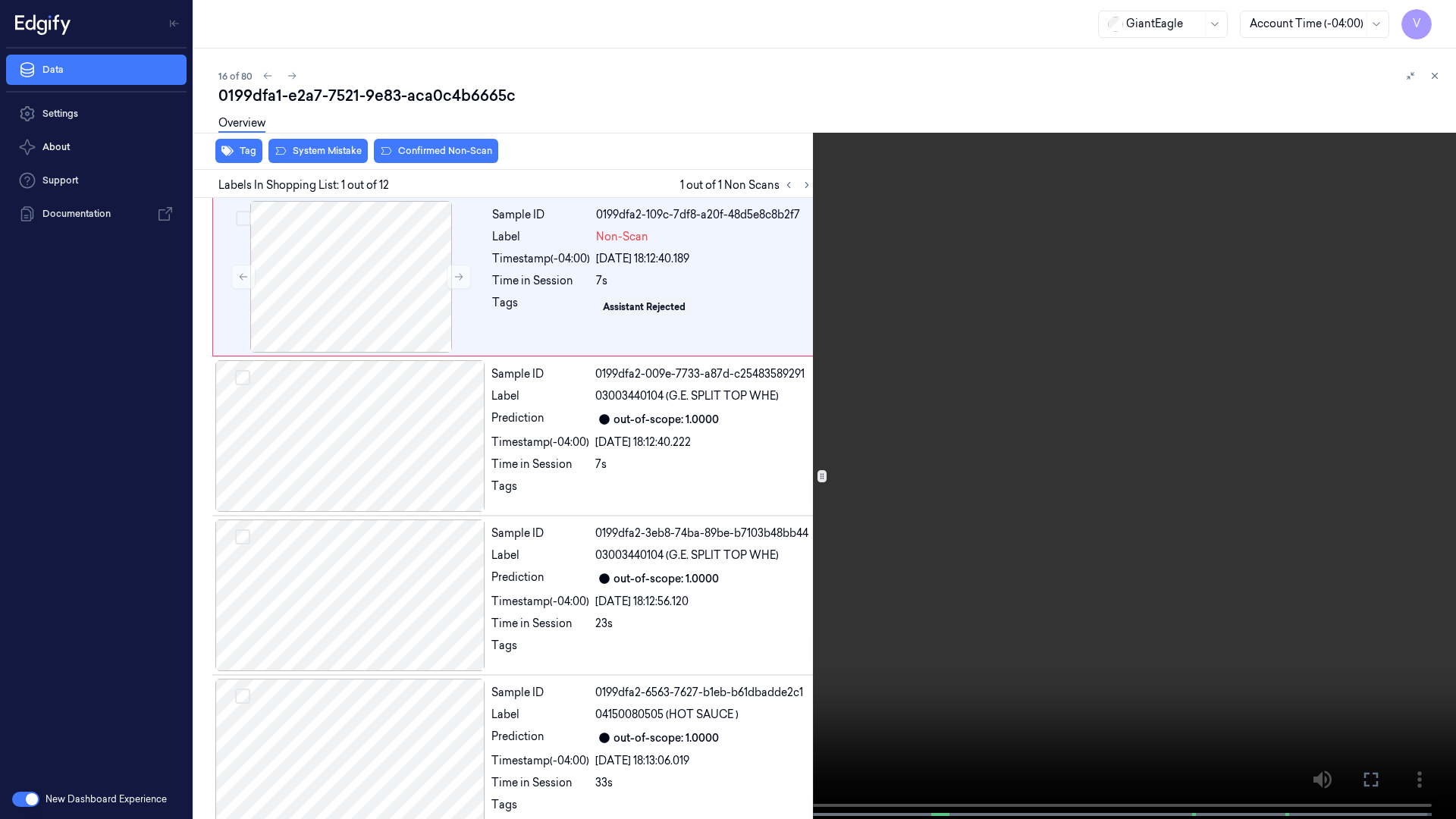
click at [0, 0] on icon at bounding box center [0, 0] width 0 height 0
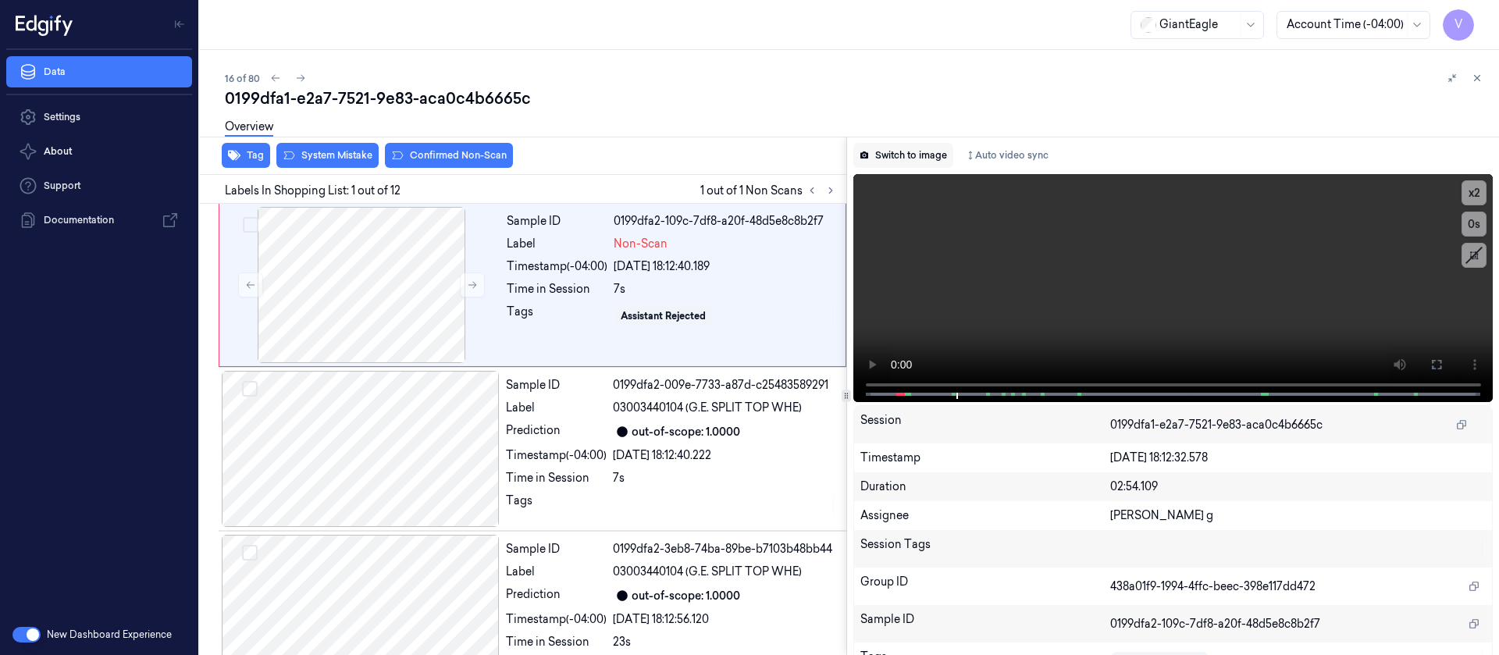
click at [911, 163] on button "Switch to image" at bounding box center [904, 155] width 100 height 25
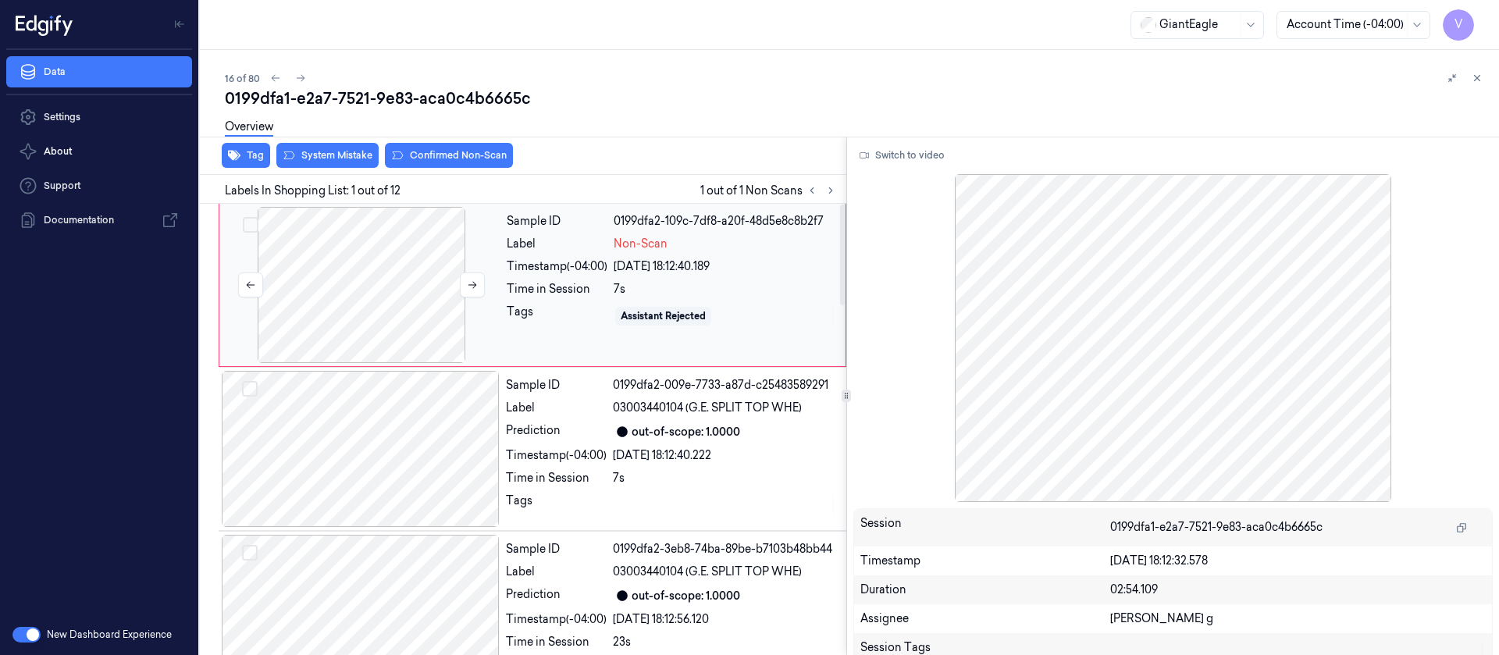
click at [333, 227] on div at bounding box center [362, 285] width 278 height 156
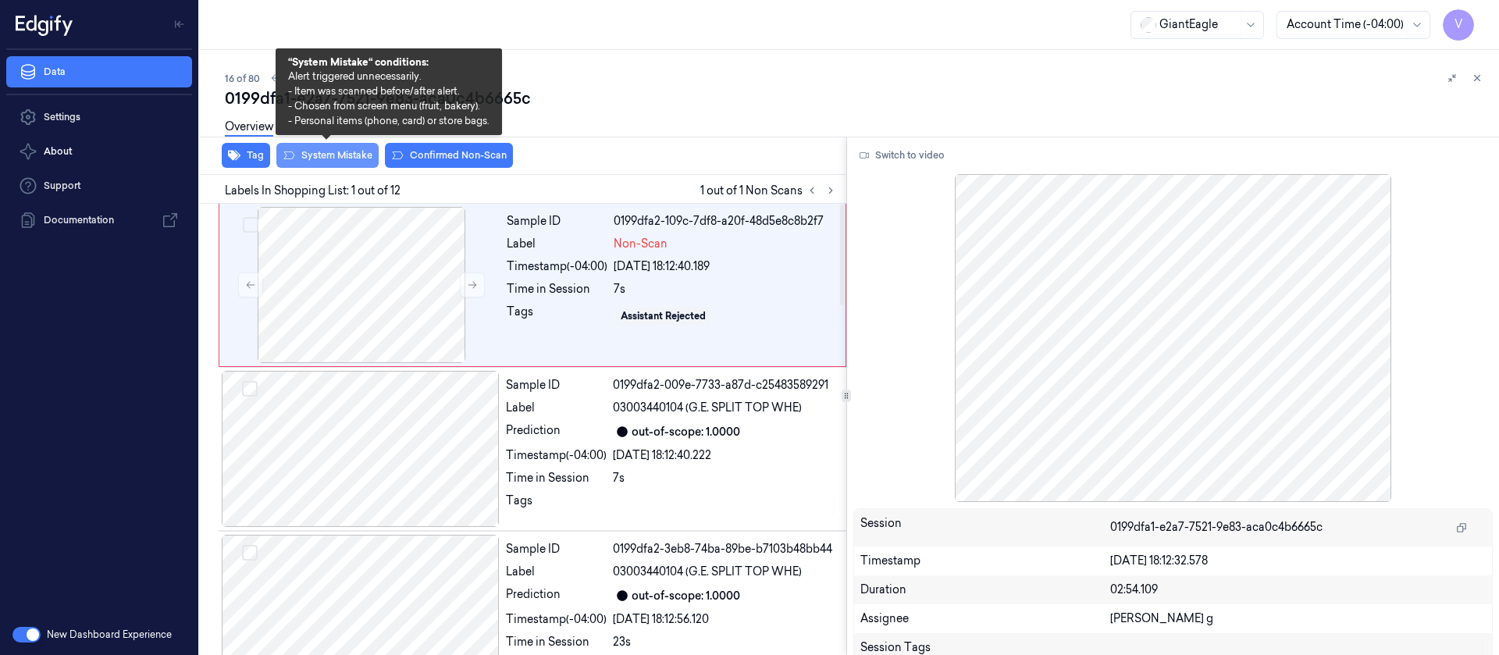
click at [344, 163] on button "System Mistake" at bounding box center [327, 155] width 102 height 25
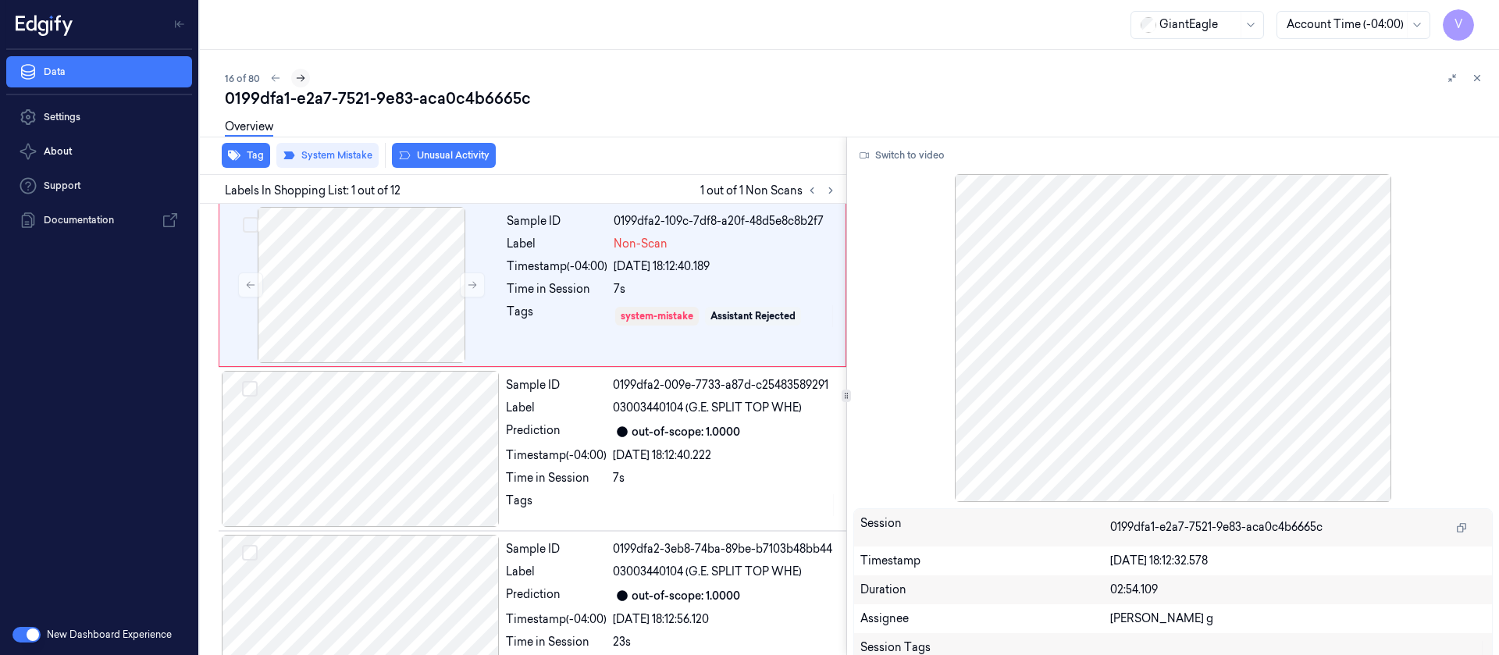
click at [298, 77] on icon at bounding box center [300, 78] width 11 height 11
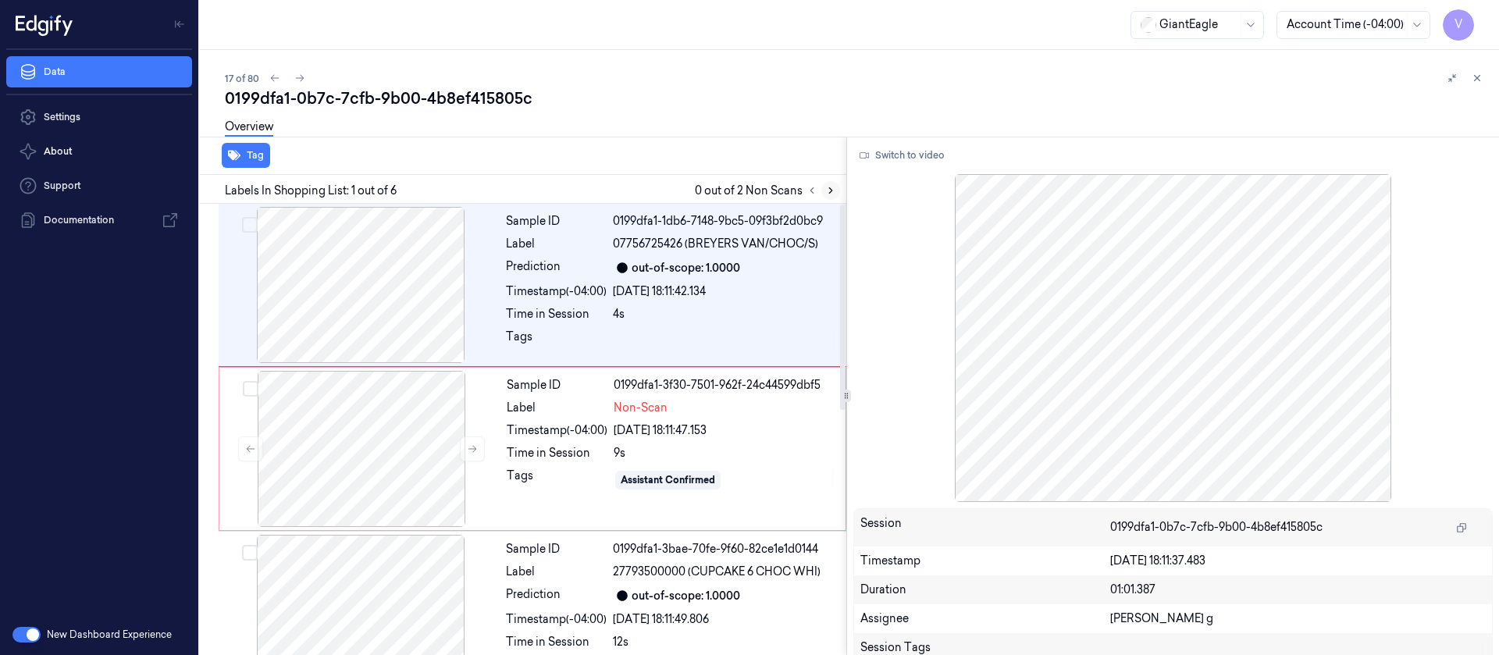
click at [830, 194] on icon at bounding box center [830, 190] width 11 height 11
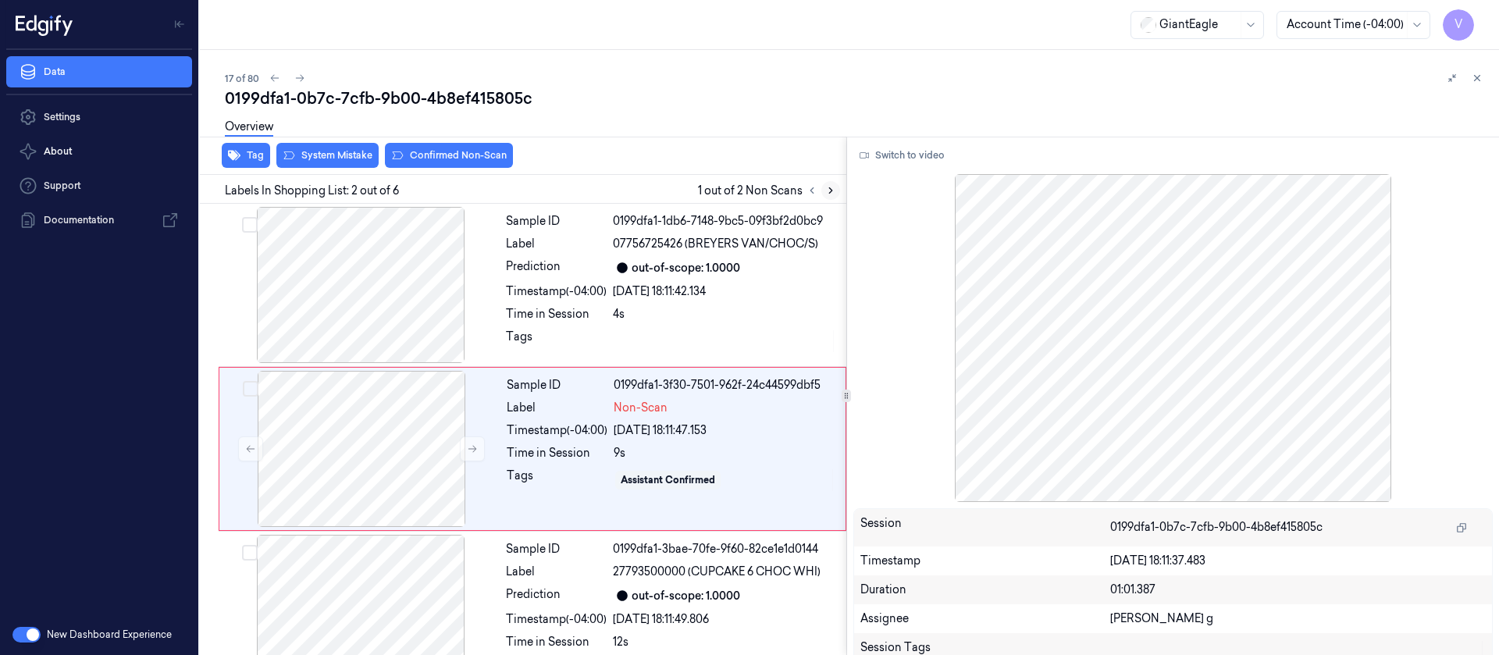
scroll to position [20, 0]
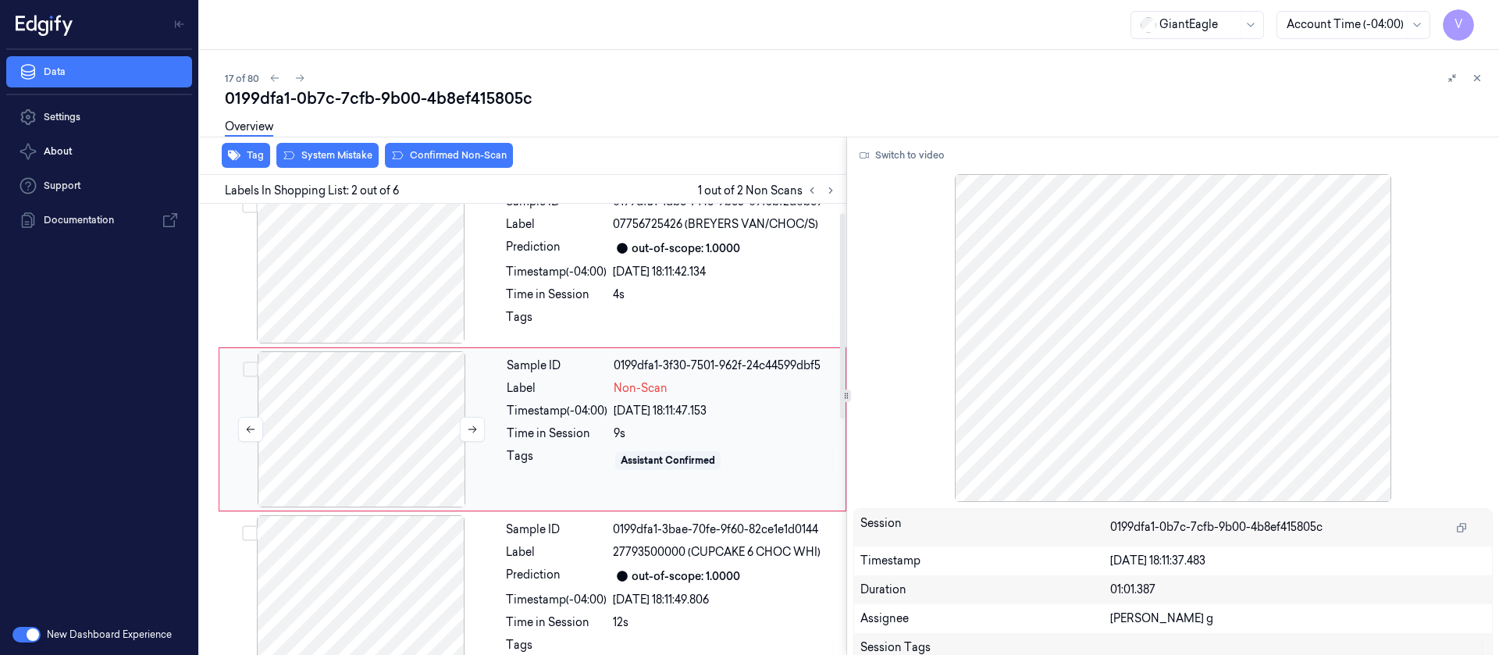
click at [440, 413] on div at bounding box center [362, 429] width 278 height 156
click at [889, 153] on button "Switch to video" at bounding box center [903, 155] width 98 height 25
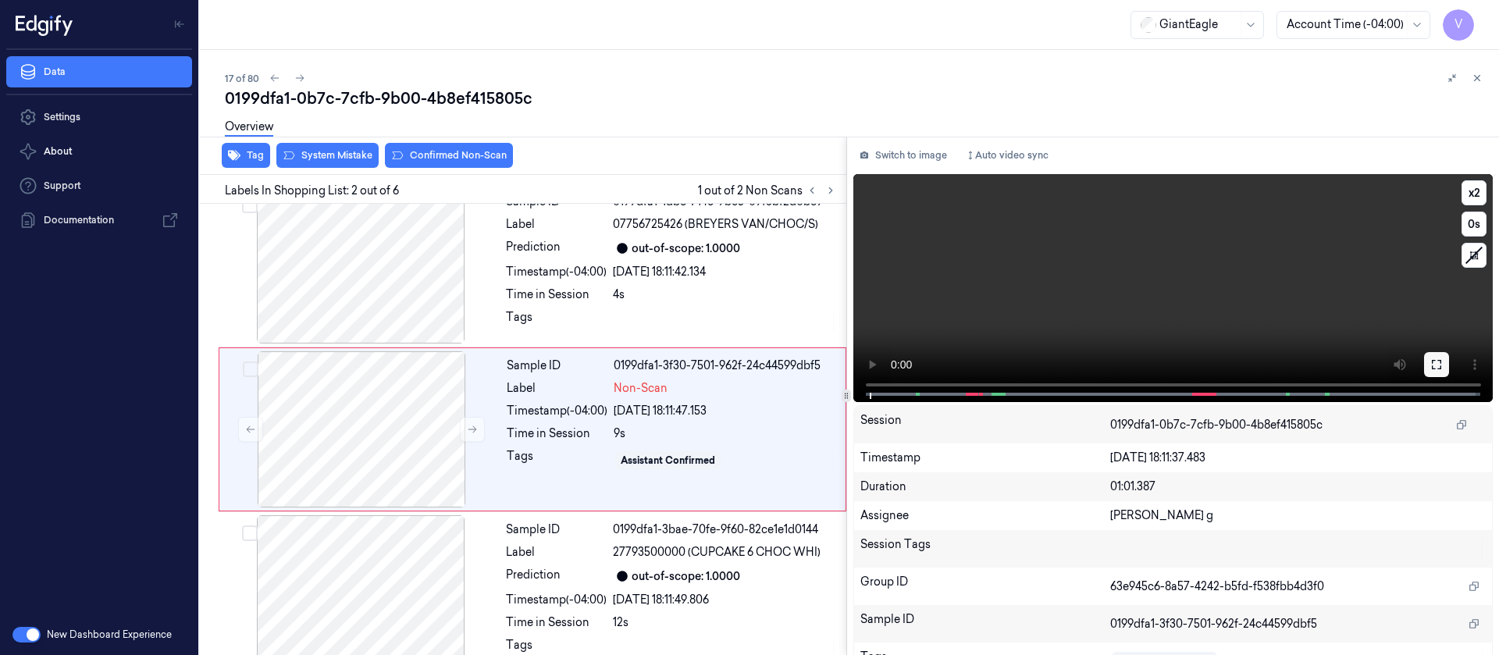
click at [1431, 369] on icon at bounding box center [1437, 364] width 12 height 12
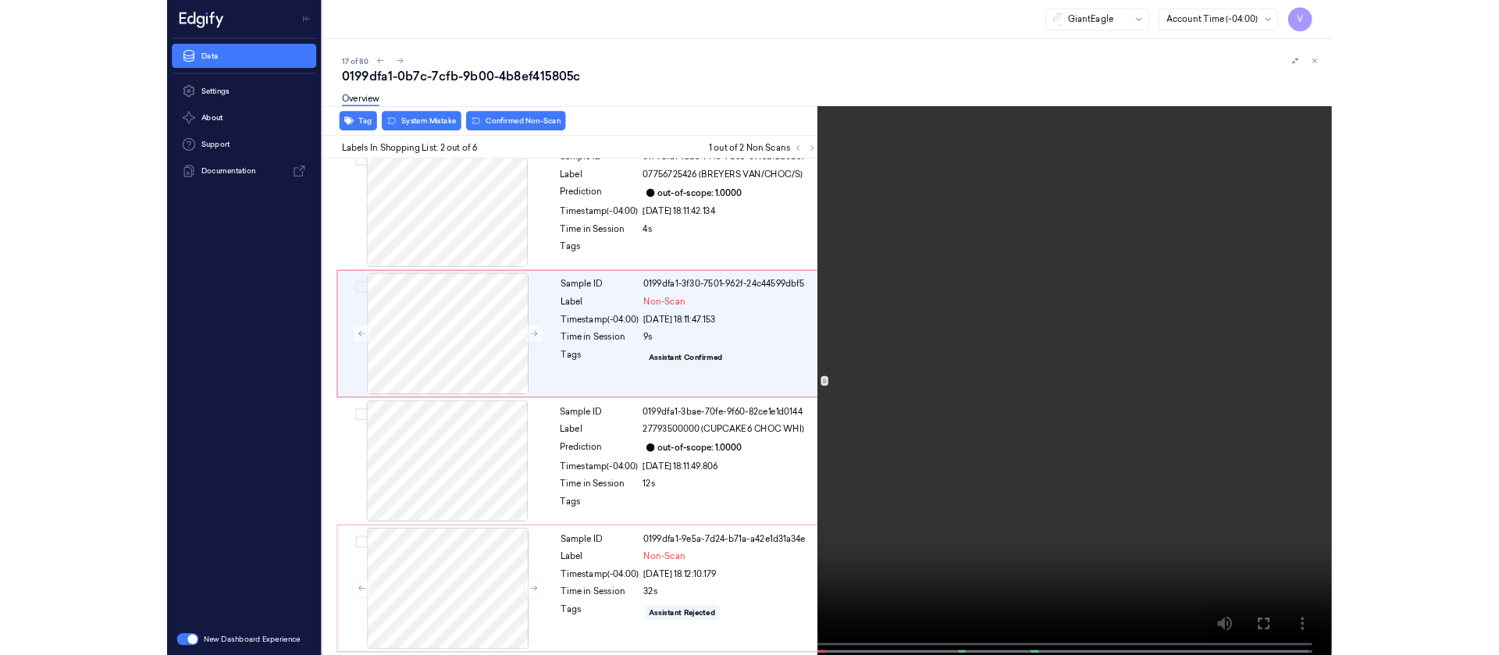
scroll to position [0, 0]
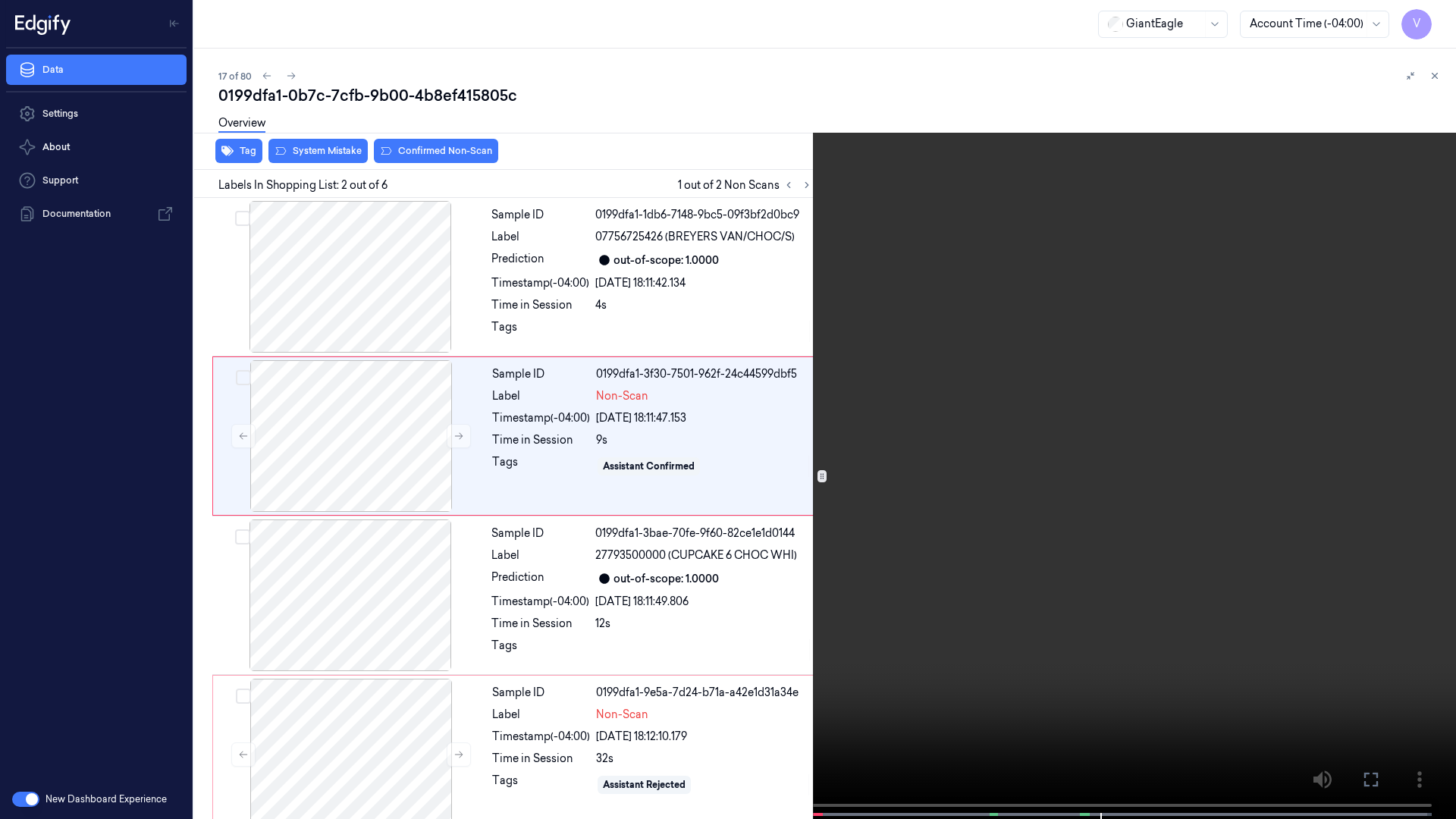
click at [0, 0] on icon at bounding box center [0, 0] width 0 height 0
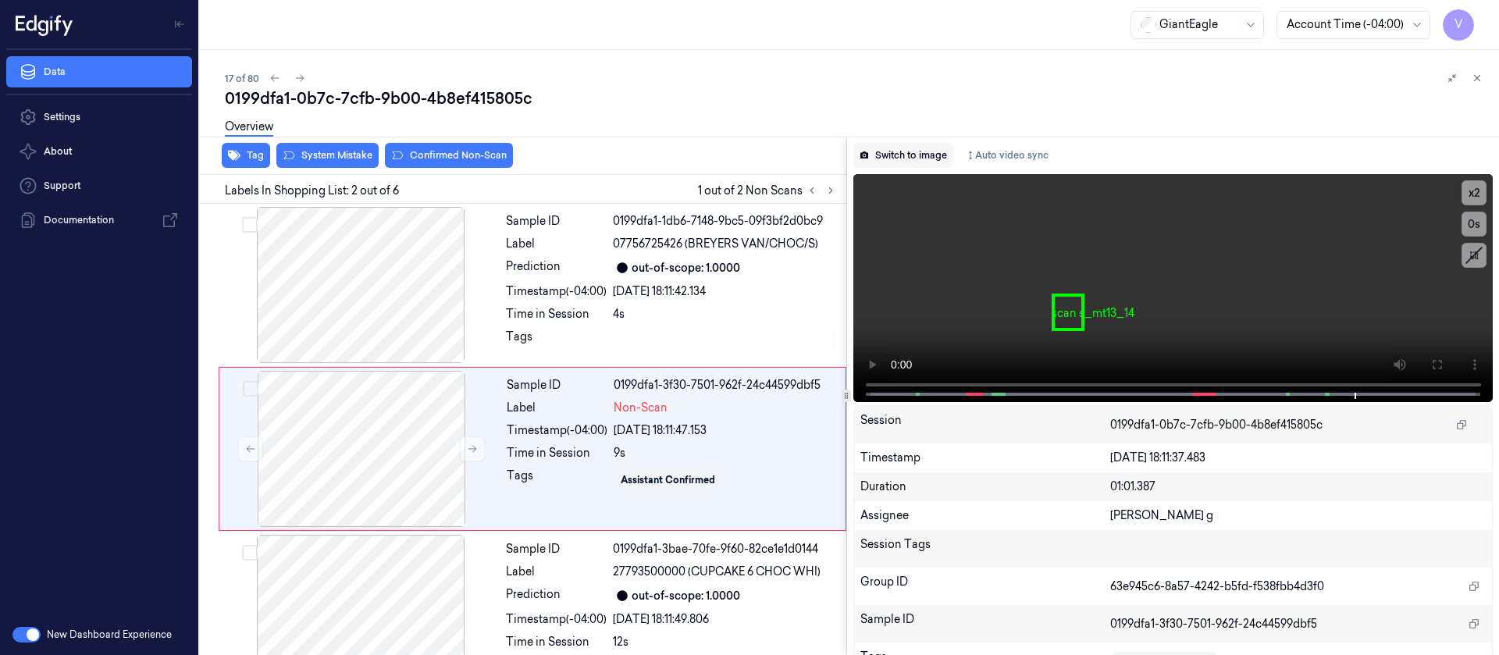
click at [900, 165] on button "Switch to image" at bounding box center [904, 155] width 100 height 25
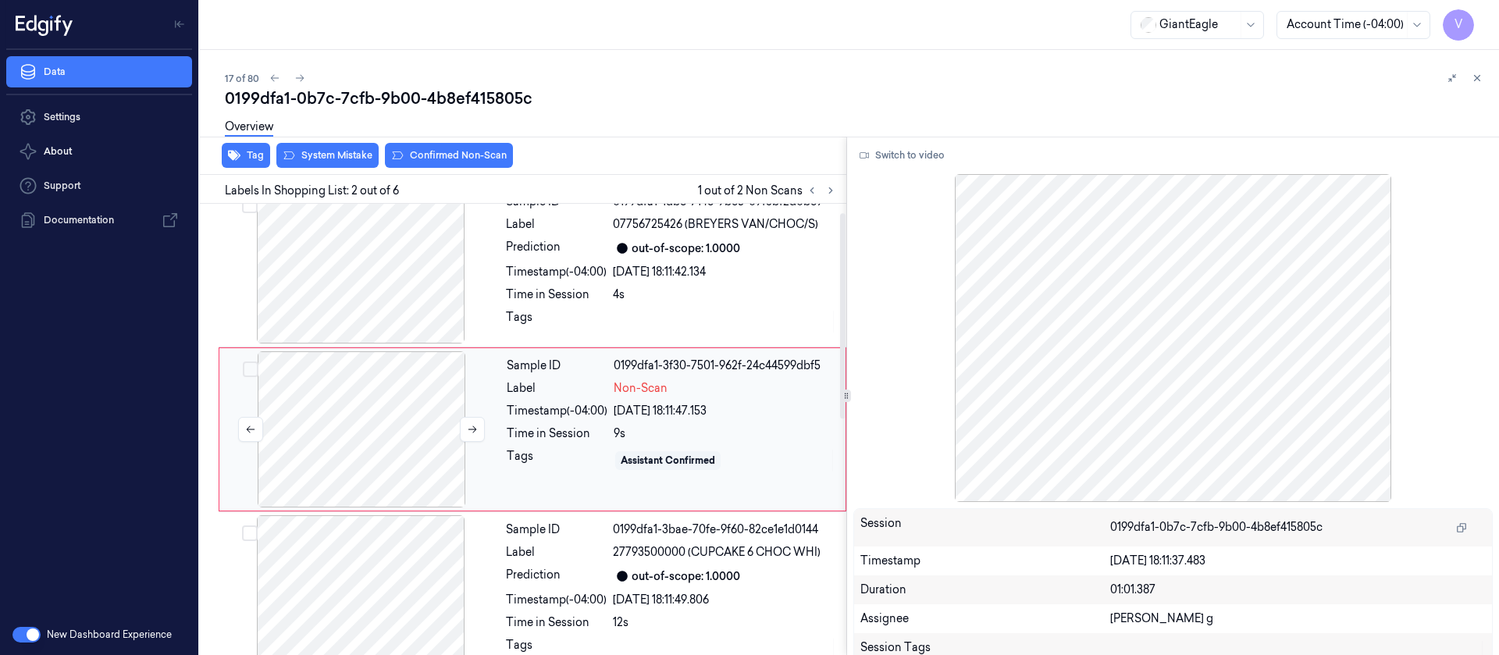
click at [376, 415] on div at bounding box center [362, 429] width 278 height 156
click at [464, 426] on button at bounding box center [472, 429] width 25 height 25
click at [434, 148] on div "Overview" at bounding box center [856, 129] width 1262 height 40
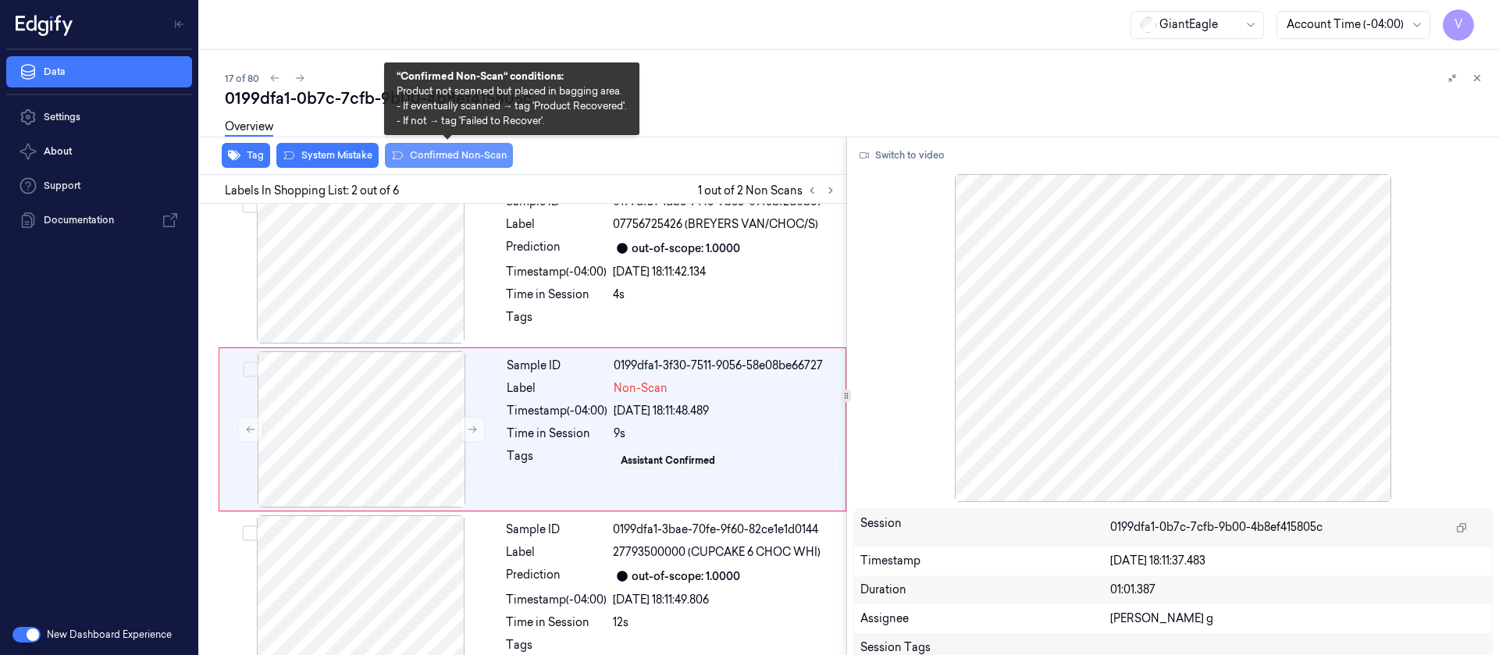
click at [457, 165] on button "Confirmed Non-Scan" at bounding box center [449, 155] width 128 height 25
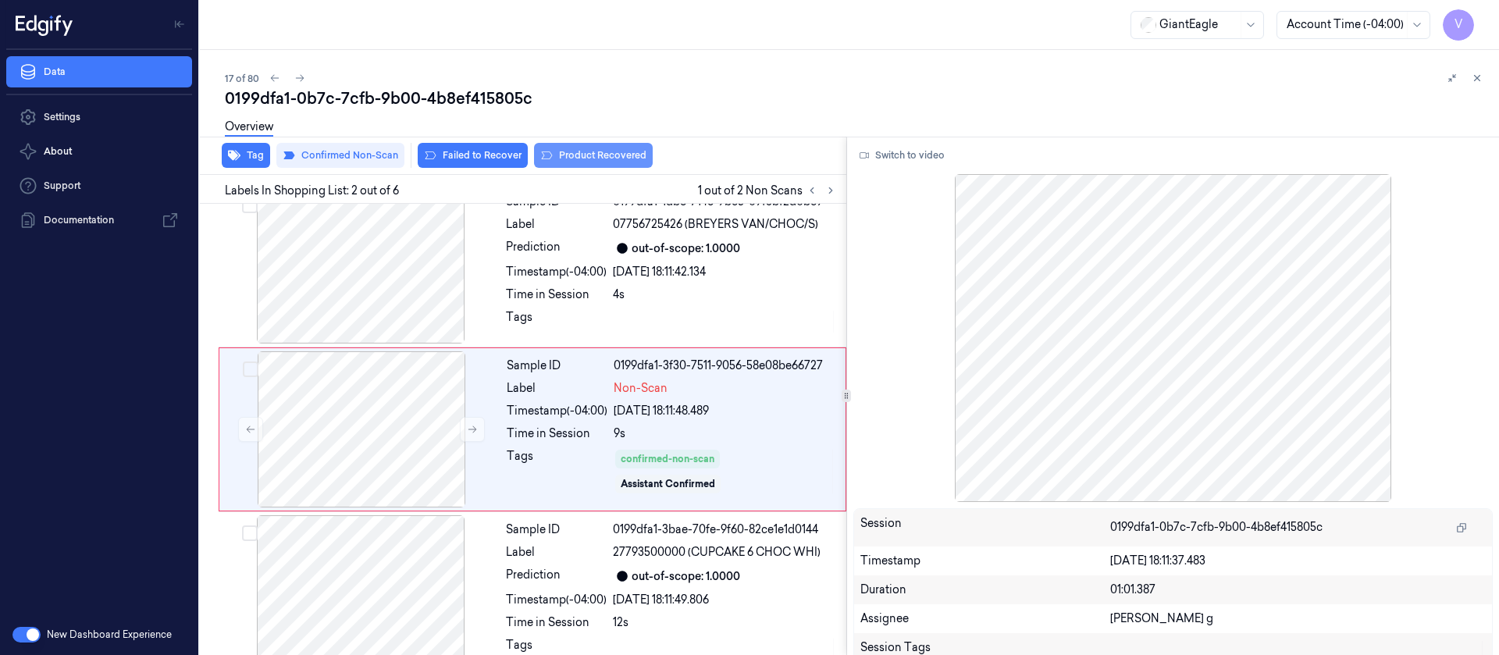
click at [594, 161] on button "Product Recovered" at bounding box center [593, 155] width 119 height 25
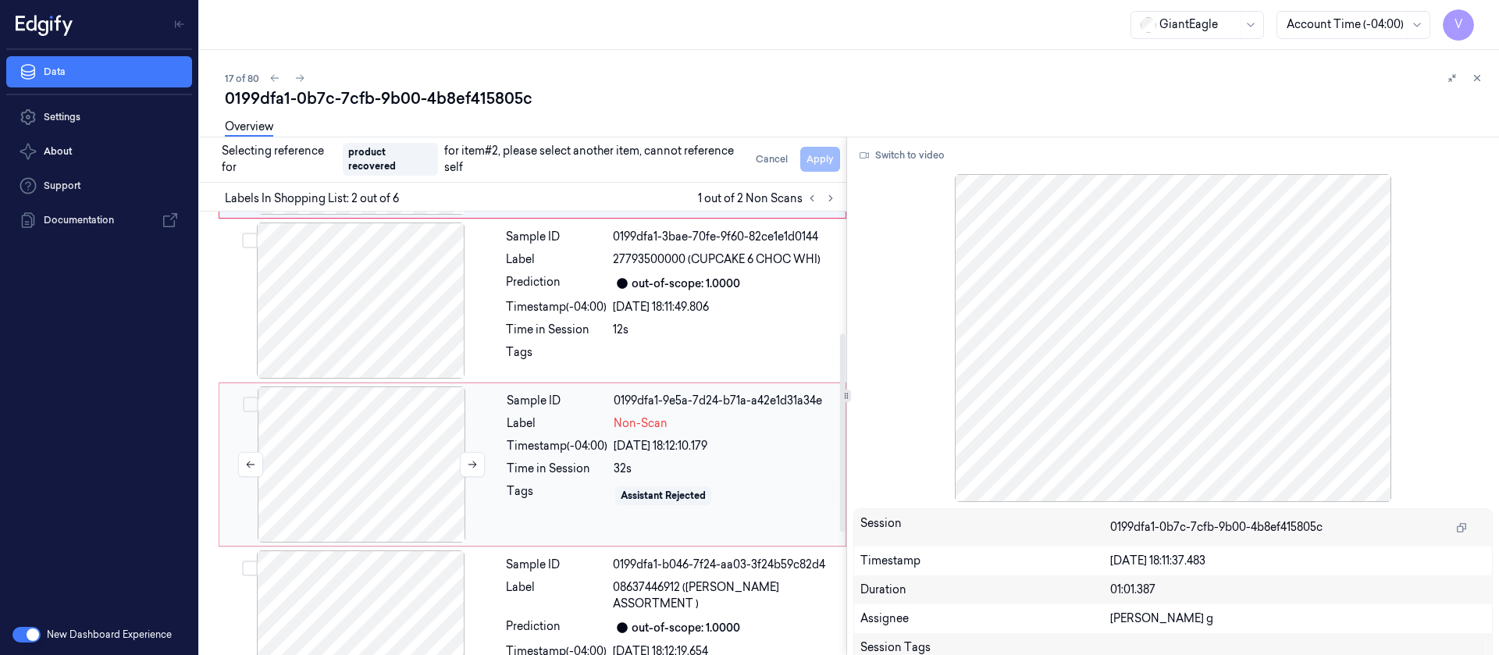
scroll to position [371, 0]
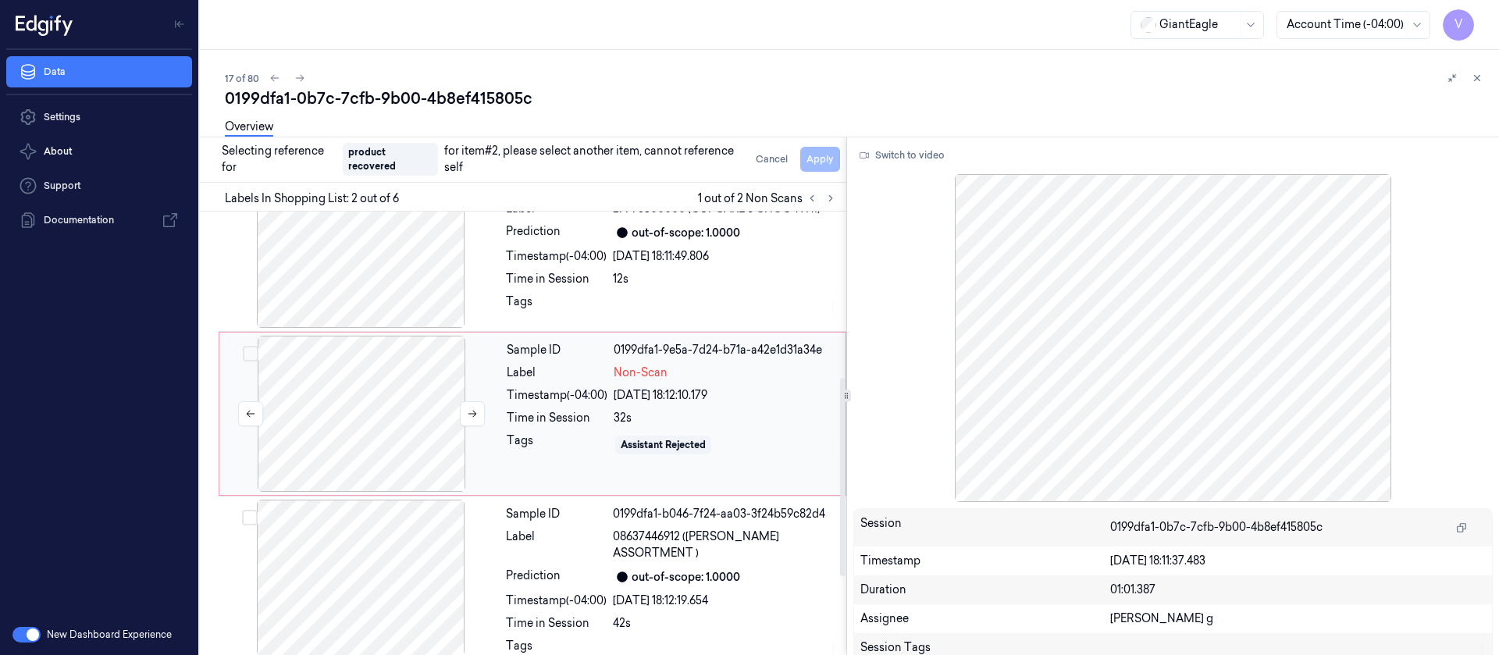
click at [388, 440] on div at bounding box center [362, 414] width 278 height 156
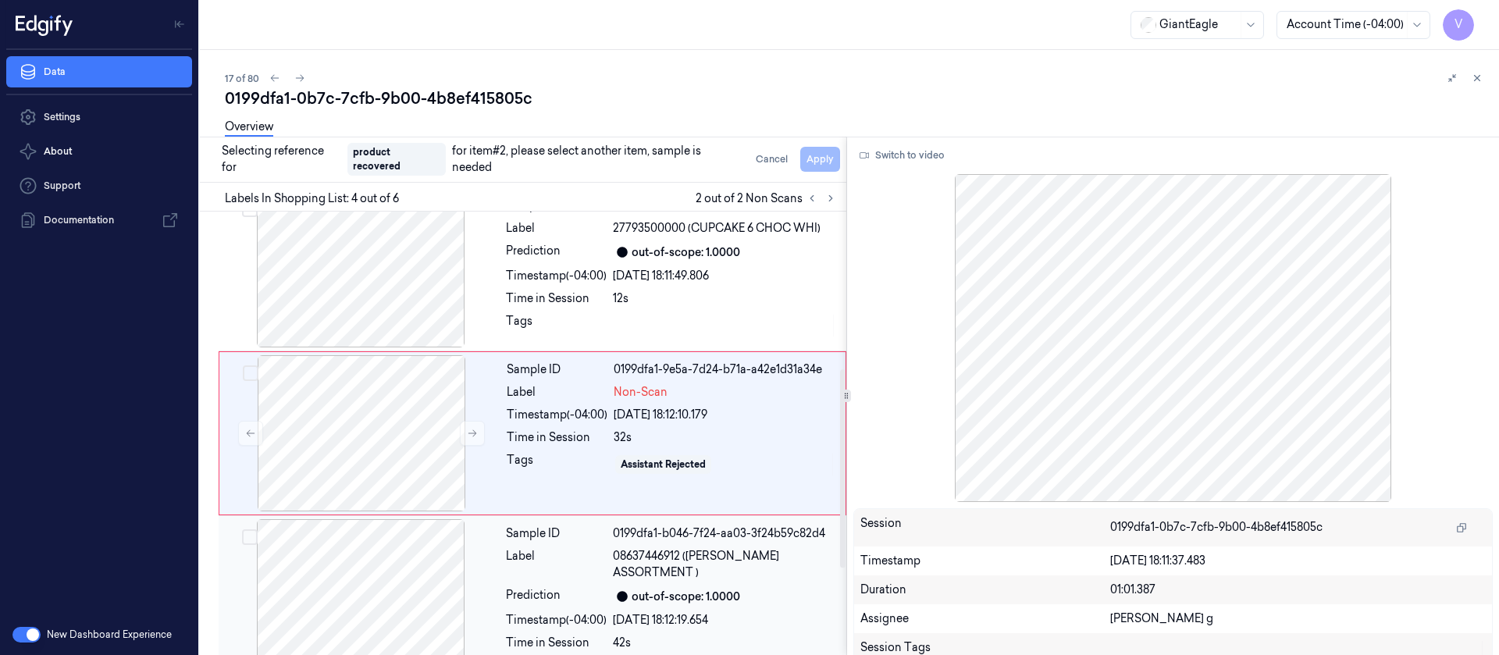
click at [348, 572] on div at bounding box center [361, 597] width 278 height 156
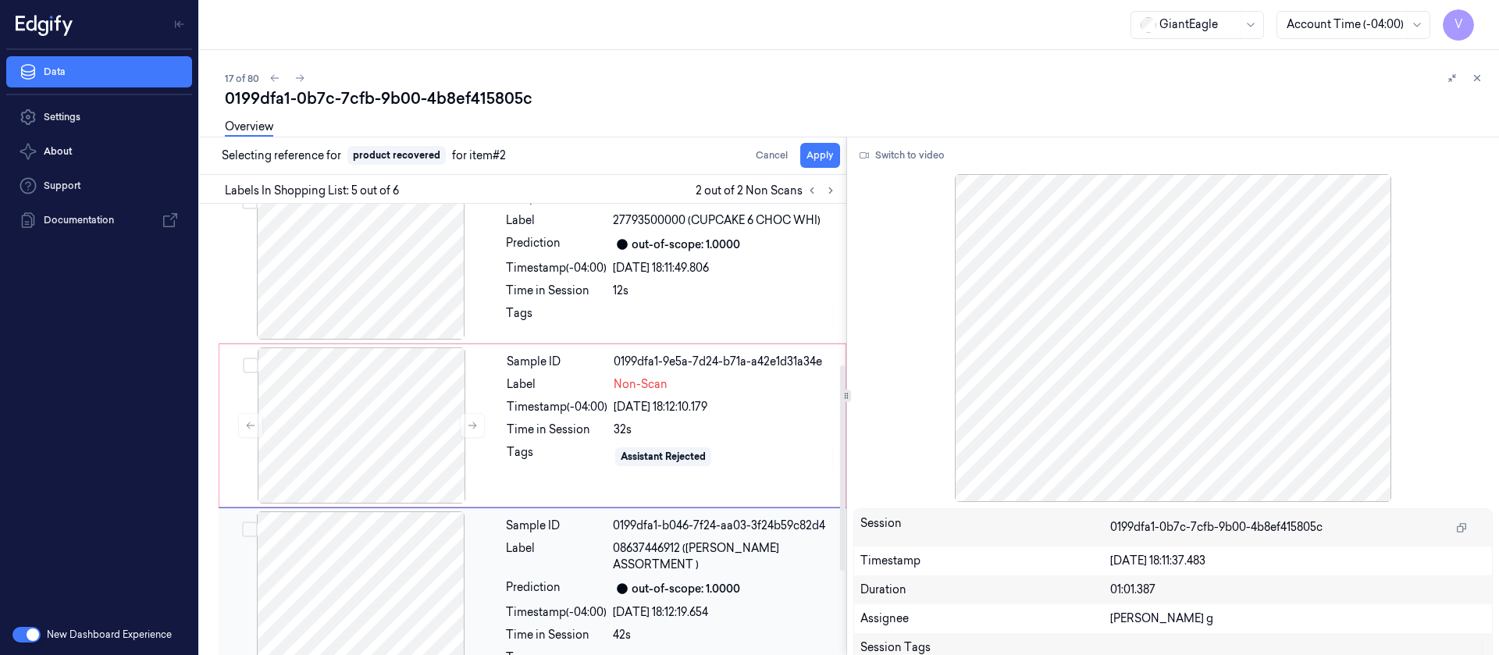
scroll to position [512, 0]
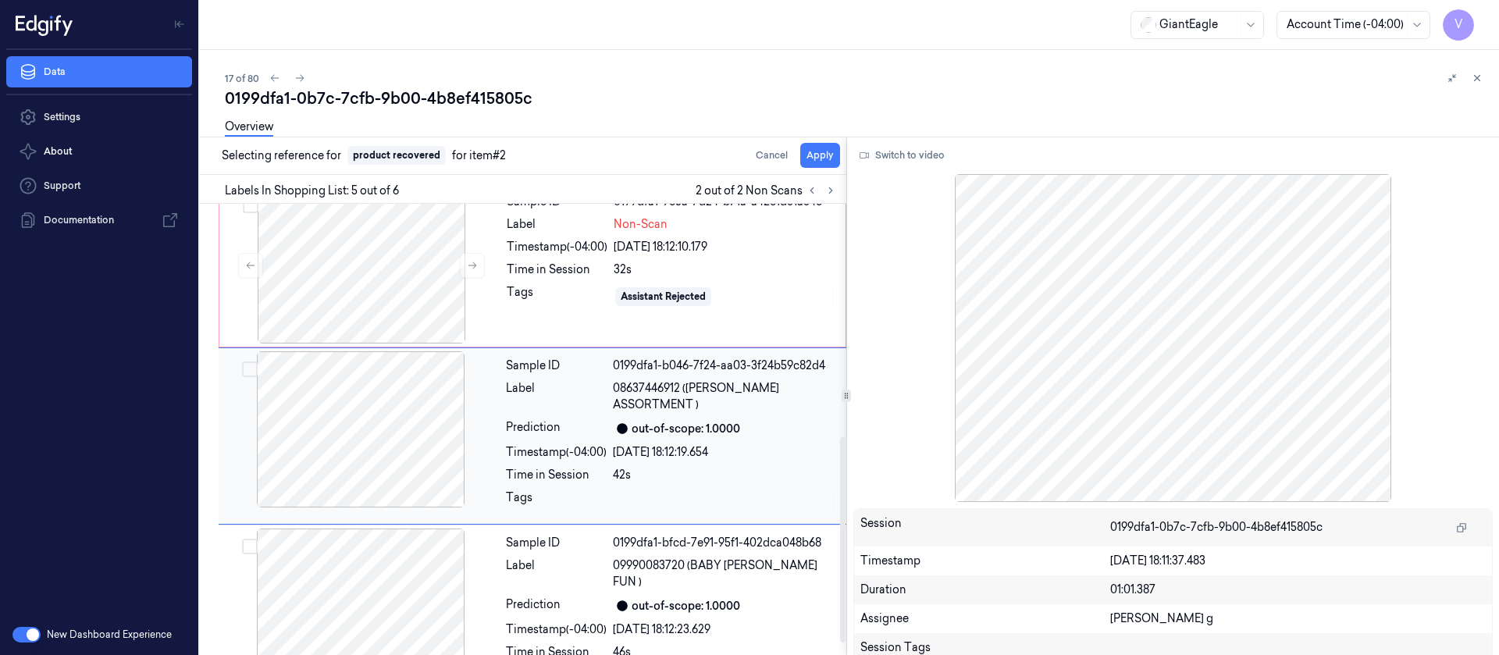
click at [384, 440] on div at bounding box center [361, 429] width 278 height 156
click at [815, 158] on button "Apply" at bounding box center [820, 155] width 40 height 25
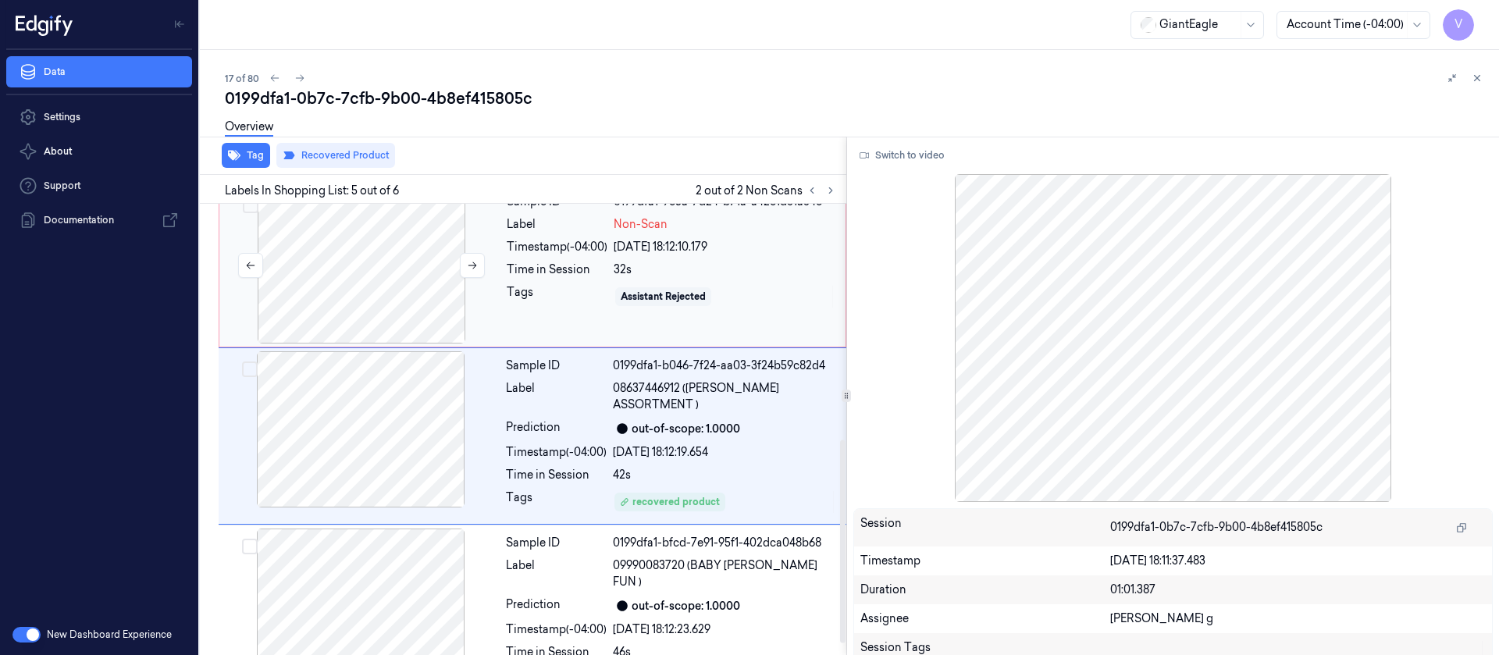
click at [375, 283] on div at bounding box center [362, 265] width 278 height 156
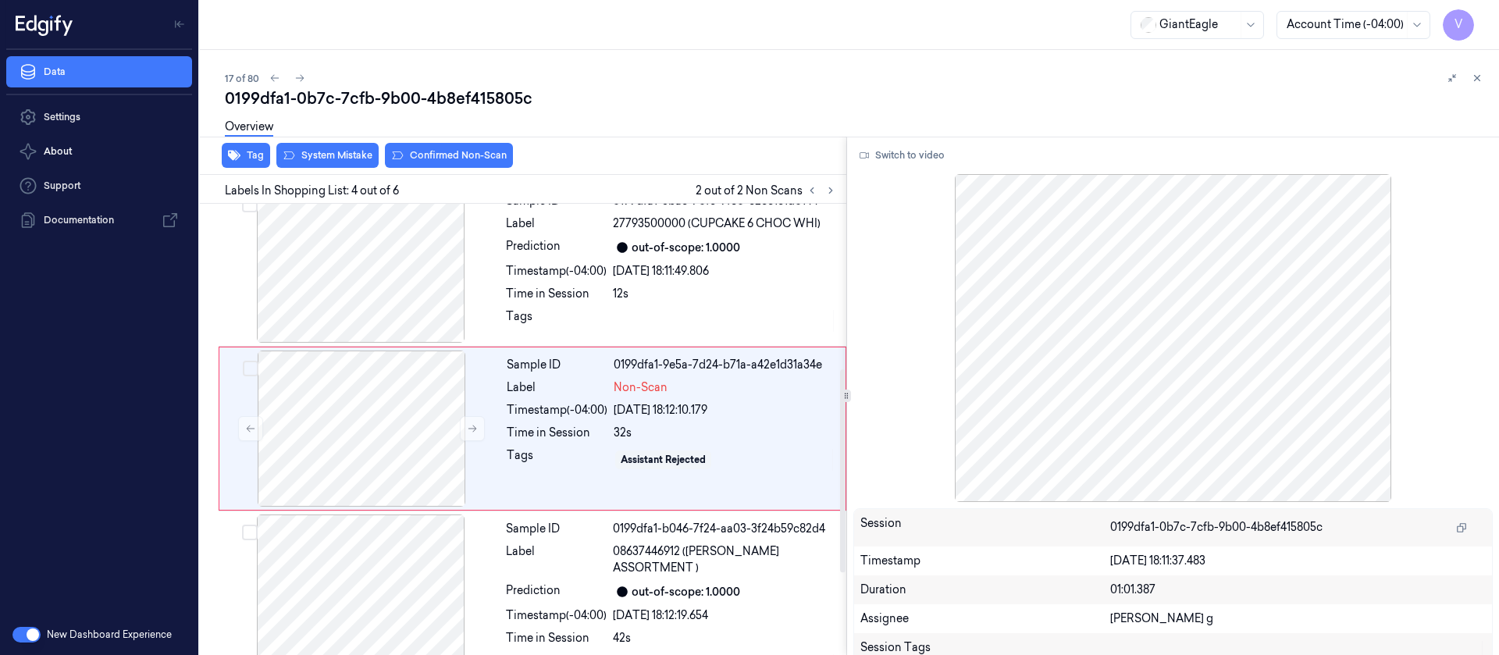
scroll to position [360, 0]
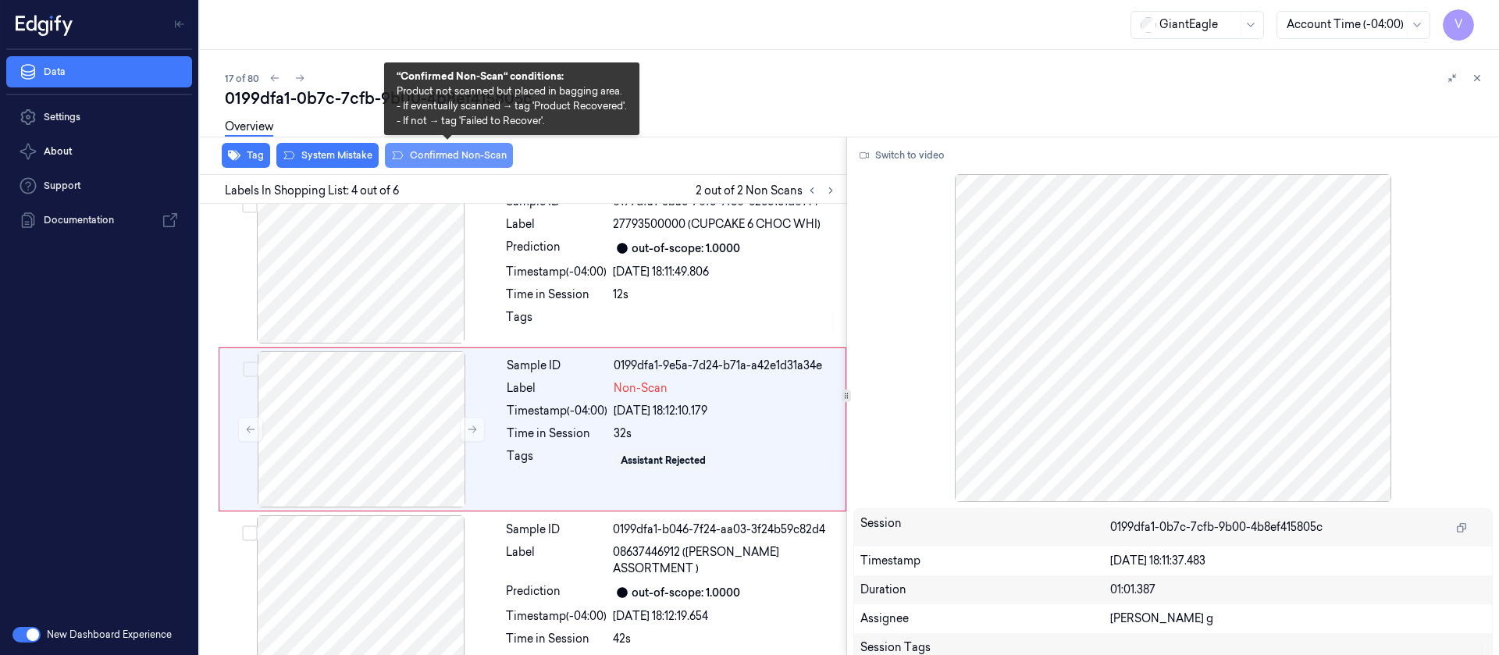
click at [434, 159] on button "Confirmed Non-Scan" at bounding box center [449, 155] width 128 height 25
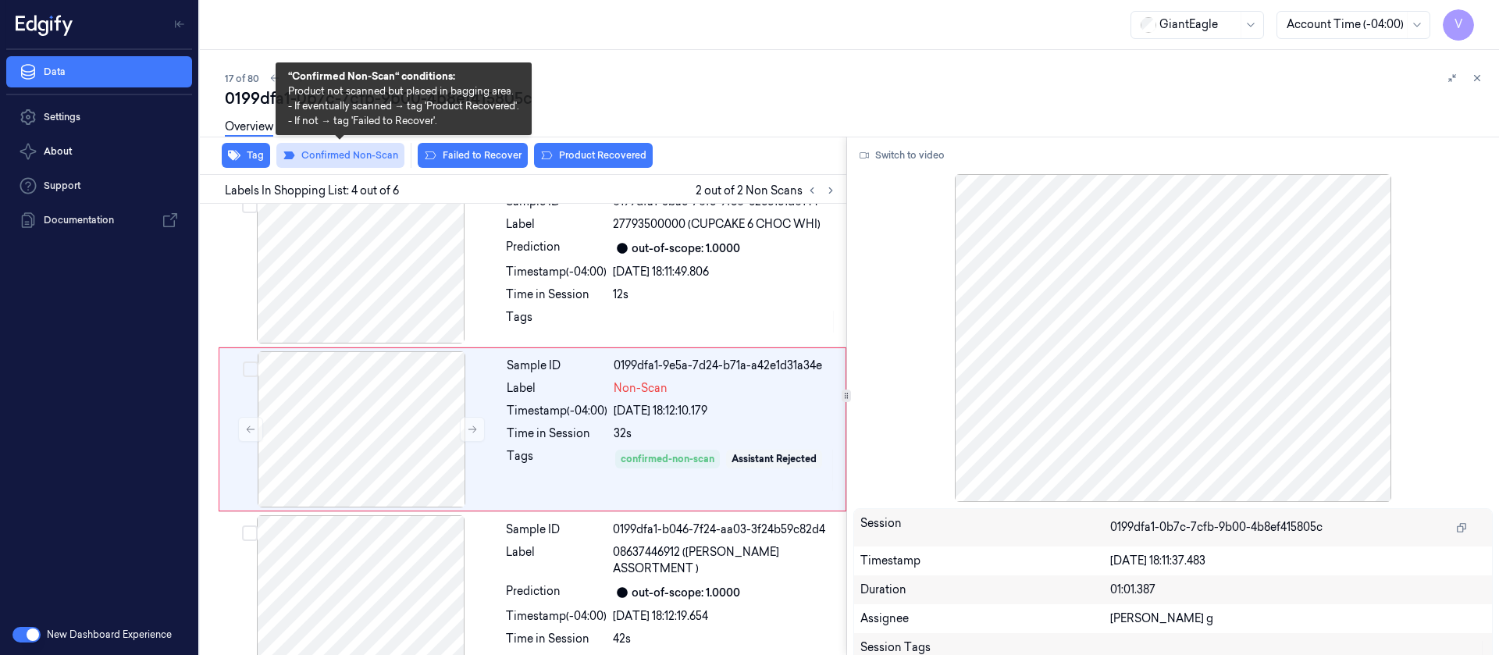
click at [330, 166] on button "Confirmed Non-Scan" at bounding box center [340, 155] width 128 height 25
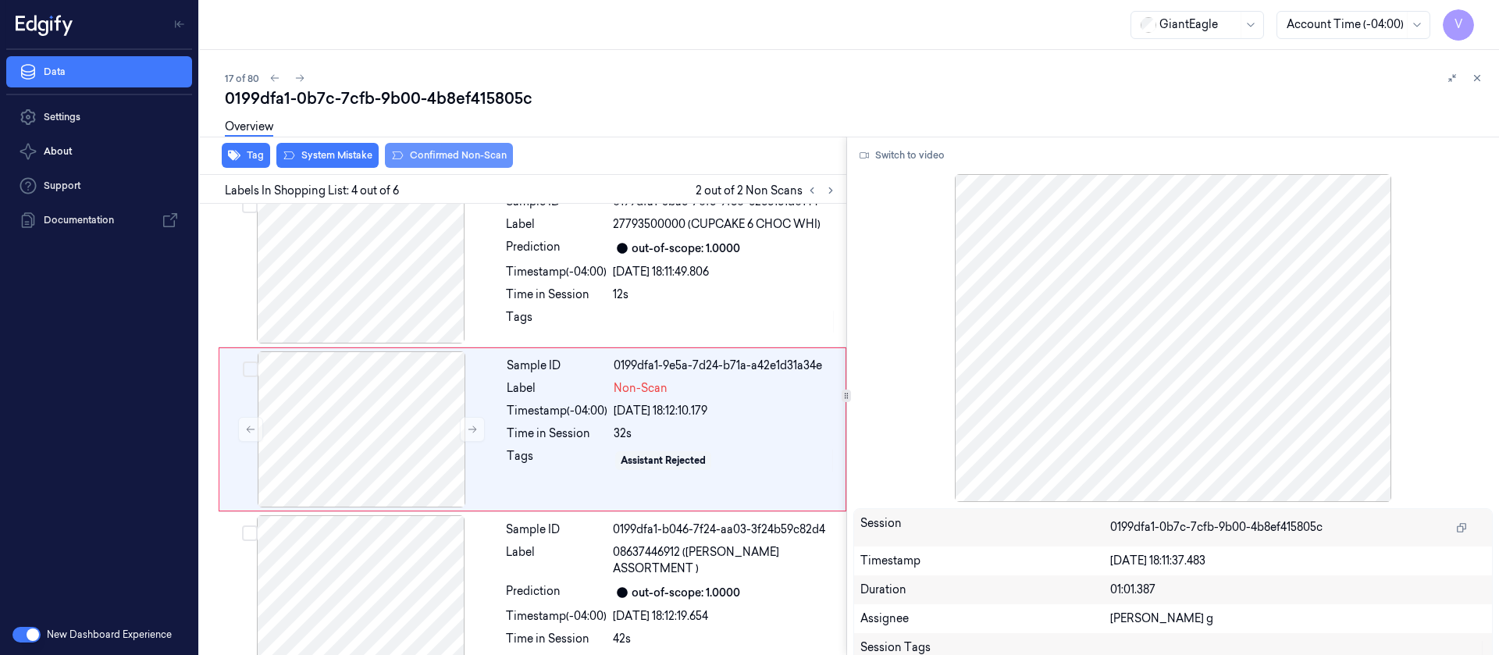
click at [333, 159] on button "System Mistake" at bounding box center [327, 155] width 102 height 25
click at [406, 156] on icon at bounding box center [404, 155] width 12 height 12
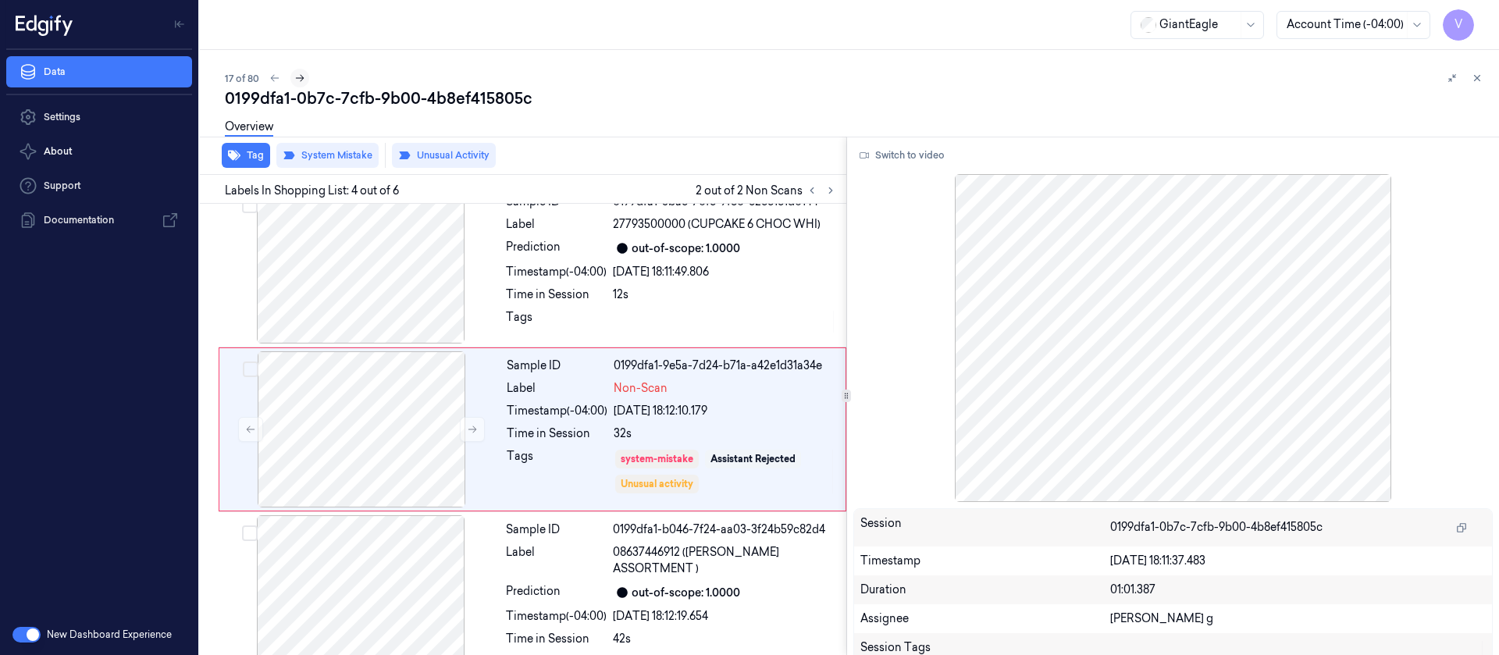
click at [301, 74] on icon at bounding box center [299, 78] width 11 height 11
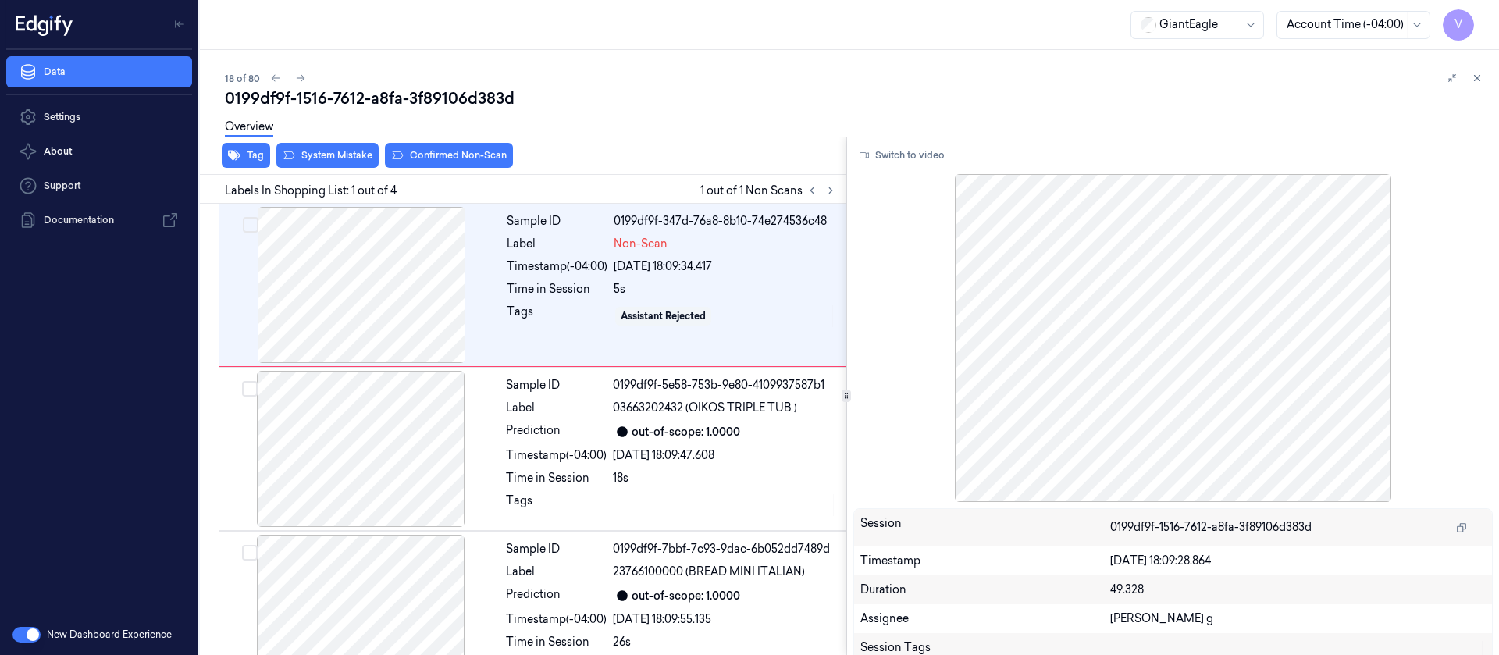
click at [695, 117] on div "Overview" at bounding box center [856, 129] width 1262 height 40
click at [402, 297] on div at bounding box center [362, 285] width 278 height 156
click at [900, 149] on button "Switch to video" at bounding box center [903, 155] width 98 height 25
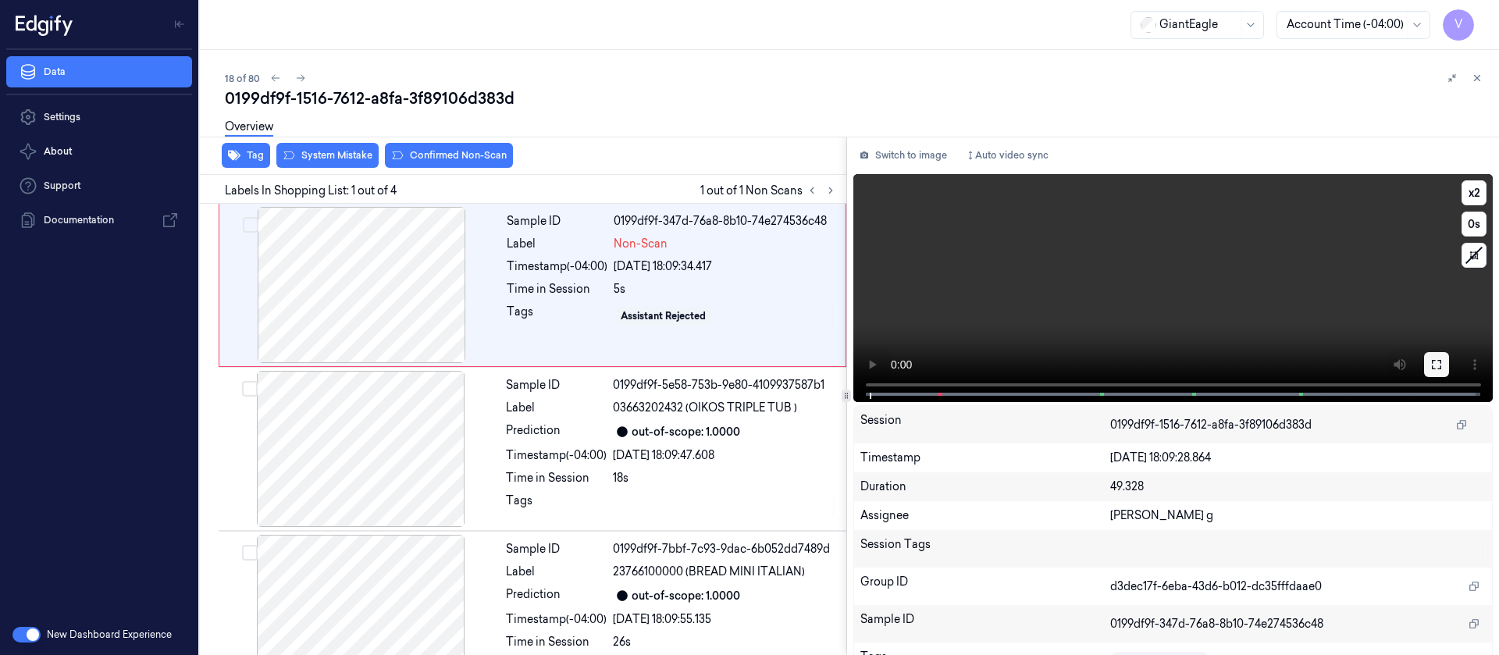
click at [1434, 365] on icon at bounding box center [1437, 364] width 12 height 12
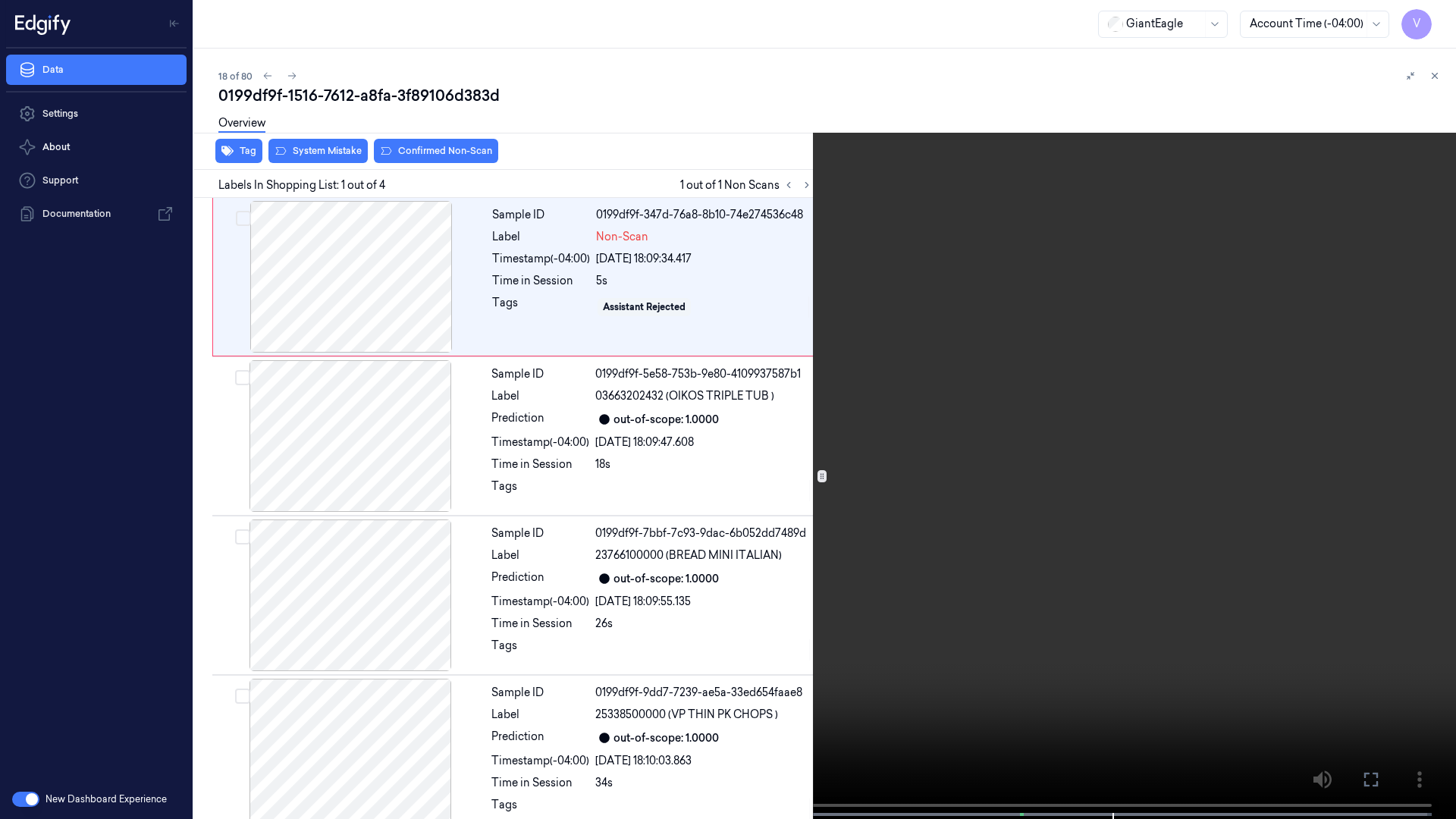
click at [0, 0] on button at bounding box center [0, 0] width 0 height 0
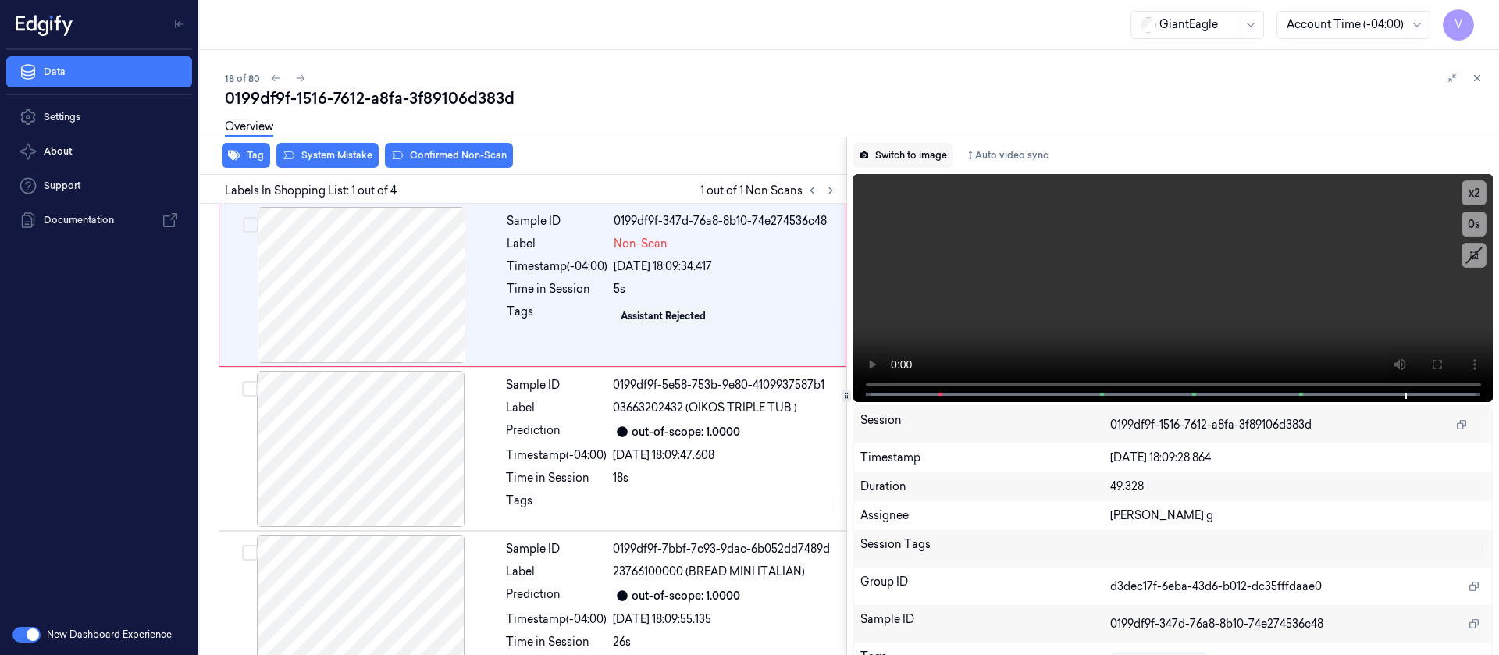
click at [886, 162] on button "Switch to image" at bounding box center [904, 155] width 100 height 25
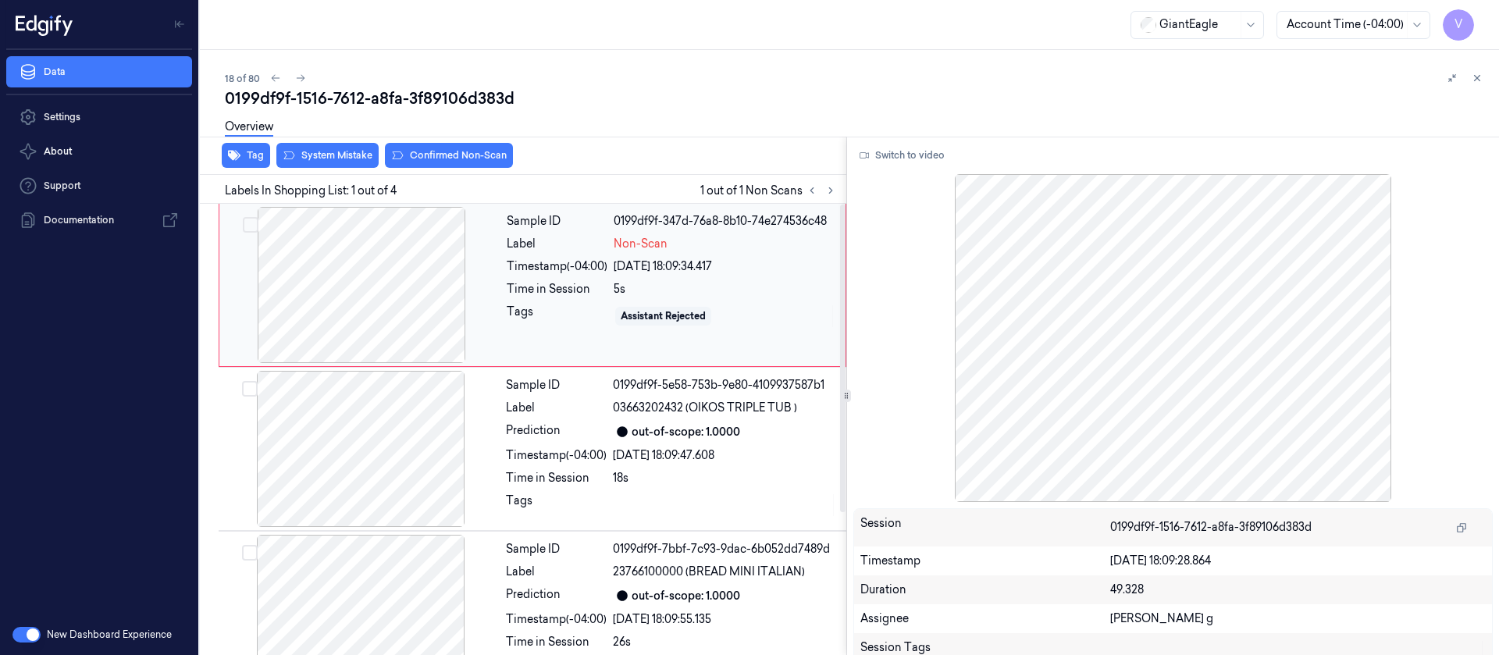
click at [220, 269] on div "Sample ID 0199df9f-347d-76a8-8b10-74e274536c48 Label Non-Scan Timestamp (-04:00…" at bounding box center [533, 285] width 628 height 163
click at [451, 258] on div at bounding box center [362, 285] width 278 height 156
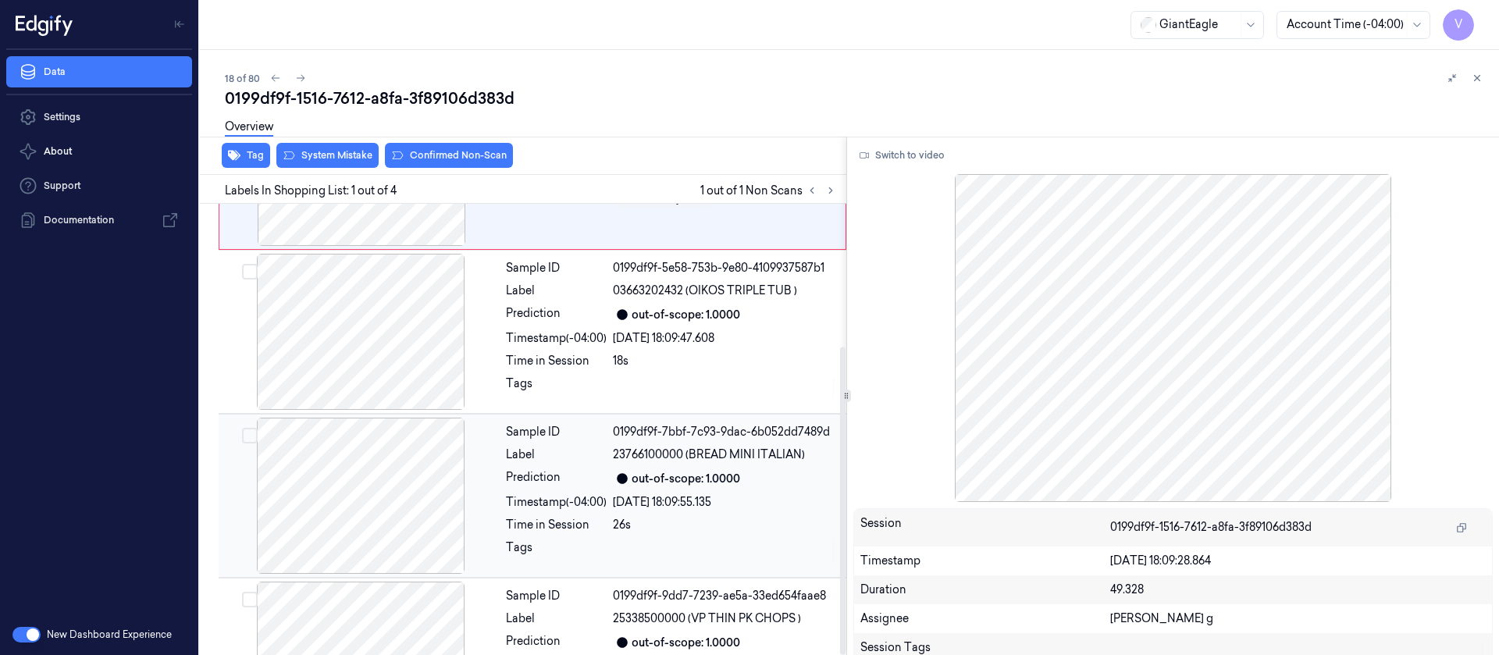
scroll to position [209, 0]
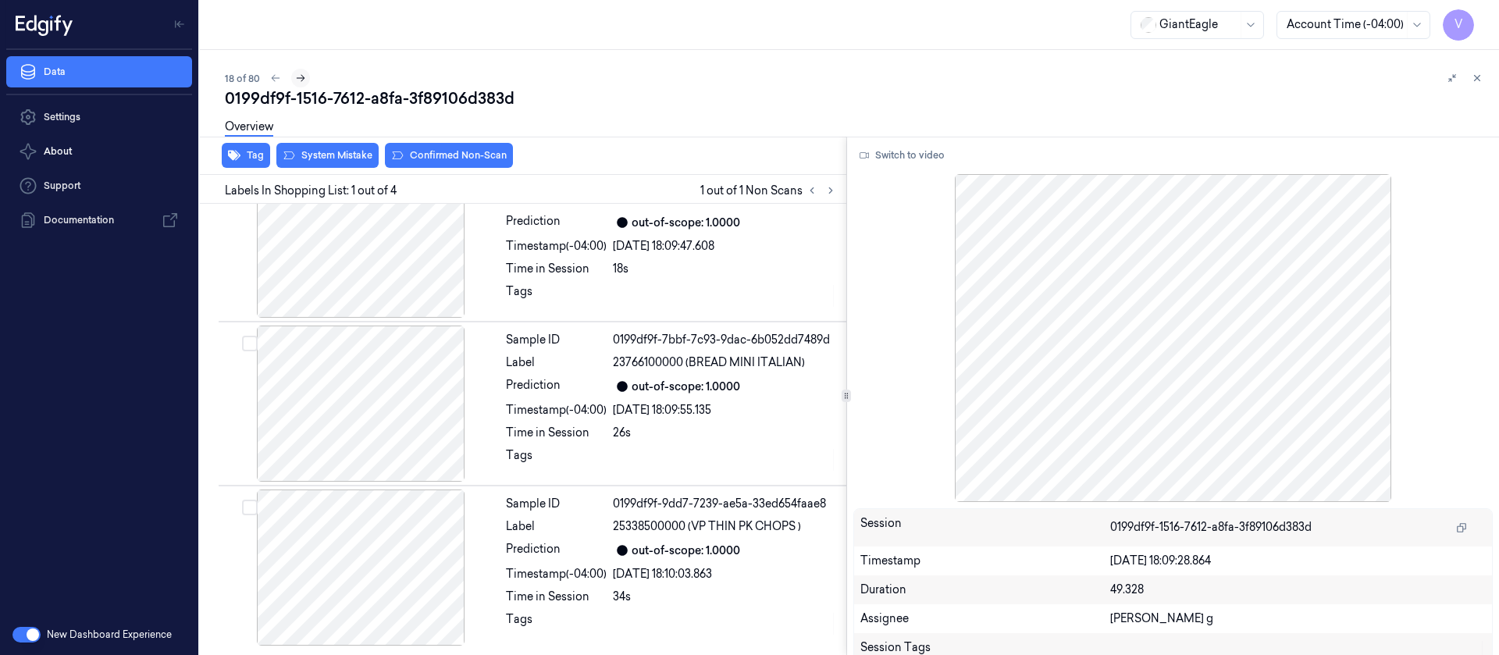
click at [296, 76] on icon at bounding box center [300, 78] width 11 height 11
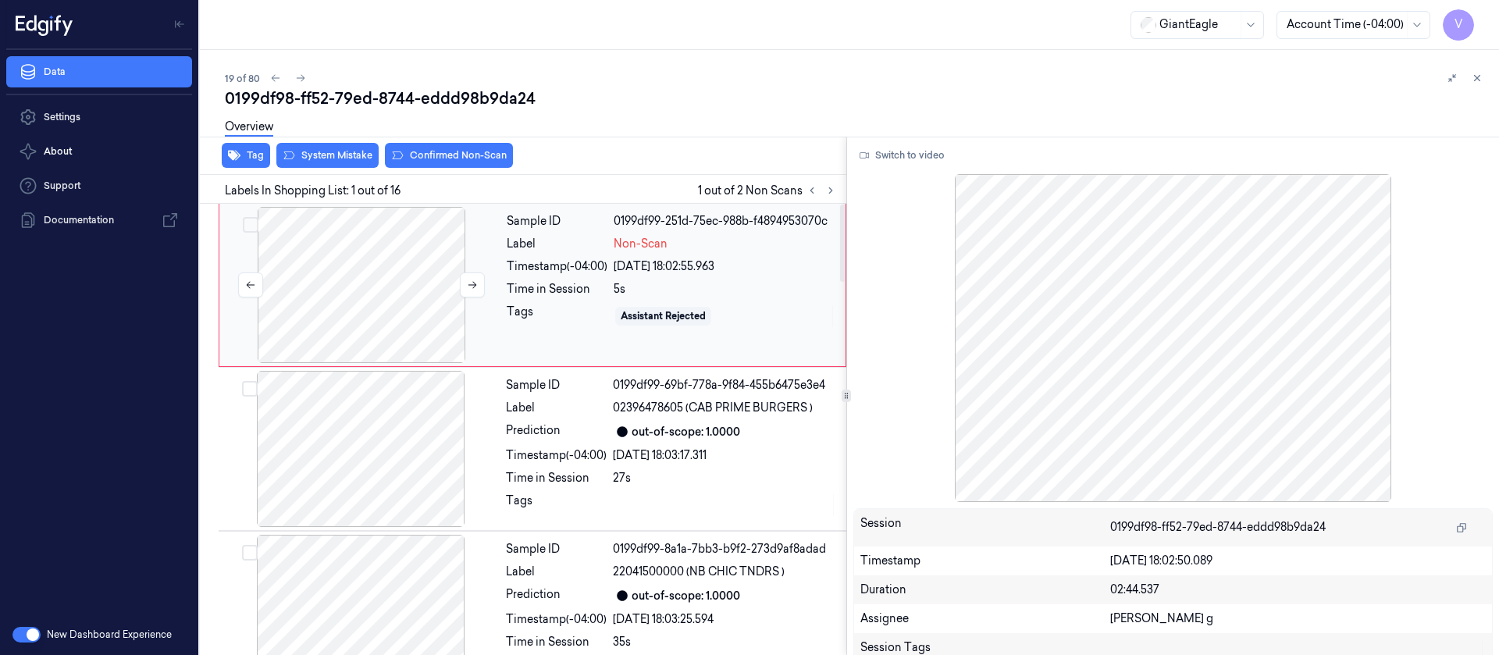
click at [358, 291] on div at bounding box center [362, 285] width 278 height 156
click at [904, 151] on button "Switch to video" at bounding box center [903, 155] width 98 height 25
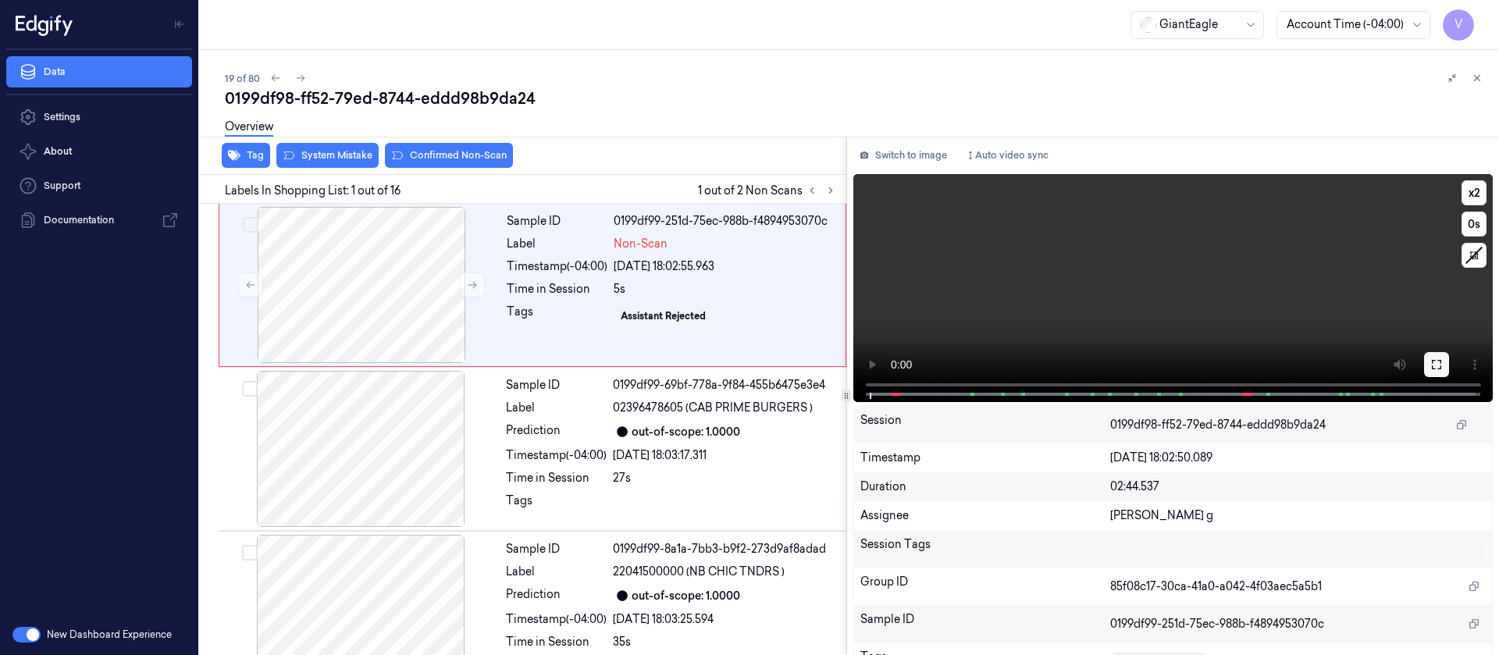
click at [1431, 358] on icon at bounding box center [1437, 364] width 12 height 12
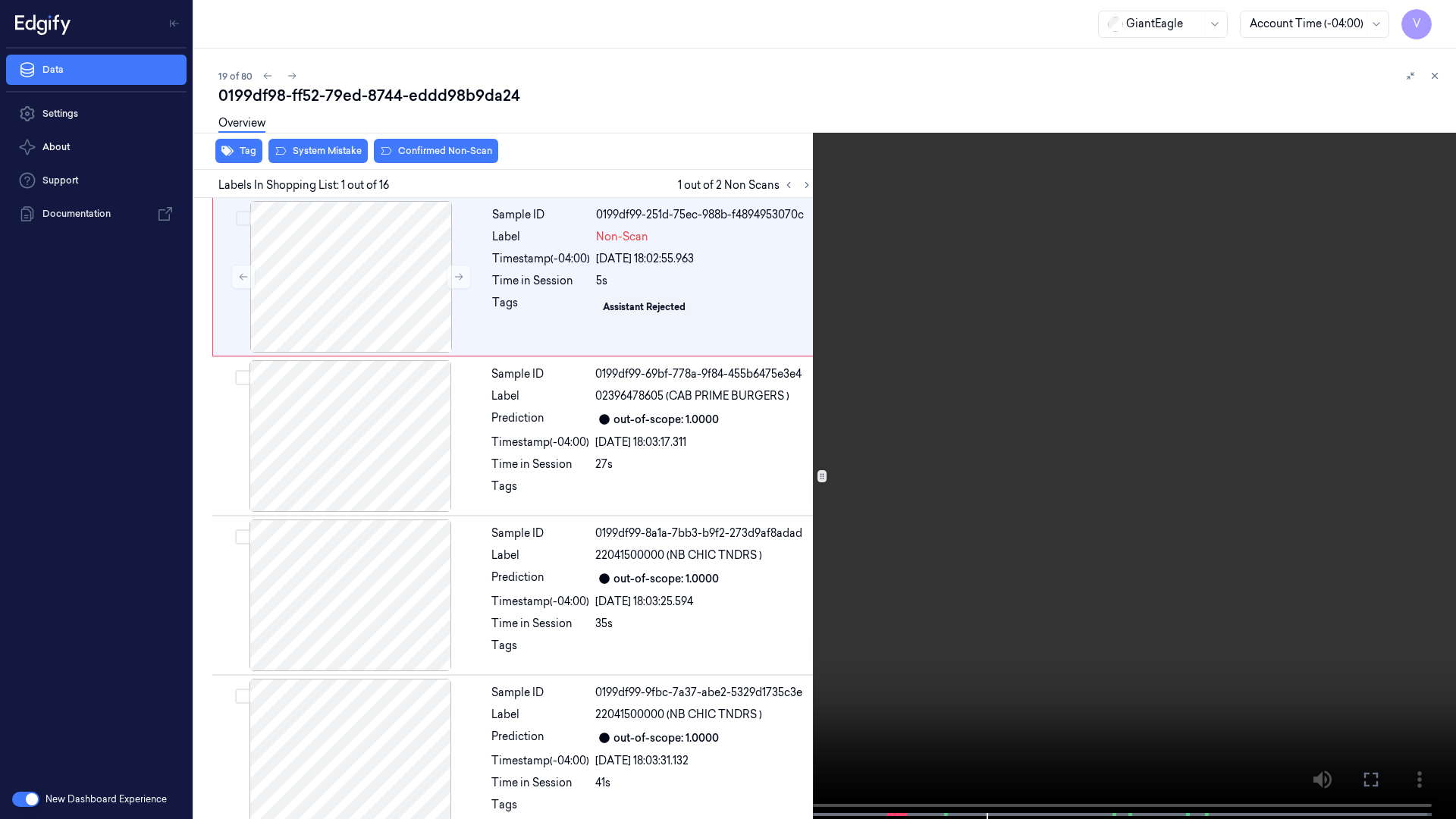
click at [0, 0] on icon at bounding box center [0, 0] width 0 height 0
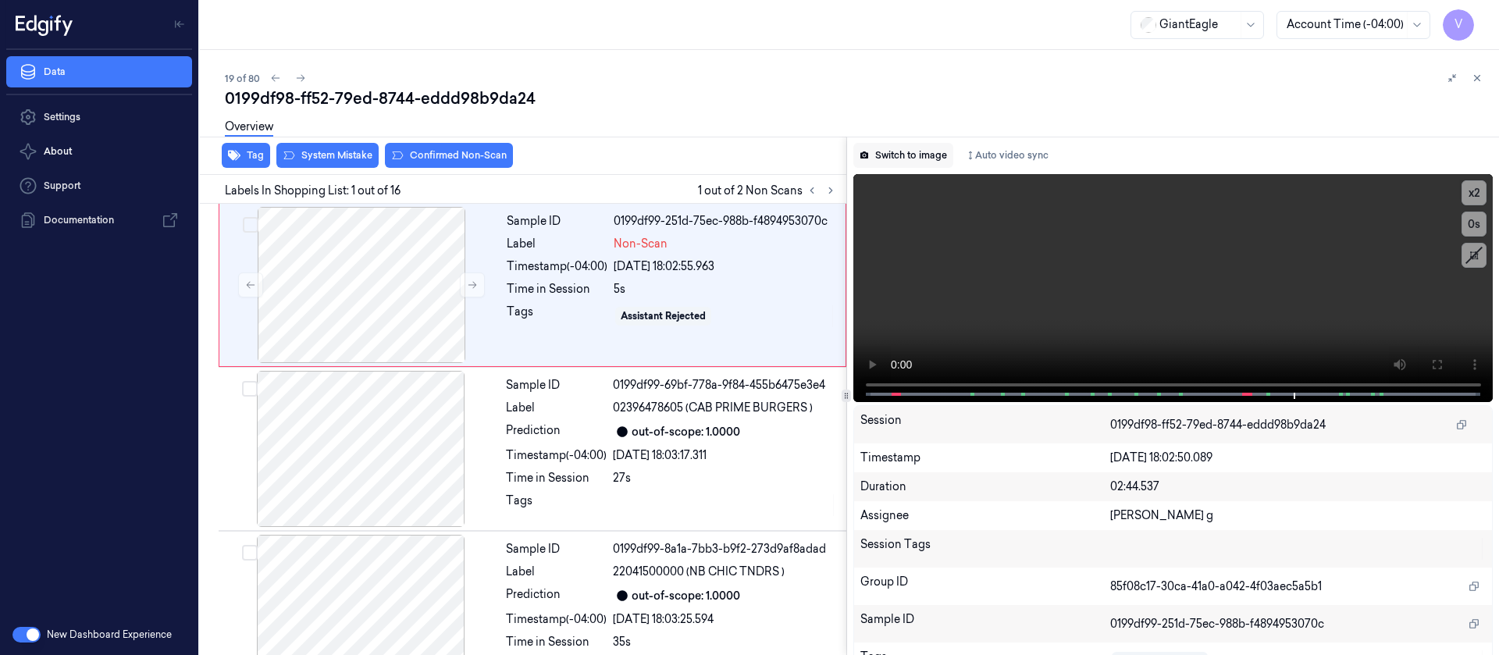
click at [928, 162] on button "Switch to image" at bounding box center [904, 155] width 100 height 25
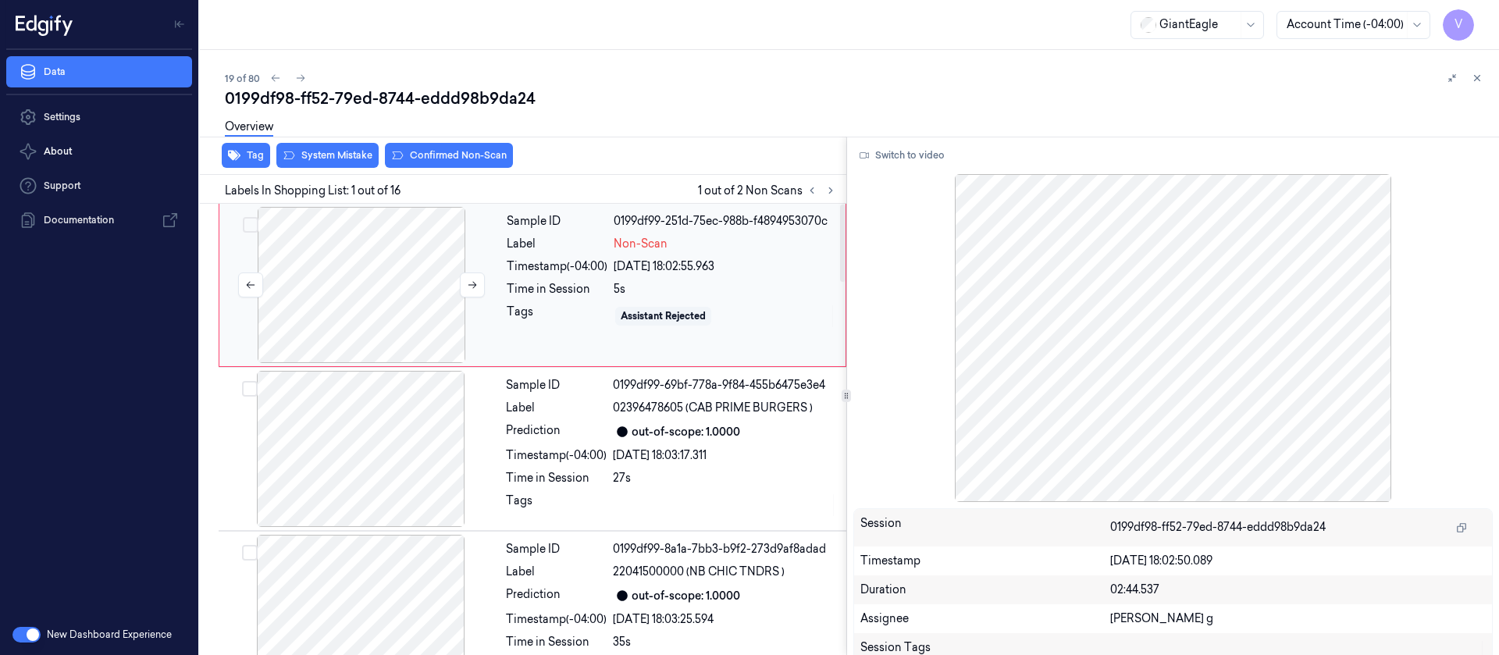
click at [346, 287] on div at bounding box center [362, 285] width 278 height 156
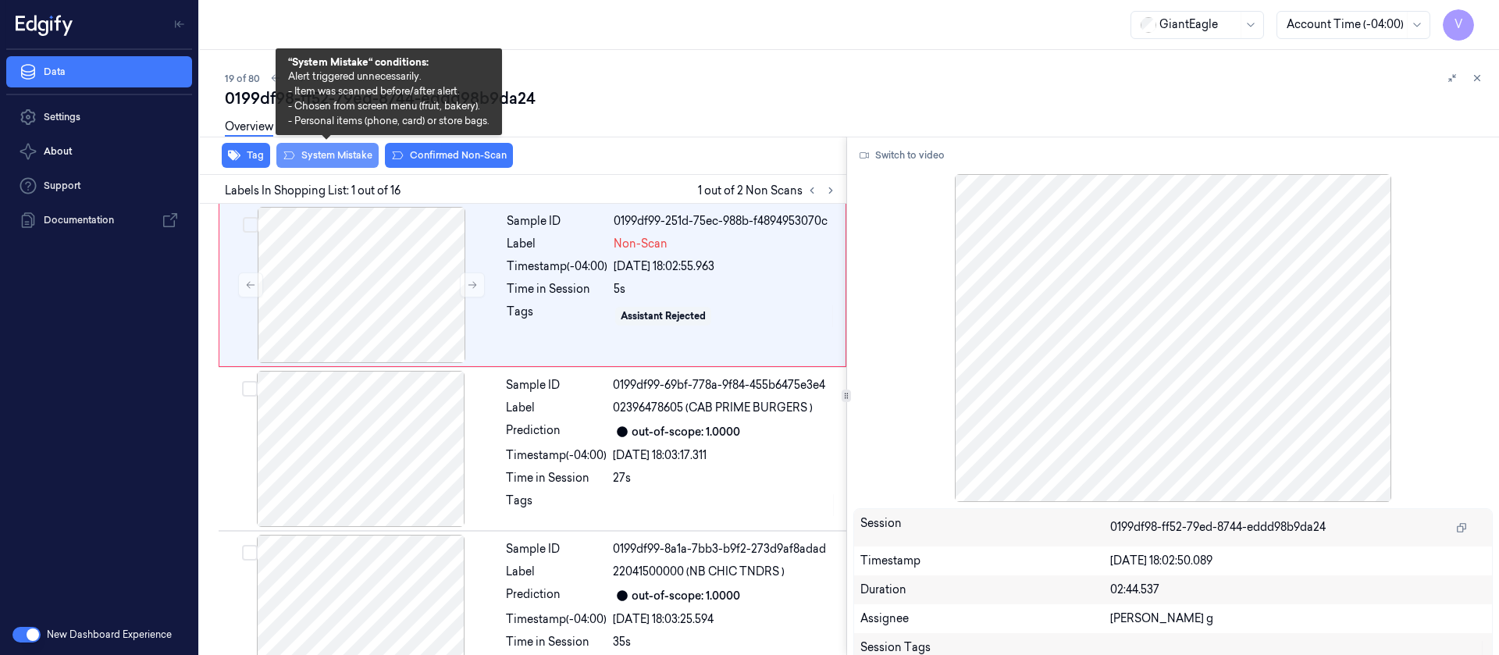
click at [326, 150] on button "System Mistake" at bounding box center [327, 155] width 102 height 25
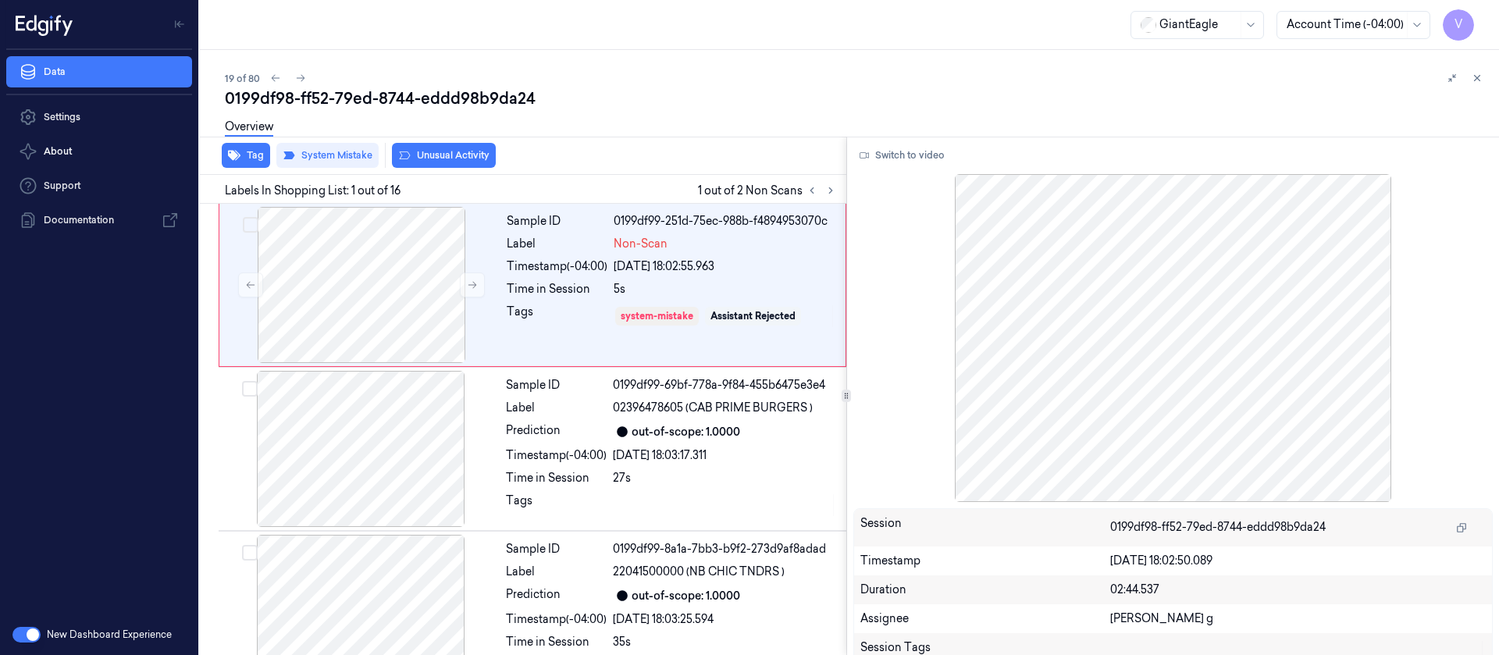
click at [440, 151] on button "Unusual Activity" at bounding box center [444, 155] width 104 height 25
click at [440, 155] on button "Unusual Activity" at bounding box center [444, 155] width 104 height 25
click at [254, 154] on button "Tag" at bounding box center [246, 155] width 48 height 25
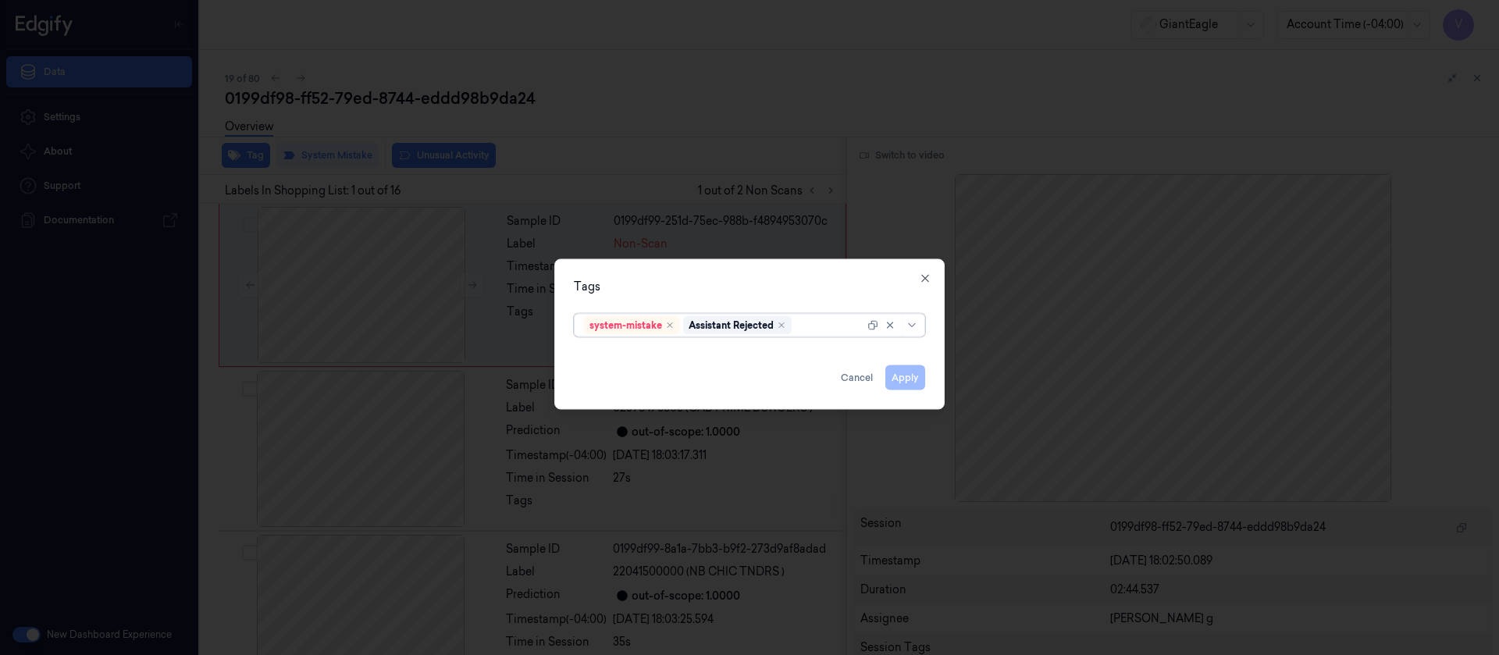
click at [797, 326] on input "text" at bounding box center [796, 325] width 2 height 16
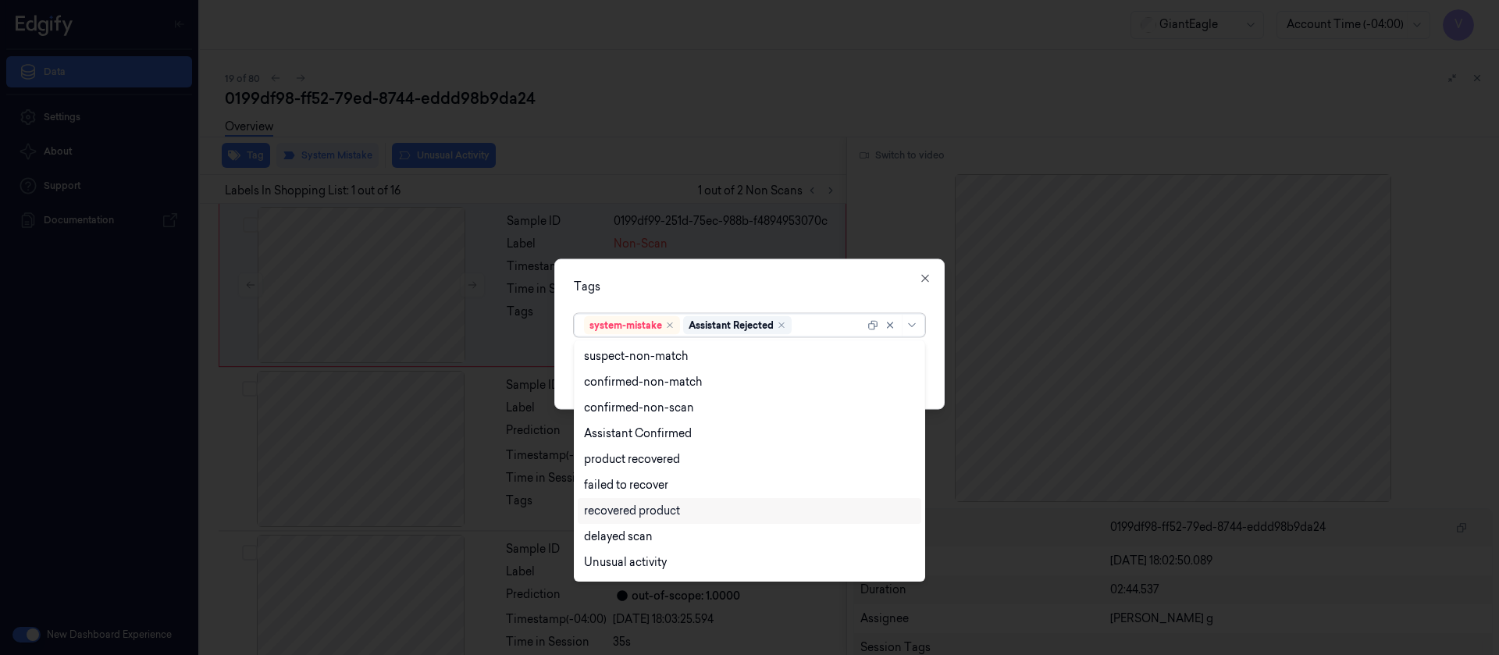
scroll to position [127, 0]
click at [592, 535] on div "Bag" at bounding box center [594, 539] width 21 height 16
click at [758, 258] on div "Tags option Bag, selected. 13 results available. Use Up and Down to choose opti…" at bounding box center [749, 333] width 390 height 151
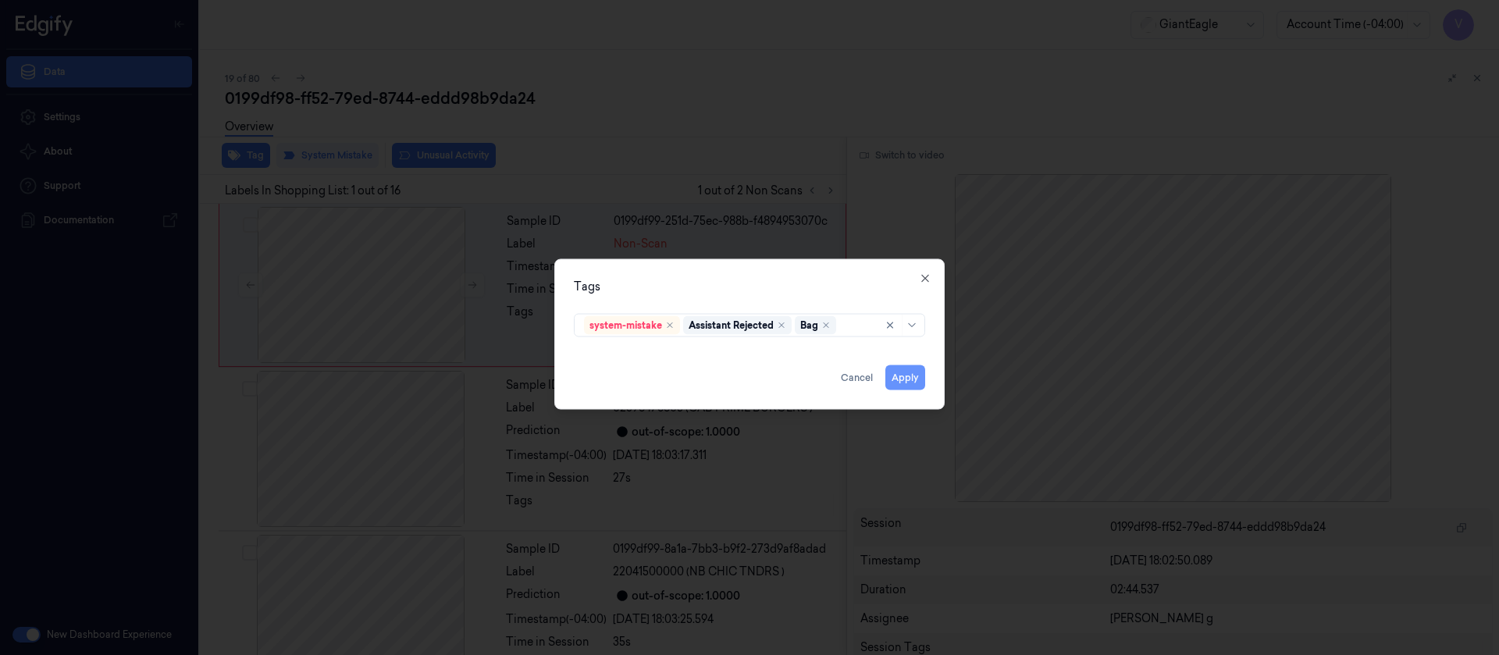
click at [908, 377] on button "Apply" at bounding box center [906, 377] width 40 height 25
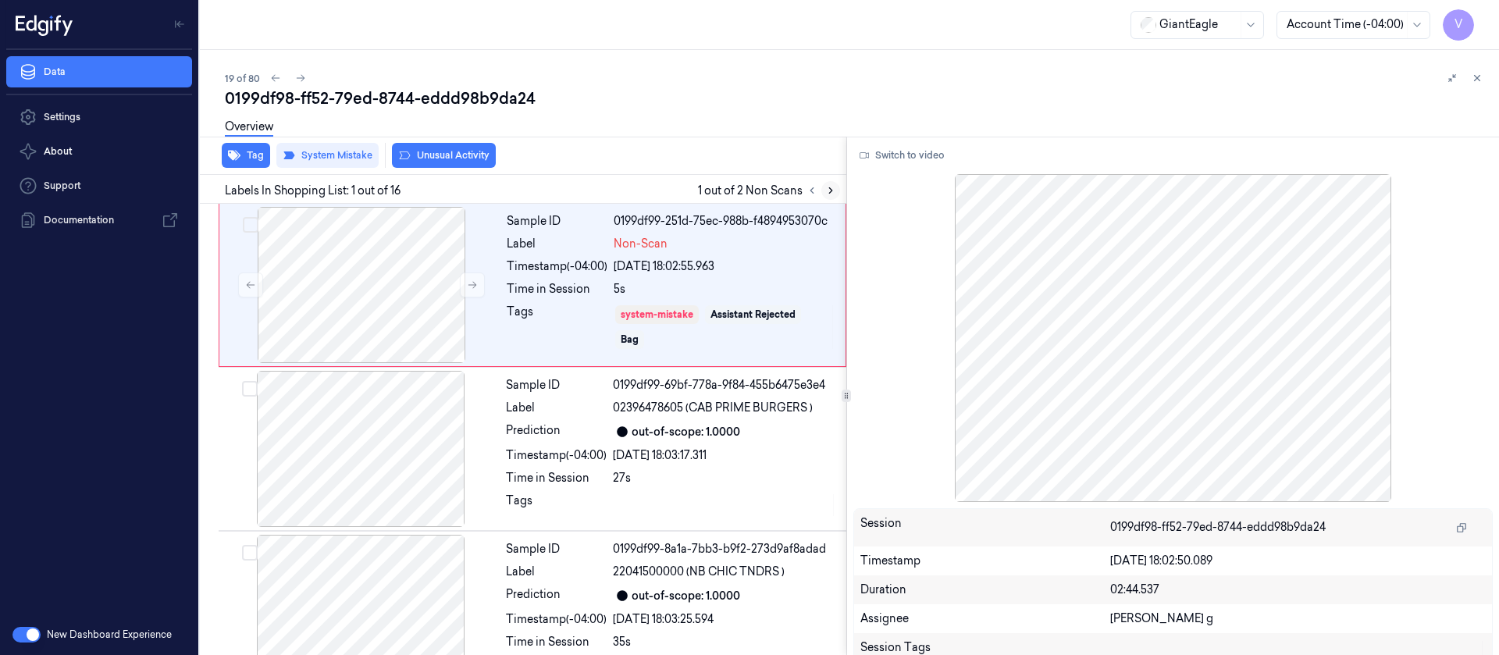
click at [833, 189] on icon at bounding box center [830, 190] width 11 height 11
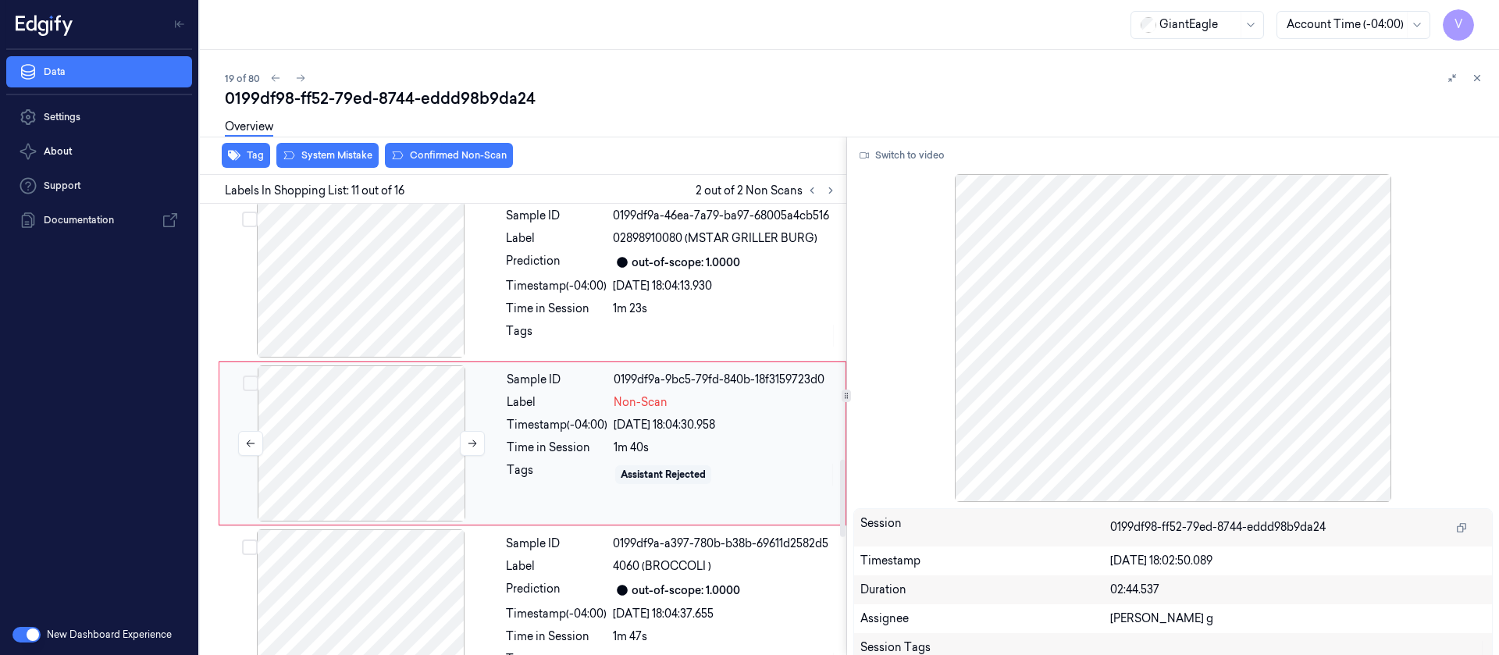
scroll to position [1495, 0]
click at [344, 415] on div at bounding box center [362, 443] width 278 height 156
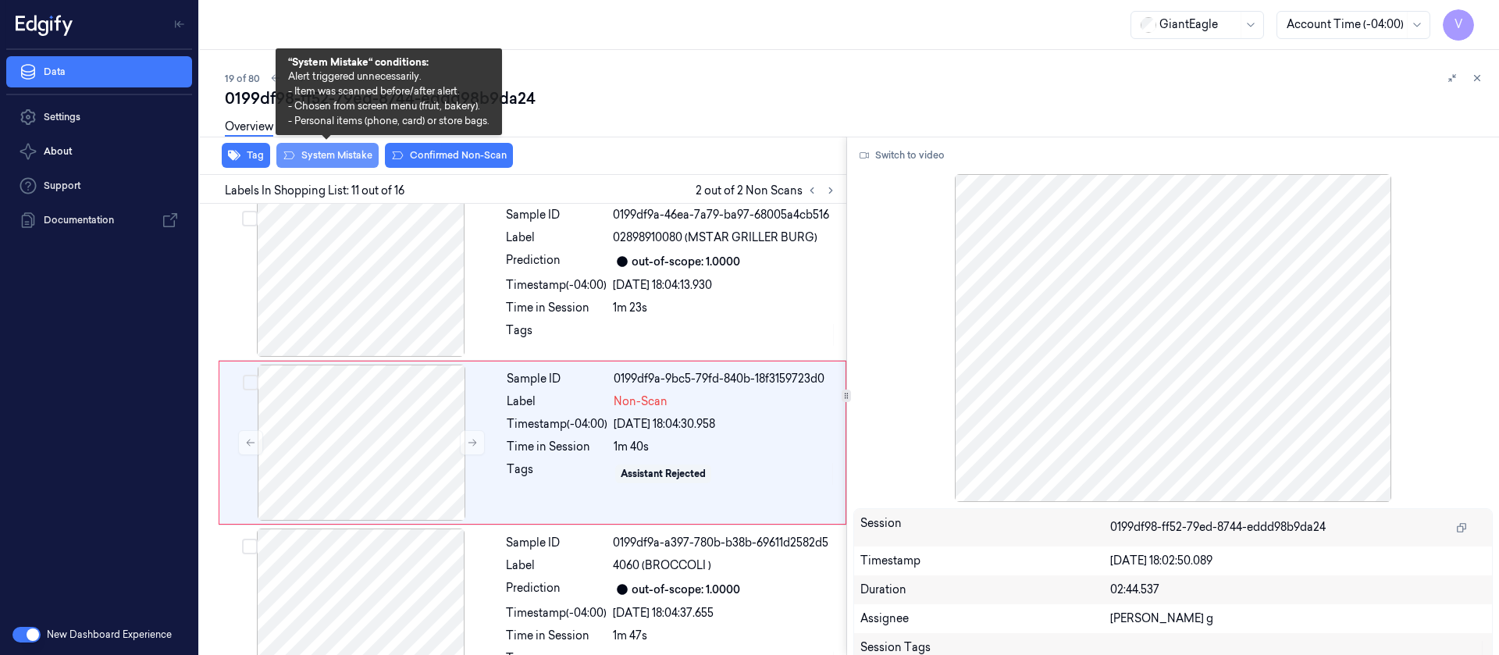
click at [300, 161] on button "System Mistake" at bounding box center [327, 155] width 102 height 25
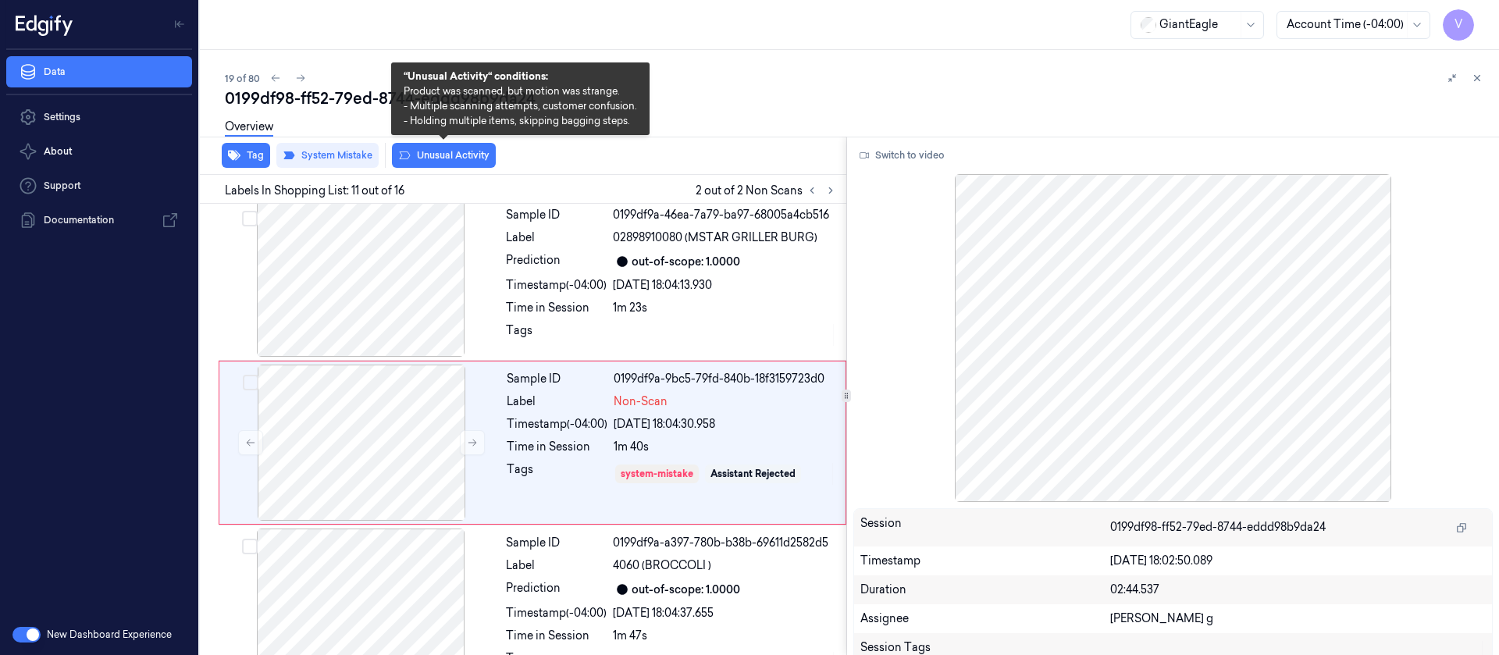
click at [439, 155] on button "Unusual Activity" at bounding box center [444, 155] width 104 height 25
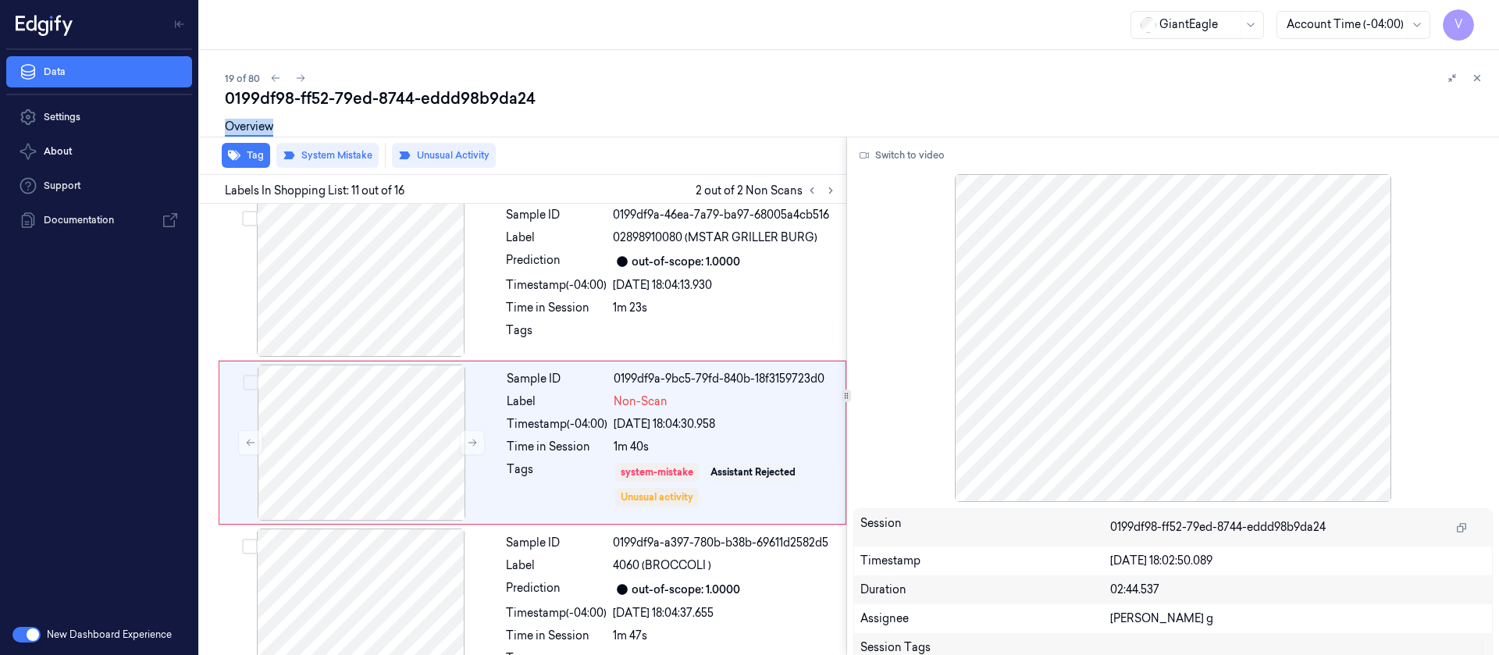
drag, startPoint x: 807, startPoint y: 105, endPoint x: 789, endPoint y: 119, distance: 23.4
click at [803, 116] on div "0199df98-ff52-79ed-8744-eddd98b9da24 Overview" at bounding box center [856, 118] width 1262 height 62
click at [299, 70] on button at bounding box center [300, 78] width 19 height 19
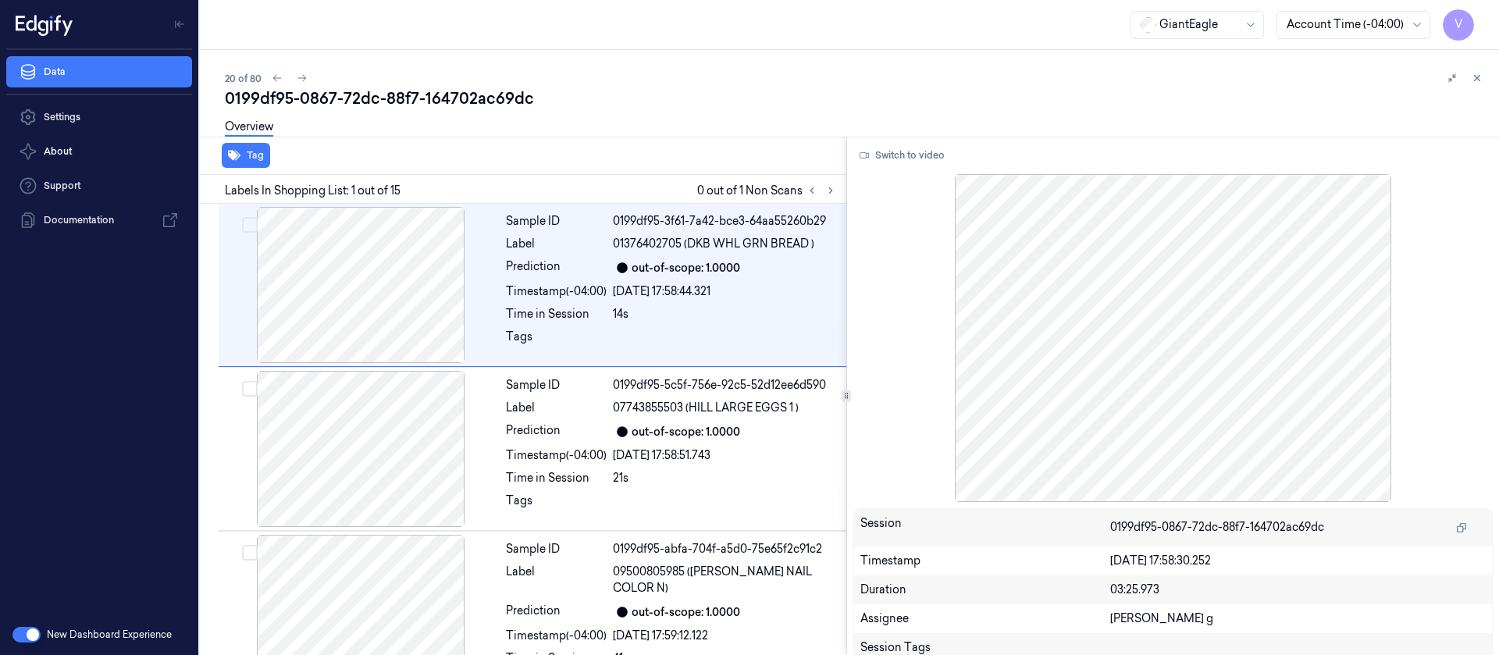
click at [645, 62] on div "20 of 80 0199df95-0867-72dc-88f7-164702ac69dc Overview Tag Labels In Shopping L…" at bounding box center [849, 352] width 1299 height 605
click at [839, 190] on button at bounding box center [831, 190] width 19 height 19
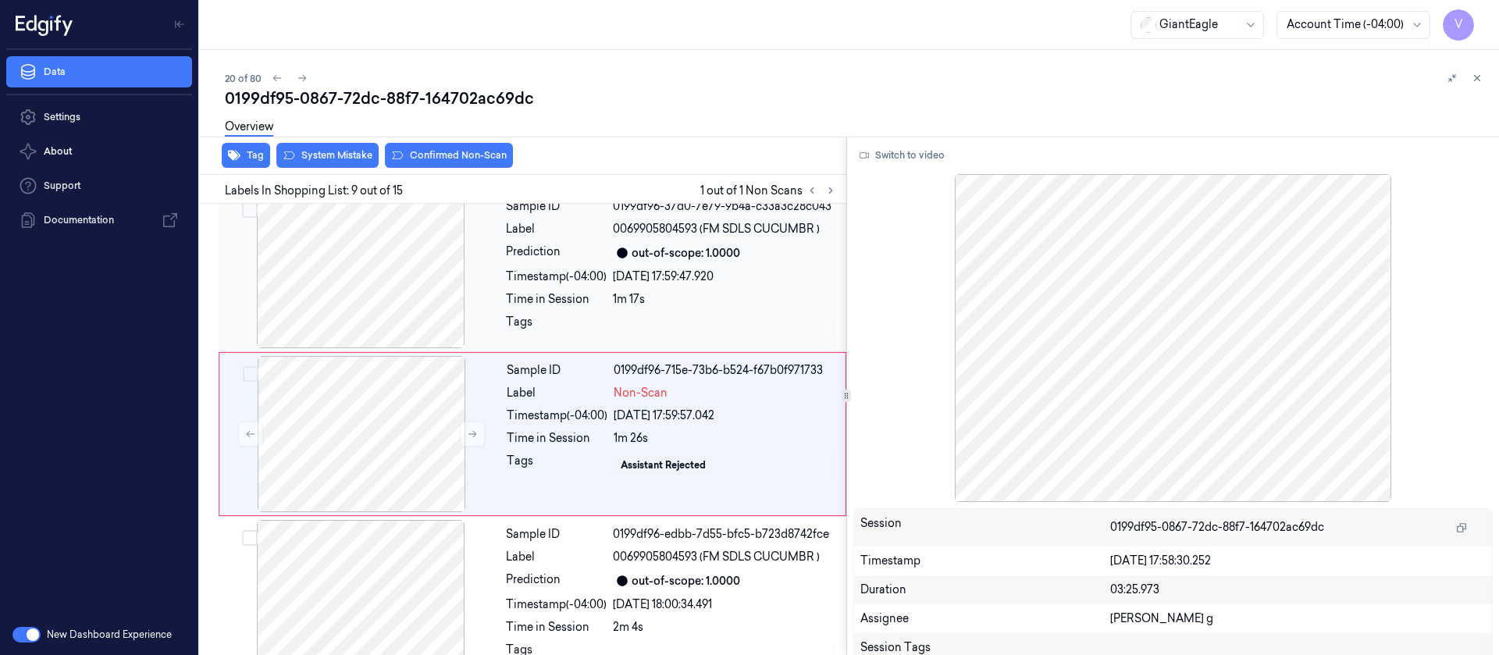
scroll to position [1181, 0]
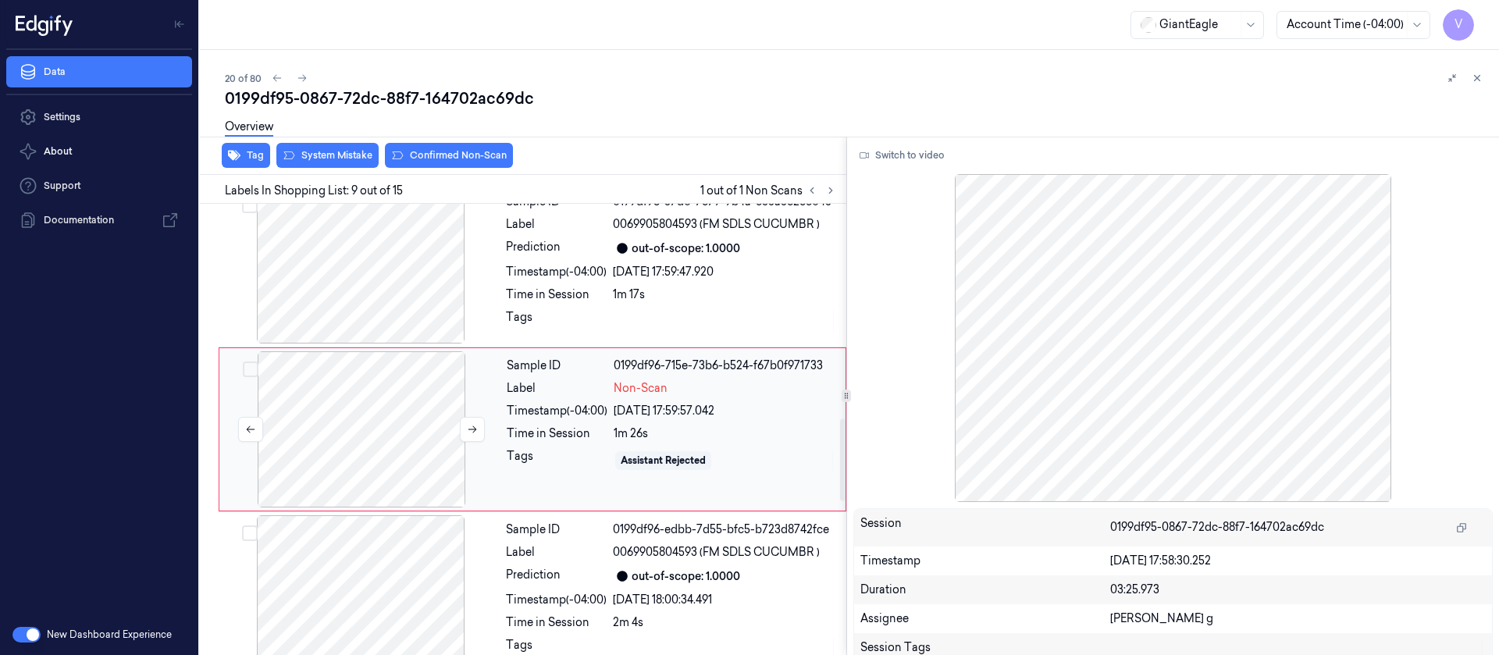
click at [358, 421] on div at bounding box center [362, 429] width 278 height 156
click at [359, 282] on div at bounding box center [361, 265] width 278 height 156
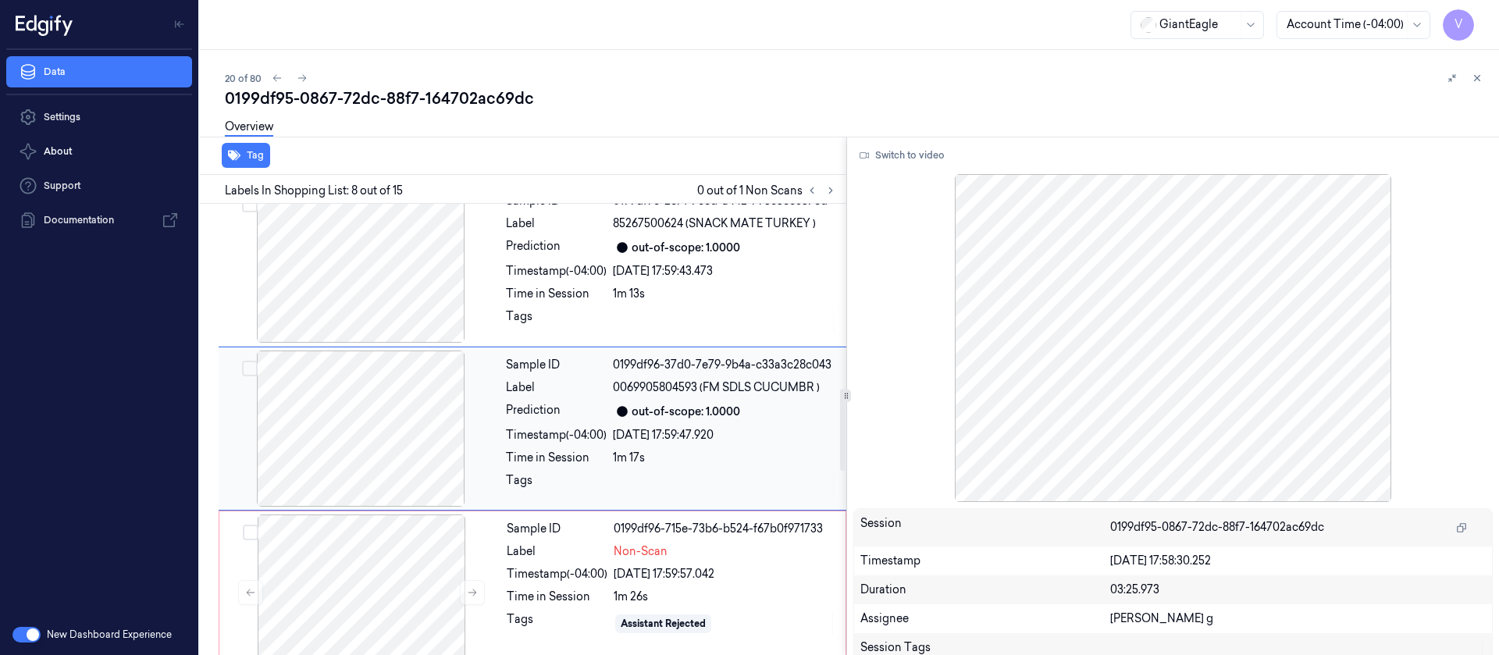
scroll to position [1017, 0]
click at [568, 591] on div "Time in Session" at bounding box center [557, 598] width 101 height 16
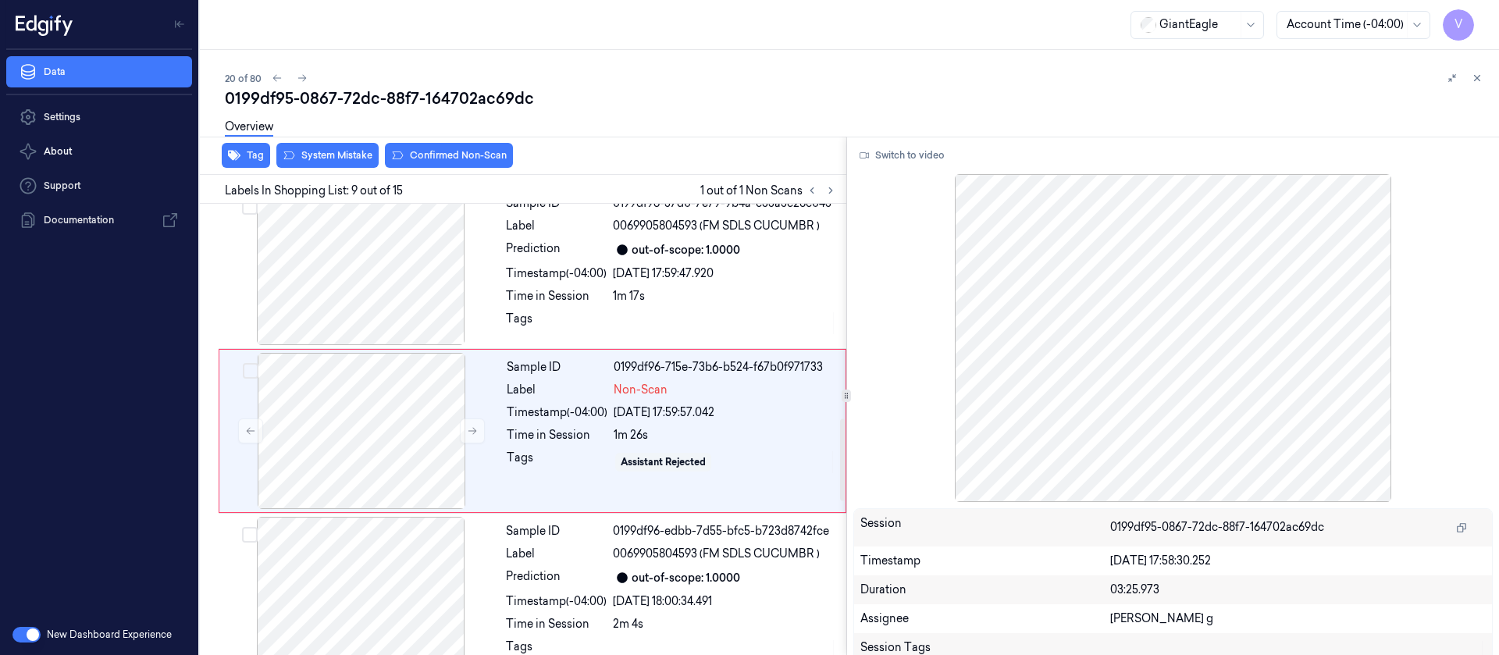
scroll to position [1181, 0]
click at [911, 148] on button "Switch to video" at bounding box center [903, 155] width 98 height 25
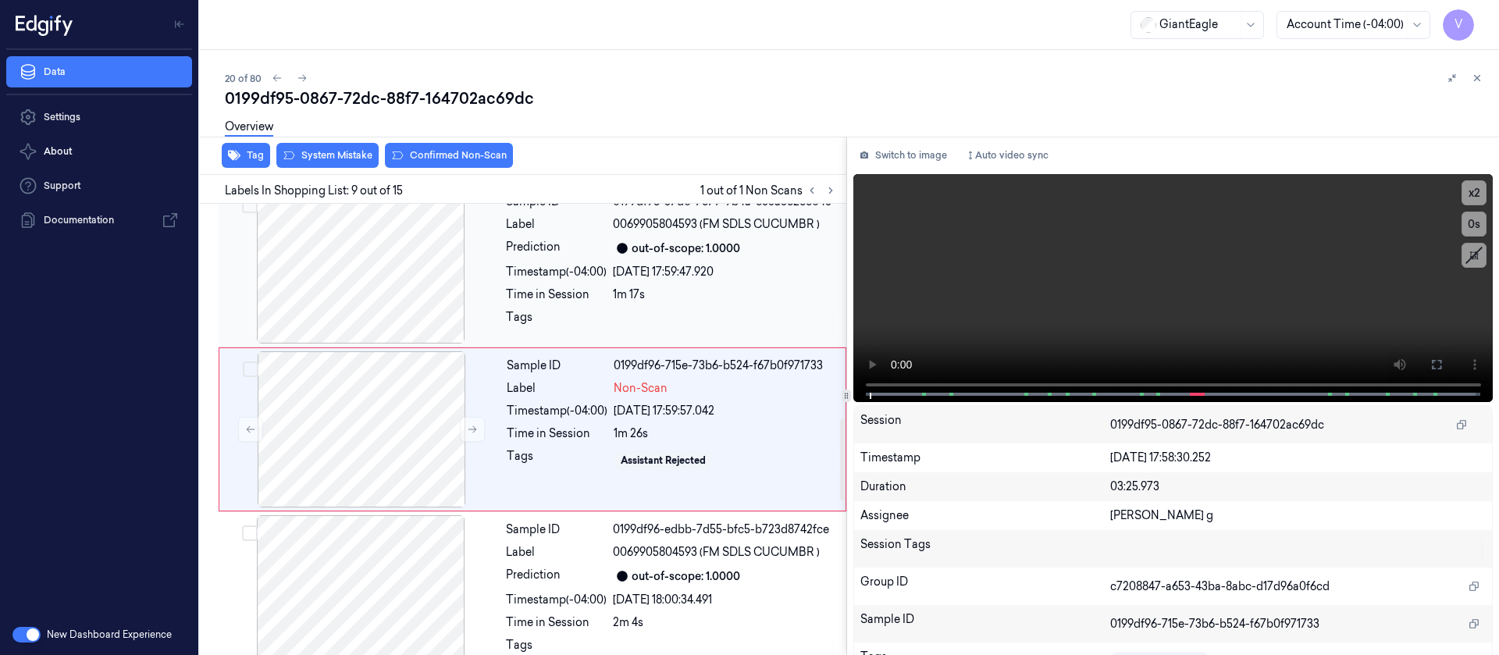
click at [469, 323] on div at bounding box center [361, 265] width 278 height 156
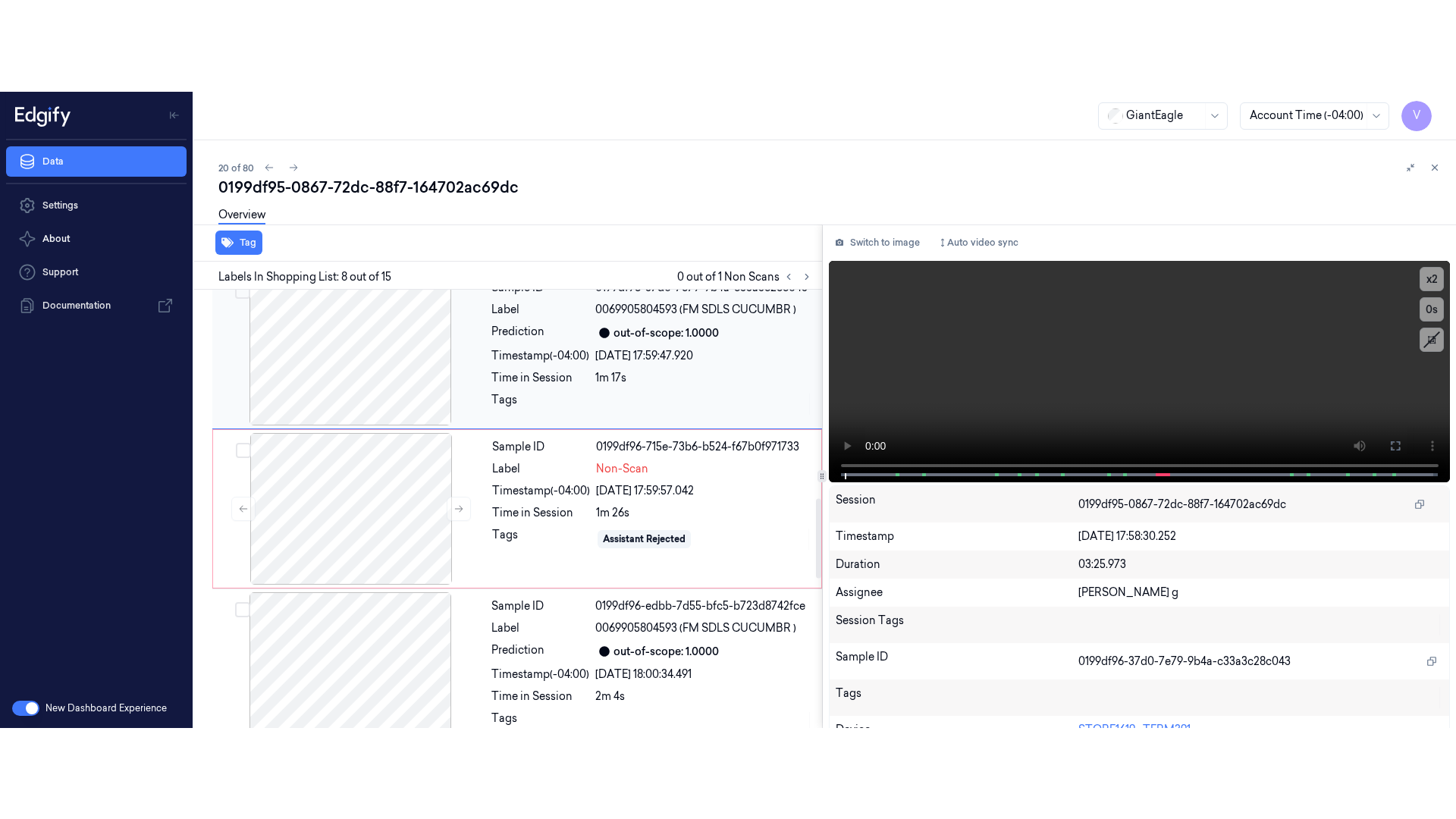
scroll to position [988, 0]
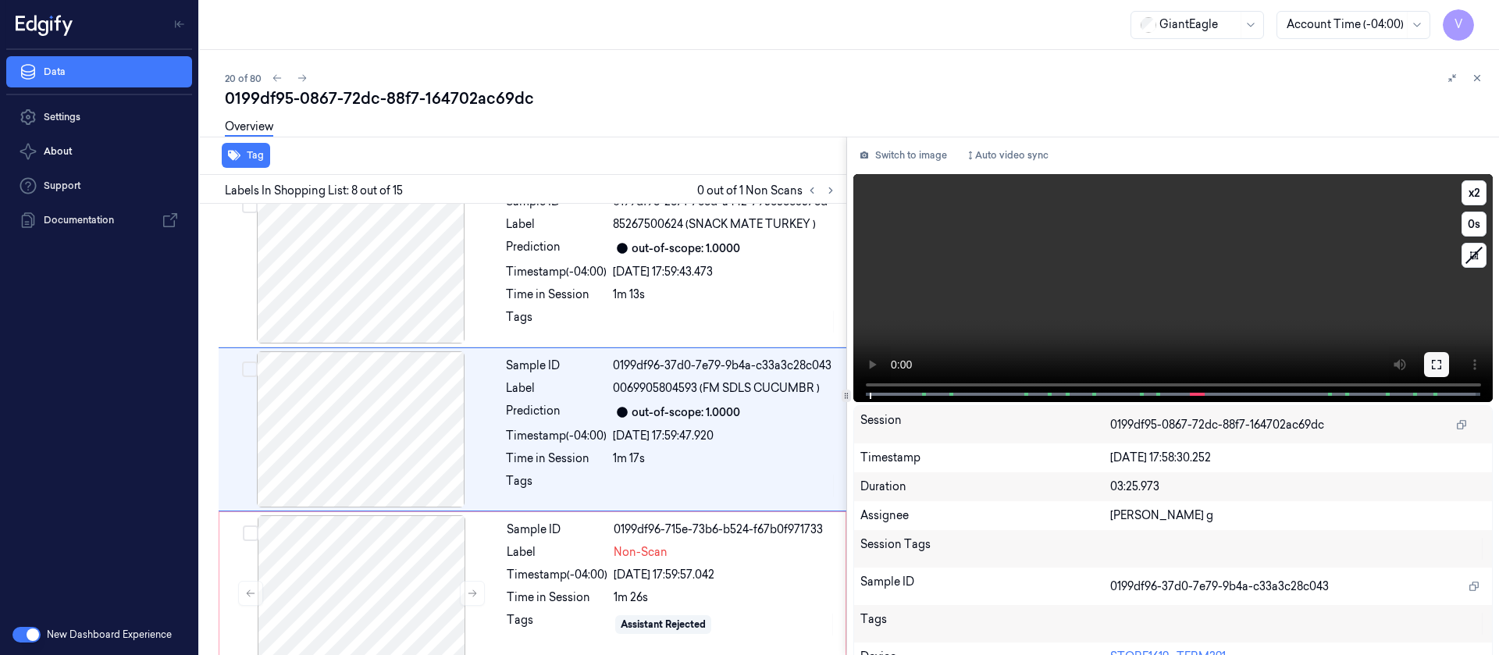
click at [1431, 373] on button at bounding box center [1436, 364] width 25 height 25
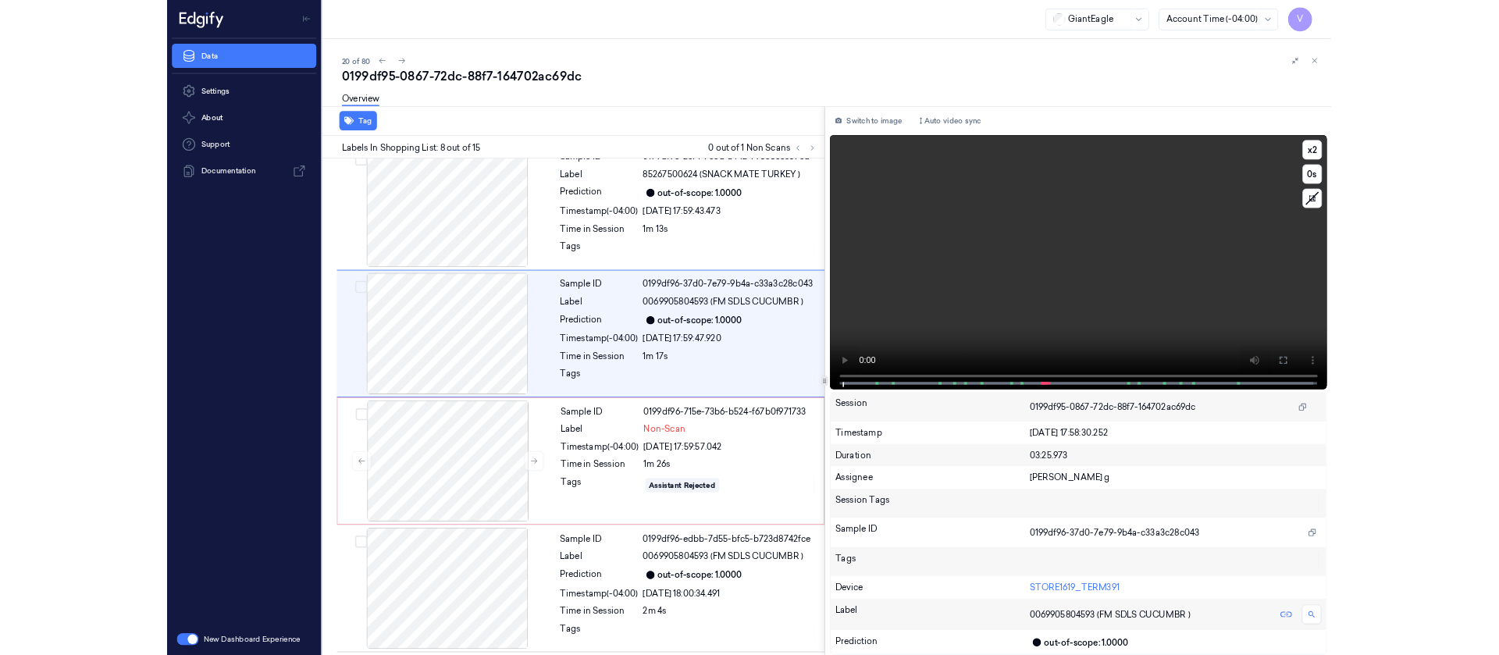
scroll to position [923, 0]
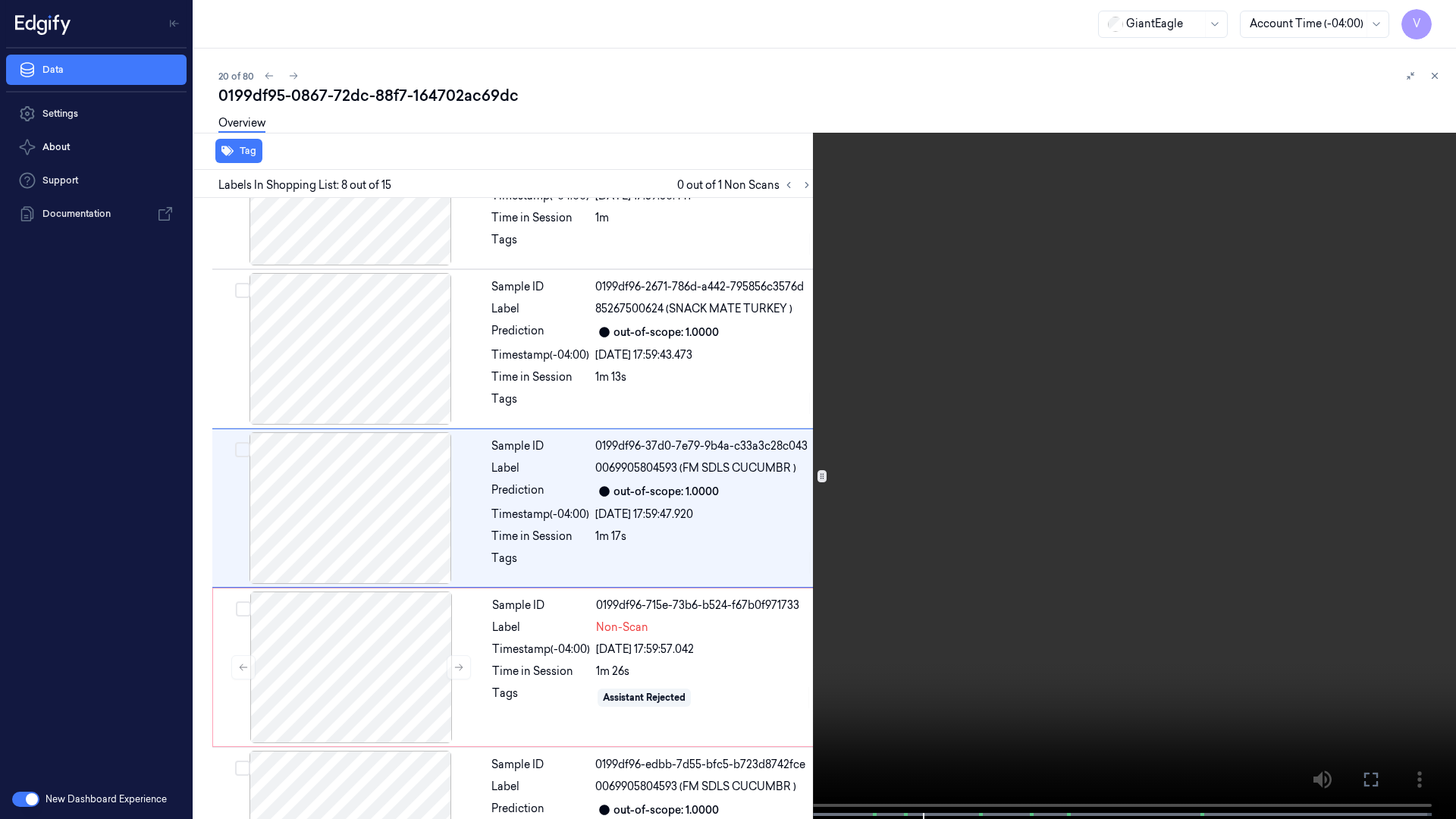
click at [0, 0] on button at bounding box center [0, 0] width 0 height 0
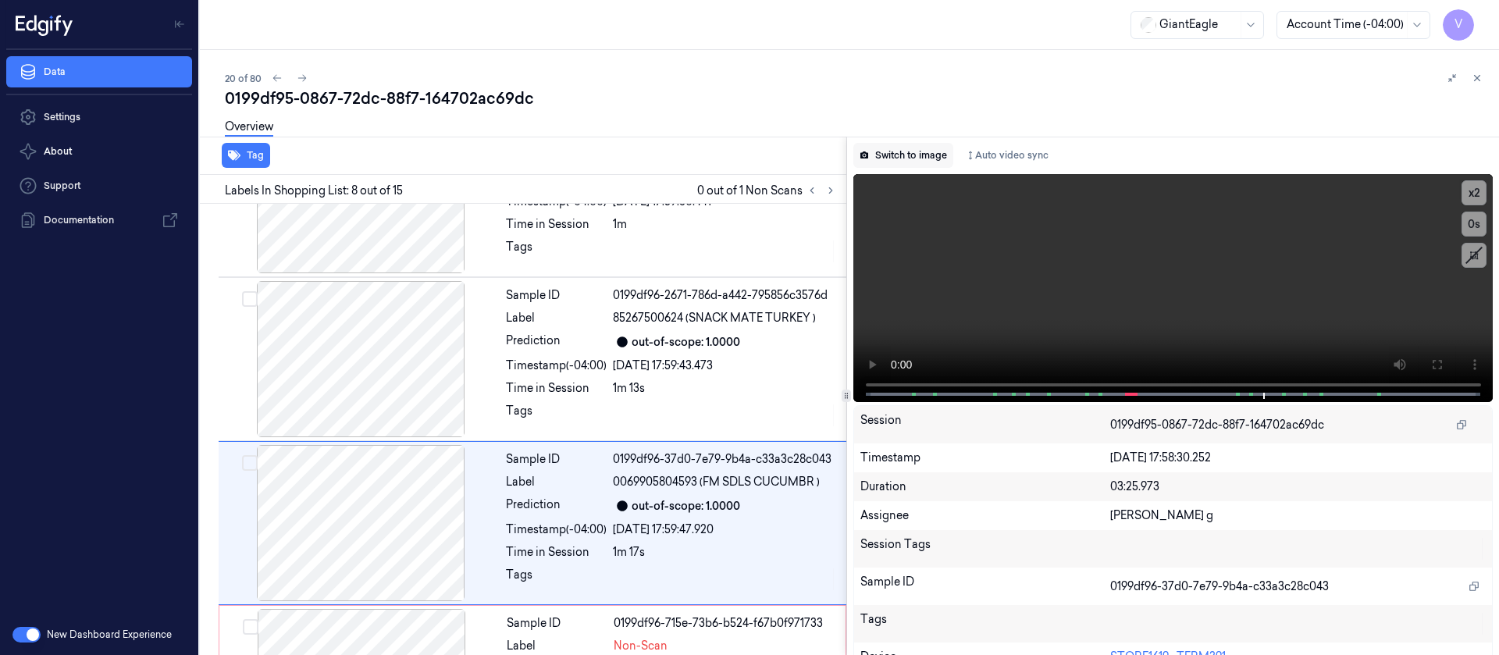
click at [907, 155] on button "Switch to image" at bounding box center [904, 155] width 100 height 25
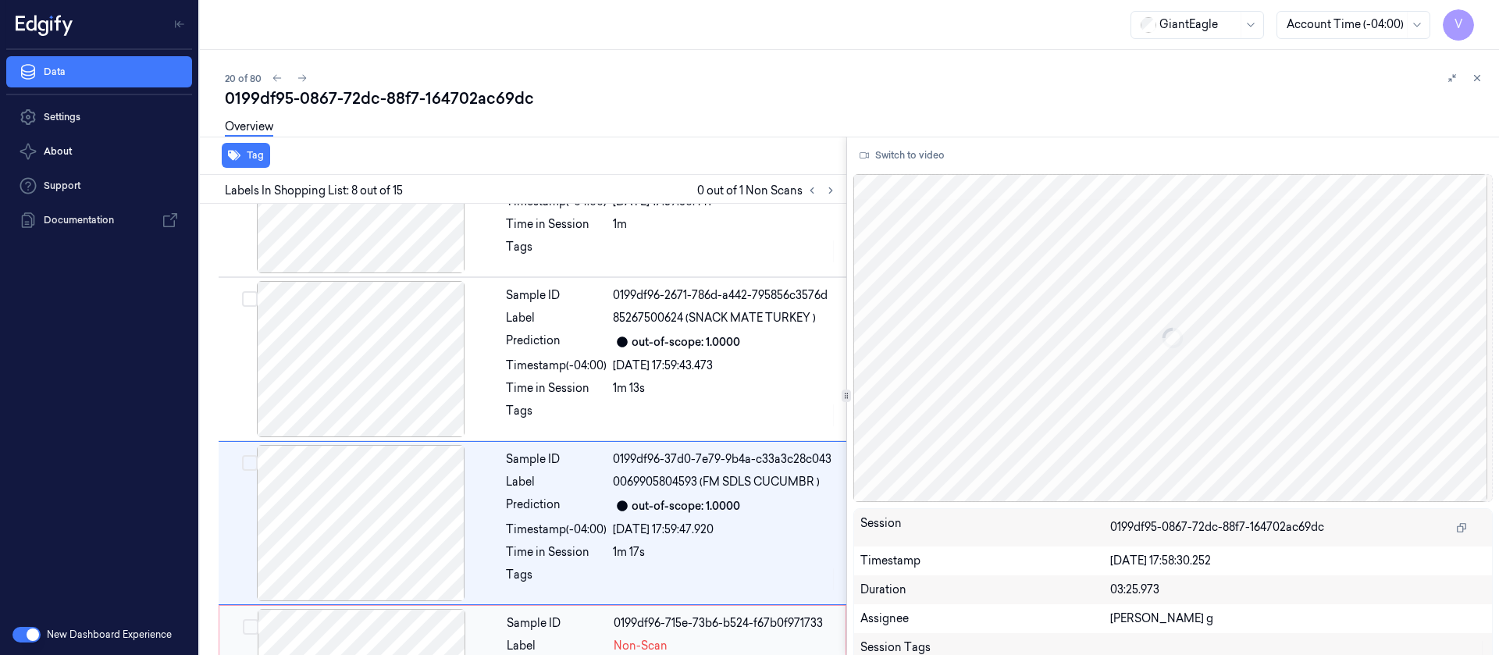
scroll to position [1017, 0]
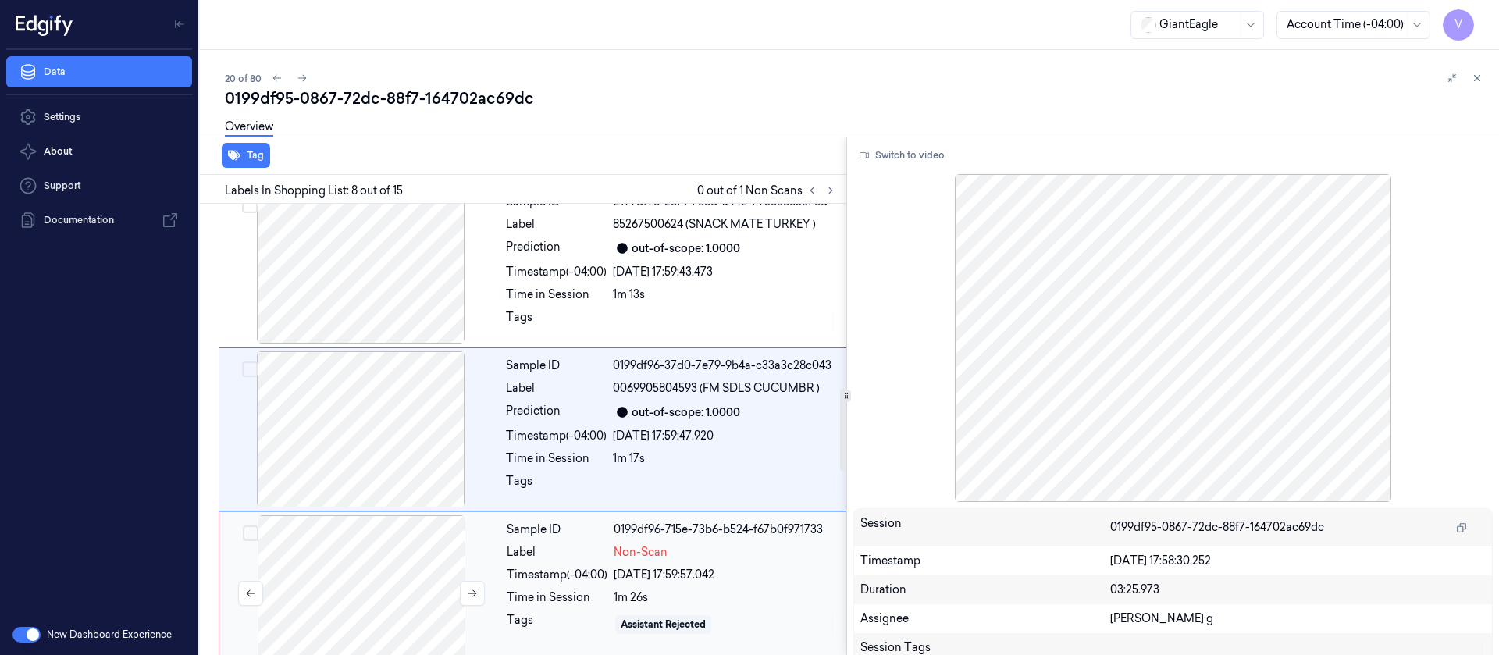
click at [364, 594] on div at bounding box center [362, 593] width 278 height 156
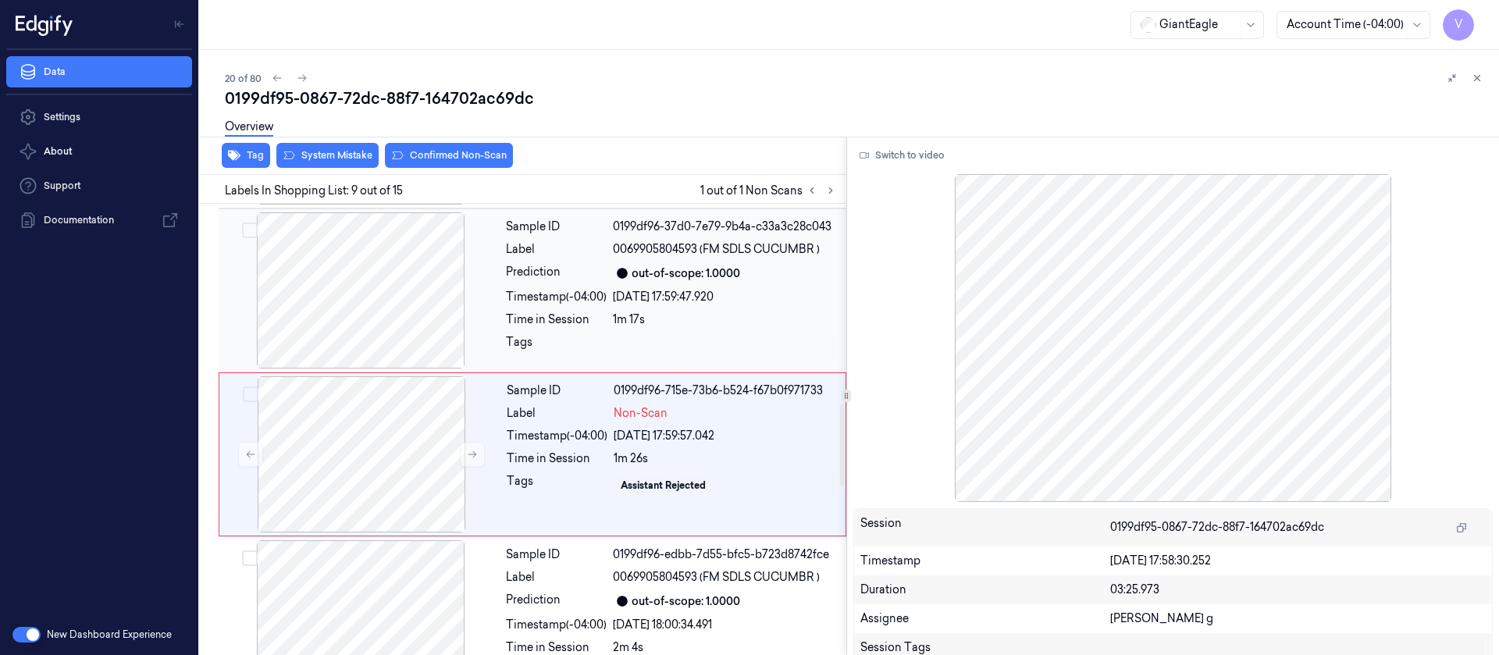
scroll to position [1181, 0]
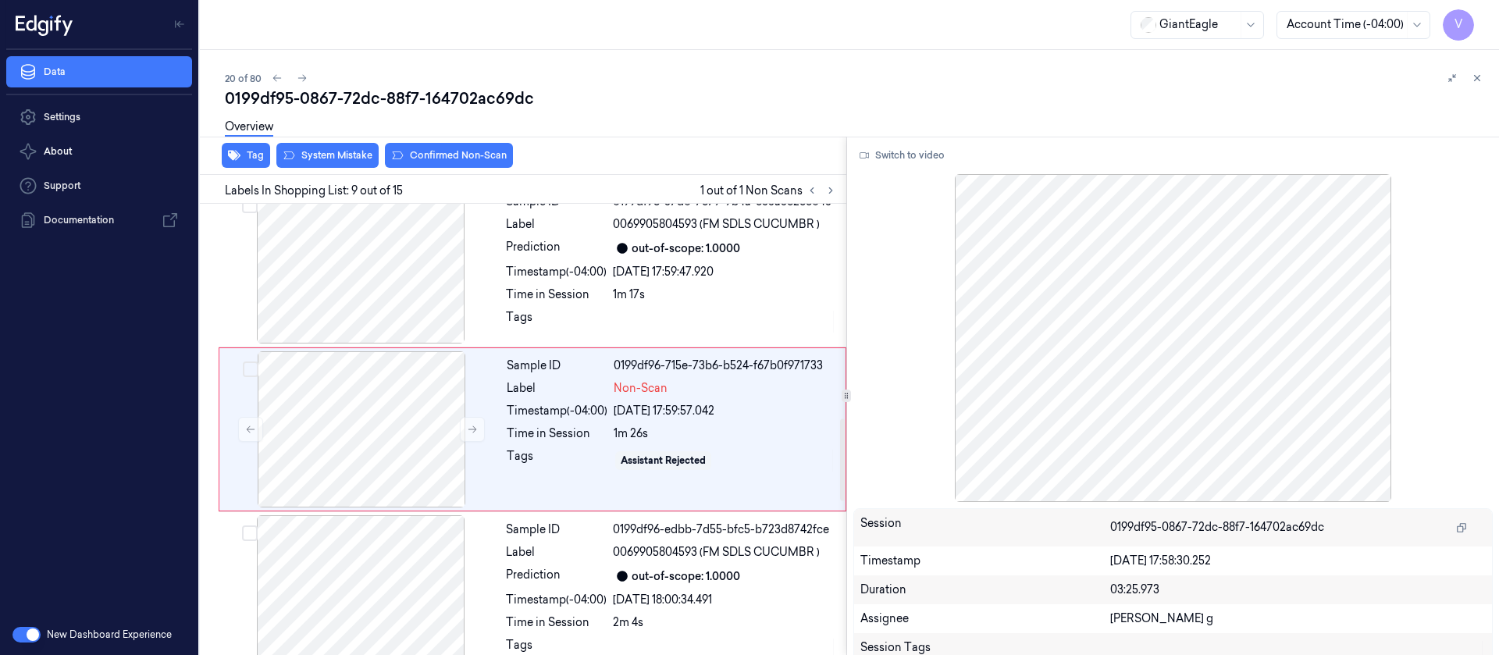
click at [434, 170] on div "Tag System Mistake Confirmed Non-Scan" at bounding box center [520, 156] width 653 height 38
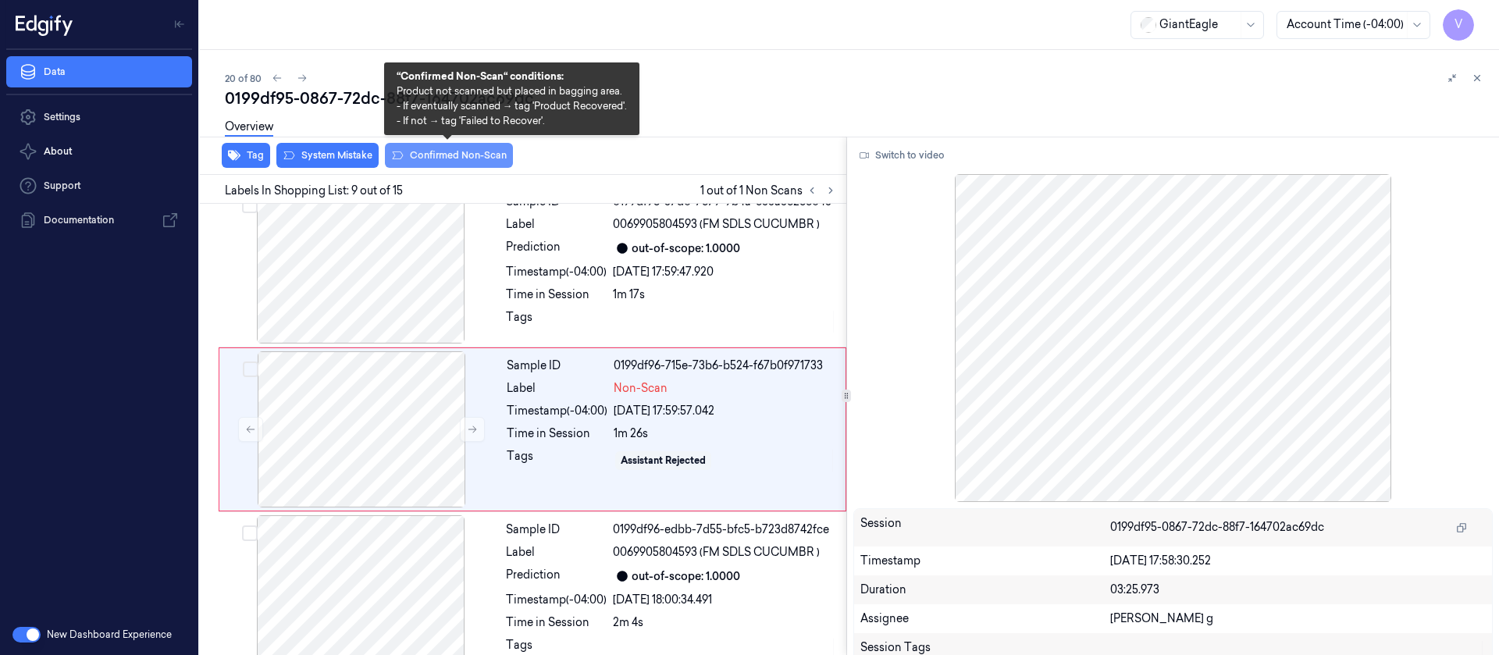
click at [451, 154] on button "Confirmed Non-Scan" at bounding box center [449, 155] width 128 height 25
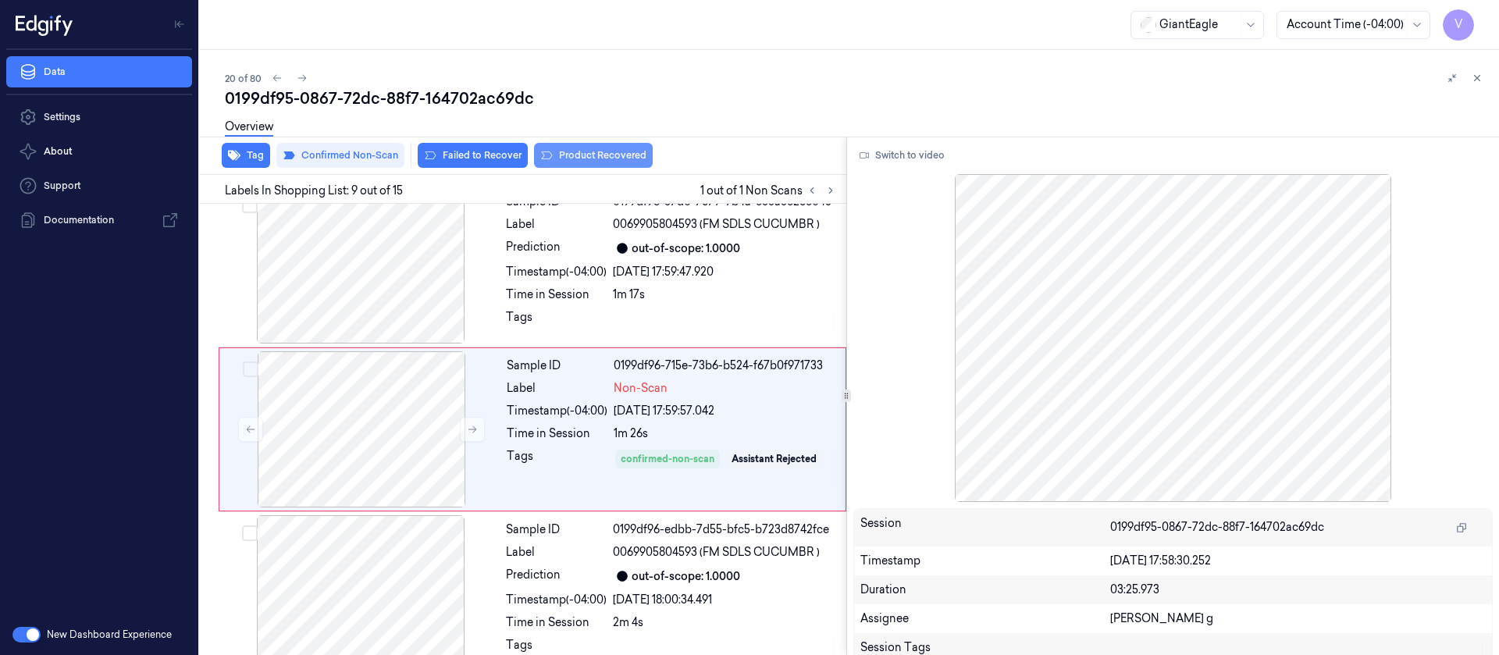
click at [611, 159] on button "Product Recovered" at bounding box center [593, 155] width 119 height 25
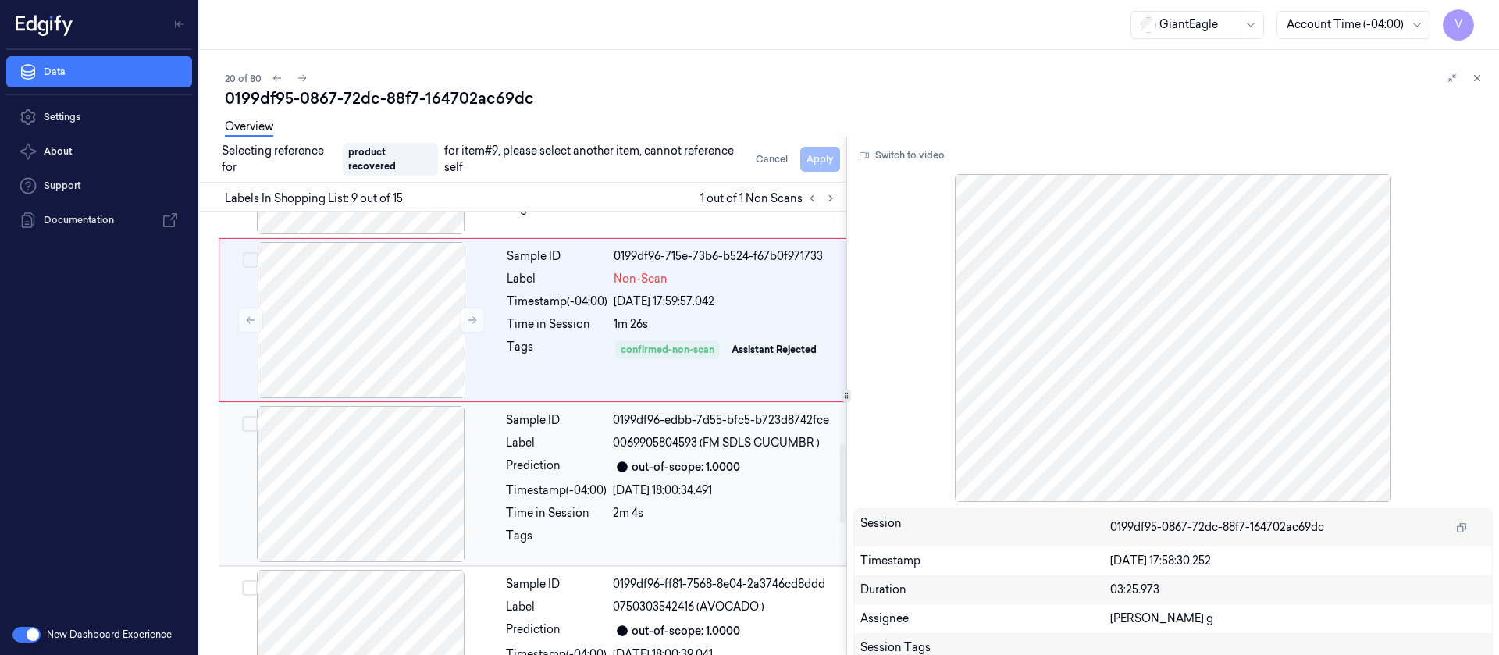
click at [394, 491] on div at bounding box center [361, 484] width 278 height 156
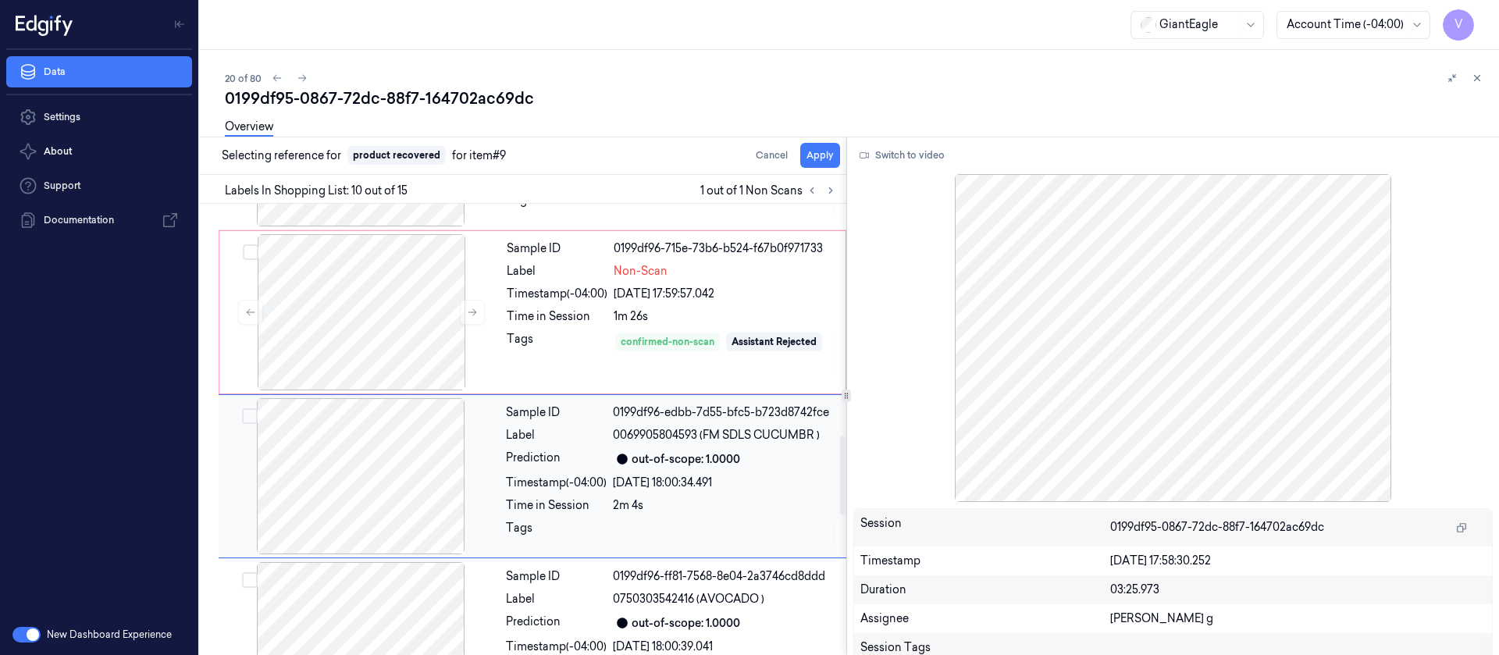
scroll to position [1345, 0]
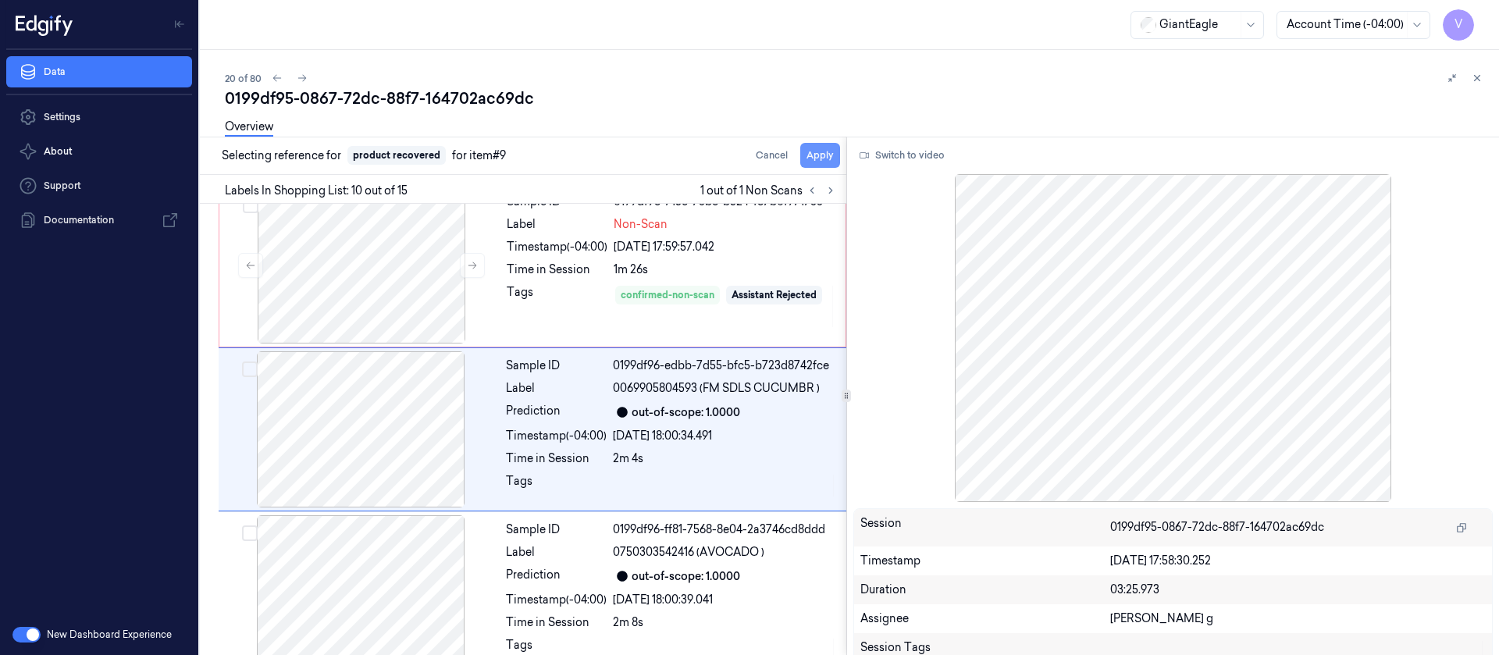
click at [815, 159] on button "Apply" at bounding box center [820, 155] width 40 height 25
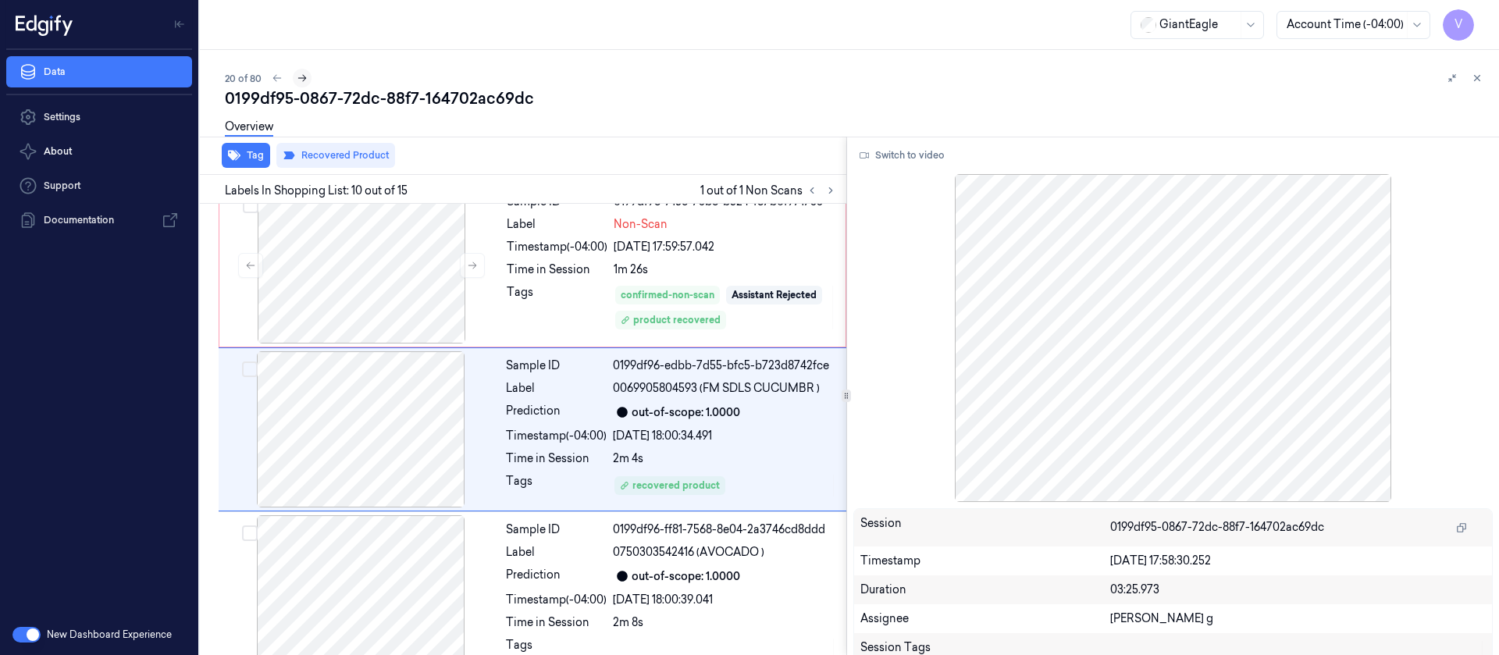
click at [304, 79] on icon at bounding box center [302, 78] width 11 height 11
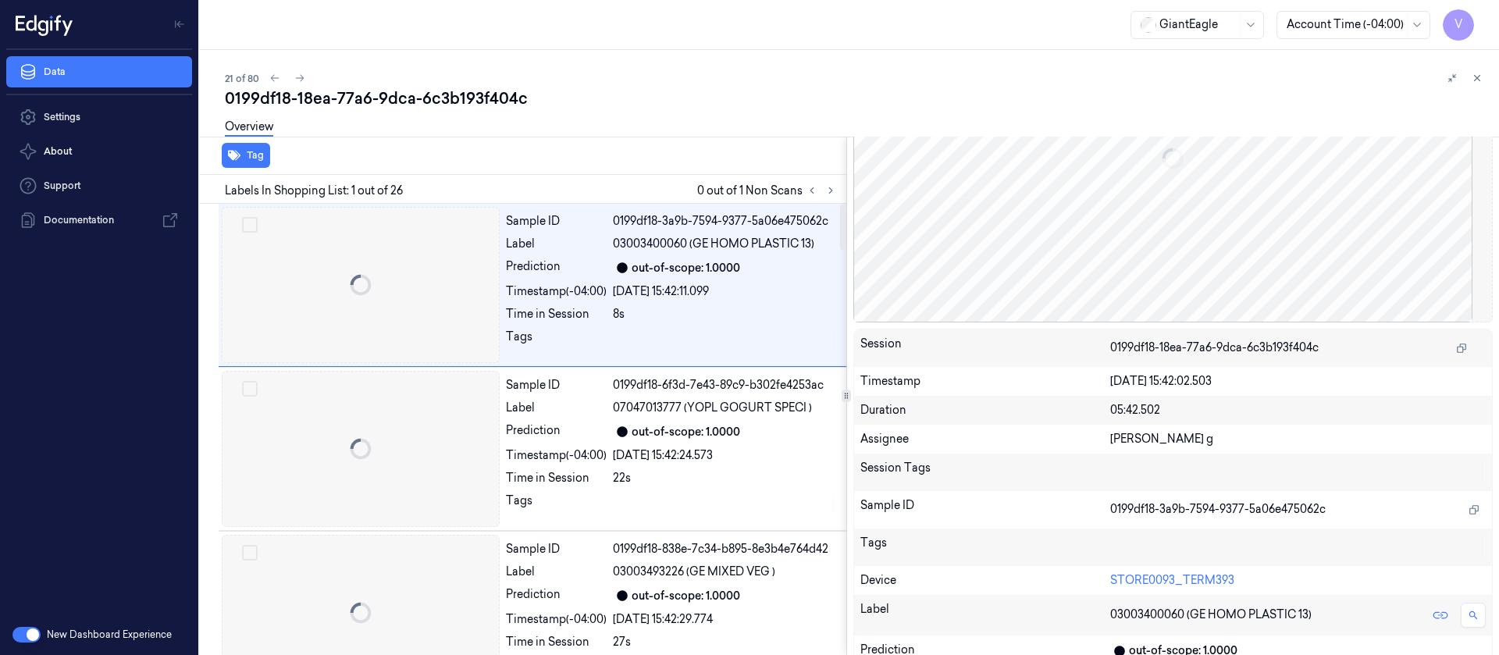
scroll to position [192, 0]
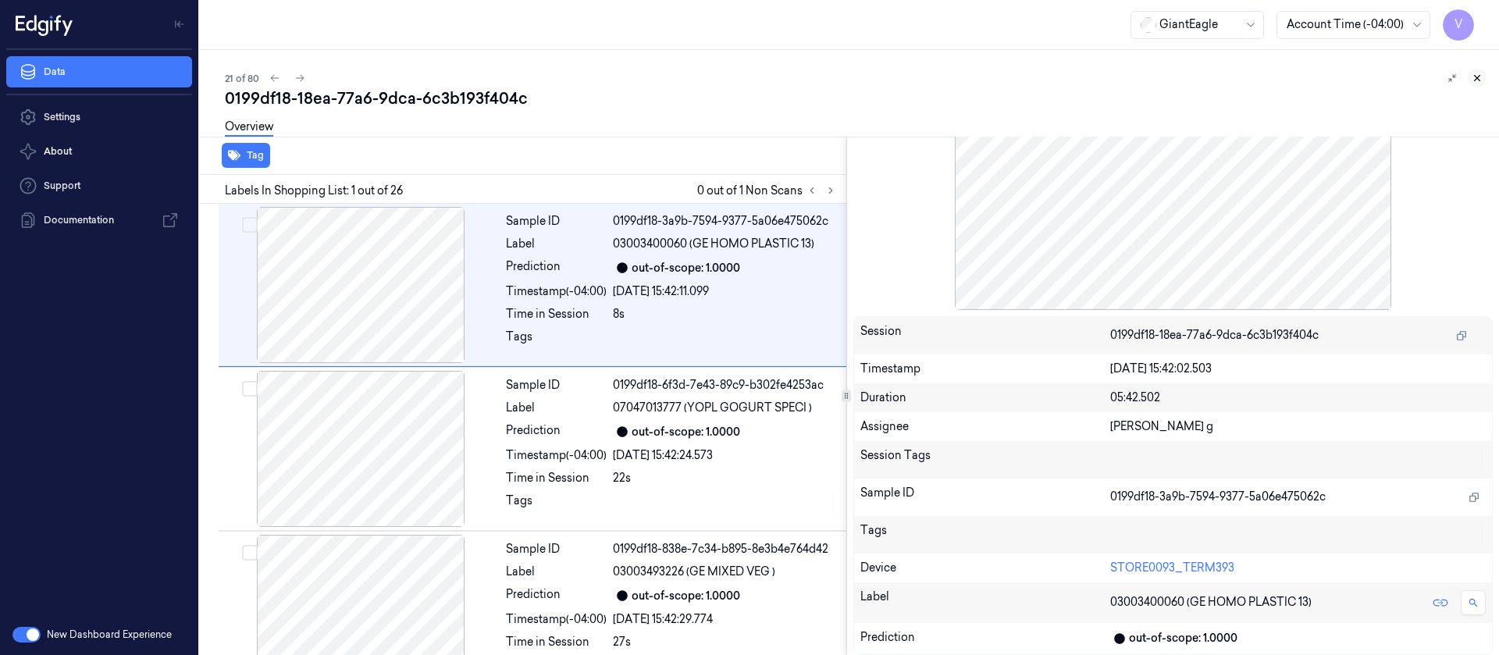
click at [1480, 78] on icon at bounding box center [1477, 78] width 11 height 11
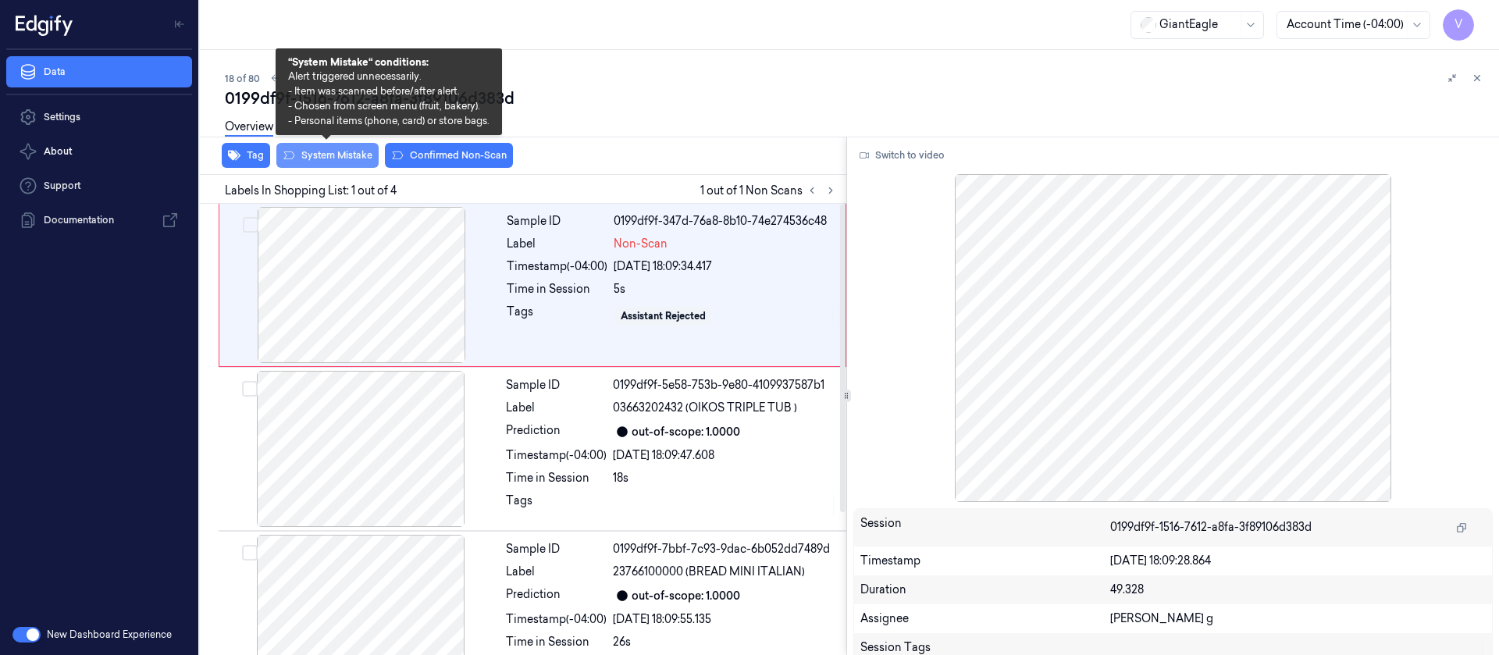
click at [343, 162] on button "System Mistake" at bounding box center [327, 155] width 102 height 25
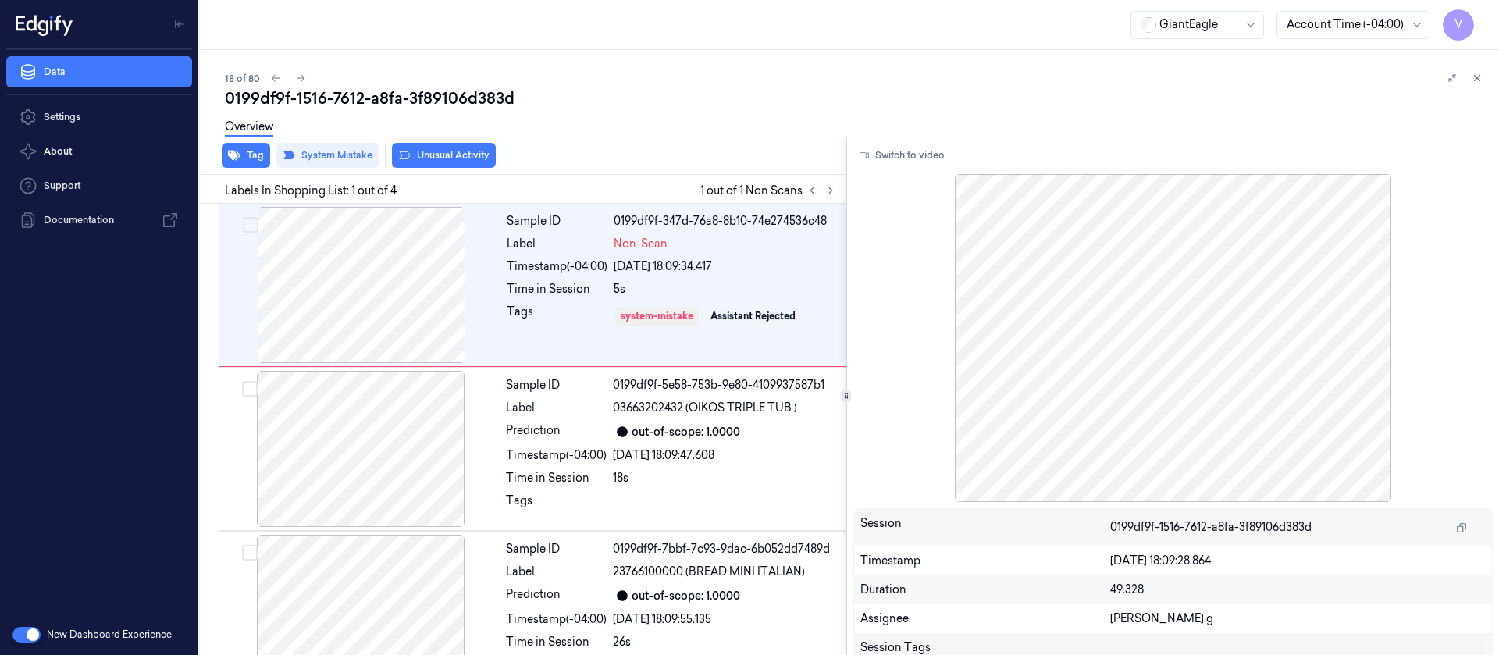
click at [618, 140] on div "Overview" at bounding box center [856, 129] width 1262 height 40
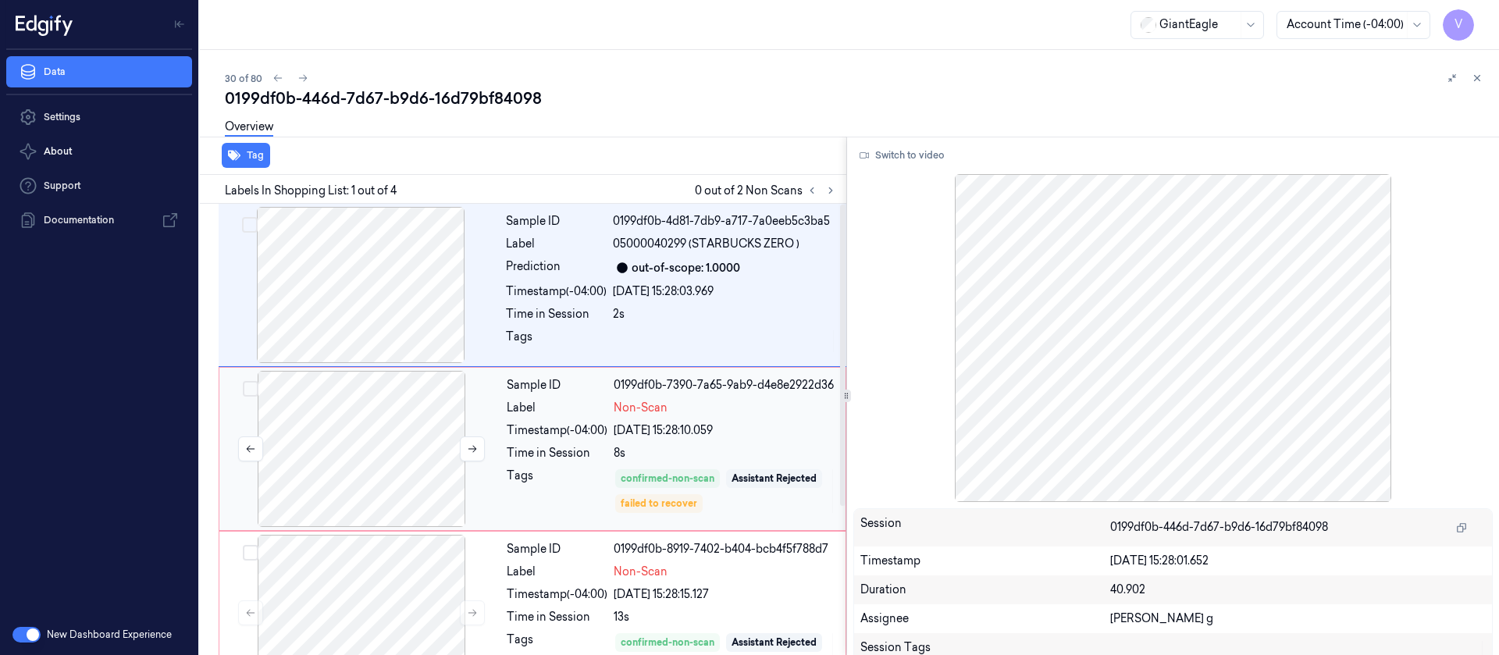
click at [350, 438] on div at bounding box center [362, 449] width 278 height 156
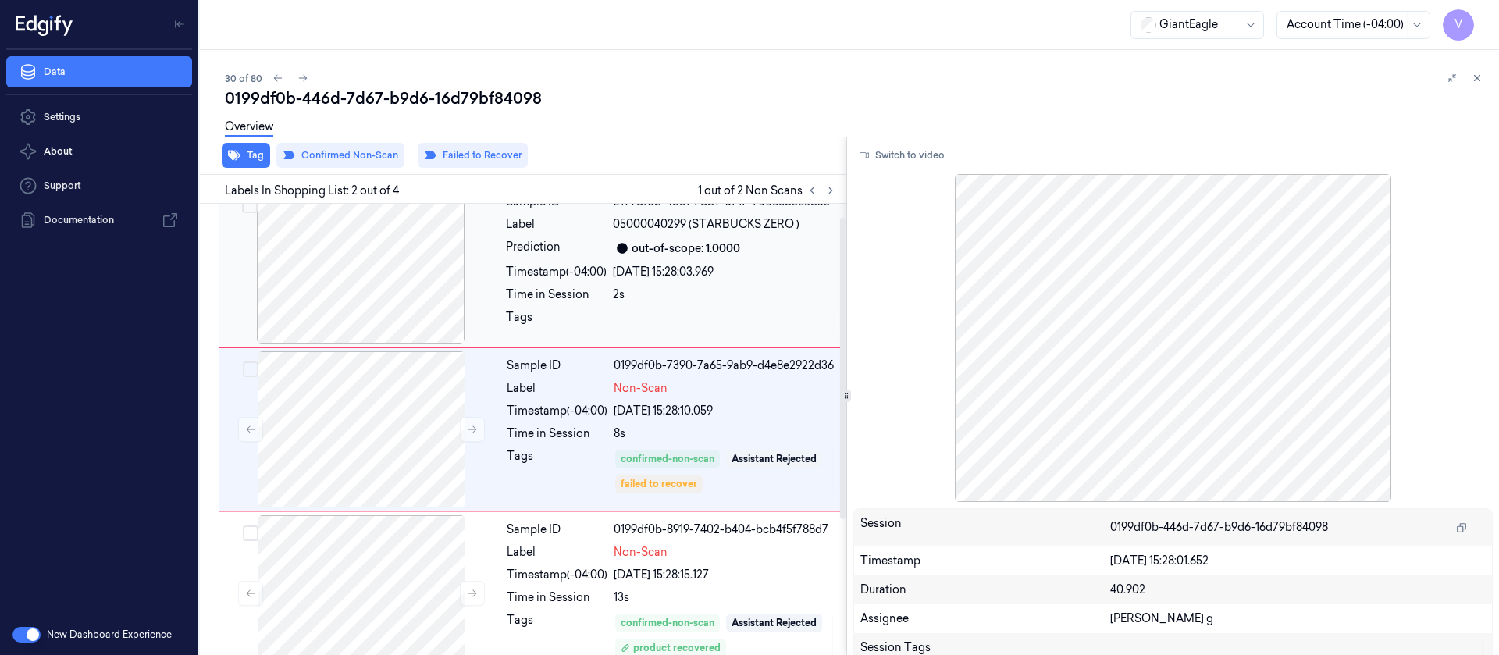
click at [386, 298] on div at bounding box center [361, 265] width 278 height 156
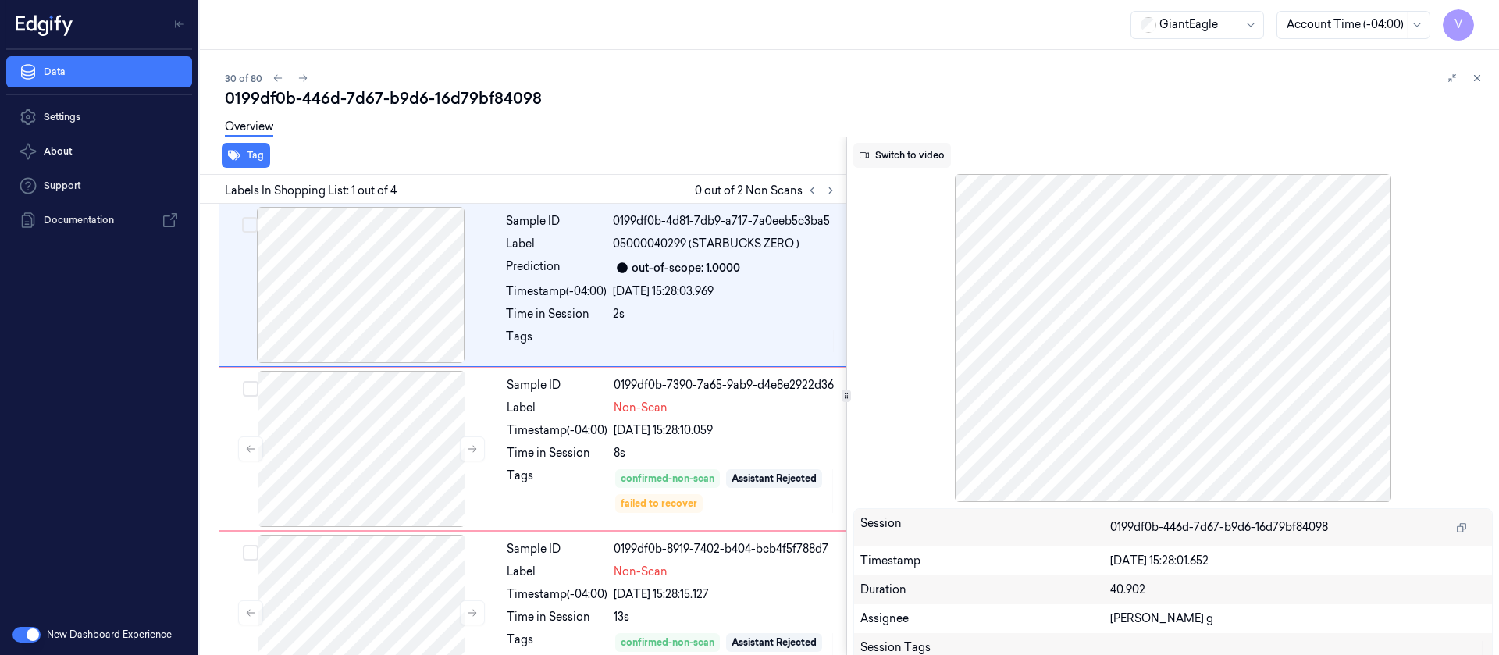
click at [907, 159] on button "Switch to video" at bounding box center [903, 155] width 98 height 25
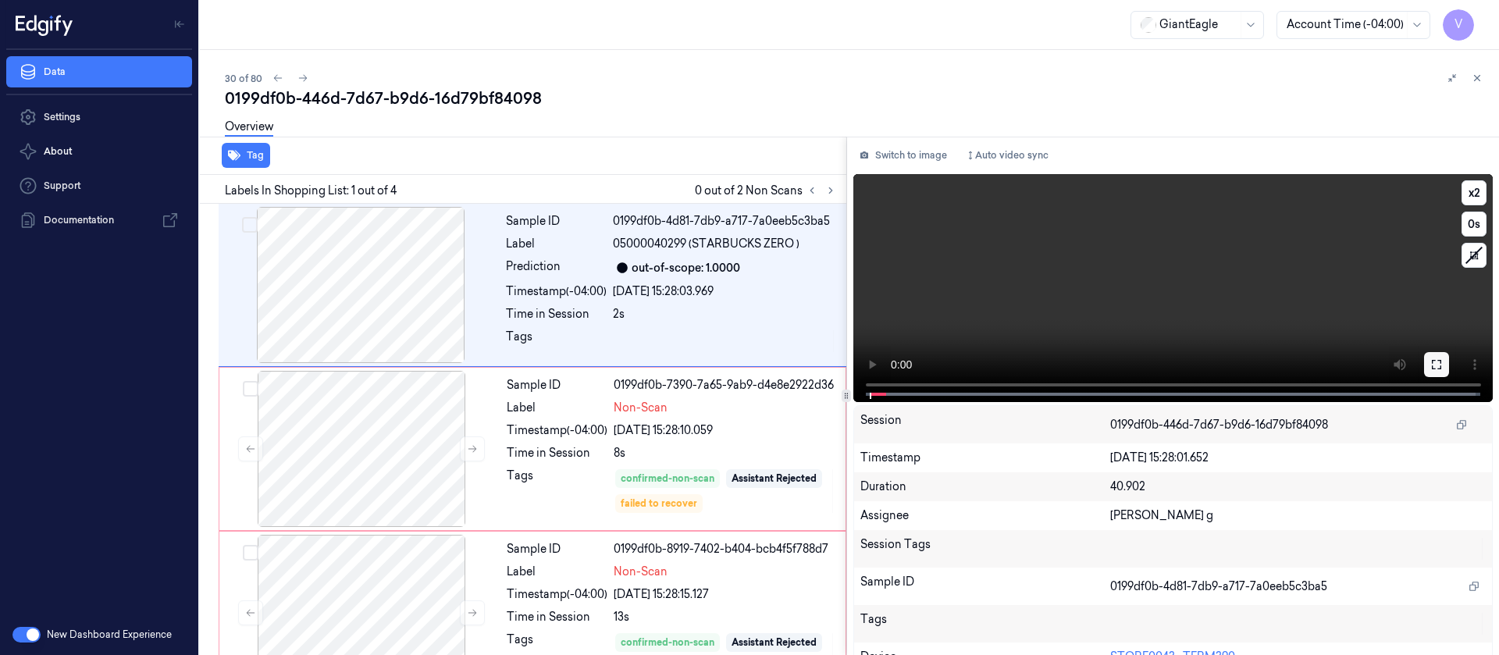
click at [1431, 365] on icon at bounding box center [1437, 364] width 12 height 12
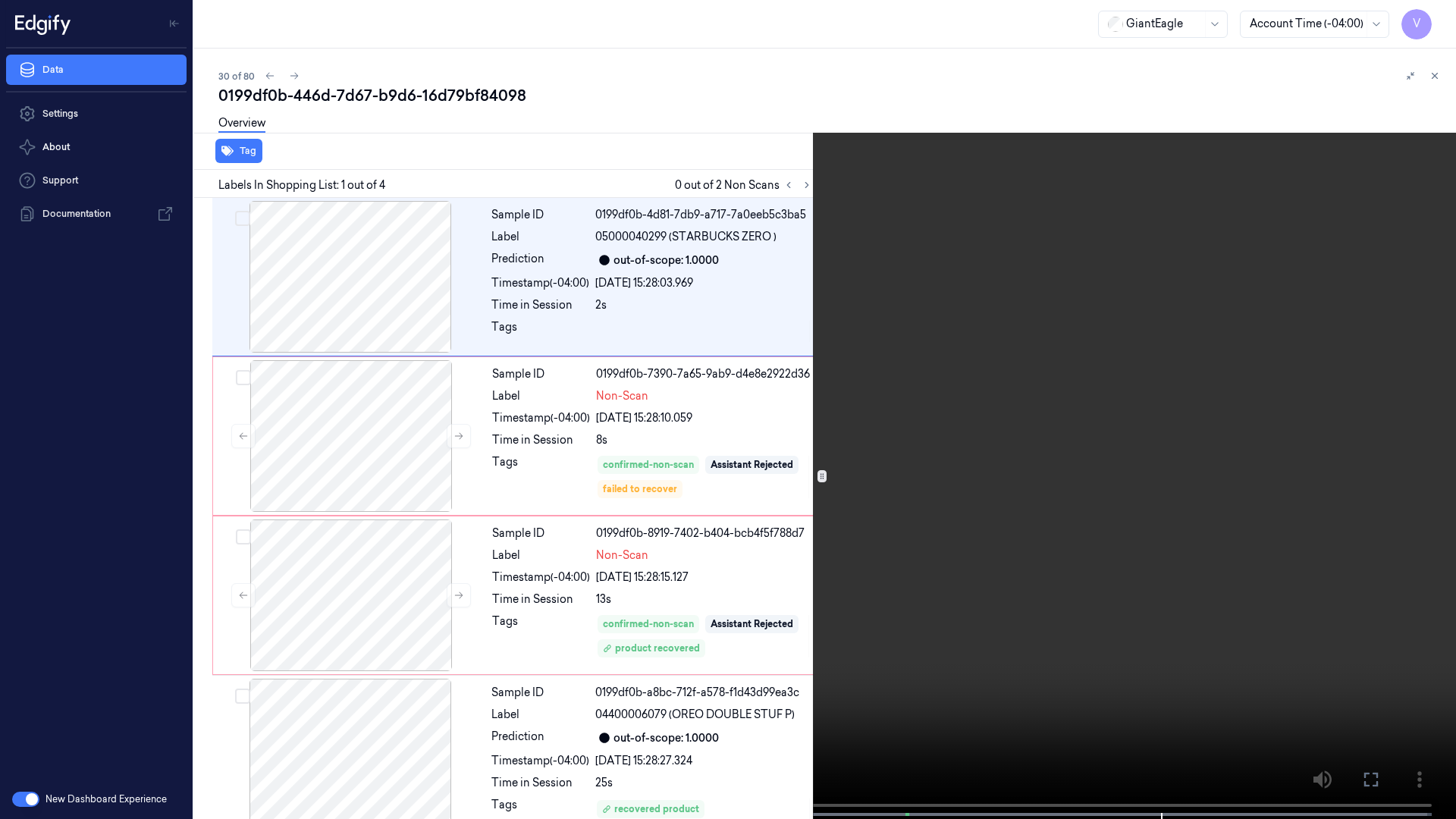
click at [0, 0] on icon at bounding box center [0, 0] width 0 height 0
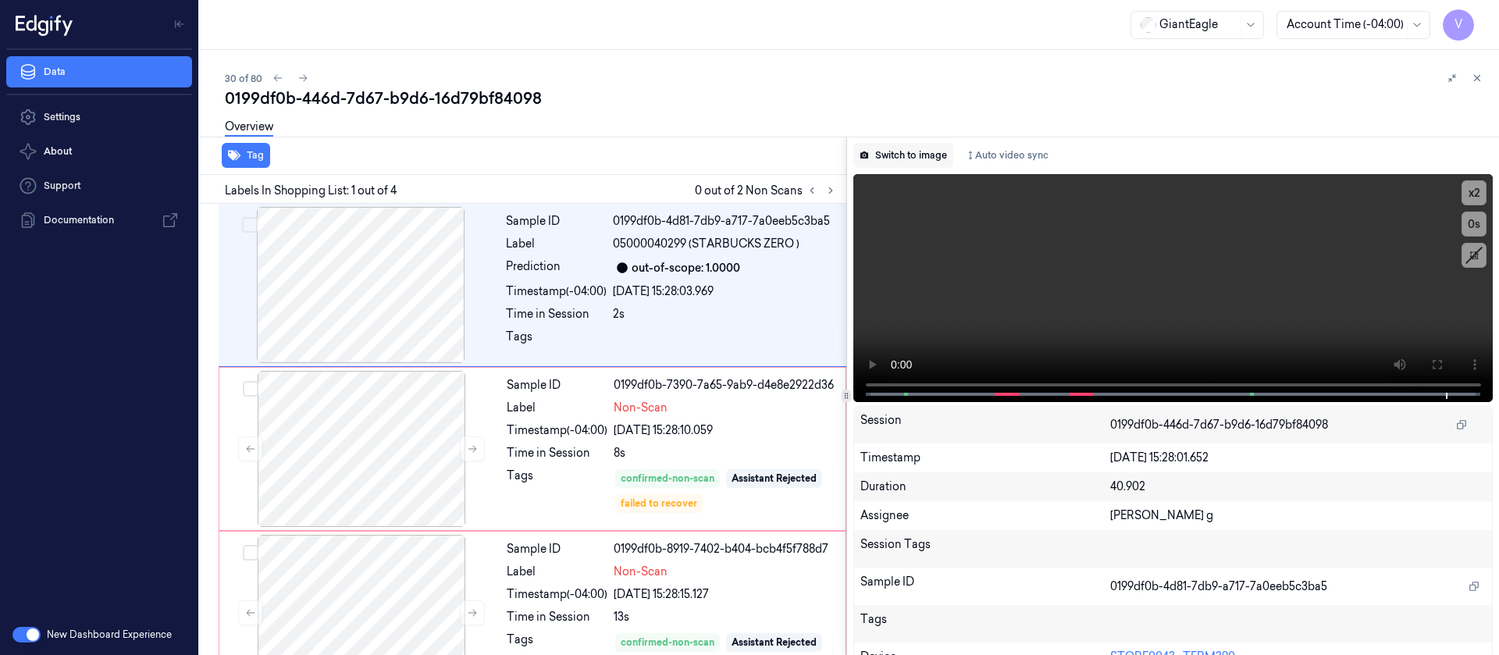
click at [897, 155] on button "Switch to image" at bounding box center [904, 155] width 100 height 25
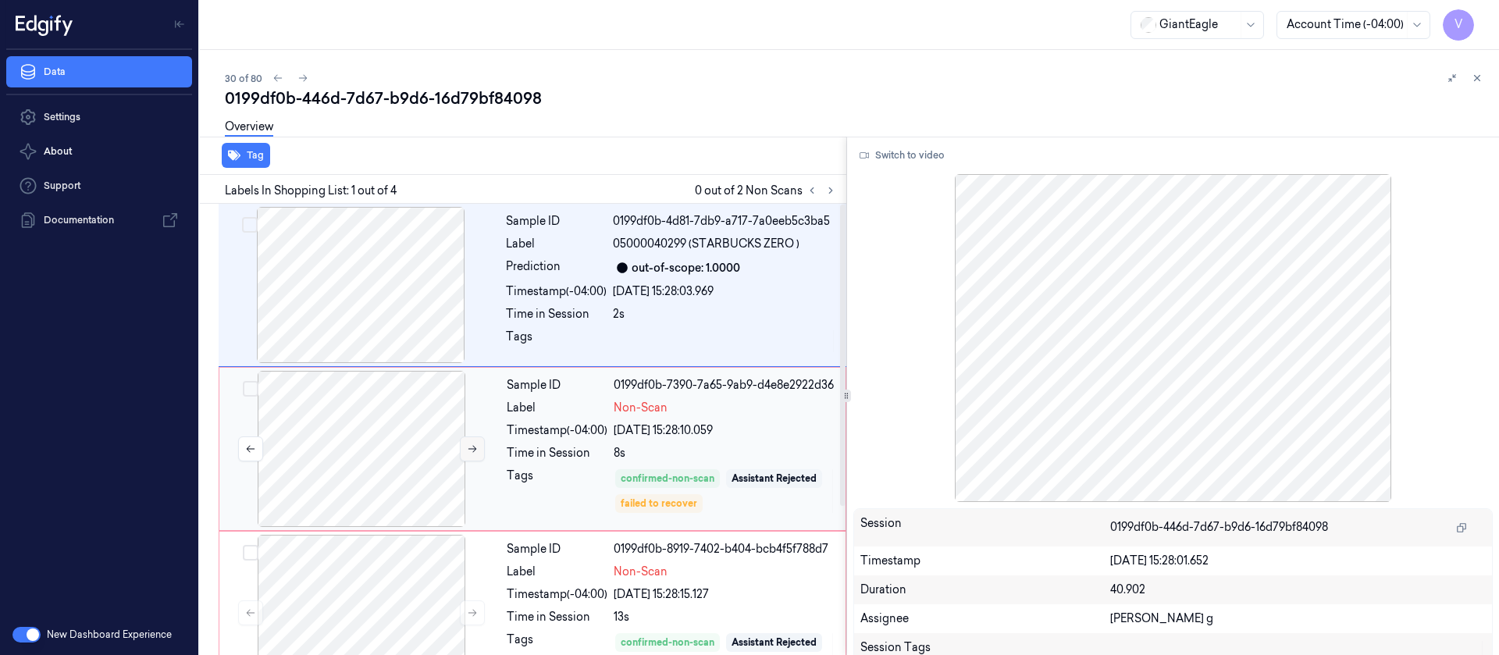
click at [465, 444] on button at bounding box center [472, 449] width 25 height 25
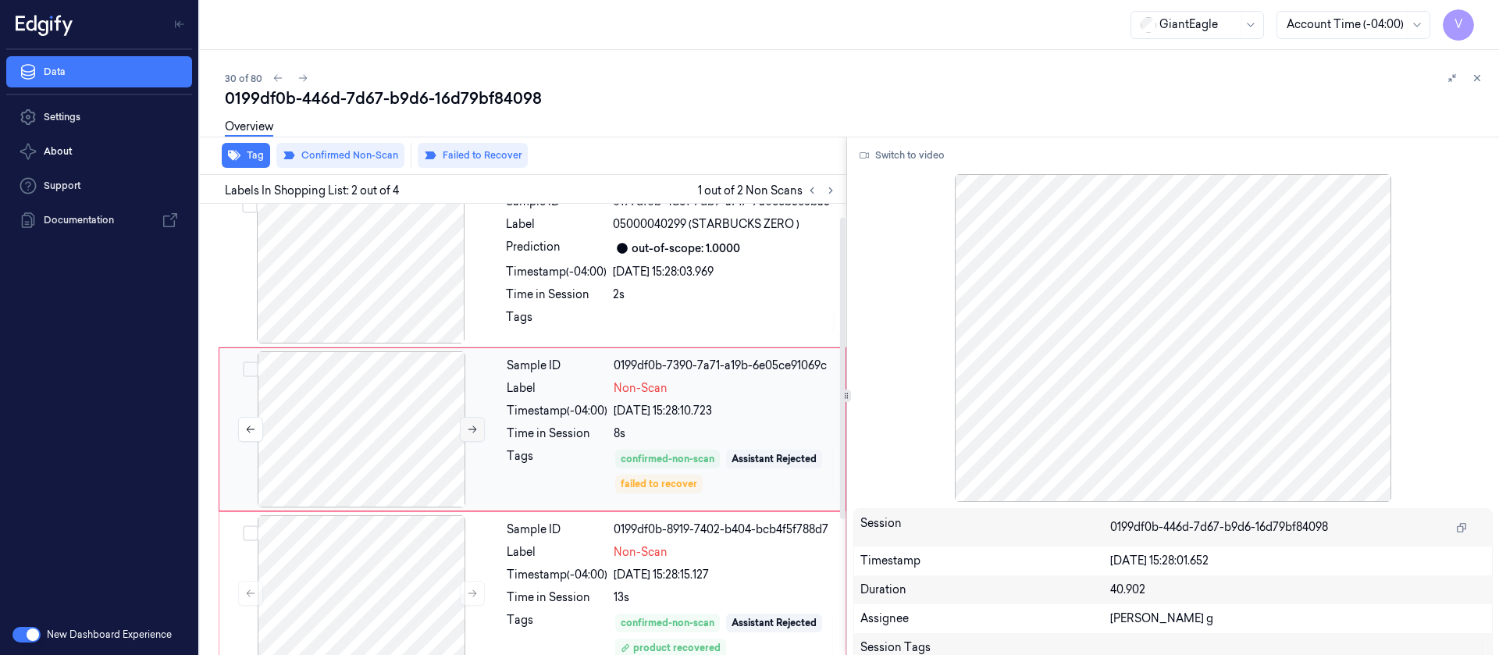
click at [465, 444] on div at bounding box center [362, 429] width 278 height 156
click at [480, 429] on button at bounding box center [472, 429] width 25 height 25
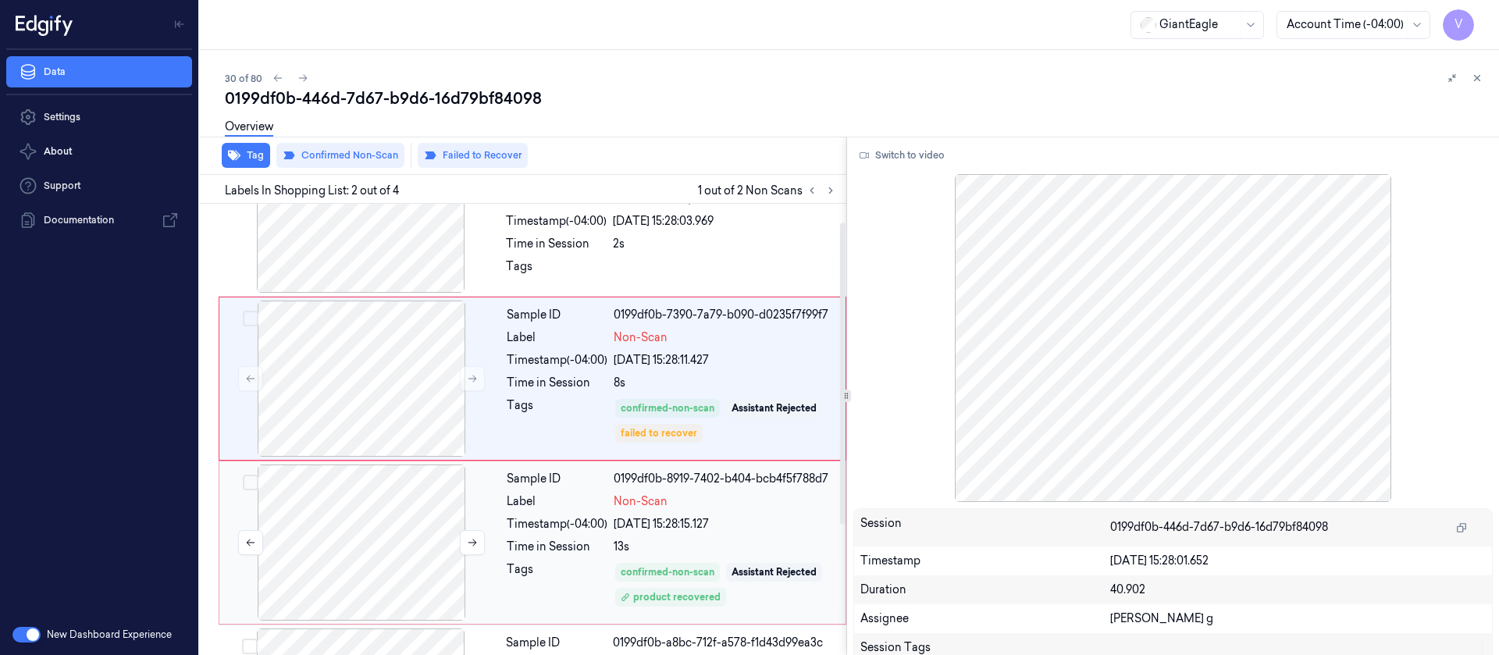
scroll to position [137, 0]
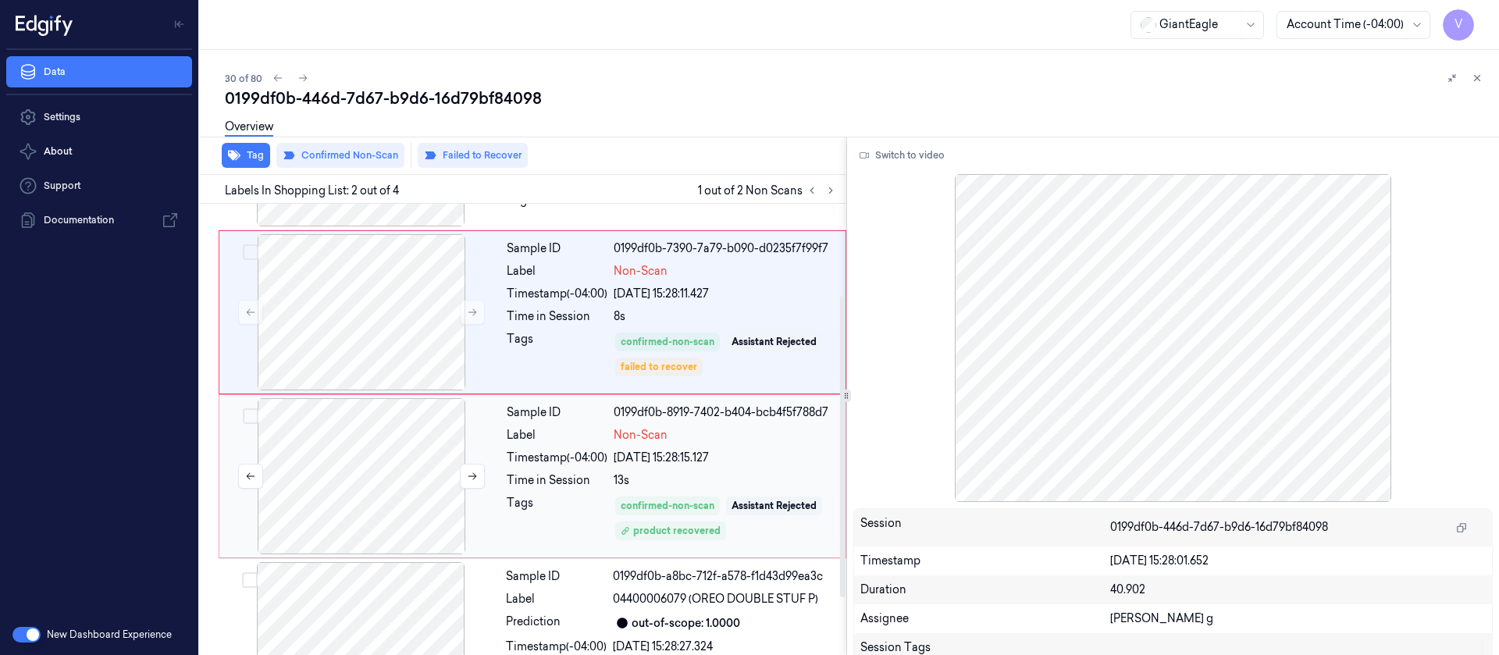
click at [398, 472] on div at bounding box center [362, 476] width 278 height 156
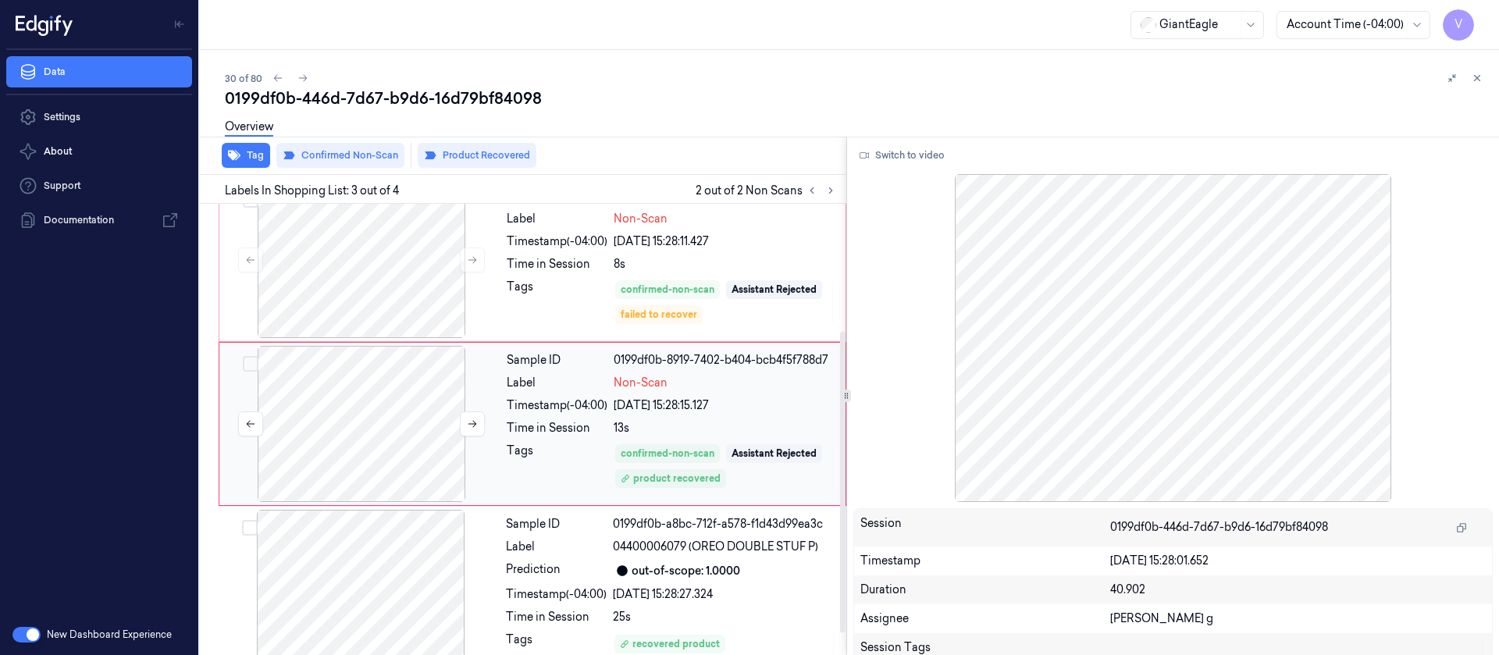
scroll to position [190, 0]
click at [471, 423] on icon at bounding box center [472, 423] width 11 height 11
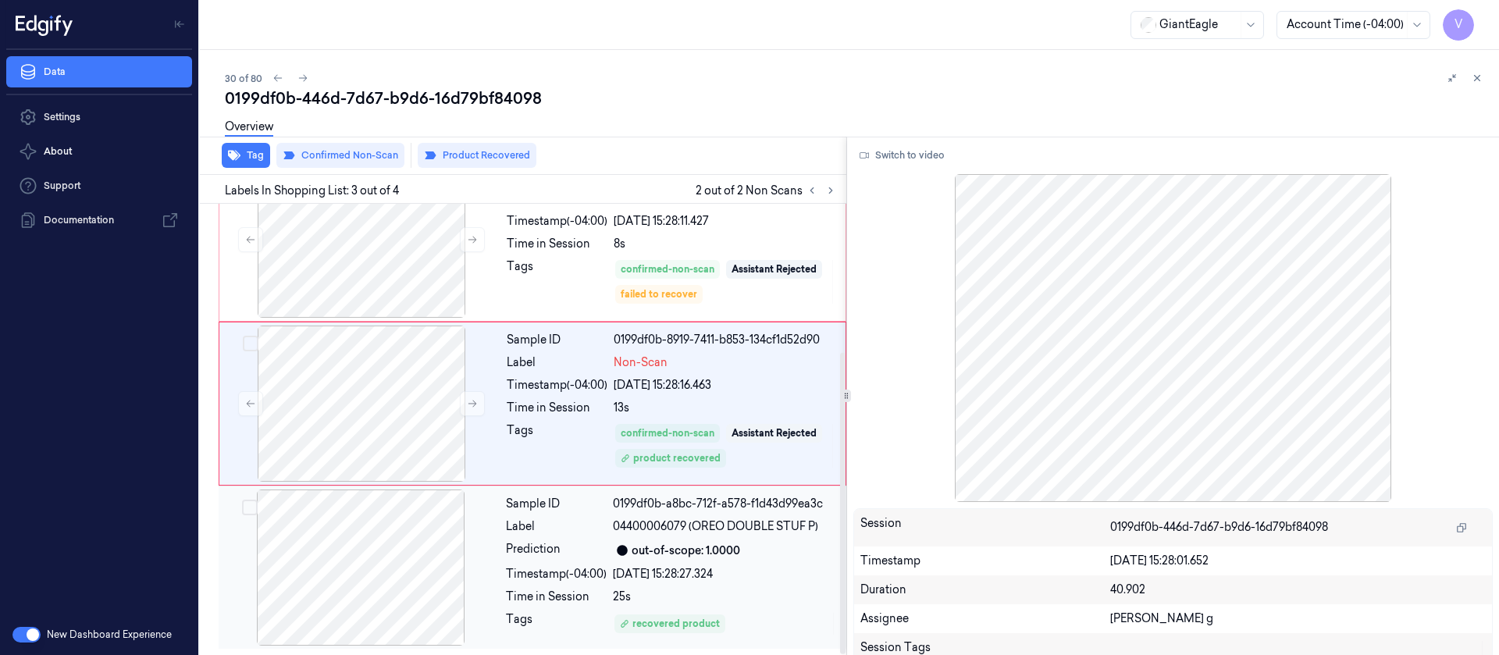
click at [408, 579] on div at bounding box center [361, 568] width 278 height 156
click at [393, 380] on div at bounding box center [362, 404] width 278 height 156
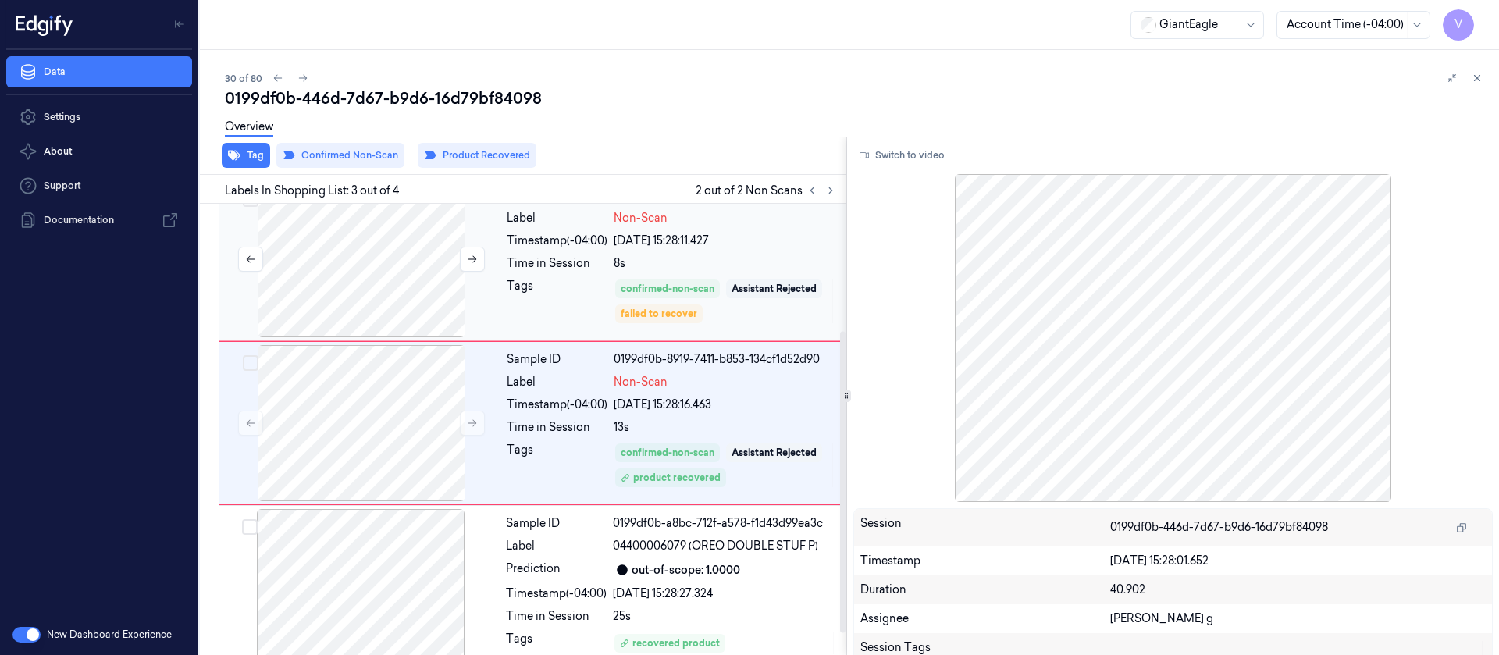
click at [388, 258] on div at bounding box center [362, 259] width 278 height 156
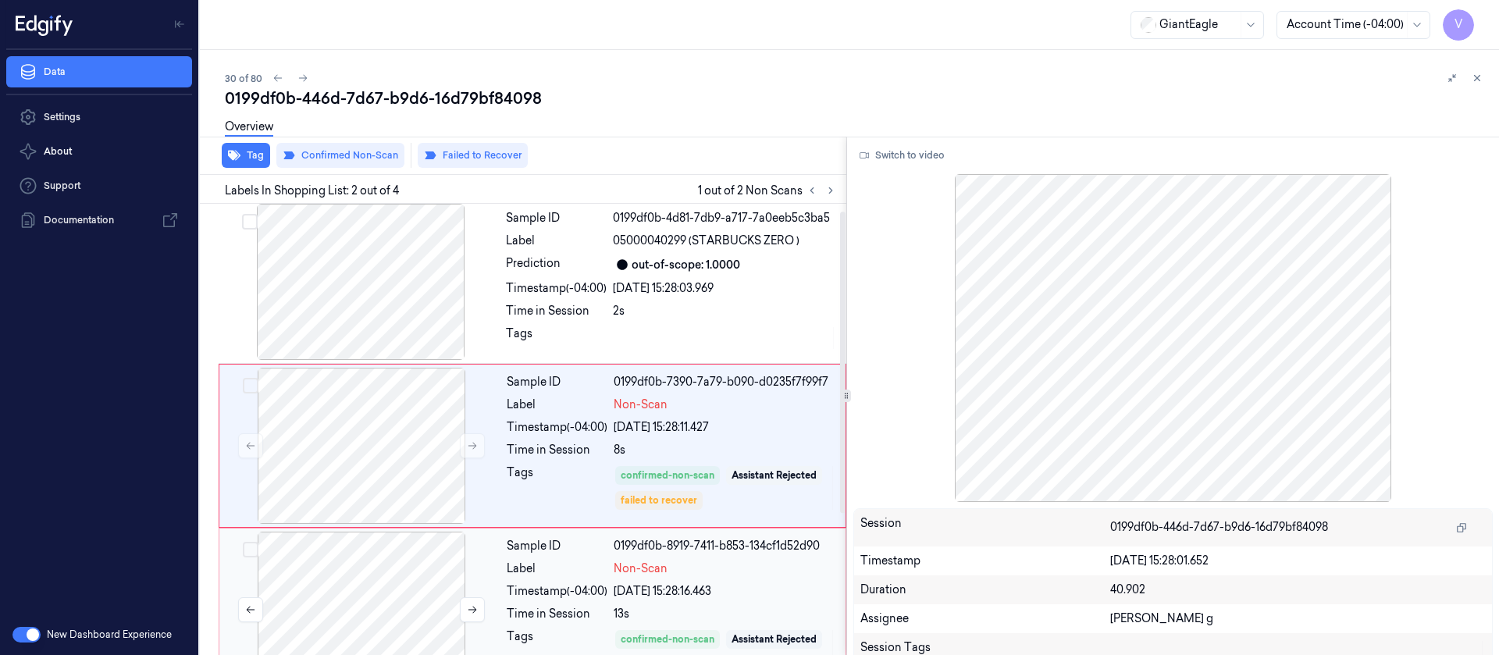
scroll to position [0, 0]
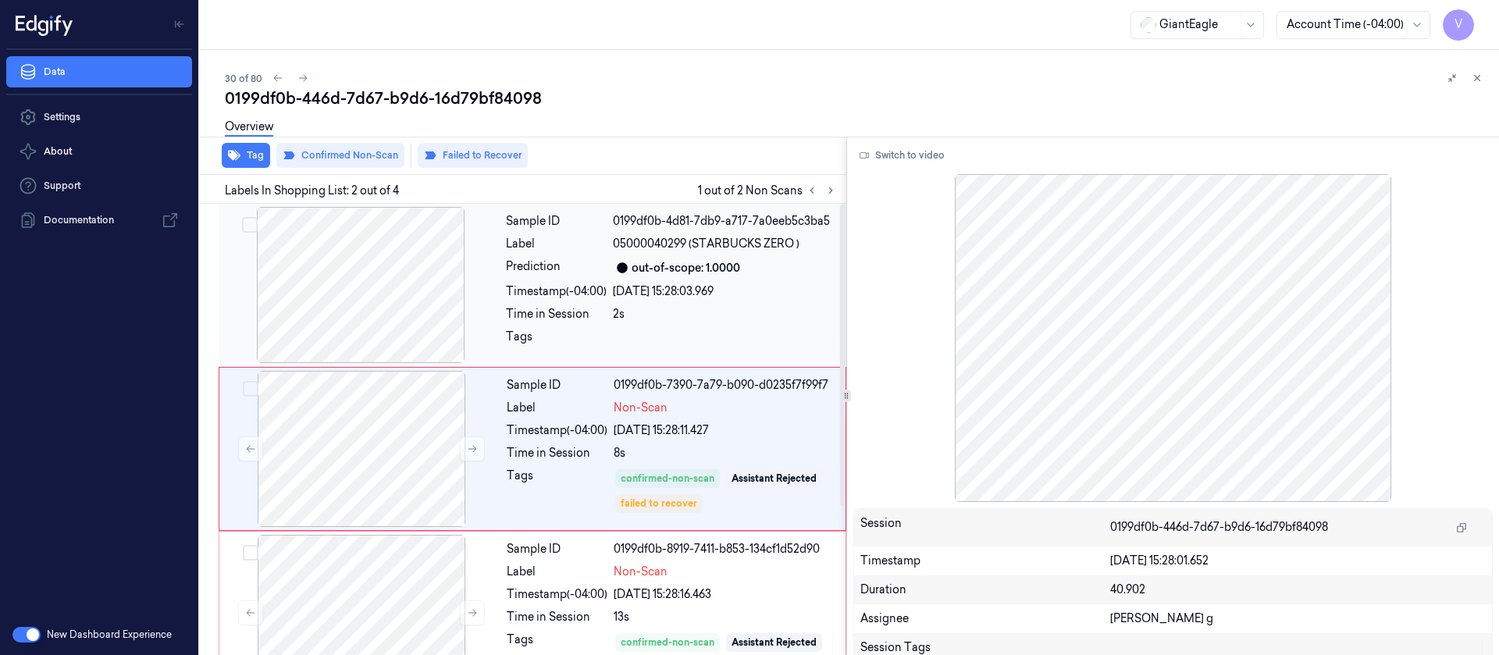
click at [440, 295] on div at bounding box center [361, 285] width 278 height 156
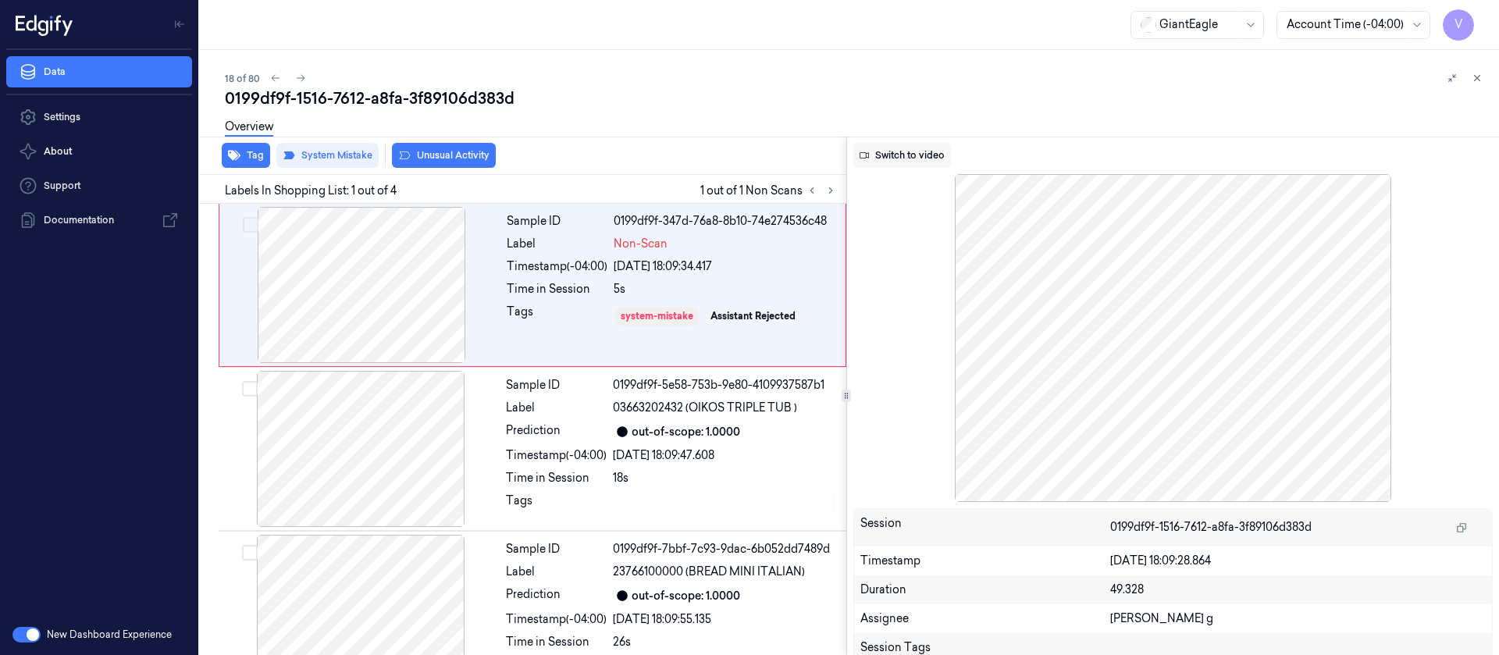
click at [906, 160] on button "Switch to video" at bounding box center [903, 155] width 98 height 25
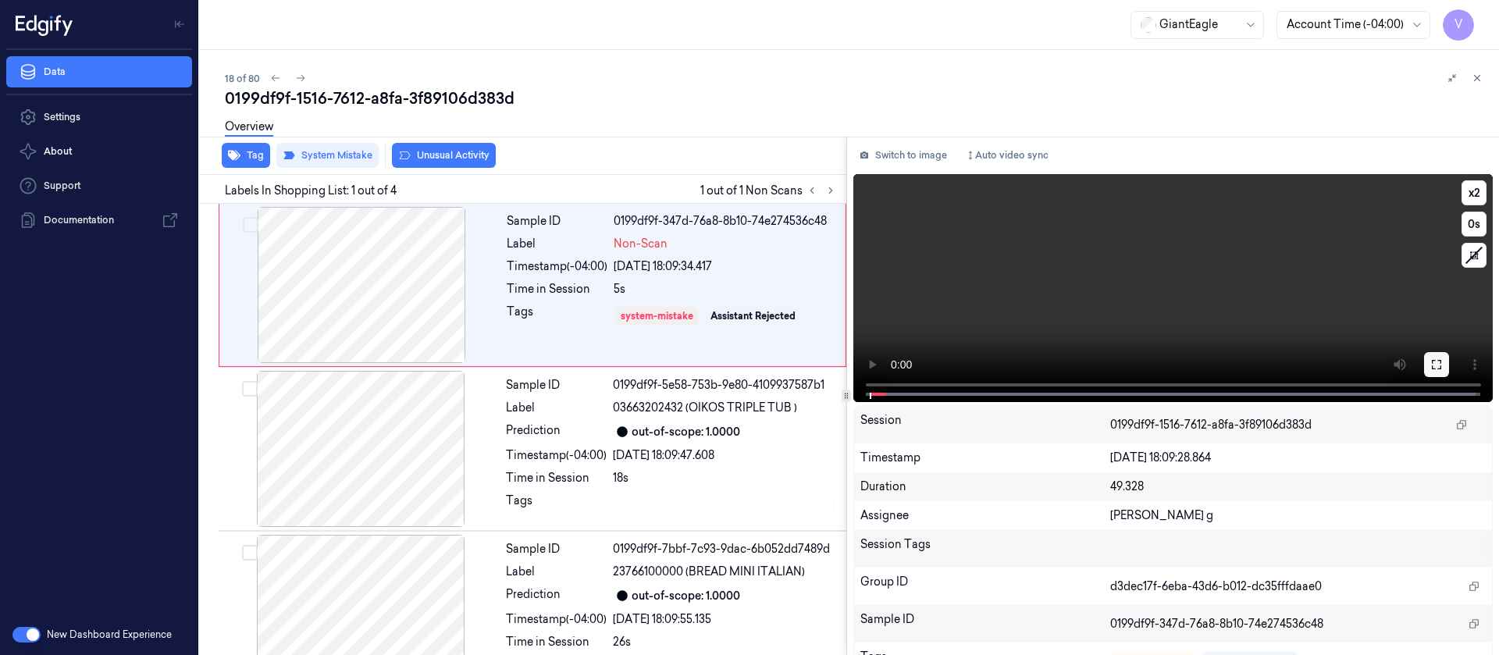
click at [1424, 373] on button at bounding box center [1436, 364] width 25 height 25
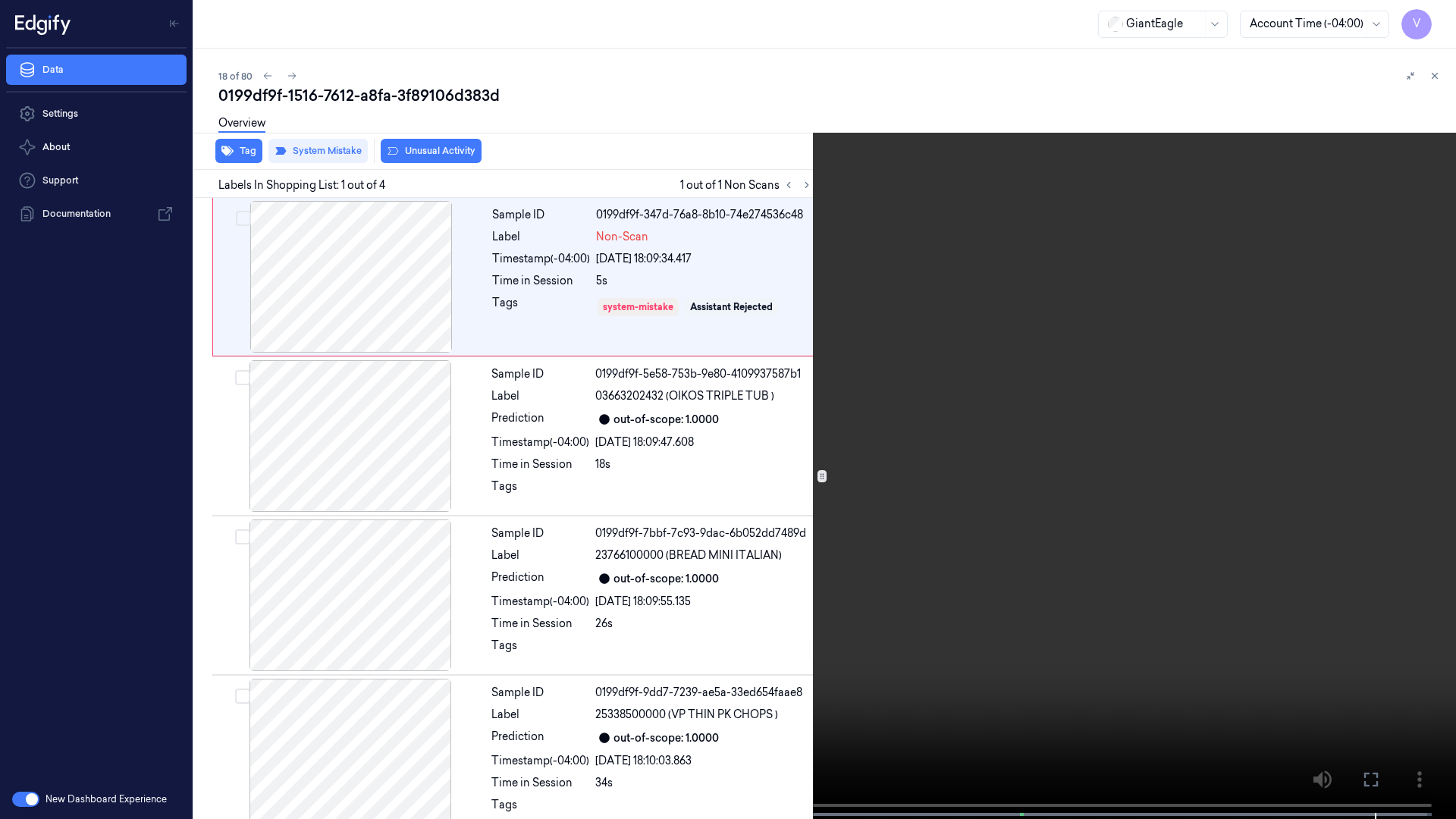
click at [718, 292] on video at bounding box center [728, 411] width 1456 height 823
click at [0, 0] on icon at bounding box center [0, 0] width 0 height 0
